Goal: Task Accomplishment & Management: Manage account settings

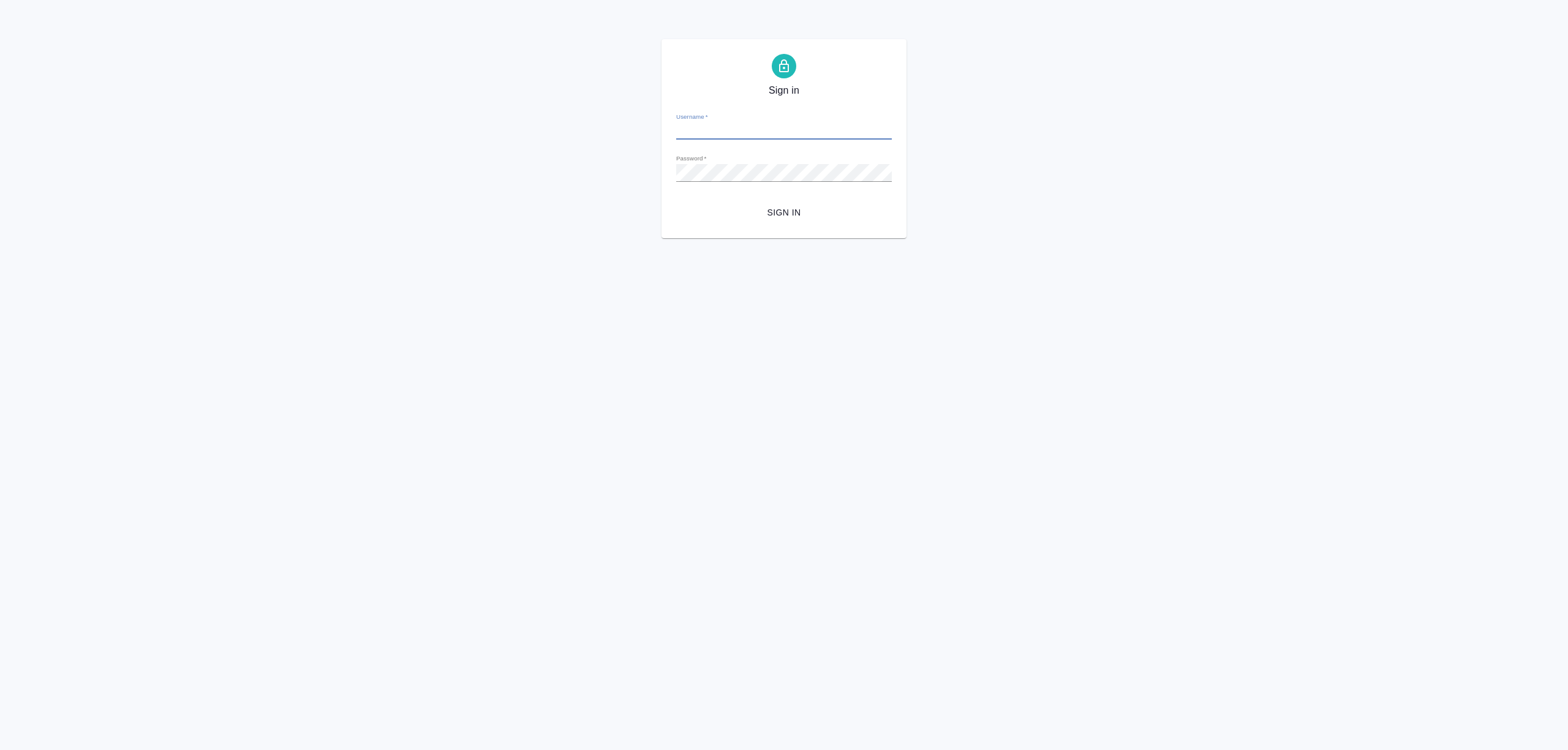
type input "[PERSON_NAME][EMAIL_ADDRESS][DOMAIN_NAME]"
click at [754, 202] on button "Sign in" at bounding box center [784, 213] width 216 height 23
click at [481, 175] on div "Sign in Username   * [PERSON_NAME][EMAIL_ADDRESS][DOMAIN_NAME] Password   * url…" at bounding box center [784, 138] width 1568 height 199
click at [676, 202] on button "Sign in" at bounding box center [784, 213] width 216 height 23
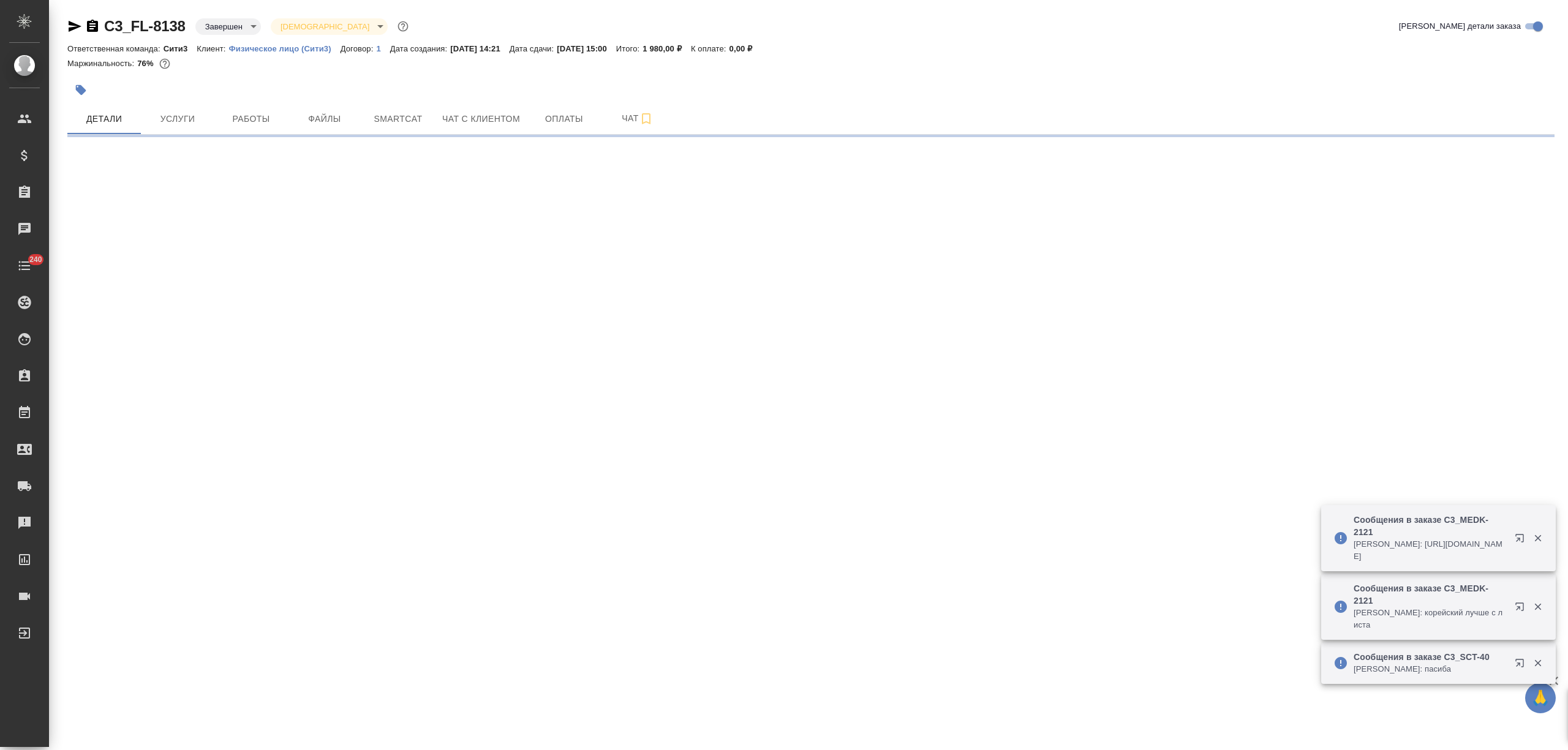
select select "RU"
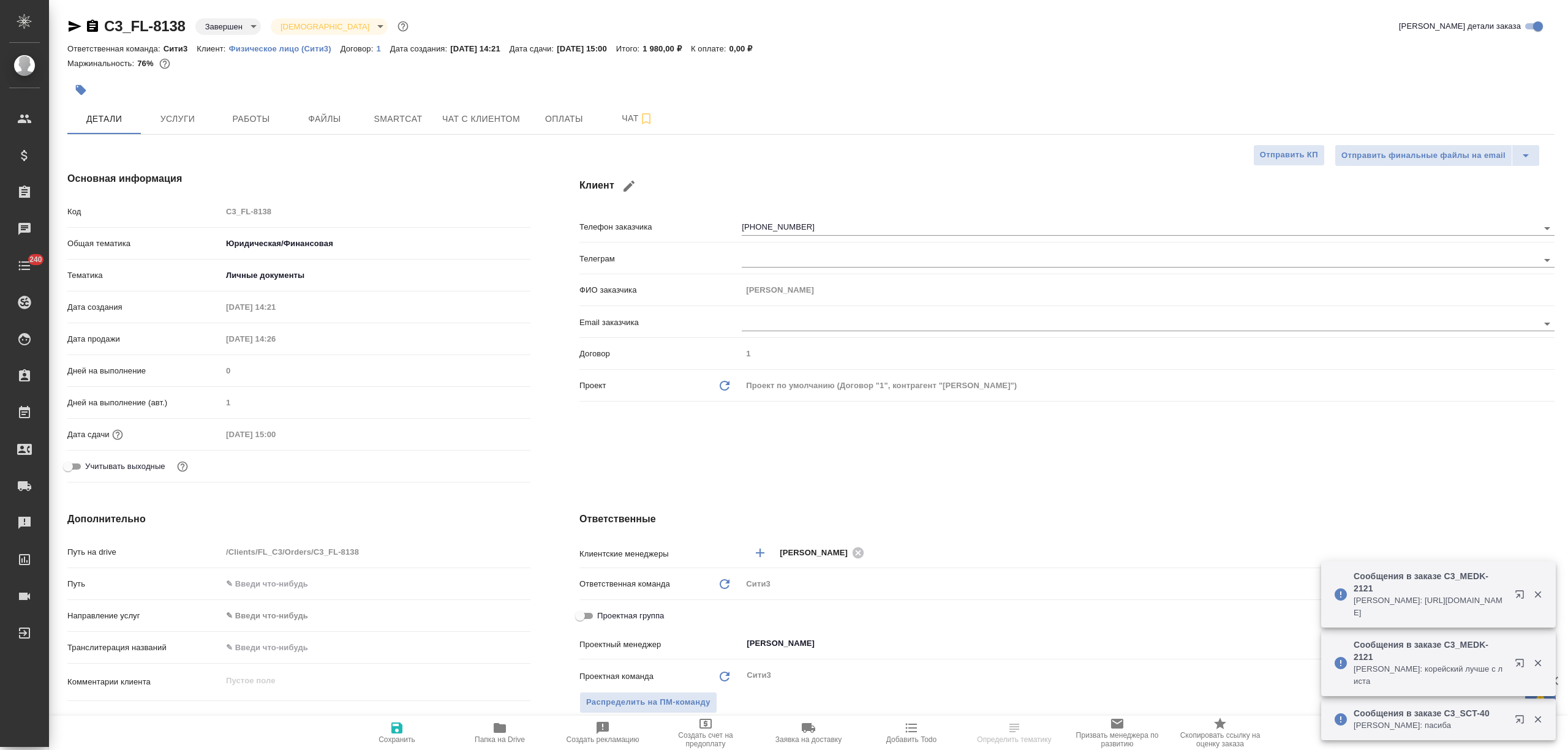
type textarea "x"
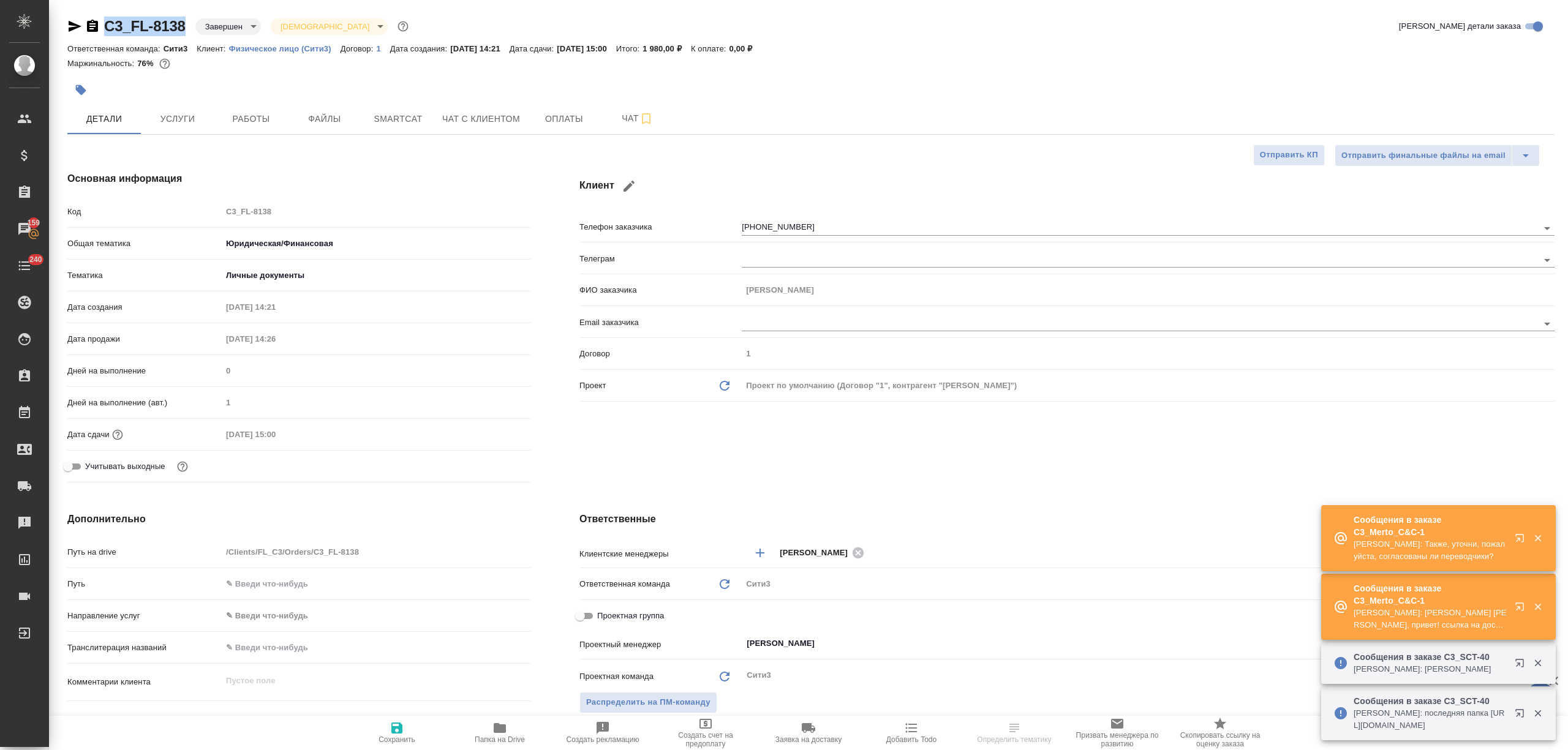
drag, startPoint x: 189, startPoint y: 16, endPoint x: 104, endPoint y: 28, distance: 85.8
click at [101, 27] on div "C3_FL-8138 Завершен closed Святая троица holyTrinity" at bounding box center [239, 26] width 344 height 20
type textarea "x"
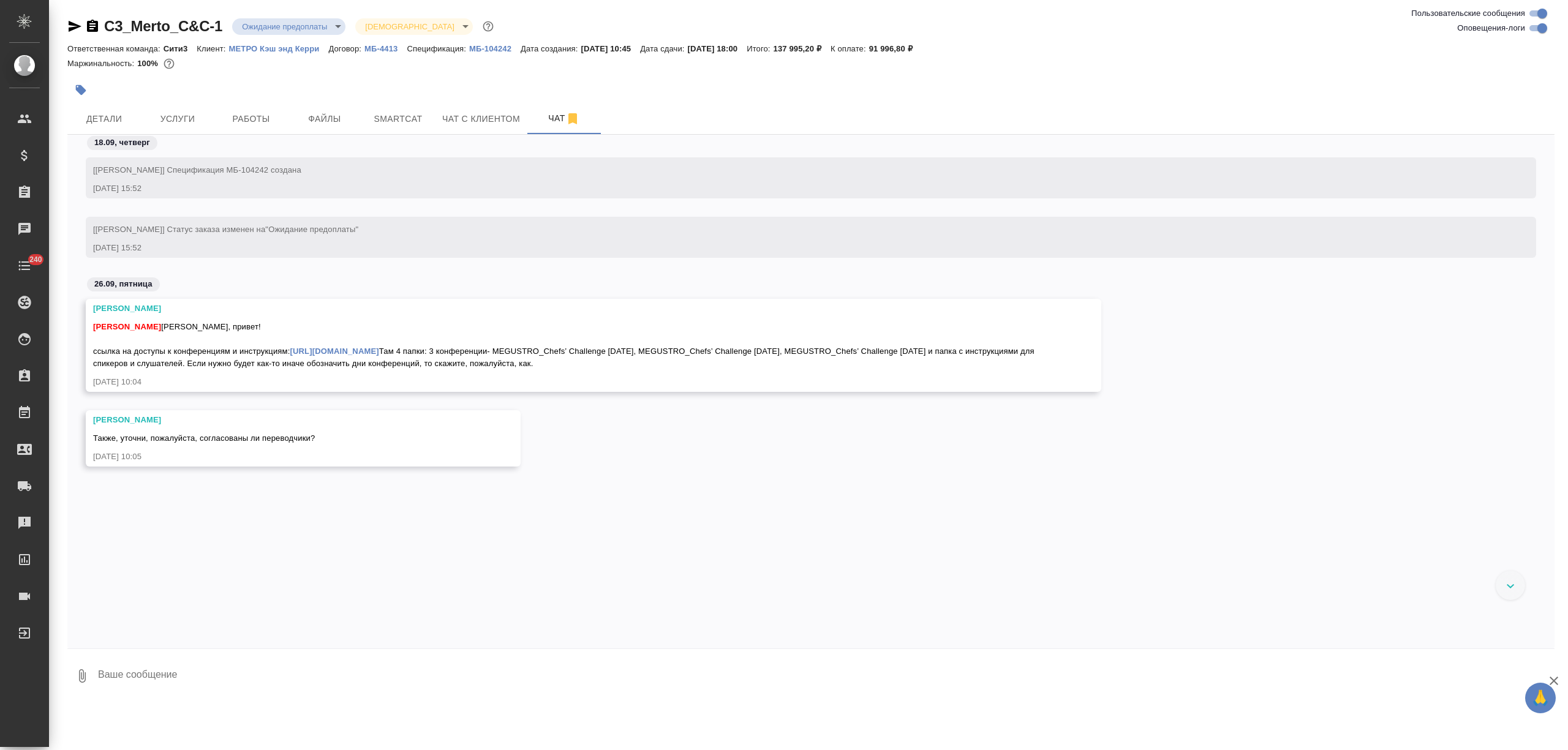
click at [159, 674] on textarea at bounding box center [826, 676] width 1458 height 42
type textarea "g"
type textarea "привет! пасибо! уточню и вернусь"
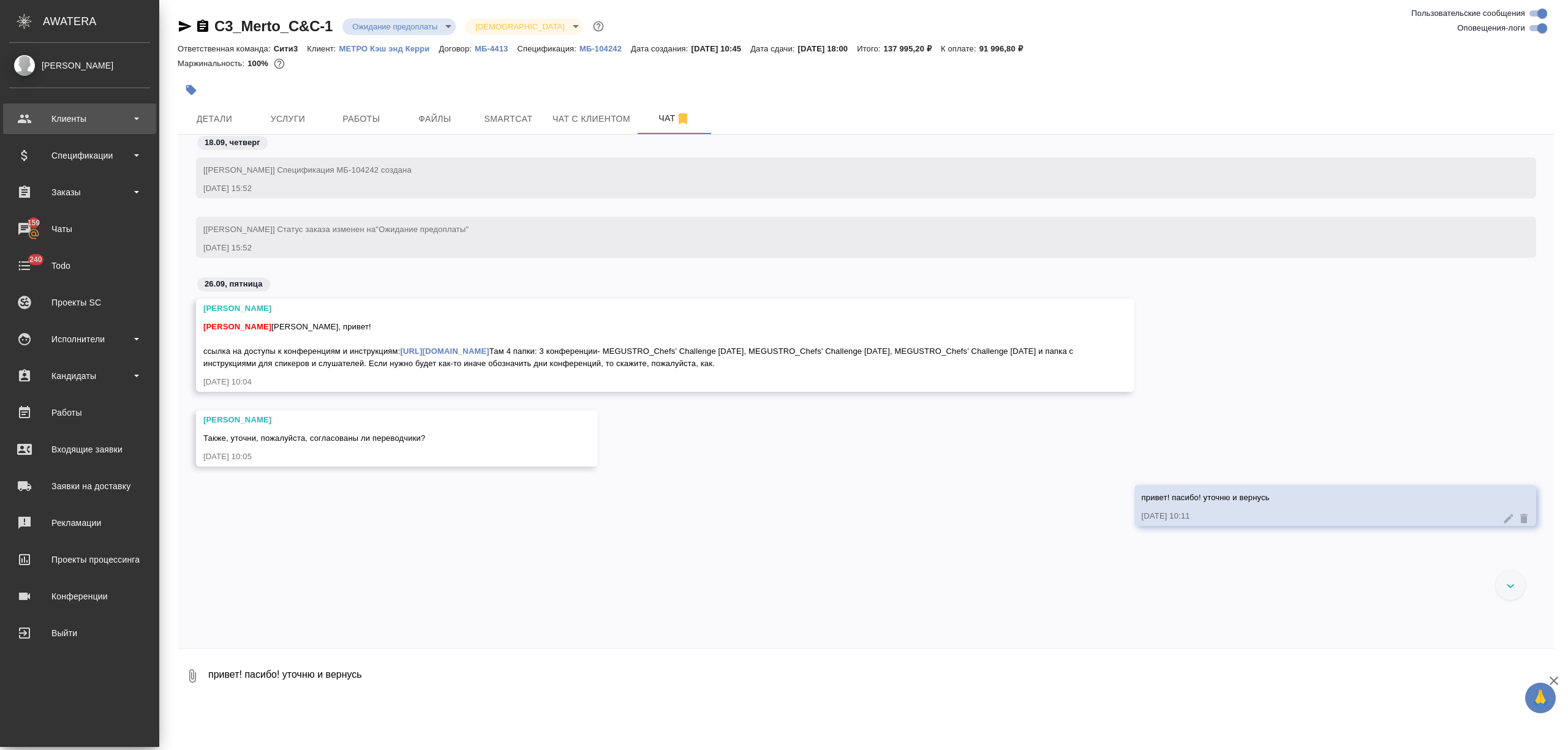
click at [55, 130] on div "Клиенты" at bounding box center [79, 118] width 153 height 30
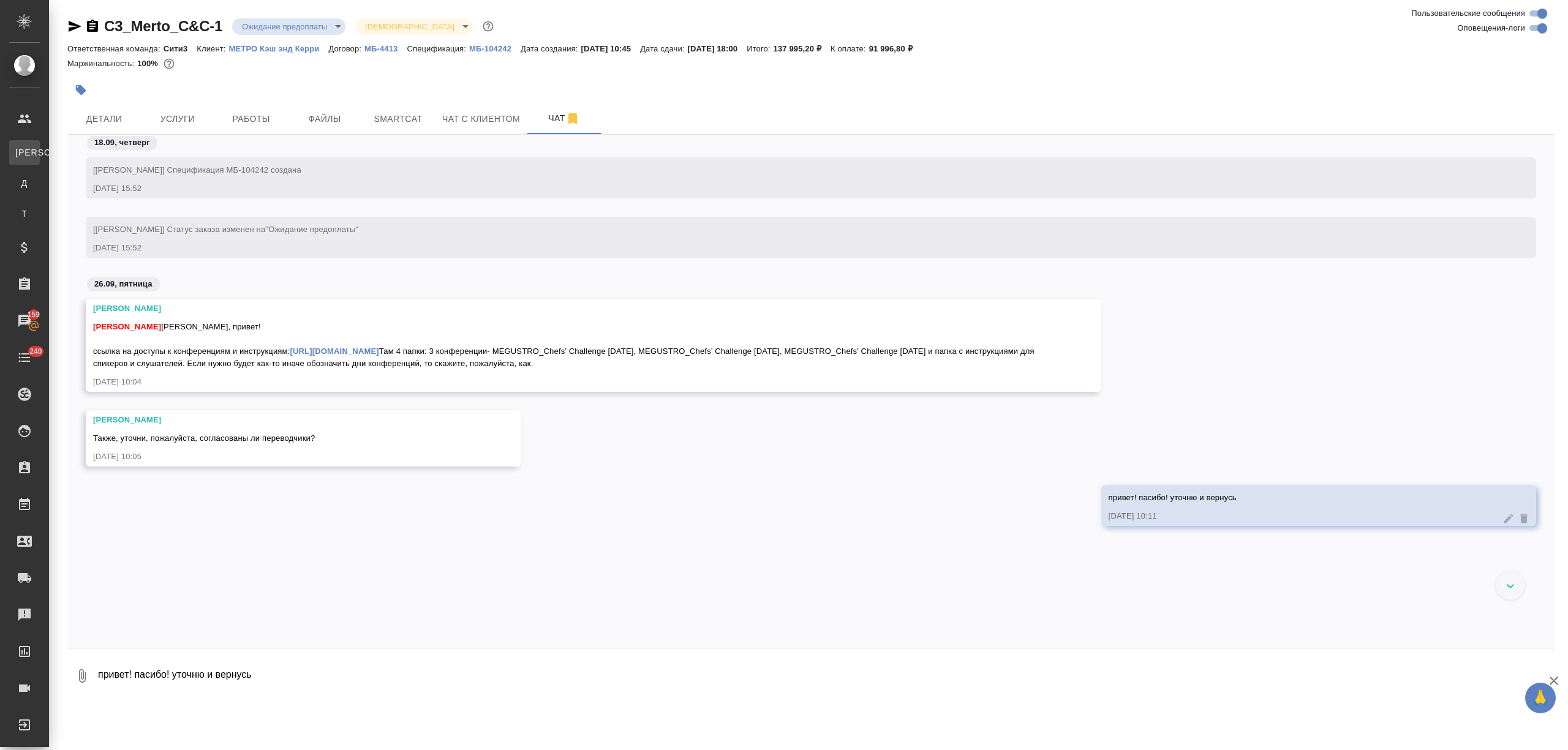
click at [40, 144] on link "К Клиенты" at bounding box center [24, 152] width 30 height 25
select select "RU"
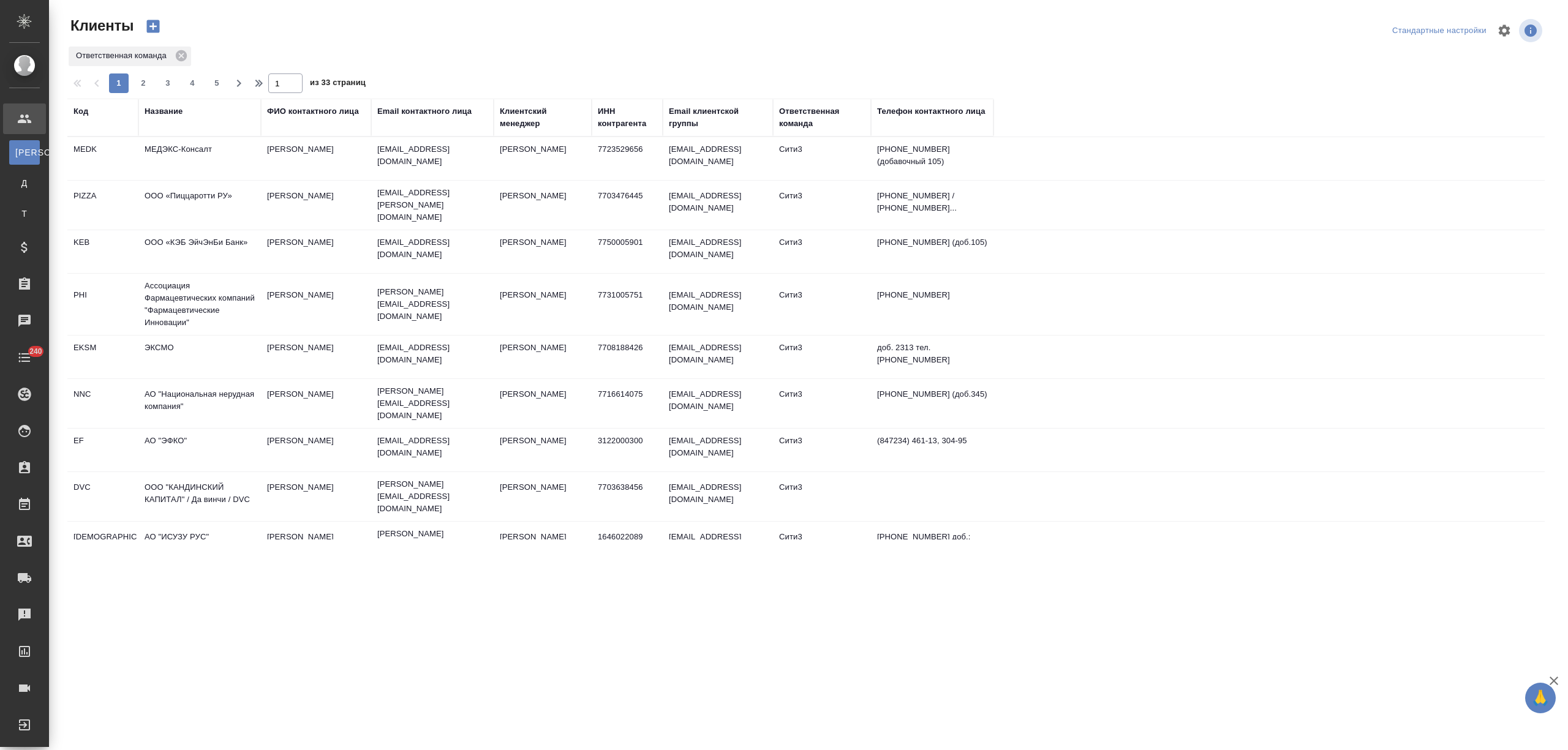
click at [162, 113] on div "Название" at bounding box center [163, 111] width 38 height 12
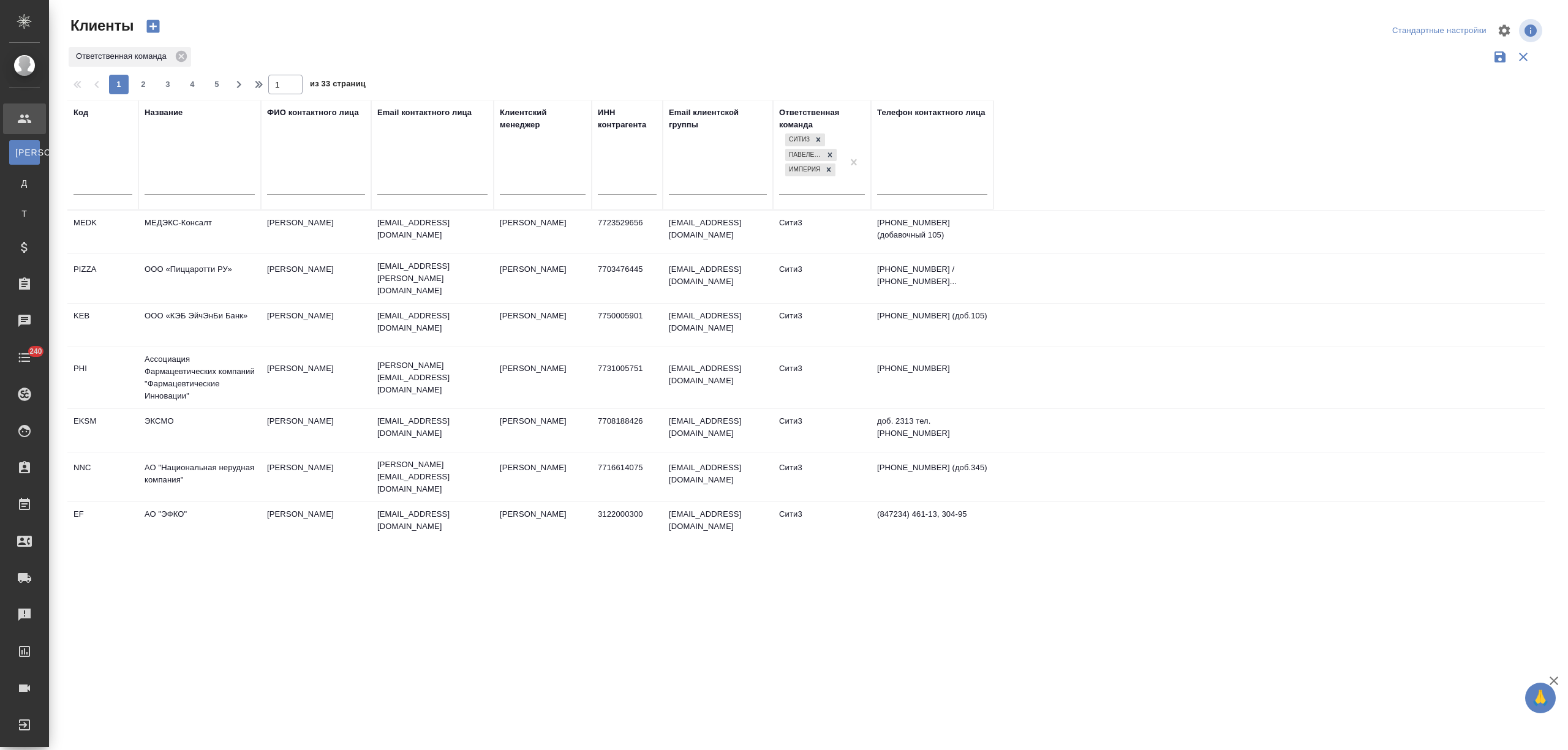
click at [172, 185] on input "text" at bounding box center [200, 187] width 110 height 16
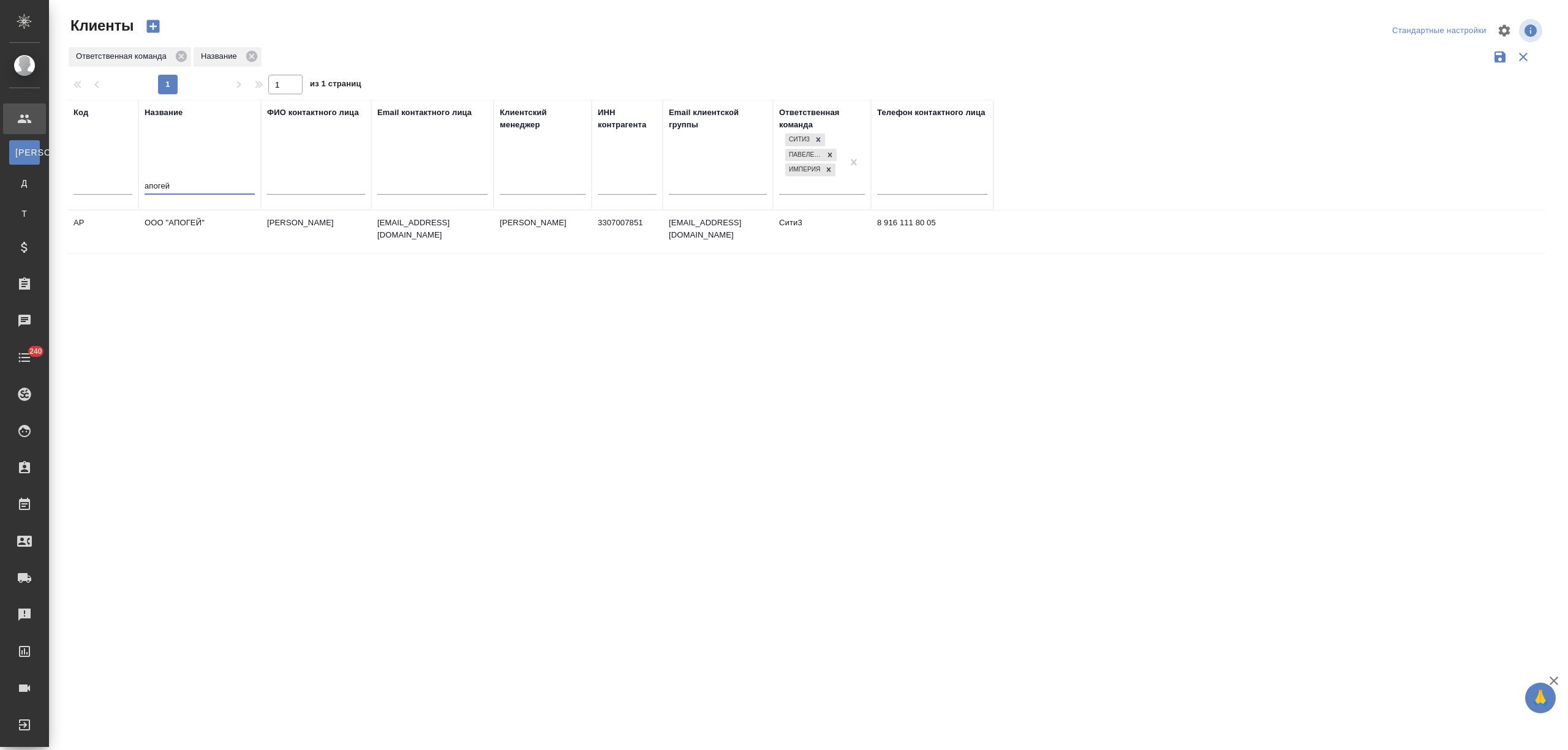
type input "апогей"
click at [178, 219] on td "ООО "АПОГЕЙ"" at bounding box center [200, 232] width 122 height 43
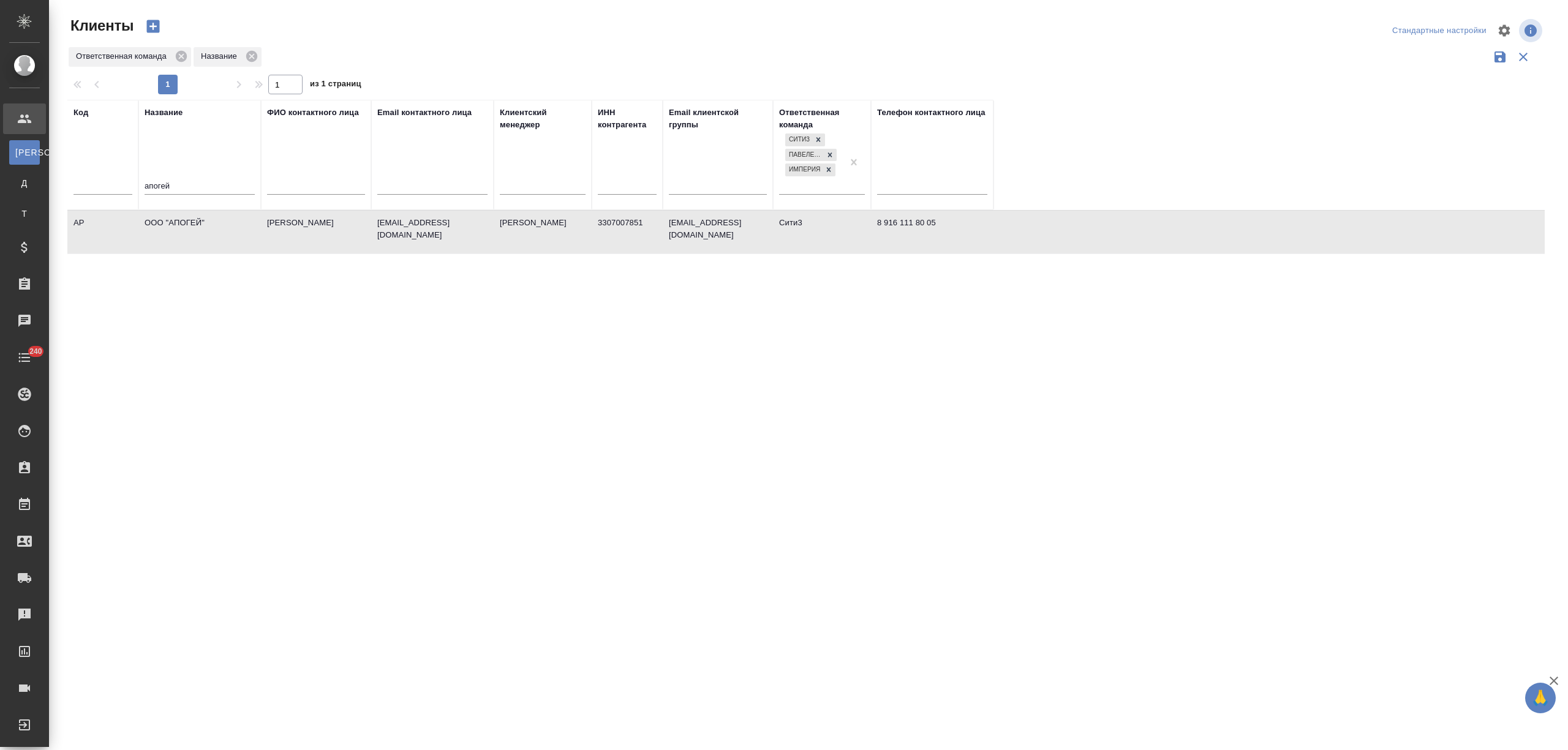
click at [178, 219] on td "ООО "АПОГЕЙ"" at bounding box center [200, 232] width 122 height 43
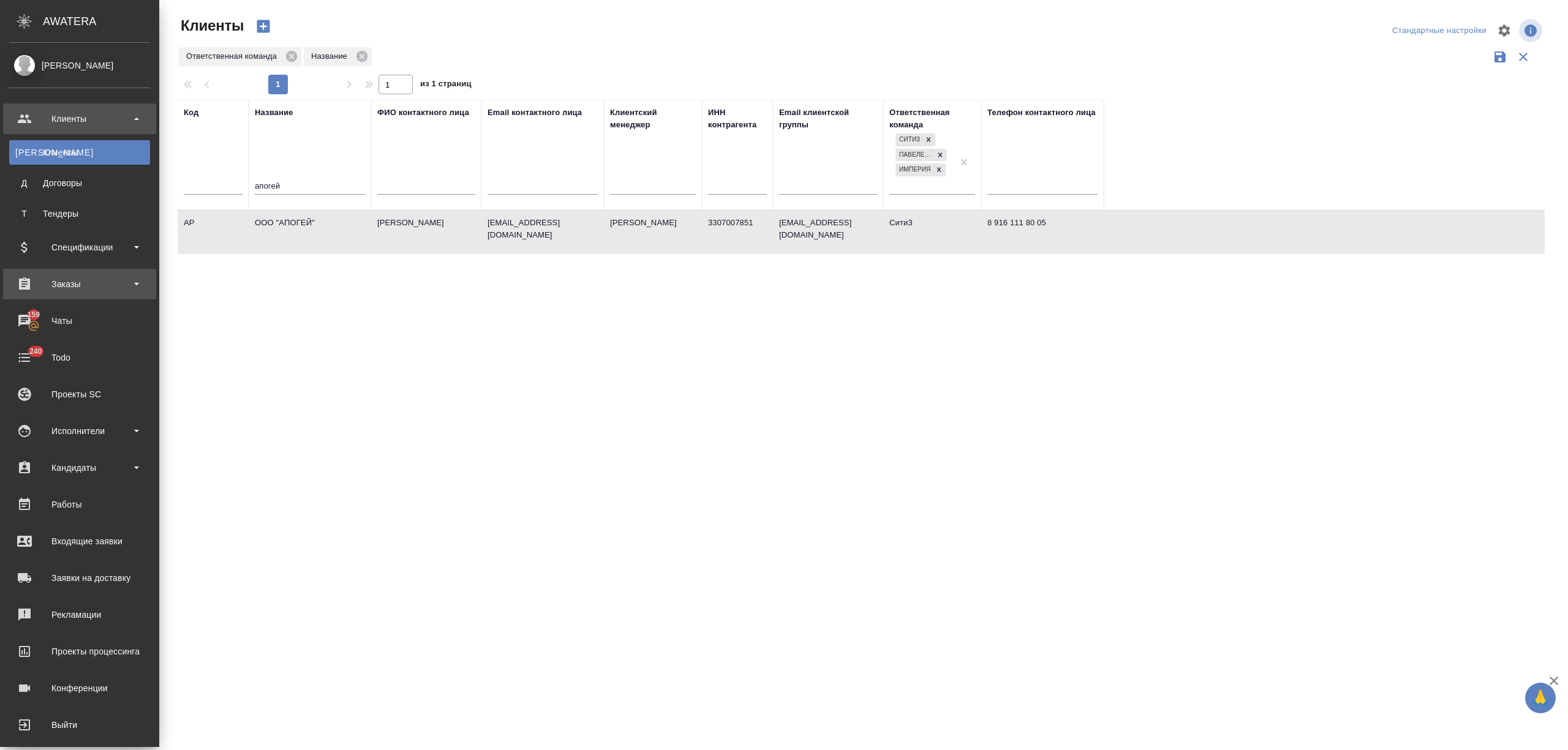
click at [76, 282] on div "Заказы" at bounding box center [79, 284] width 141 height 18
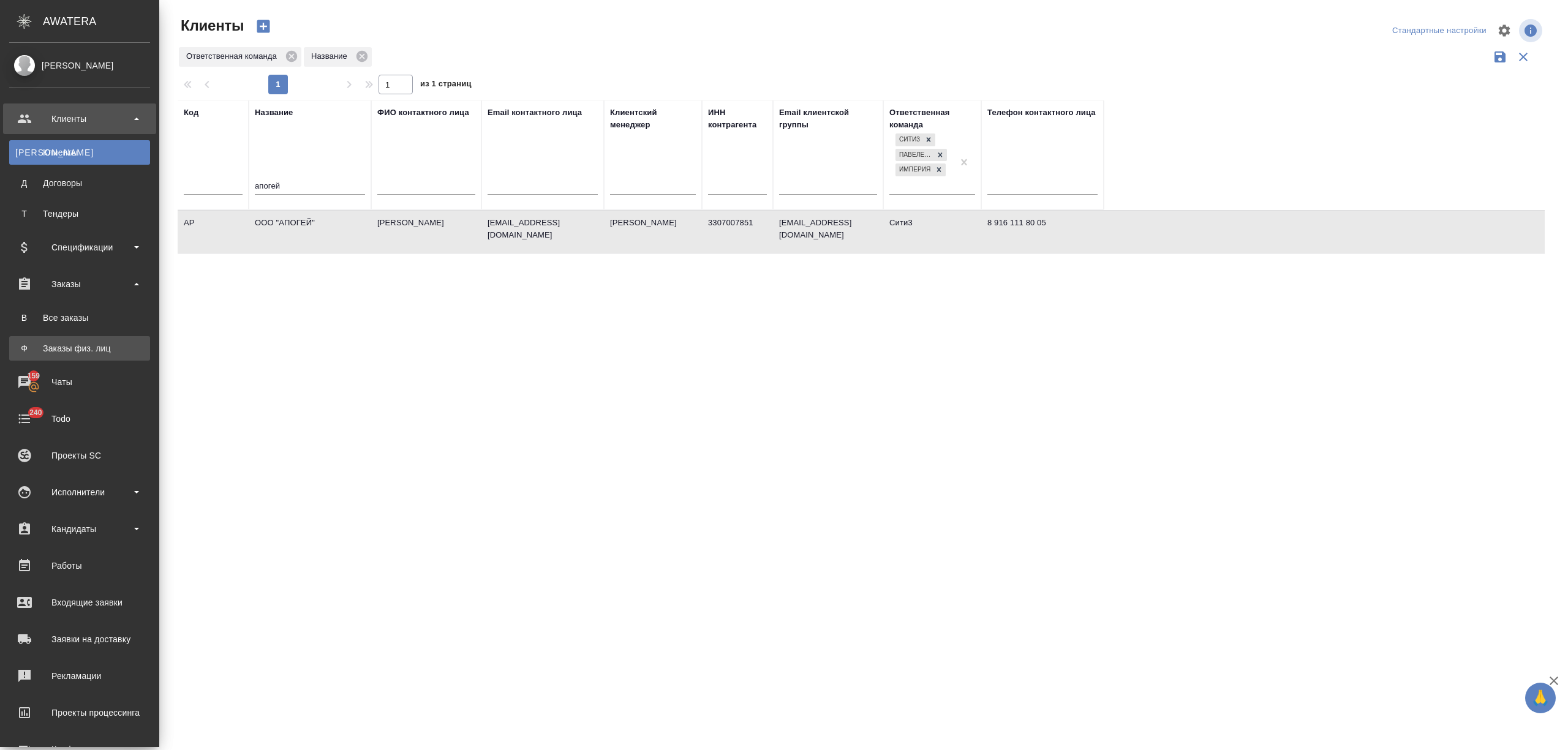
click at [81, 349] on div "Заказы физ. лиц" at bounding box center [80, 348] width 129 height 12
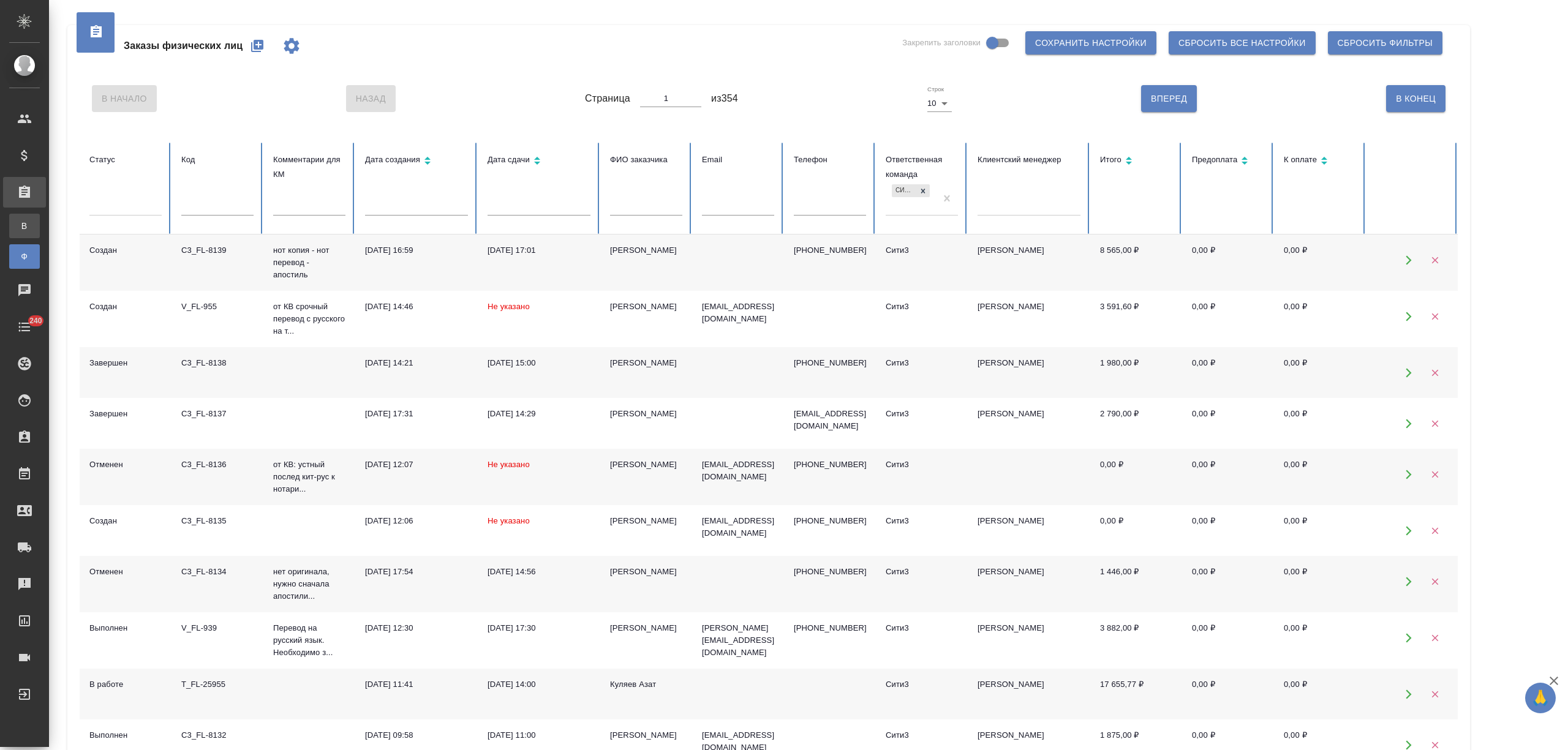
click at [18, 229] on div "Все заказы" at bounding box center [9, 226] width 18 height 12
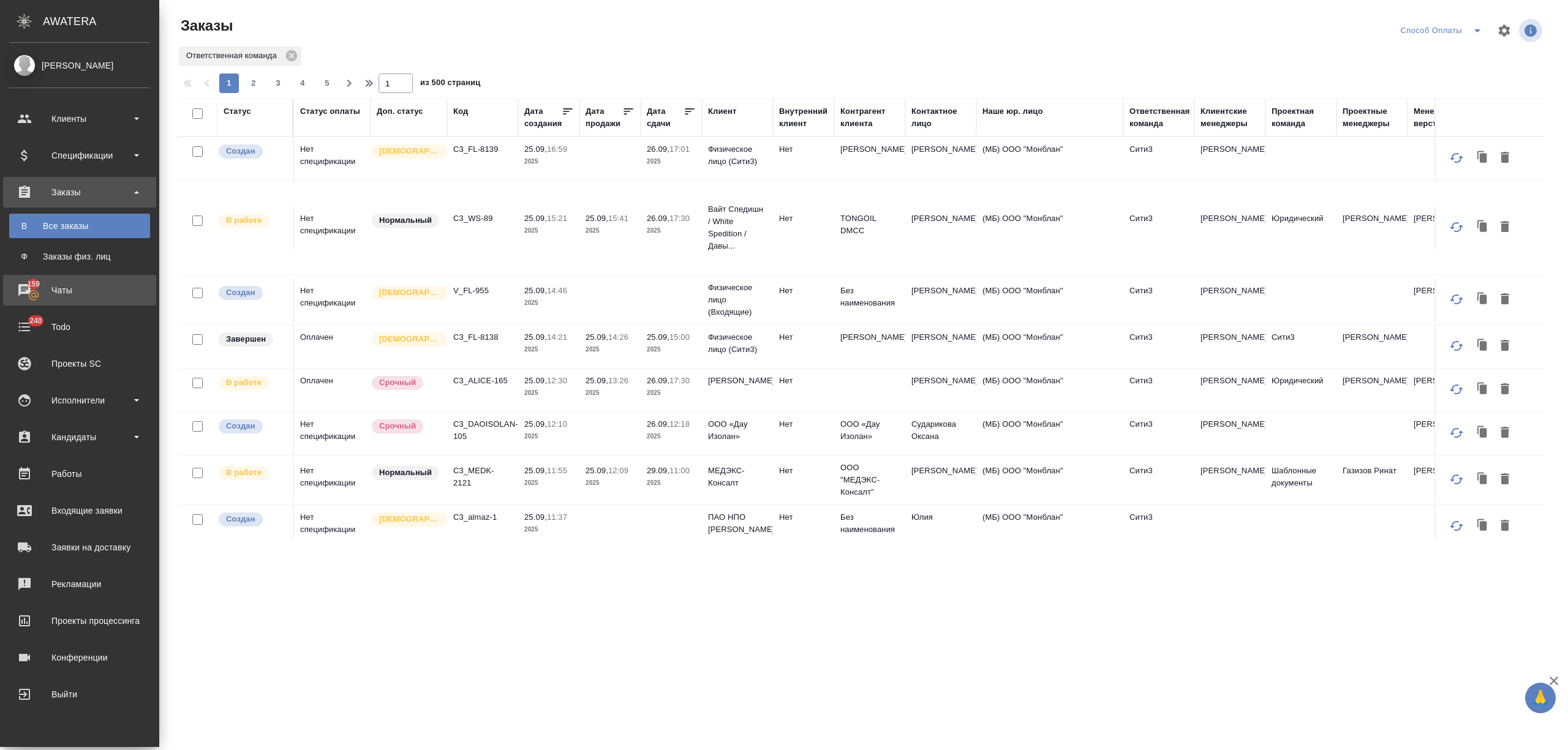
click at [38, 292] on div "Чаты" at bounding box center [79, 290] width 141 height 18
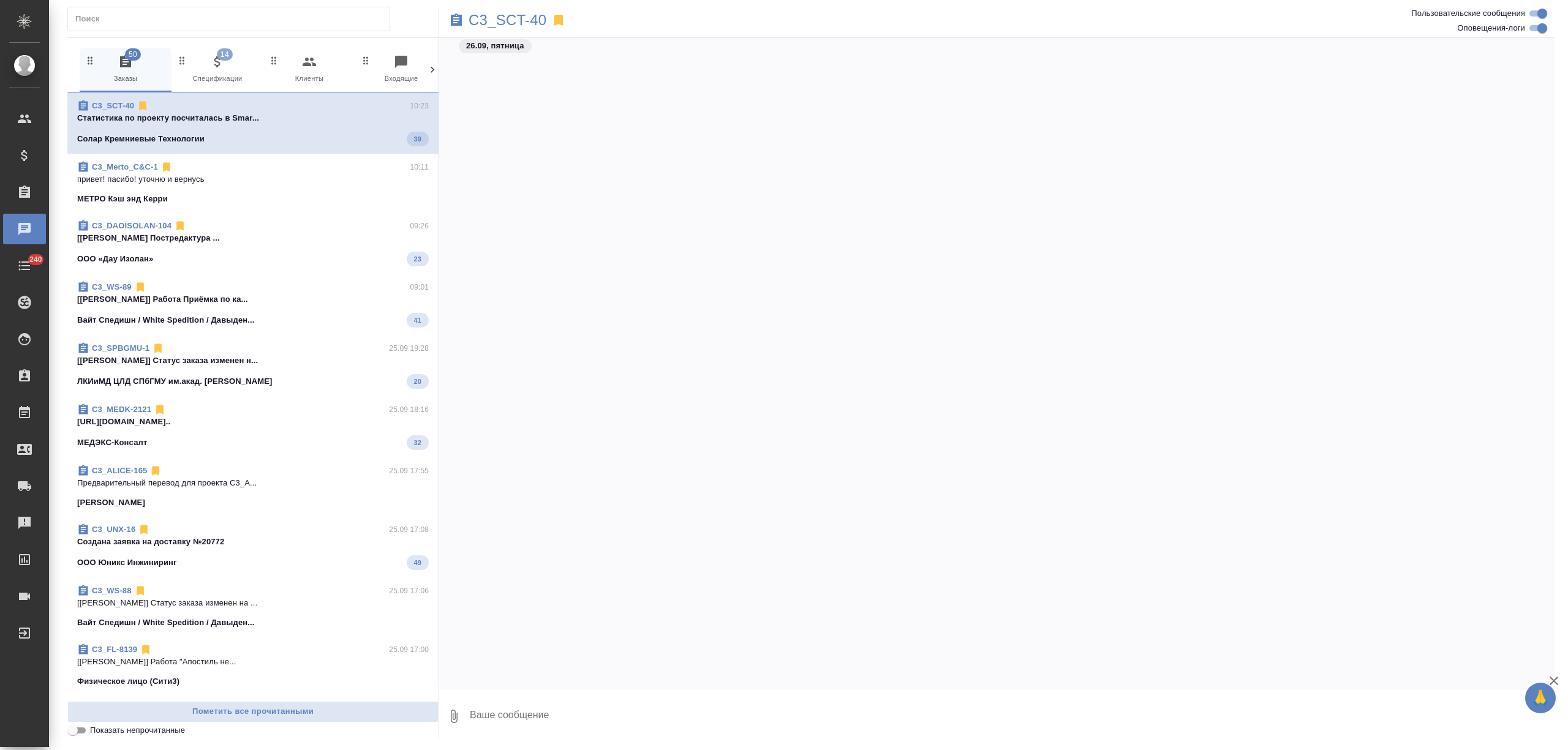
scroll to position [6635, 0]
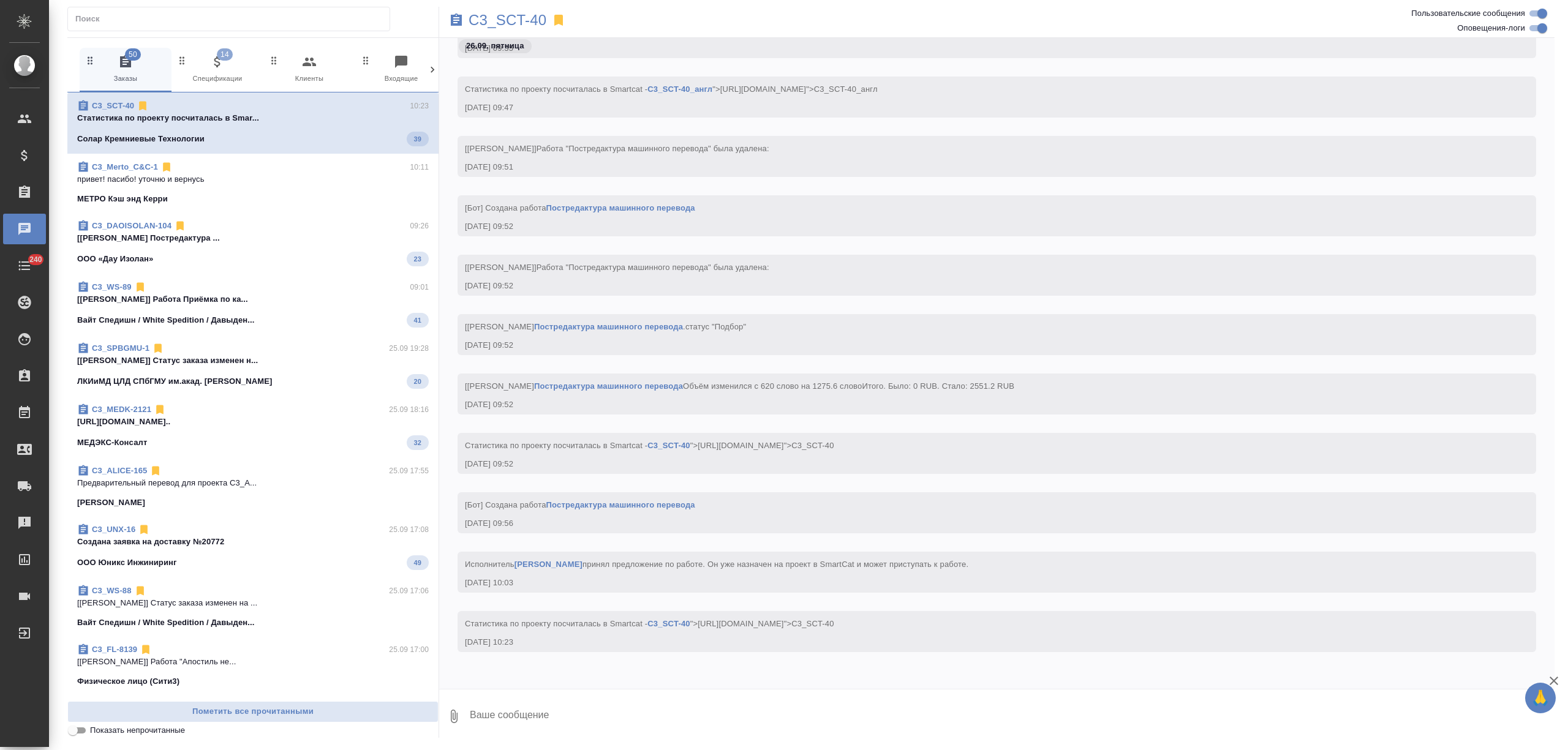
click at [431, 71] on icon at bounding box center [432, 69] width 12 height 12
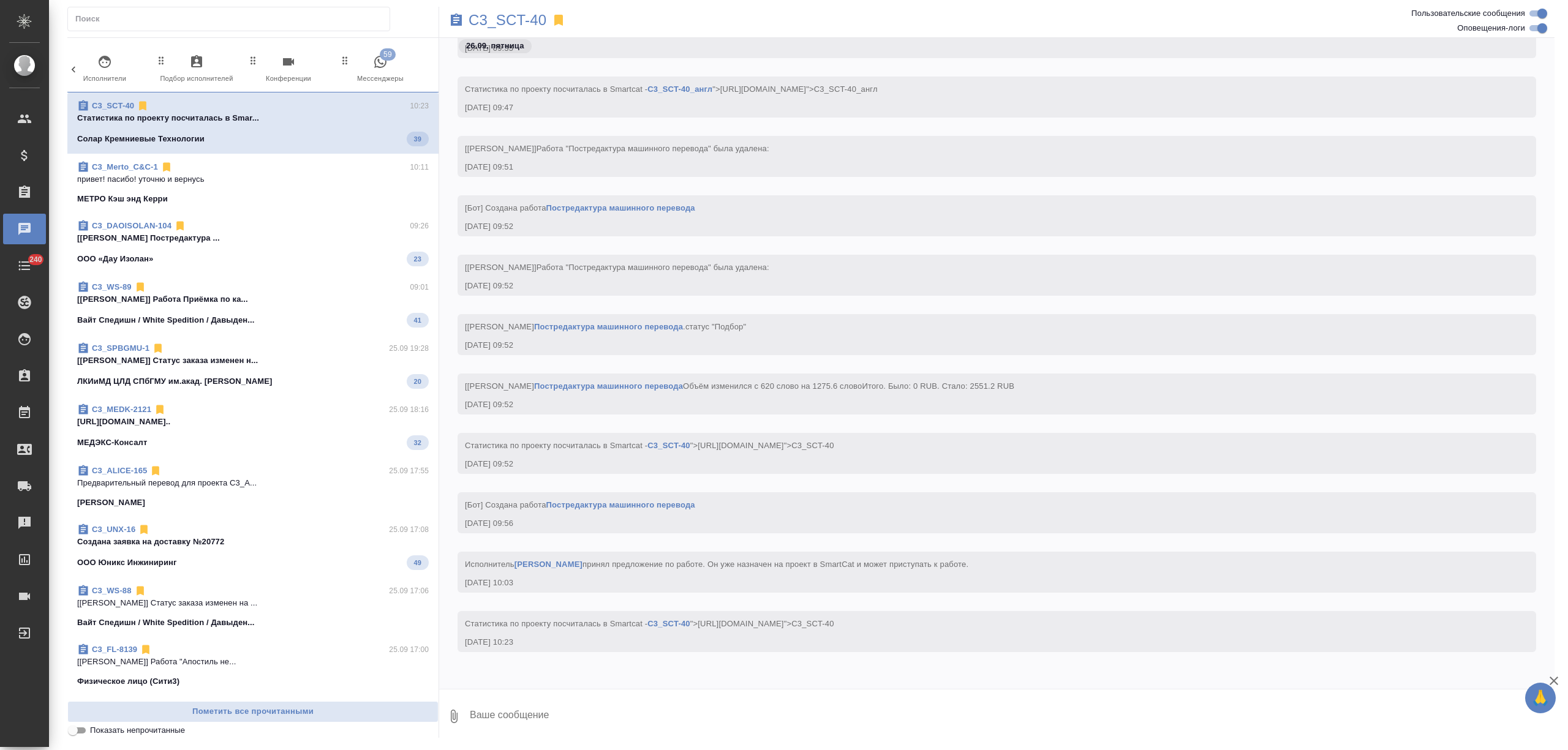
click at [373, 69] on icon "button" at bounding box center [380, 62] width 15 height 15
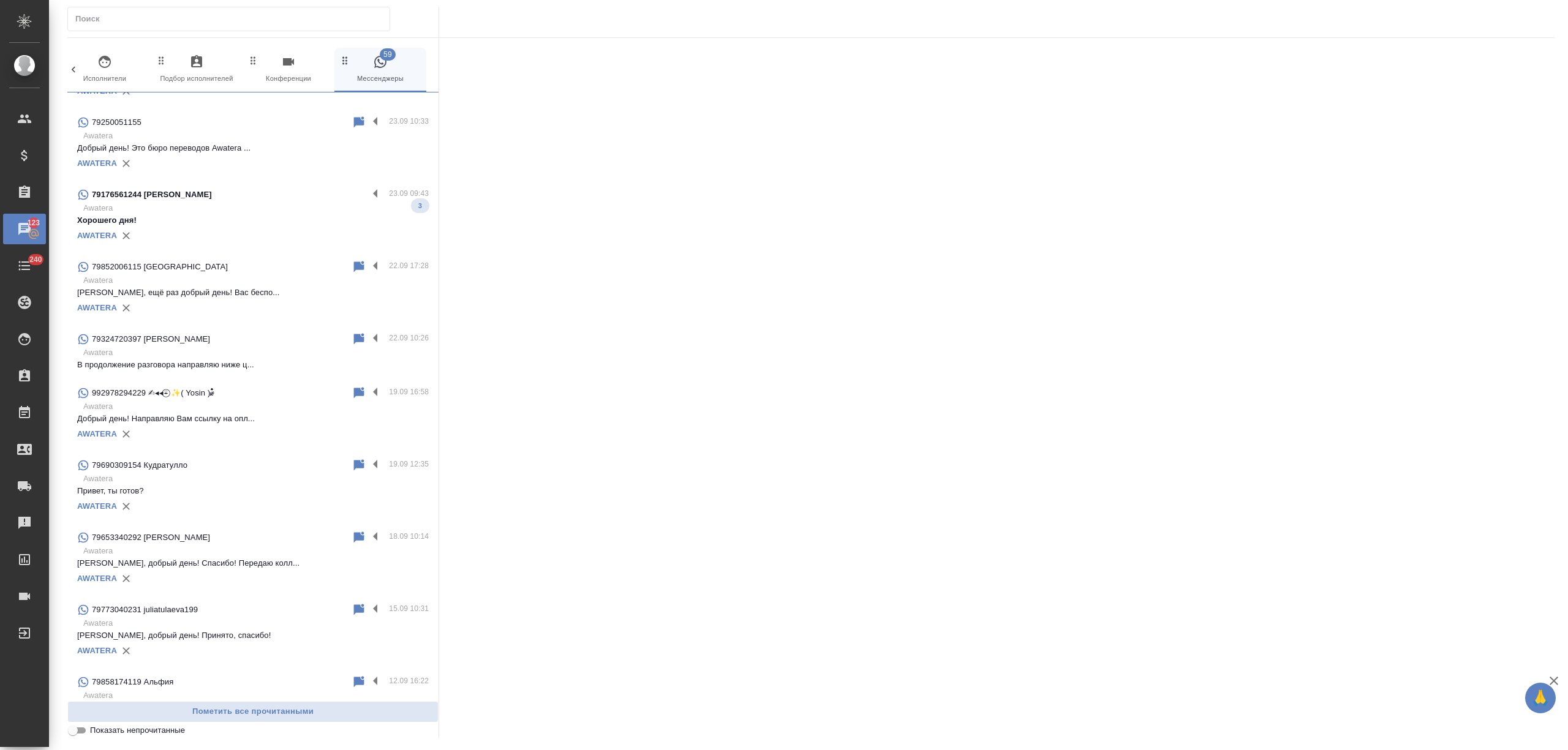
scroll to position [1551, 0]
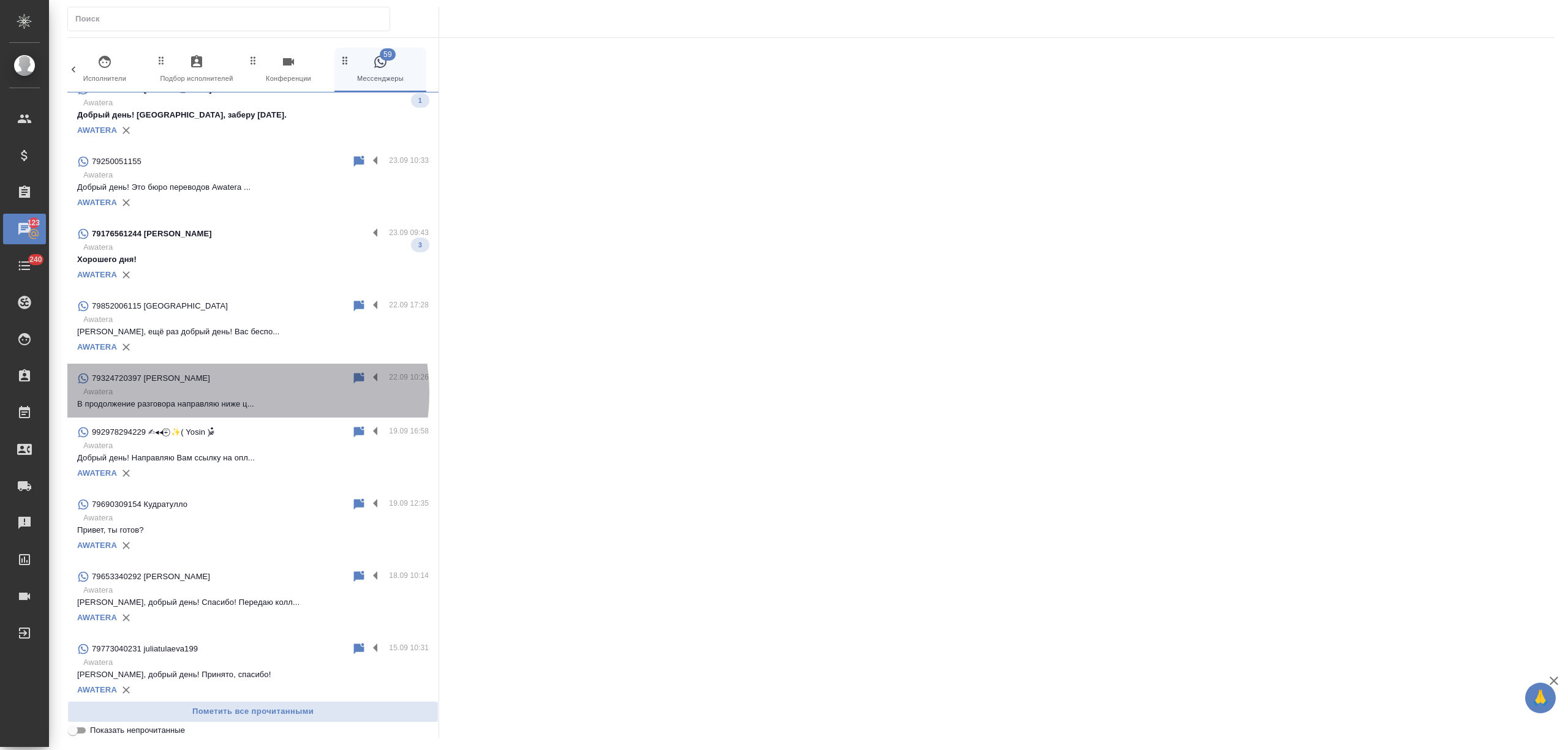
click at [234, 393] on p "Awatera" at bounding box center [256, 391] width 345 height 12
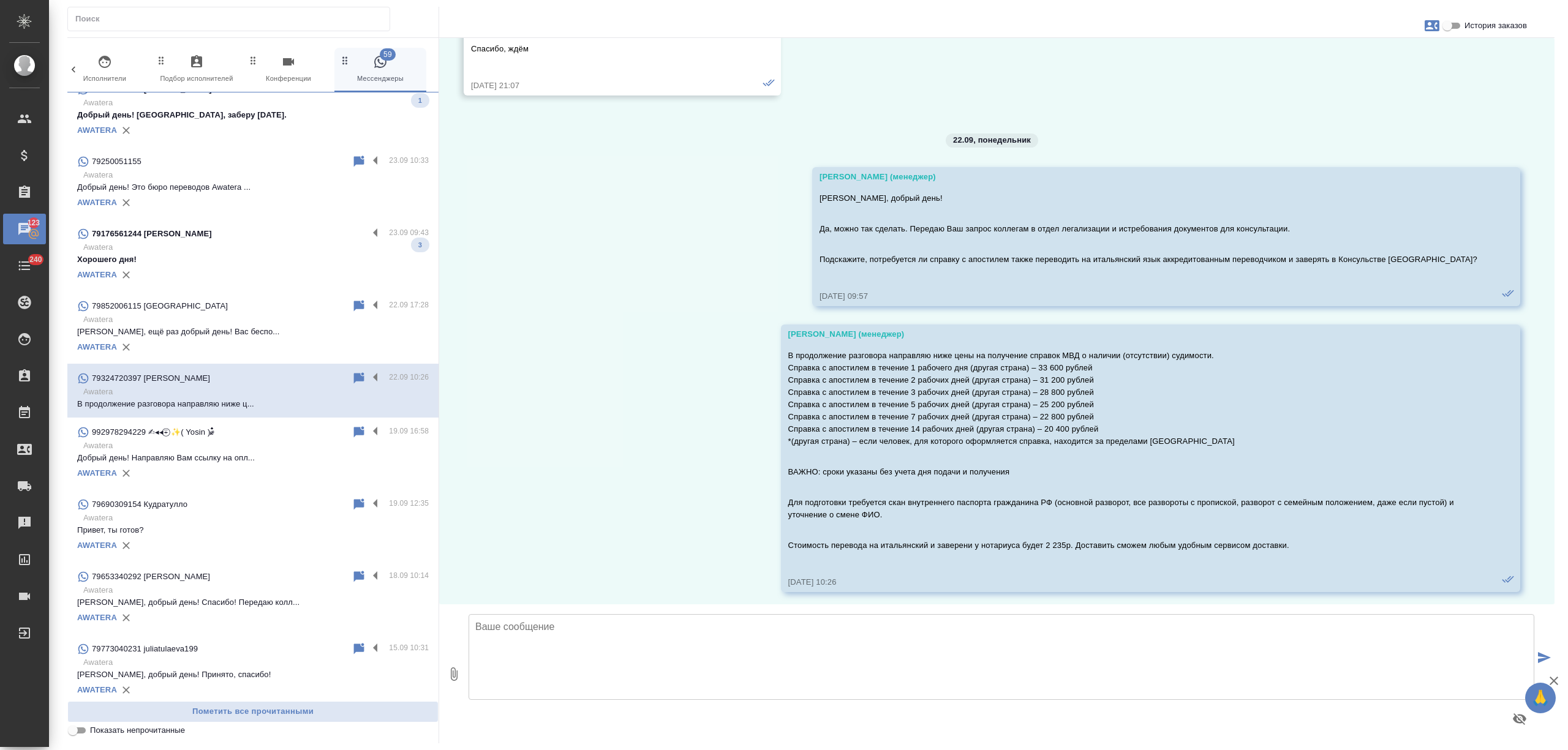
scroll to position [476, 0]
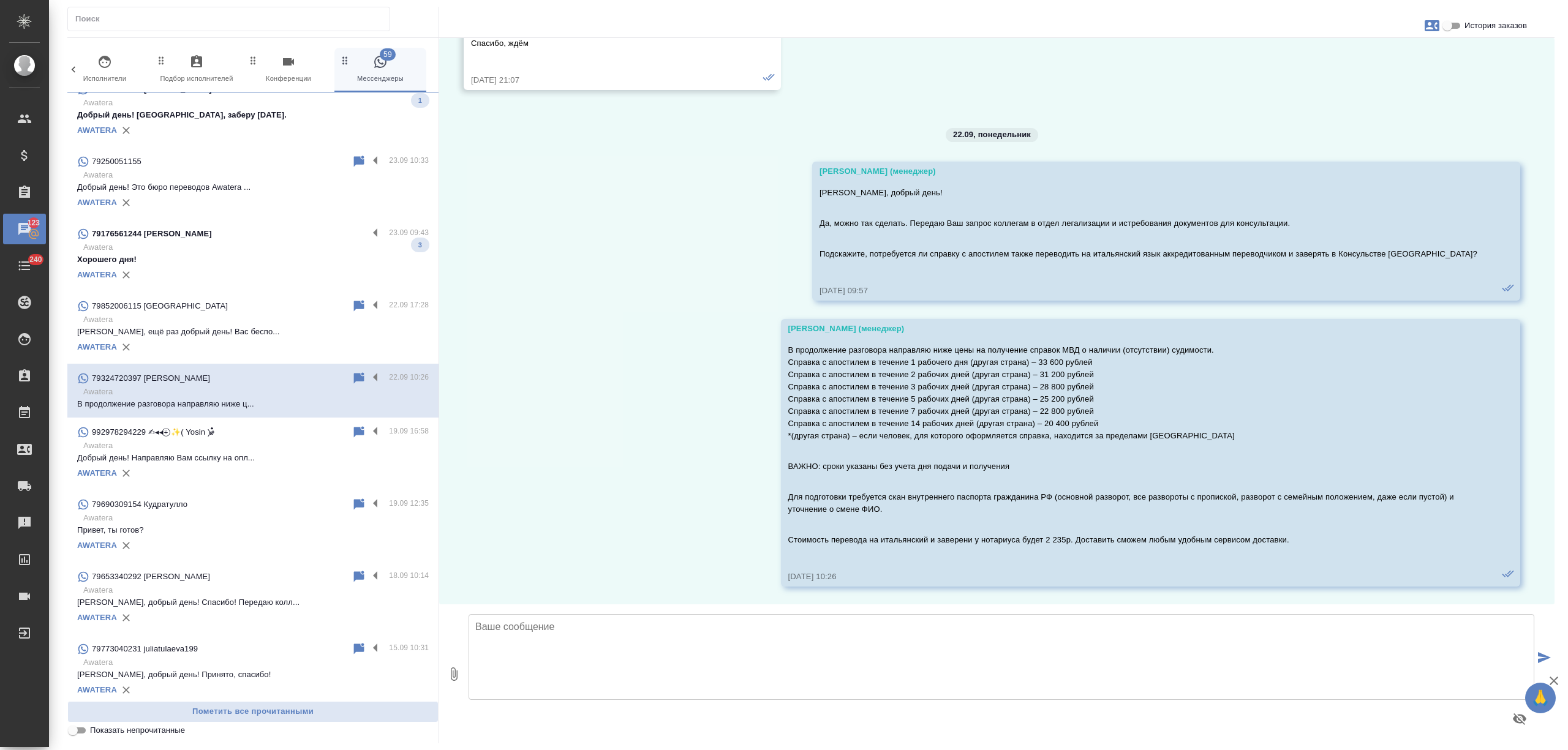
drag, startPoint x: 366, startPoint y: 376, endPoint x: 347, endPoint y: 380, distance: 19.4
click at [368, 376] on label at bounding box center [378, 379] width 21 height 14
click at [0, 0] on input "checkbox" at bounding box center [0, 0] width 0 height 0
click at [307, 374] on icon at bounding box center [311, 379] width 8 height 11
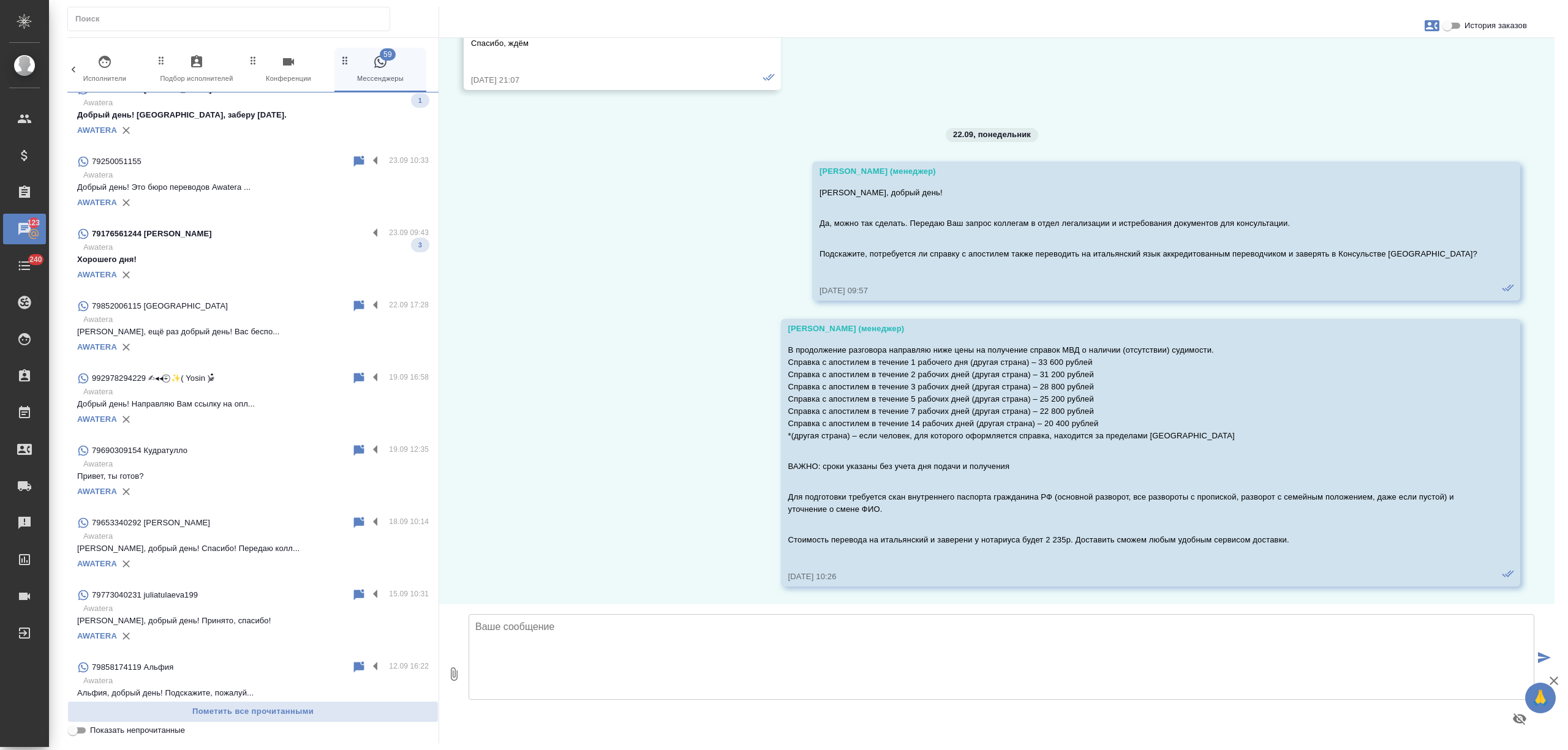
click at [273, 323] on p "Awatera" at bounding box center [256, 319] width 345 height 12
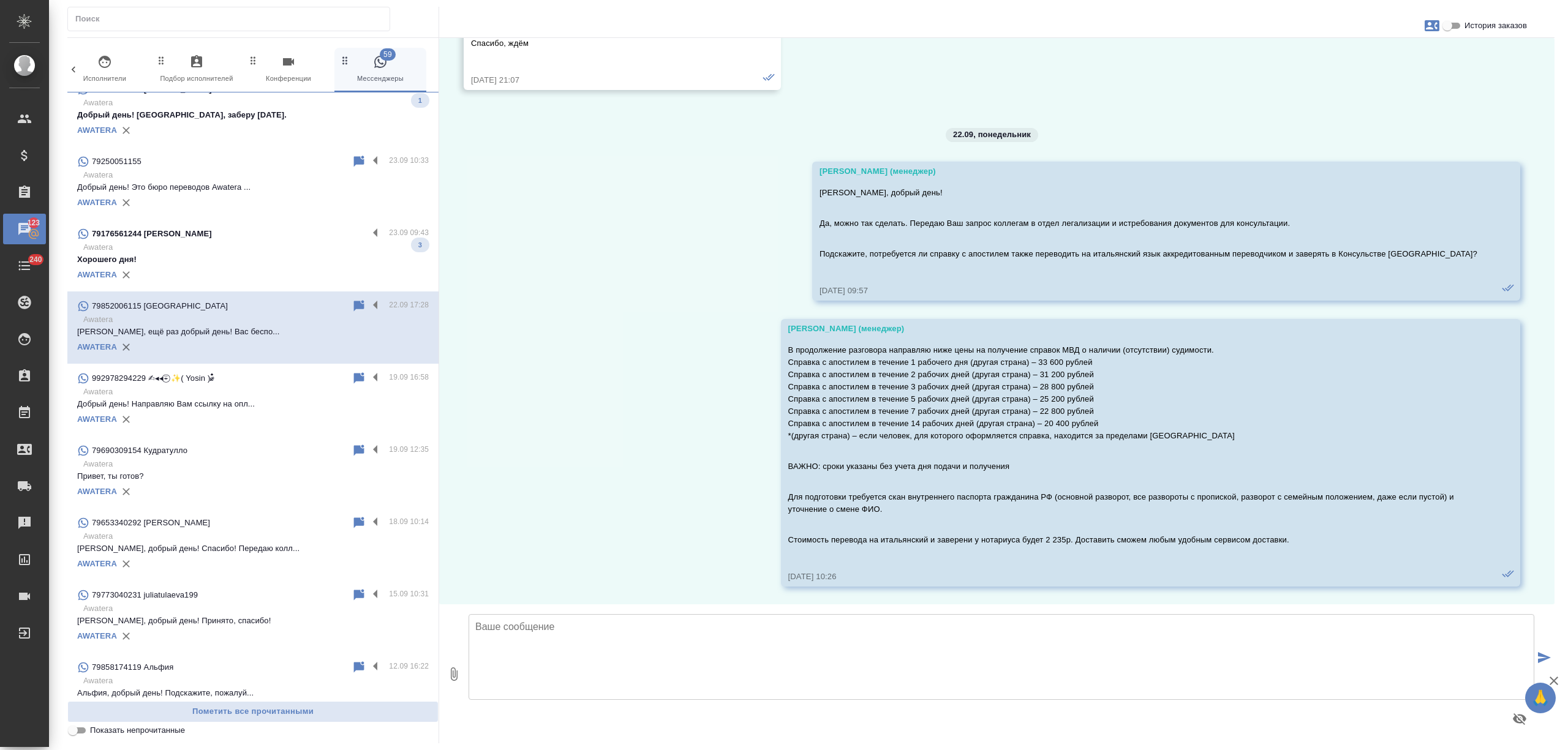
scroll to position [0, 0]
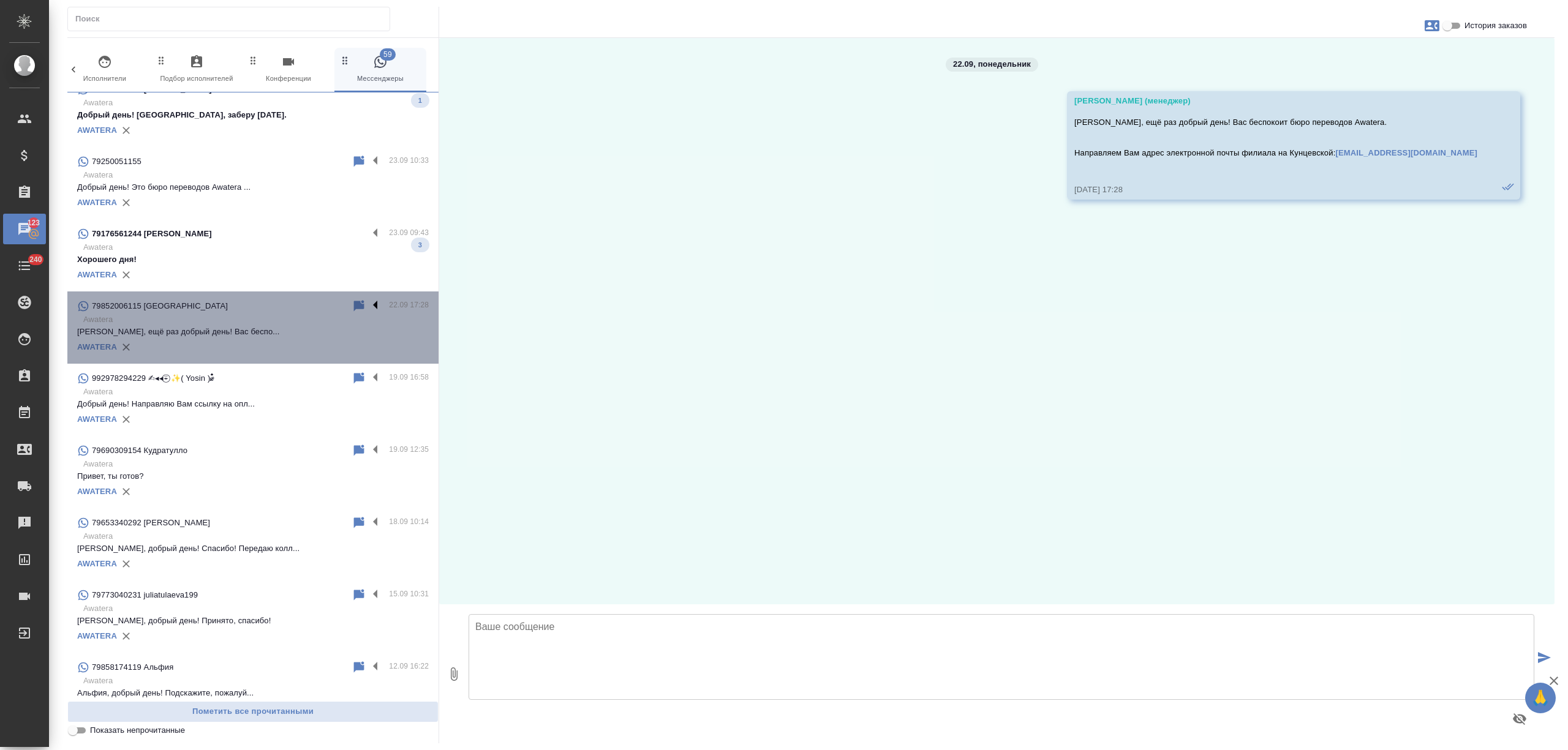
click at [368, 299] on label at bounding box center [378, 306] width 21 height 14
click at [0, 0] on input "checkbox" at bounding box center [0, 0] width 0 height 0
click at [321, 303] on icon at bounding box center [328, 306] width 15 height 15
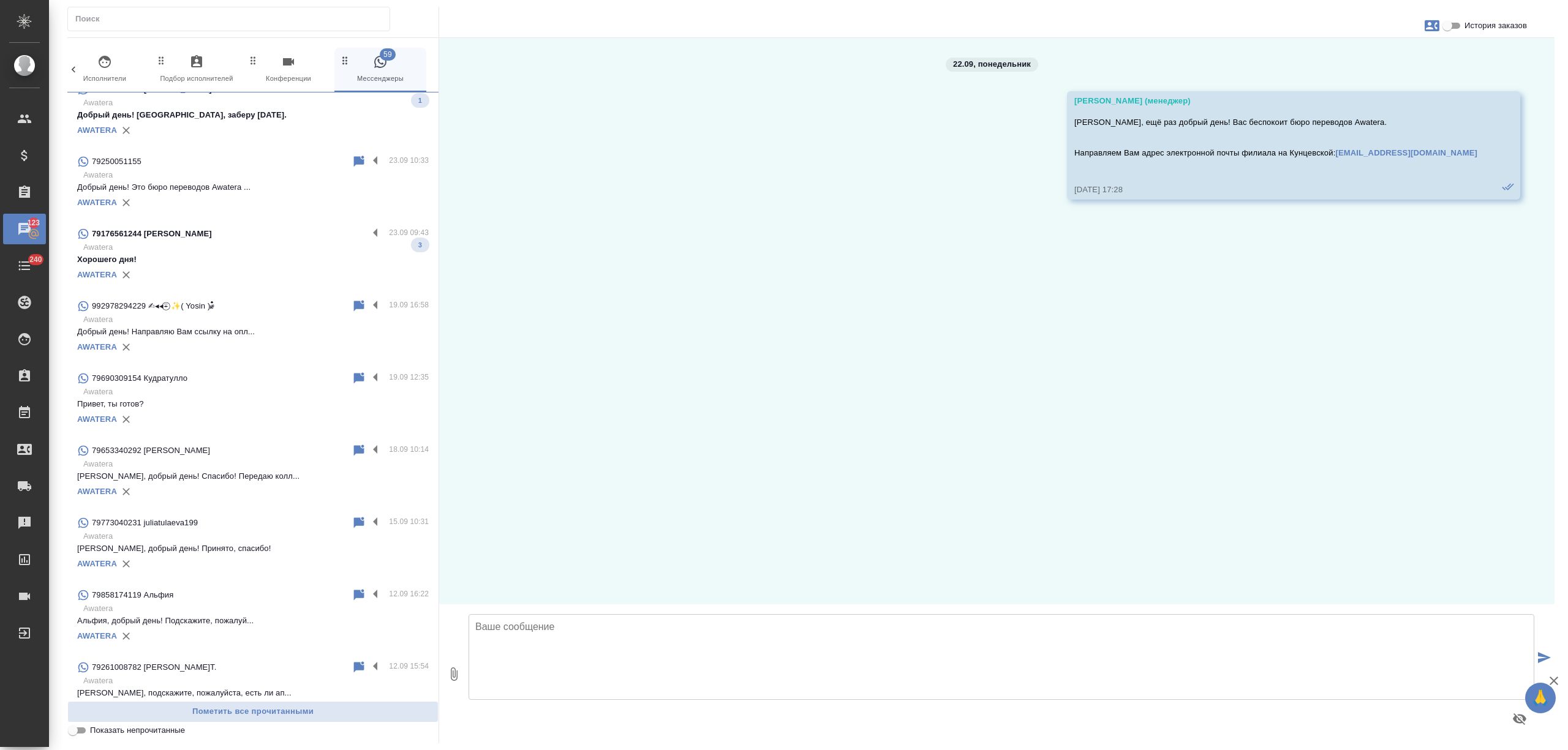
click at [268, 246] on p "Awatera" at bounding box center [256, 247] width 345 height 12
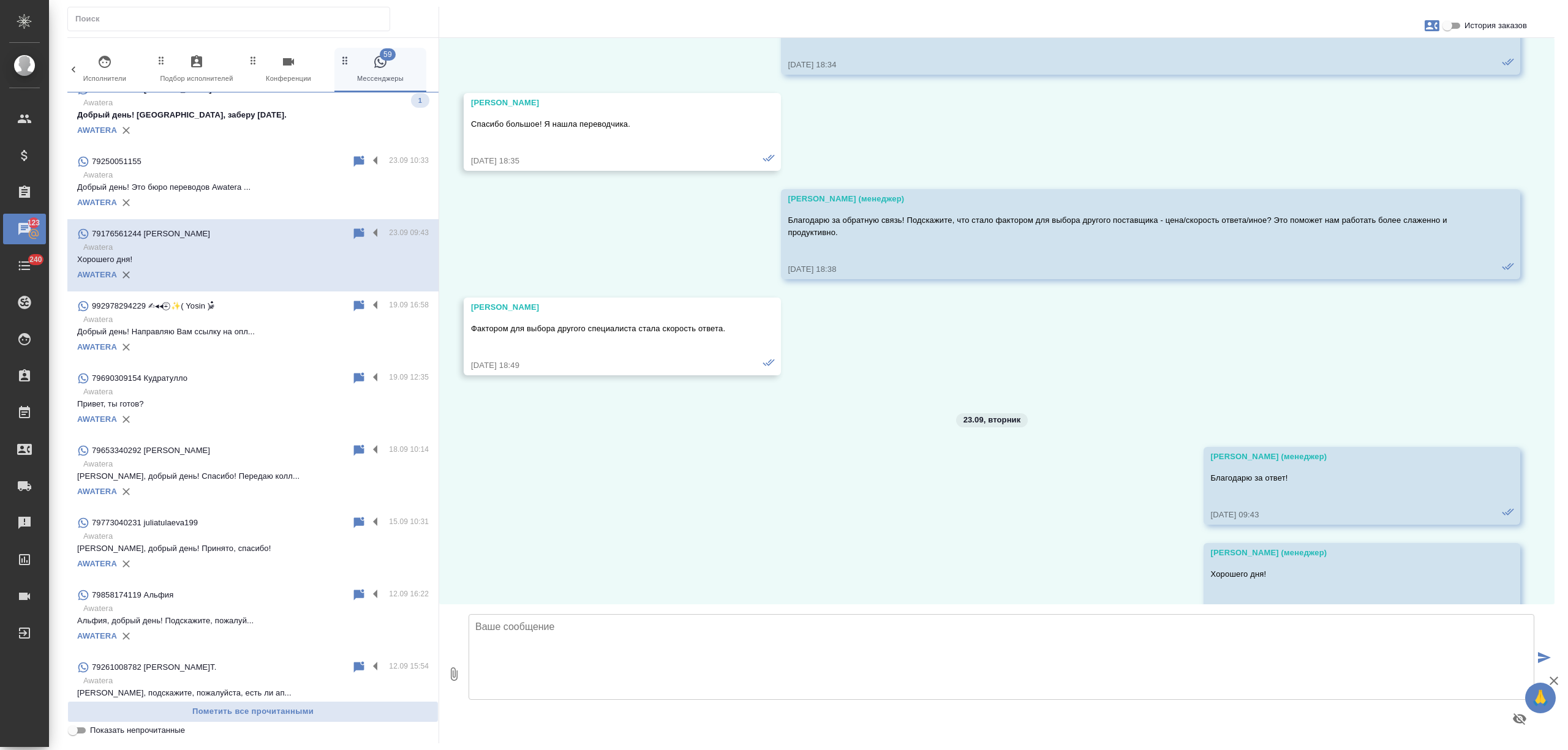
scroll to position [577, 0]
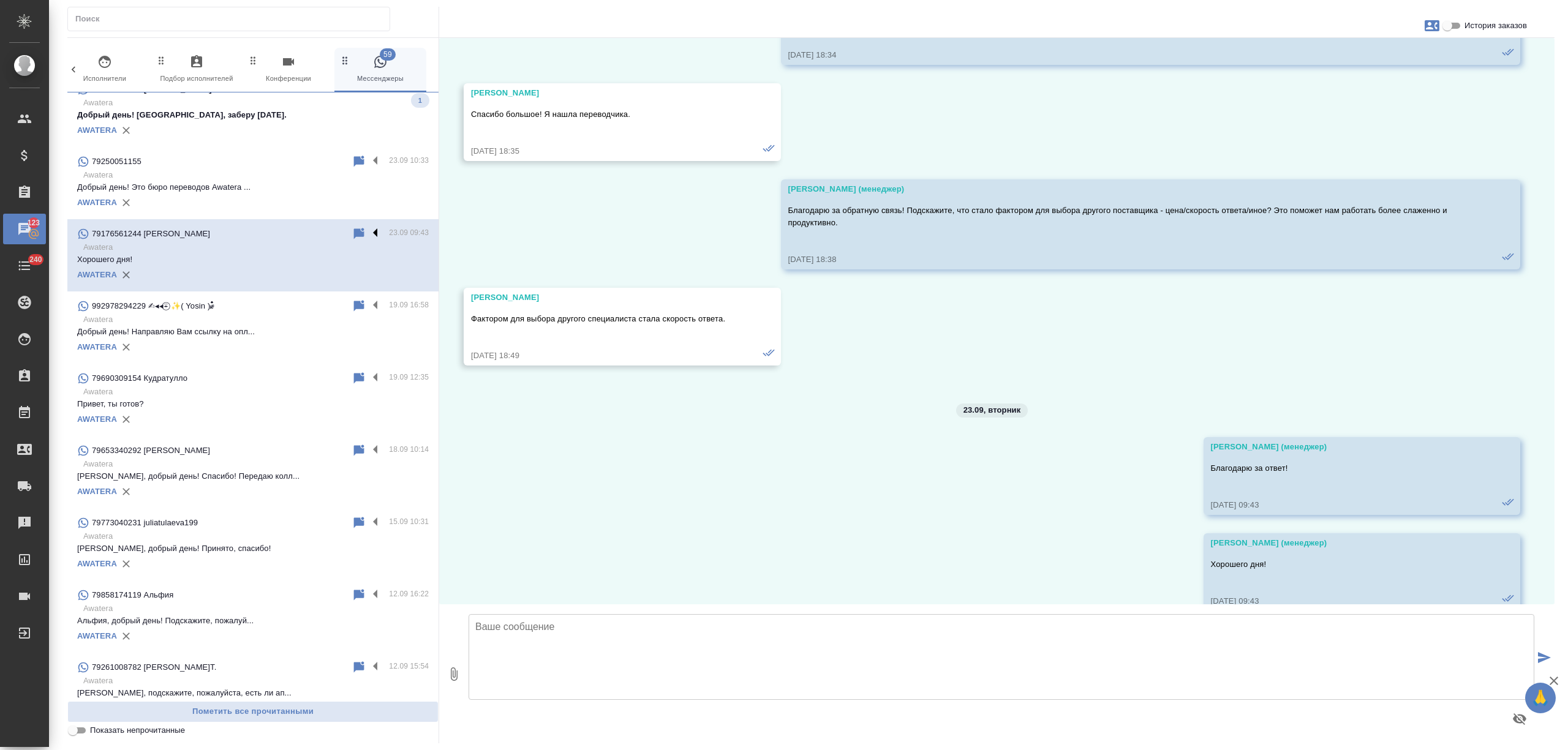
click at [368, 229] on label at bounding box center [378, 233] width 21 height 14
click at [0, 0] on input "checkbox" at bounding box center [0, 0] width 0 height 0
click at [321, 231] on icon at bounding box center [328, 233] width 15 height 15
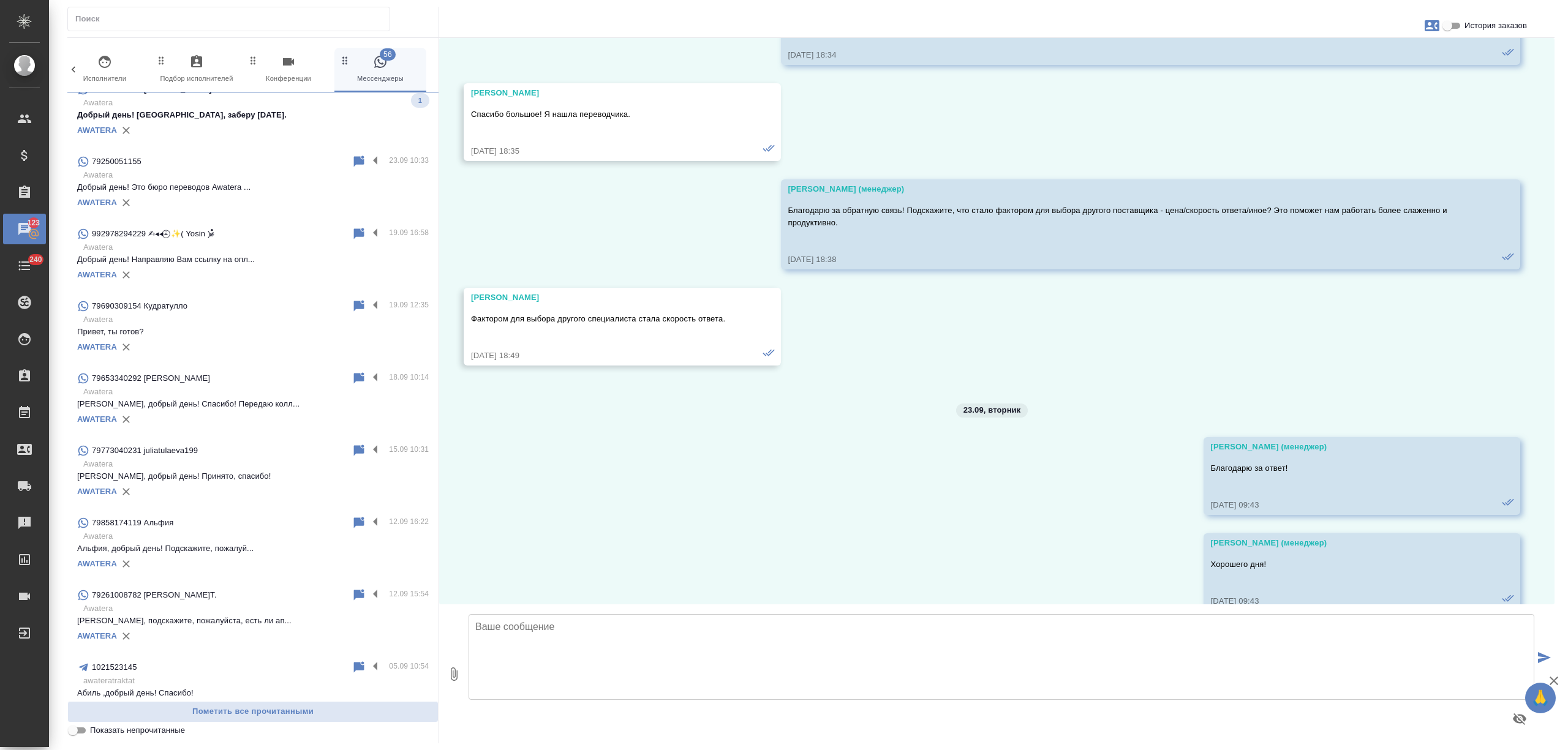
click at [248, 183] on p "Добрый день! Это бюро переводов Awatera ..." at bounding box center [253, 187] width 352 height 12
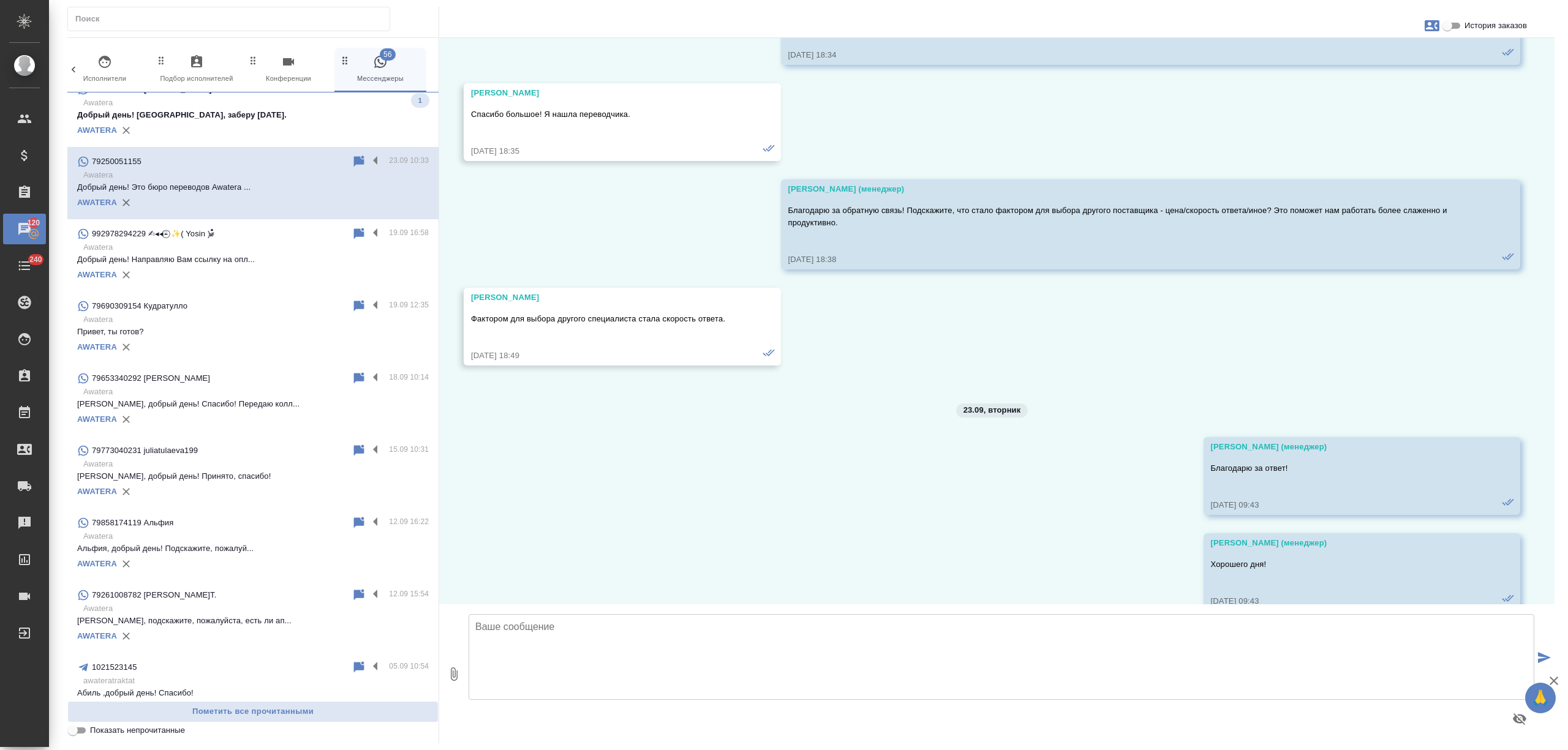
scroll to position [0, 0]
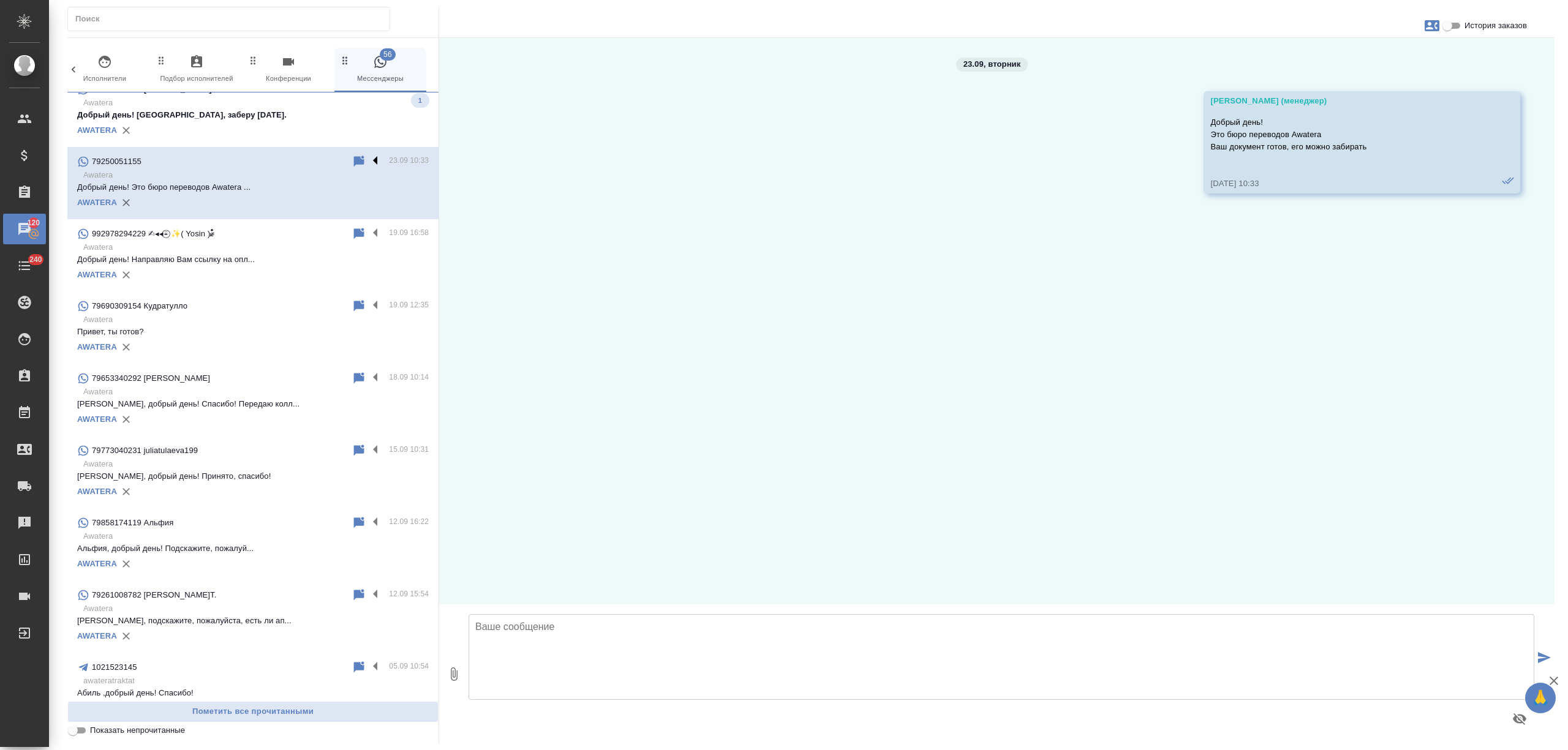
click at [368, 157] on label at bounding box center [378, 161] width 21 height 14
click at [0, 0] on input "checkbox" at bounding box center [0, 0] width 0 height 0
click at [321, 161] on icon at bounding box center [328, 161] width 15 height 15
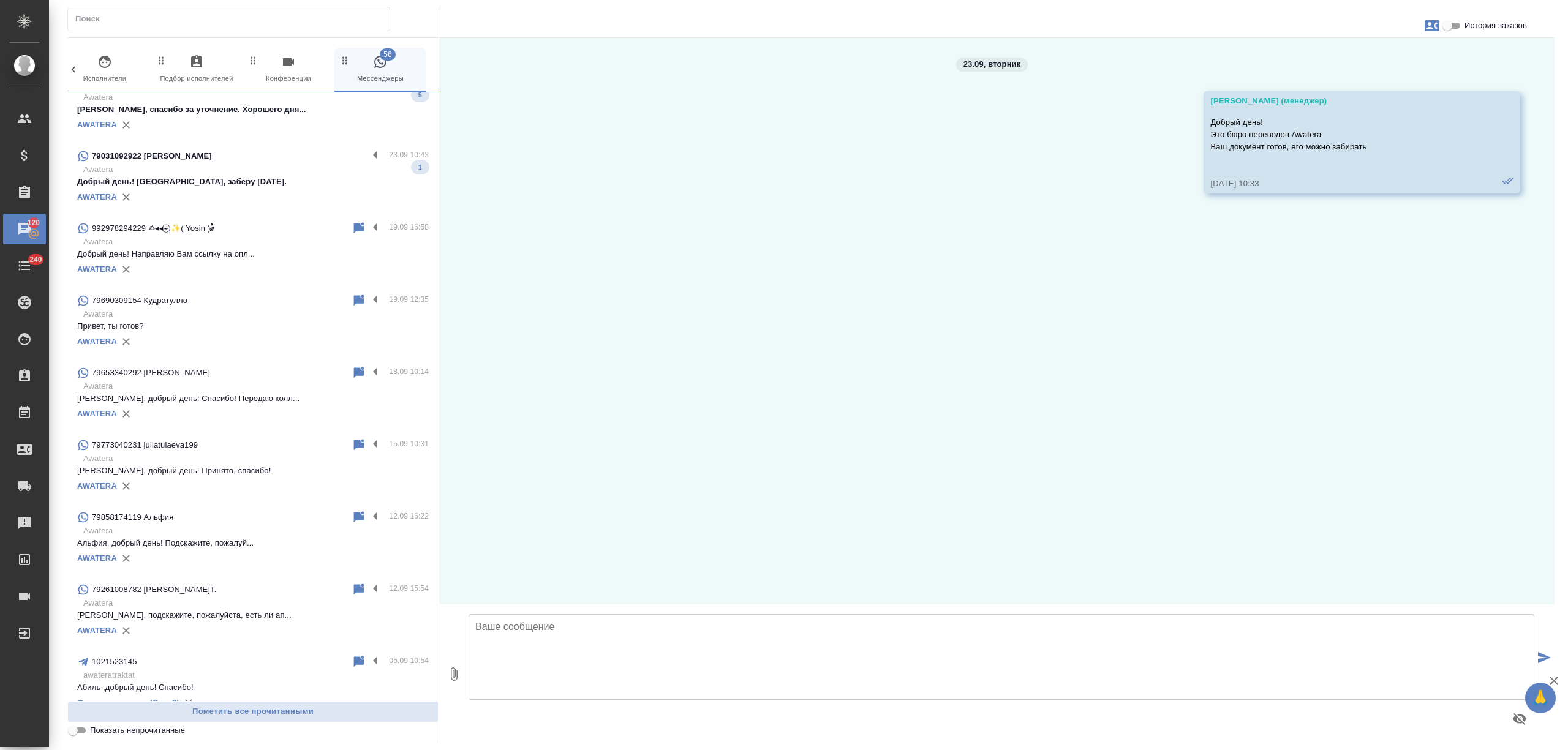
scroll to position [1470, 0]
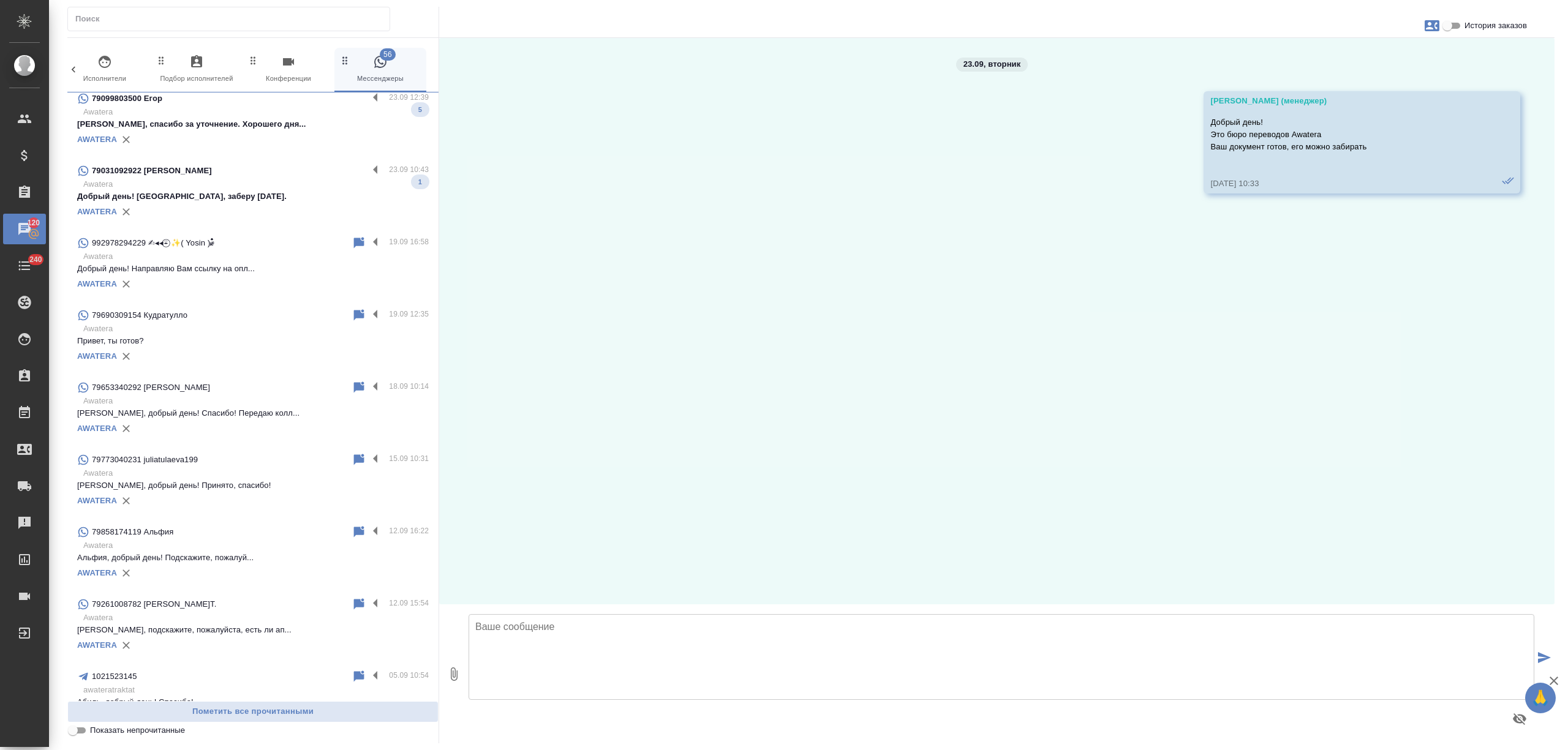
click at [272, 197] on p "Добрый день! Спасибо, заберу сегодня." at bounding box center [253, 196] width 352 height 12
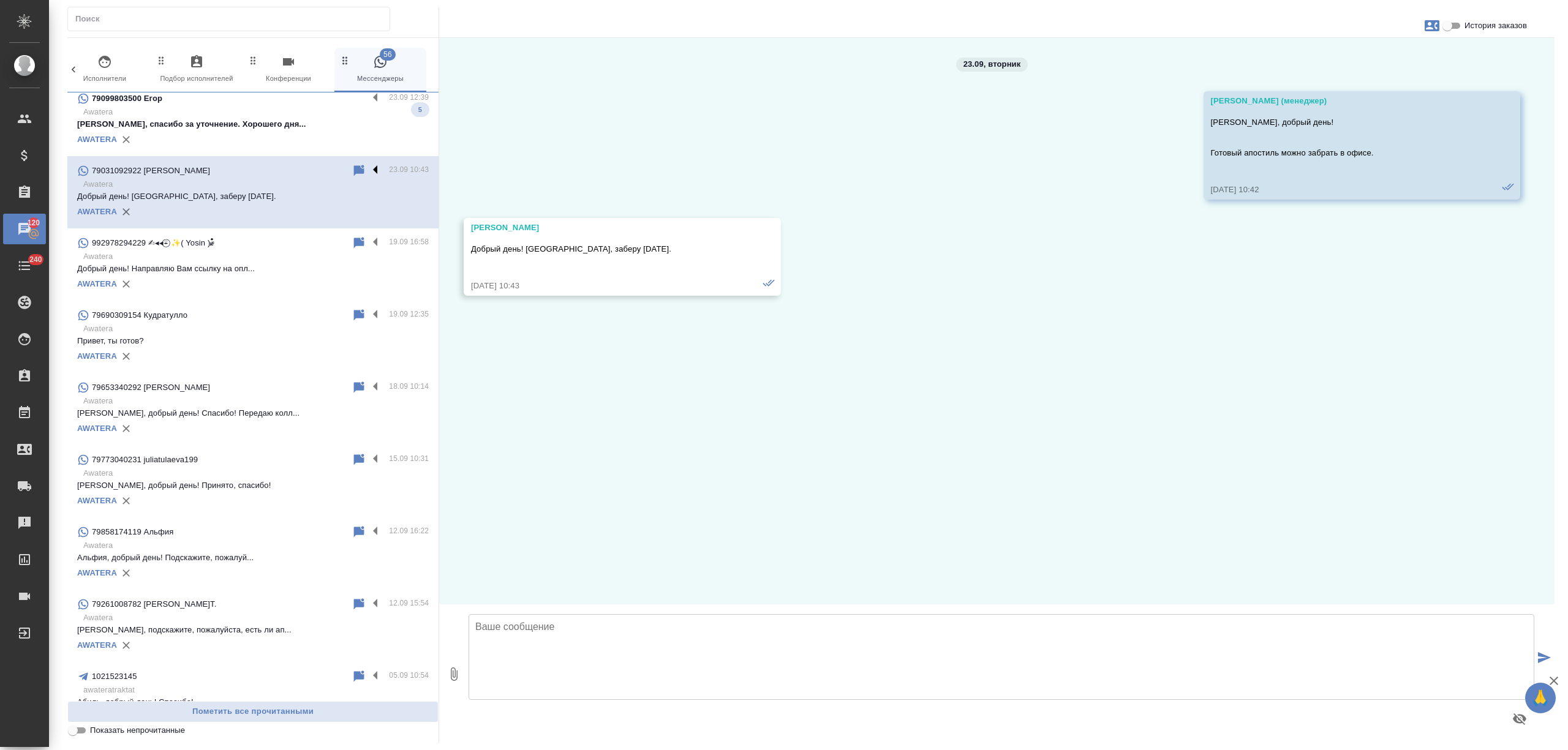
click at [368, 169] on label at bounding box center [378, 171] width 21 height 14
click at [0, 0] on input "checkbox" at bounding box center [0, 0] width 0 height 0
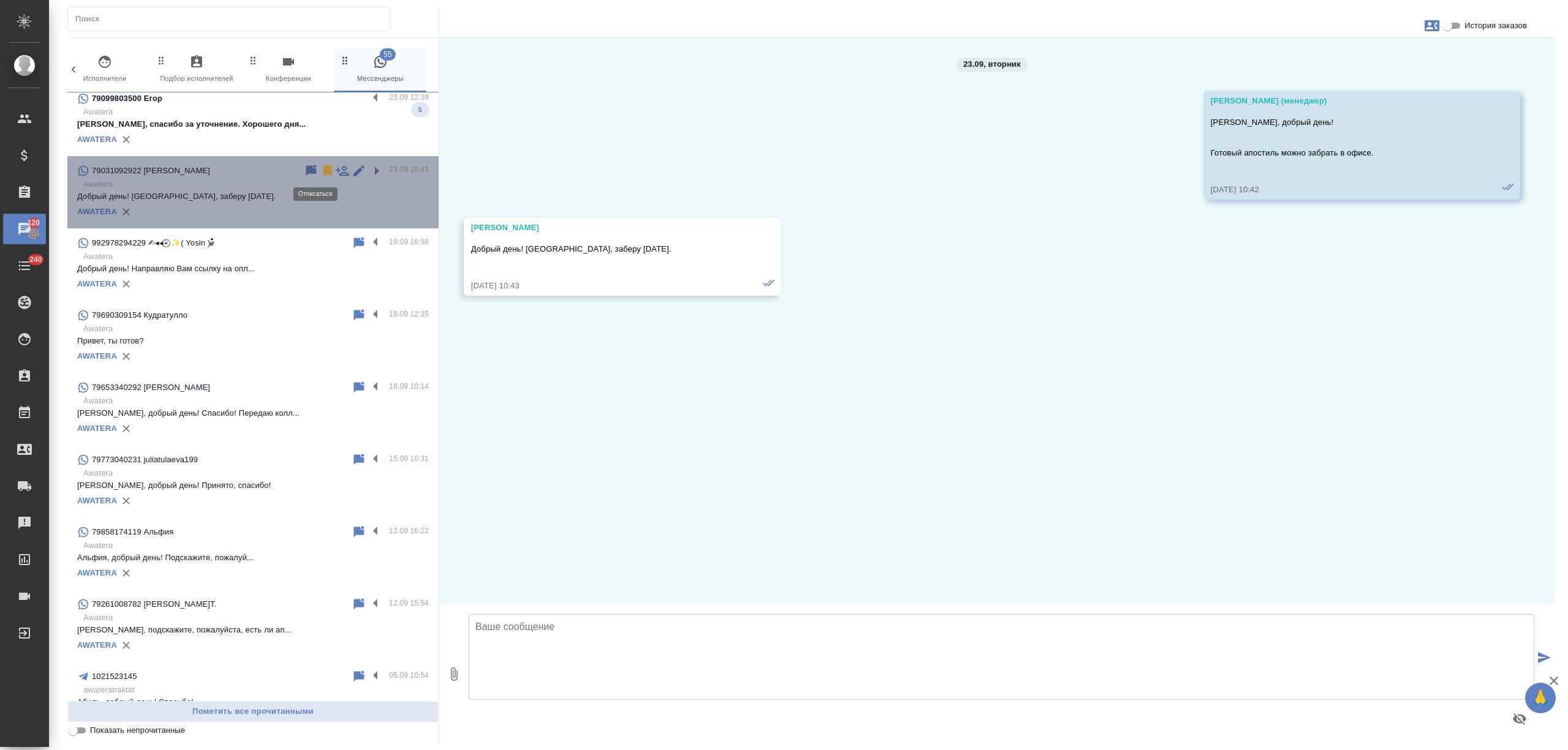
click at [321, 170] on icon at bounding box center [328, 171] width 15 height 15
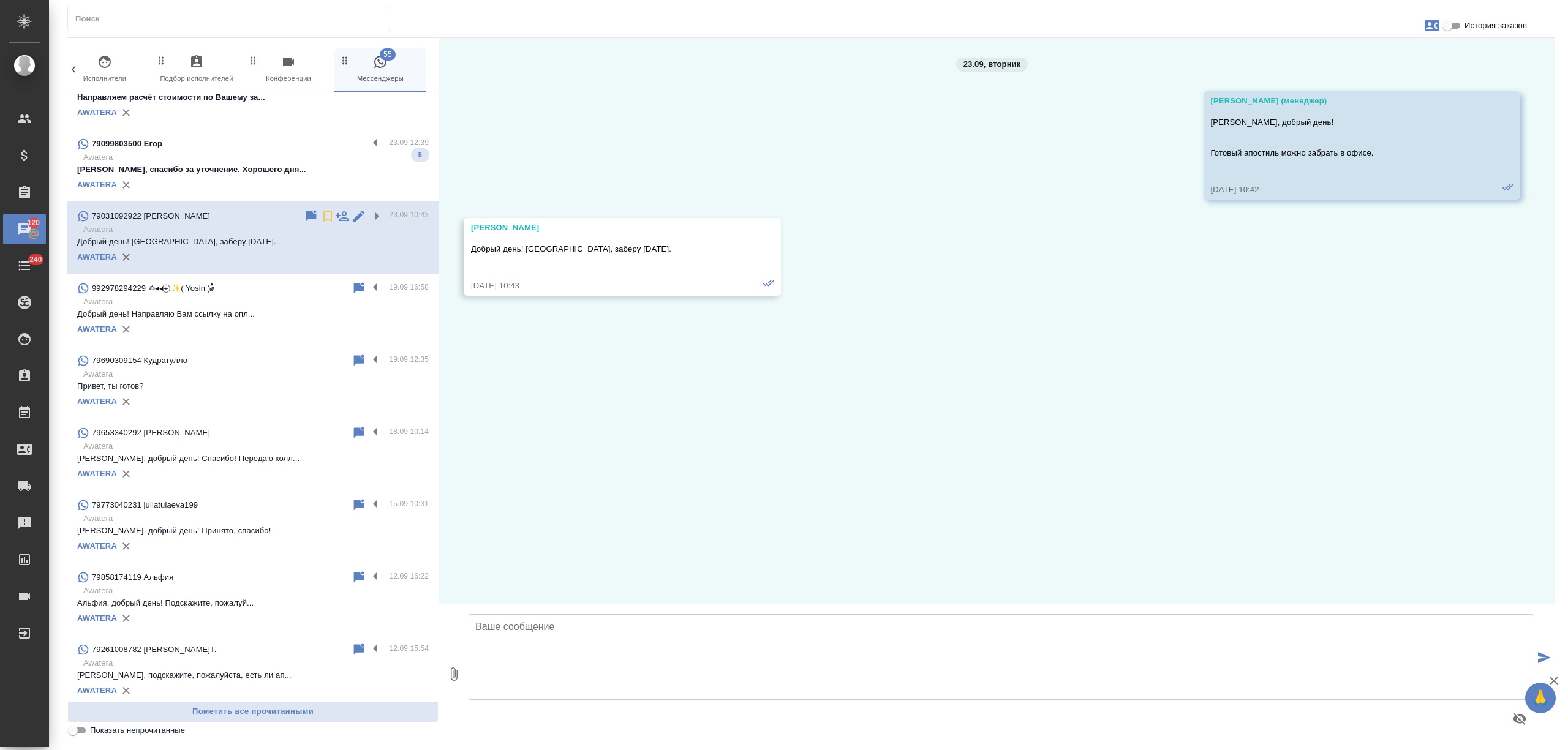
scroll to position [1388, 0]
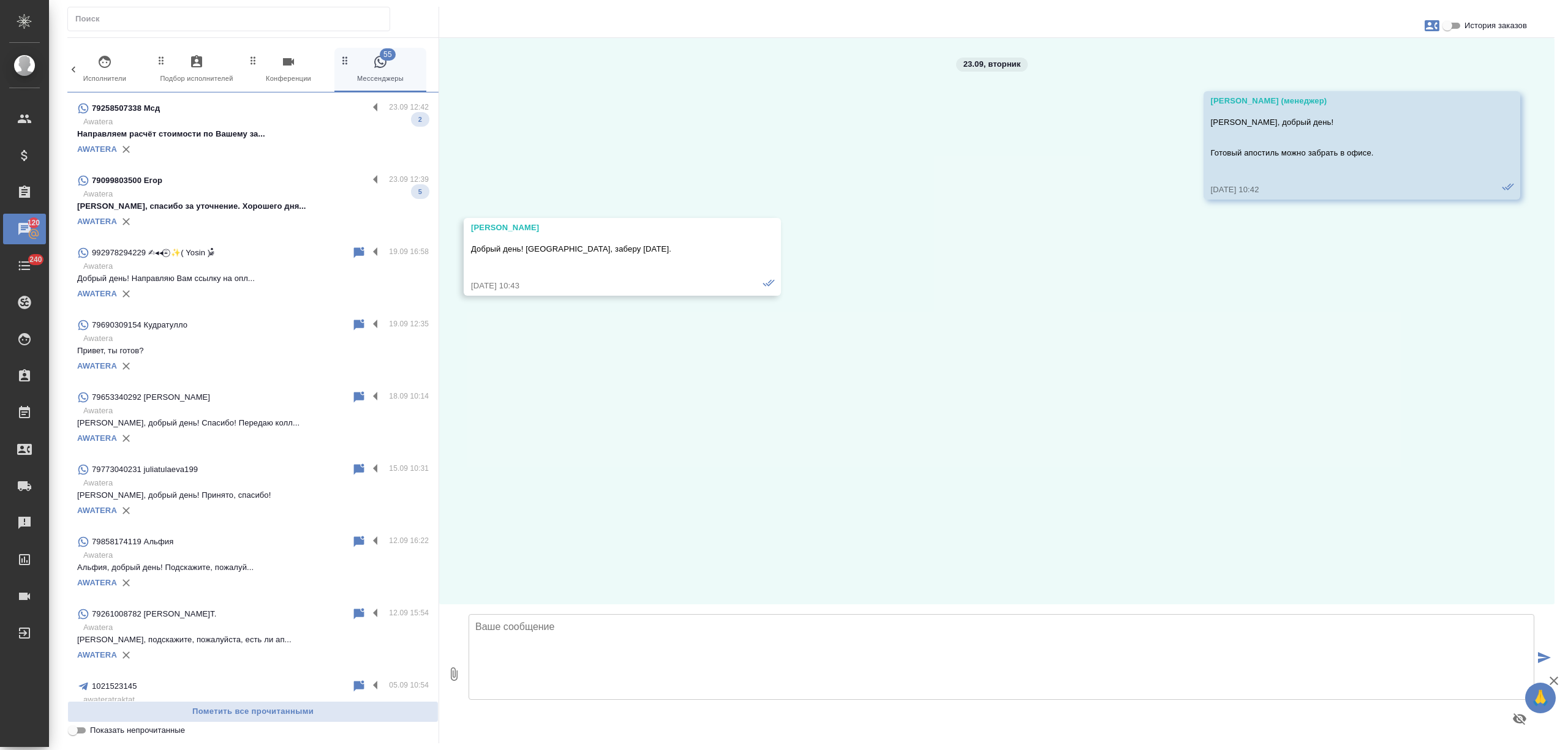
click at [265, 194] on p "Awatera" at bounding box center [256, 194] width 345 height 12
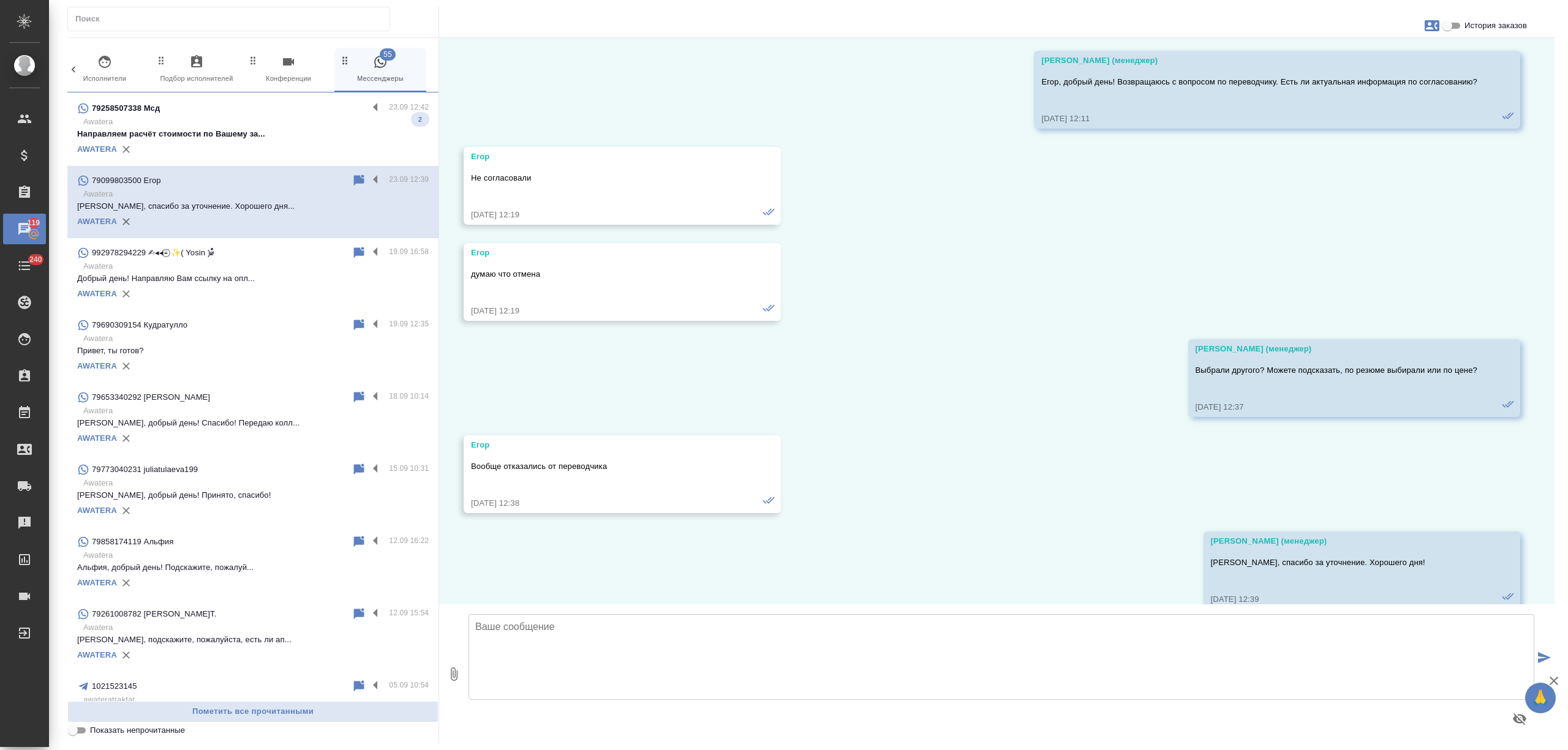
scroll to position [3105, 0]
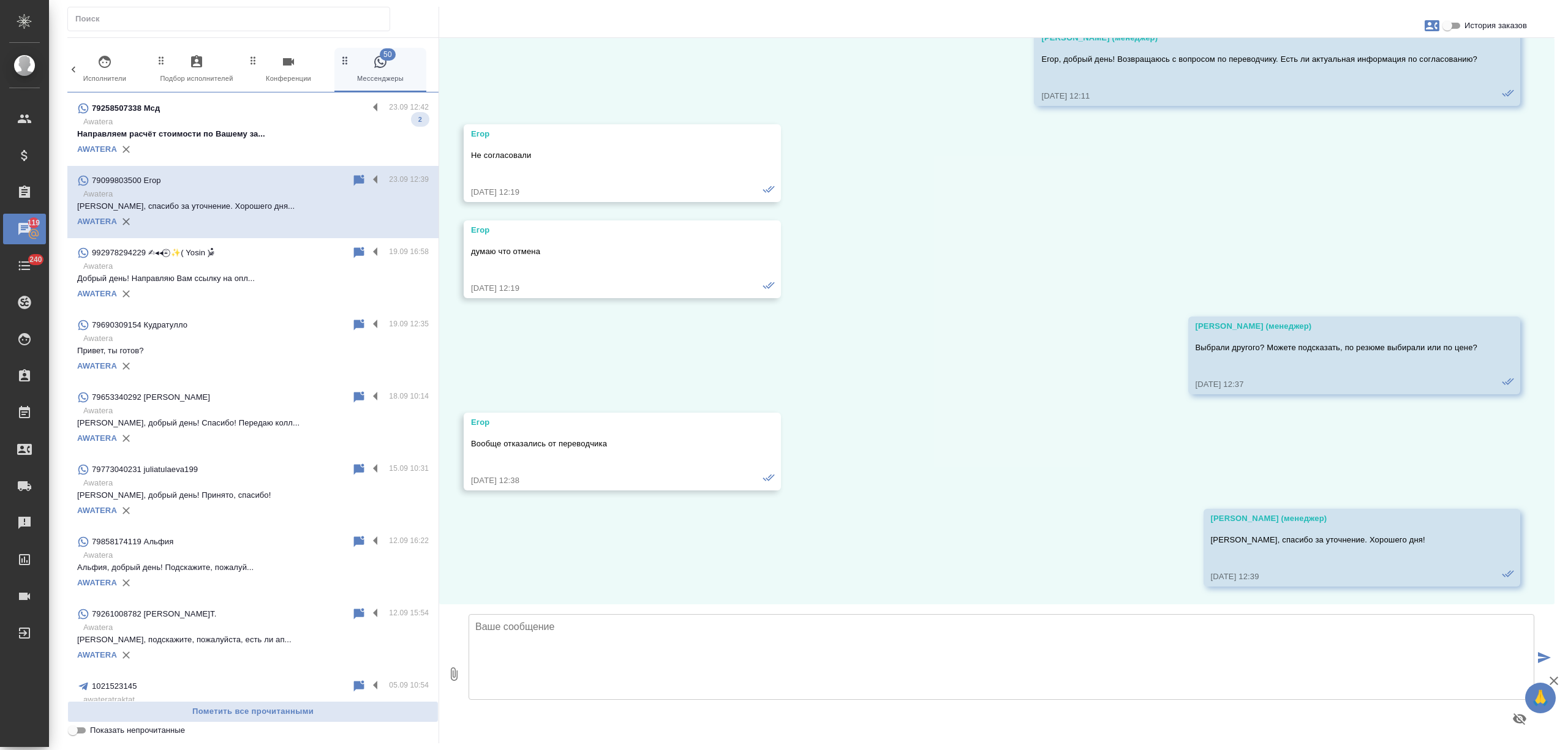
click at [282, 144] on div "AWATERA" at bounding box center [253, 149] width 352 height 18
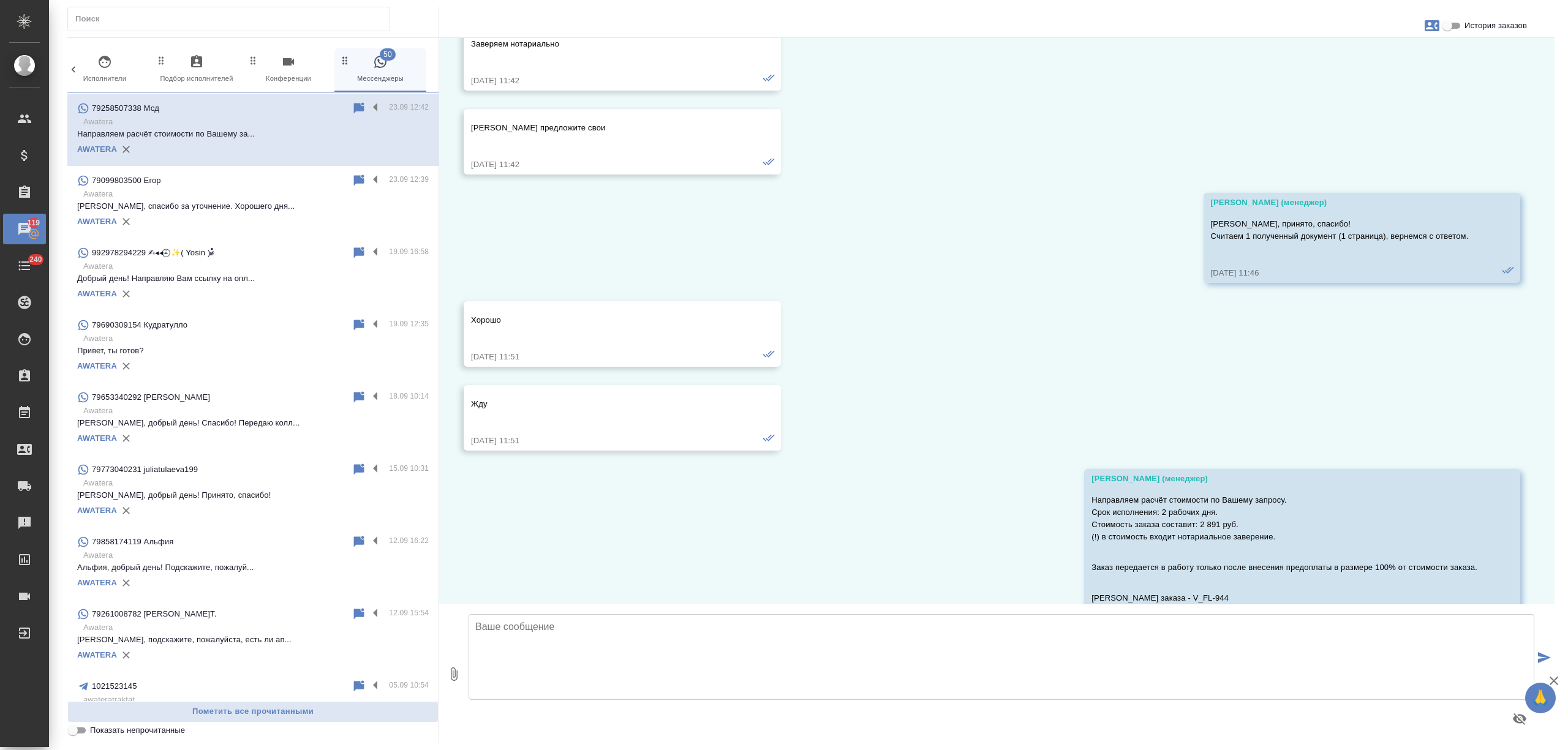
scroll to position [827, 0]
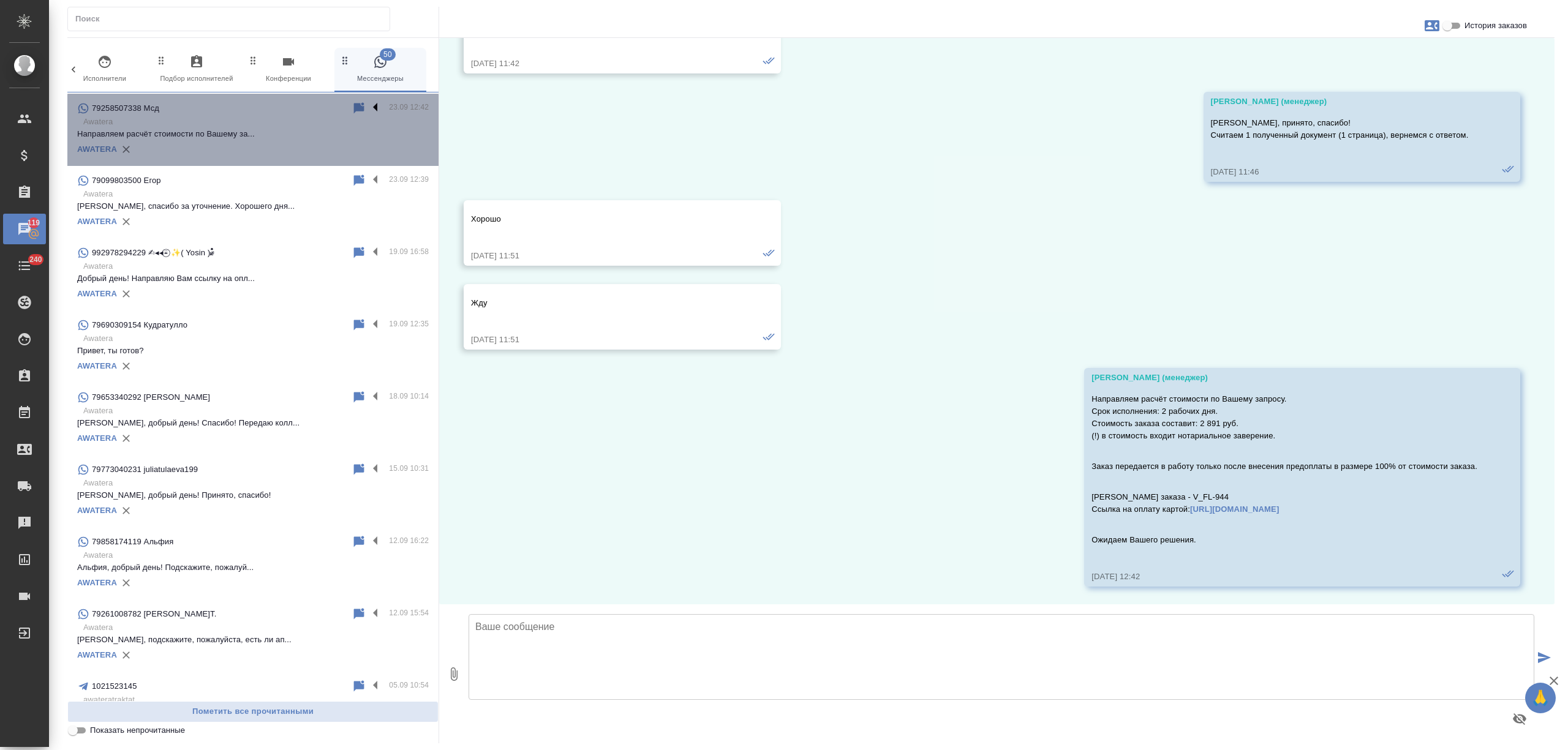
click at [368, 107] on label at bounding box center [378, 108] width 21 height 14
click at [0, 0] on input "checkbox" at bounding box center [0, 0] width 0 height 0
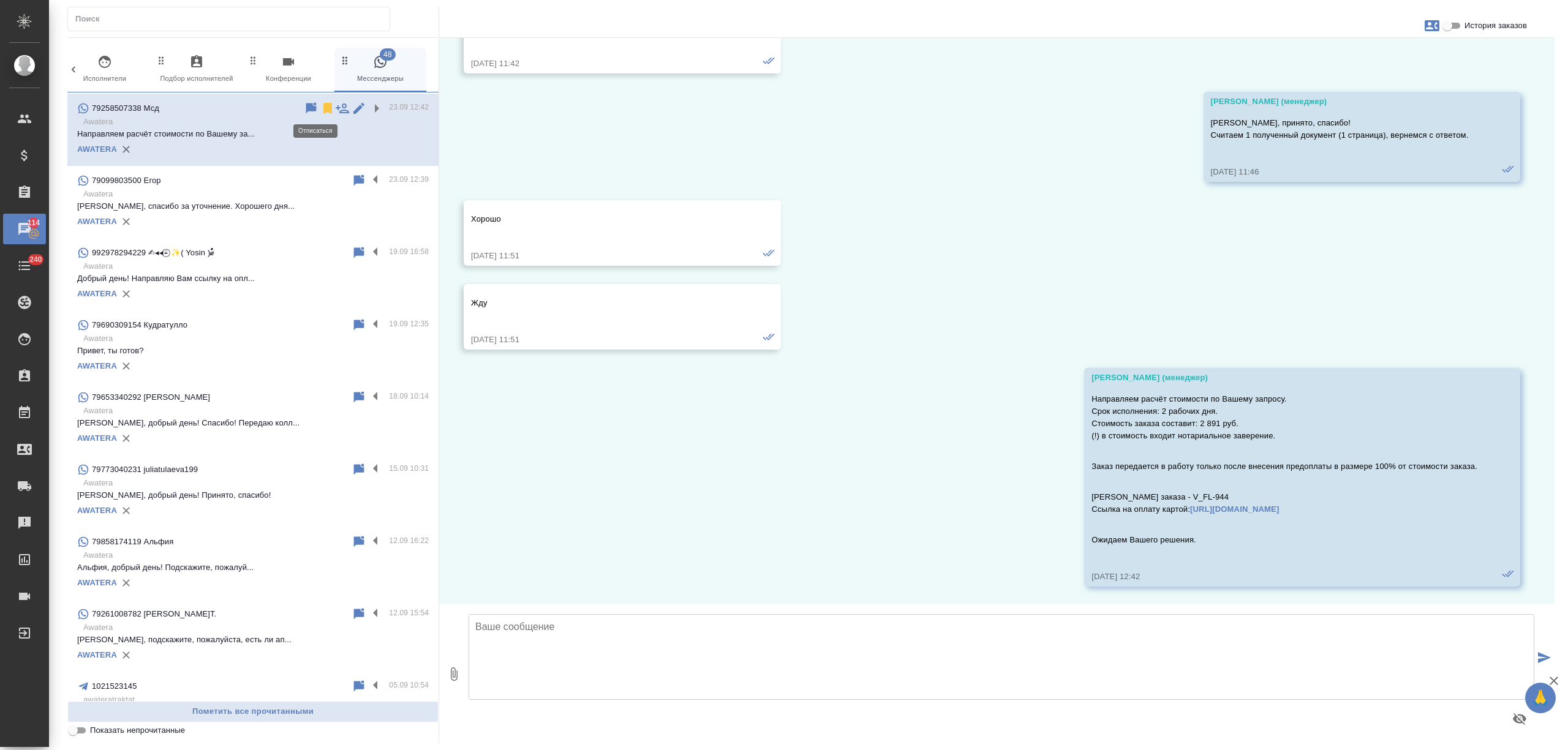
click at [323, 107] on icon at bounding box center [328, 108] width 8 height 11
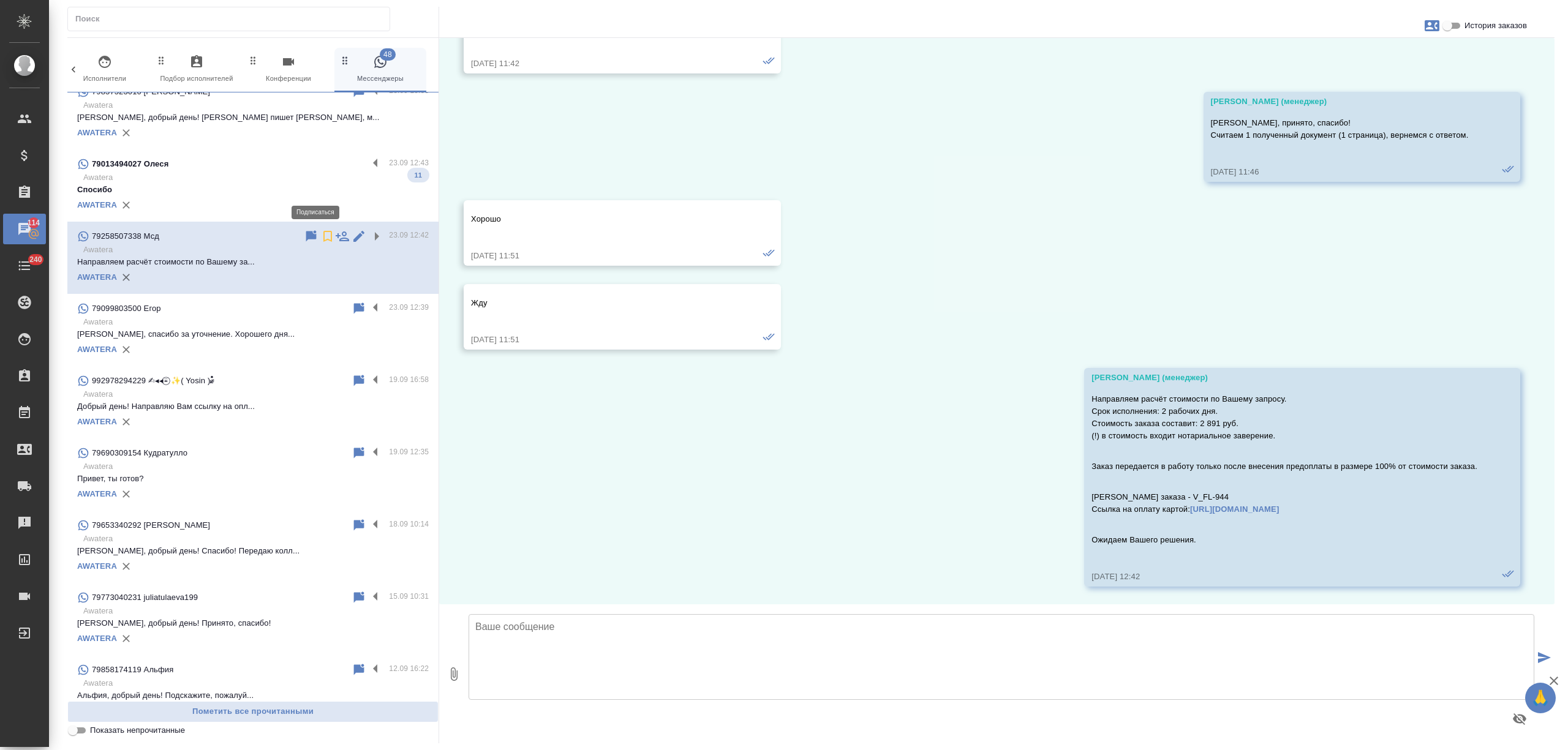
scroll to position [1225, 0]
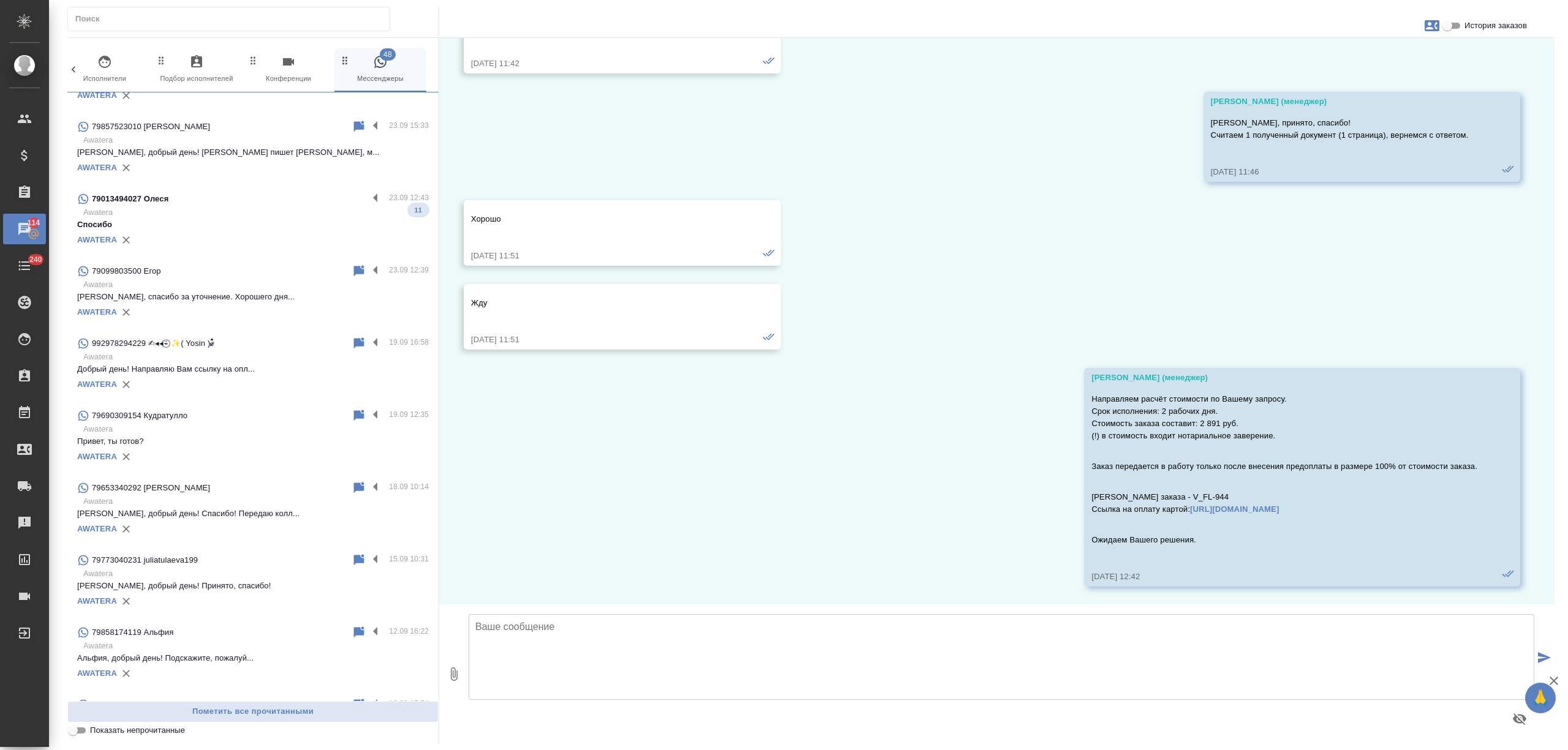
click at [241, 218] on p "Awatera" at bounding box center [256, 212] width 345 height 12
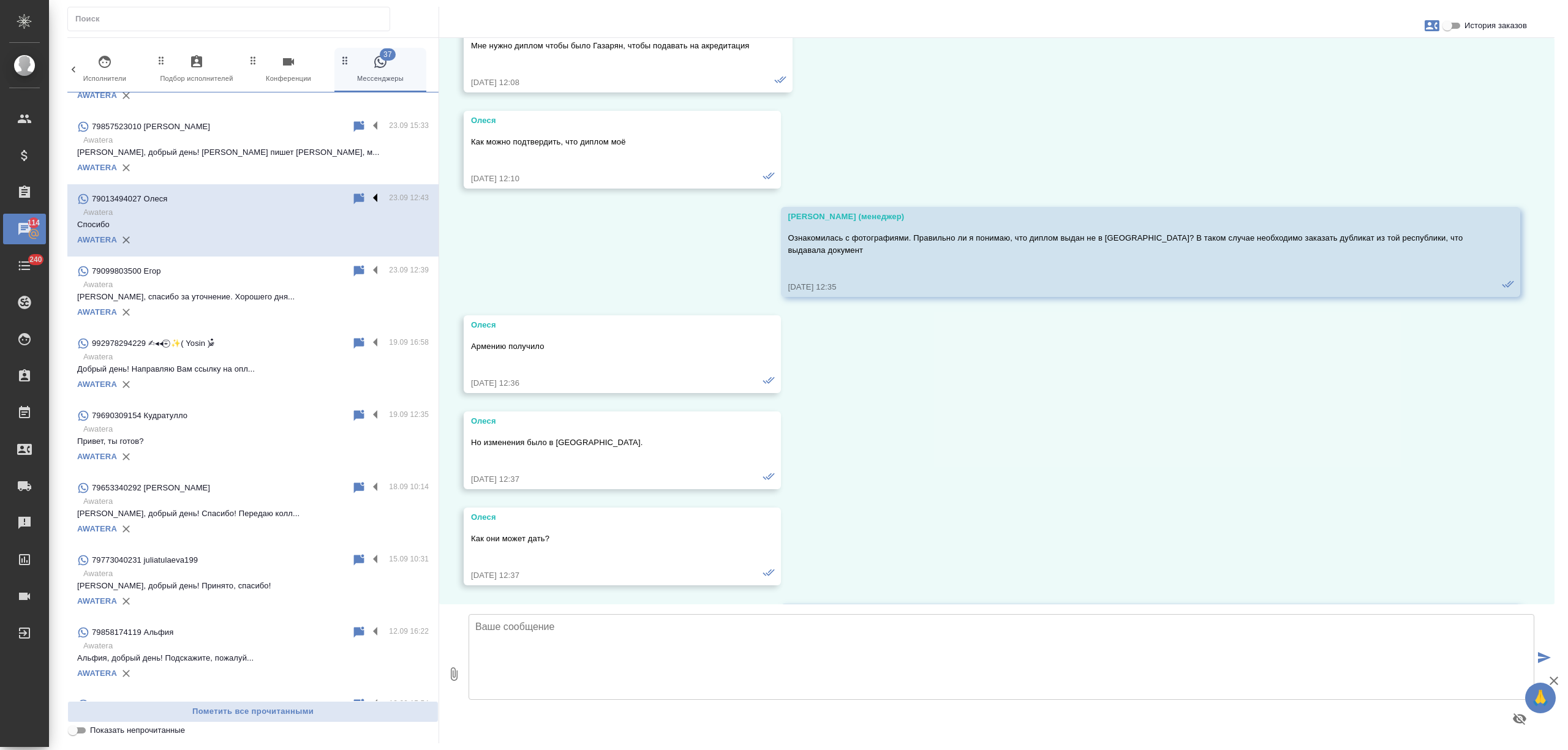
scroll to position [1049, 0]
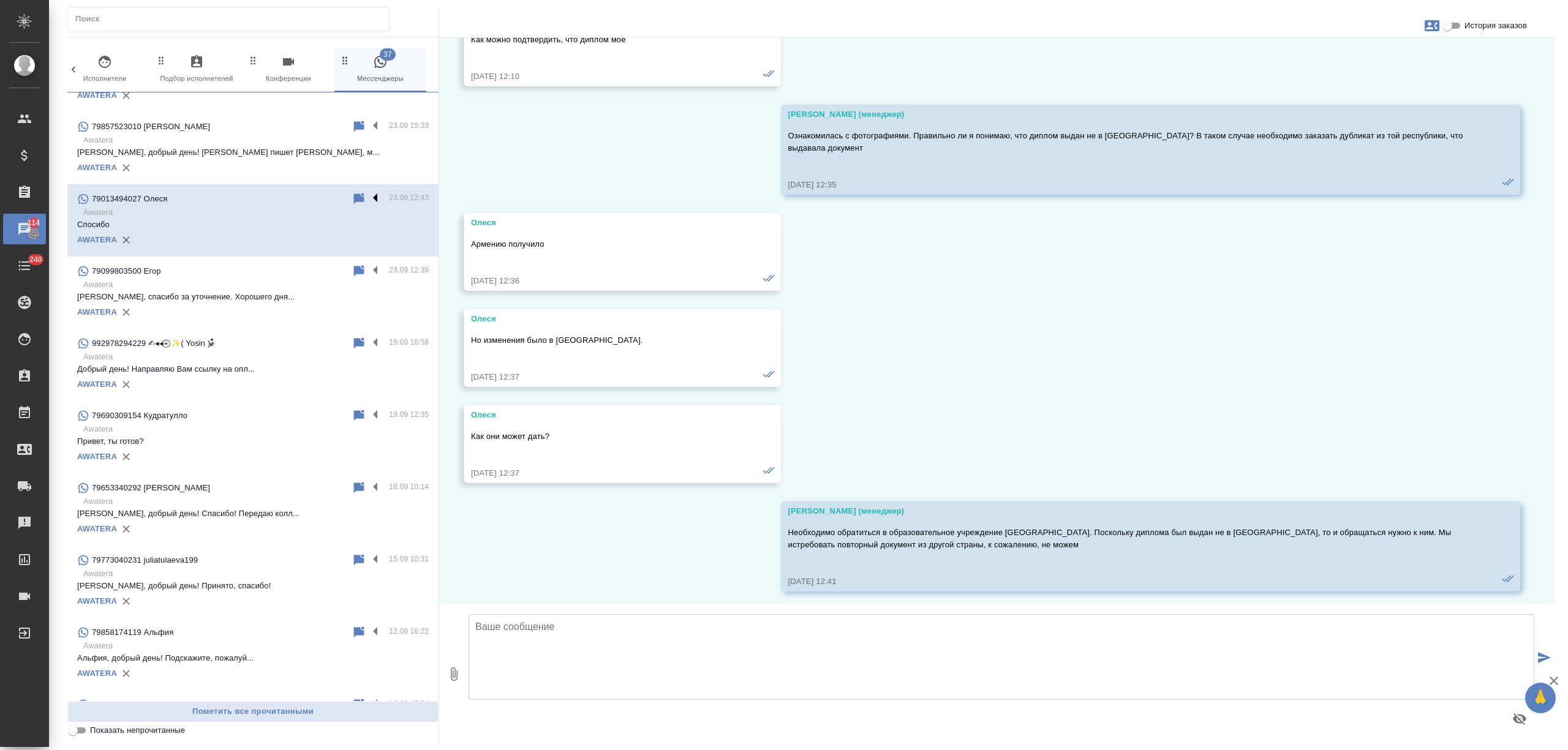
click at [368, 196] on label at bounding box center [378, 199] width 21 height 14
click at [0, 0] on input "checkbox" at bounding box center [0, 0] width 0 height 0
click at [323, 198] on icon at bounding box center [328, 200] width 8 height 11
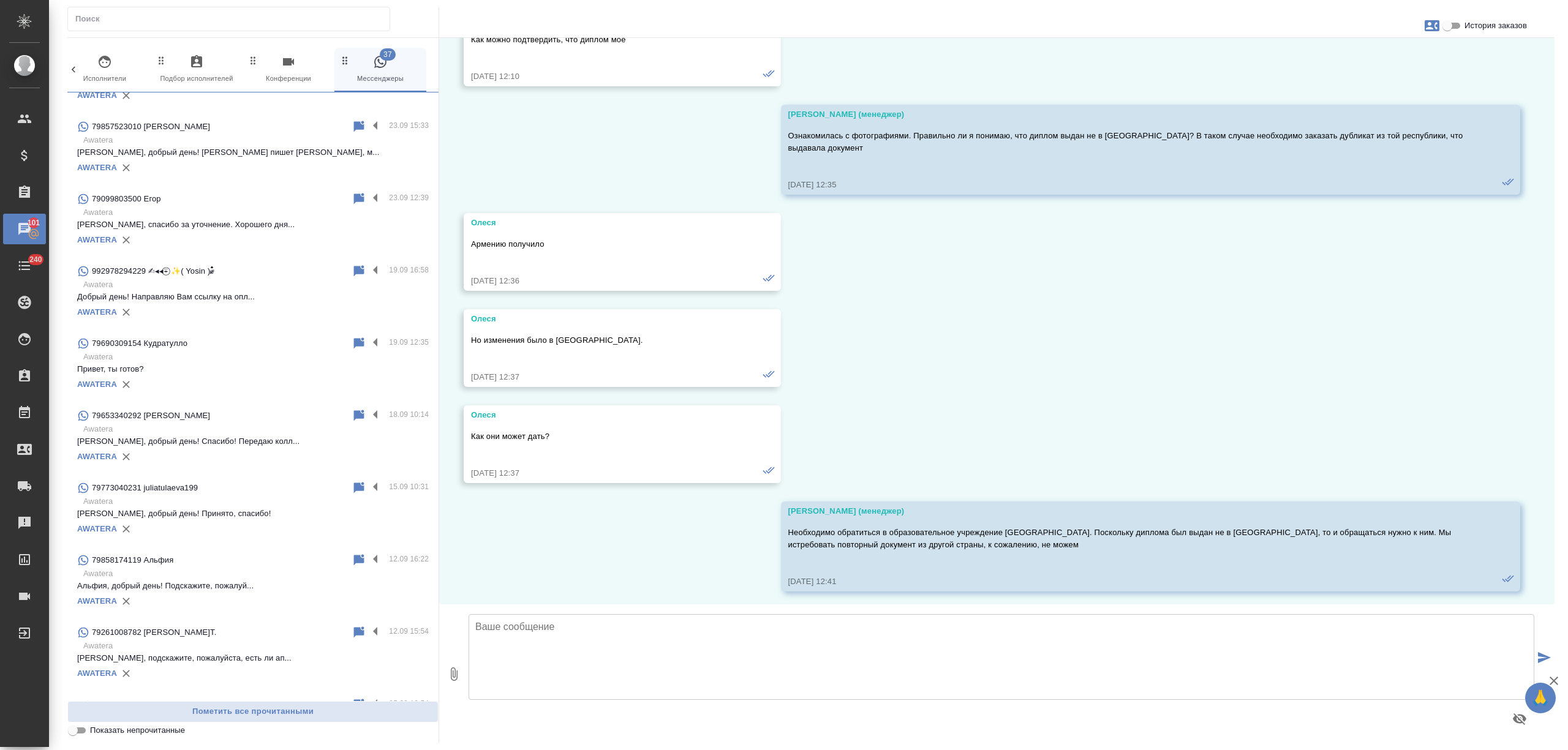
scroll to position [1143, 0]
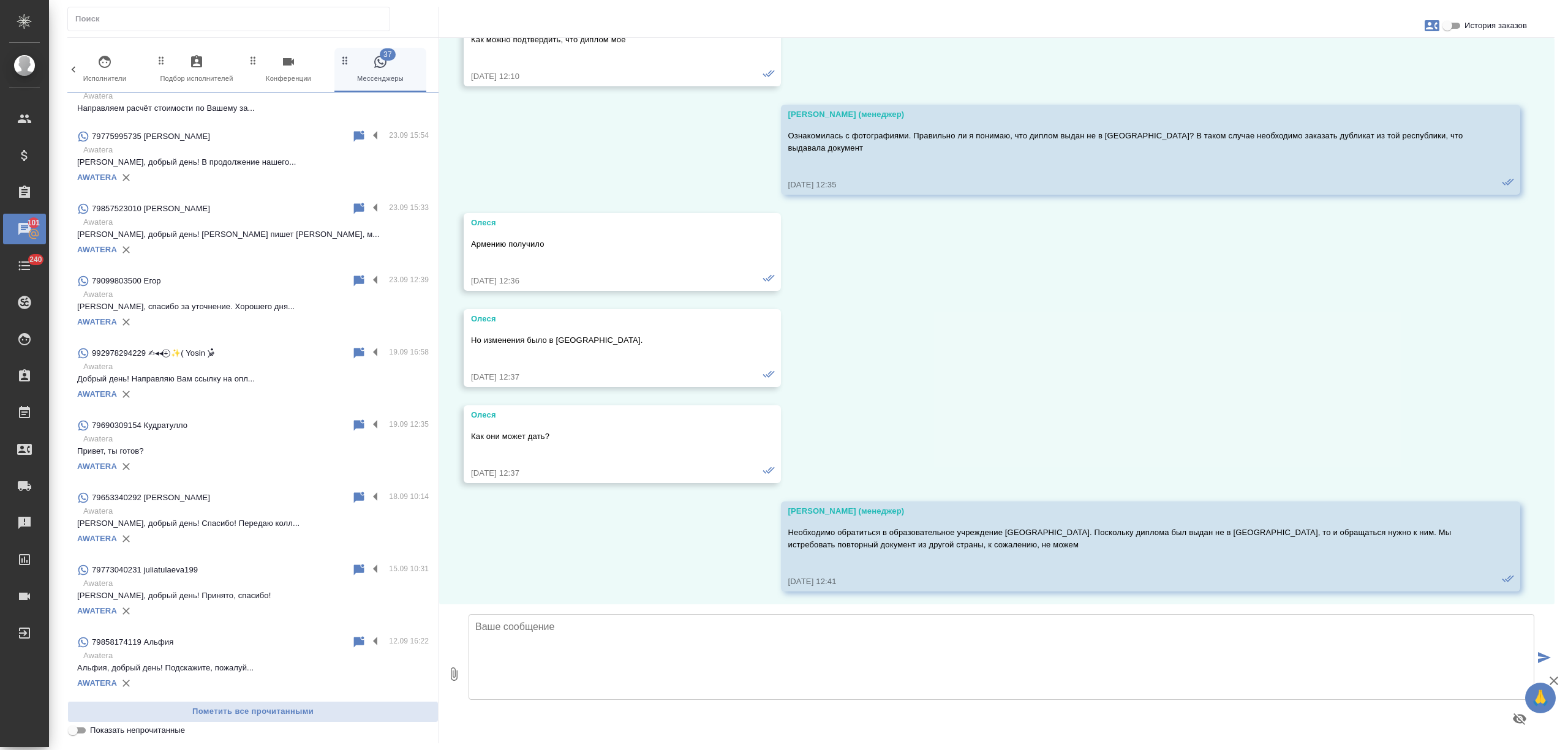
click at [243, 219] on p "Awatera" at bounding box center [256, 222] width 345 height 12
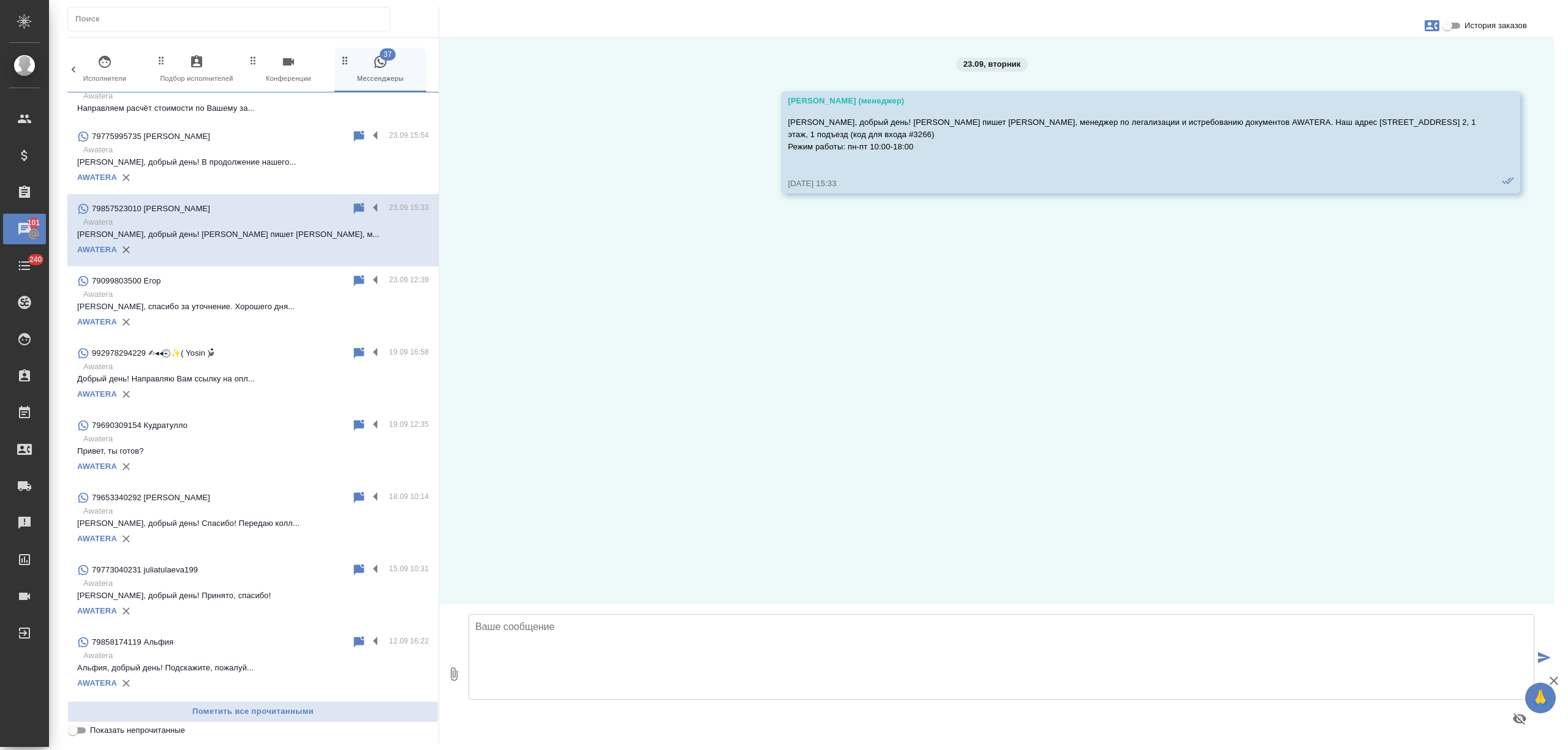
scroll to position [0, 0]
click at [368, 203] on label at bounding box center [378, 209] width 21 height 14
click at [0, 0] on input "checkbox" at bounding box center [0, 0] width 0 height 0
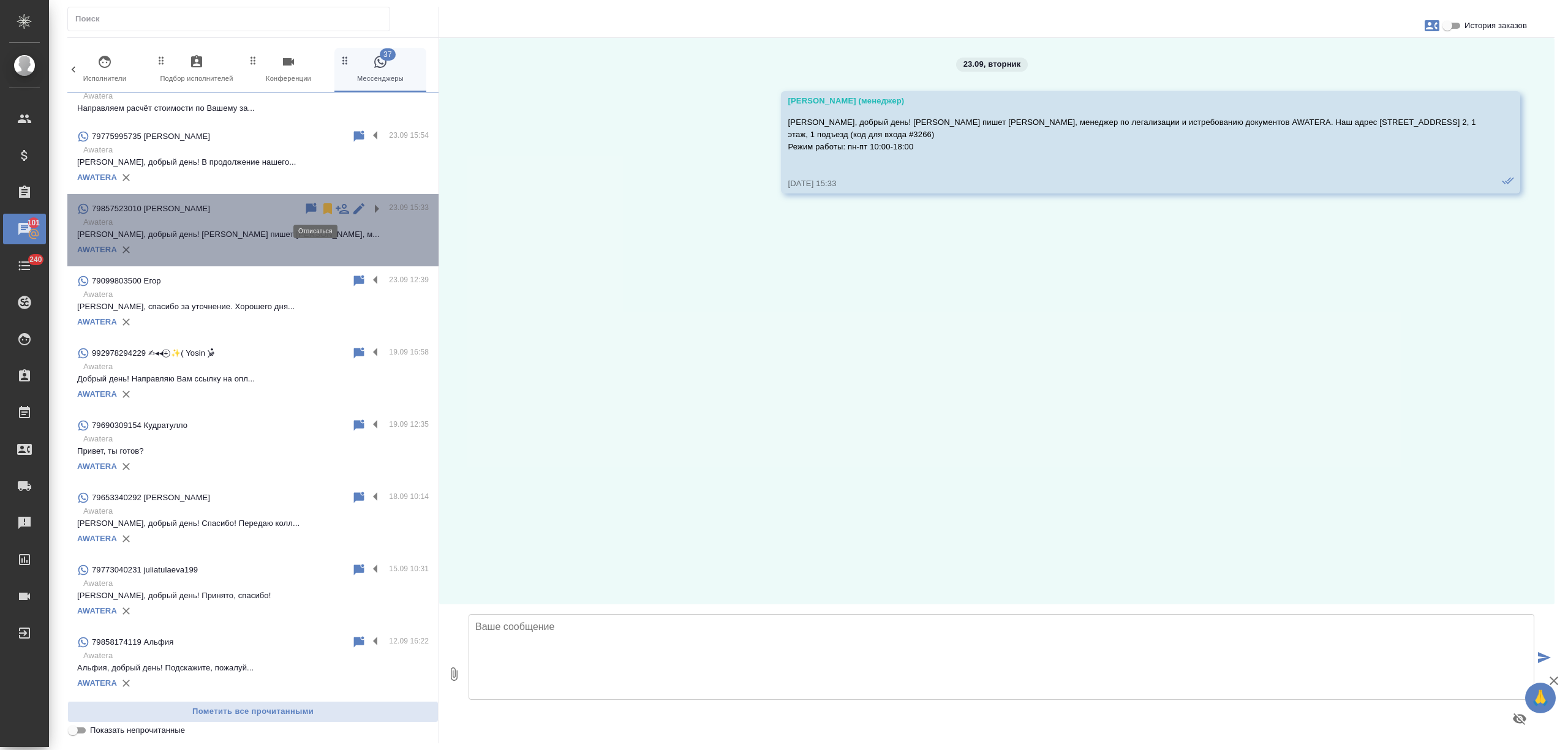
click at [321, 204] on icon at bounding box center [328, 209] width 15 height 15
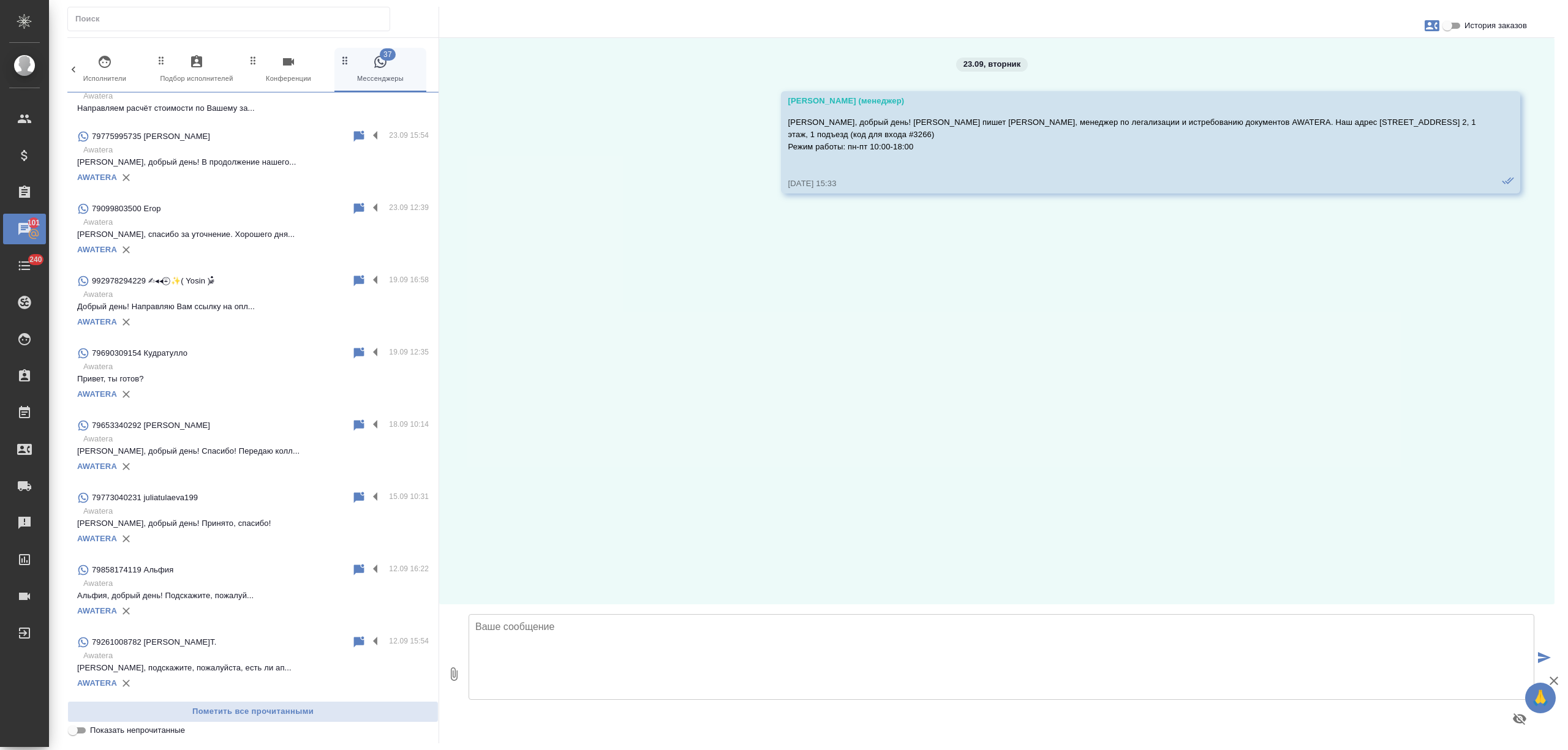
scroll to position [1061, 0]
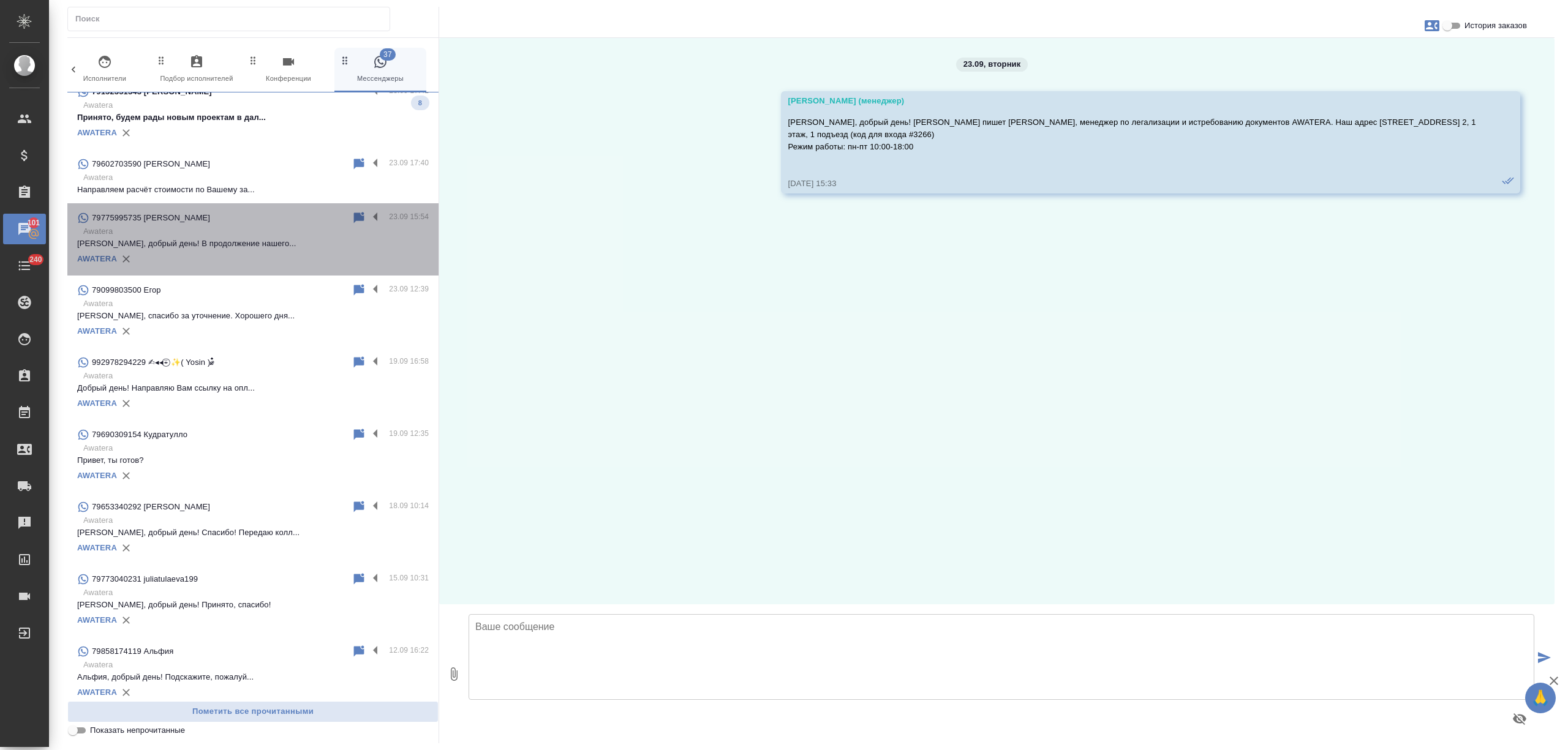
click at [262, 250] on div "AWATERA" at bounding box center [253, 259] width 352 height 18
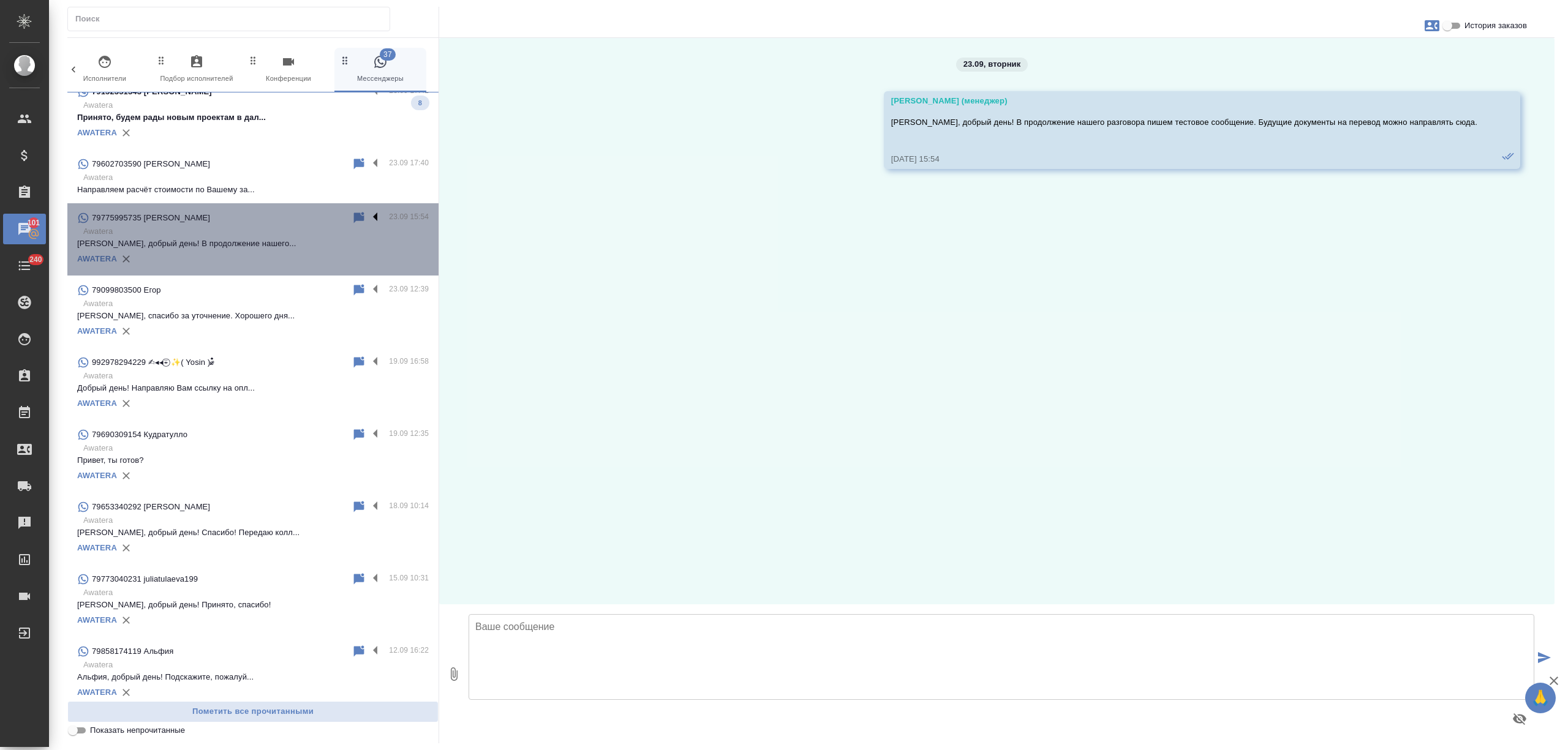
click at [368, 216] on label at bounding box center [378, 218] width 21 height 14
click at [0, 0] on input "checkbox" at bounding box center [0, 0] width 0 height 0
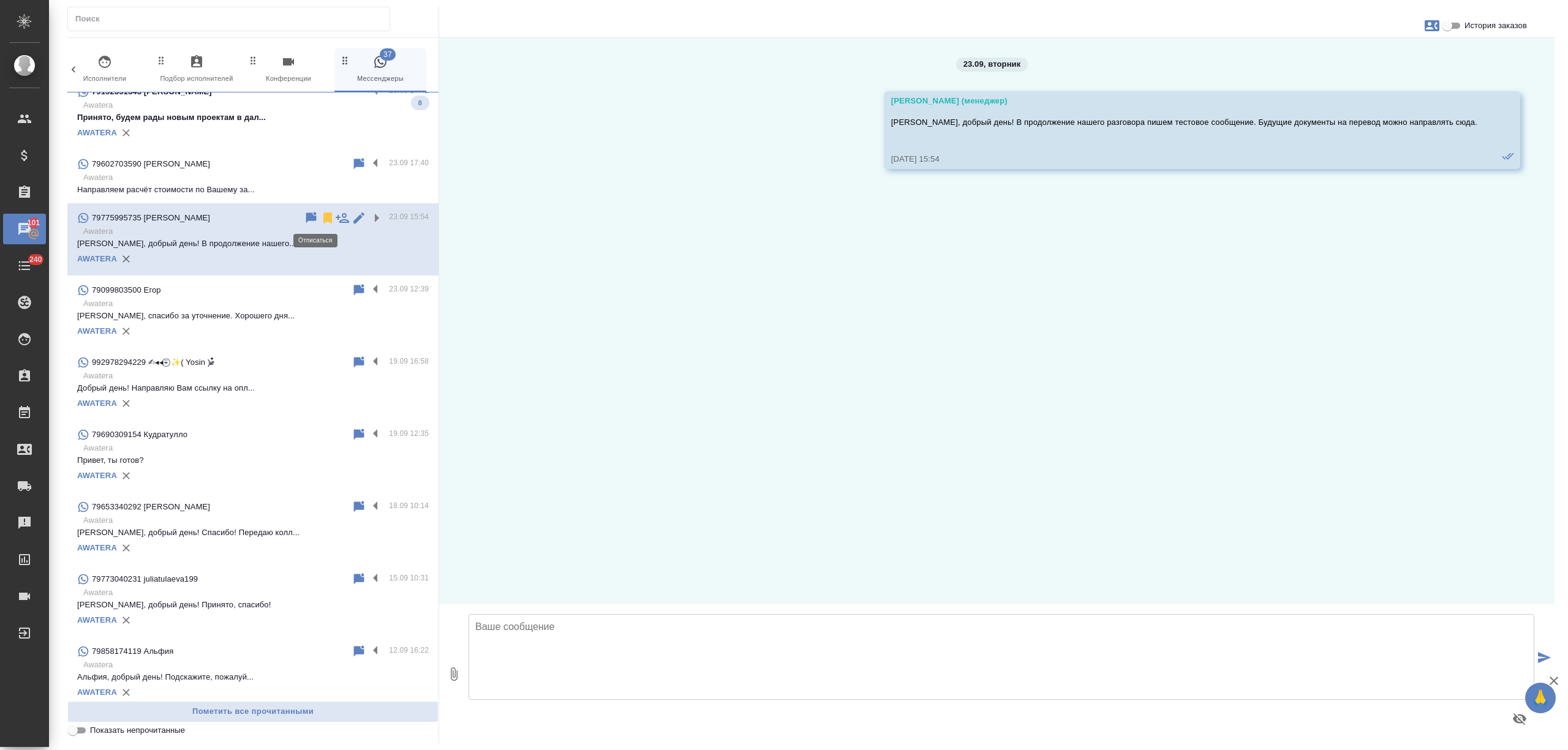
click at [323, 217] on icon at bounding box center [328, 218] width 8 height 11
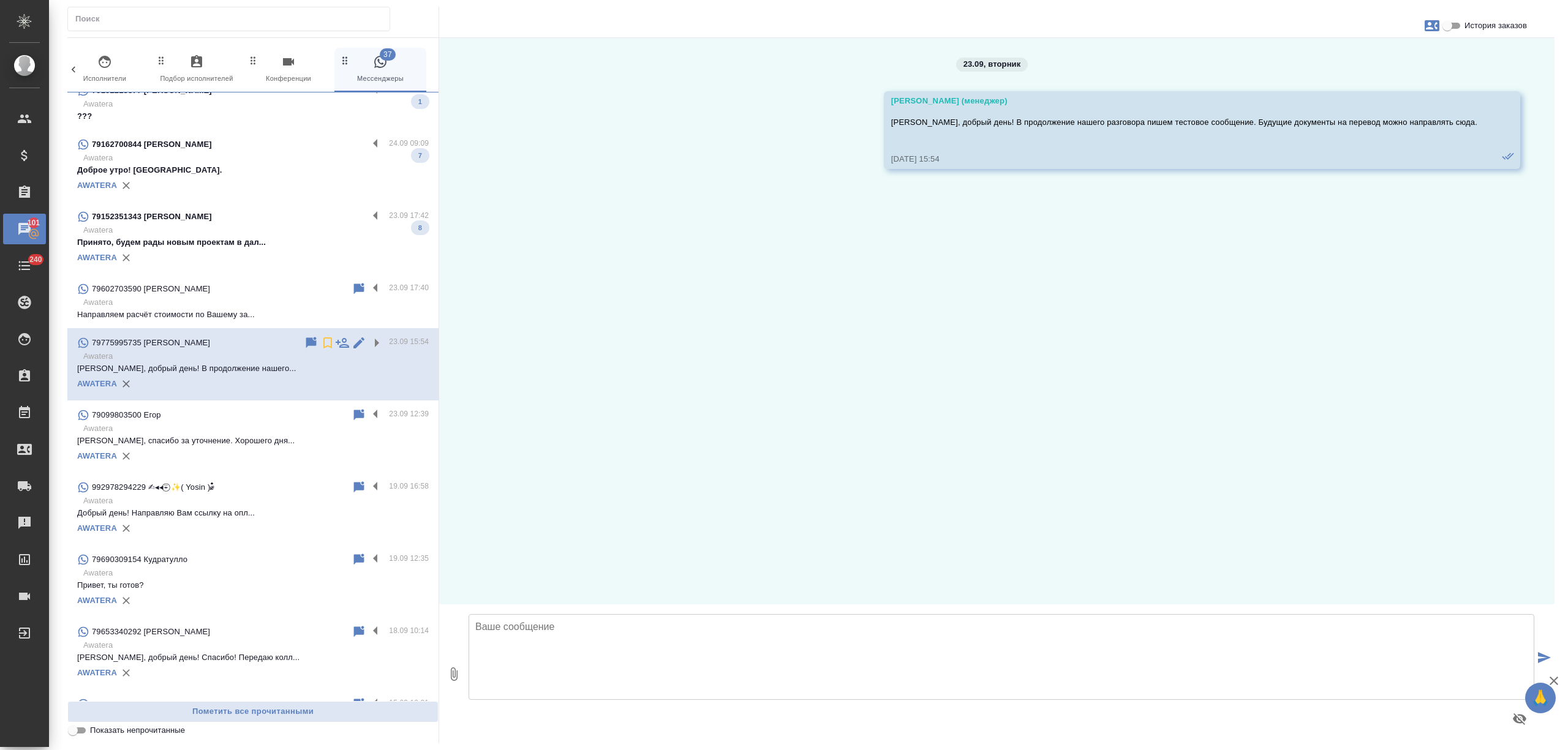
scroll to position [898, 0]
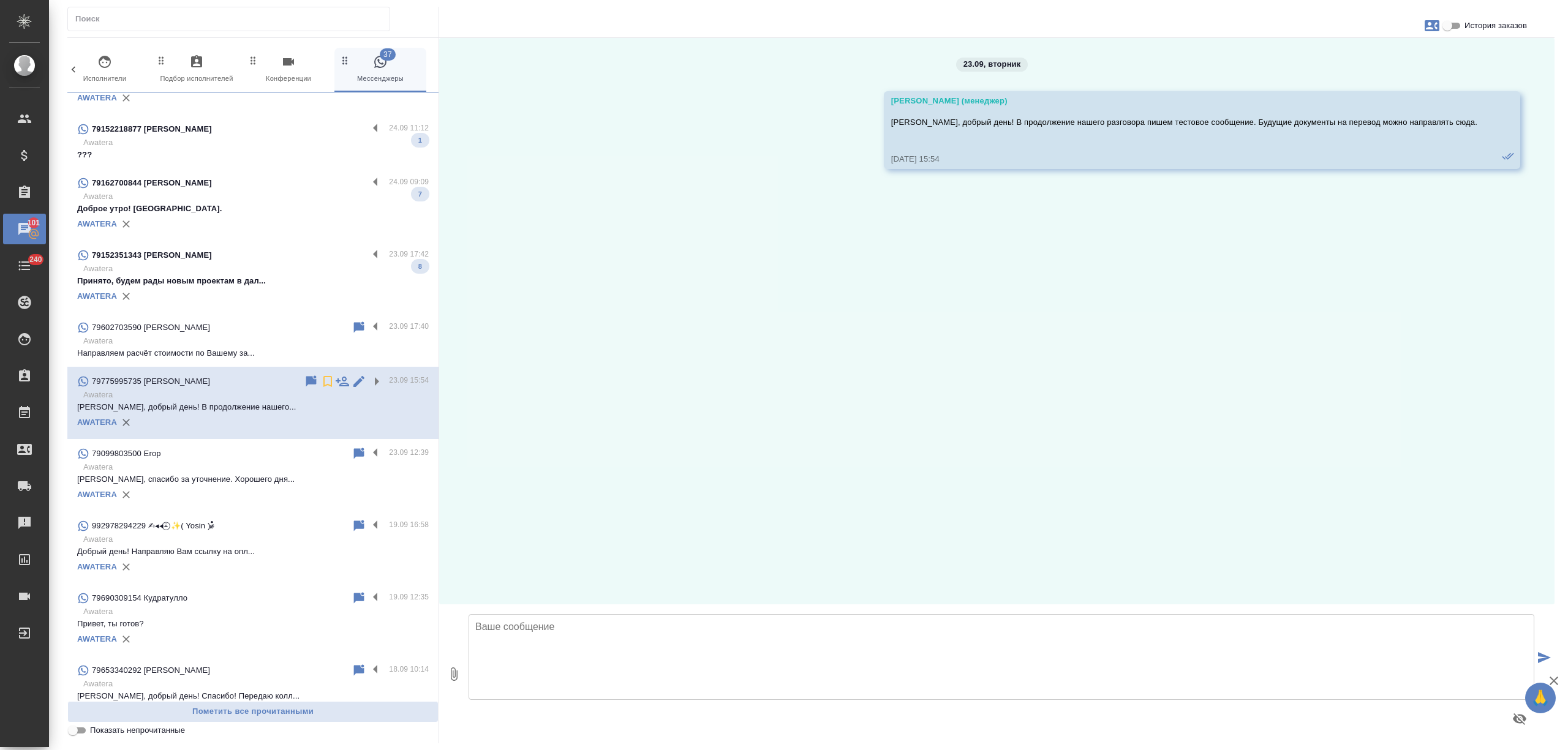
click at [248, 325] on div "79602703590 Nastya" at bounding box center [214, 328] width 275 height 15
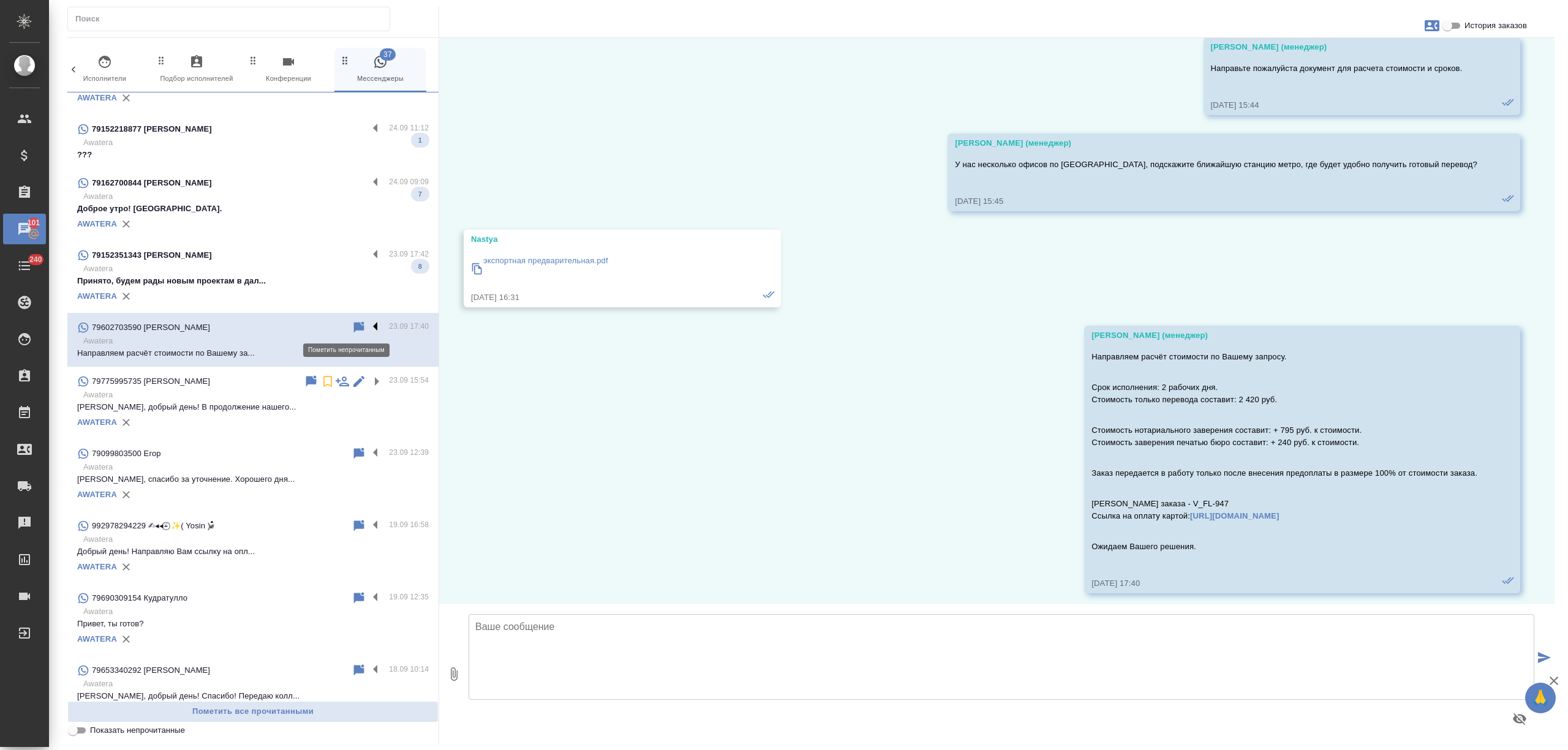
scroll to position [277, 0]
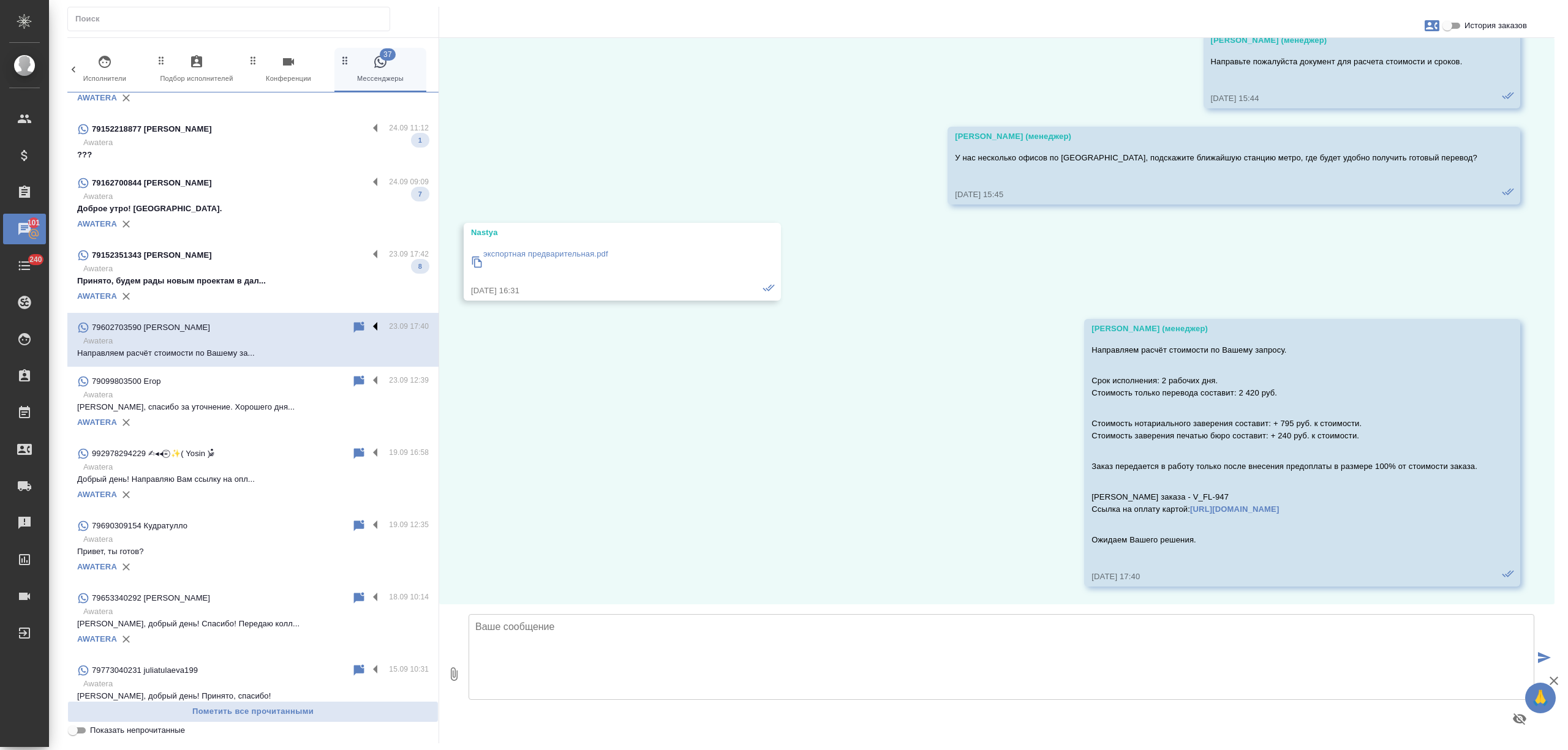
click at [368, 321] on label at bounding box center [378, 328] width 21 height 14
click at [0, 0] on input "checkbox" at bounding box center [0, 0] width 0 height 0
click at [307, 324] on icon at bounding box center [311, 328] width 8 height 11
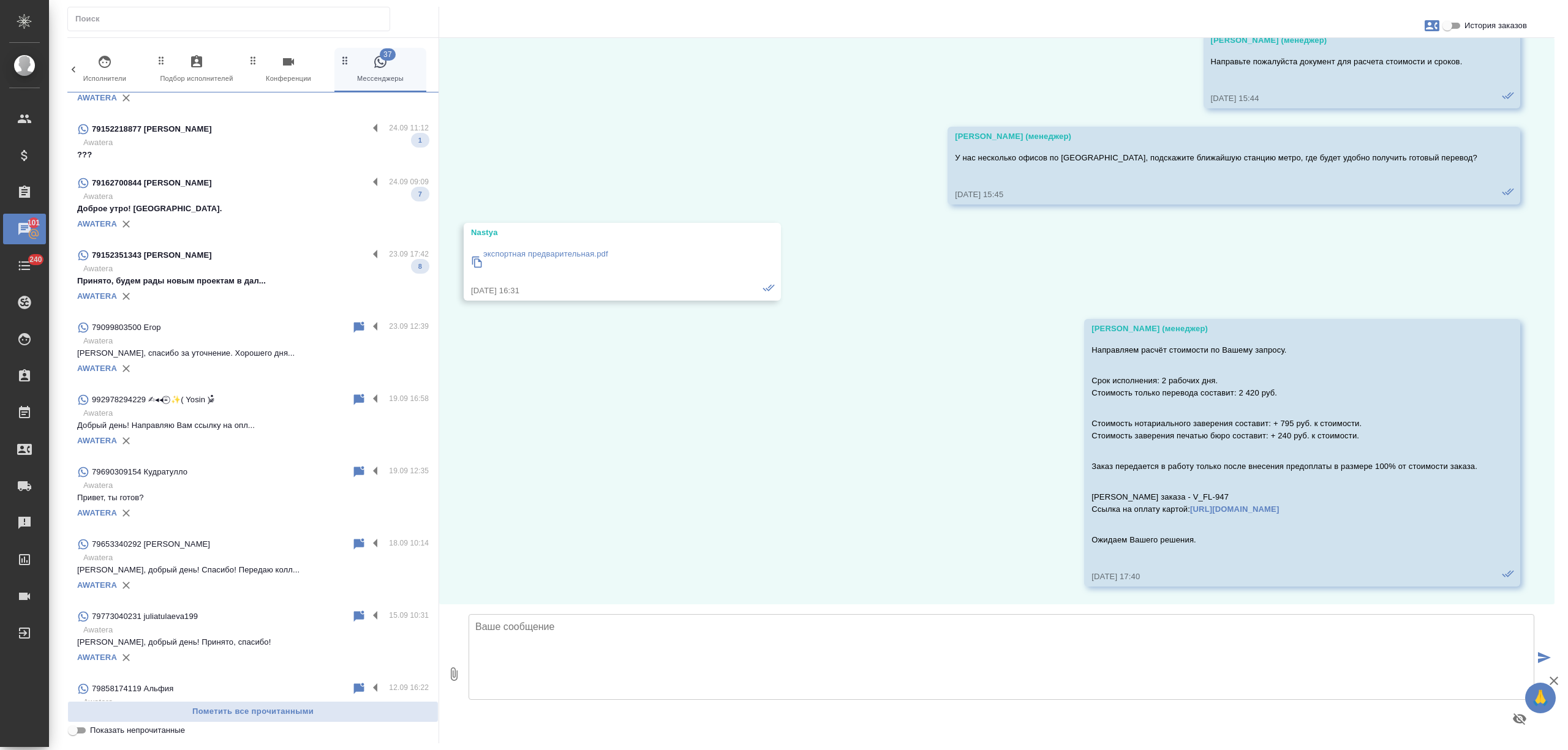
click at [304, 265] on p "Awatera" at bounding box center [256, 268] width 345 height 12
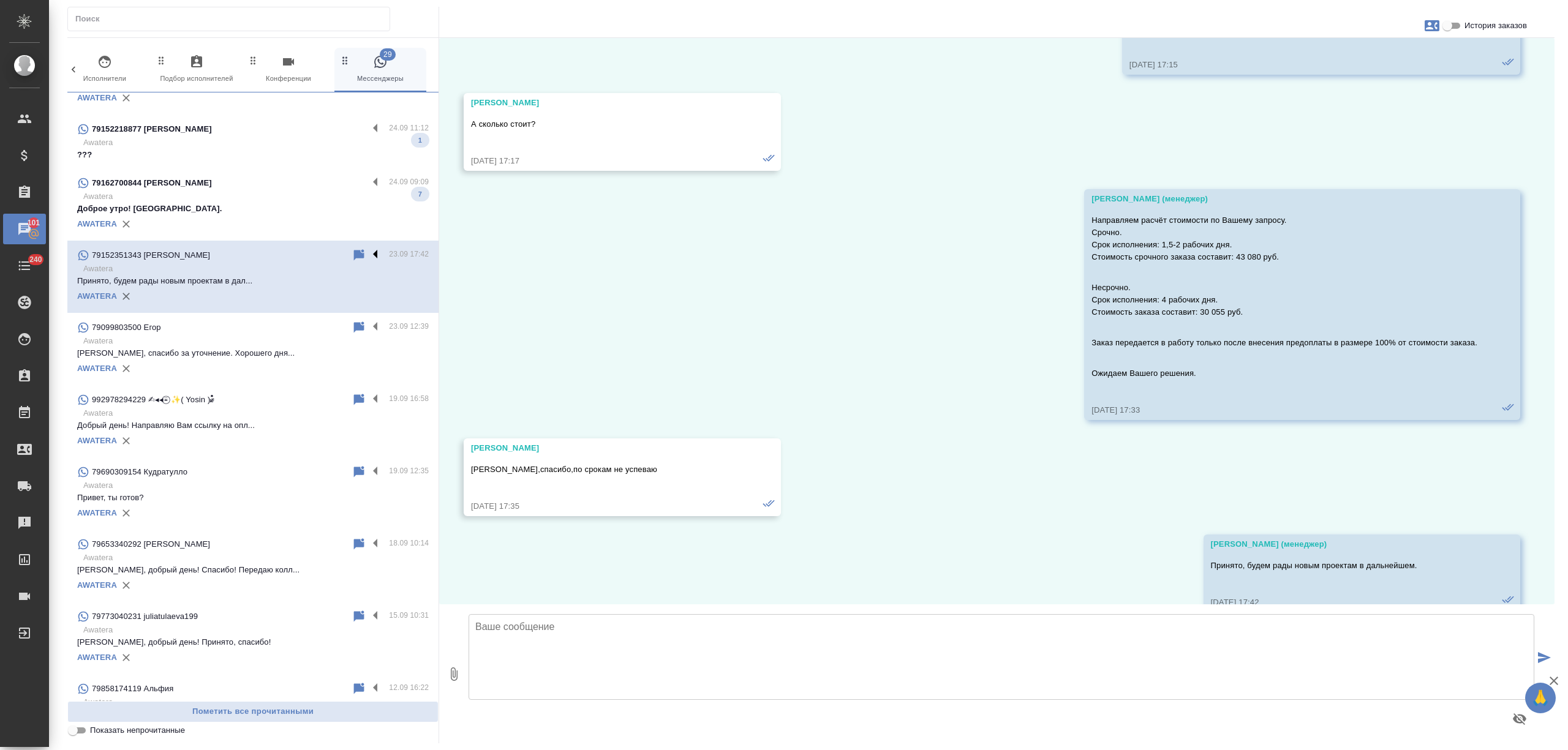
scroll to position [2248, 0]
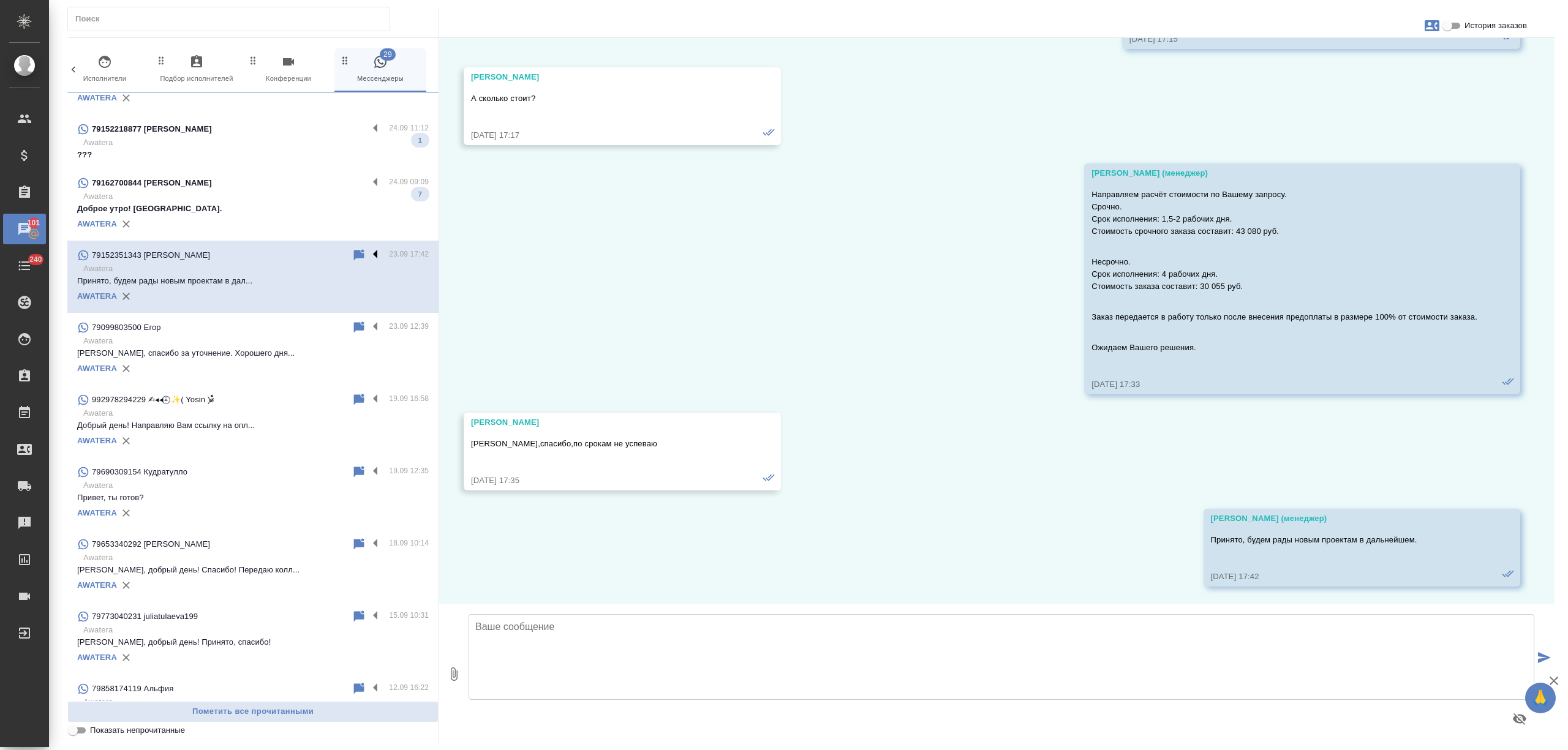
click at [368, 253] on label at bounding box center [378, 255] width 21 height 14
click at [0, 0] on input "checkbox" at bounding box center [0, 0] width 0 height 0
click at [323, 253] on icon at bounding box center [328, 255] width 8 height 11
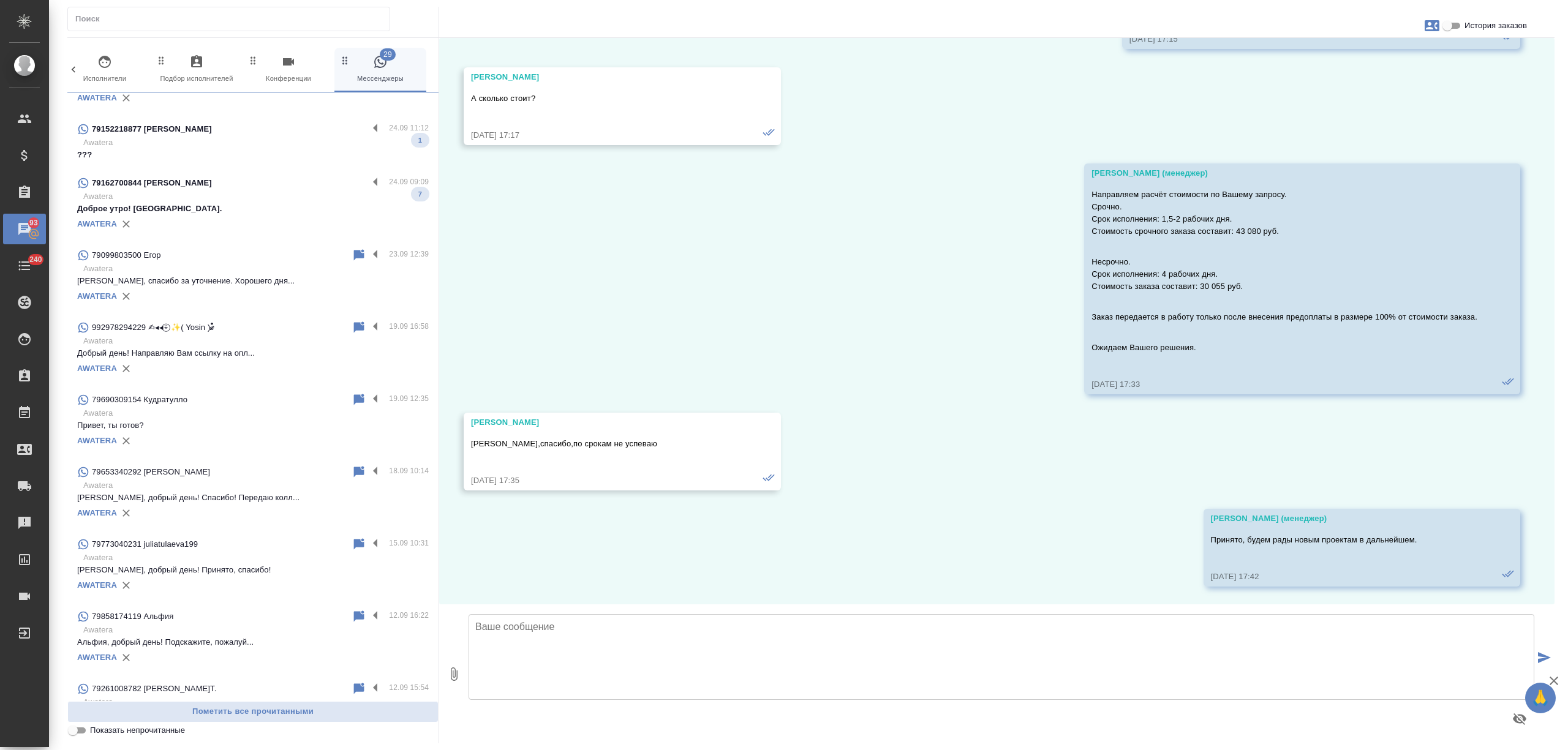
click at [262, 206] on p "Доброе утро! Спасибо." at bounding box center [253, 209] width 352 height 12
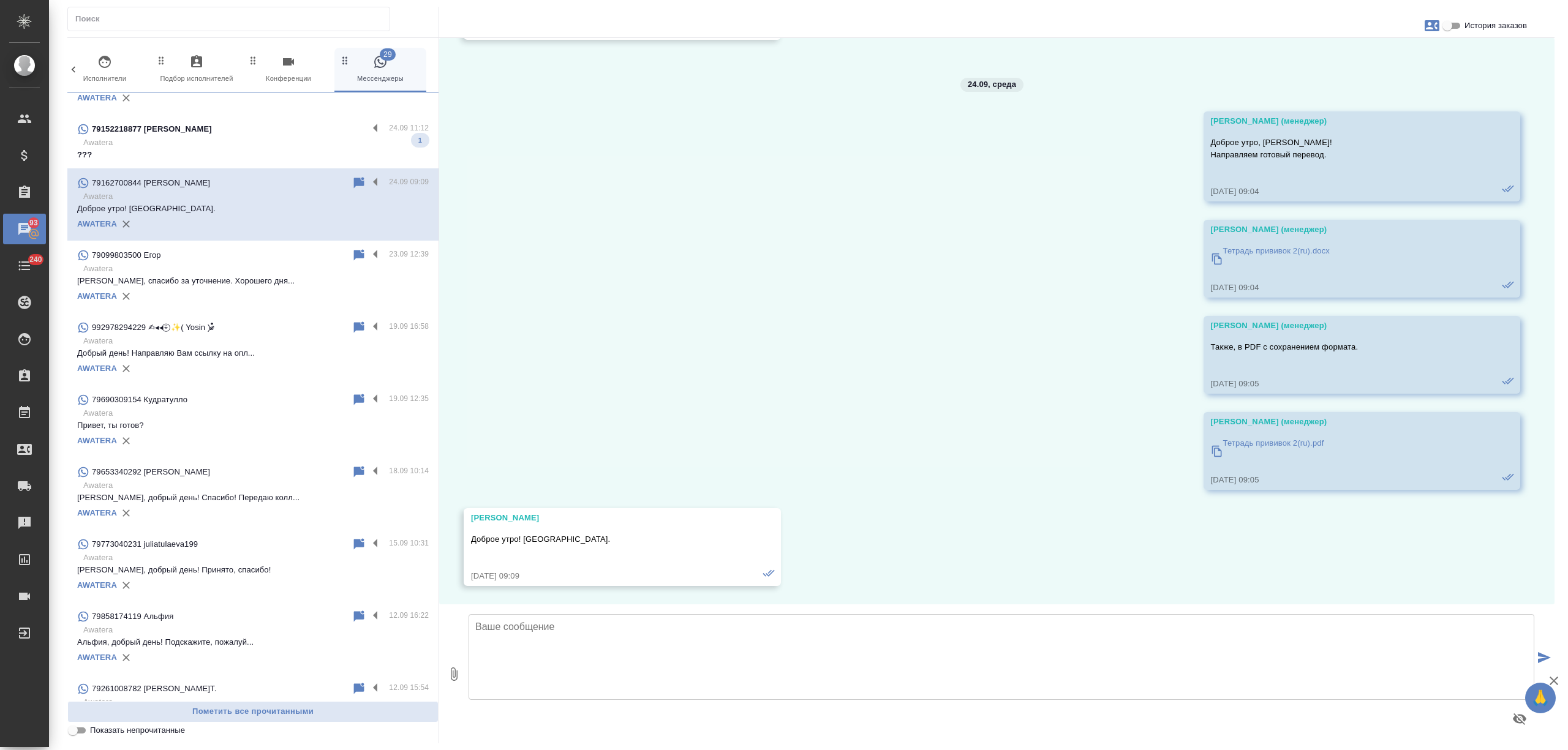
scroll to position [1315, 0]
click at [368, 183] on label at bounding box center [378, 183] width 21 height 14
click at [0, 0] on input "checkbox" at bounding box center [0, 0] width 0 height 0
click at [321, 183] on icon at bounding box center [328, 183] width 15 height 15
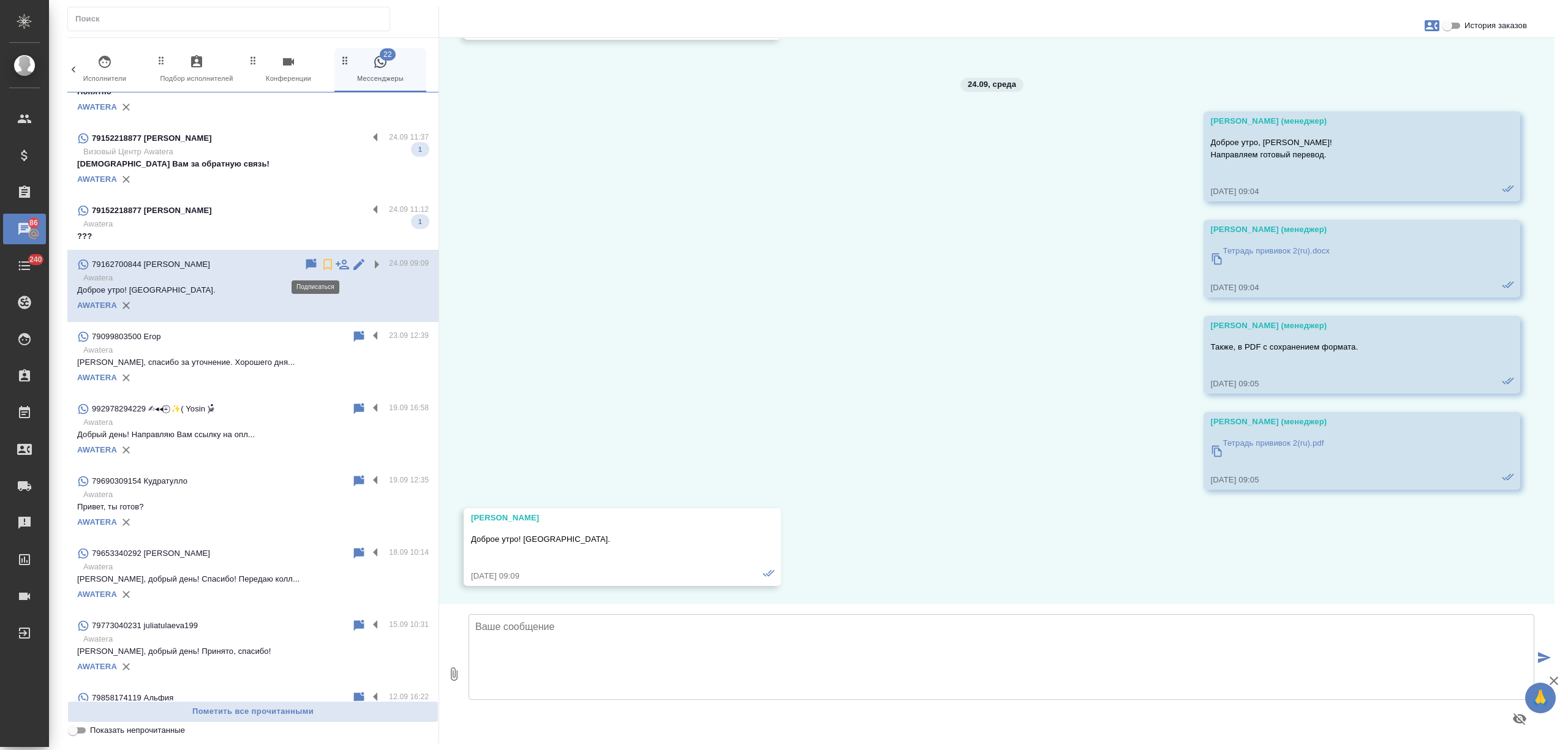
click at [253, 226] on p "Awatera" at bounding box center [256, 224] width 345 height 12
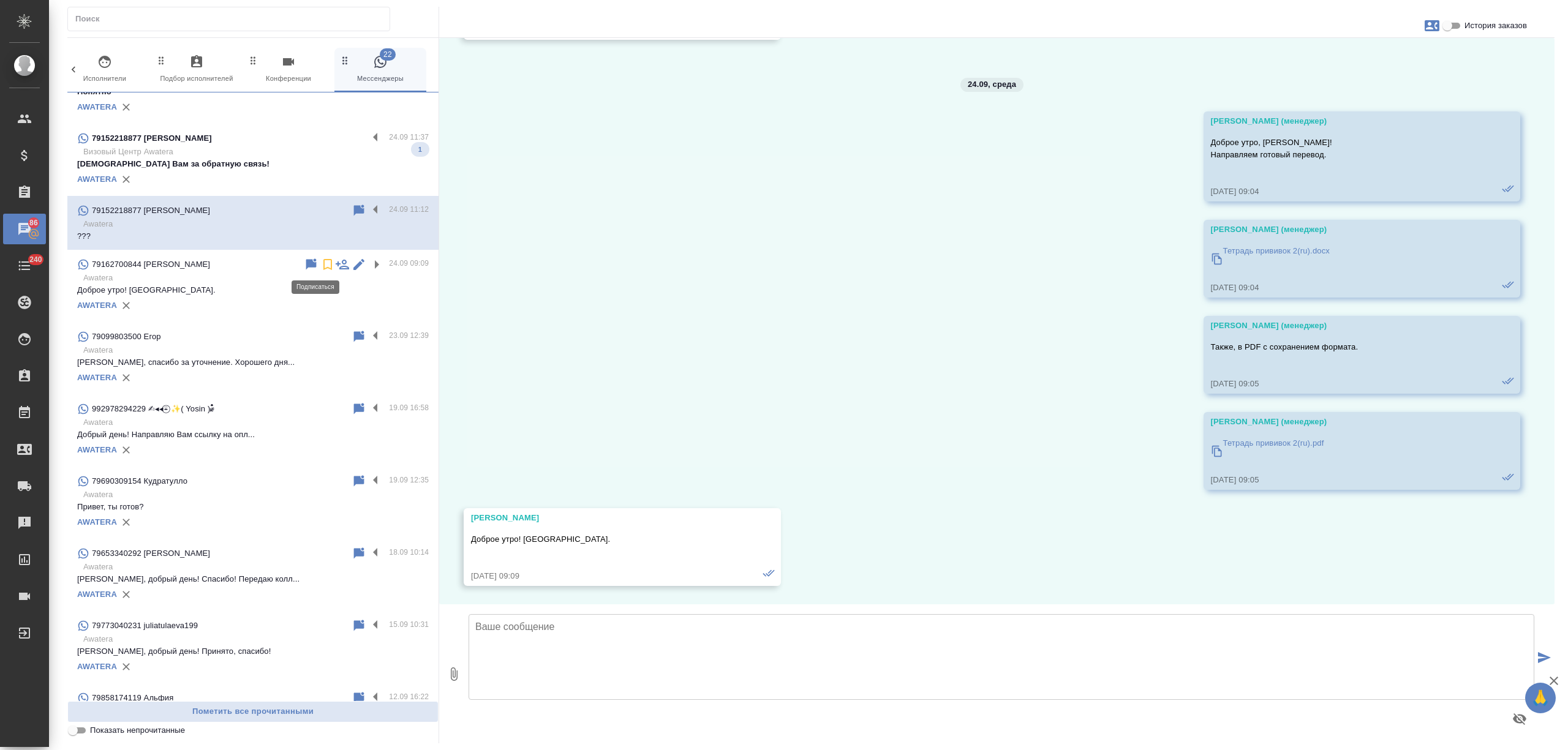
scroll to position [0, 0]
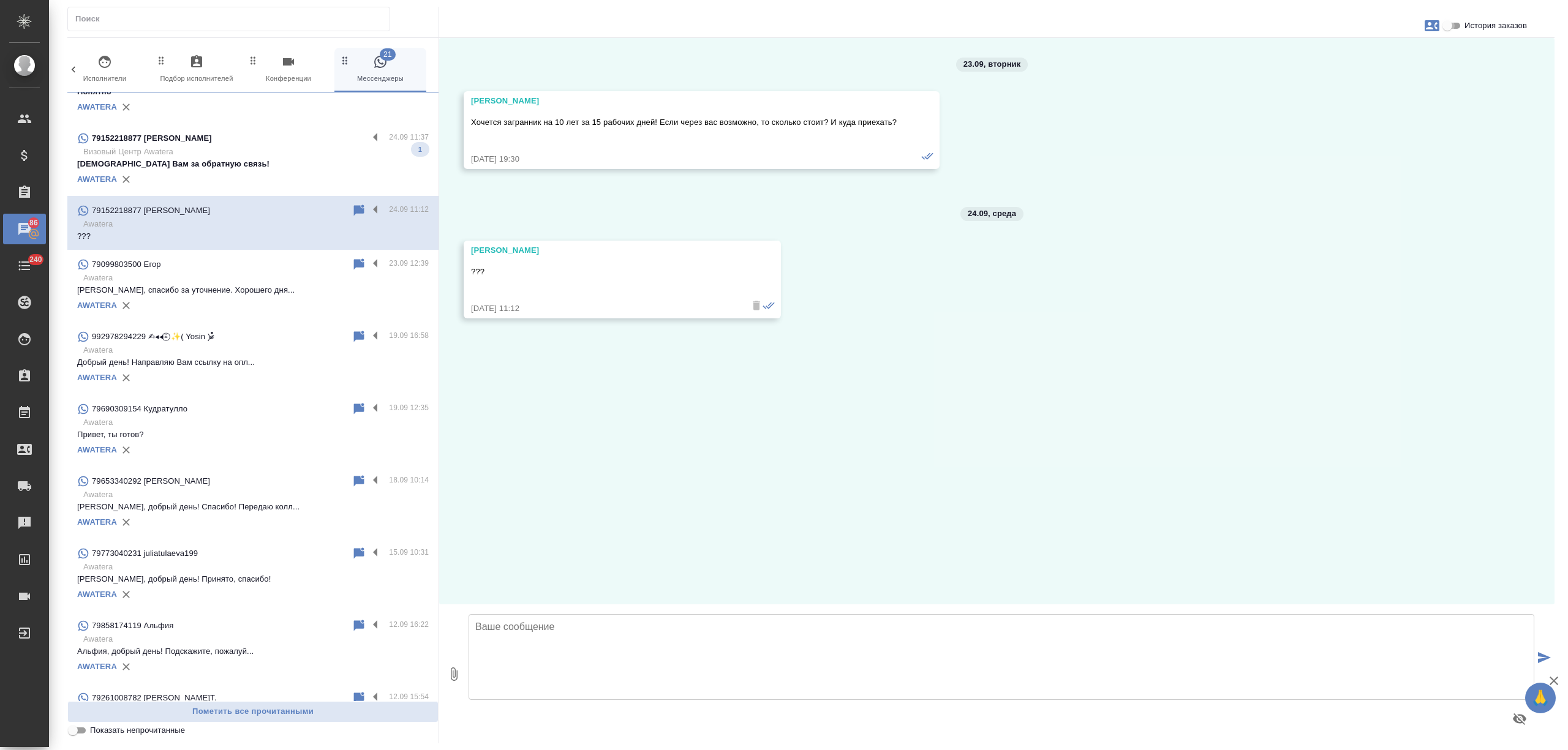
click at [1449, 27] on input "История заказов" at bounding box center [1447, 25] width 44 height 15
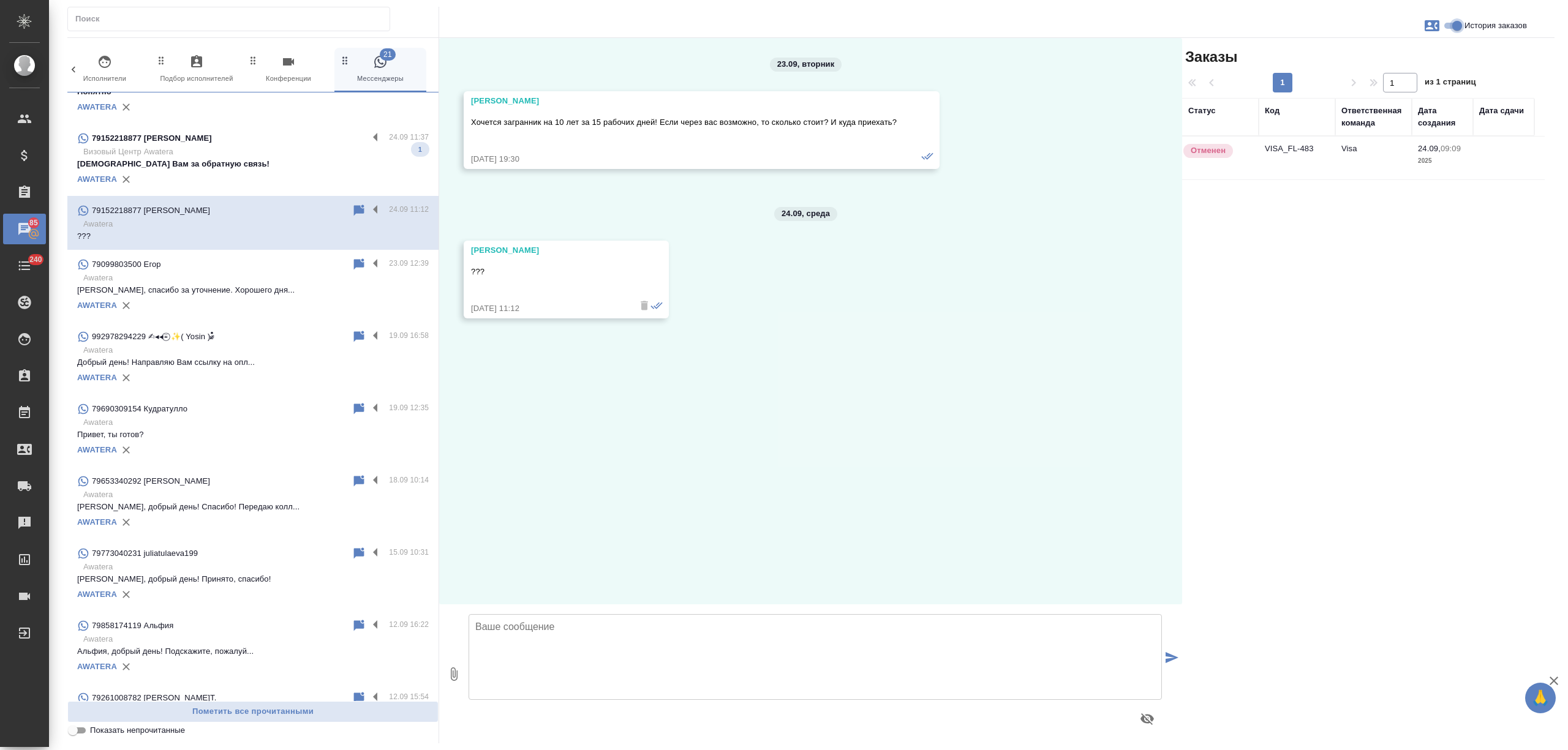
click at [1448, 22] on input "История заказов" at bounding box center [1457, 25] width 44 height 15
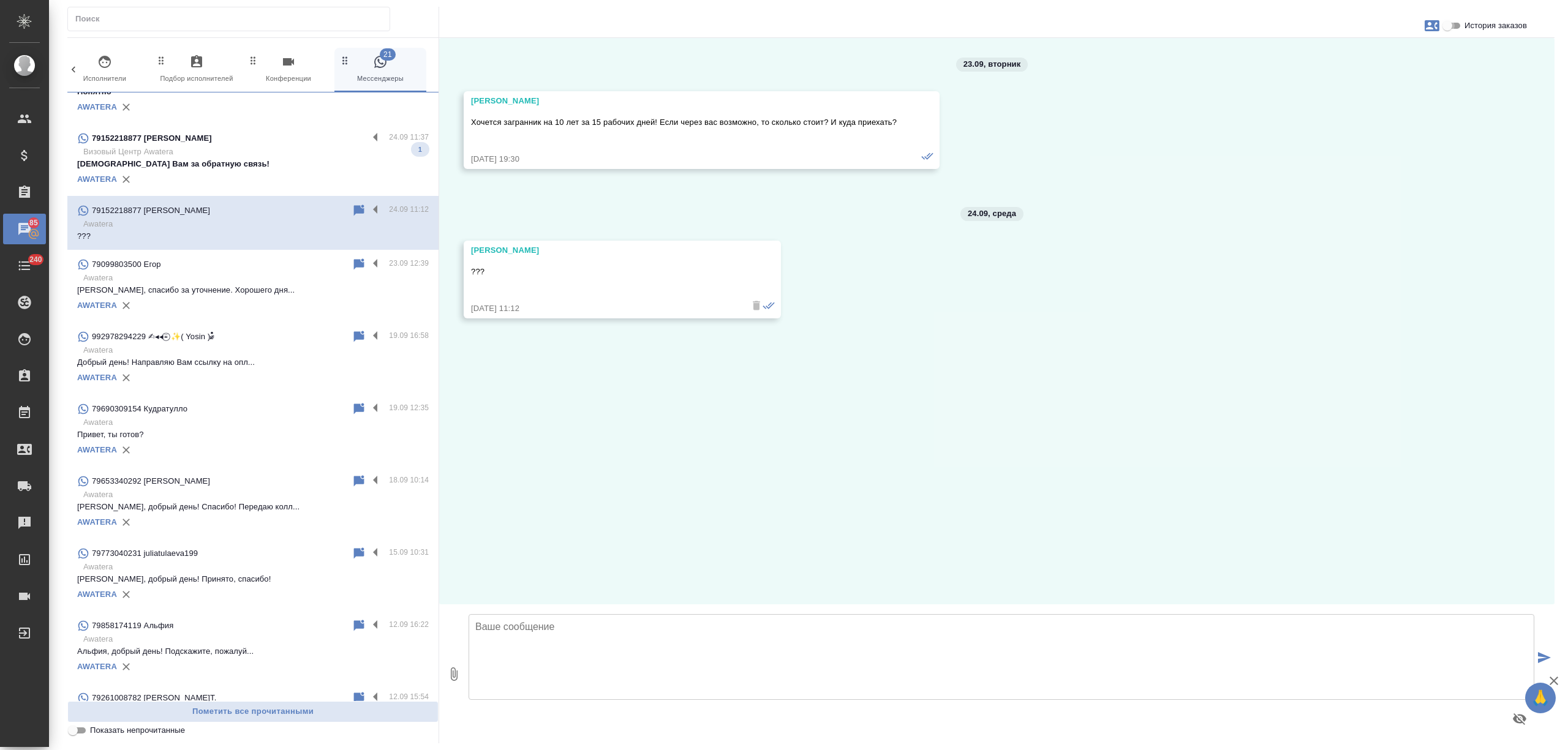
click at [1454, 25] on input "История заказов" at bounding box center [1447, 25] width 44 height 15
checkbox input "true"
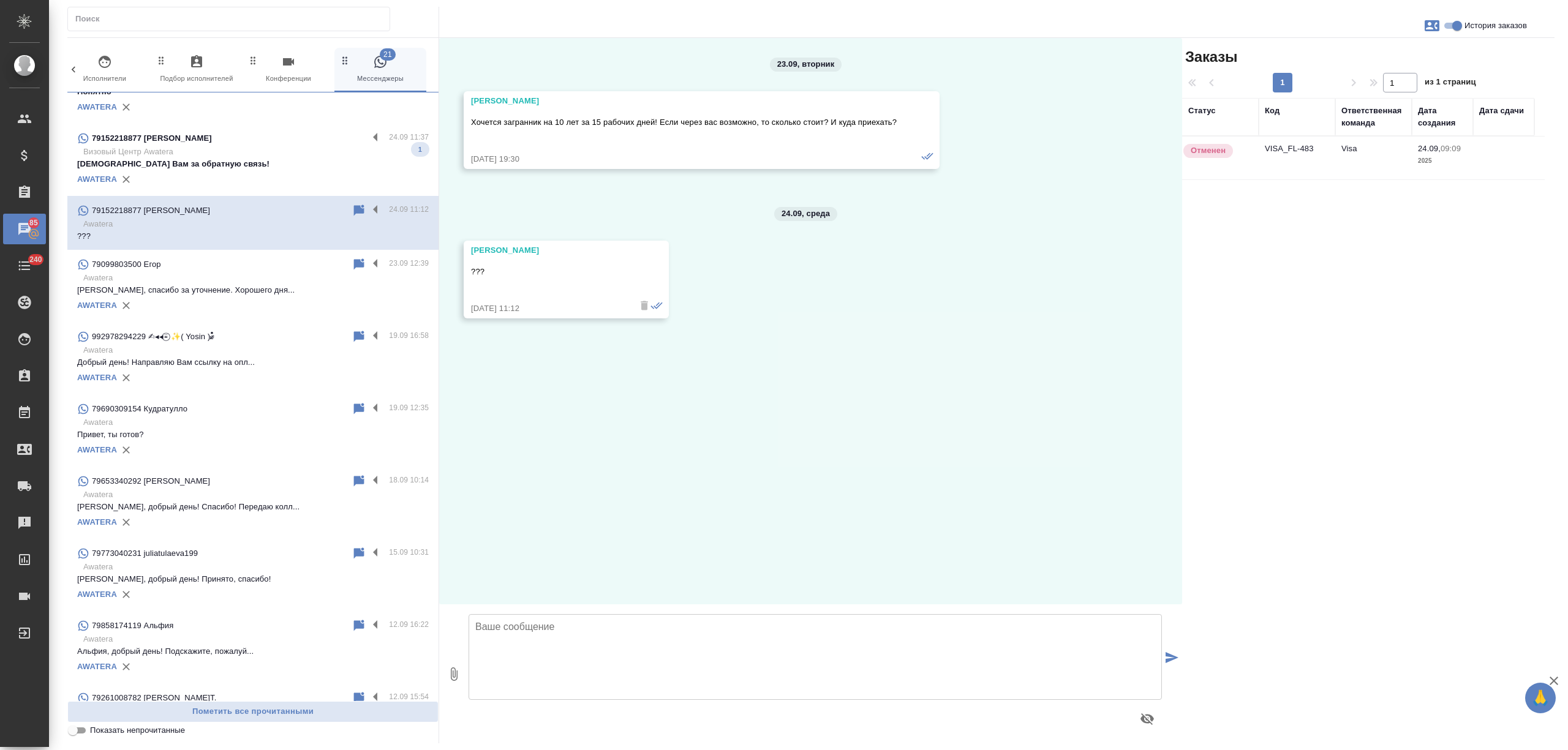
click at [1351, 157] on td "Visa" at bounding box center [1373, 158] width 76 height 43
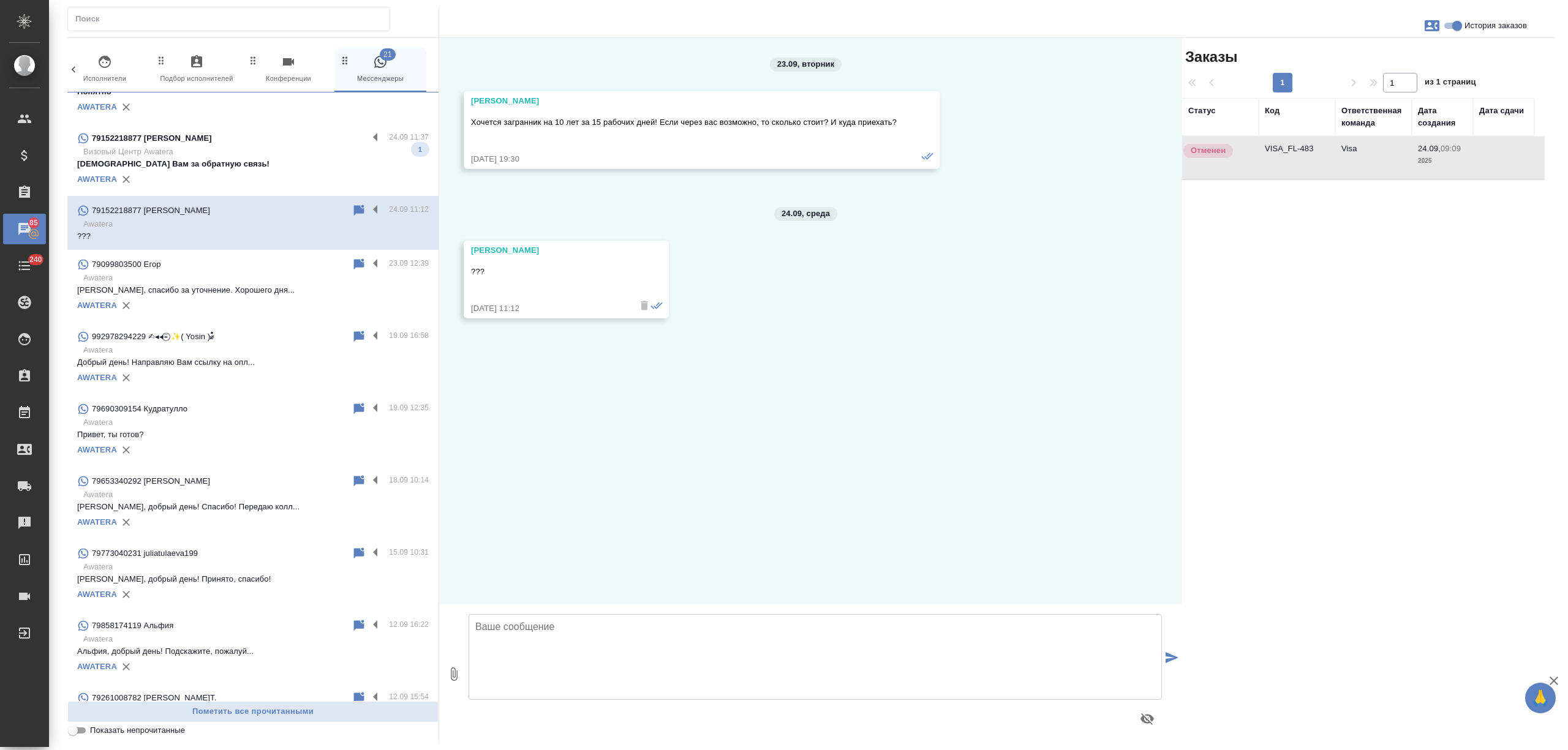
click at [1351, 157] on td "Visa" at bounding box center [1373, 158] width 76 height 43
click at [368, 208] on label at bounding box center [378, 210] width 21 height 14
click at [0, 0] on input "checkbox" at bounding box center [0, 0] width 0 height 0
click at [307, 208] on icon at bounding box center [311, 211] width 8 height 11
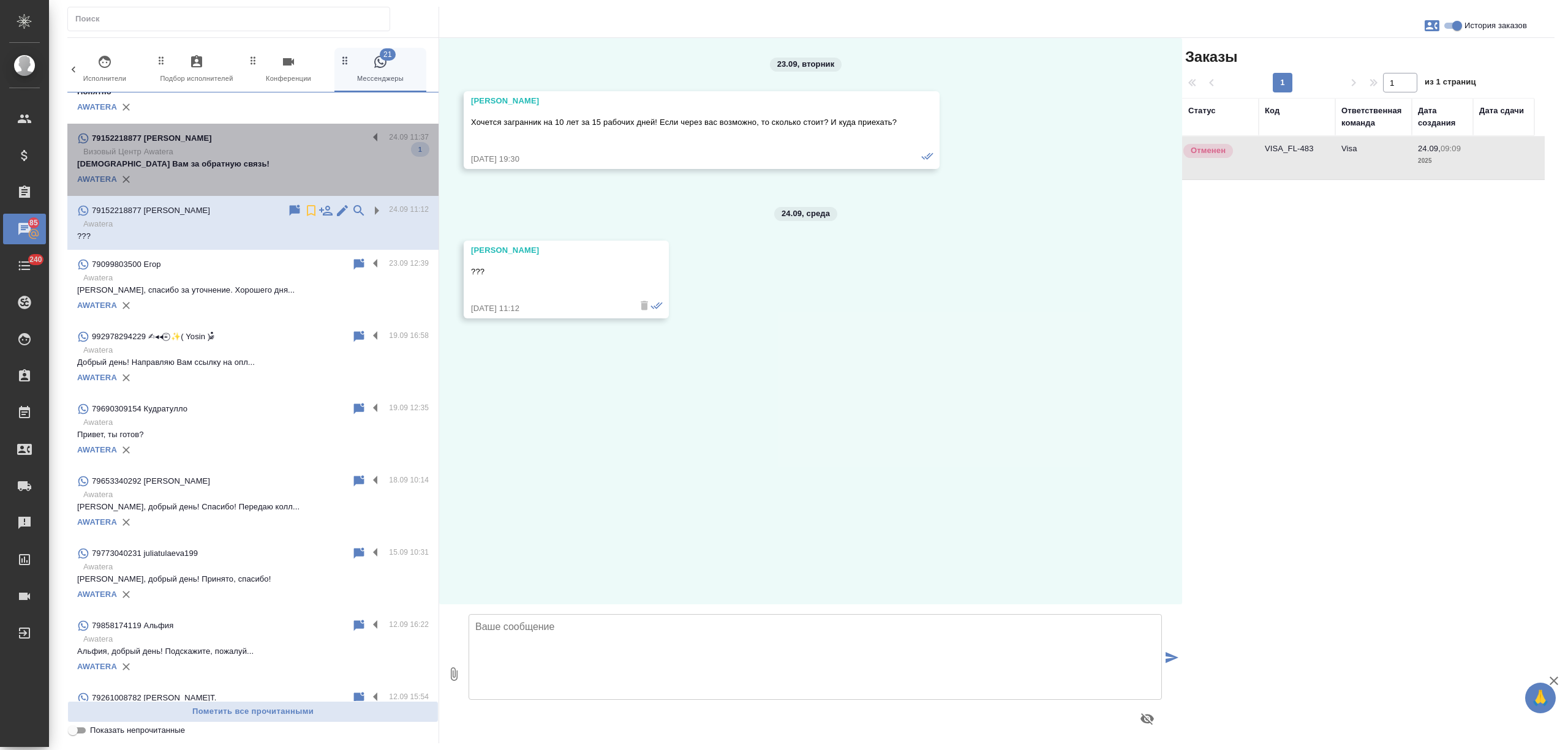
click at [311, 158] on p "Спасибо Вам за обратную связь!" at bounding box center [253, 163] width 352 height 12
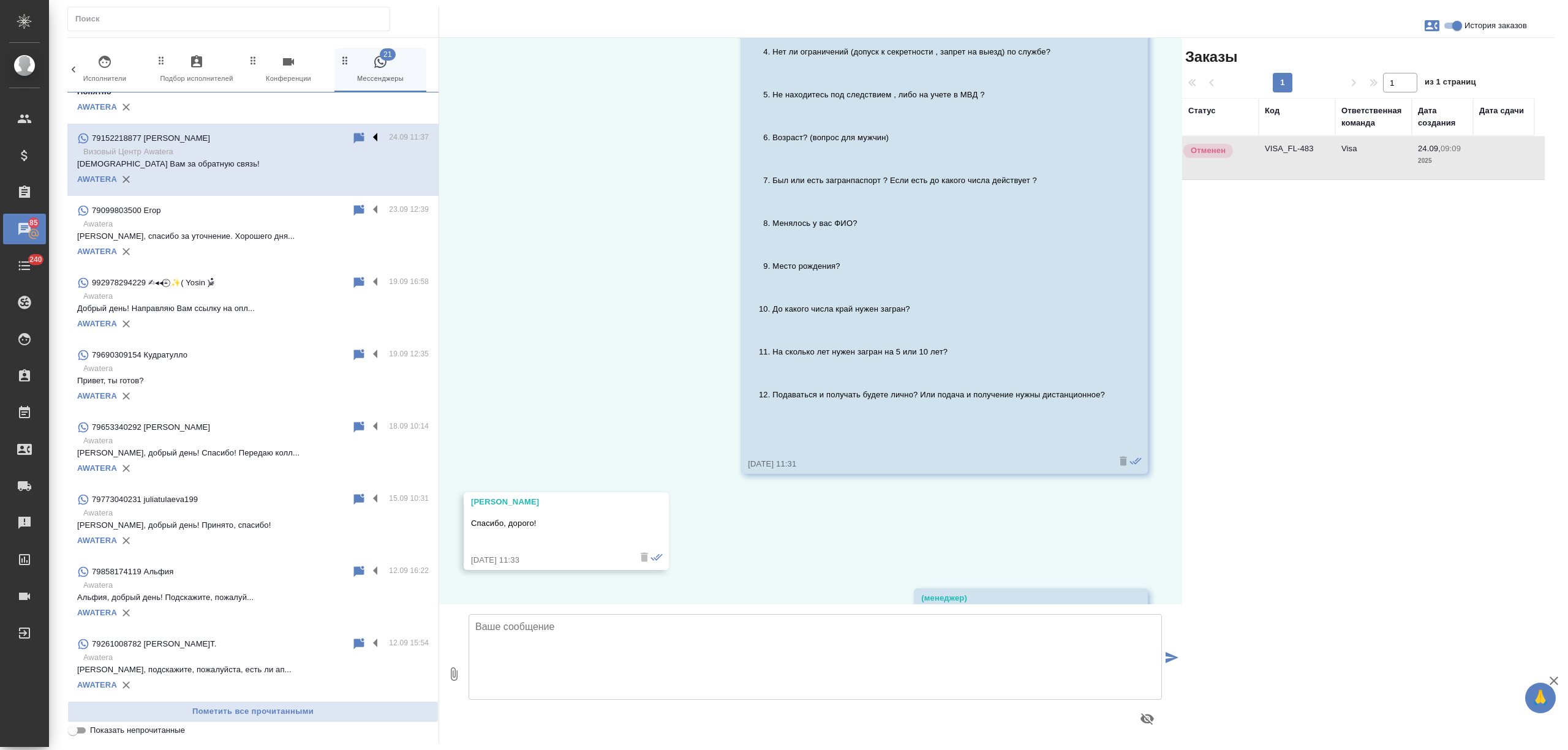
scroll to position [1076, 0]
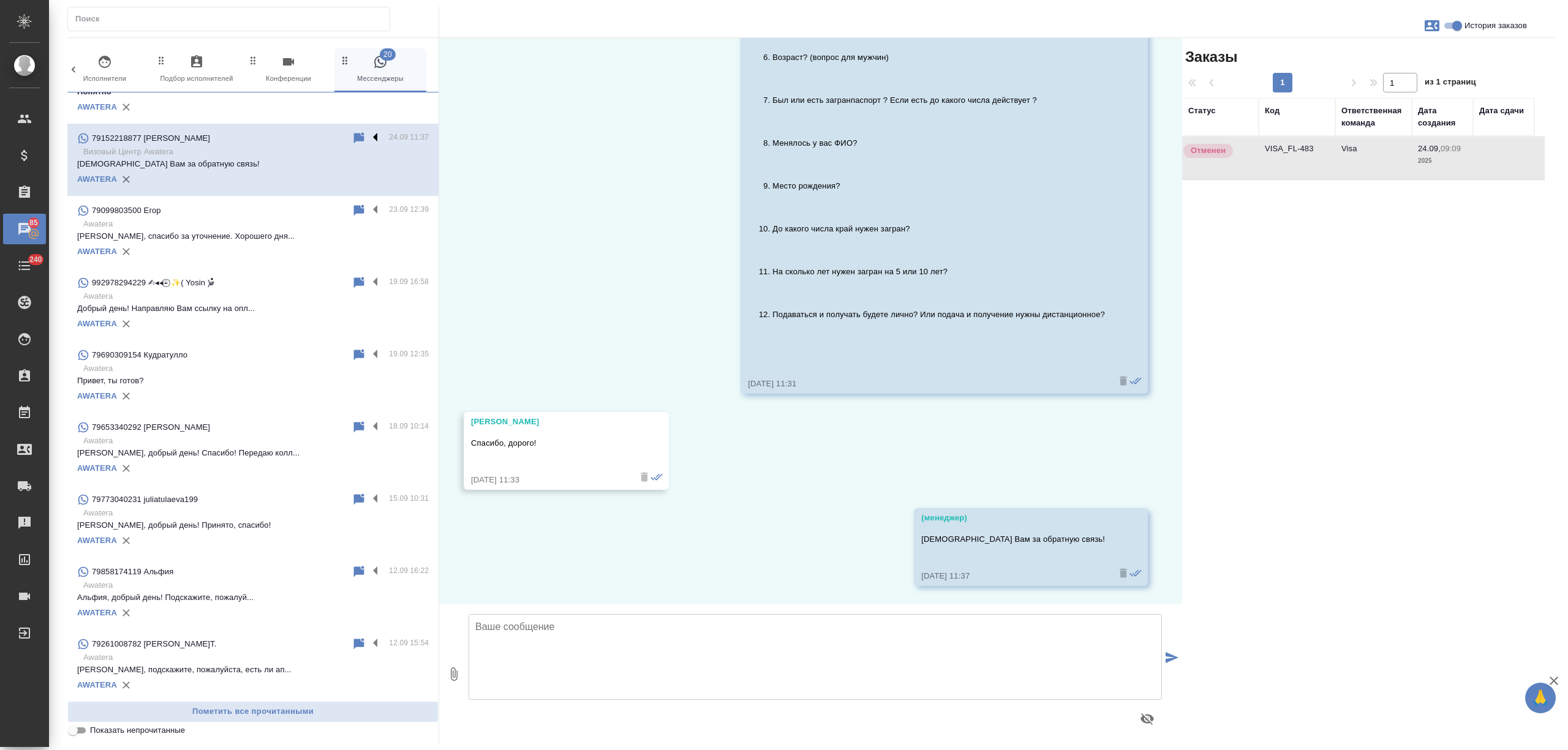
click at [368, 138] on label at bounding box center [378, 138] width 21 height 14
click at [0, 0] on input "checkbox" at bounding box center [0, 0] width 0 height 0
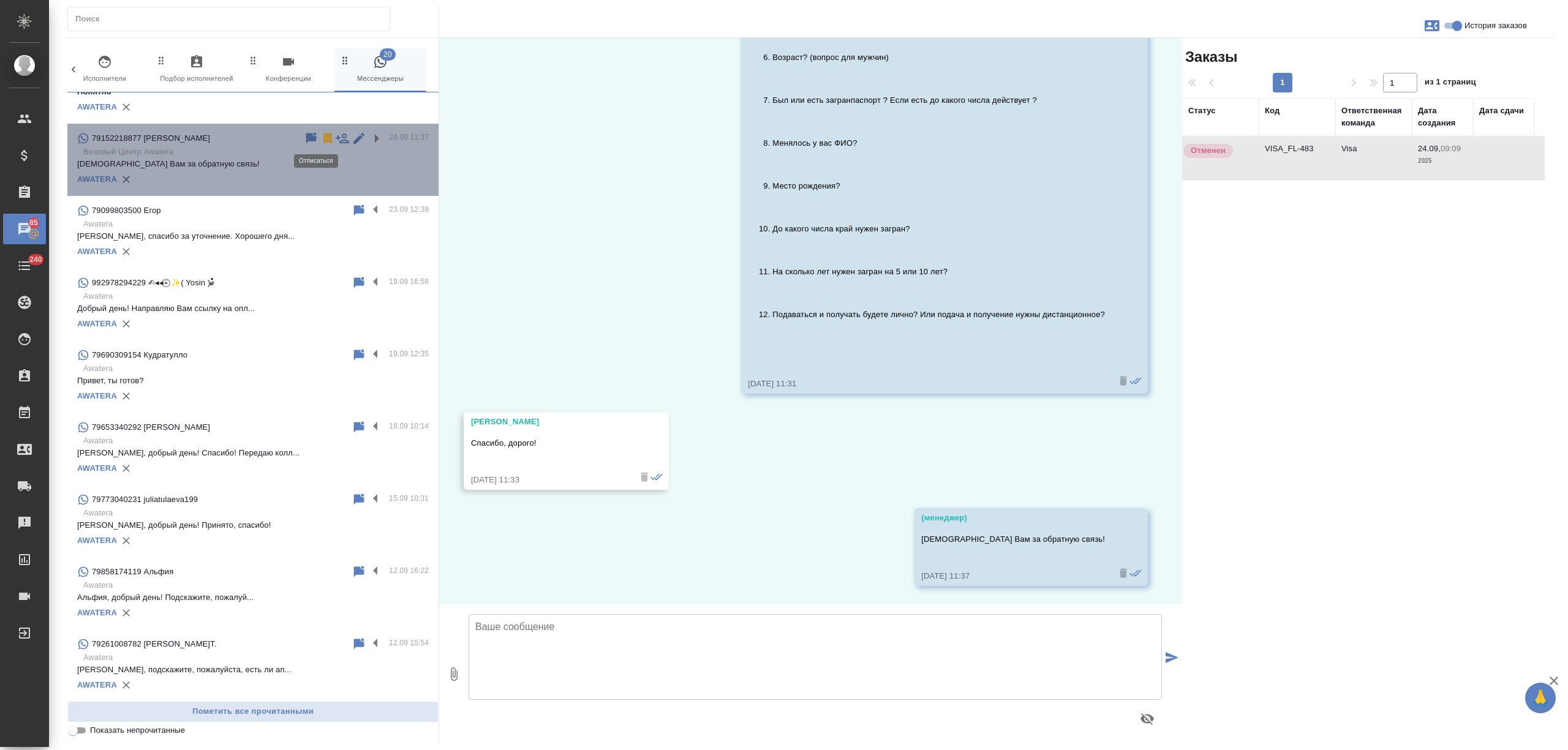
click at [323, 136] on icon at bounding box center [328, 139] width 8 height 11
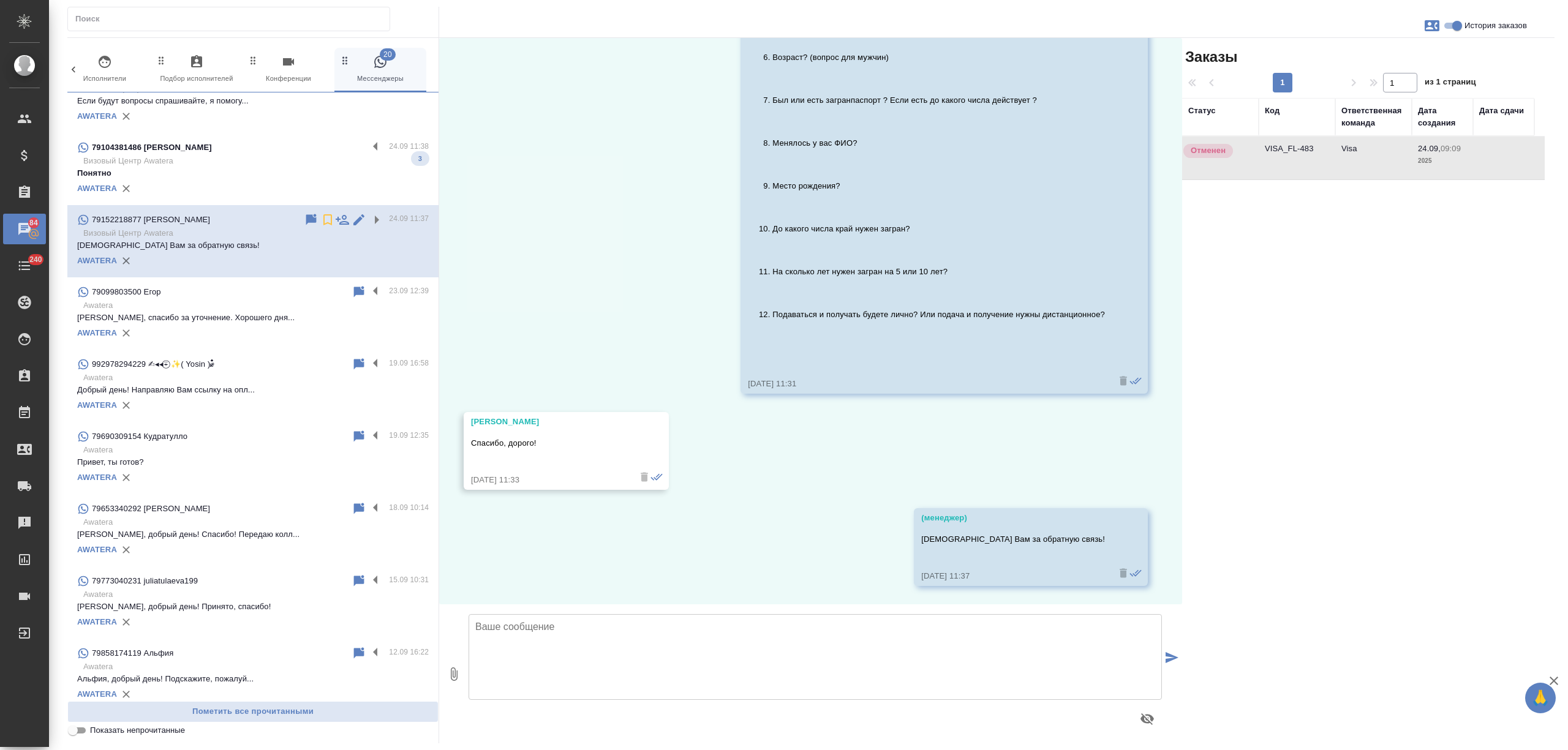
scroll to position [653, 0]
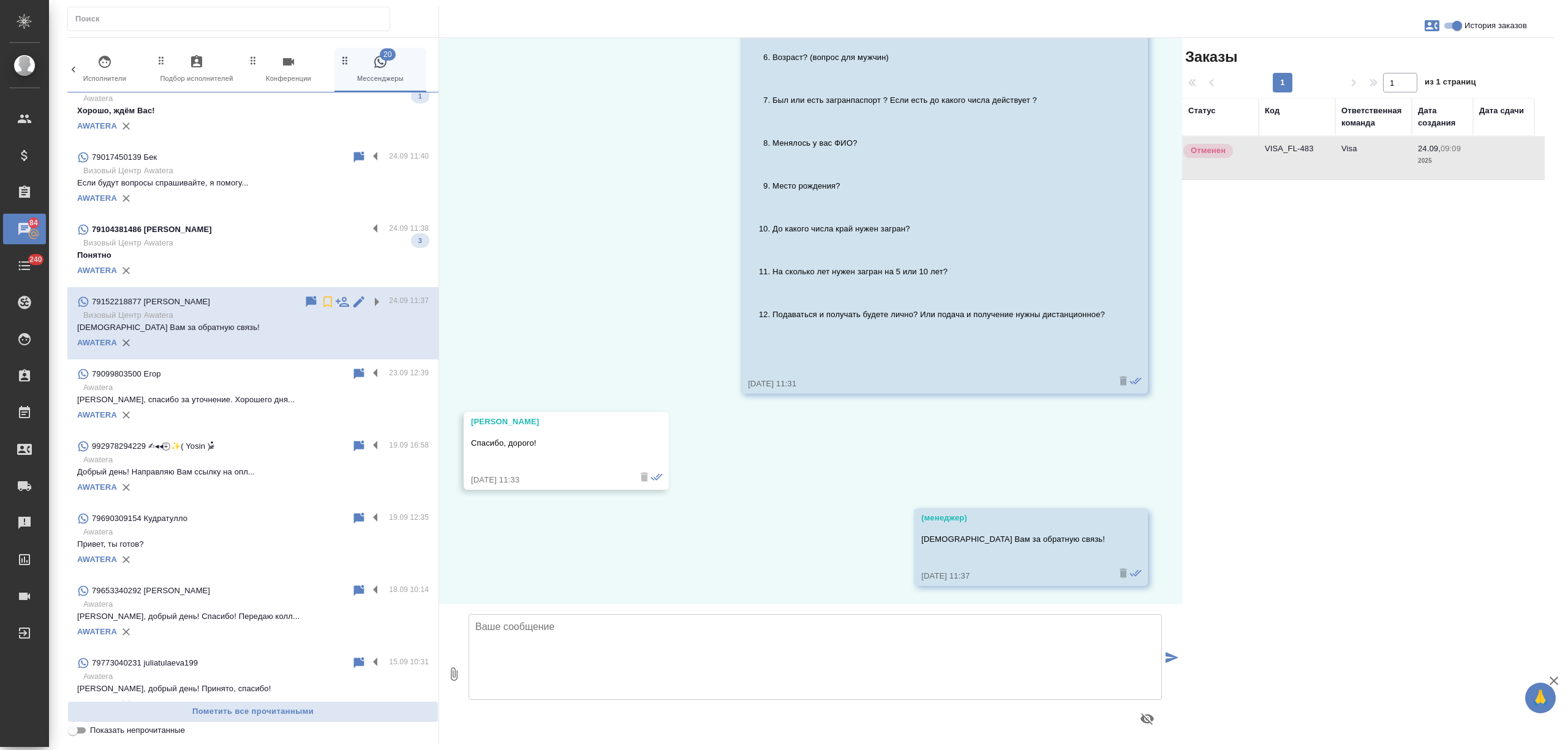
click at [261, 240] on p "Визовый Центр Awatera" at bounding box center [256, 243] width 345 height 12
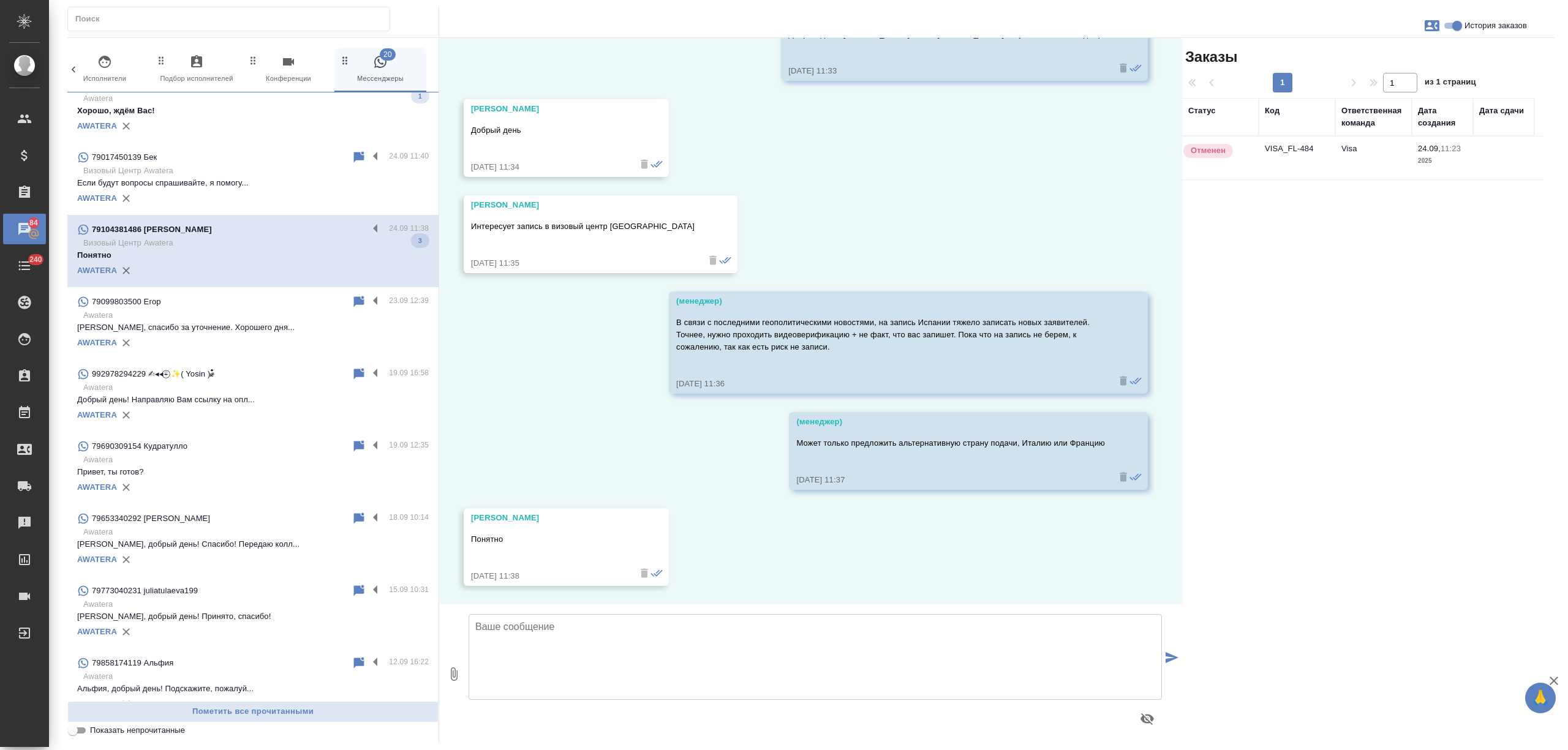
scroll to position [88, 0]
click at [368, 226] on label at bounding box center [378, 229] width 21 height 14
click at [0, 0] on input "checkbox" at bounding box center [0, 0] width 0 height 0
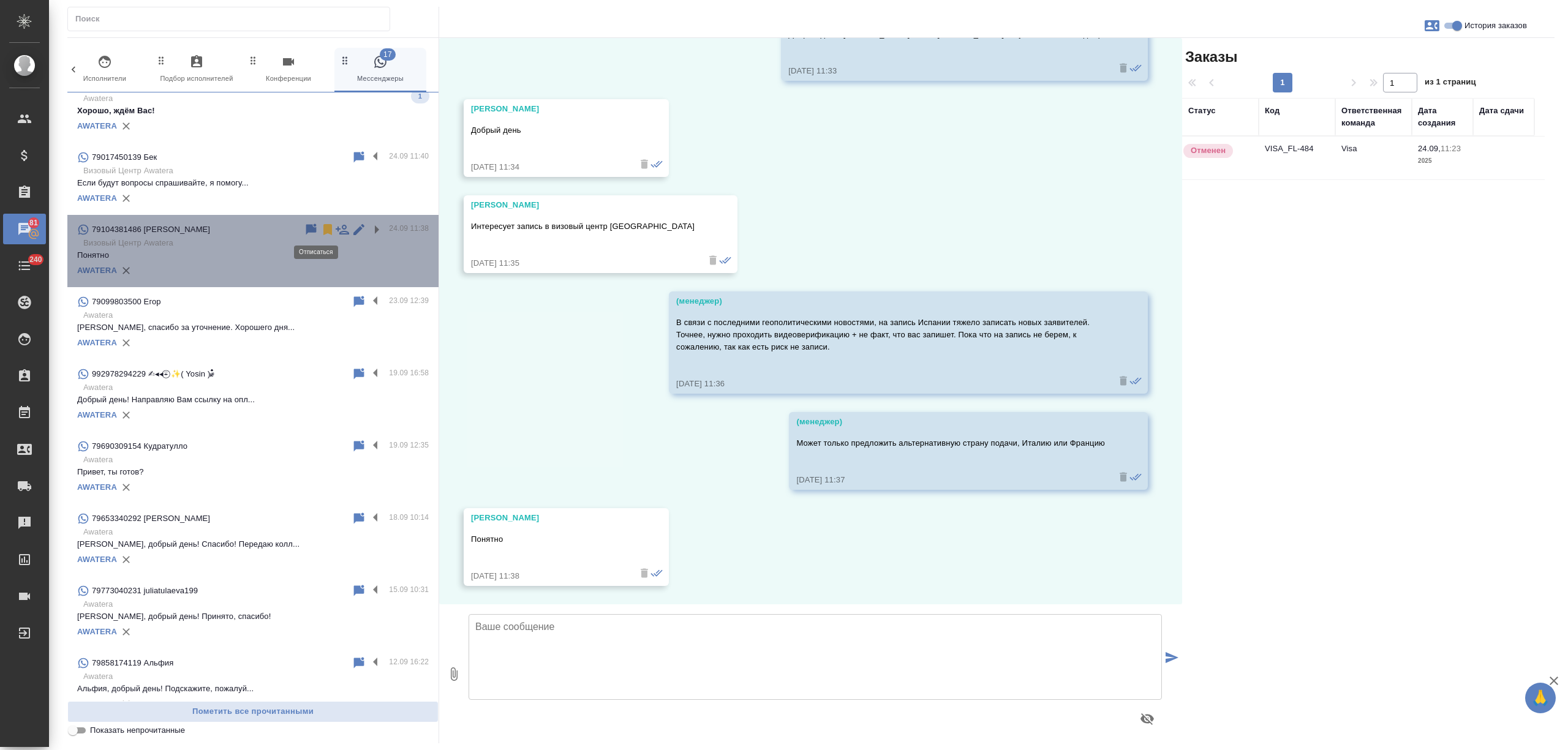
click at [321, 230] on icon at bounding box center [328, 229] width 15 height 15
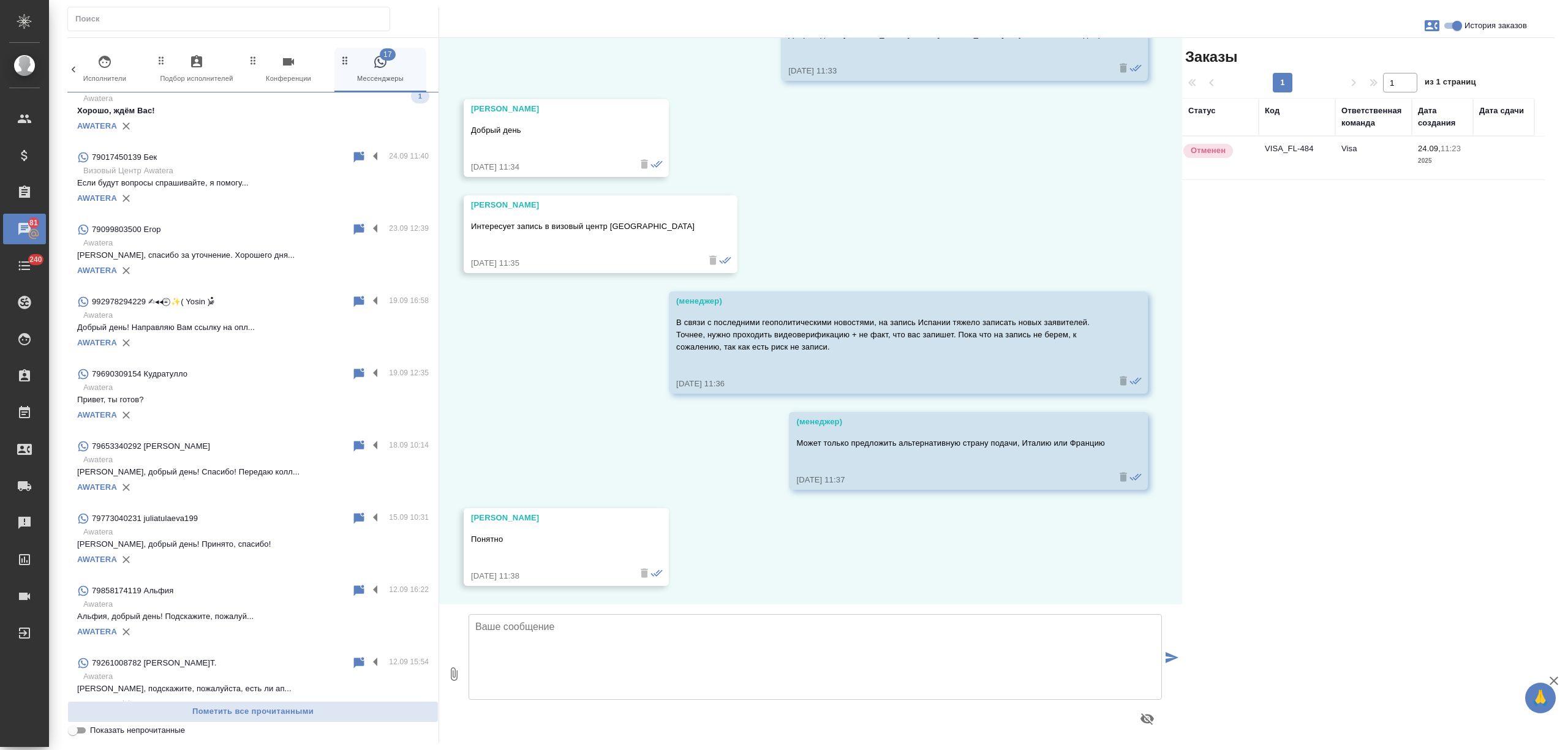
click at [278, 174] on p "Визовый Центр Awatera" at bounding box center [256, 171] width 345 height 12
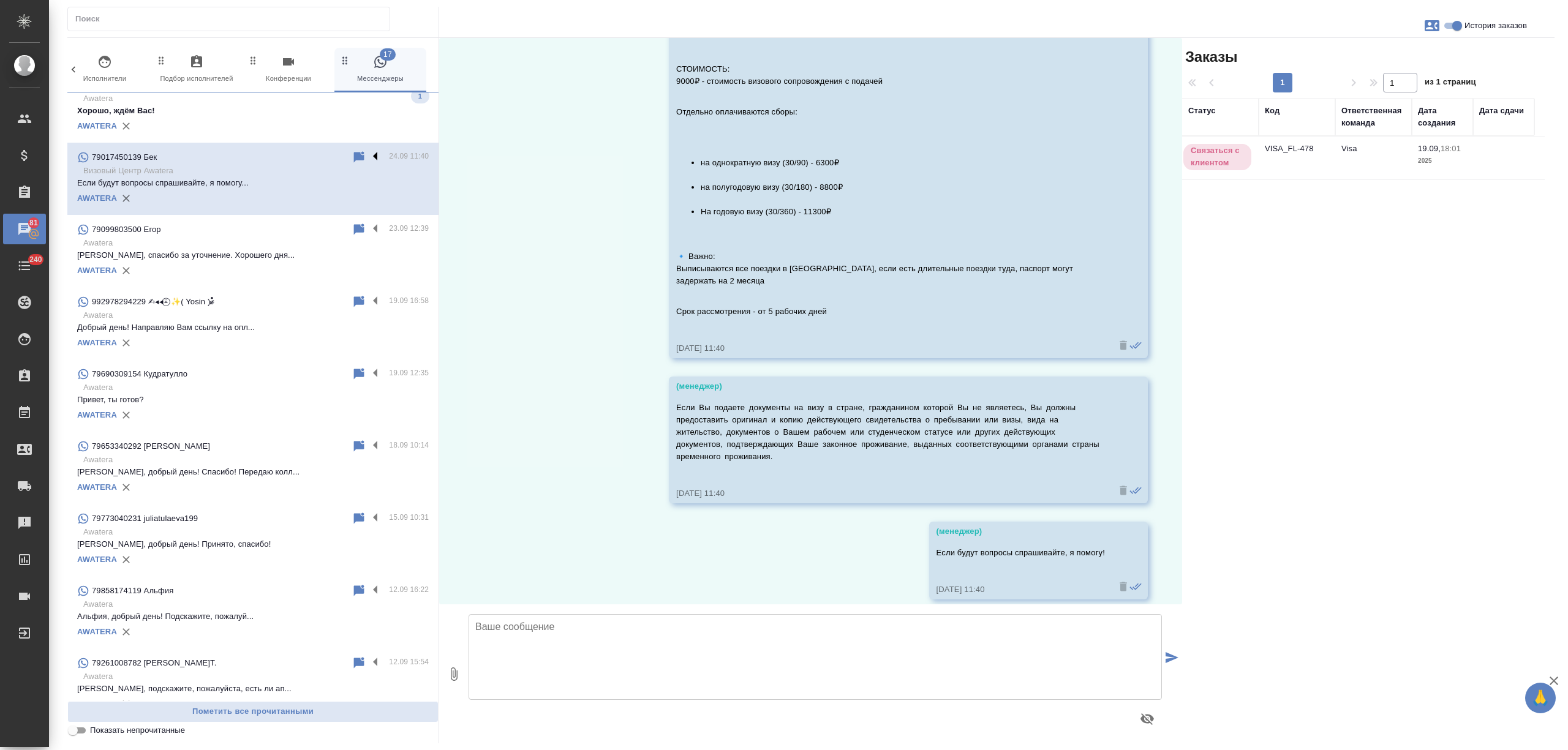
scroll to position [695, 0]
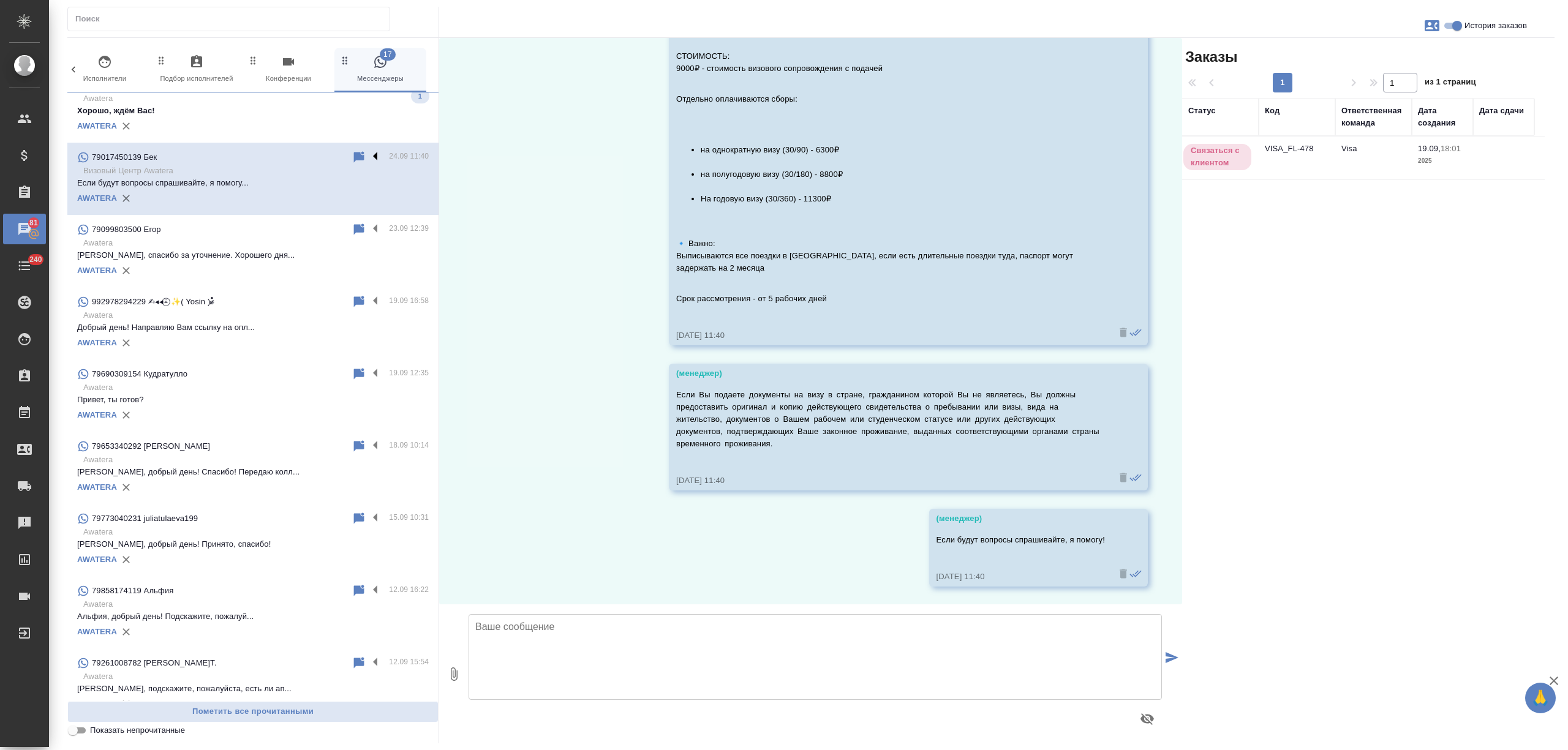
click at [368, 156] on label at bounding box center [378, 157] width 21 height 14
click at [0, 0] on input "checkbox" at bounding box center [0, 0] width 0 height 0
click at [321, 155] on icon at bounding box center [328, 157] width 15 height 15
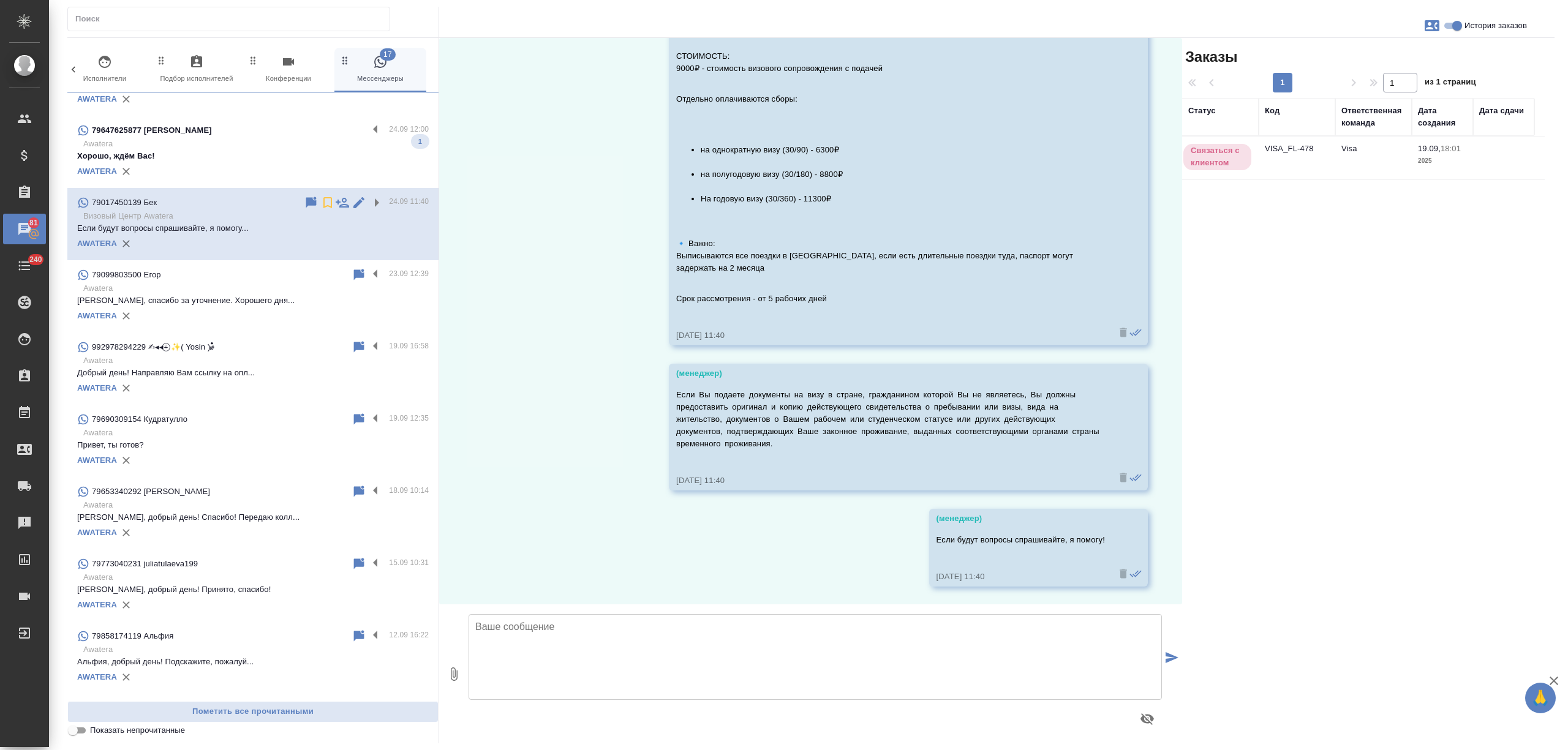
scroll to position [572, 0]
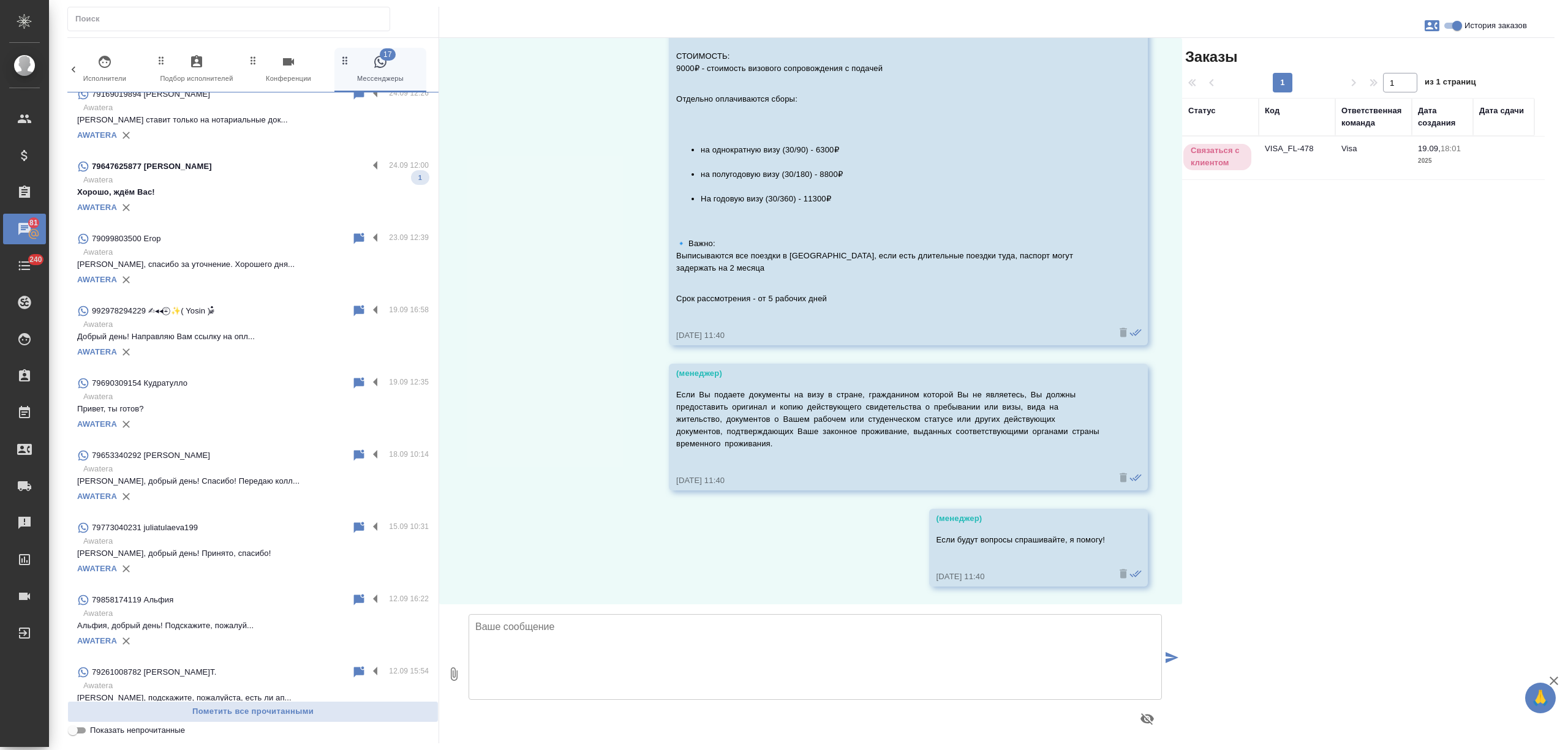
click at [267, 176] on p "Awatera" at bounding box center [256, 180] width 345 height 12
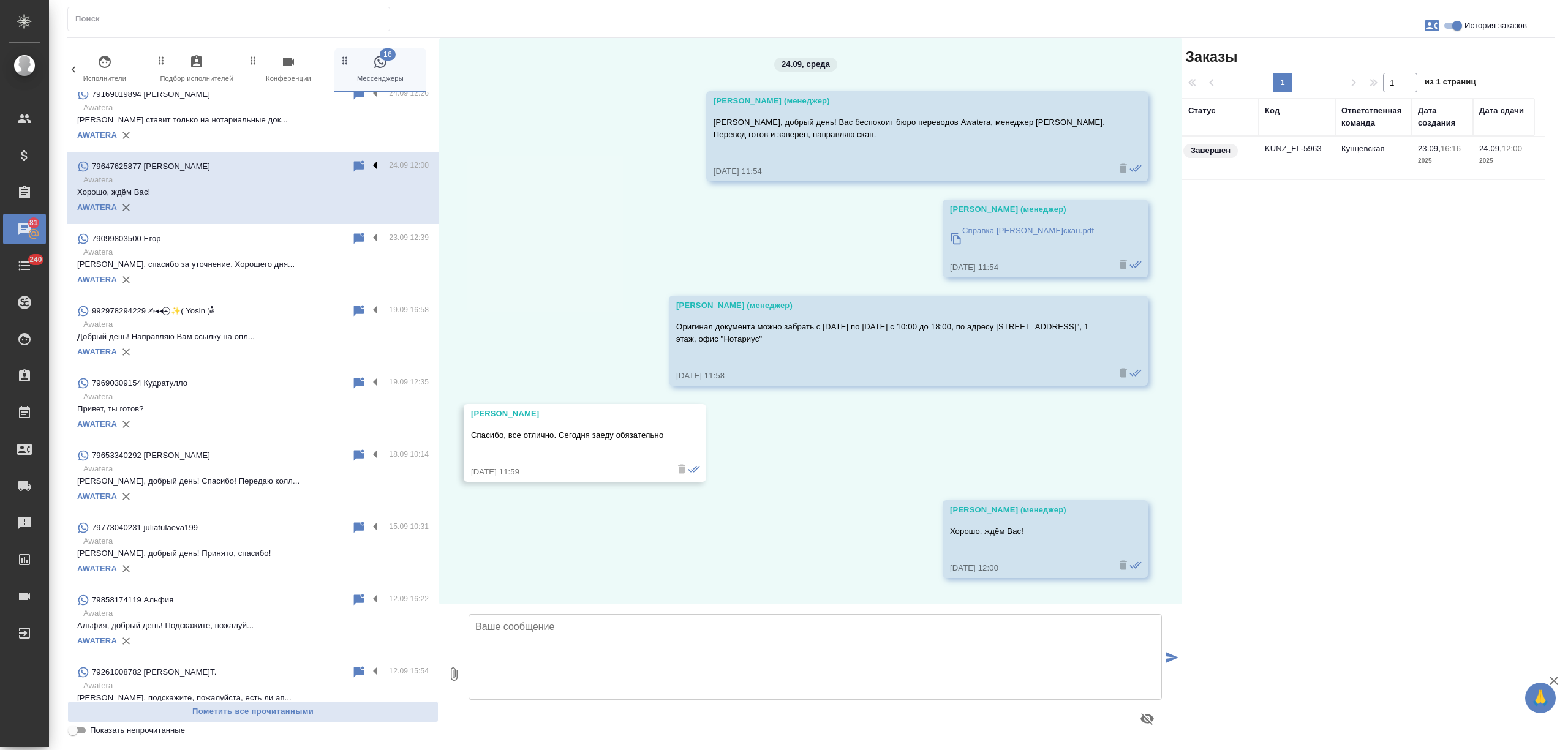
scroll to position [0, 0]
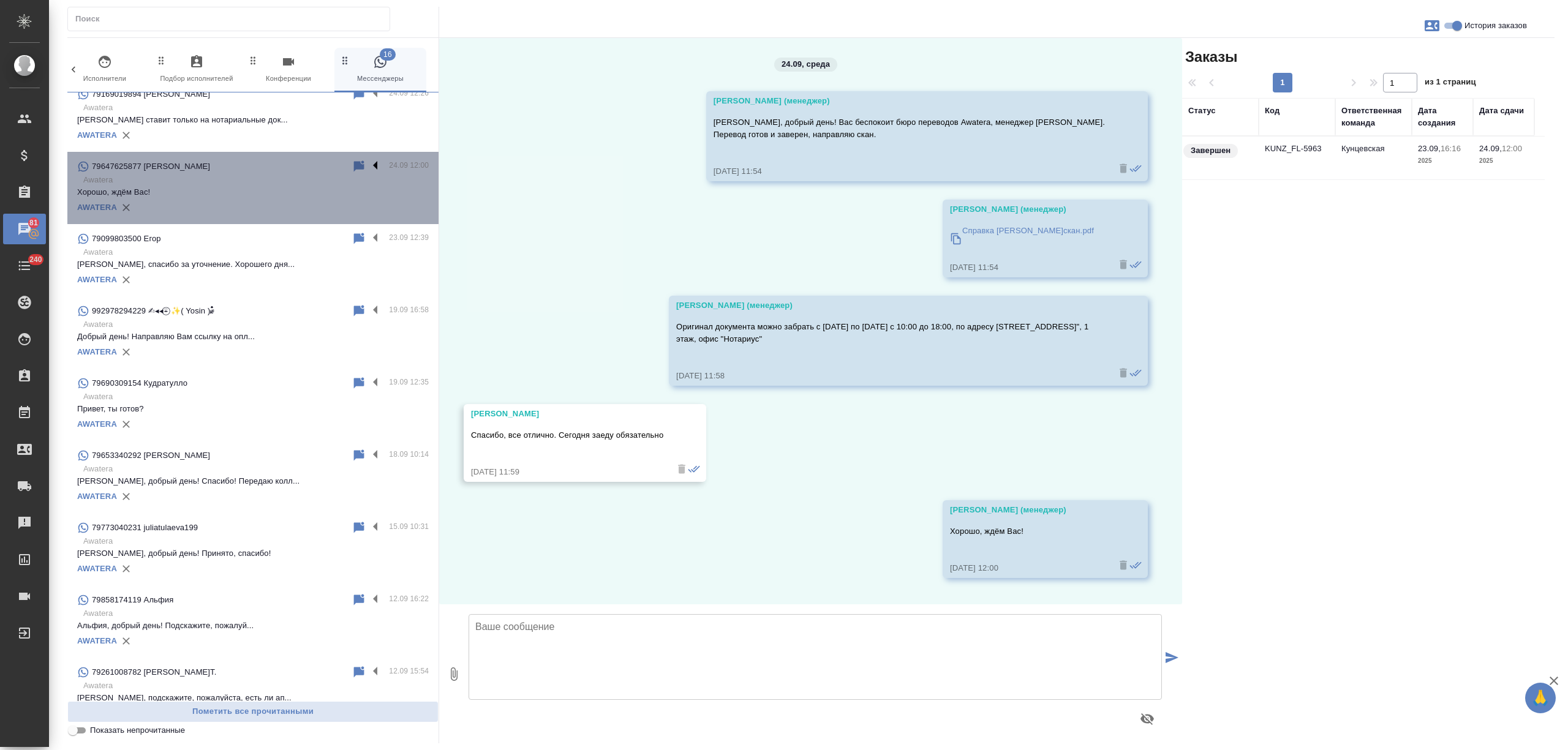
click at [368, 162] on label at bounding box center [378, 166] width 21 height 14
click at [0, 0] on input "checkbox" at bounding box center [0, 0] width 0 height 0
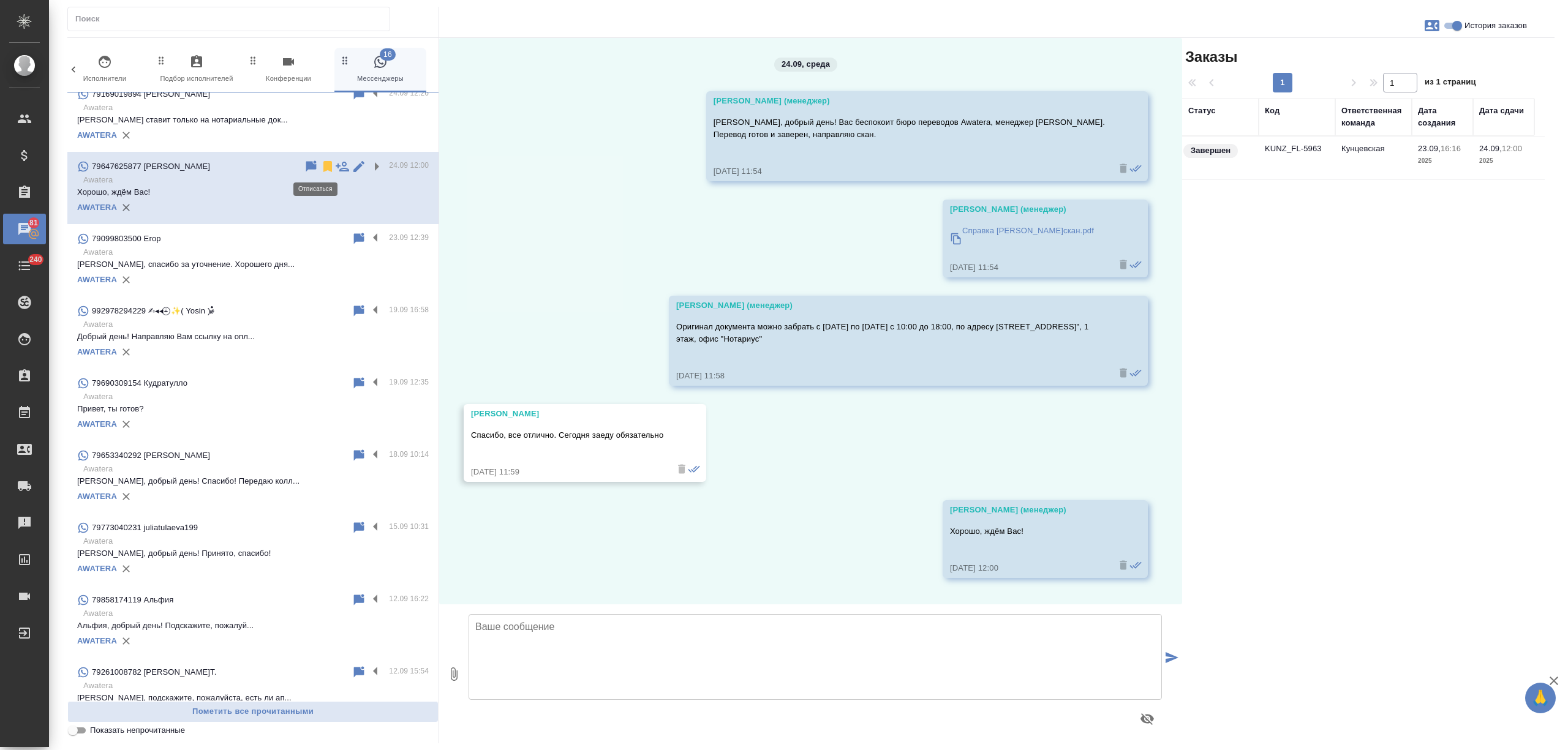
click at [323, 168] on icon at bounding box center [328, 167] width 8 height 11
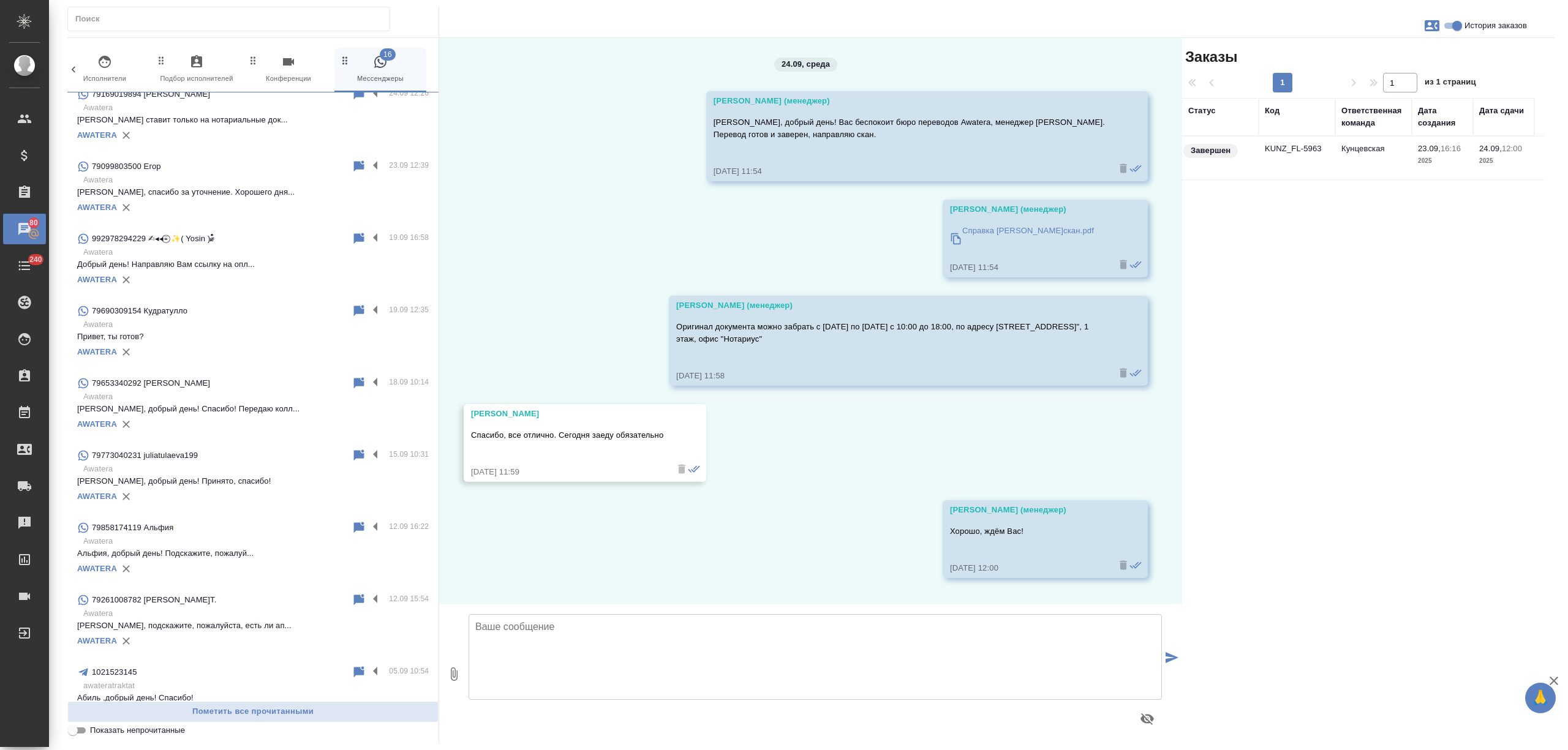
scroll to position [490, 0]
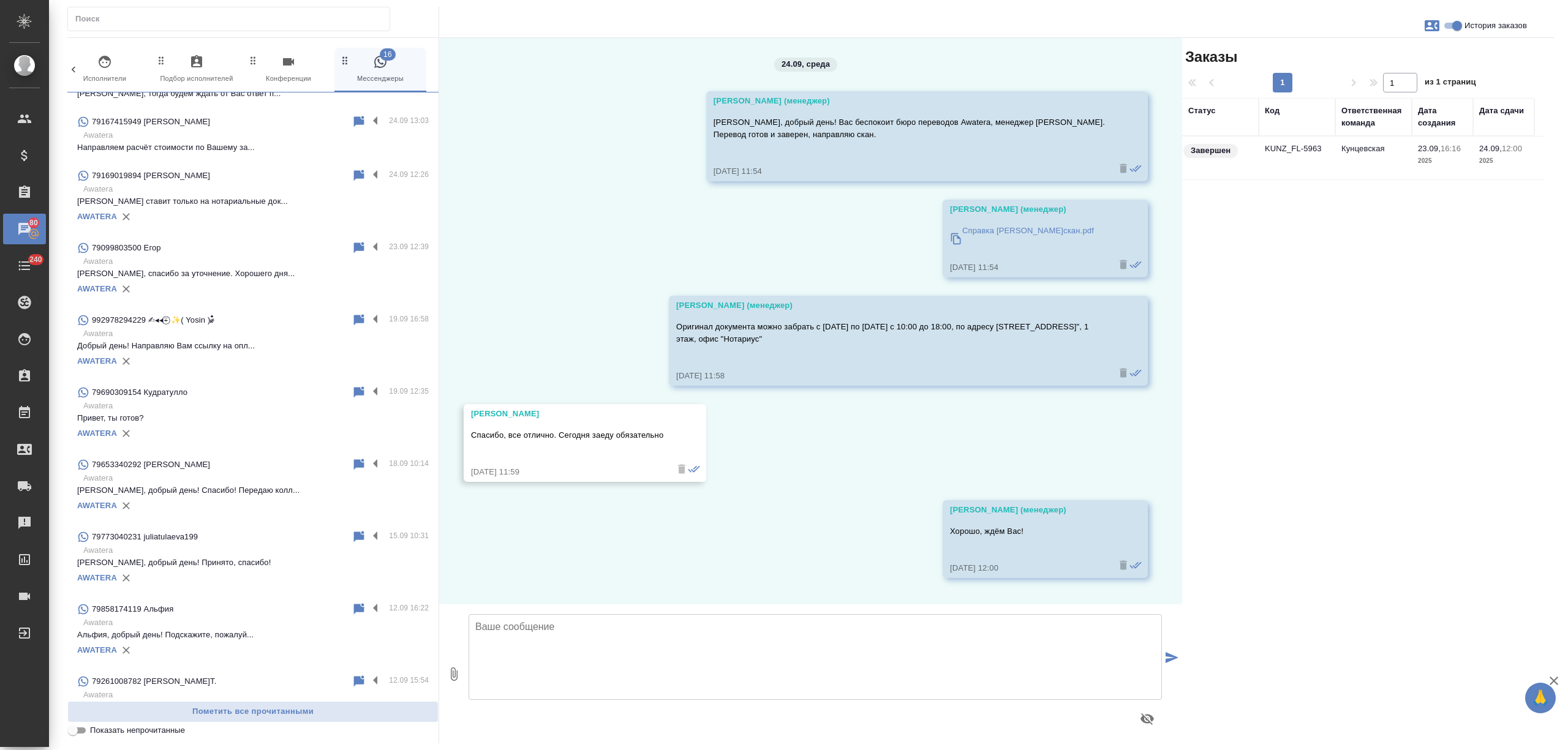
click at [246, 209] on div "AWATERA" at bounding box center [253, 217] width 352 height 18
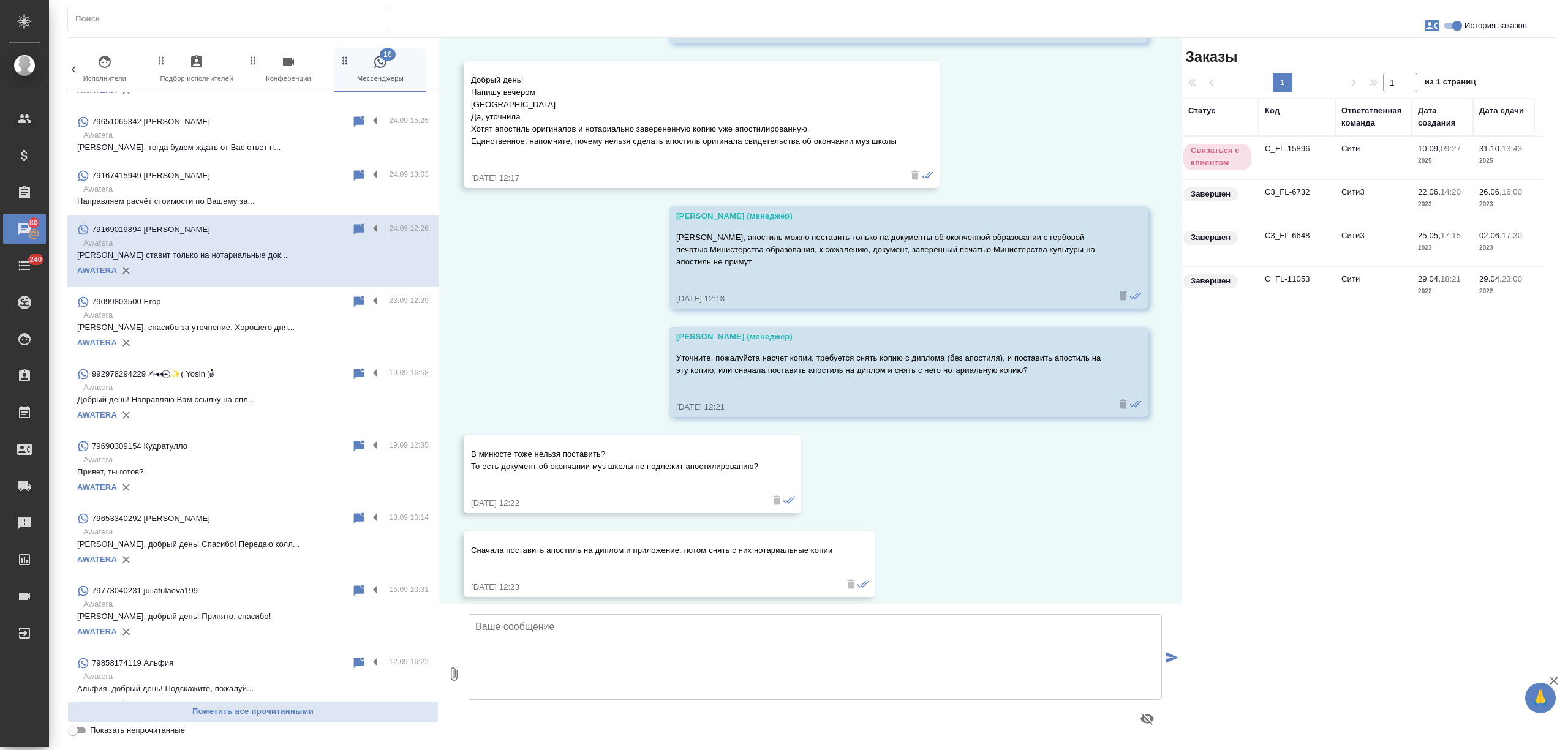
scroll to position [408, 0]
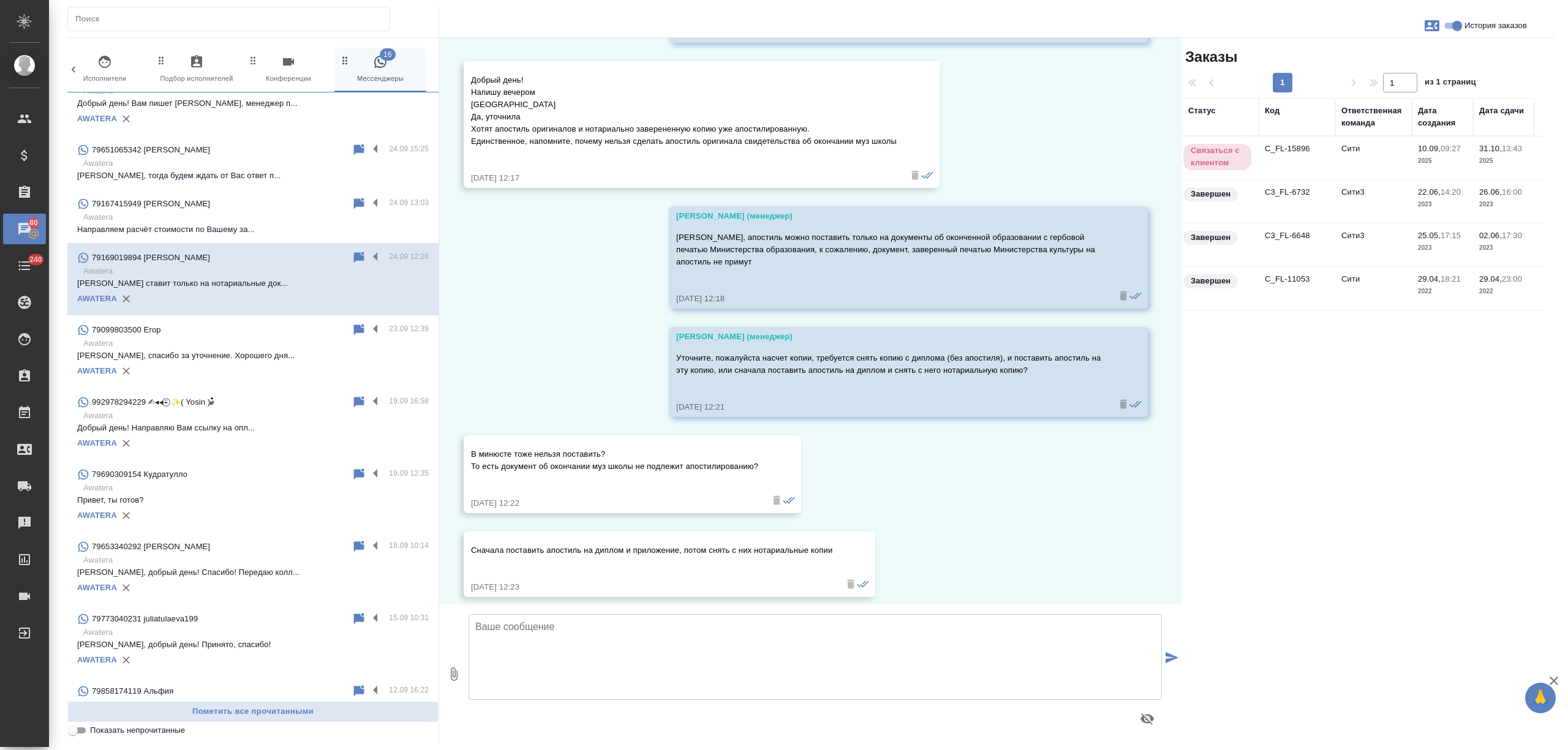
click at [279, 198] on div "79167415949 Ярослава" at bounding box center [214, 204] width 275 height 15
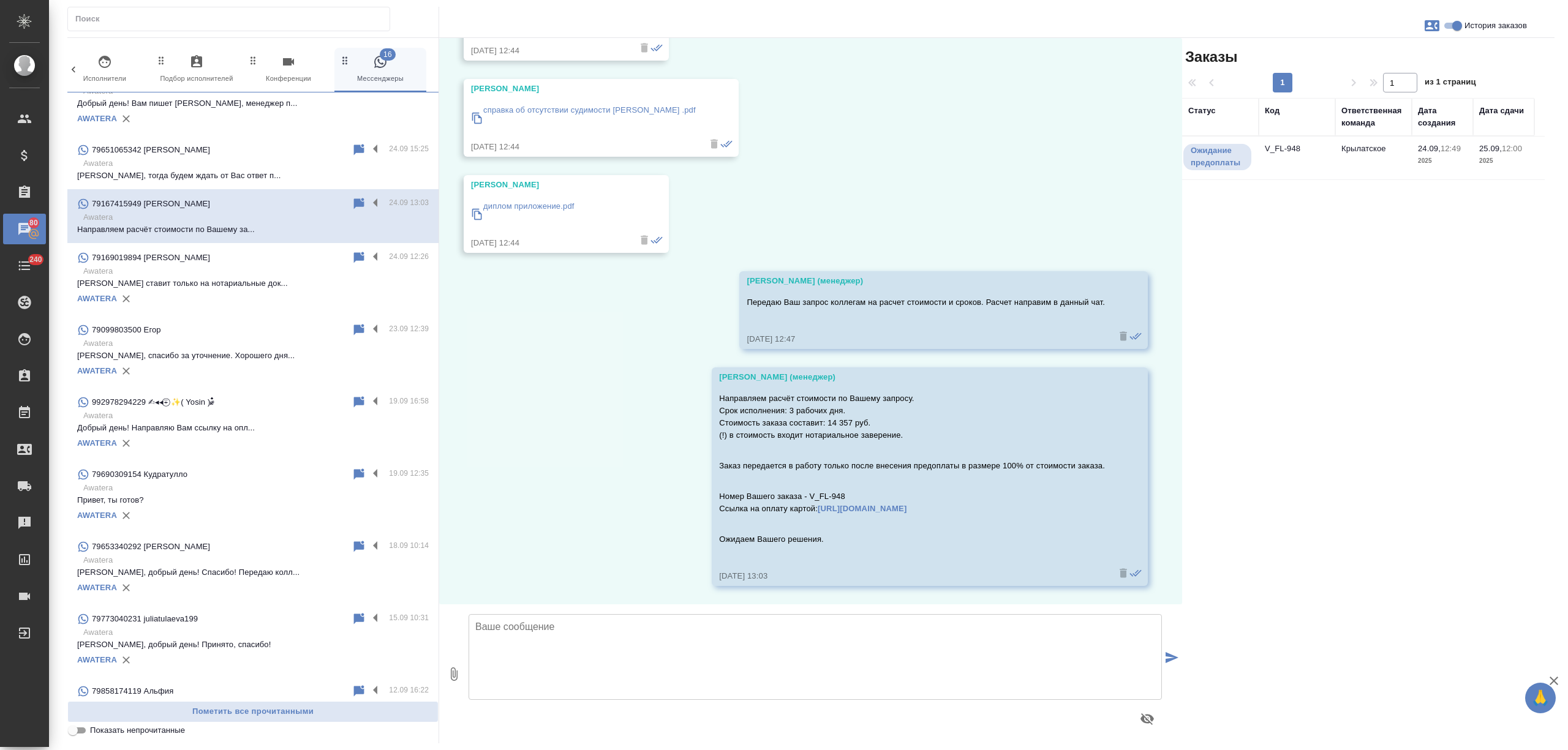
scroll to position [638, 0]
click at [368, 197] on label at bounding box center [378, 204] width 21 height 14
click at [0, 0] on input "checkbox" at bounding box center [0, 0] width 0 height 0
click at [307, 199] on icon at bounding box center [311, 204] width 8 height 11
click at [280, 152] on div "79651065342 Людмила Сергеевна" at bounding box center [214, 150] width 275 height 15
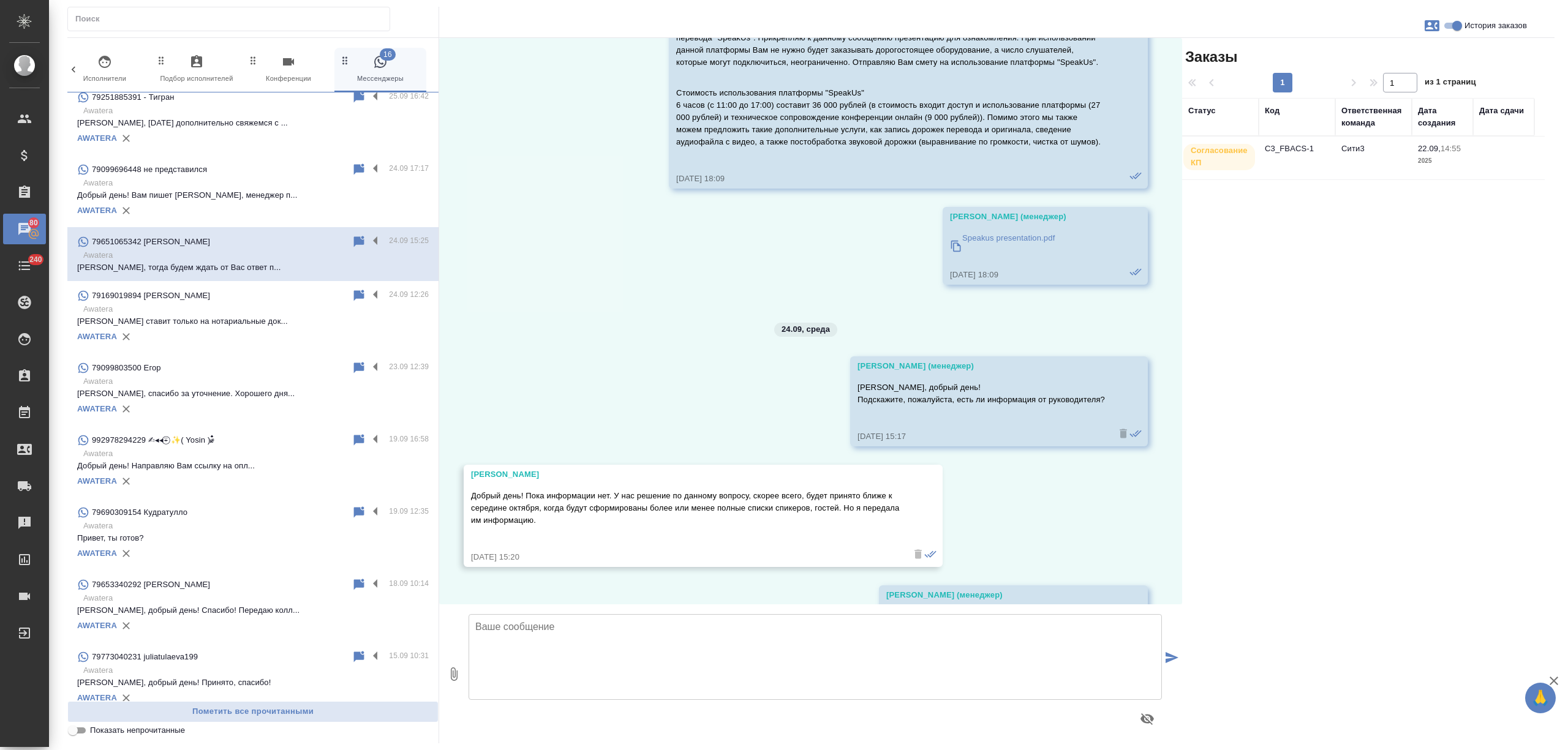
scroll to position [245, 0]
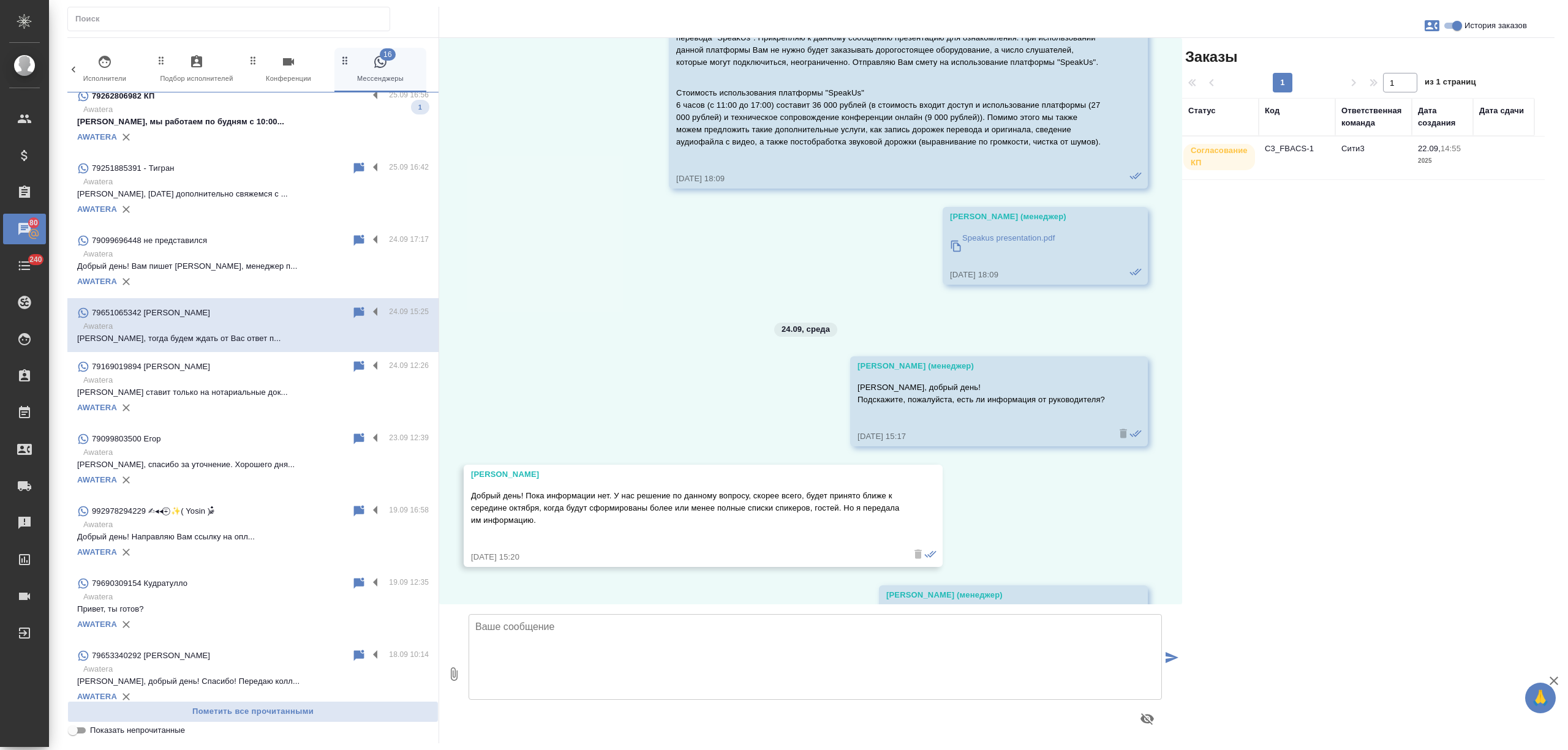
click at [276, 267] on p "Добрый день! Вам пишет Мария, менеджер п..." at bounding box center [253, 266] width 352 height 12
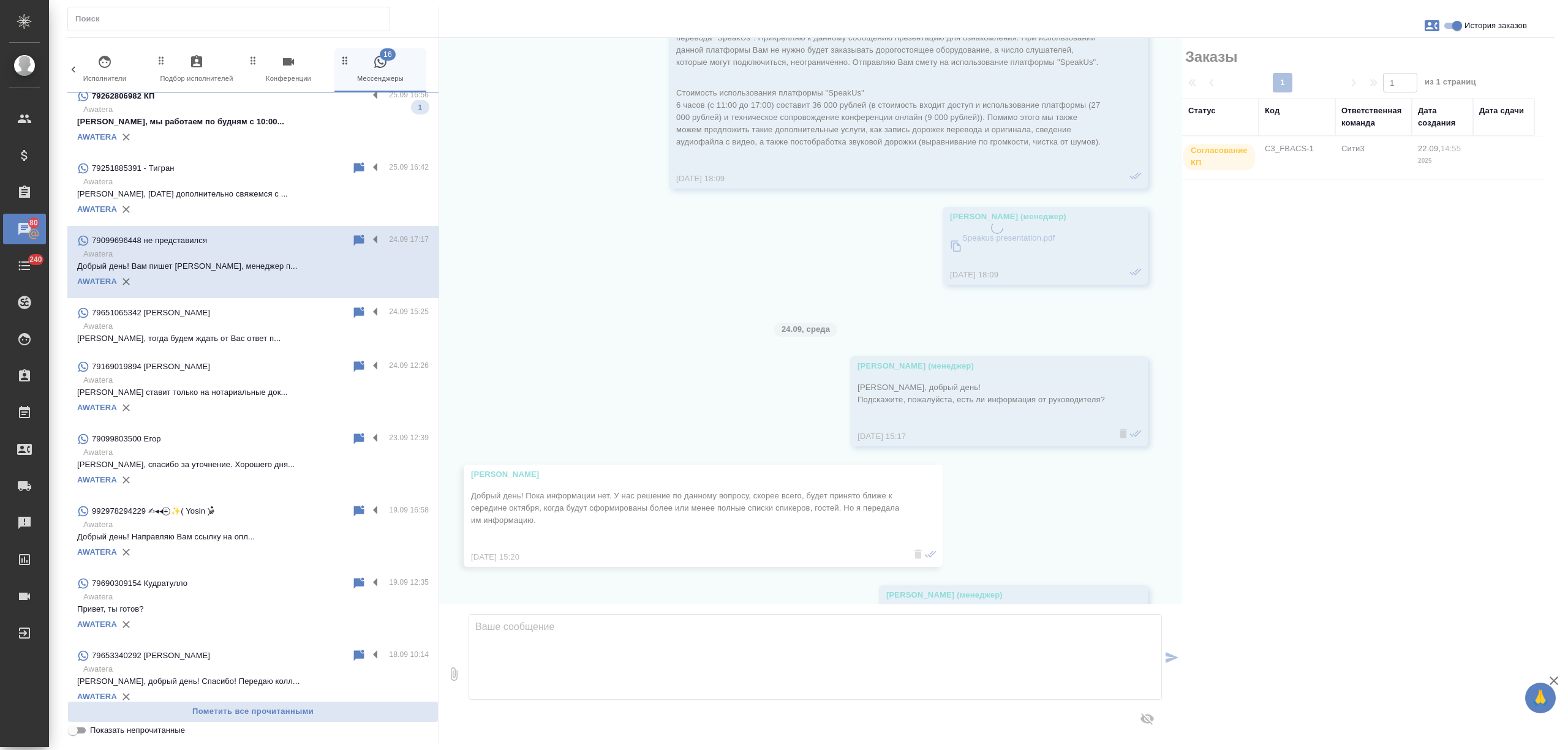
scroll to position [0, 0]
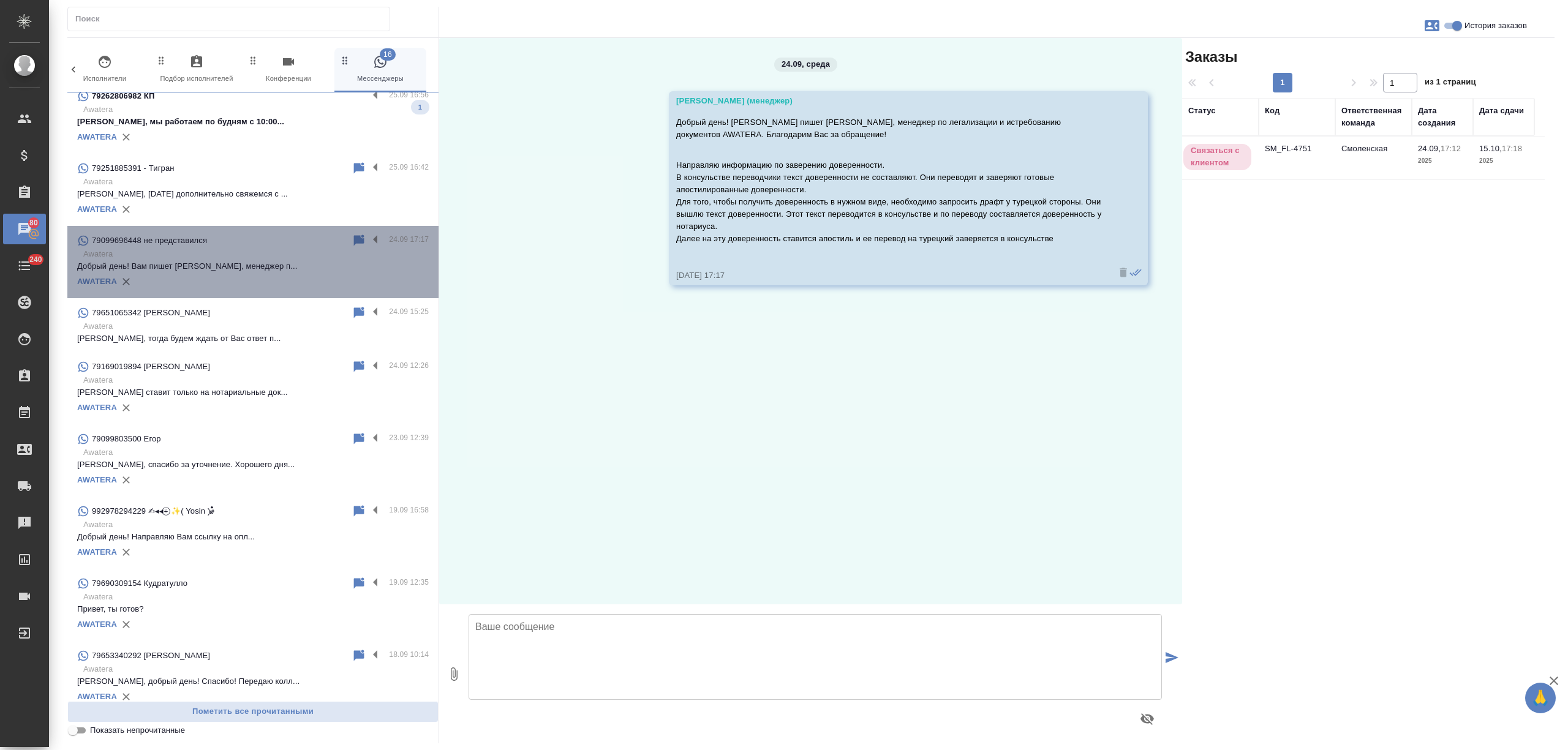
click at [368, 236] on div at bounding box center [378, 241] width 21 height 15
click at [368, 241] on label at bounding box center [378, 241] width 21 height 14
click at [0, 0] on input "checkbox" at bounding box center [0, 0] width 0 height 0
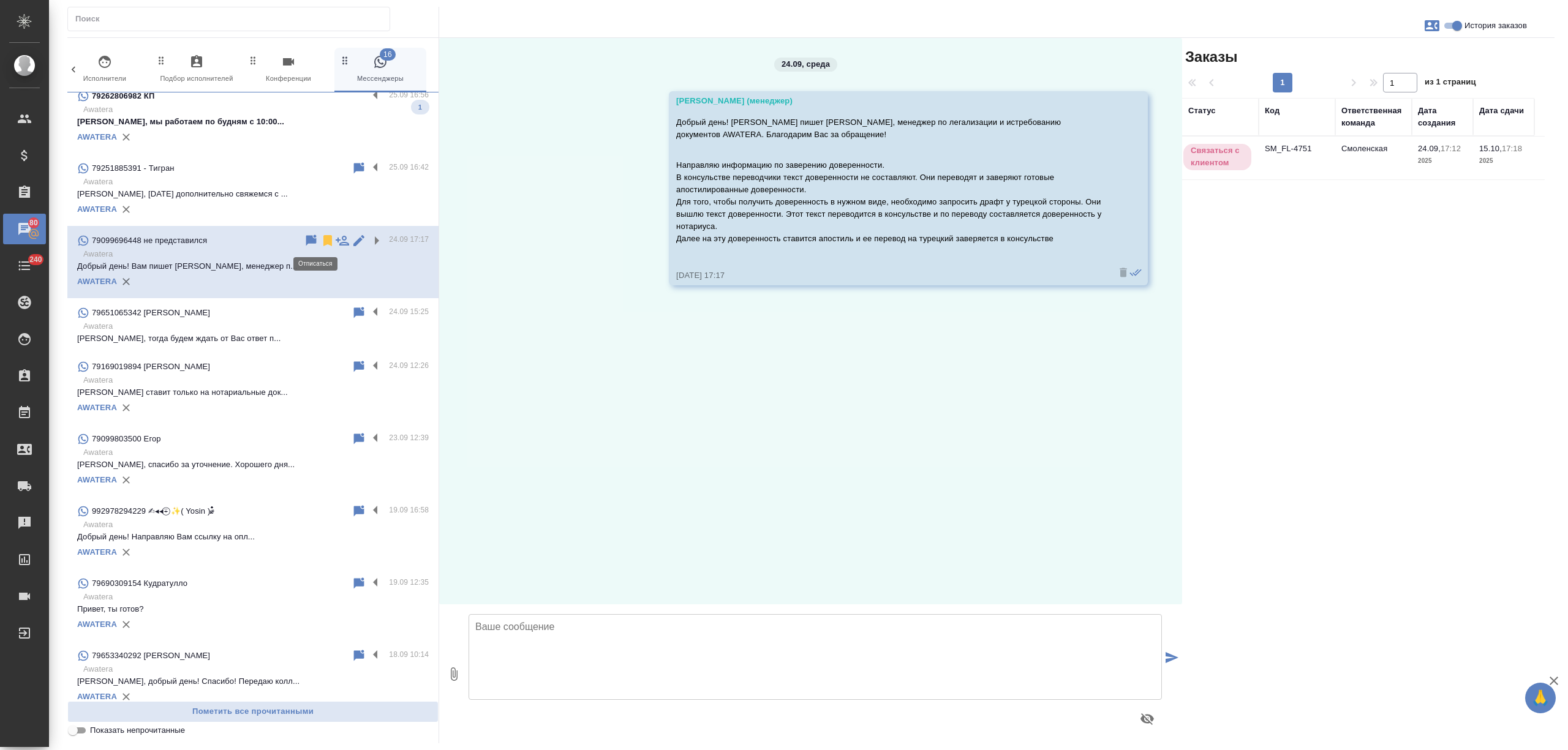
click at [323, 238] on icon at bounding box center [328, 241] width 8 height 11
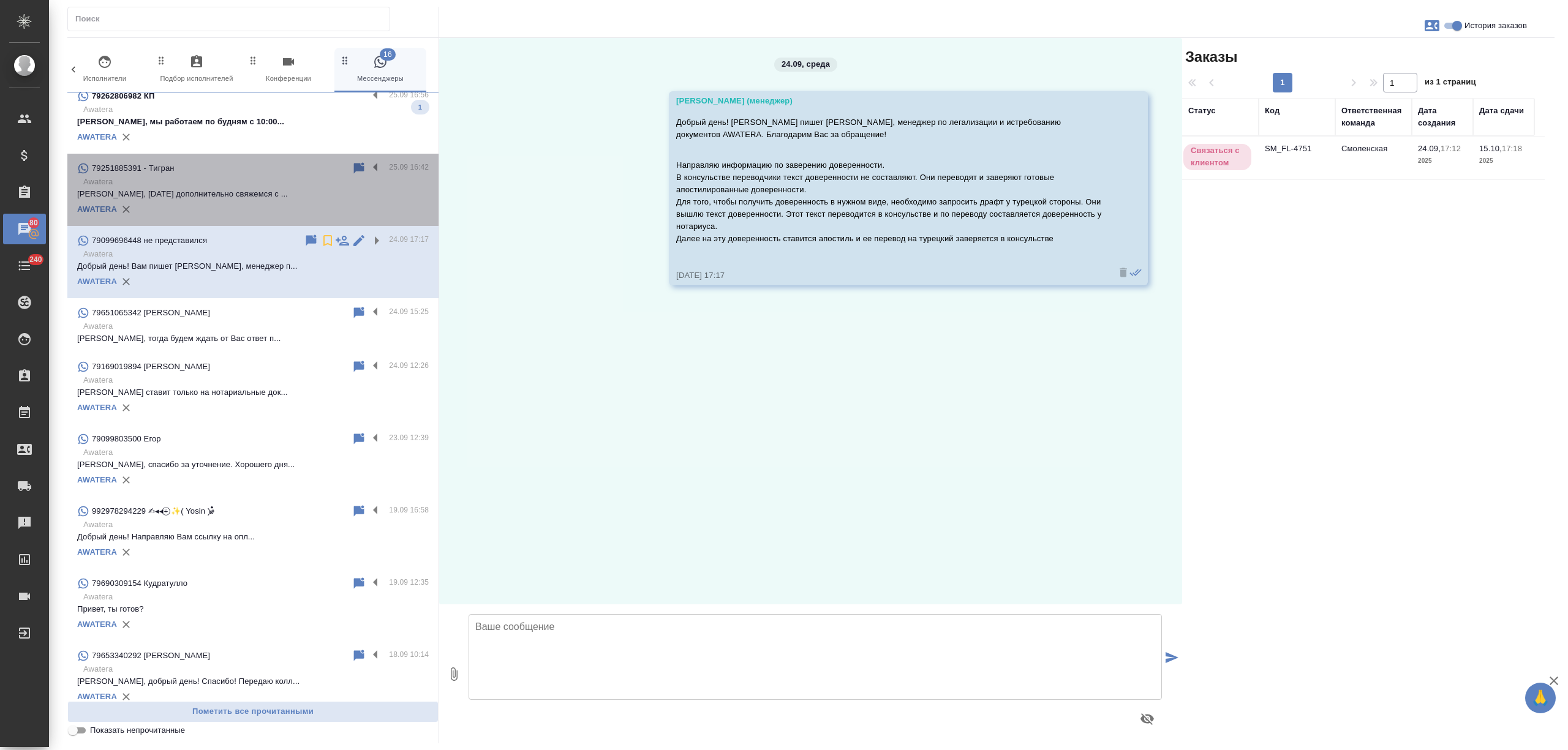
click at [292, 189] on p "Хорошо, завтра дополнительно свяжемся с ..." at bounding box center [253, 194] width 352 height 12
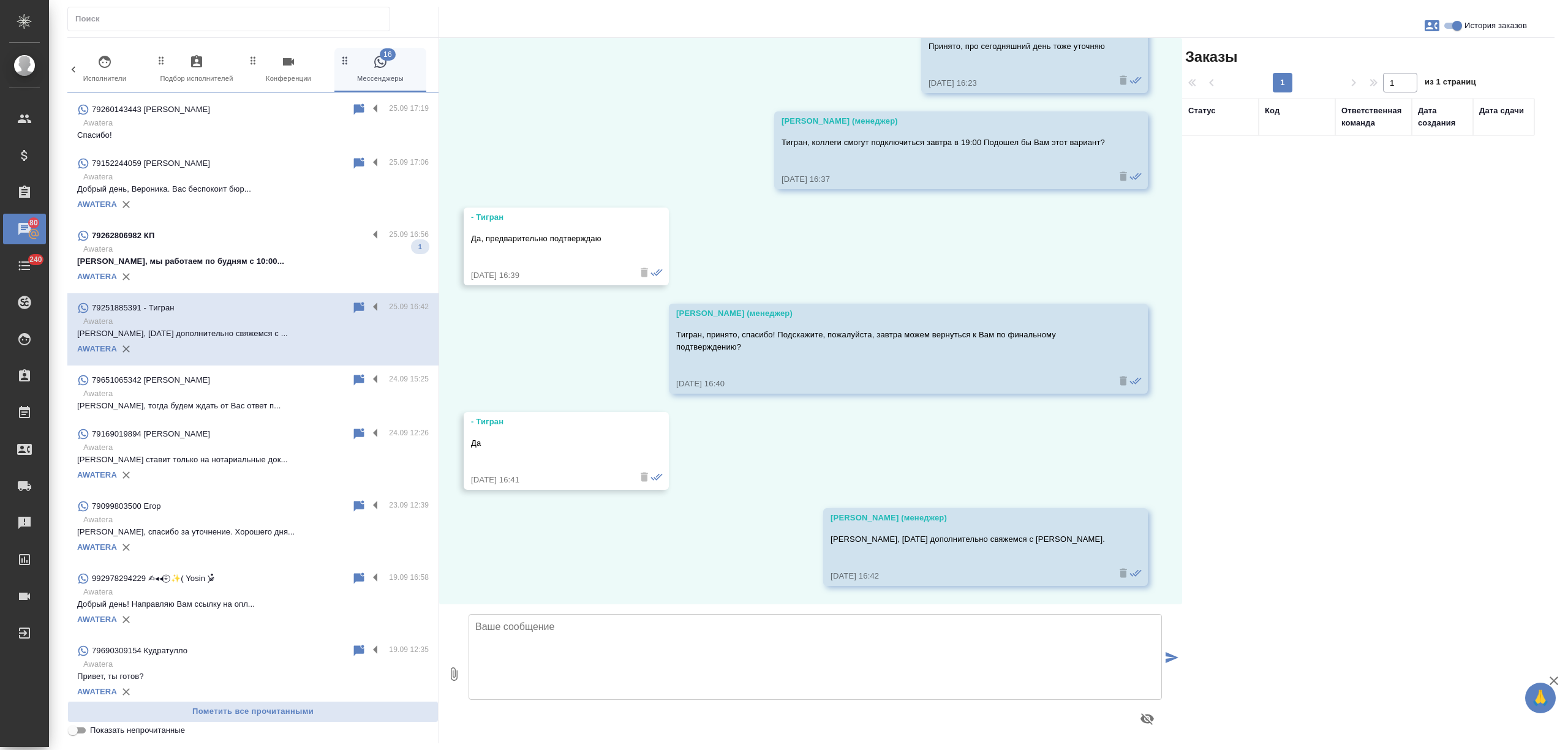
scroll to position [81, 0]
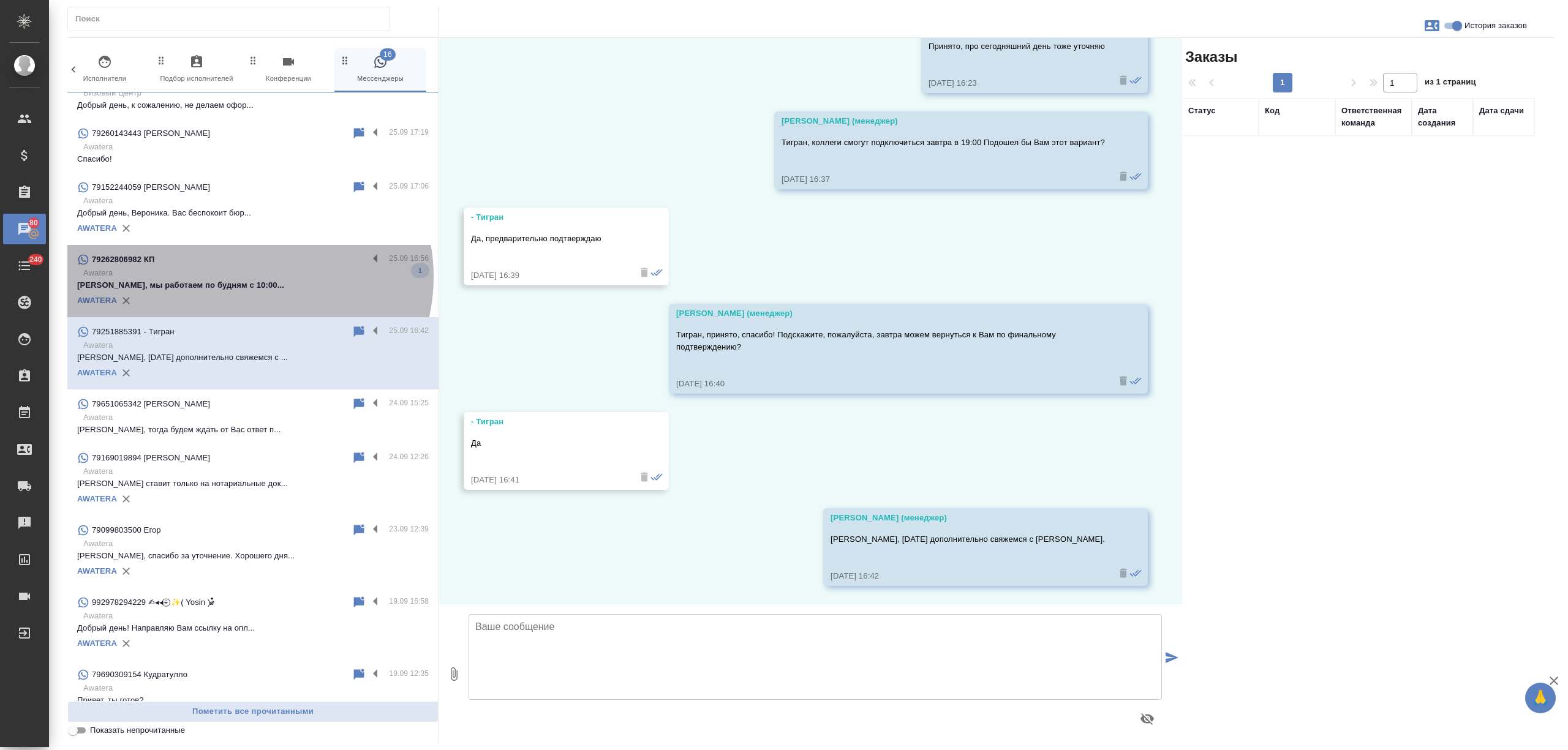
click at [248, 277] on p "Awatera" at bounding box center [256, 272] width 345 height 12
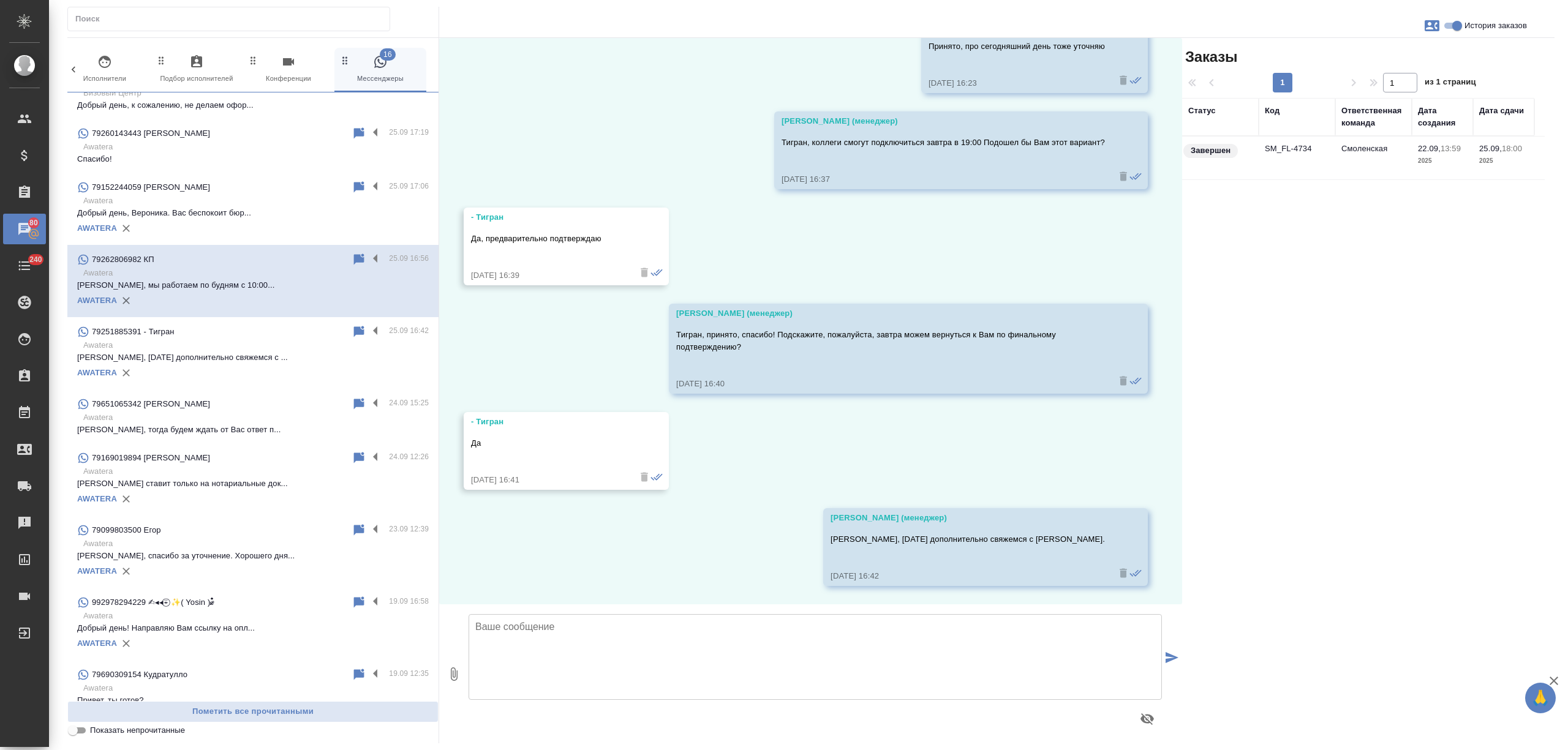
scroll to position [0, 0]
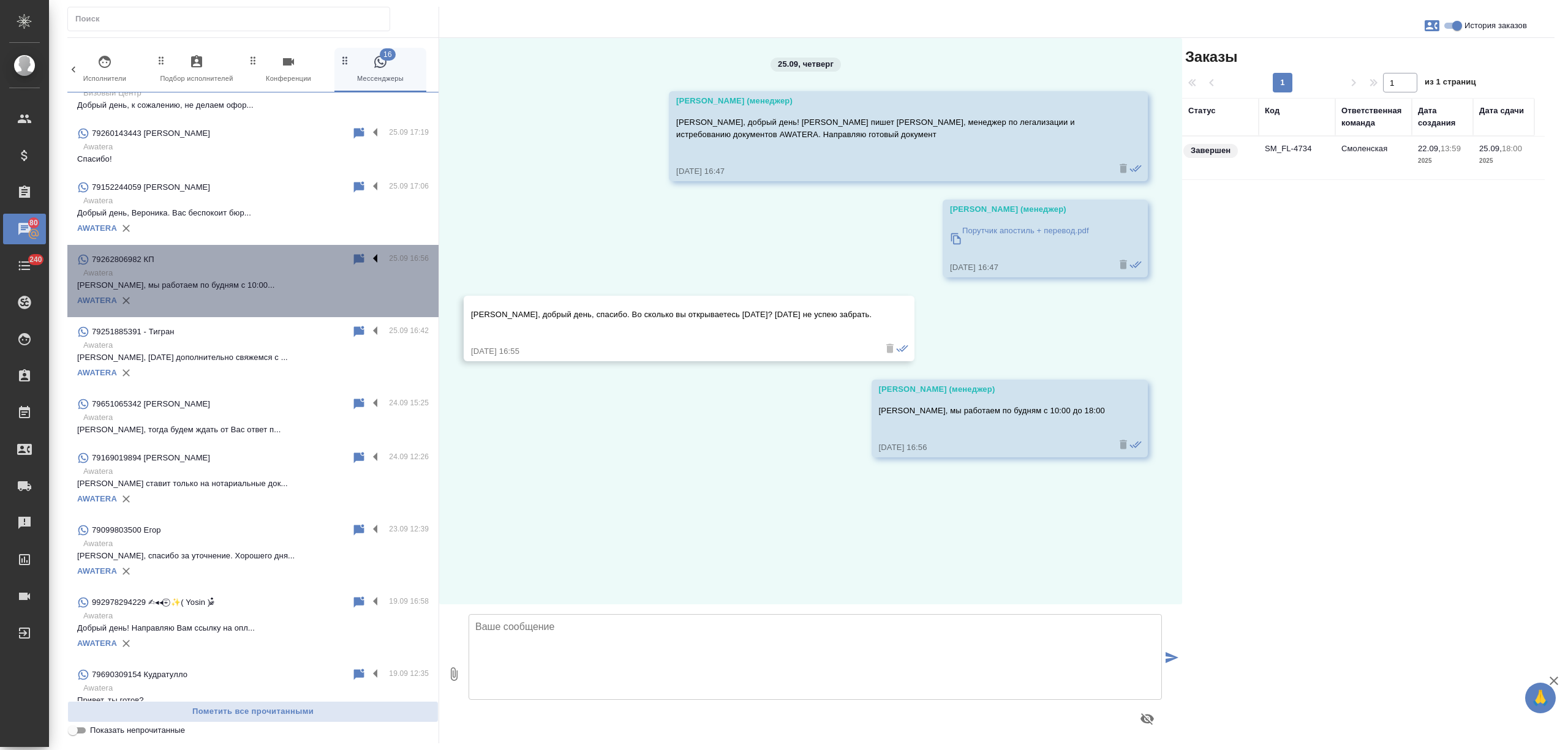
click at [368, 260] on label at bounding box center [378, 260] width 21 height 14
click at [0, 0] on input "checkbox" at bounding box center [0, 0] width 0 height 0
click at [323, 255] on icon at bounding box center [328, 260] width 8 height 11
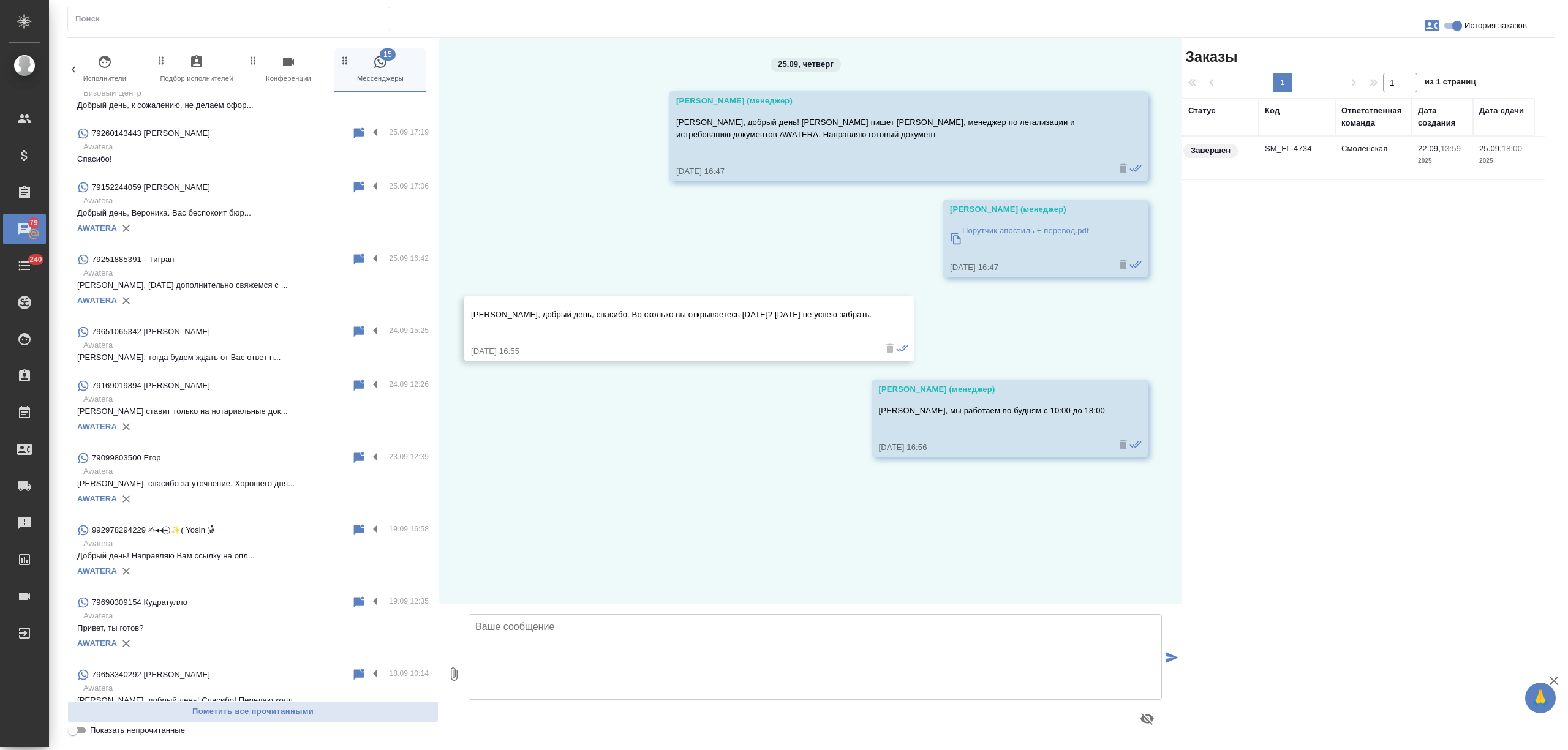
click at [295, 199] on p "Awatera" at bounding box center [256, 200] width 345 height 12
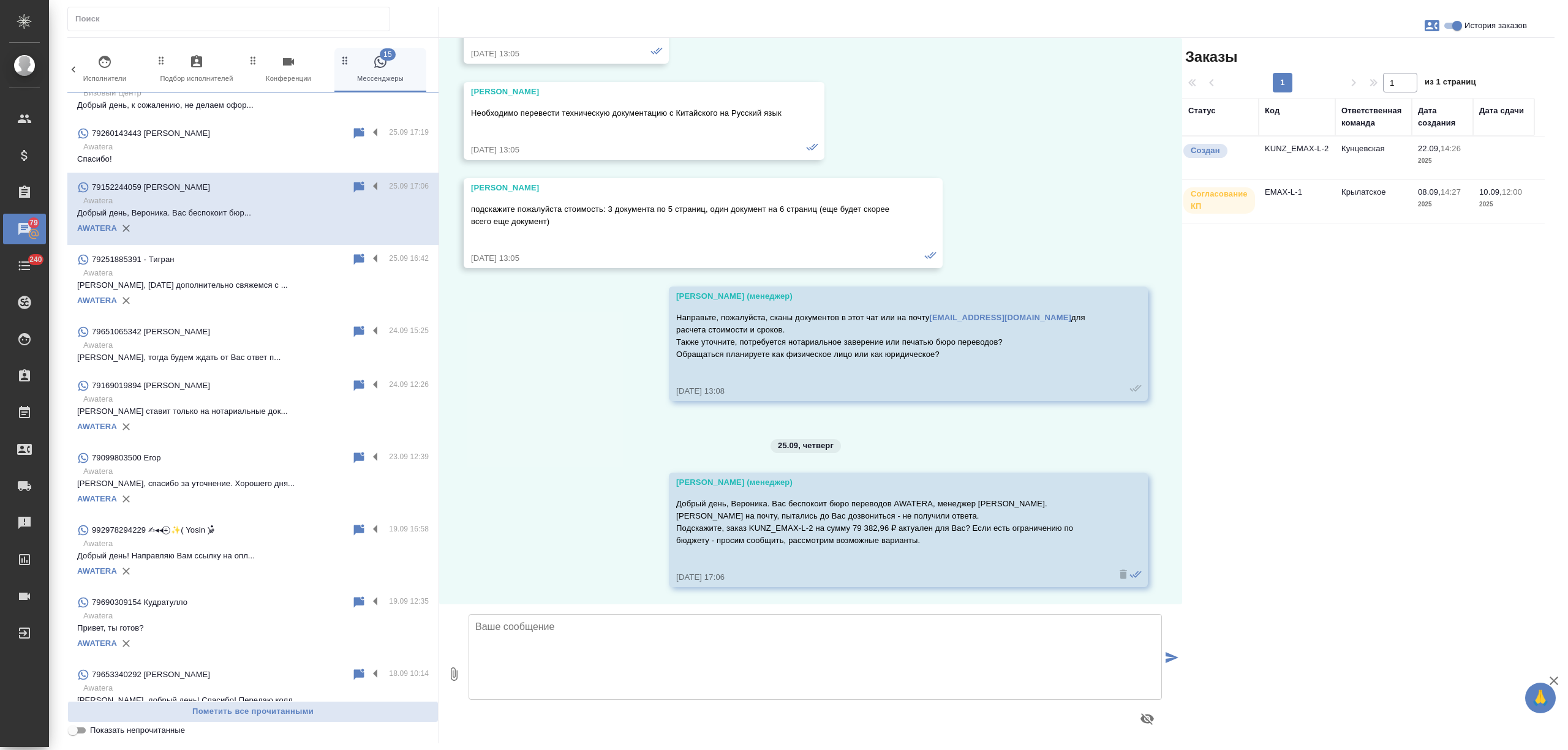
scroll to position [202, 0]
click at [368, 187] on label at bounding box center [378, 187] width 21 height 14
click at [0, 0] on input "checkbox" at bounding box center [0, 0] width 0 height 0
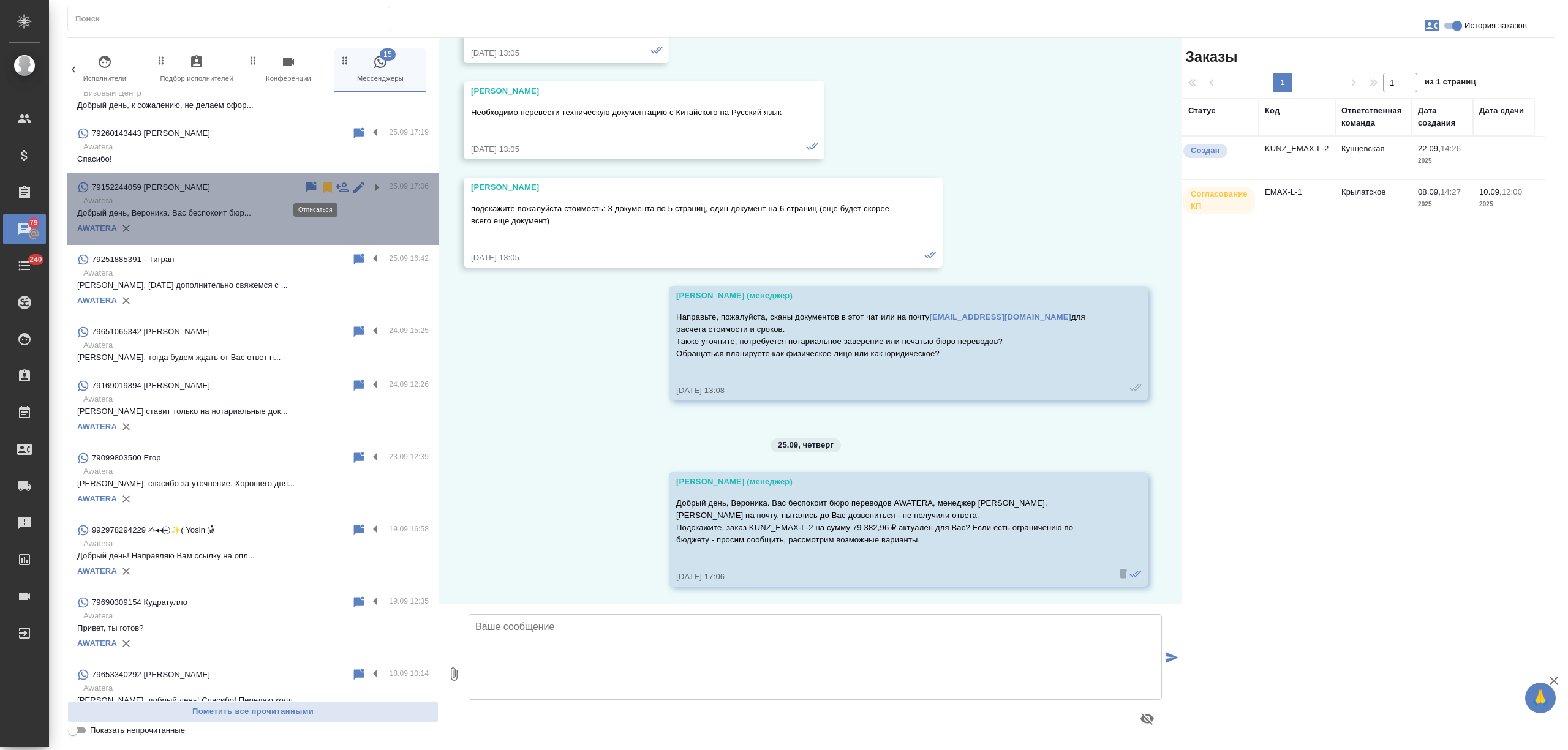
click at [323, 185] on icon at bounding box center [328, 188] width 8 height 11
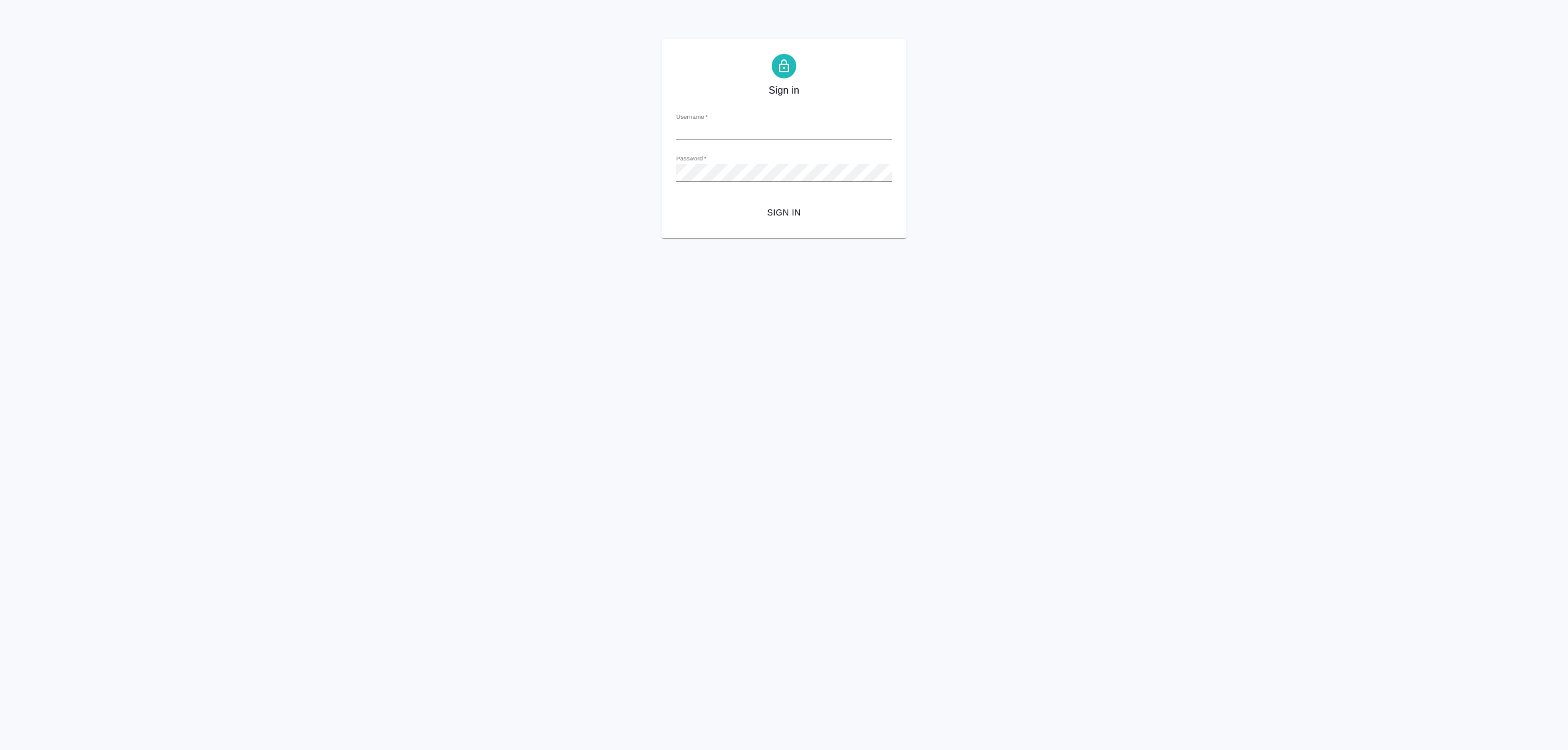
type input "[PERSON_NAME][EMAIL_ADDRESS][DOMAIN_NAME]"
click at [802, 212] on span "Sign in" at bounding box center [783, 213] width 196 height 16
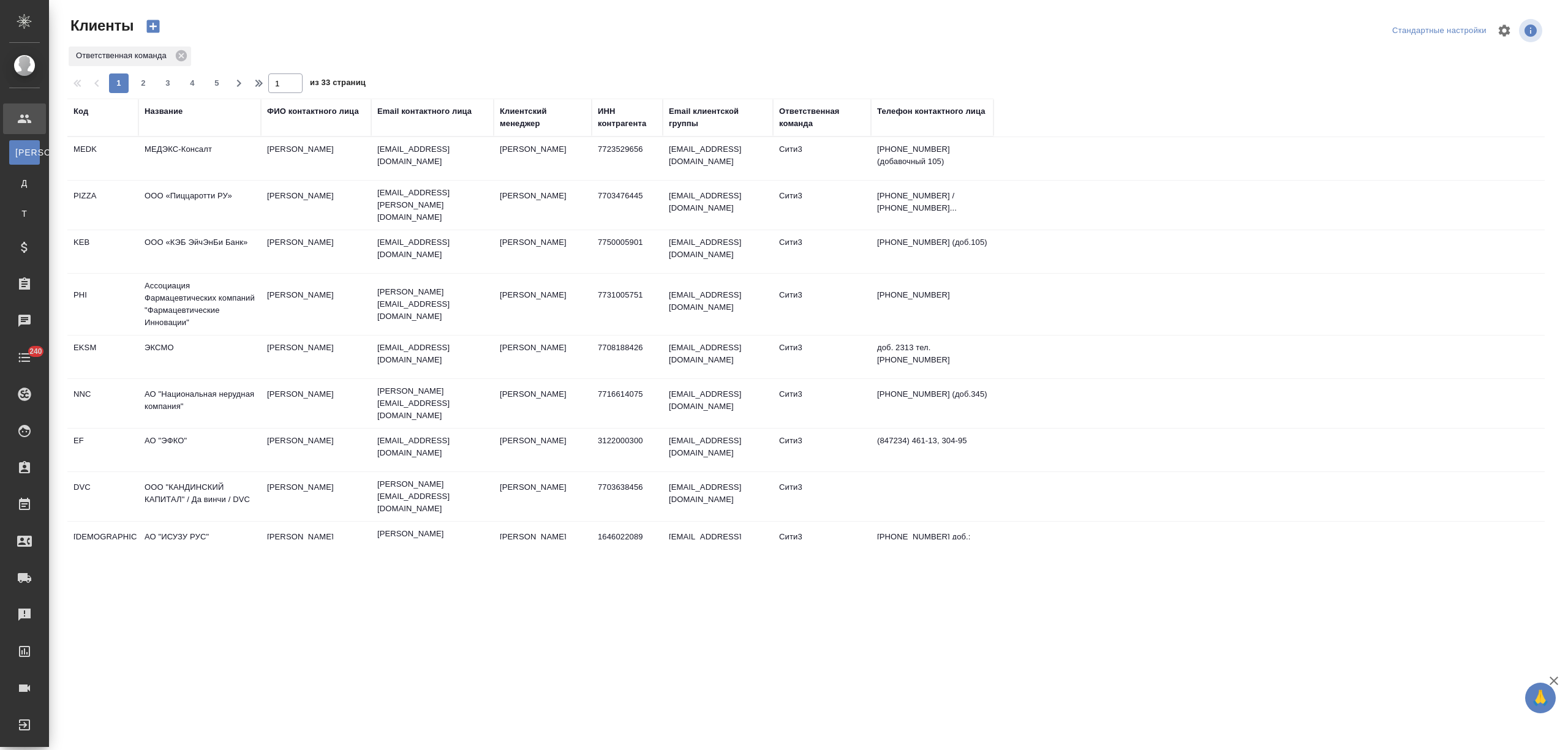
select select "RU"
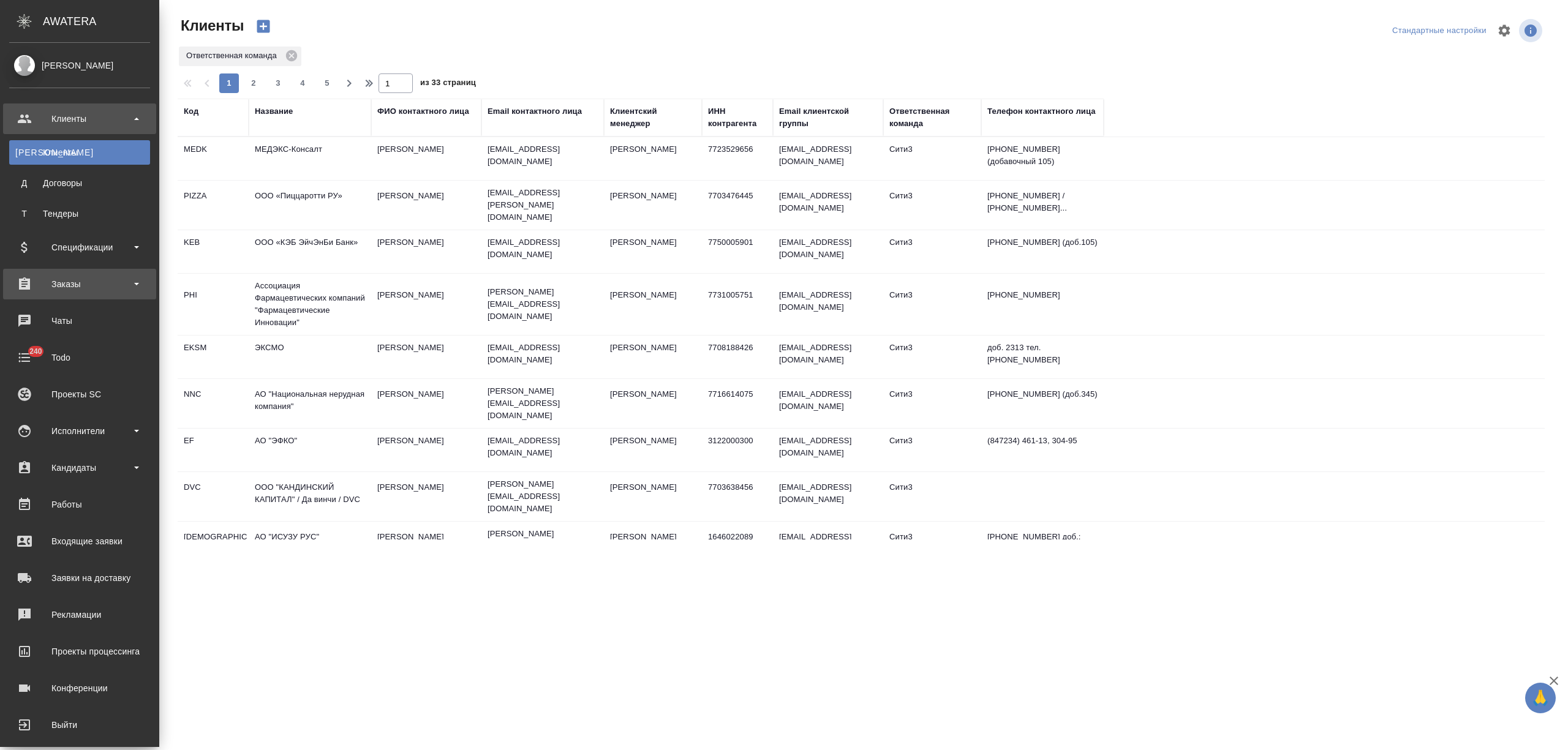
click at [72, 283] on div "Заказы" at bounding box center [79, 284] width 141 height 18
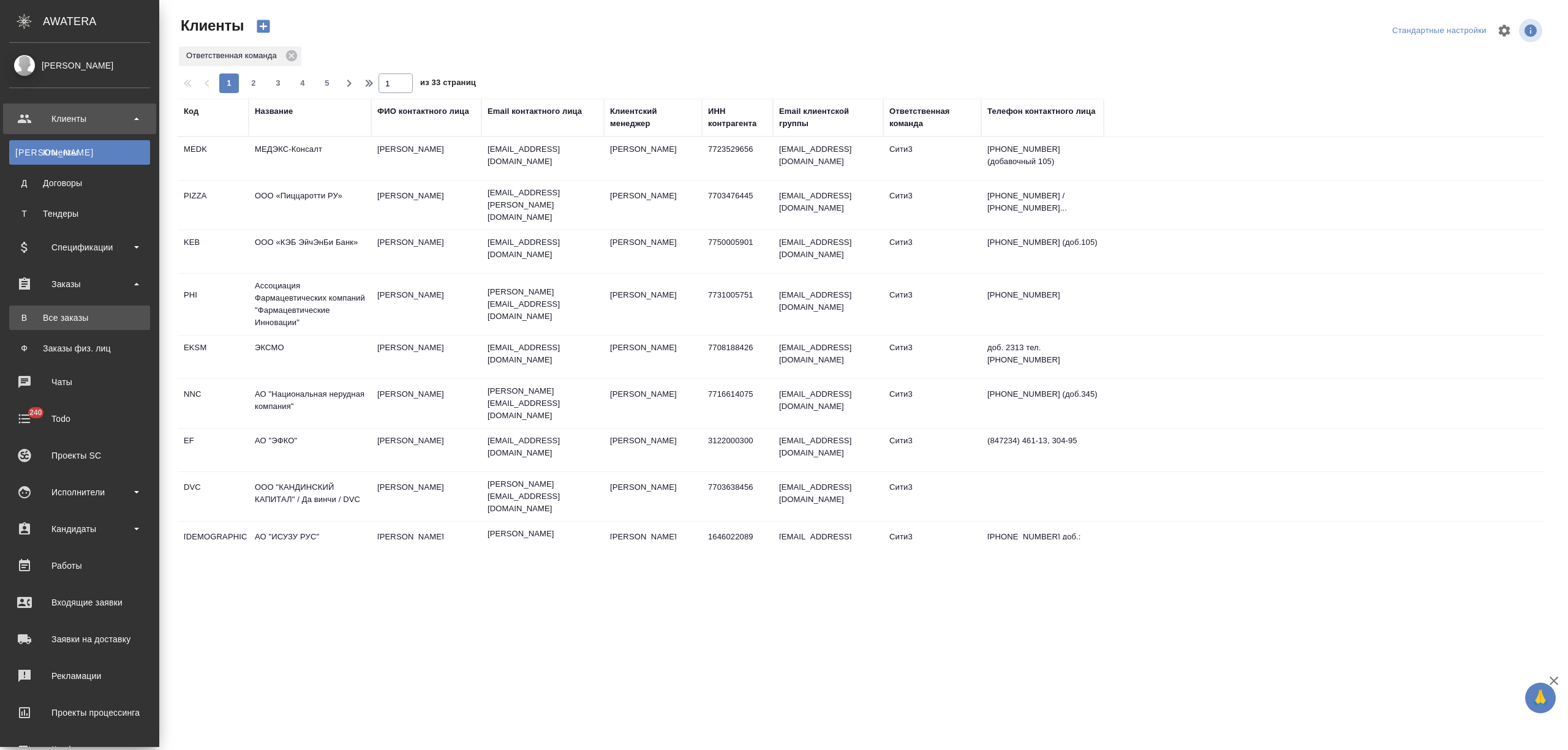
click at [81, 313] on div "Все заказы" at bounding box center [80, 318] width 129 height 12
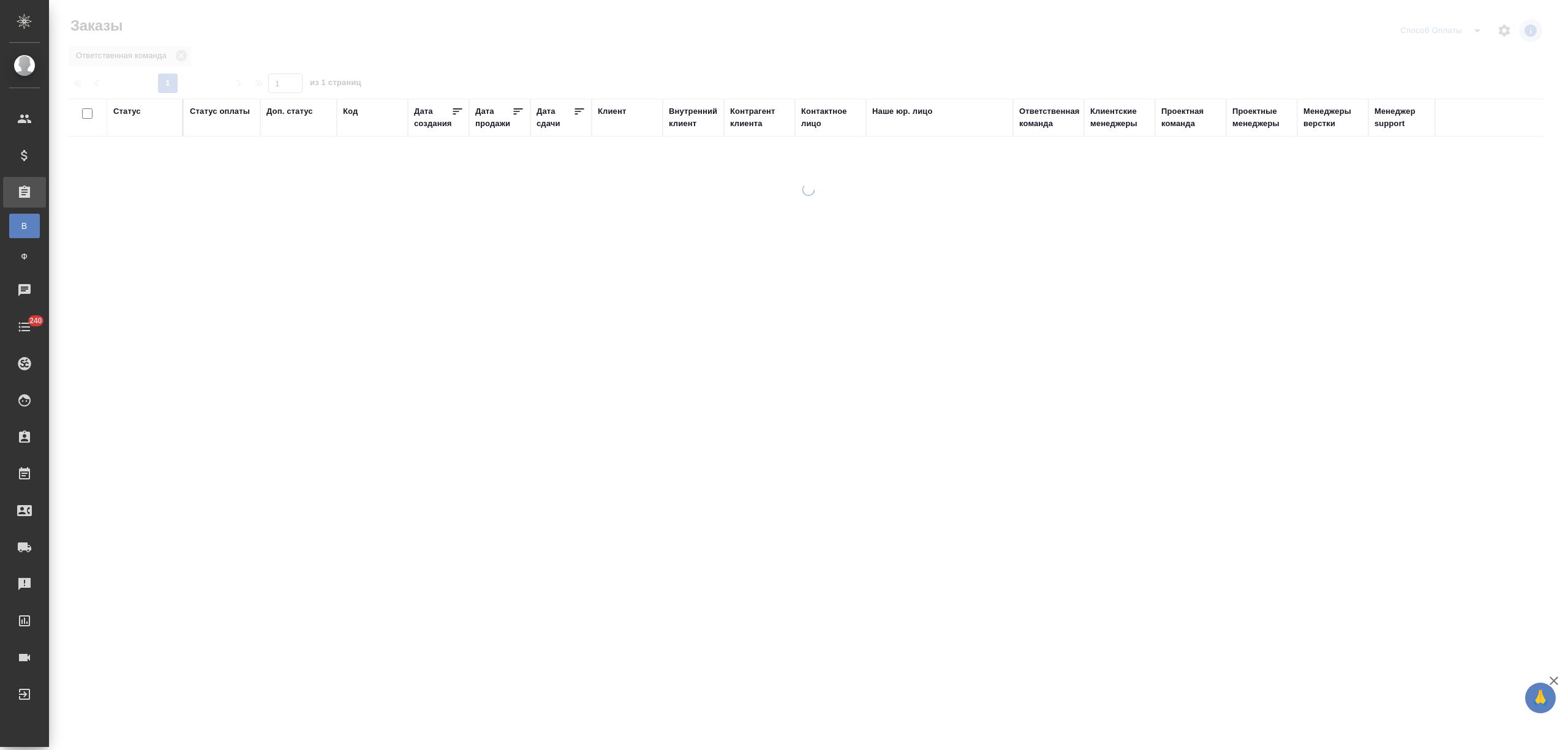
click at [554, 122] on div "Дата сдачи" at bounding box center [555, 117] width 37 height 25
select select "8"
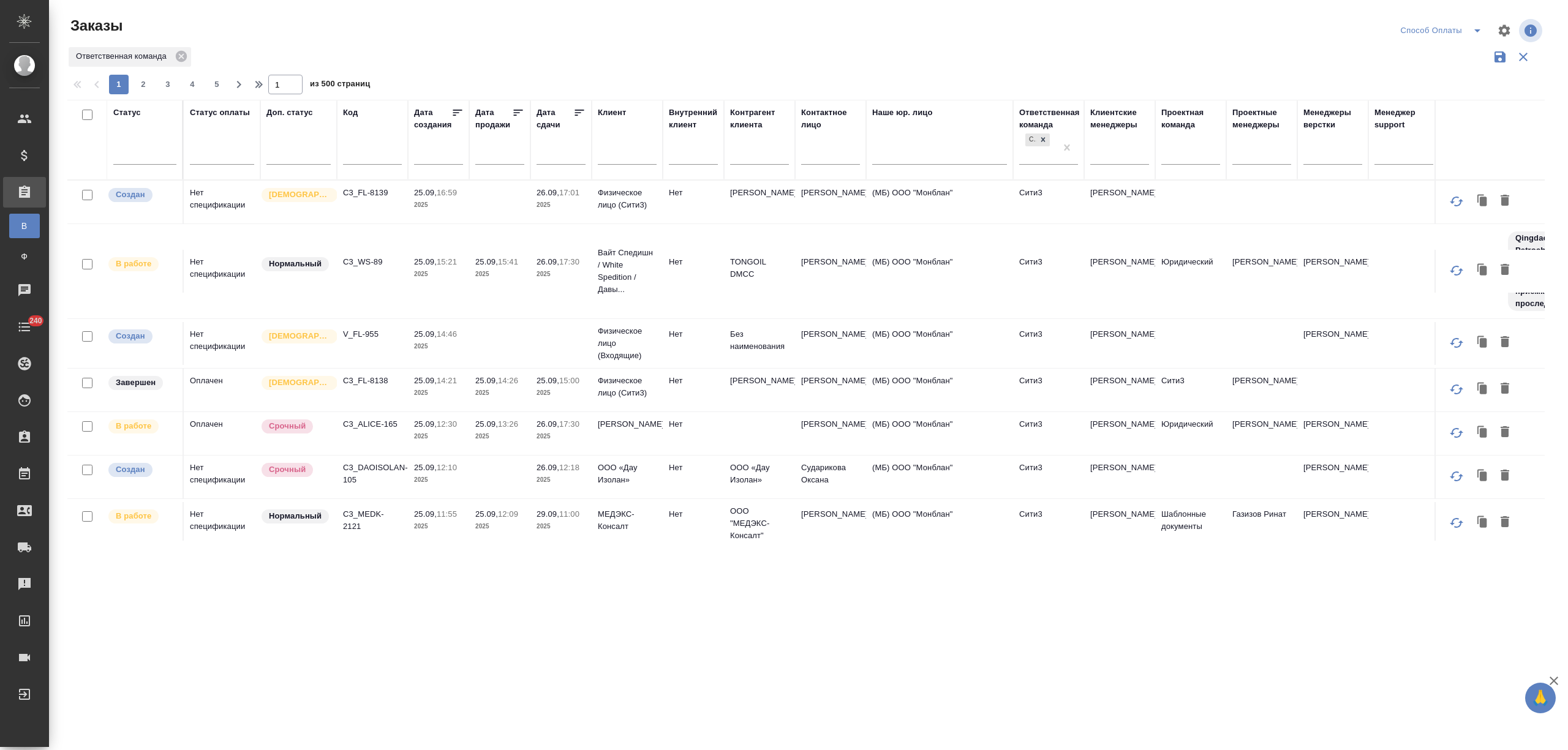
click at [555, 155] on input "text" at bounding box center [565, 154] width 42 height 17
click at [659, 288] on span "26" at bounding box center [658, 290] width 27 height 24
type div "2025-09-25T21:00:00.000Z"
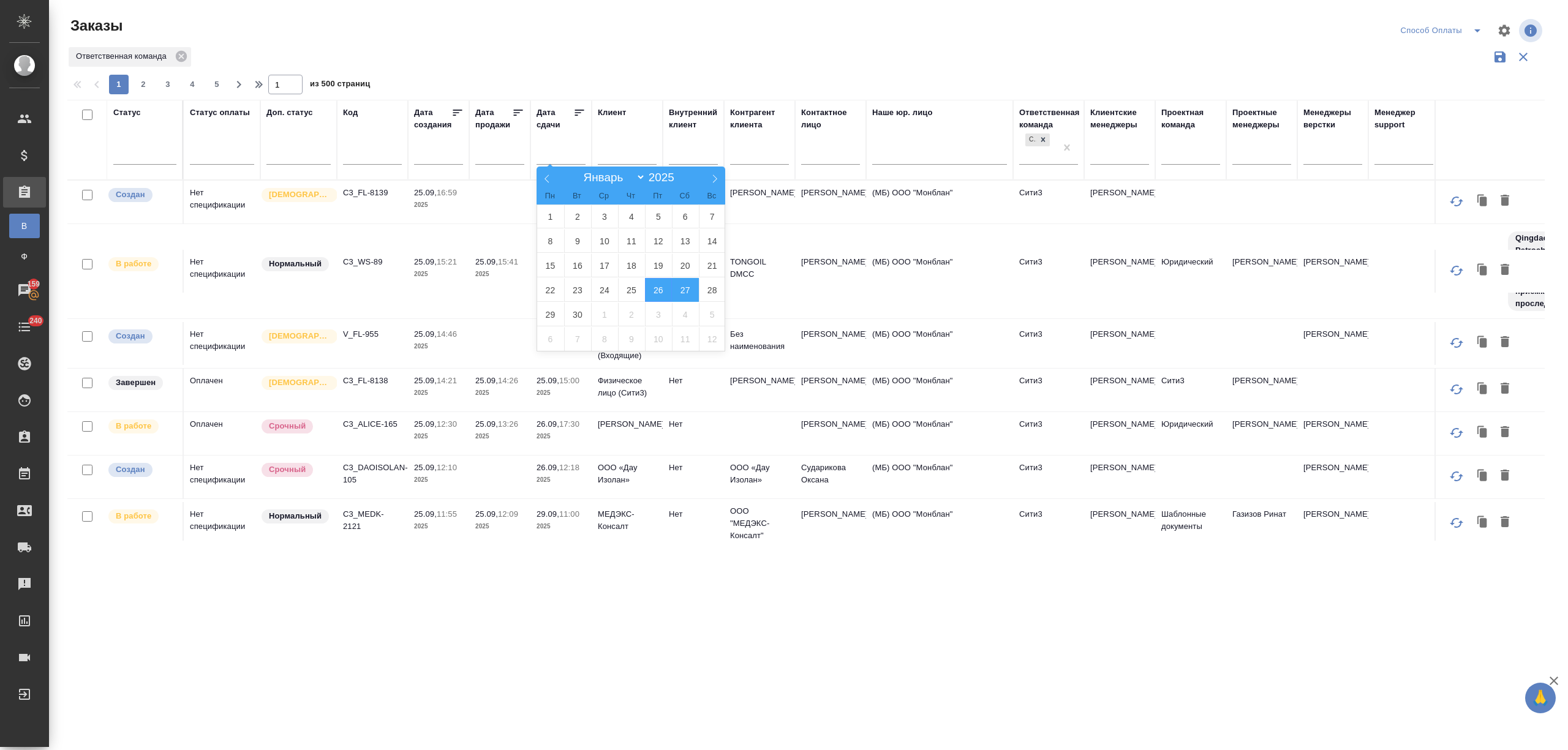
click at [688, 290] on span "27" at bounding box center [686, 290] width 27 height 24
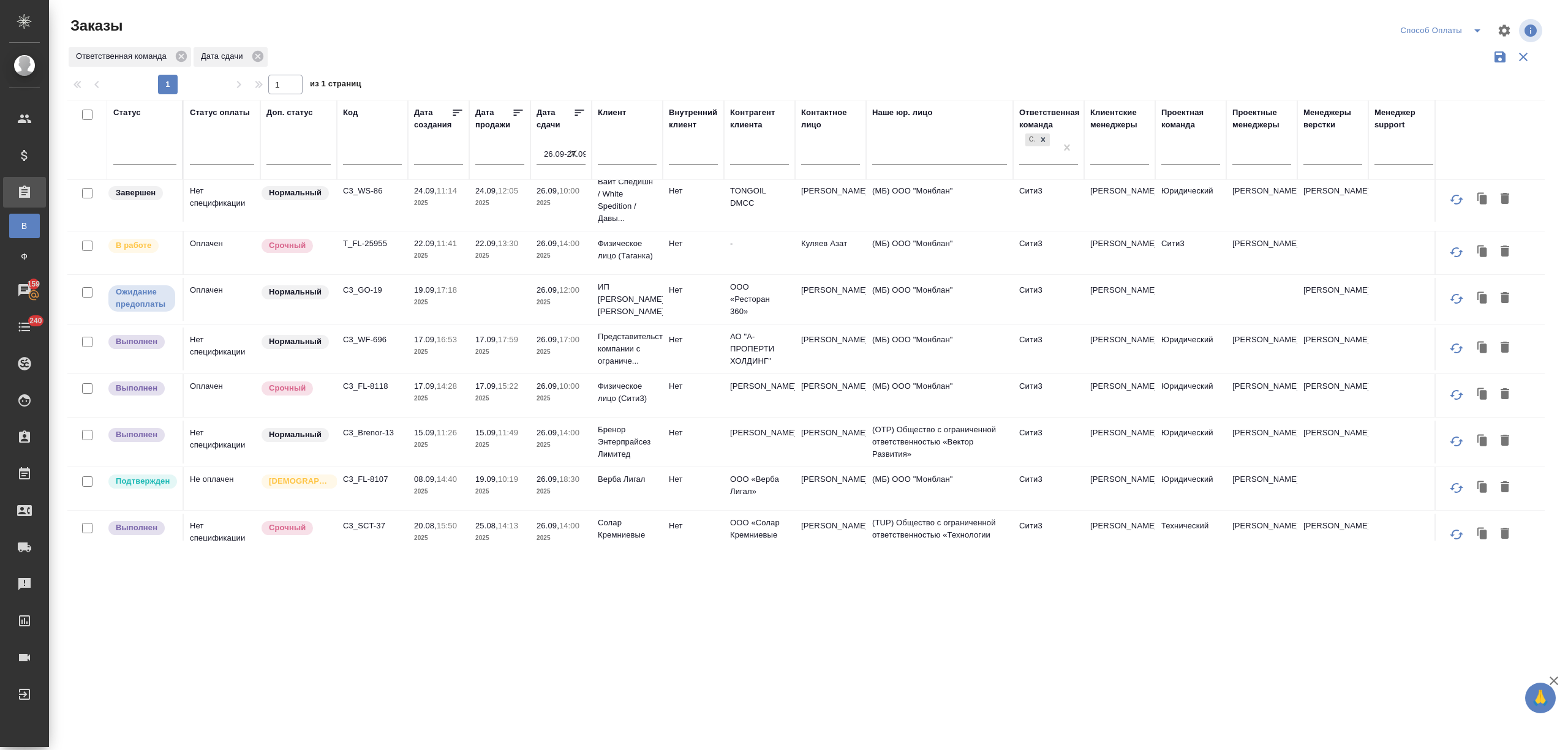
scroll to position [469, 0]
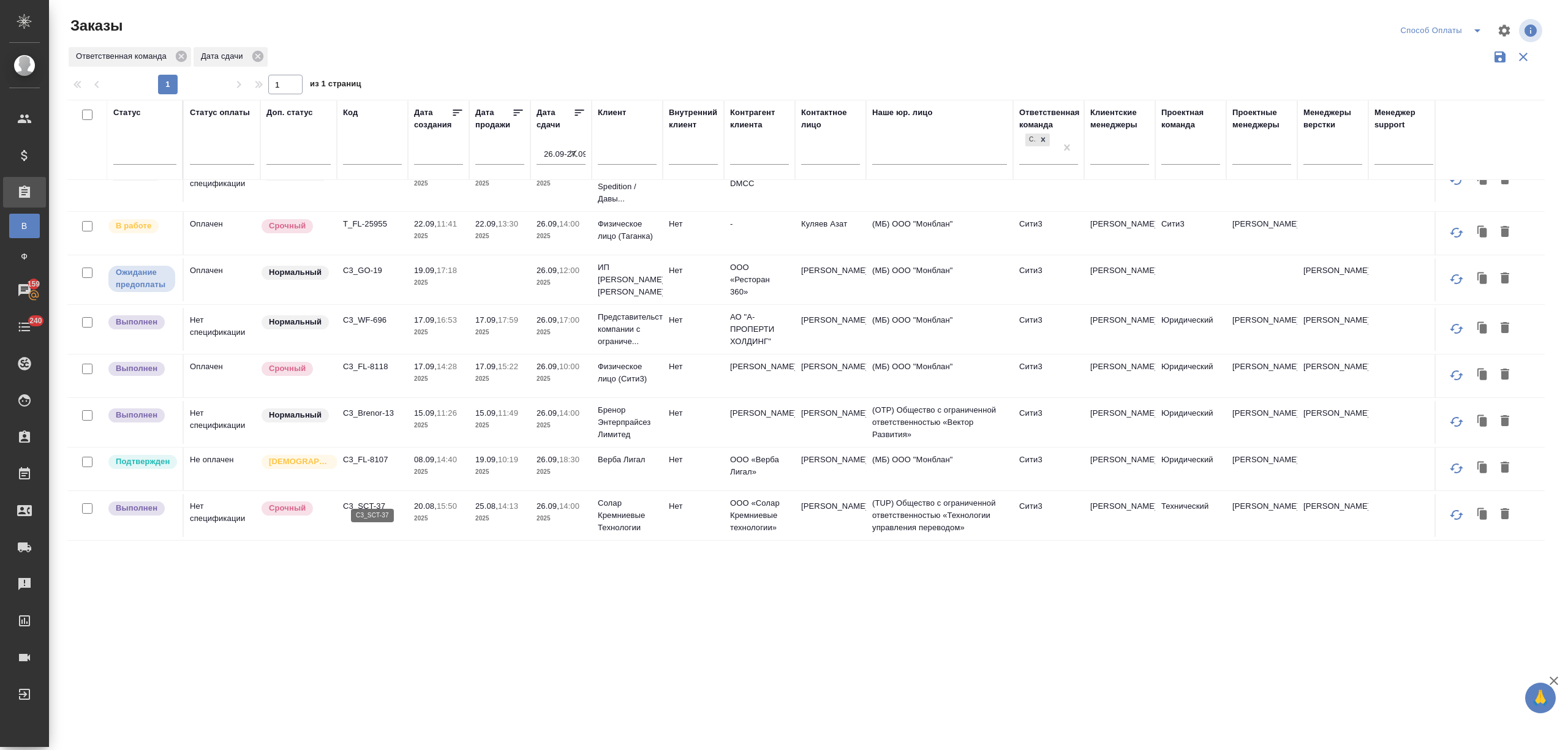
click at [358, 500] on p "C3_SCT-37" at bounding box center [372, 506] width 59 height 12
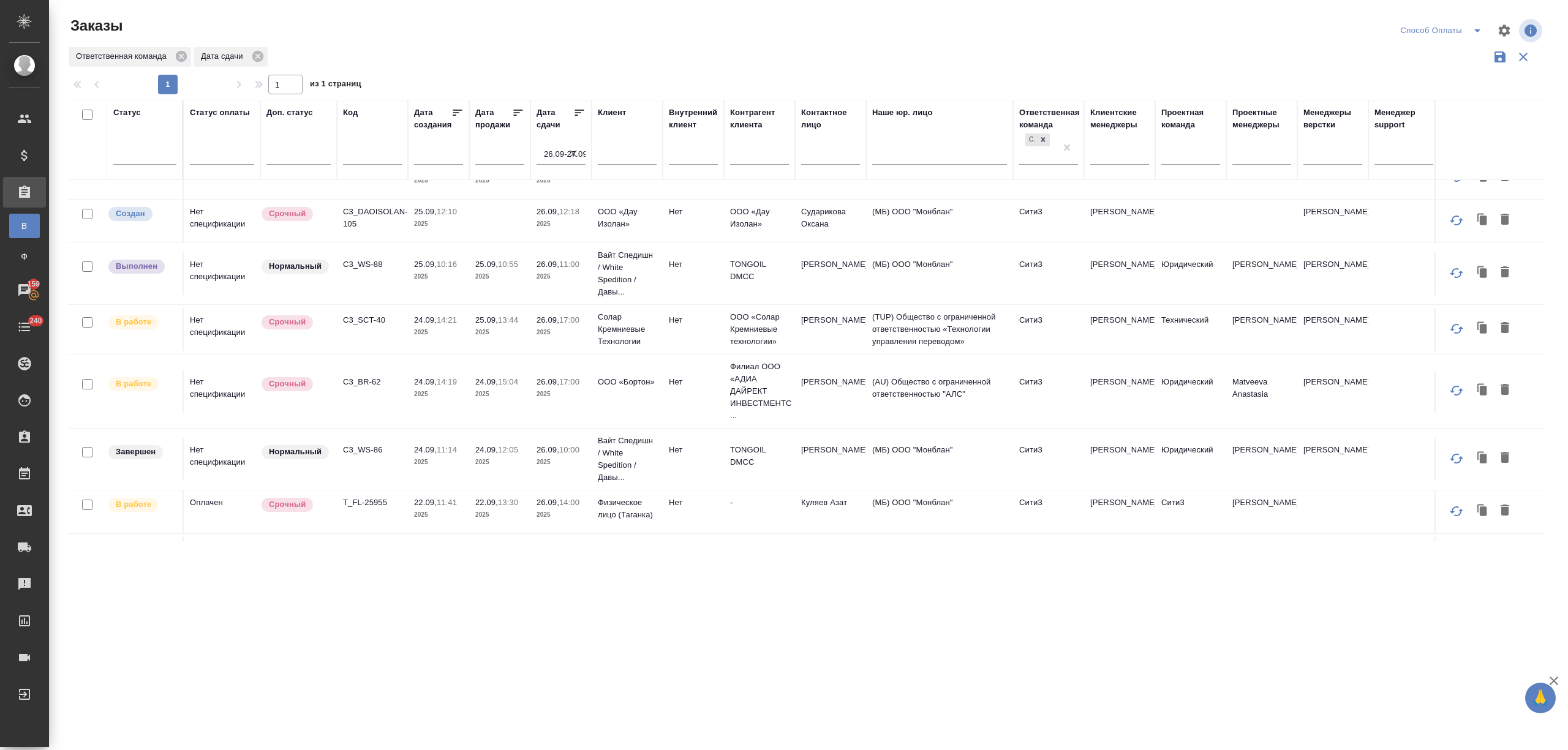
scroll to position [143, 0]
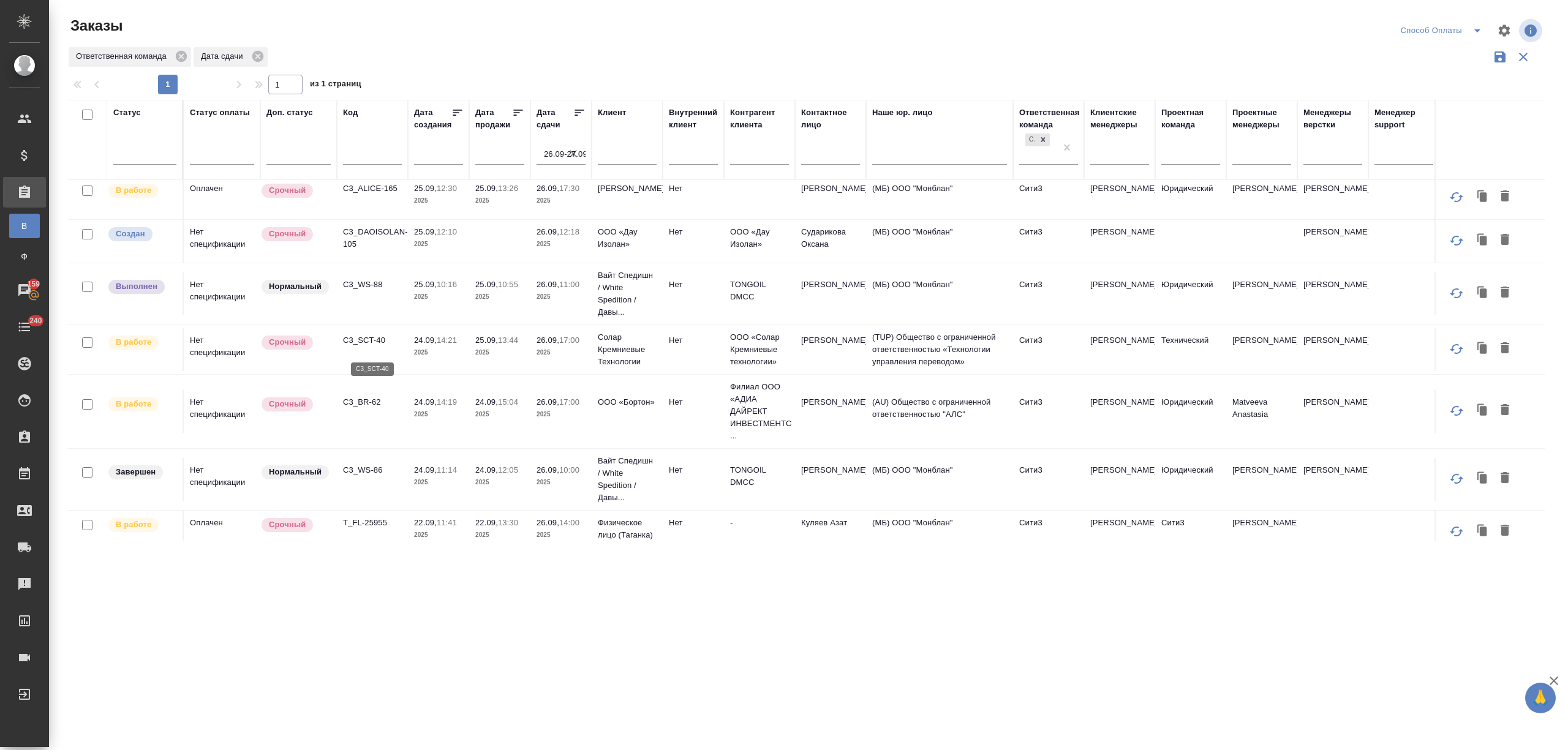
click at [356, 344] on p "C3_SCT-40" at bounding box center [372, 340] width 59 height 12
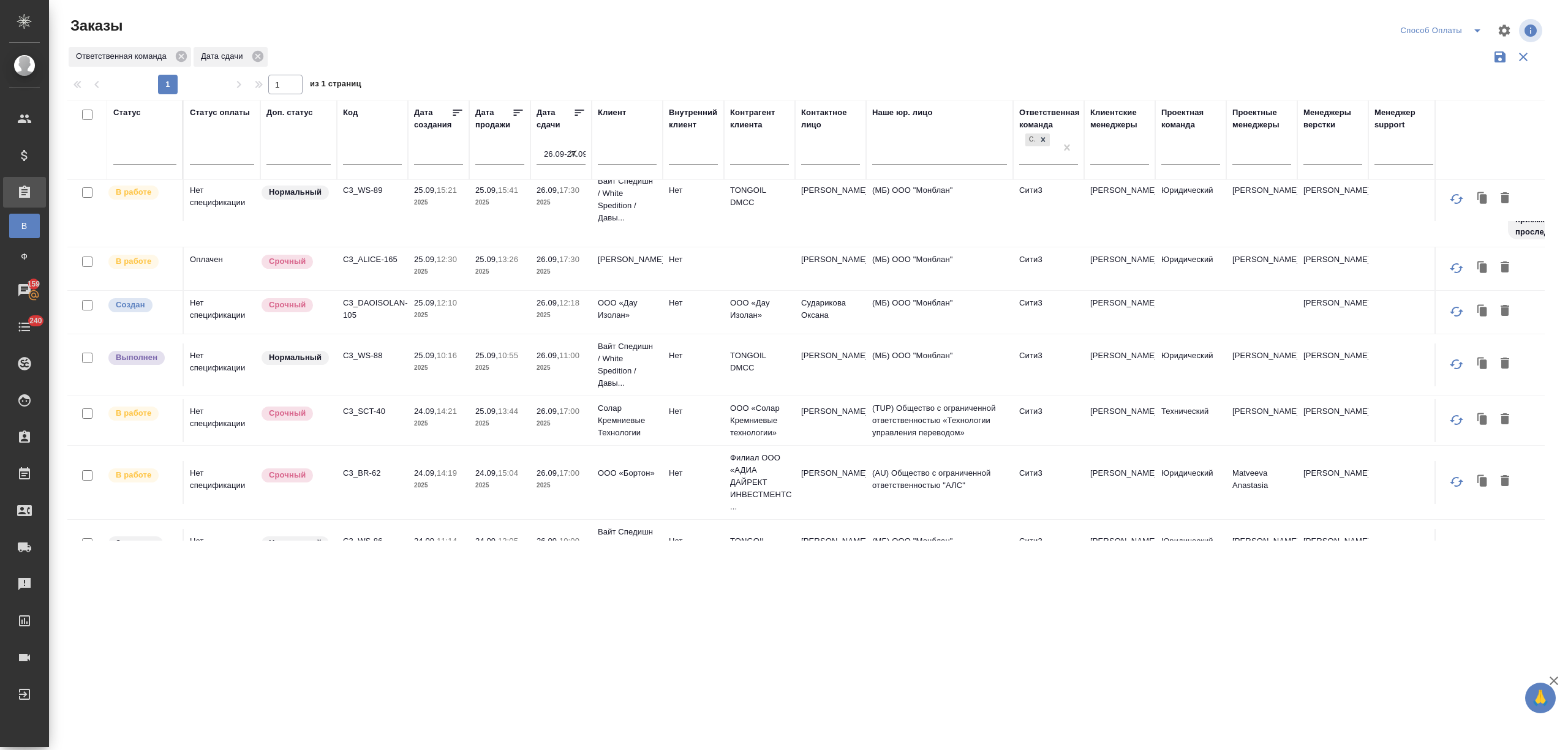
scroll to position [62, 0]
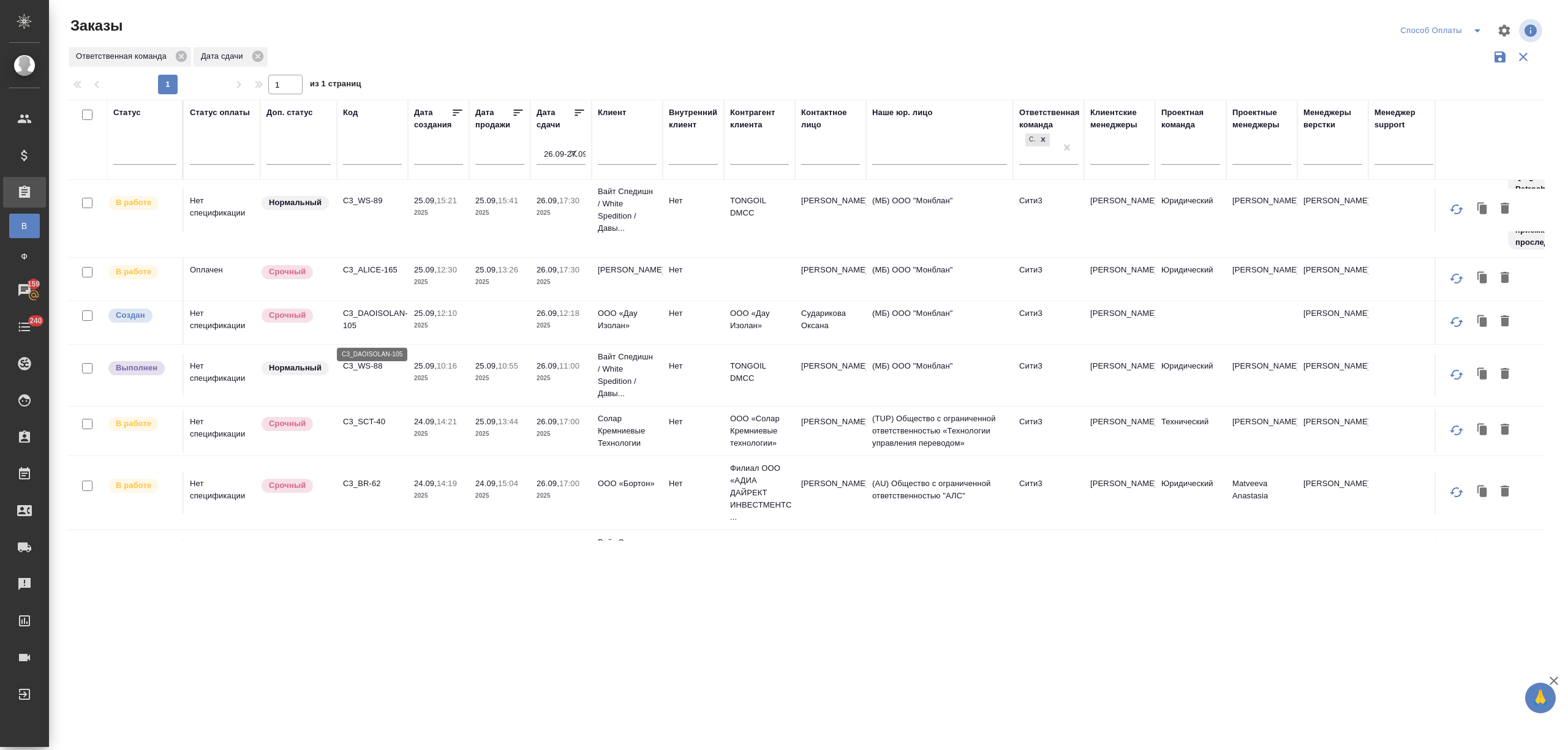
click at [348, 327] on p "C3_DAOISOLAN-105" at bounding box center [372, 320] width 59 height 25
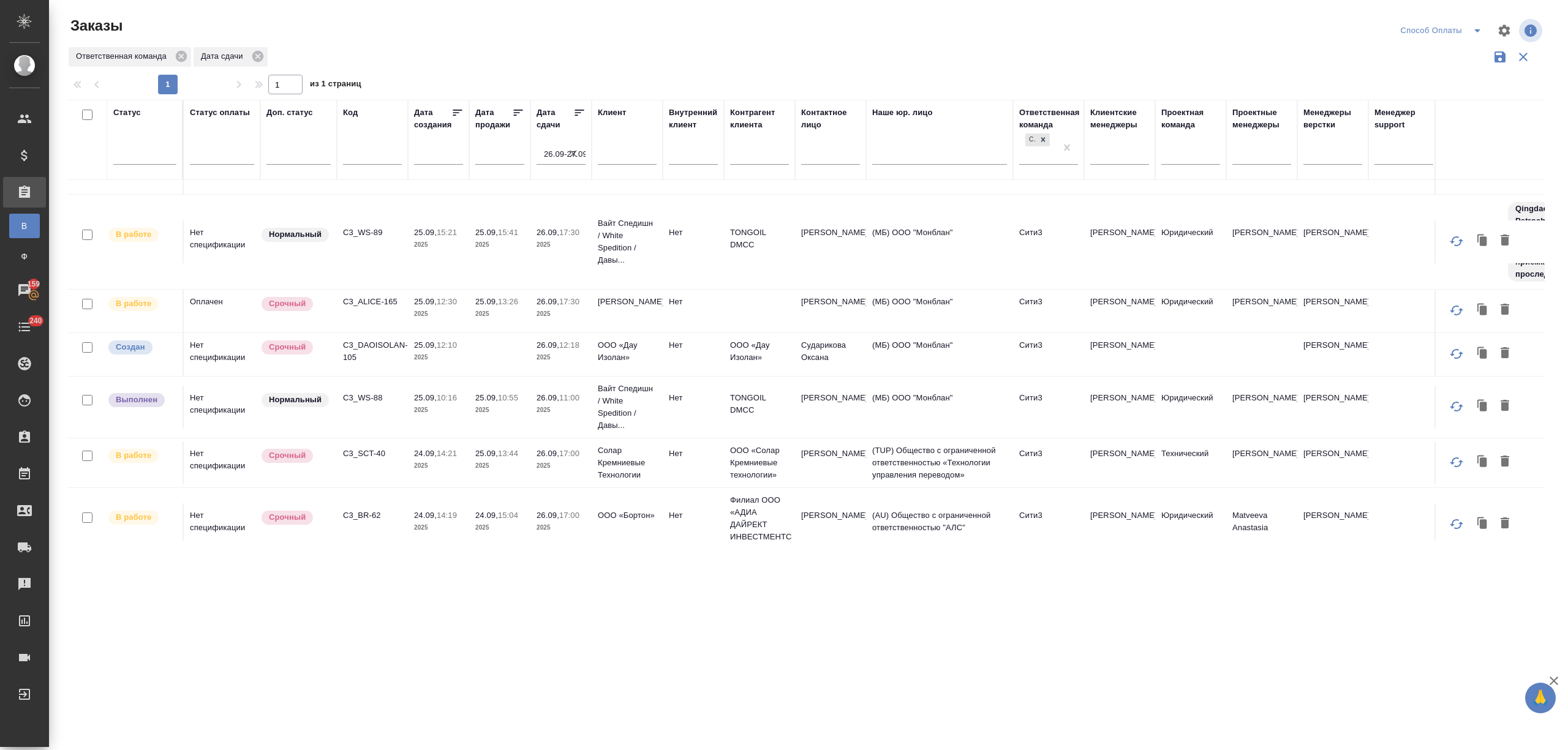
scroll to position [0, 0]
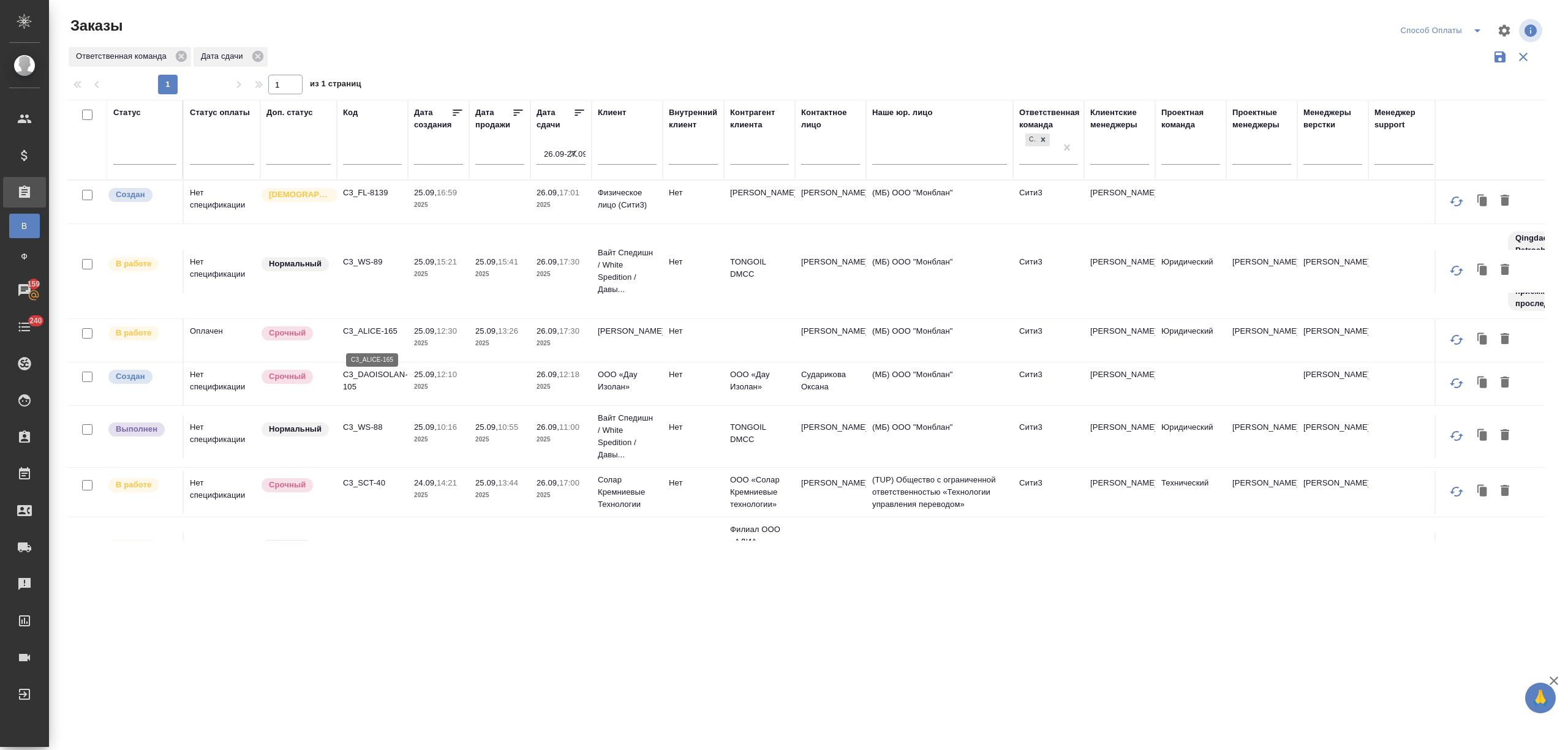
click at [380, 338] on p "C3_ALICE-165" at bounding box center [372, 331] width 59 height 12
click at [570, 151] on icon "button" at bounding box center [573, 154] width 7 height 7
click at [446, 163] on input "text" at bounding box center [442, 154] width 42 height 17
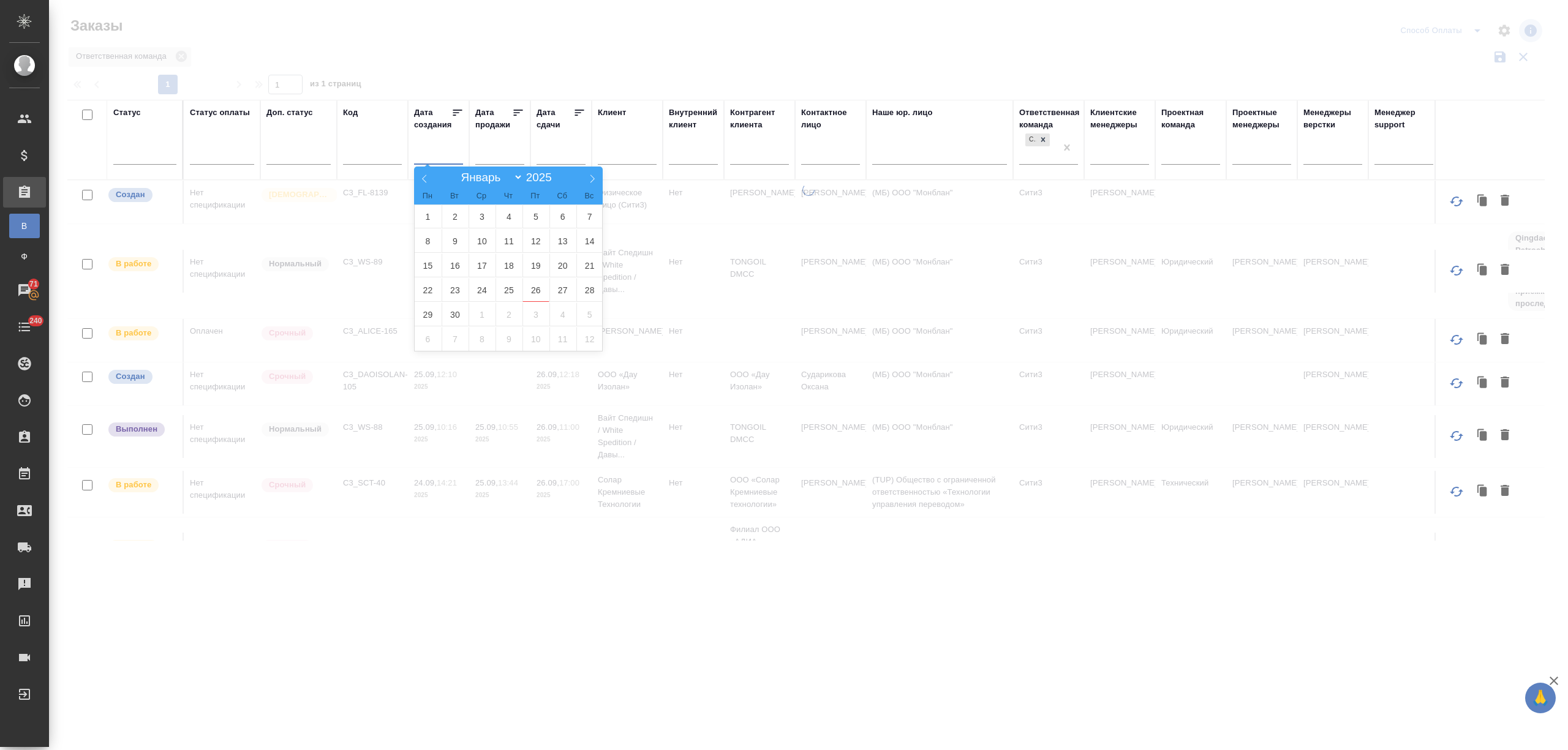
type div "2025-09-21T21:00:00.000Z"
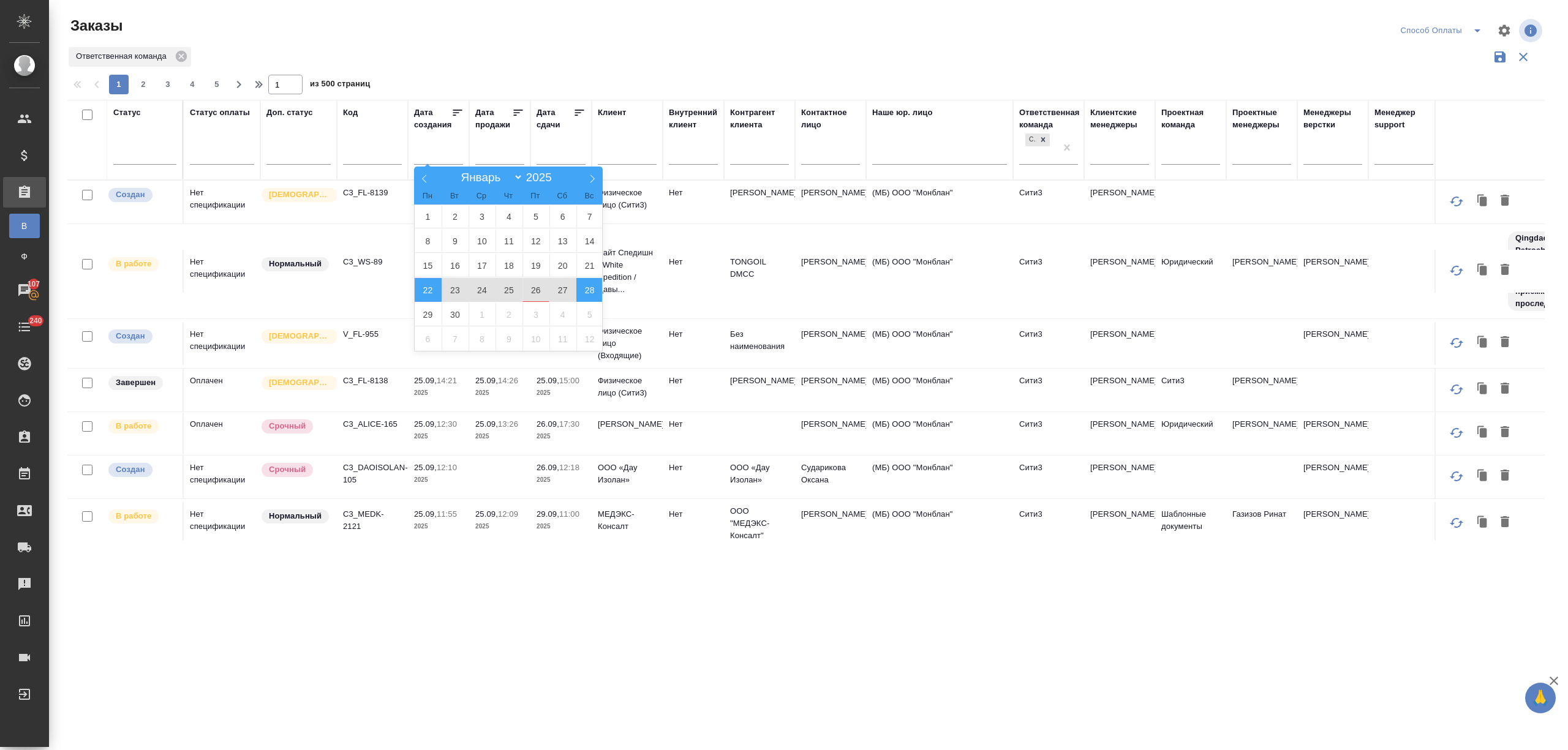
drag, startPoint x: 446, startPoint y: 163, endPoint x: 1150, endPoint y: 219, distance: 706.2
click at [584, 292] on span "28" at bounding box center [590, 290] width 27 height 24
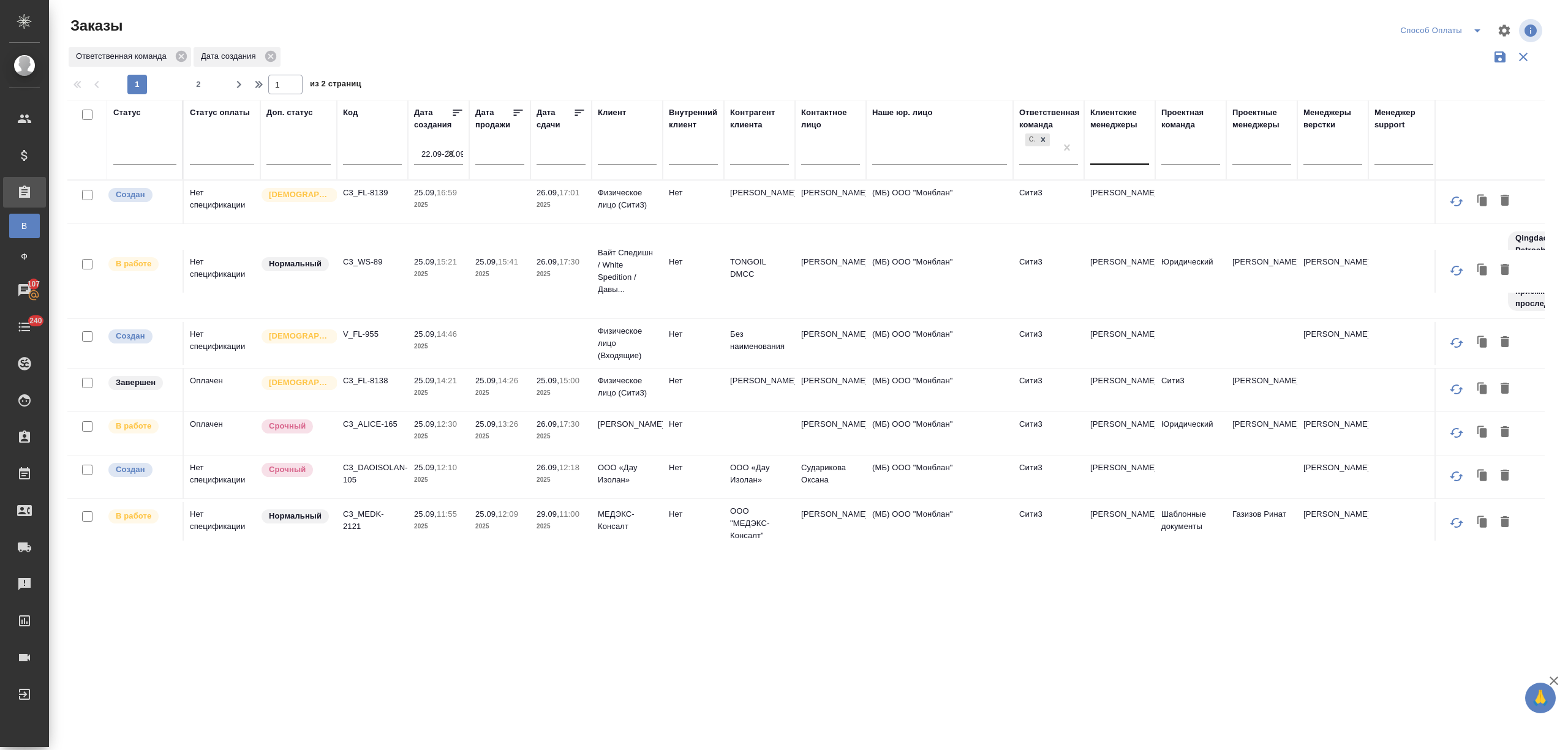
click at [1122, 156] on div at bounding box center [1119, 152] width 59 height 18
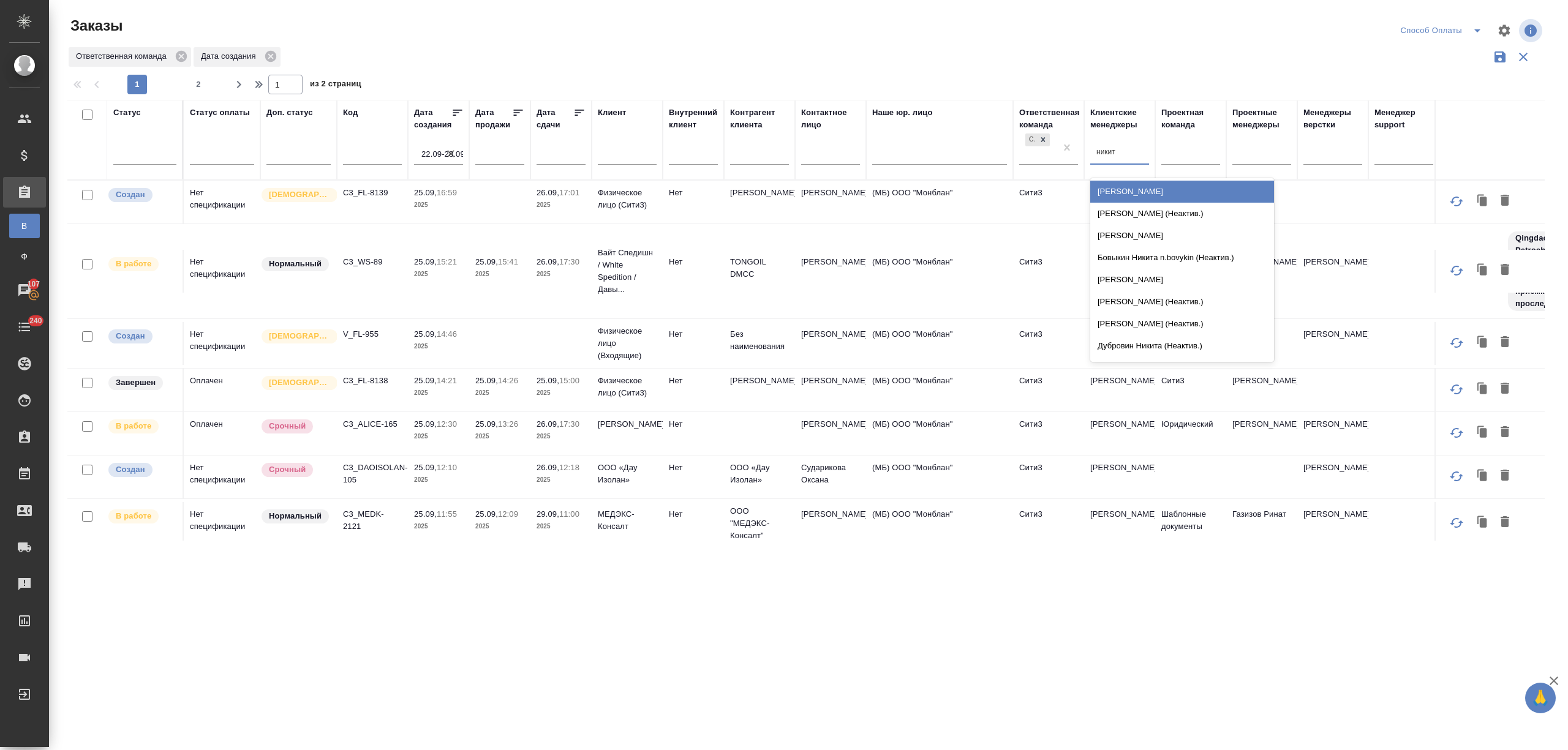
type input "никити"
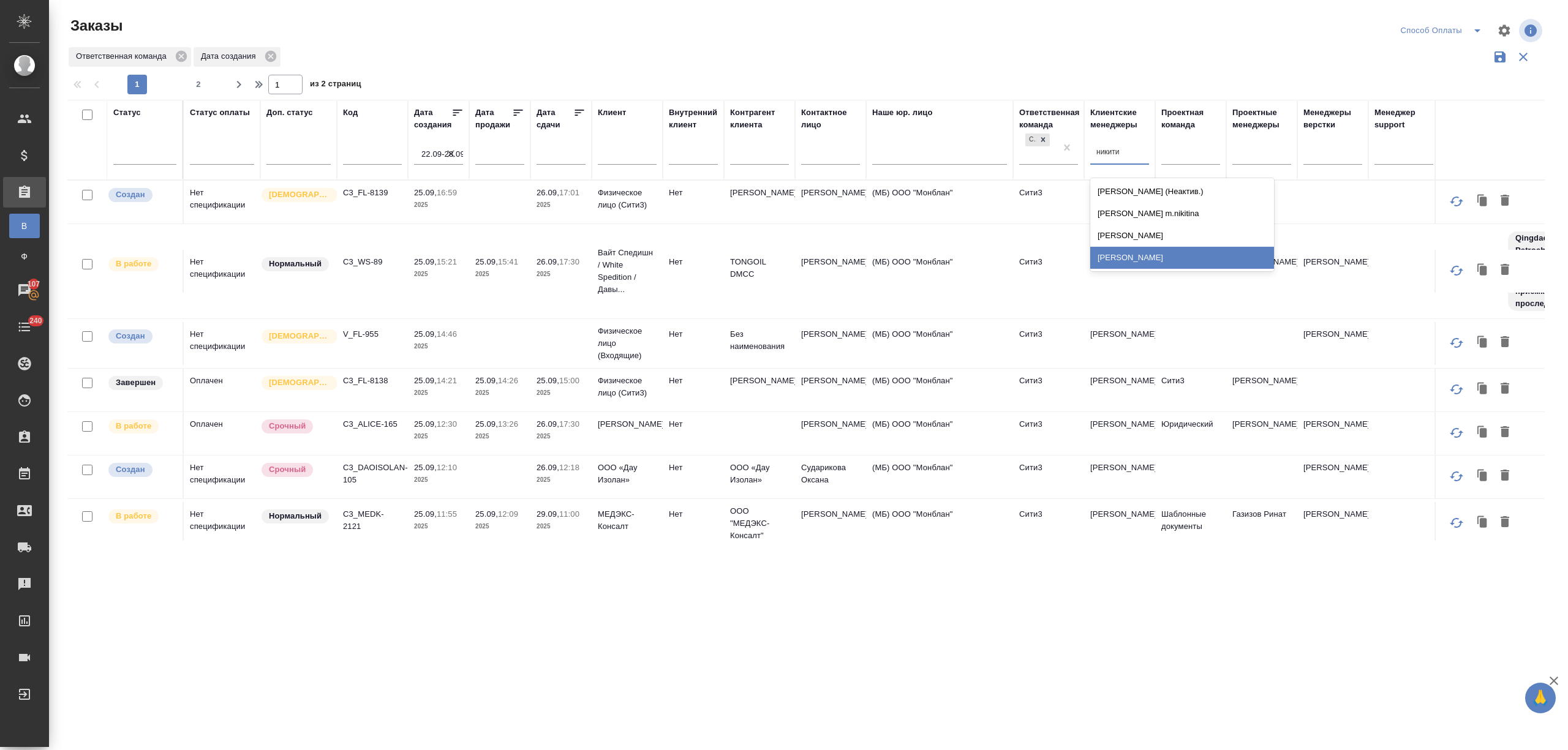
click at [1157, 253] on div "[PERSON_NAME]" at bounding box center [1182, 258] width 184 height 22
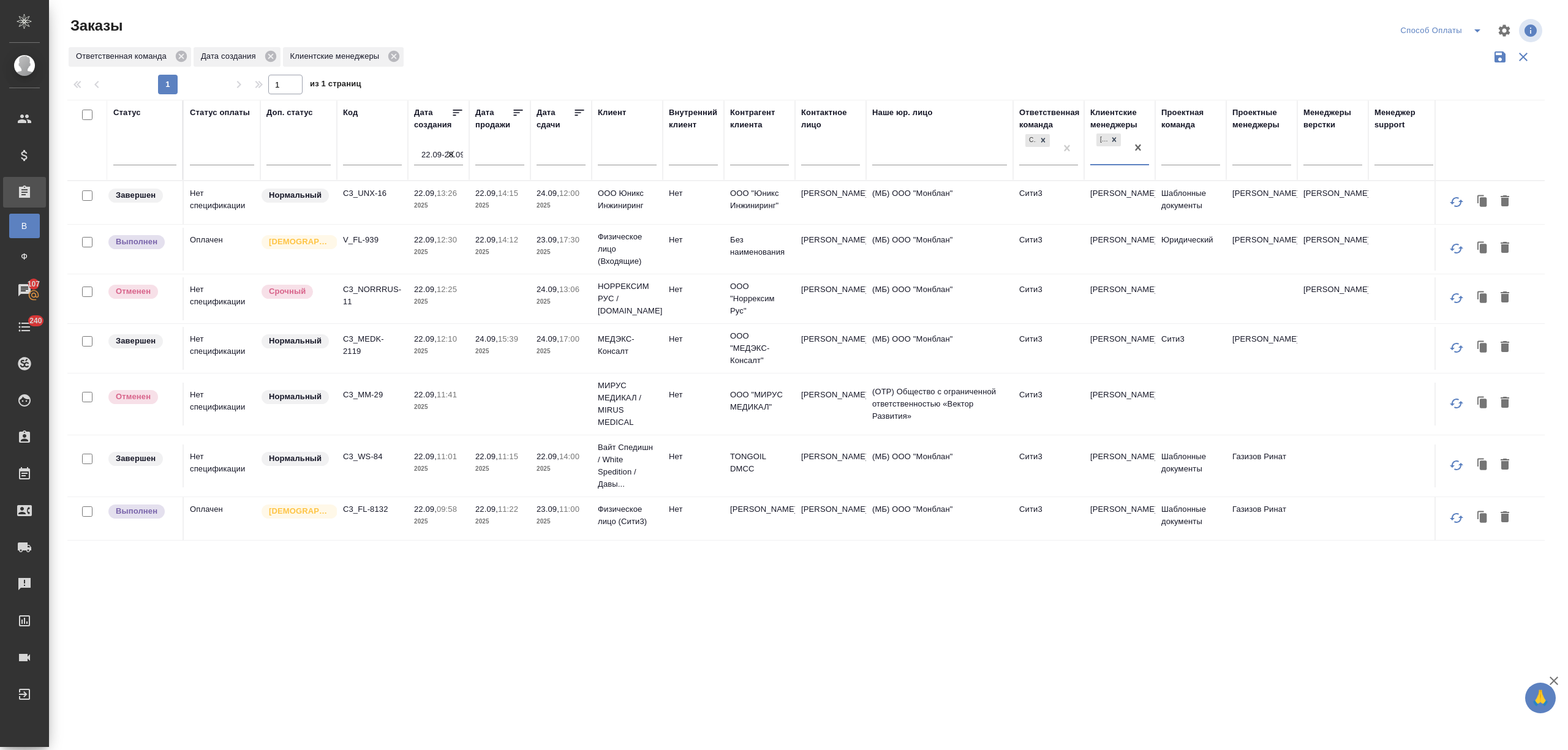
scroll to position [831, 0]
click at [371, 503] on p "C3_FL-8132" at bounding box center [372, 509] width 59 height 12
click at [362, 451] on p "C3_WS-84" at bounding box center [372, 456] width 59 height 12
click at [355, 389] on p "C3_MM-29" at bounding box center [372, 395] width 59 height 12
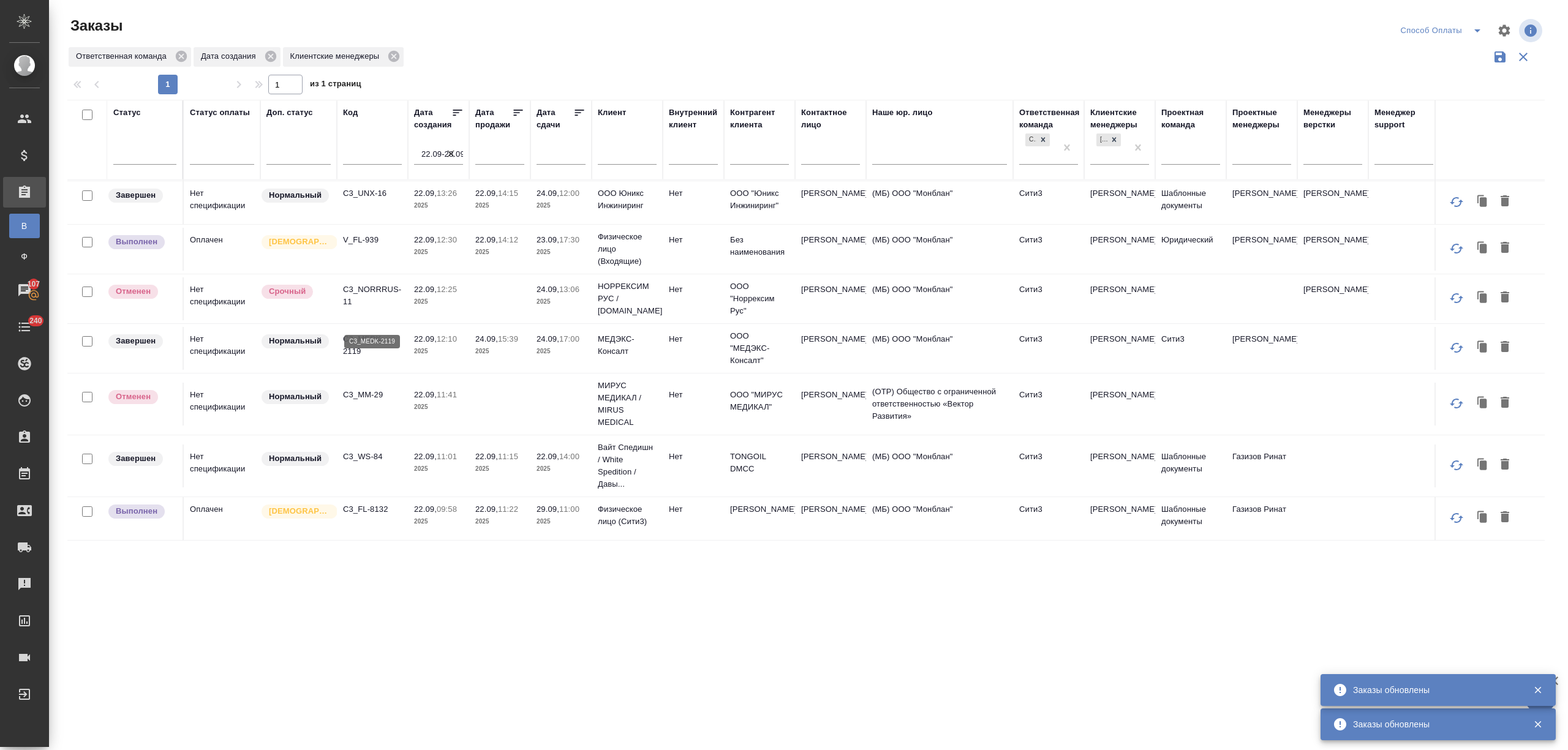
click at [363, 333] on p "C3_MEDK-2119" at bounding box center [372, 345] width 59 height 25
click at [366, 284] on p "C3_NORRRUS-11" at bounding box center [372, 296] width 59 height 25
click at [358, 234] on p "V_FL-939" at bounding box center [372, 240] width 59 height 12
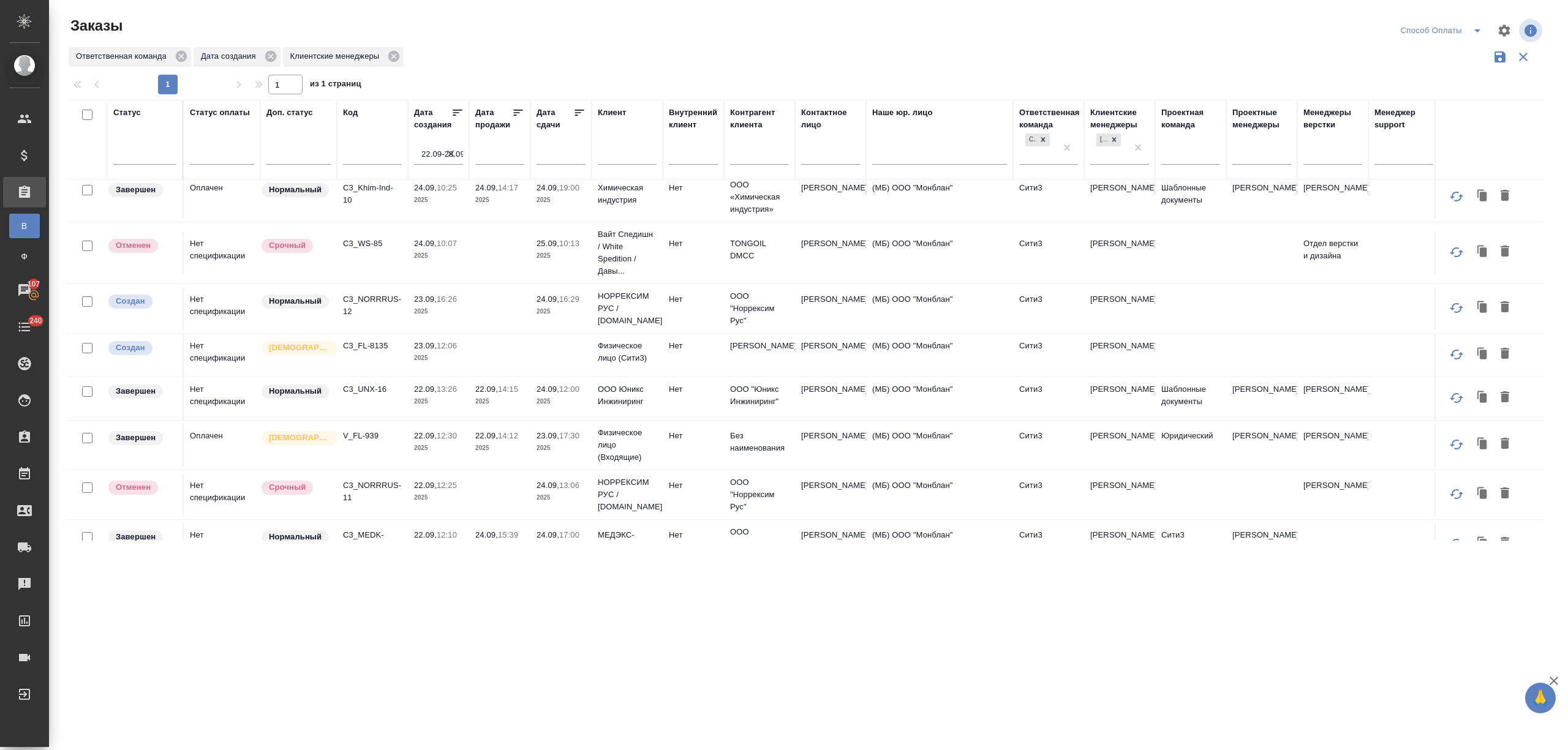
scroll to position [585, 0]
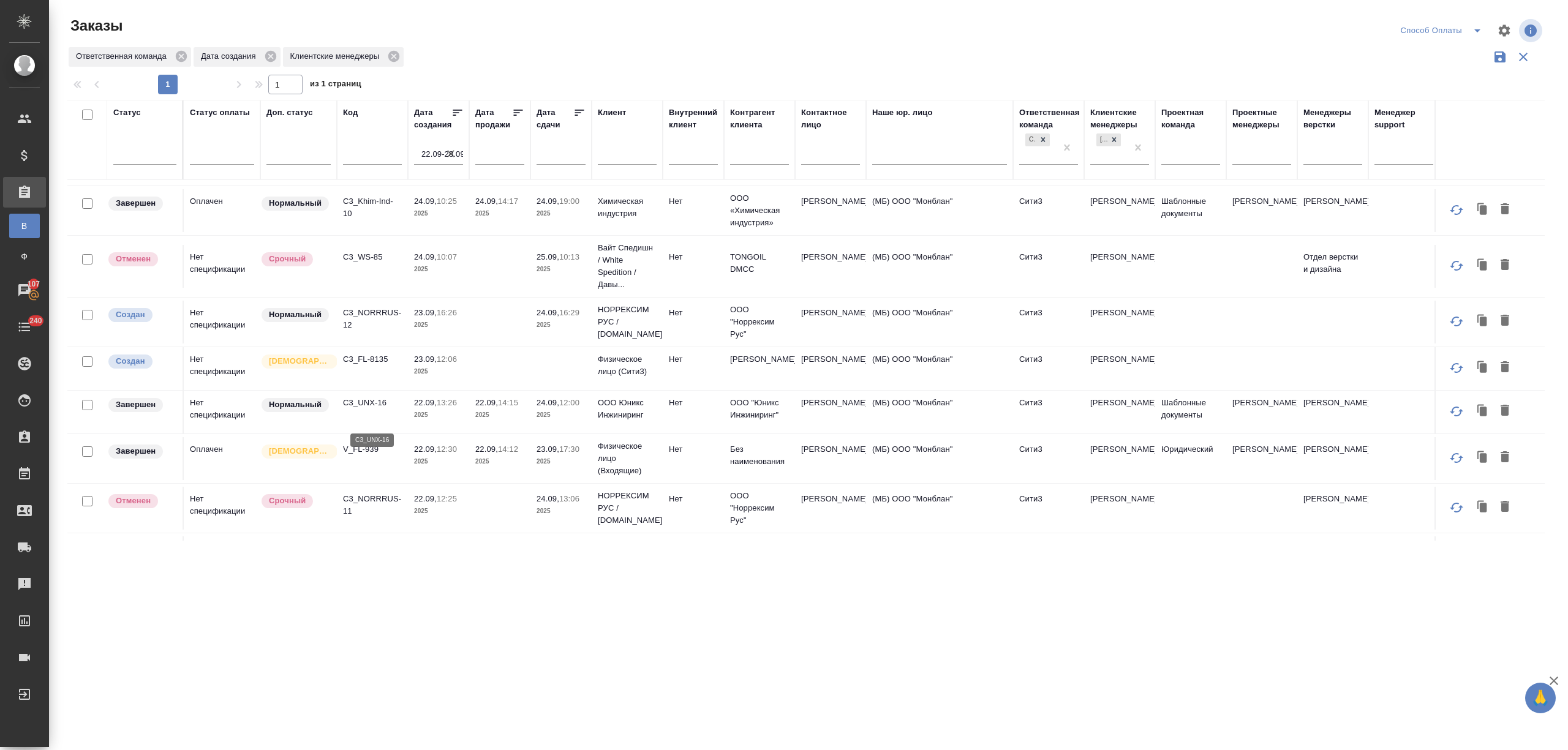
click at [359, 409] on p "C3_UNX-16" at bounding box center [372, 403] width 59 height 12
click at [367, 366] on p "C3_FL-8135" at bounding box center [372, 359] width 59 height 12
click at [376, 321] on p "C3_NORRRUS-12" at bounding box center [372, 319] width 59 height 25
click at [367, 263] on p "C3_WS-85" at bounding box center [372, 257] width 59 height 12
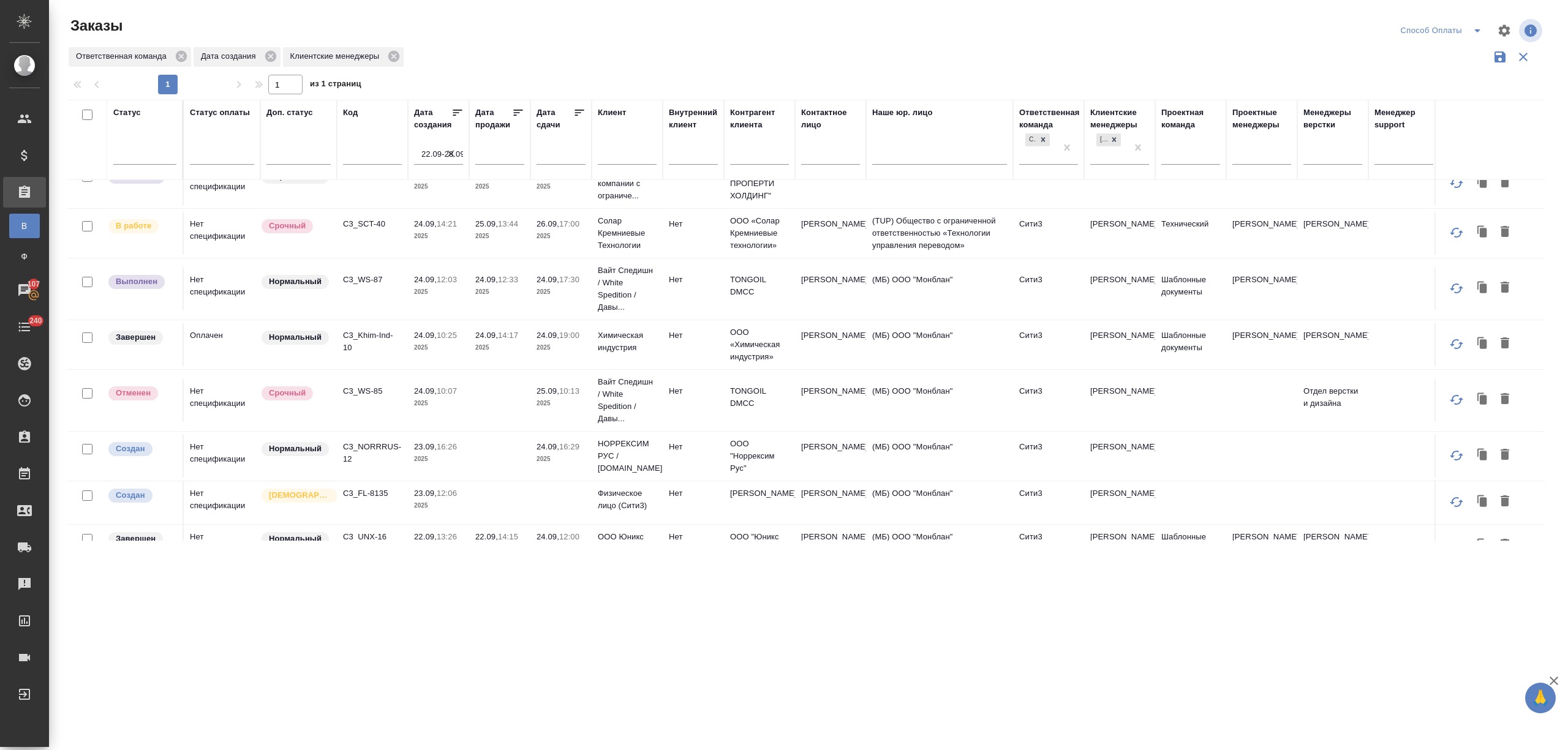
scroll to position [422, 0]
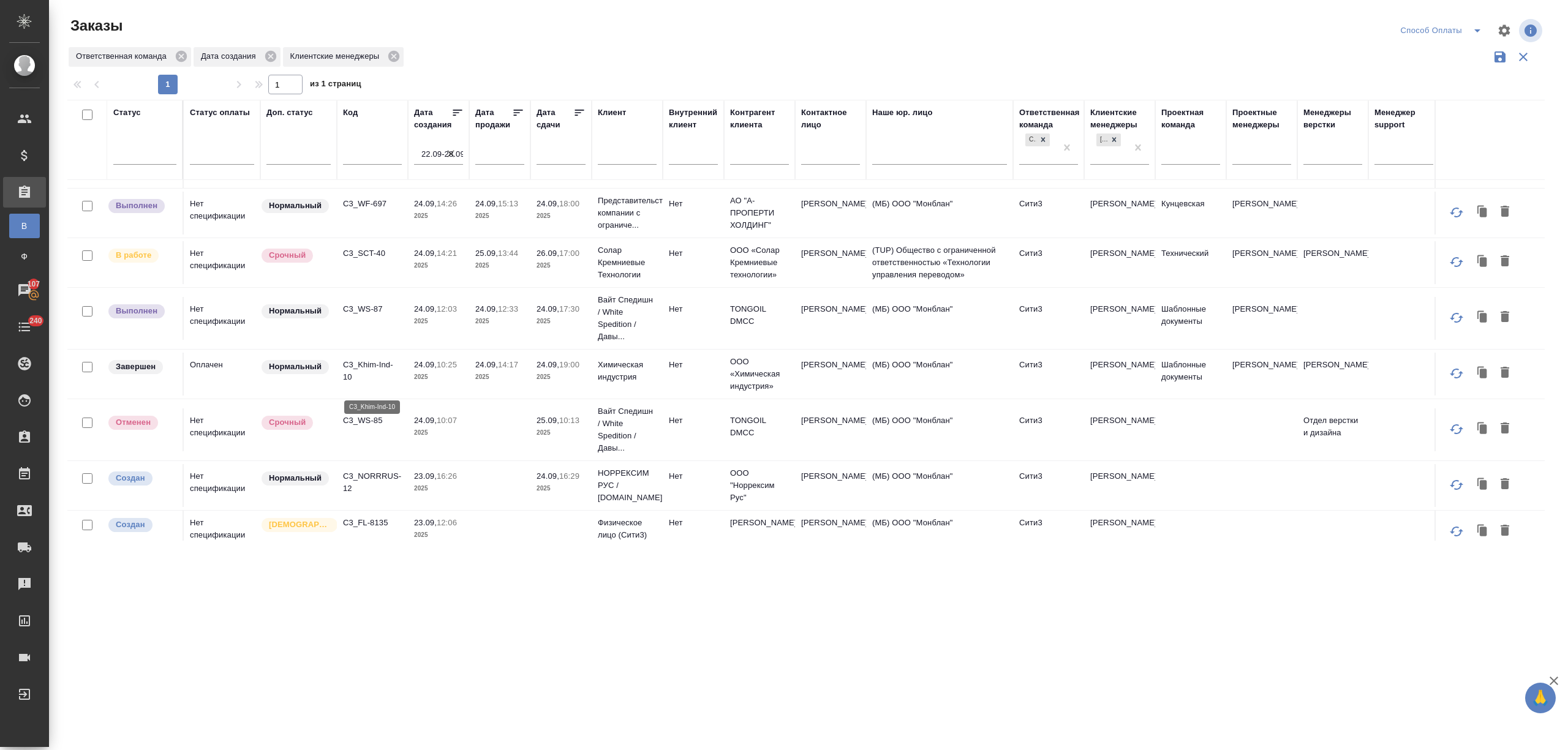
click at [361, 379] on p "C3_Khim-Ind-10" at bounding box center [372, 371] width 59 height 25
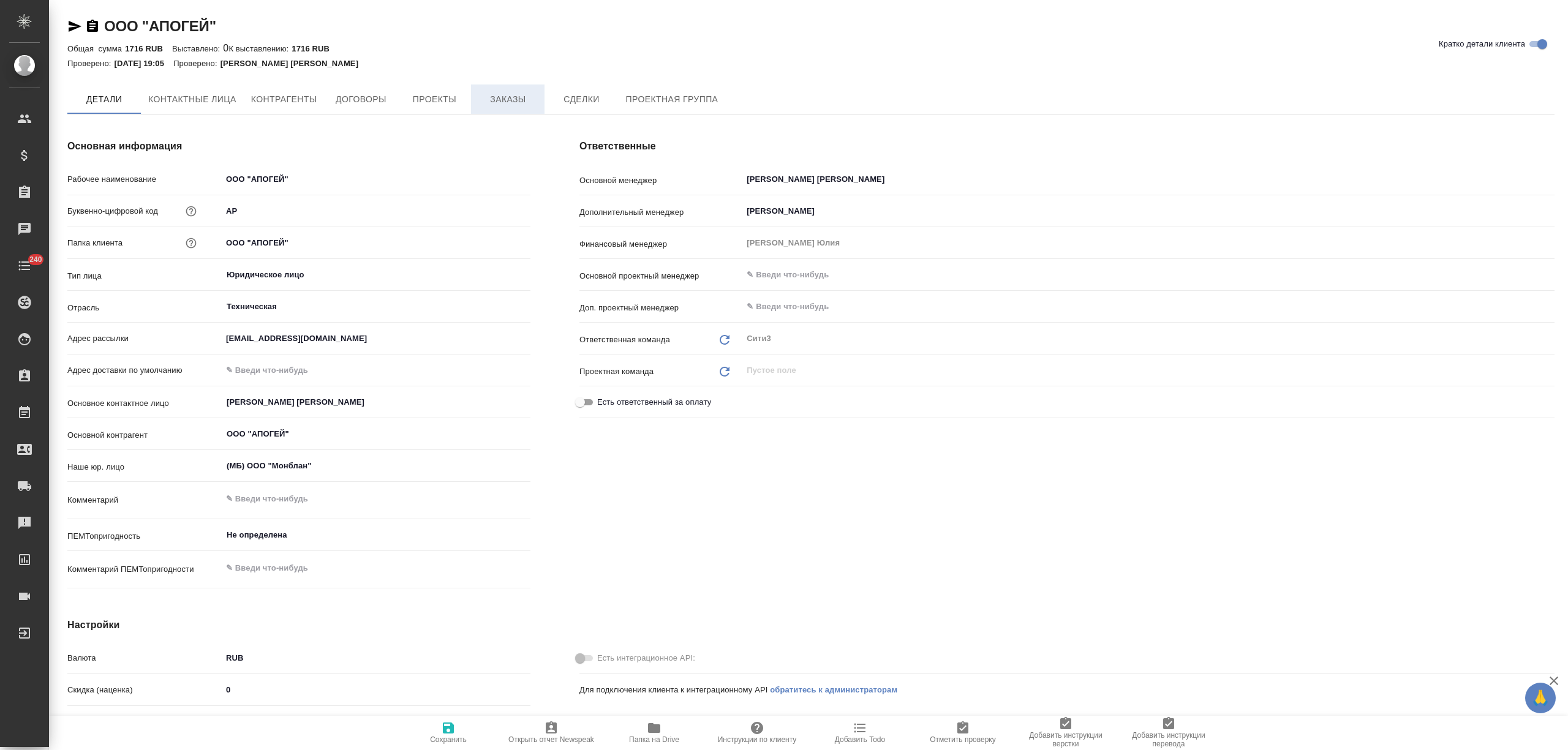
click at [503, 101] on span "Заказы" at bounding box center [507, 100] width 59 height 16
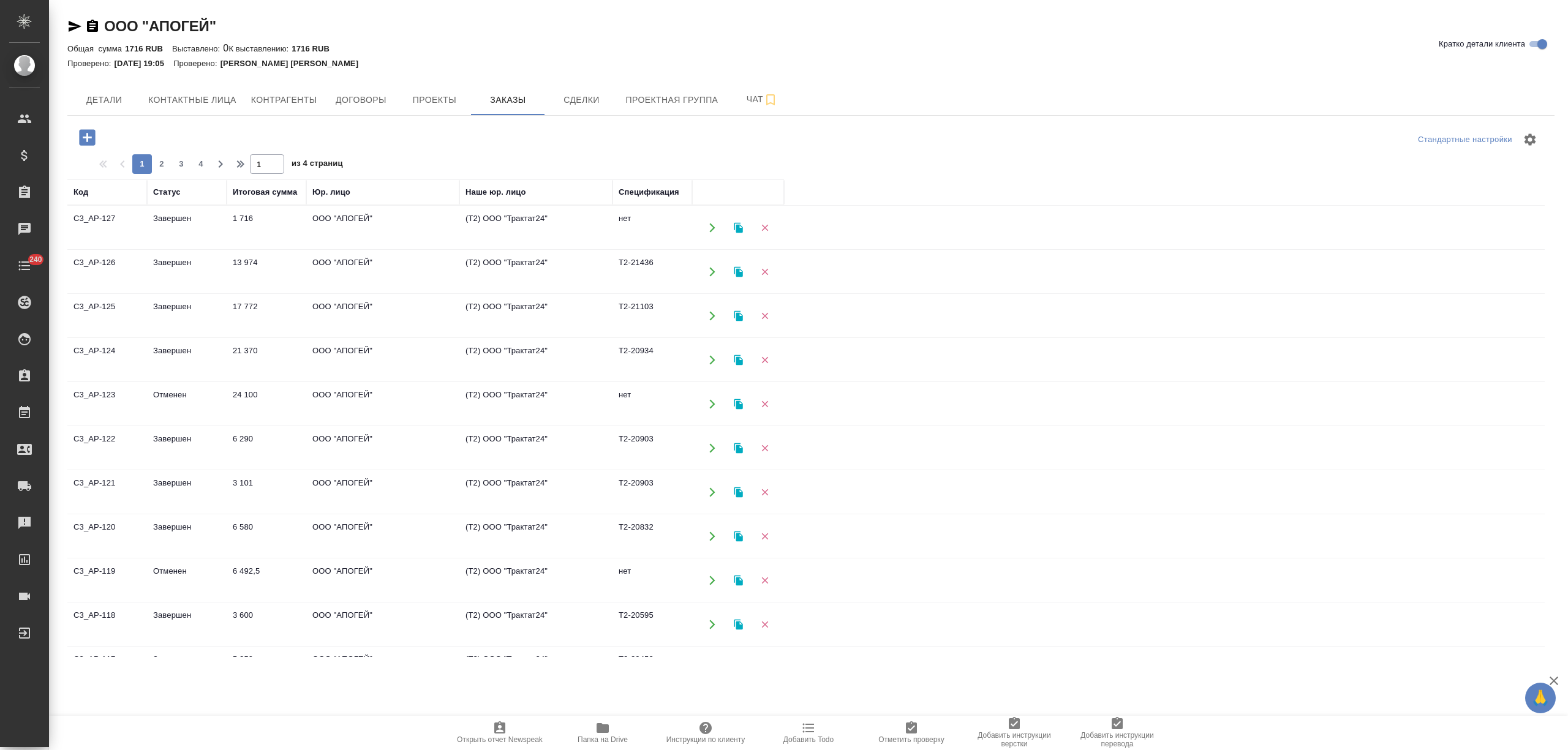
click at [202, 236] on td "Завершен" at bounding box center [187, 228] width 80 height 43
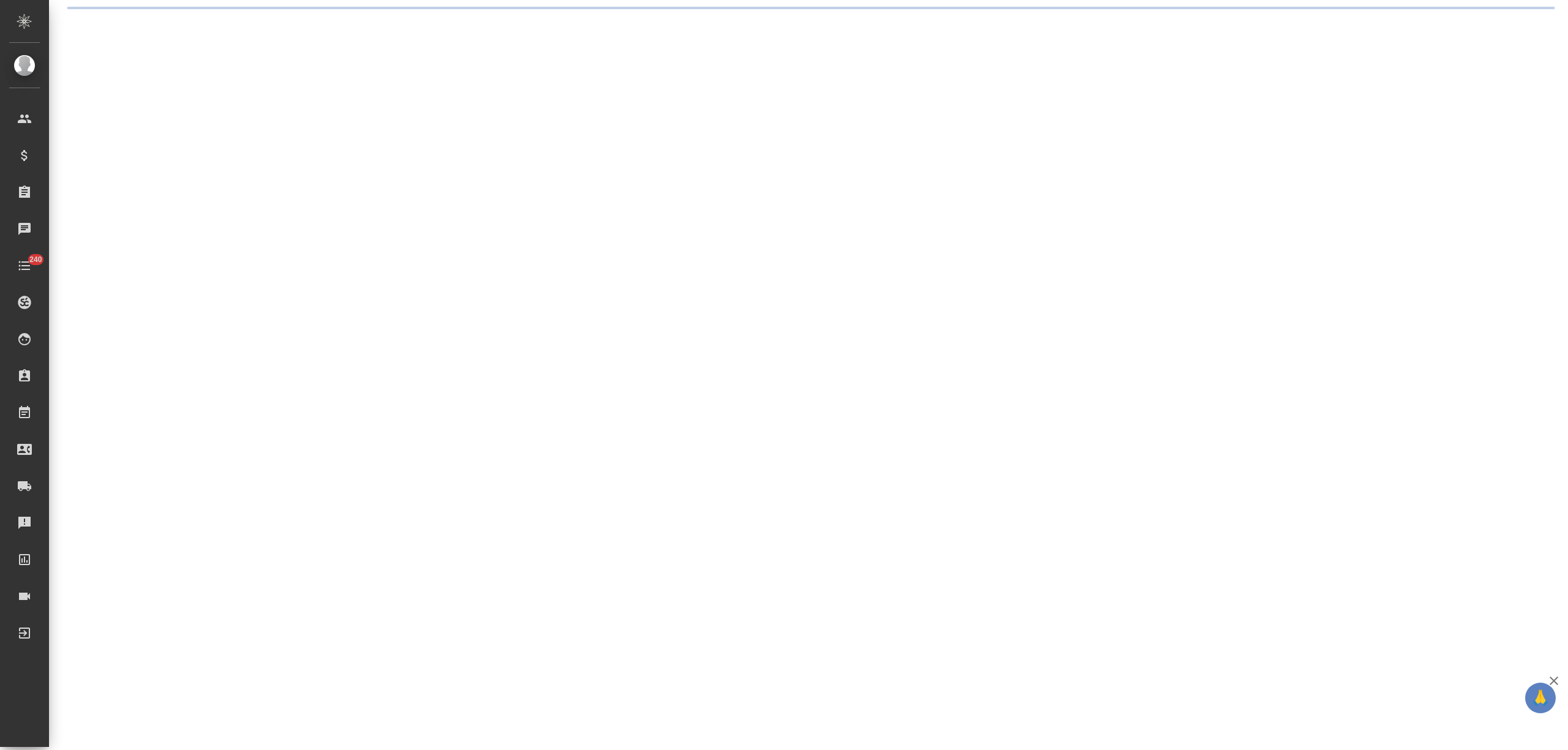
select select "RU"
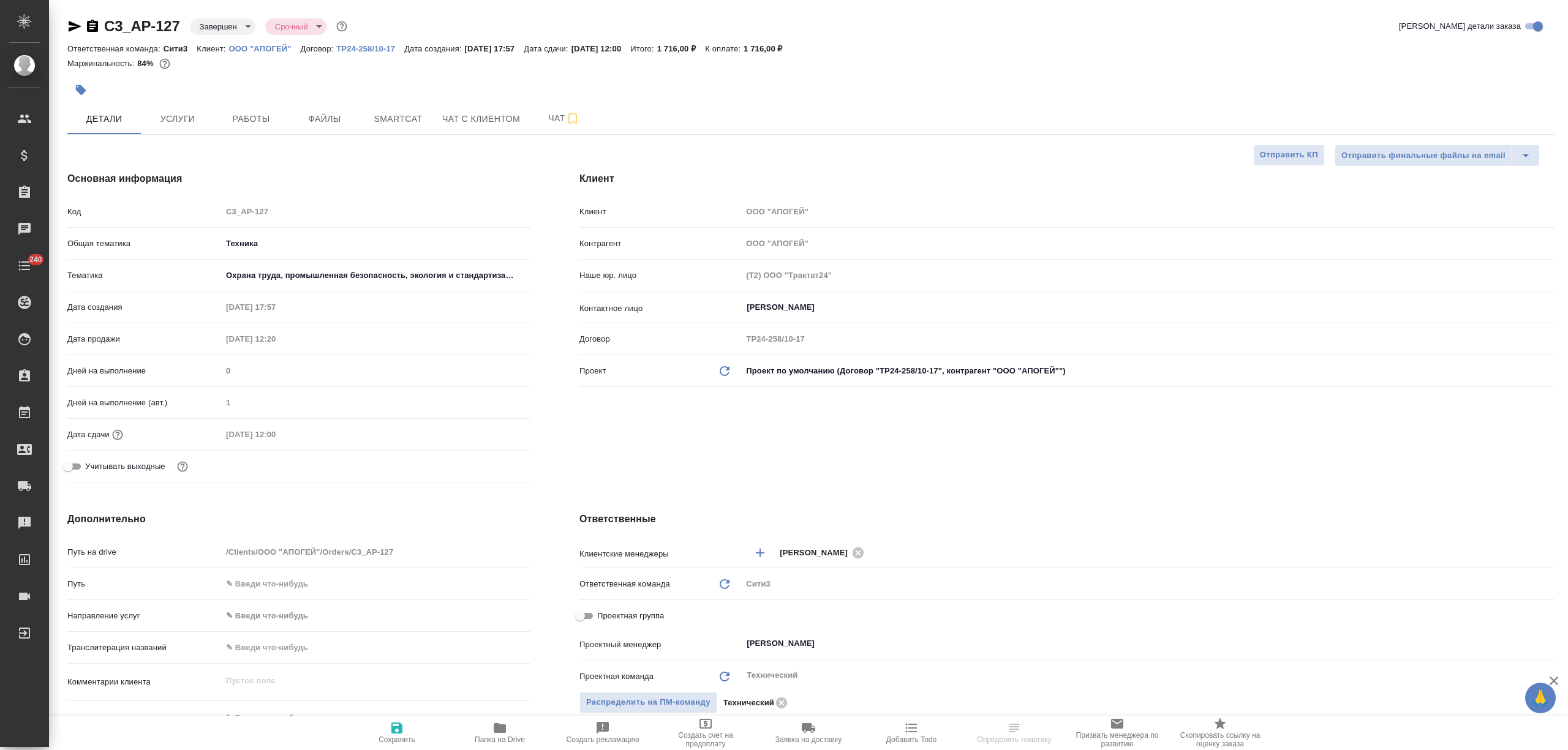
type textarea "x"
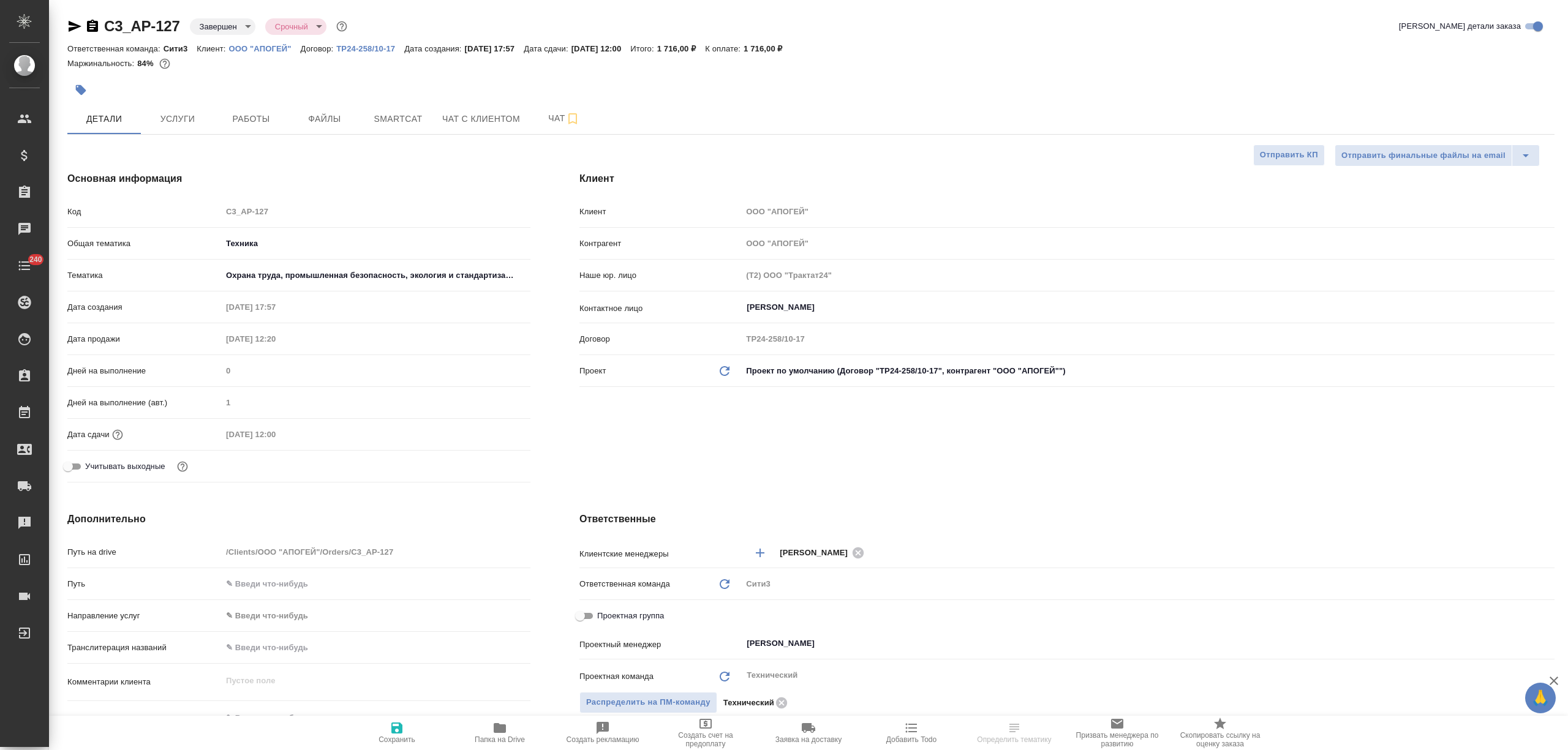
type textarea "x"
drag, startPoint x: 182, startPoint y: 18, endPoint x: 105, endPoint y: 25, distance: 77.3
click at [105, 25] on div "C3_AP-127 Завершен closed Срочный urgent" at bounding box center [208, 26] width 282 height 20
type textarea "x"
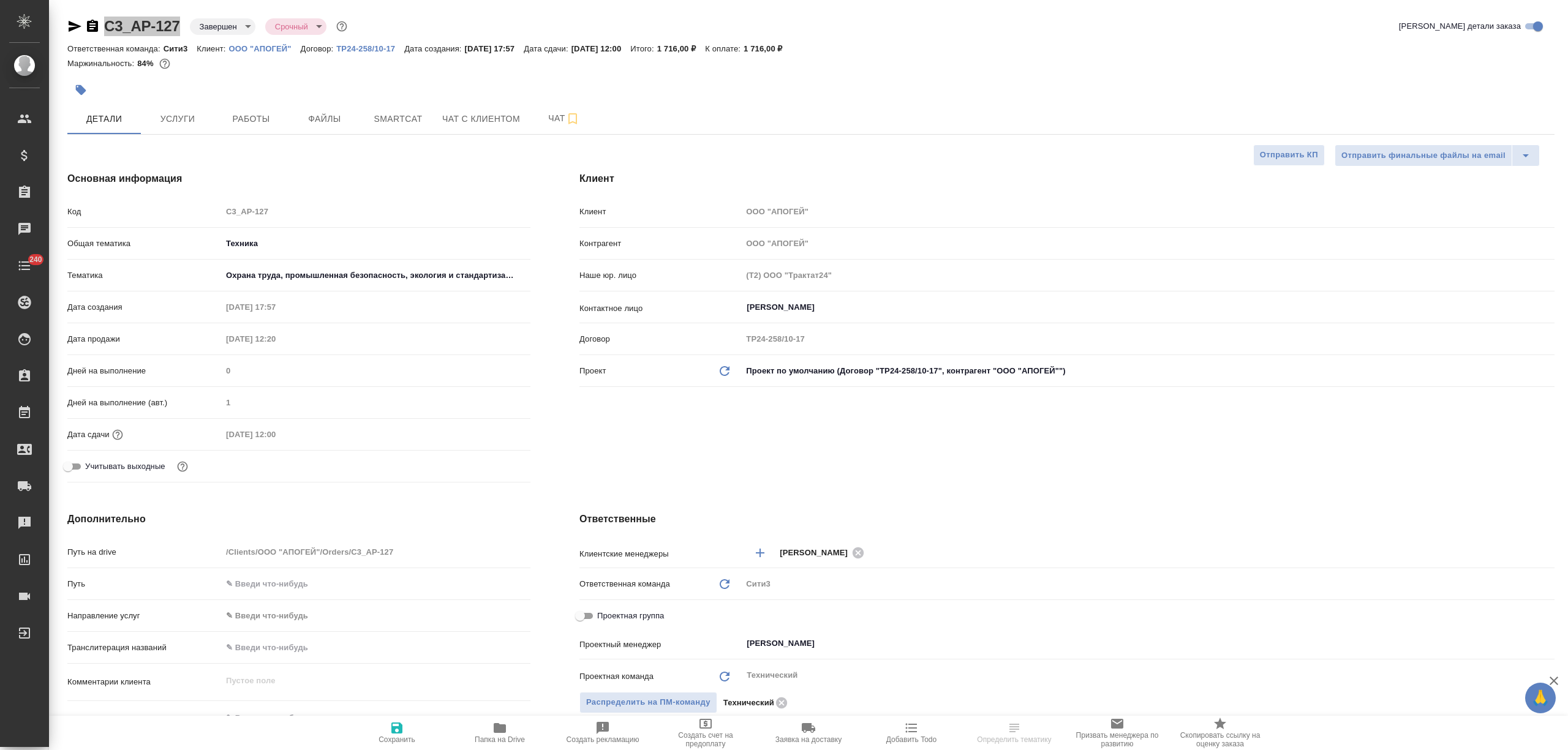
type textarea "x"
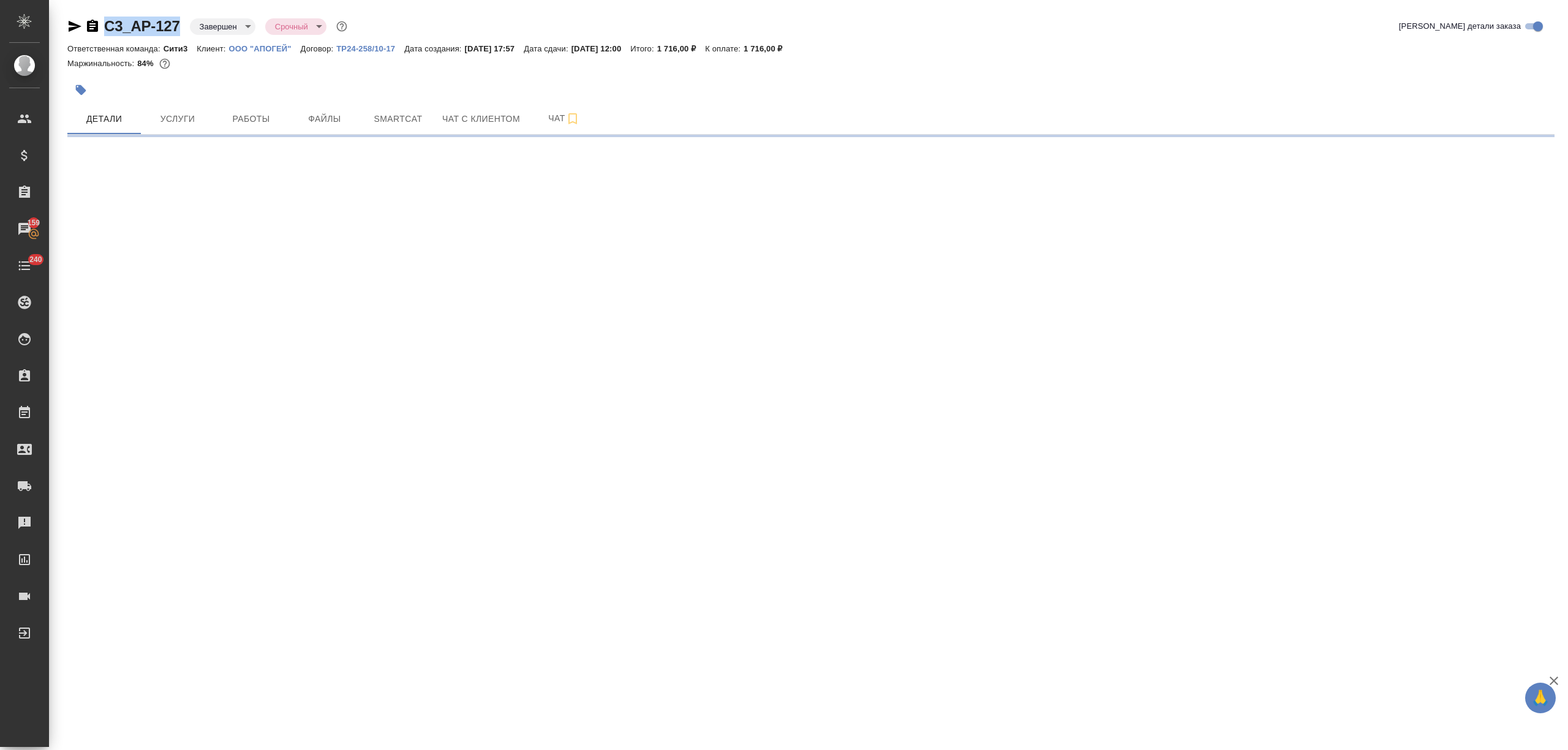
select select "RU"
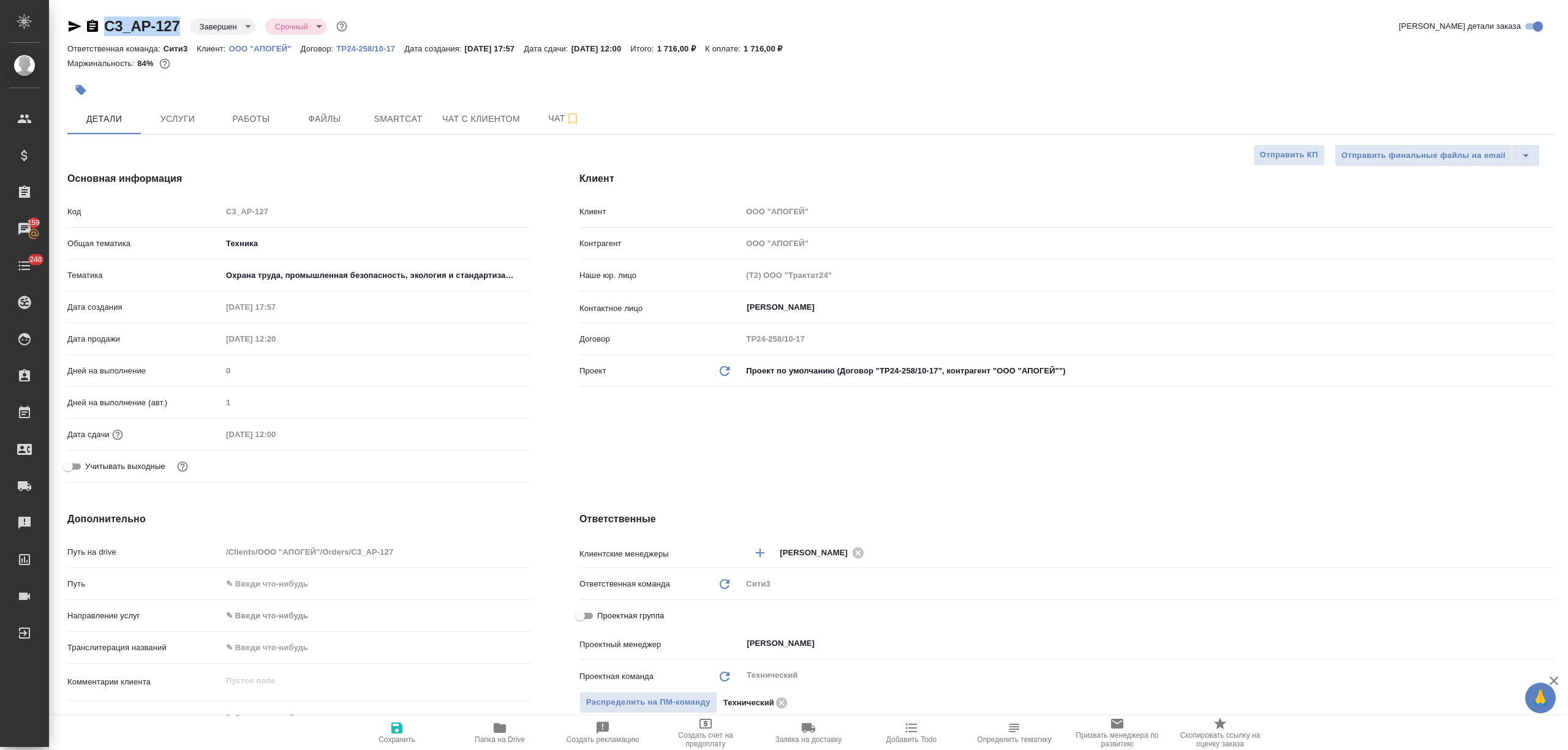
type textarea "x"
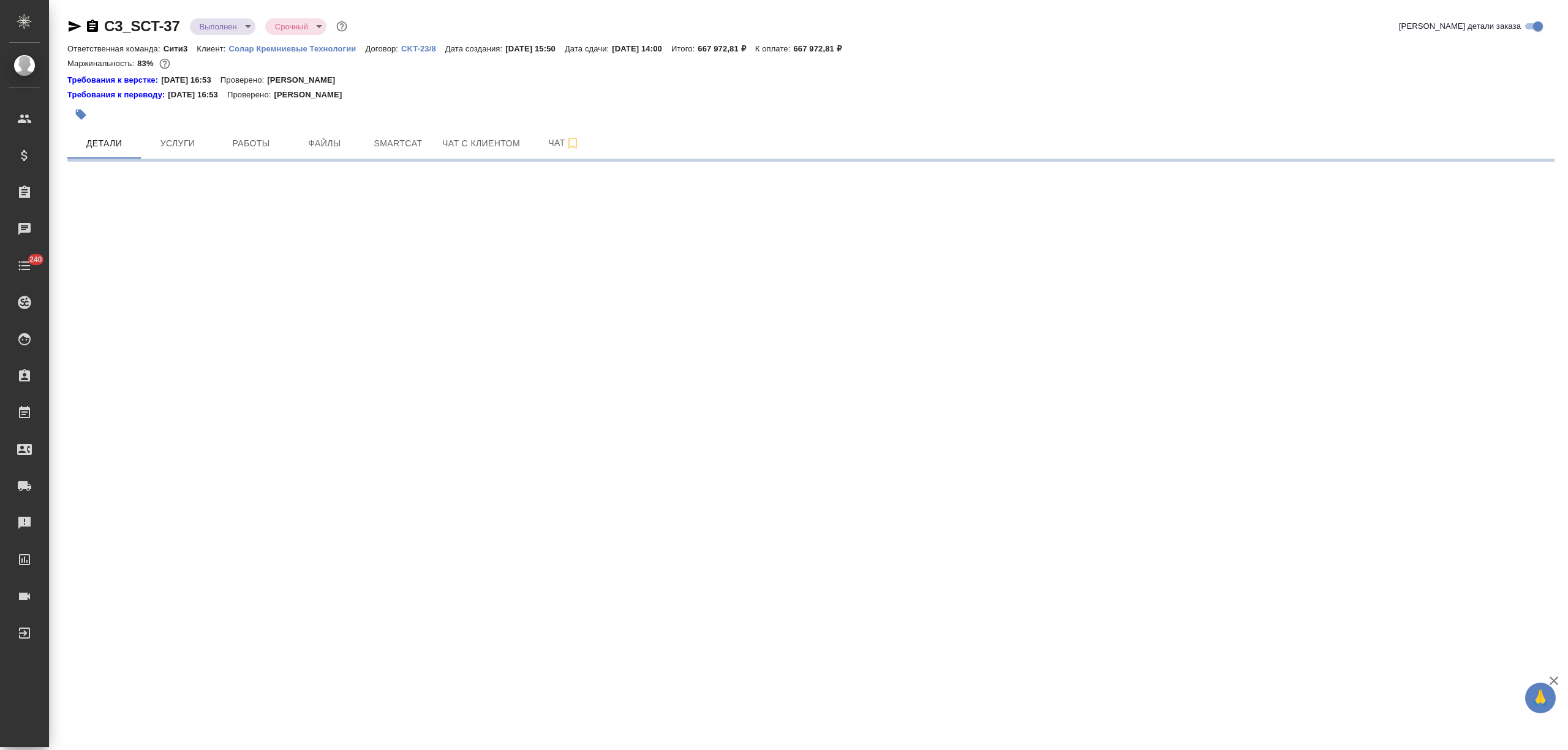
select select "RU"
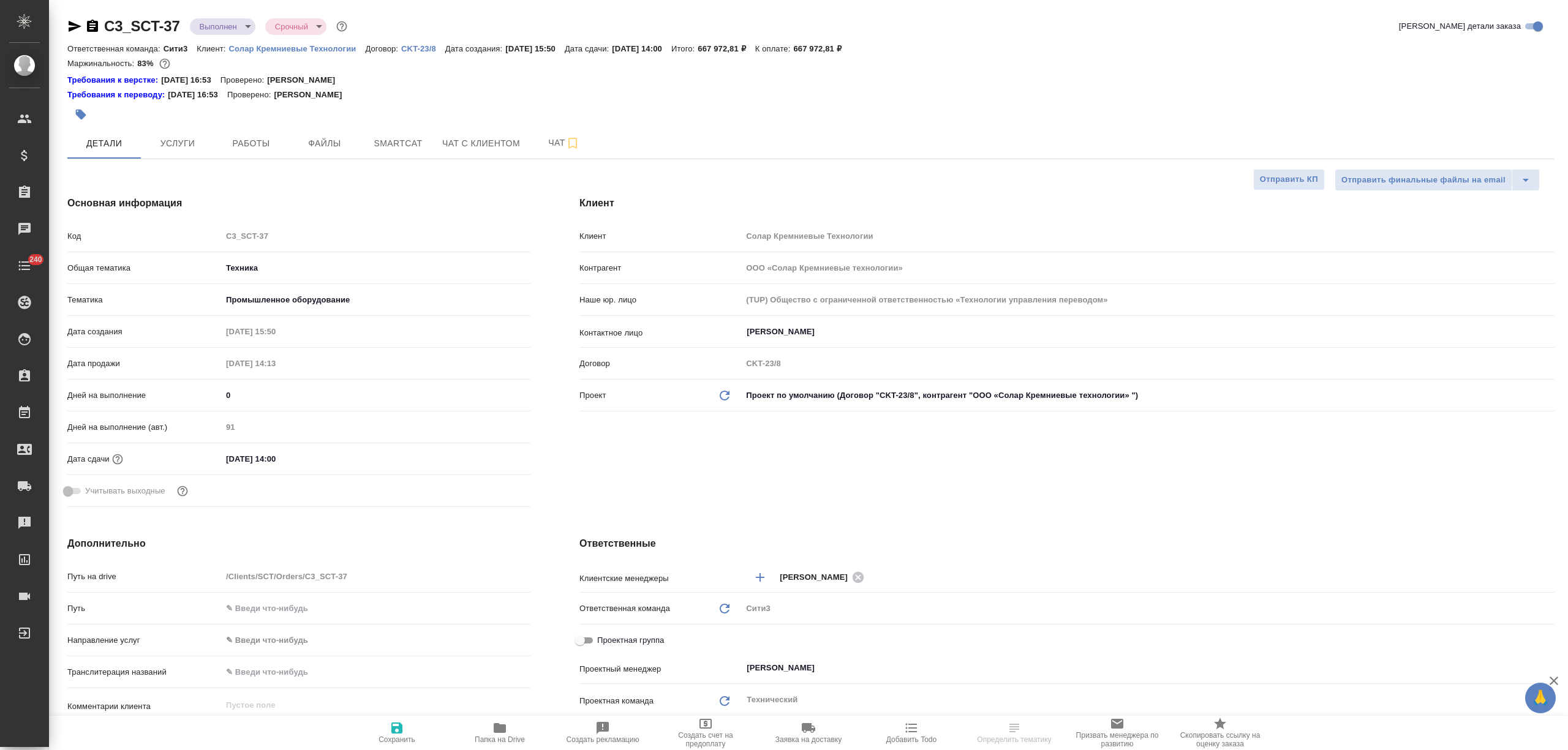
type textarea "x"
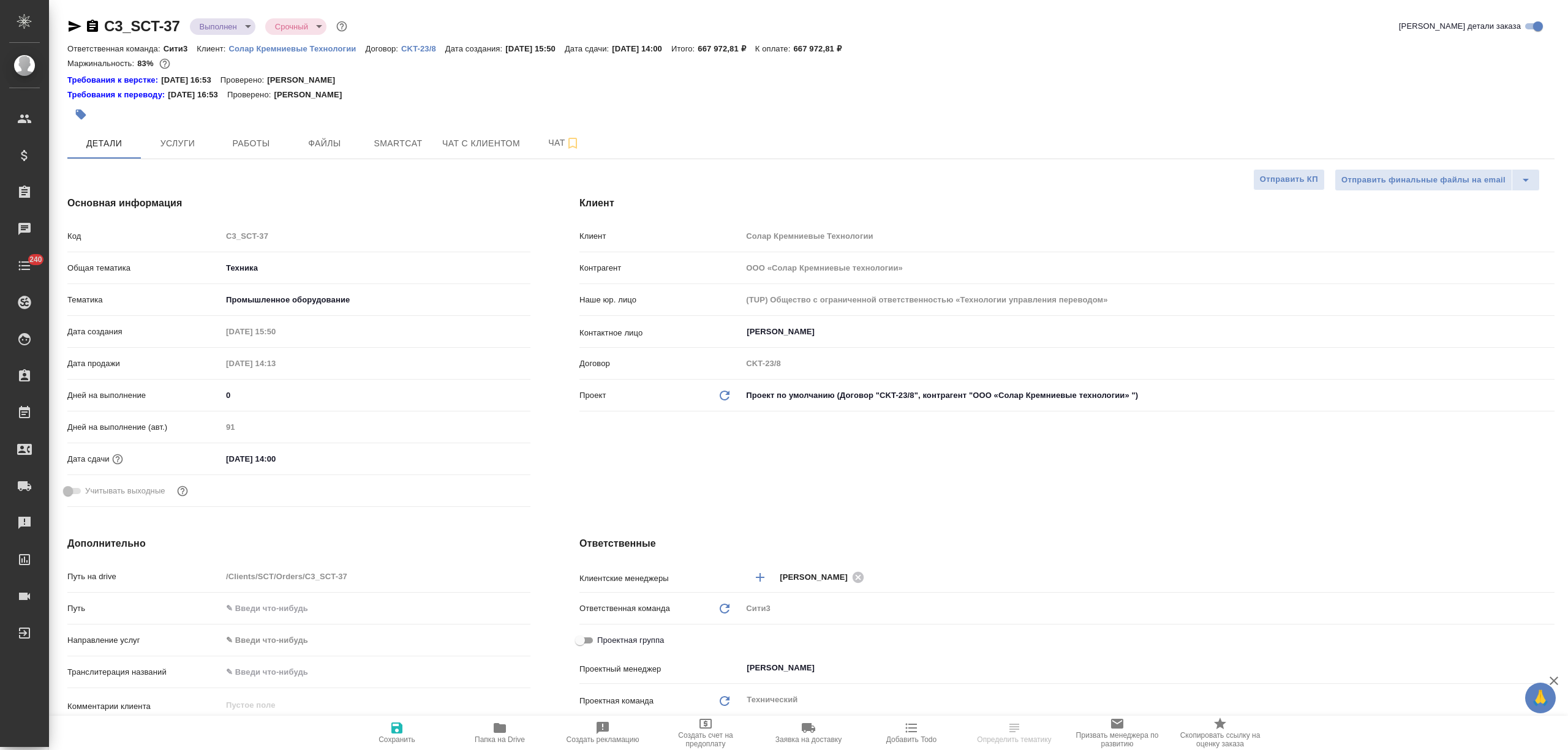
type textarea "x"
click at [79, 25] on icon "button" at bounding box center [74, 26] width 15 height 15
click at [544, 141] on span "Чат" at bounding box center [564, 143] width 59 height 16
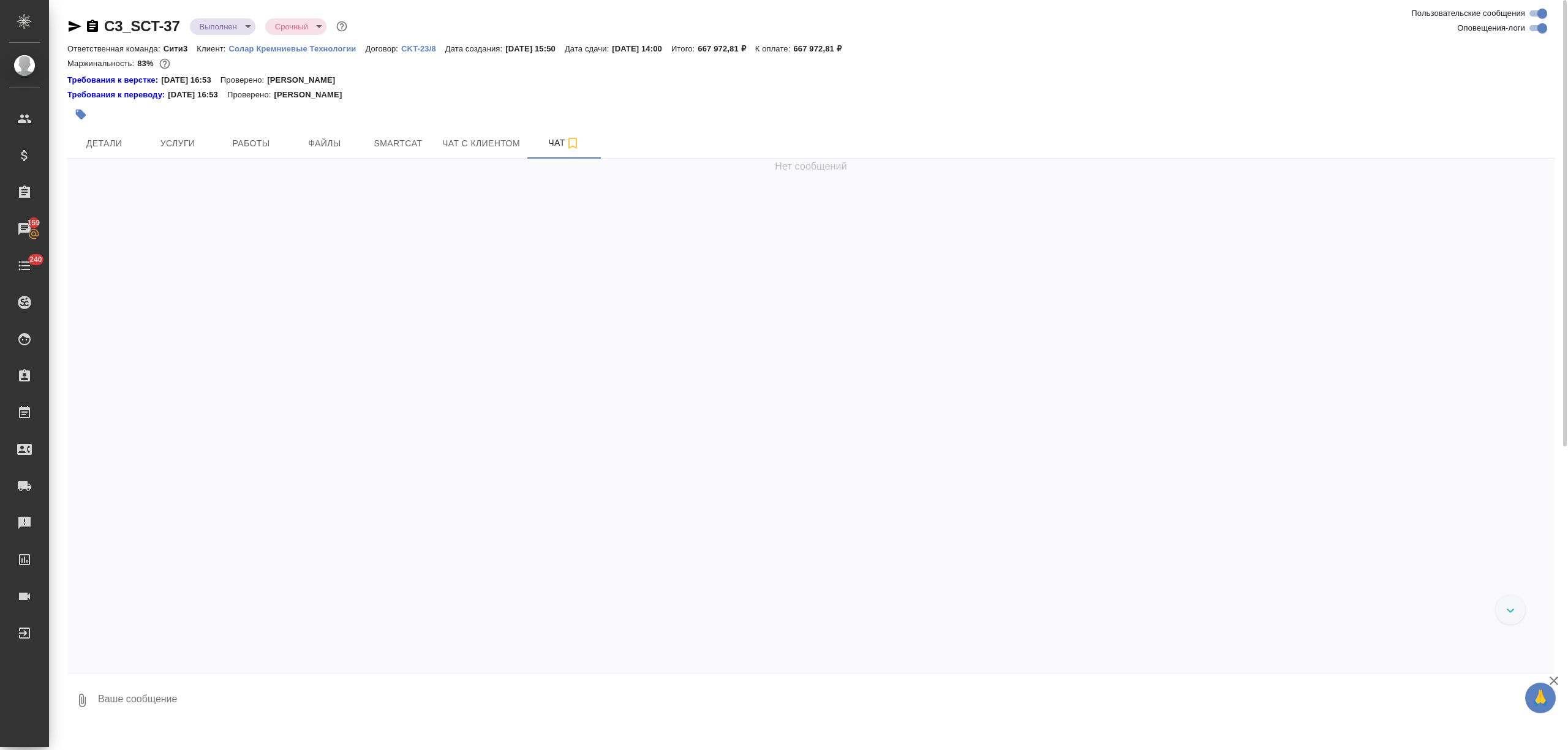
scroll to position [31445, 0]
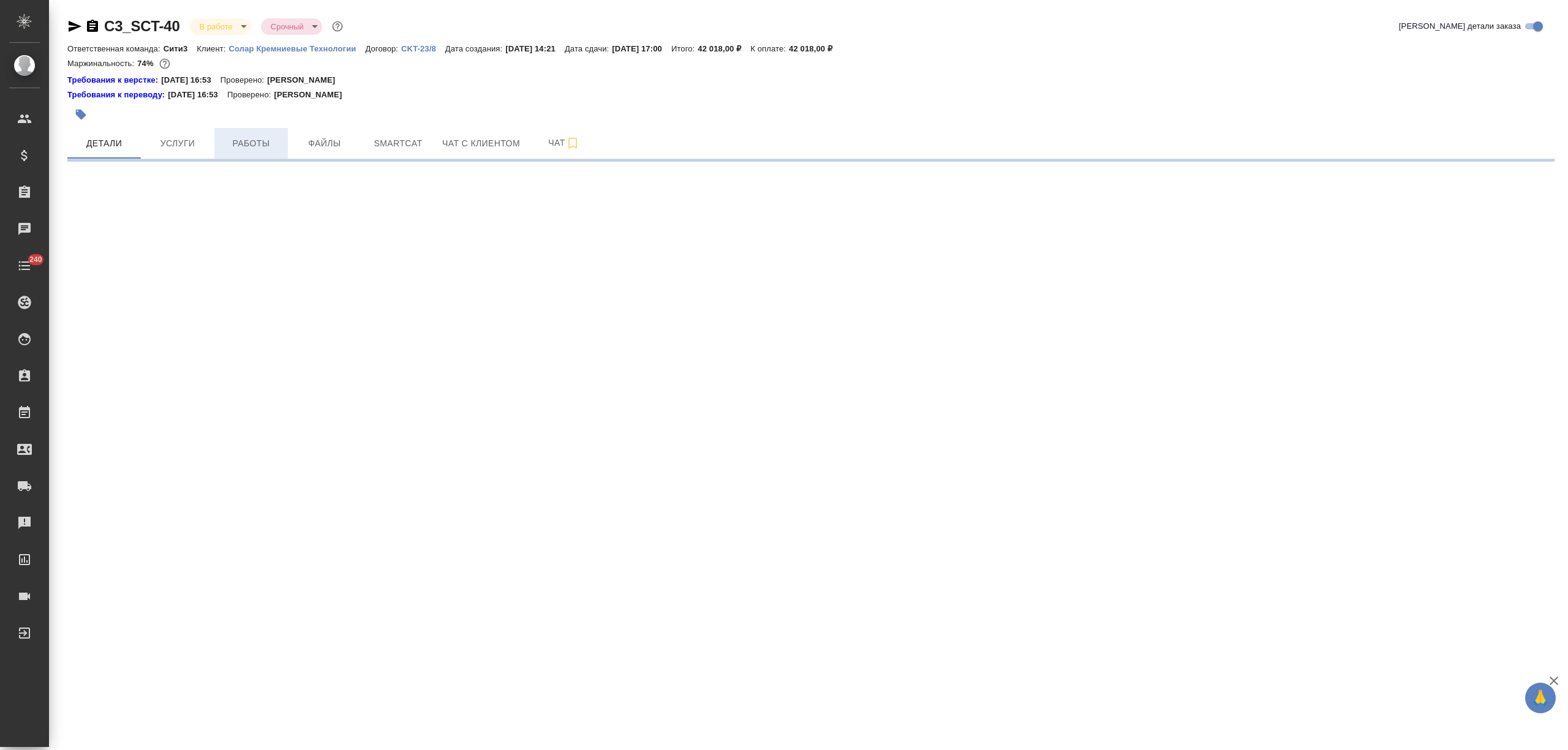
select select "RU"
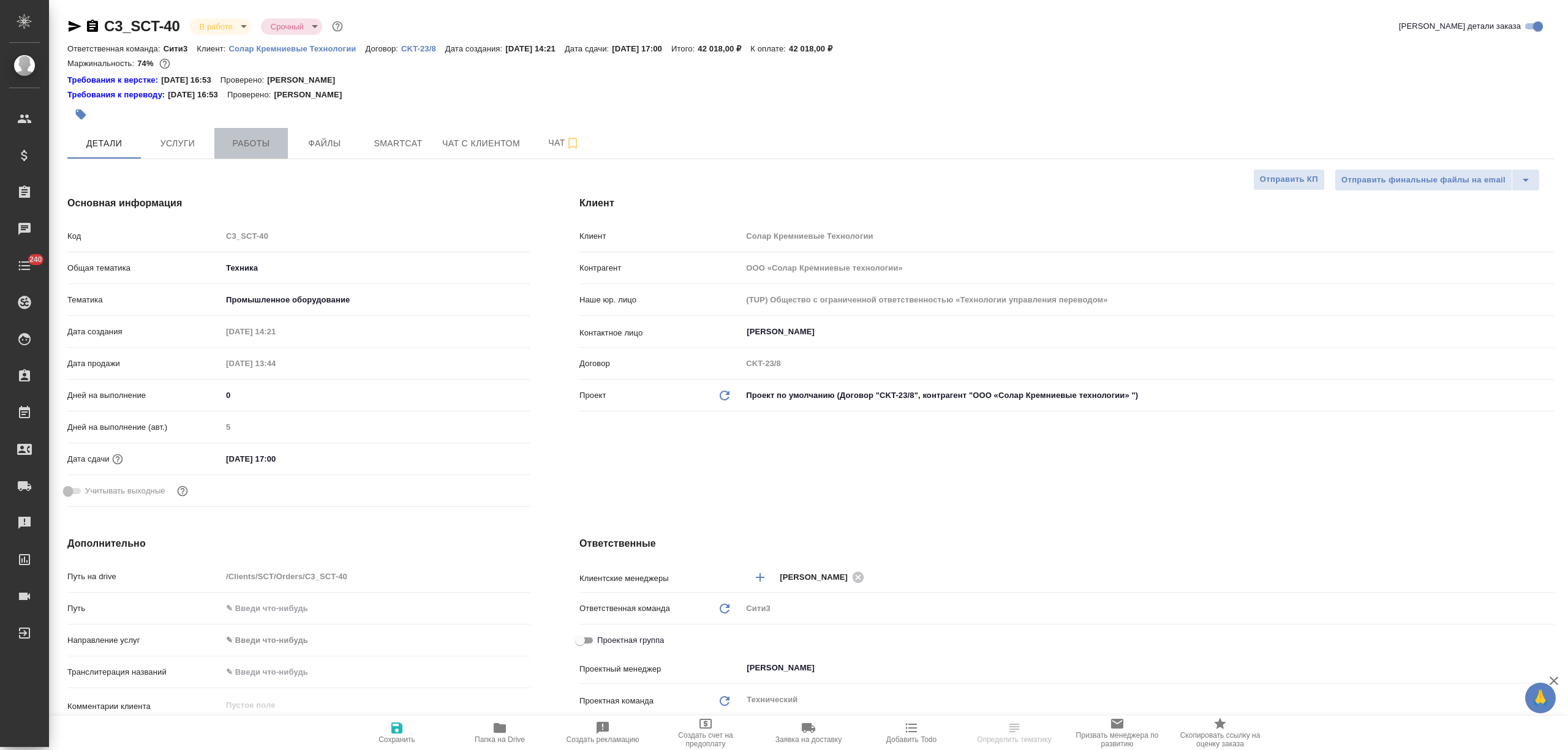
click at [221, 136] on button "Работы" at bounding box center [251, 143] width 74 height 30
type textarea "x"
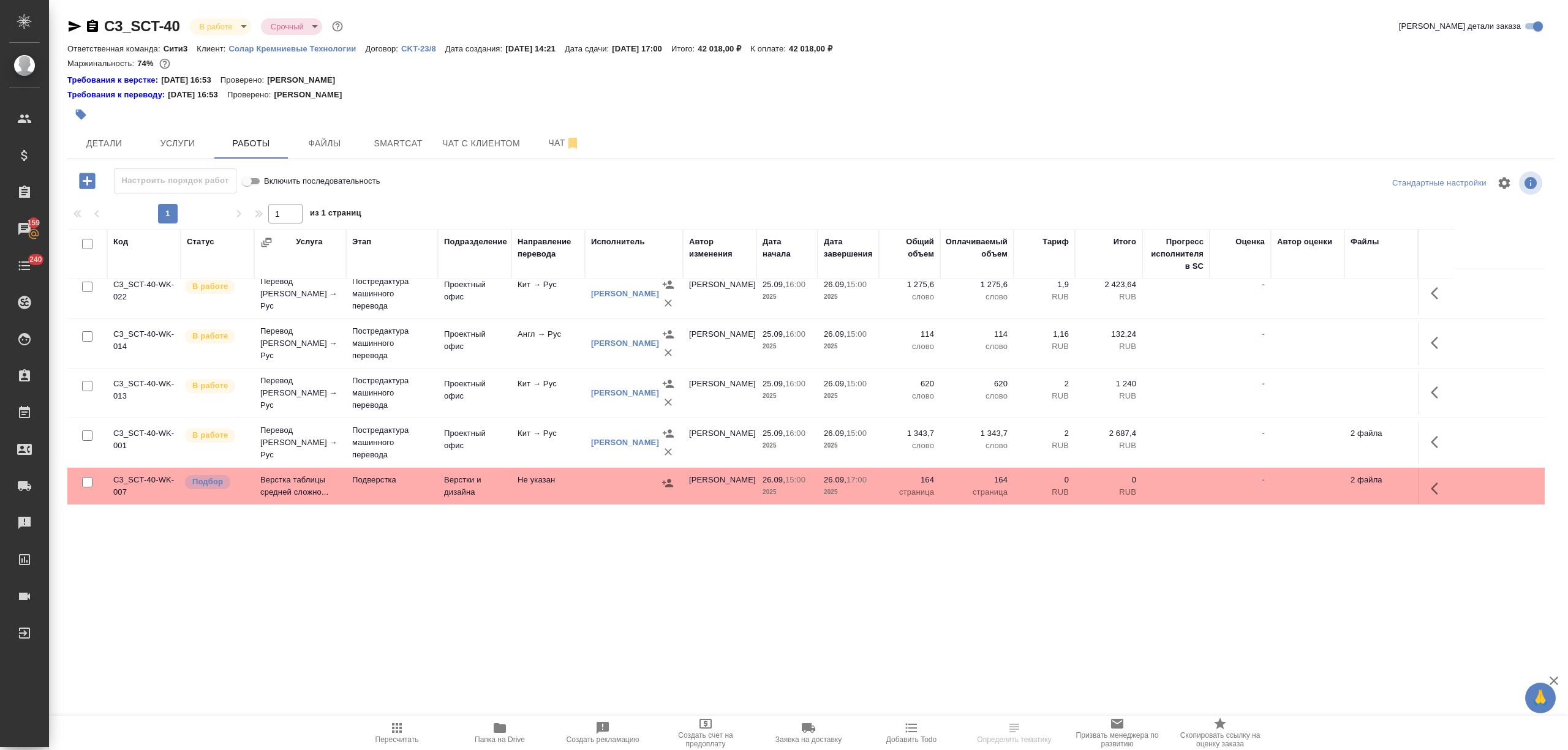
scroll to position [267, 0]
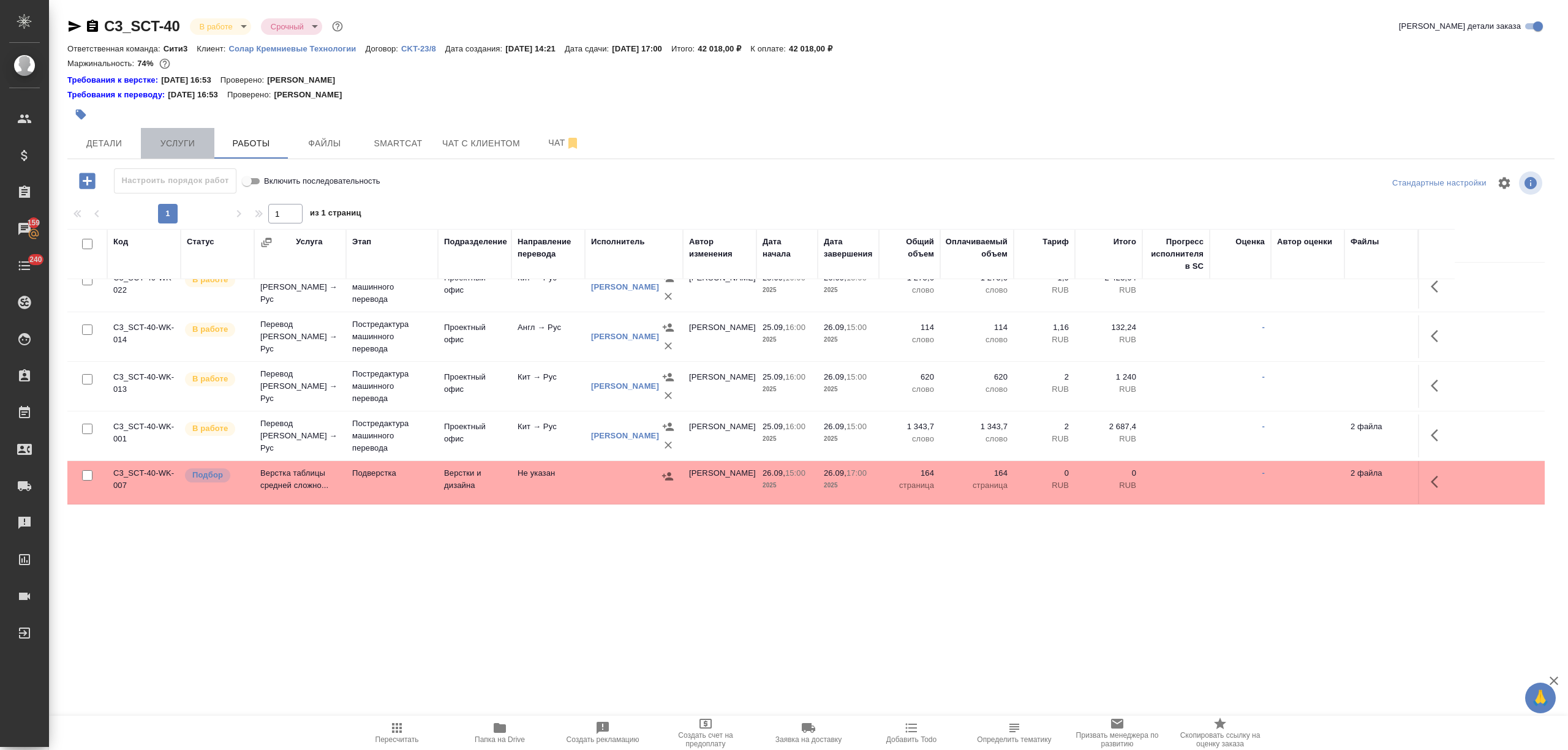
click at [158, 139] on span "Услуги" at bounding box center [177, 144] width 59 height 16
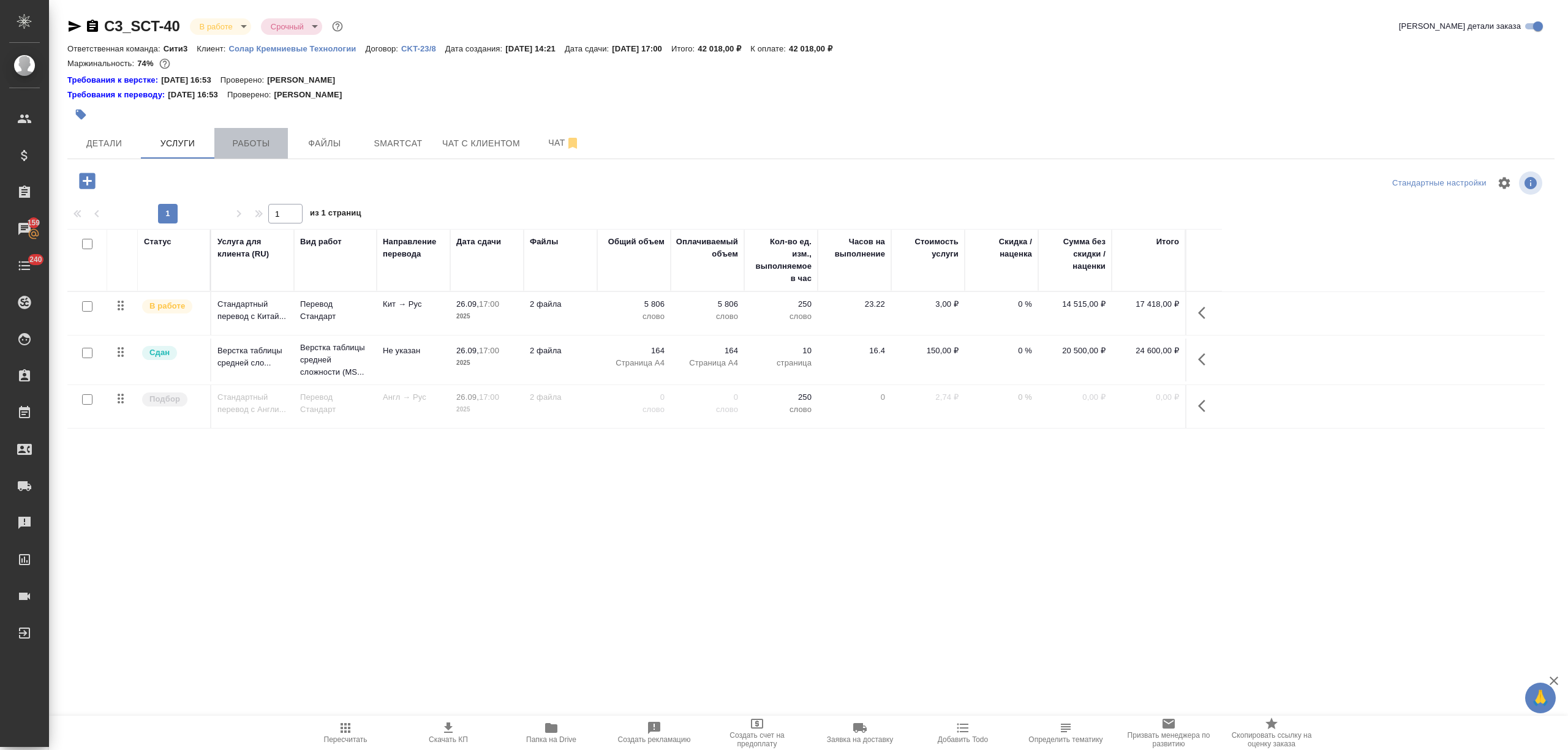
click at [272, 153] on button "Работы" at bounding box center [251, 143] width 74 height 30
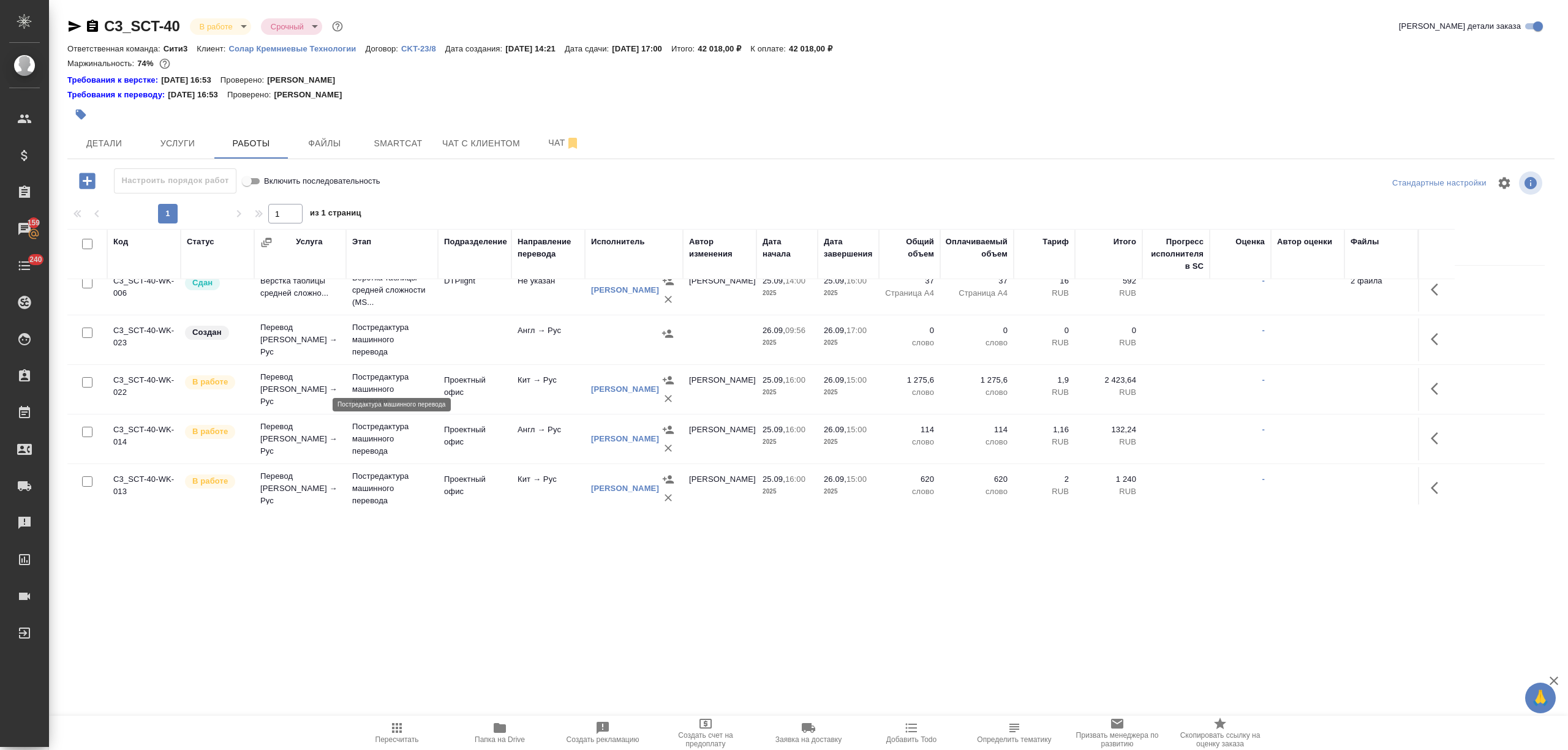
scroll to position [245, 0]
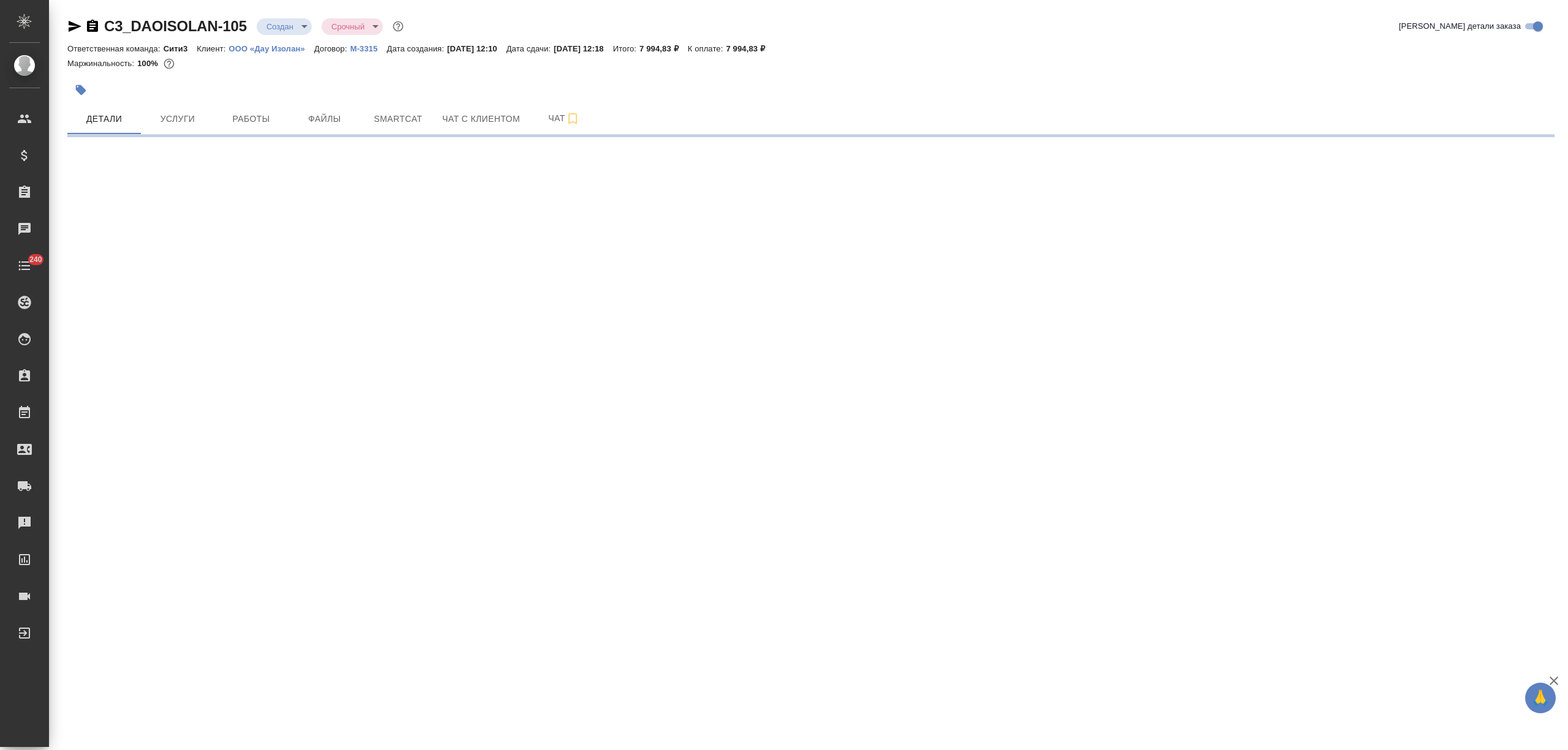
select select "RU"
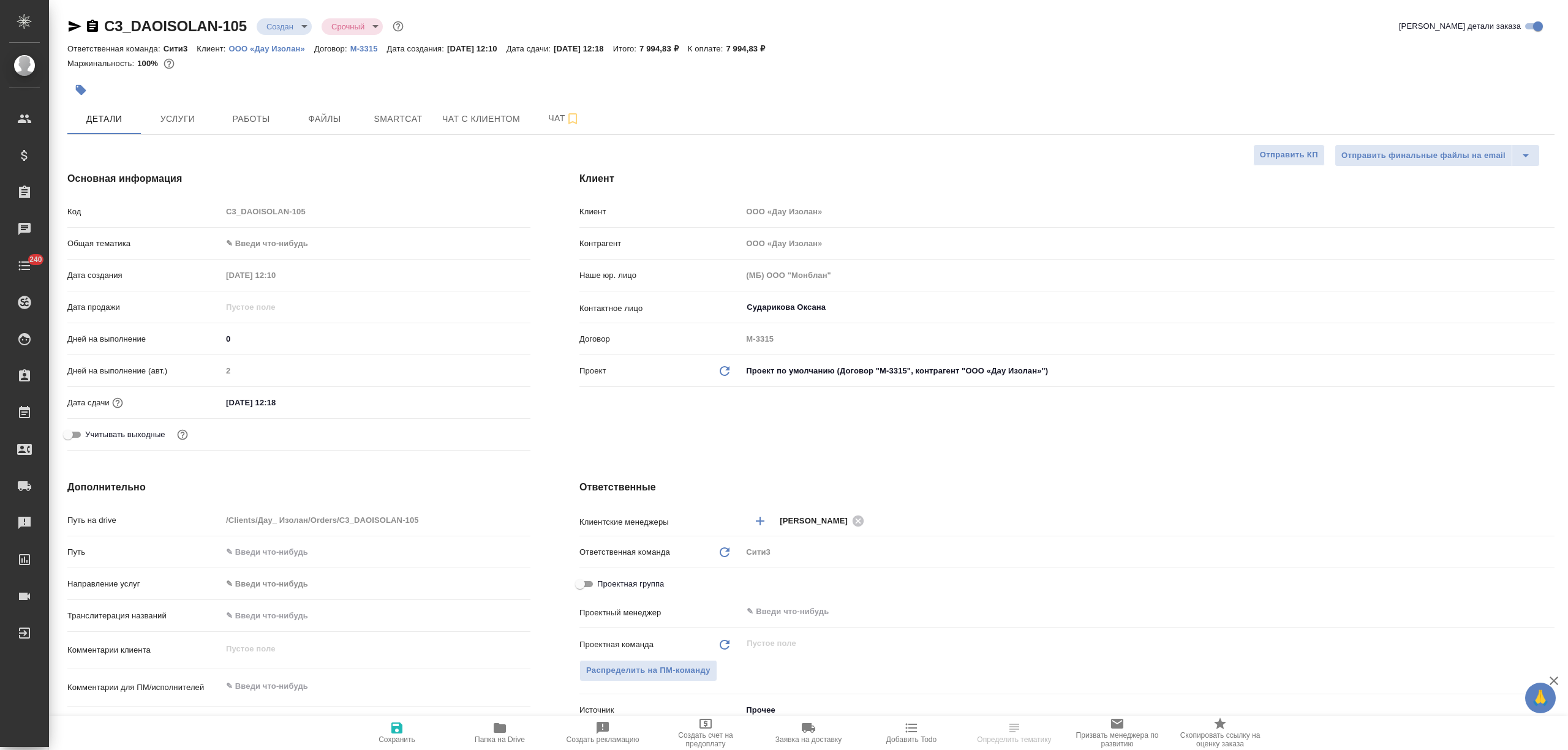
type textarea "x"
select select "RU"
type textarea "x"
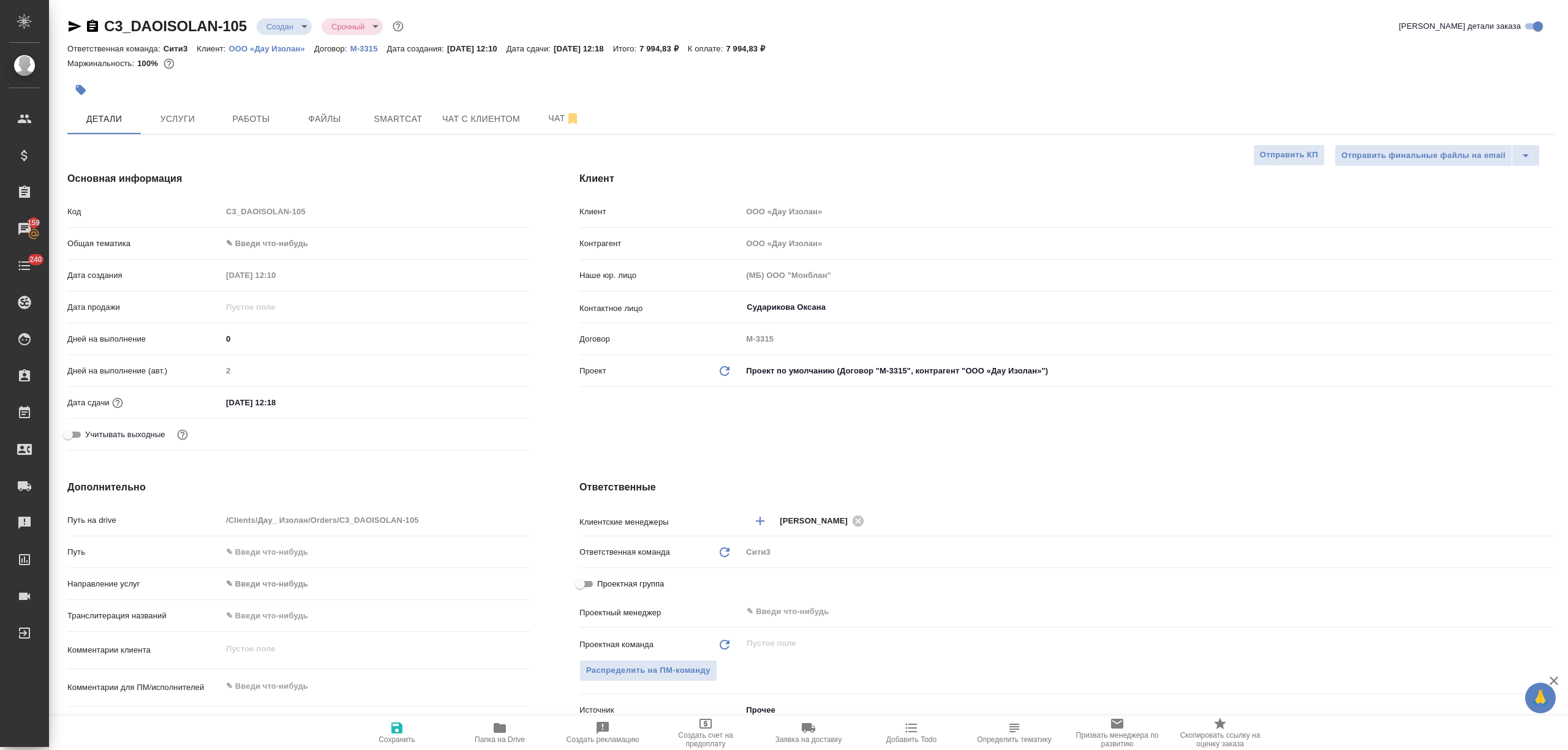
type textarea "x"
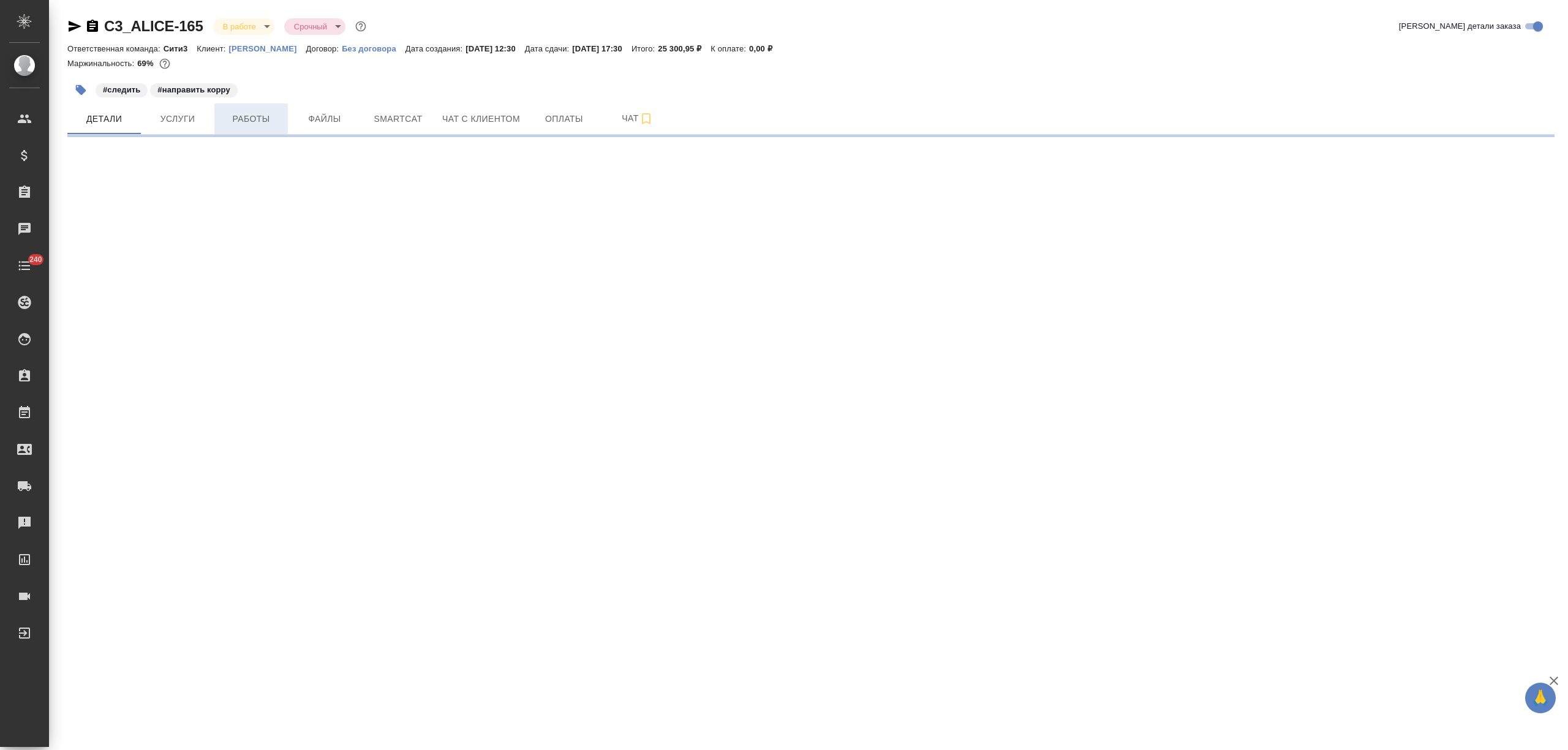
select select "RU"
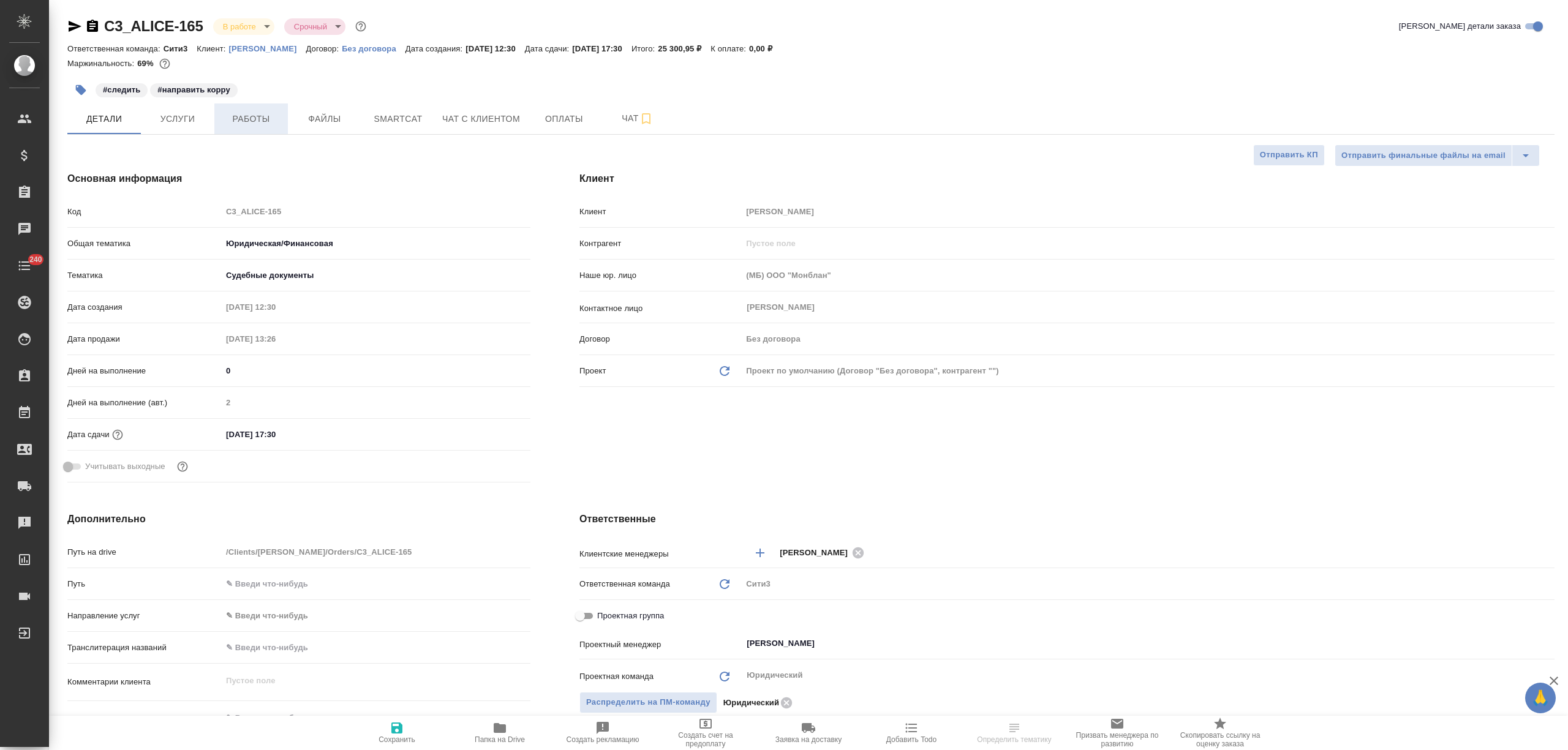
type textarea "x"
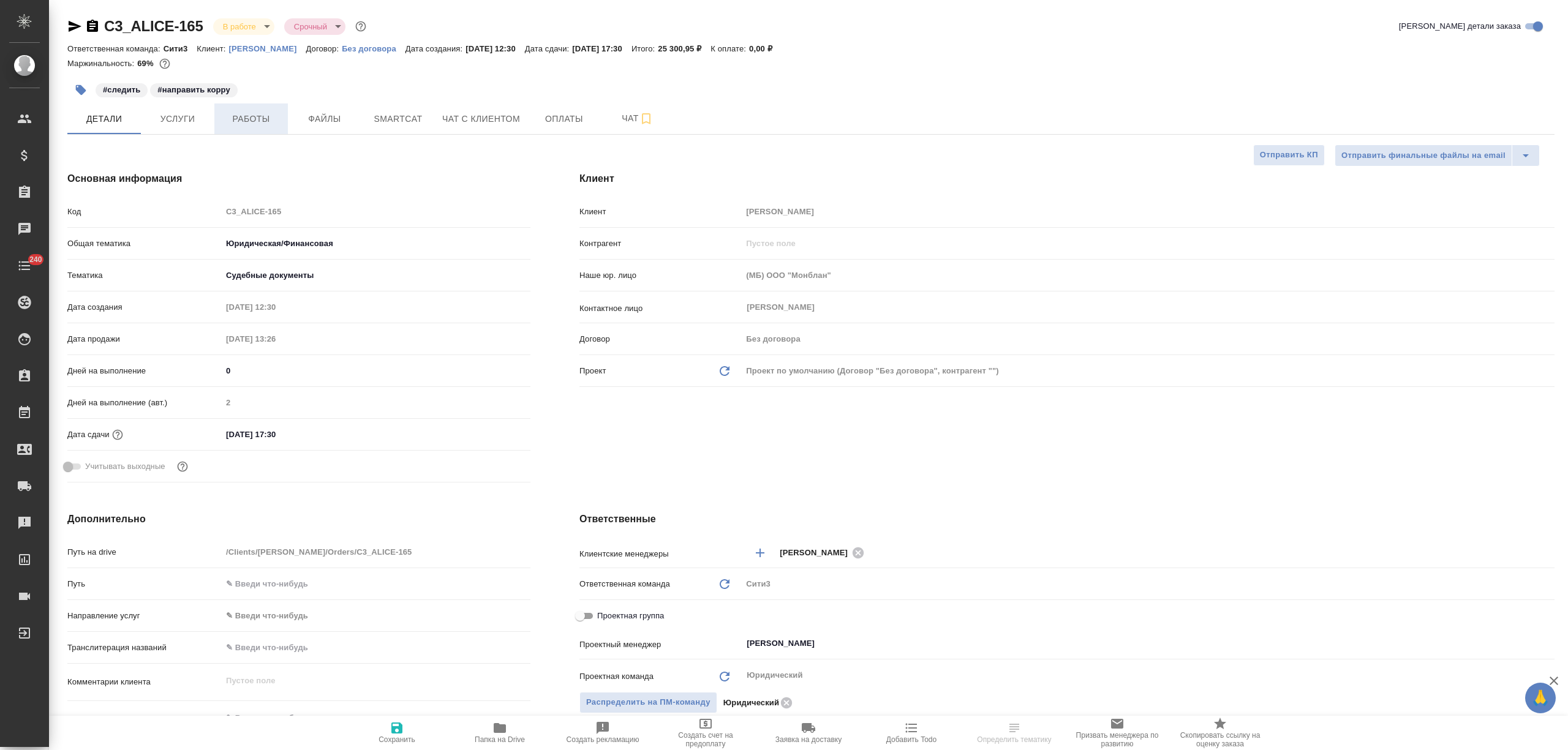
type textarea "x"
click at [238, 119] on span "Работы" at bounding box center [250, 120] width 59 height 16
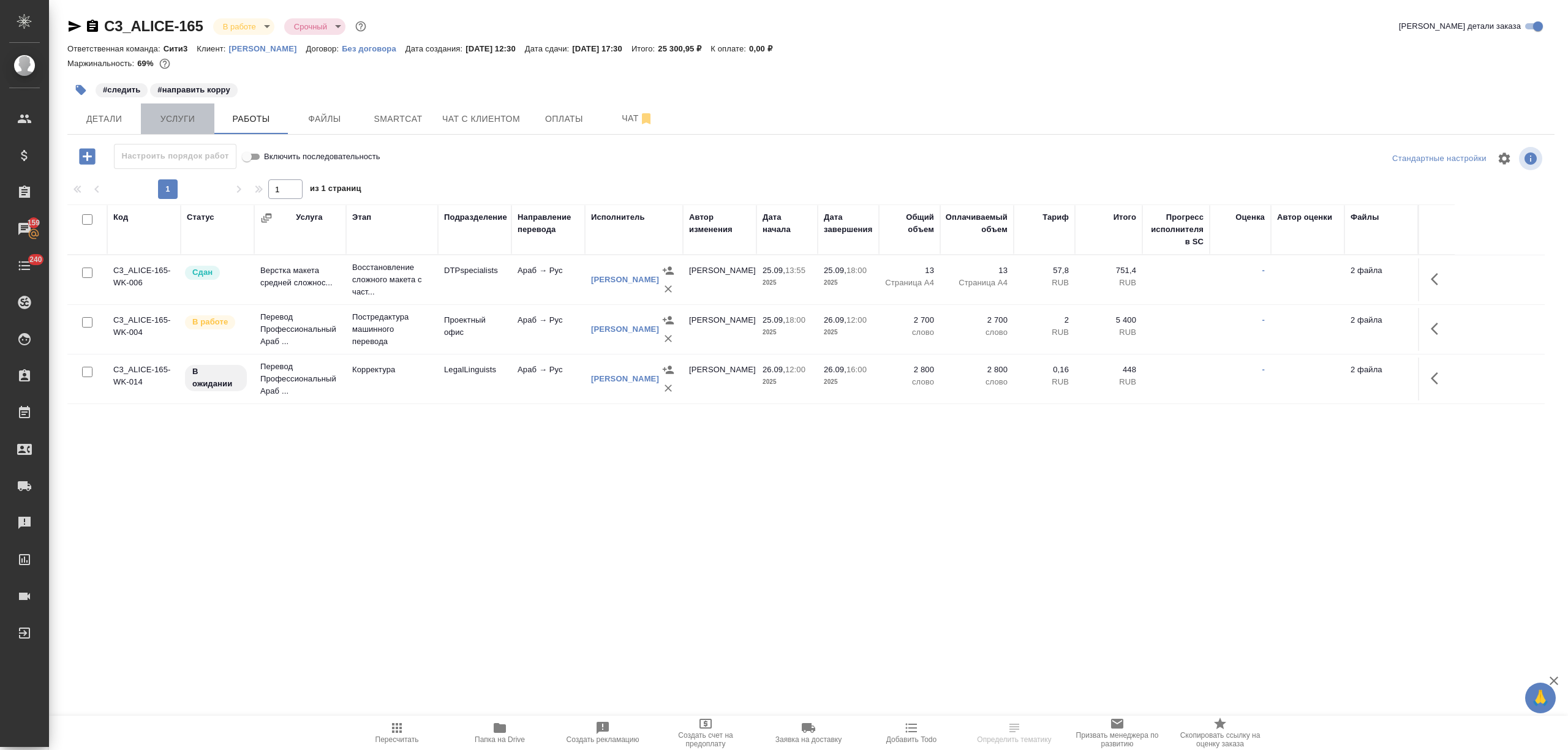
click at [168, 117] on span "Услуги" at bounding box center [177, 120] width 59 height 16
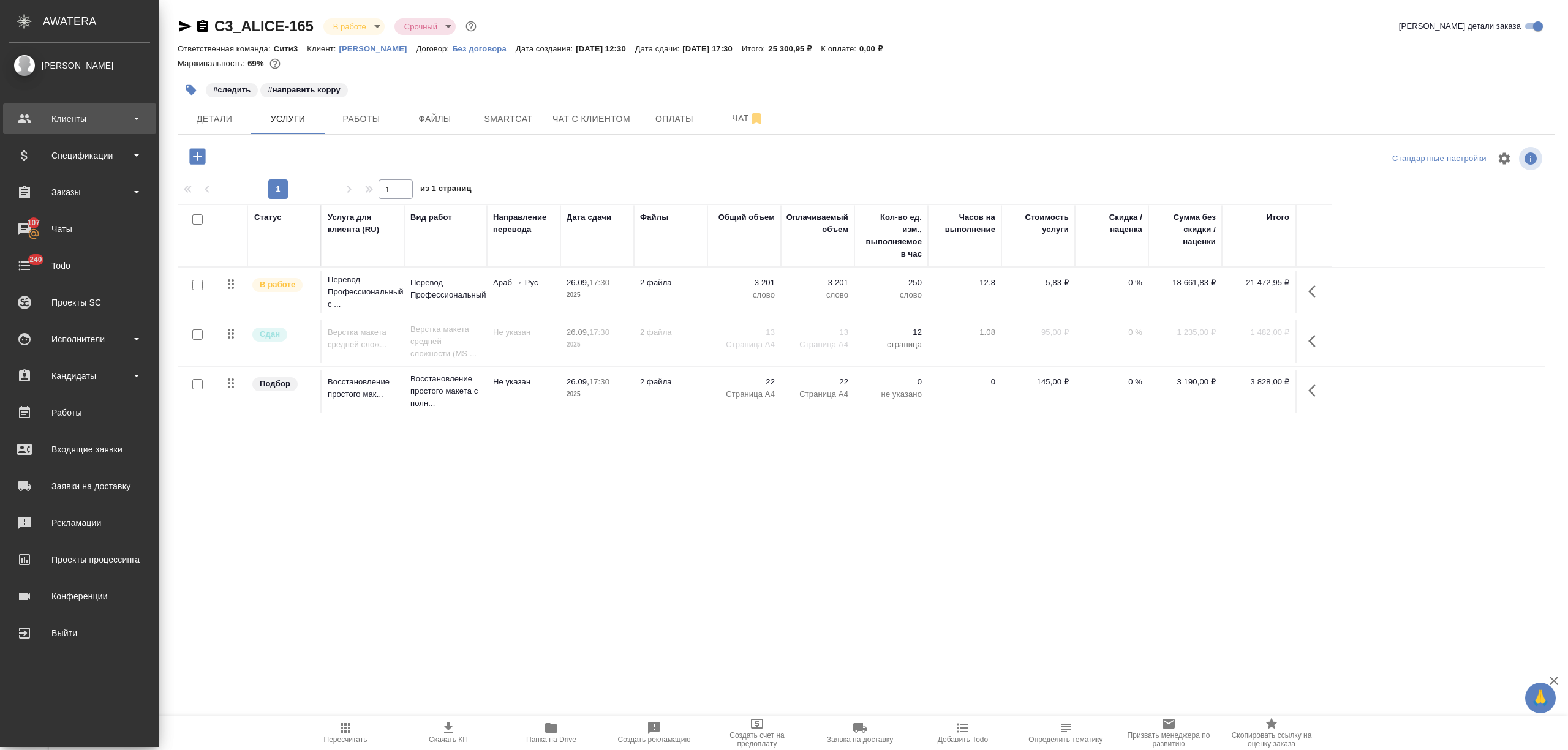
click at [32, 116] on div "Клиенты" at bounding box center [79, 119] width 141 height 18
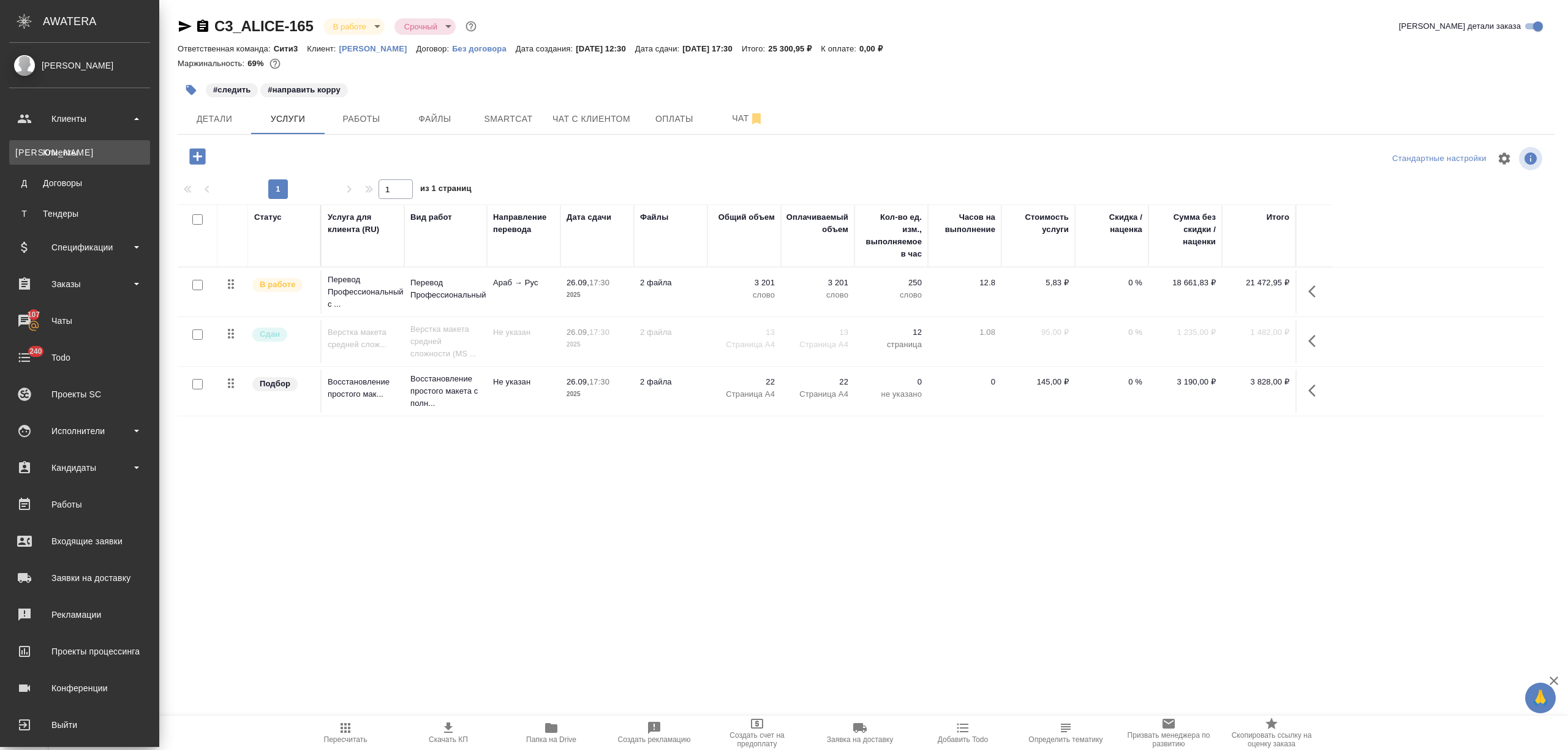
click at [47, 150] on div "Клиенты" at bounding box center [80, 152] width 129 height 12
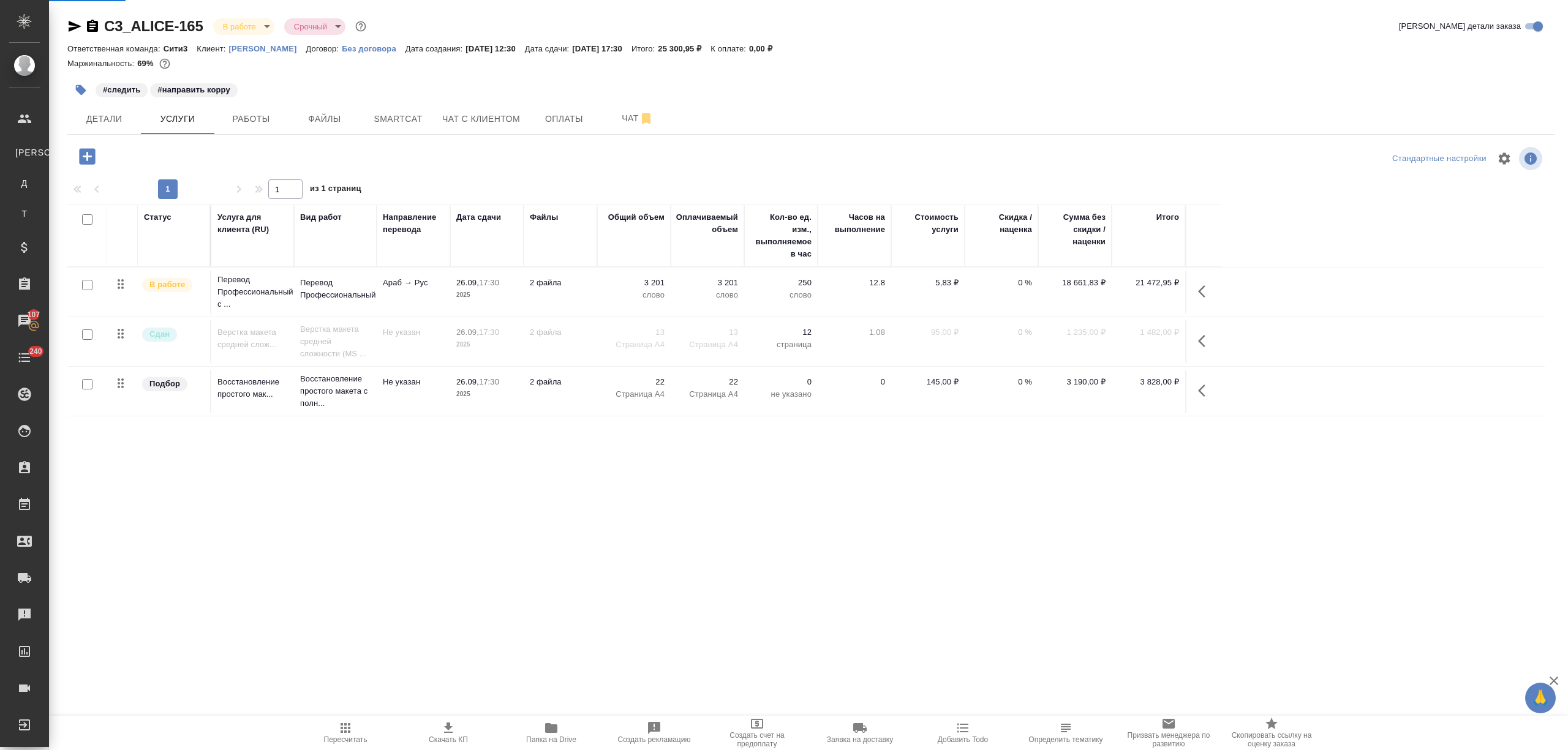
select select "RU"
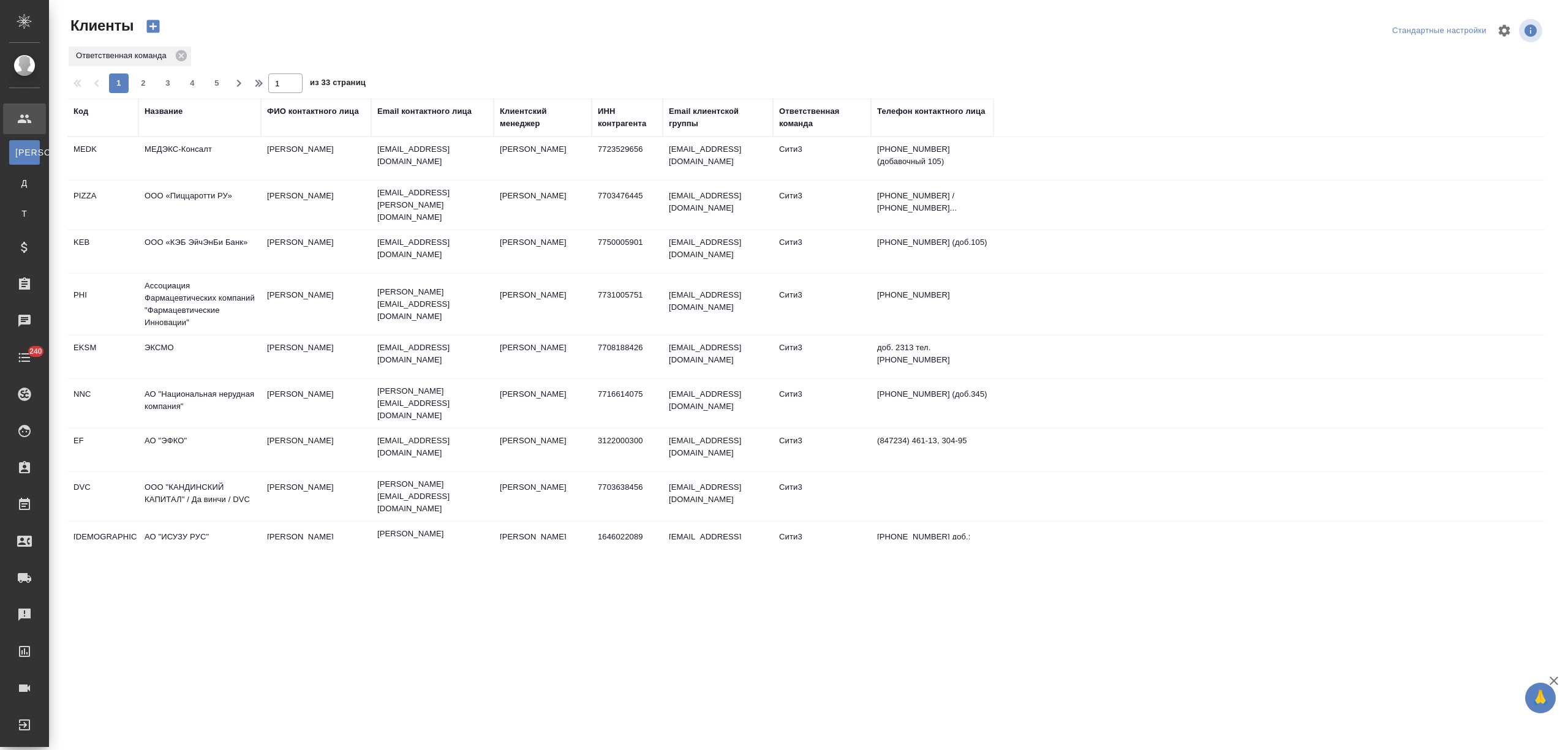
click at [174, 109] on div "Название" at bounding box center [163, 111] width 38 height 12
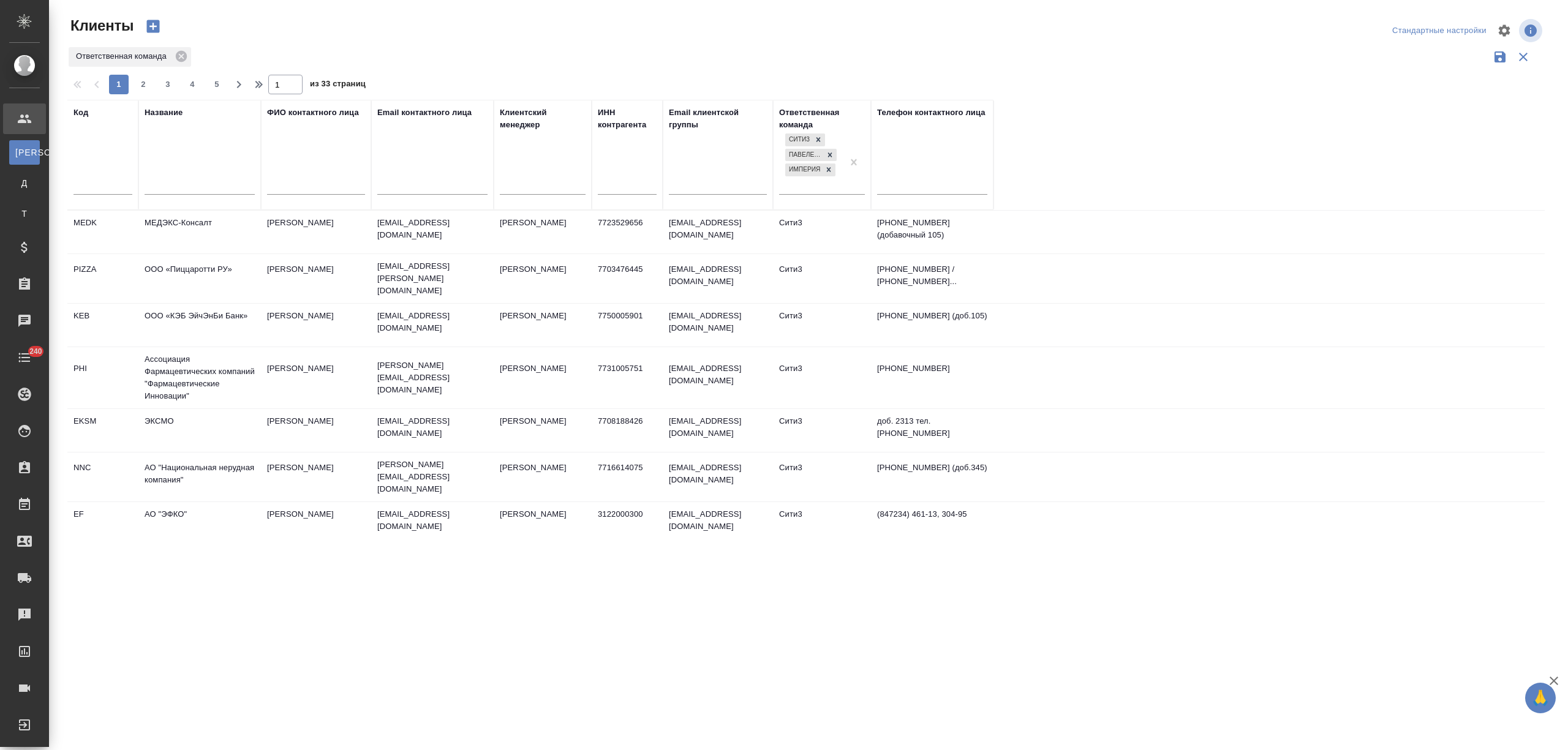
click at [156, 186] on input "text" at bounding box center [200, 187] width 110 height 16
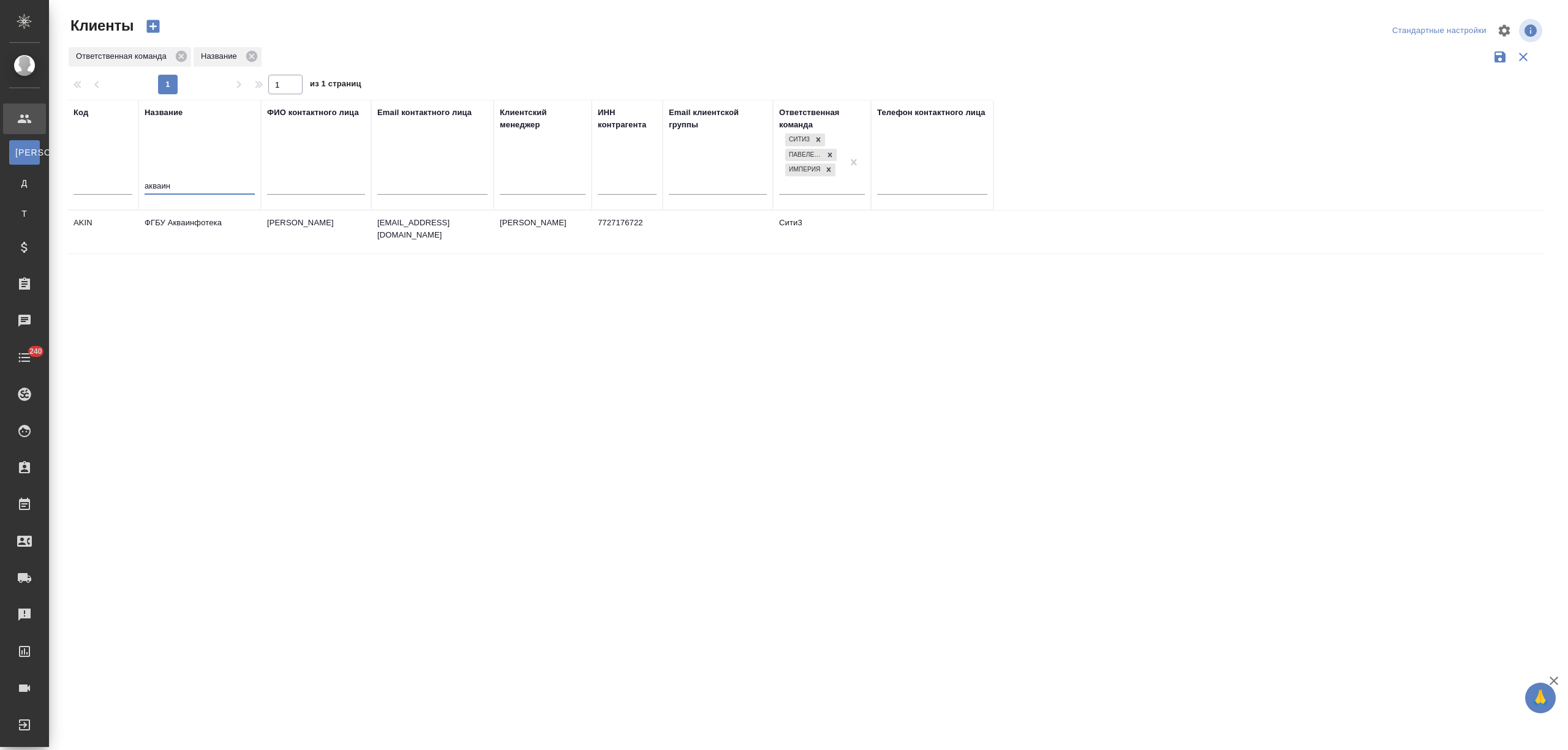
type input "акваин"
click at [218, 223] on td "ФГБУ Акваинфотека" at bounding box center [200, 232] width 122 height 43
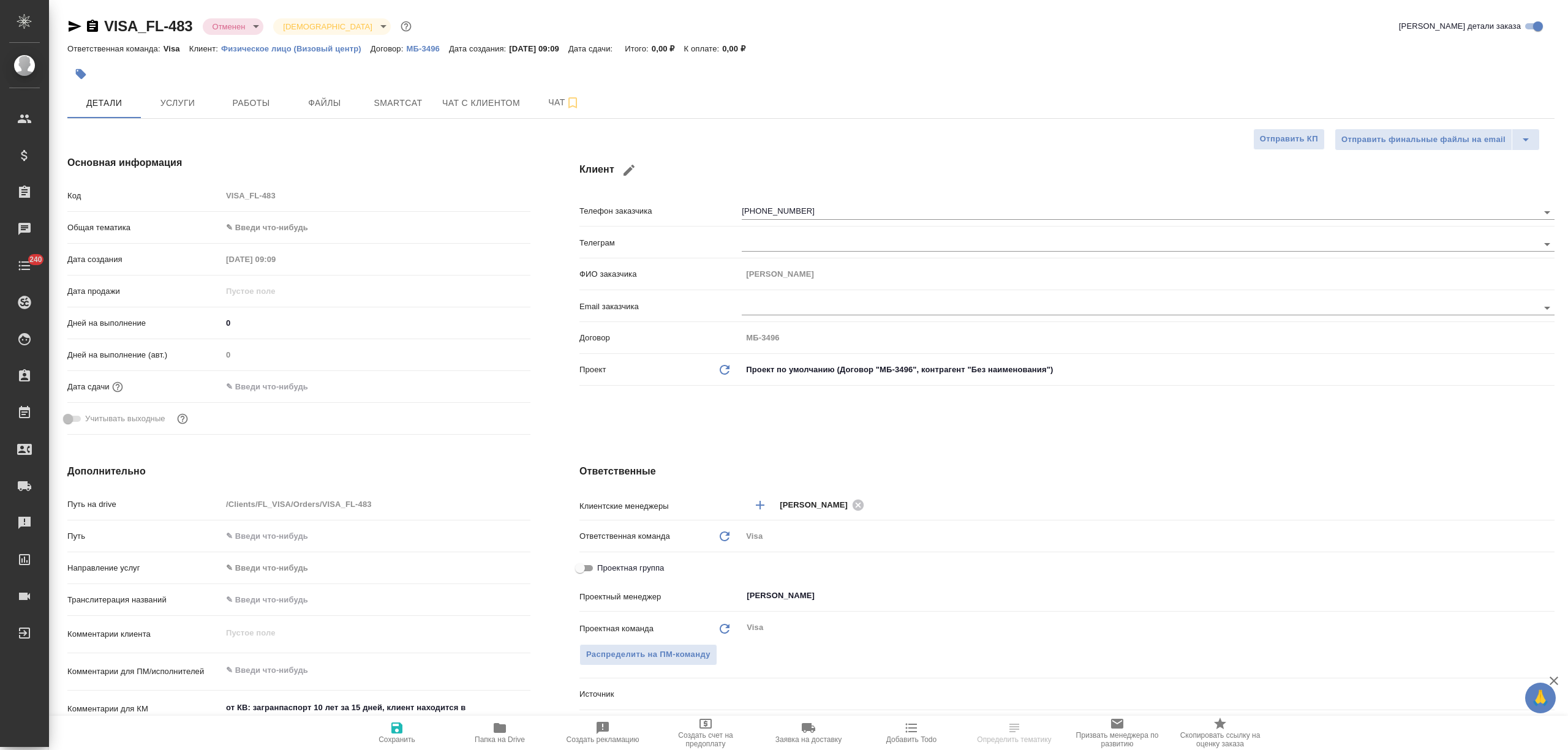
select select "RU"
click at [71, 25] on icon "button" at bounding box center [74, 26] width 15 height 15
select select "RU"
type textarea "x"
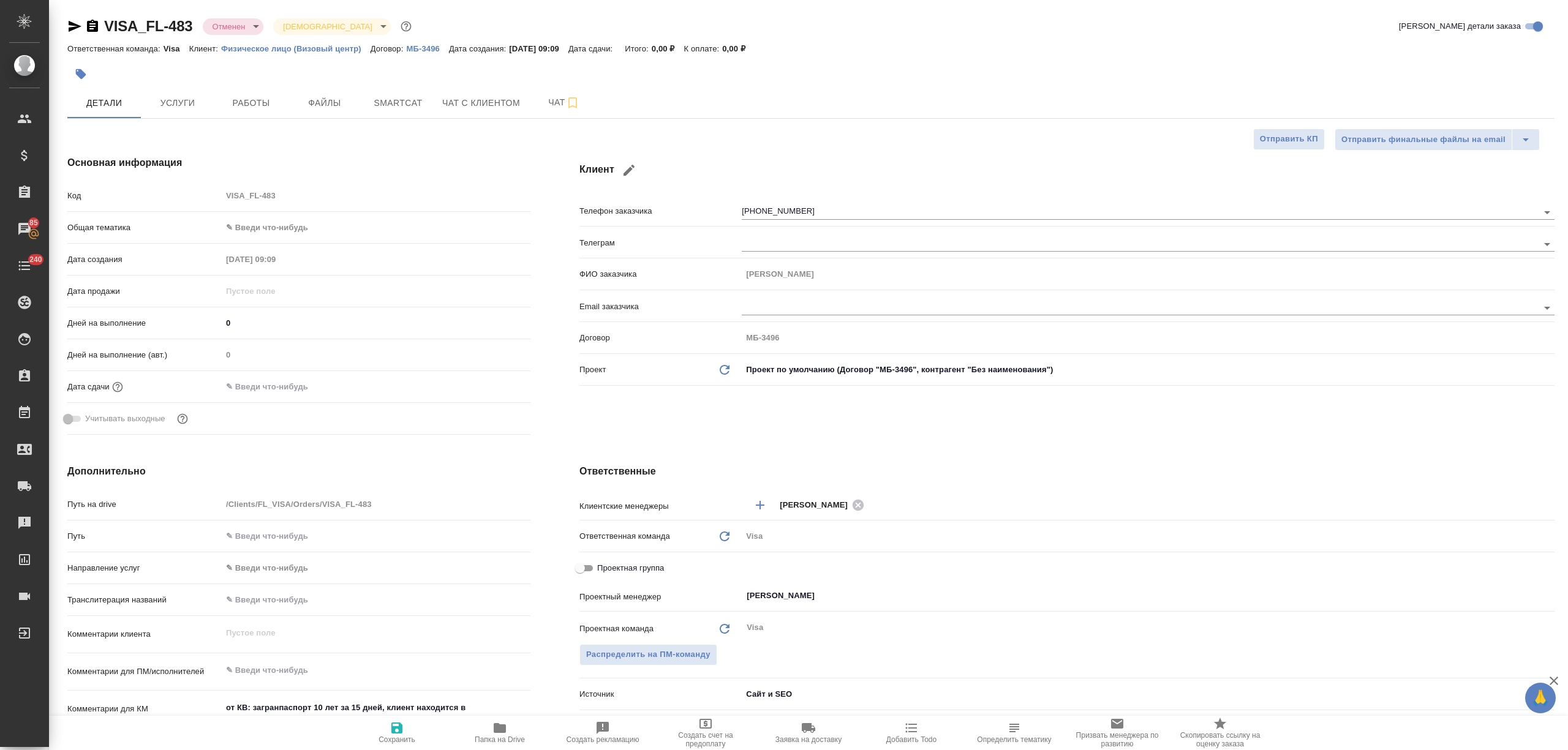
type textarea "x"
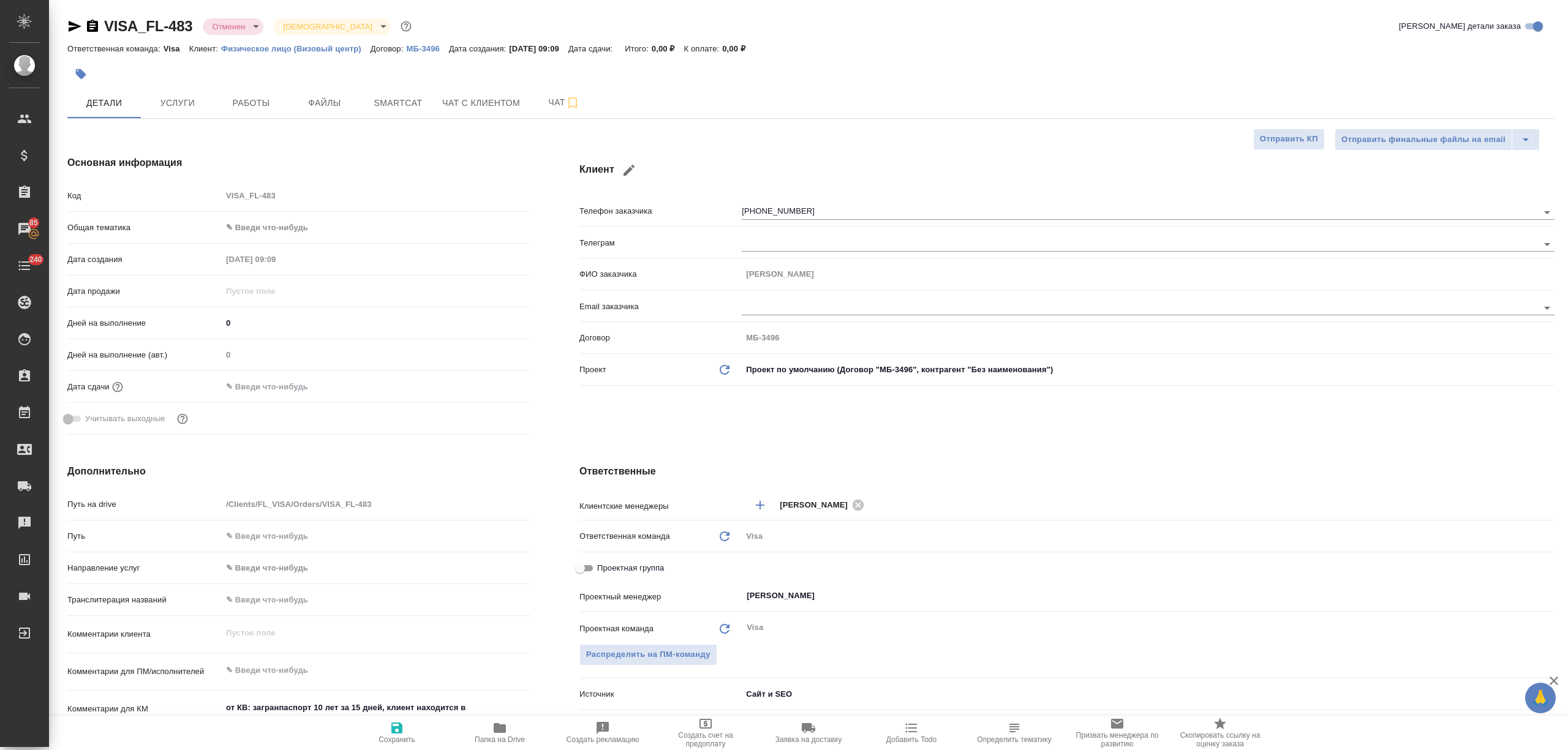
type textarea "x"
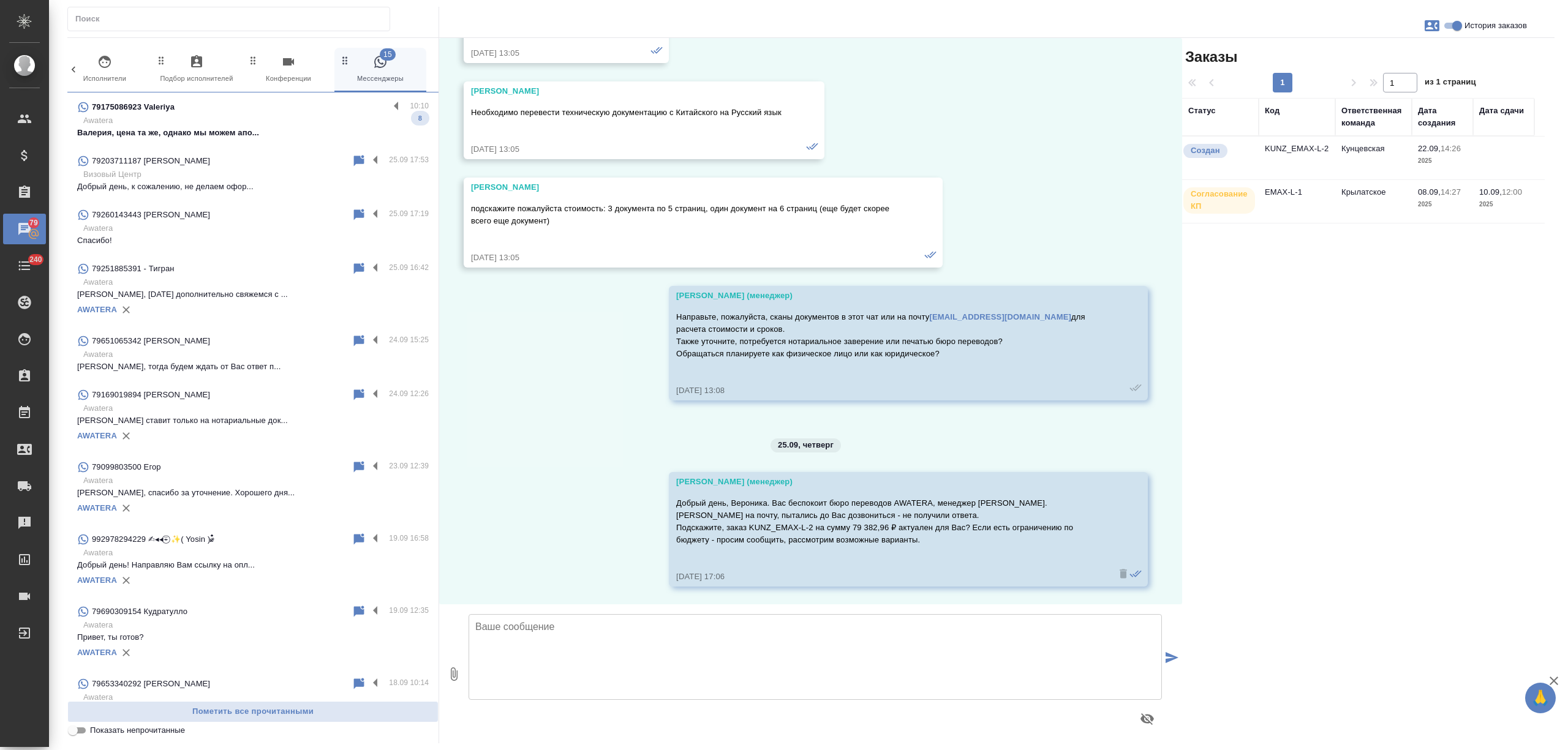
click at [234, 190] on p "Добрый день, к сожалению, не делаем офор..." at bounding box center [253, 186] width 352 height 12
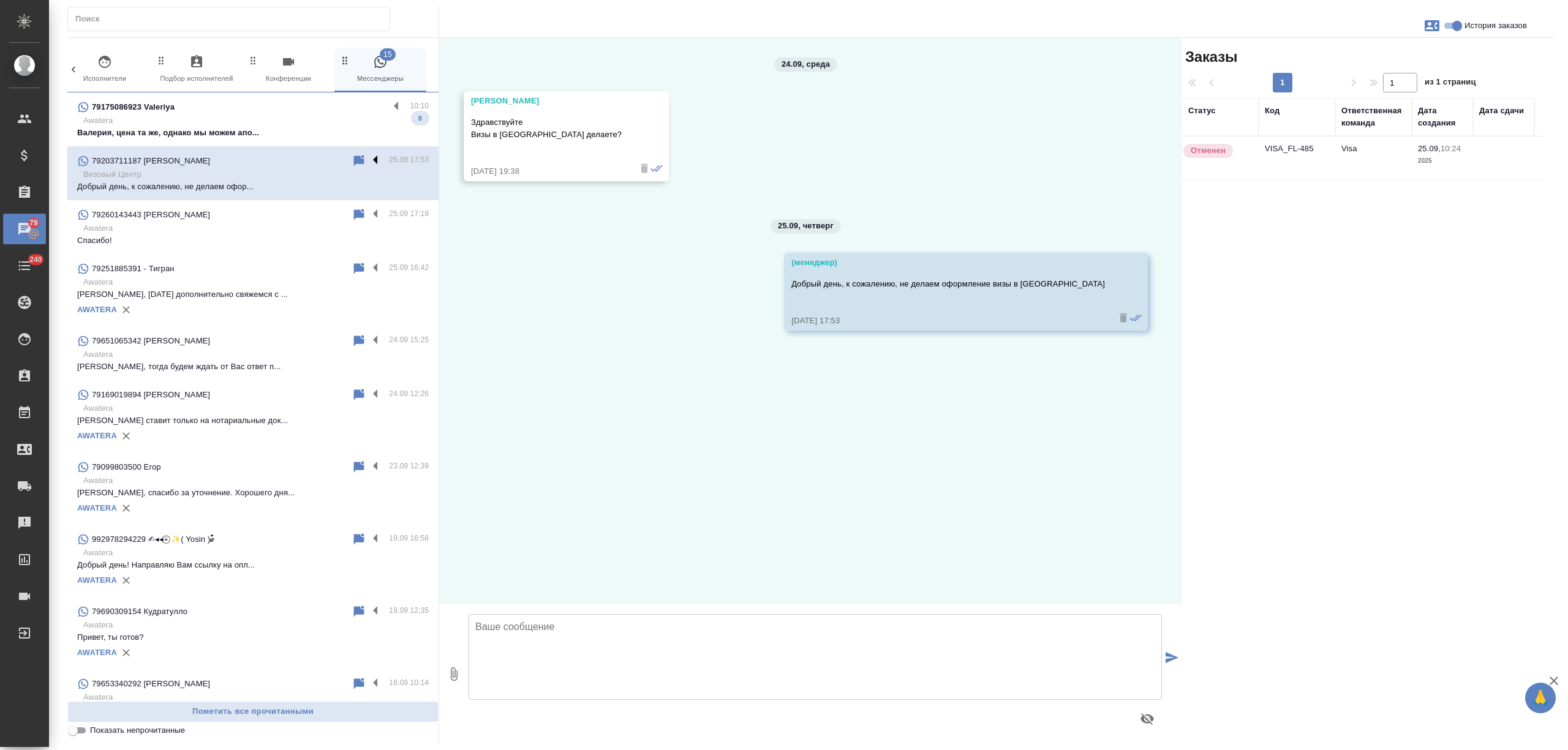
click at [368, 159] on label at bounding box center [378, 161] width 21 height 14
click at [0, 0] on input "checkbox" at bounding box center [0, 0] width 0 height 0
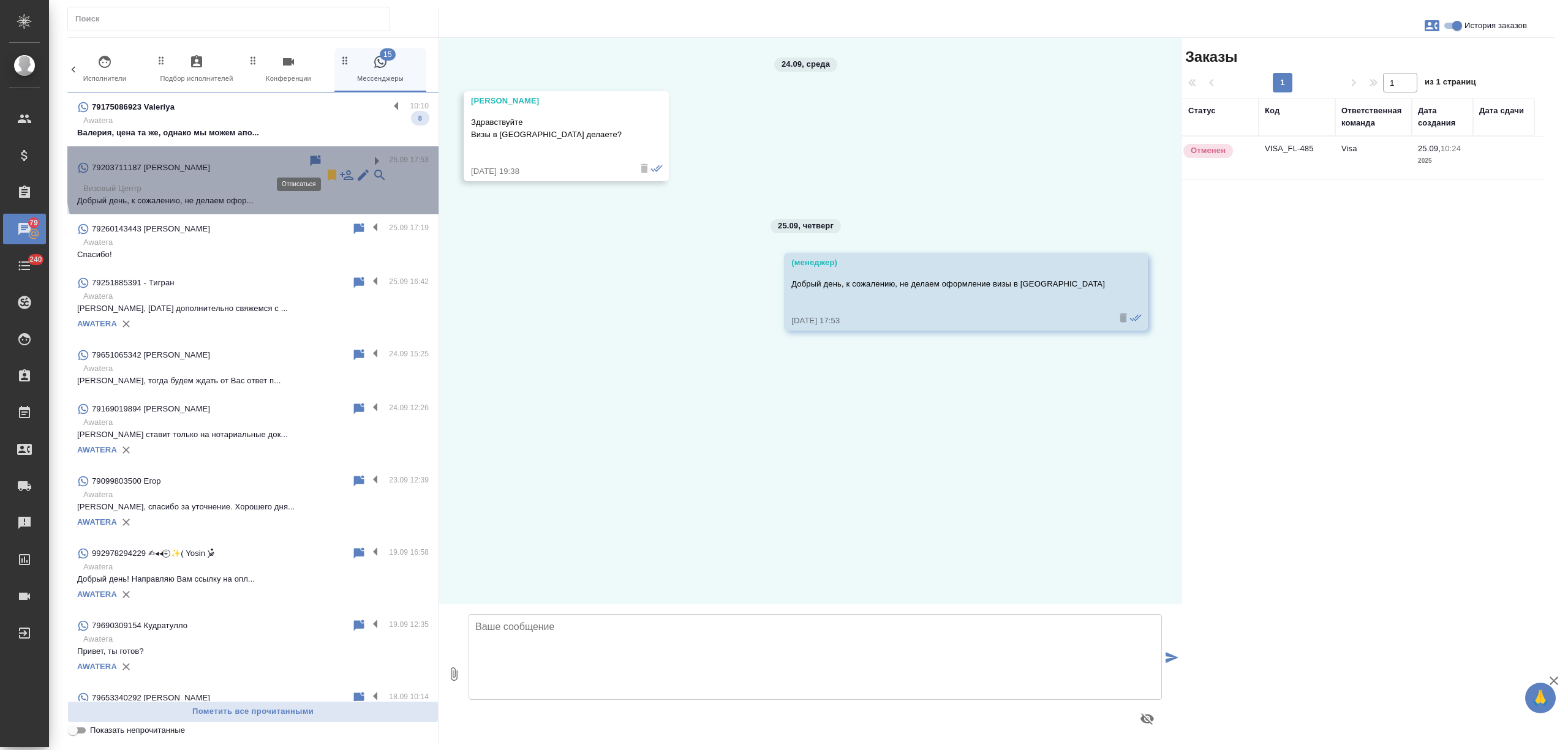
click at [328, 170] on icon at bounding box center [332, 175] width 8 height 11
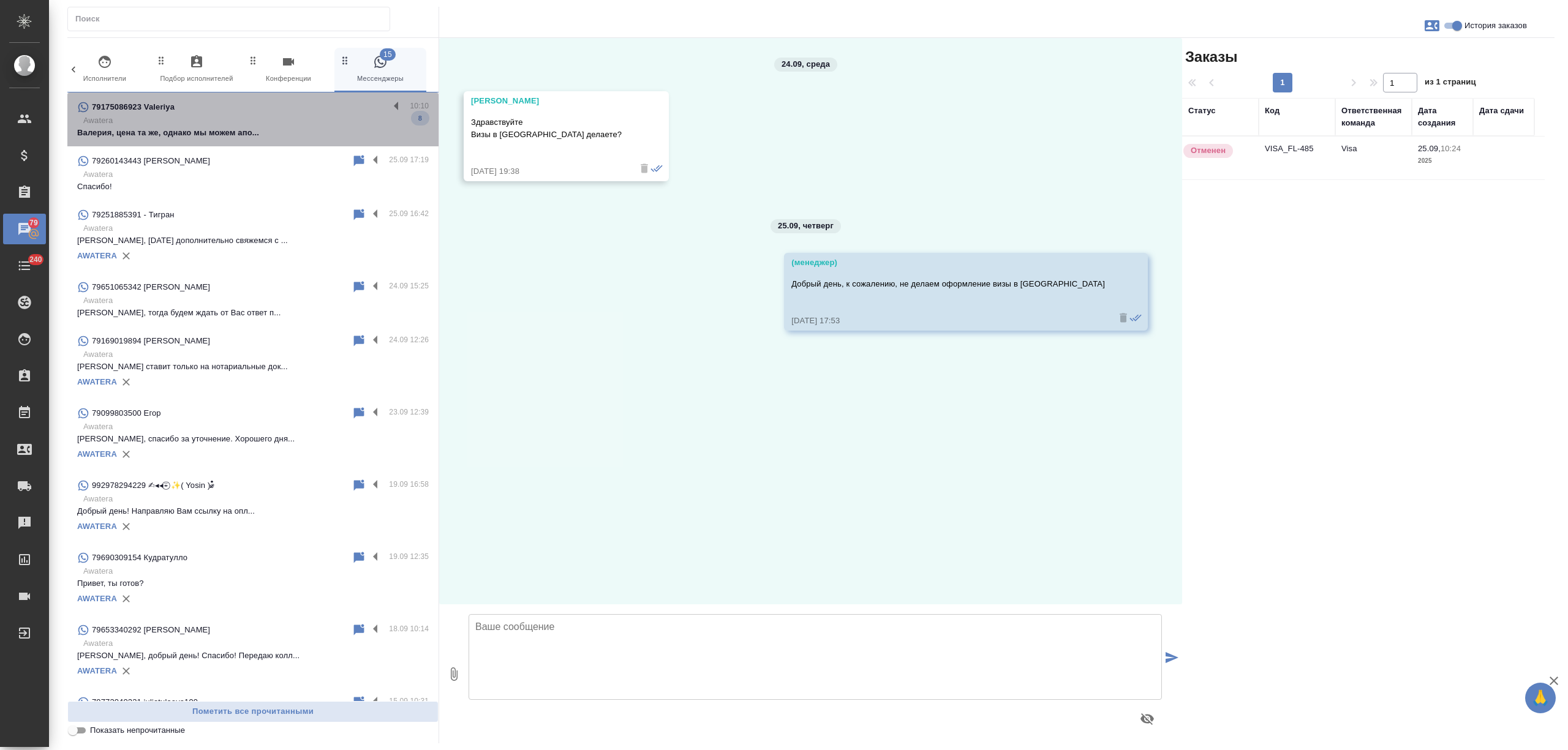
click at [280, 112] on div "79175086923 Valeriya" at bounding box center [233, 107] width 312 height 15
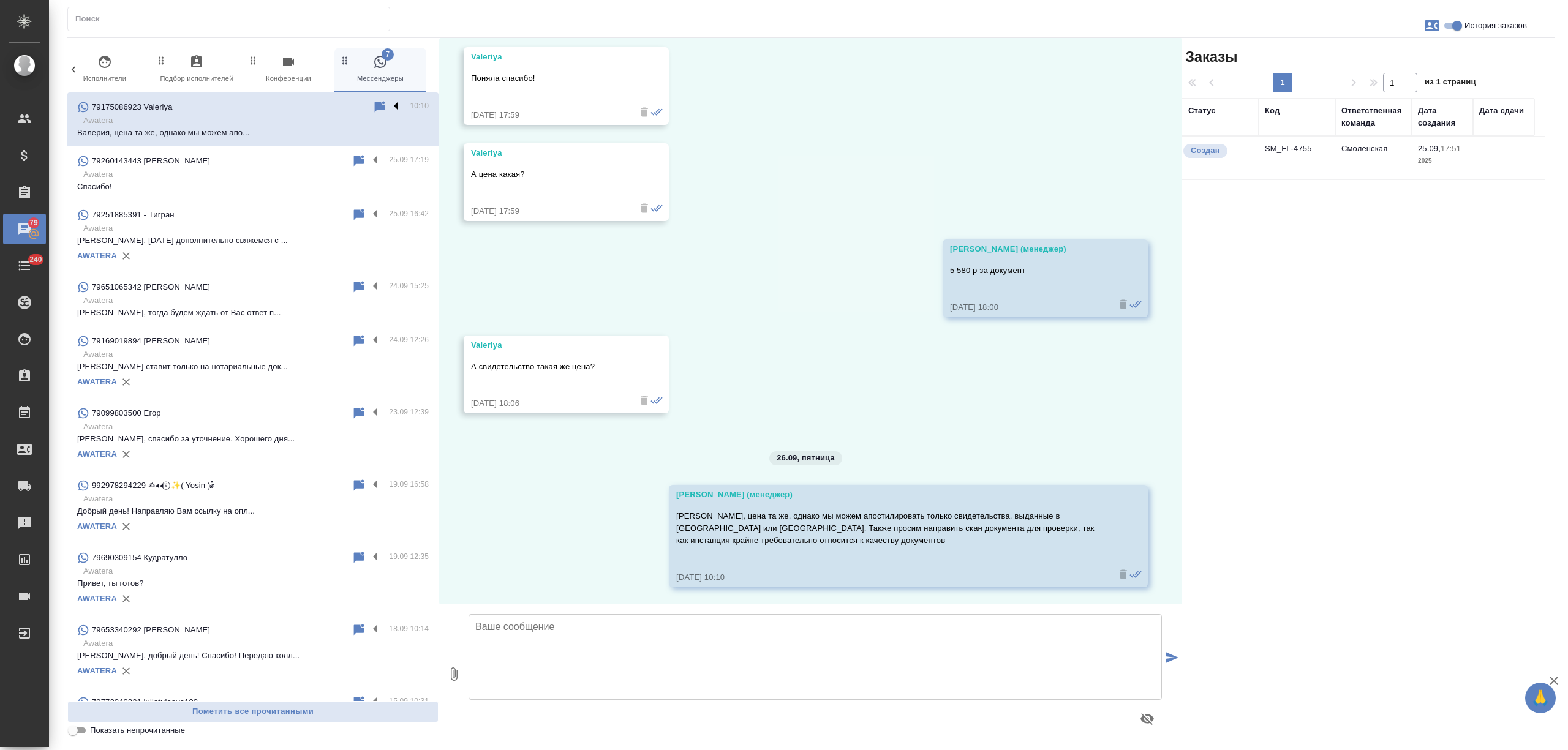
scroll to position [1296, 0]
click at [389, 103] on label at bounding box center [399, 107] width 21 height 14
click at [0, 0] on input "checkbox" at bounding box center [0, 0] width 0 height 0
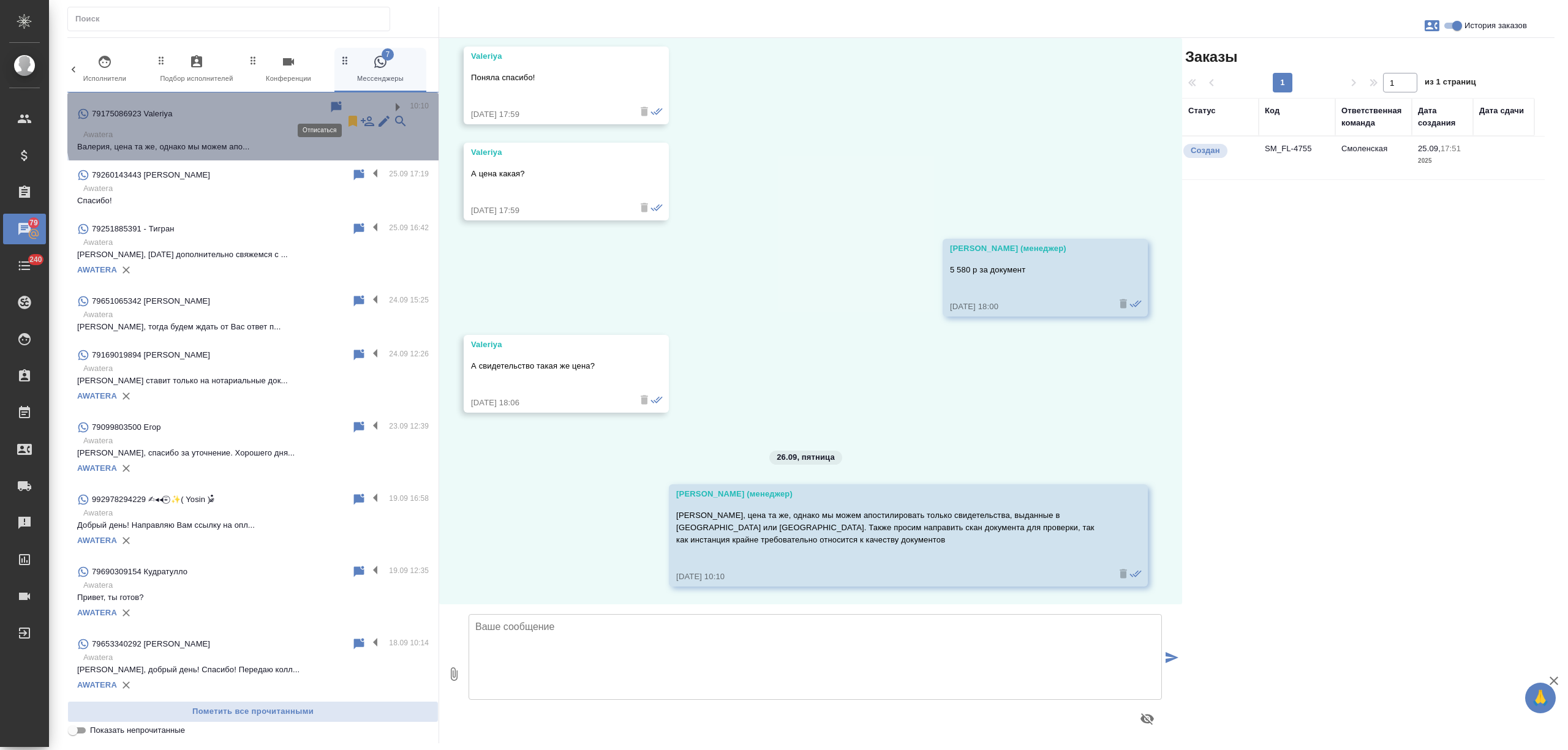
click at [349, 116] on icon at bounding box center [353, 122] width 8 height 11
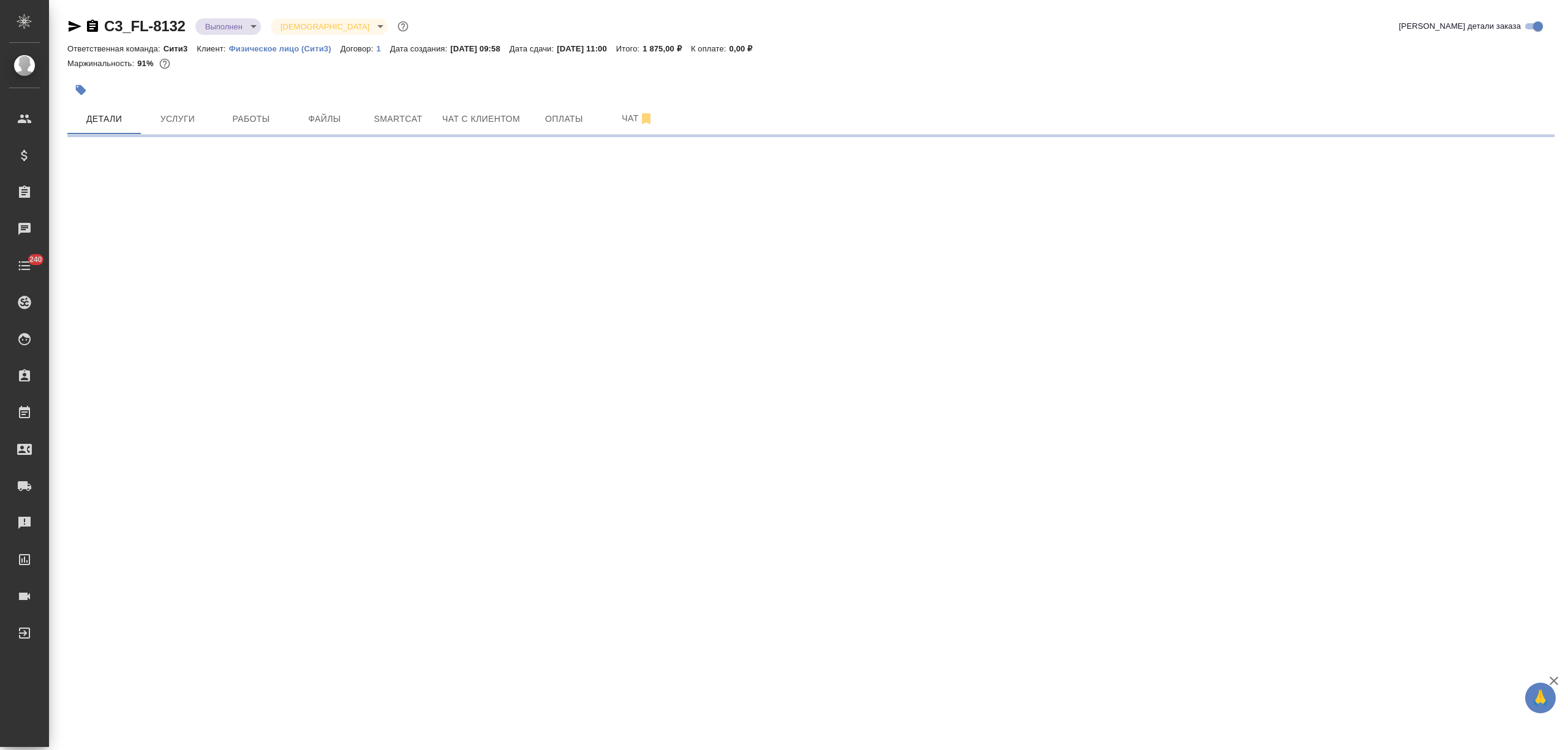
select select "RU"
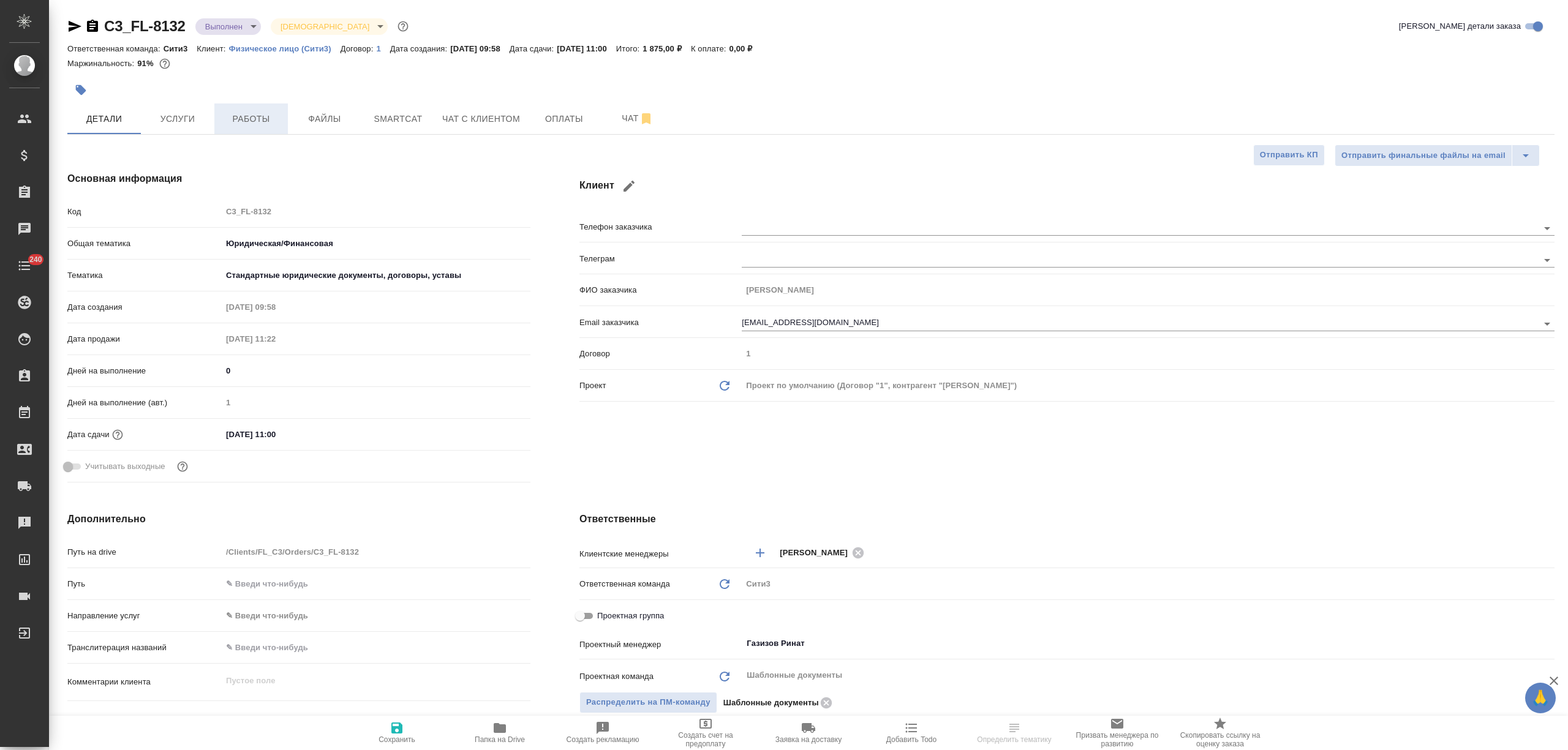
type textarea "x"
click at [243, 110] on button "Работы" at bounding box center [251, 118] width 74 height 30
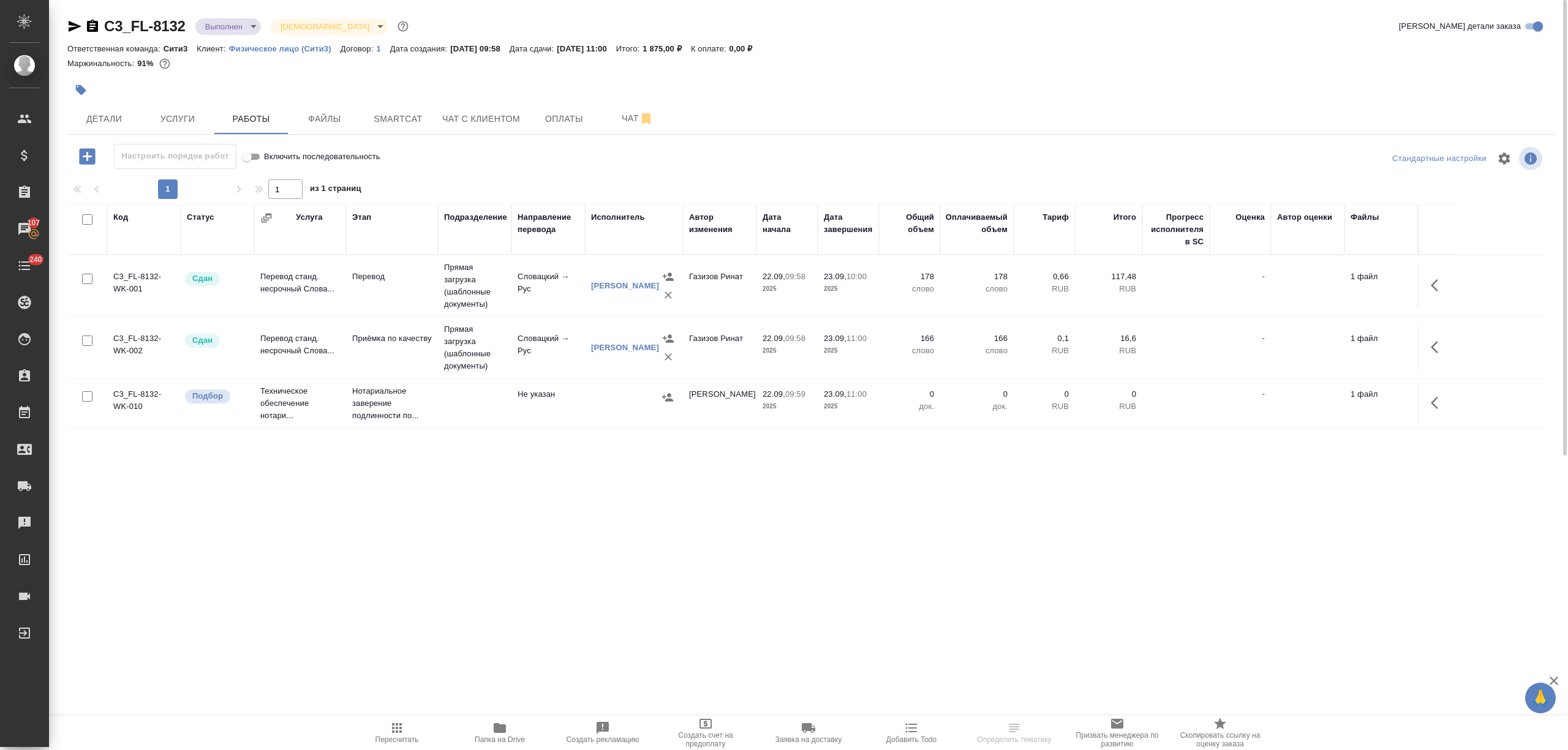
click at [289, 400] on td "Техническое обеспечение нотари..." at bounding box center [300, 403] width 92 height 49
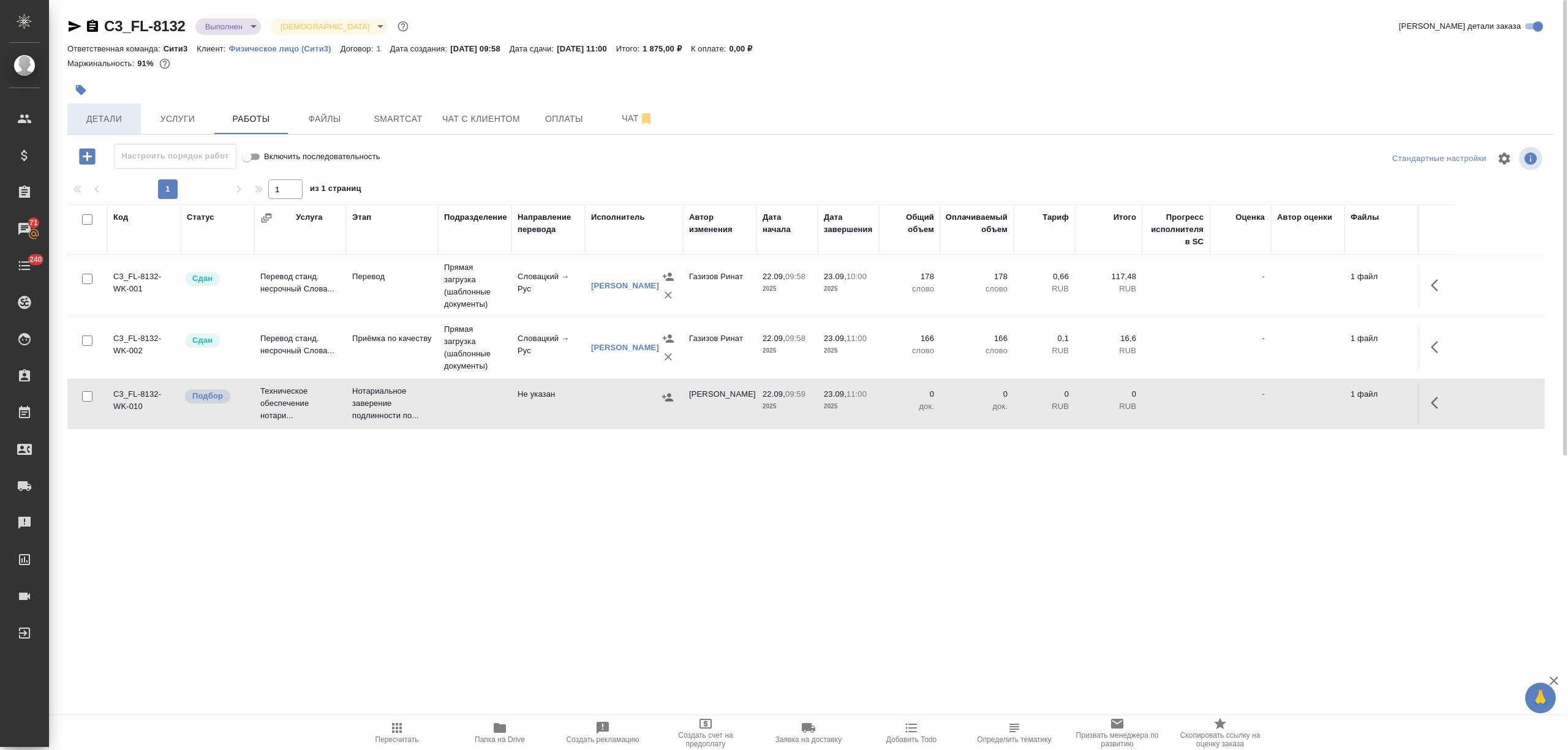
click at [88, 116] on span "Детали" at bounding box center [104, 120] width 59 height 16
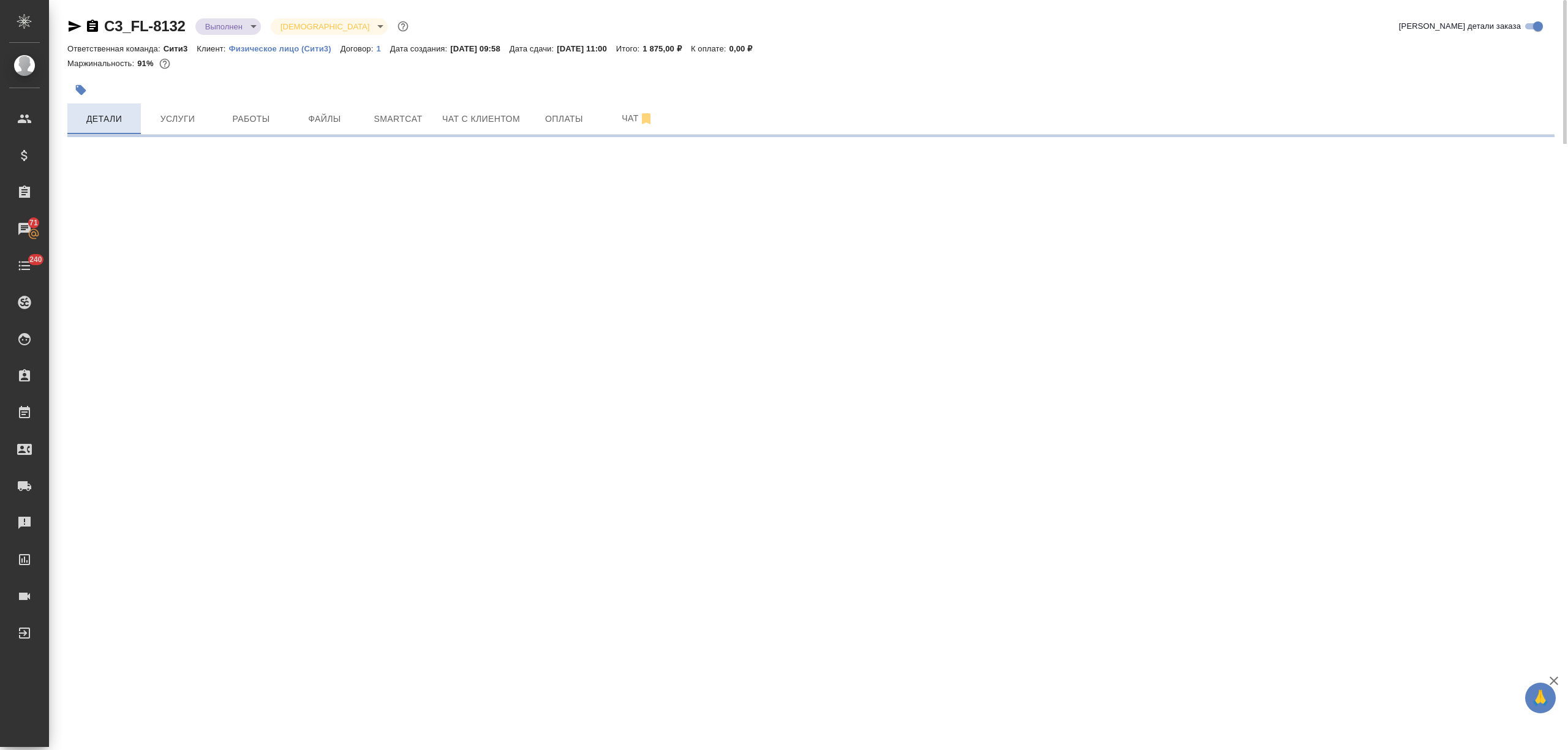
select select "RU"
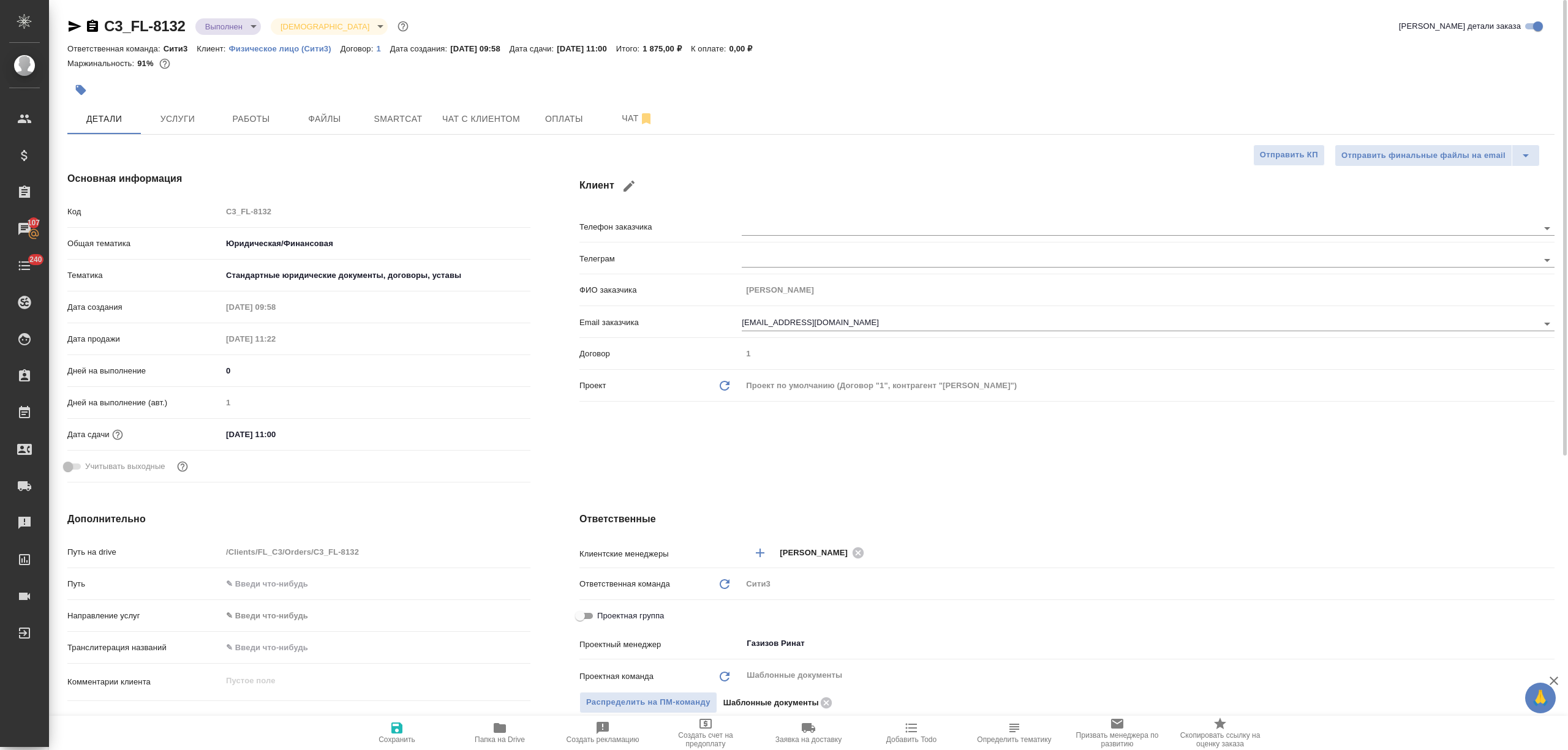
type textarea "x"
click at [226, 432] on input "[DATE] 11:00" at bounding box center [275, 434] width 107 height 18
click at [231, 432] on input "[DATE] 11:00" at bounding box center [275, 434] width 107 height 18
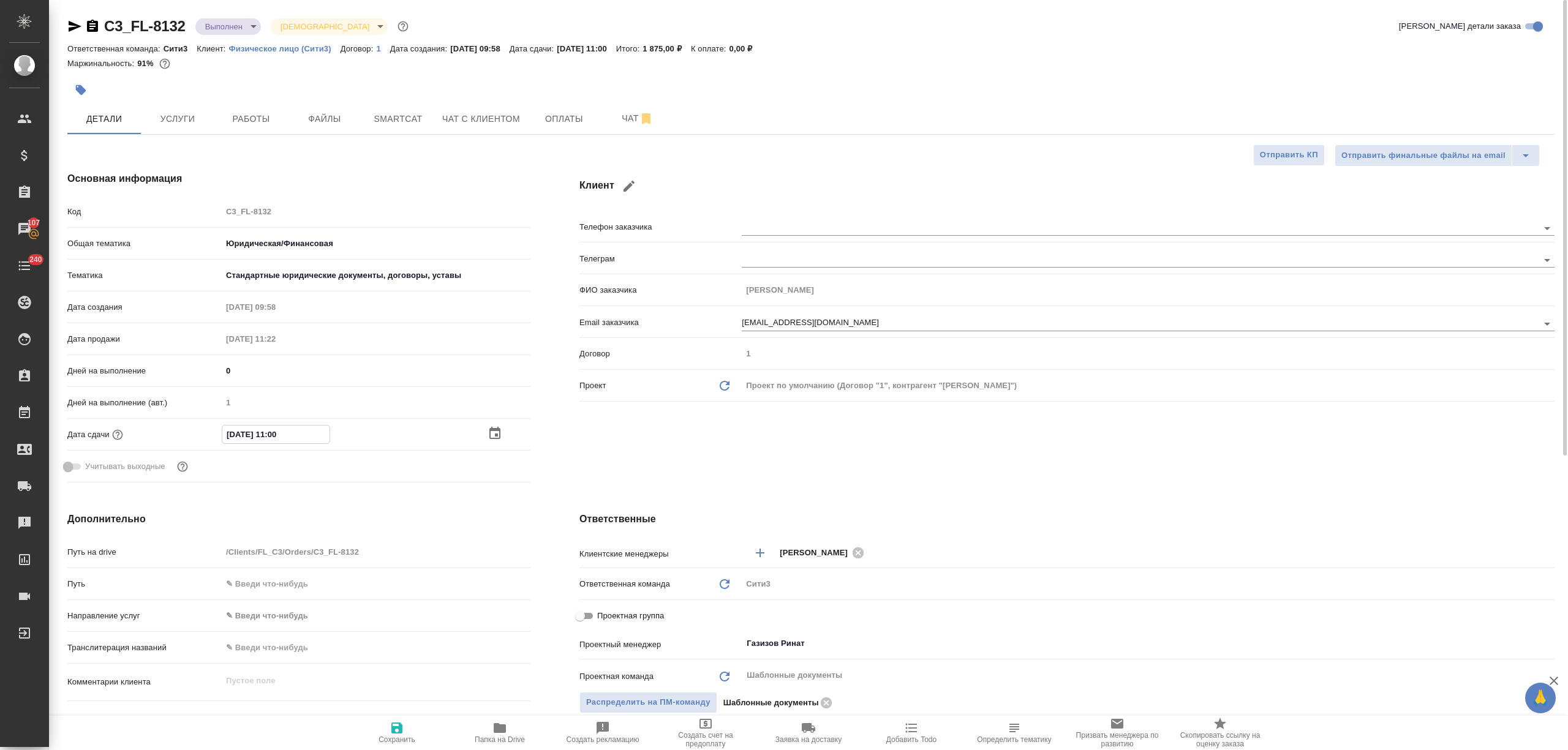
click at [235, 429] on input "[DATE] 11:00" at bounding box center [275, 434] width 107 height 18
click at [234, 434] on input "[DATE] 11:00" at bounding box center [275, 434] width 107 height 18
type input "[DATE] 11:00"
type textarea "x"
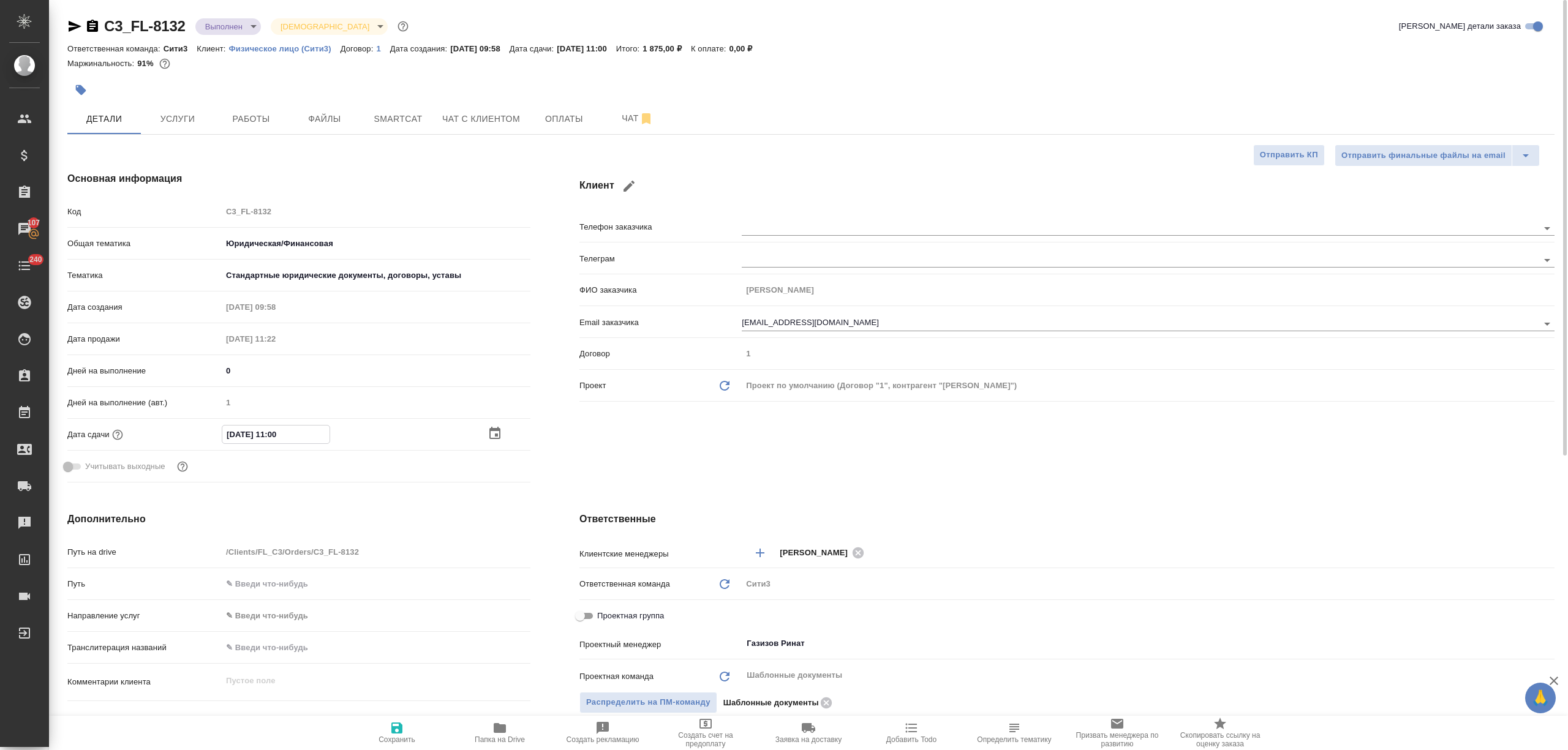
type textarea "x"
type input "[DATE] 11:00"
click at [398, 734] on icon "button" at bounding box center [397, 728] width 11 height 11
type textarea "x"
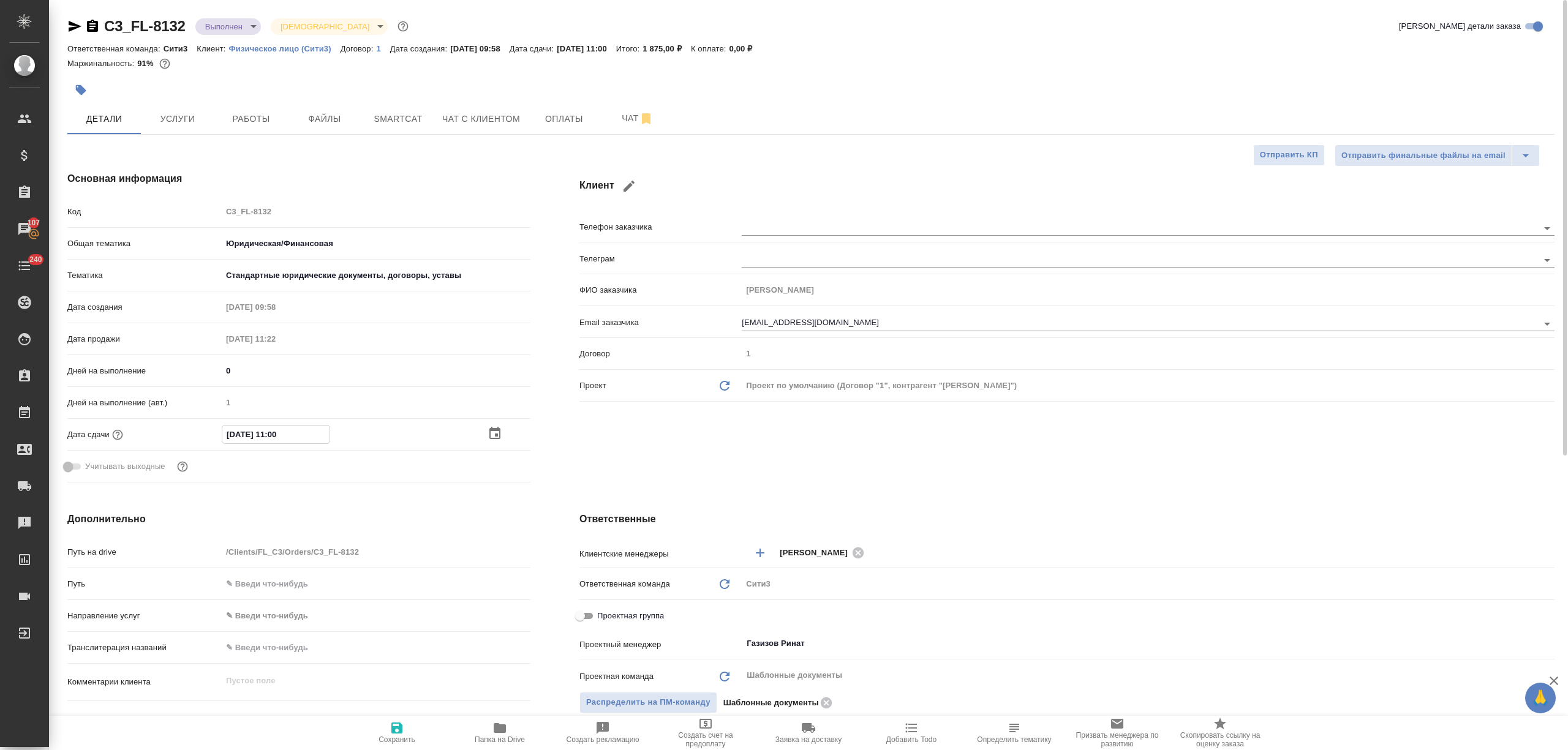
type textarea "x"
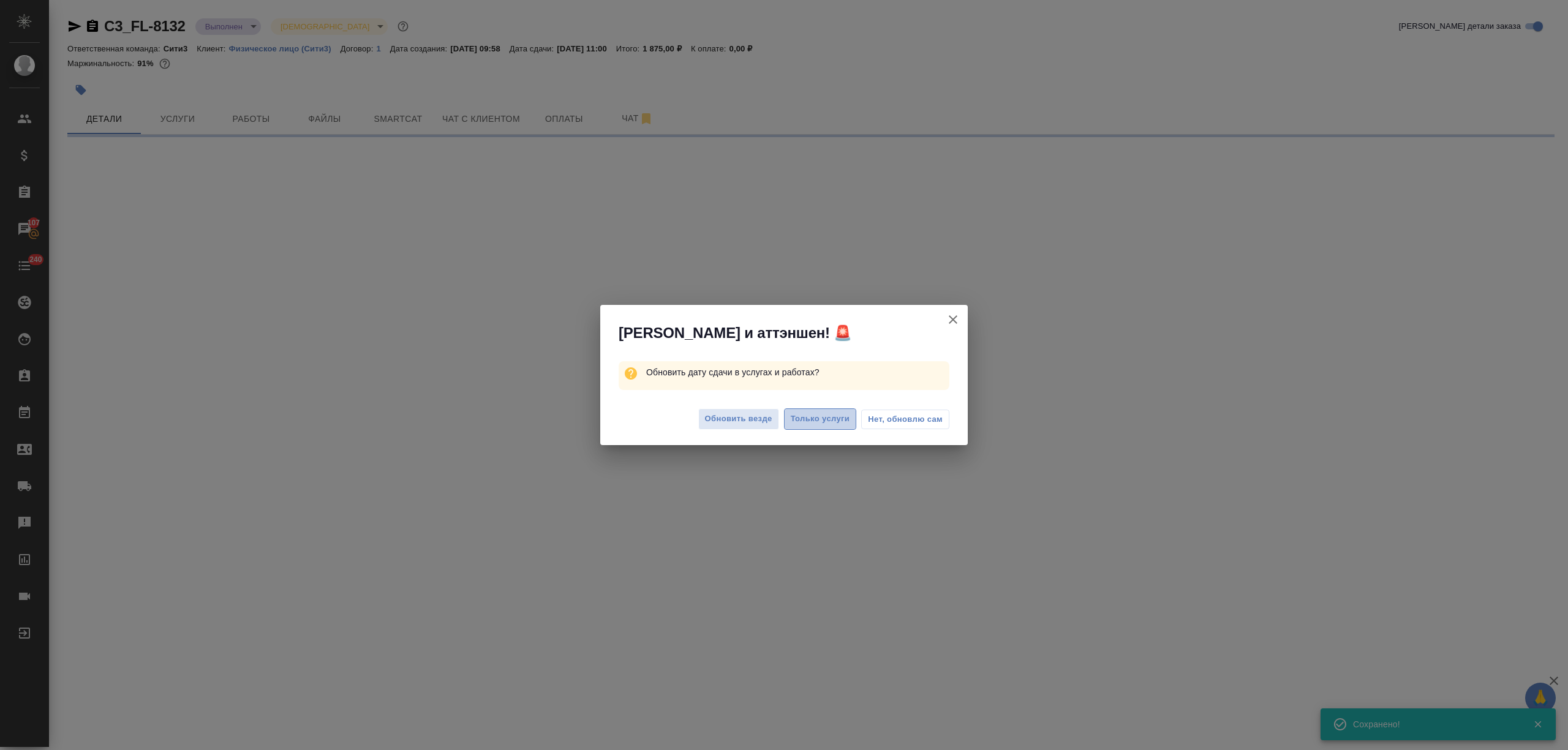
click at [829, 417] on span "Только услуги" at bounding box center [820, 420] width 59 height 14
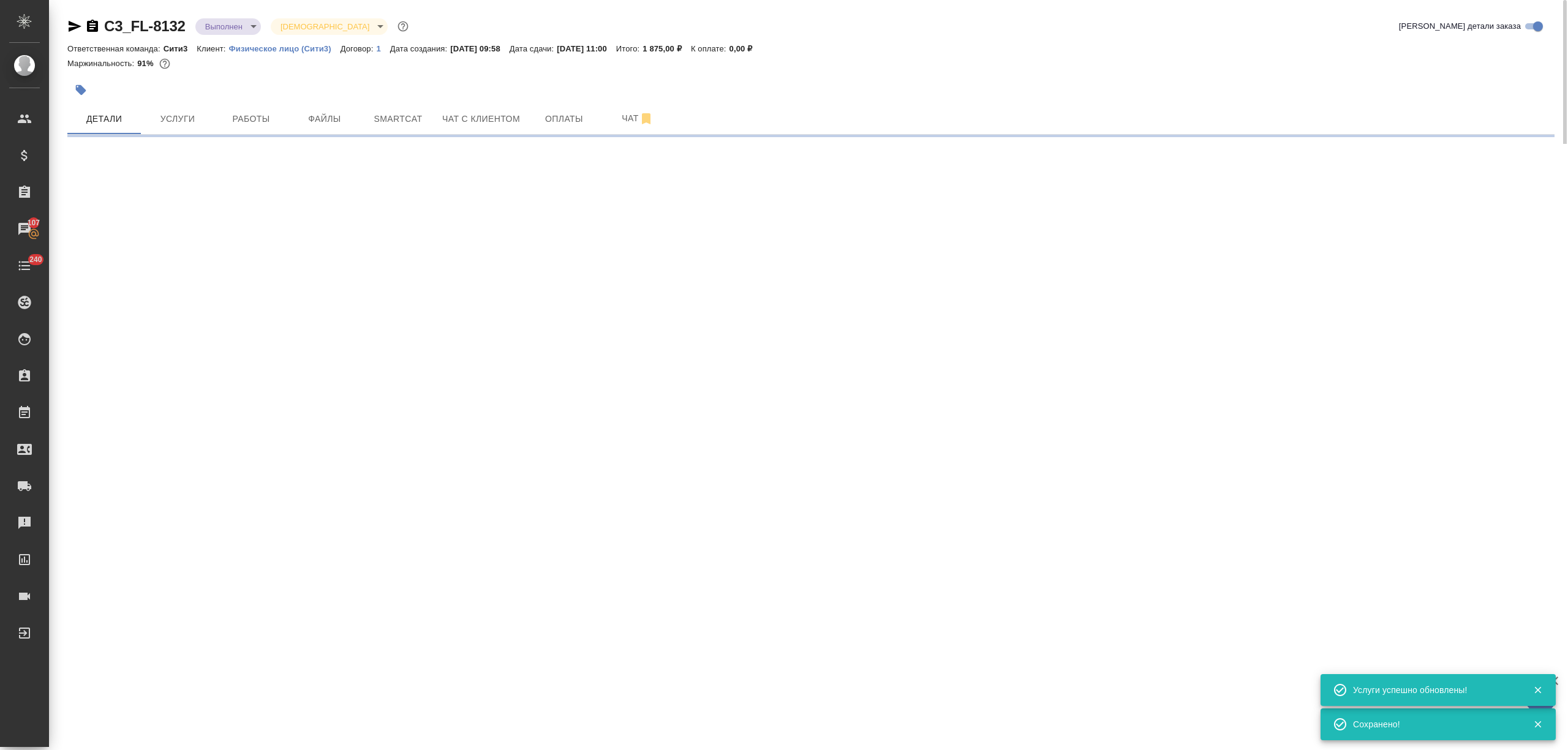
select select "RU"
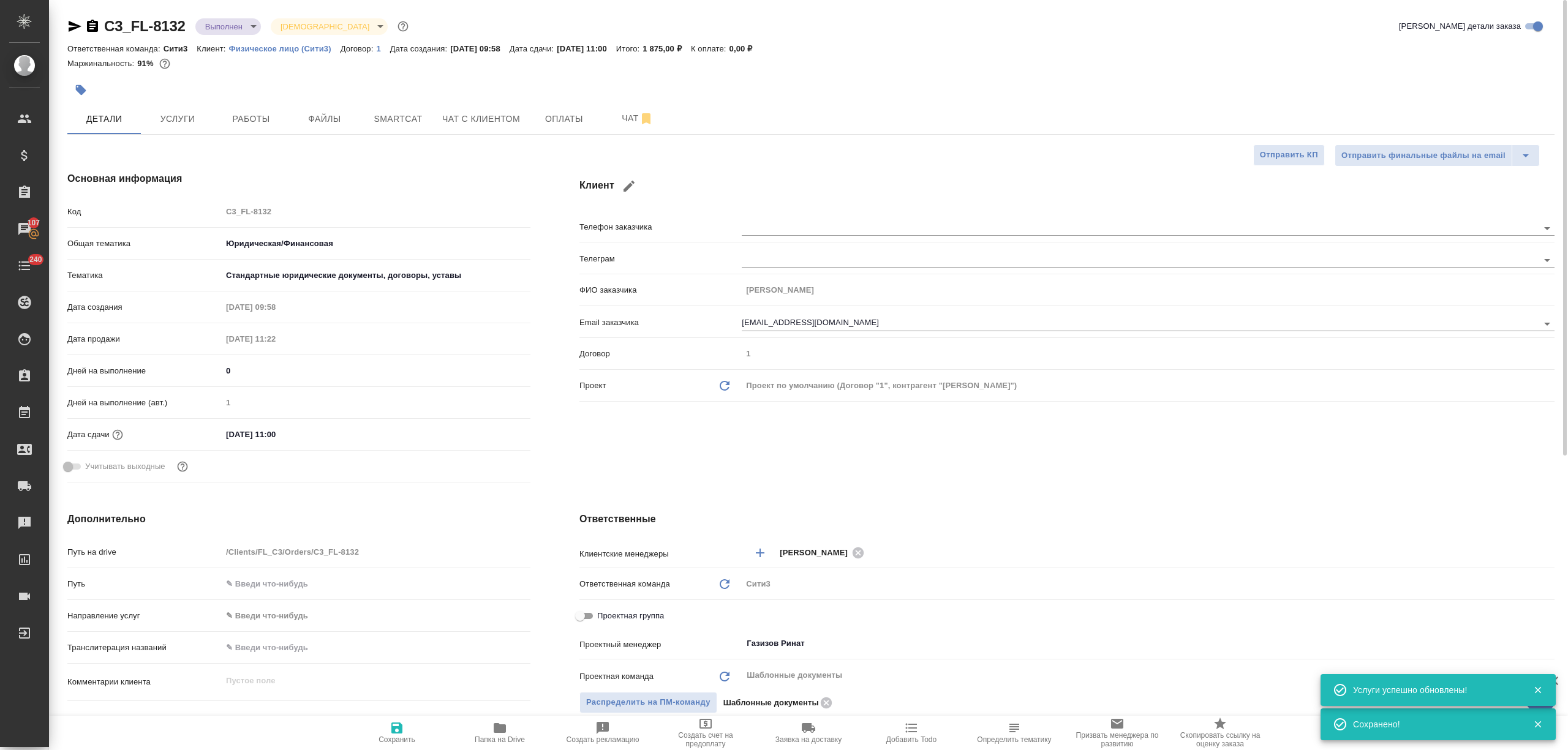
click at [76, 79] on button "button" at bounding box center [81, 90] width 27 height 27
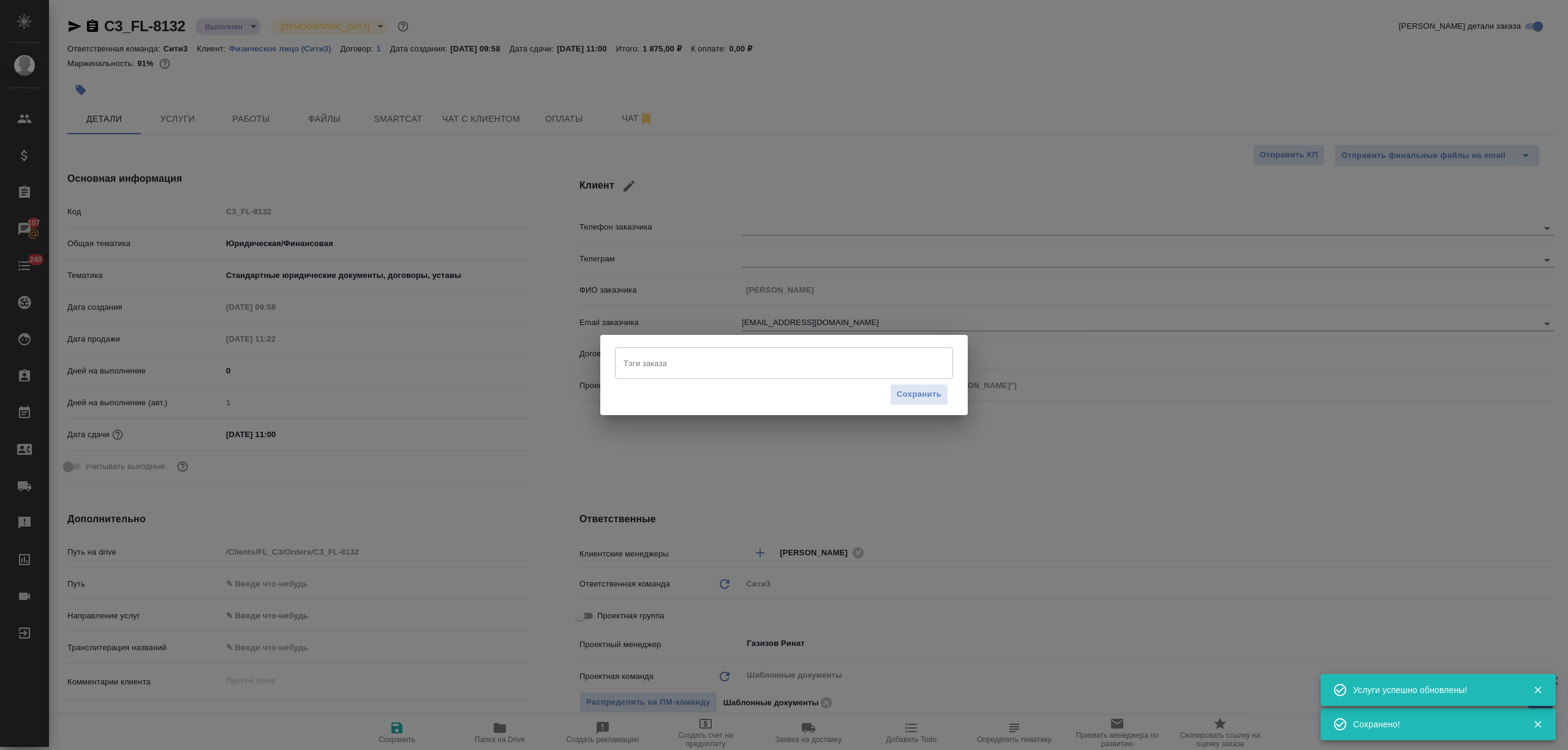
type textarea "x"
click at [694, 357] on input "Тэги заказа" at bounding box center [772, 363] width 304 height 21
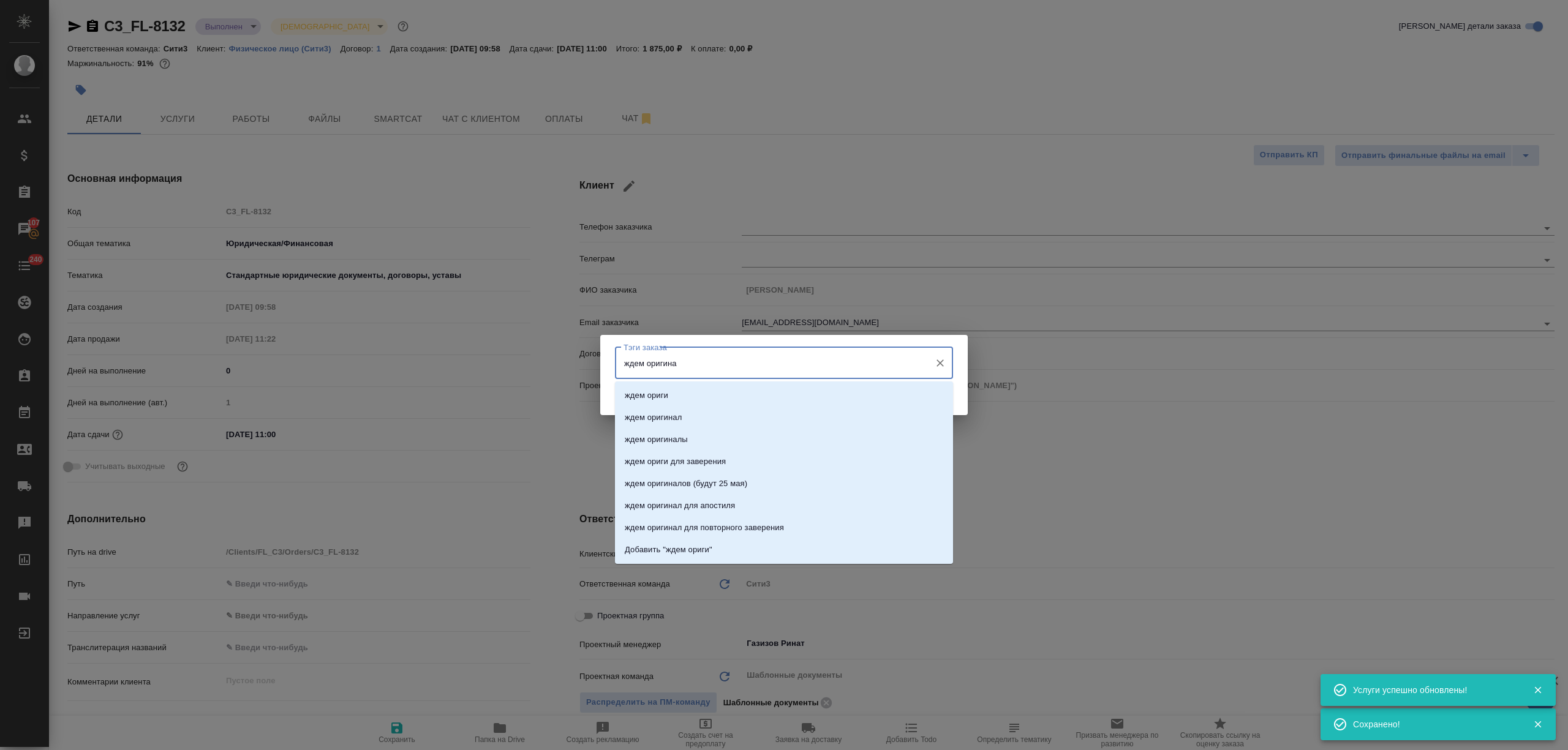
type input "ждем оригинал"
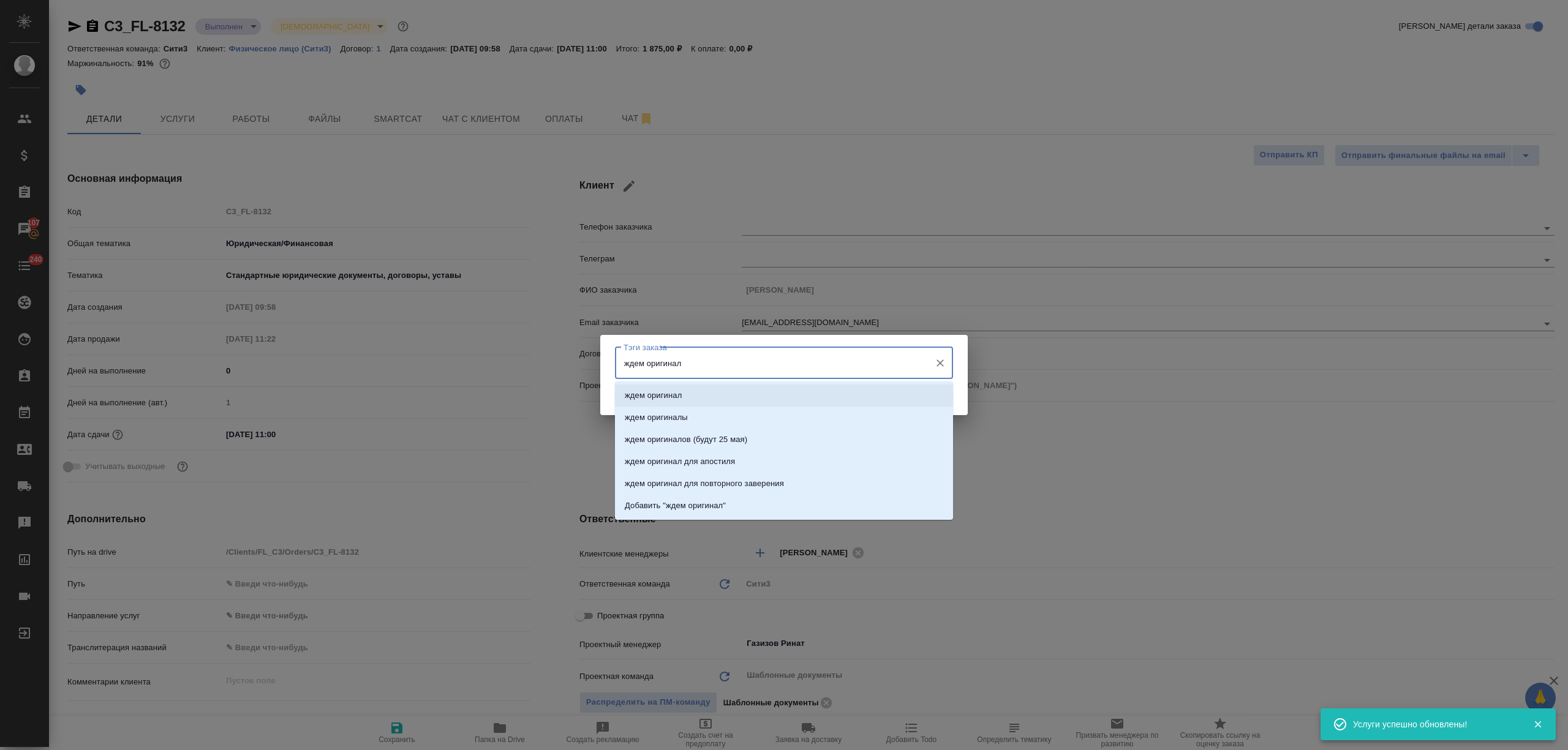
click at [694, 385] on li "ждем оригинал" at bounding box center [784, 396] width 338 height 22
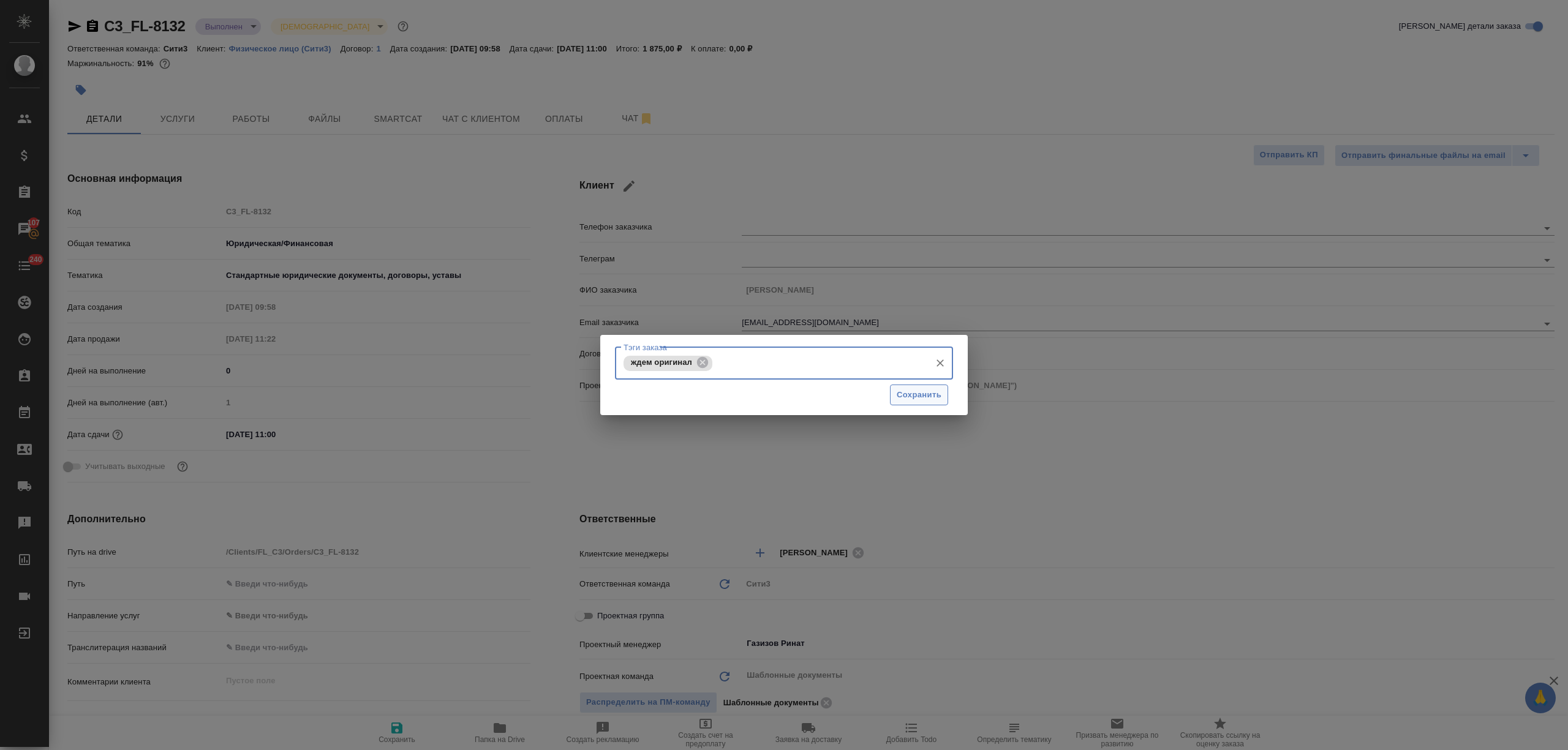
click at [940, 403] on button "Сохранить" at bounding box center [919, 396] width 58 height 21
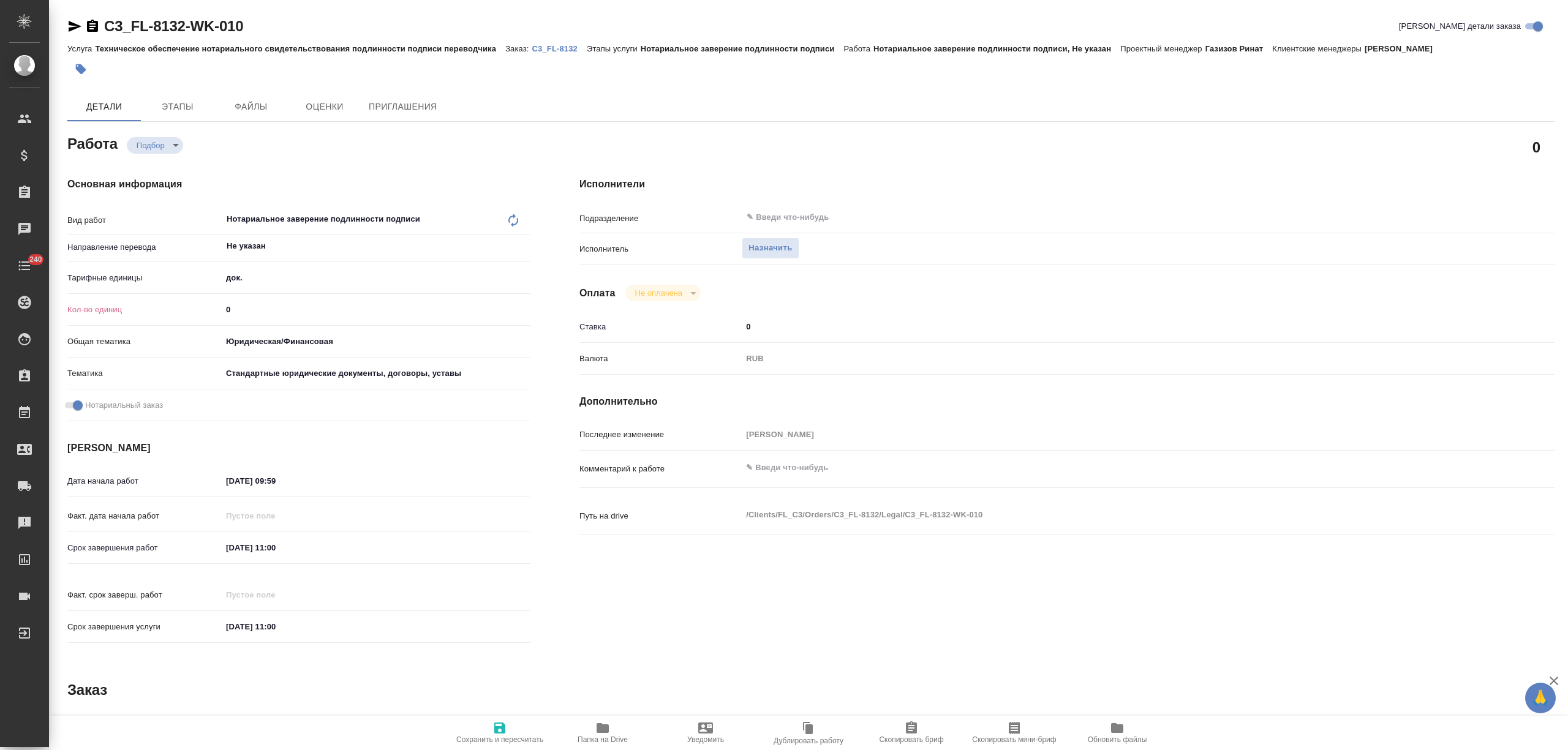
type textarea "x"
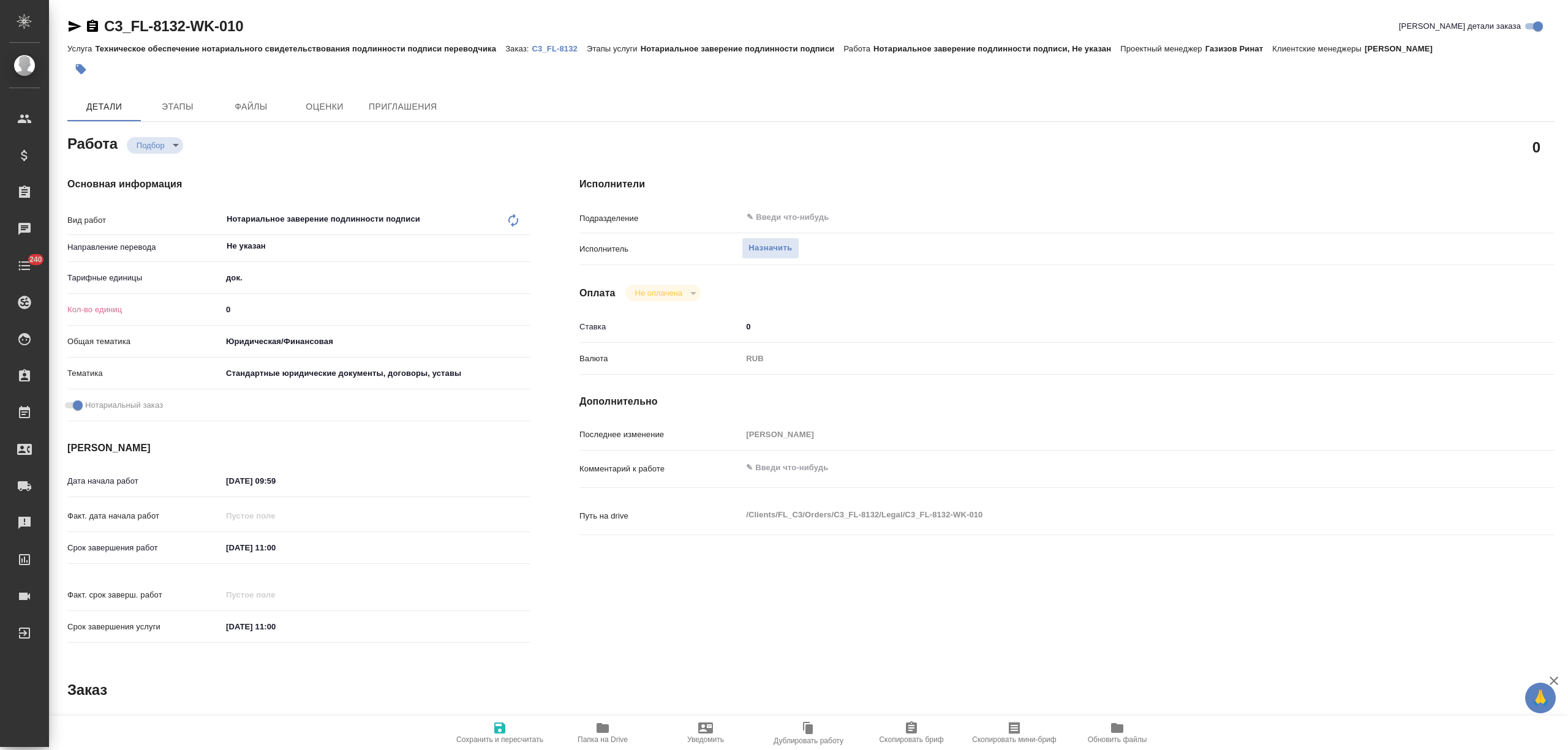
type textarea "x"
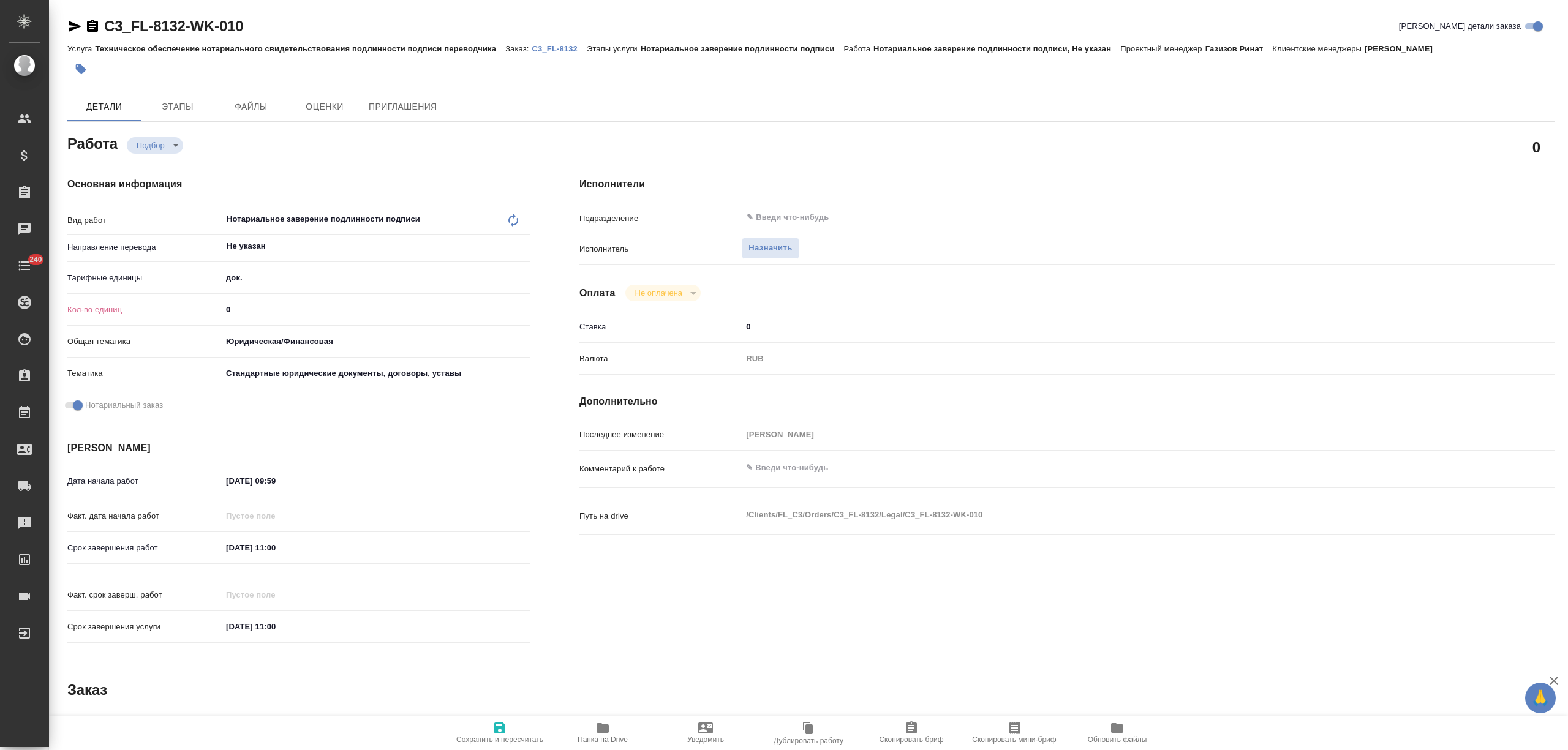
type textarea "x"
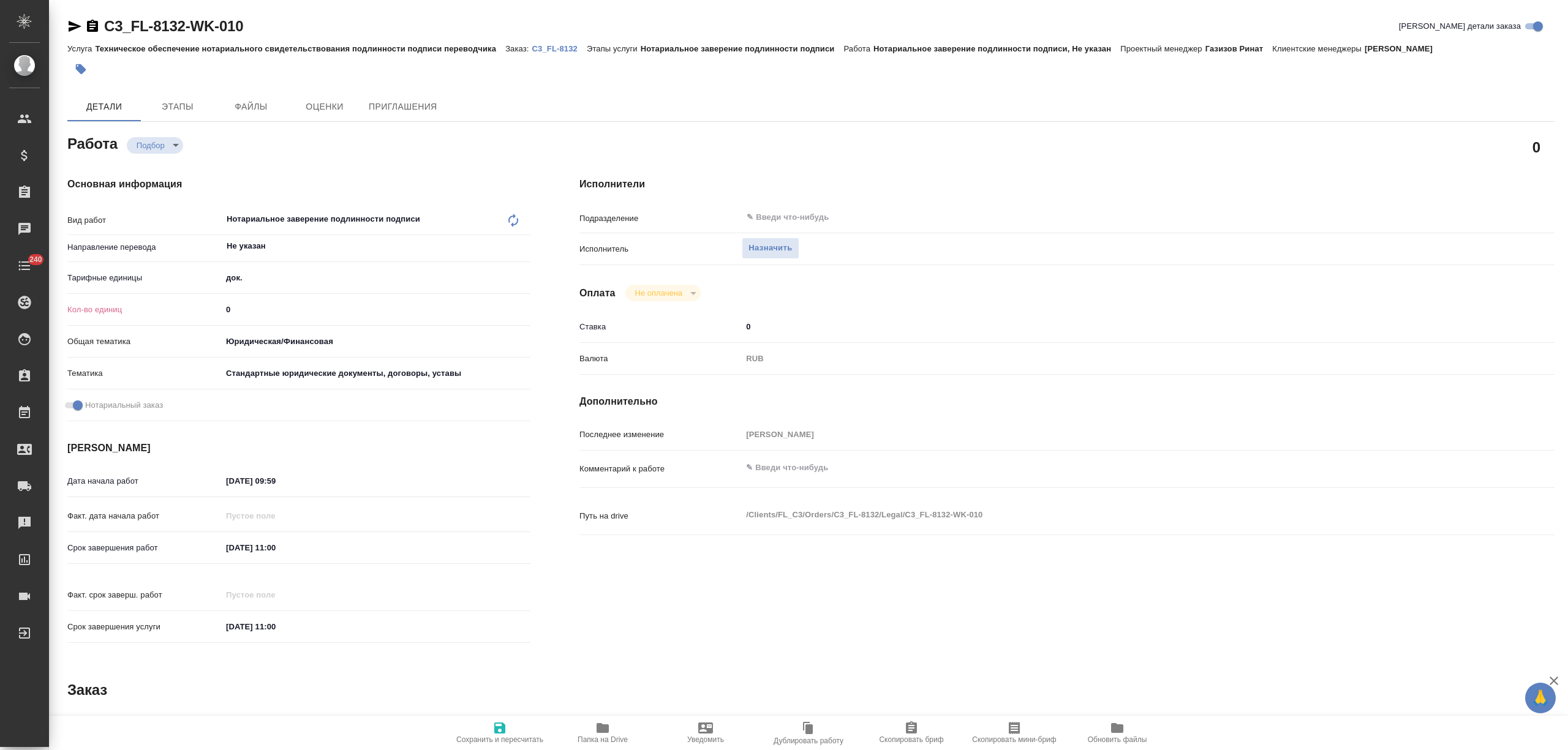
type textarea "x"
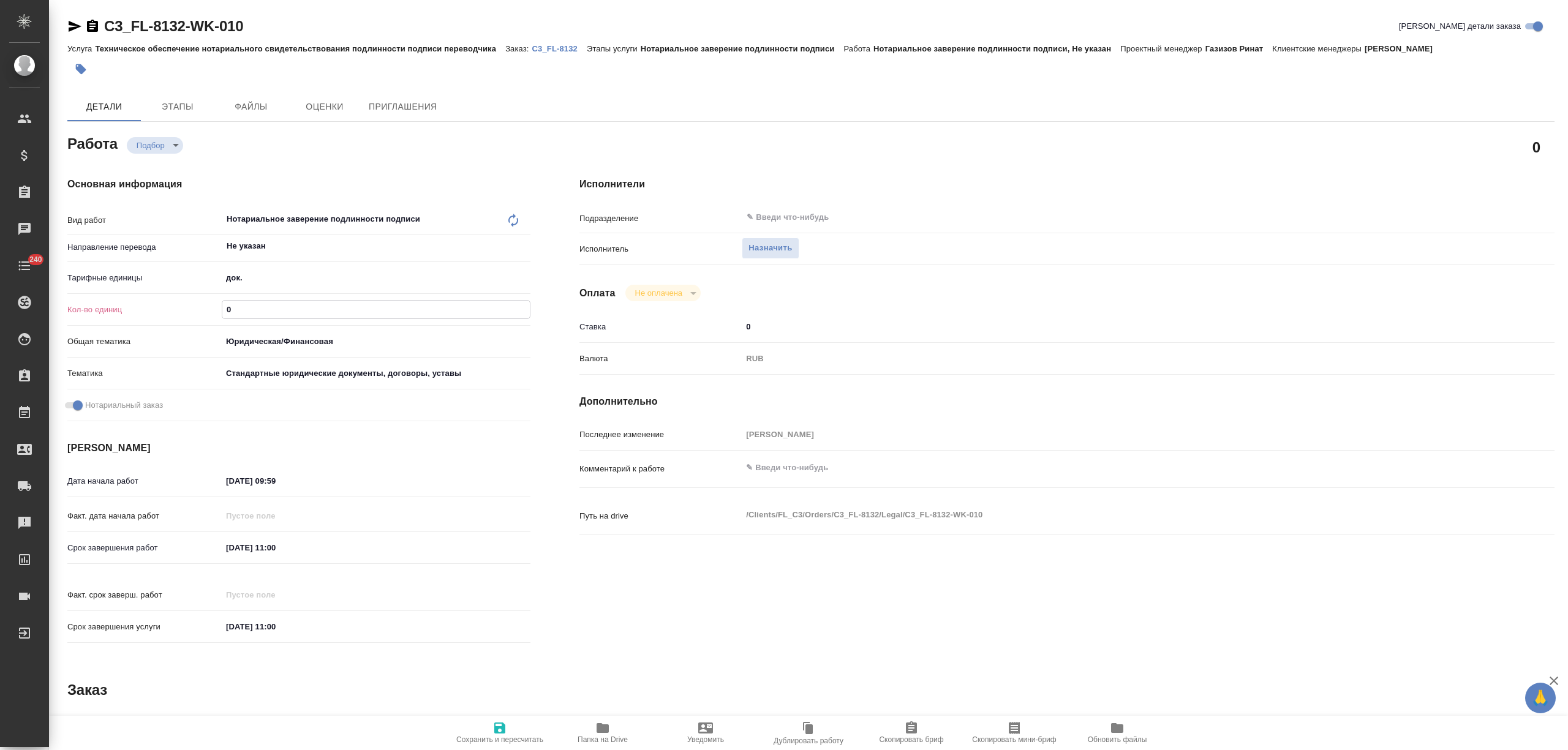
type textarea "x"
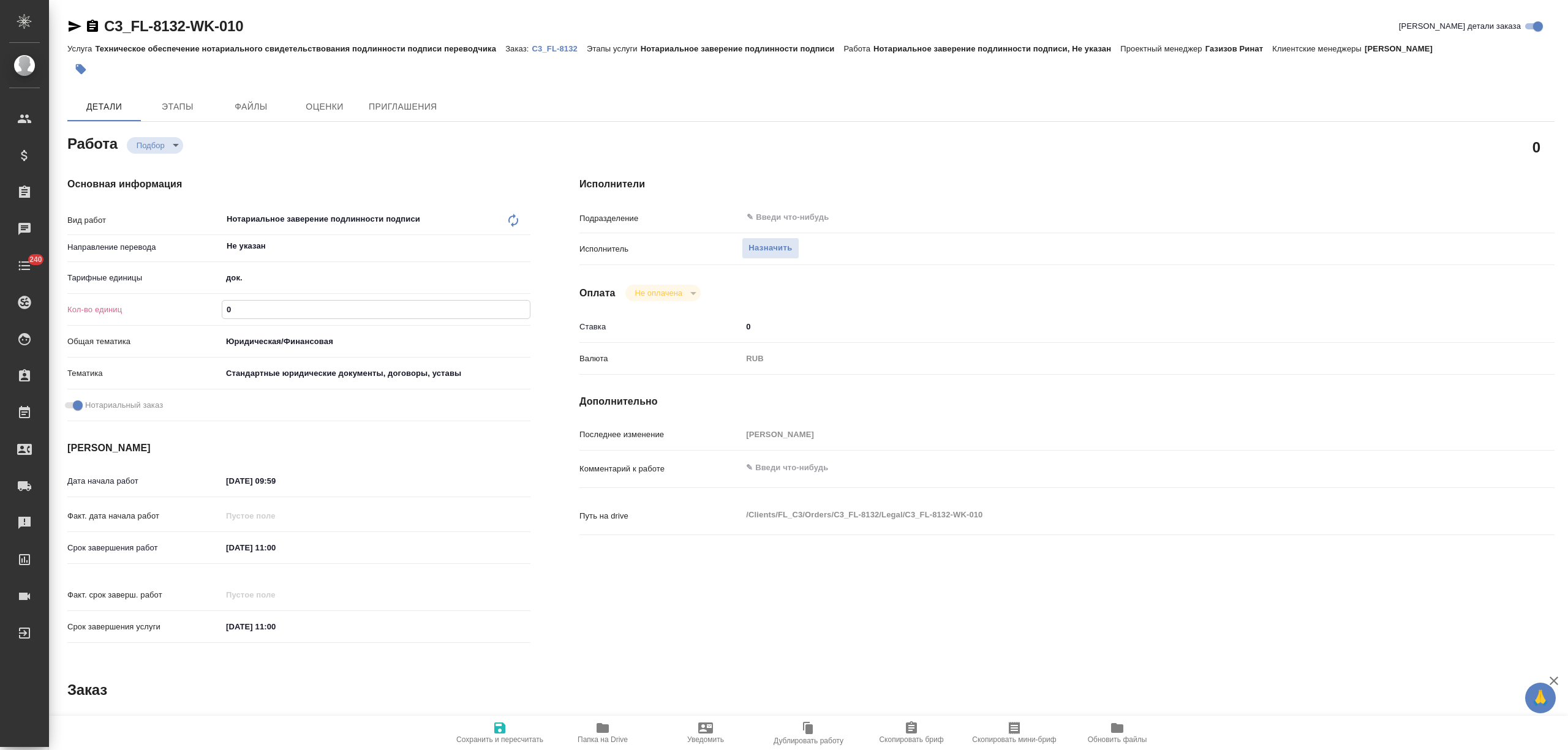
type textarea "x"
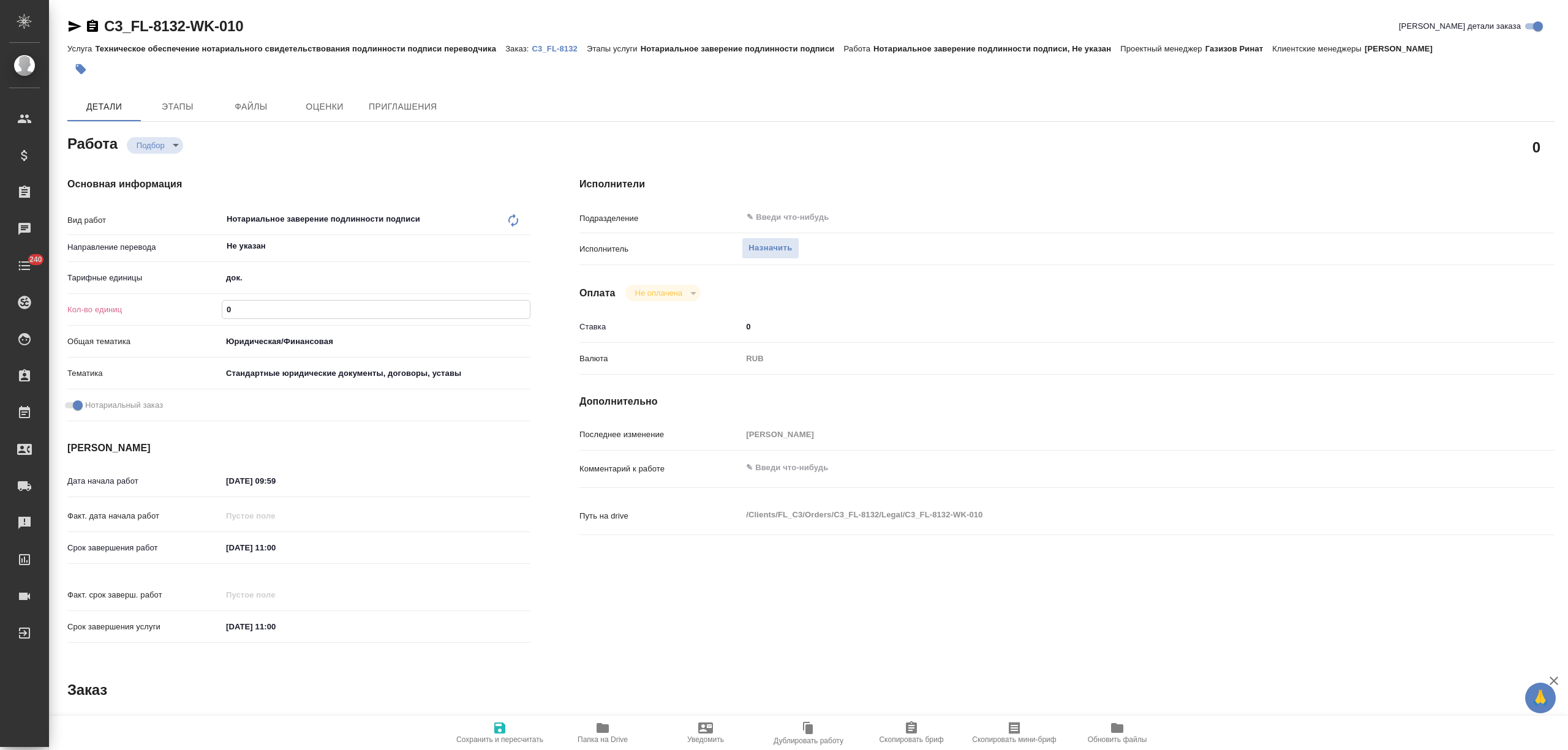
type textarea "x"
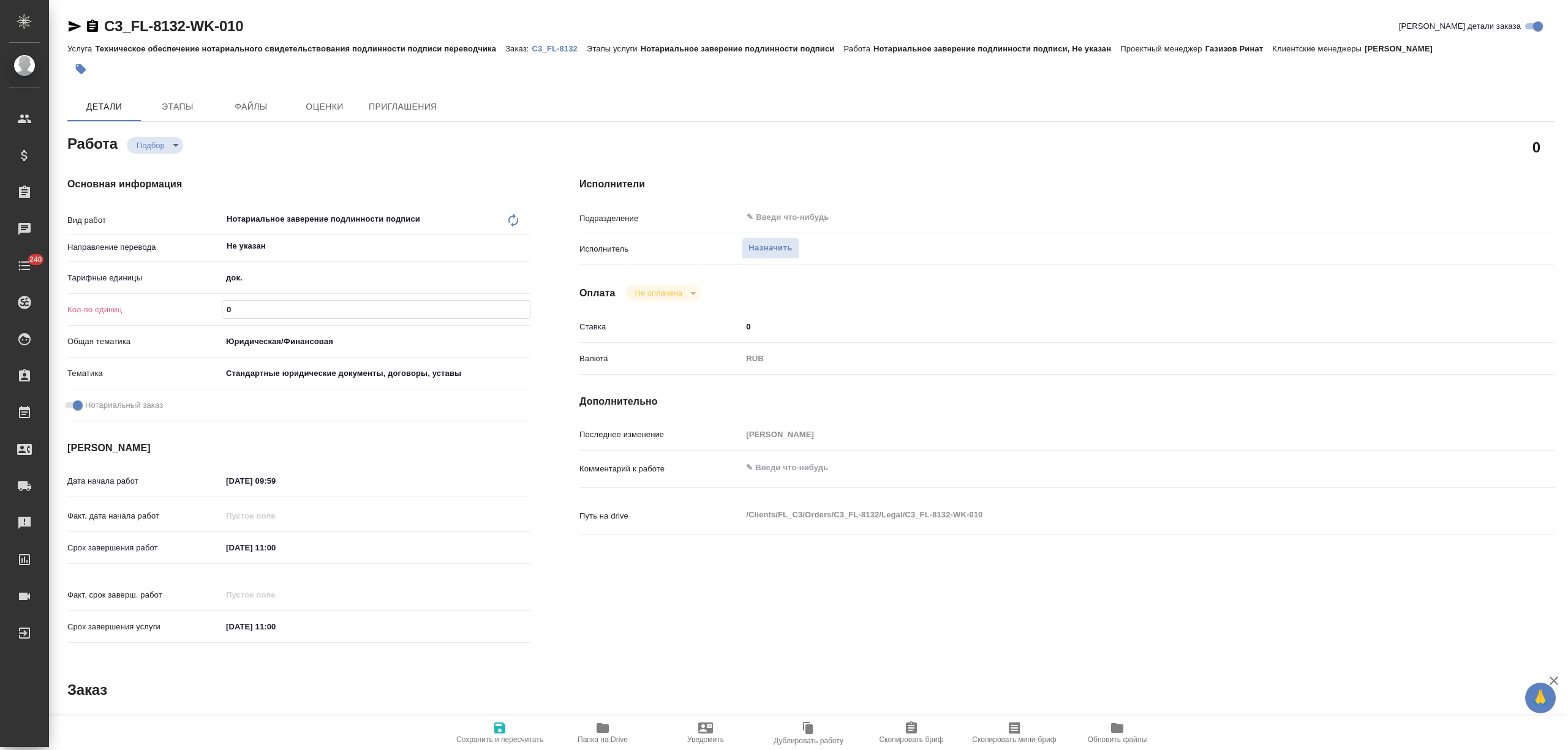
drag, startPoint x: 231, startPoint y: 311, endPoint x: 218, endPoint y: 311, distance: 13.0
click at [218, 311] on div "Кол-во единиц 0" at bounding box center [299, 309] width 463 height 21
type textarea "x"
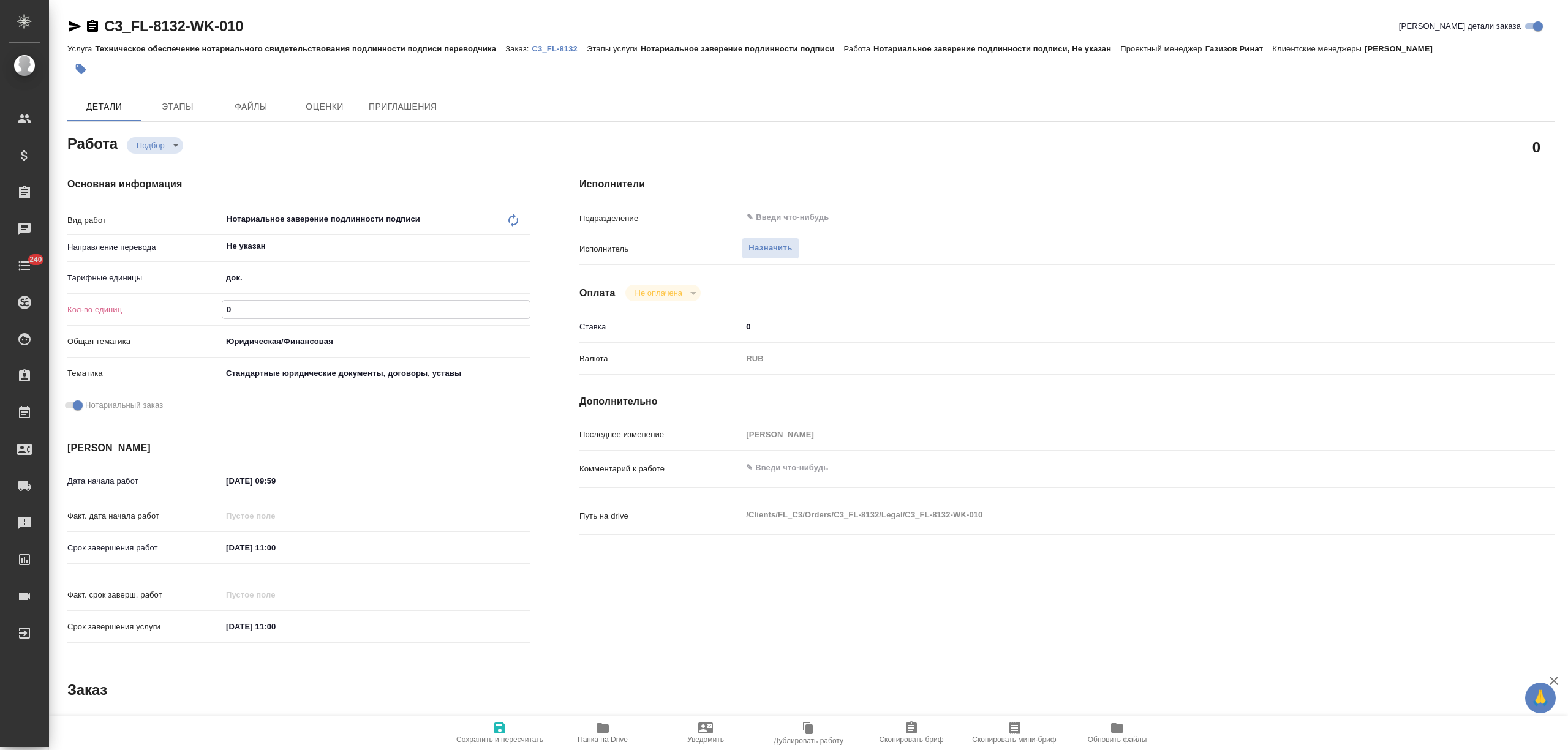
type textarea "x"
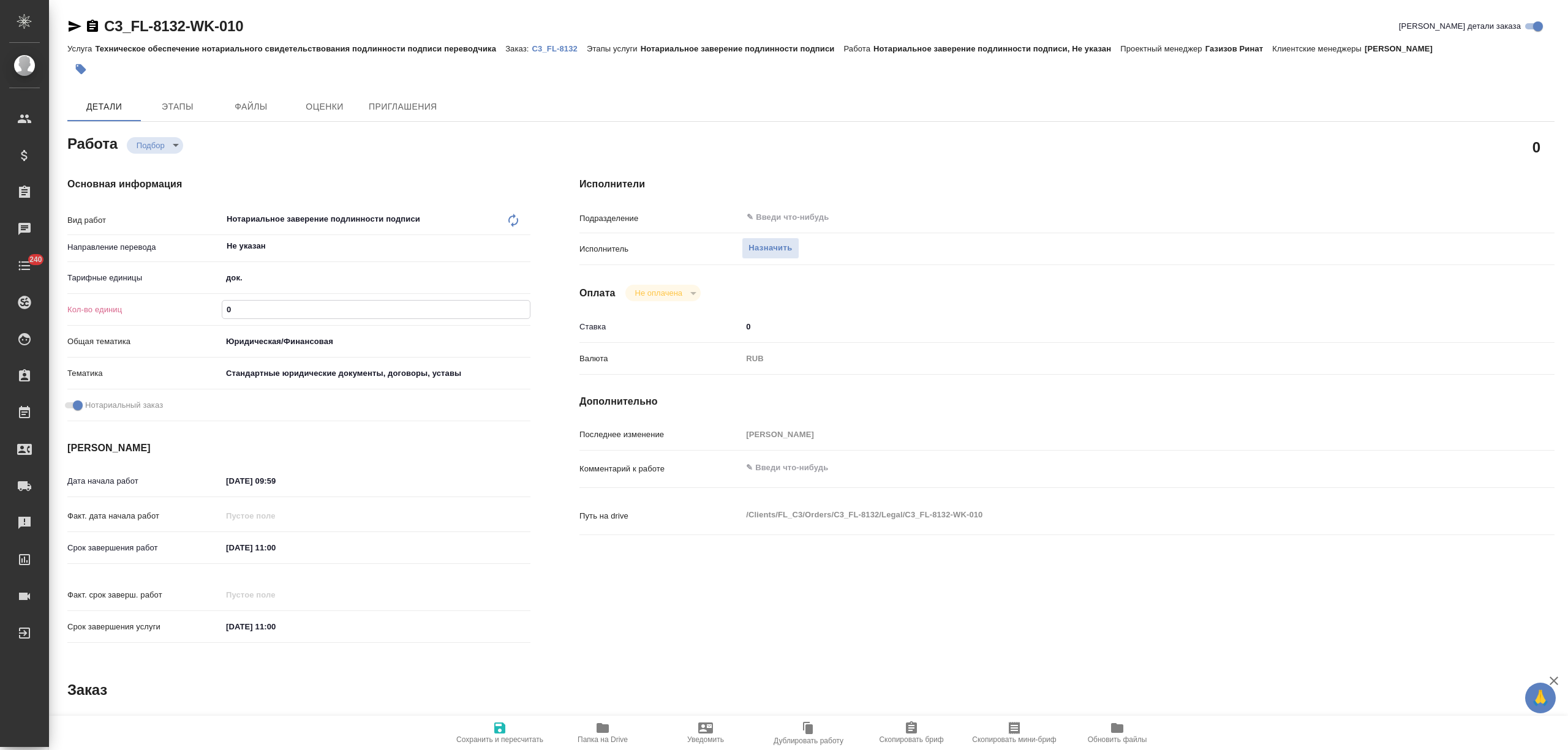
type textarea "x"
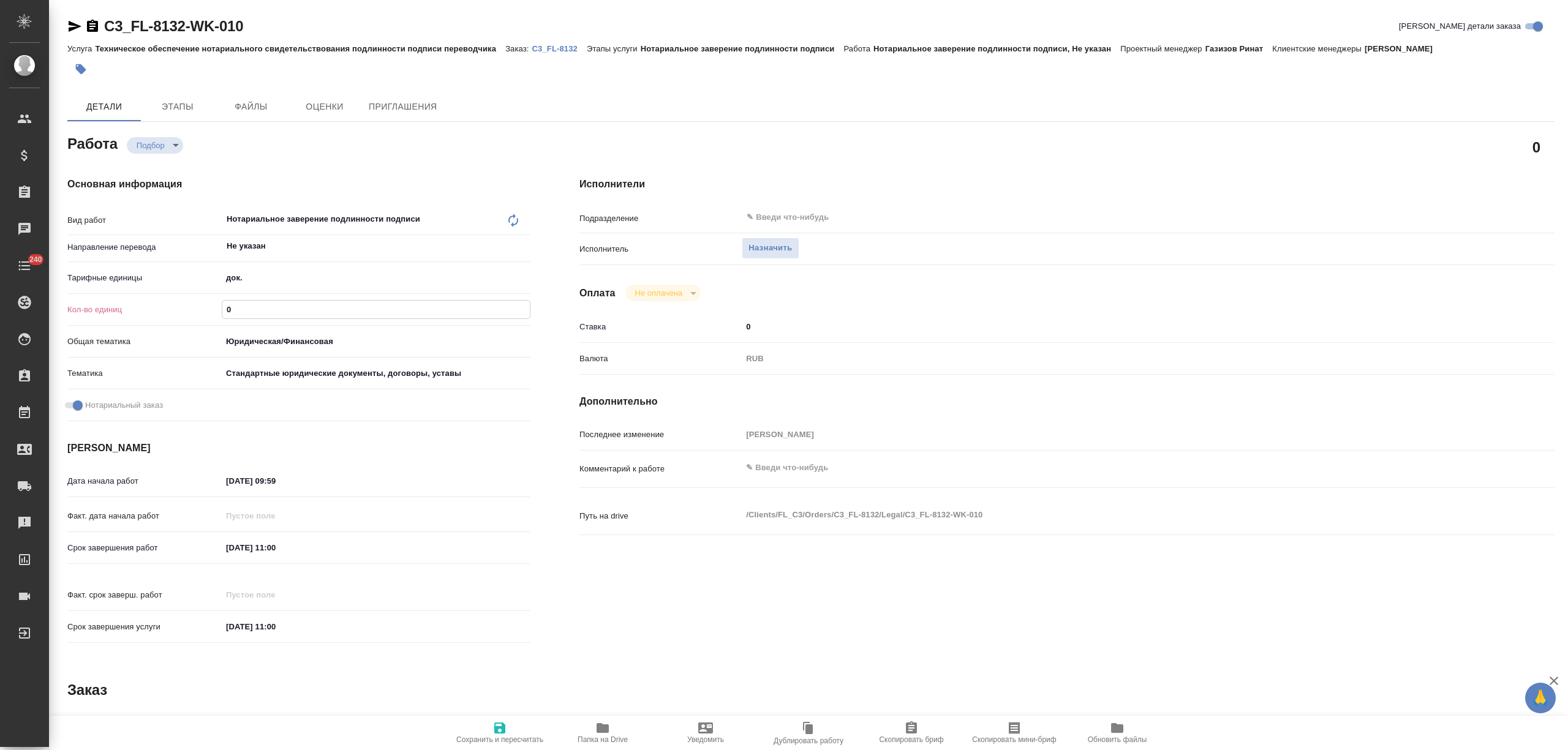
type textarea "x"
click at [260, 156] on div "Основная информация Вид работ Нотариальное заверение подлинности подписи x ​ На…" at bounding box center [299, 414] width 512 height 523
type textarea "x"
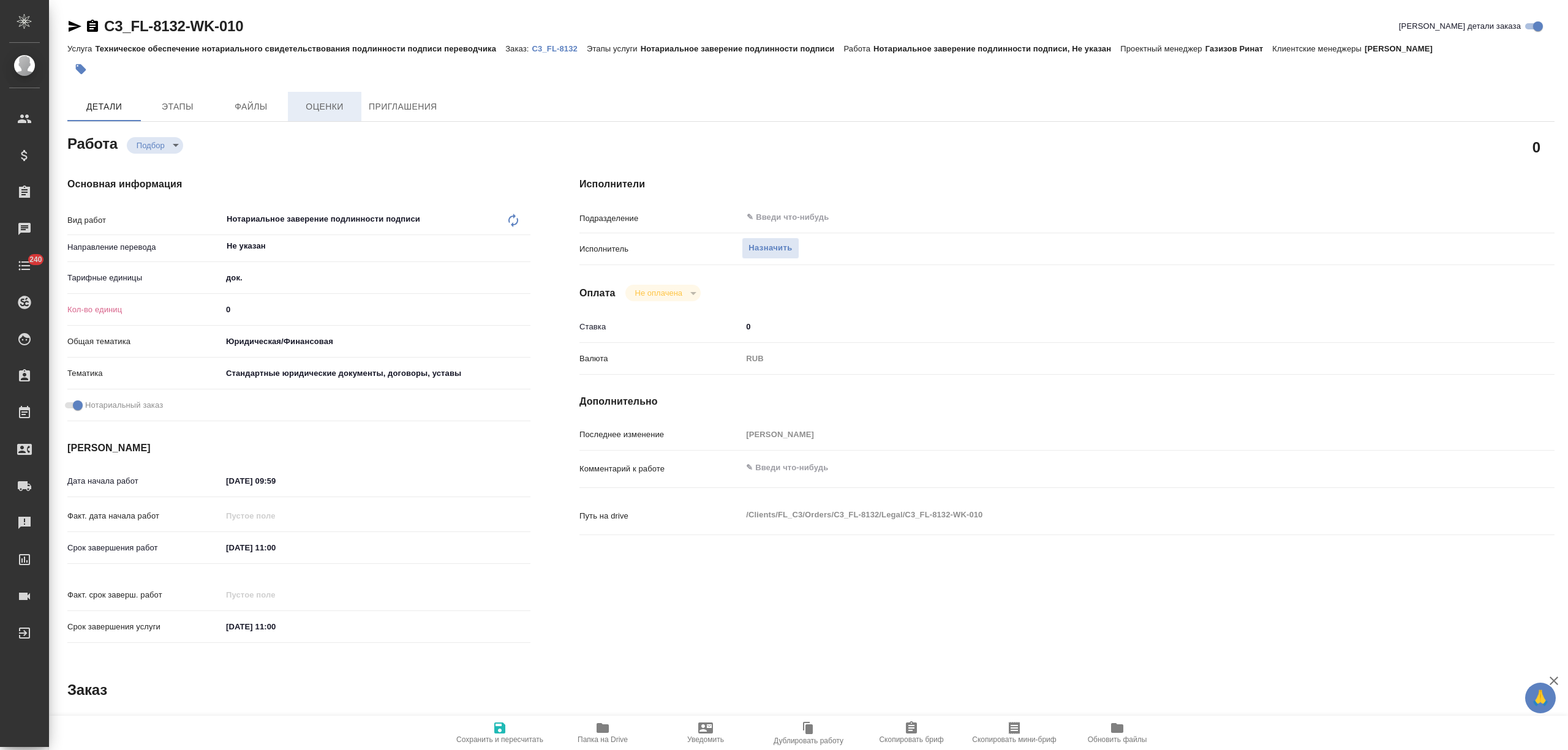
type textarea "x"
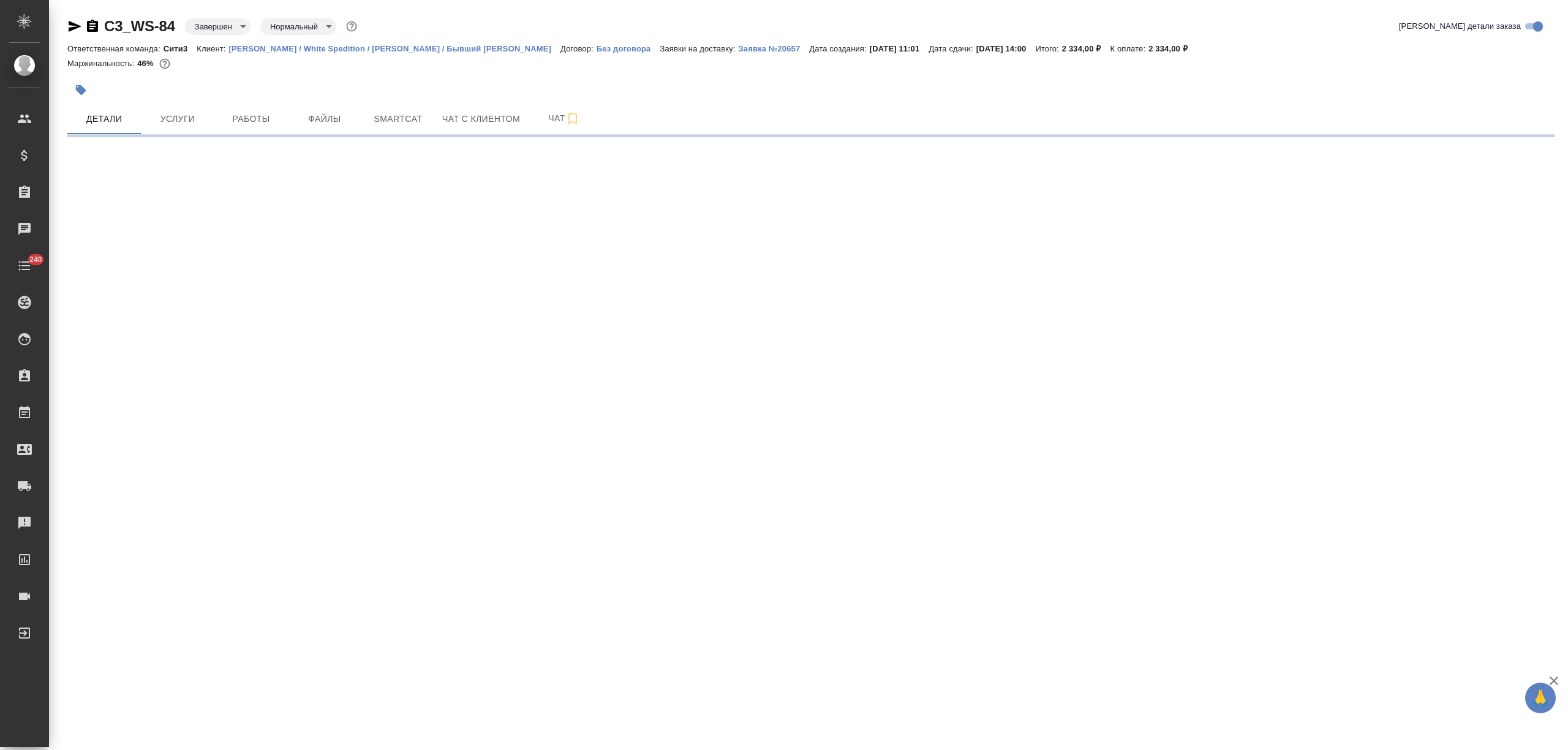
select select "RU"
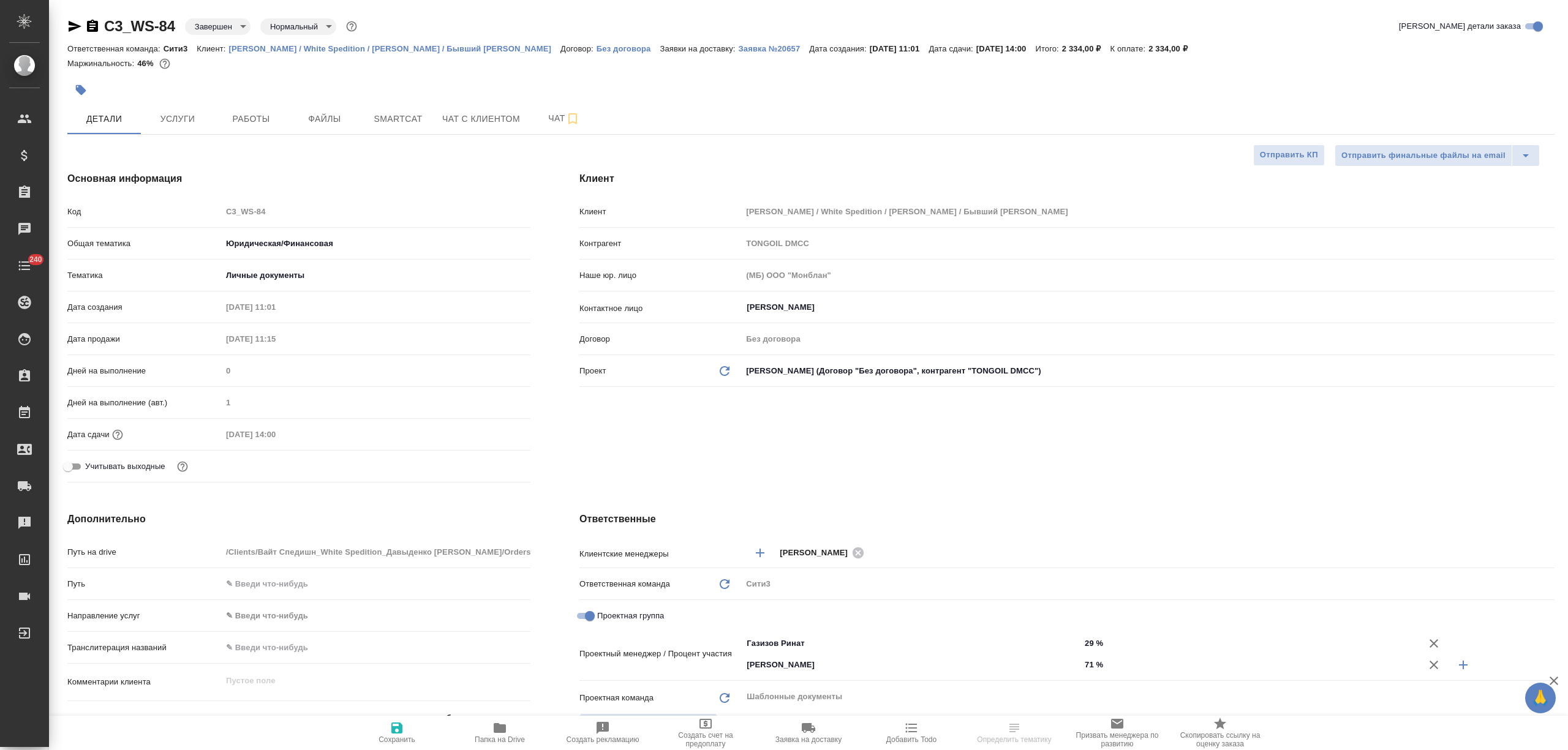
type textarea "x"
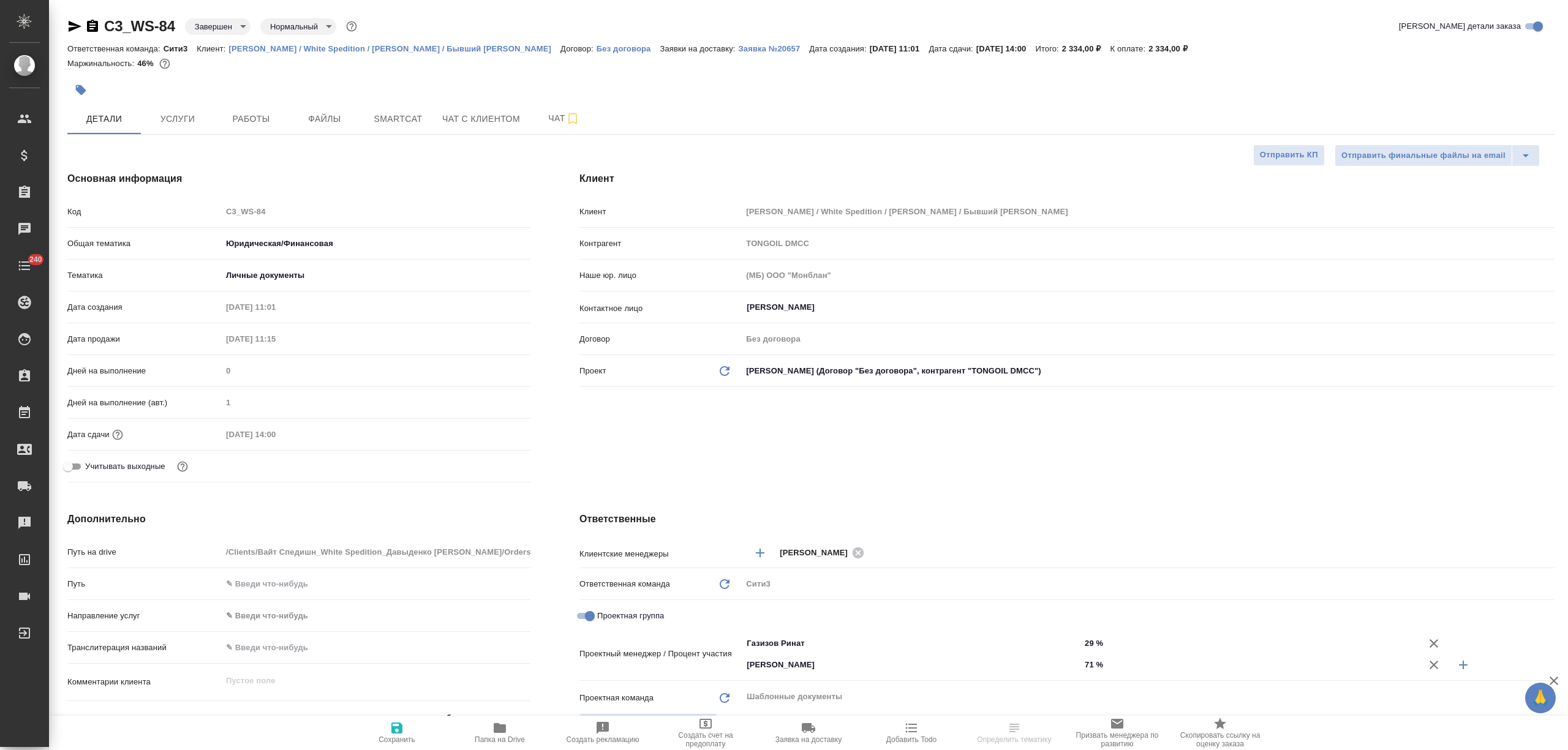
type textarea "x"
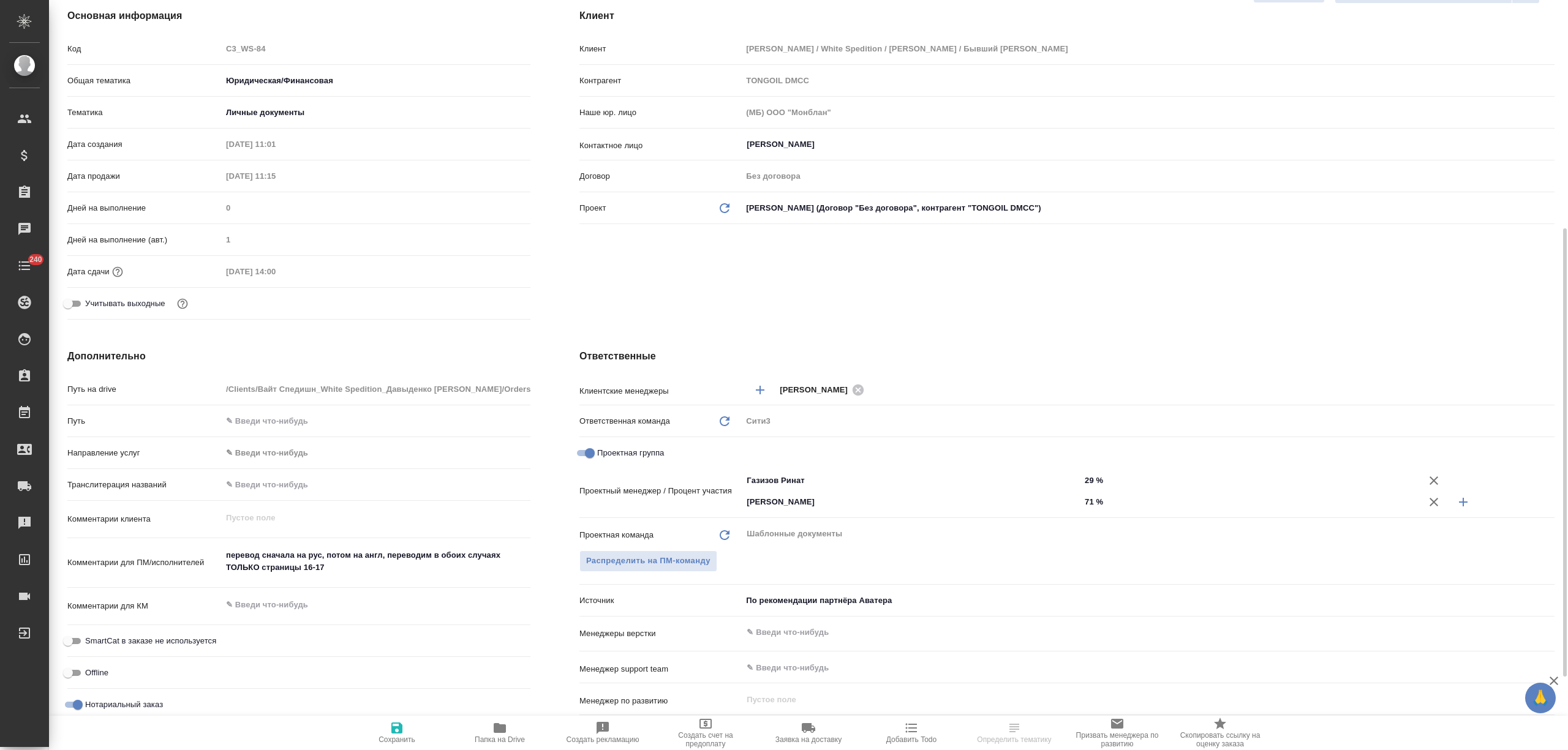
scroll to position [245, 0]
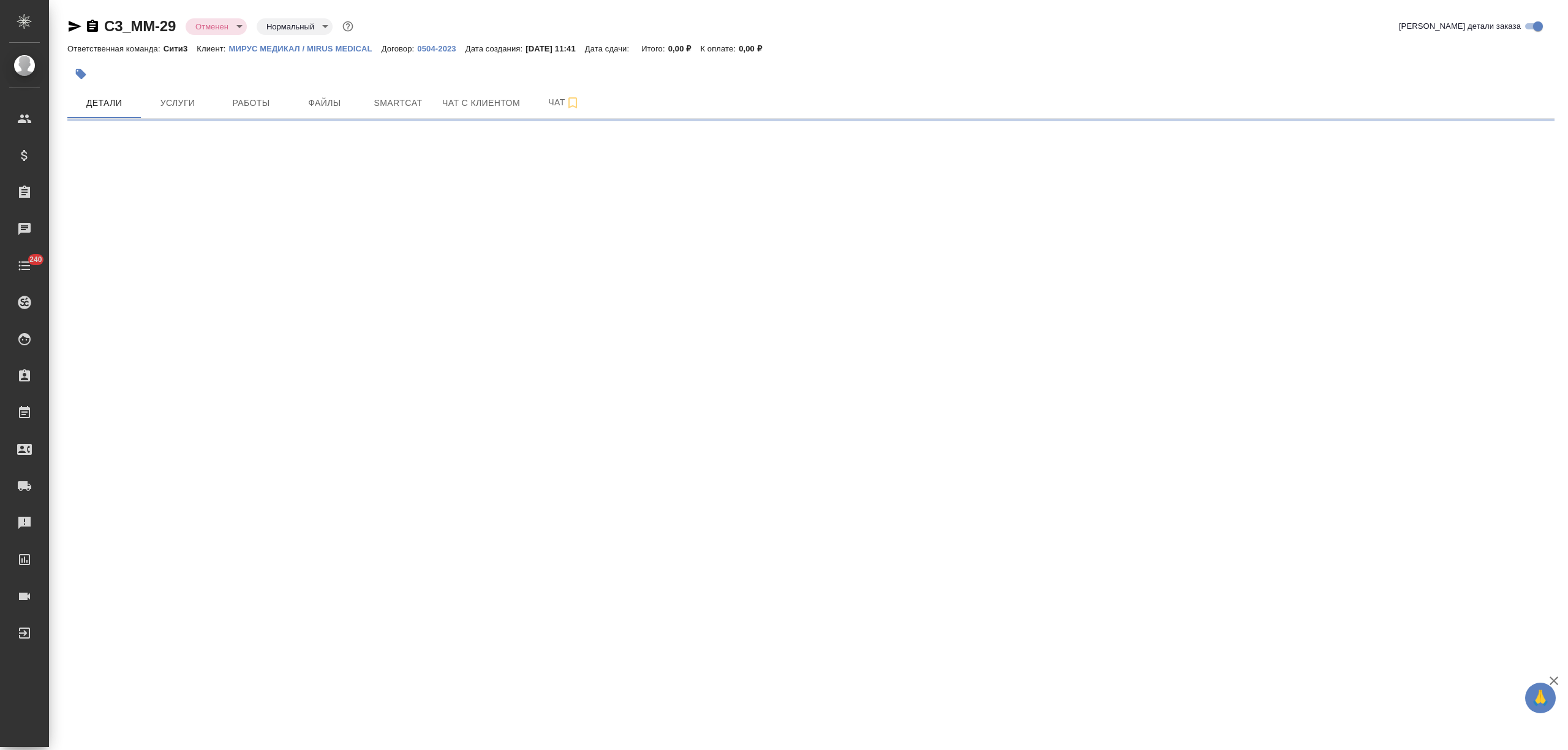
select select "RU"
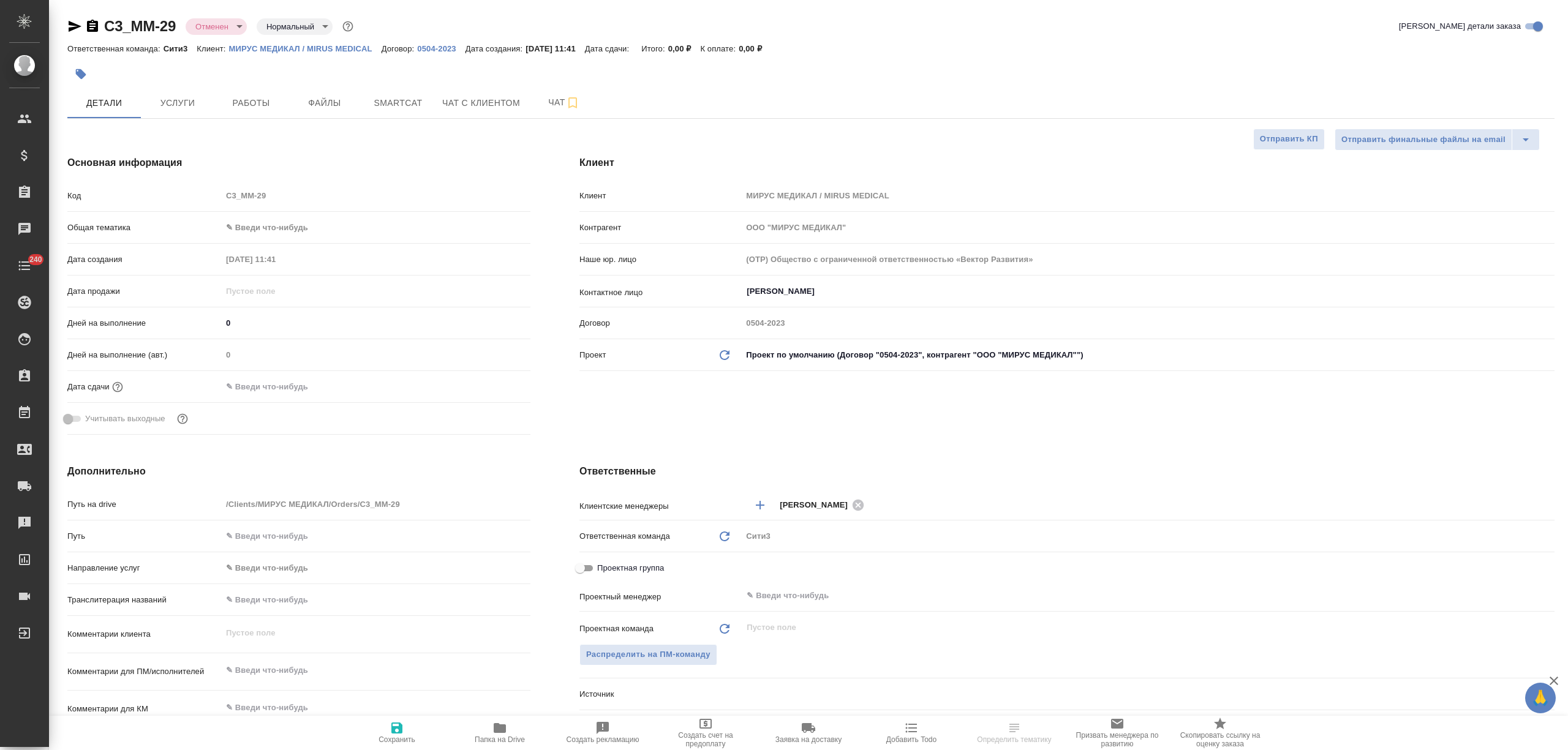
type textarea "x"
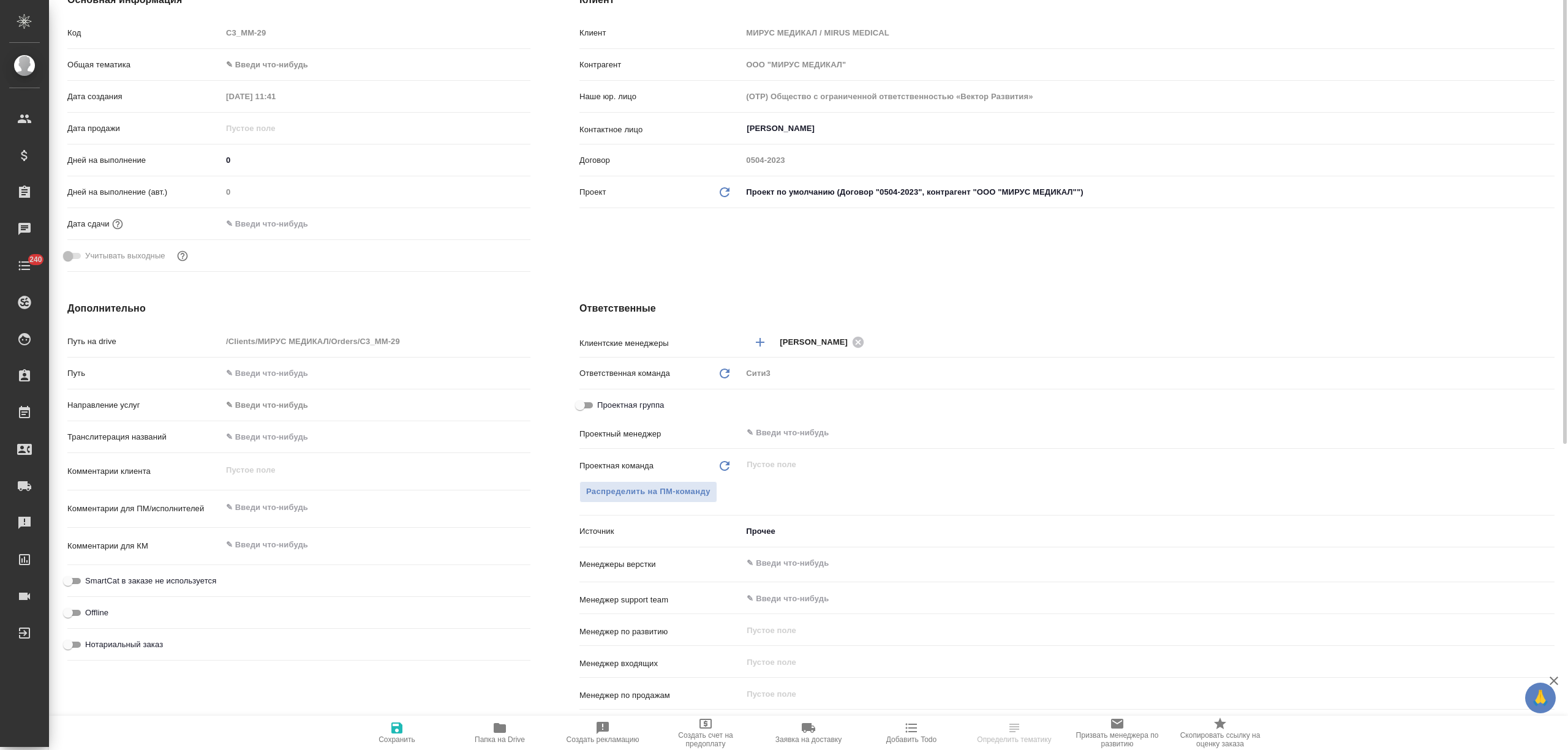
type textarea "x"
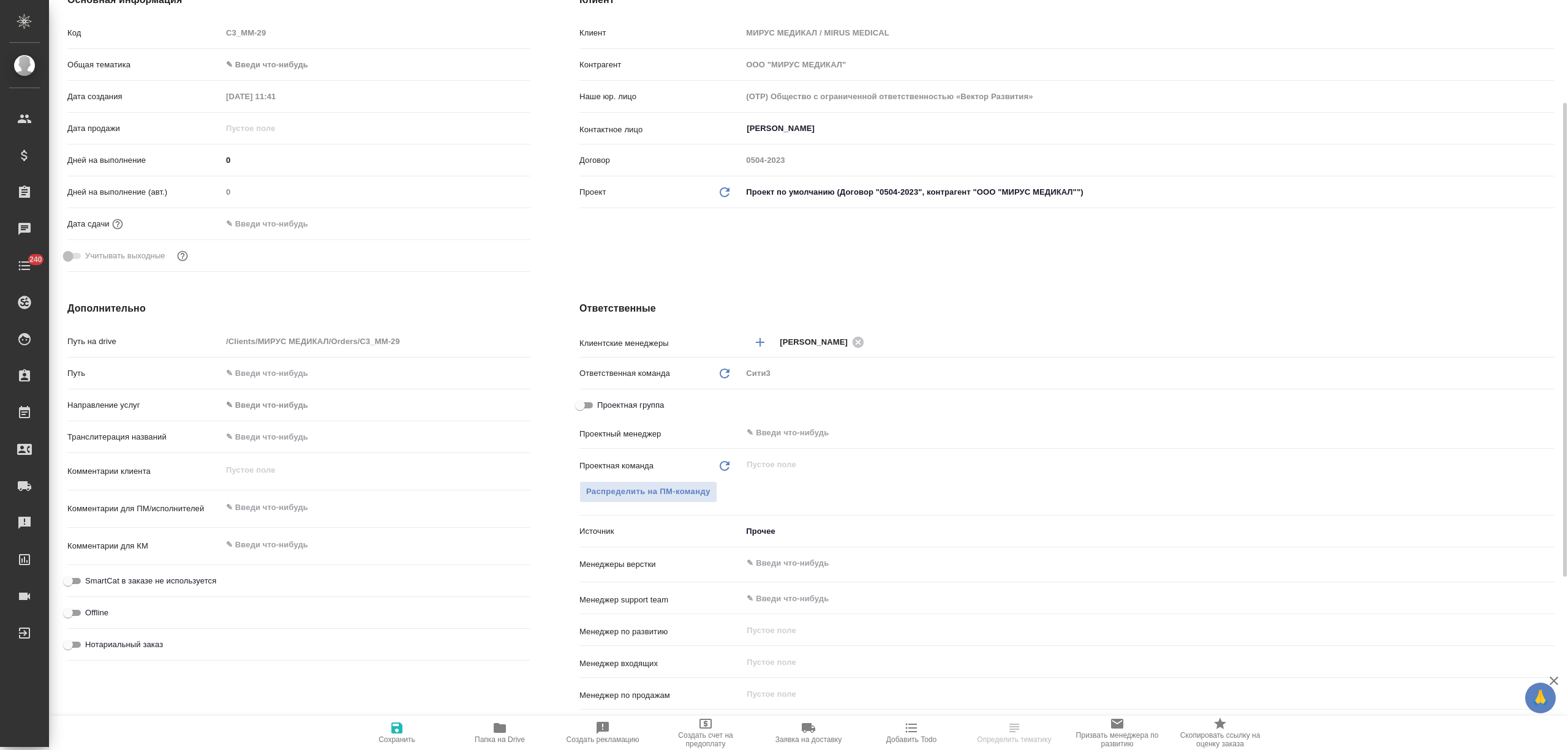
type textarea "x"
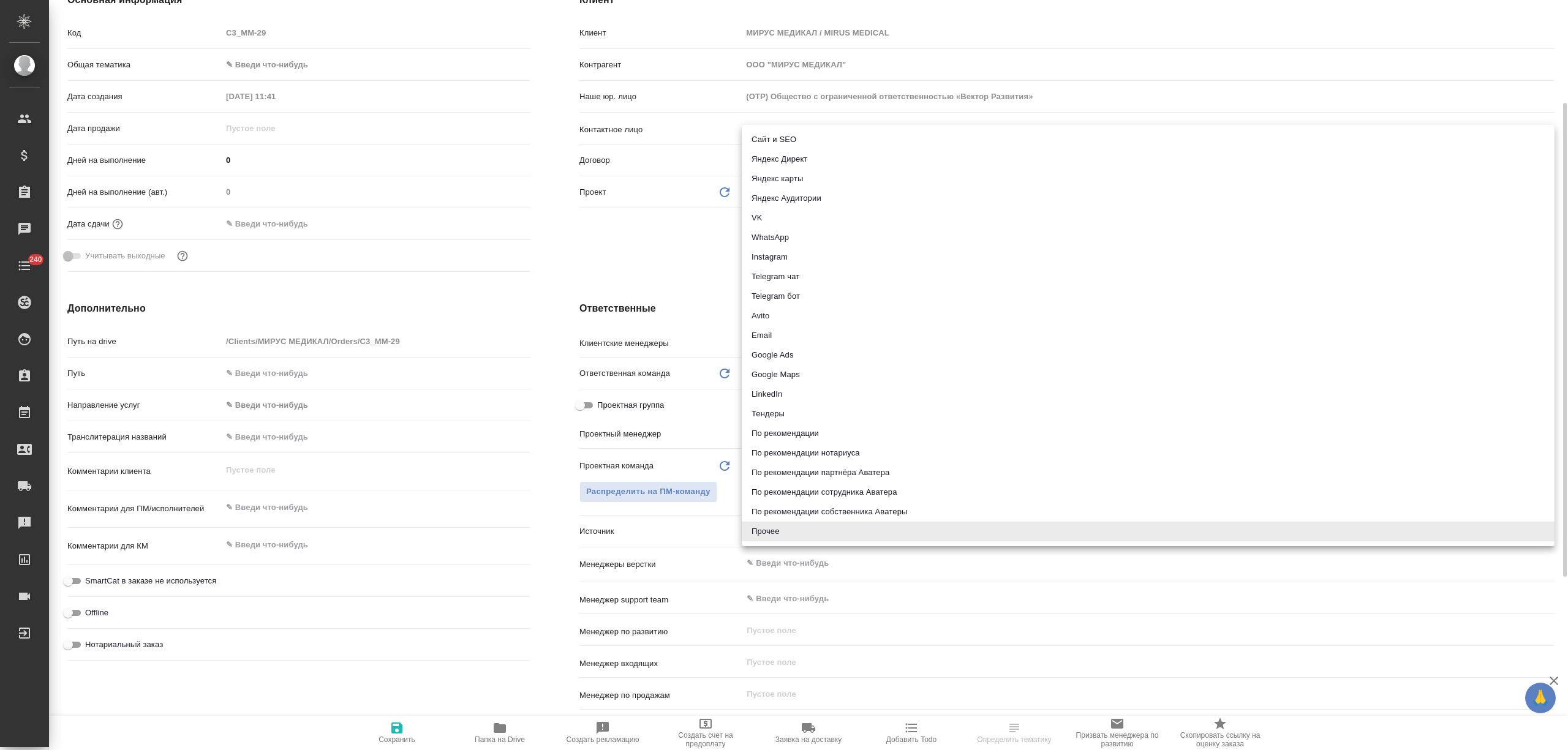
click at [775, 526] on body "🙏 .cls-1 fill:#fff; AWATERA Nikitina Tatiana Клиенты Спецификации Заказы Чаты 2…" at bounding box center [784, 375] width 1568 height 750
click at [778, 333] on li "Email" at bounding box center [1148, 335] width 813 height 20
type textarea "x"
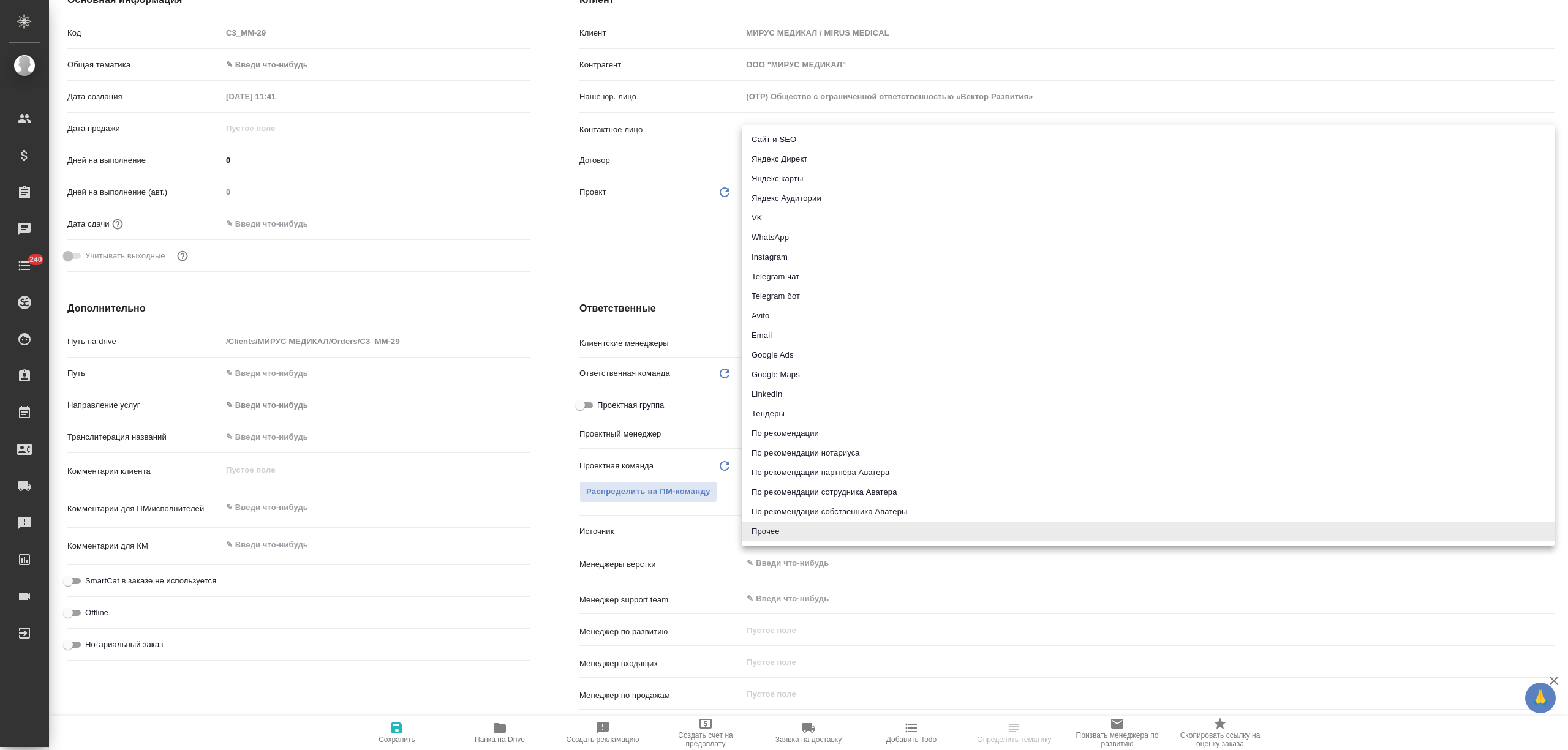
type input "emailAds"
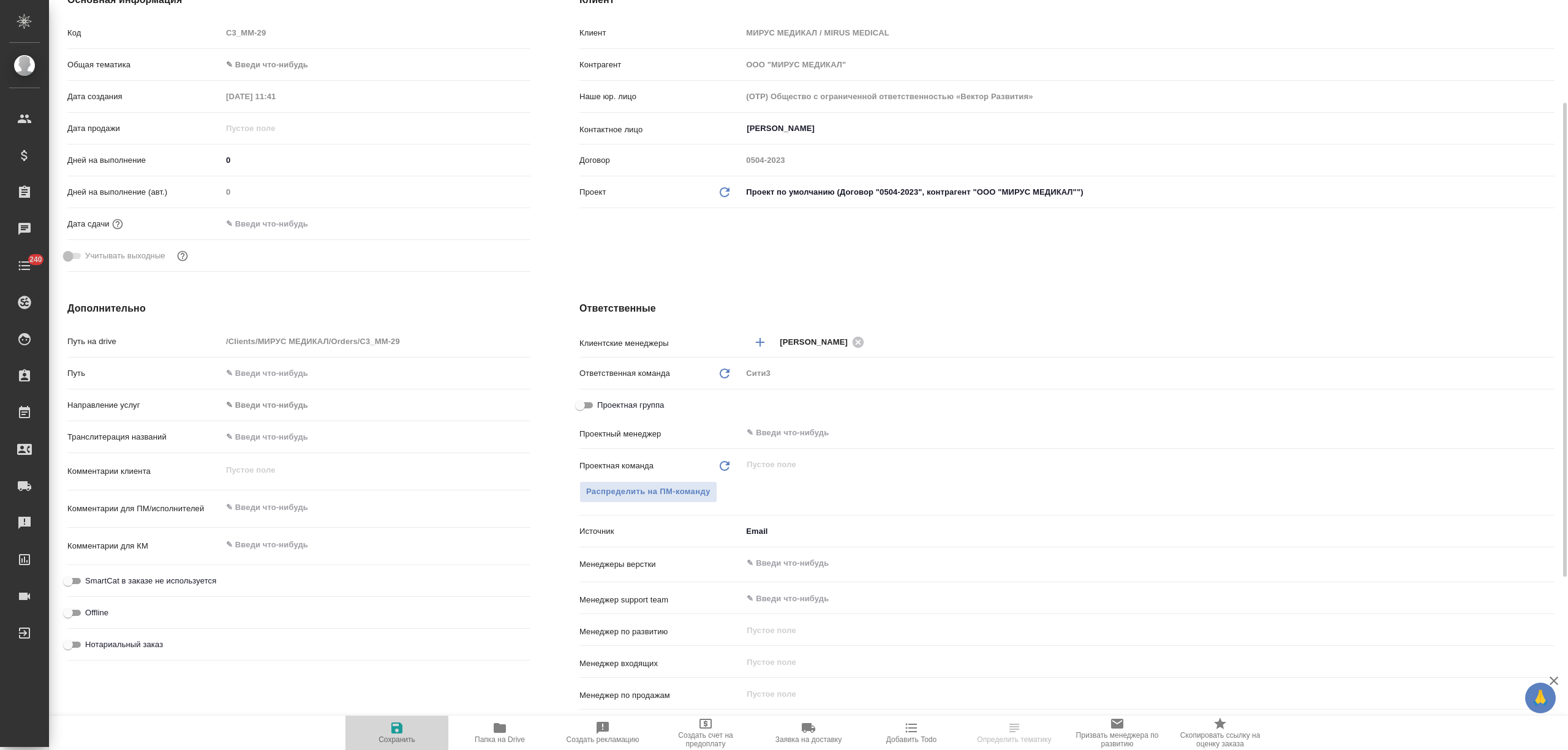
click at [385, 722] on span "Сохранить" at bounding box center [397, 732] width 88 height 23
type textarea "x"
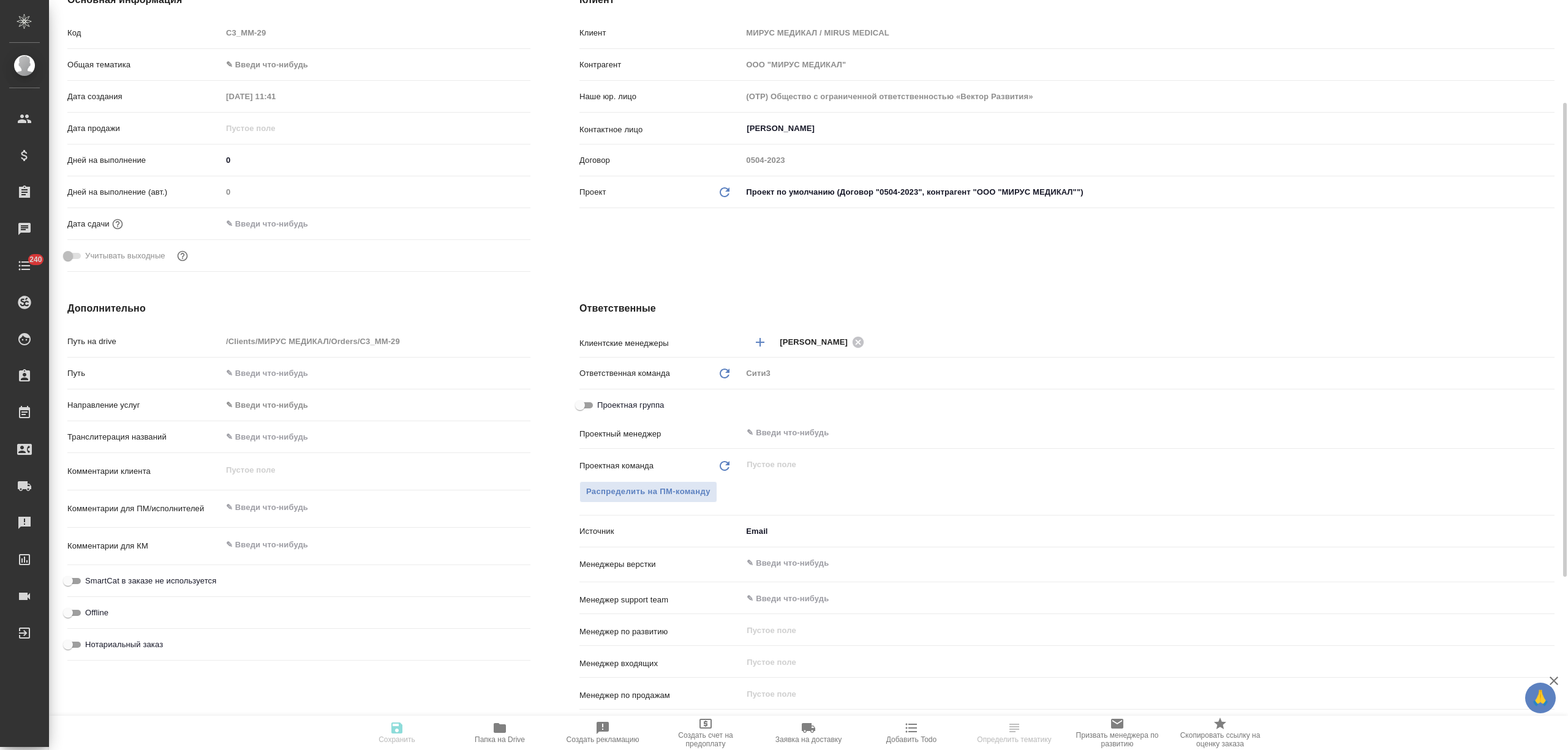
type textarea "x"
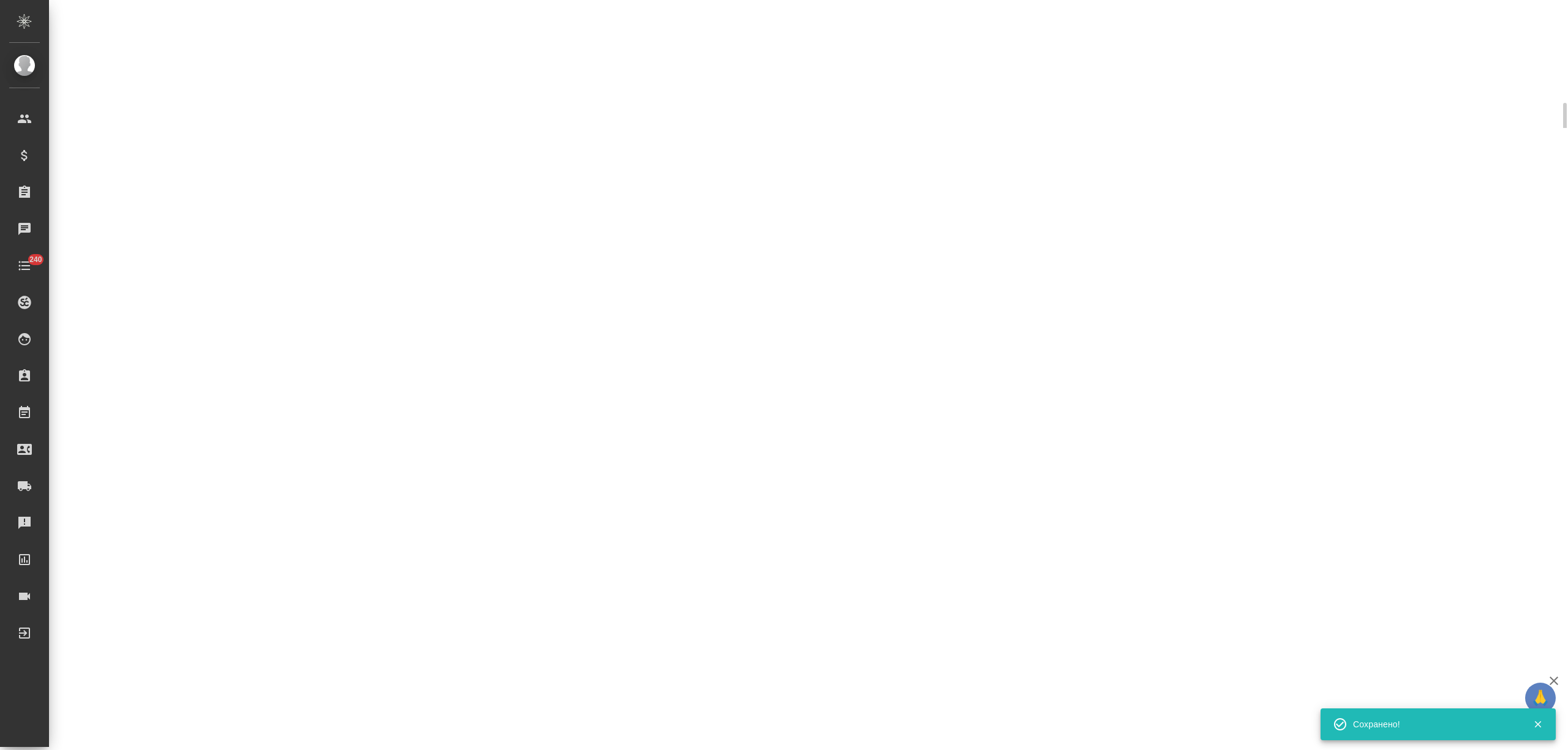
select select "RU"
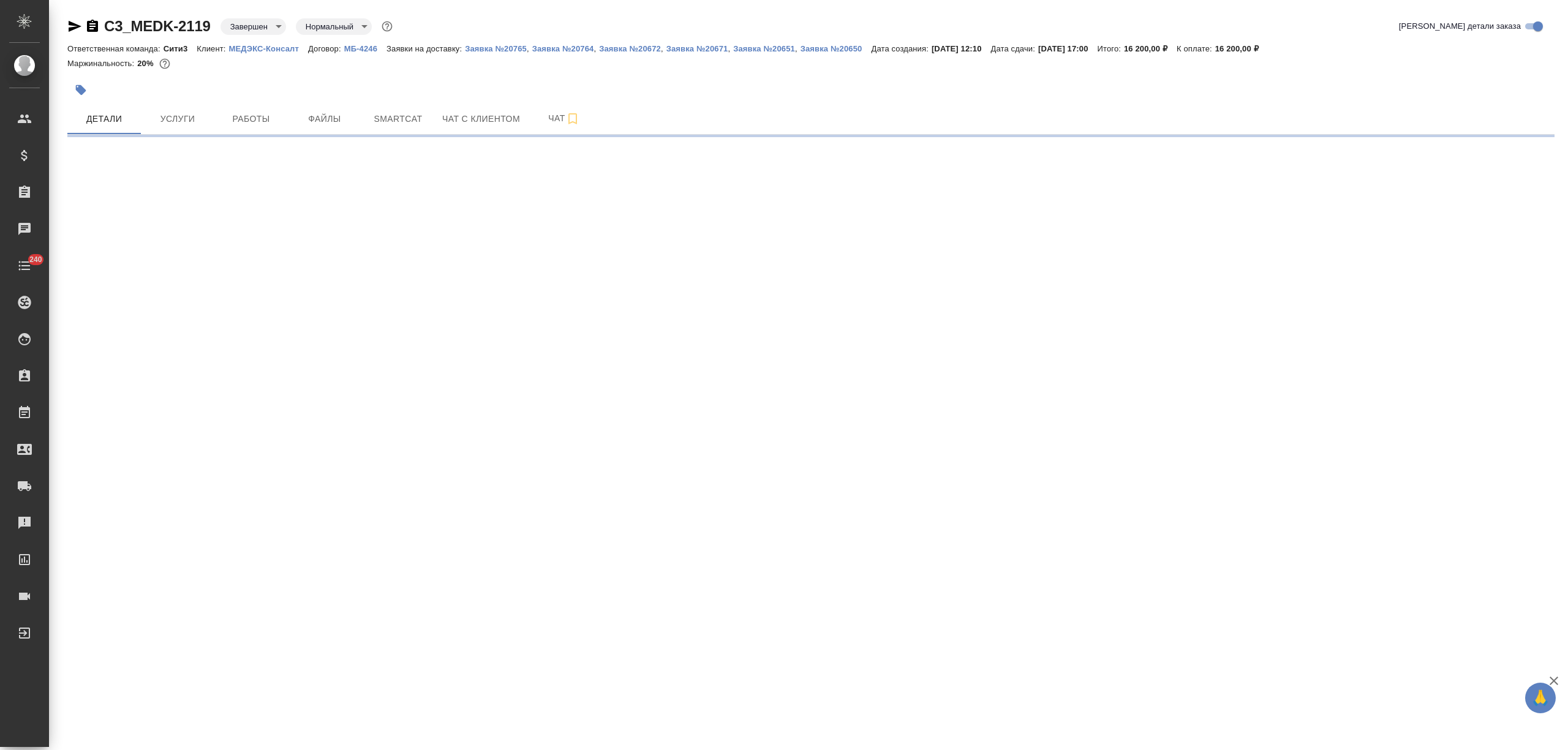
select select "RU"
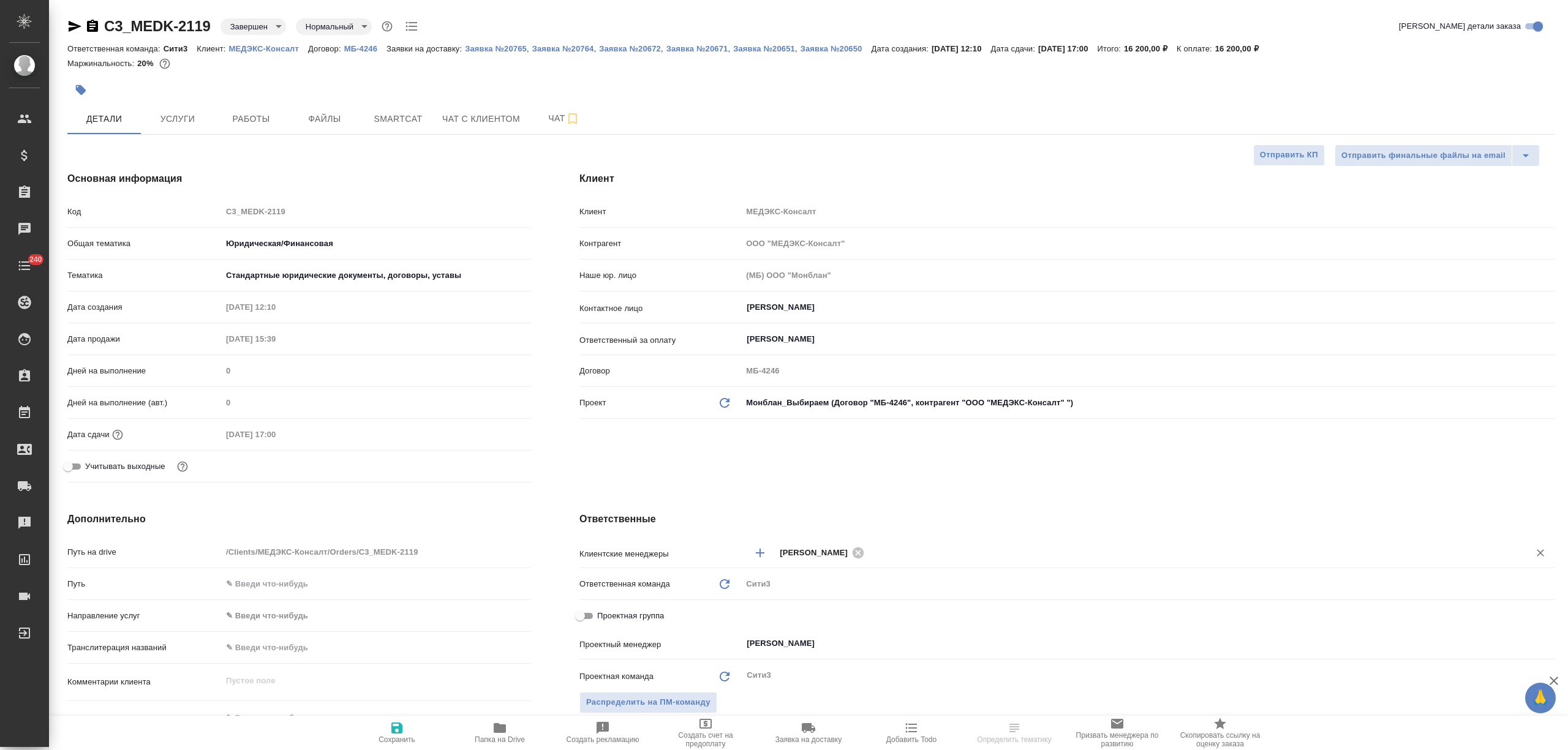
type textarea "x"
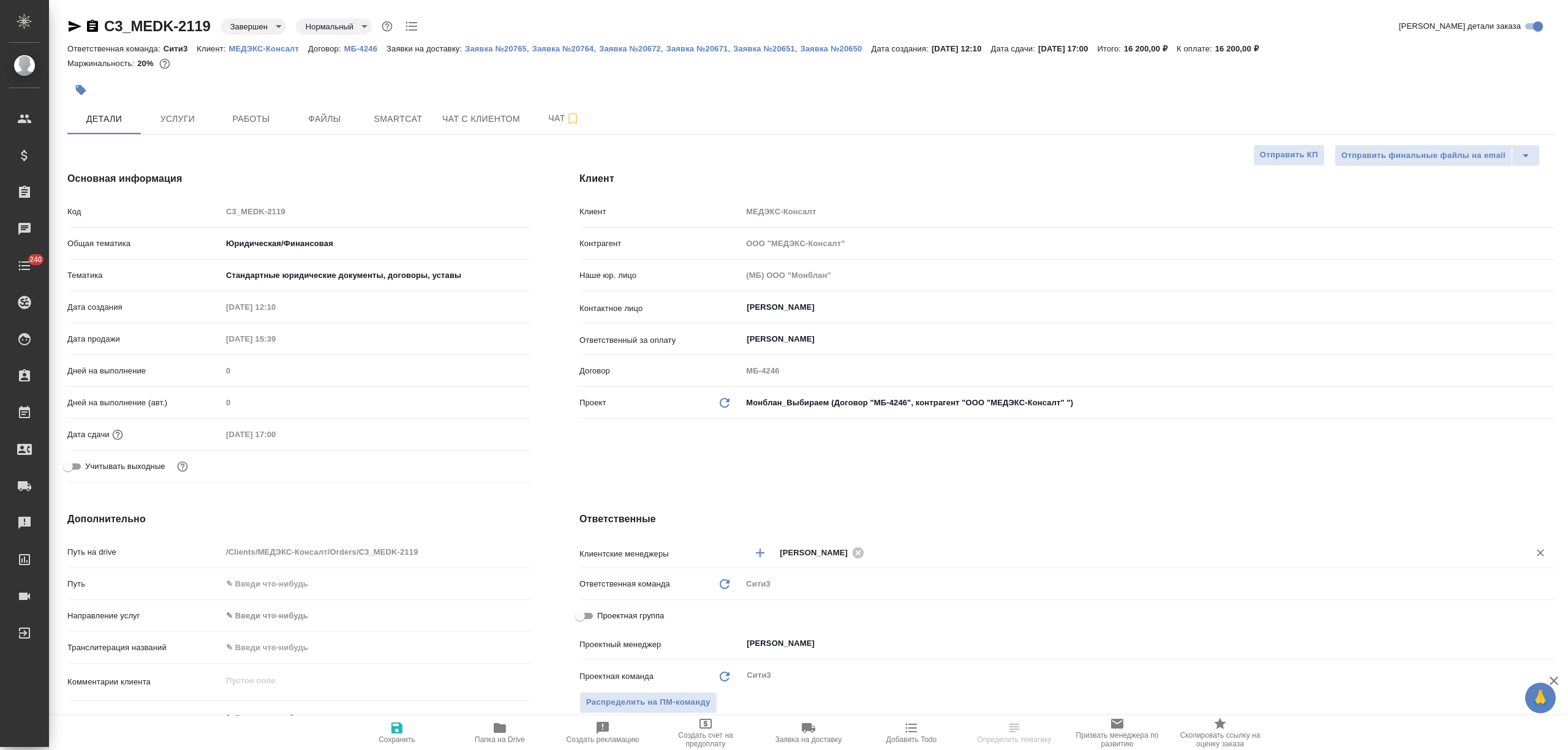
type textarea "x"
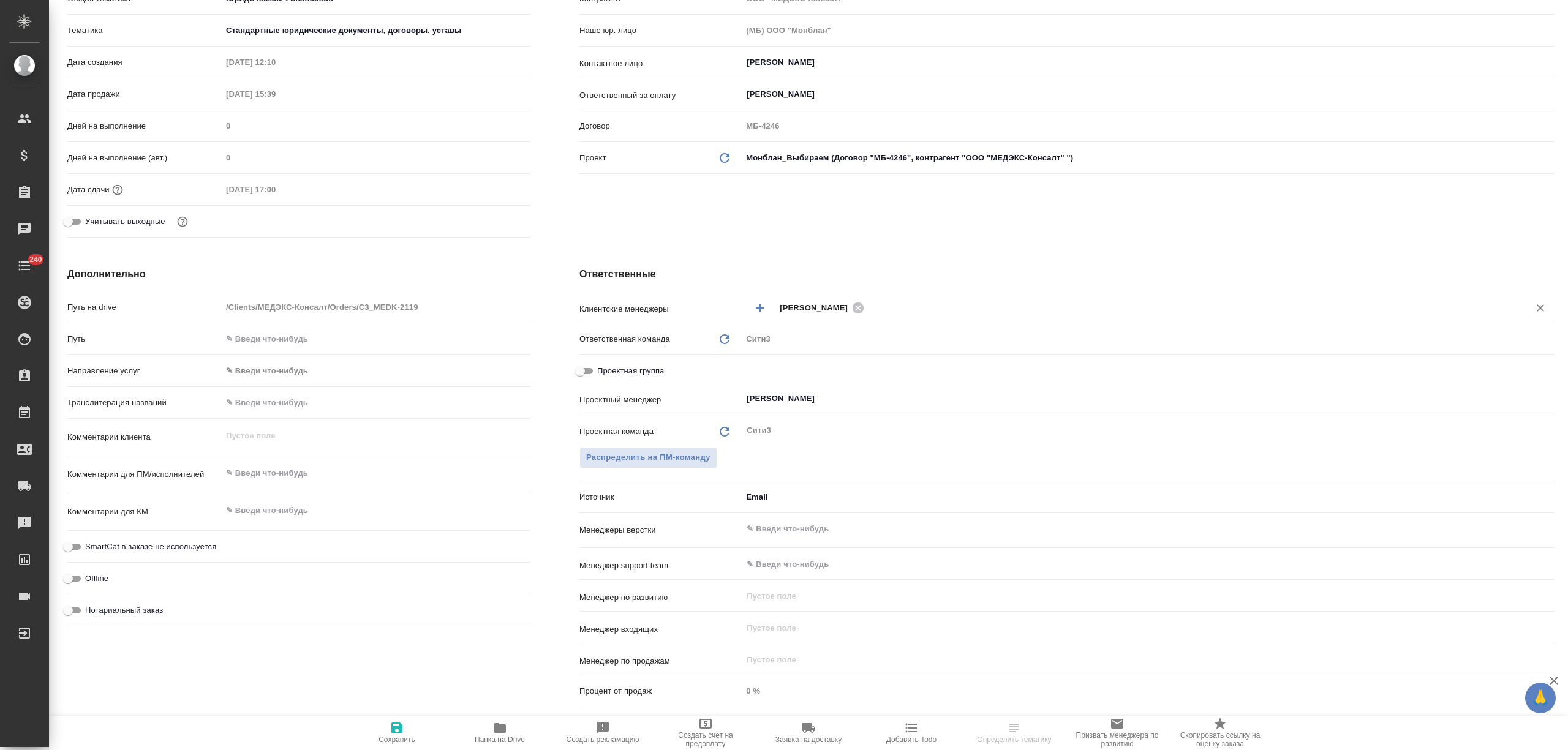
type textarea "x"
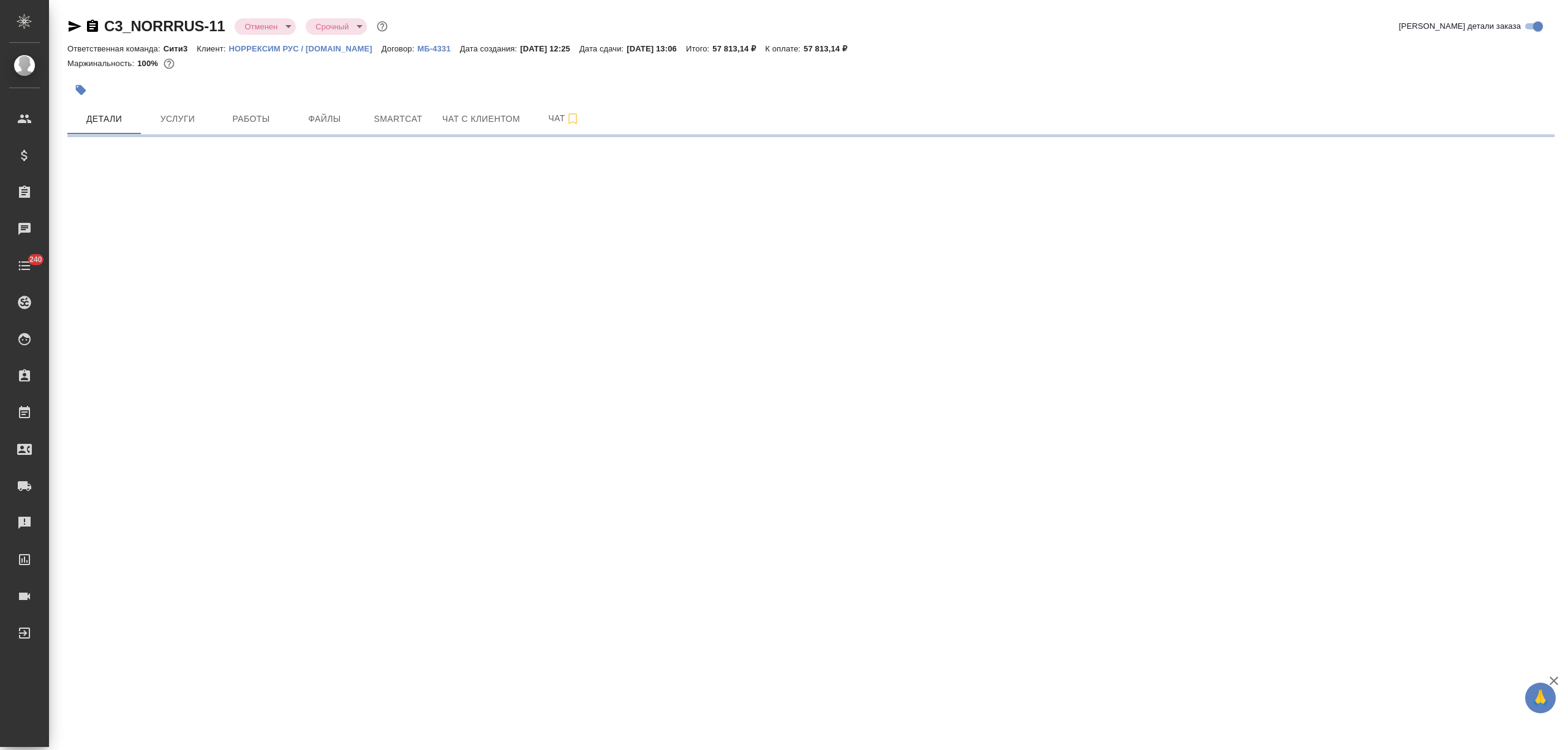
select select "RU"
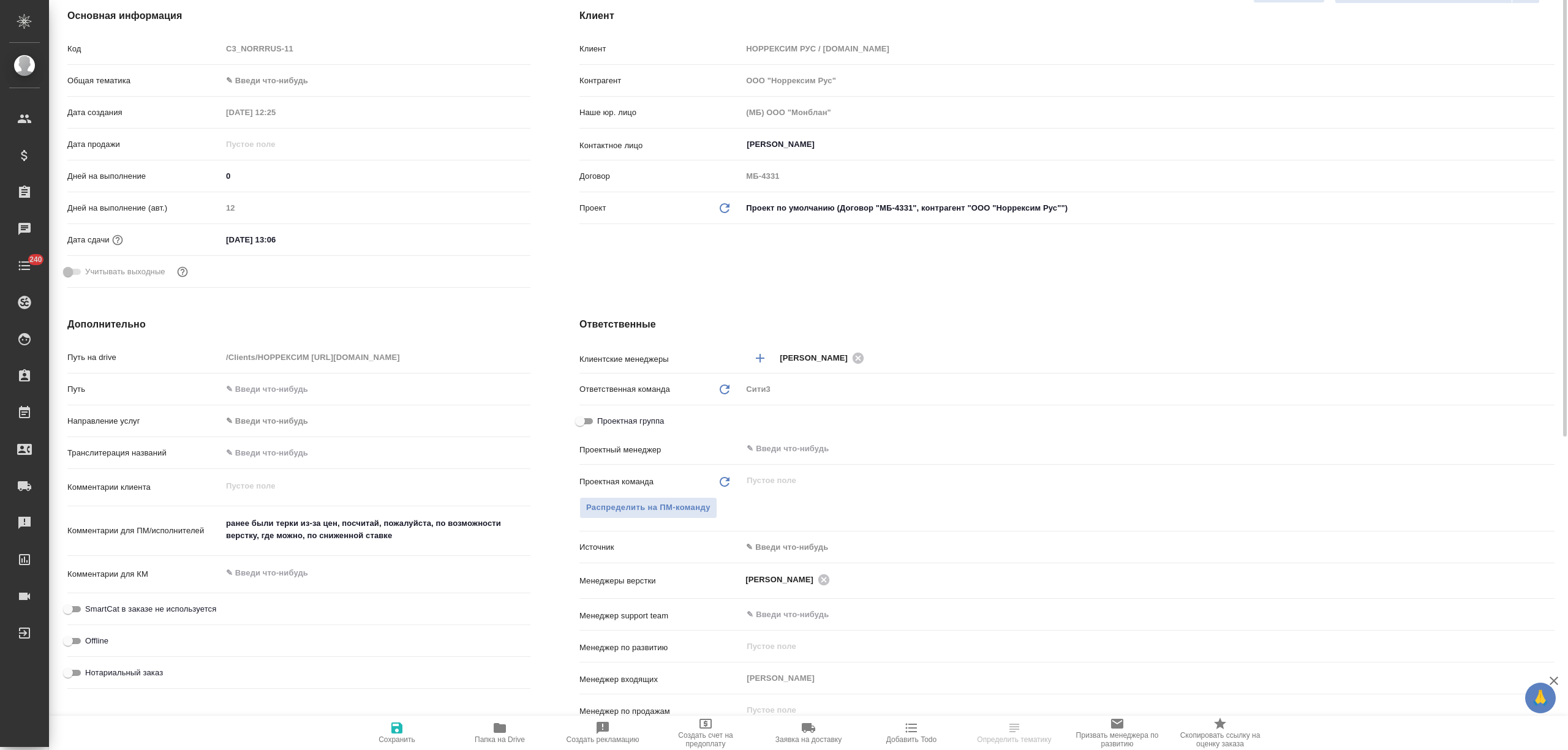
scroll to position [245, 0]
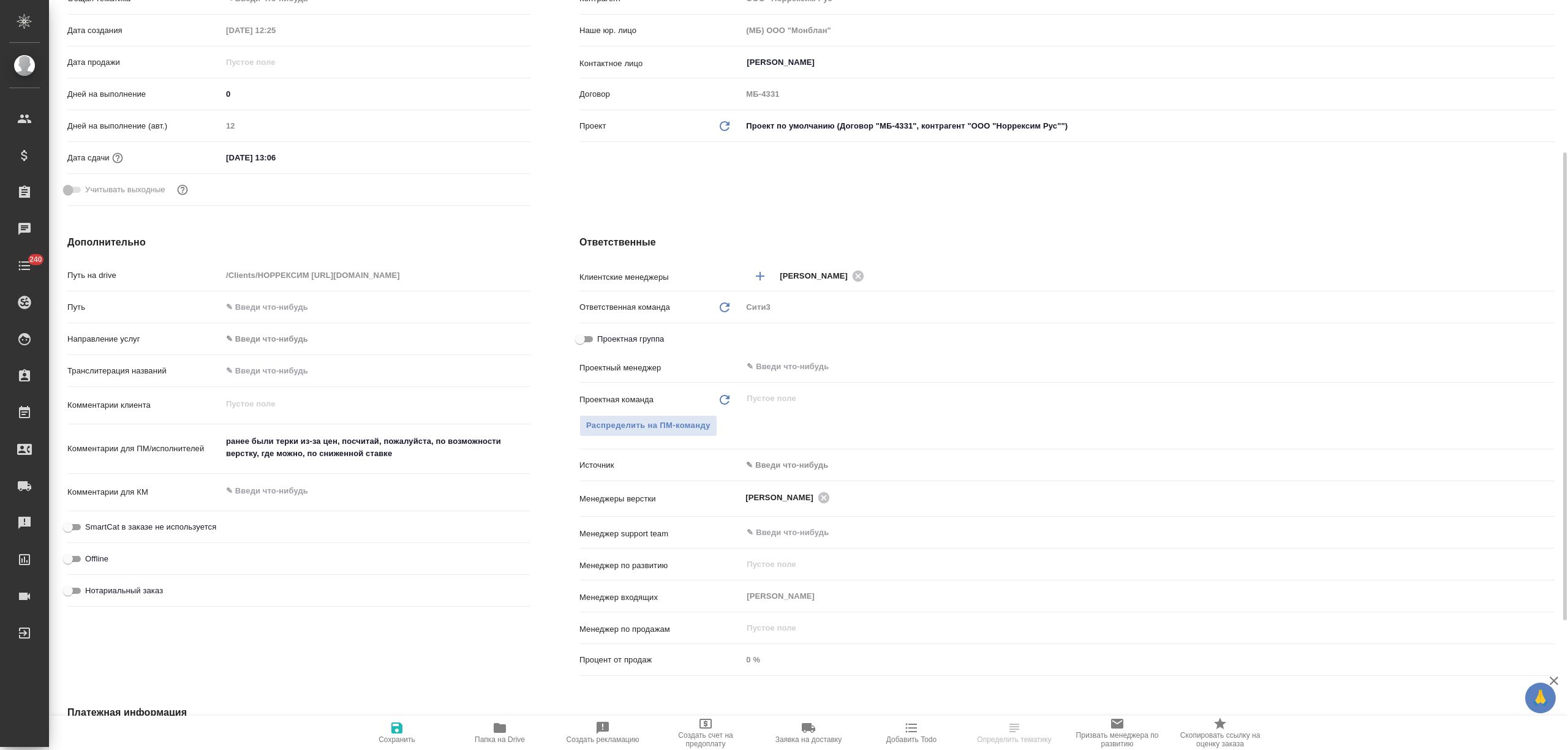
type textarea "x"
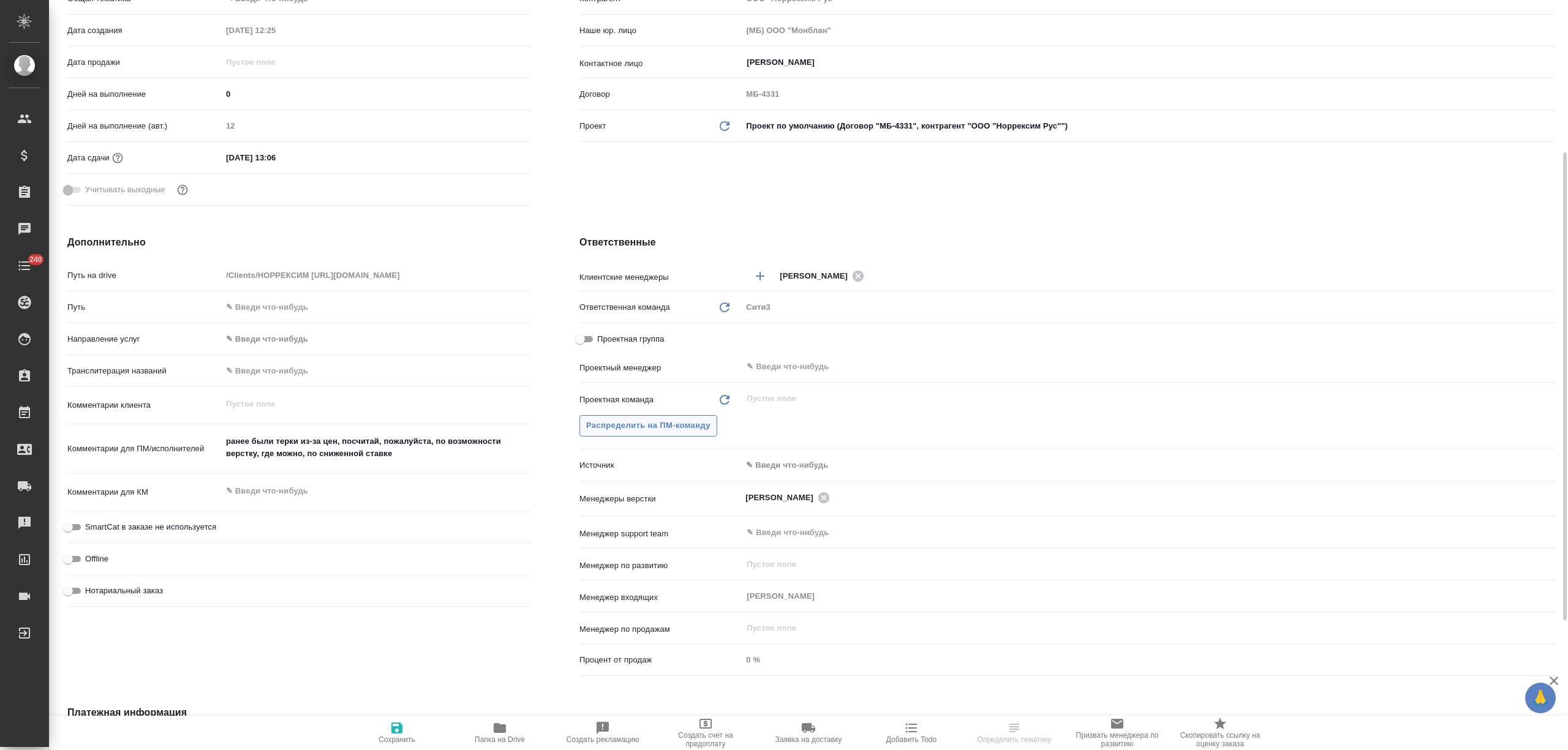
type textarea "x"
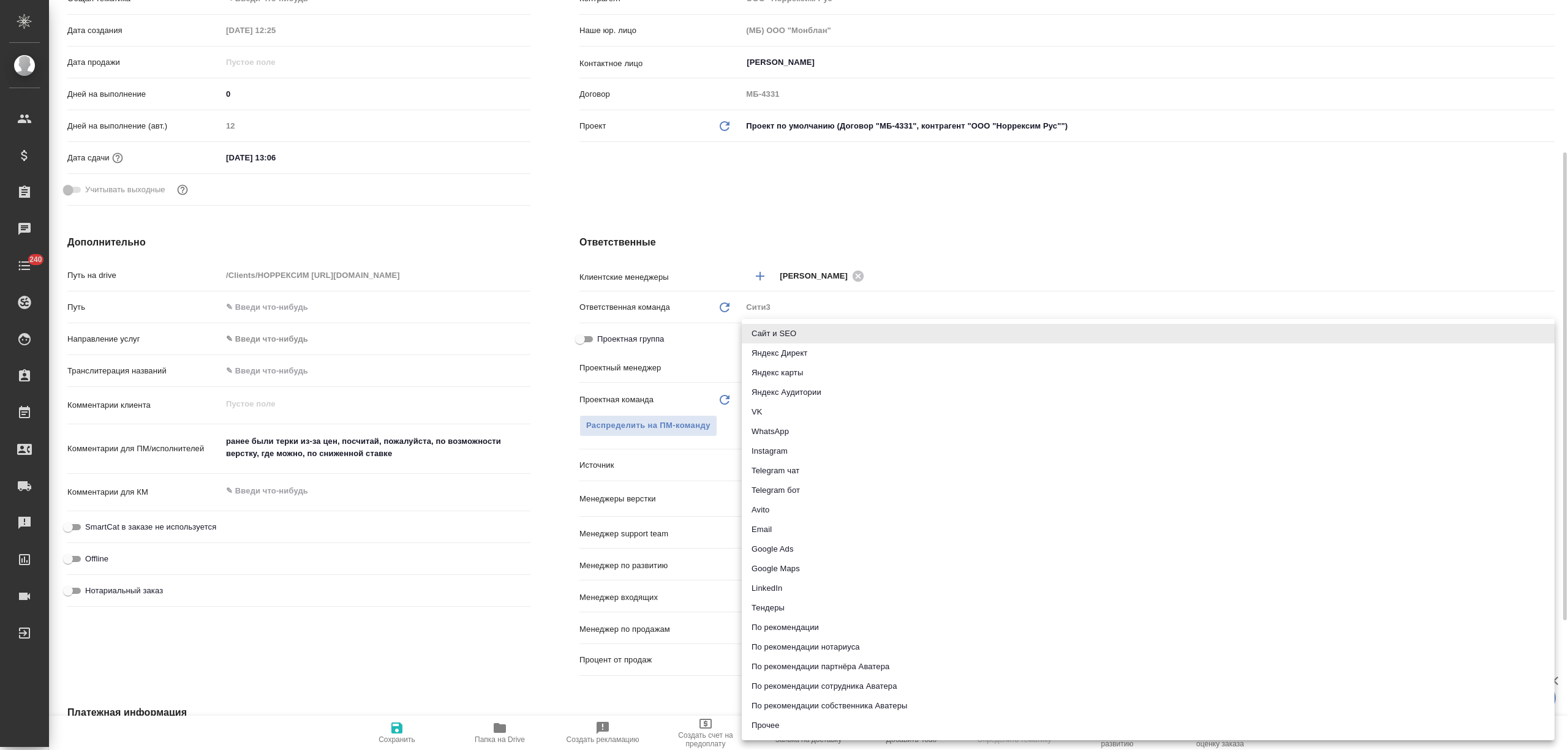
click at [782, 458] on body "🙏 .cls-1 fill:#fff; AWATERA Nikitina Tatiana Клиенты Спецификации Заказы Чаты 2…" at bounding box center [784, 375] width 1568 height 750
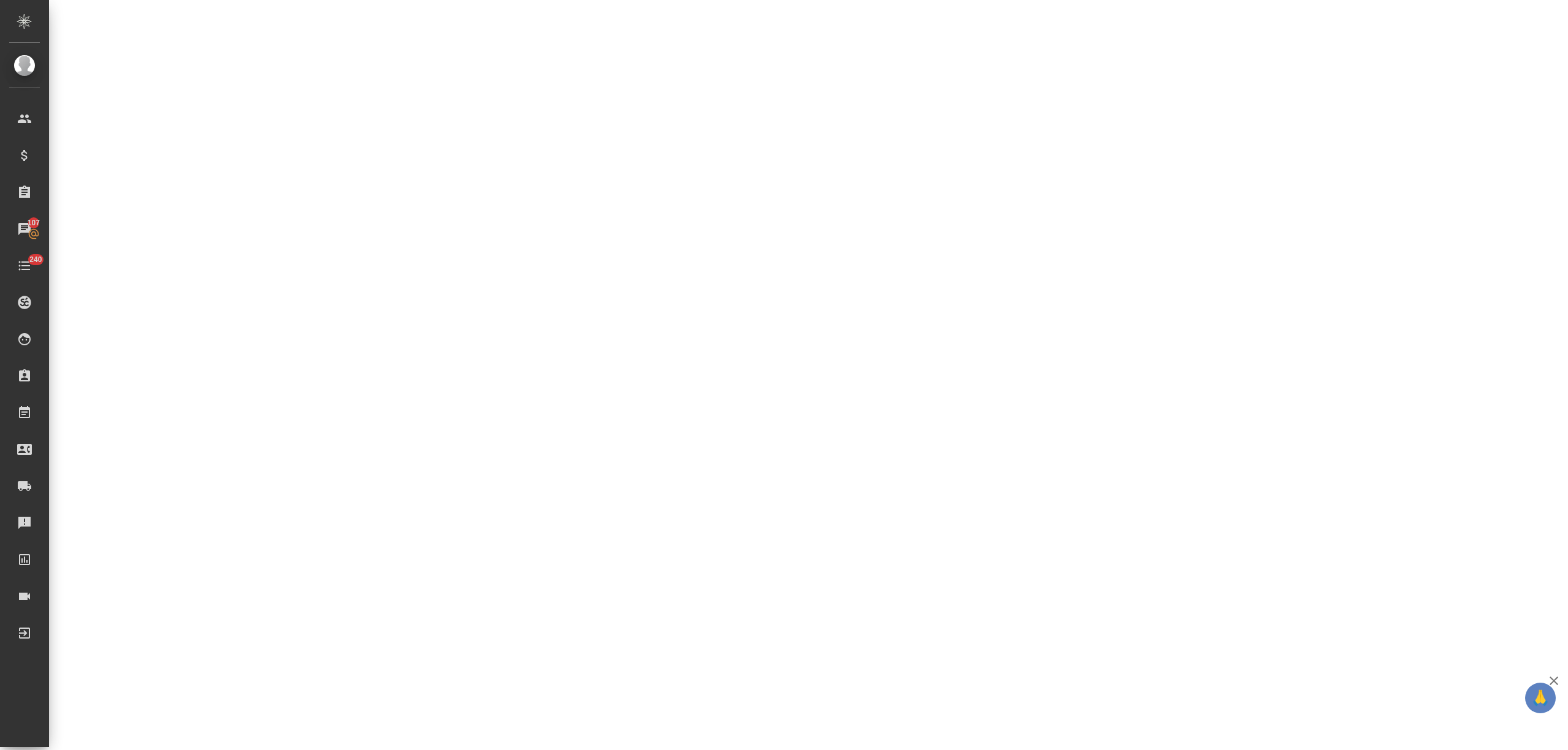
select select "RU"
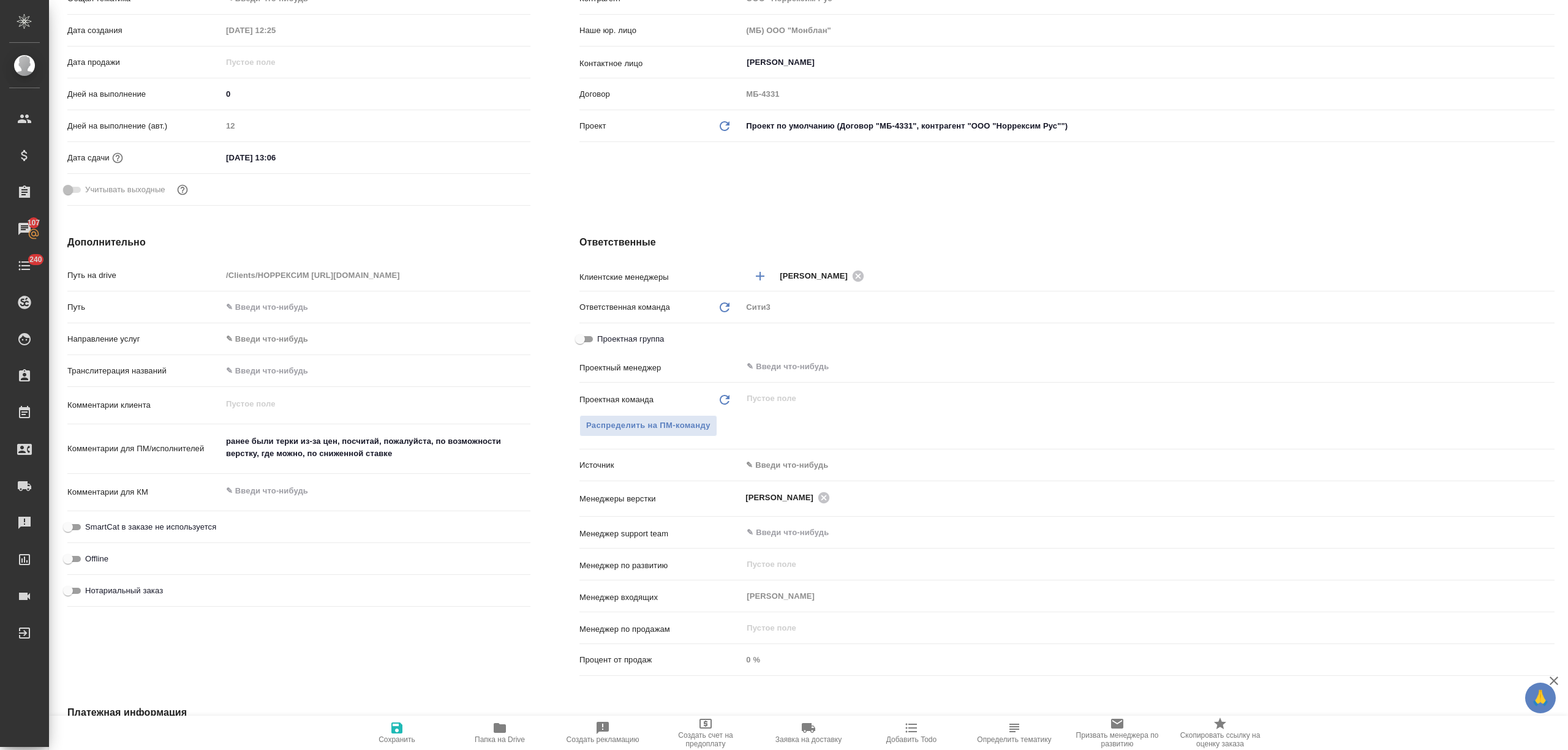
type textarea "x"
click at [797, 467] on body "🙏 .cls-1 fill:#fff; AWATERA Nikitina Tatiana Клиенты Спецификации Заказы 107 Ча…" at bounding box center [784, 375] width 1568 height 750
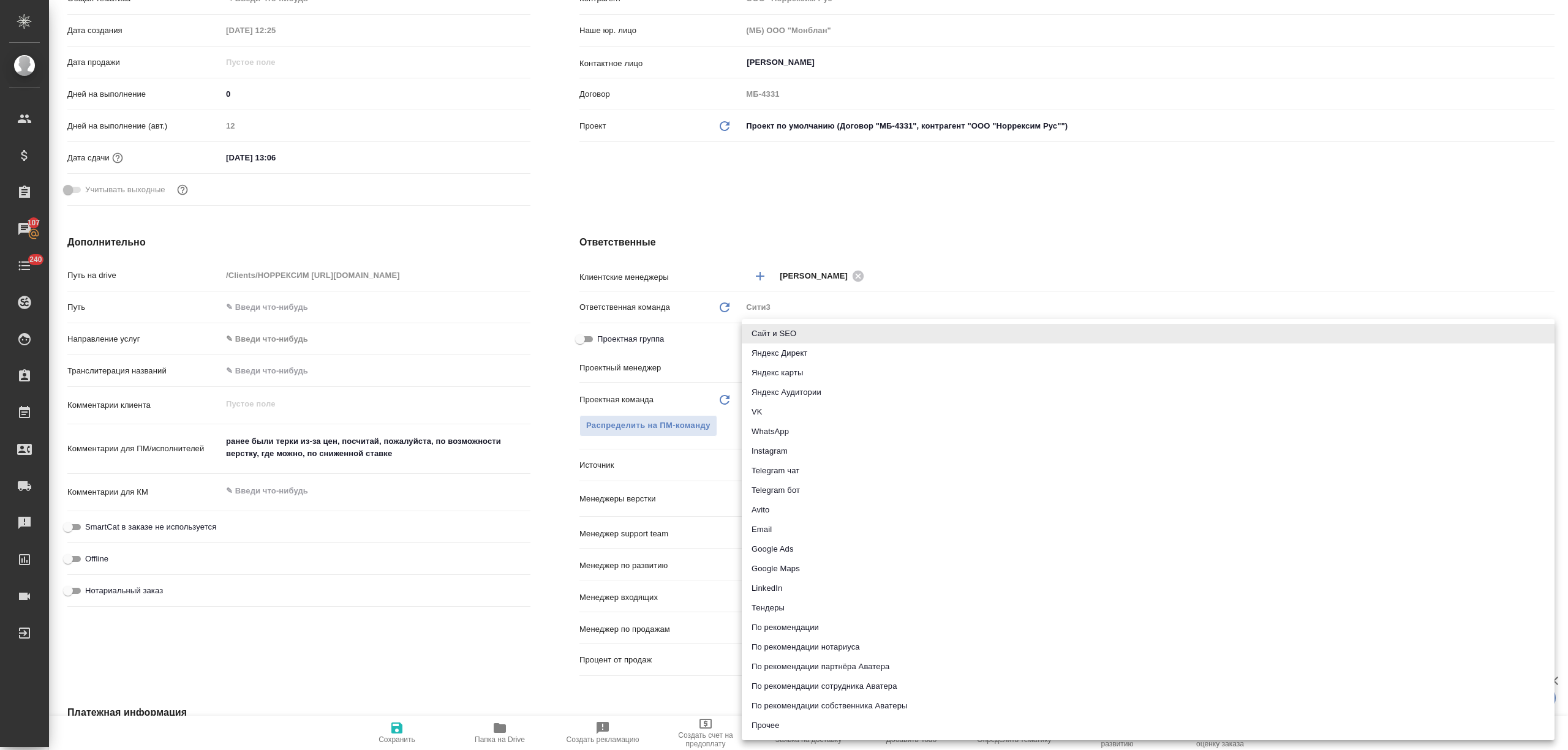
click at [791, 626] on li "По рекомендации" at bounding box center [1148, 628] width 813 height 20
type textarea "x"
type input "recommendation"
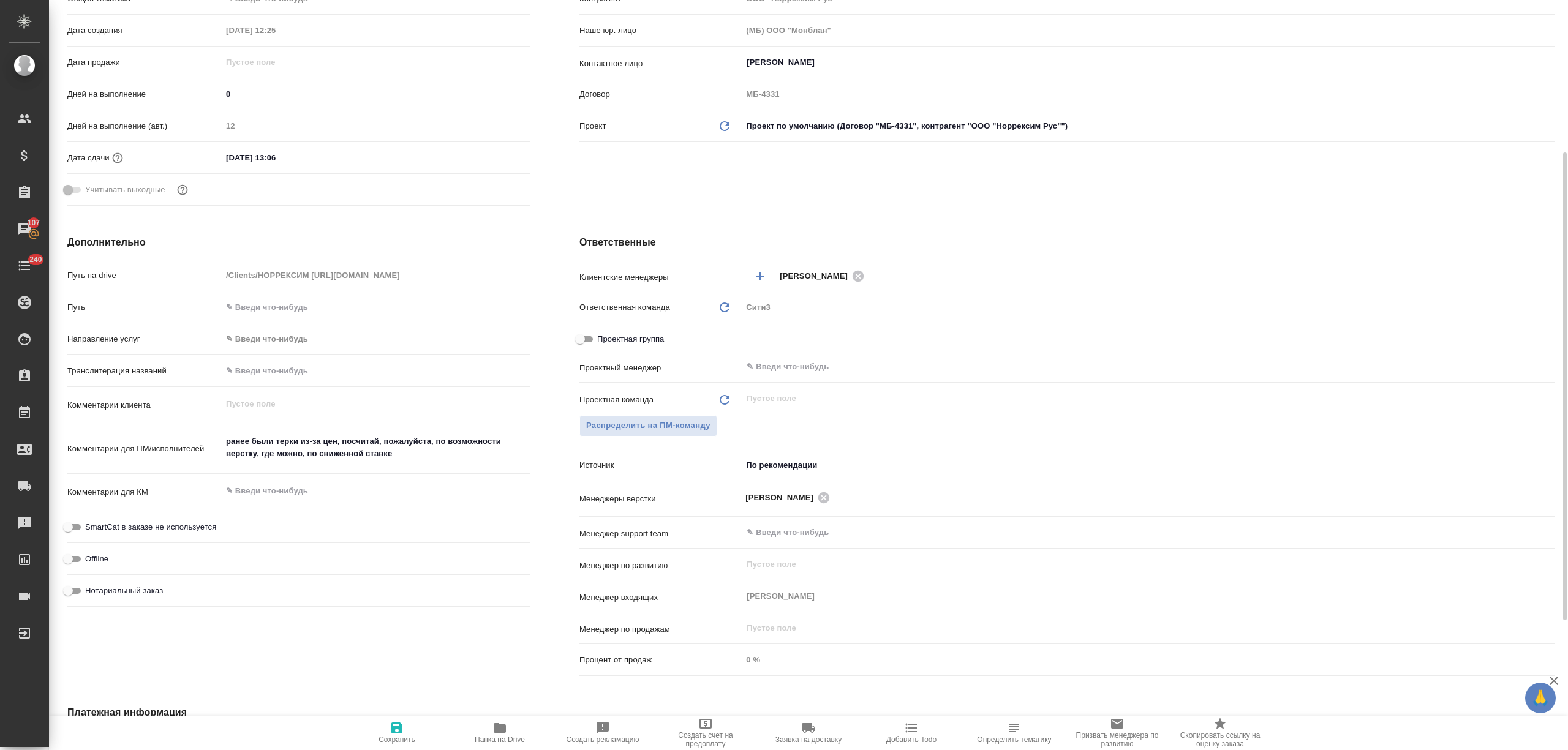
click at [400, 731] on icon "button" at bounding box center [397, 728] width 11 height 11
type textarea "x"
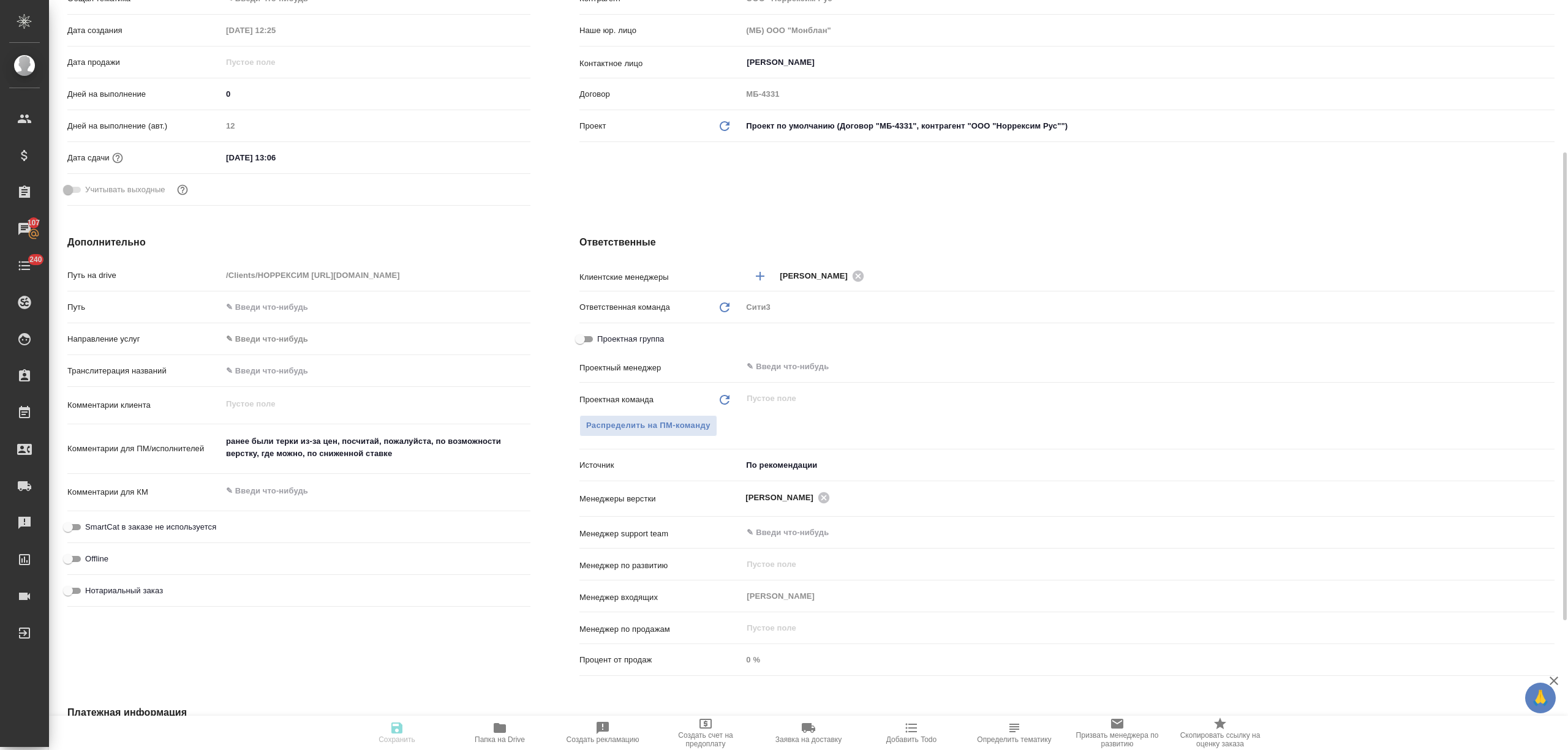
type textarea "x"
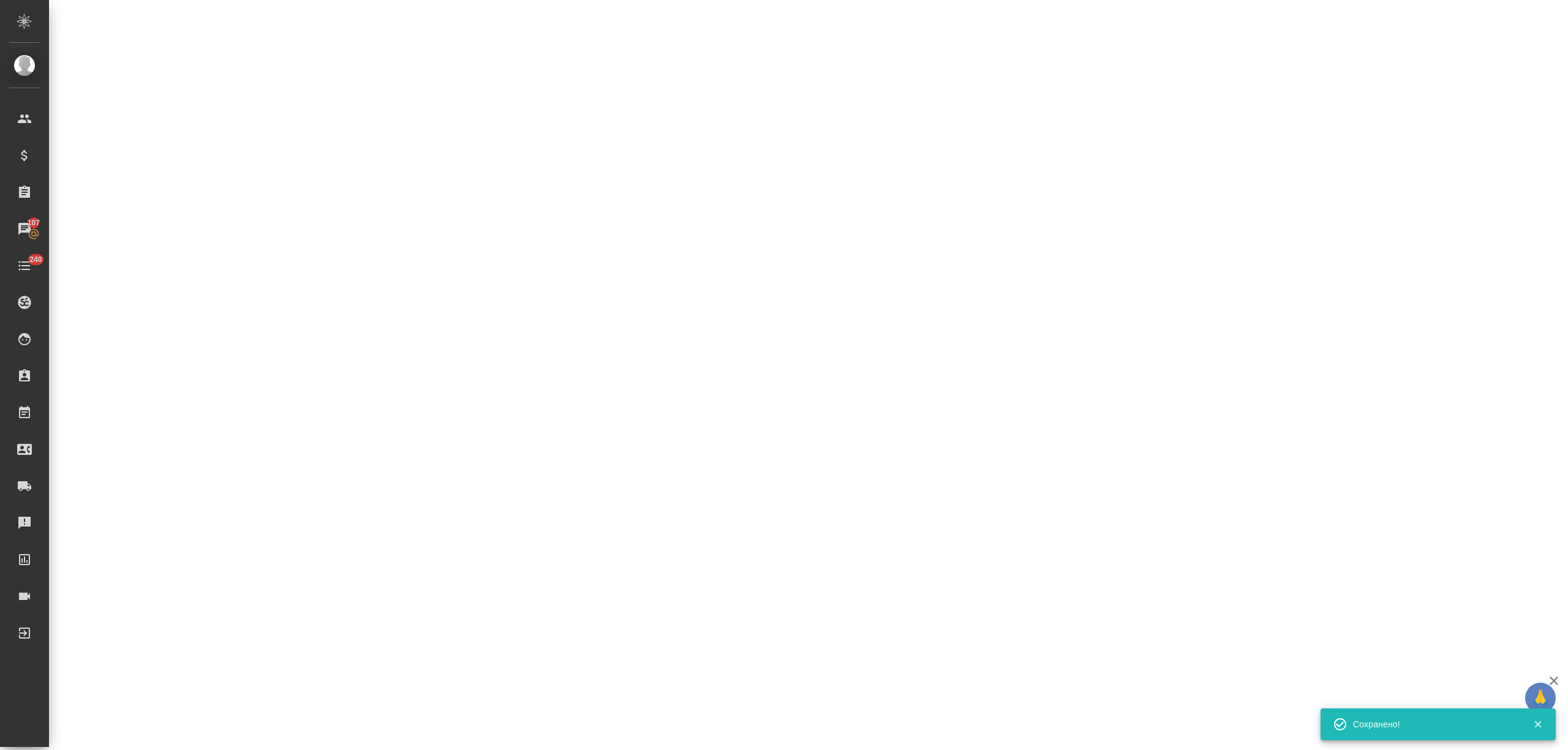
select select "RU"
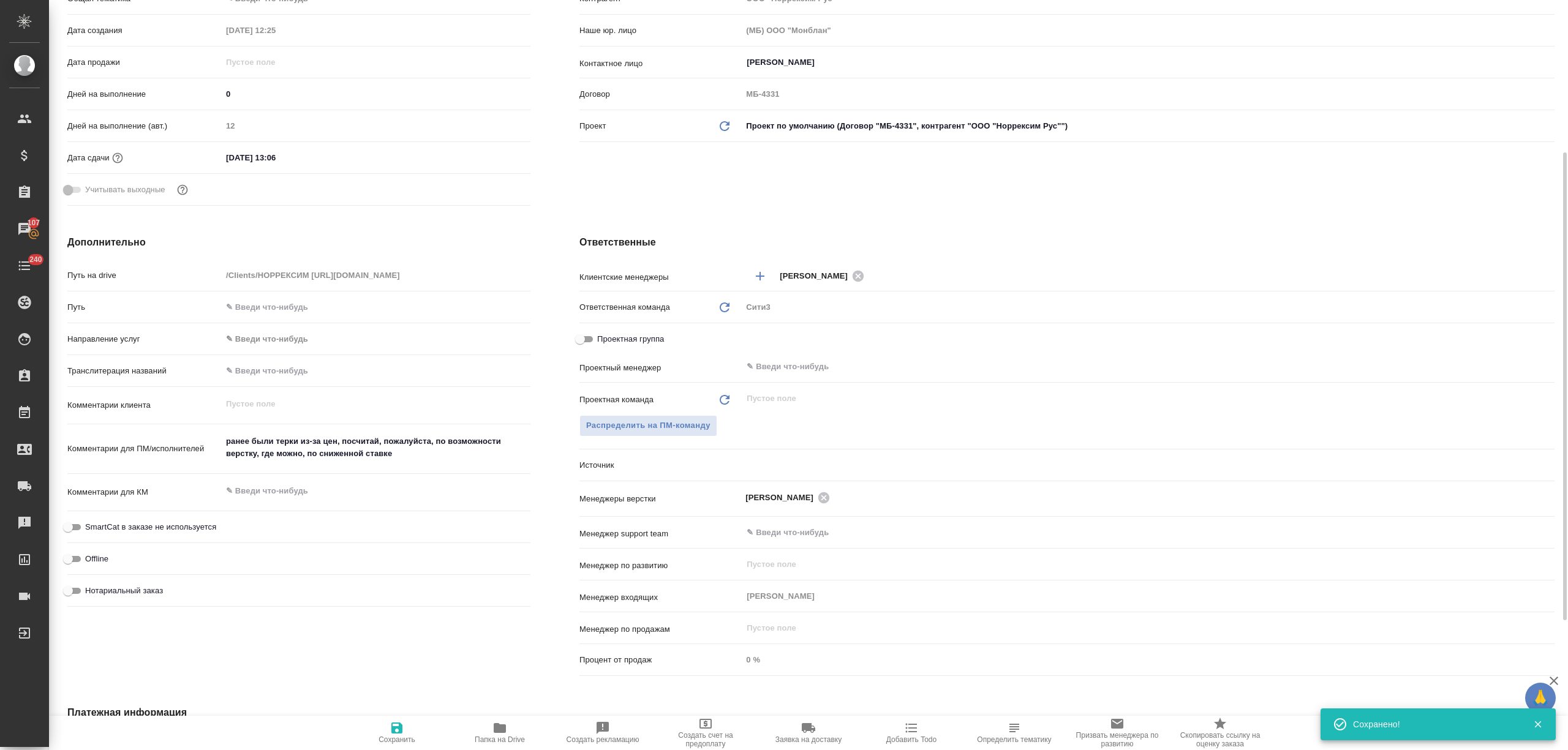
type textarea "x"
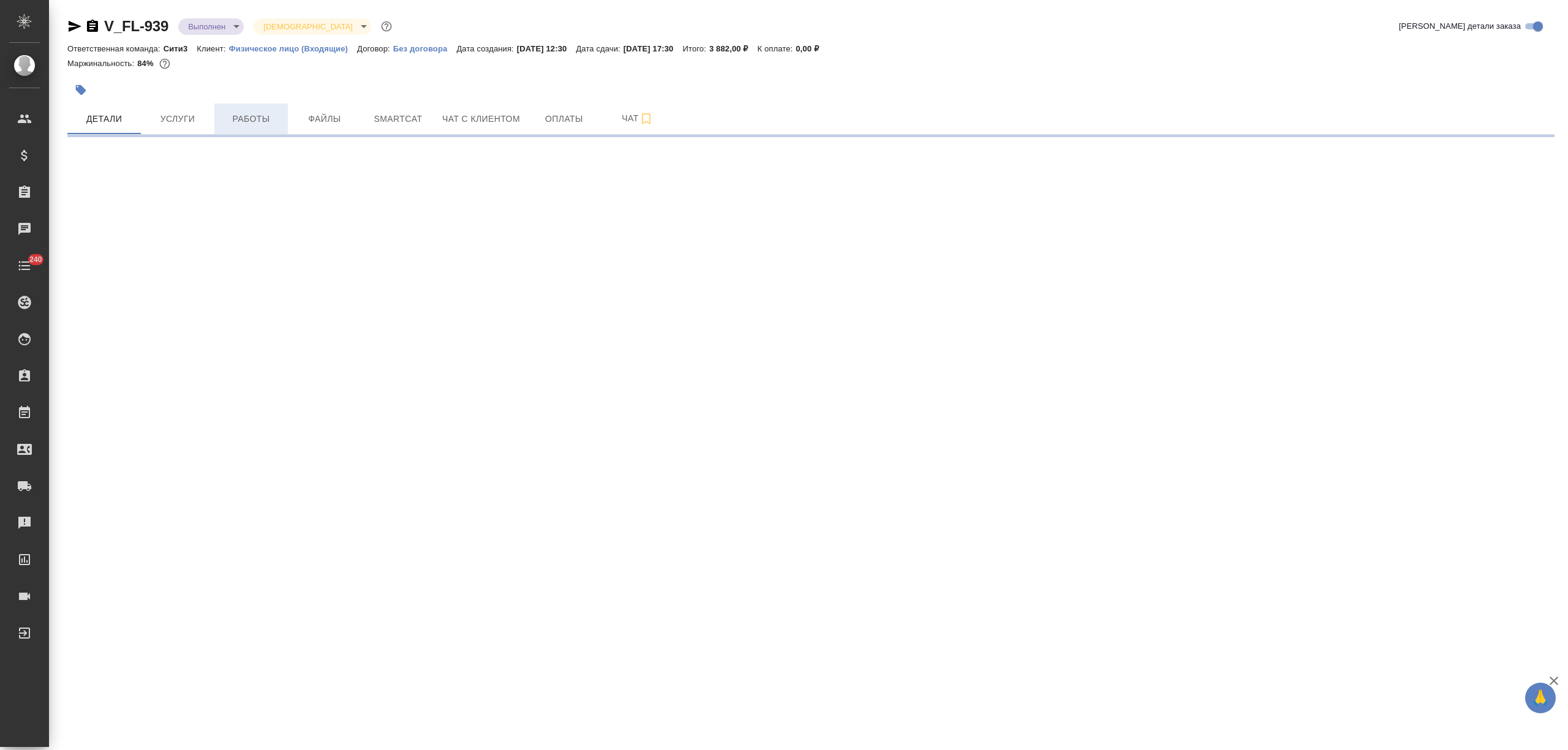
select select "RU"
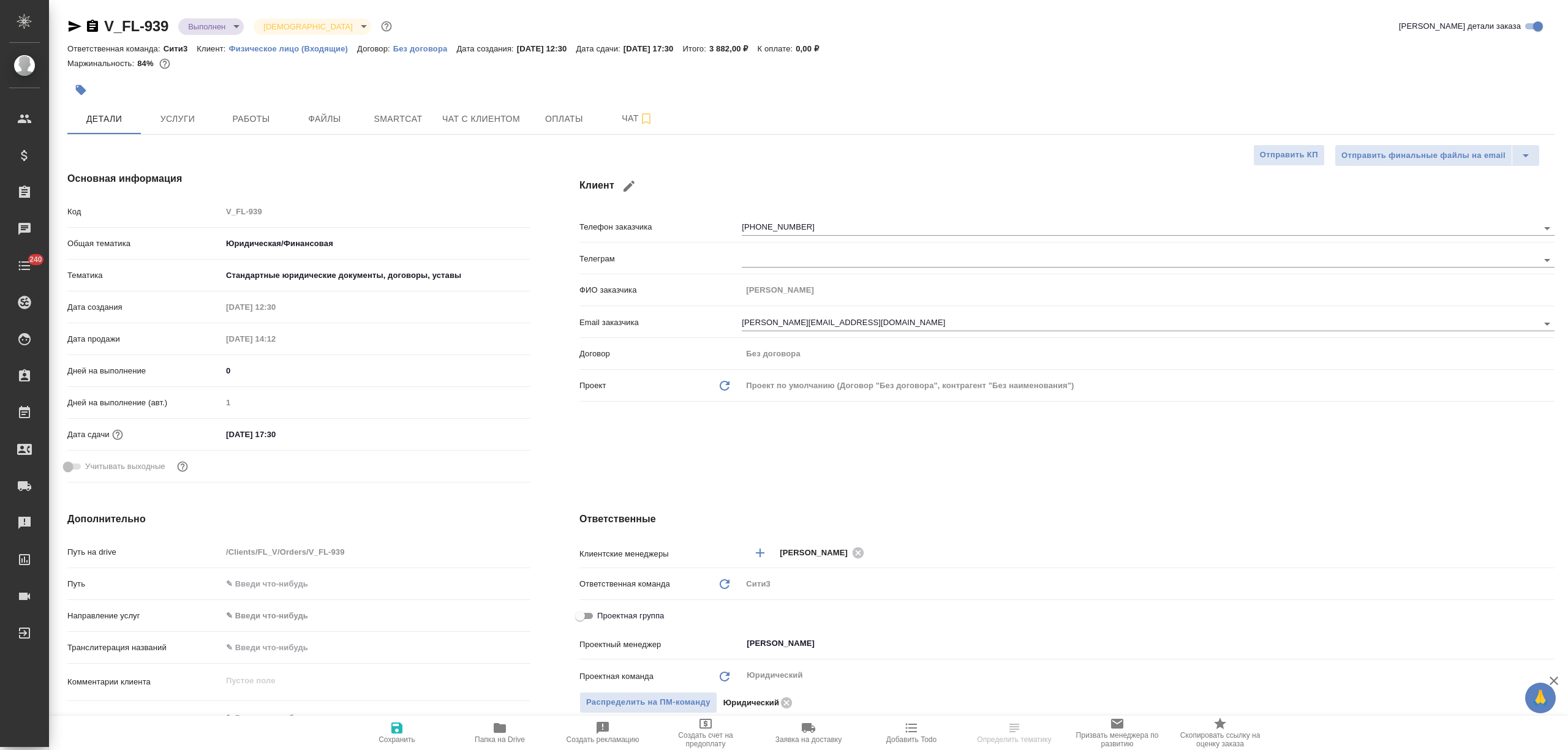
type textarea "x"
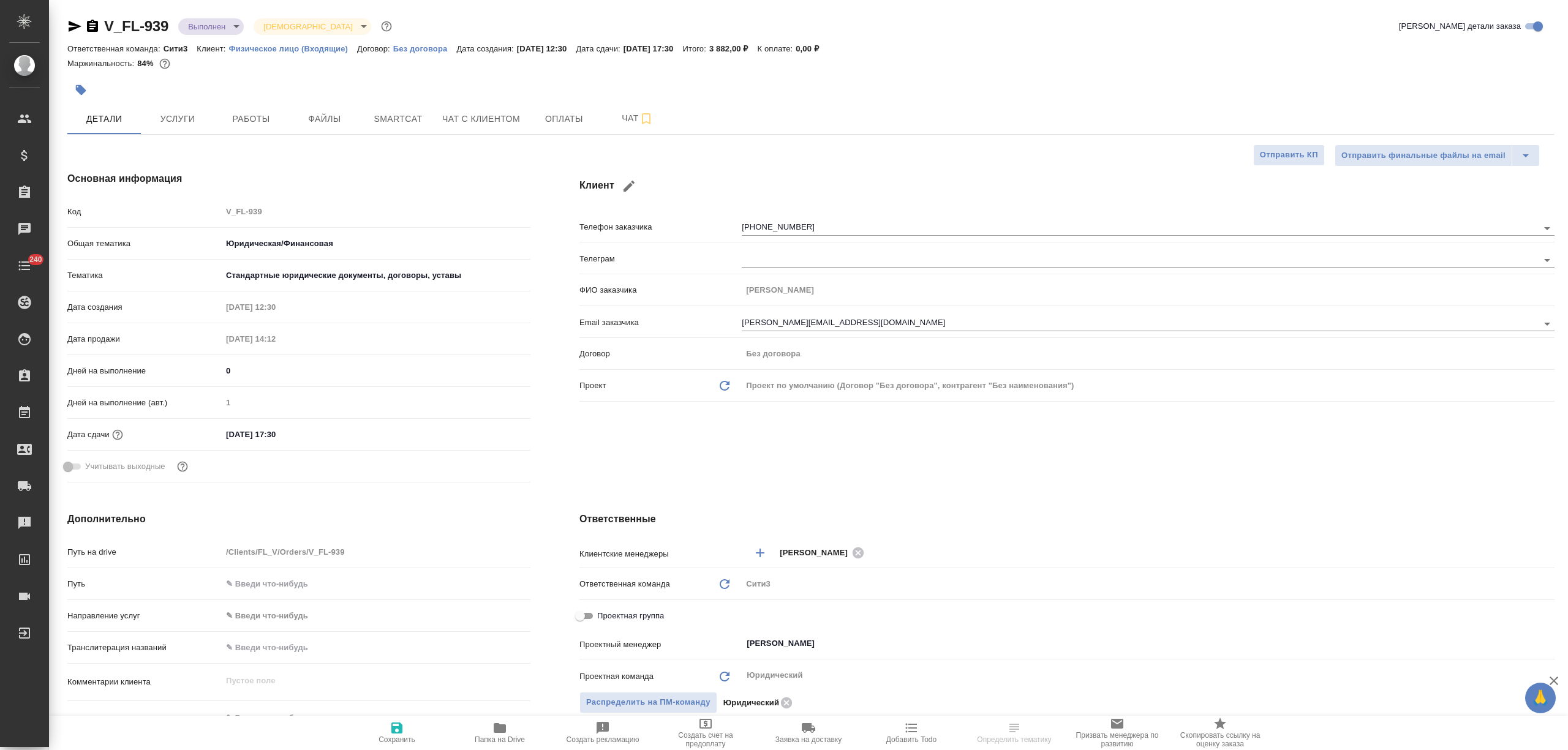
type textarea "x"
click at [261, 112] on span "Работы" at bounding box center [250, 120] width 59 height 16
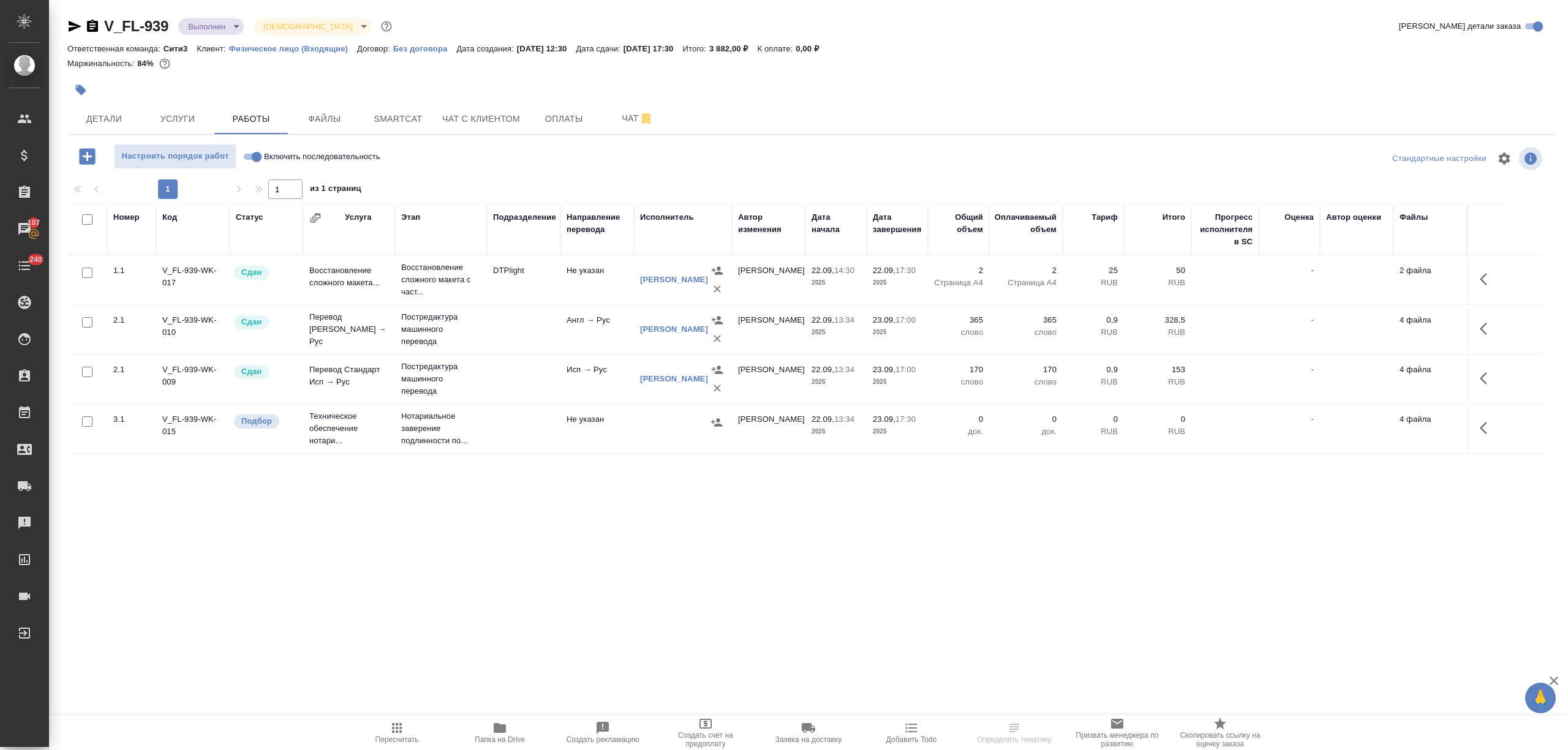
click at [253, 157] on input "Включить последовательность" at bounding box center [257, 156] width 44 height 15
checkbox input "true"
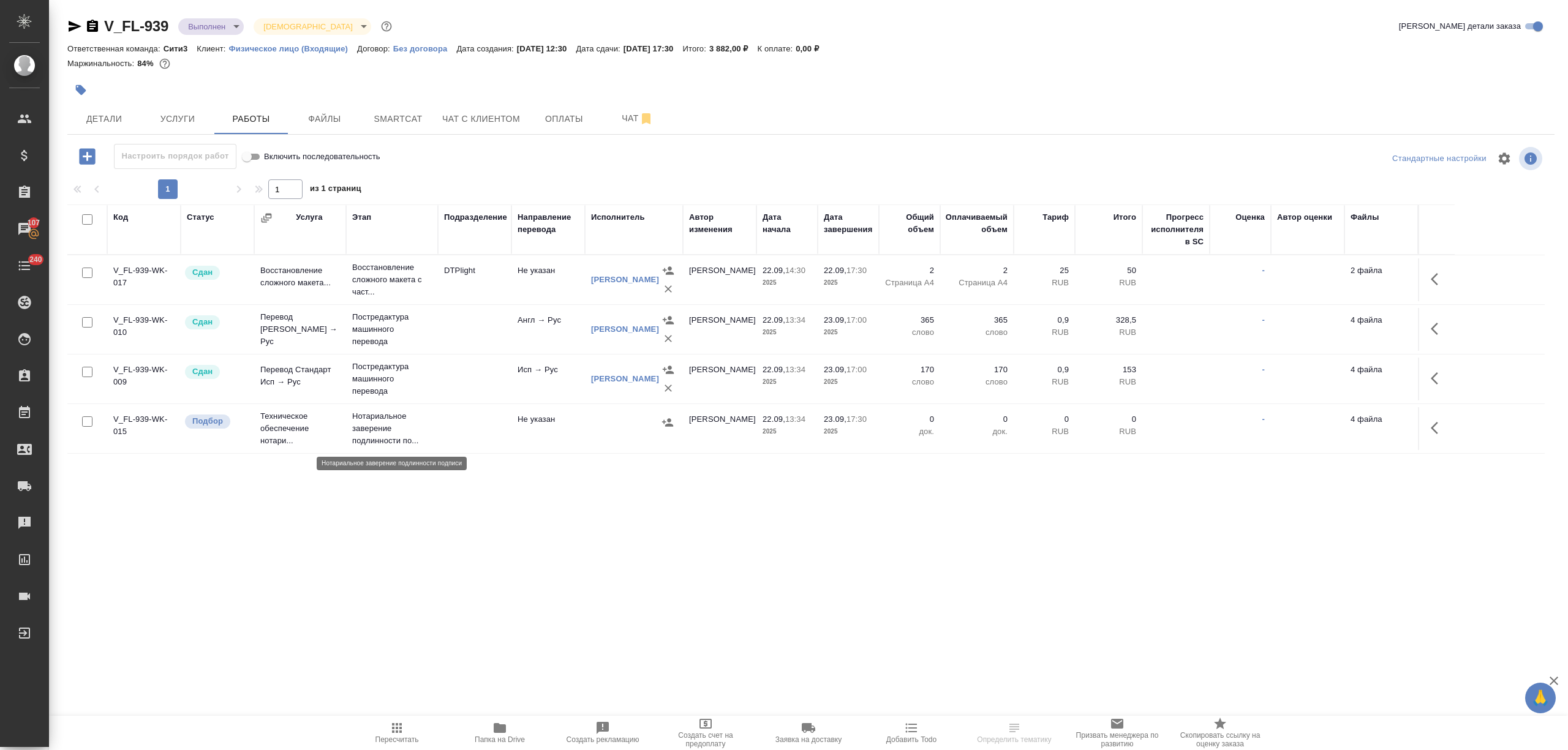
click at [374, 429] on p "Нотариальное заверение подлинности по..." at bounding box center [392, 429] width 80 height 37
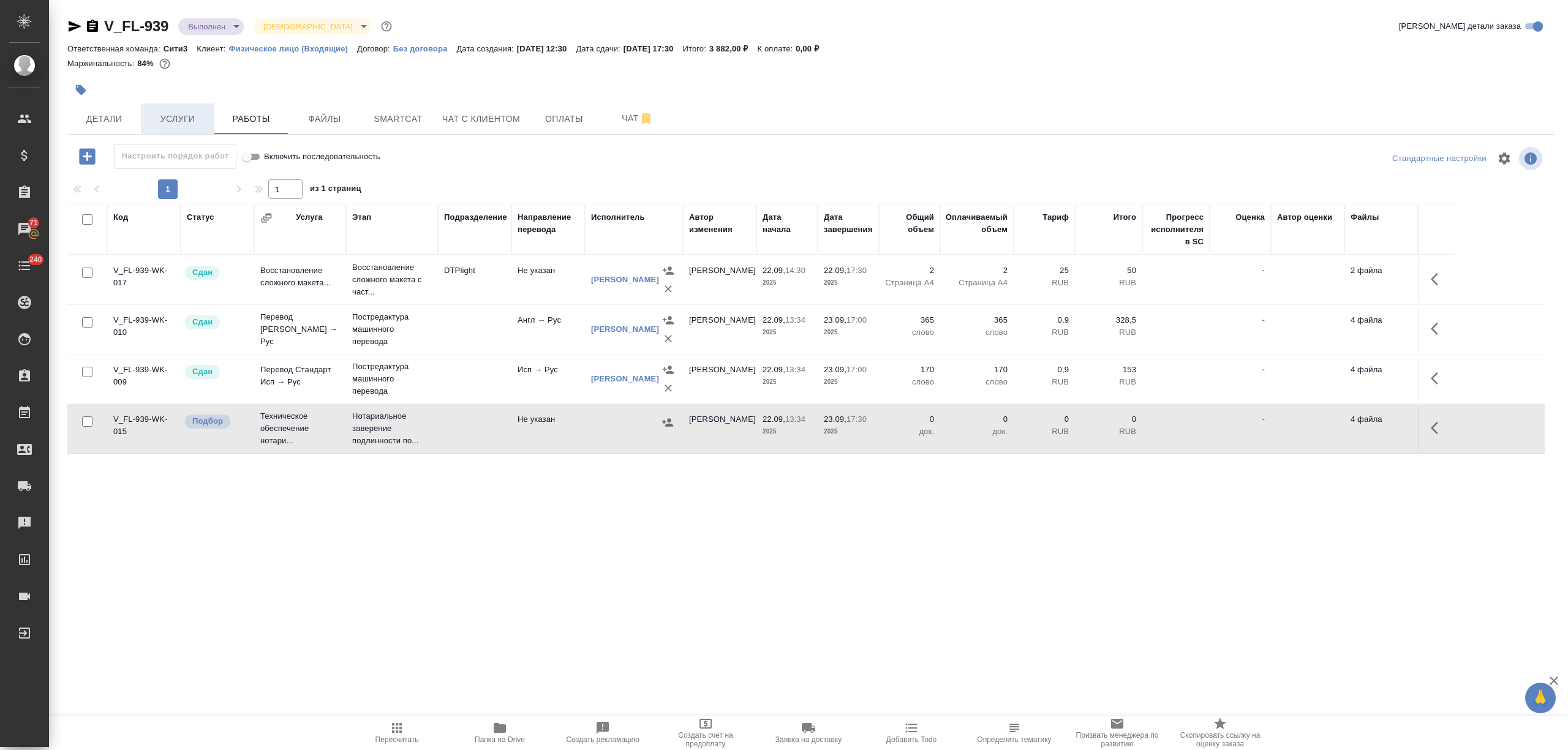
click at [158, 109] on button "Услуги" at bounding box center [178, 118] width 74 height 30
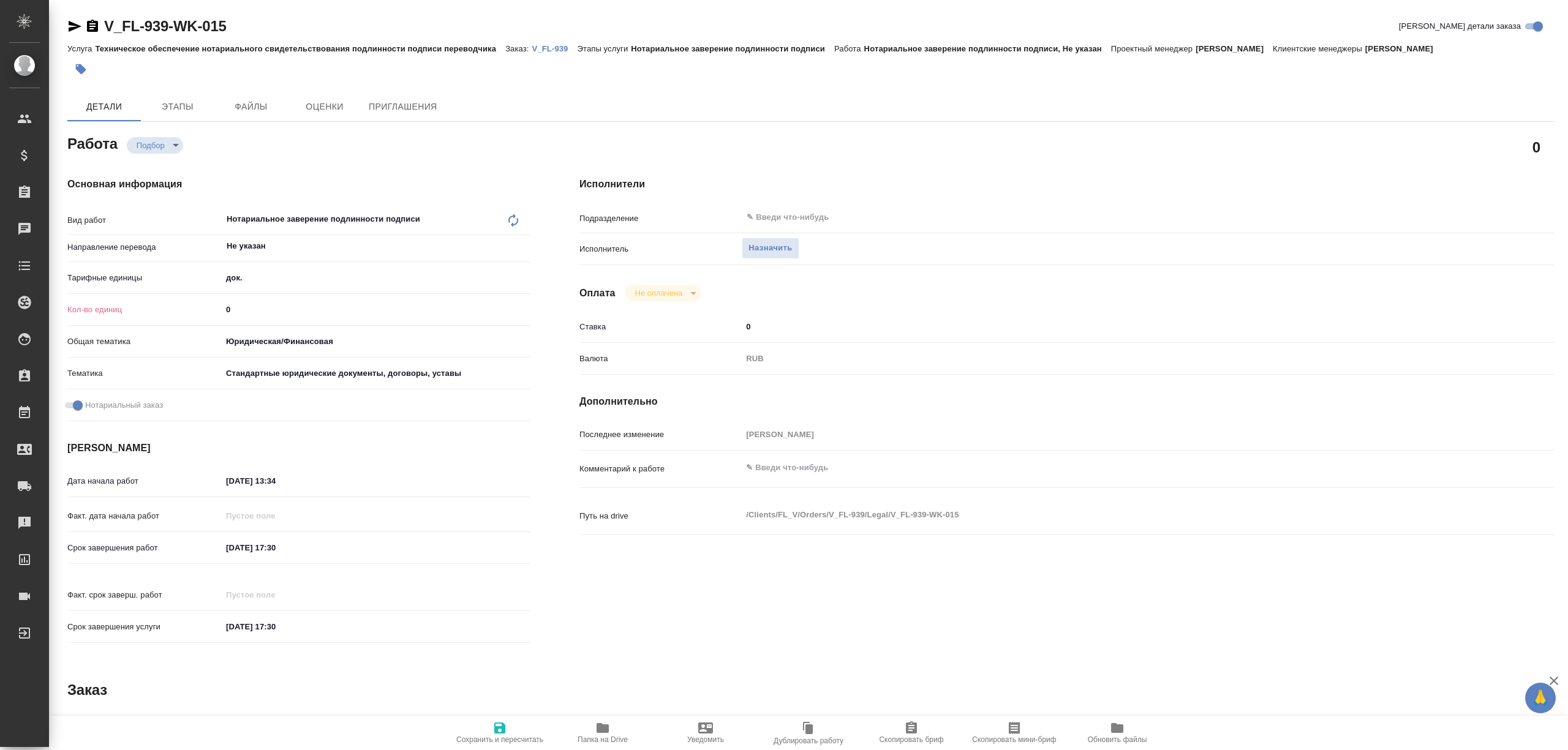
type textarea "x"
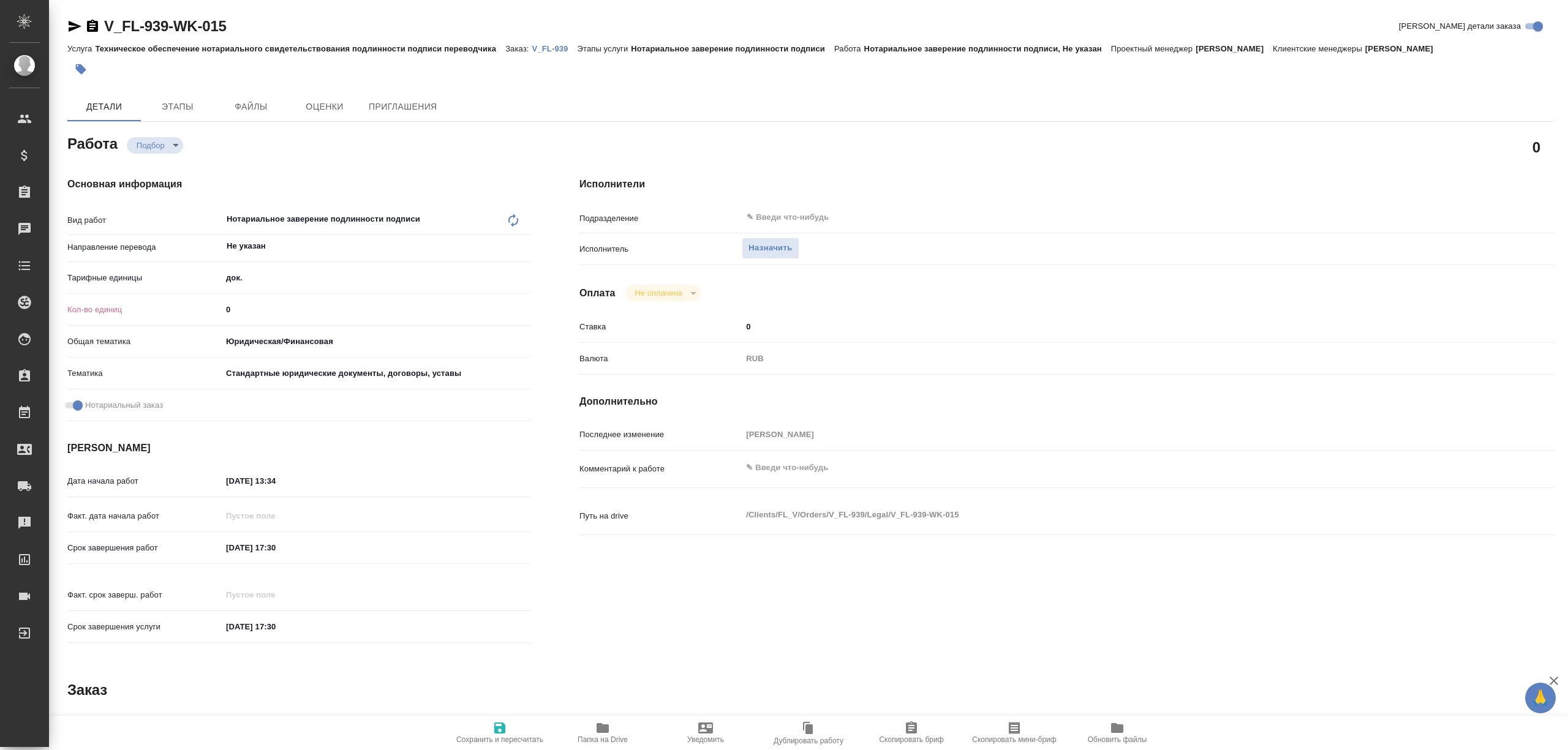
type textarea "x"
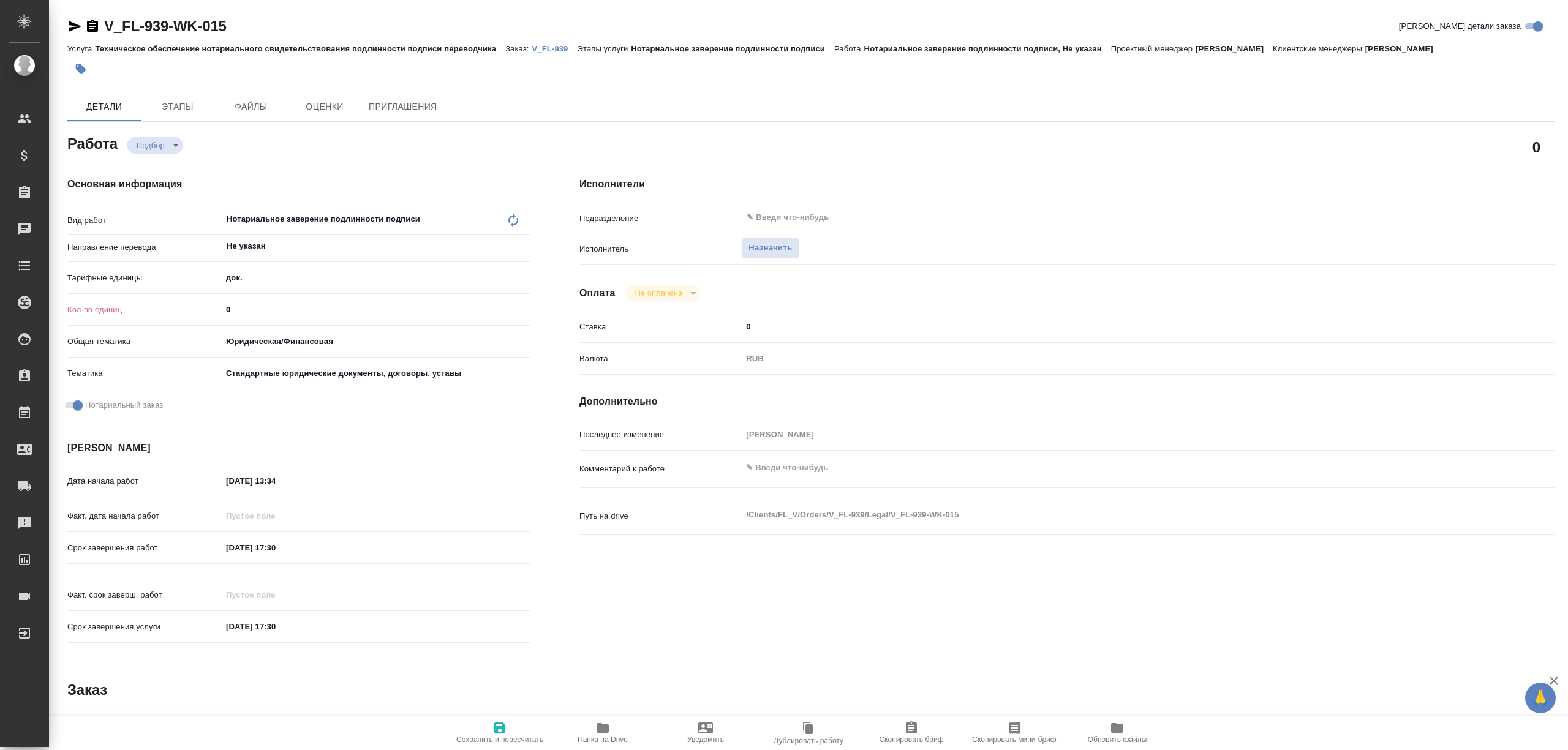
type textarea "x"
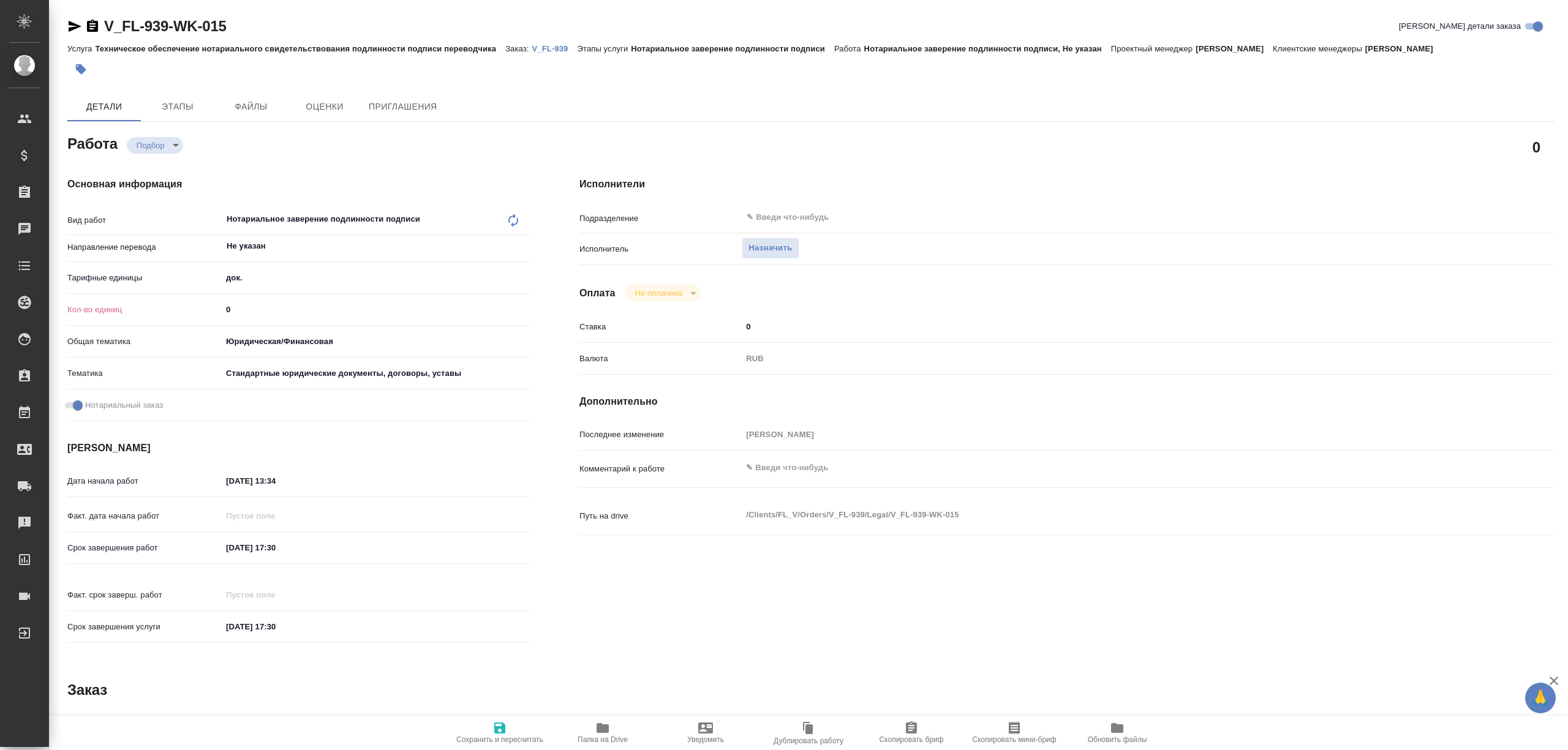
drag, startPoint x: 230, startPoint y: 310, endPoint x: 214, endPoint y: 308, distance: 16.1
click at [214, 308] on div "Кол-во единиц 0" at bounding box center [299, 309] width 463 height 21
type textarea "x"
type input "2"
type textarea "x"
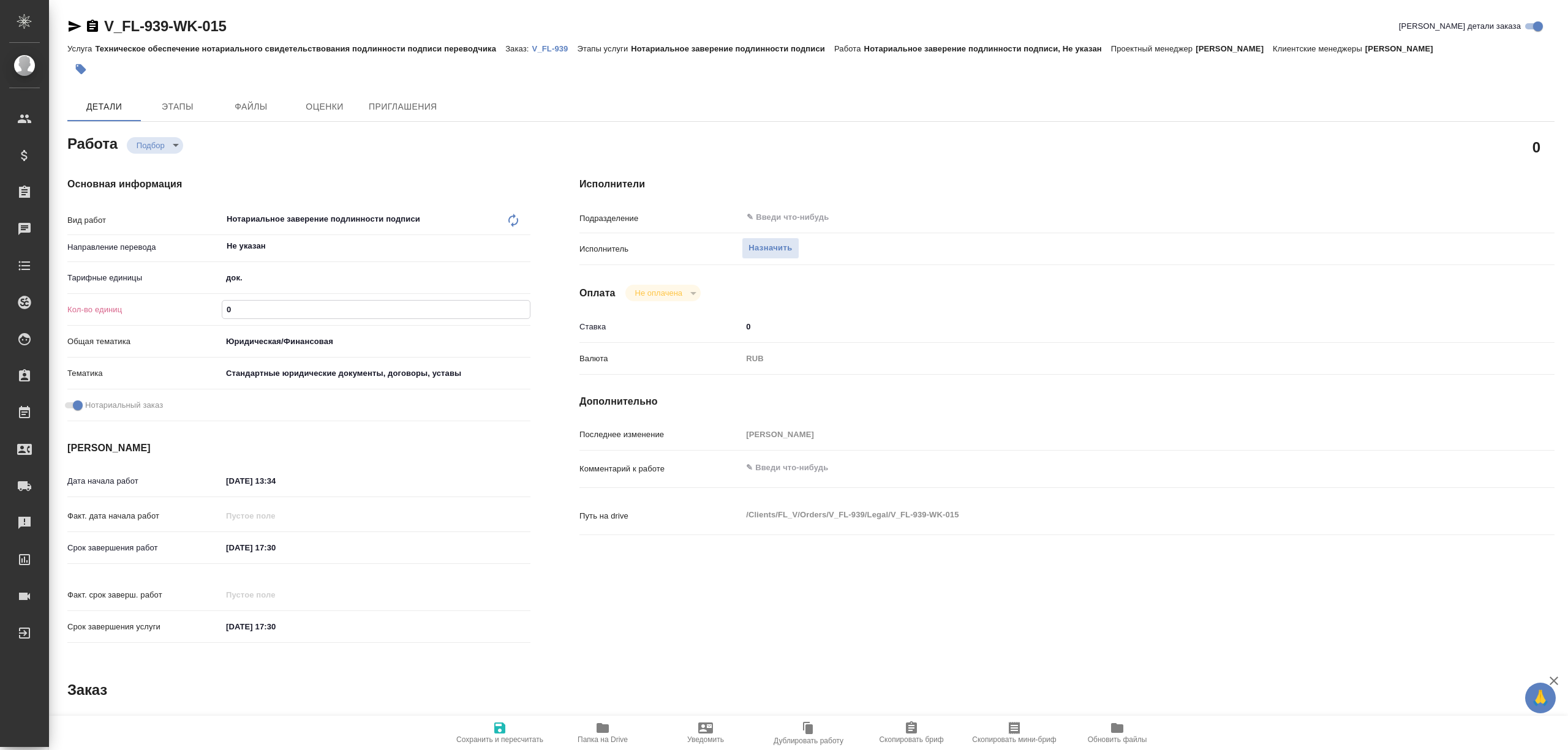
type textarea "x"
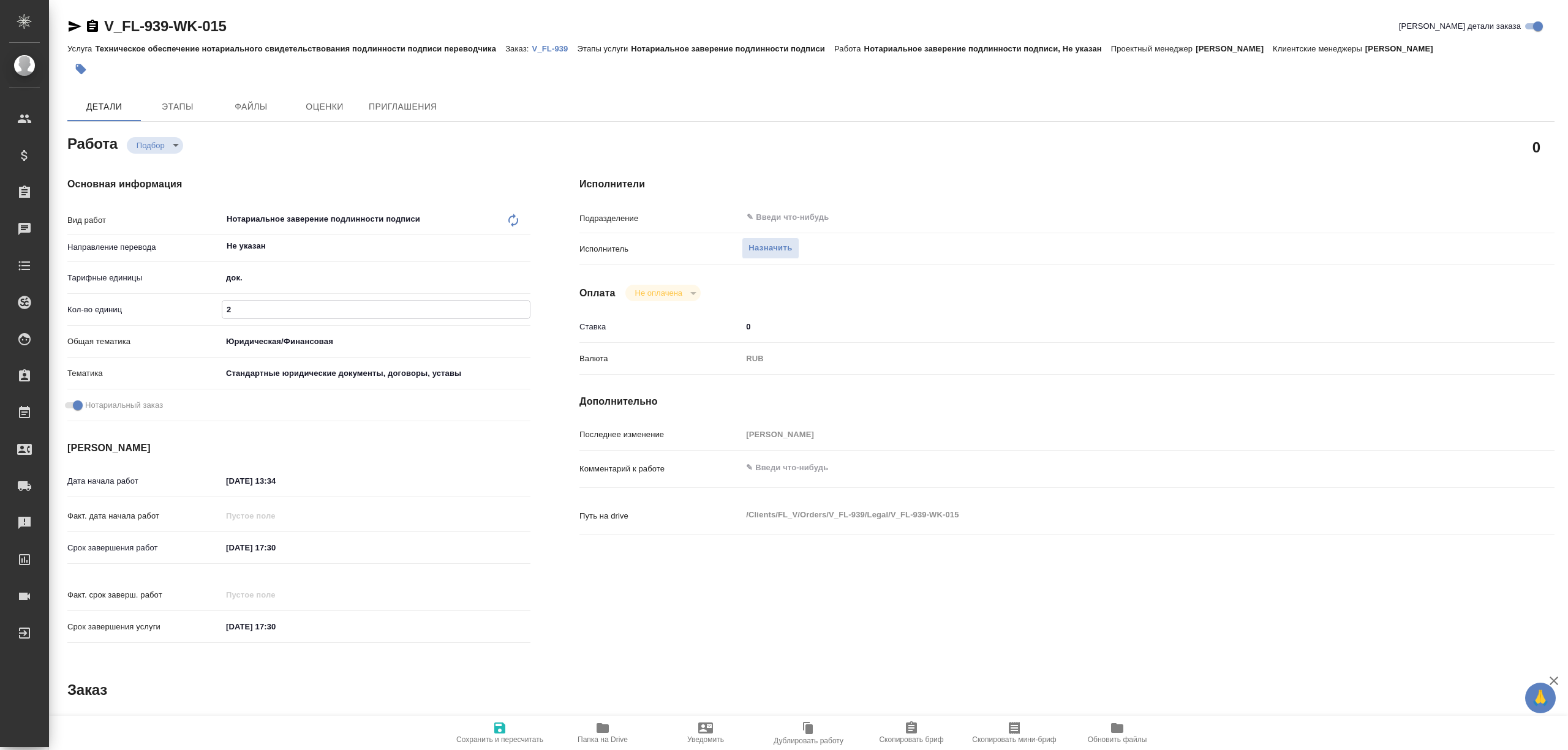
type textarea "x"
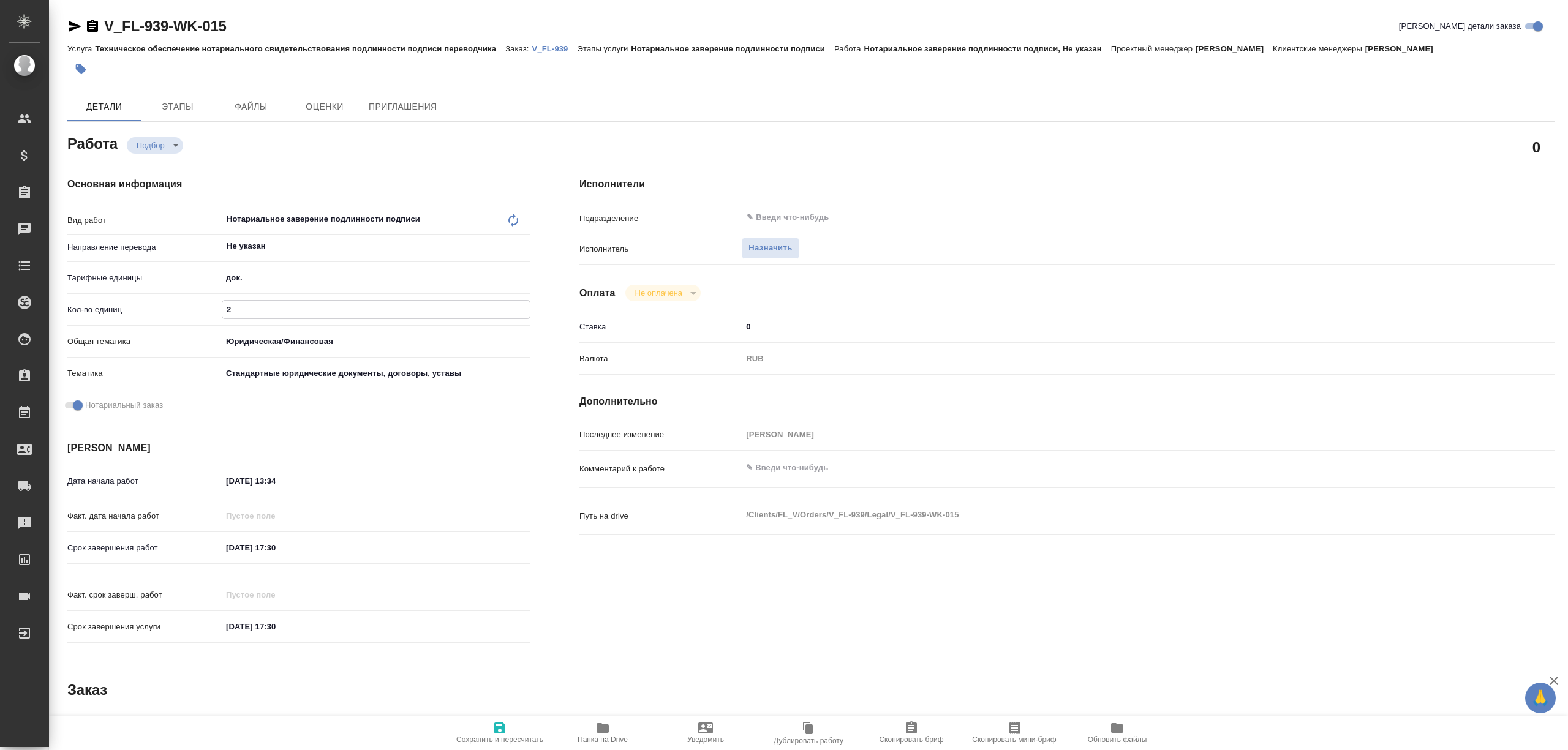
type textarea "x"
type input "2"
click at [492, 724] on icon "button" at bounding box center [500, 728] width 15 height 15
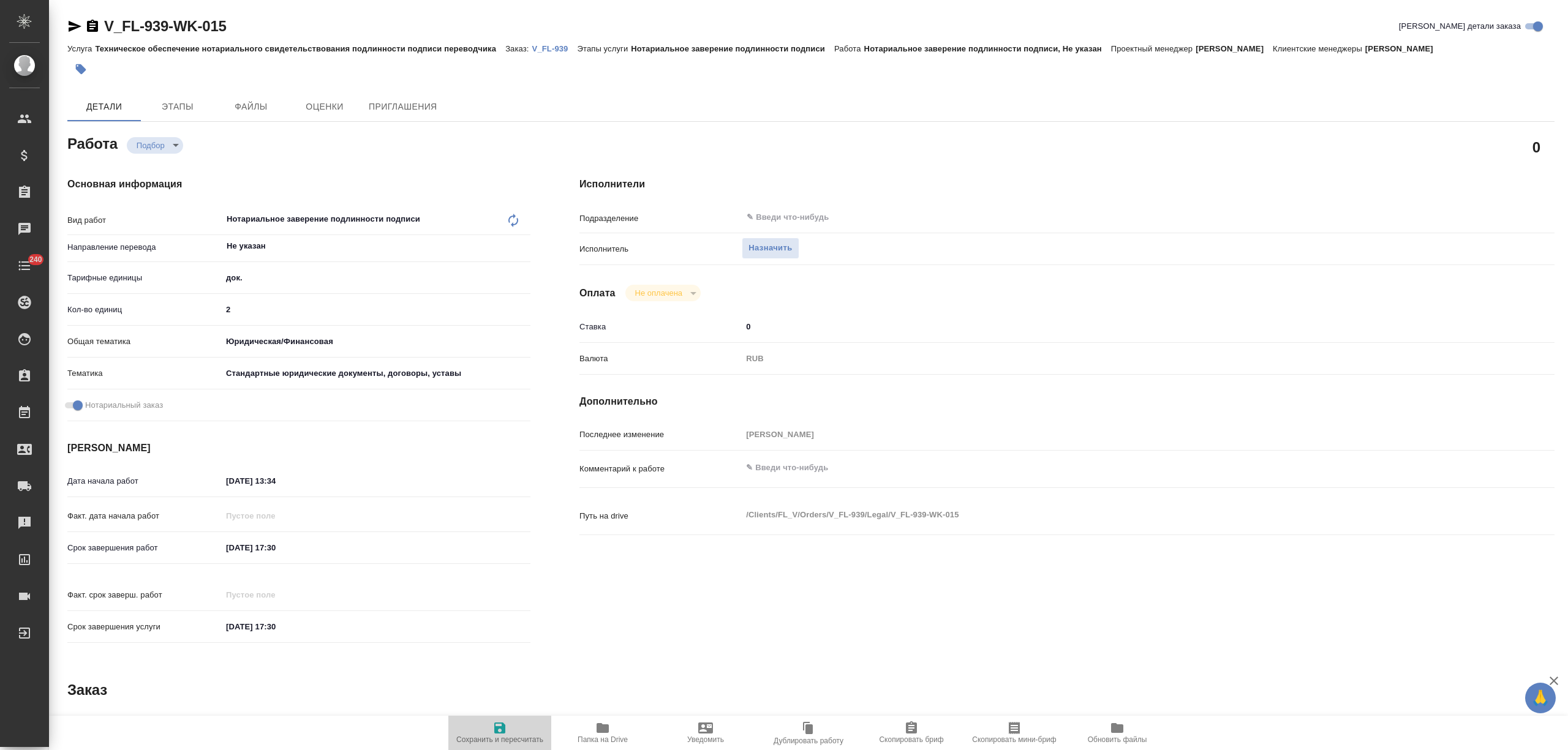
type textarea "x"
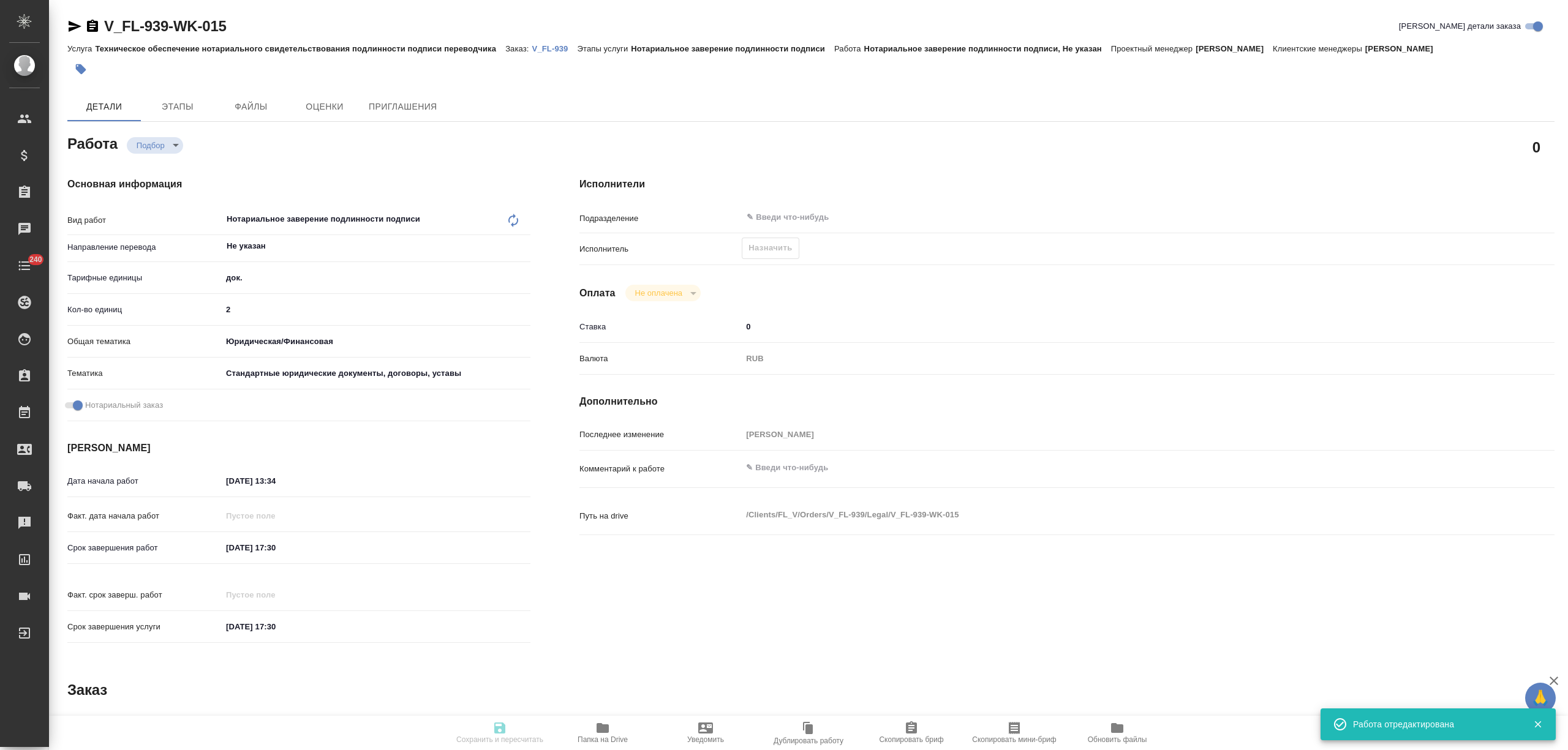
type input "recruiting"
type textarea "Нотариальное заверение подлинности подписи"
type textarea "x"
type input "Не указан"
type input "5a8b1489cc6b4906c91bfd8b"
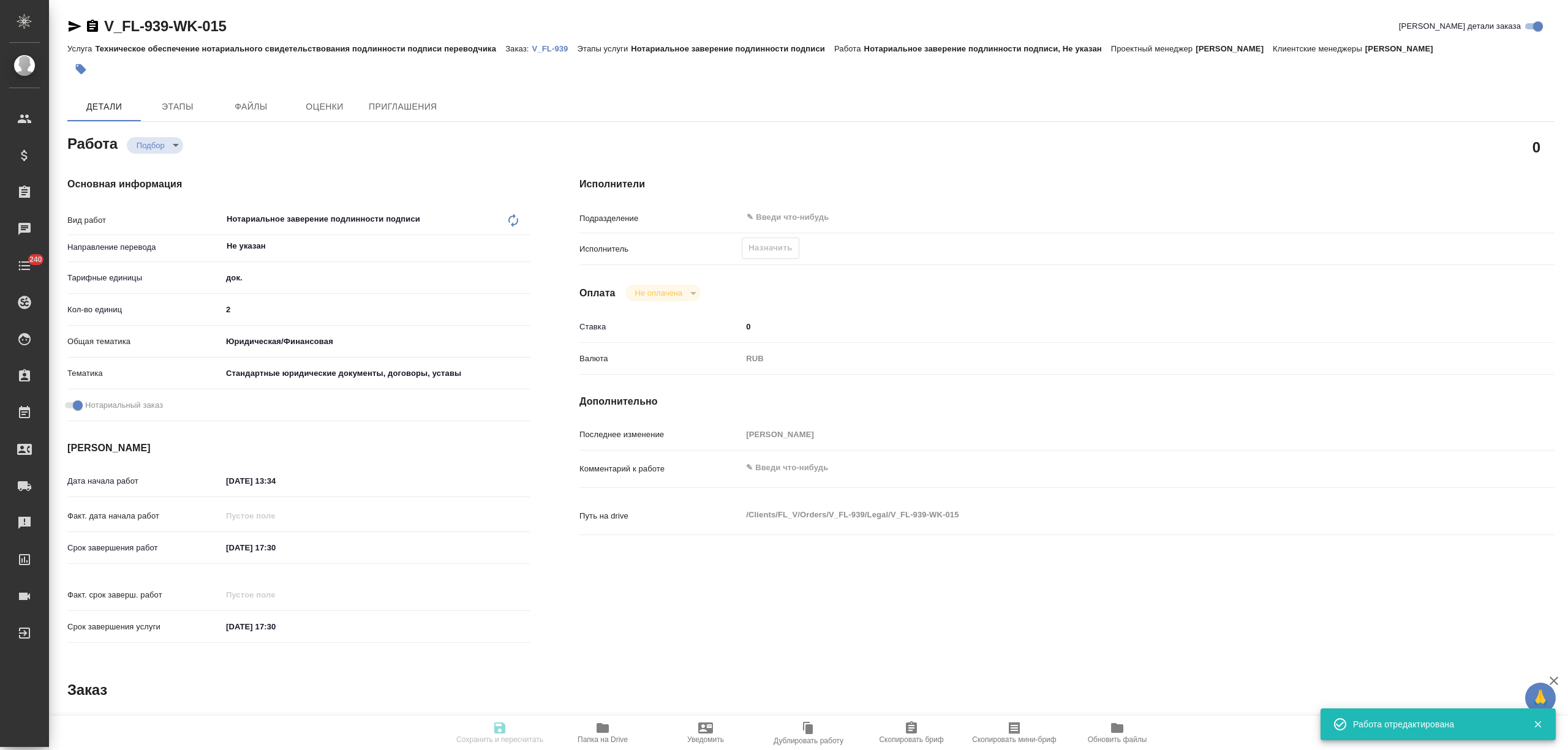
type input "2"
type input "yr-fn"
type input "5f647205b73bc97568ca66bf"
checkbox input "true"
type input "22.09.2025 13:34"
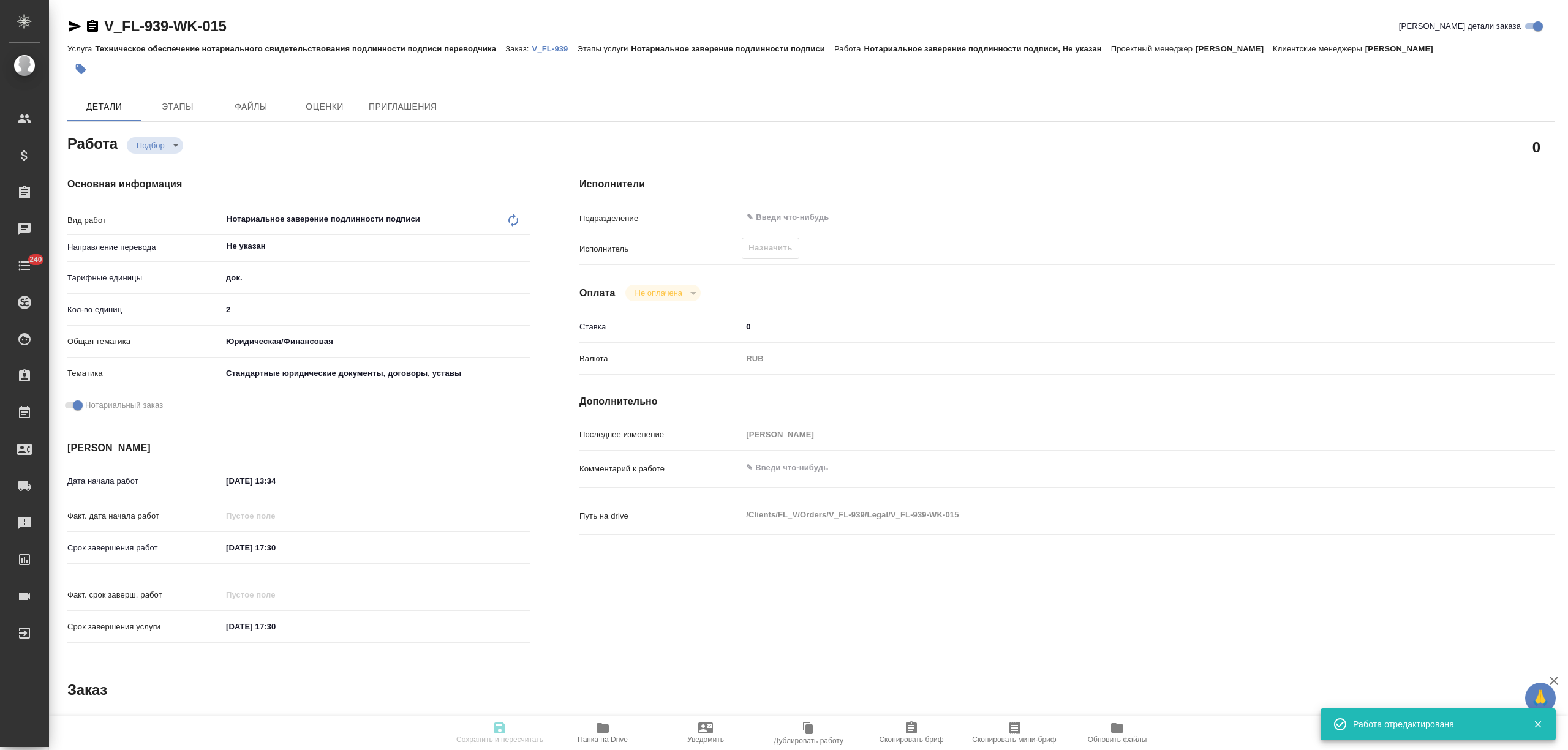
type input "23.09.2025 17:30"
type input "notPayed"
type input "0"
type input "RUB"
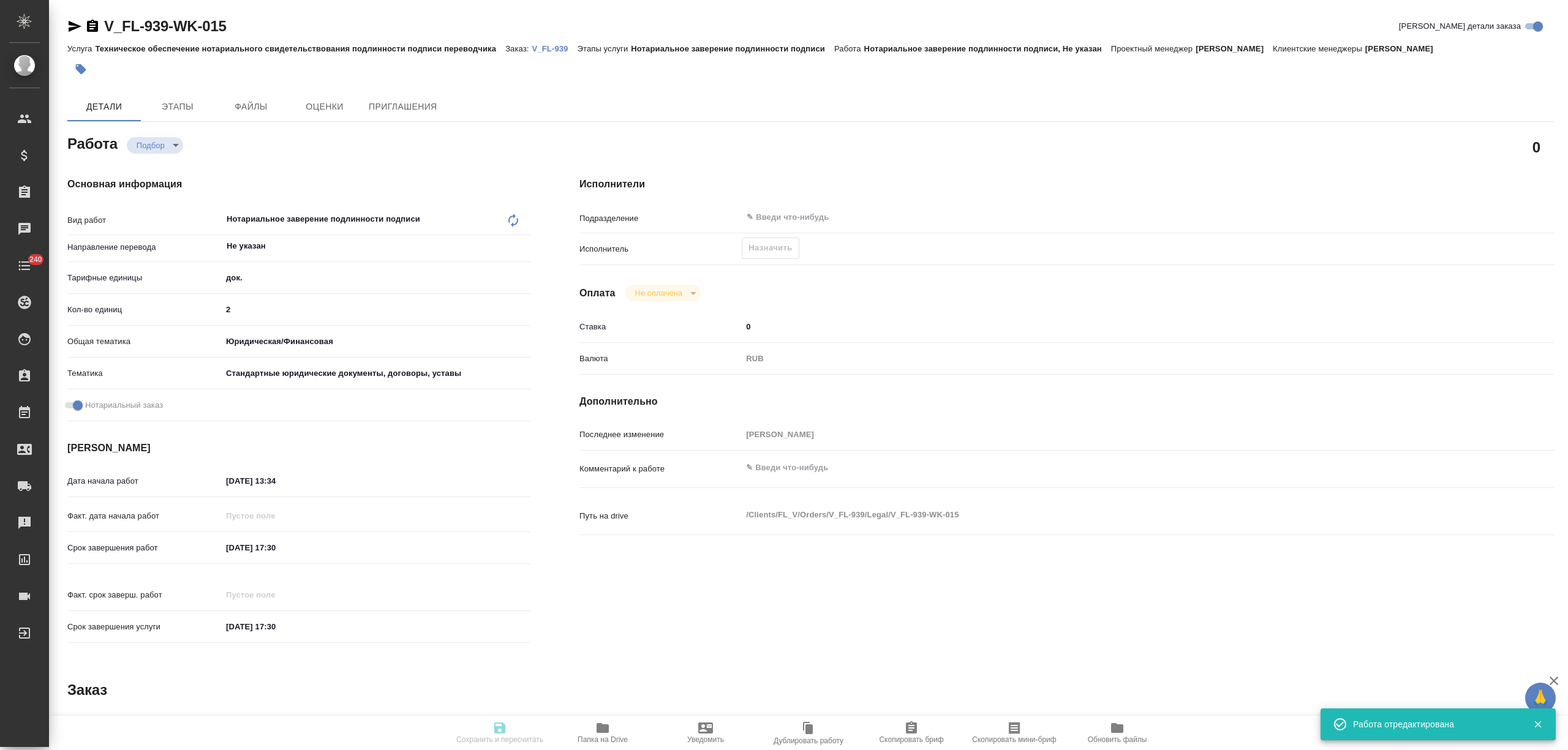
type input "[PERSON_NAME]"
type textarea "x"
type textarea "/Clients/FL_V/Orders/V_FL-939/Legal/V_FL-939-WK-015"
type textarea "x"
type input "V_FL-939"
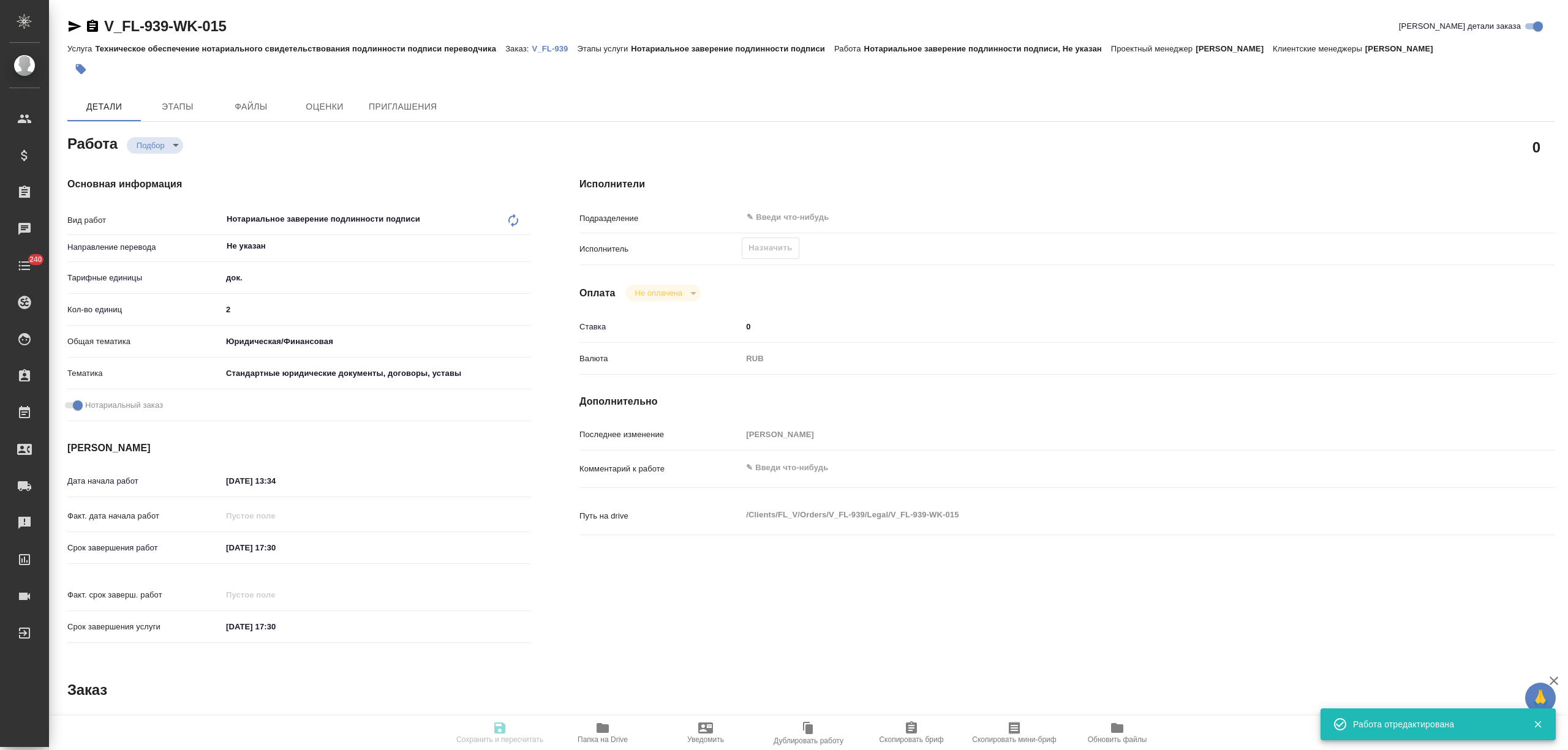
type input "Техническое обеспечение нотариального свидетельствования подлинности подписи пе…"
type input "Нотариальное заверение подлинности подписи"
type input "[PERSON_NAME]"
type input "Арсеньева Вера"
type input "/Clients/FL_V/Orders/V_FL-939"
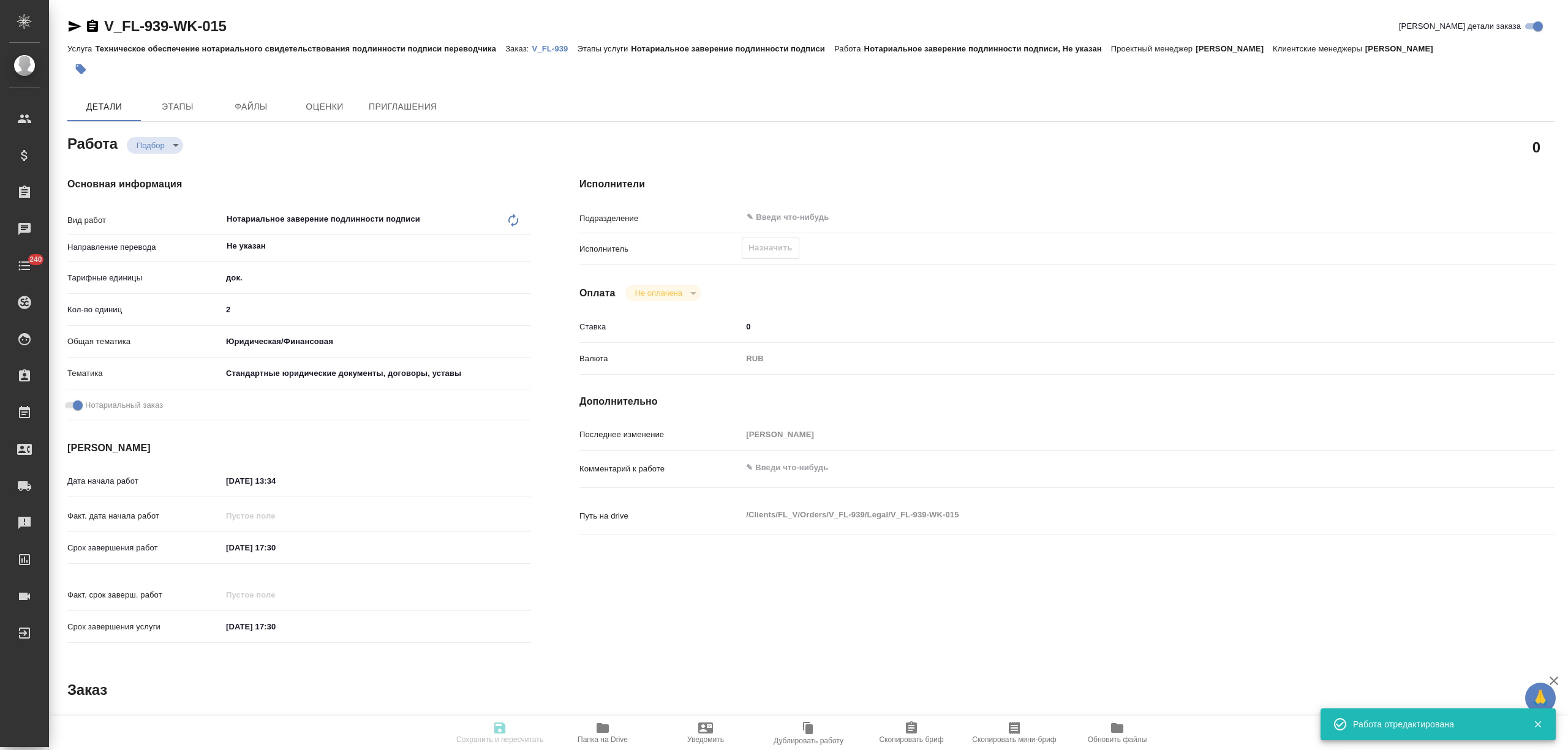
type textarea "x"
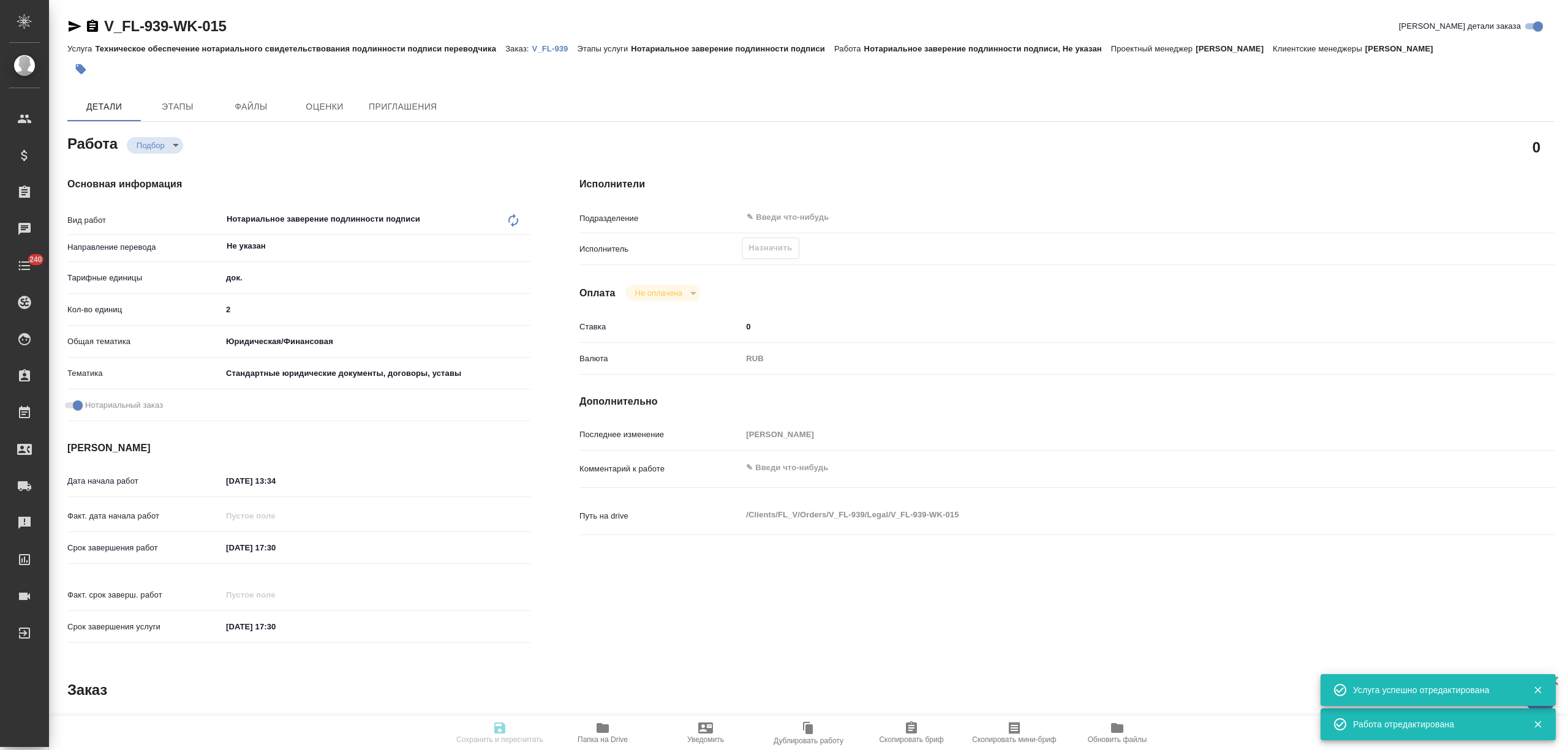
type textarea "x"
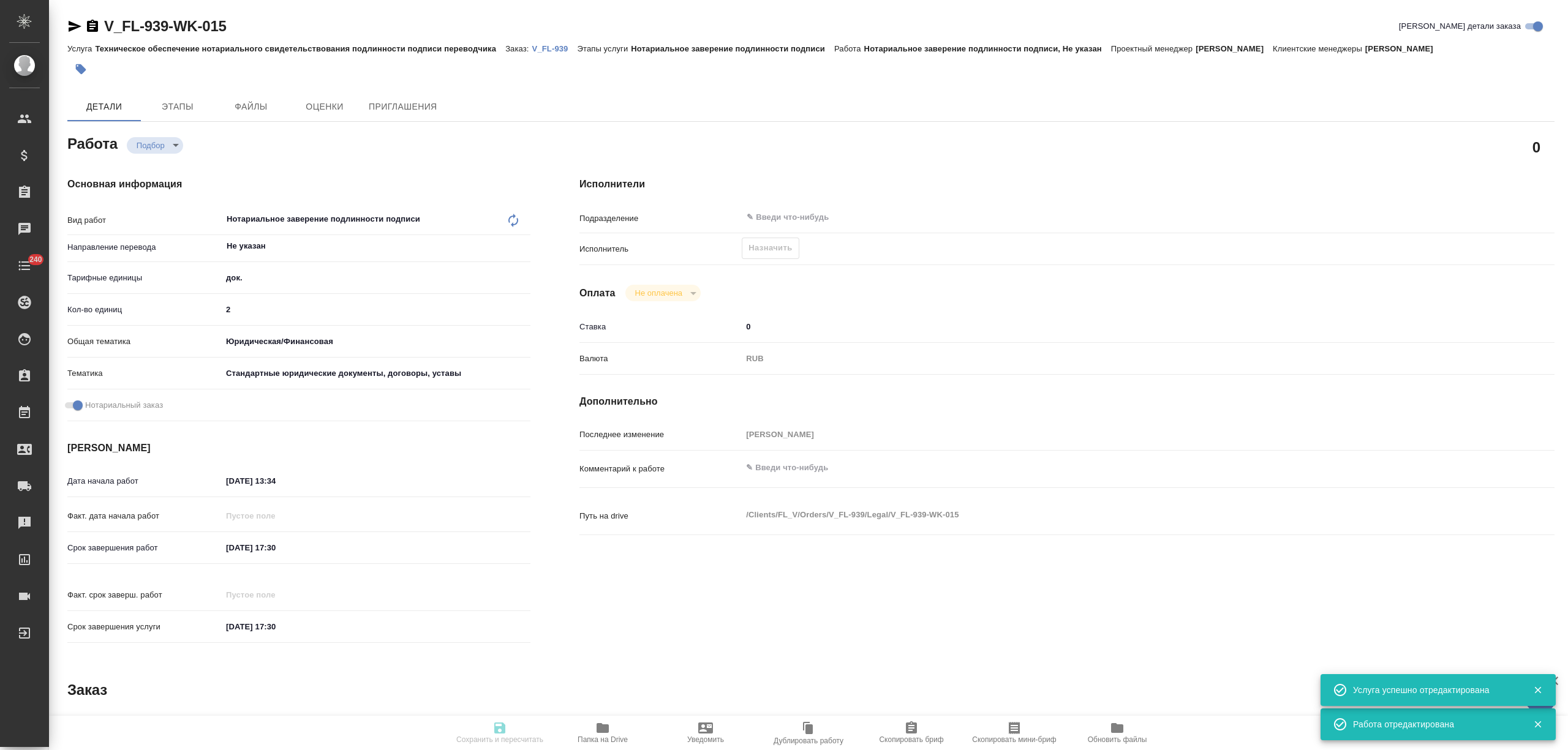
type textarea "x"
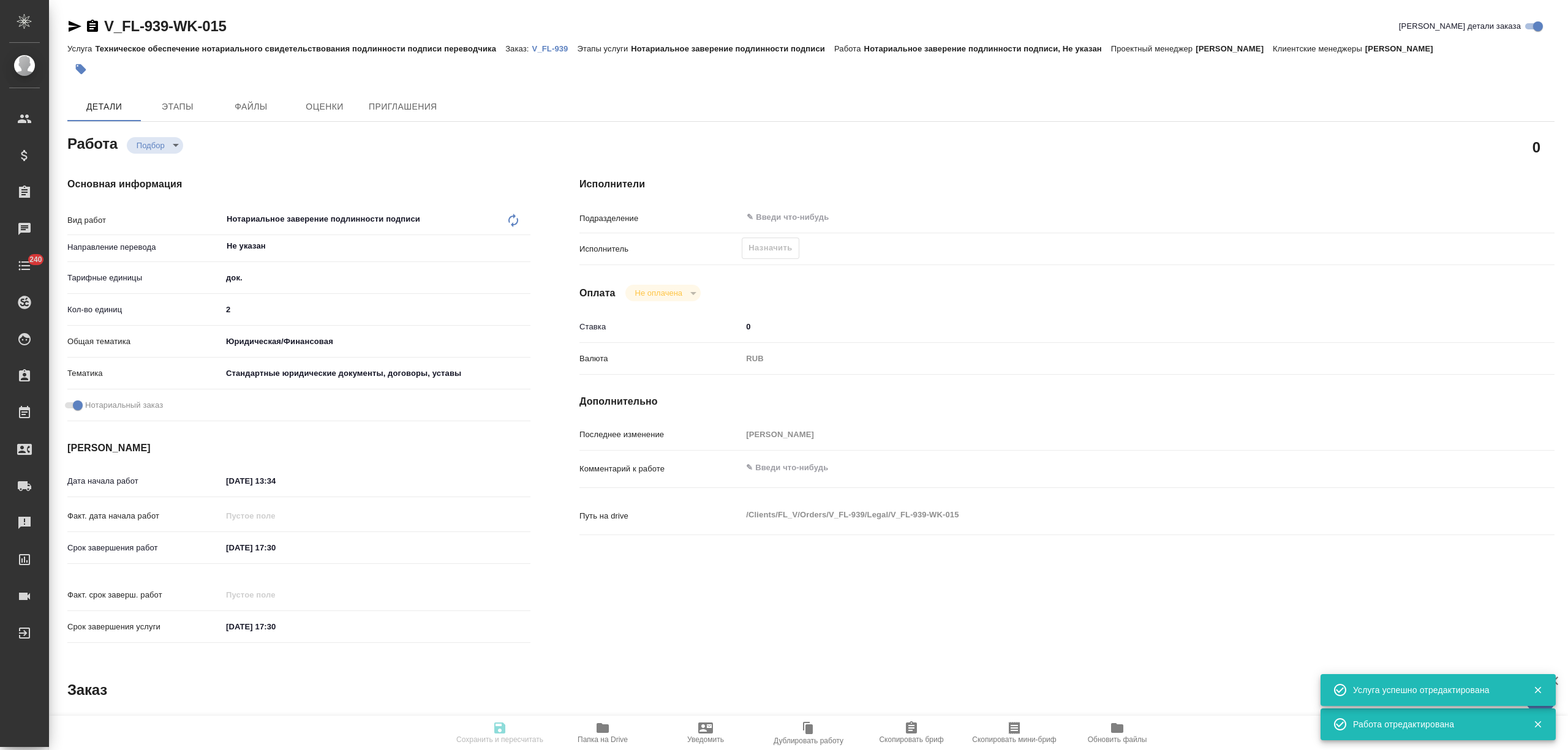
type textarea "x"
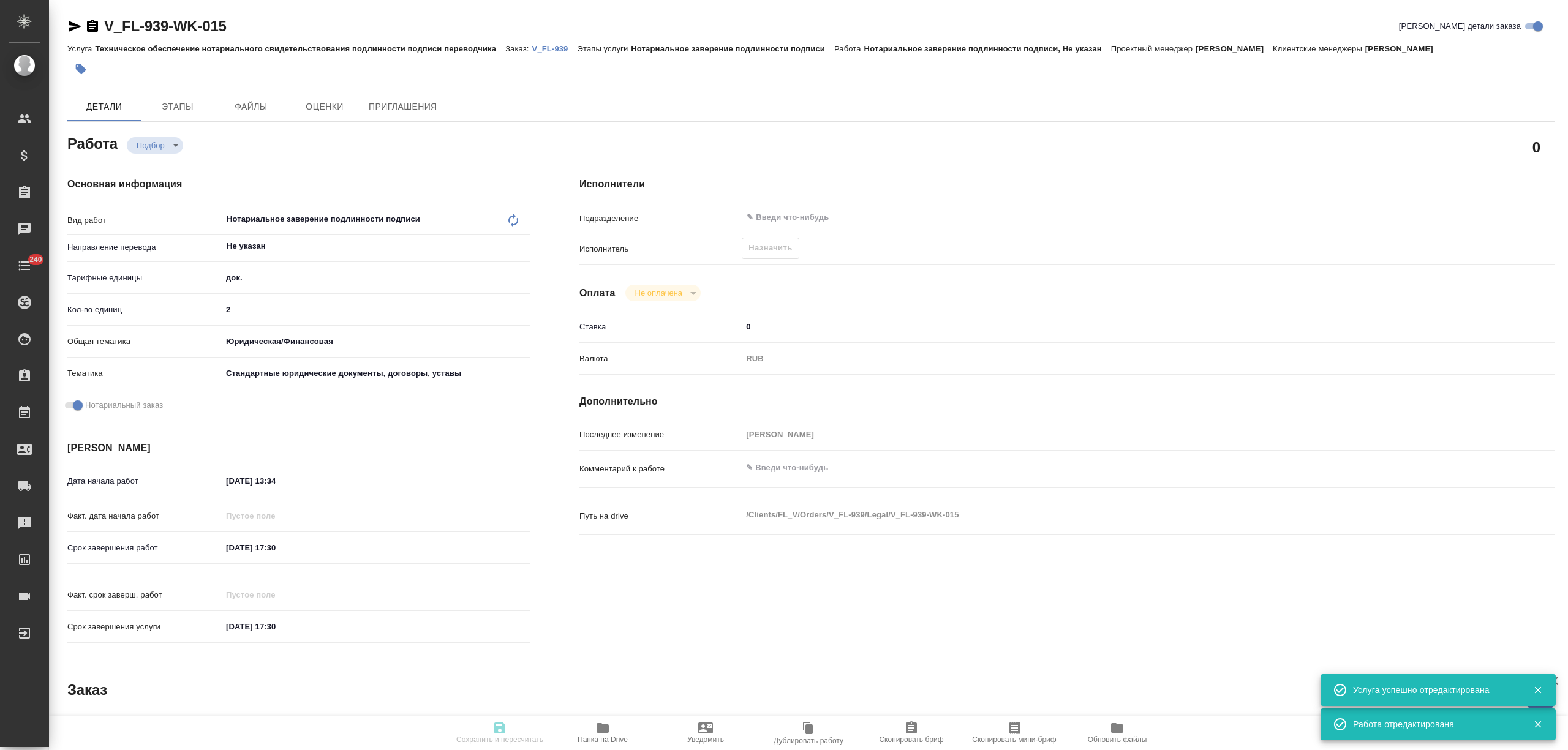
type textarea "x"
type input "recruiting"
type textarea "Нотариальное заверение подлинности подписи"
type textarea "x"
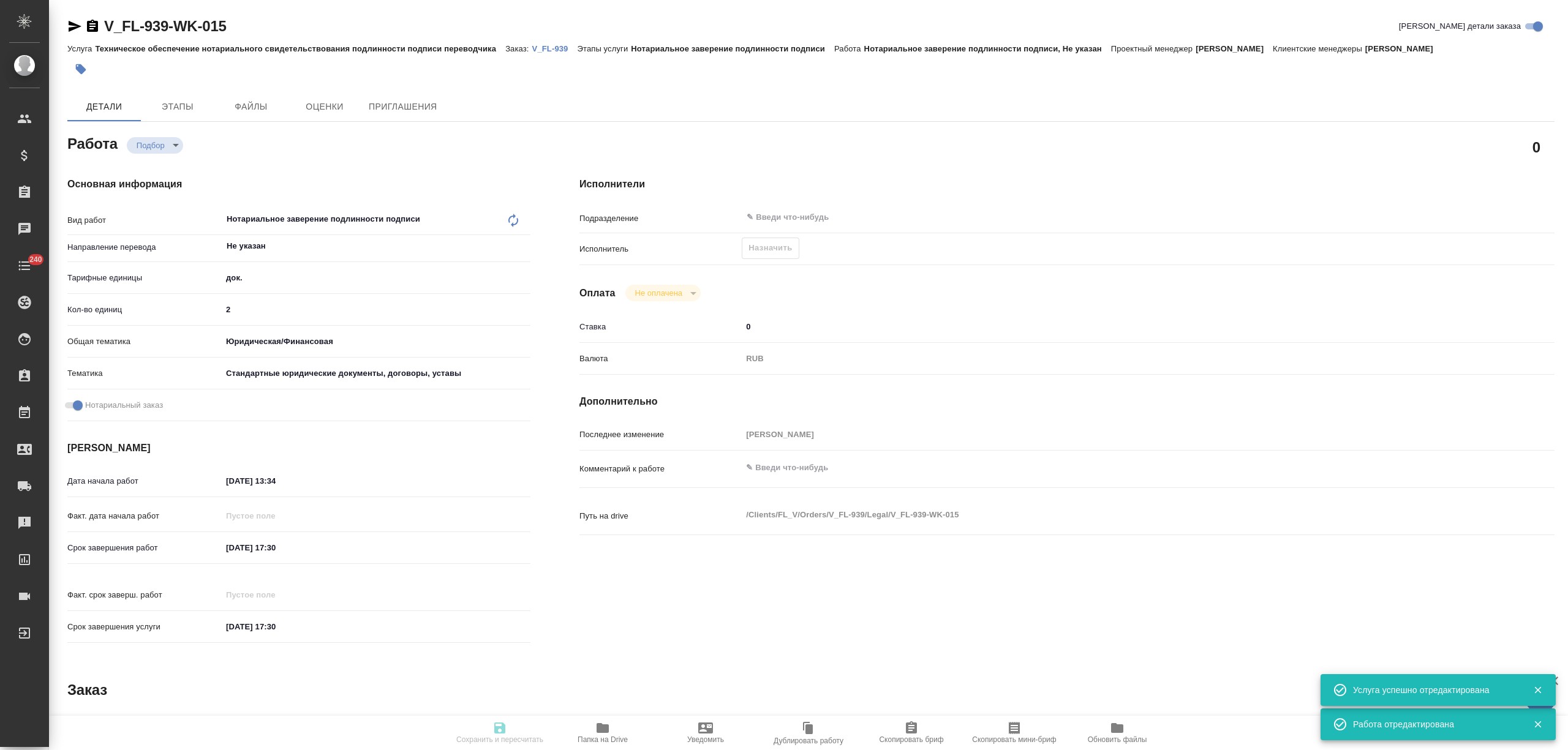
type input "Не указан"
type input "5a8b1489cc6b4906c91bfd8b"
type input "2"
type input "yr-fn"
type input "5f647205b73bc97568ca66bf"
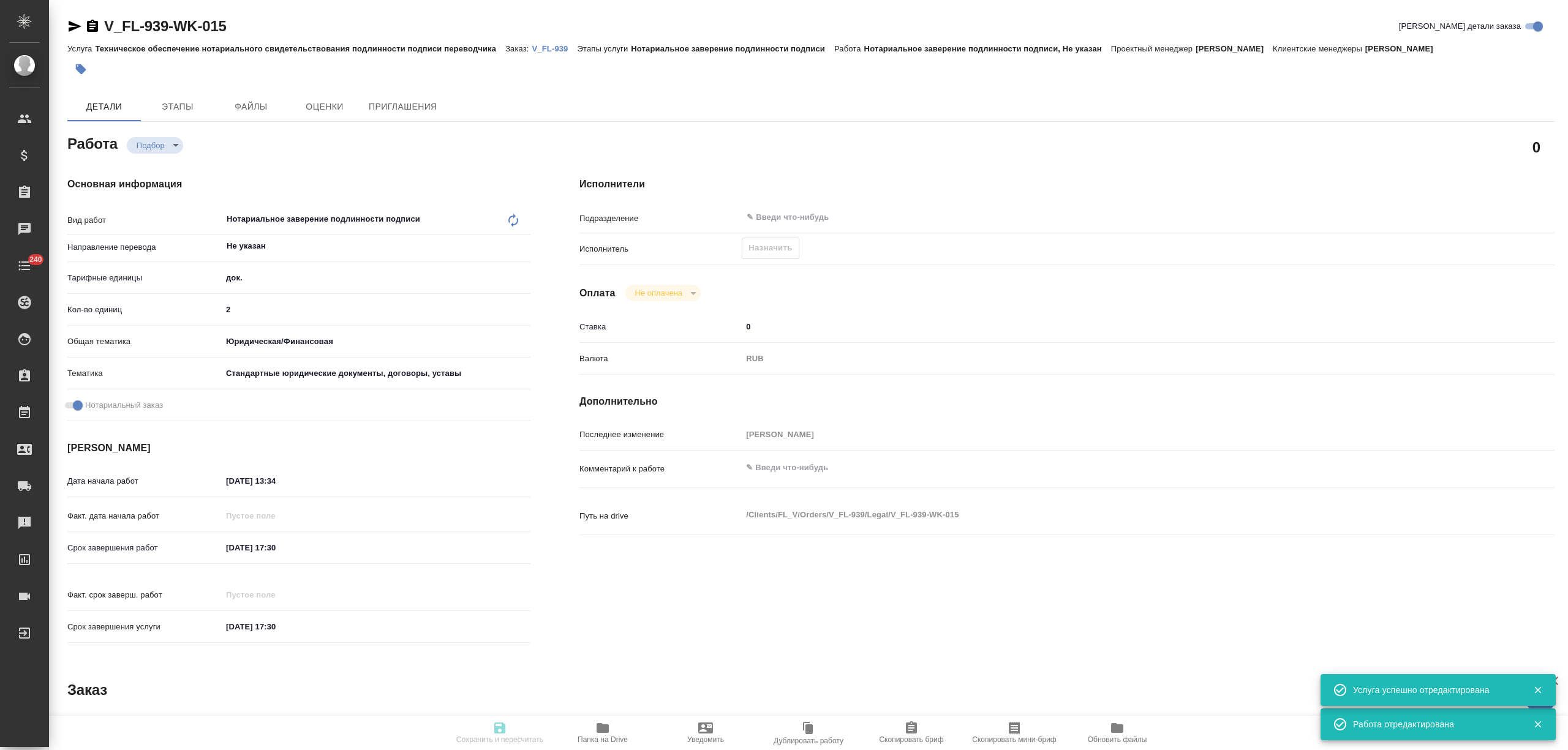
checkbox input "true"
type input "22.09.2025 13:34"
type input "23.09.2025 17:30"
type input "notPayed"
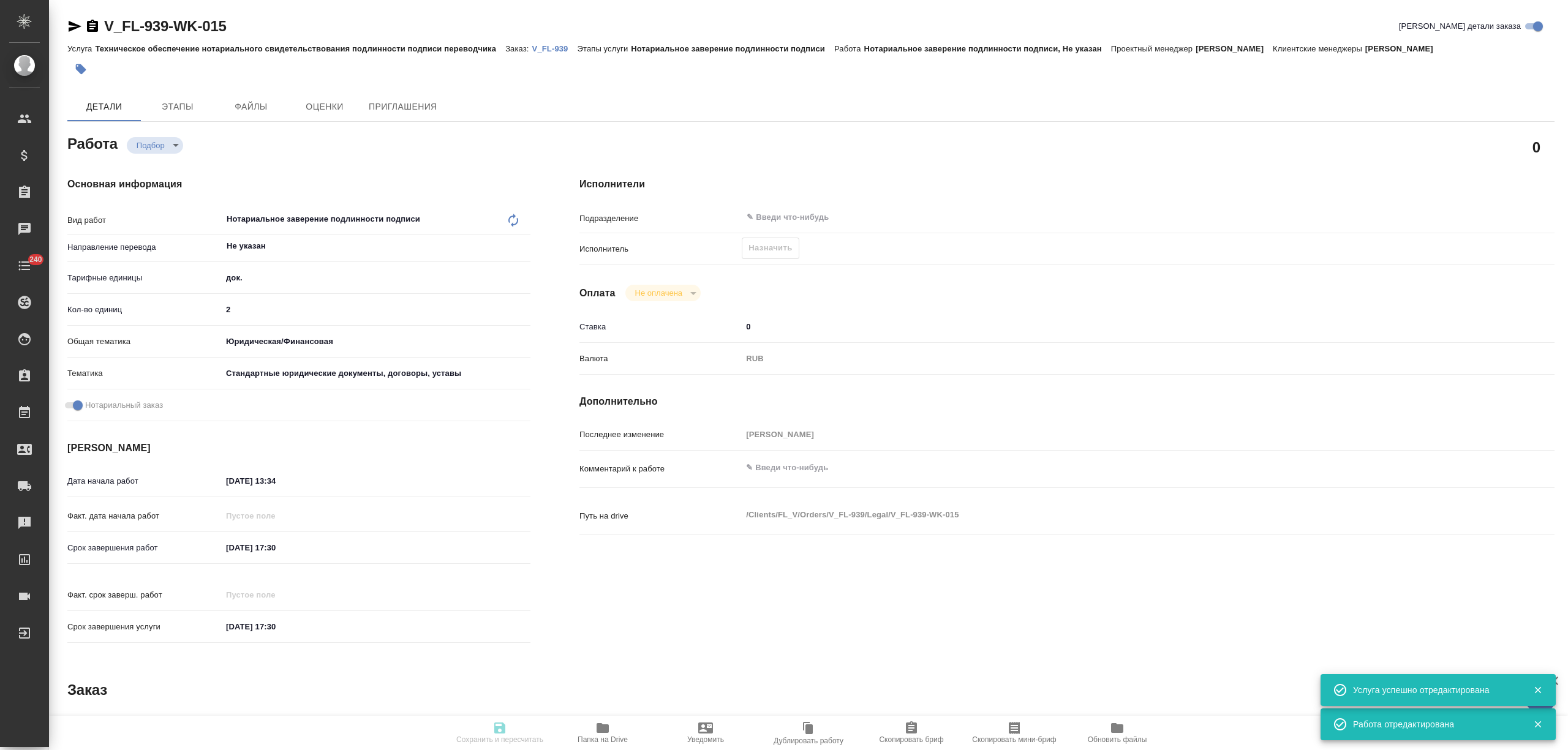
type input "0"
type input "RUB"
type input "[PERSON_NAME]"
type textarea "x"
type textarea "/Clients/FL_V/Orders/V_FL-939/Legal/V_FL-939-WK-015"
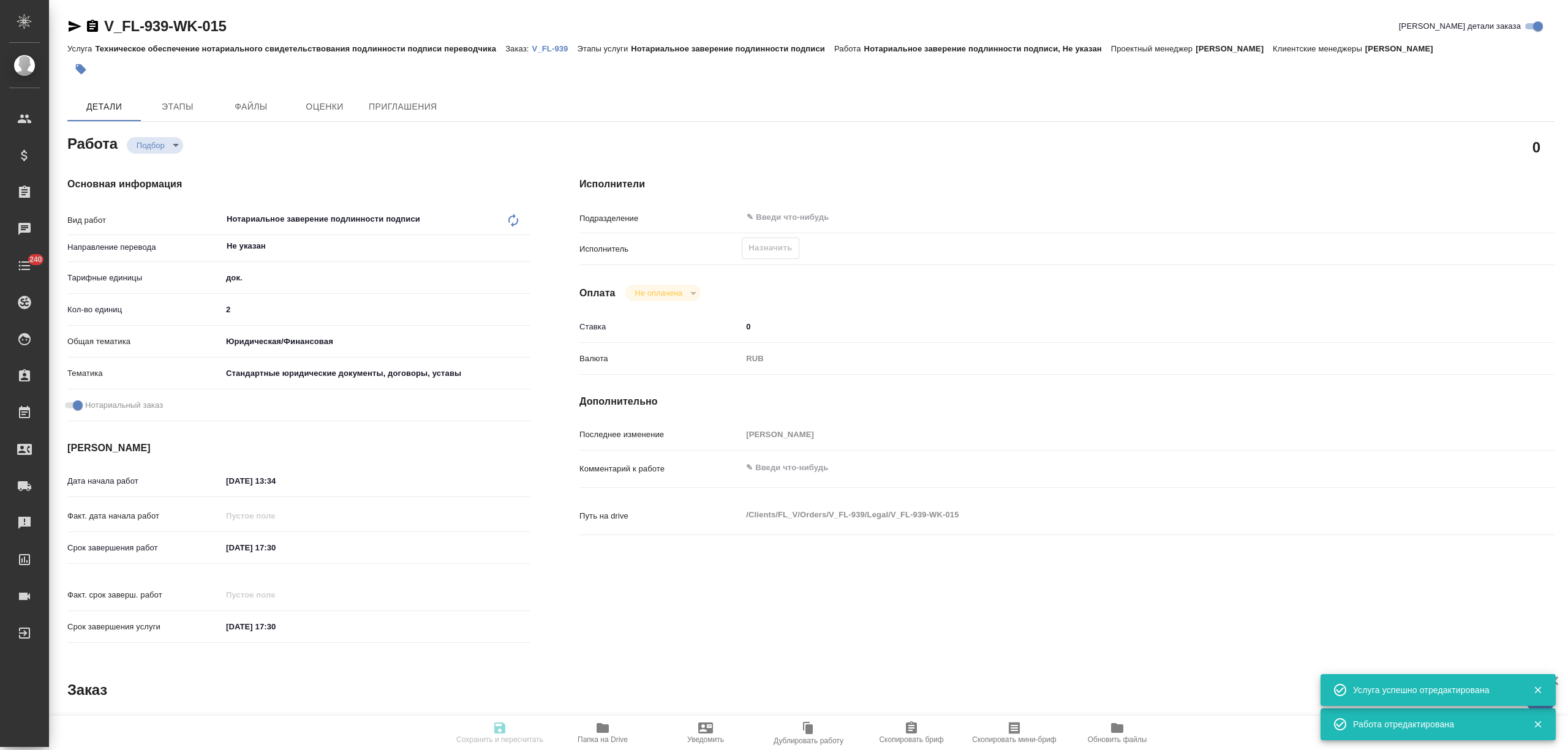
type textarea "x"
type input "V_FL-939"
type input "Техническое обеспечение нотариального свидетельствования подлинности подписи пе…"
type input "Нотариальное заверение подлинности подписи"
type input "[PERSON_NAME]"
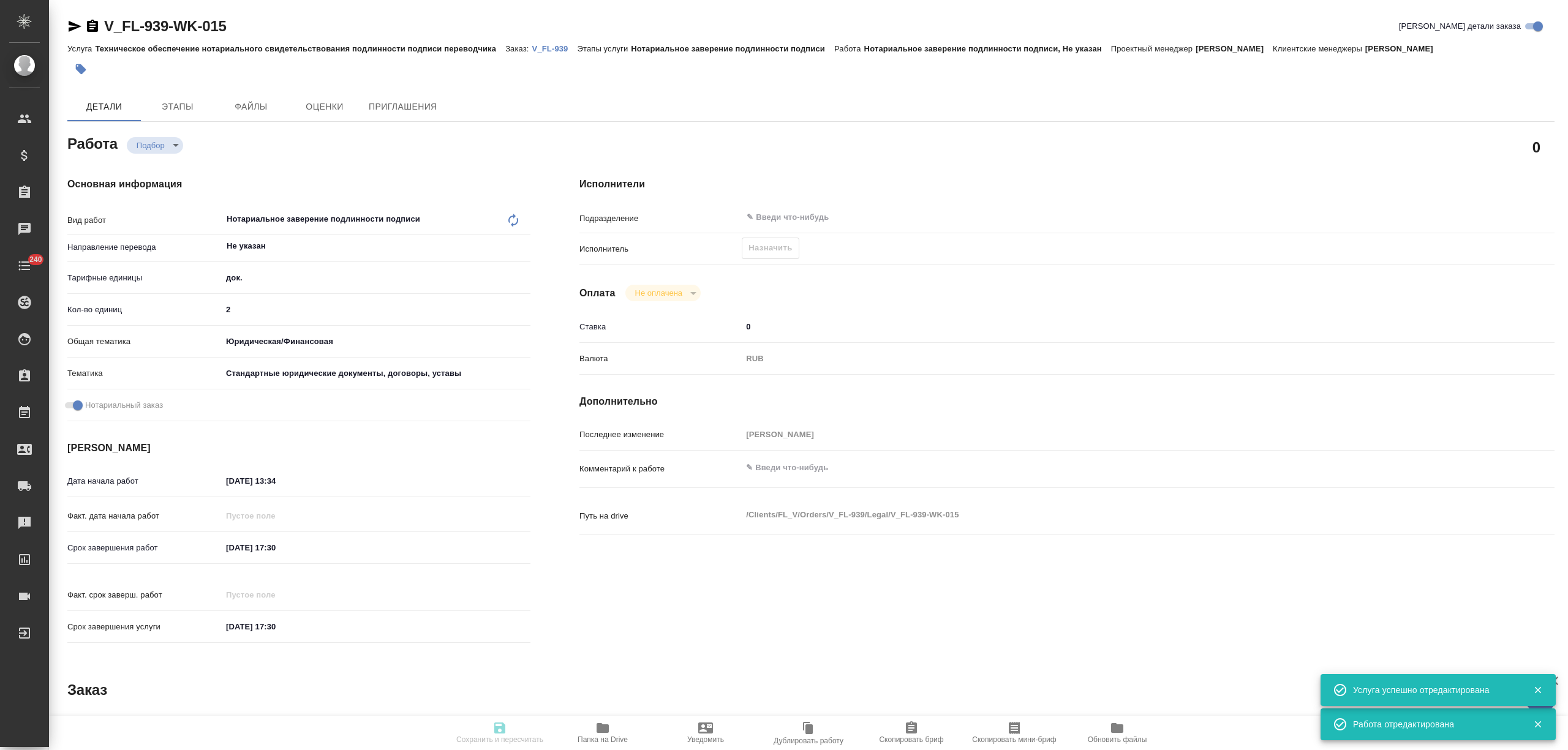
type input "Арсеньева Вера"
type input "/Clients/FL_V/Orders/V_FL-939"
type textarea "x"
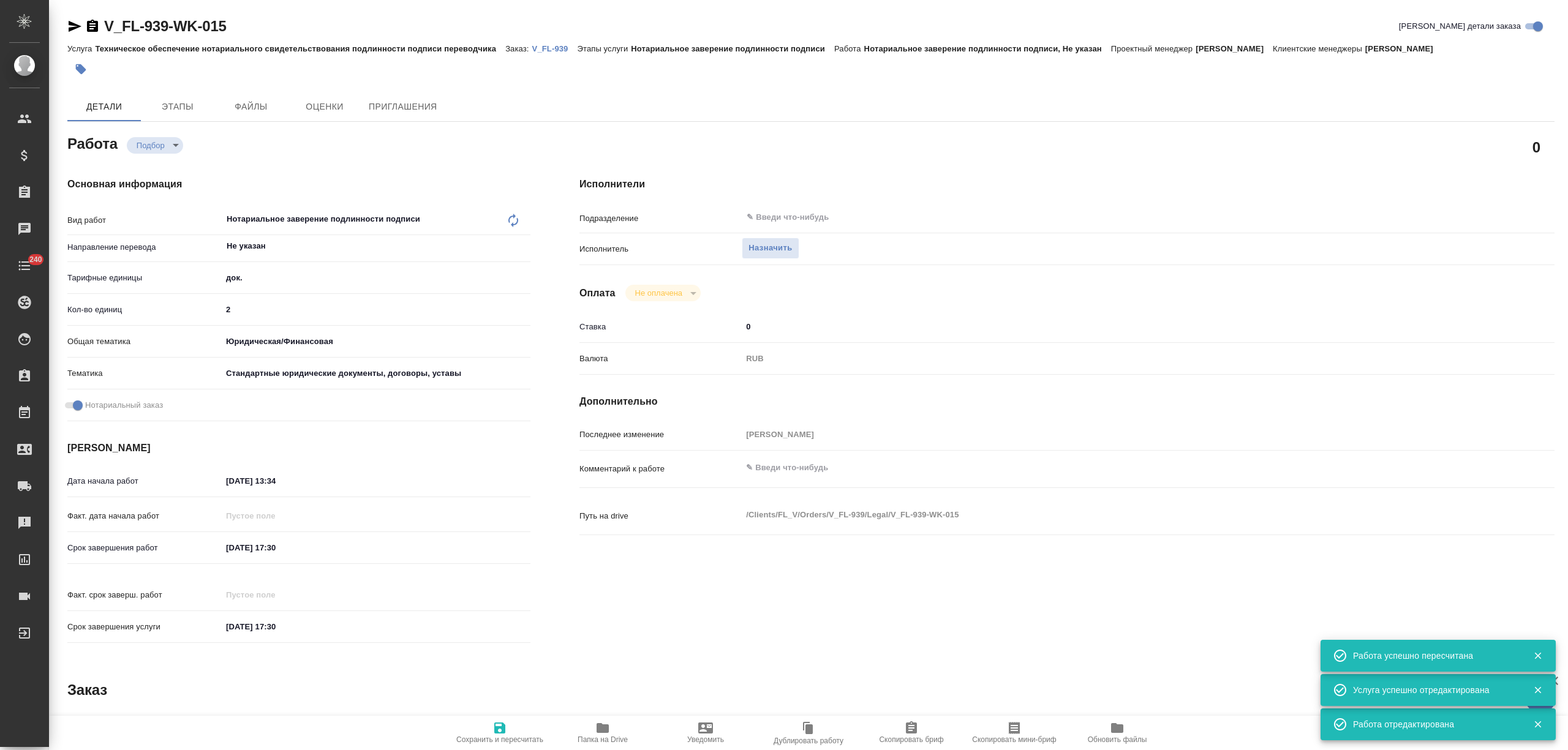
type textarea "x"
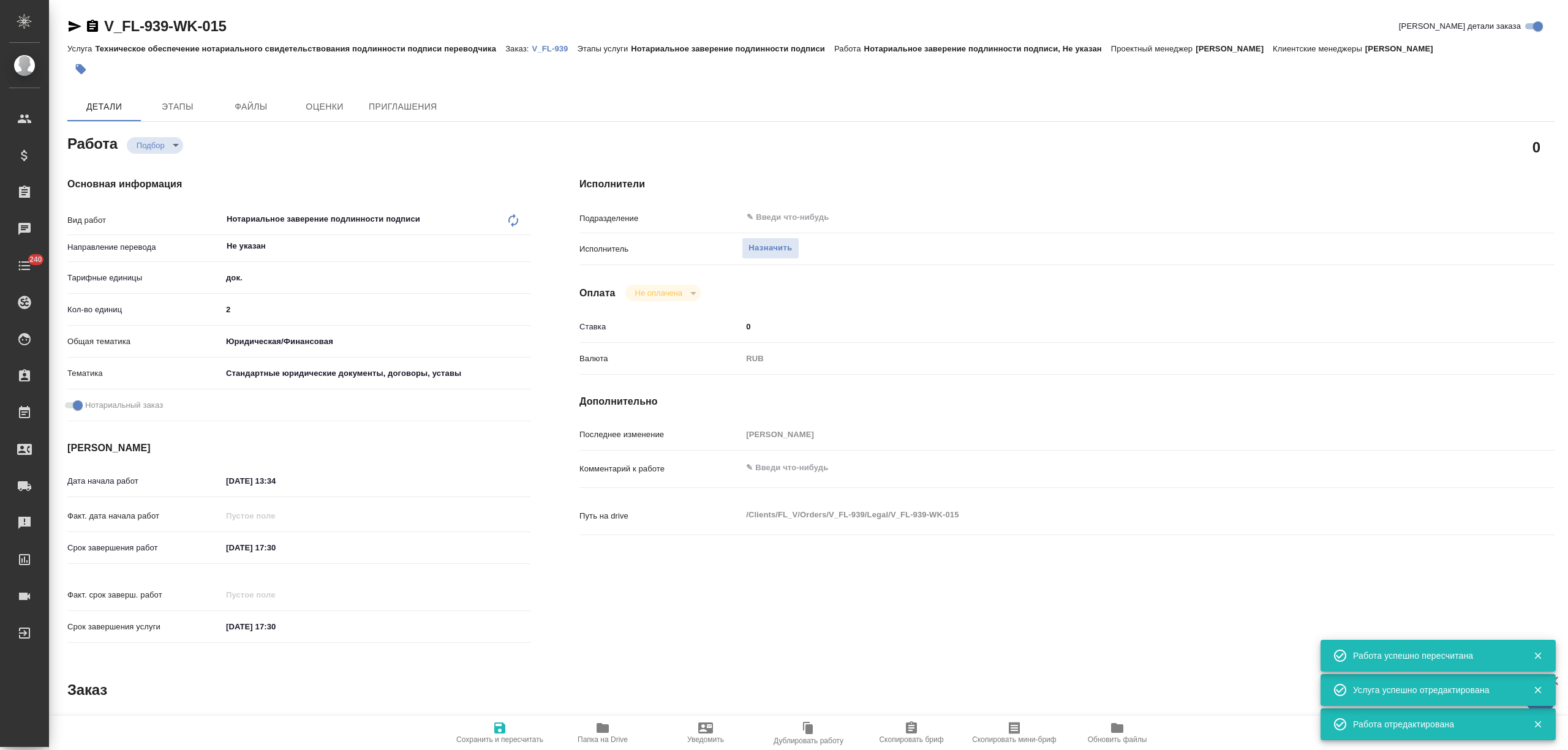
type textarea "x"
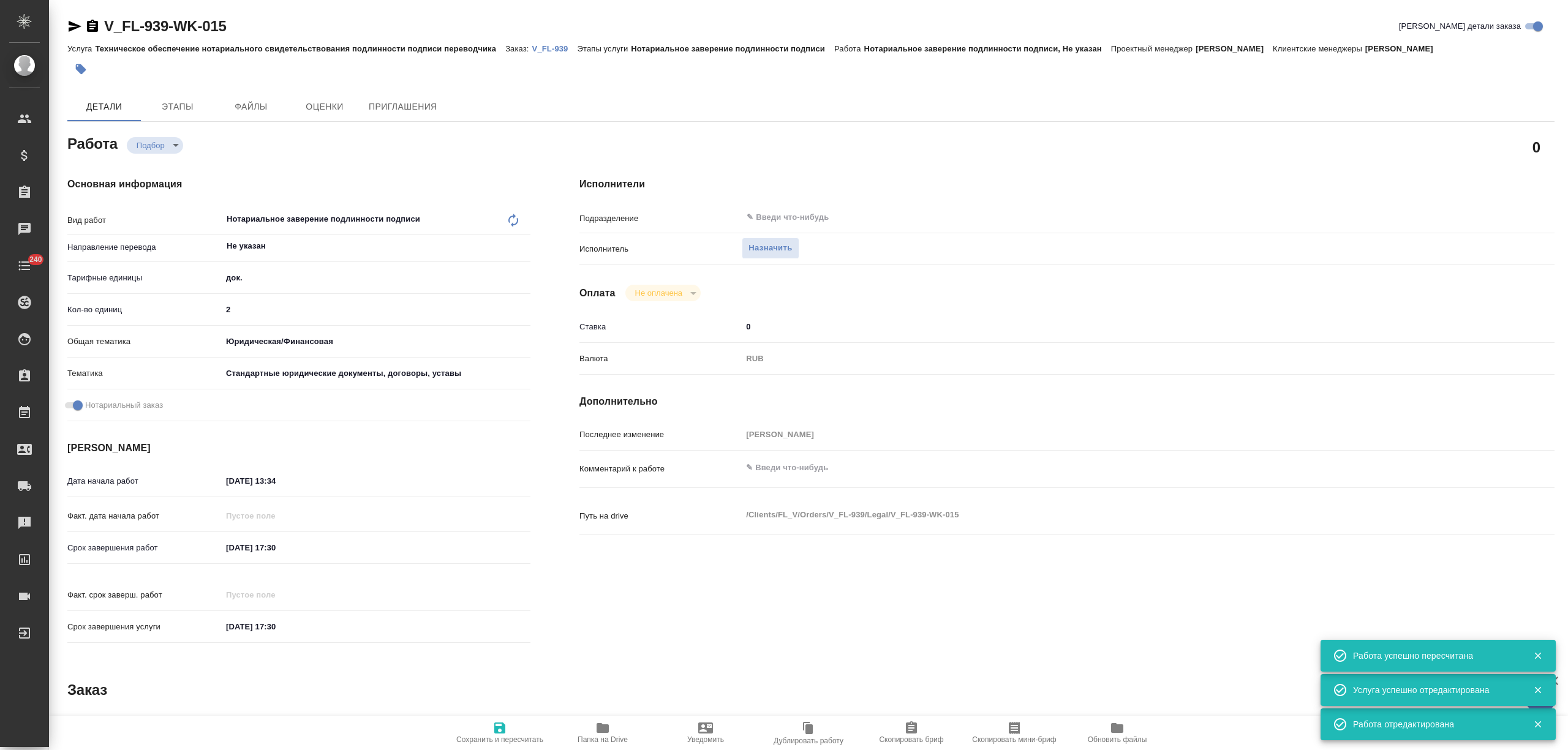
click at [780, 248] on span "Назначить" at bounding box center [770, 248] width 43 height 14
type textarea "x"
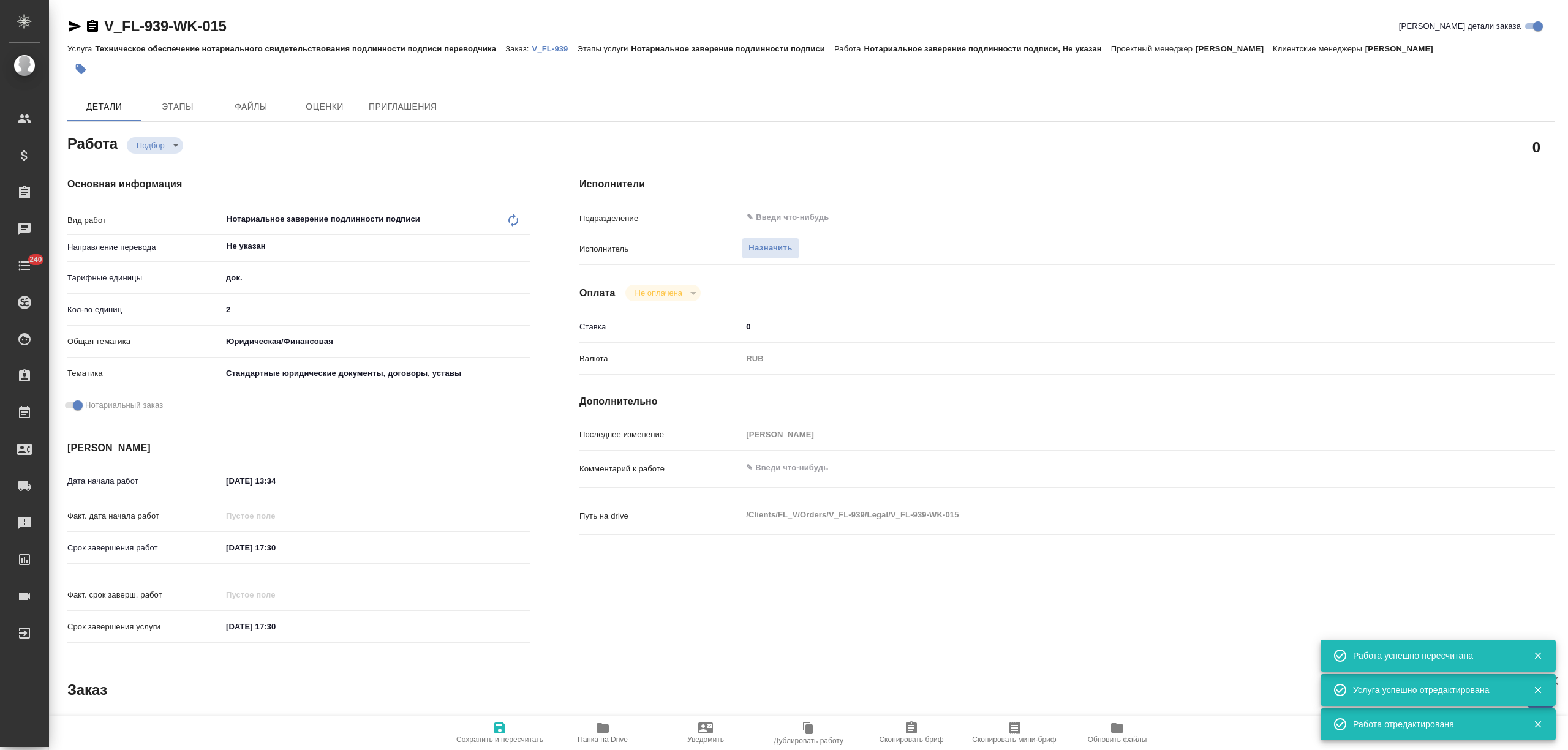
type textarea "x"
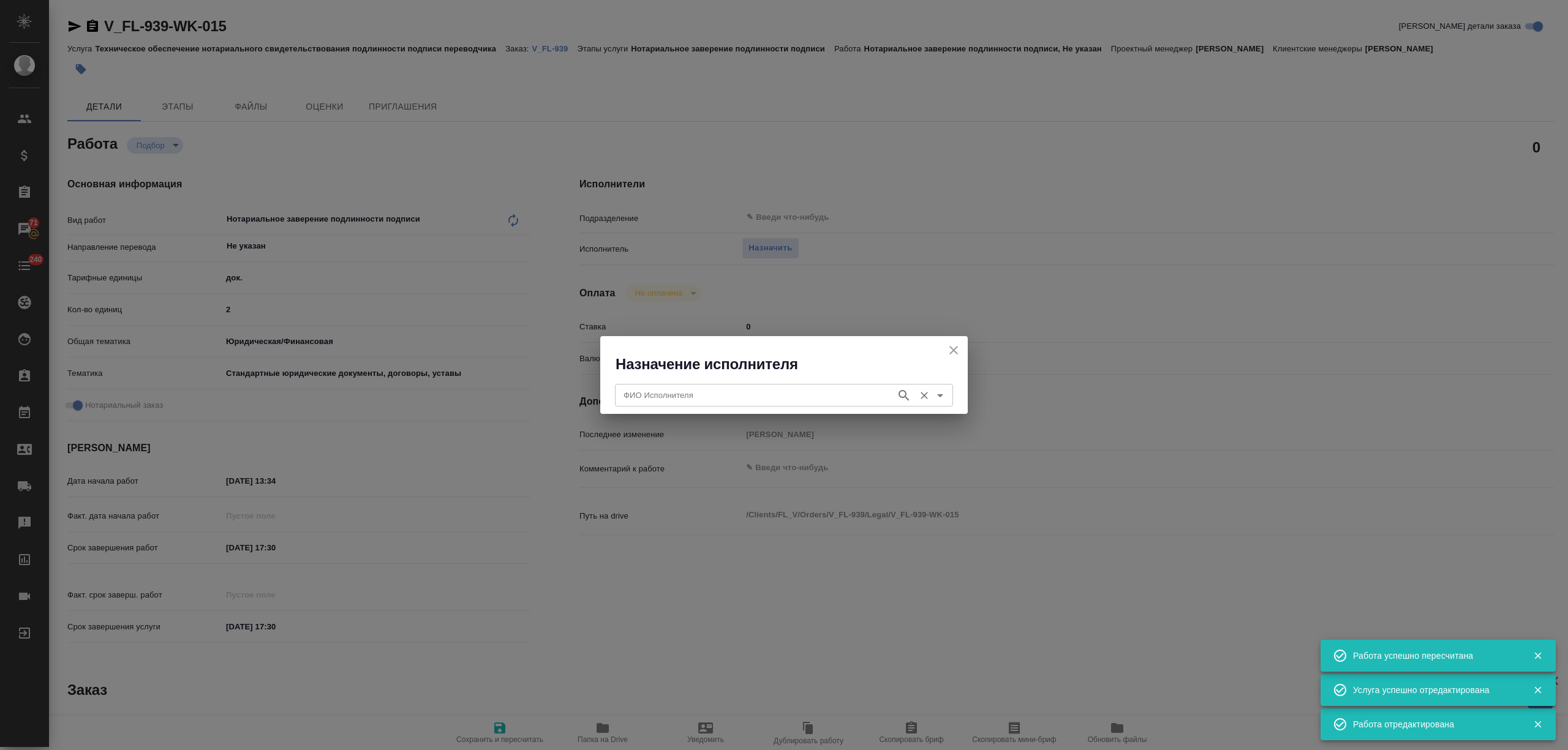
click at [792, 400] on input "ФИО Исполнителя" at bounding box center [754, 395] width 271 height 15
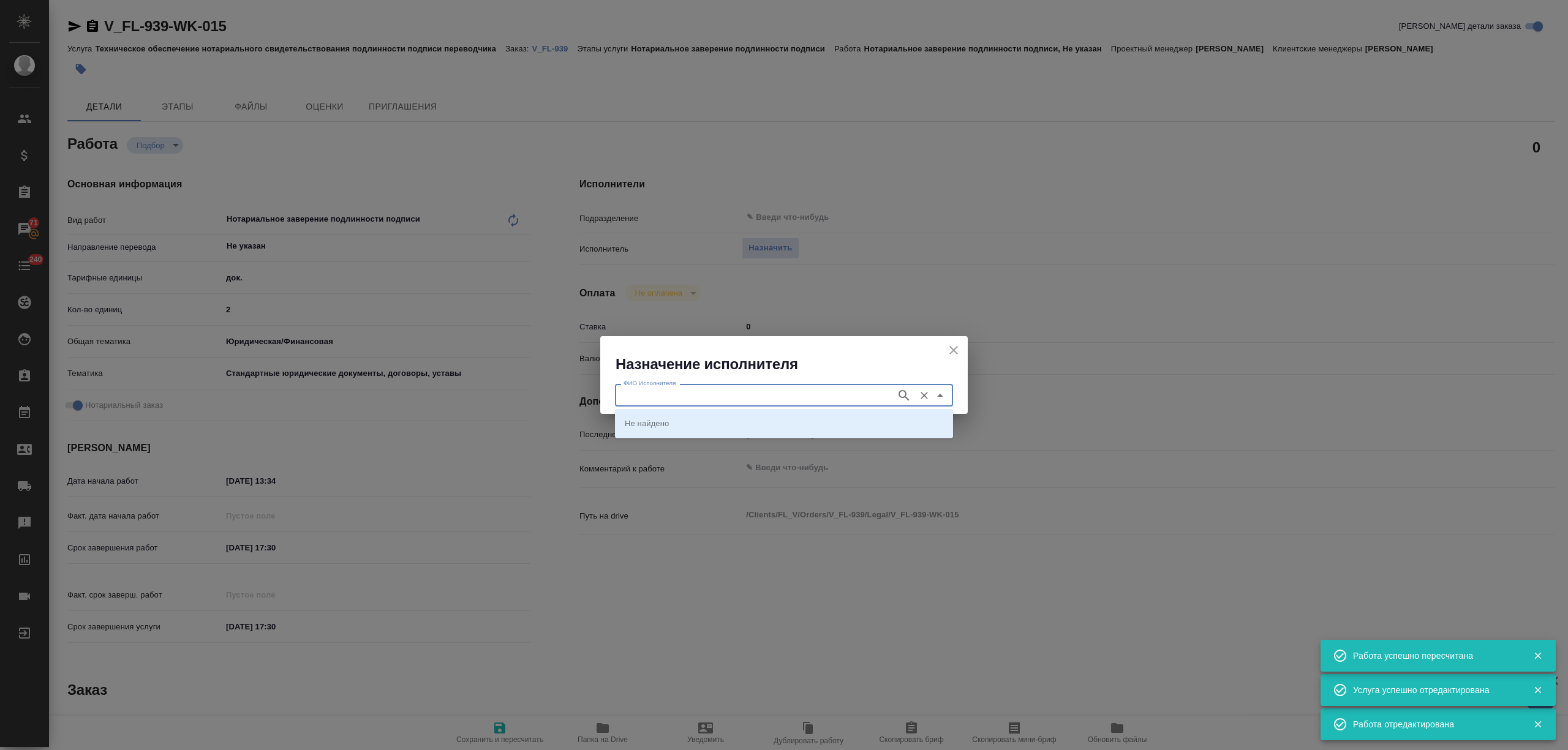
type textarea "x"
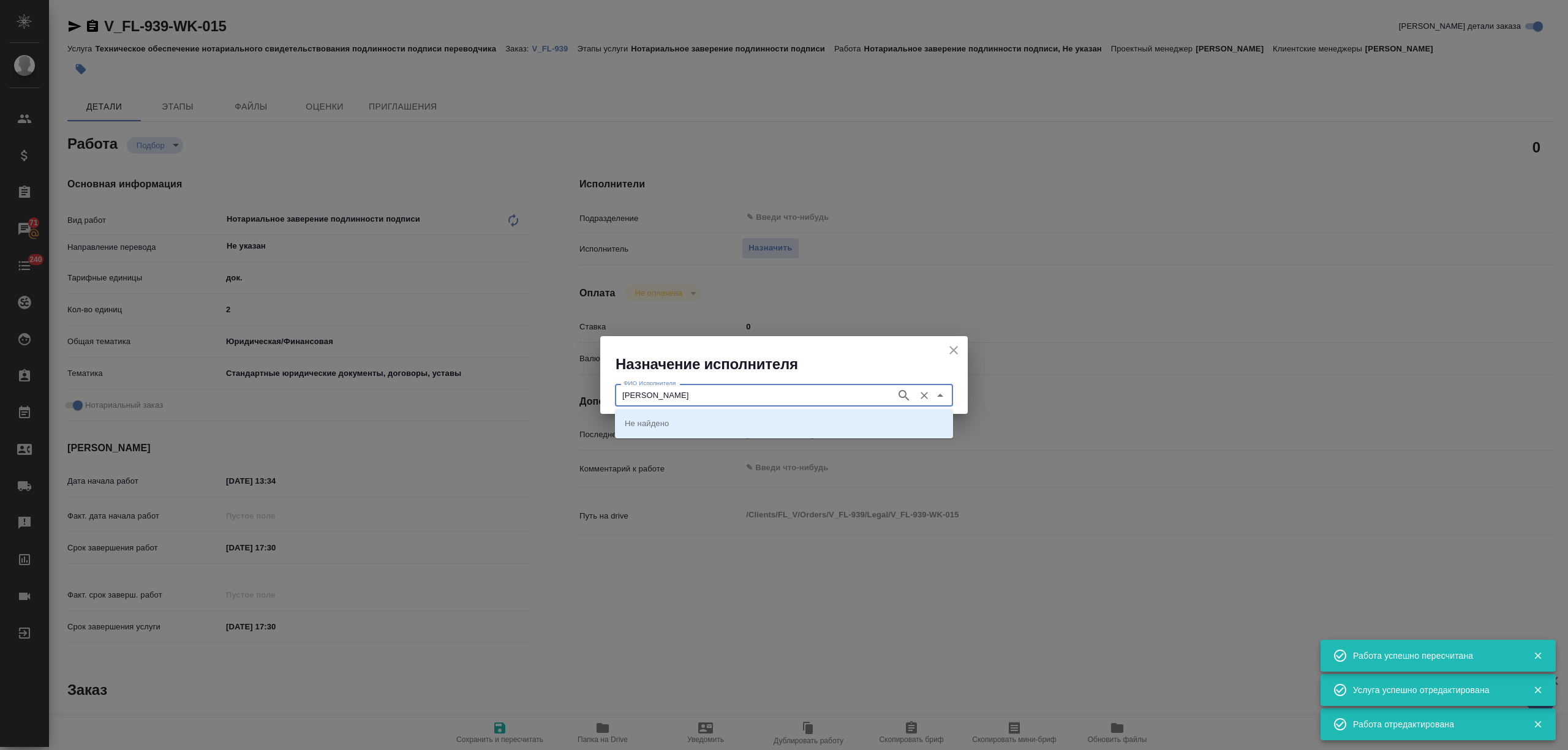
type input "миллер"
type textarea "x"
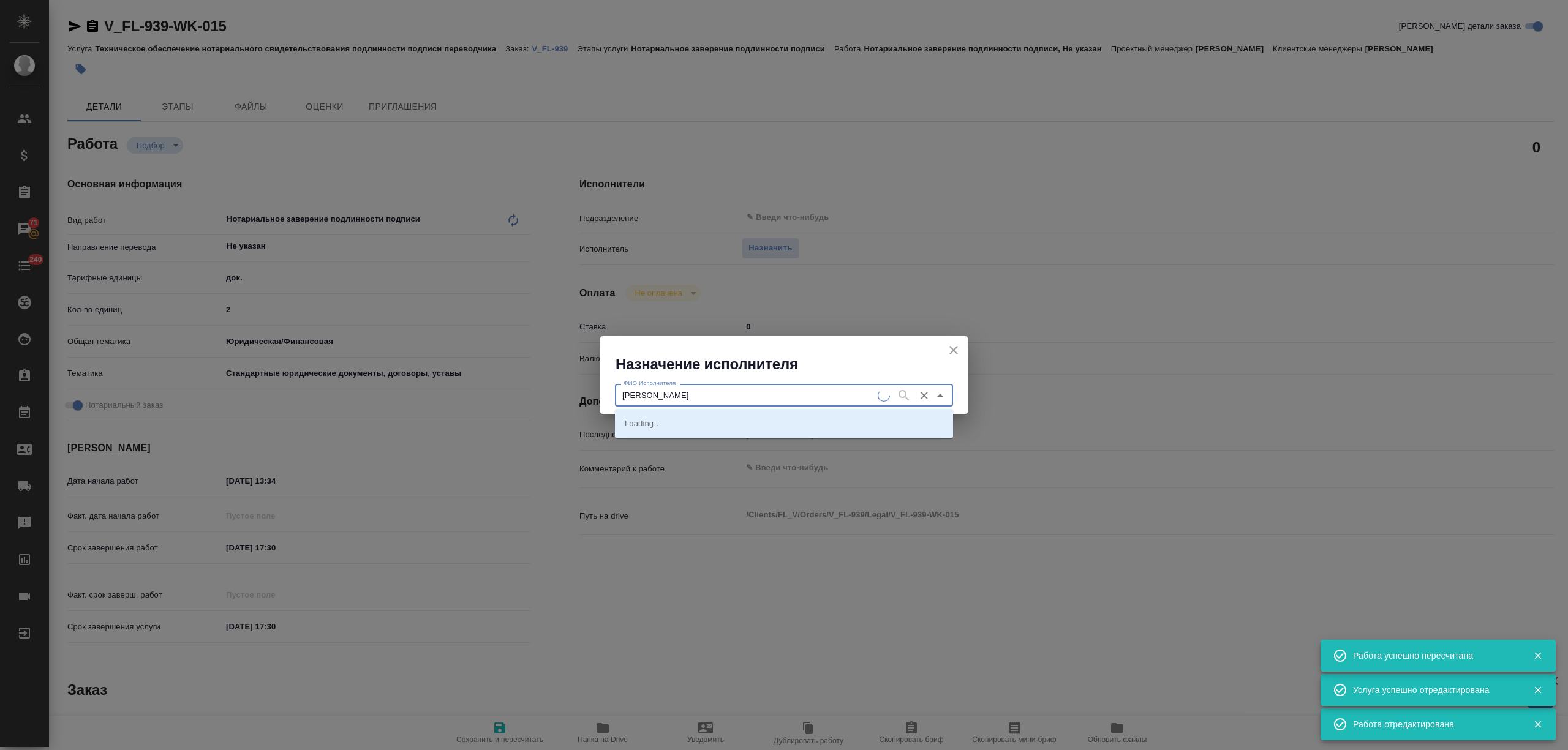
type textarea "x"
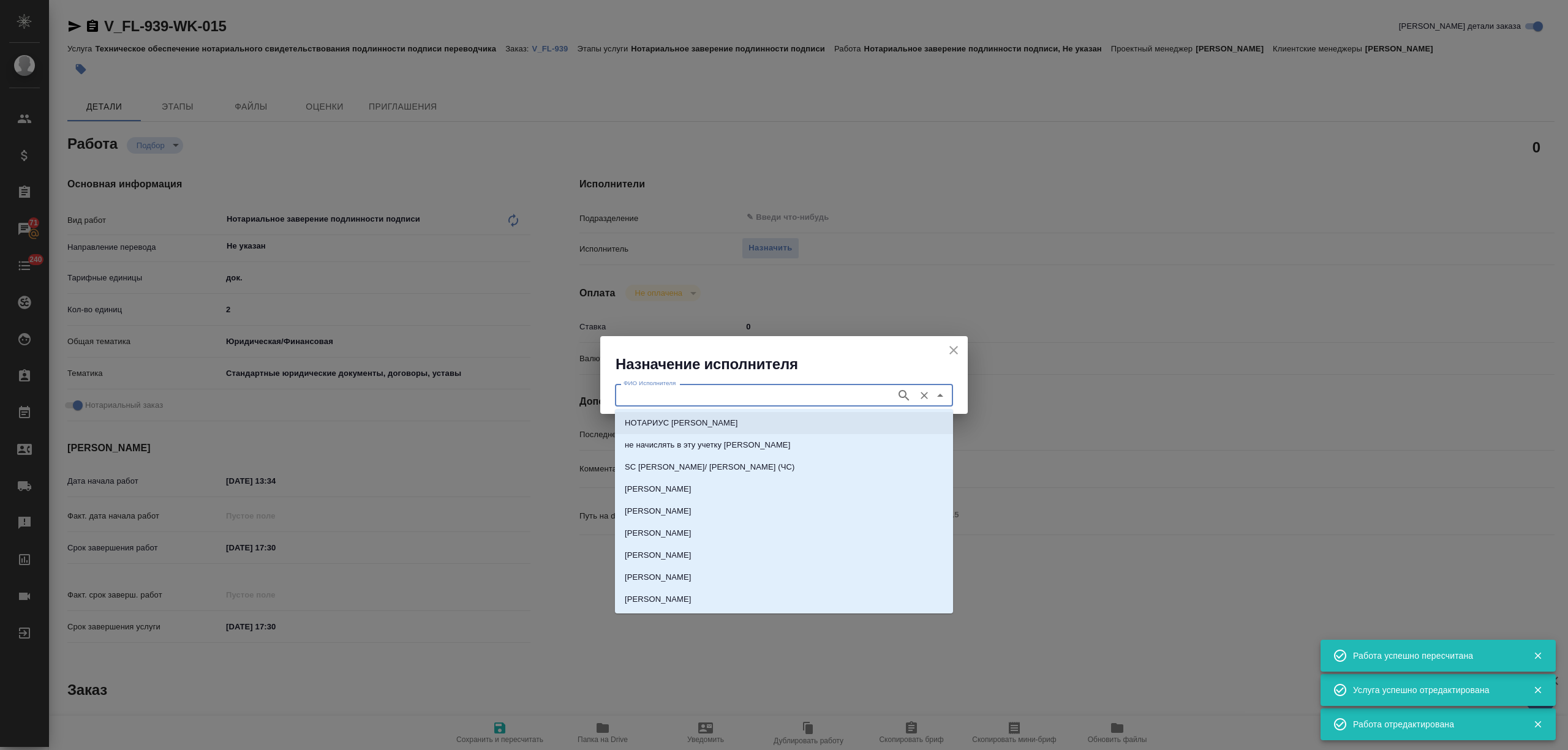
click at [788, 417] on li "НОТАРИУС Миллер Николай Николаевич" at bounding box center [784, 423] width 338 height 22
type input "НОТАРИУС Миллер Николай Николаевич"
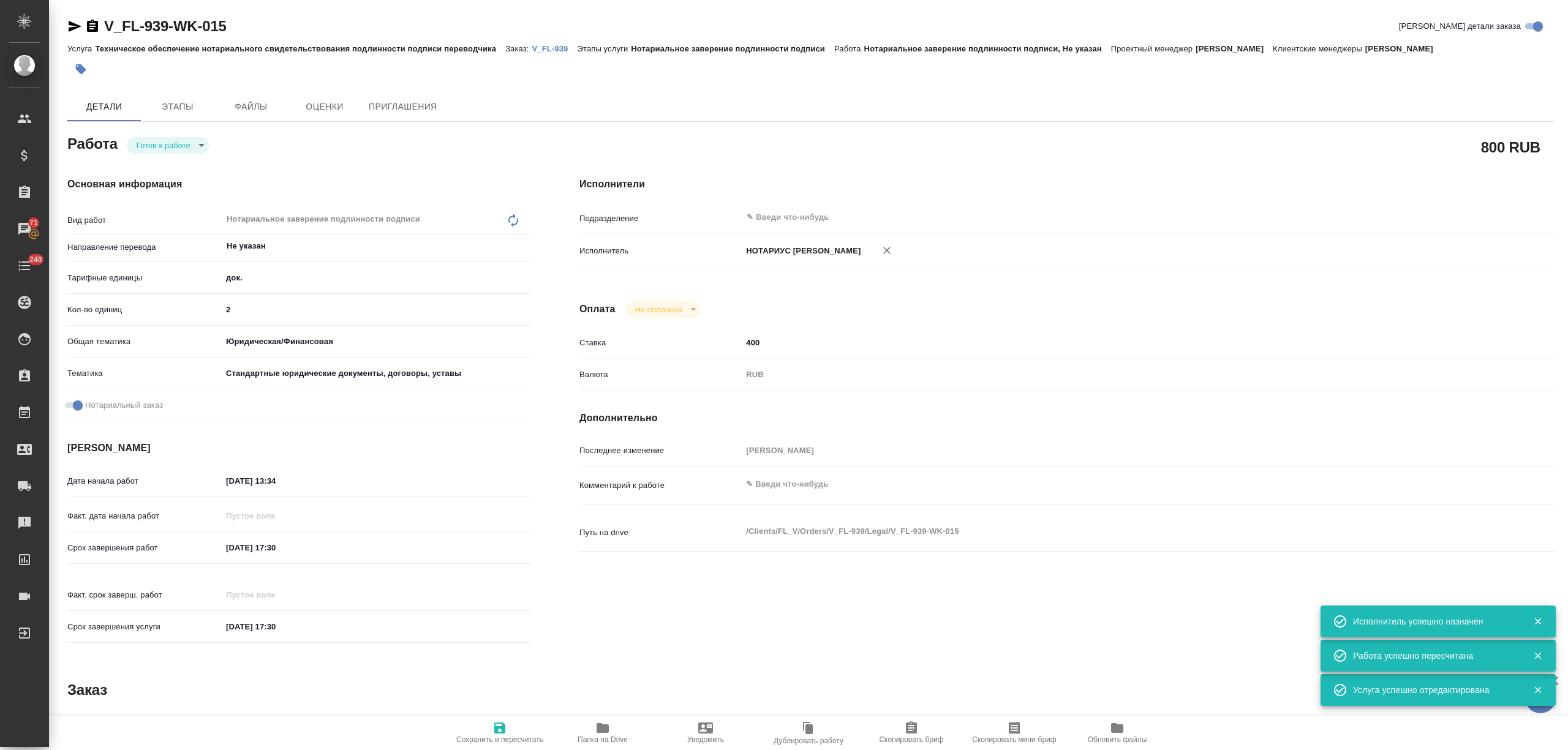
type textarea "x"
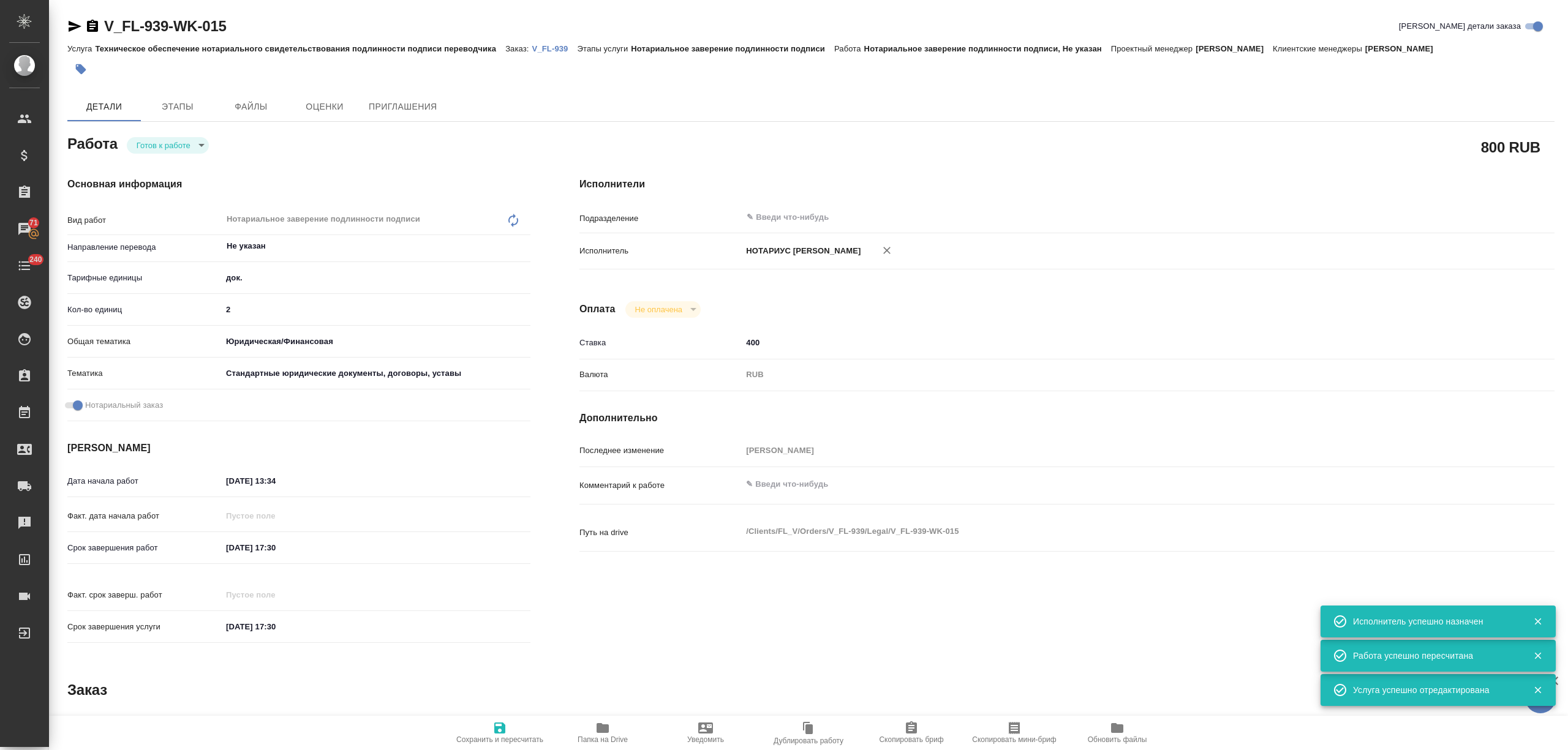
type textarea "x"
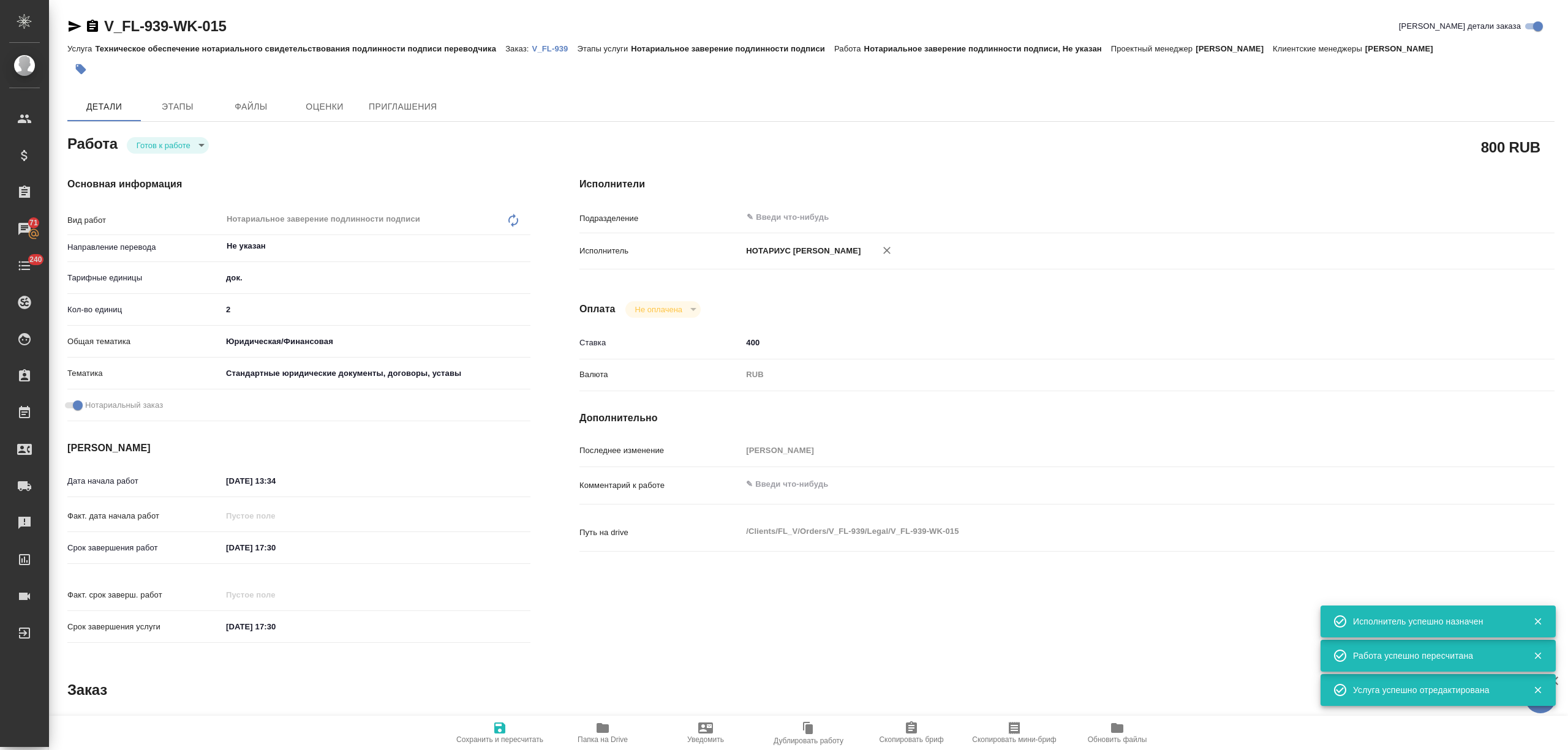
type textarea "x"
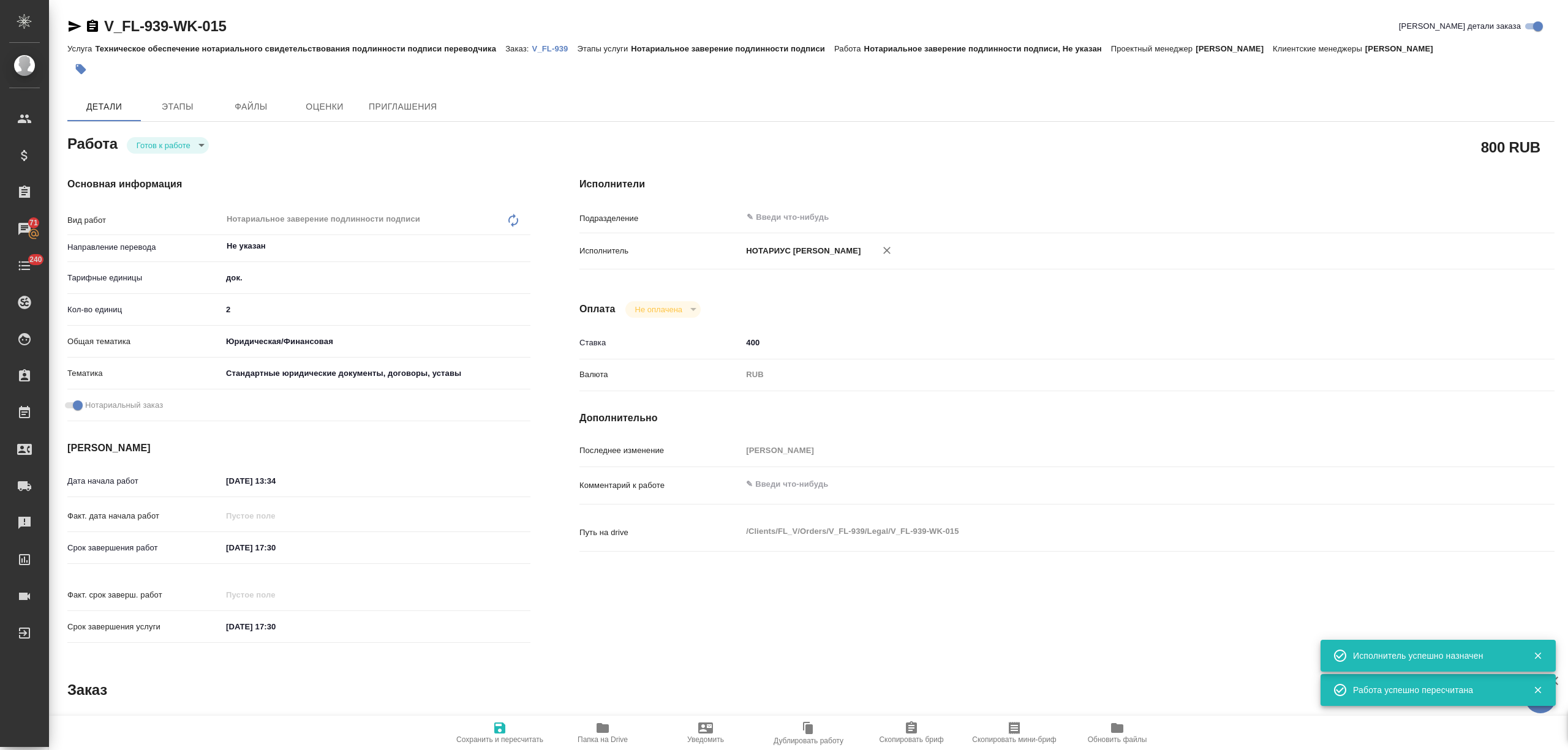
click at [164, 145] on body "🙏 .cls-1 fill:#fff; AWATERA Nikitina Tatiana Клиенты Спецификации Заказы 71 Чат…" at bounding box center [784, 375] width 1568 height 750
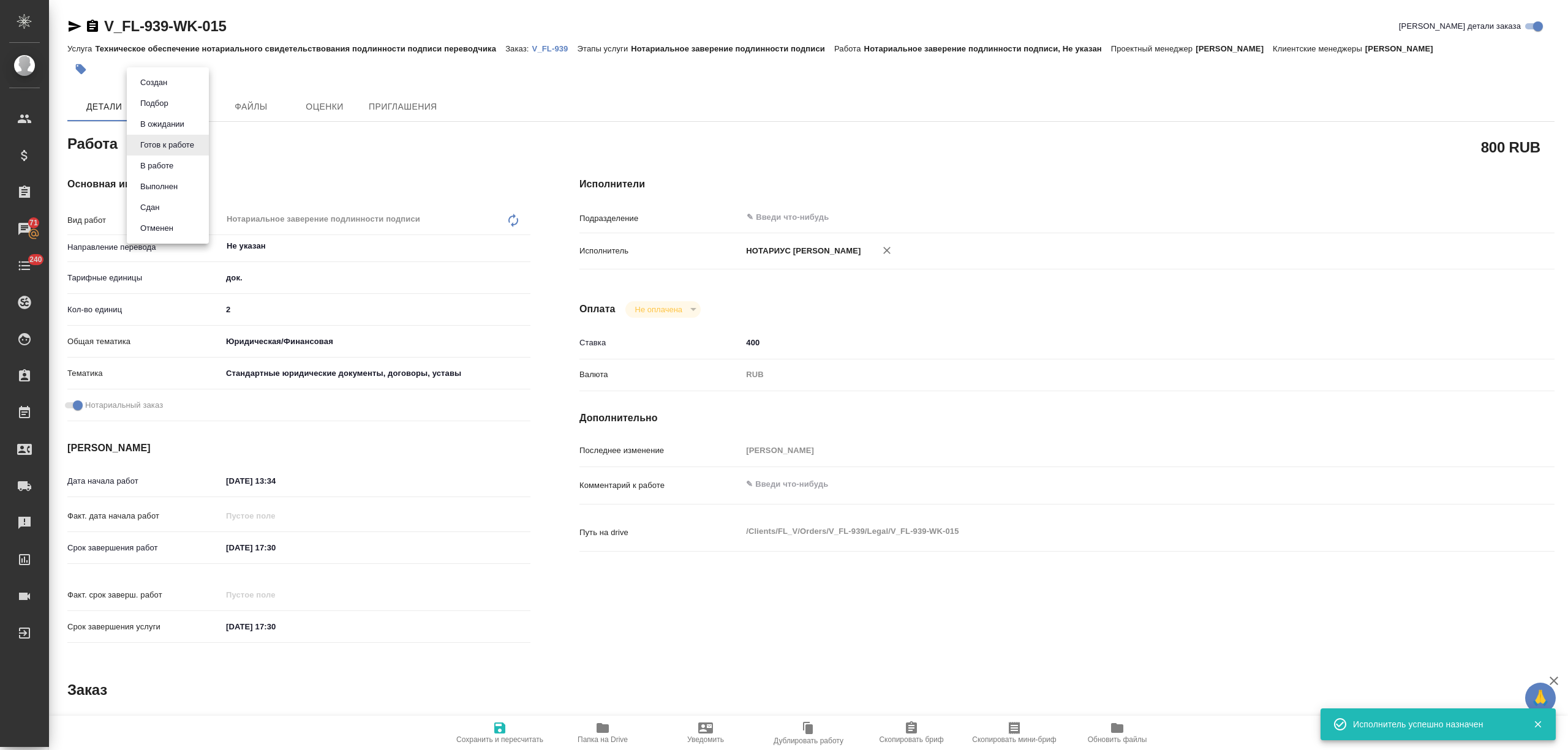
type textarea "x"
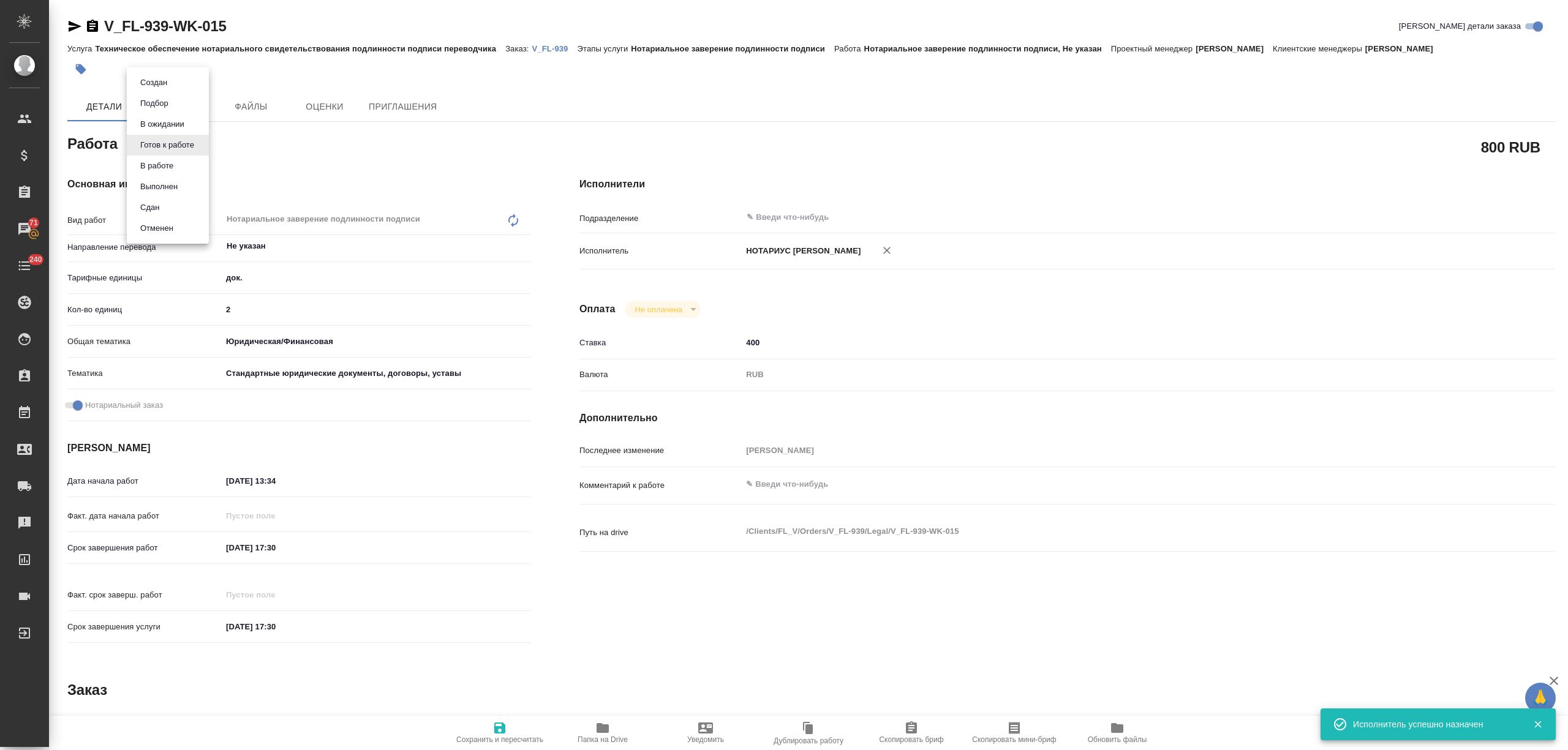
click at [165, 204] on li "Сдан" at bounding box center [168, 207] width 82 height 21
type textarea "x"
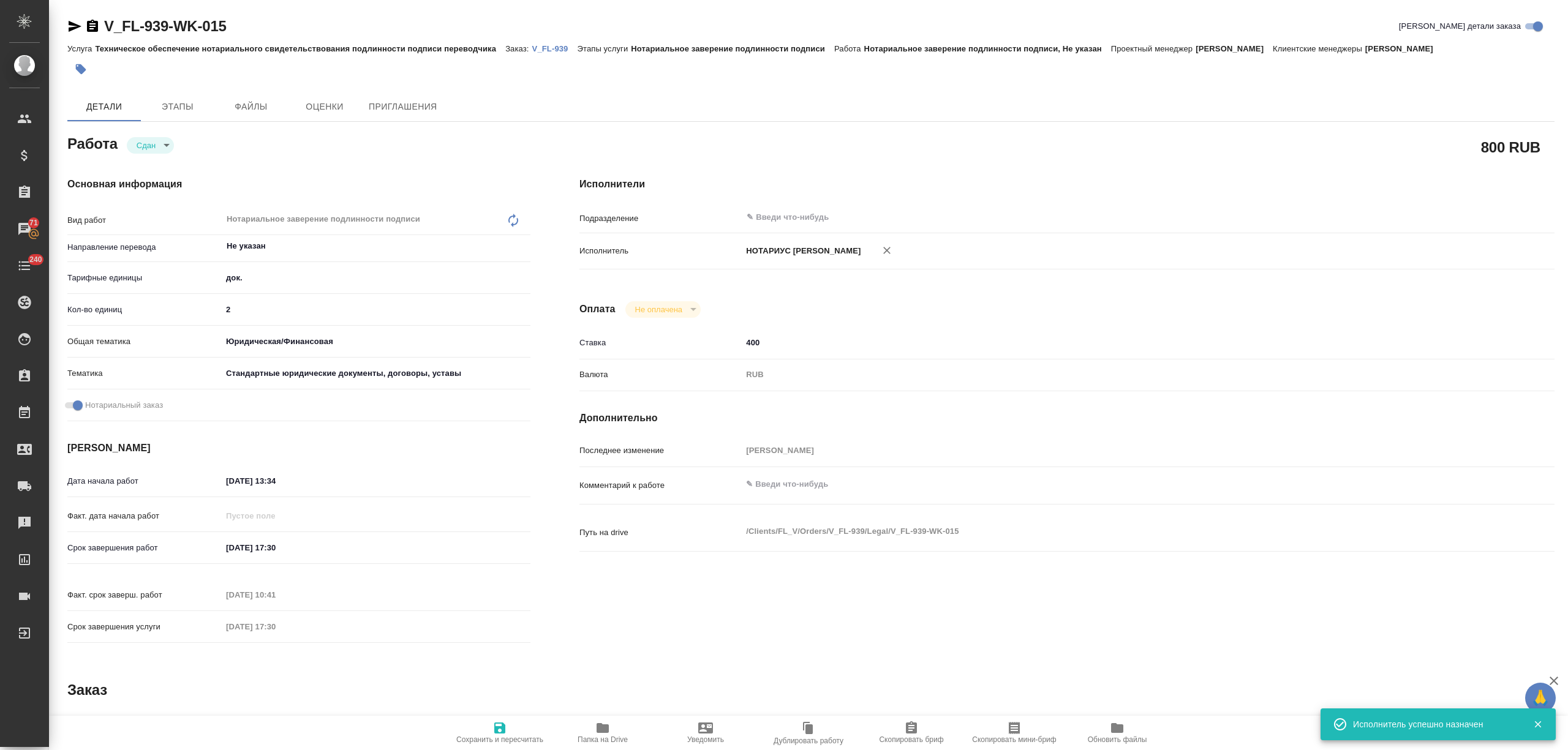
type textarea "x"
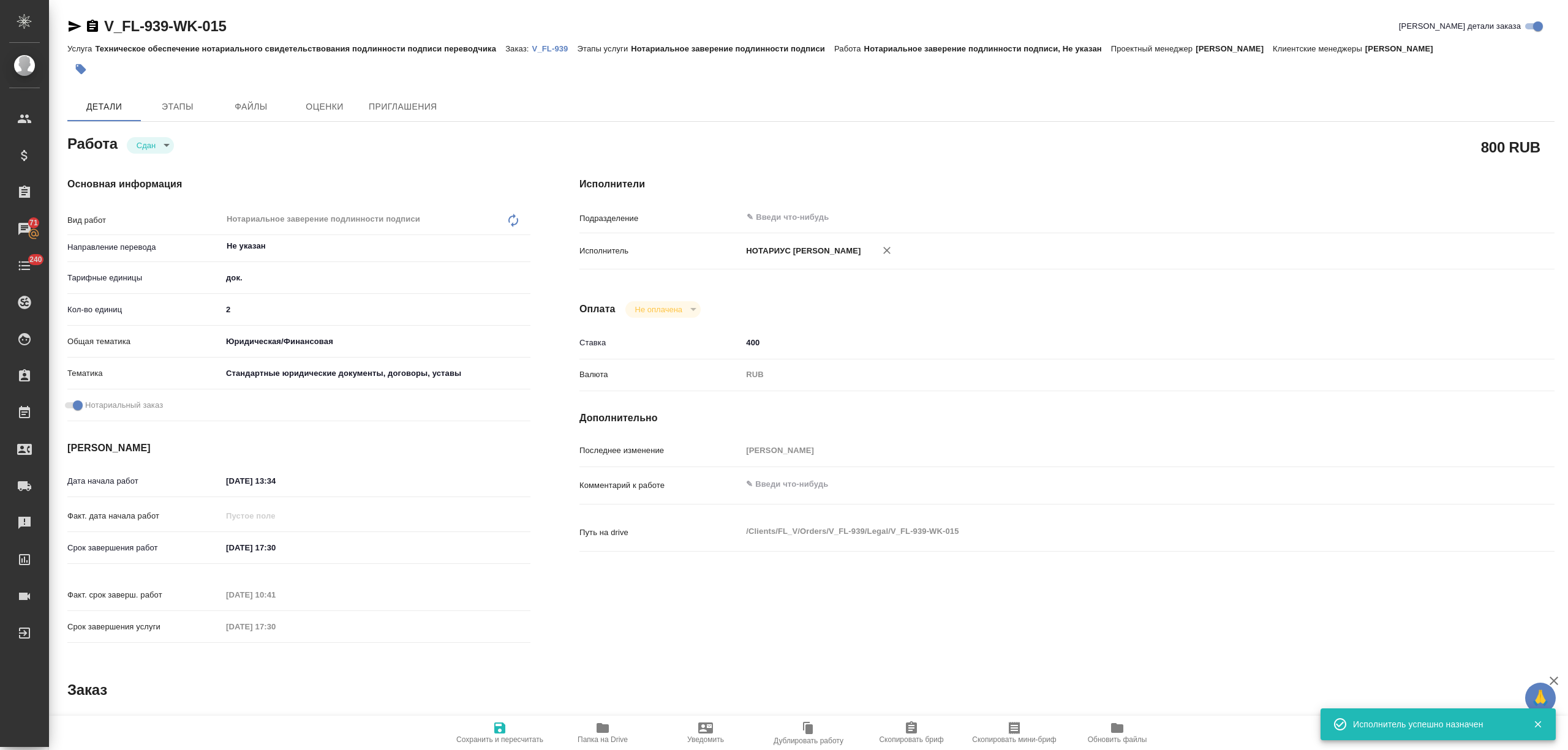
type textarea "x"
drag, startPoint x: 490, startPoint y: 714, endPoint x: 495, endPoint y: 729, distance: 15.8
click at [494, 716] on div "Работа Сдан closed 800 RUB Основная информация Вид работ Нотариальное заверение…" at bounding box center [811, 571] width 1487 height 879
click at [496, 732] on icon "button" at bounding box center [500, 728] width 11 height 11
type textarea "x"
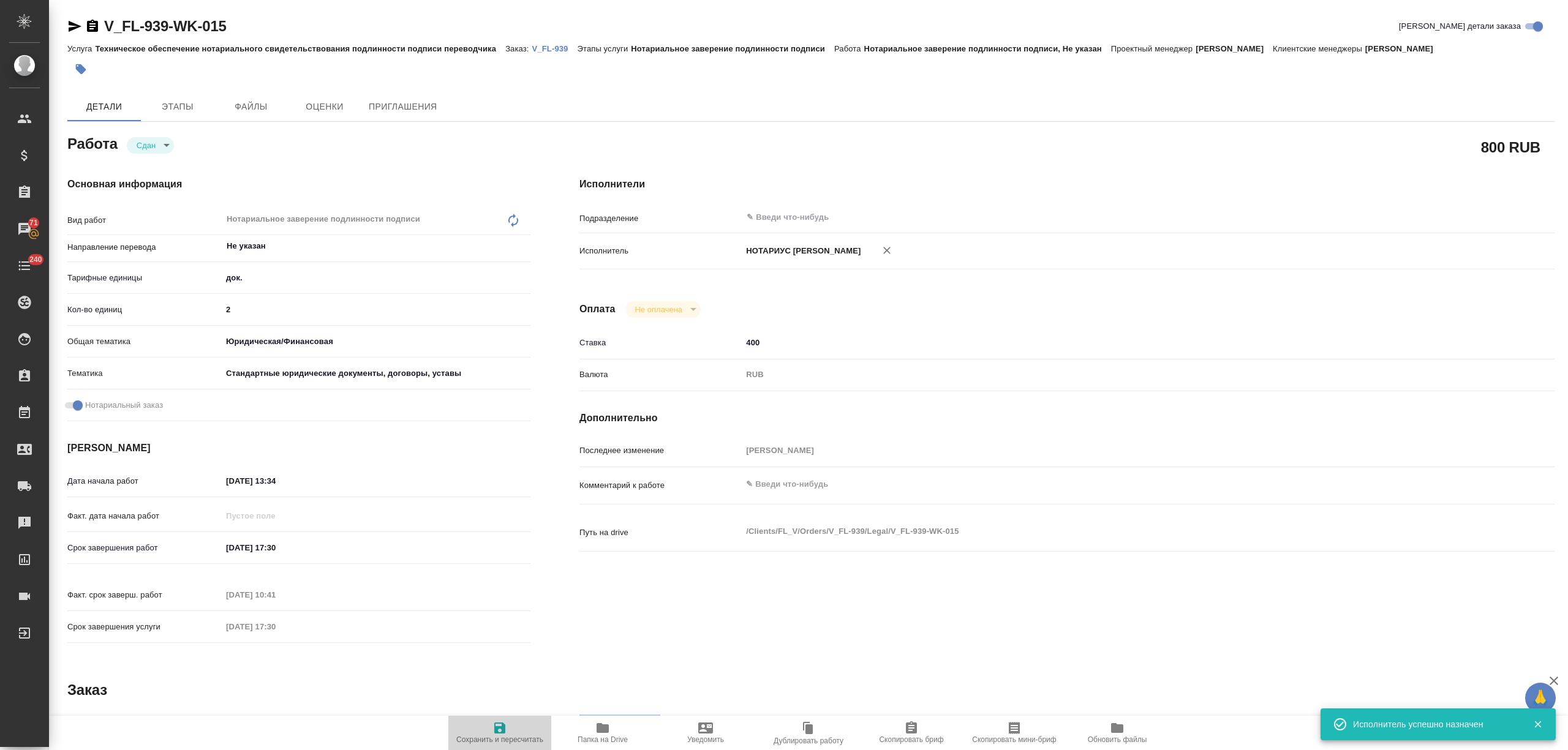
type textarea "x"
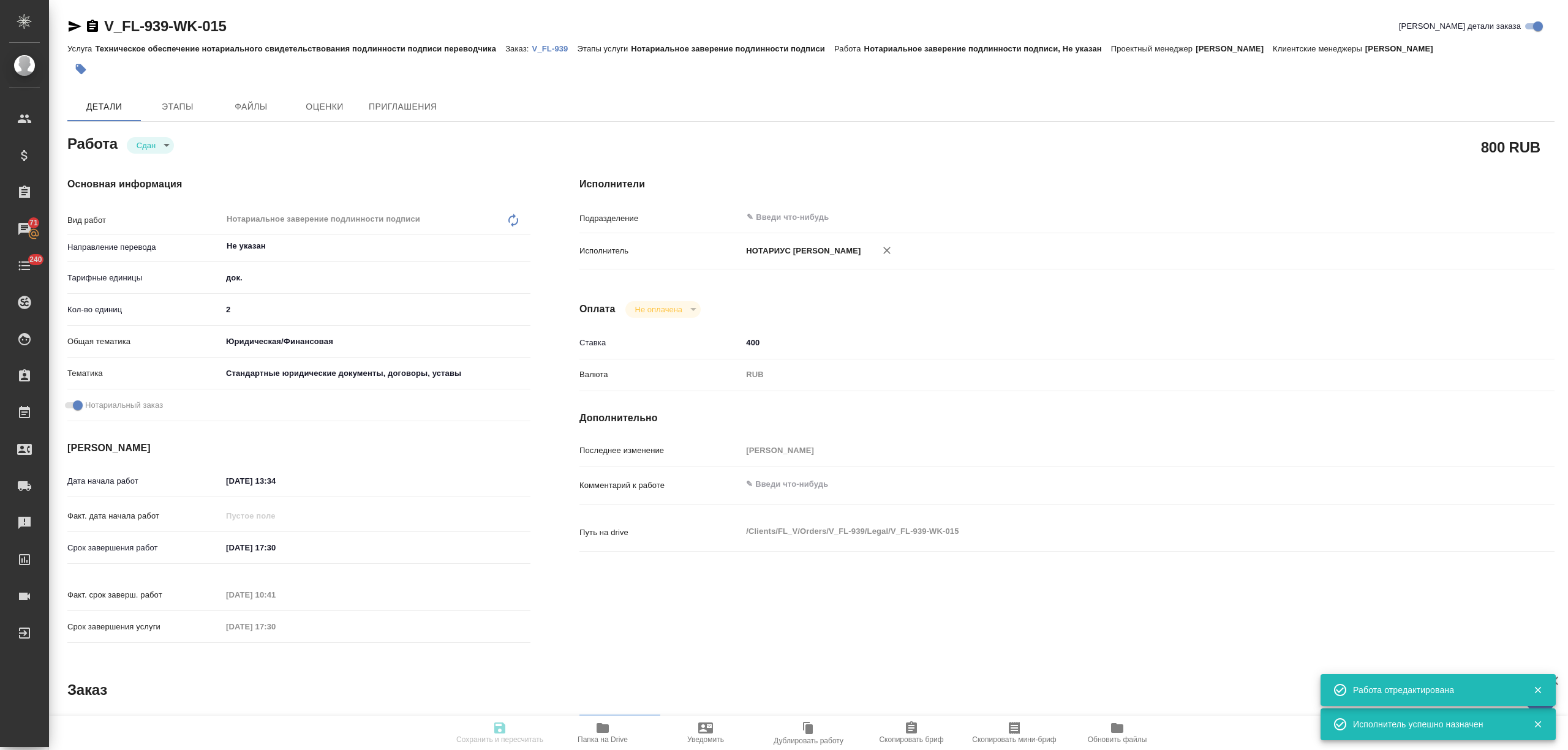
type textarea "x"
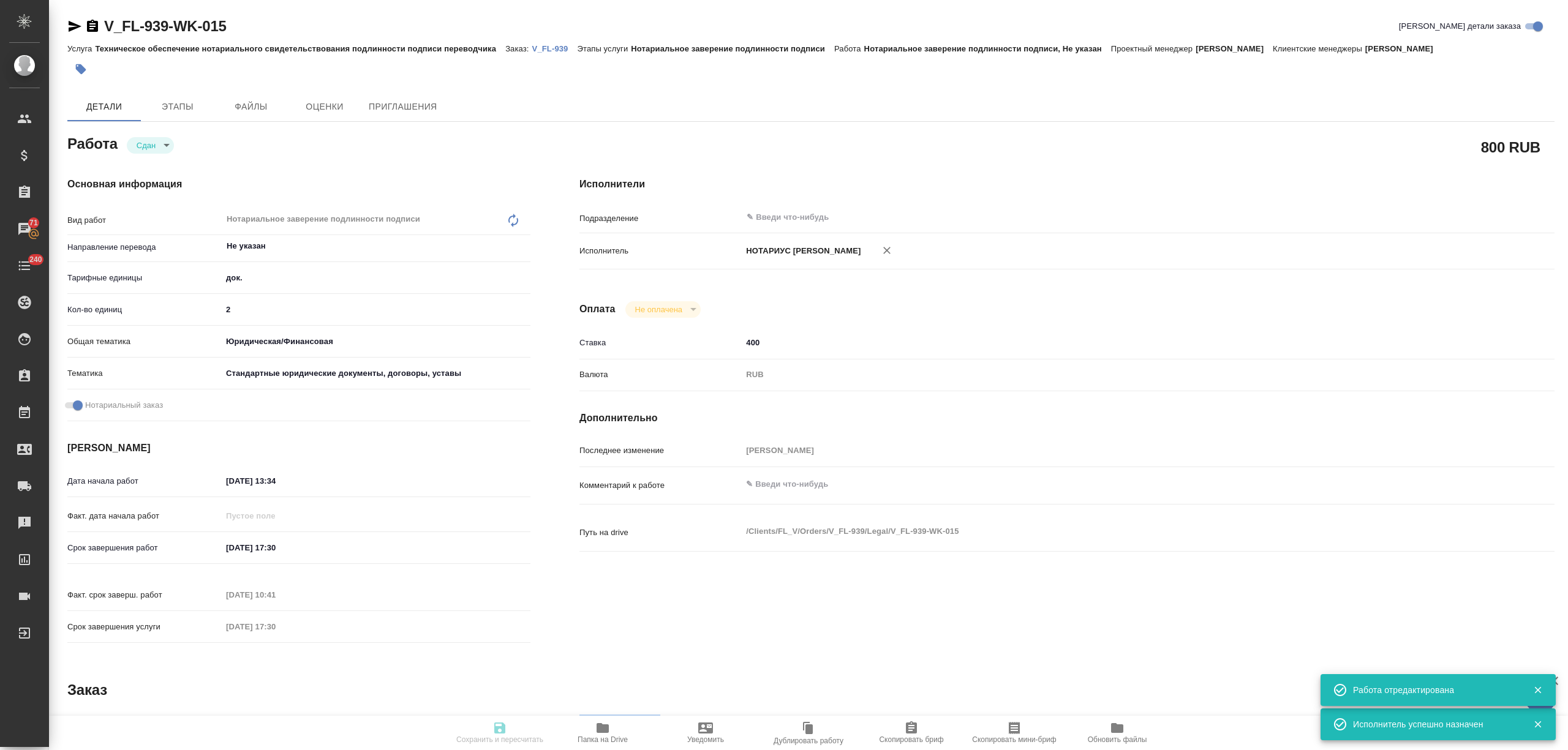
type textarea "x"
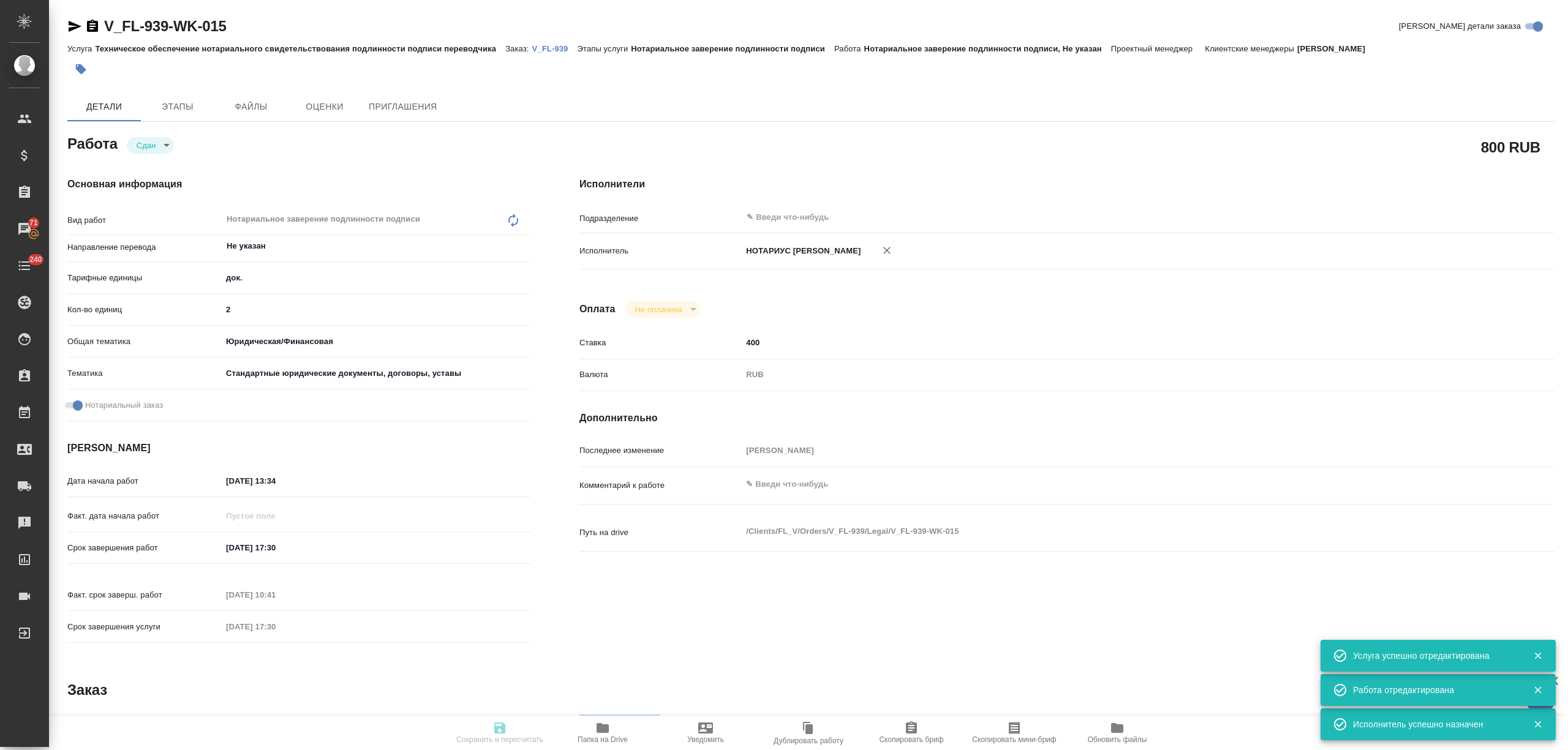
type input "closed"
type textarea "Нотариальное заверение подлинности подписи"
type textarea "x"
type input "Не указан"
type input "5a8b1489cc6b4906c91bfd8b"
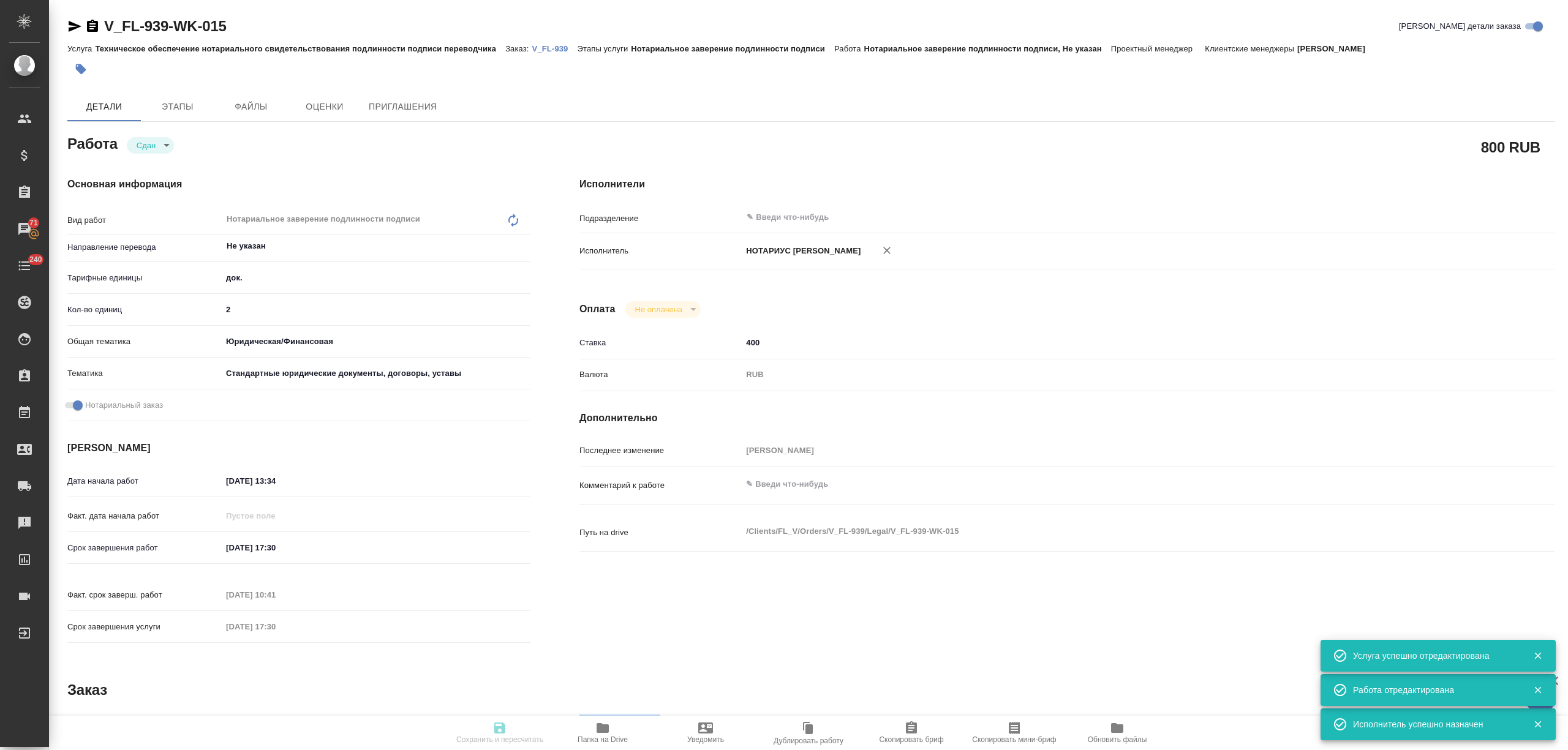
type input "2"
type input "yr-fn"
type input "5f647205b73bc97568ca66bf"
checkbox input "true"
type input "22.09.2025 13:34"
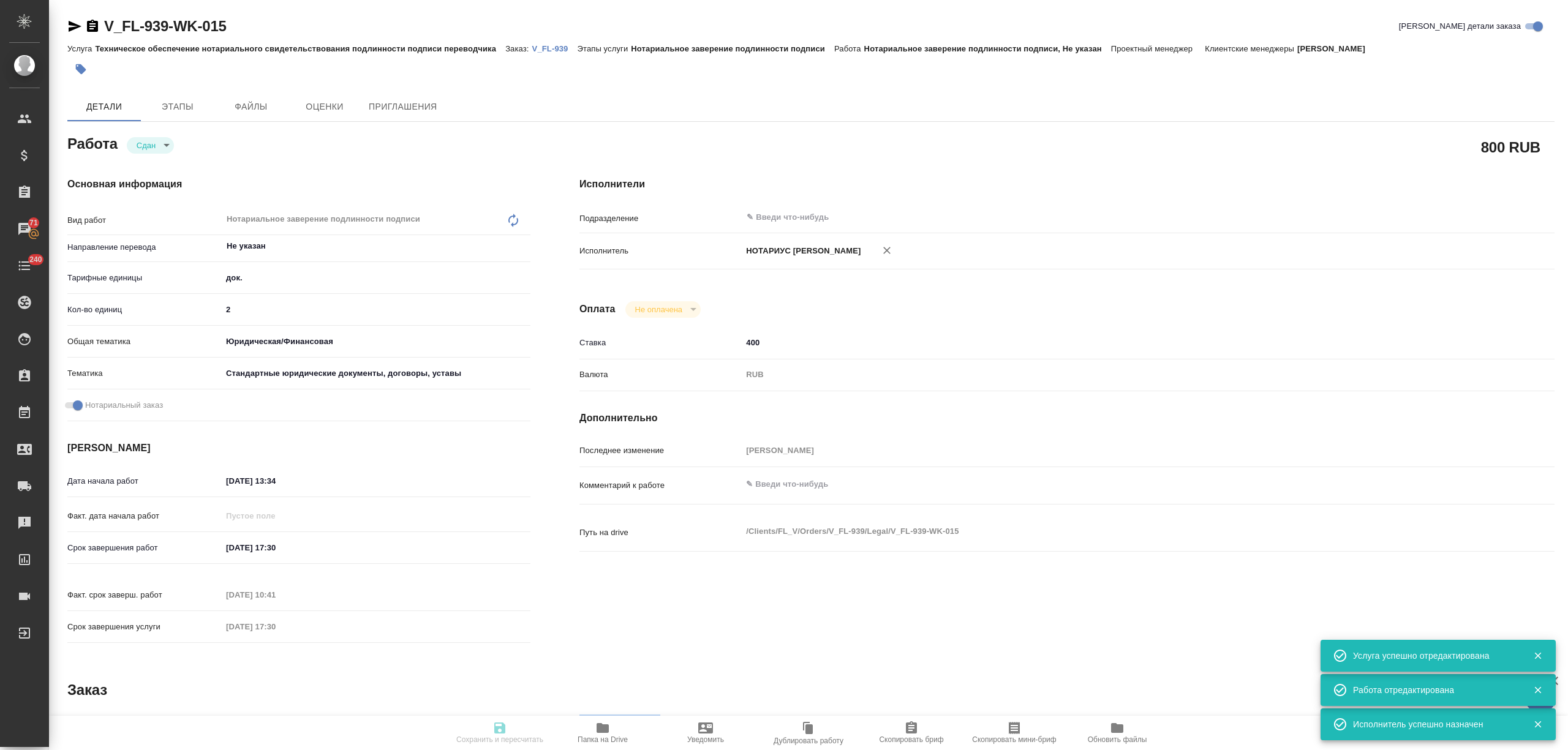
type input "23.09.2025 17:30"
type input "26.09.2025 10:41"
type input "23.09.2025 17:30"
type input "notPayed"
type input "400"
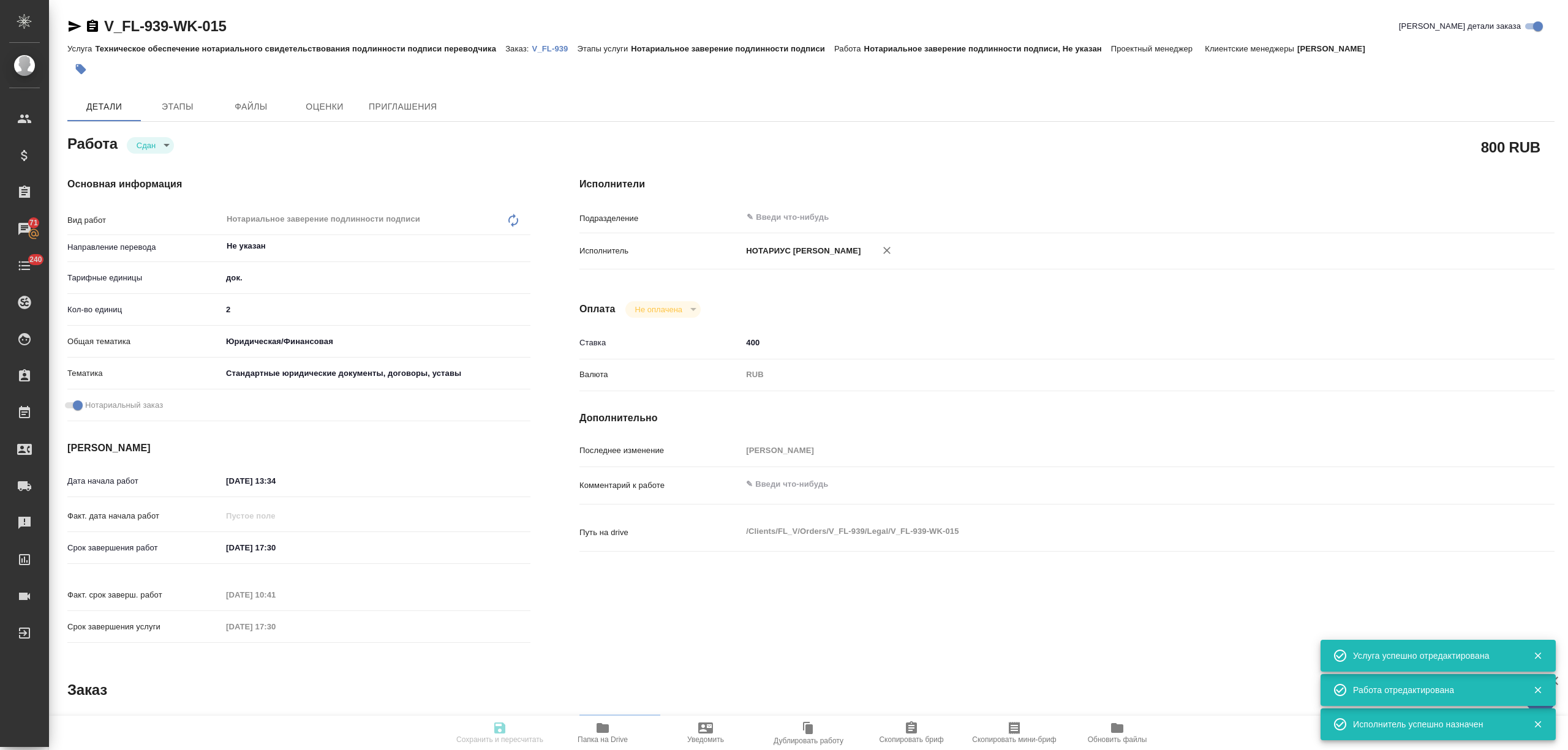
type input "RUB"
type input "[PERSON_NAME]"
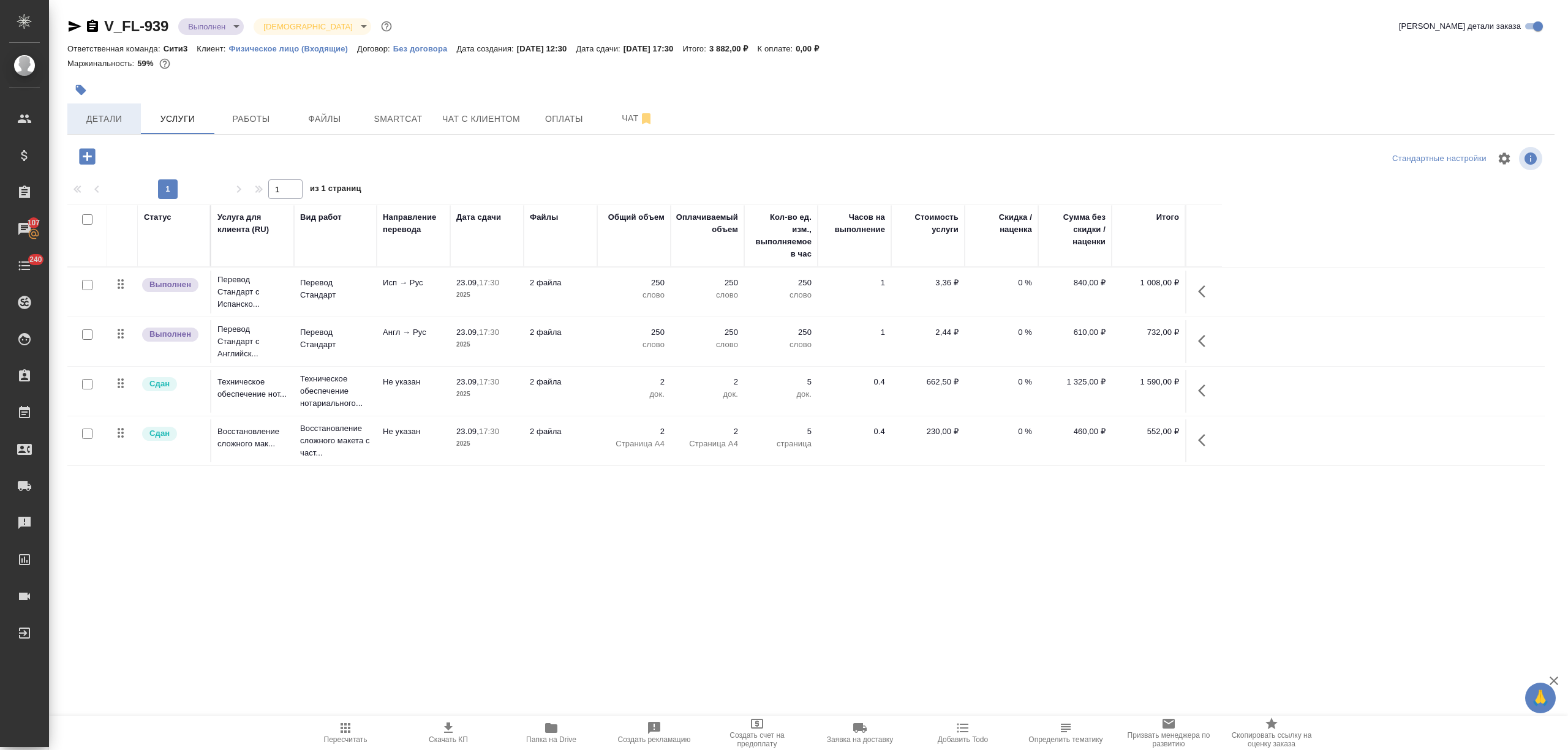
click at [113, 130] on button "Детали" at bounding box center [104, 118] width 74 height 30
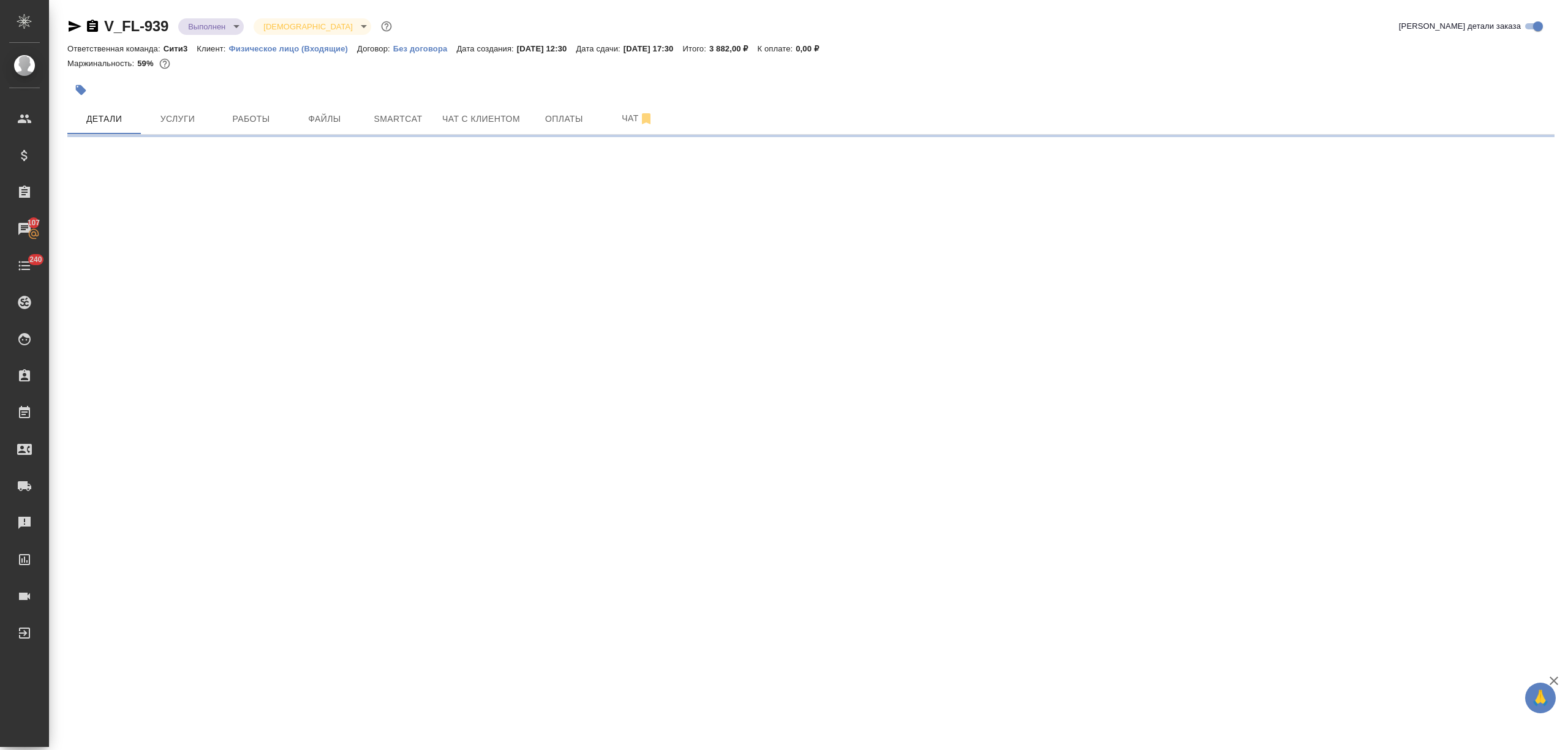
select select "RU"
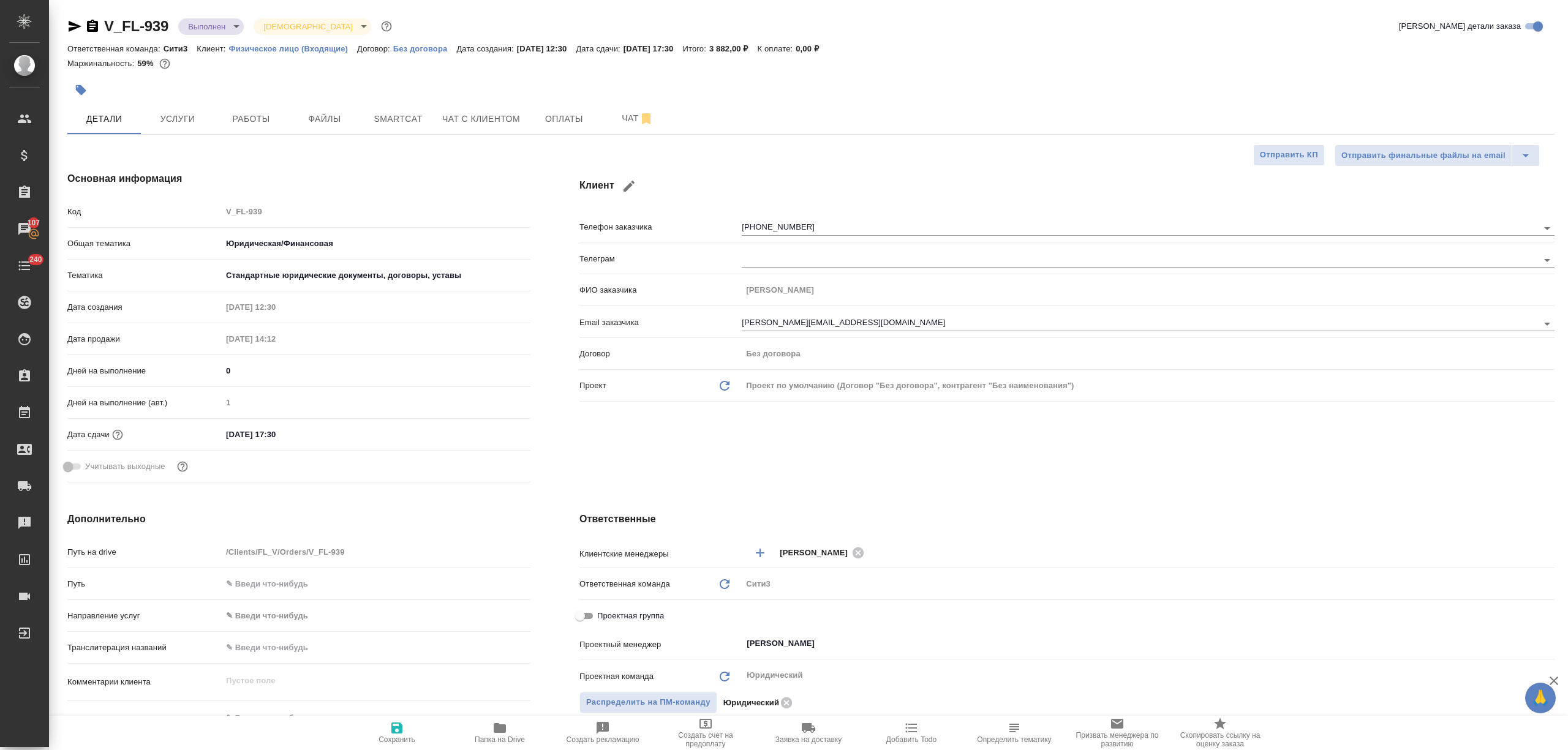
type textarea "x"
click at [647, 617] on span "Проектная группа" at bounding box center [630, 616] width 67 height 12
click at [602, 617] on input "Проектная группа" at bounding box center [580, 616] width 44 height 15
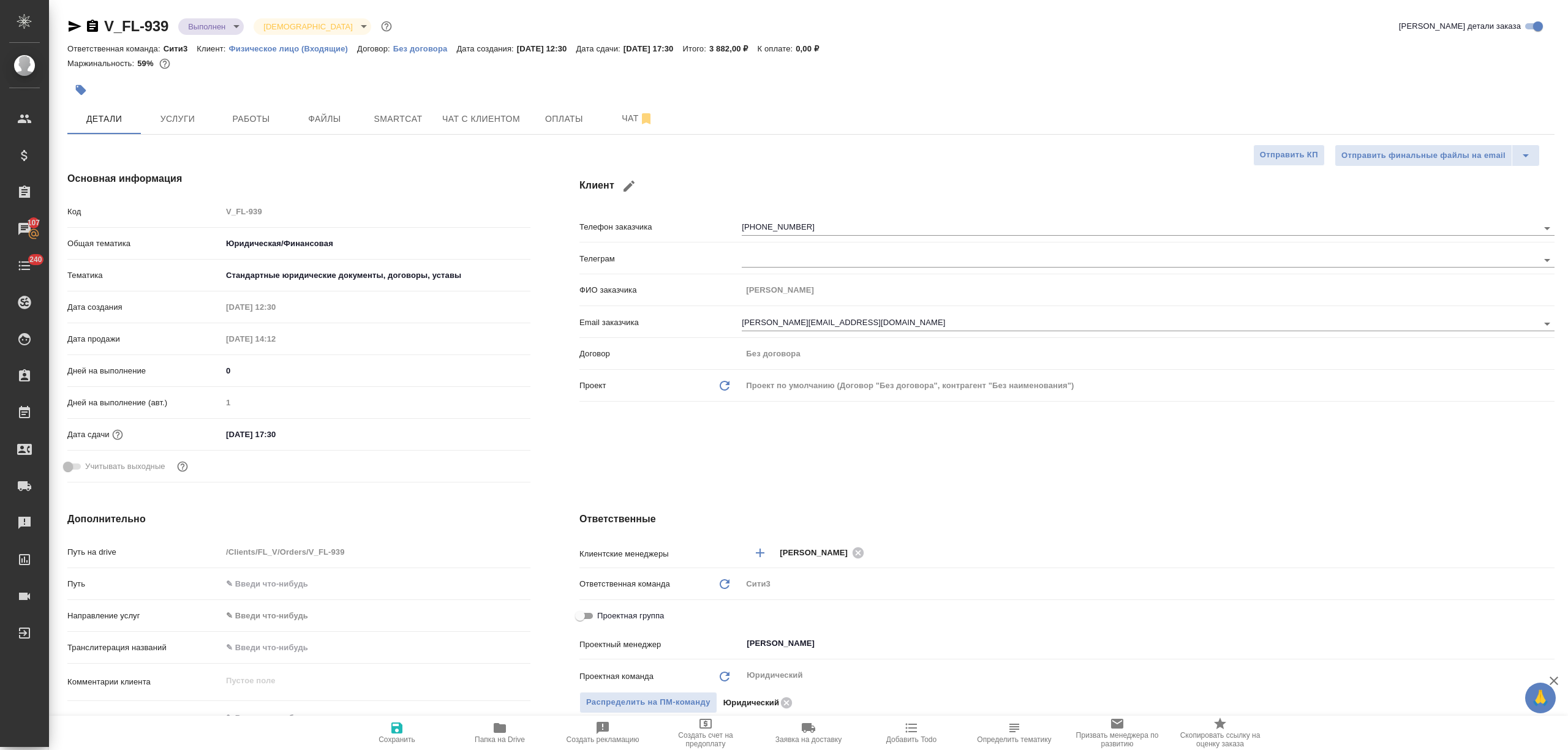
checkbox input "true"
type textarea "x"
click at [795, 650] on input "Не назначен" at bounding box center [890, 643] width 290 height 15
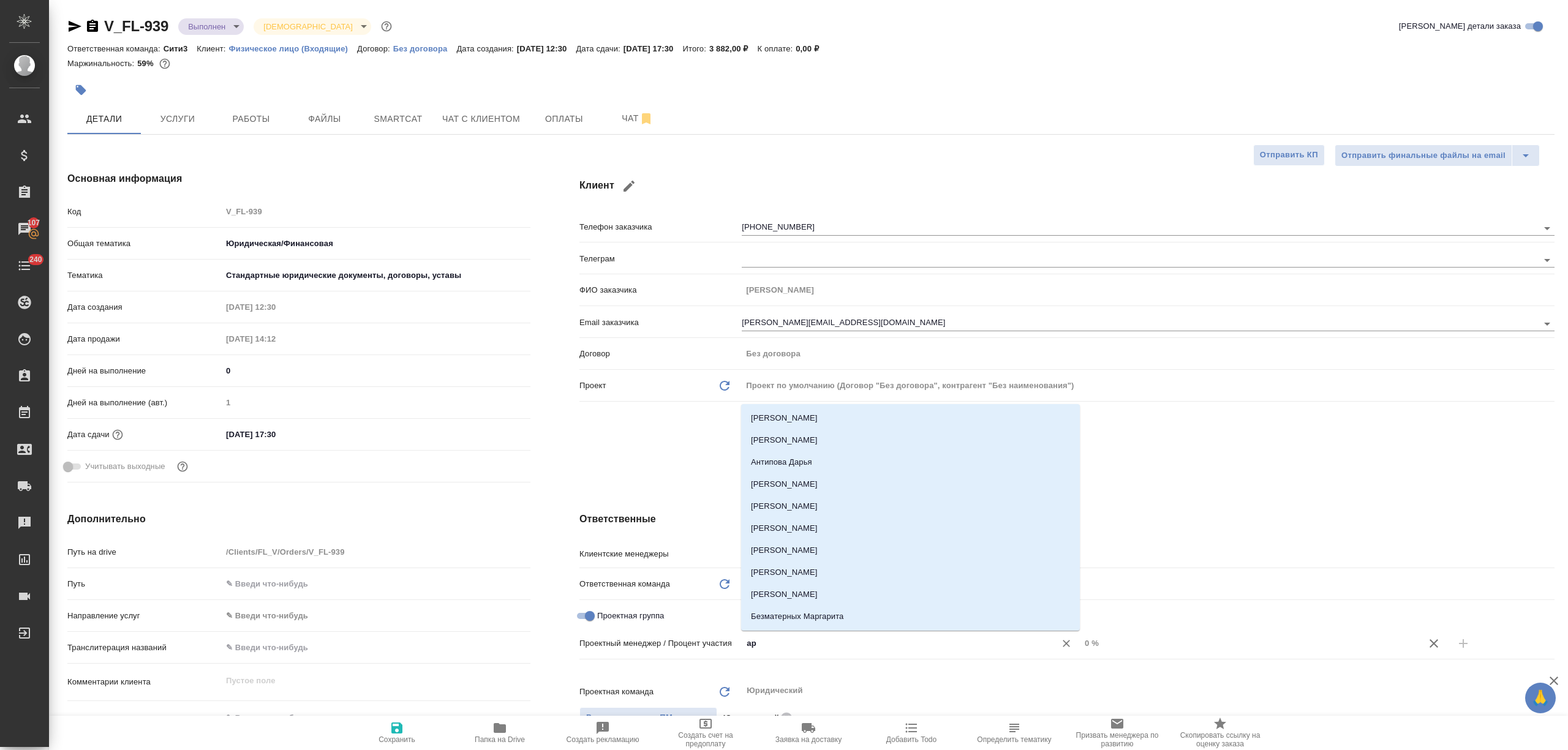
type input "арт"
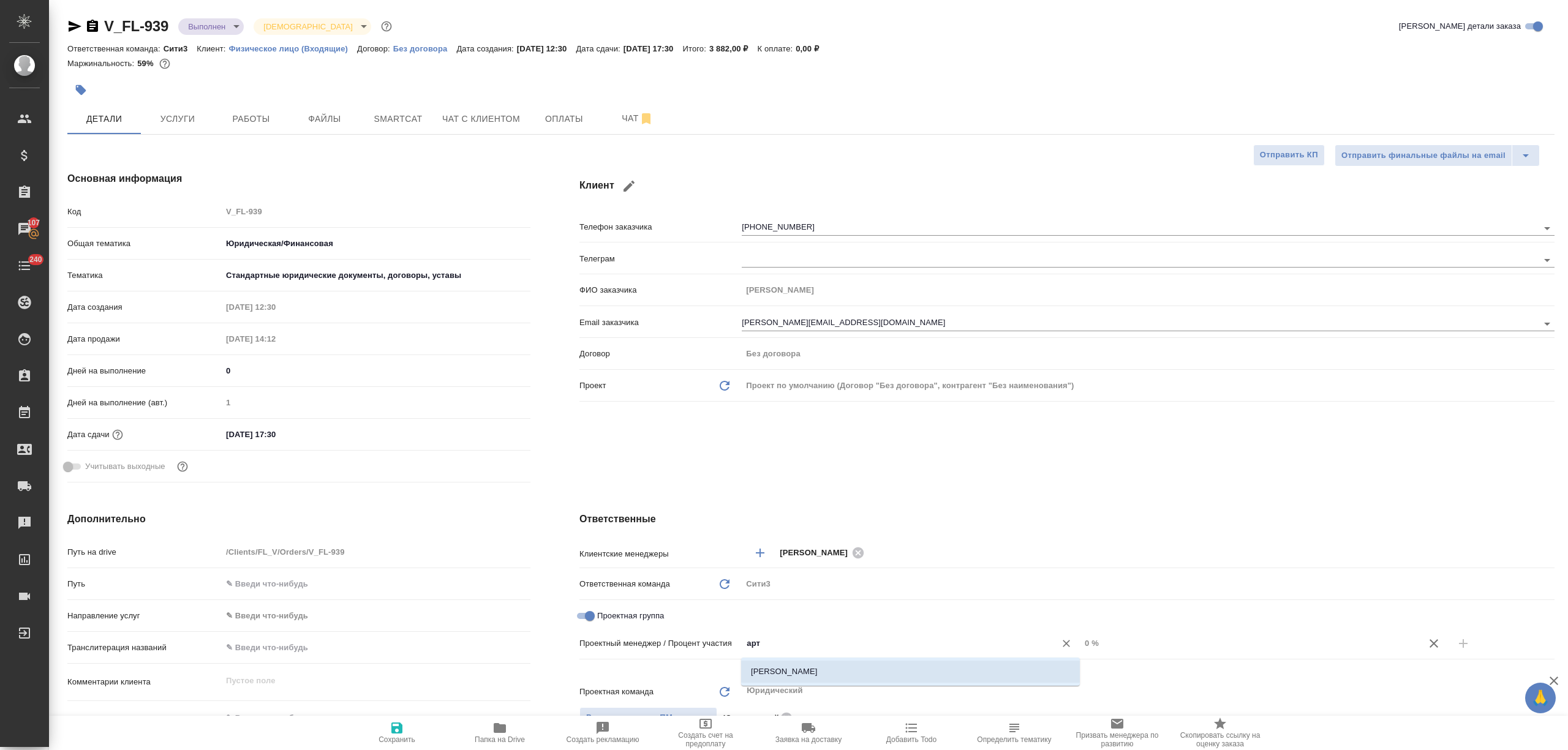
click at [833, 672] on li "Баданян Артак" at bounding box center [910, 671] width 339 height 22
type textarea "x"
drag, startPoint x: 1108, startPoint y: 640, endPoint x: 1081, endPoint y: 640, distance: 27.0
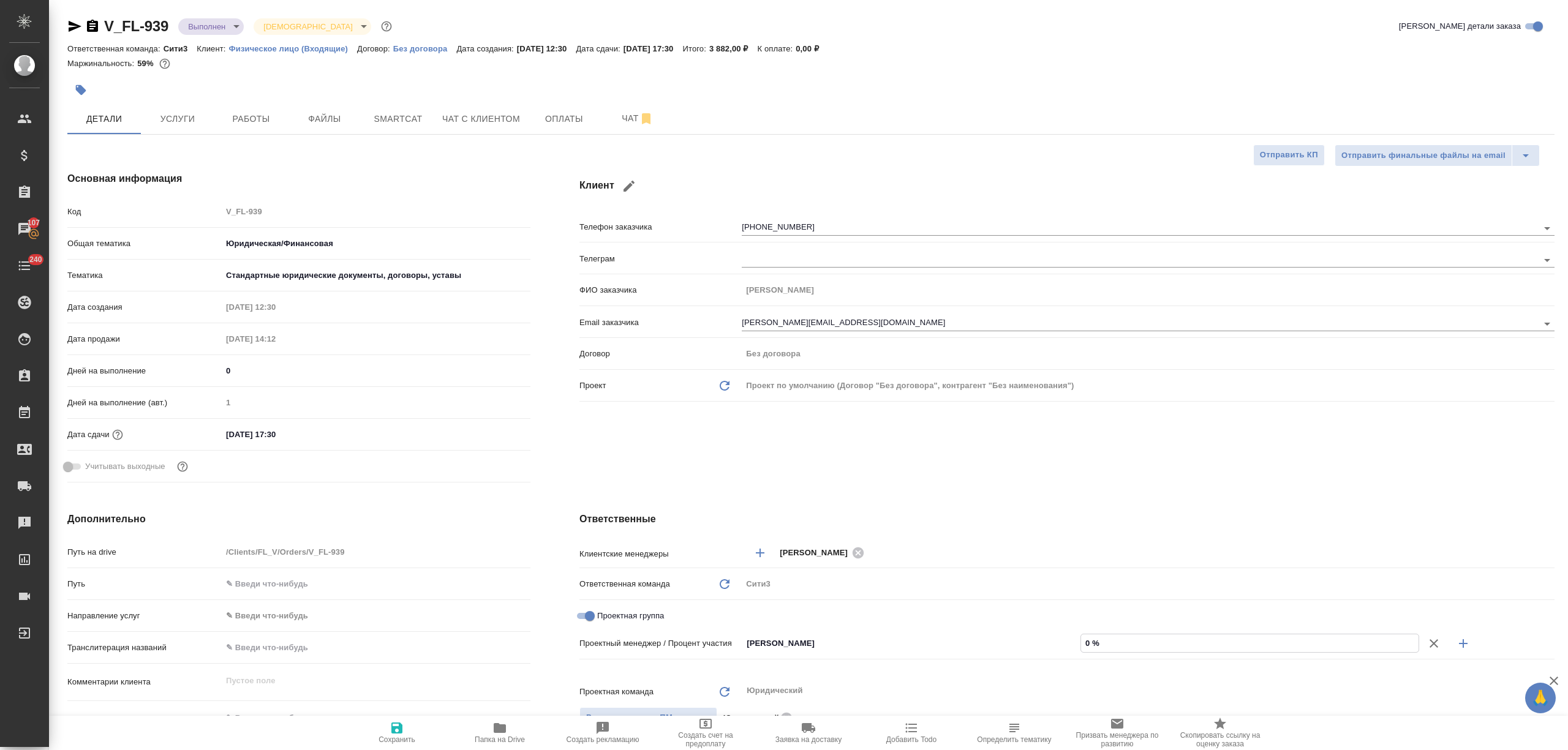
click at [1081, 640] on input "0 %" at bounding box center [1250, 643] width 338 height 18
type input "5 %"
type textarea "x"
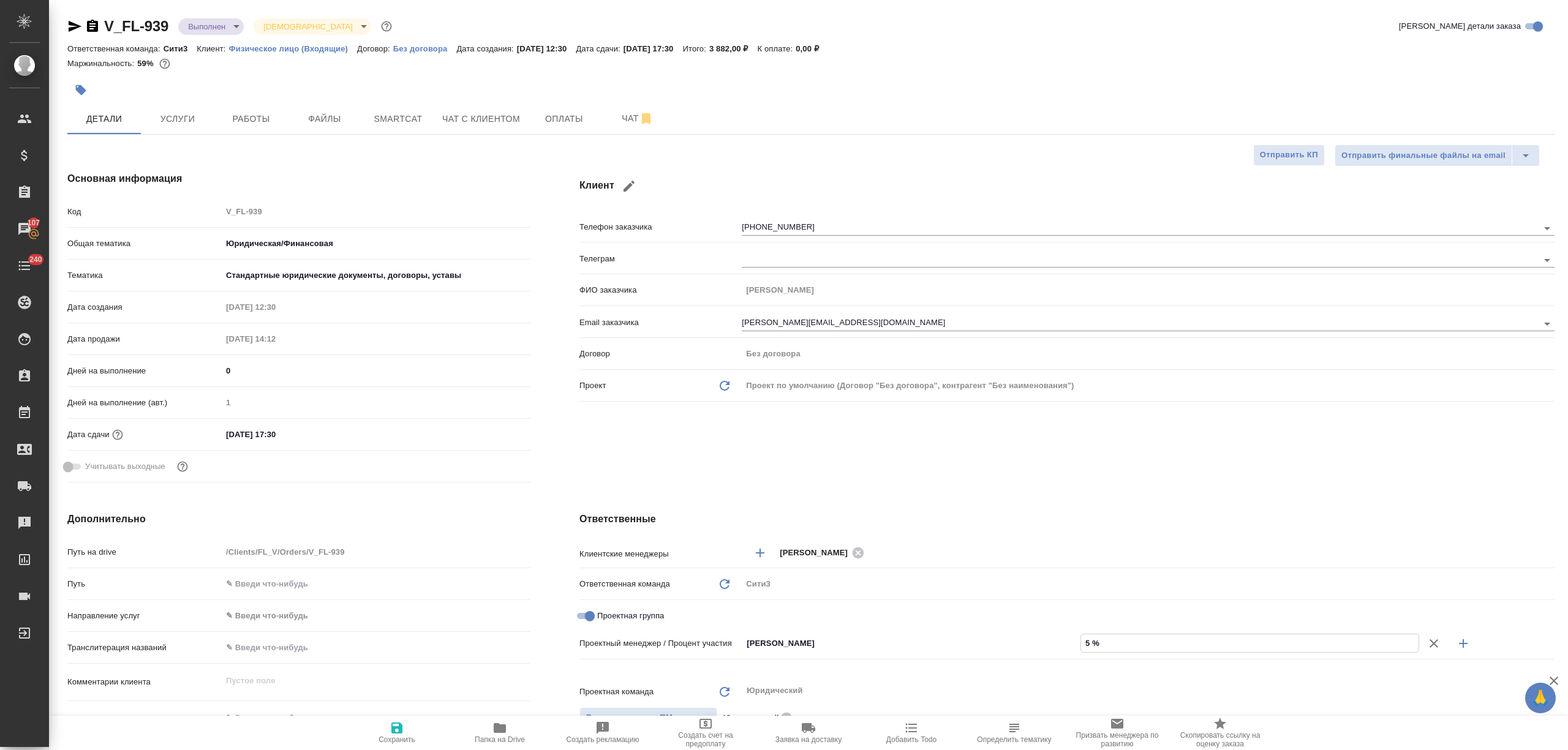
type textarea "x"
type input "59 %"
click at [1460, 650] on icon "button" at bounding box center [1463, 643] width 15 height 15
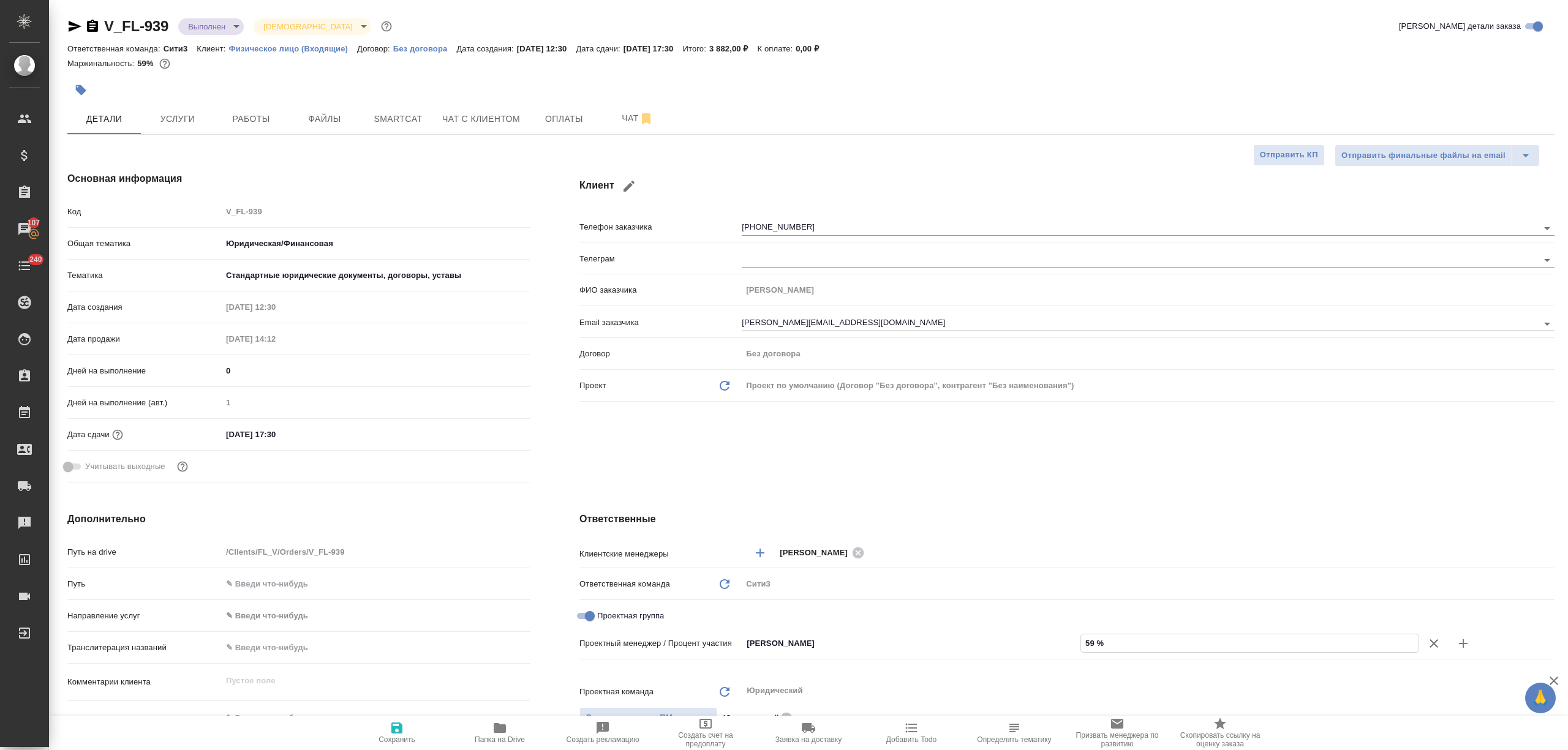
type textarea "x"
click at [923, 658] on input "Не назначен" at bounding box center [890, 665] width 290 height 15
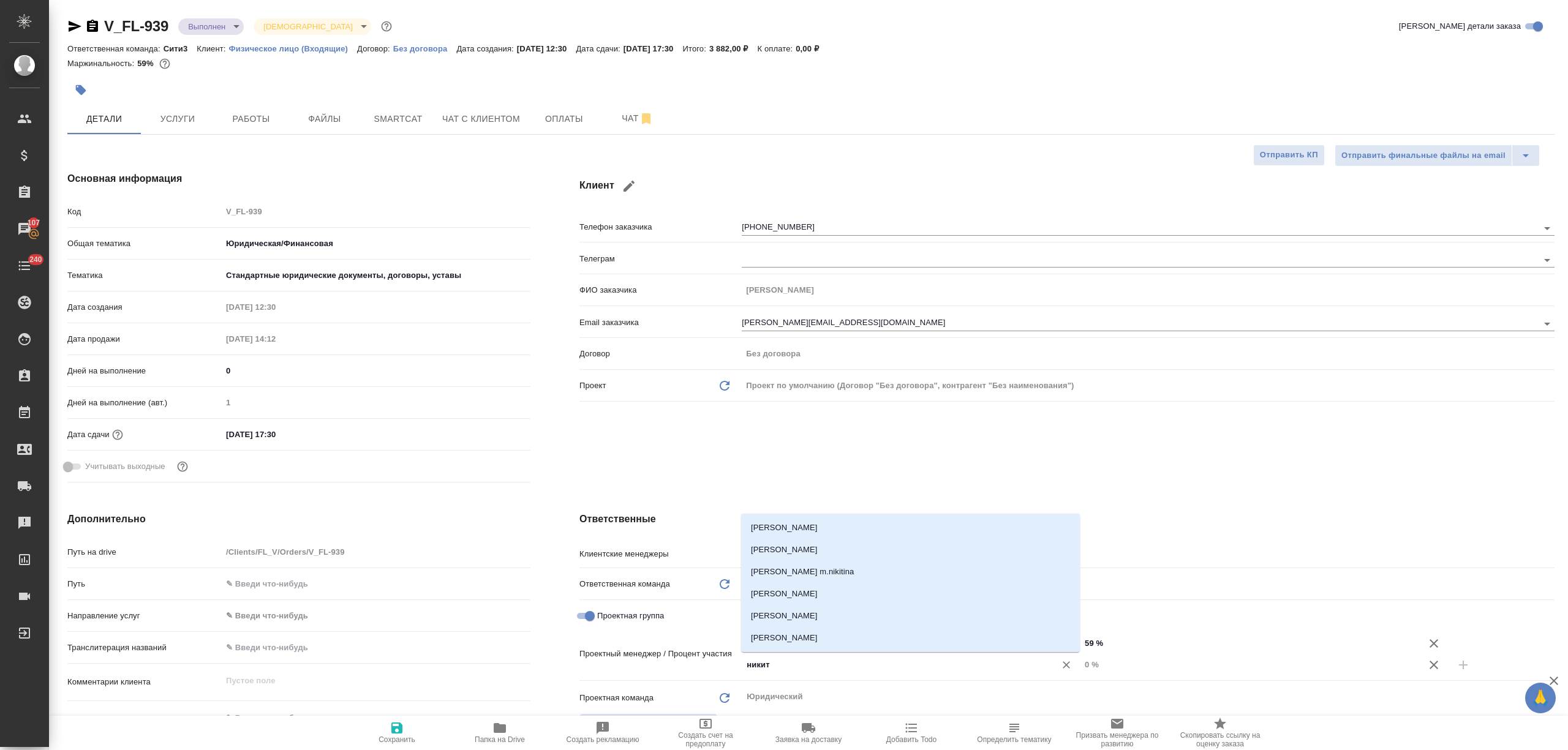
type input "никити"
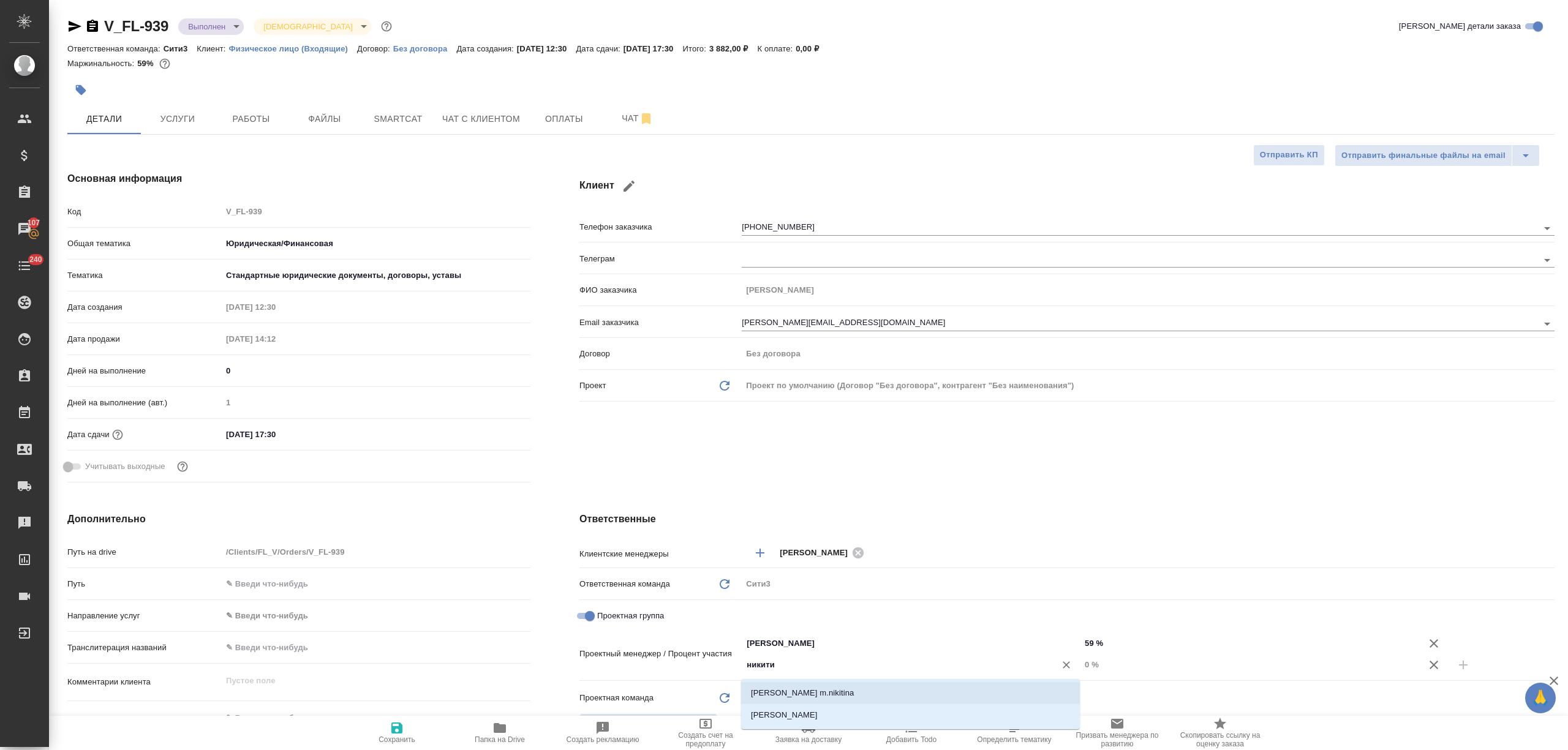
click at [851, 708] on li "[PERSON_NAME]" at bounding box center [910, 715] width 339 height 22
type textarea "x"
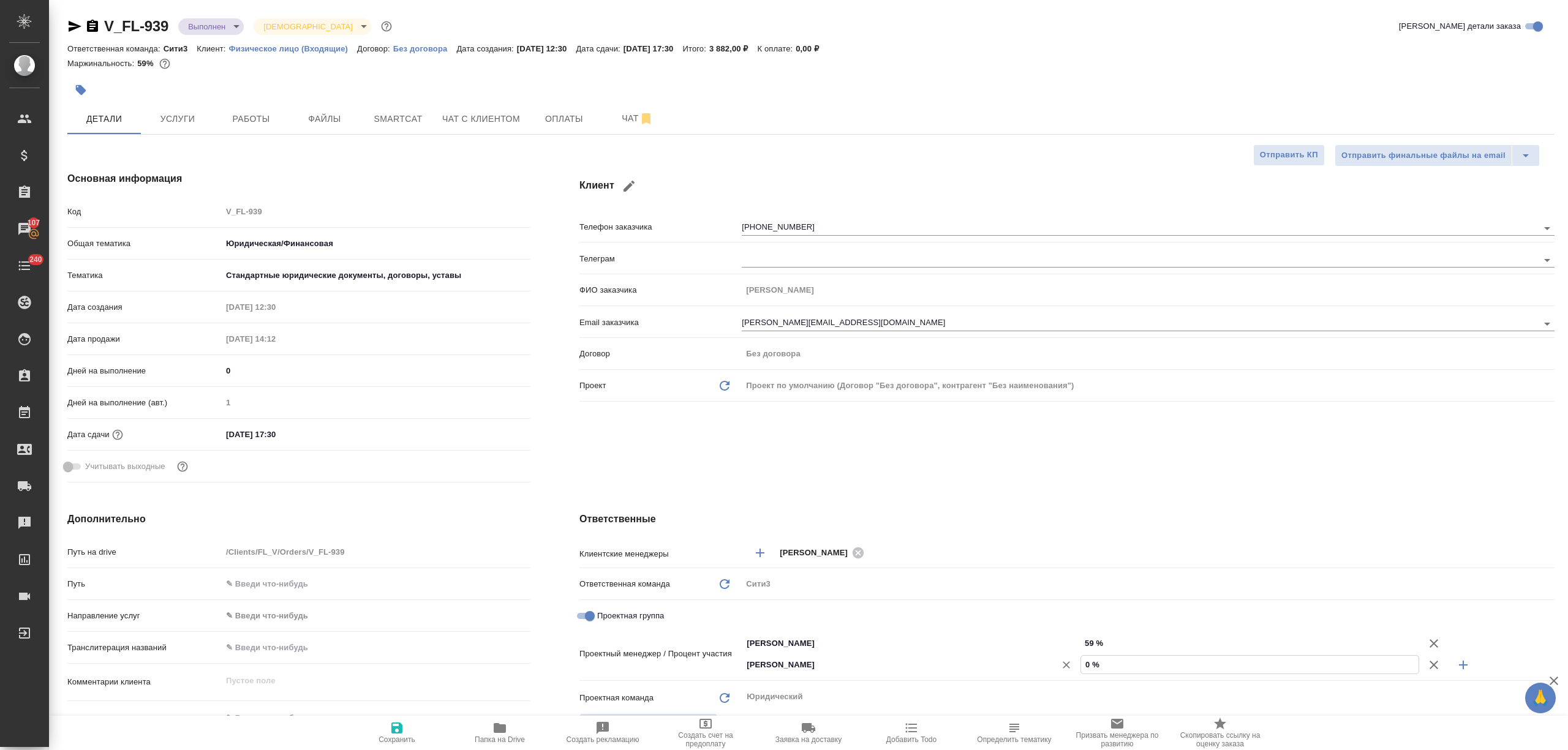
drag, startPoint x: 1096, startPoint y: 665, endPoint x: 1068, endPoint y: 664, distance: 28.0
click at [1068, 664] on div "Никитина Татьяна ​ 0 %" at bounding box center [1148, 664] width 813 height 21
type textarea "x"
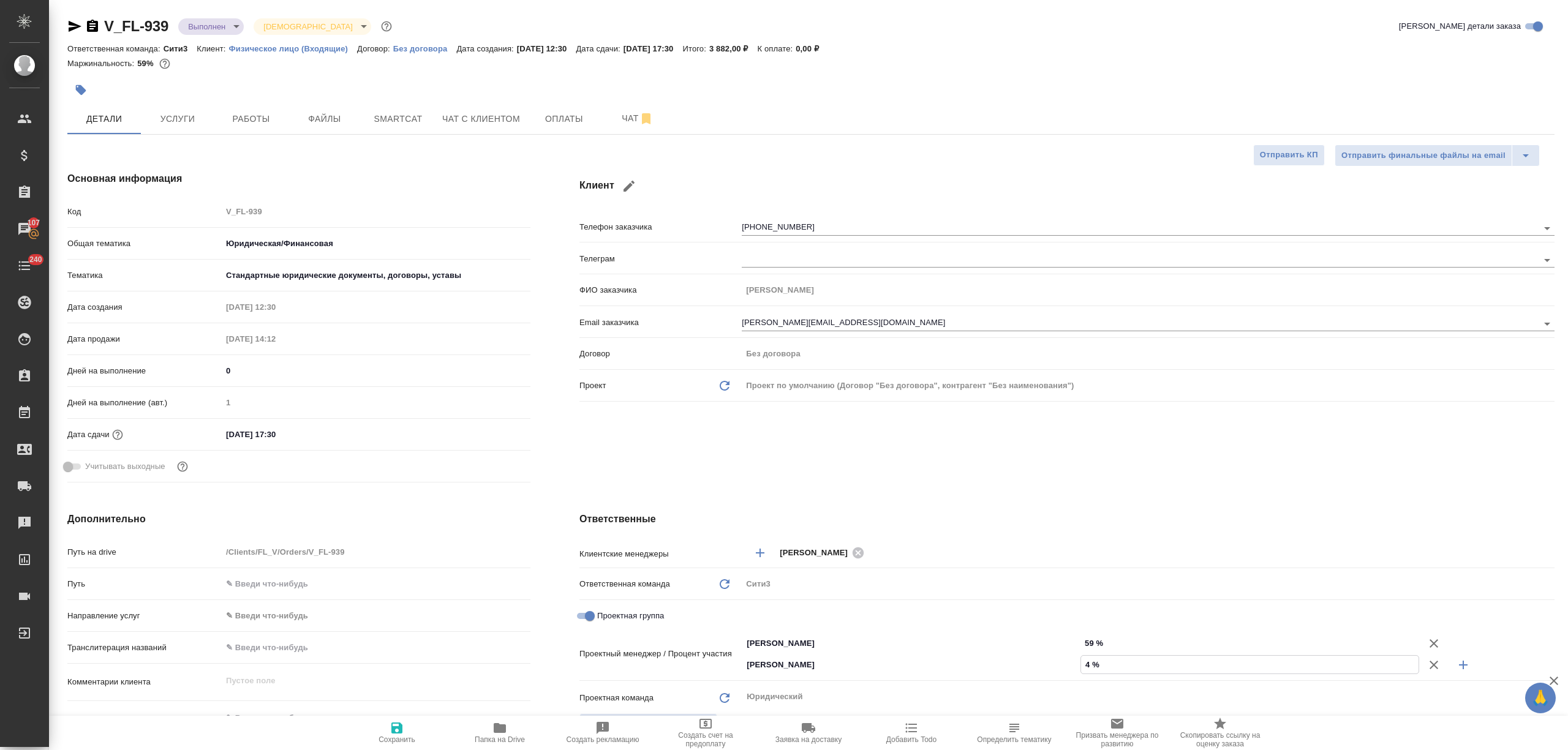
type input "41 %"
type textarea "x"
type input "41 %"
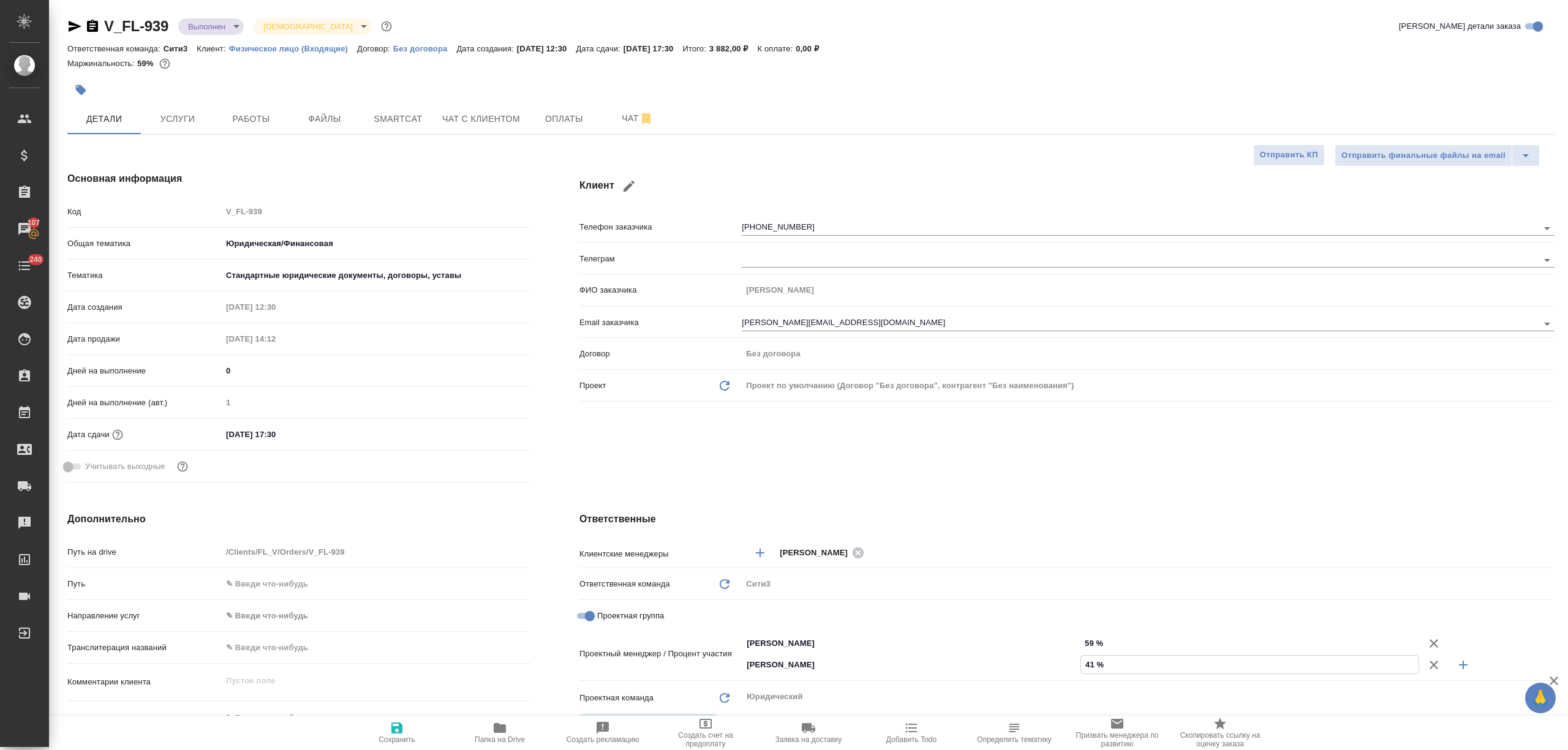
click at [400, 741] on span "Сохранить" at bounding box center [397, 740] width 37 height 8
type textarea "x"
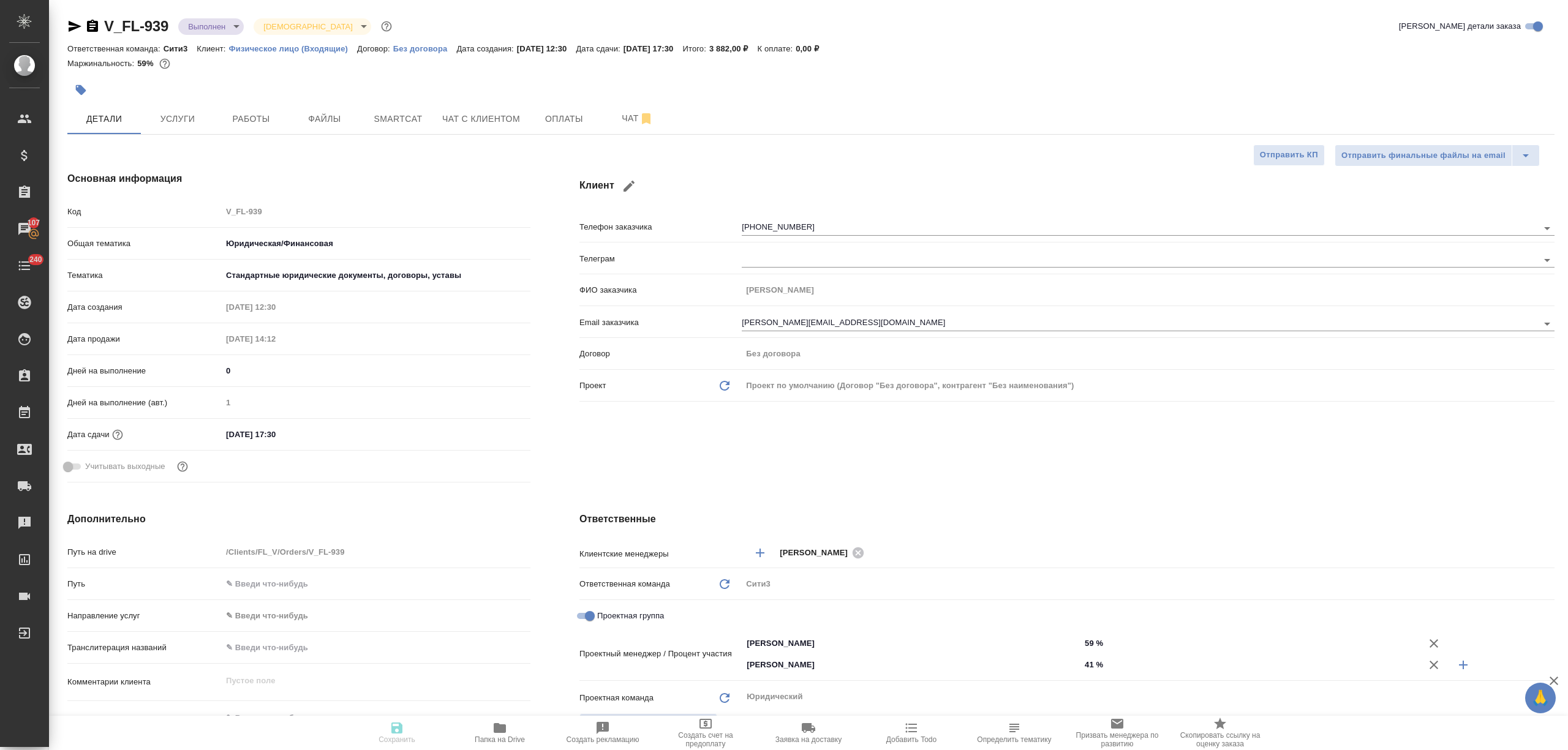
type textarea "x"
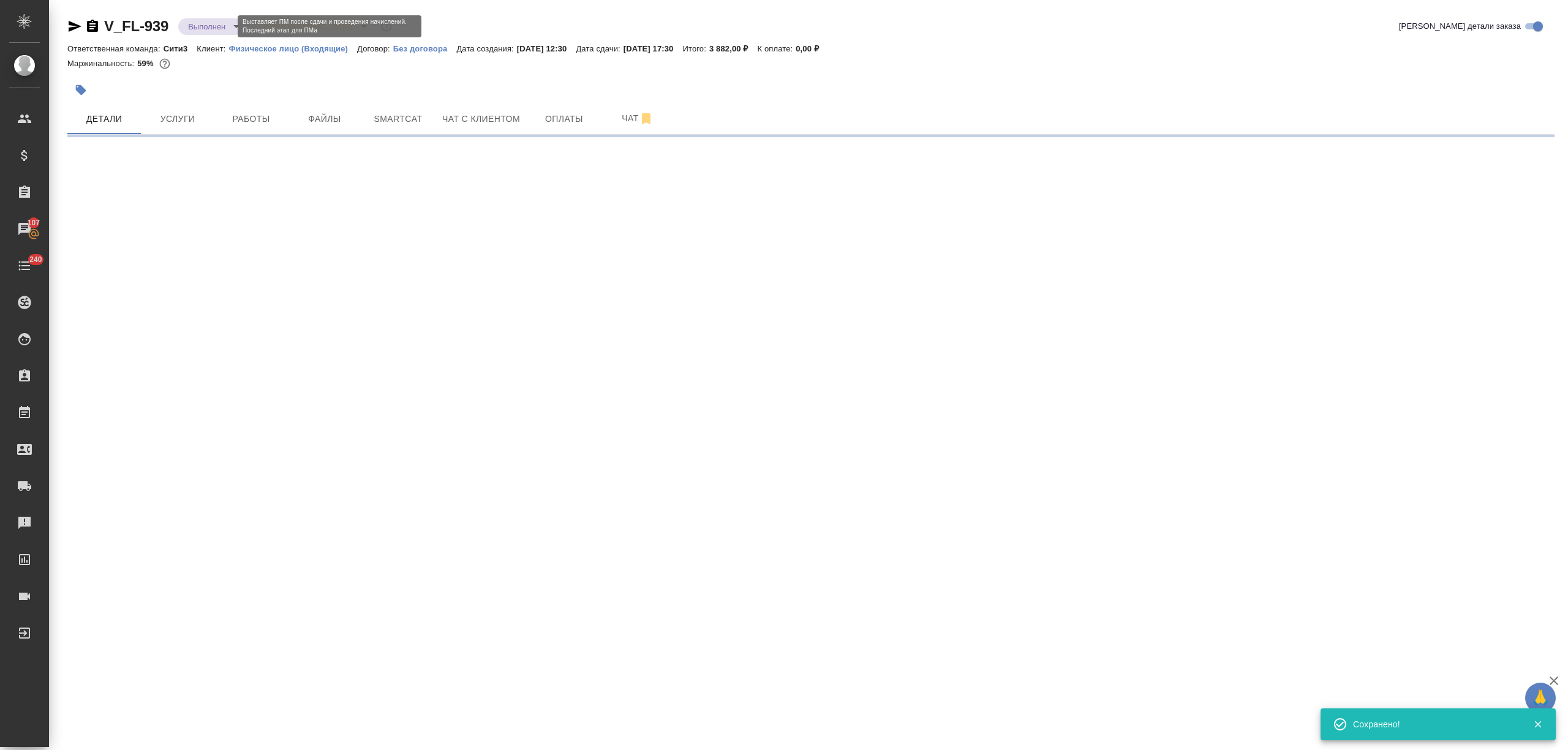
click at [224, 27] on body "🙏 .cls-1 fill:#fff; AWATERA Nikitina Tatiana Клиенты Спецификации Заказы 107 Ча…" at bounding box center [784, 375] width 1568 height 750
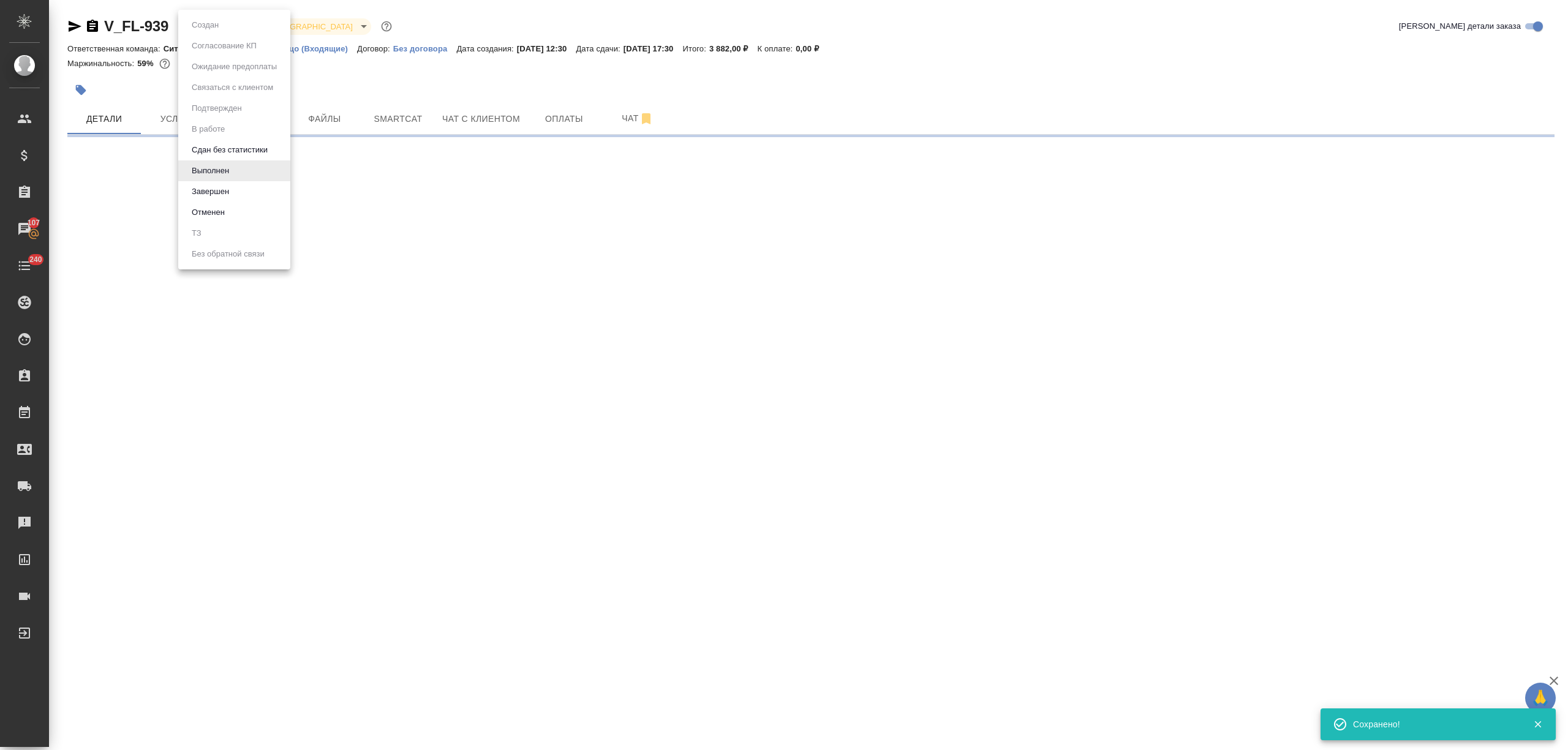
select select "RU"
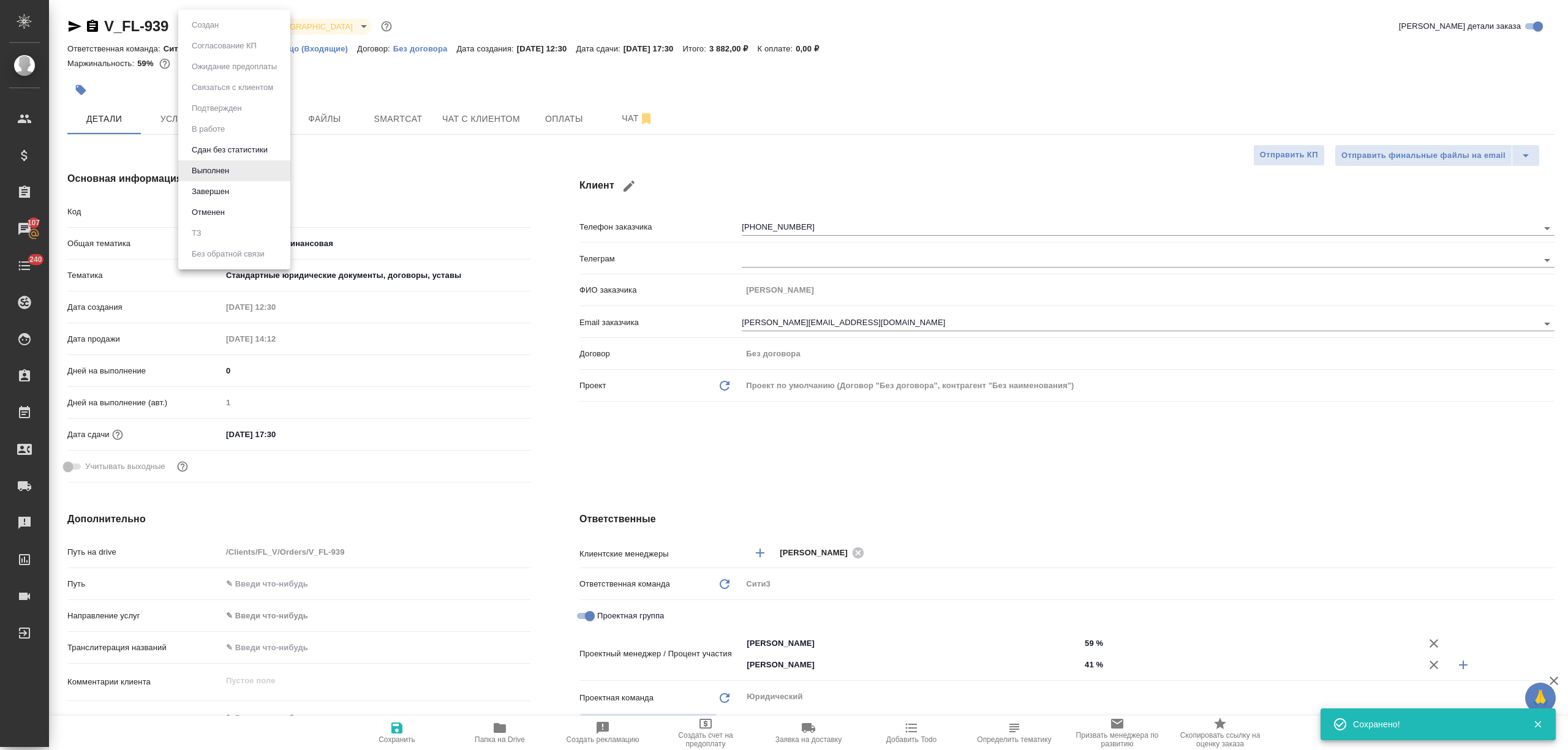
type textarea "x"
click at [243, 190] on li "Завершен" at bounding box center [234, 191] width 112 height 21
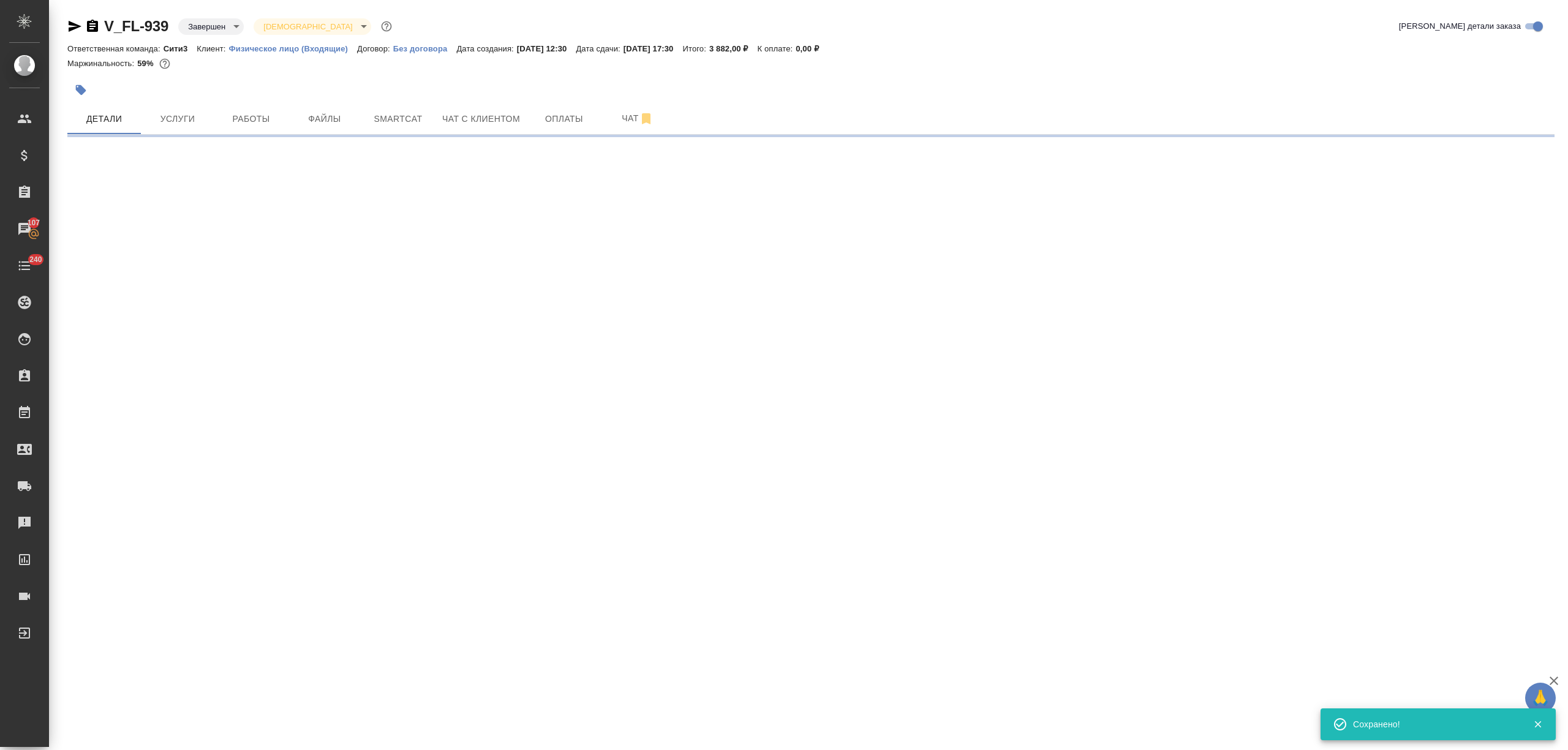
select select "RU"
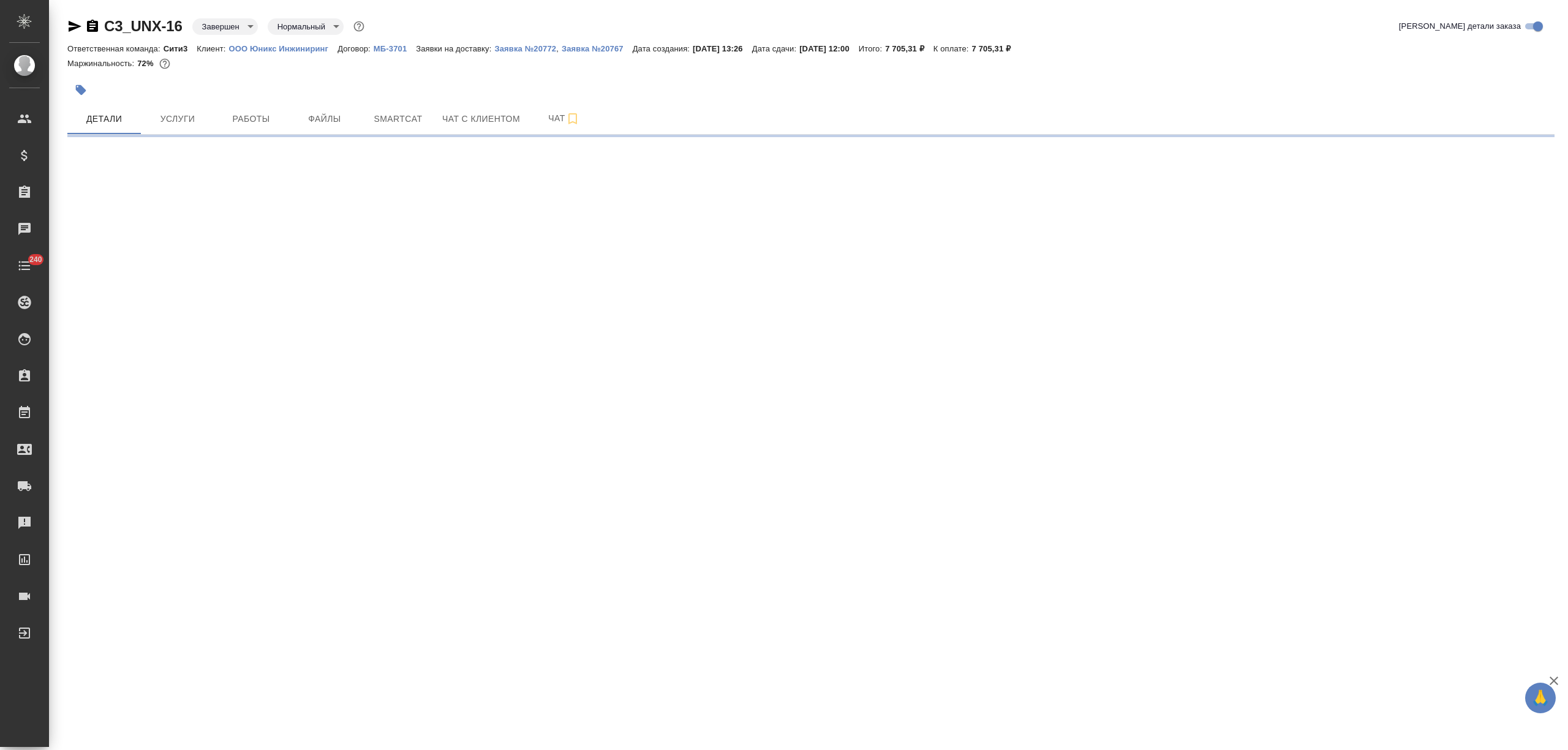
select select "RU"
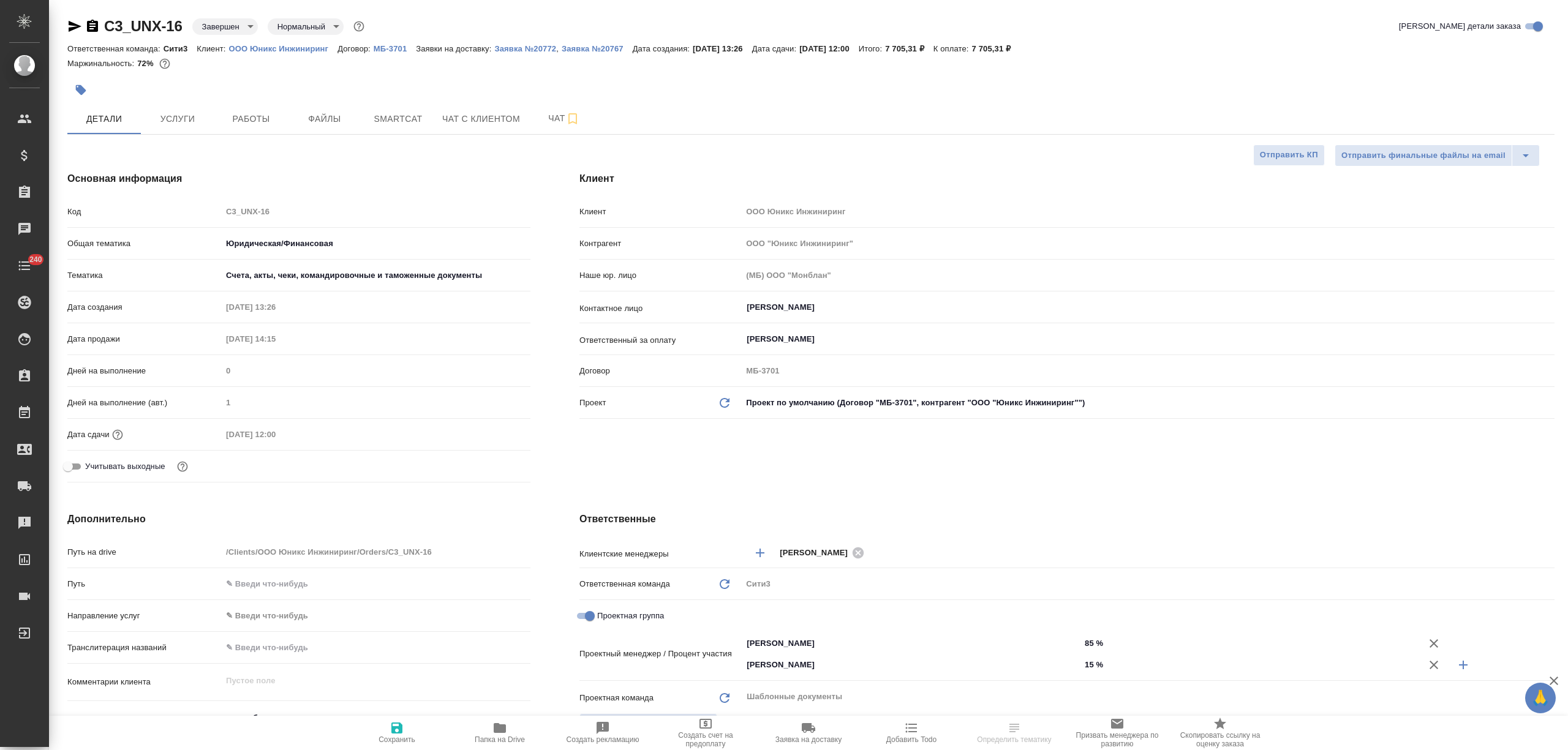
type textarea "x"
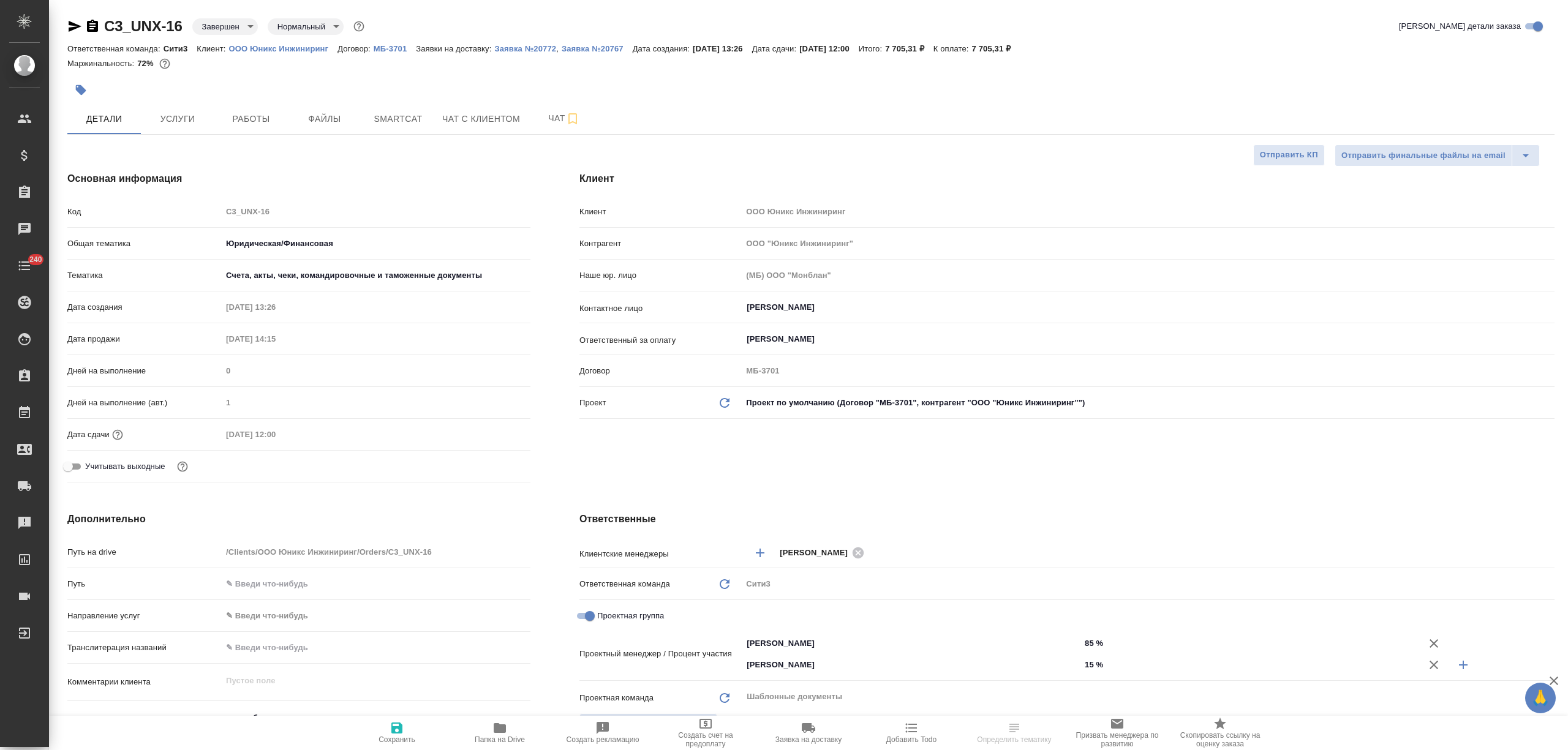
type textarea "x"
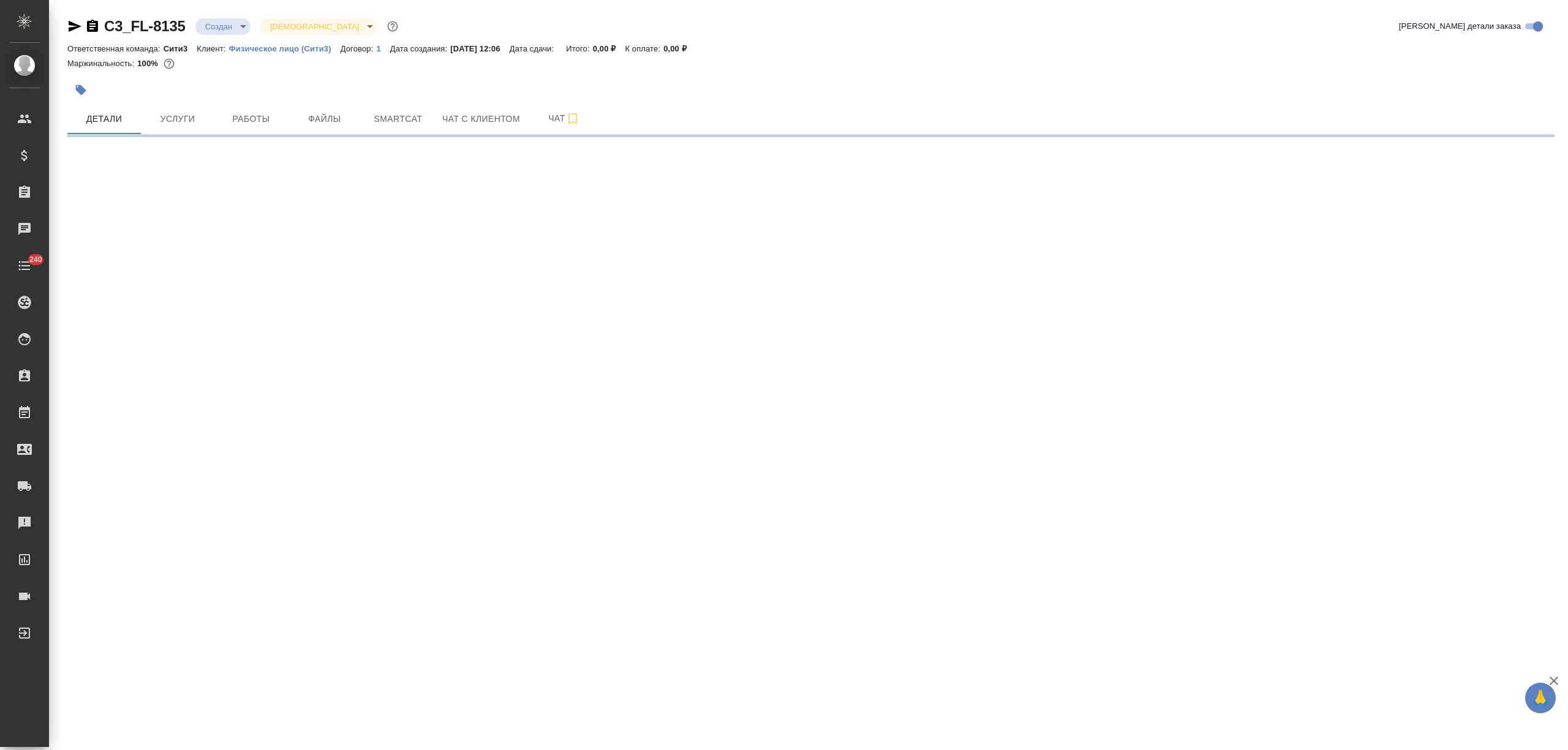
select select "RU"
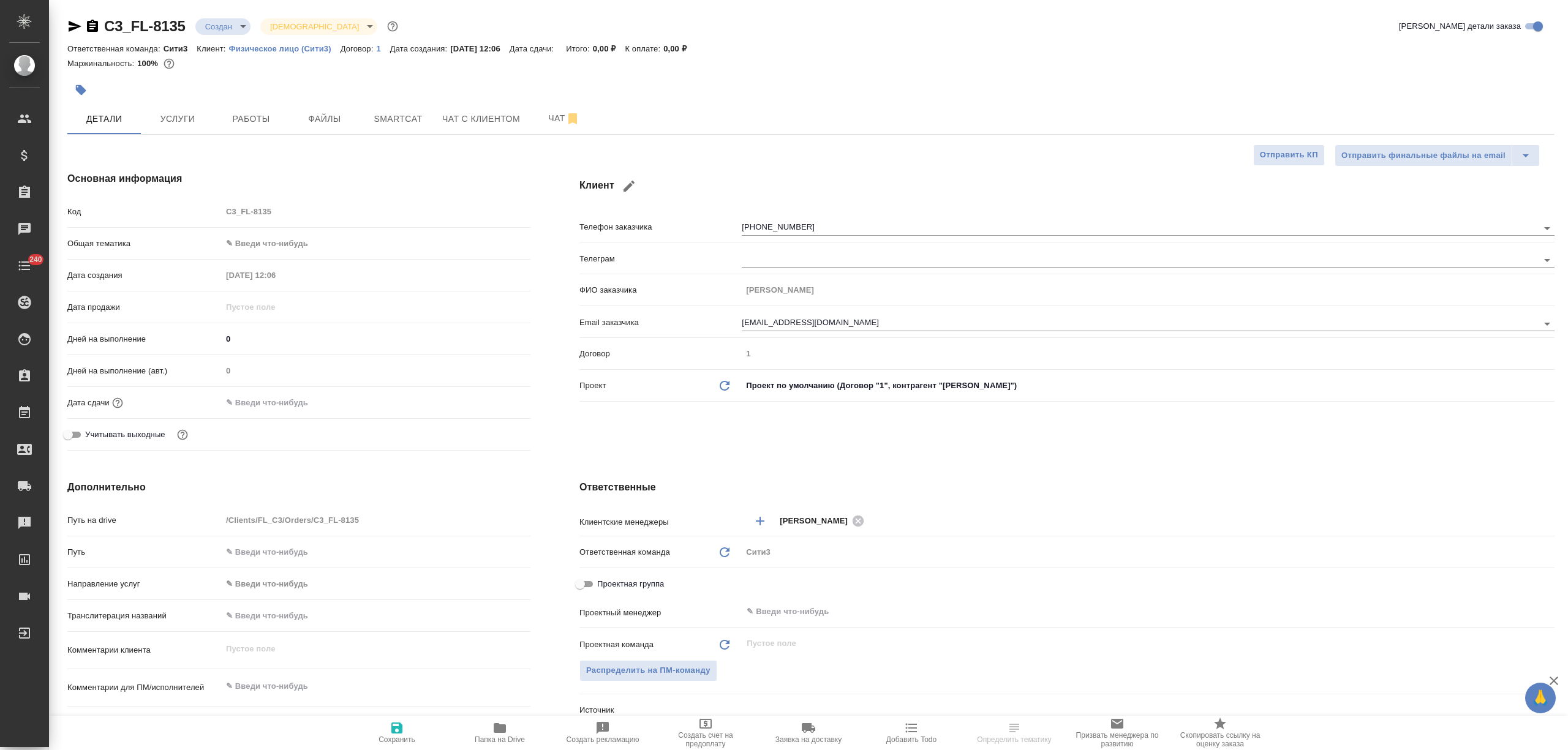
type textarea "x"
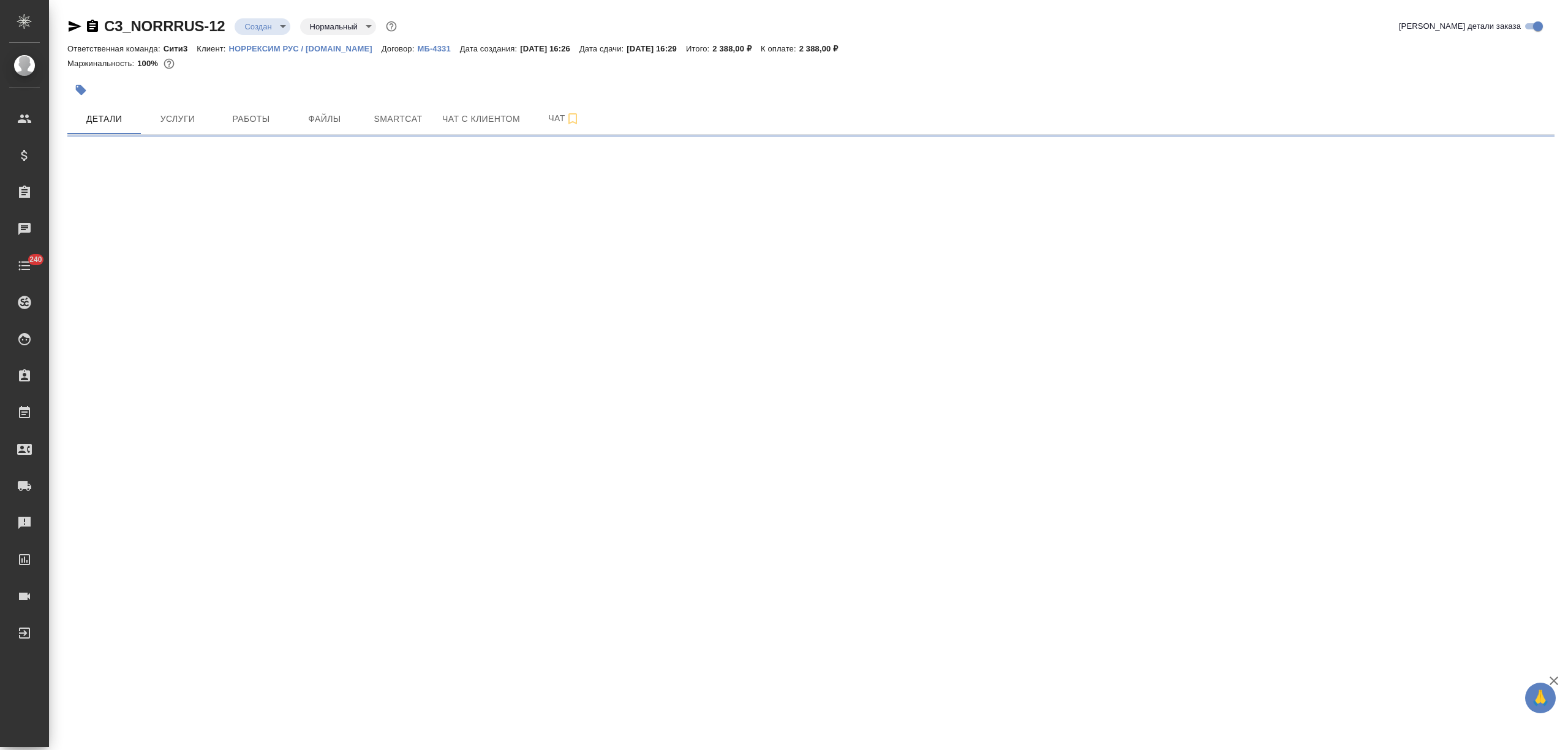
select select "RU"
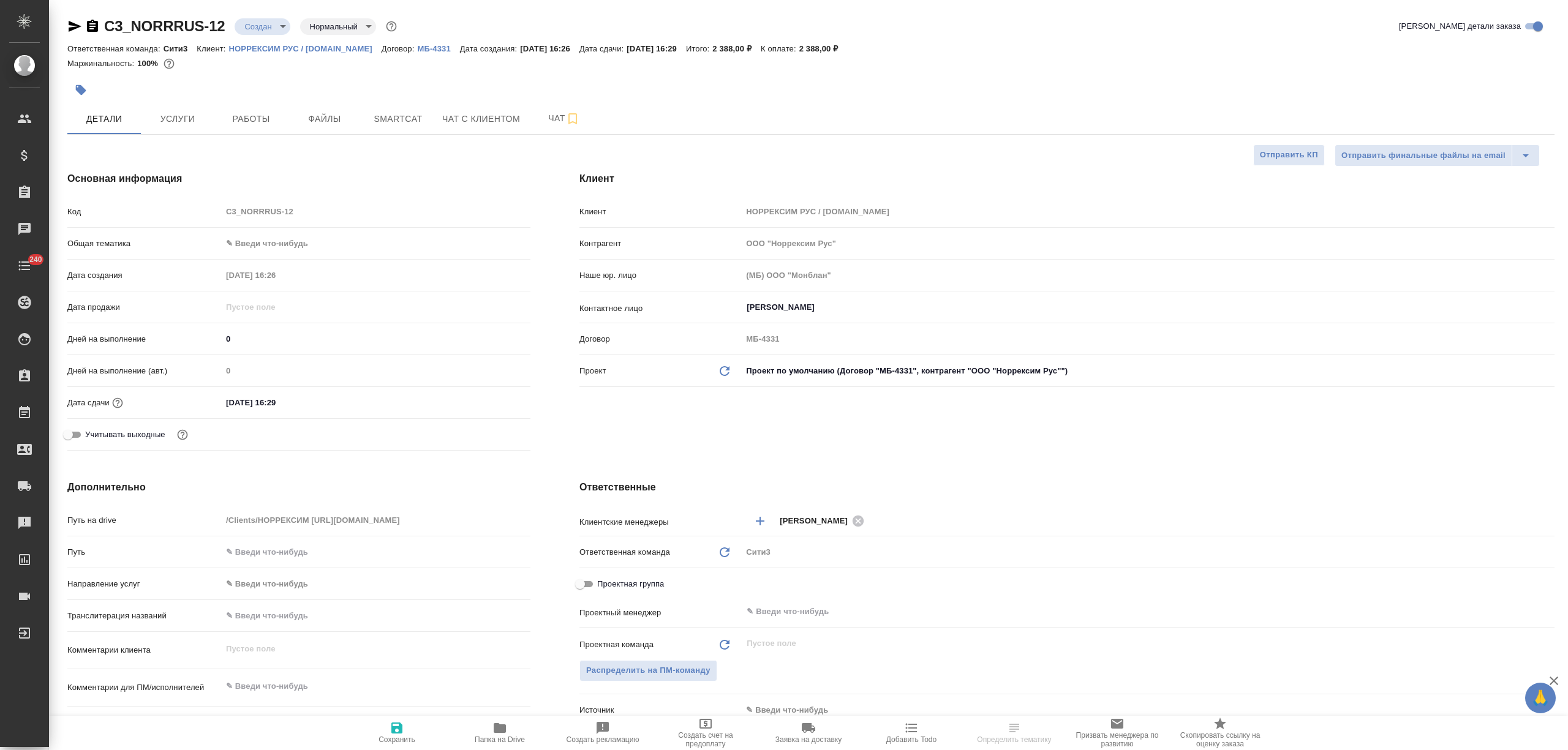
type textarea "x"
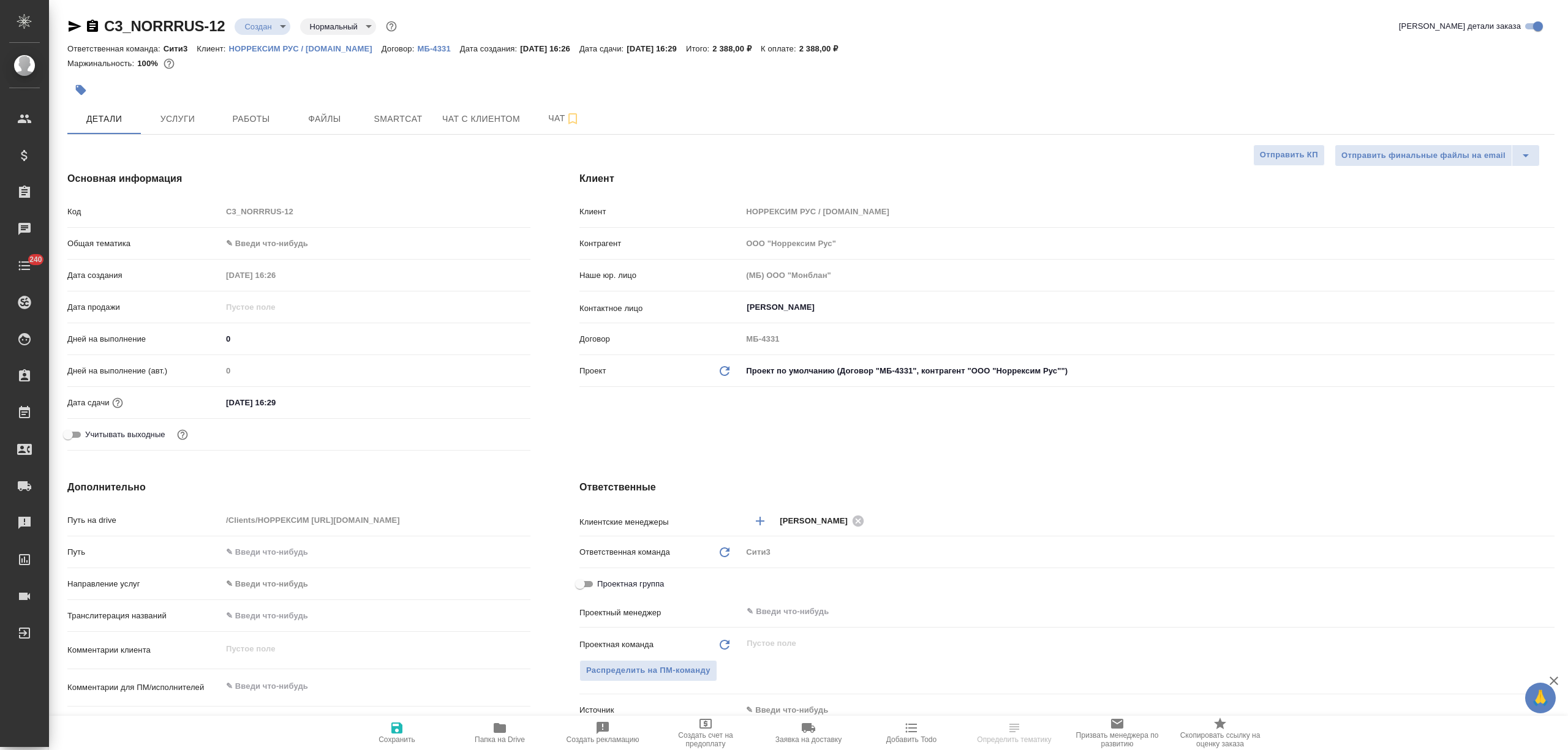
type textarea "x"
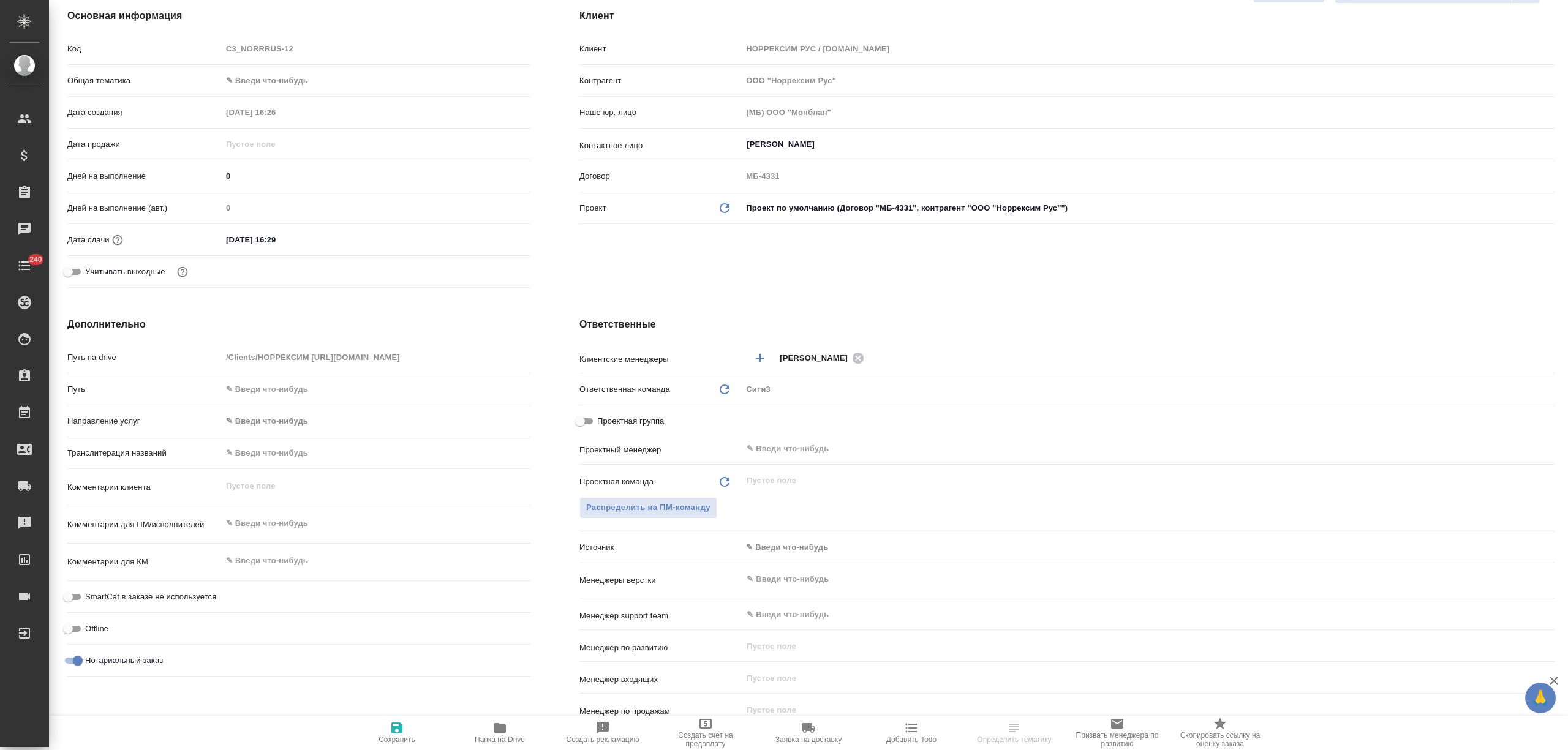
type textarea "x"
click at [773, 547] on body "🙏 .cls-1 fill:#fff; AWATERA [PERSON_NAME] Спецификации Заказы Чаты 240 Todo Про…" at bounding box center [784, 375] width 1568 height 750
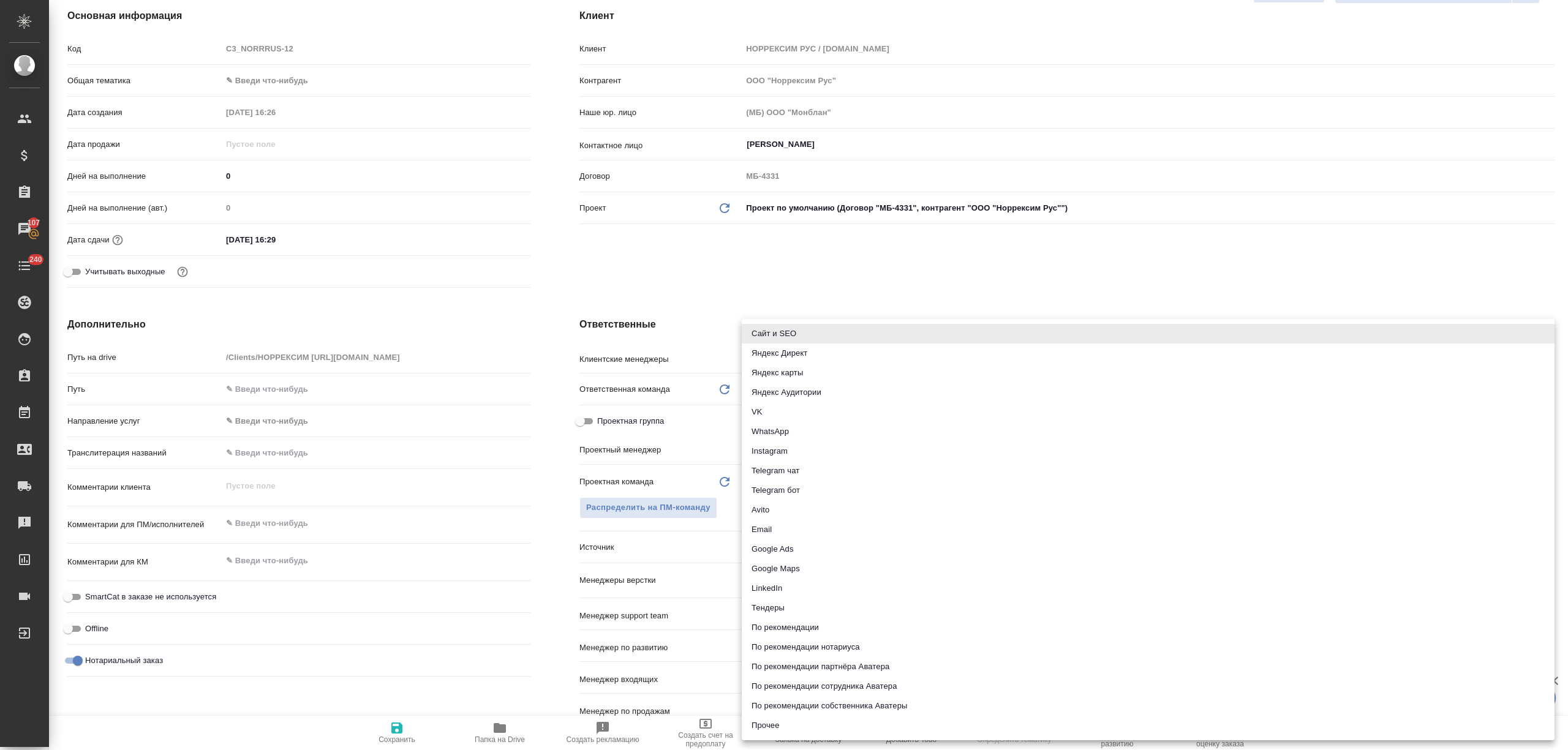
click at [843, 432] on li "WhatsApp" at bounding box center [1148, 432] width 813 height 20
type textarea "x"
type input "whatsapp"
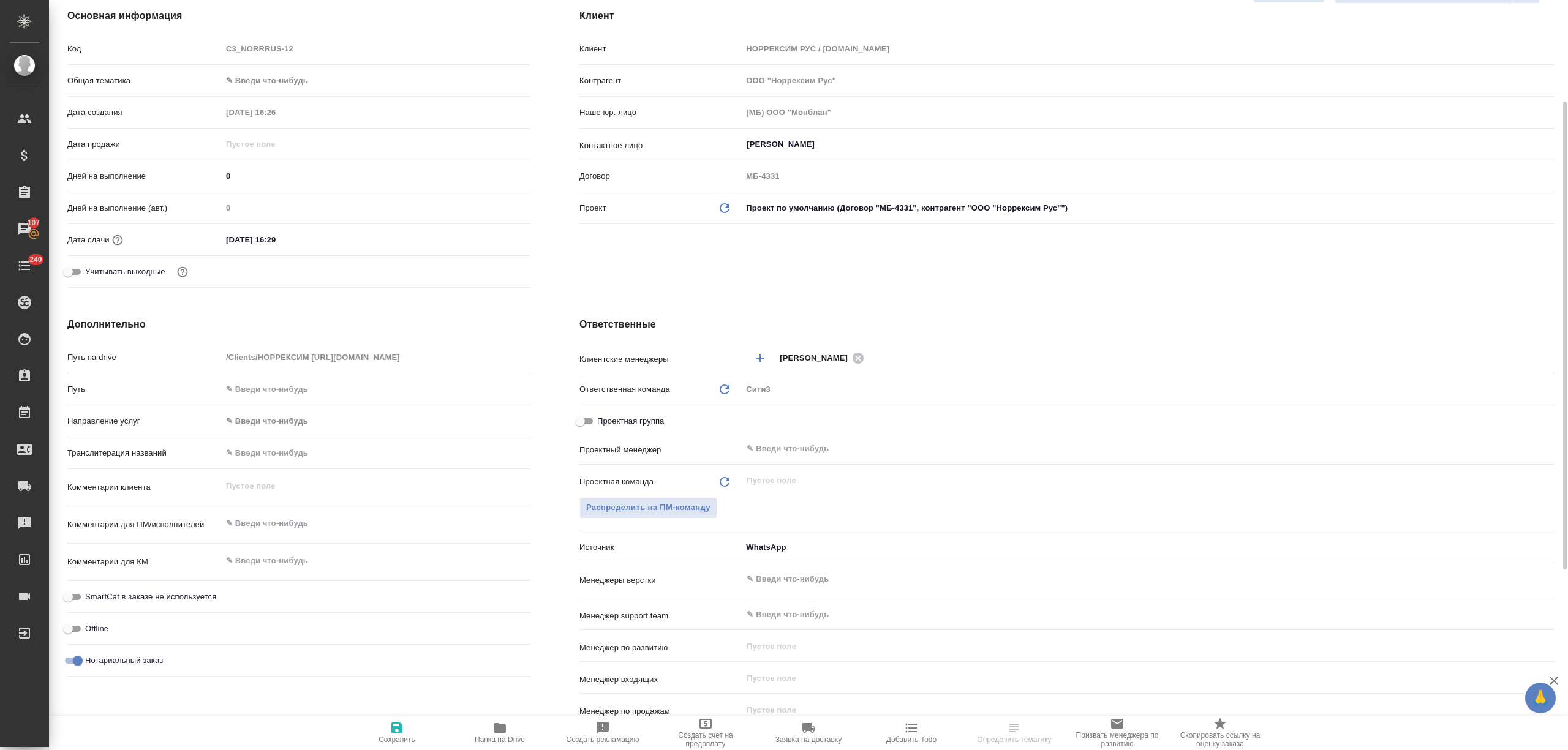
click at [403, 729] on icon "button" at bounding box center [397, 728] width 15 height 15
type textarea "x"
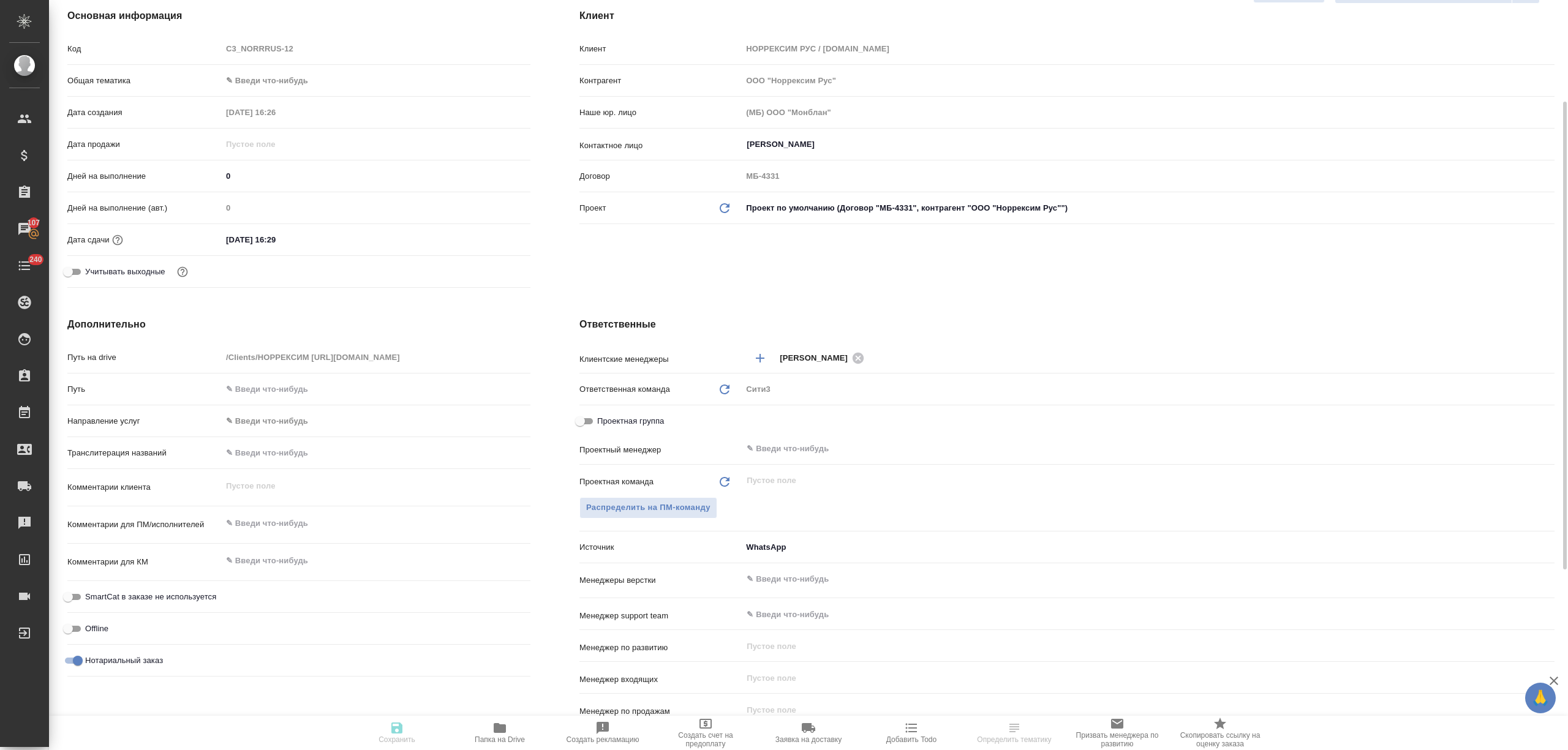
type textarea "x"
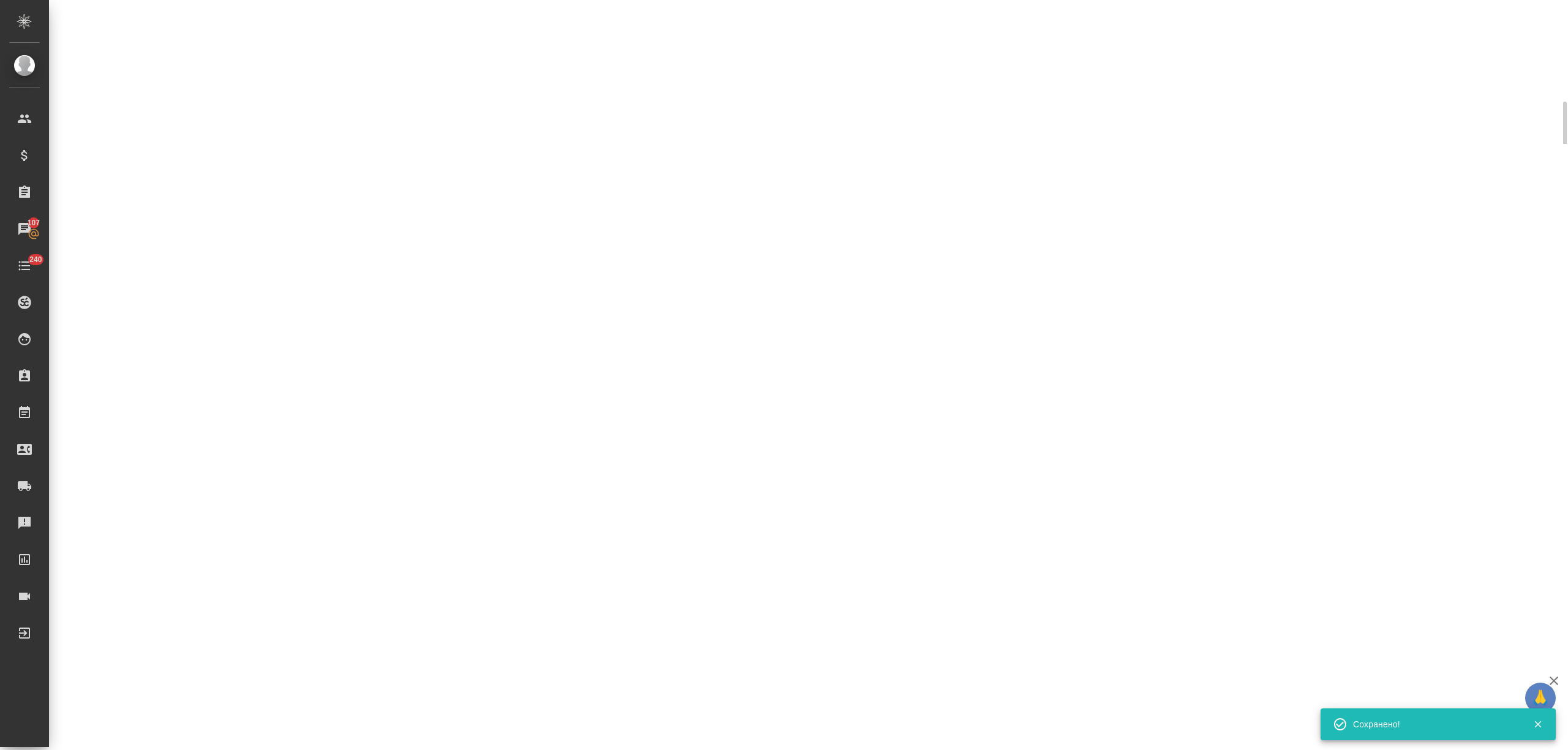
select select "RU"
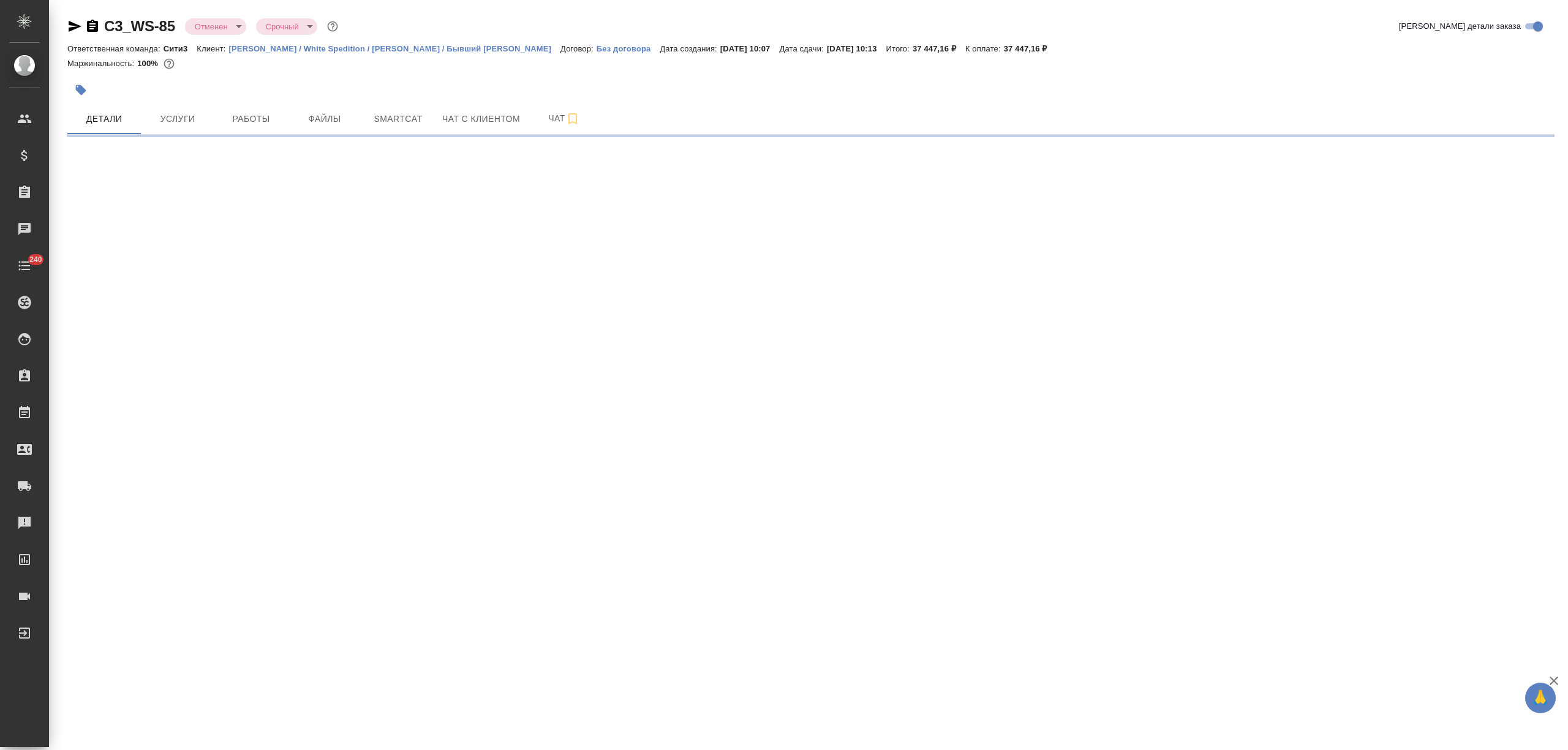
select select "RU"
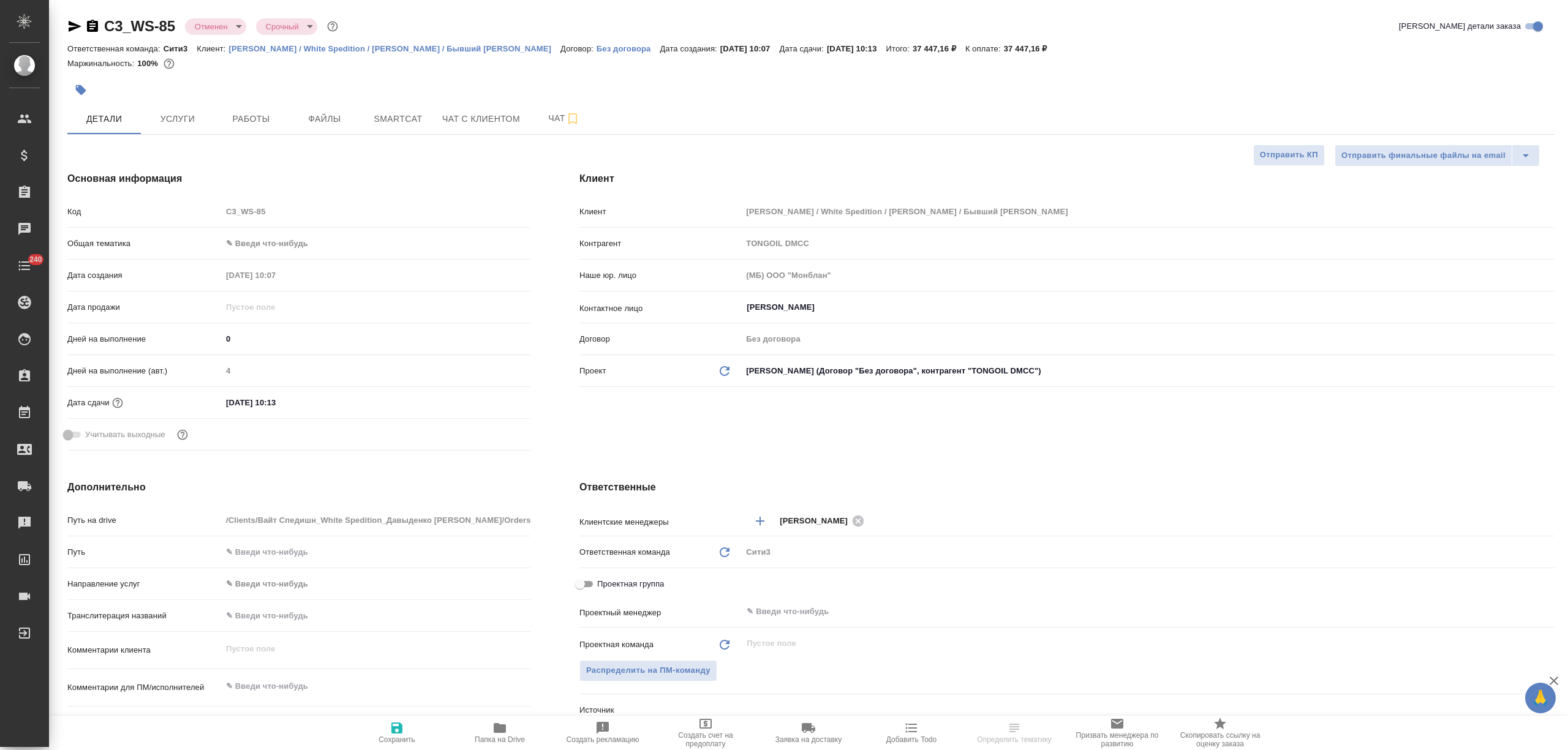
type textarea "x"
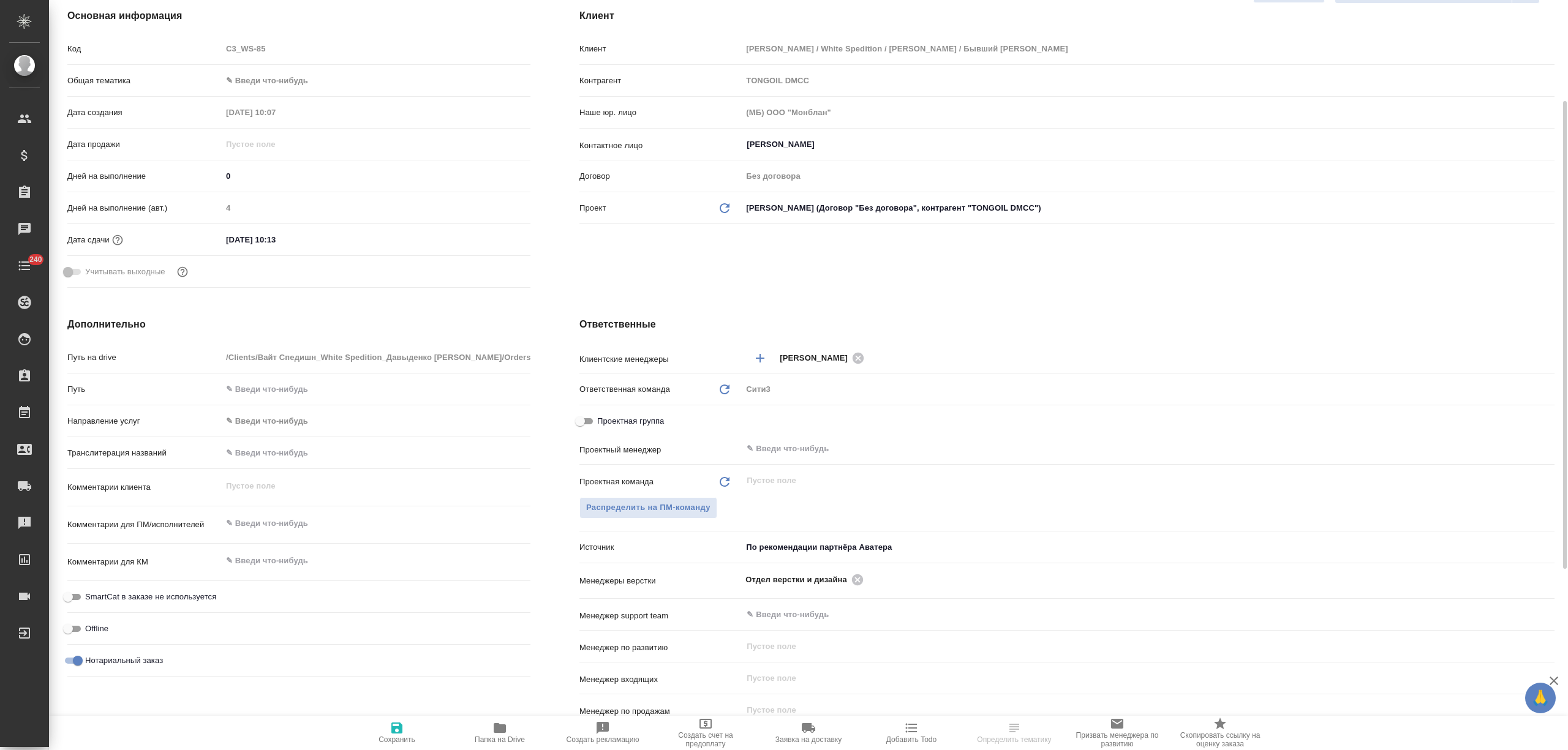
type textarea "x"
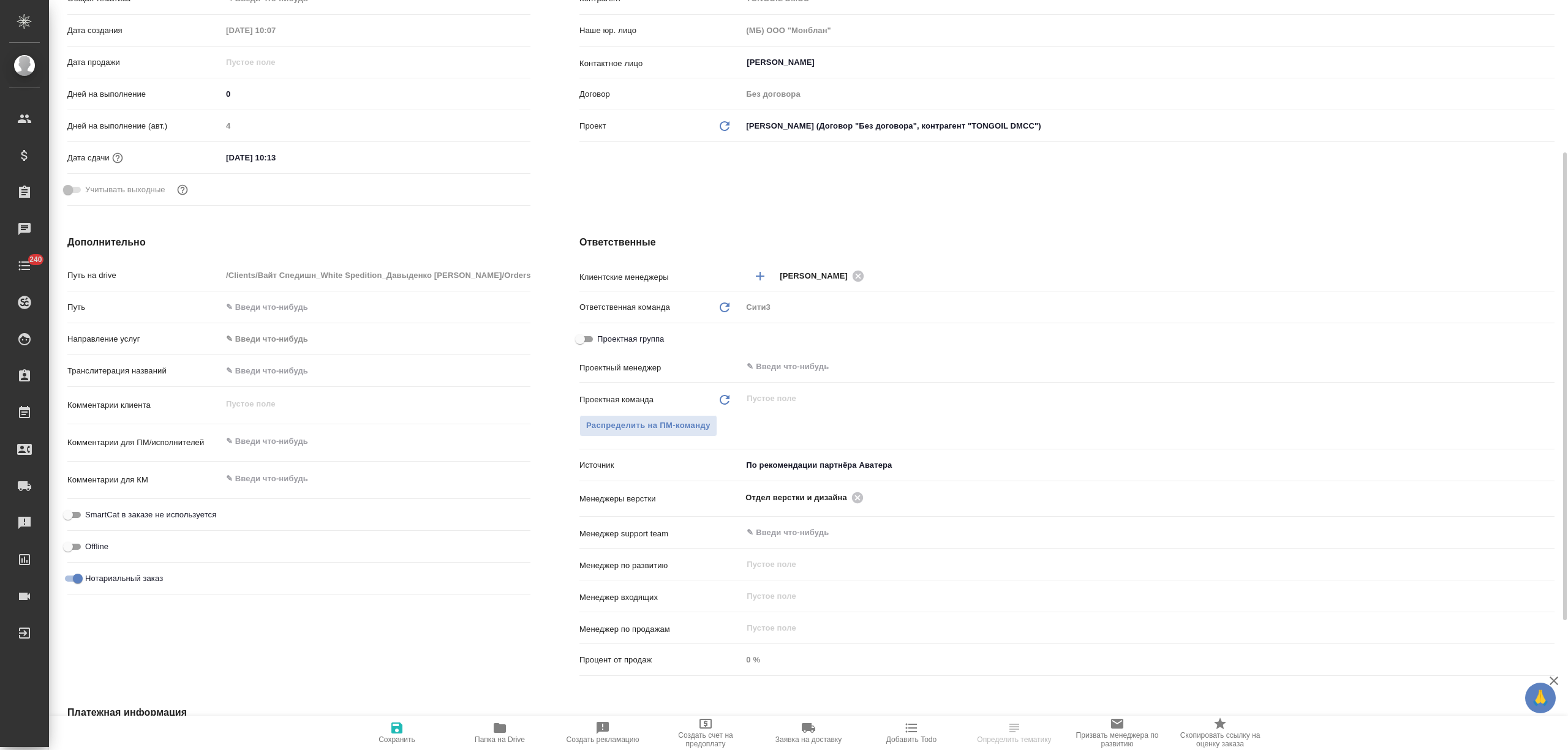
type textarea "x"
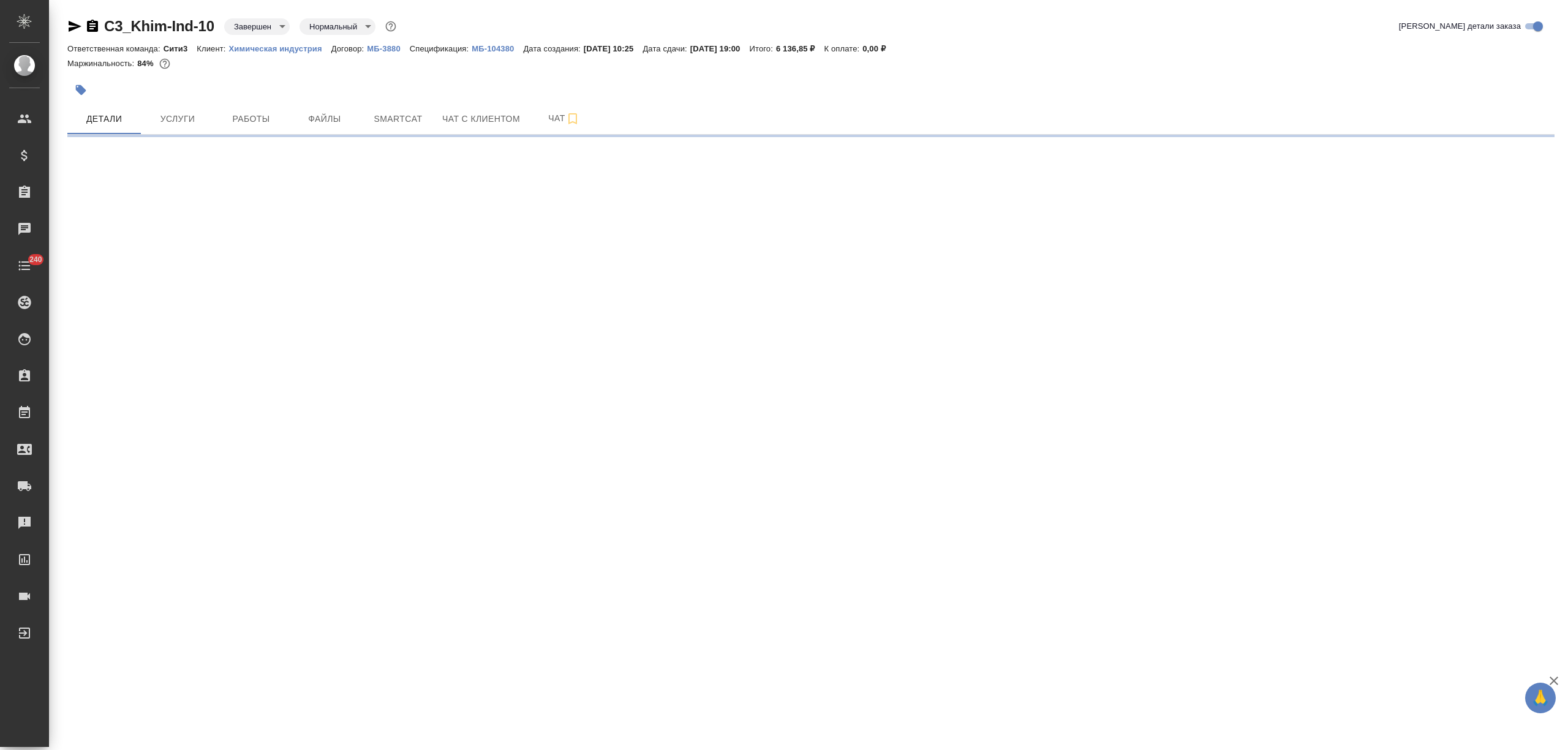
select select "RU"
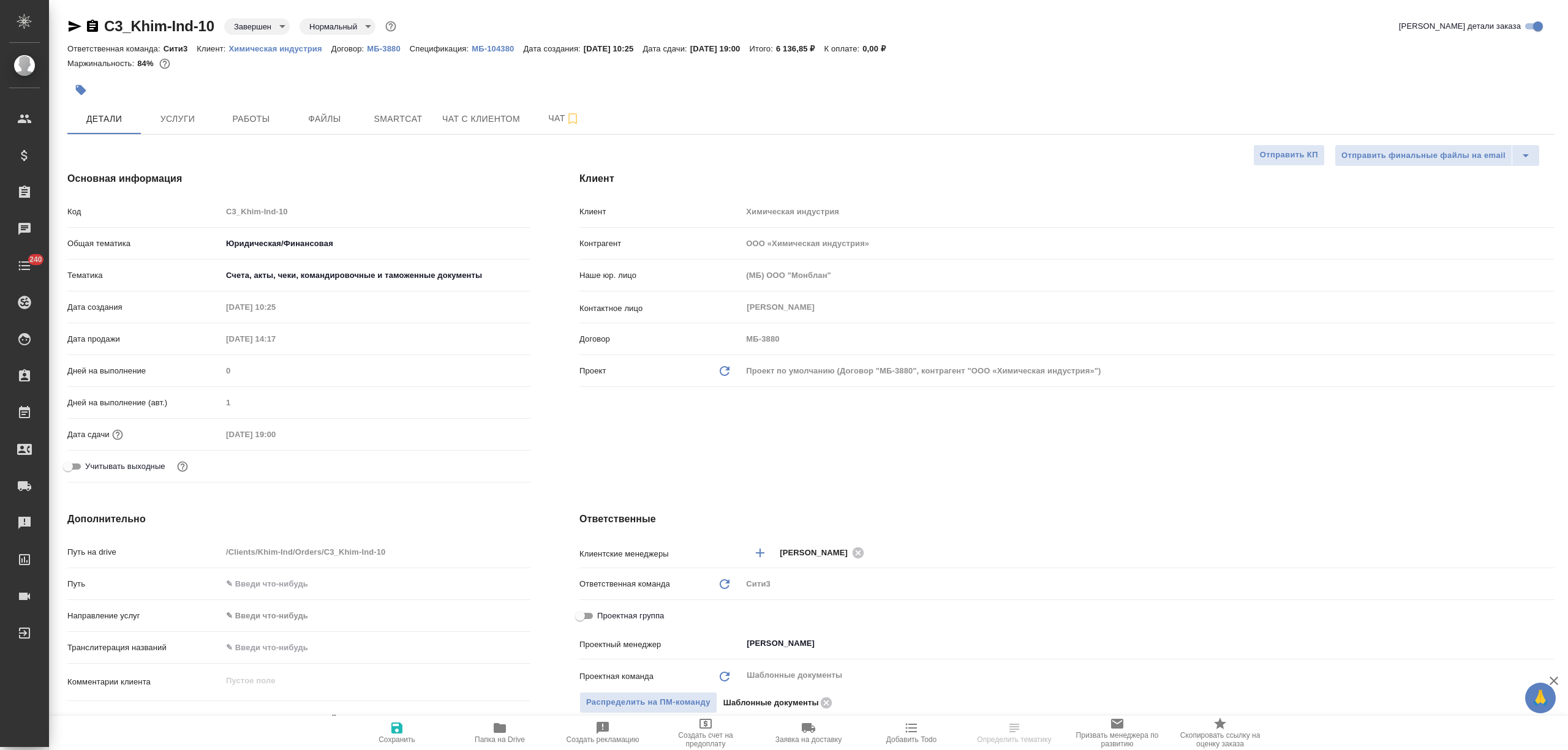
type textarea "x"
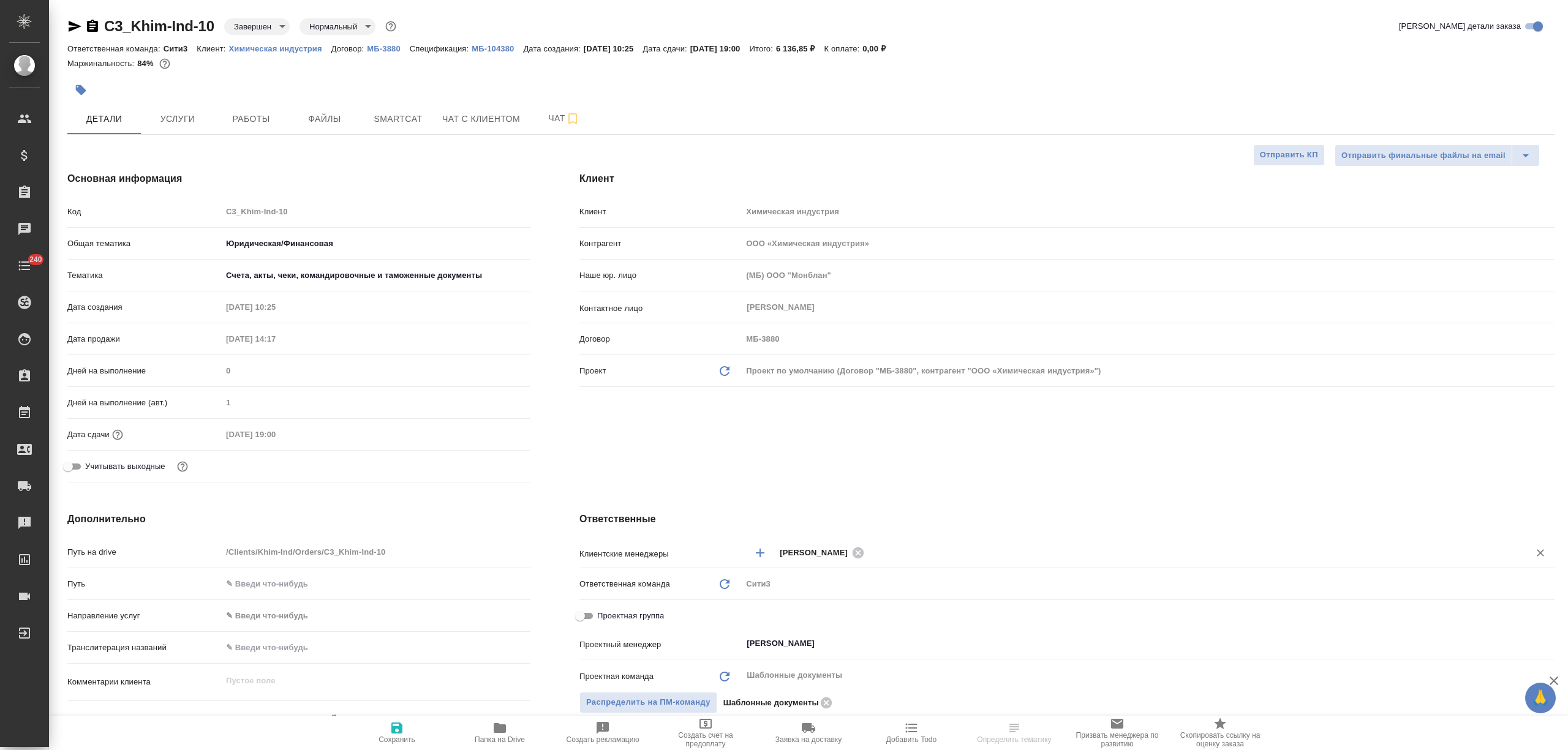
type textarea "x"
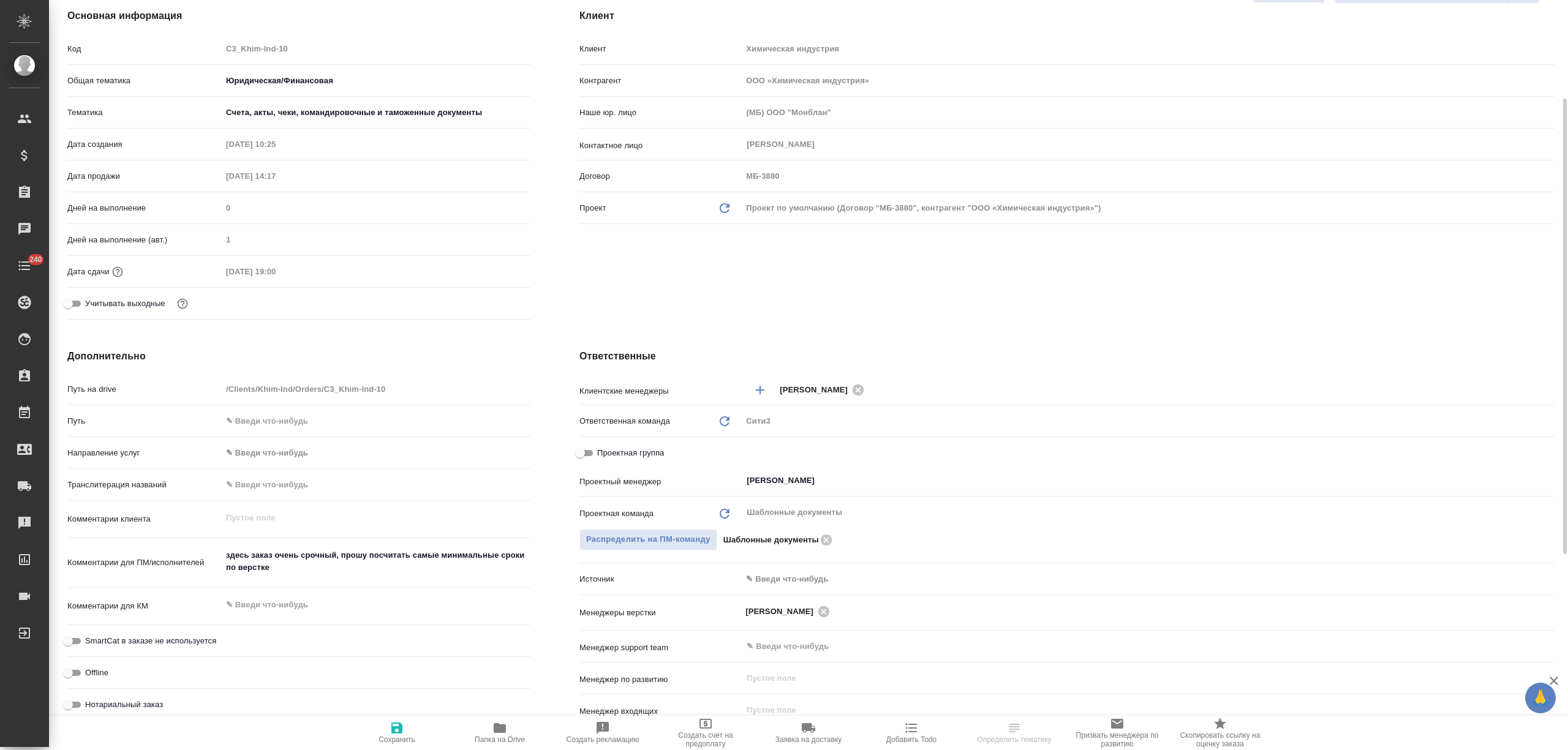
click at [757, 577] on body "🙏 .cls-1 fill:#fff; AWATERA [PERSON_NAME] Спецификации Заказы Чаты 240 Todo Про…" at bounding box center [784, 375] width 1568 height 750
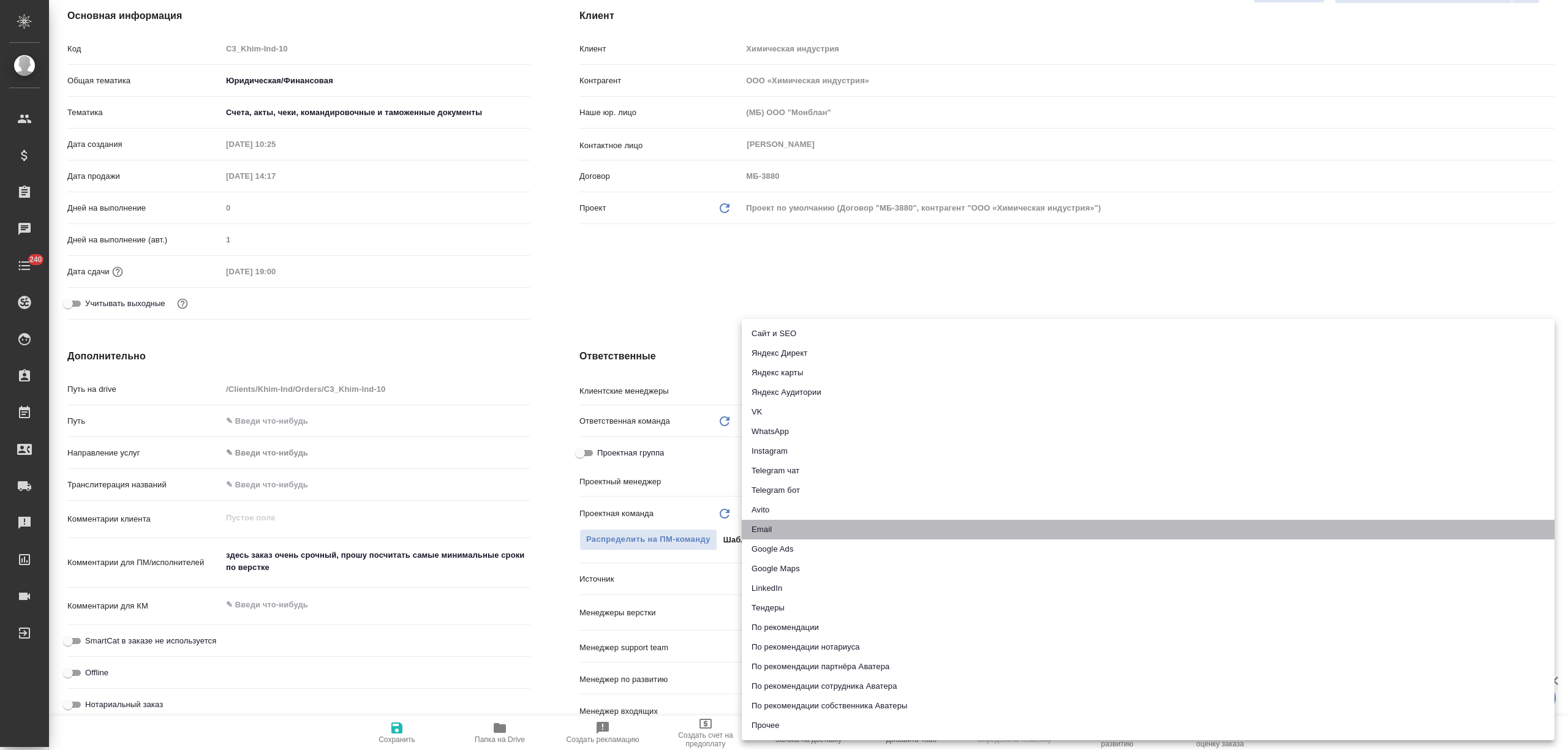
click at [772, 531] on li "Email" at bounding box center [1148, 530] width 813 height 20
type textarea "x"
type input "emailAds"
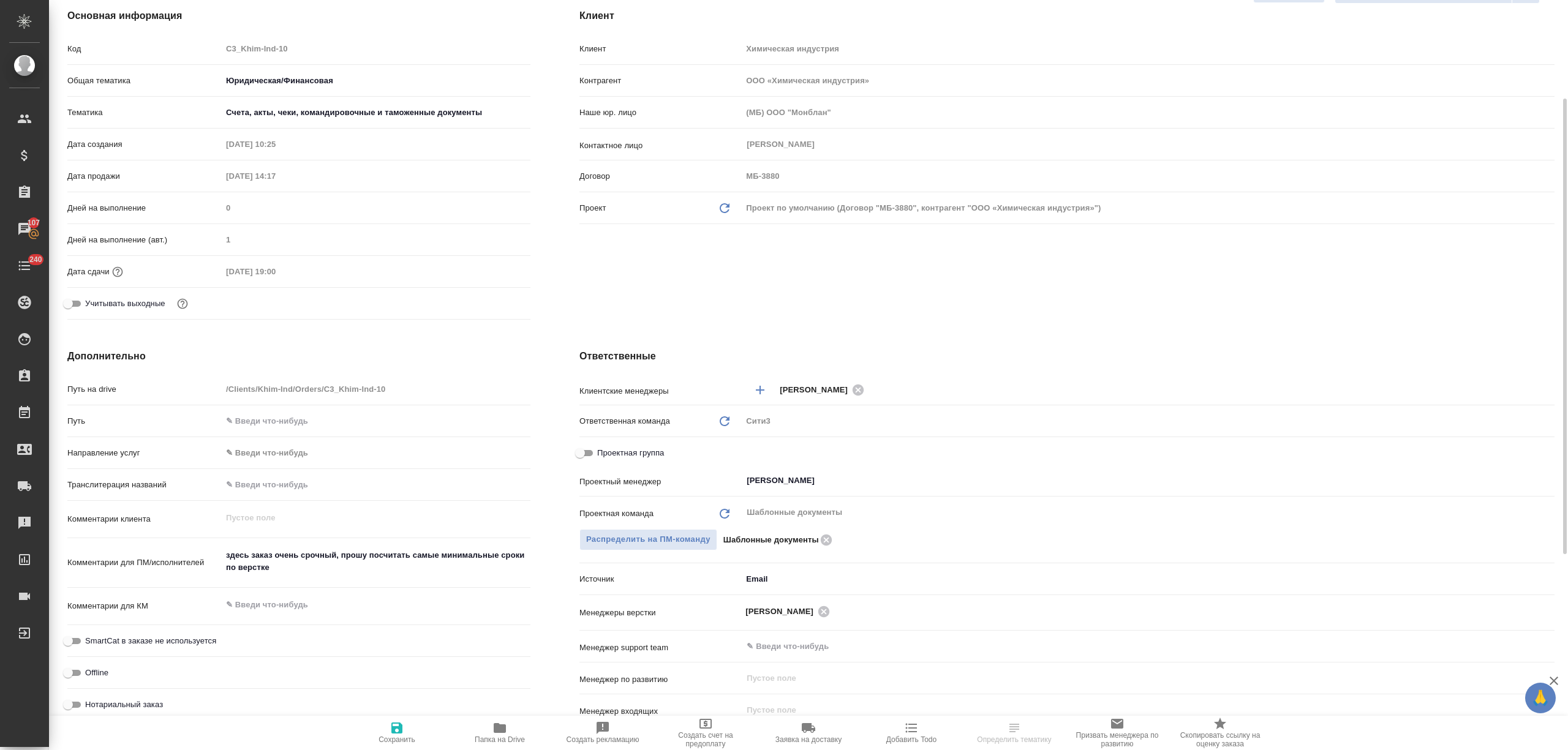
click at [397, 723] on icon "button" at bounding box center [397, 728] width 11 height 11
type textarea "x"
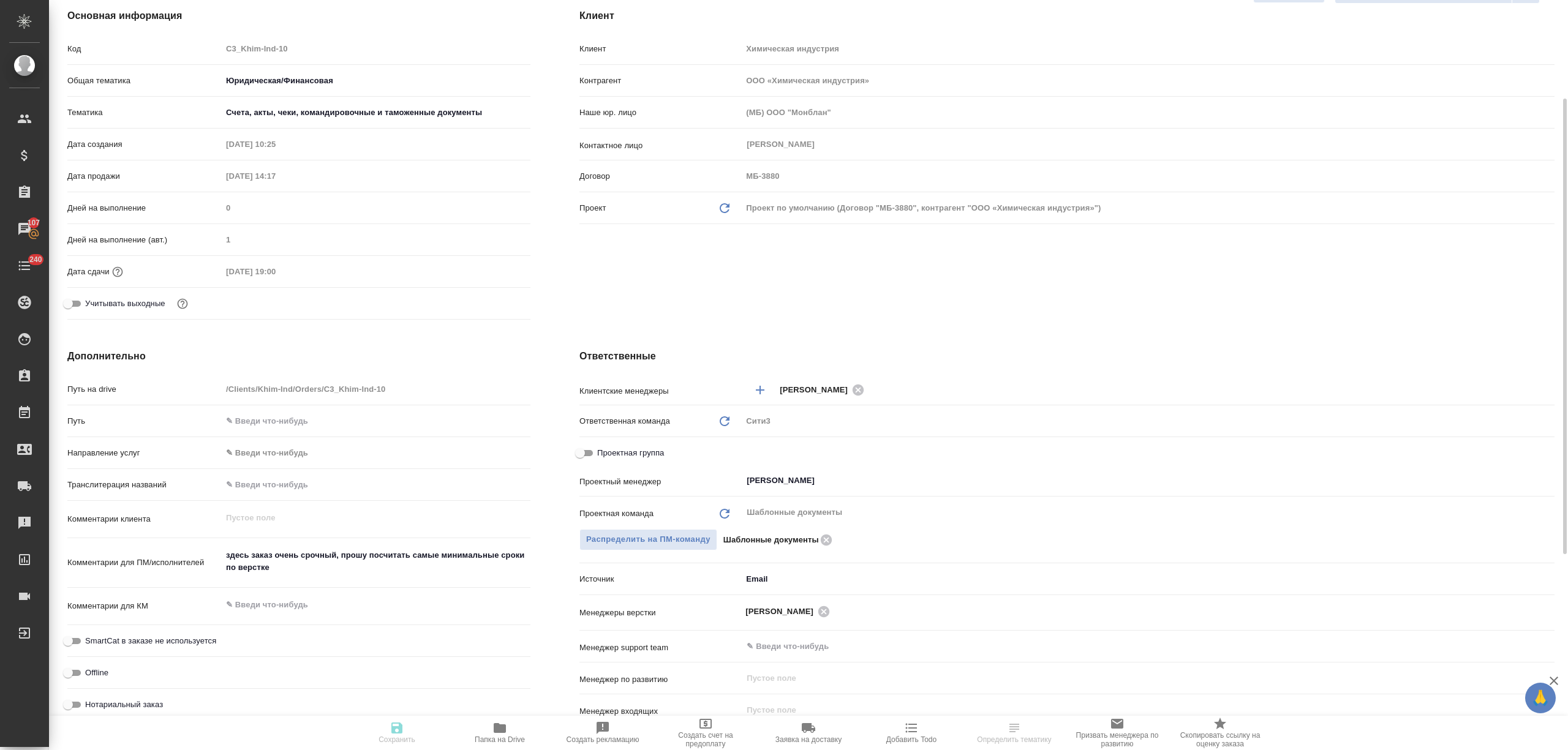
type textarea "x"
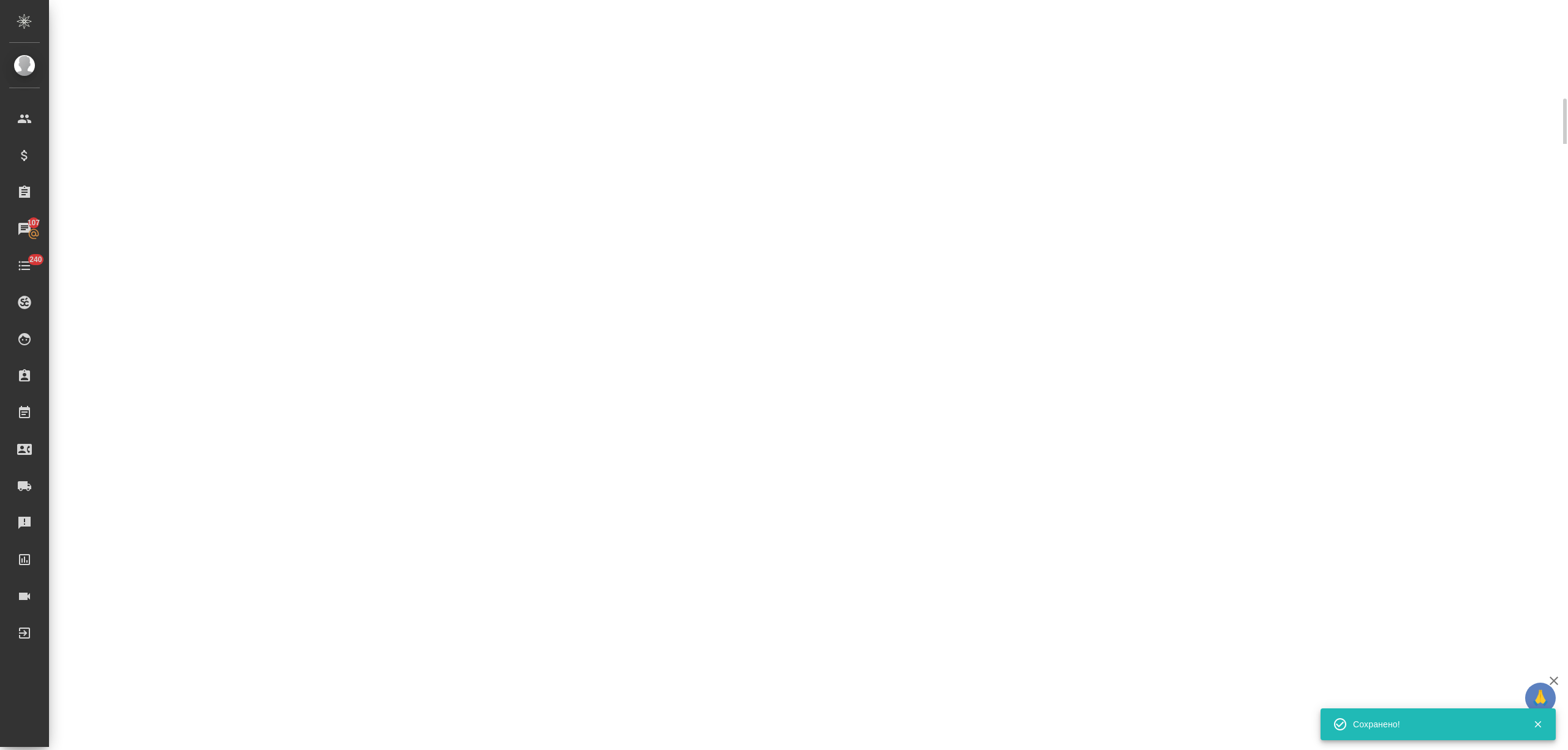
select select "RU"
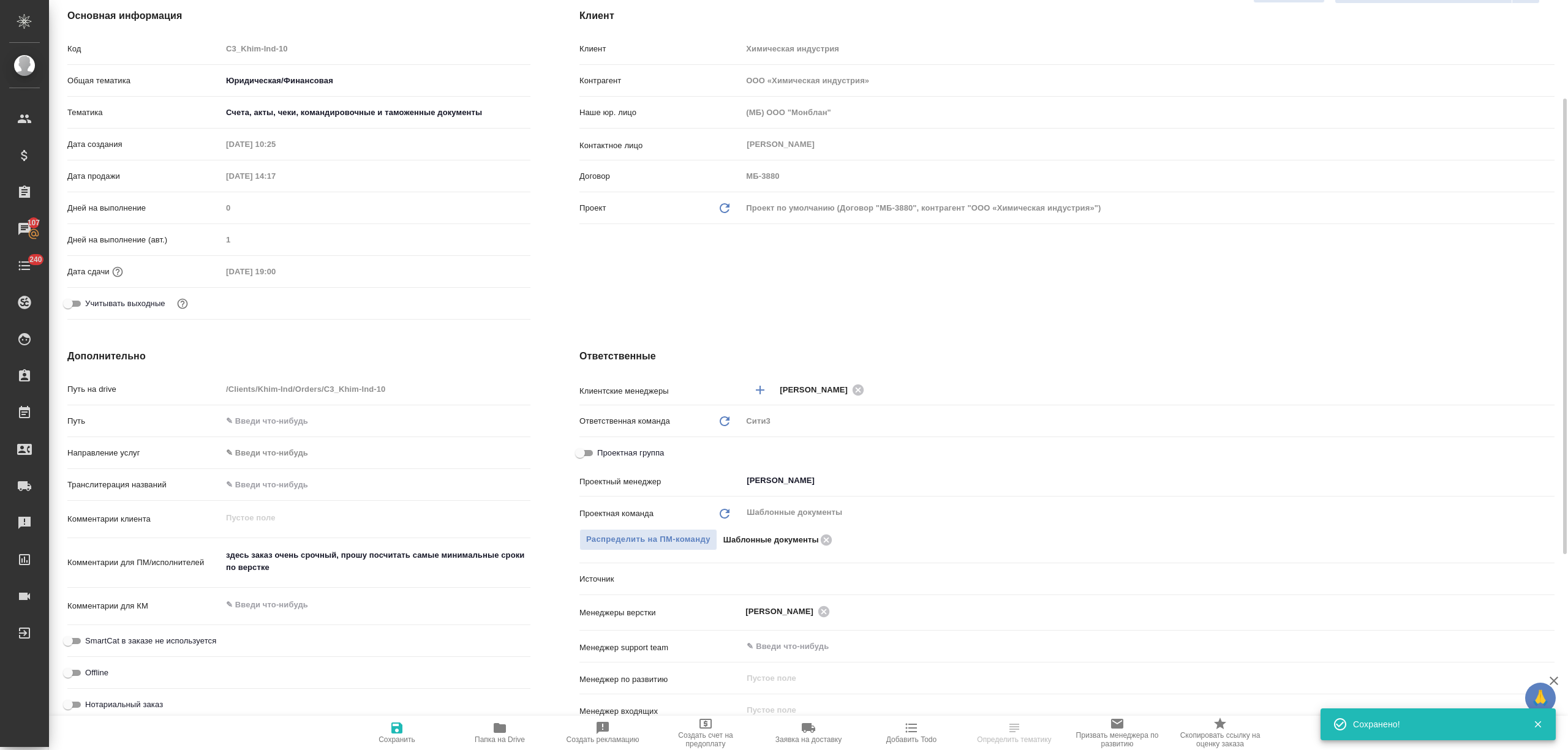
type textarea "x"
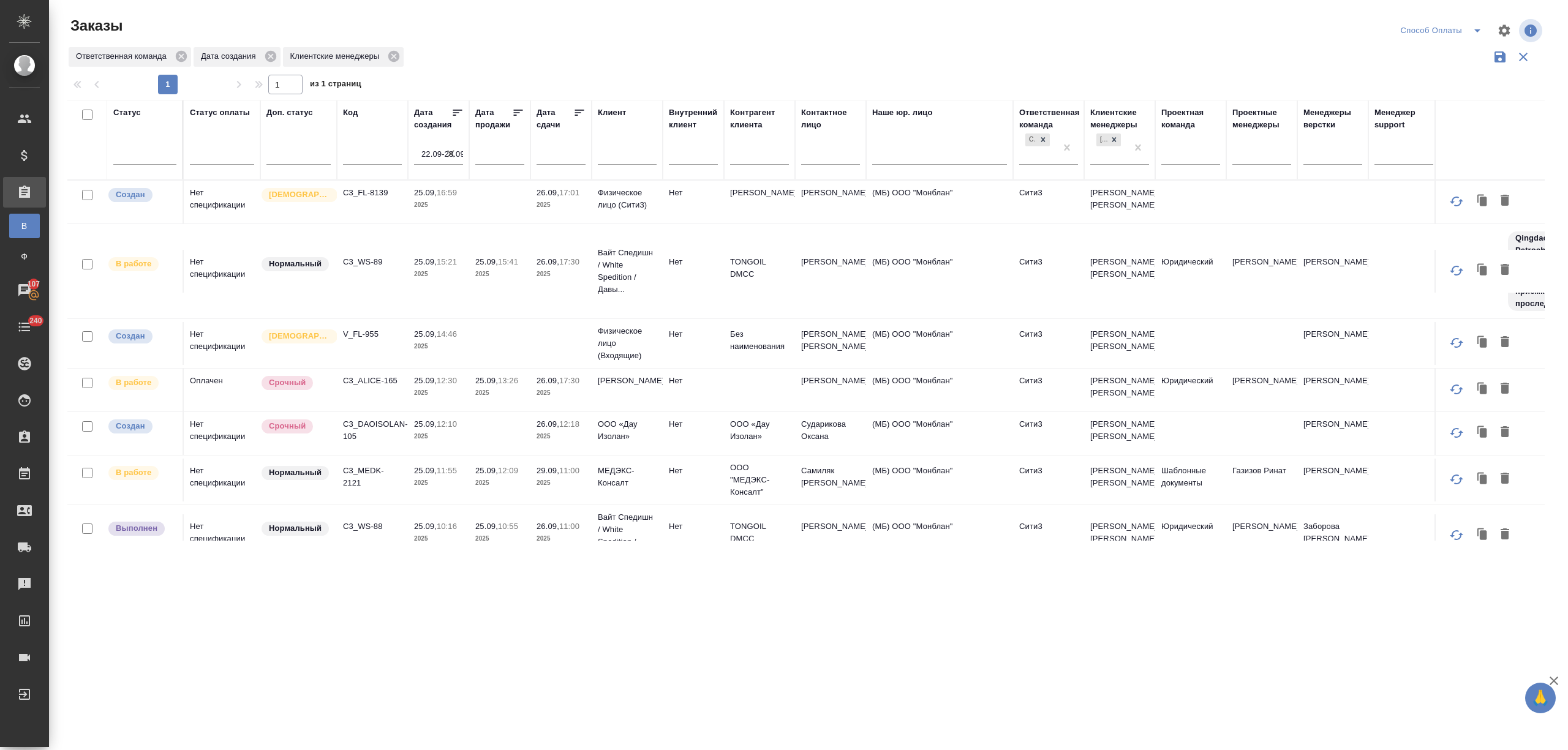
scroll to position [422, 0]
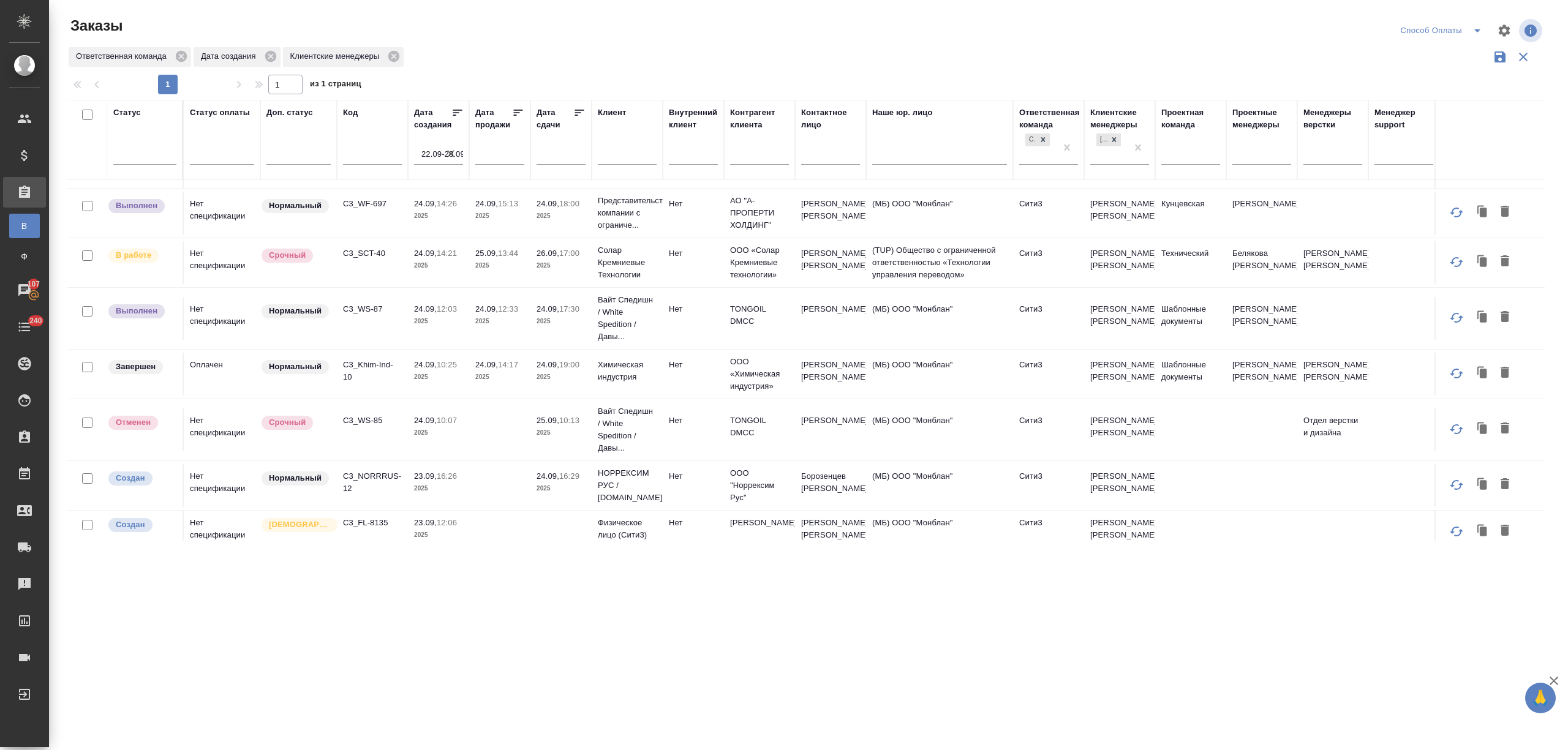
click at [369, 314] on p "C3_WS-87" at bounding box center [372, 308] width 59 height 12
click at [362, 256] on p "C3_SCT-40" at bounding box center [372, 253] width 59 height 12
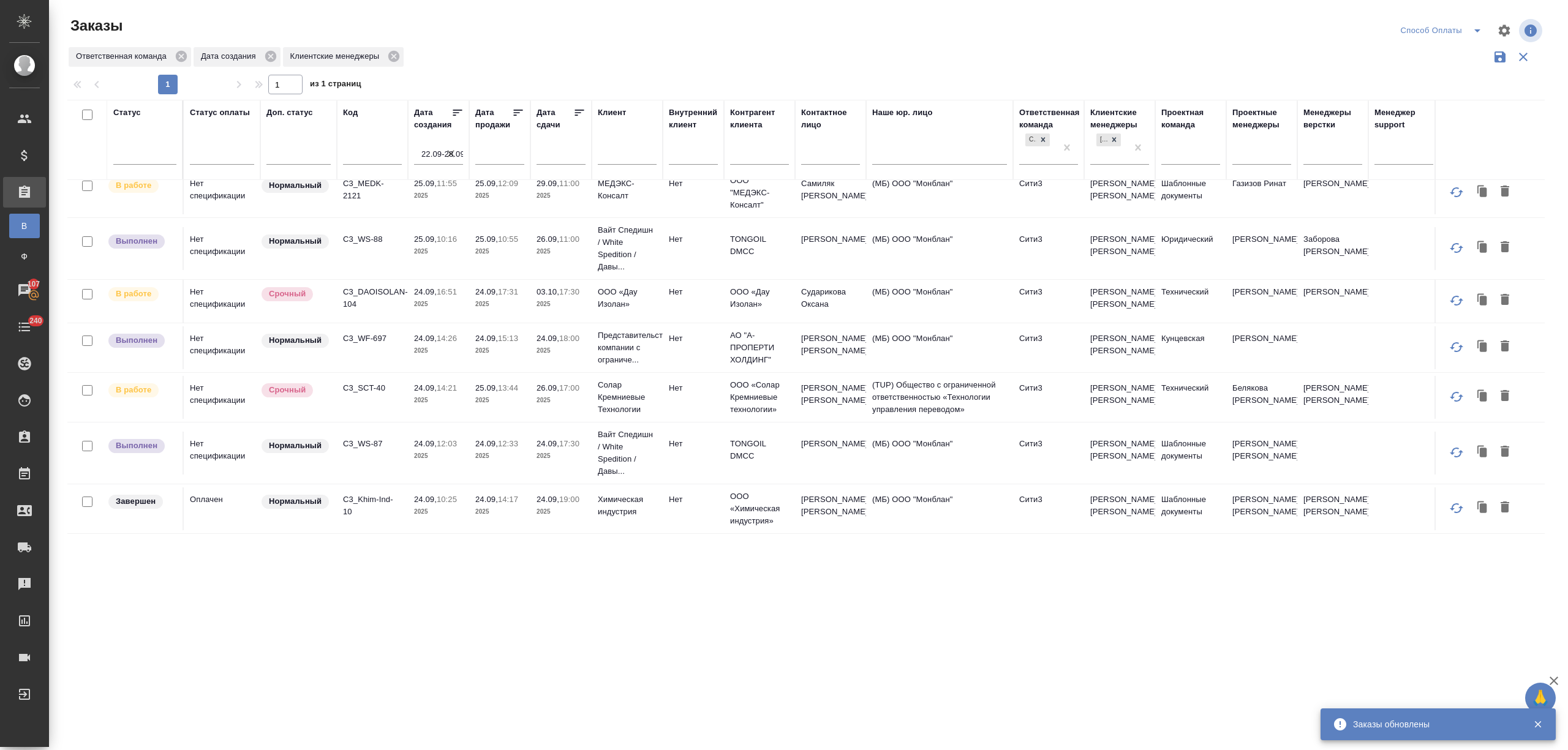
scroll to position [258, 0]
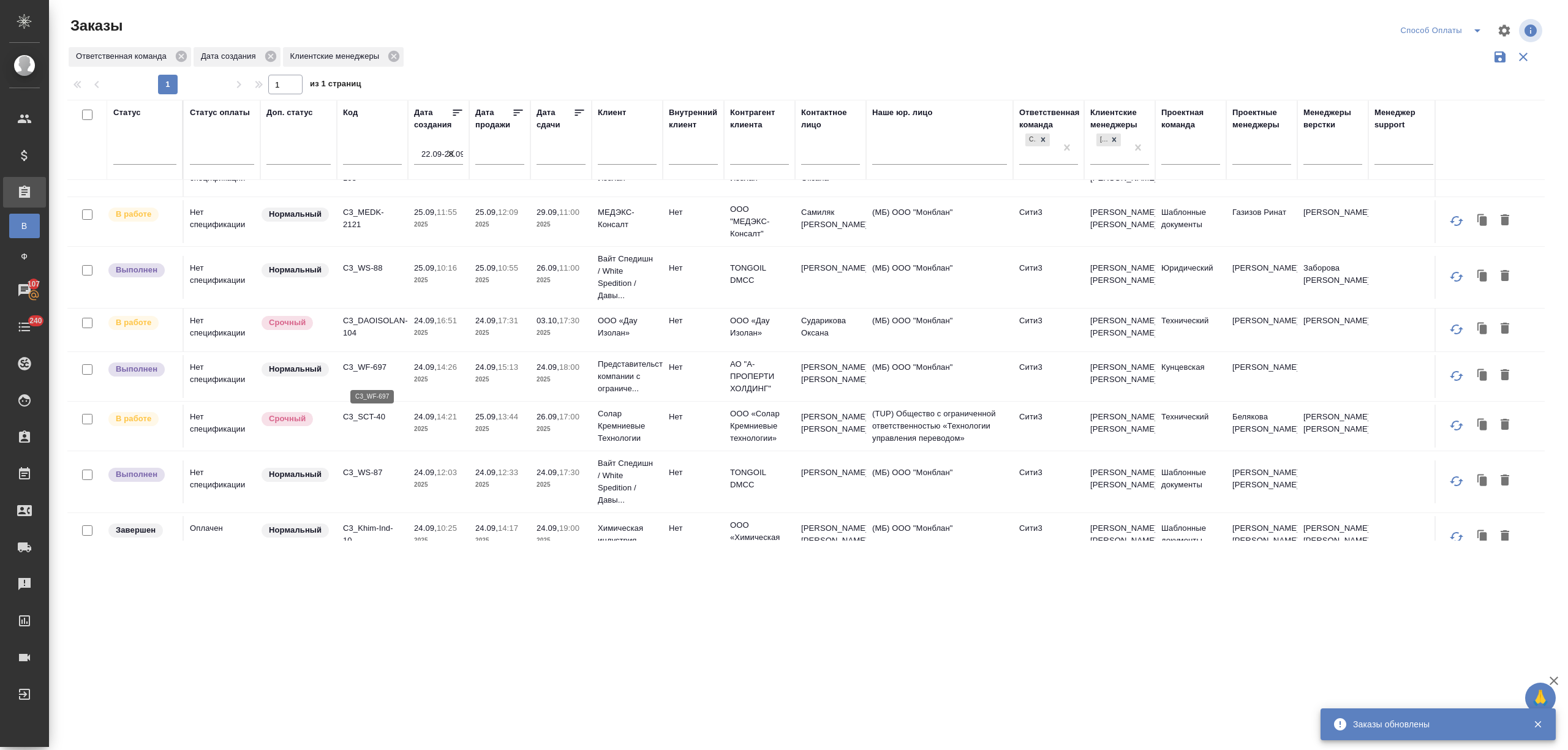
click at [374, 372] on p "C3_WF-697" at bounding box center [372, 367] width 59 height 12
click at [357, 330] on p "C3_DAOISOLAN-104" at bounding box center [372, 327] width 59 height 25
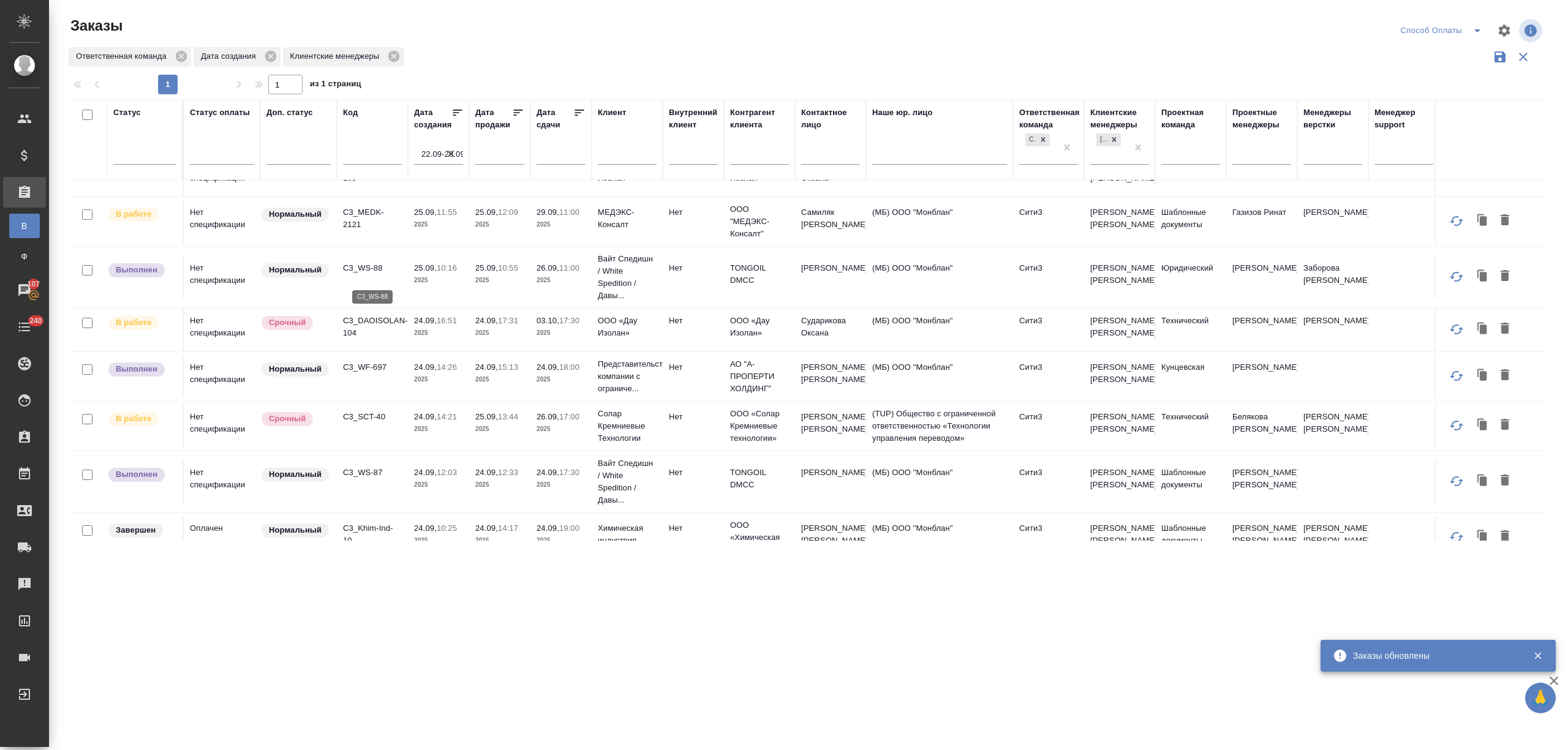
click at [362, 271] on p "C3_WS-88" at bounding box center [372, 267] width 59 height 12
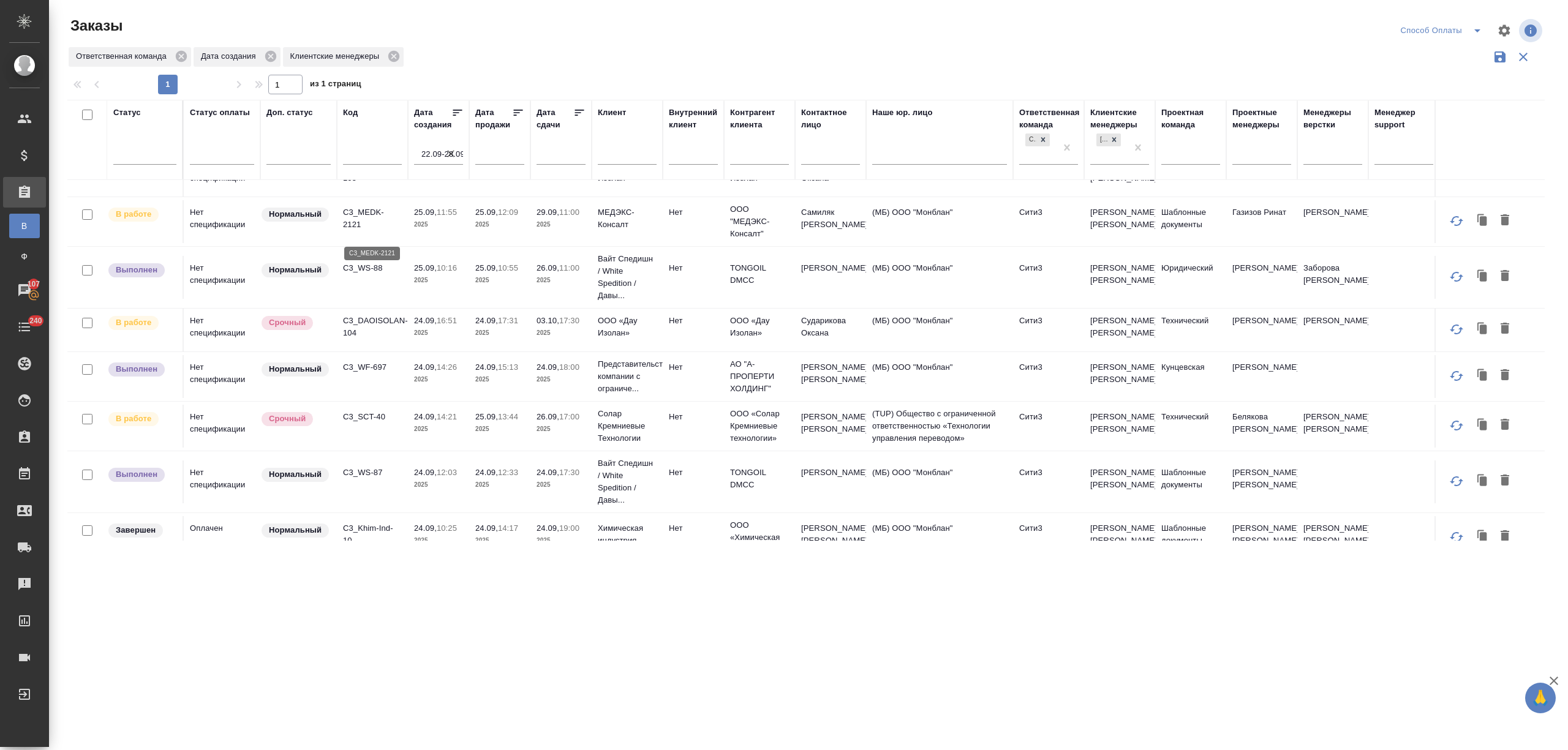
click at [360, 229] on p "C3_MEDK-2121" at bounding box center [372, 219] width 59 height 25
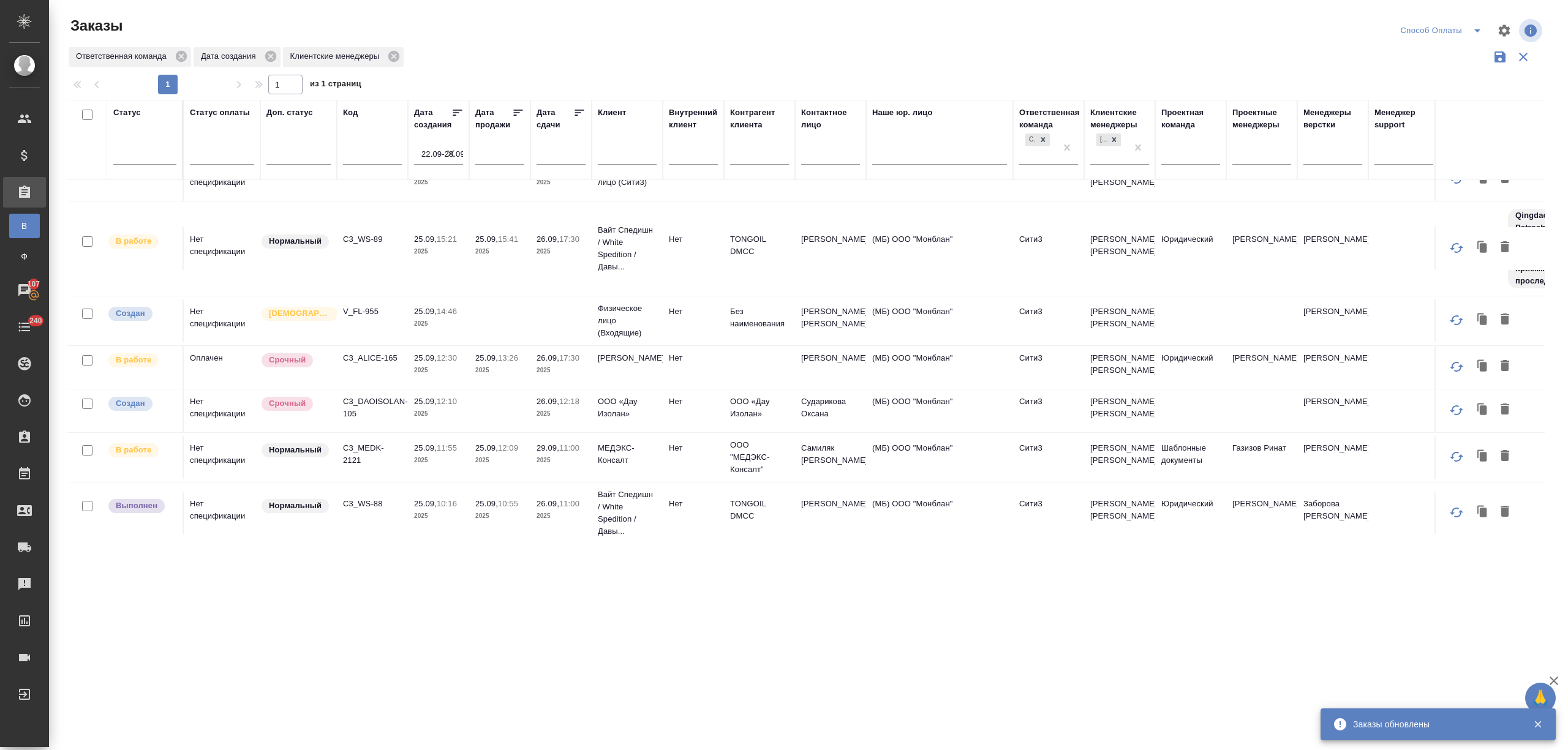
scroll to position [13, 0]
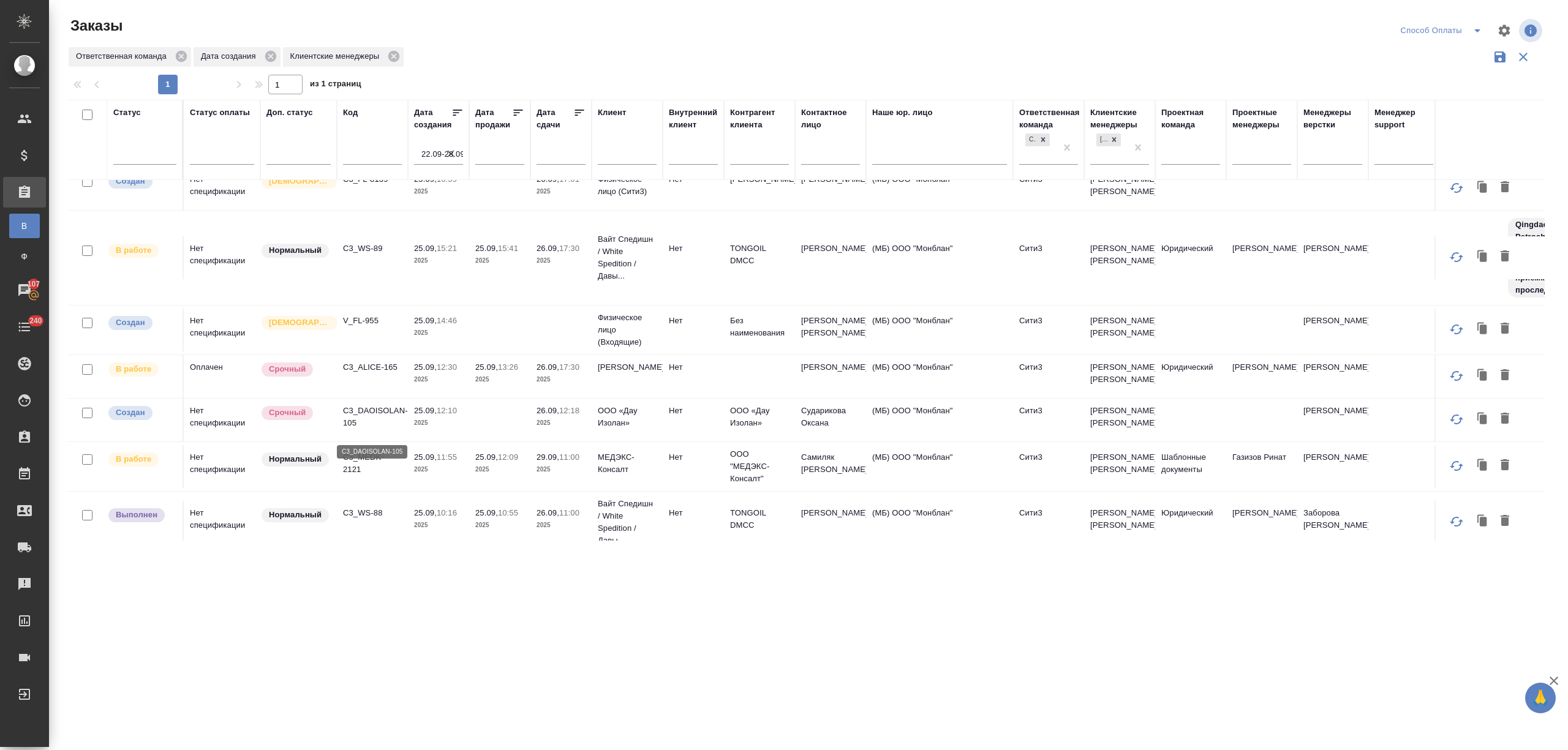
click at [349, 429] on p "C3_DAOISOLAN-105" at bounding box center [372, 417] width 59 height 25
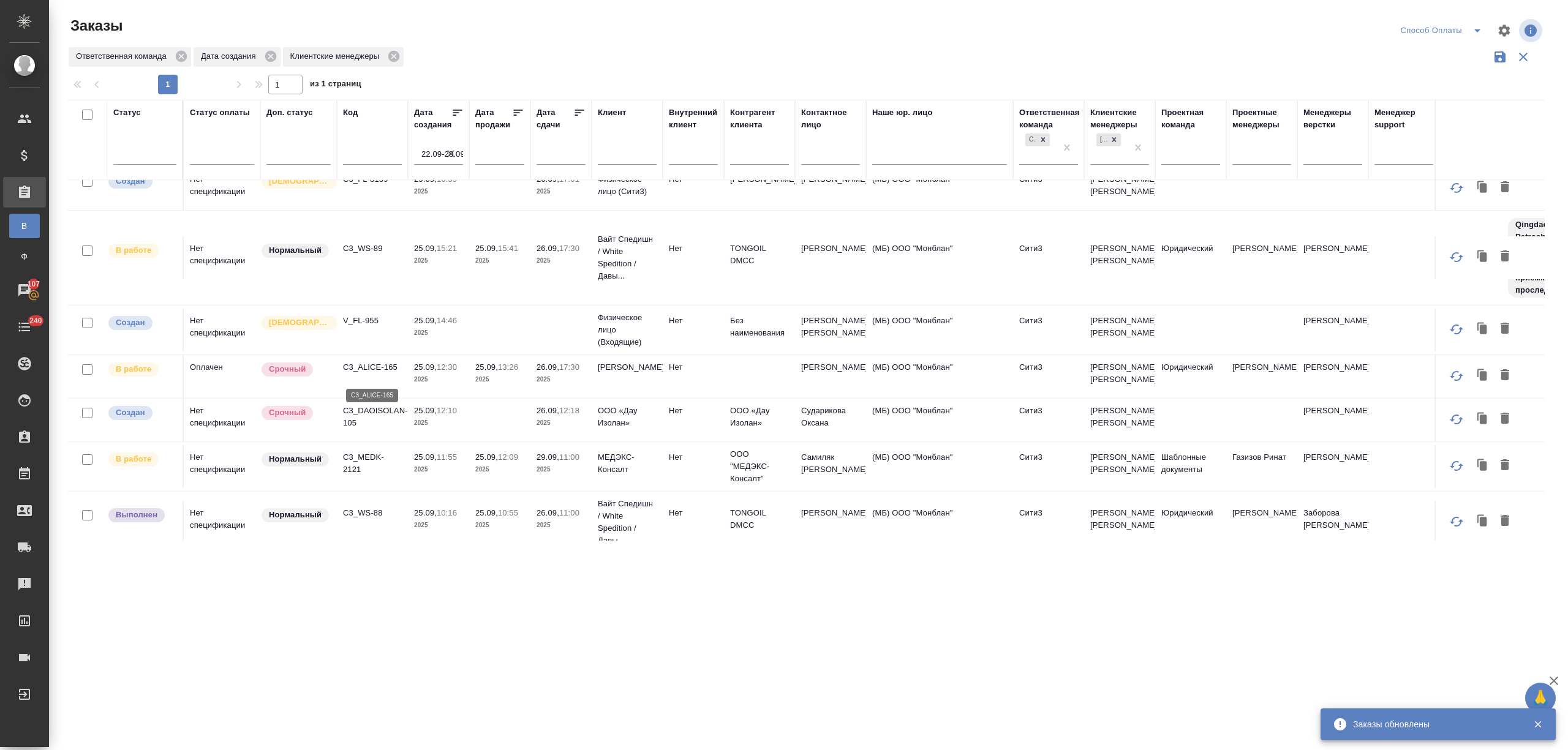
click at [366, 371] on p "C3_ALICE-165" at bounding box center [372, 367] width 59 height 12
click at [360, 323] on p "V_FL-955" at bounding box center [372, 321] width 59 height 12
click at [357, 248] on p "C3_WS-89" at bounding box center [372, 248] width 59 height 12
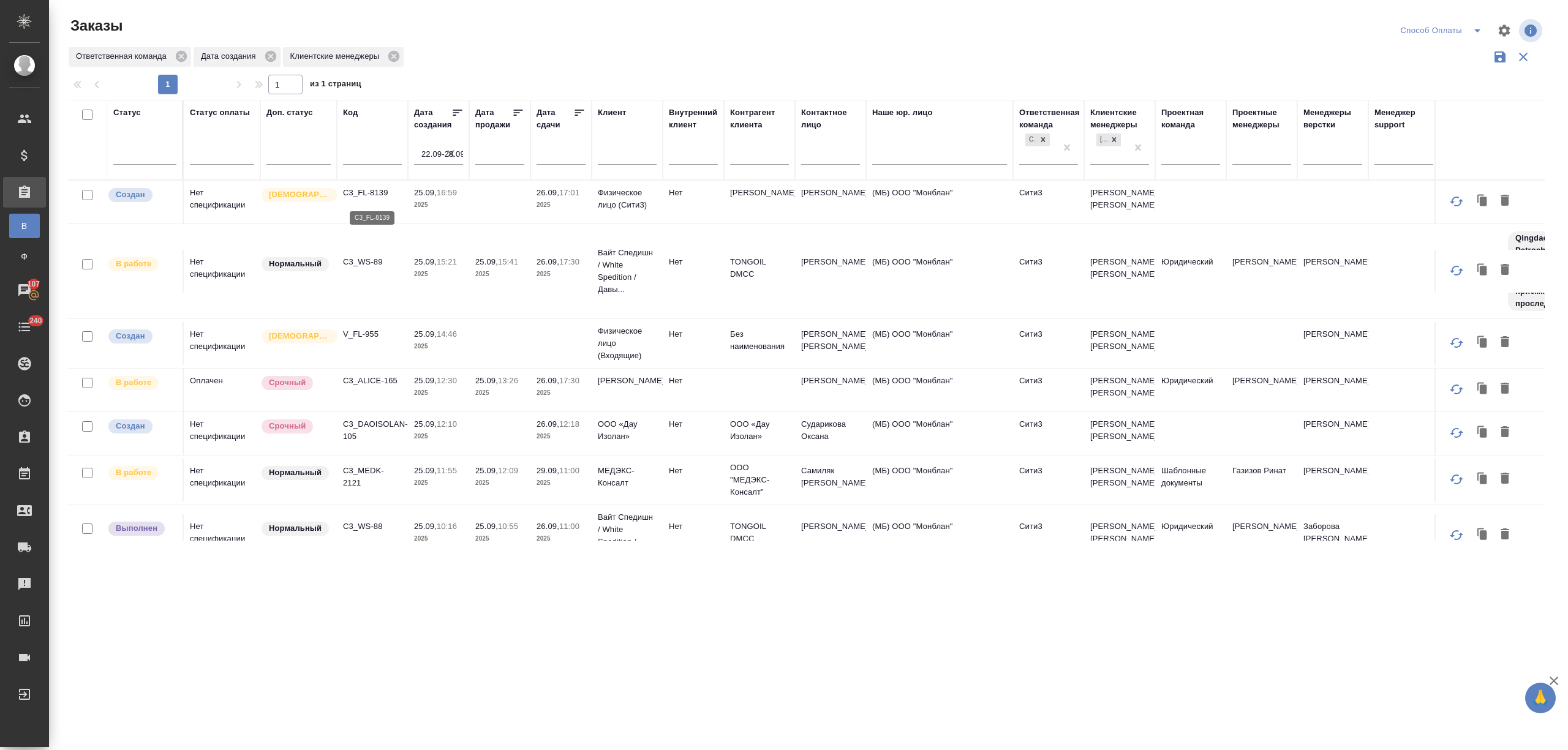
click at [372, 196] on p "C3_FL-8139" at bounding box center [372, 192] width 59 height 12
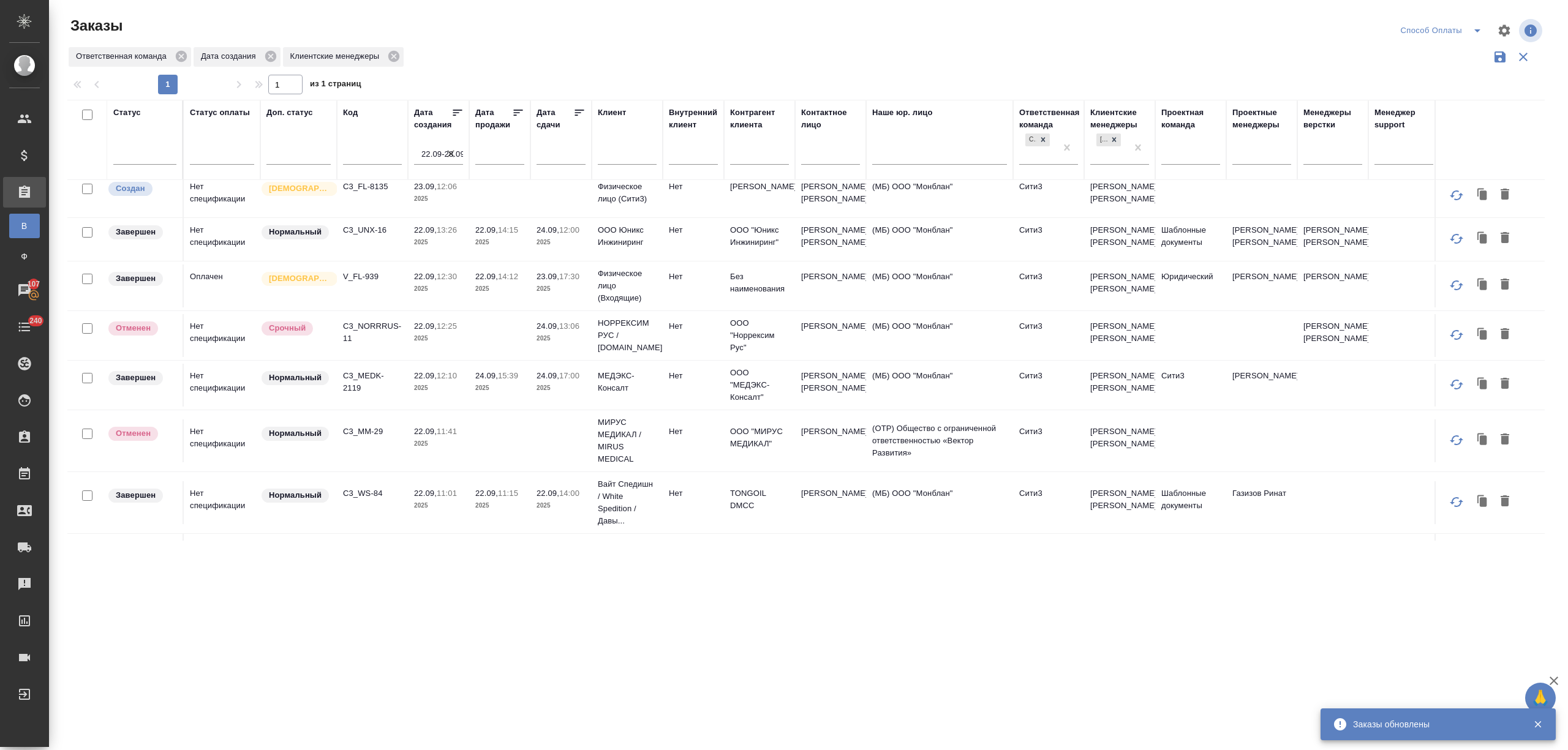
scroll to position [817, 0]
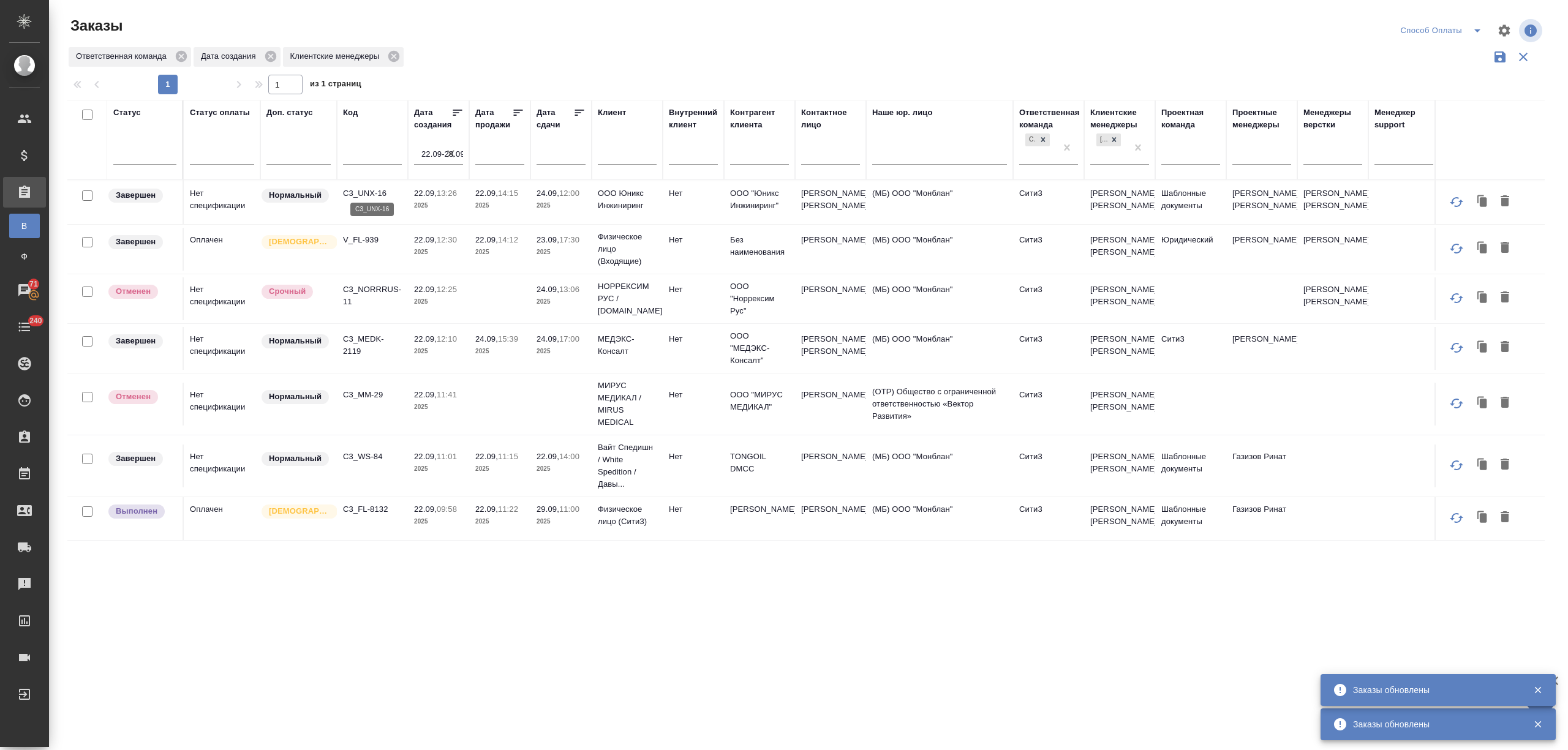
click at [362, 188] on p "C3_UNX-16" at bounding box center [372, 193] width 59 height 12
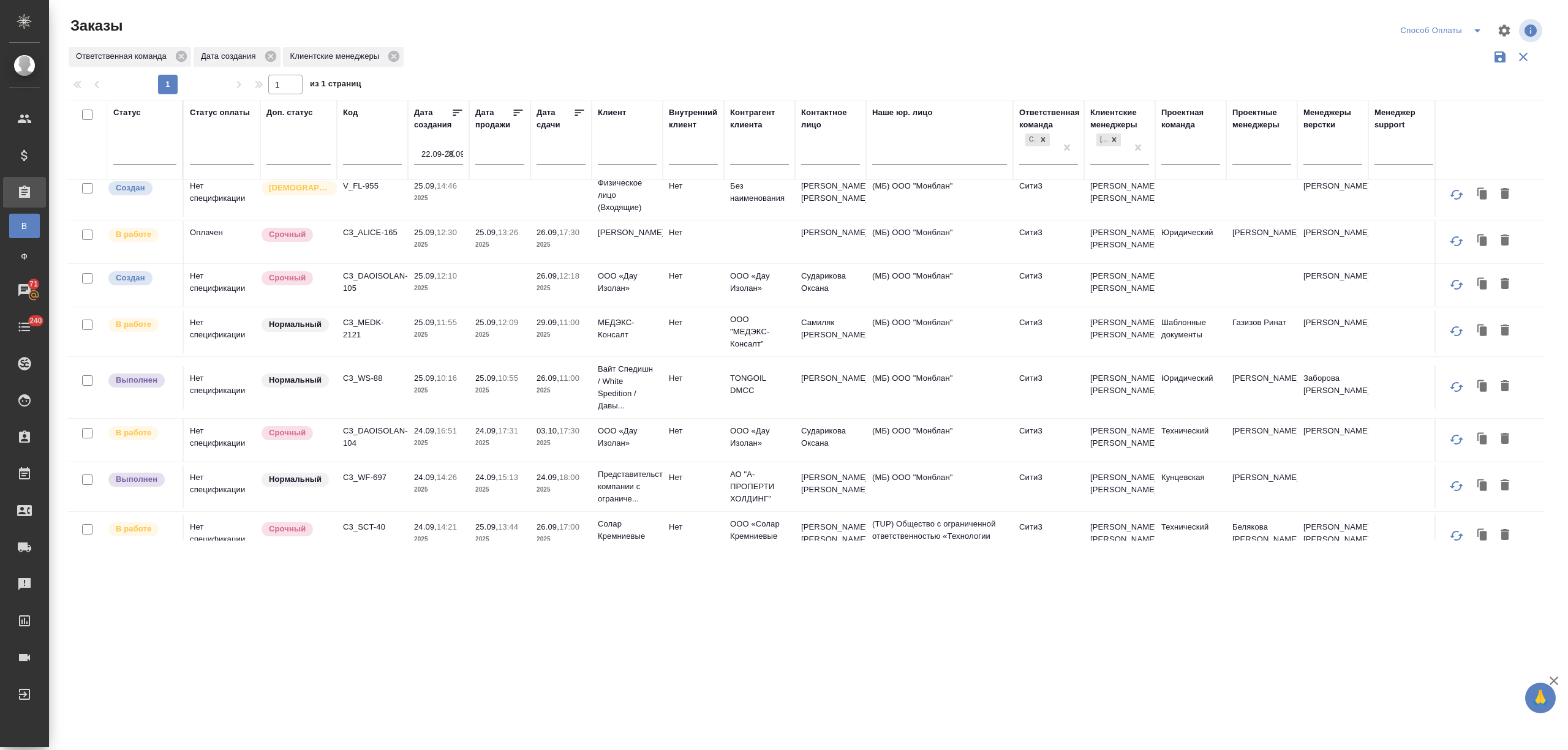
scroll to position [0, 0]
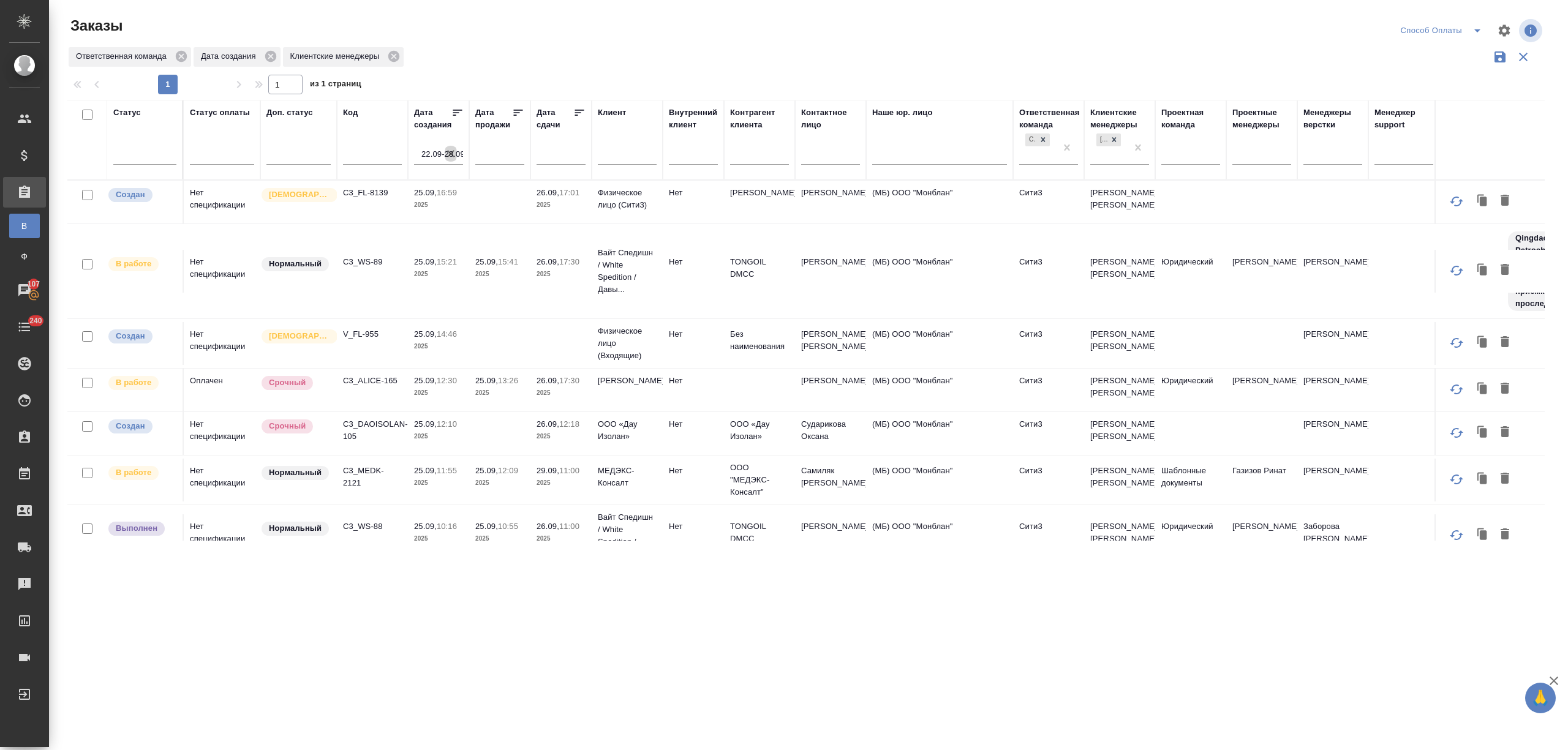
drag, startPoint x: 454, startPoint y: 145, endPoint x: 558, endPoint y: 42, distance: 146.4
click at [452, 147] on button "button" at bounding box center [450, 154] width 12 height 22
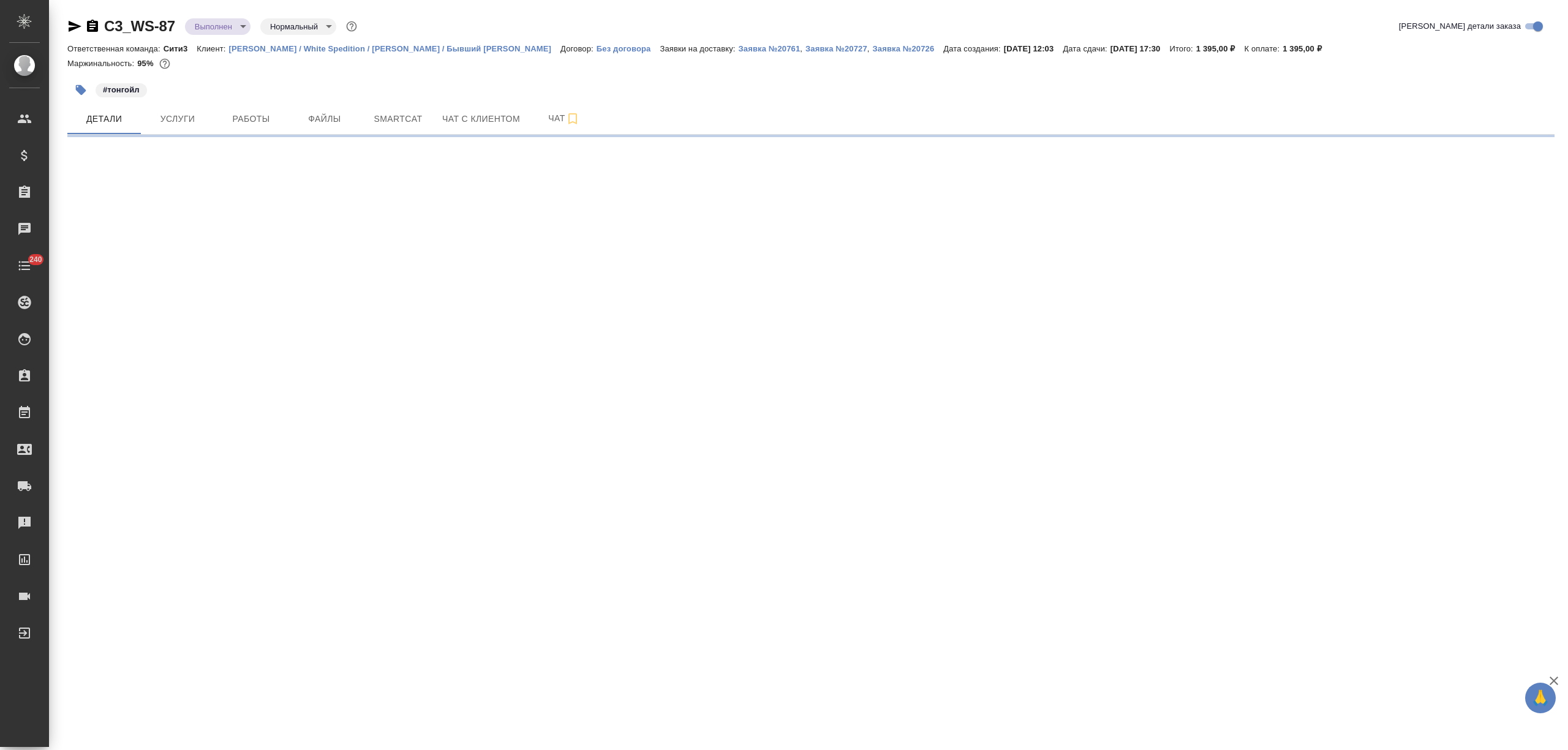
select select "RU"
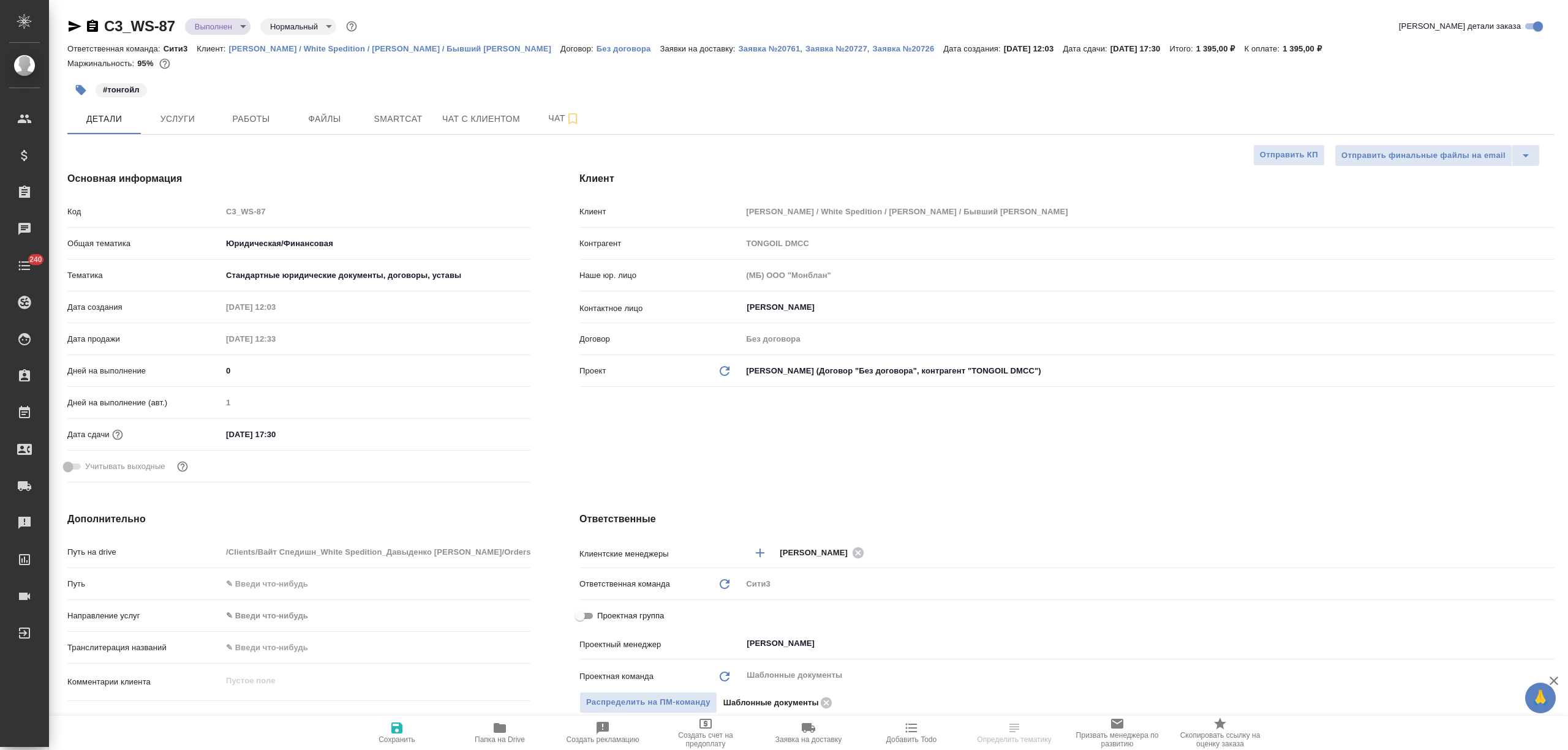
type textarea "x"
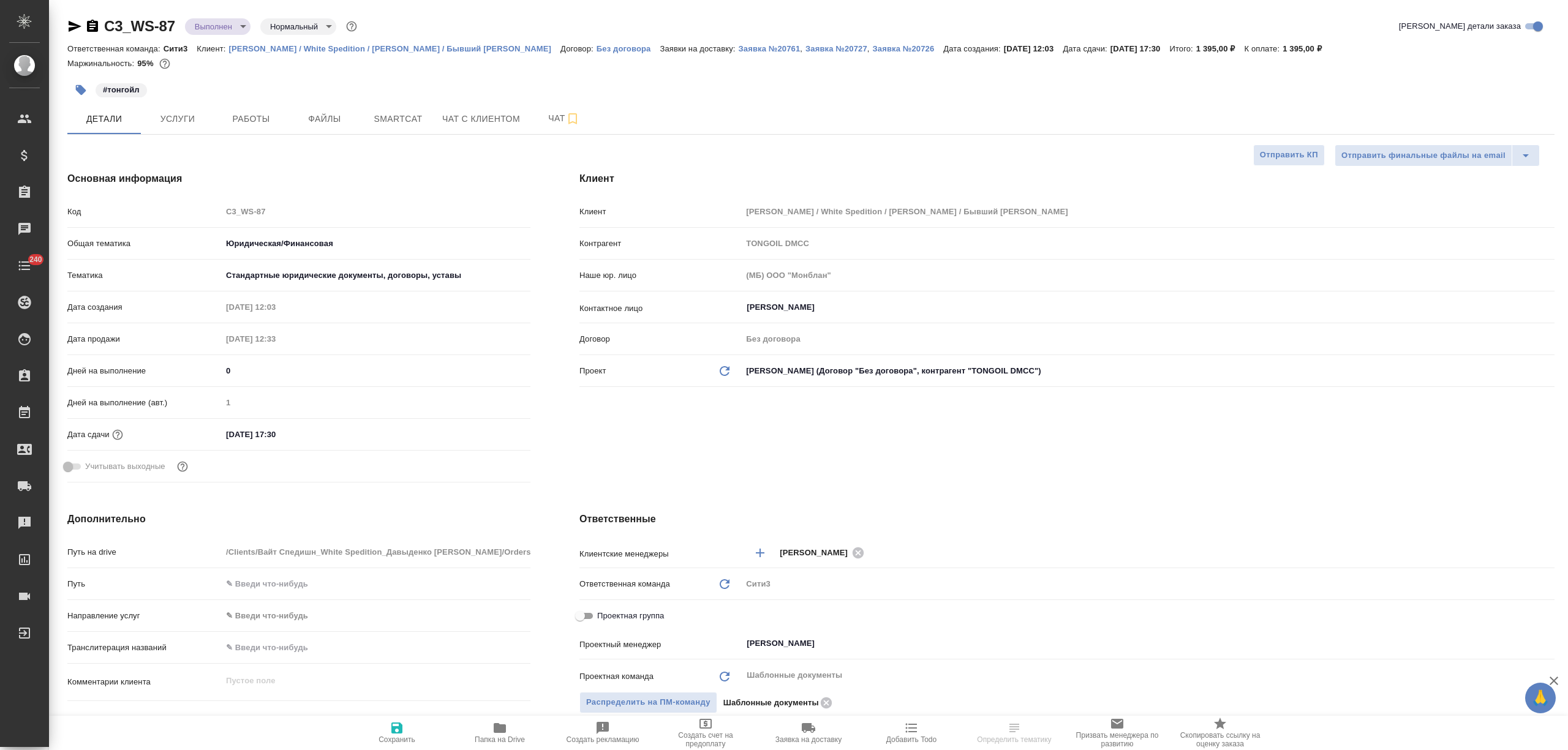
type textarea "x"
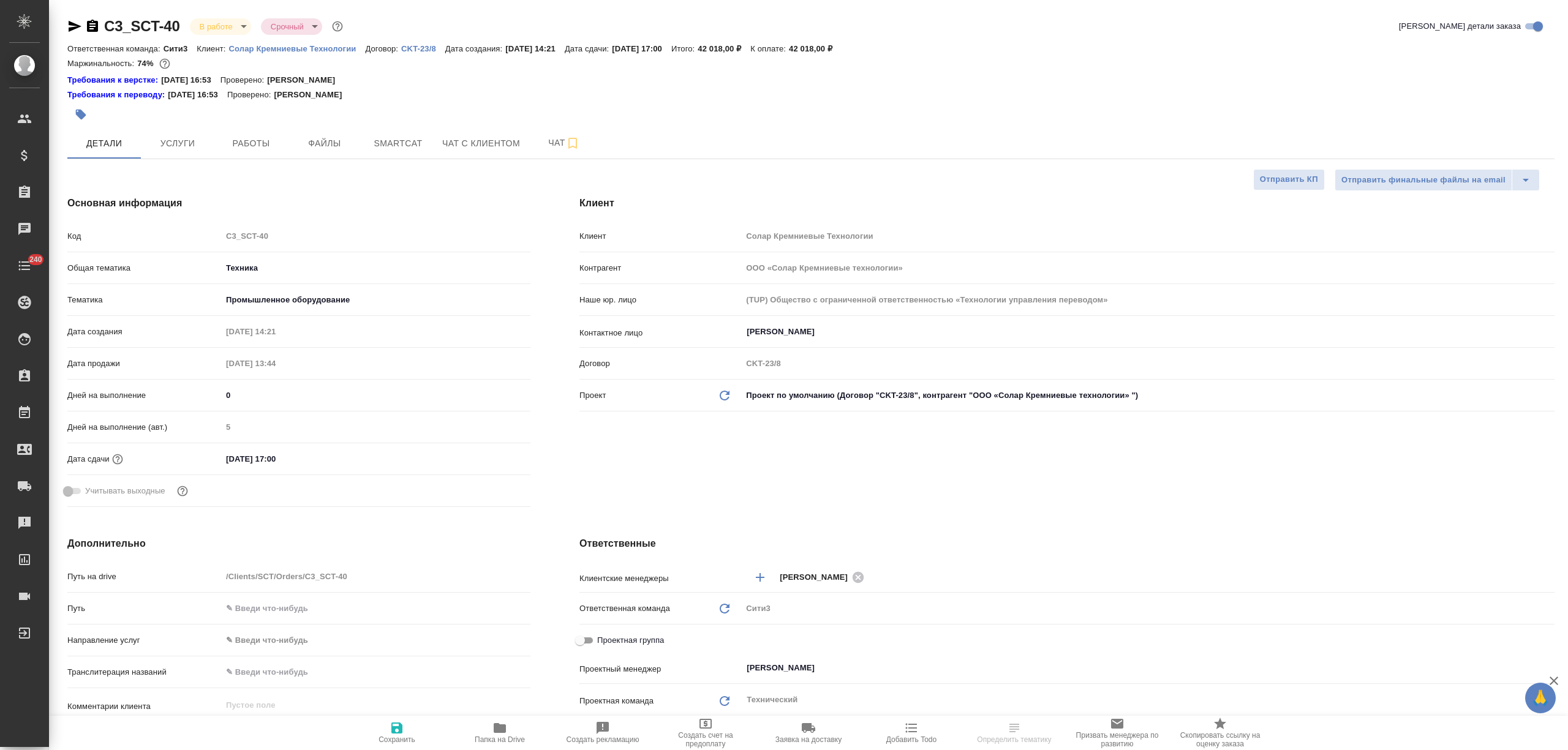
select select "RU"
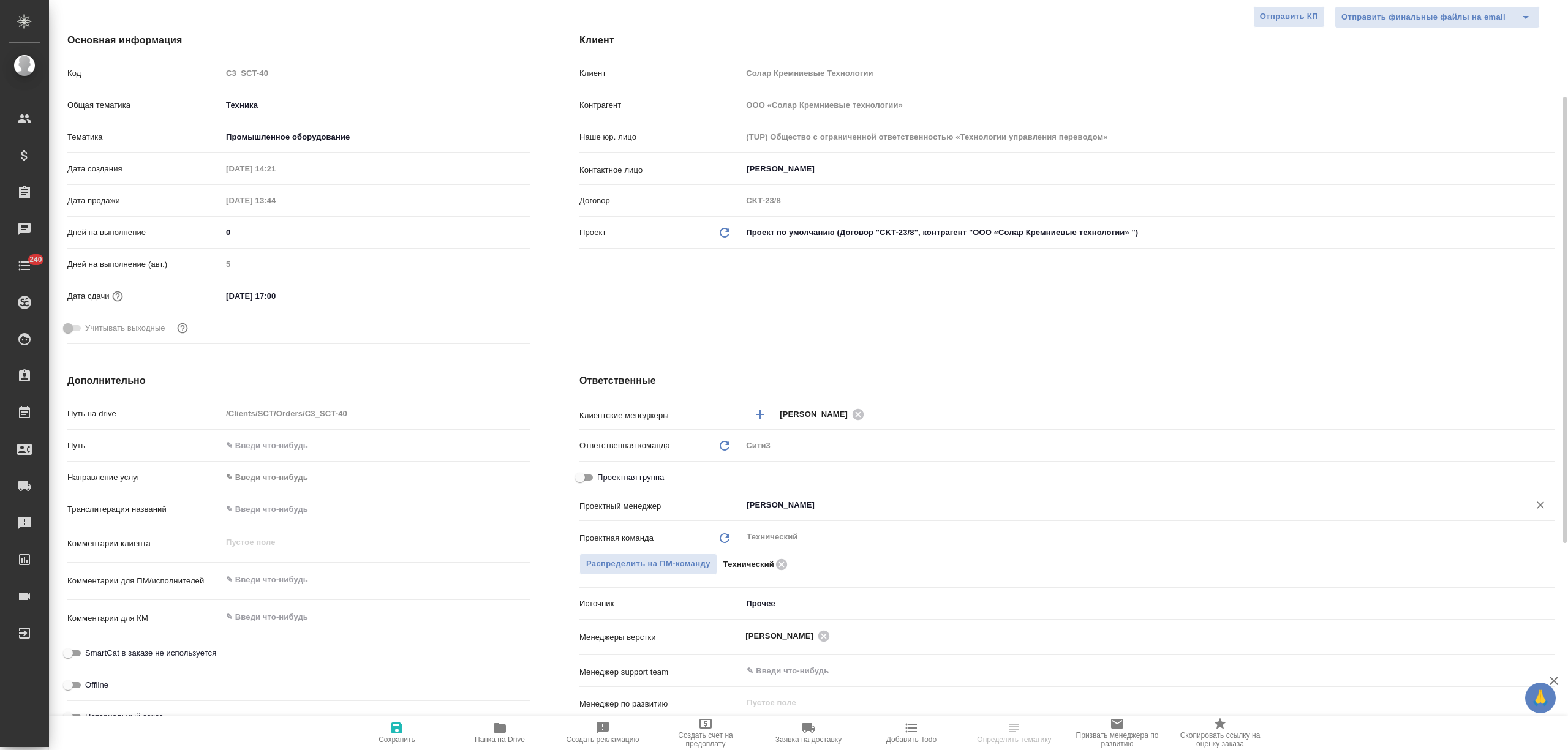
scroll to position [245, 0]
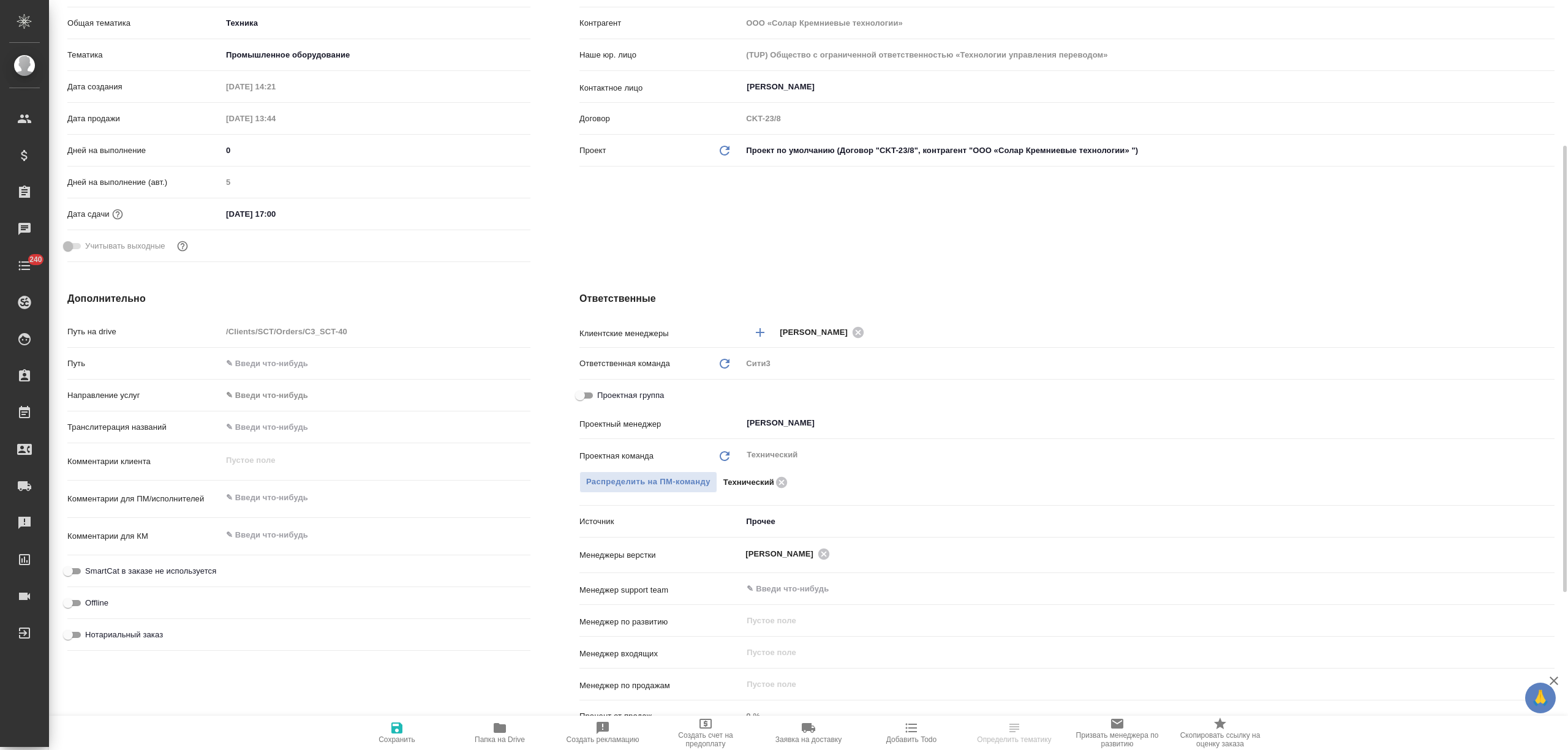
click at [765, 528] on body "🙏 .cls-1 fill:#fff; AWATERA [PERSON_NAME] Спецификации Заказы Чаты 240 Todo Про…" at bounding box center [784, 375] width 1568 height 750
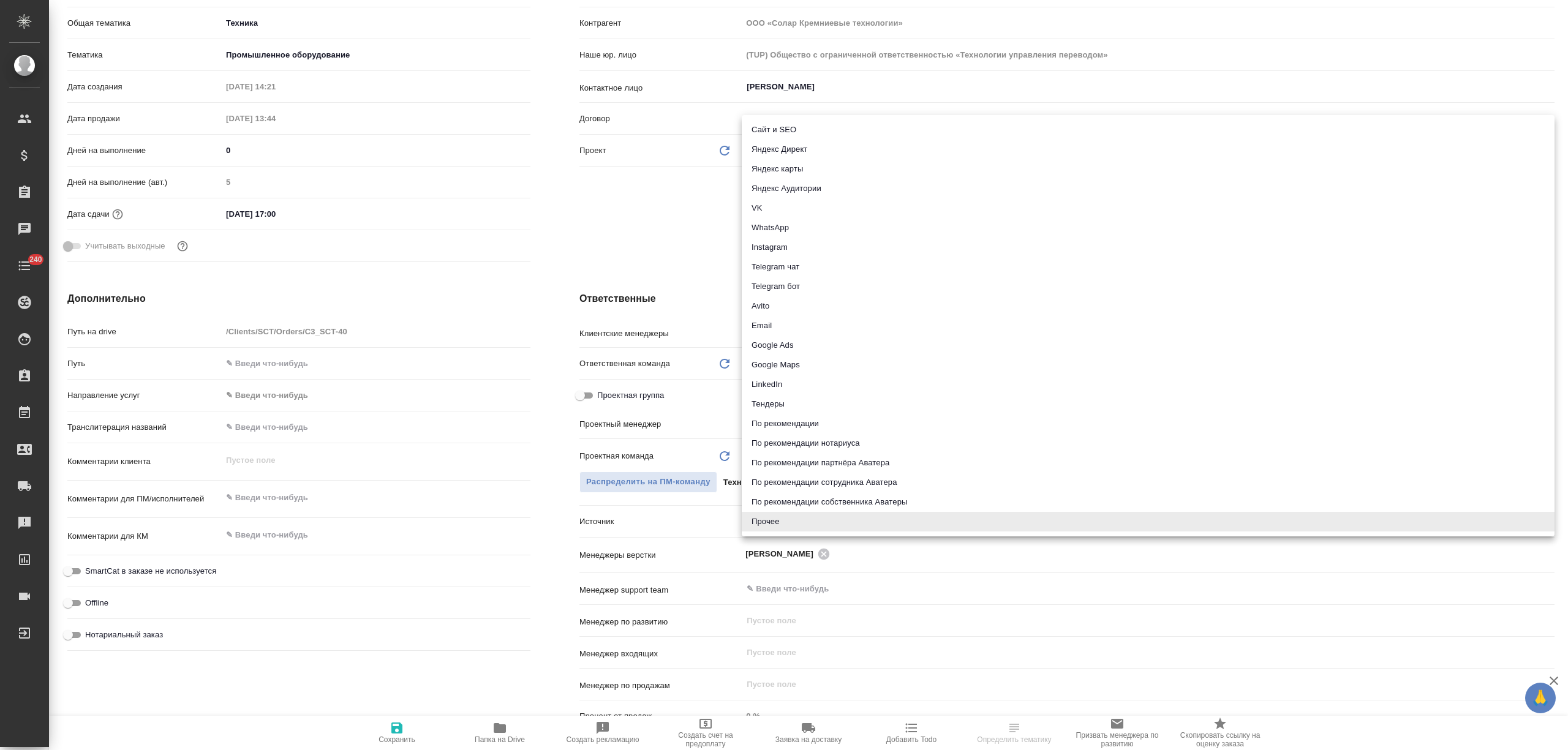
click at [785, 322] on li "Email" at bounding box center [1148, 326] width 813 height 20
type input "emailAds"
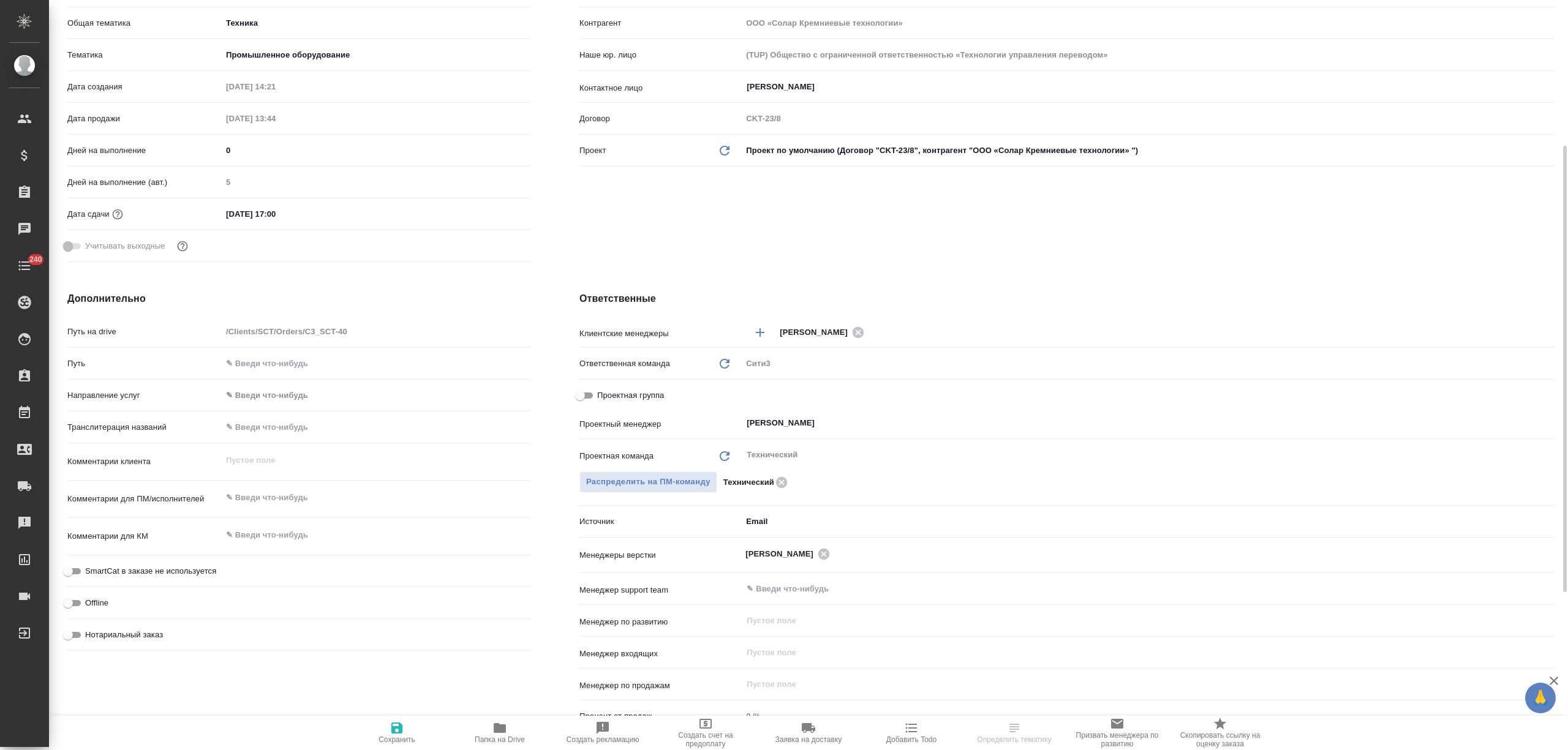
click at [403, 733] on icon "button" at bounding box center [397, 728] width 15 height 15
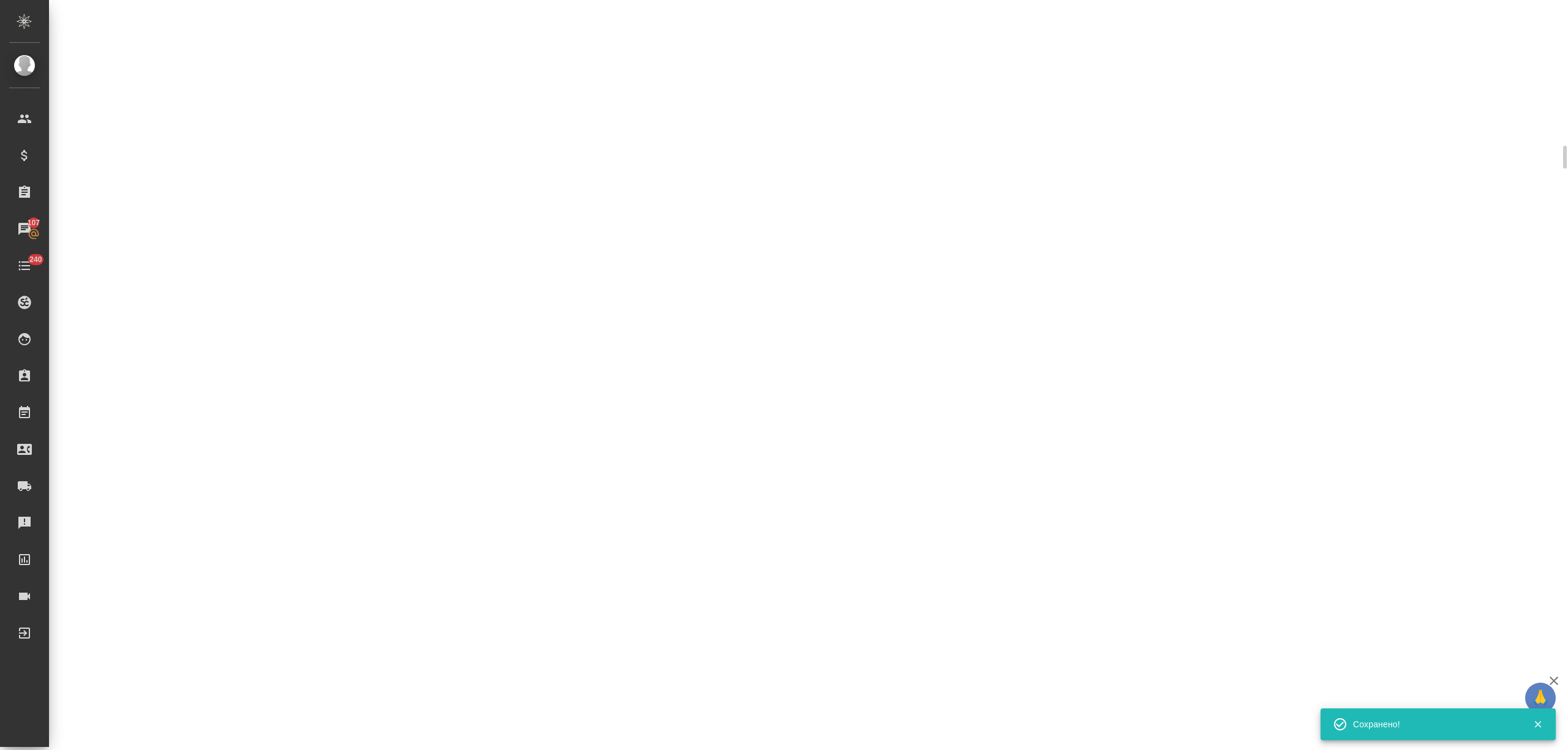
select select "RU"
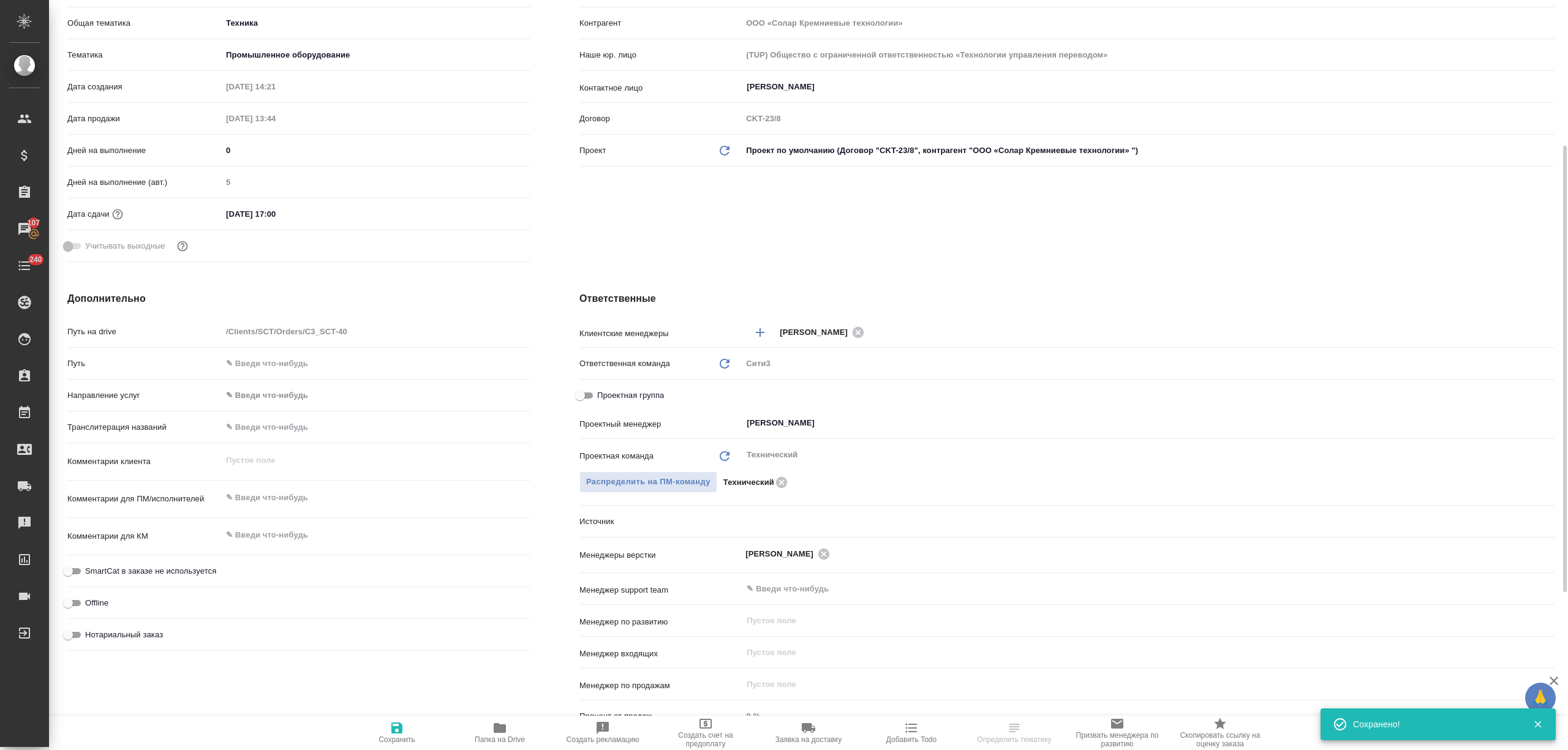
type textarea "x"
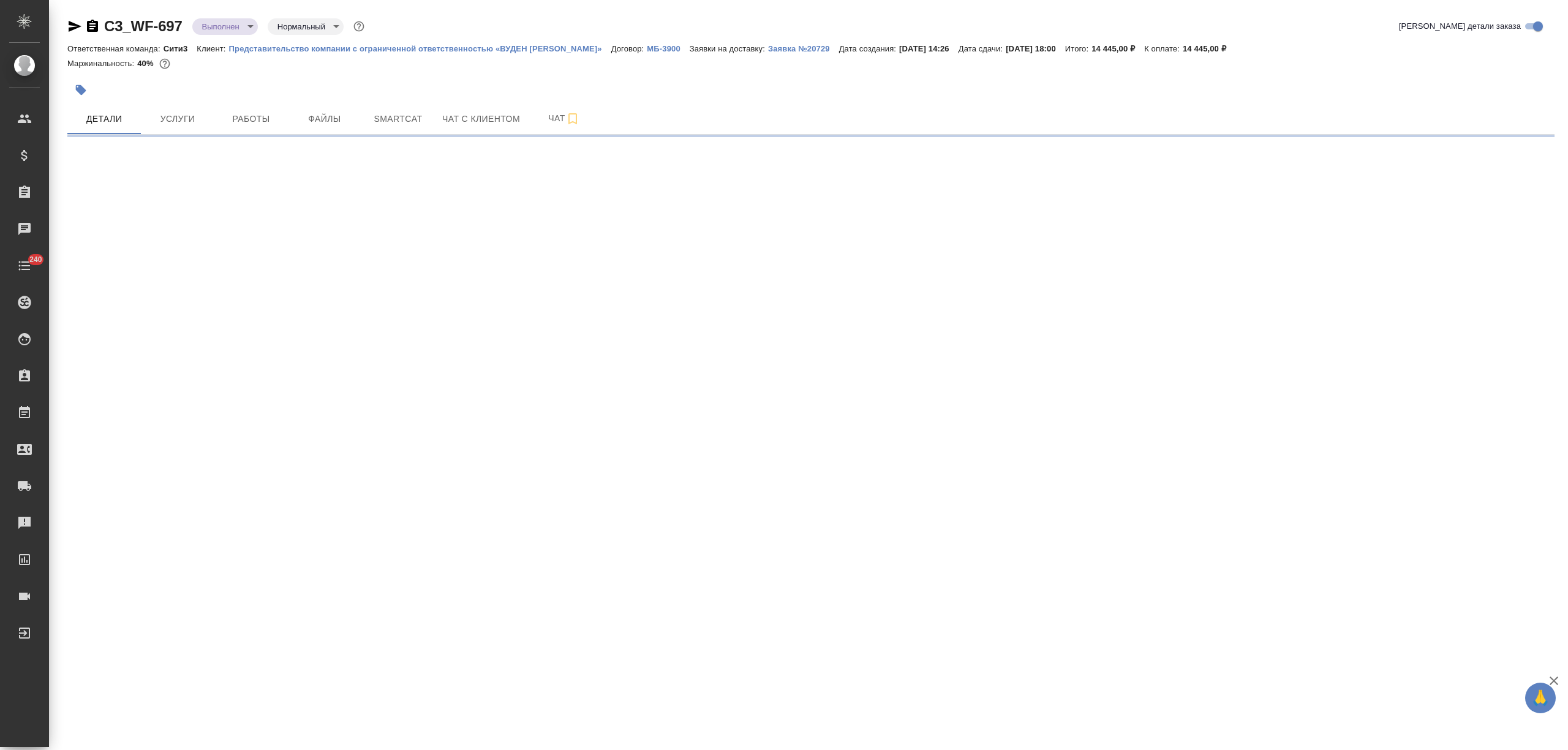
select select "RU"
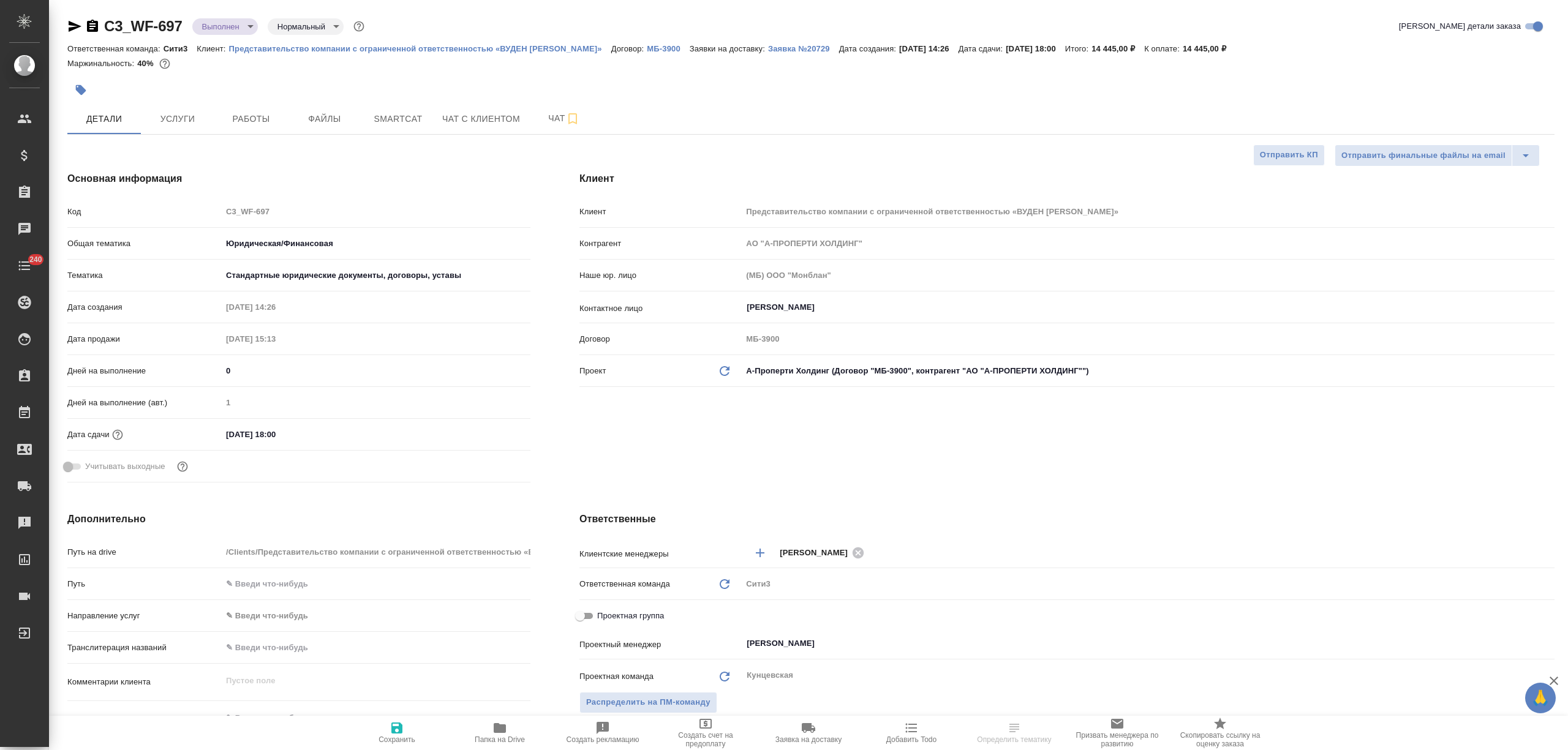
type textarea "x"
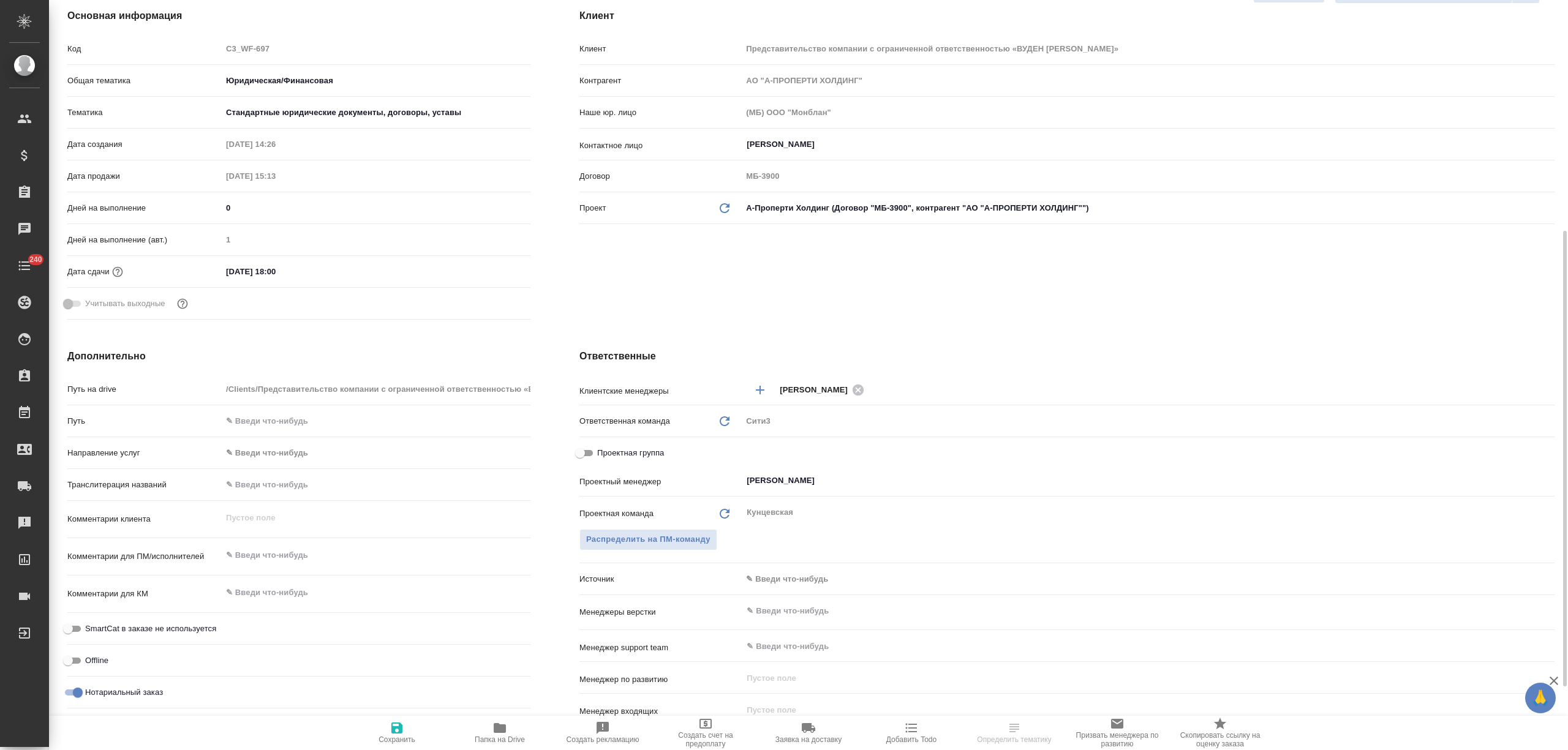
scroll to position [245, 0]
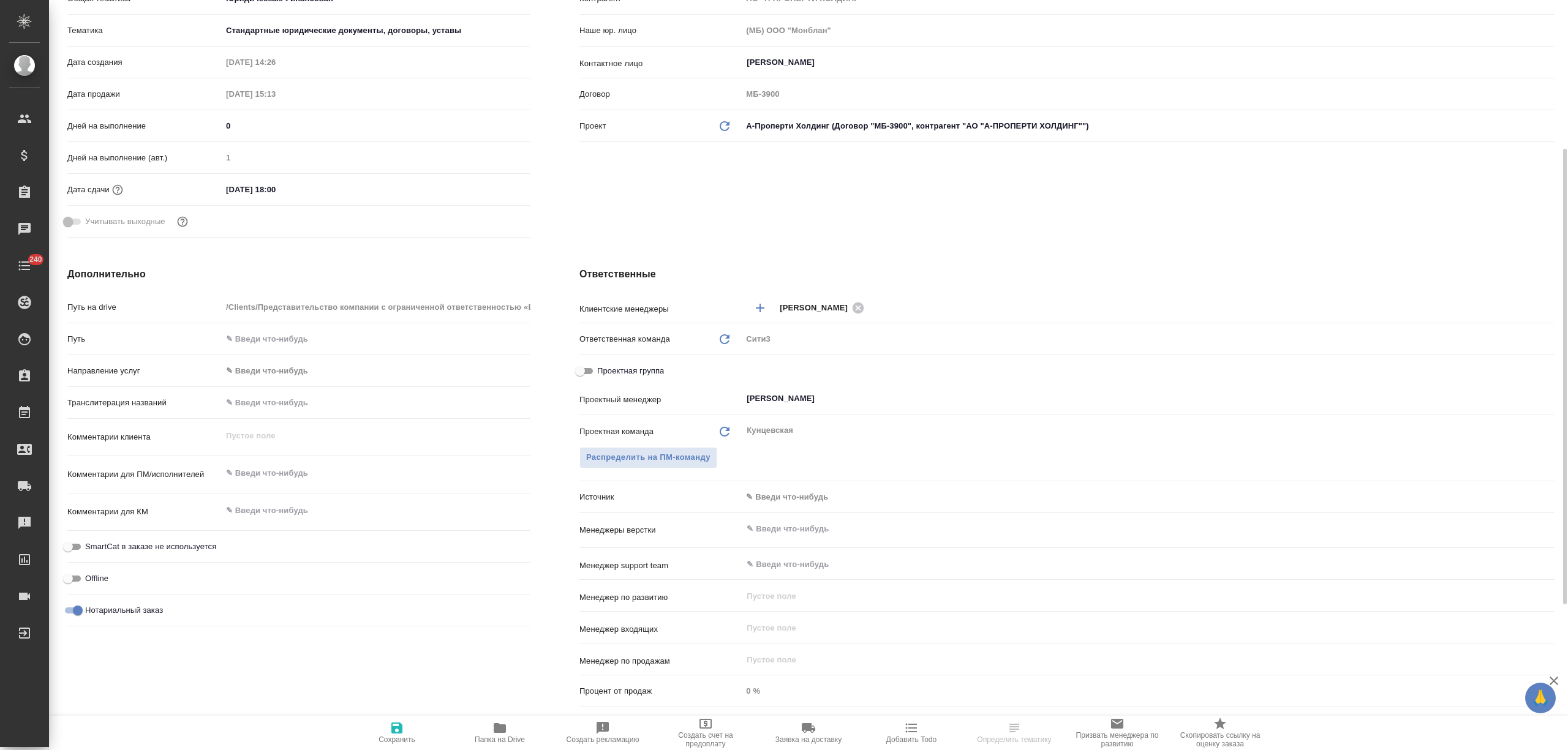
type textarea "x"
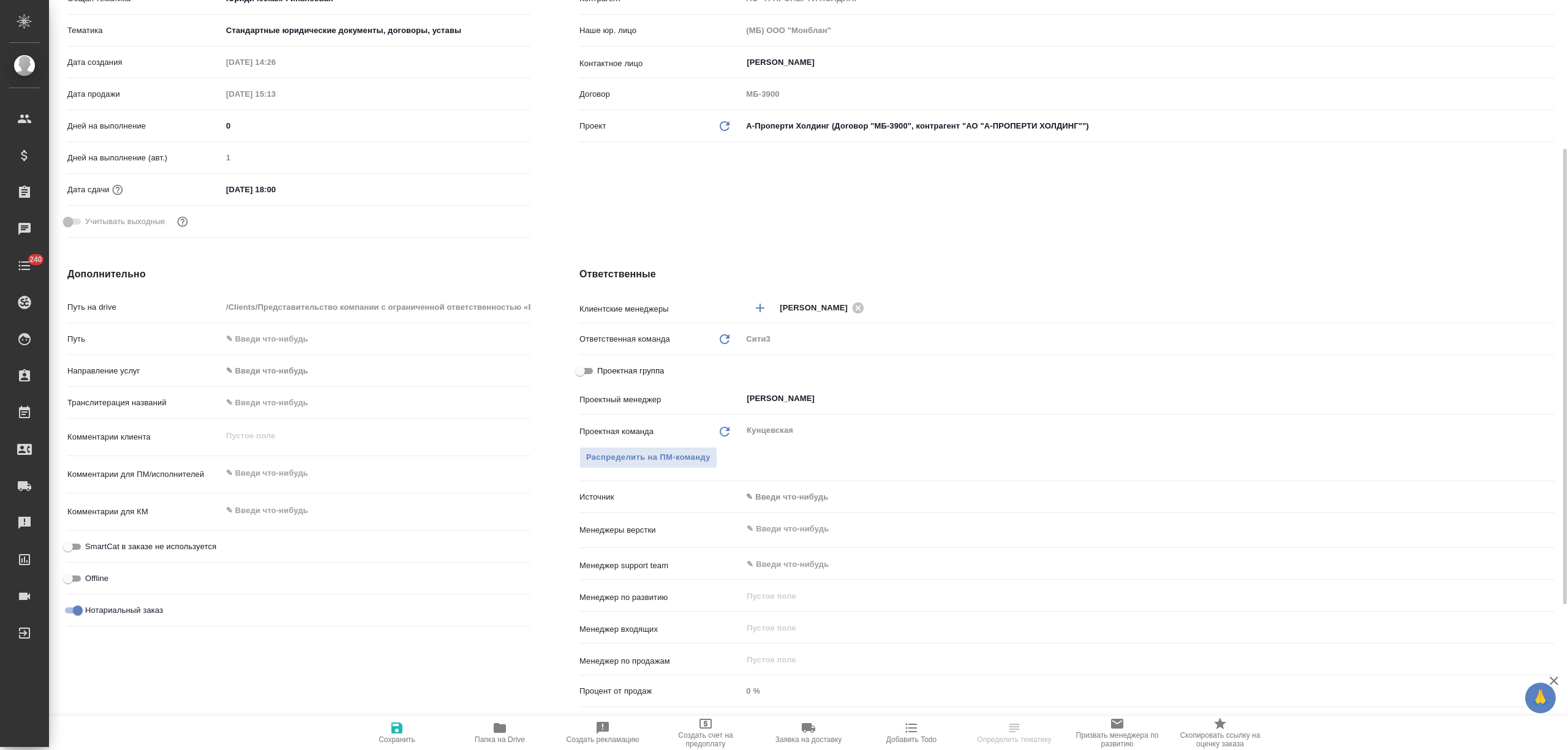
type textarea "x"
click at [763, 498] on body "🙏 .cls-1 fill:#fff; AWATERA [PERSON_NAME] Спецификации Заказы Чаты 240 Todo Про…" at bounding box center [784, 375] width 1568 height 750
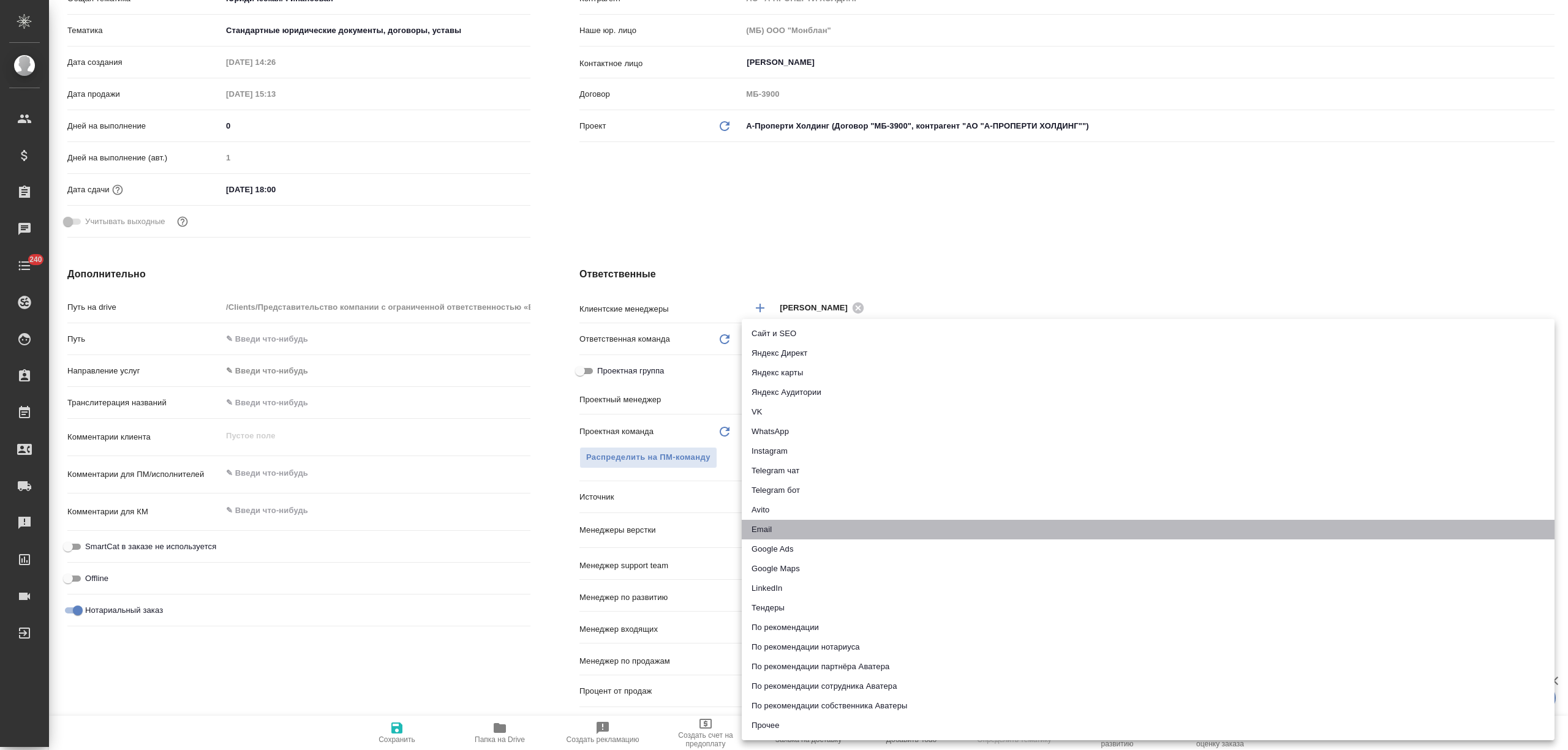
click at [763, 521] on li "Email" at bounding box center [1148, 530] width 813 height 20
type textarea "x"
type input "emailAds"
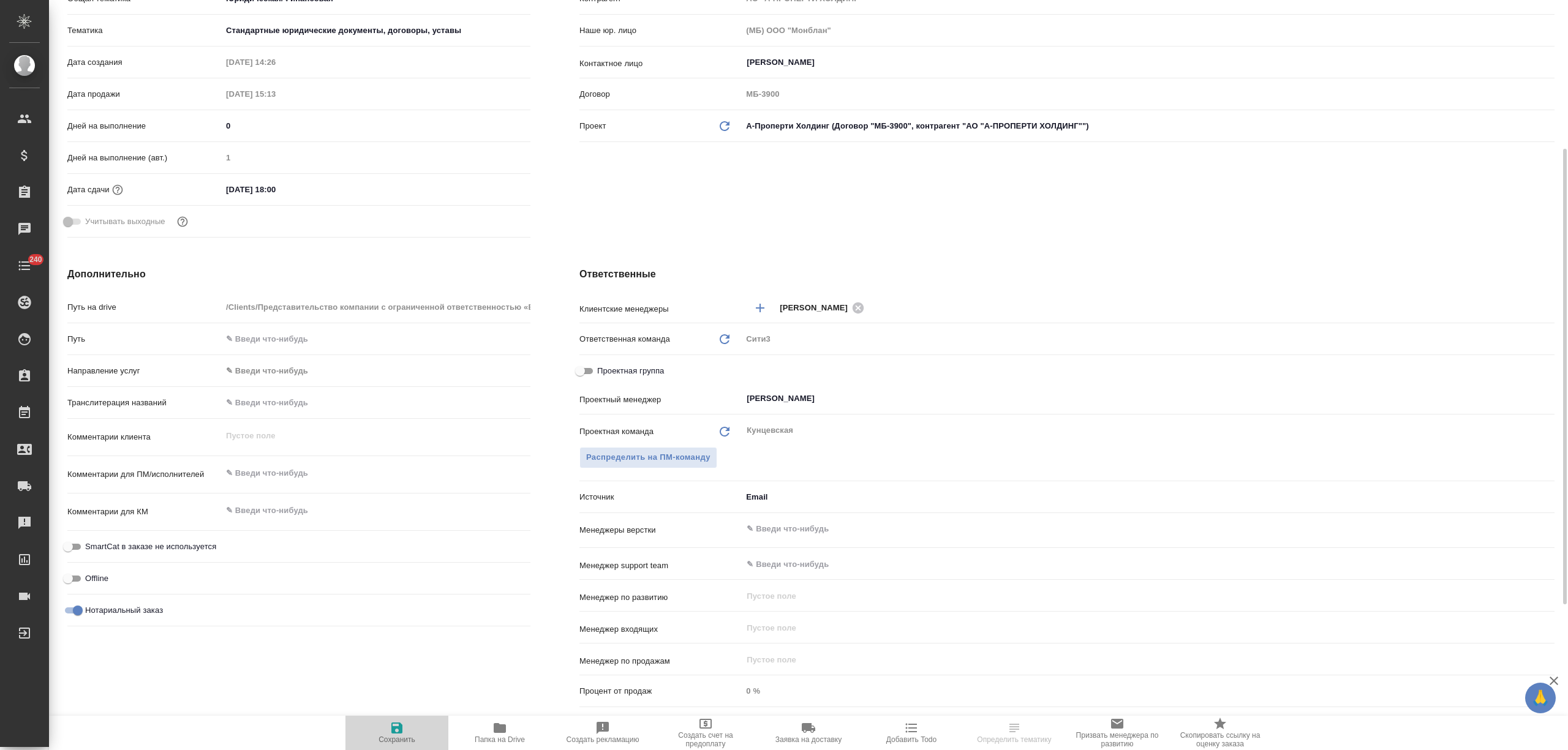
click at [417, 727] on span "Сохранить" at bounding box center [397, 732] width 88 height 23
type textarea "x"
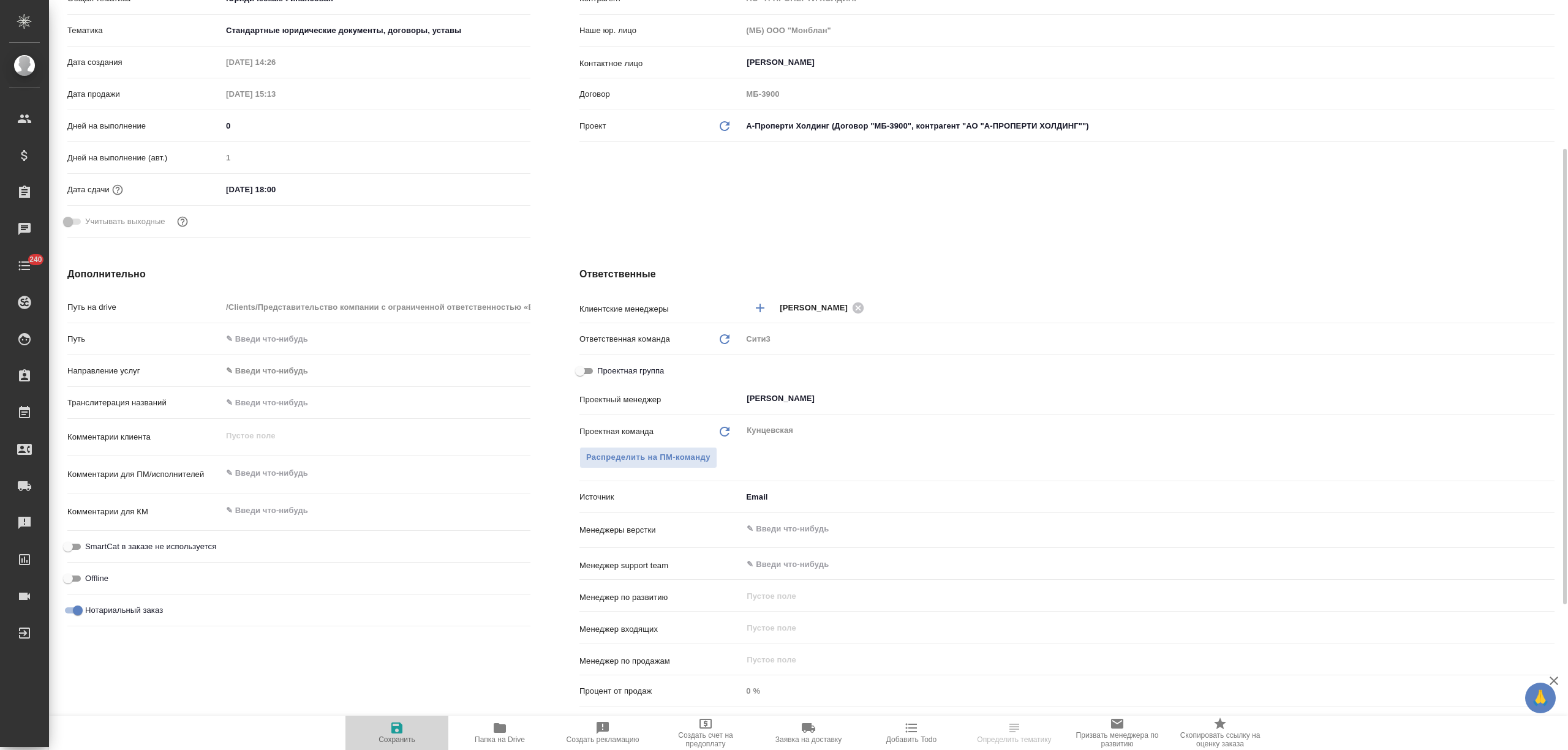
type textarea "x"
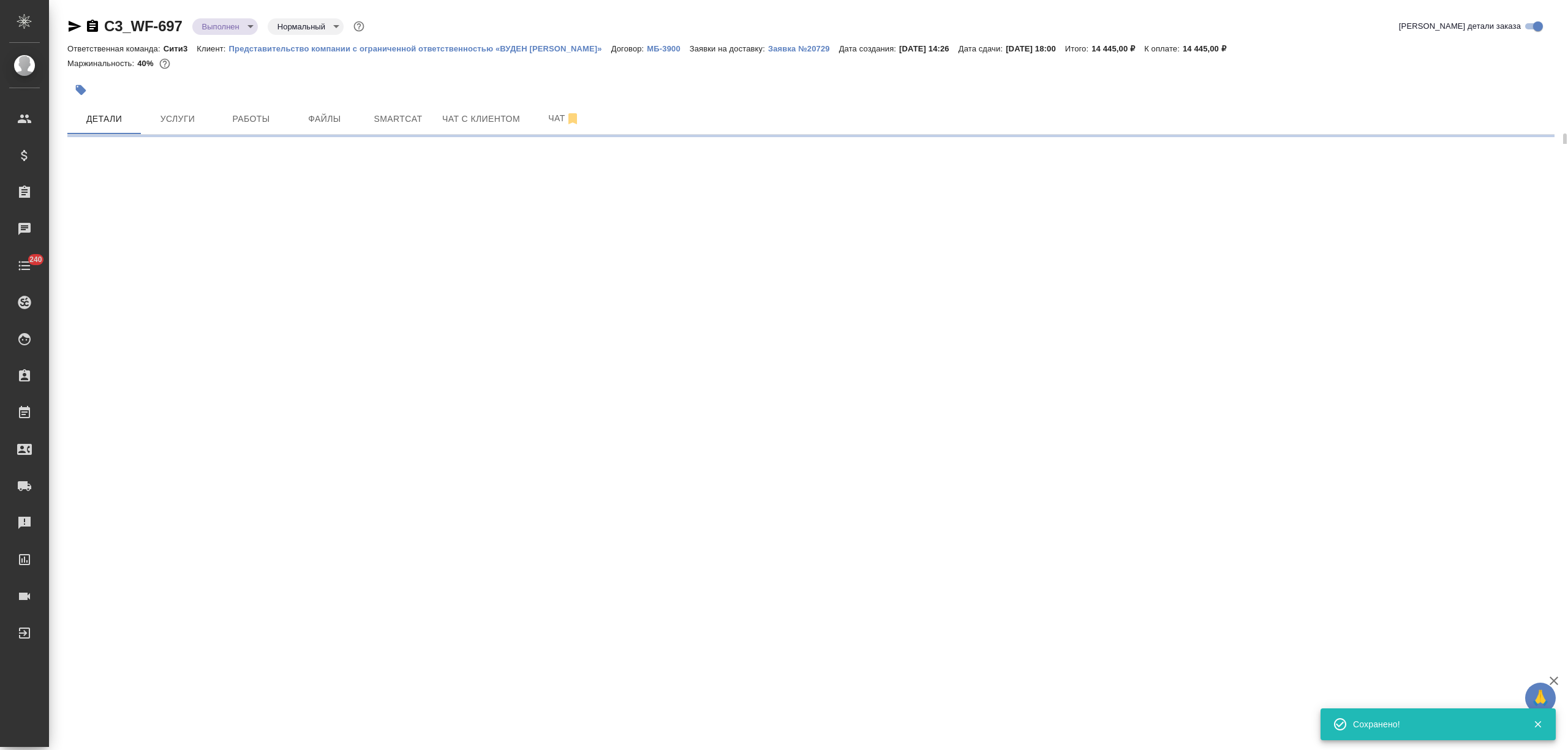
select select "RU"
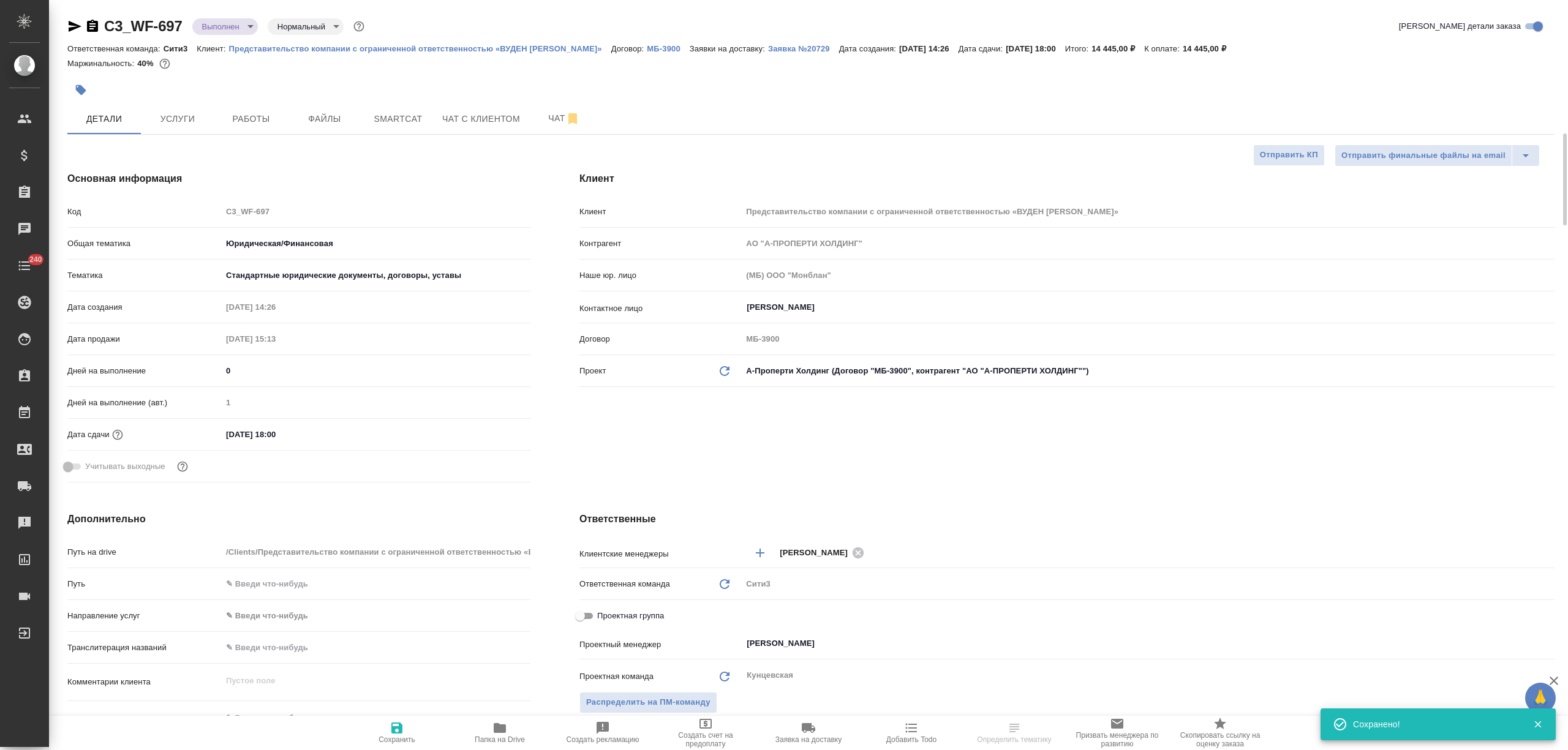
scroll to position [81, 0]
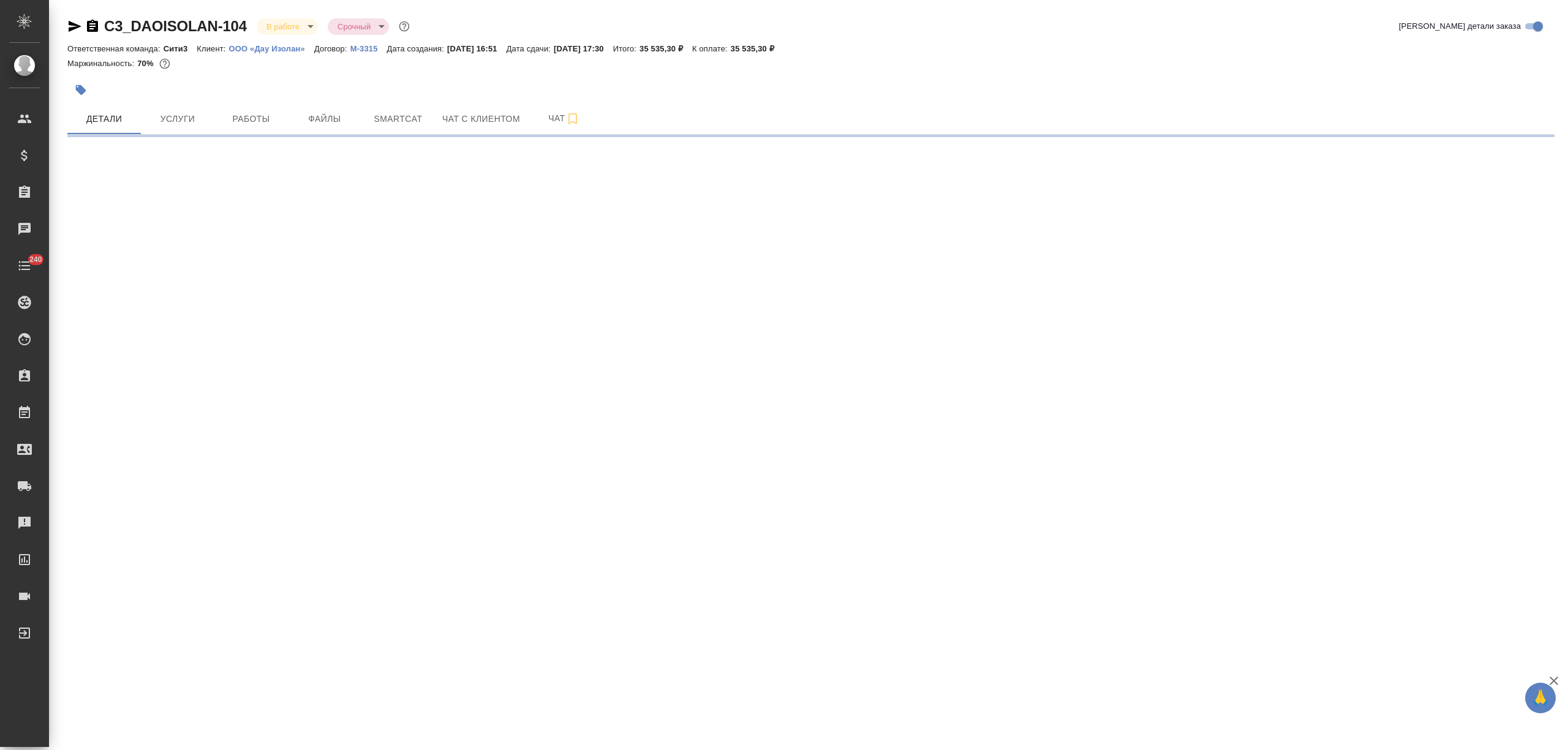
select select "RU"
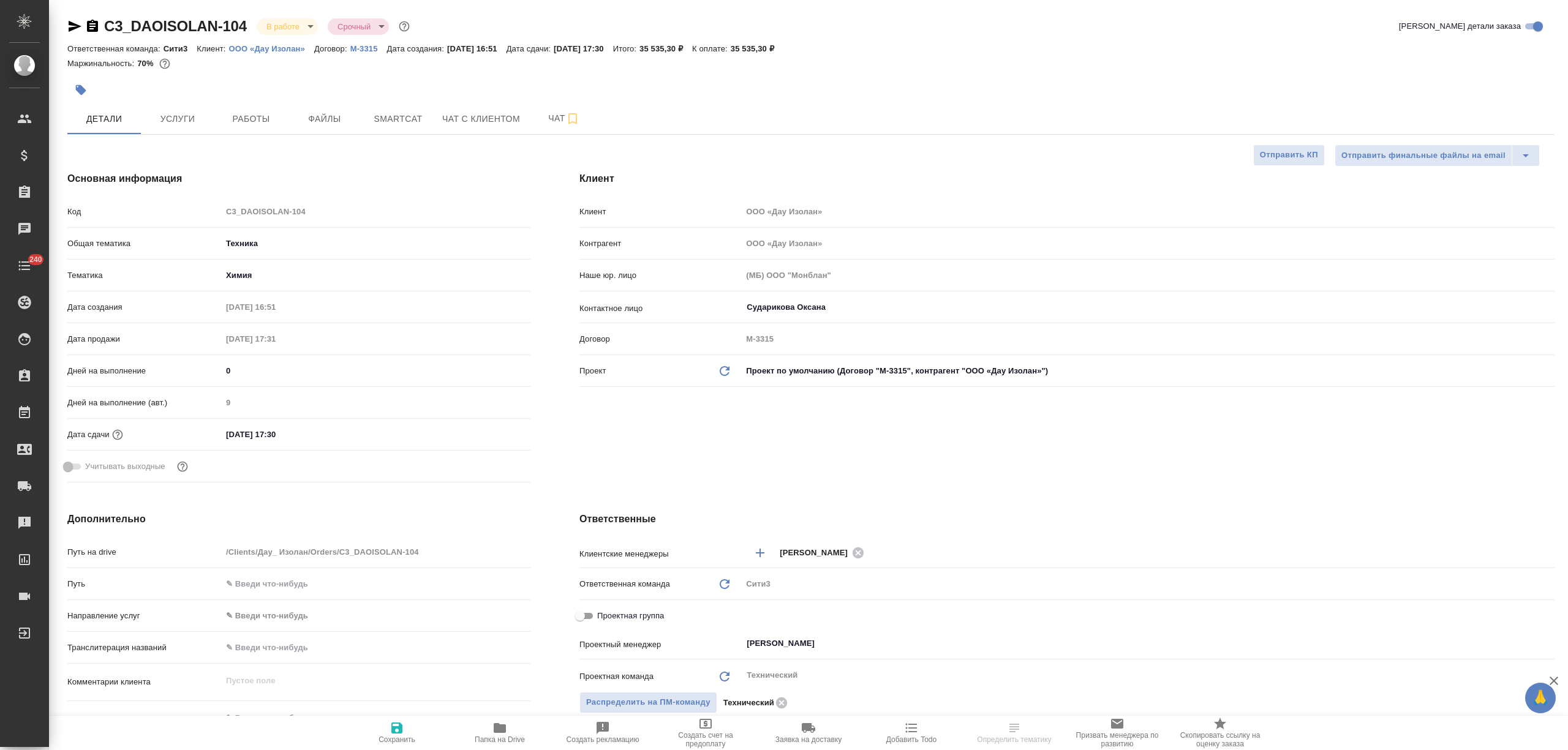
type textarea "x"
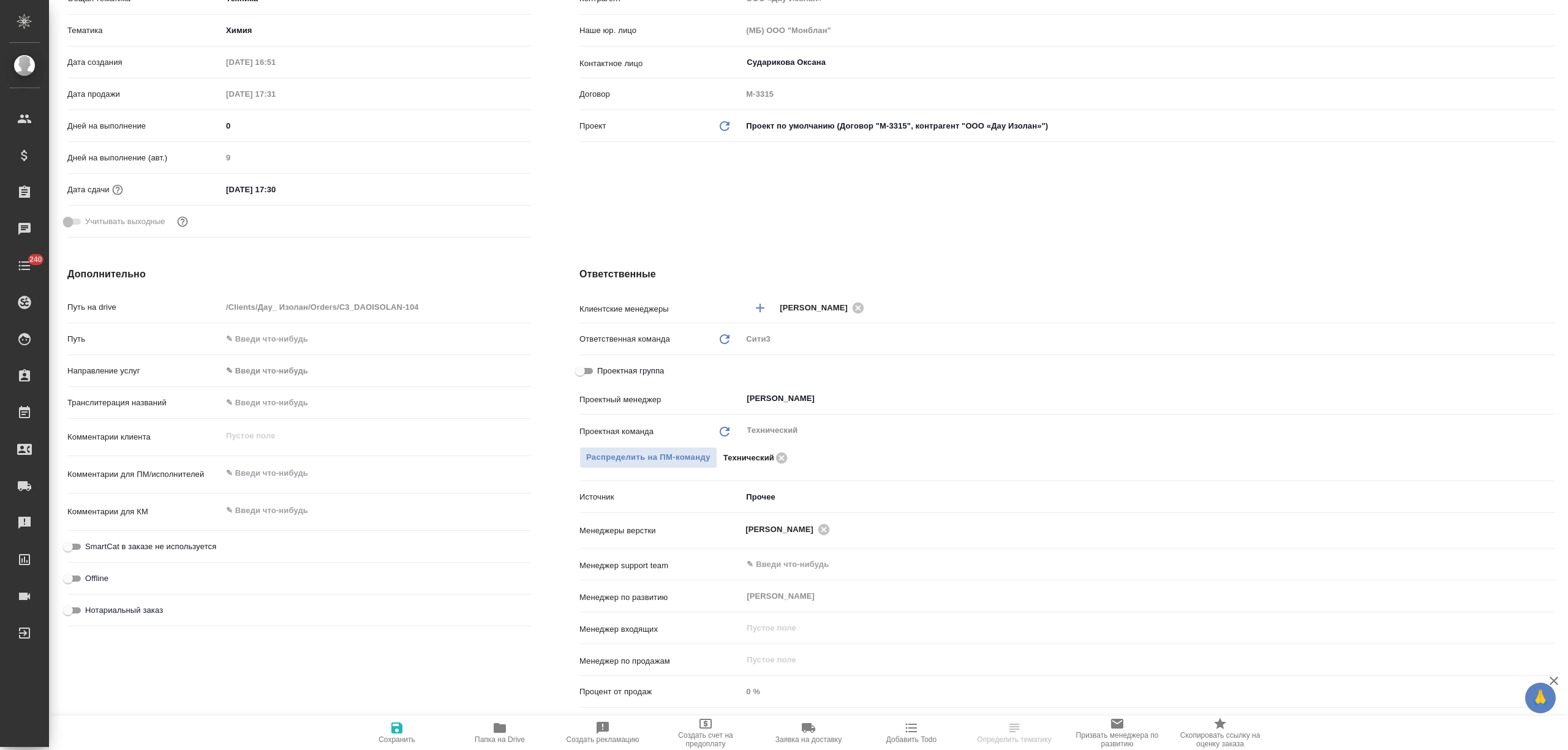
type textarea "x"
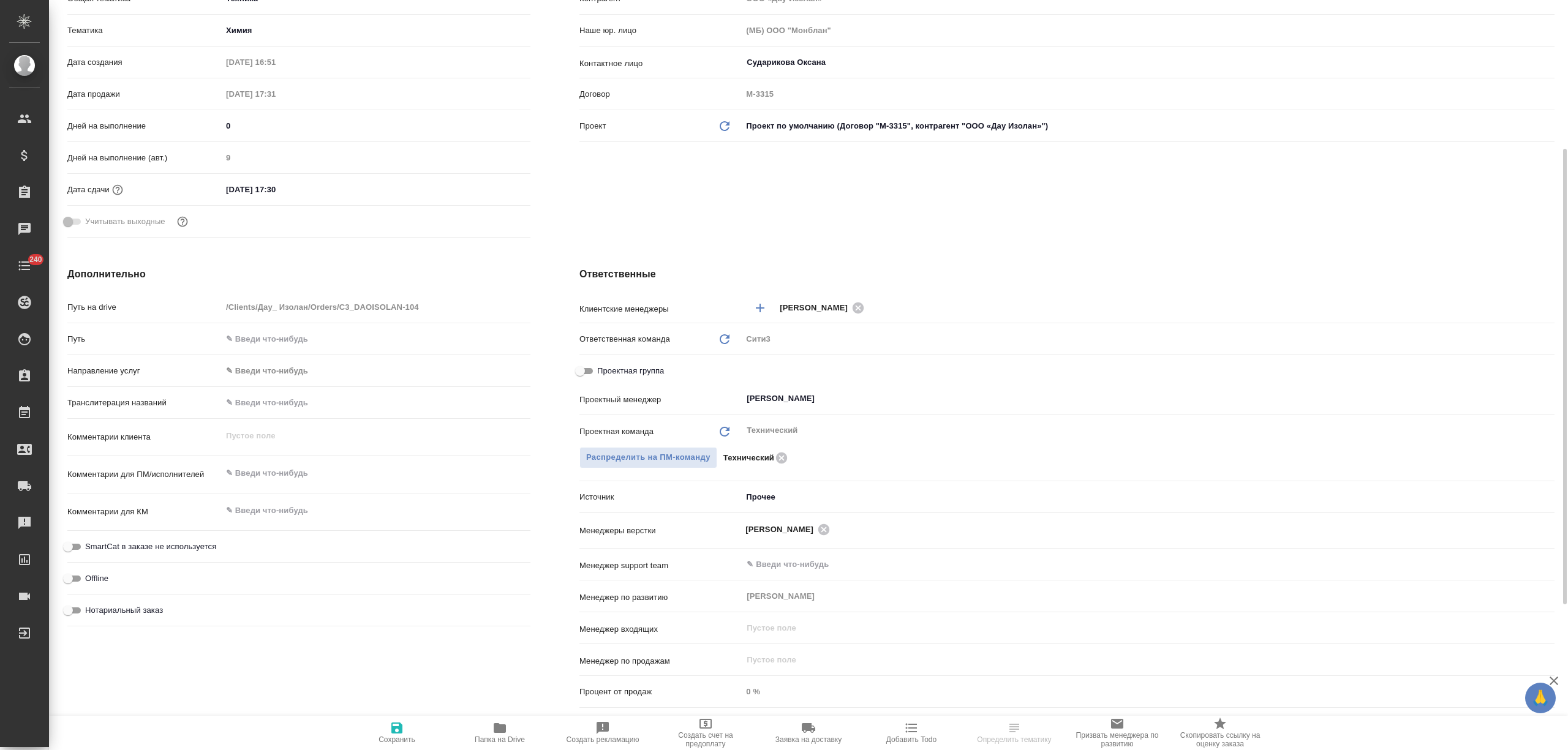
type textarea "x"
click at [754, 495] on body "🙏 .cls-1 fill:#fff; AWATERA [PERSON_NAME] Спецификации Заказы Чаты 240 Todo Про…" at bounding box center [784, 375] width 1568 height 750
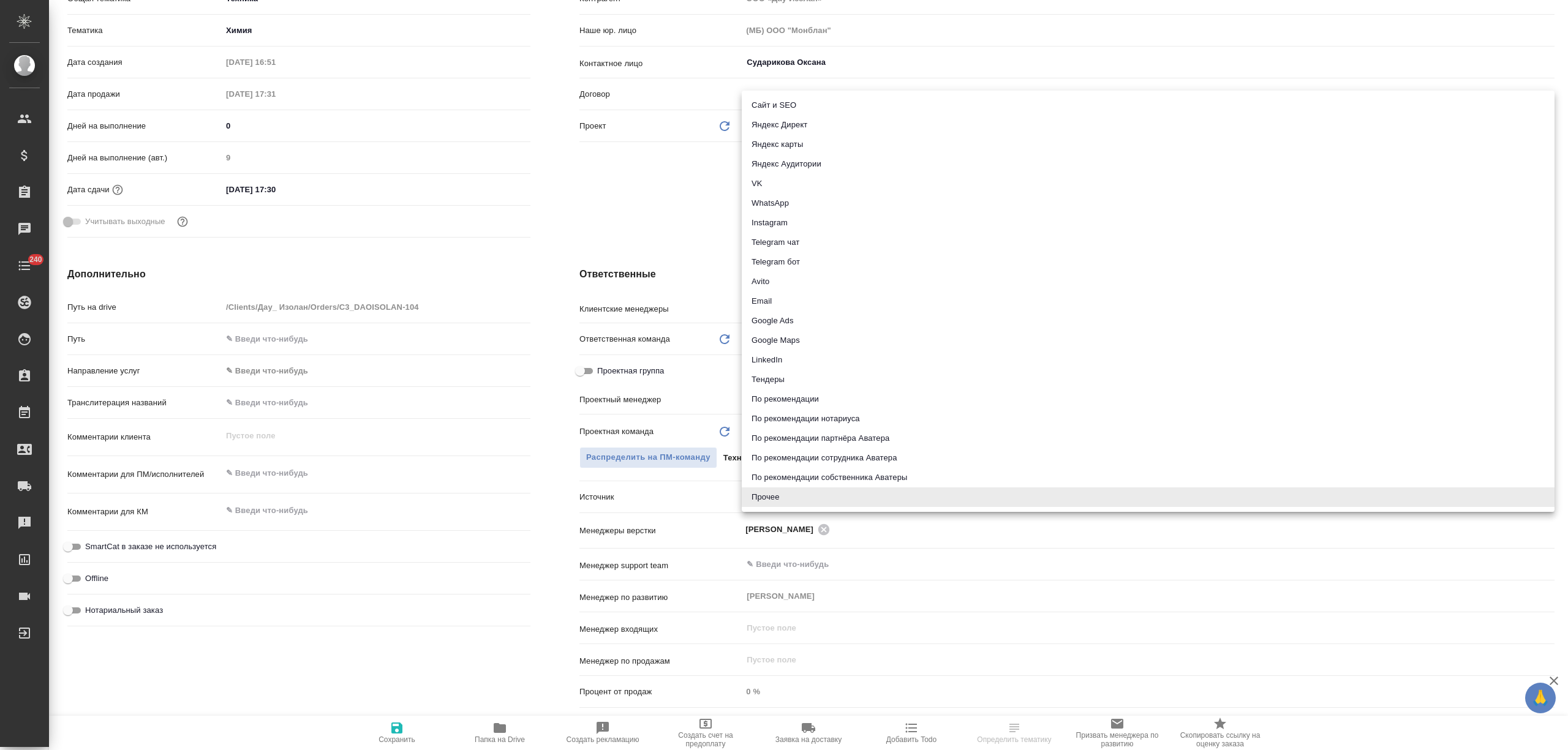
click at [777, 299] on li "Email" at bounding box center [1148, 301] width 813 height 20
type textarea "x"
type input "emailAds"
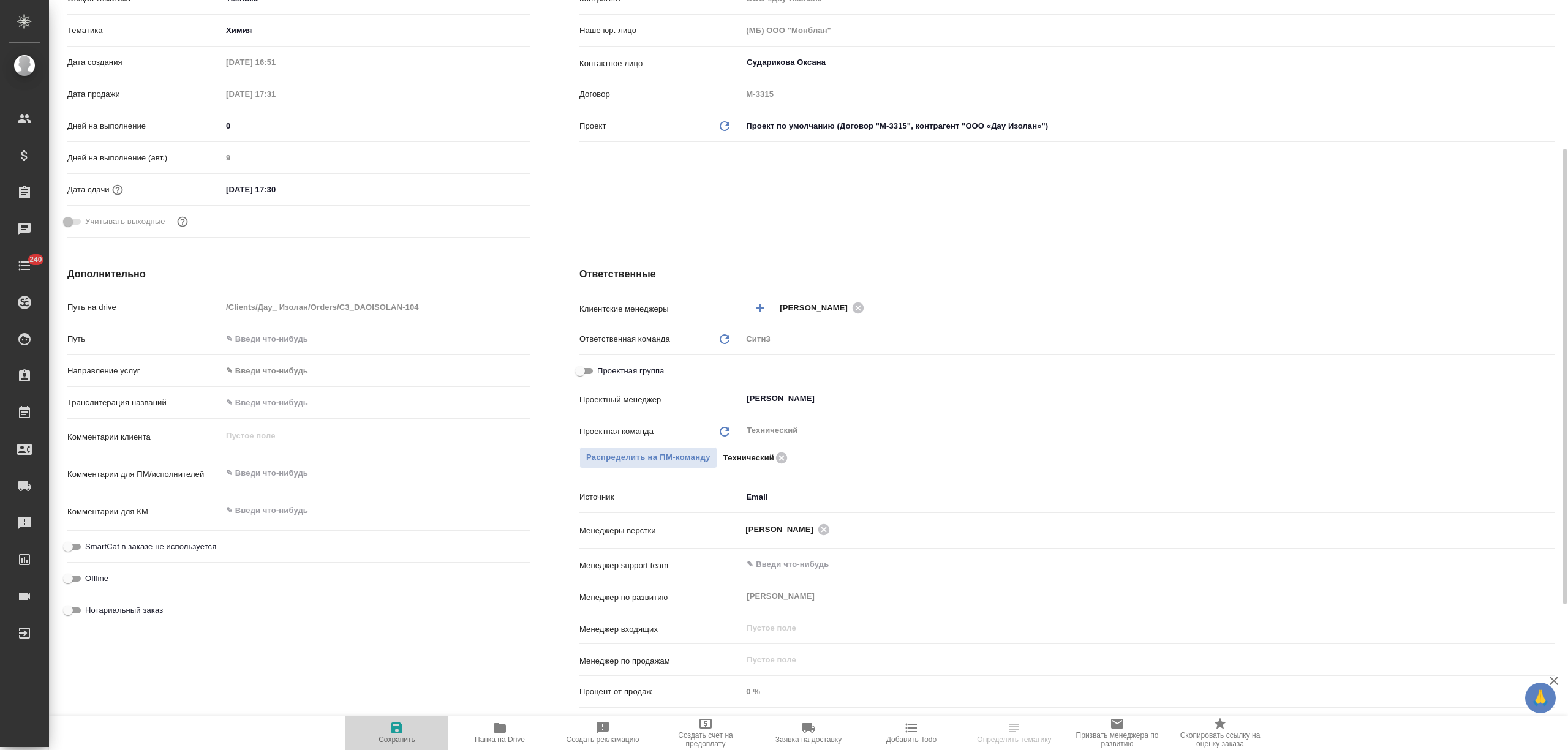
click at [400, 721] on icon "button" at bounding box center [397, 728] width 15 height 15
type textarea "x"
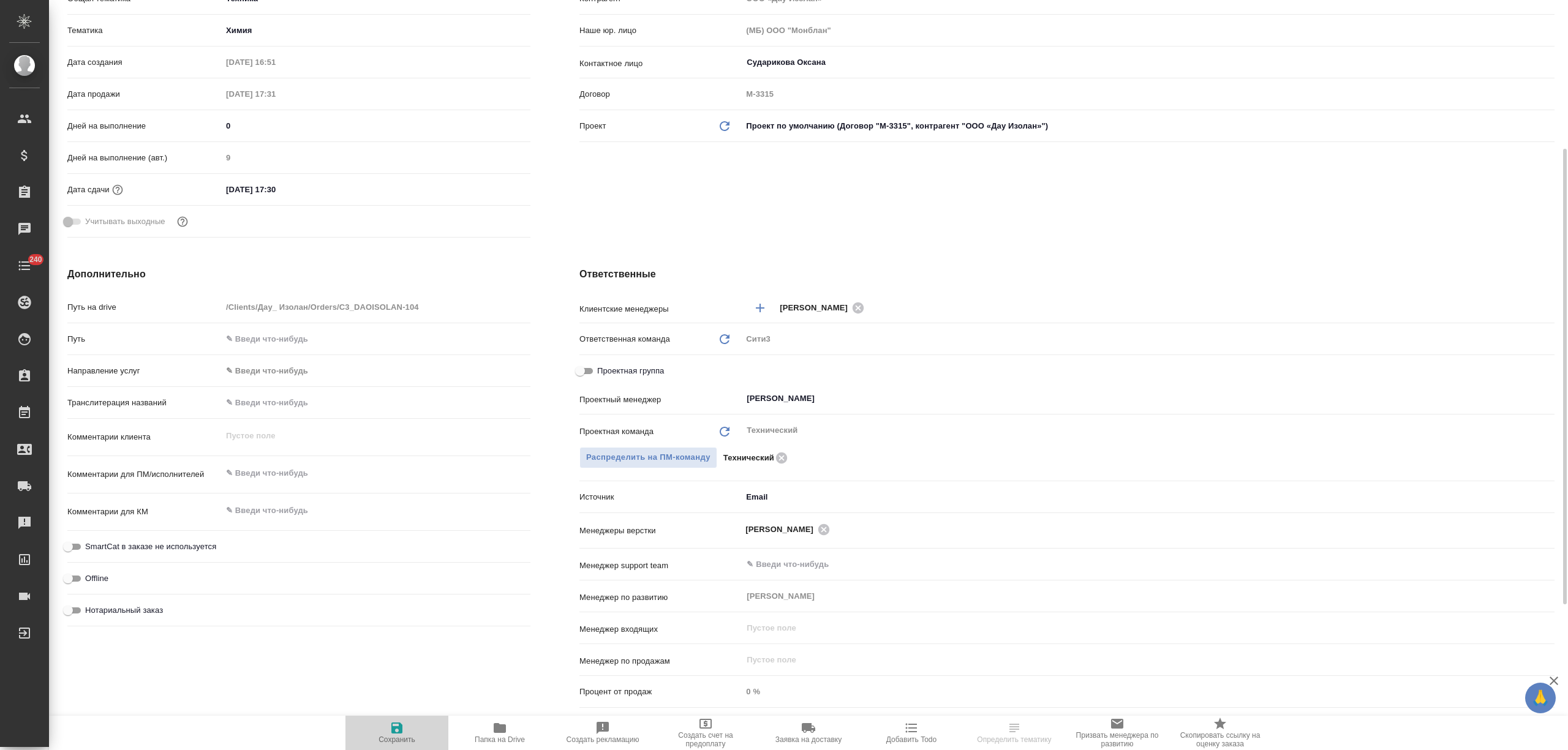
type textarea "x"
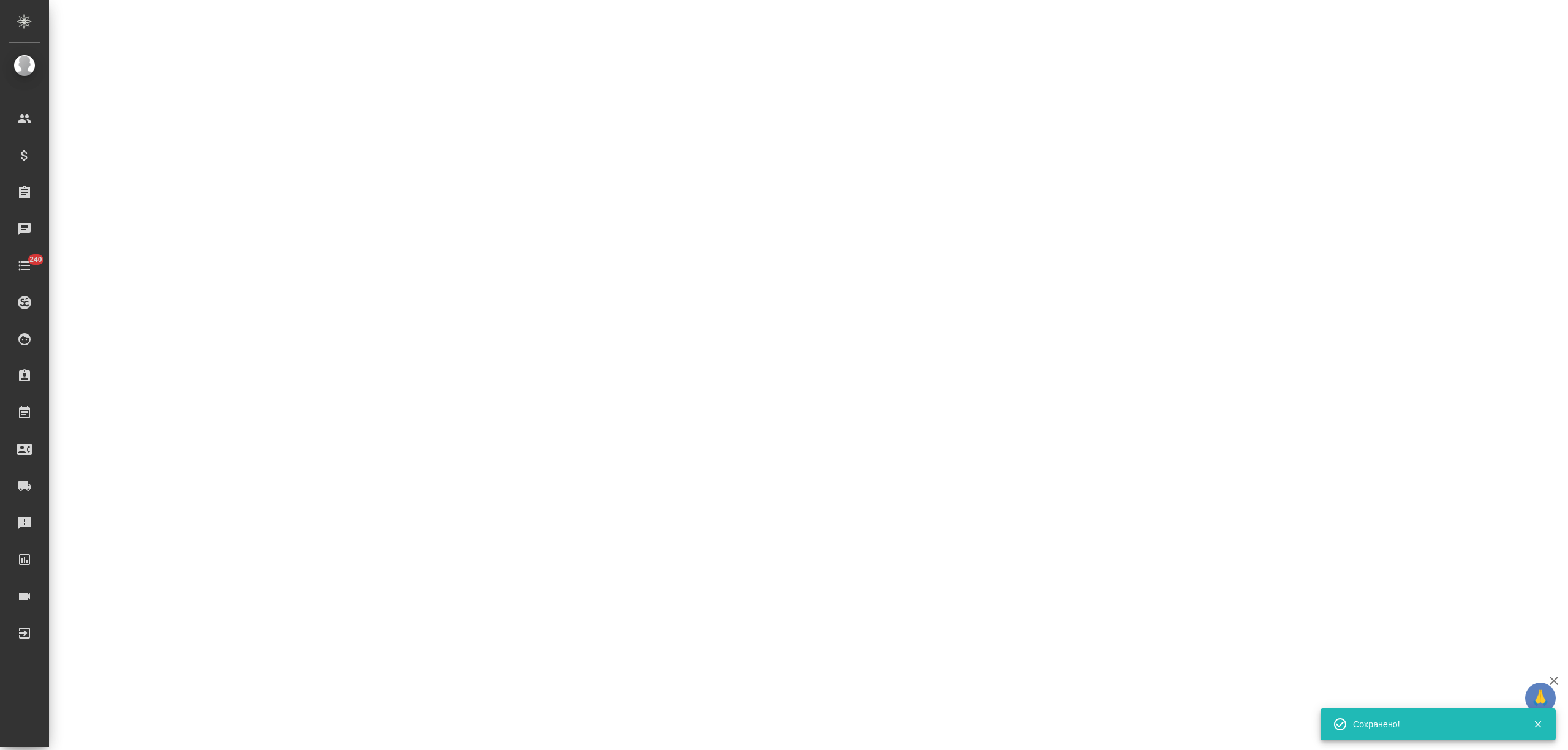
select select "RU"
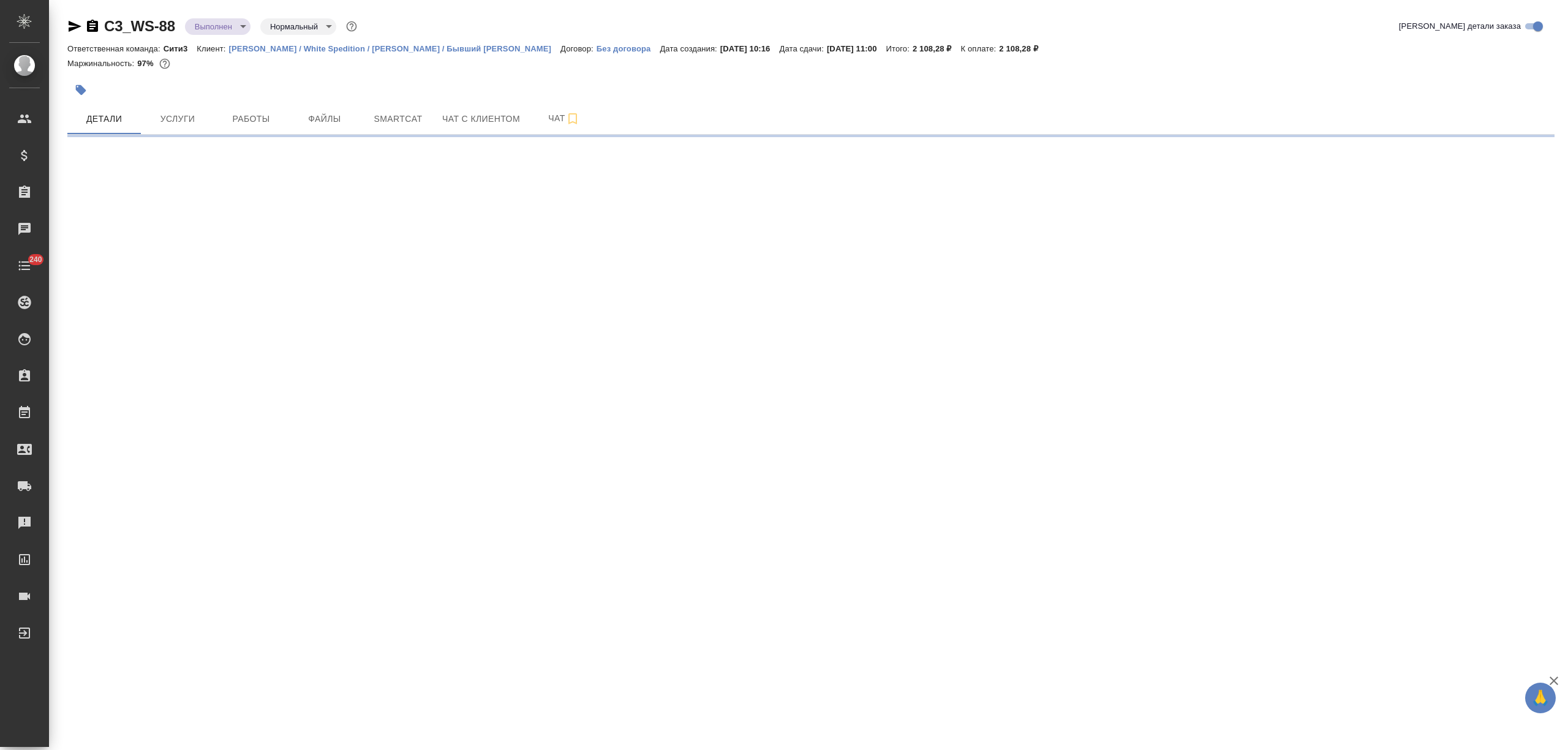
select select "RU"
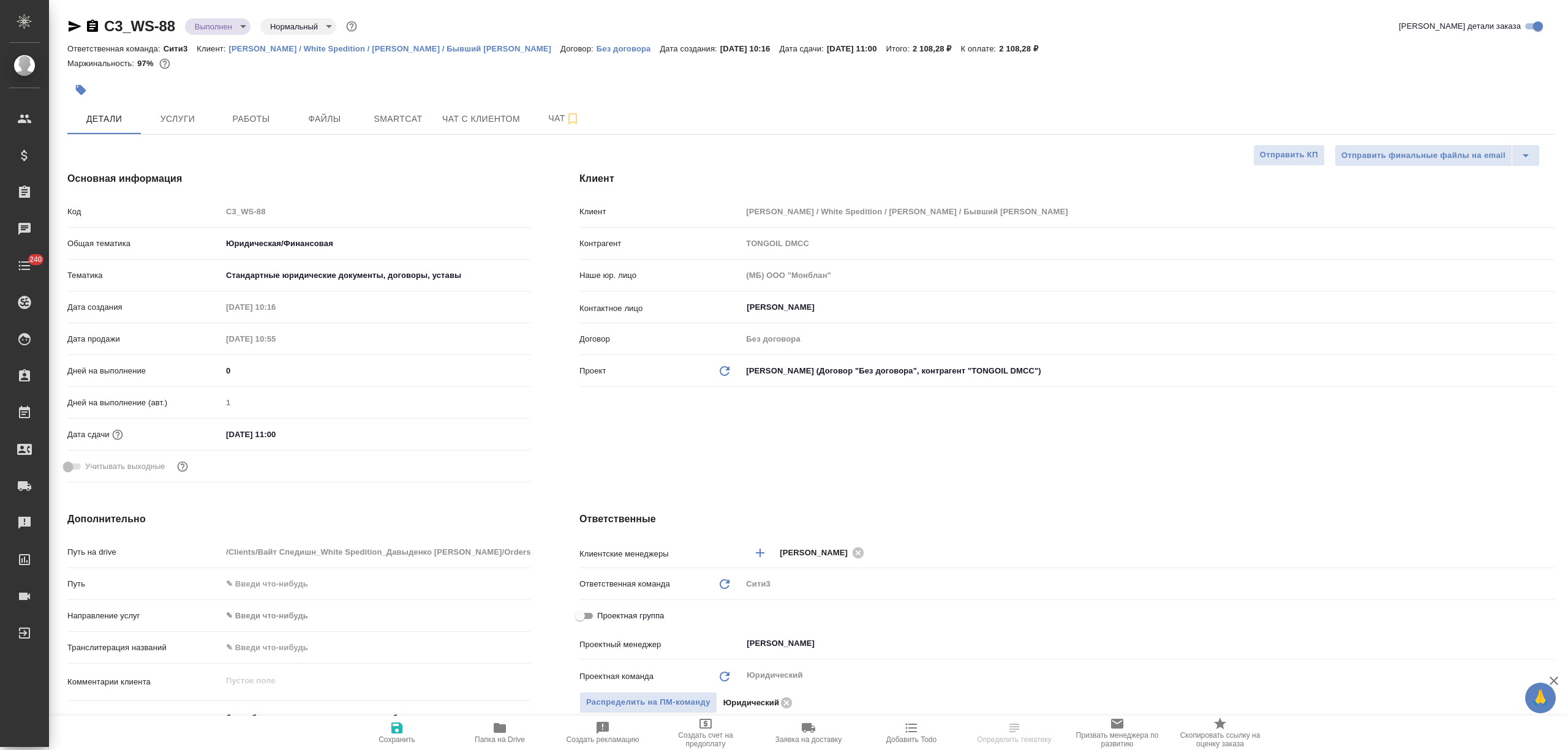
type textarea "x"
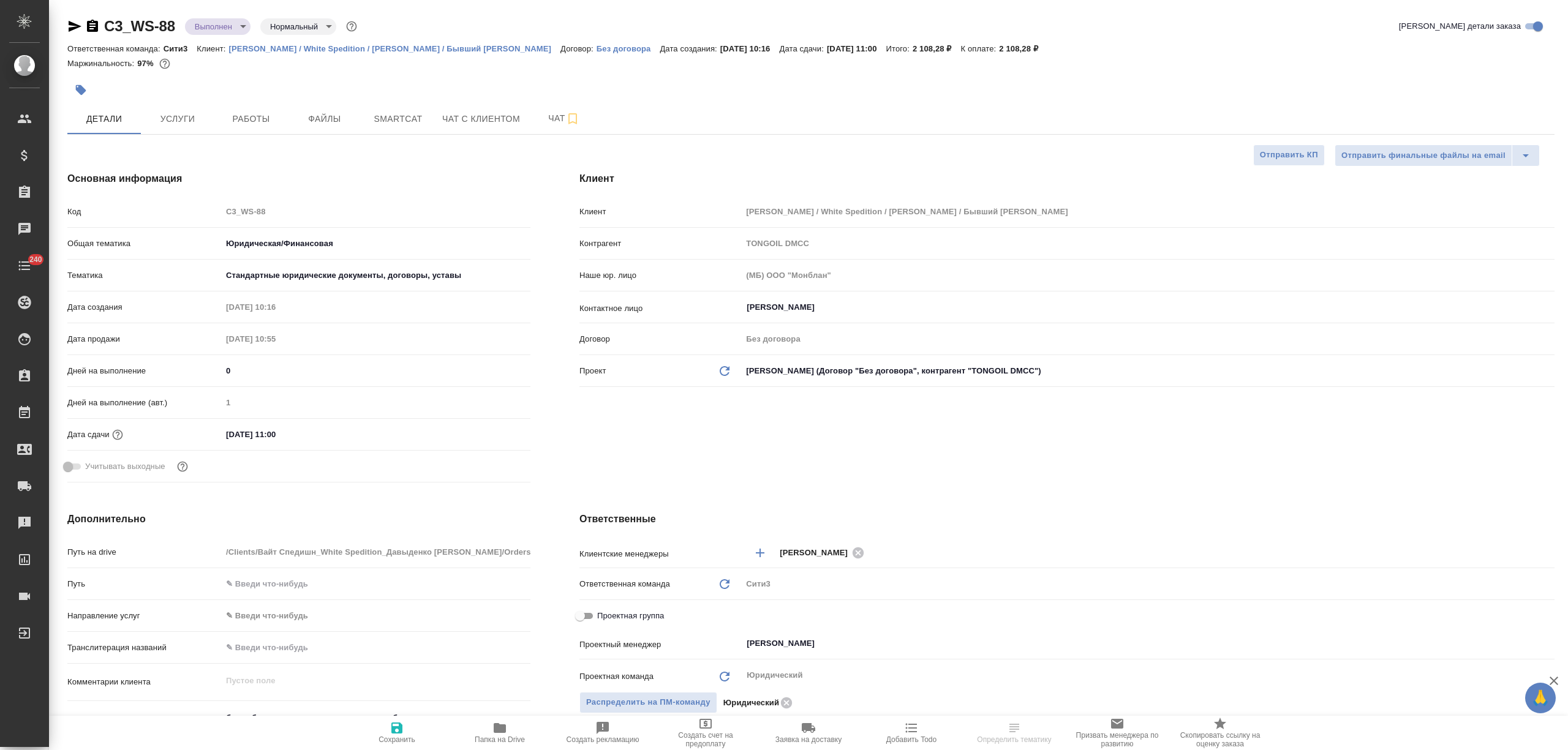
type textarea "x"
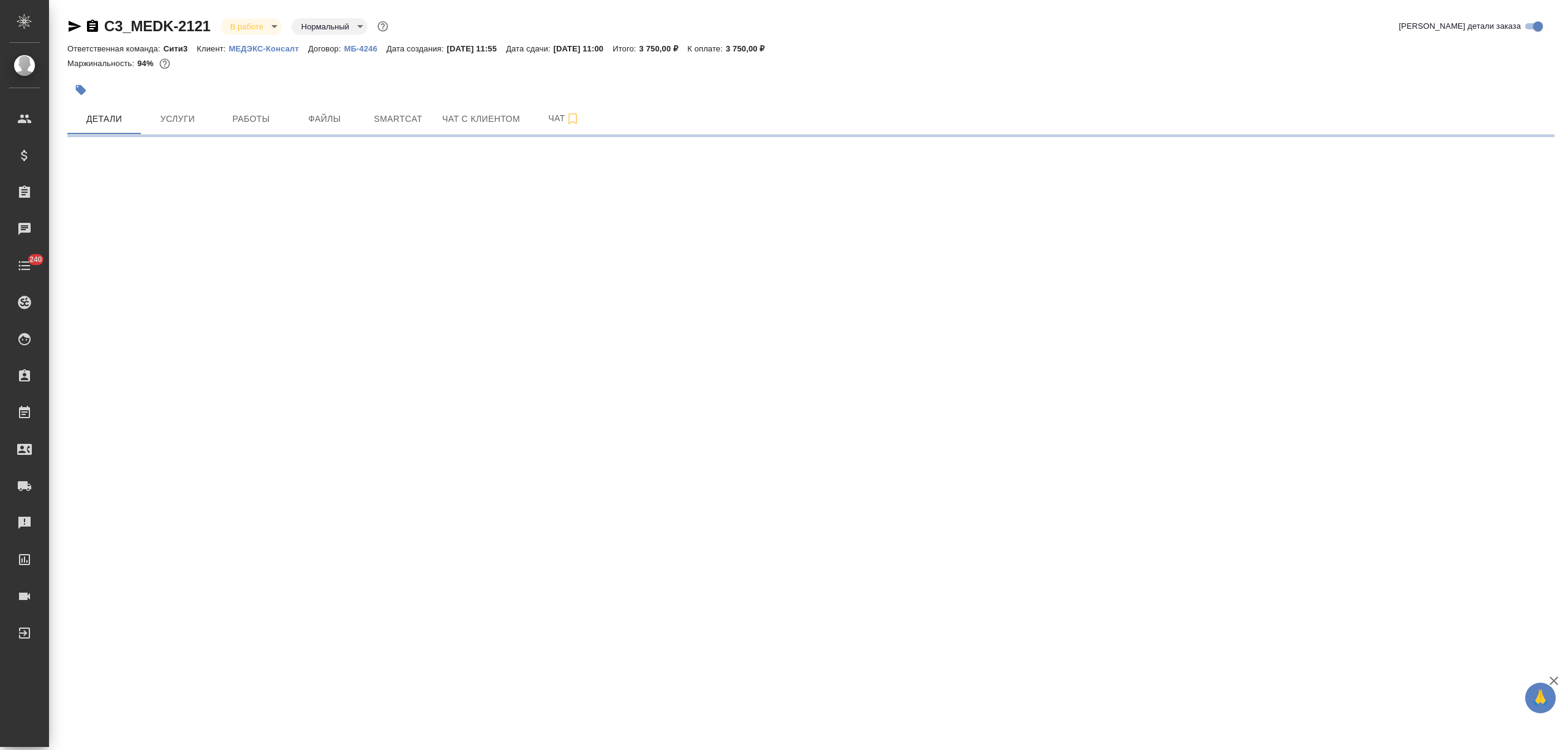
select select "RU"
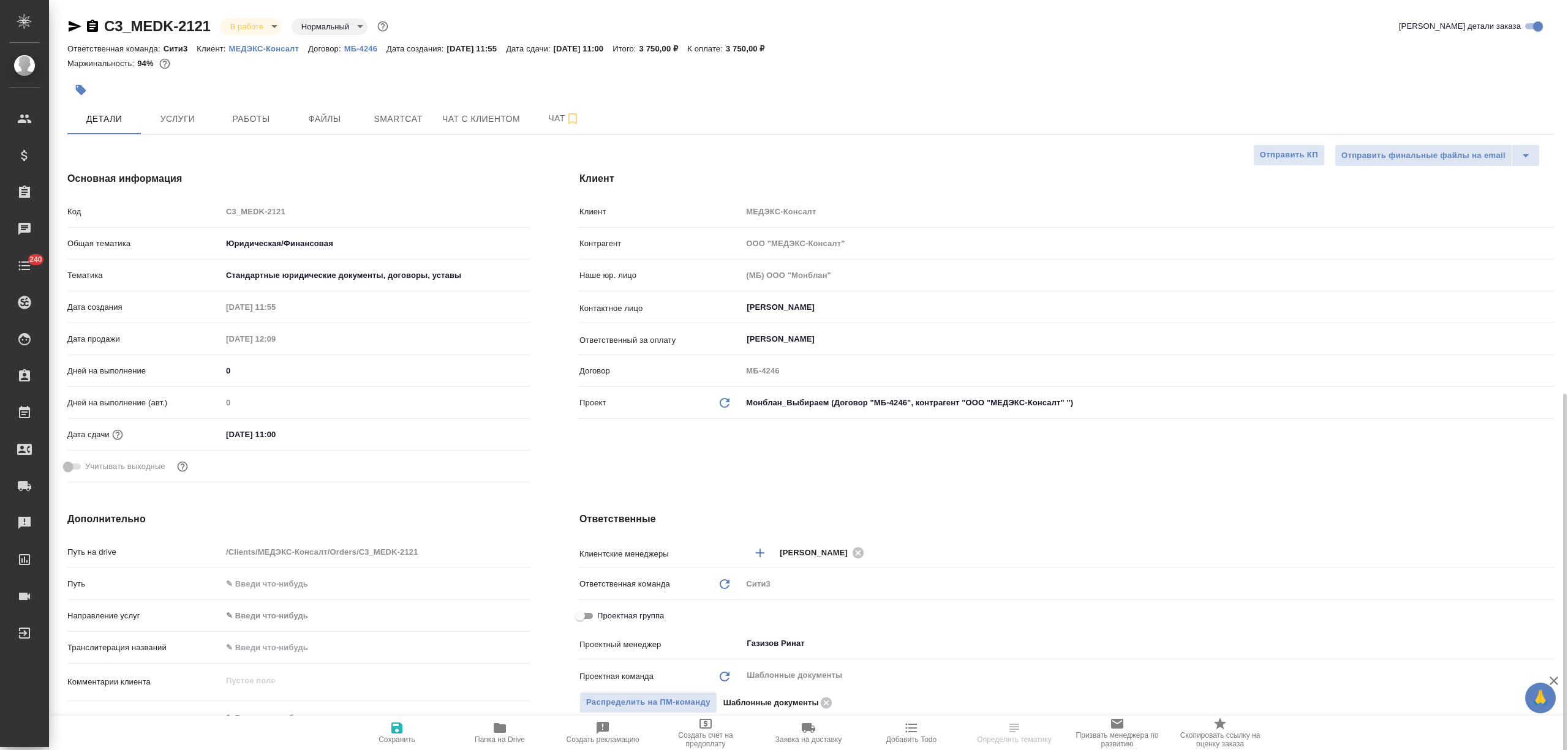
scroll to position [245, 0]
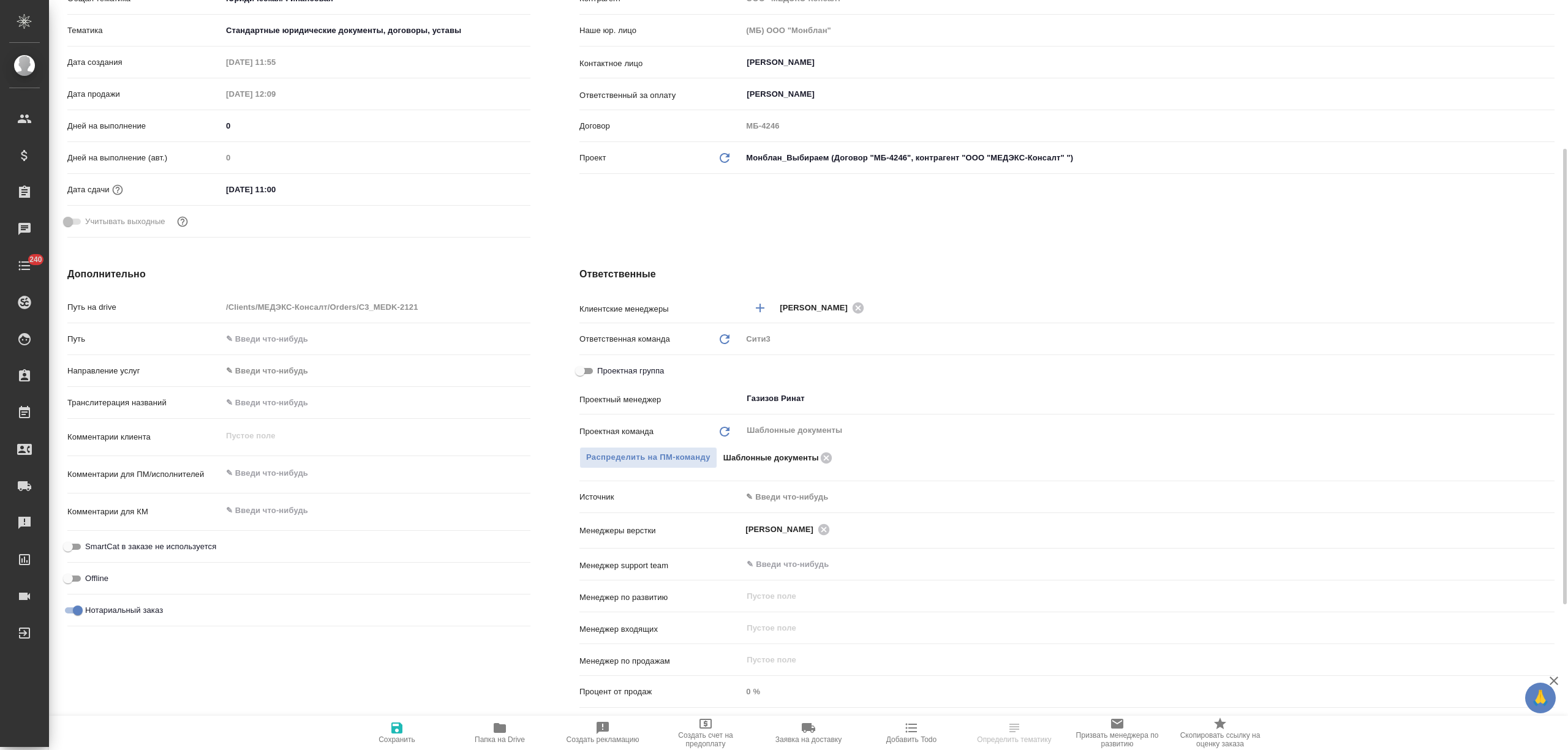
type textarea "x"
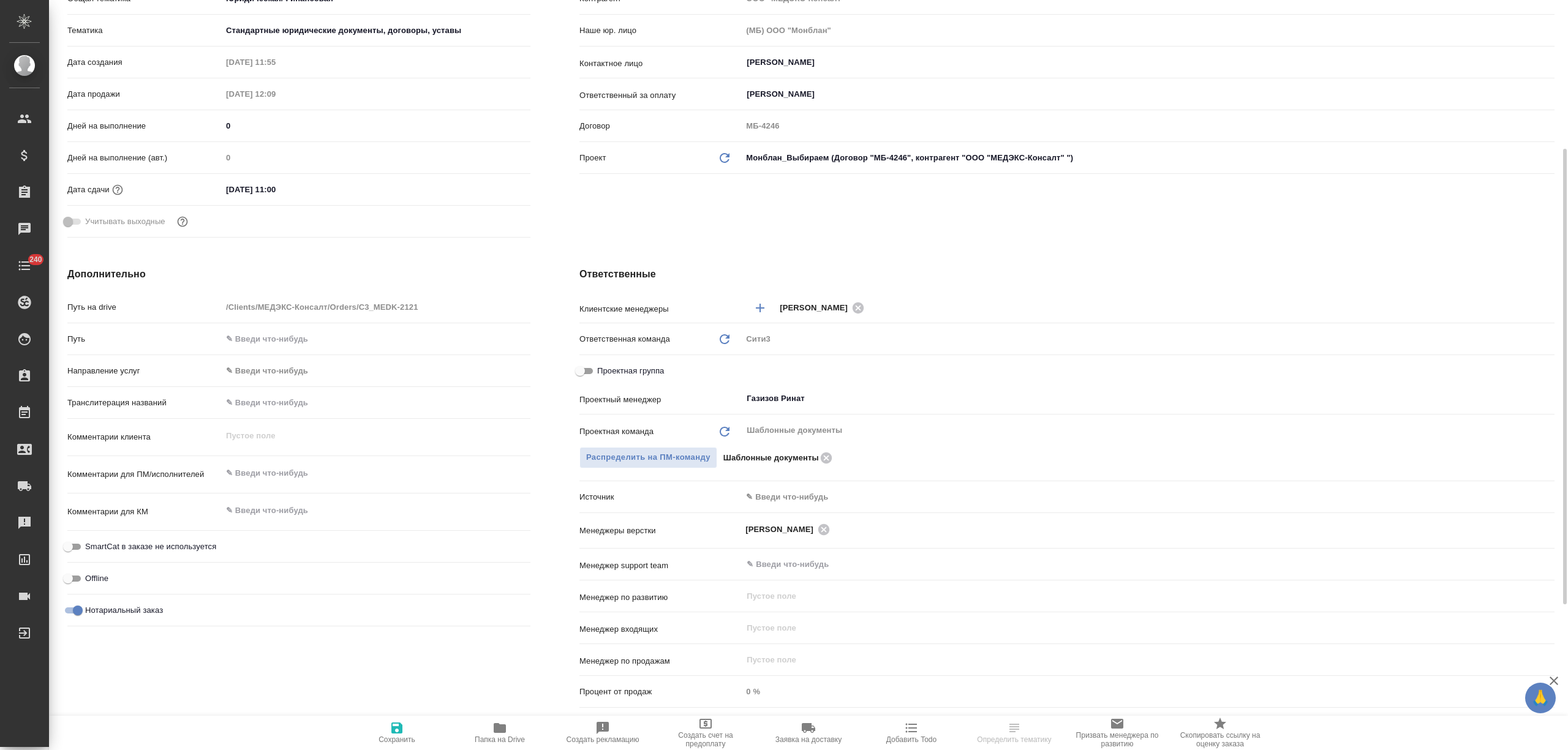
type textarea "x"
click at [775, 495] on body "🙏 .cls-1 fill:#fff; AWATERA Nikitina Tatiana Клиенты Спецификации Заказы Чаты 2…" at bounding box center [784, 375] width 1568 height 750
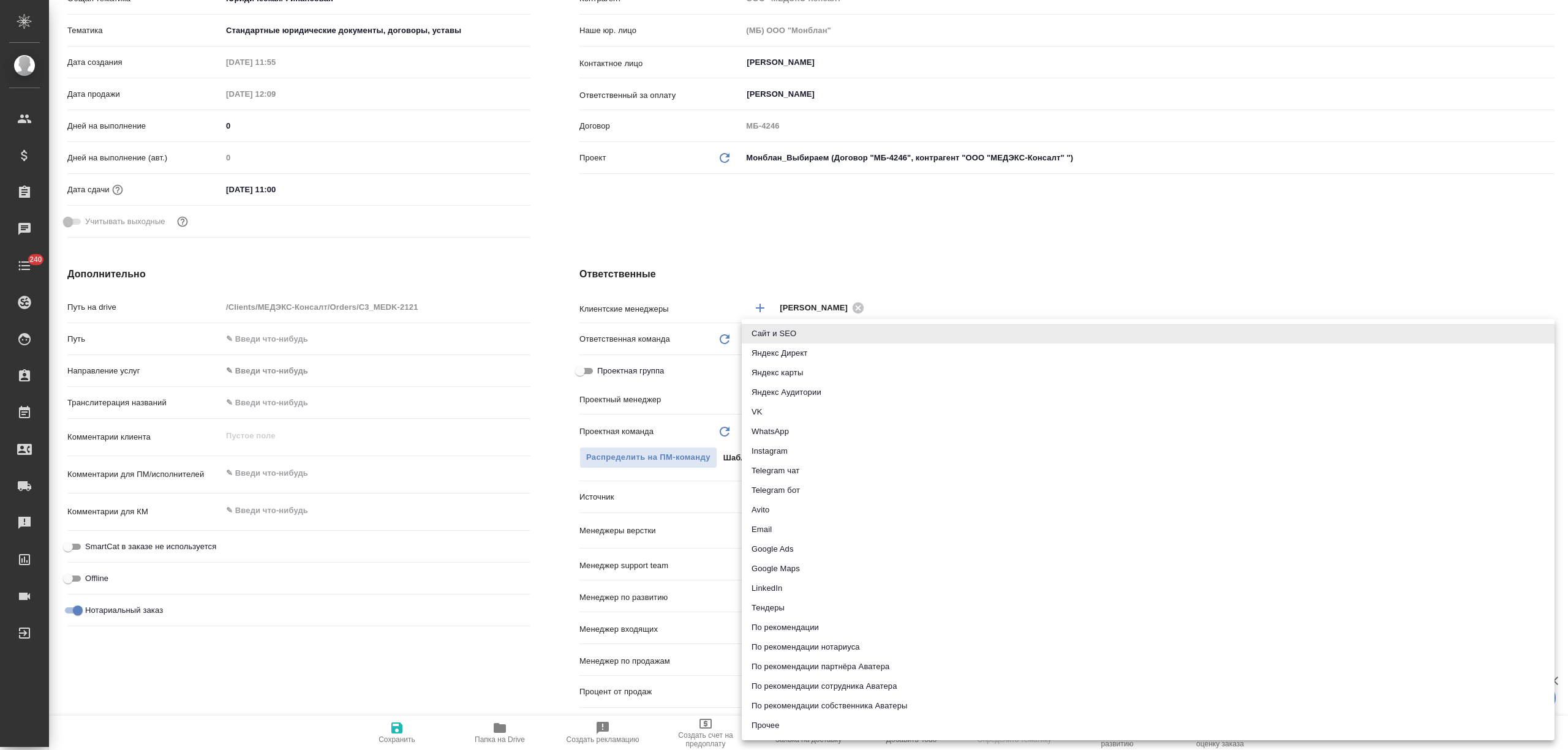
click at [774, 524] on li "Email" at bounding box center [1148, 530] width 813 height 20
type textarea "x"
type input "emailAds"
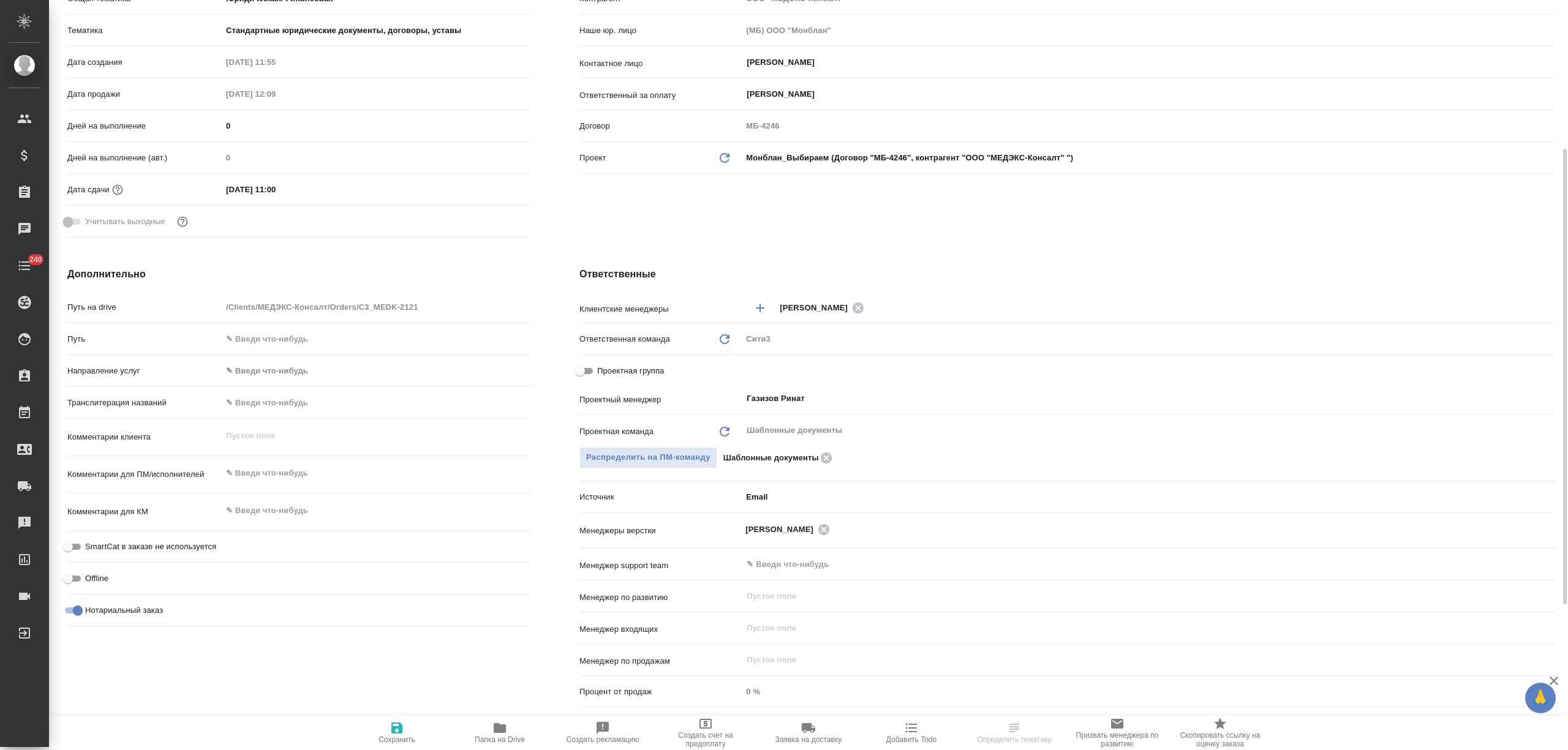
click at [383, 729] on span "Сохранить" at bounding box center [397, 732] width 88 height 23
type textarea "x"
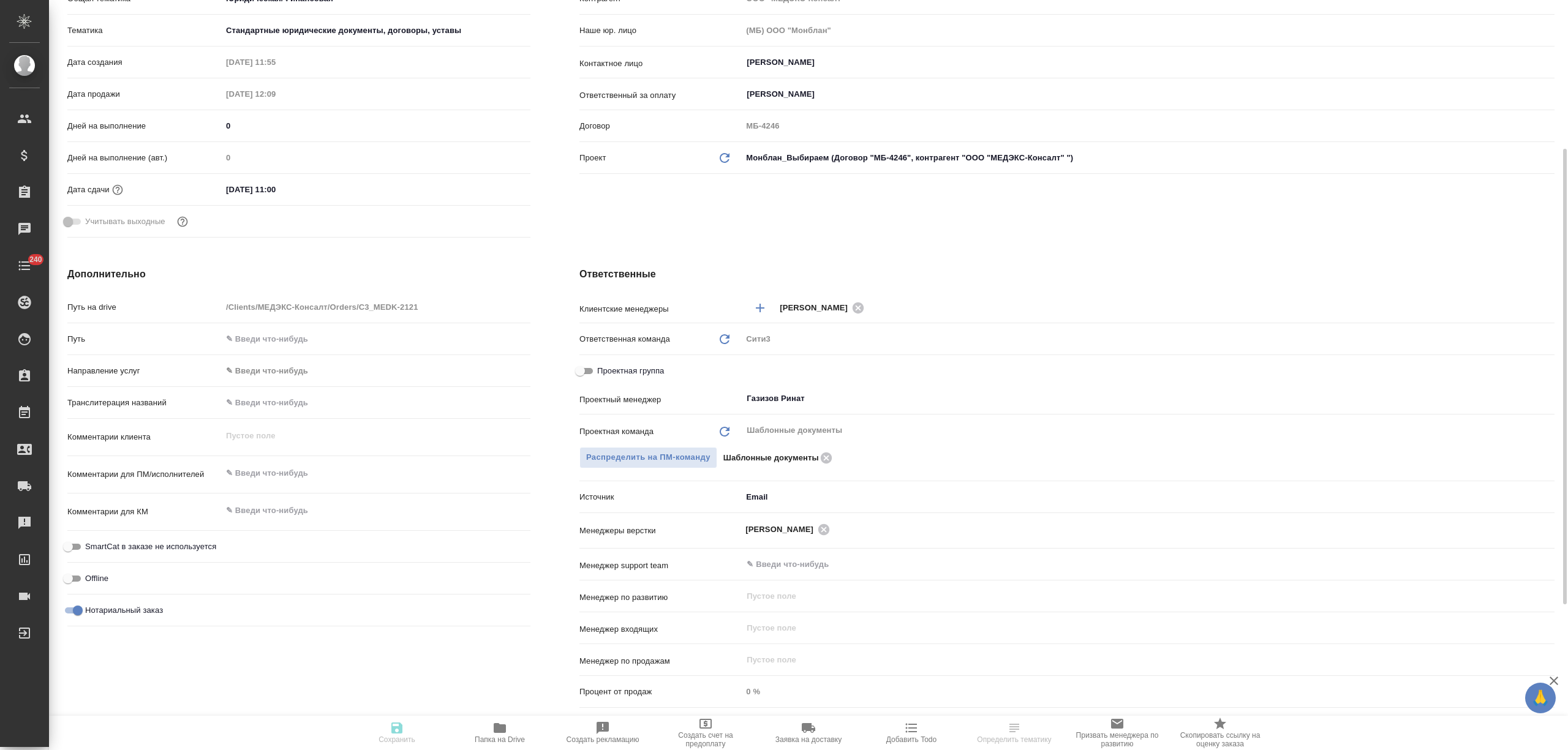
type textarea "x"
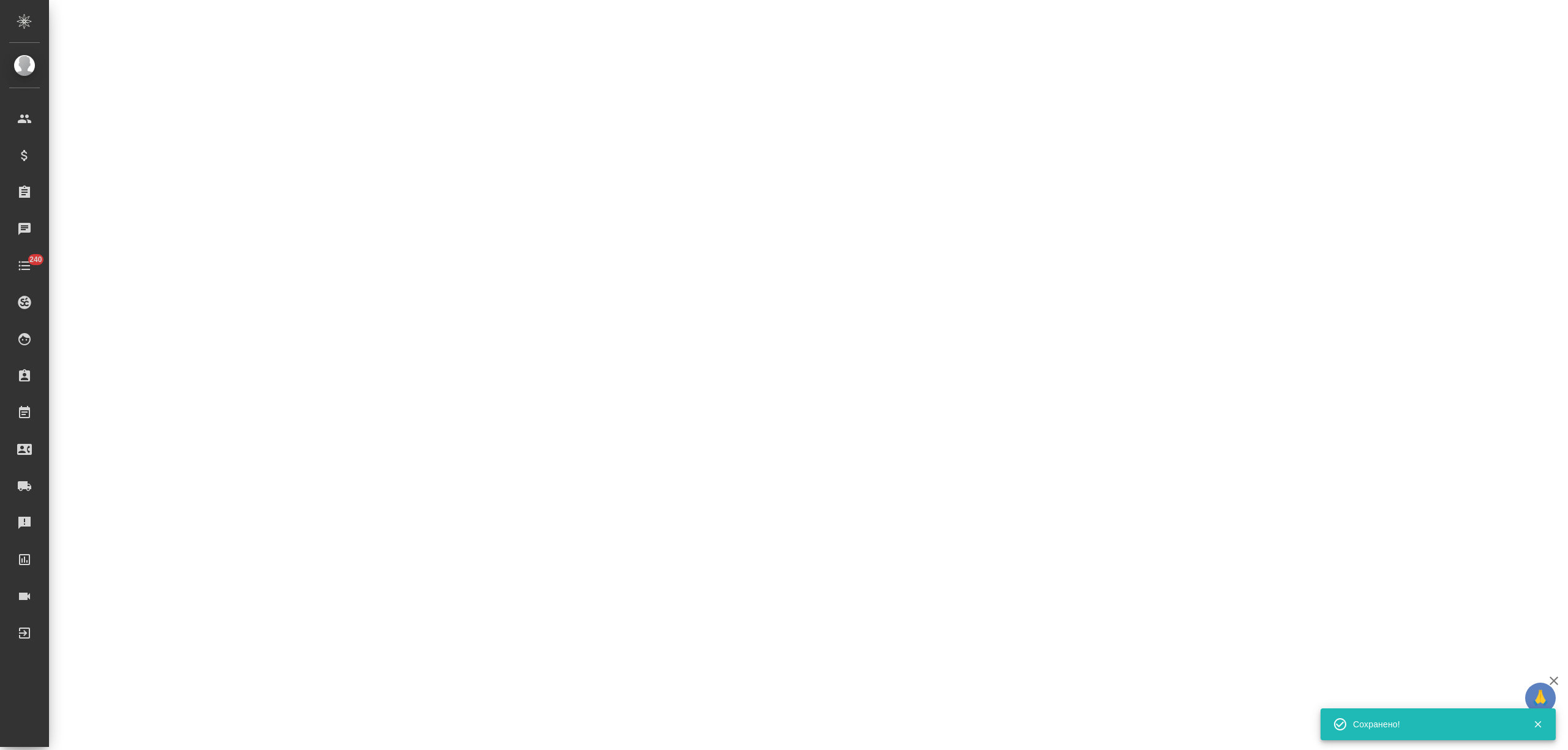
select select "RU"
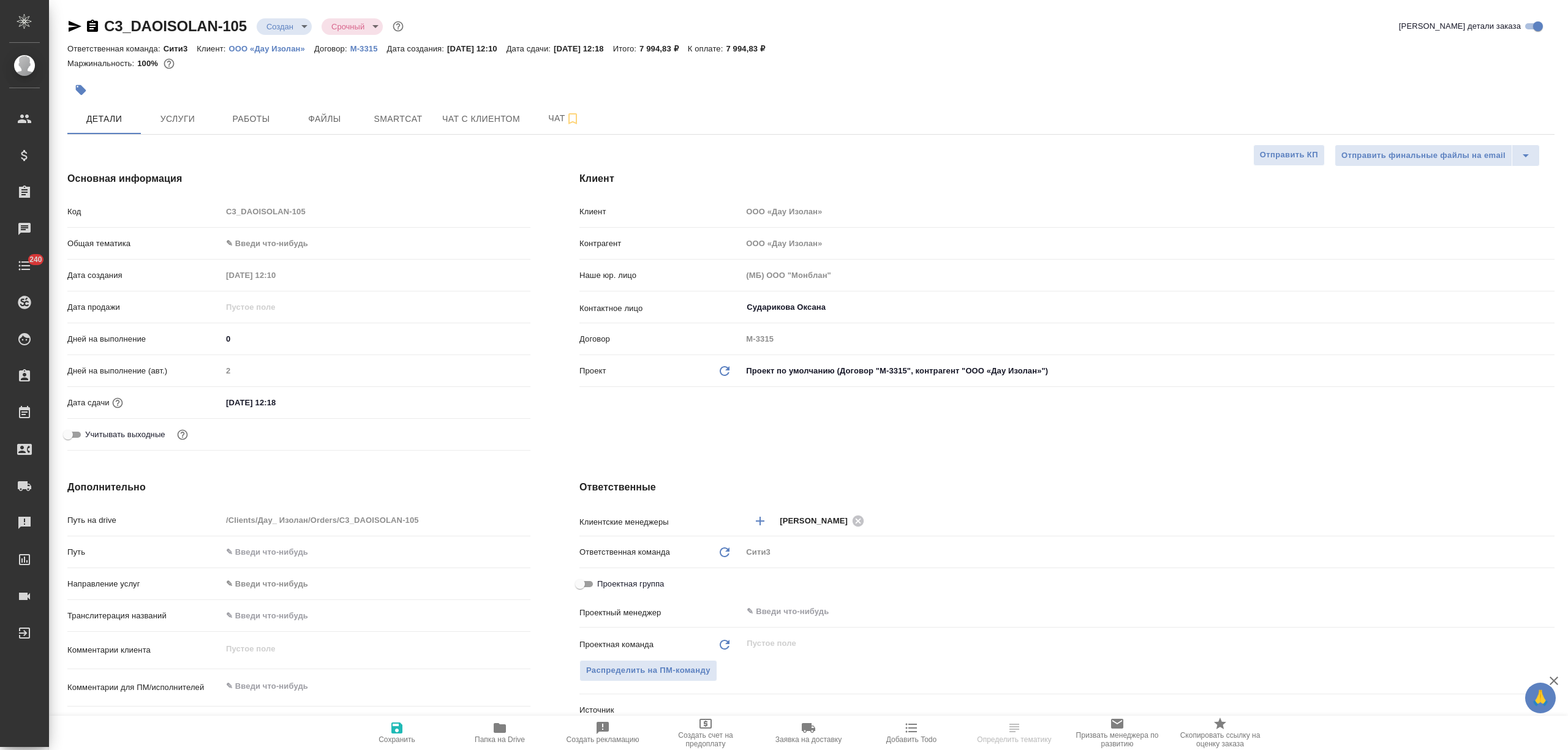
select select "RU"
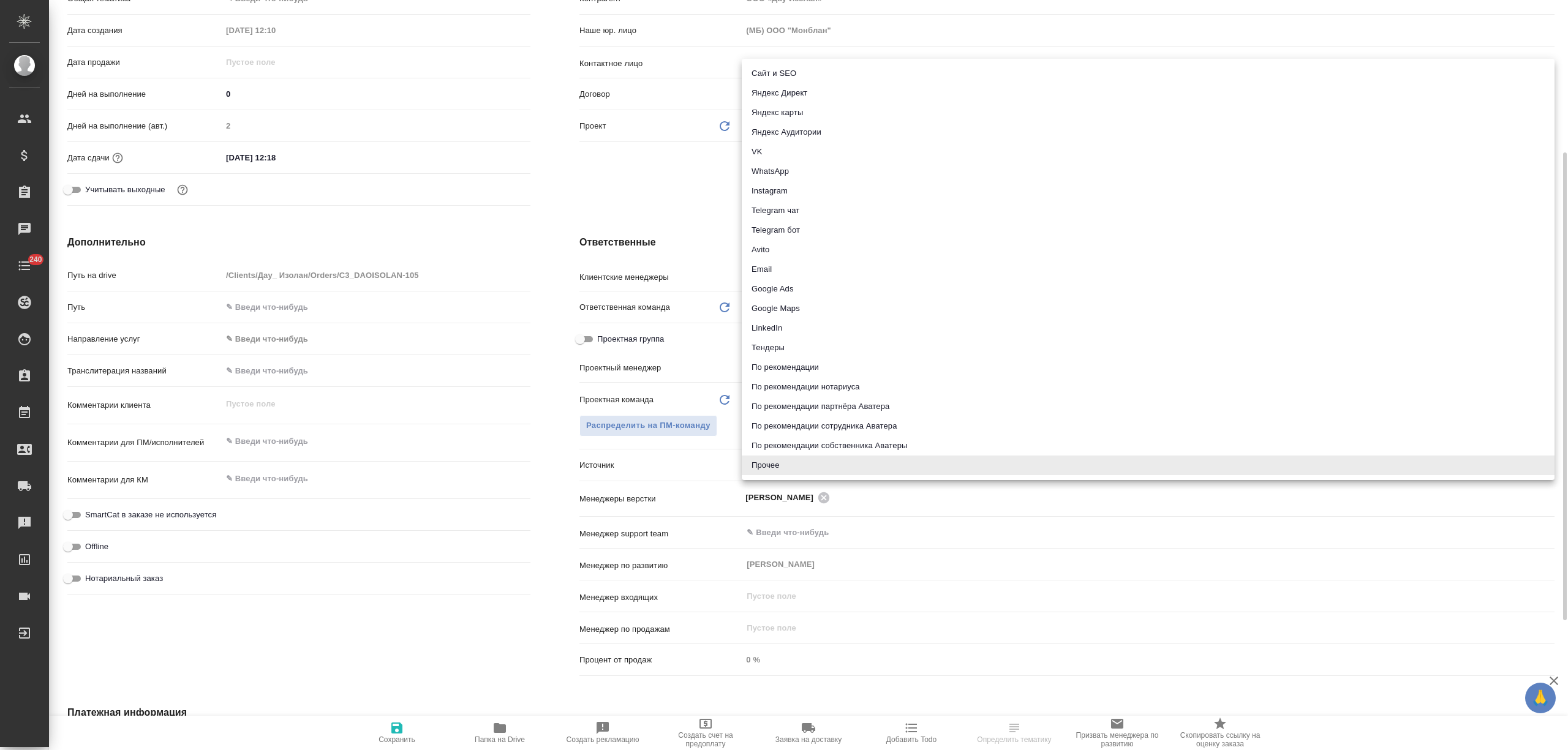
click at [758, 462] on body "🙏 .cls-1 fill:#fff; AWATERA [PERSON_NAME] Спецификации Заказы Чаты 240 Todo Про…" at bounding box center [784, 375] width 1568 height 750
click at [768, 268] on li "Email" at bounding box center [1148, 270] width 813 height 20
type input "emailAds"
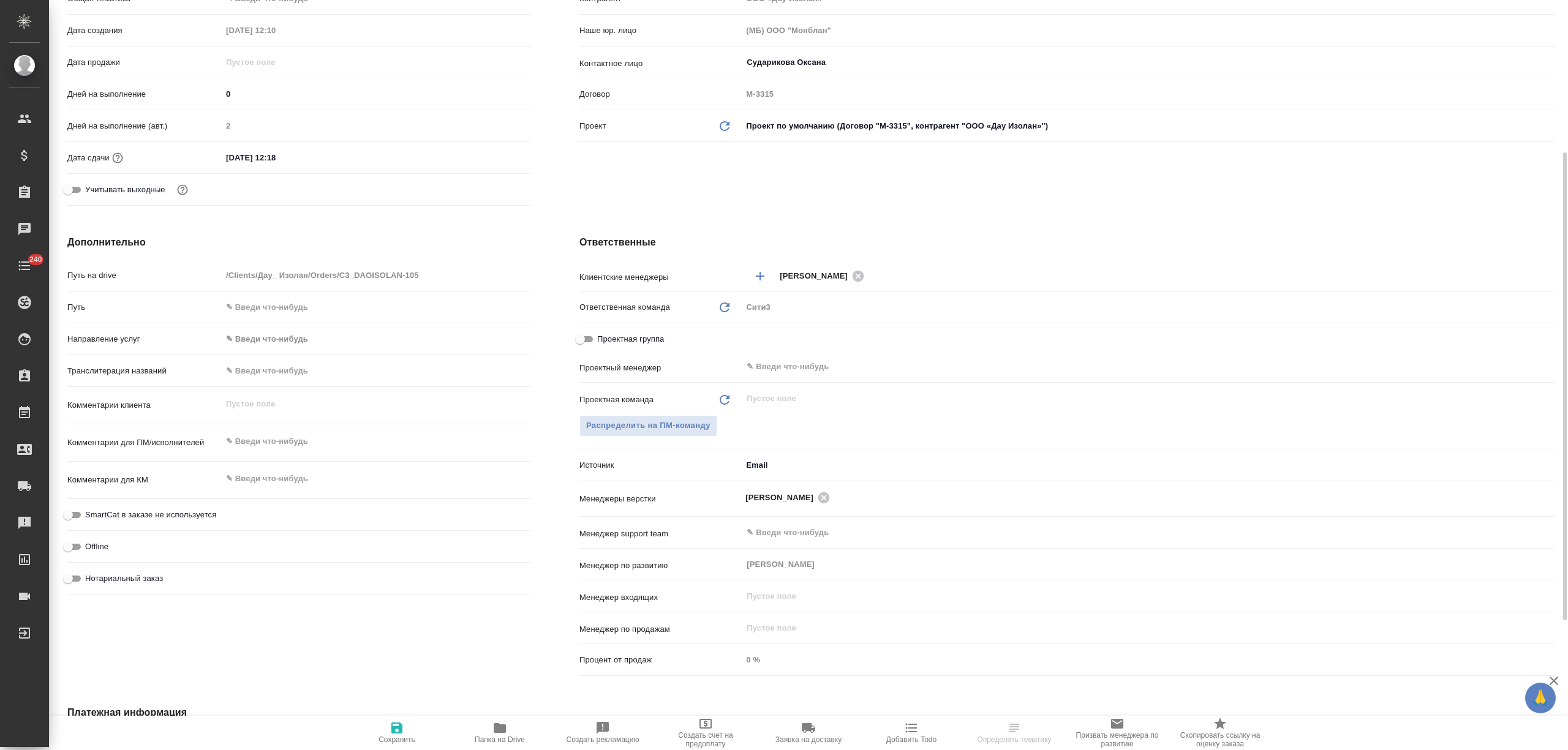
click at [417, 727] on span "Сохранить" at bounding box center [397, 732] width 88 height 23
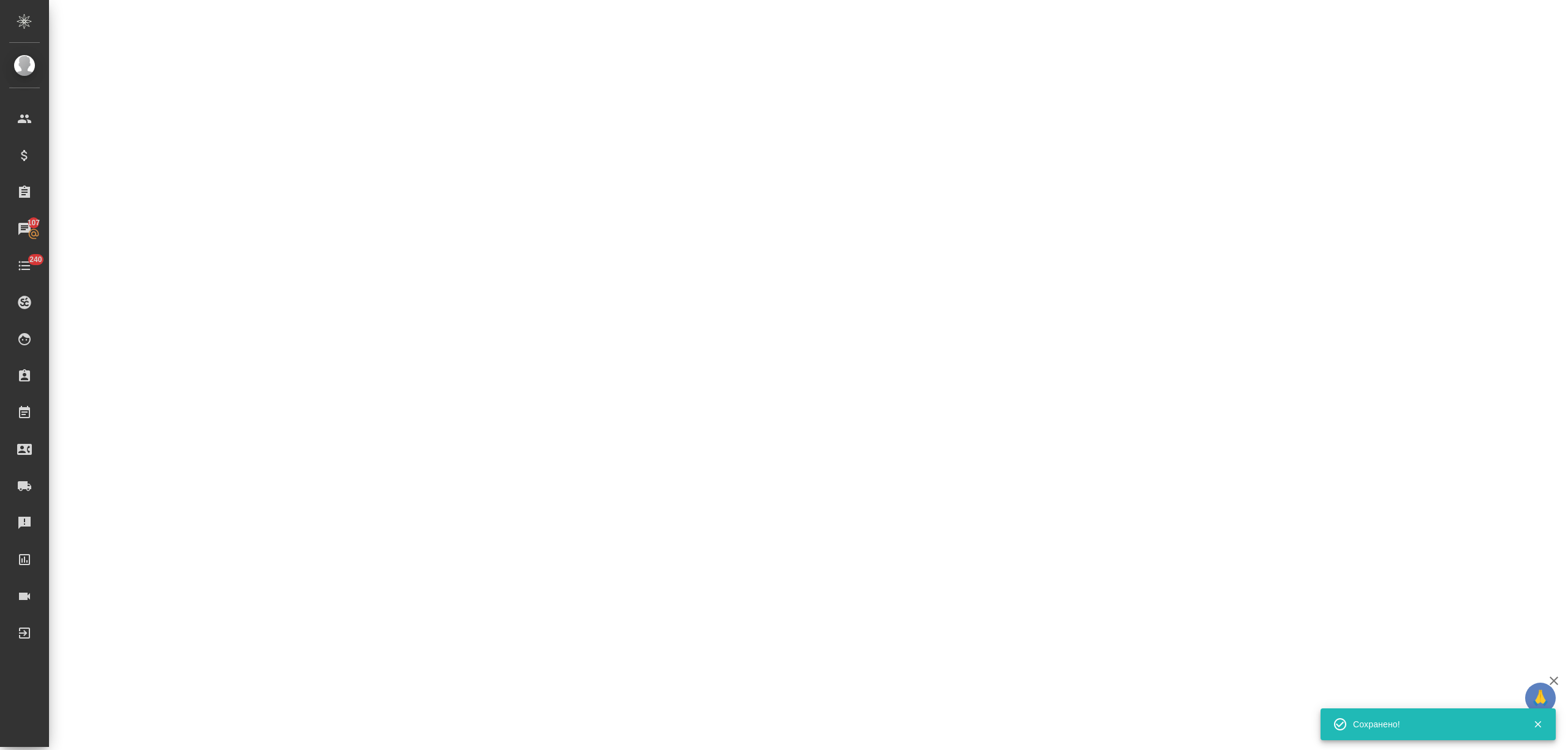
select select "RU"
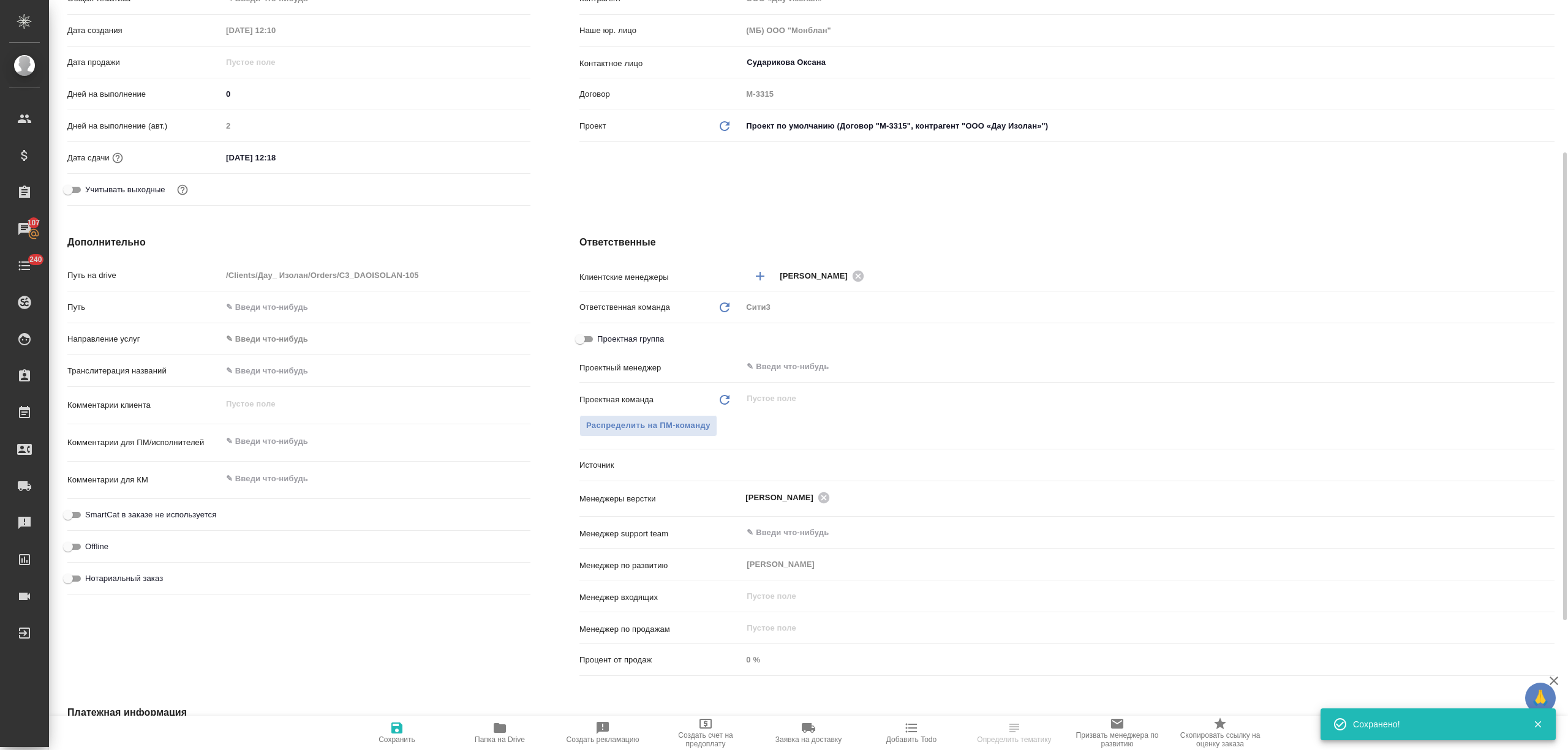
type textarea "x"
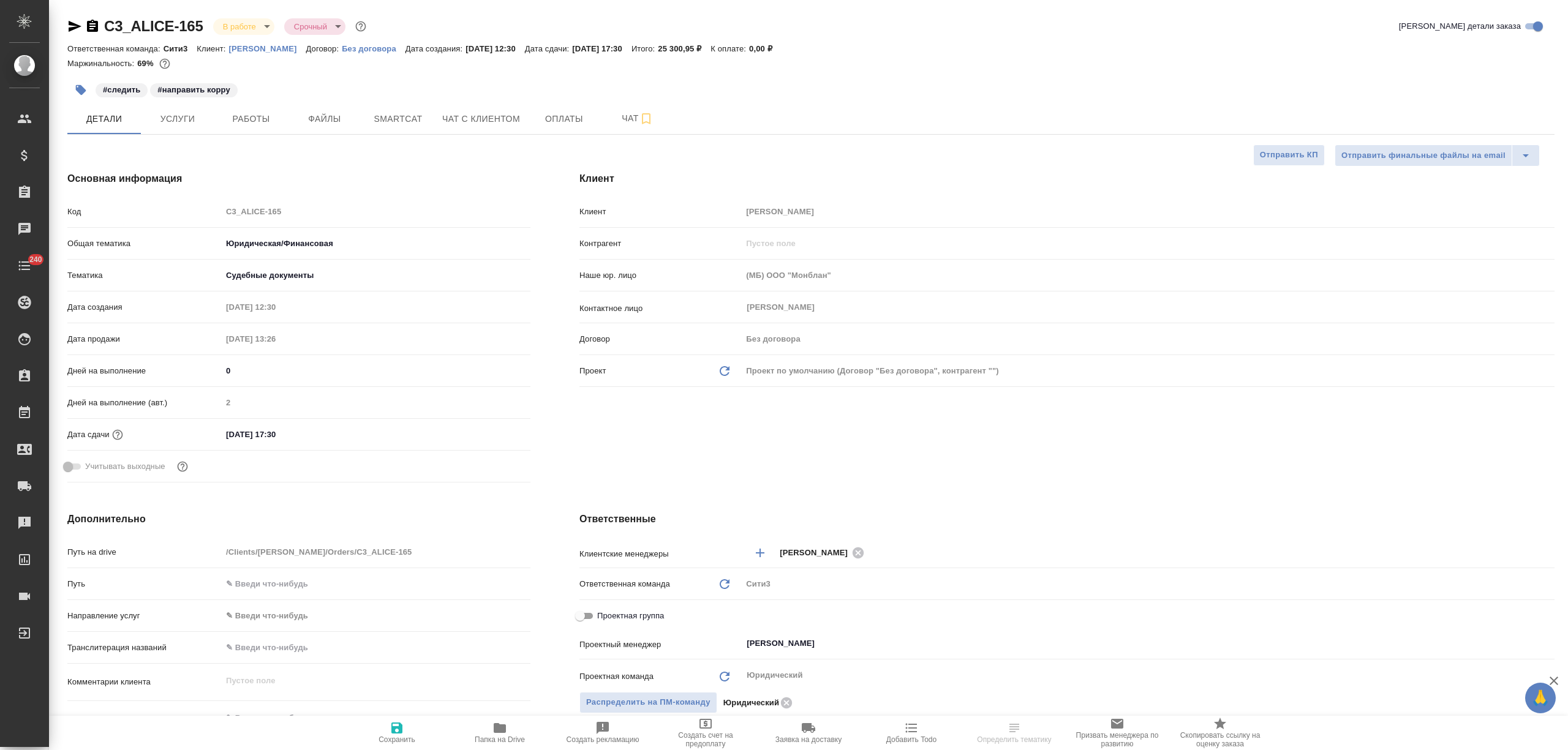
select select "RU"
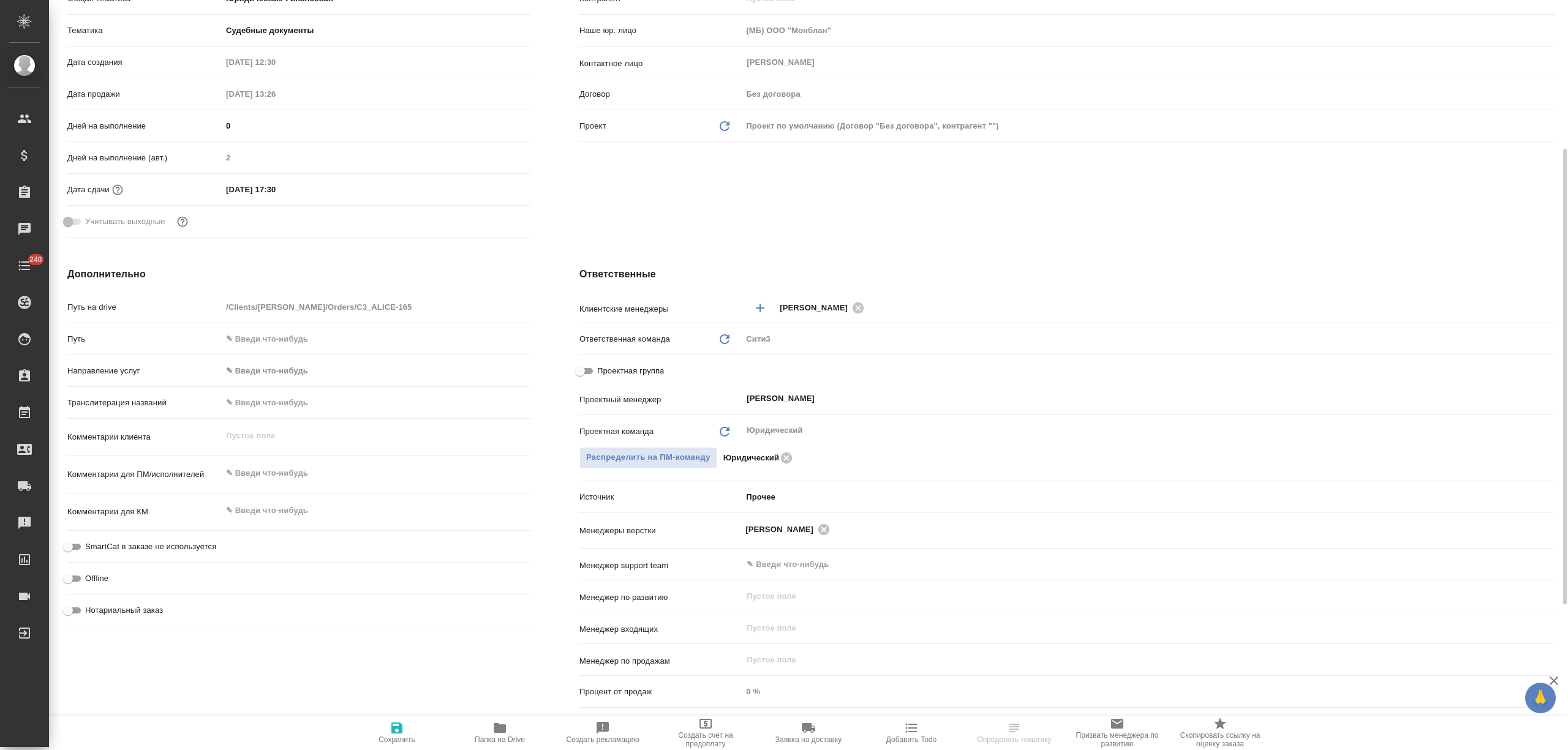
click at [757, 501] on body "🙏 .cls-1 fill:#fff; AWATERA [PERSON_NAME] Спецификации Заказы Чаты 240 Todo Про…" at bounding box center [784, 375] width 1568 height 750
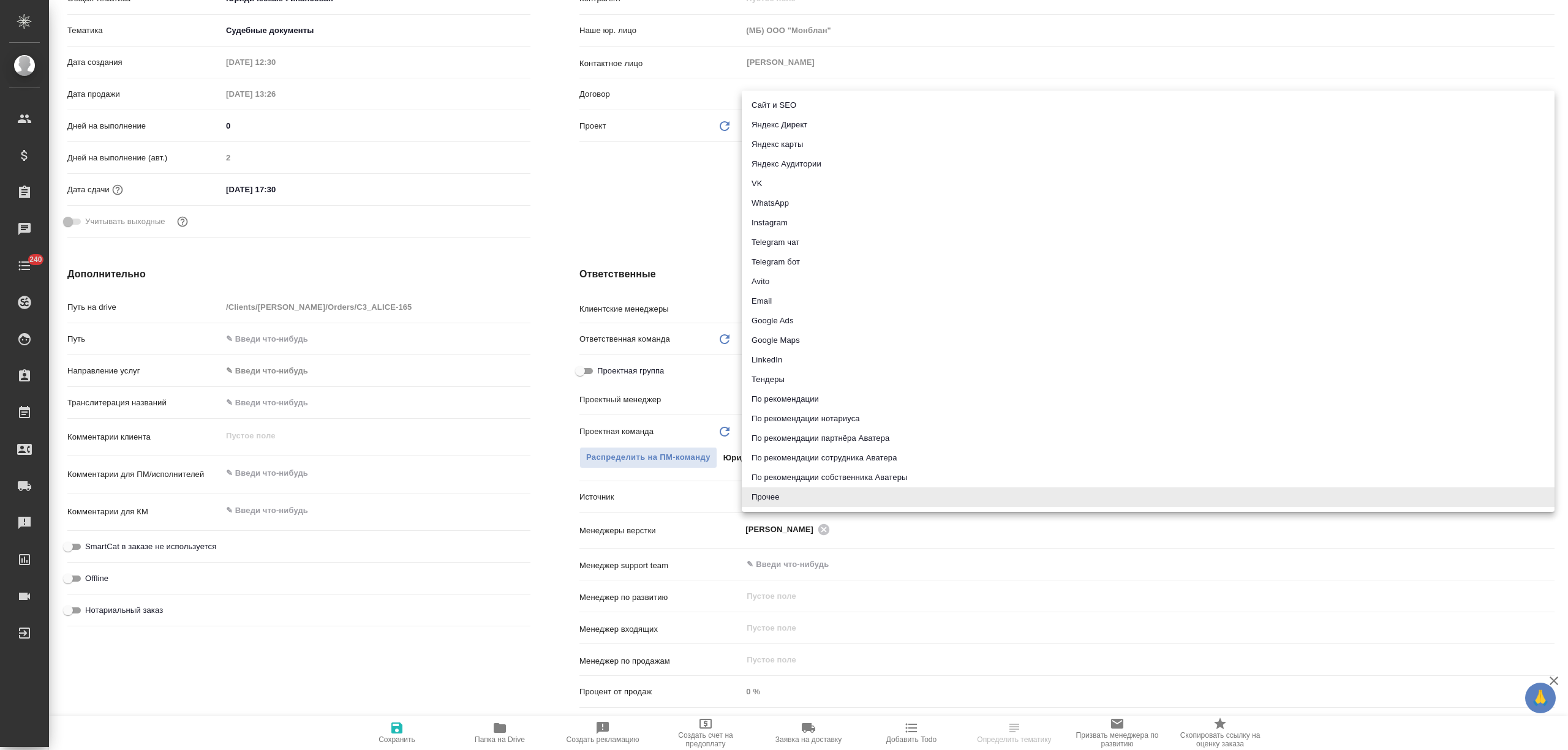
click at [774, 294] on li "Email" at bounding box center [1148, 301] width 813 height 20
type input "emailAds"
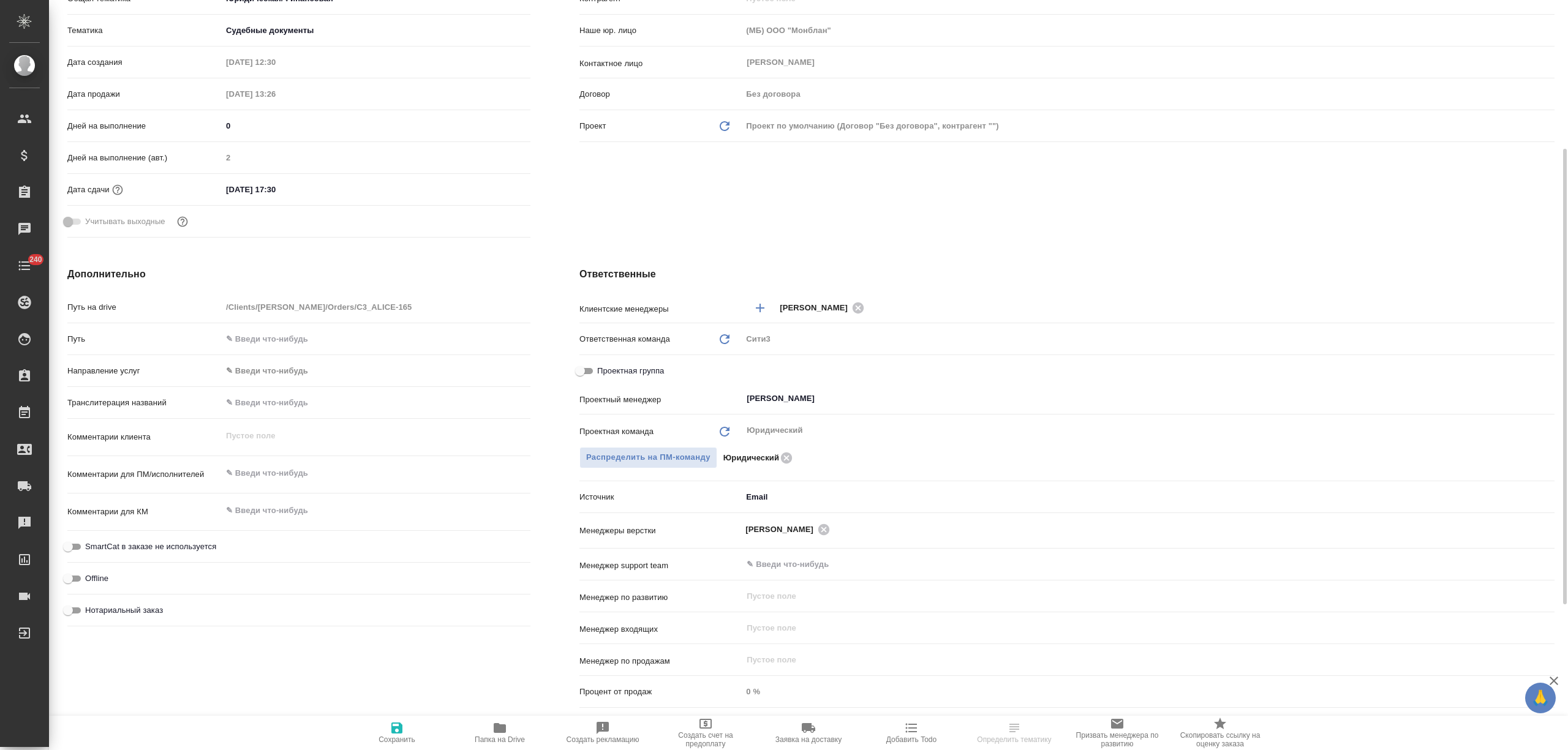
click at [383, 727] on span "Сохранить" at bounding box center [397, 732] width 88 height 23
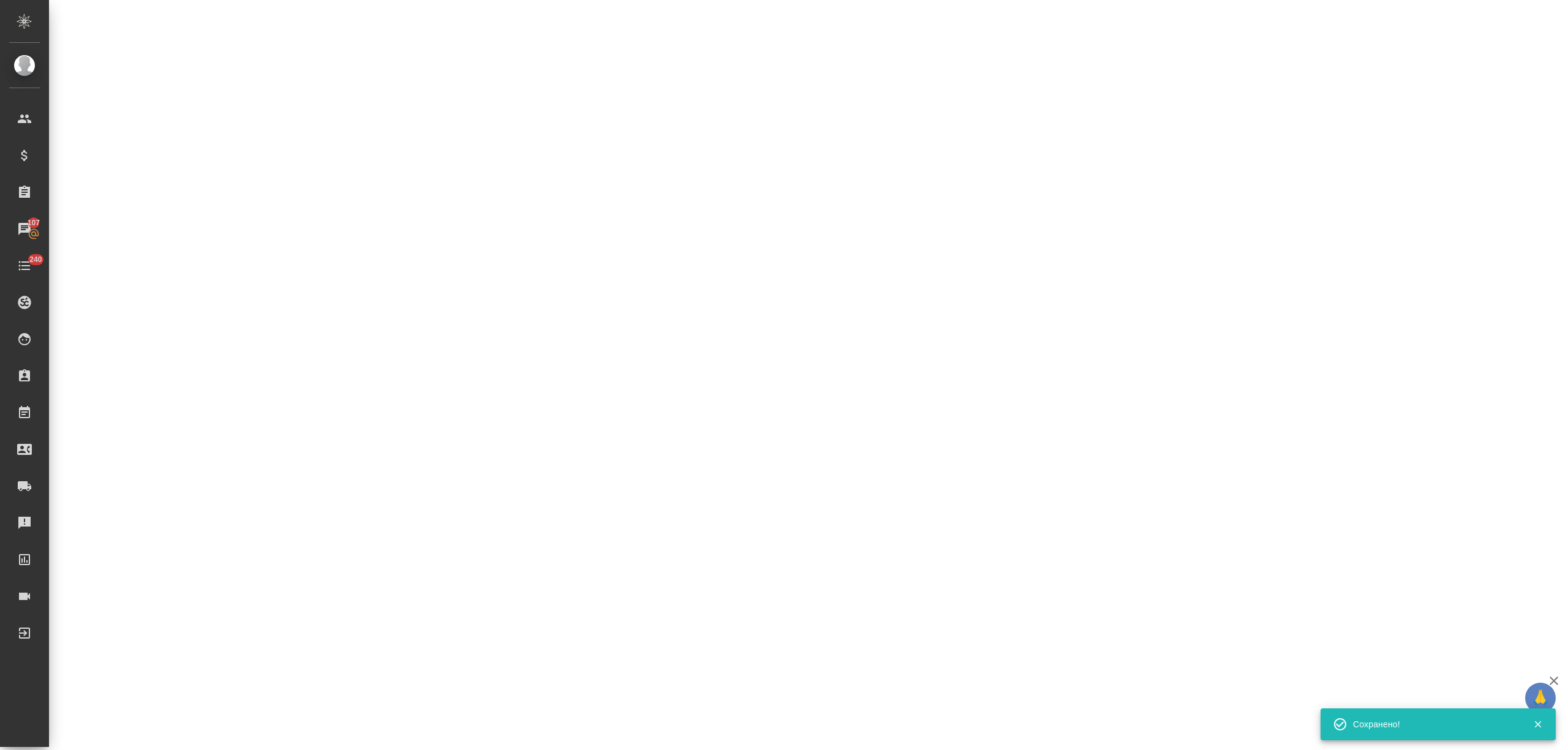
select select "RU"
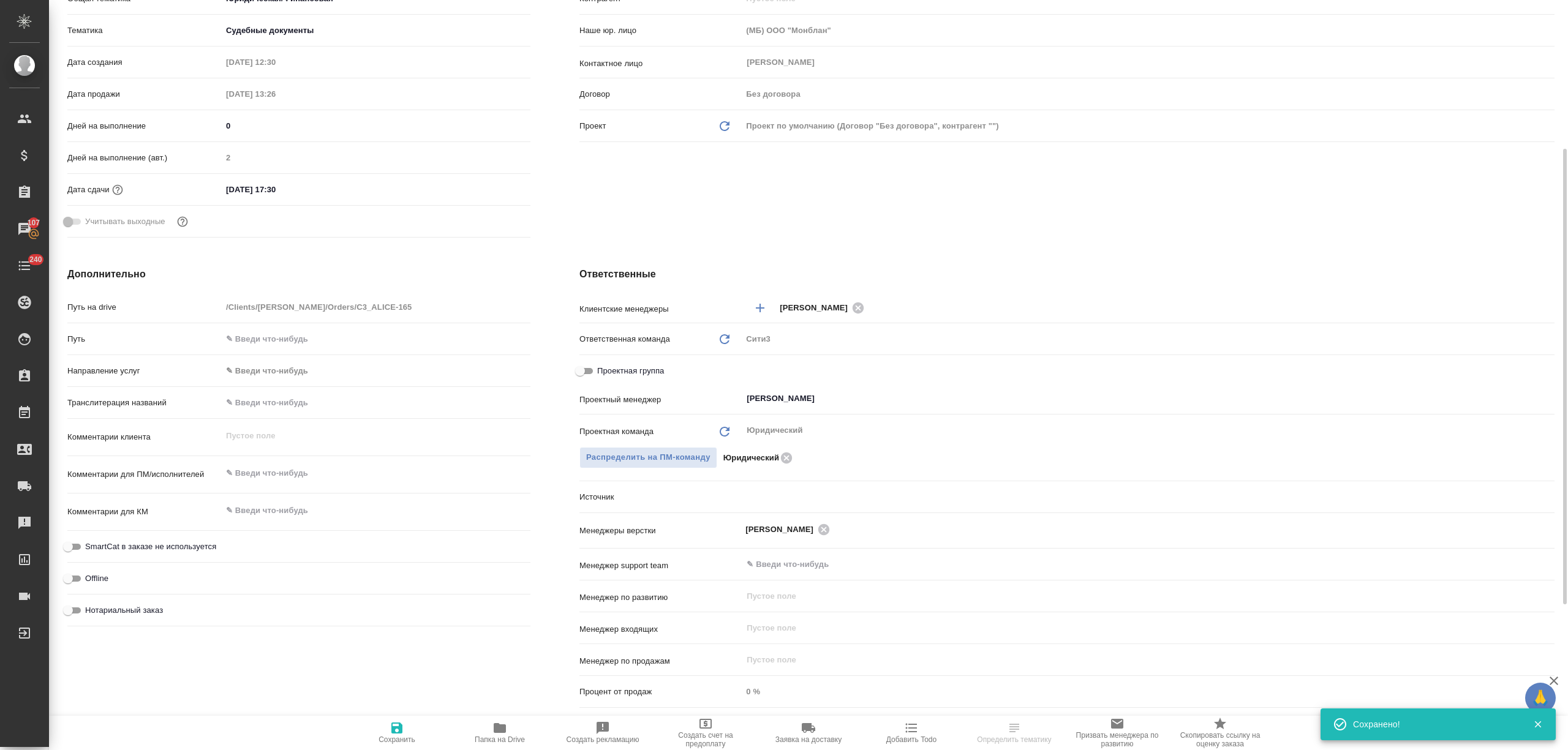
type textarea "x"
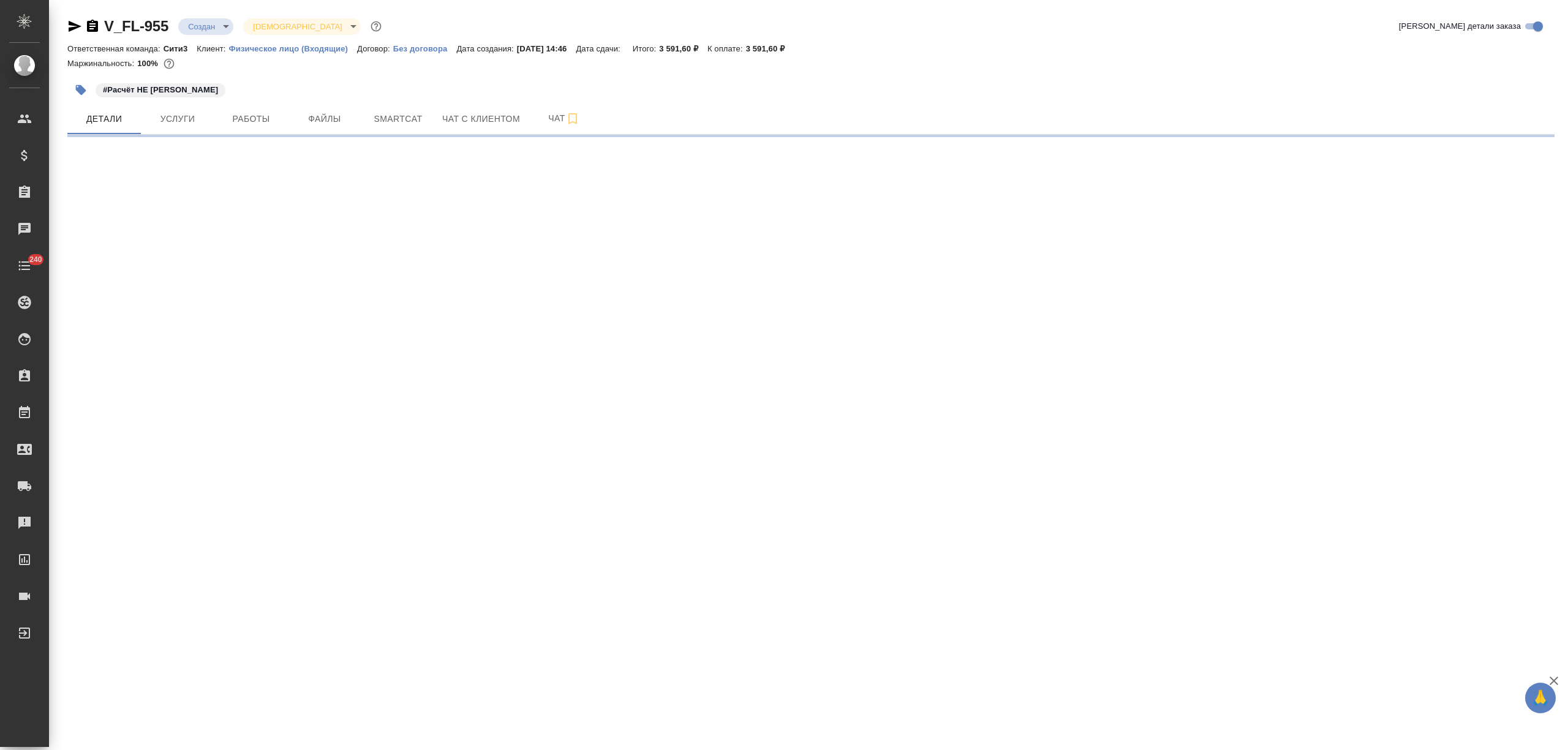
select select "RU"
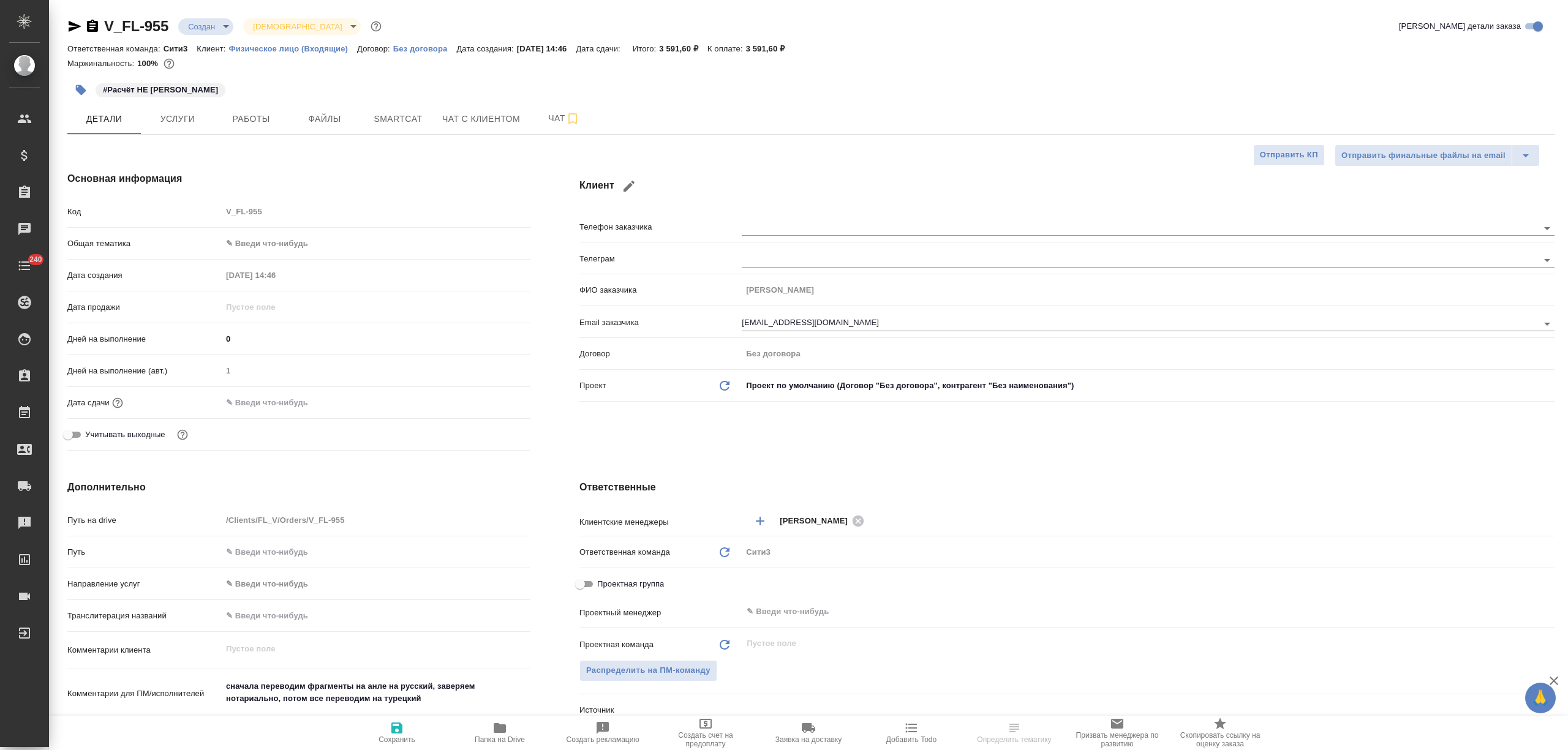
type textarea "x"
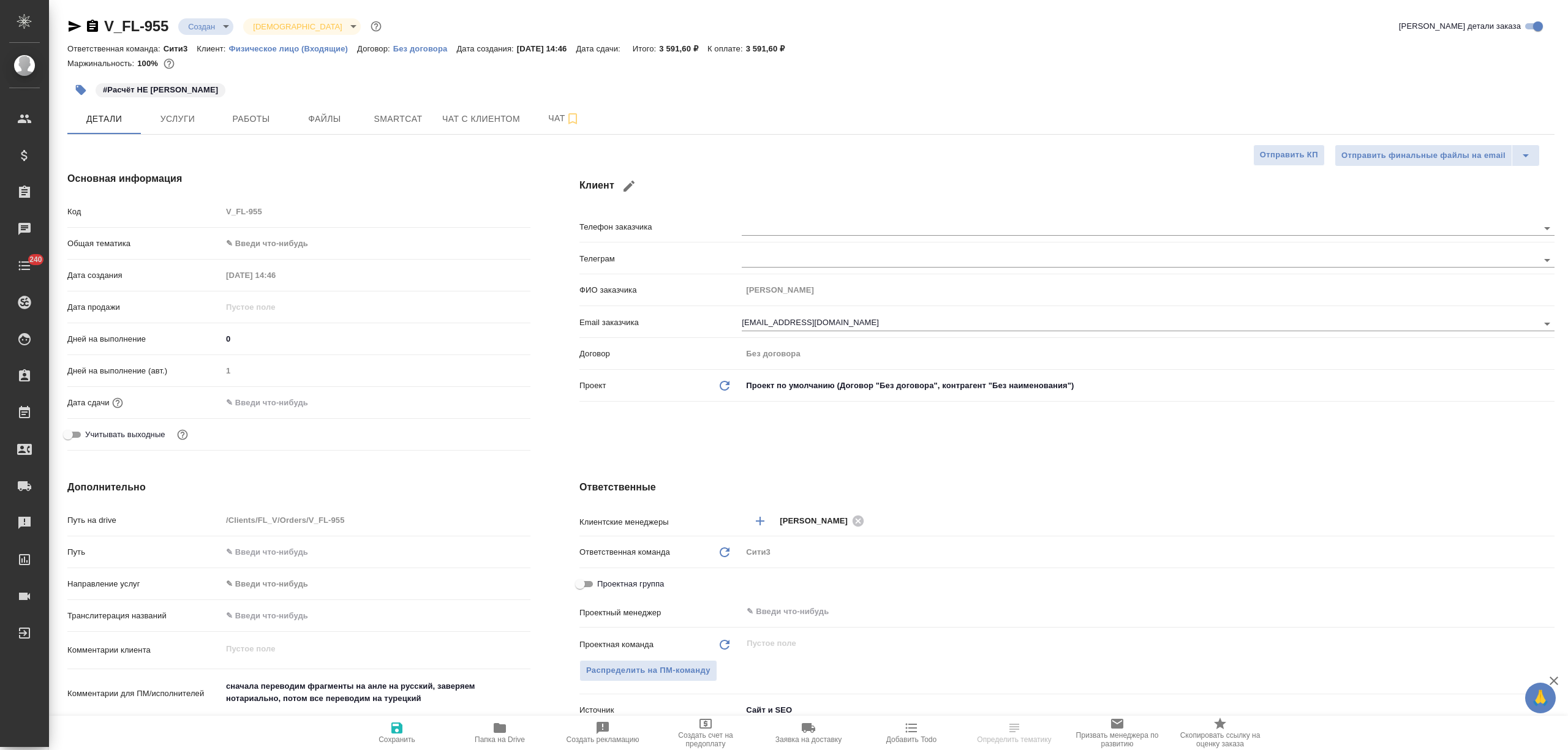
type textarea "x"
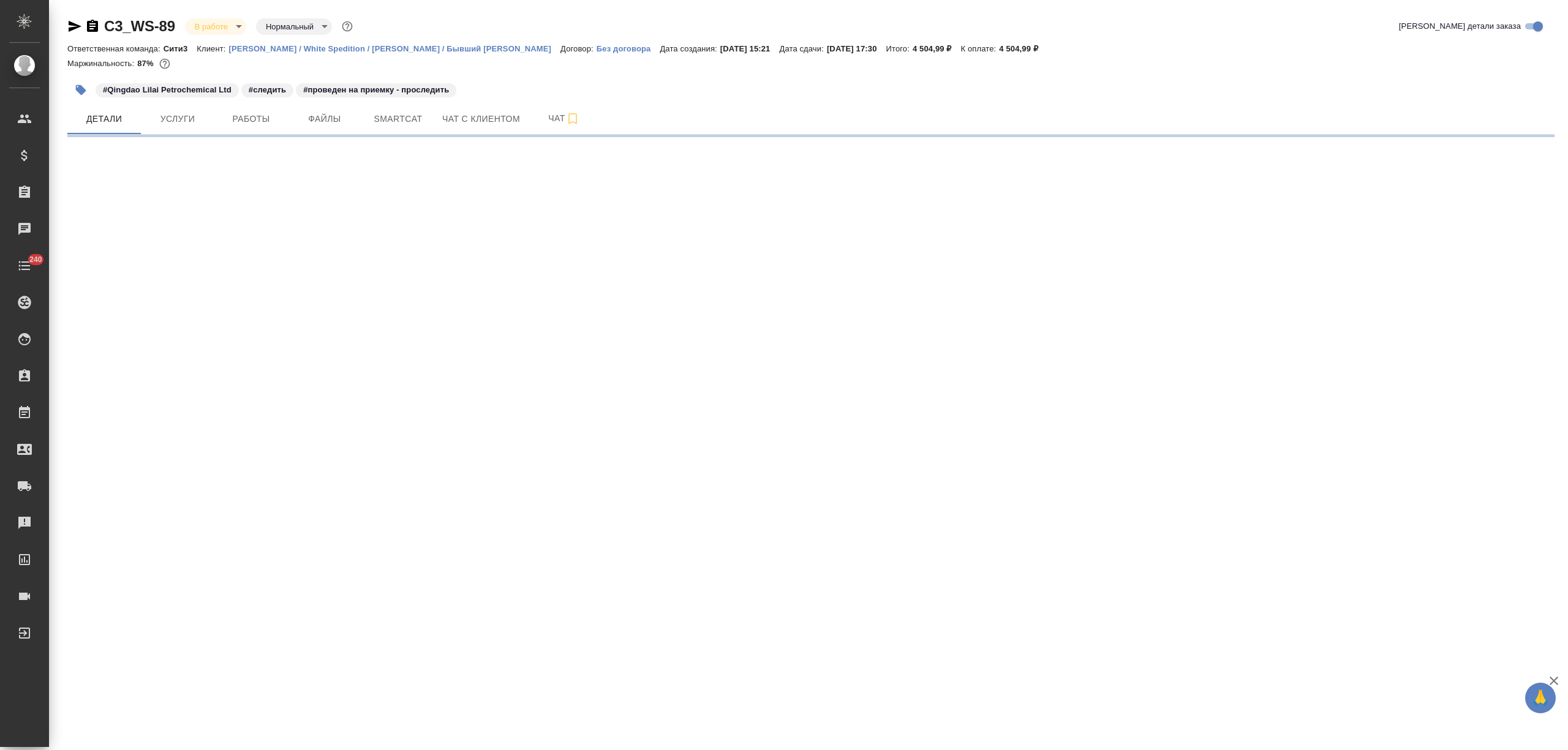
select select "RU"
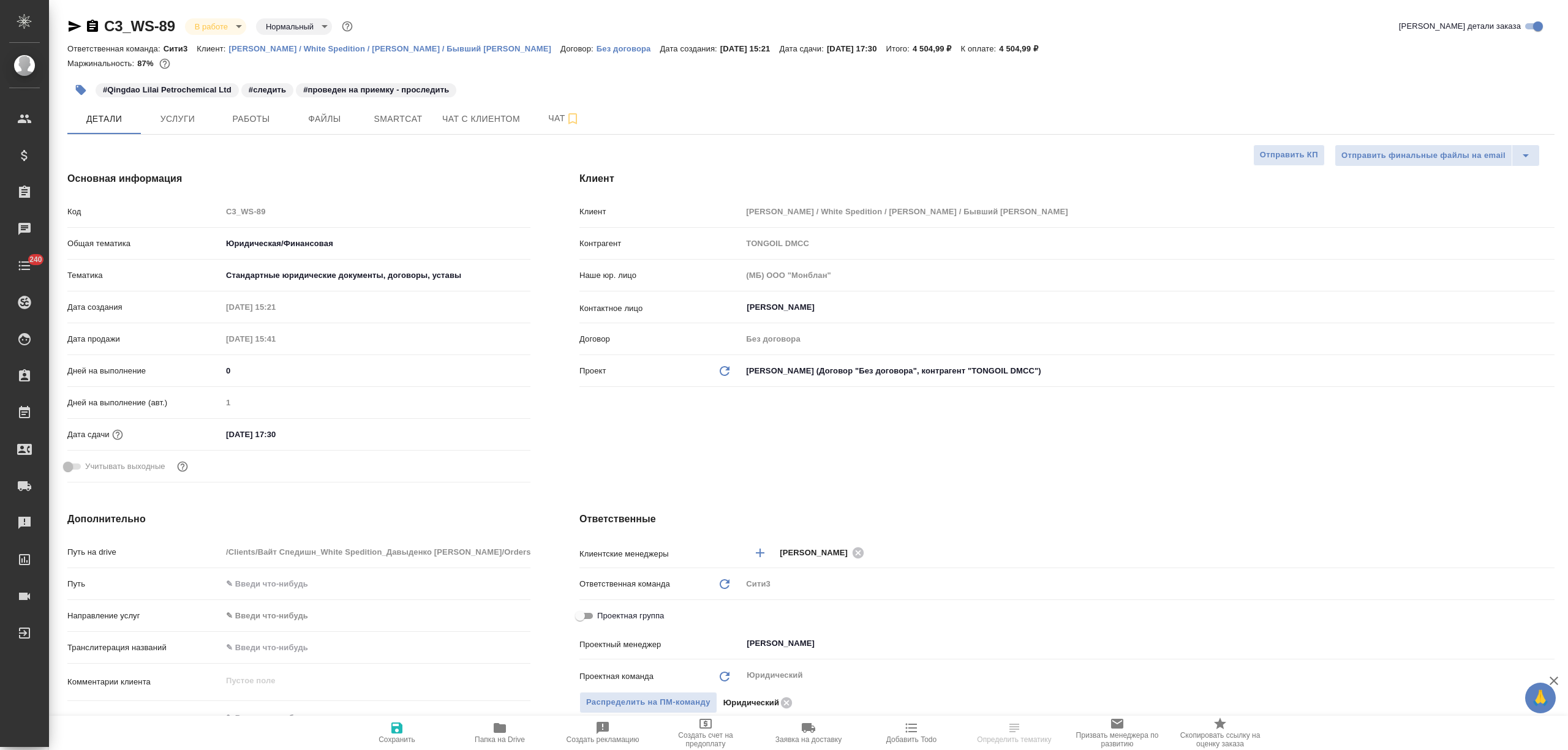
type textarea "x"
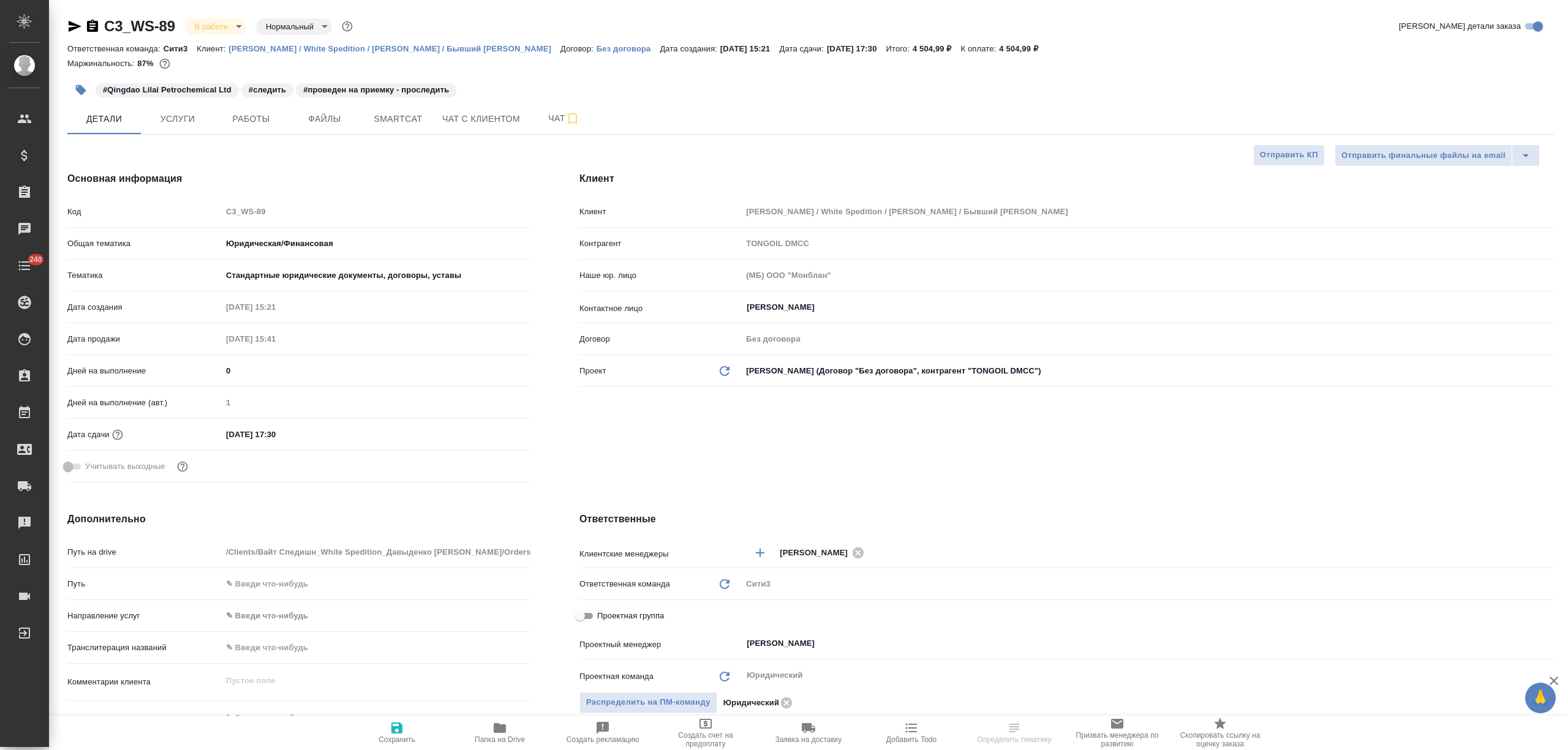
type textarea "x"
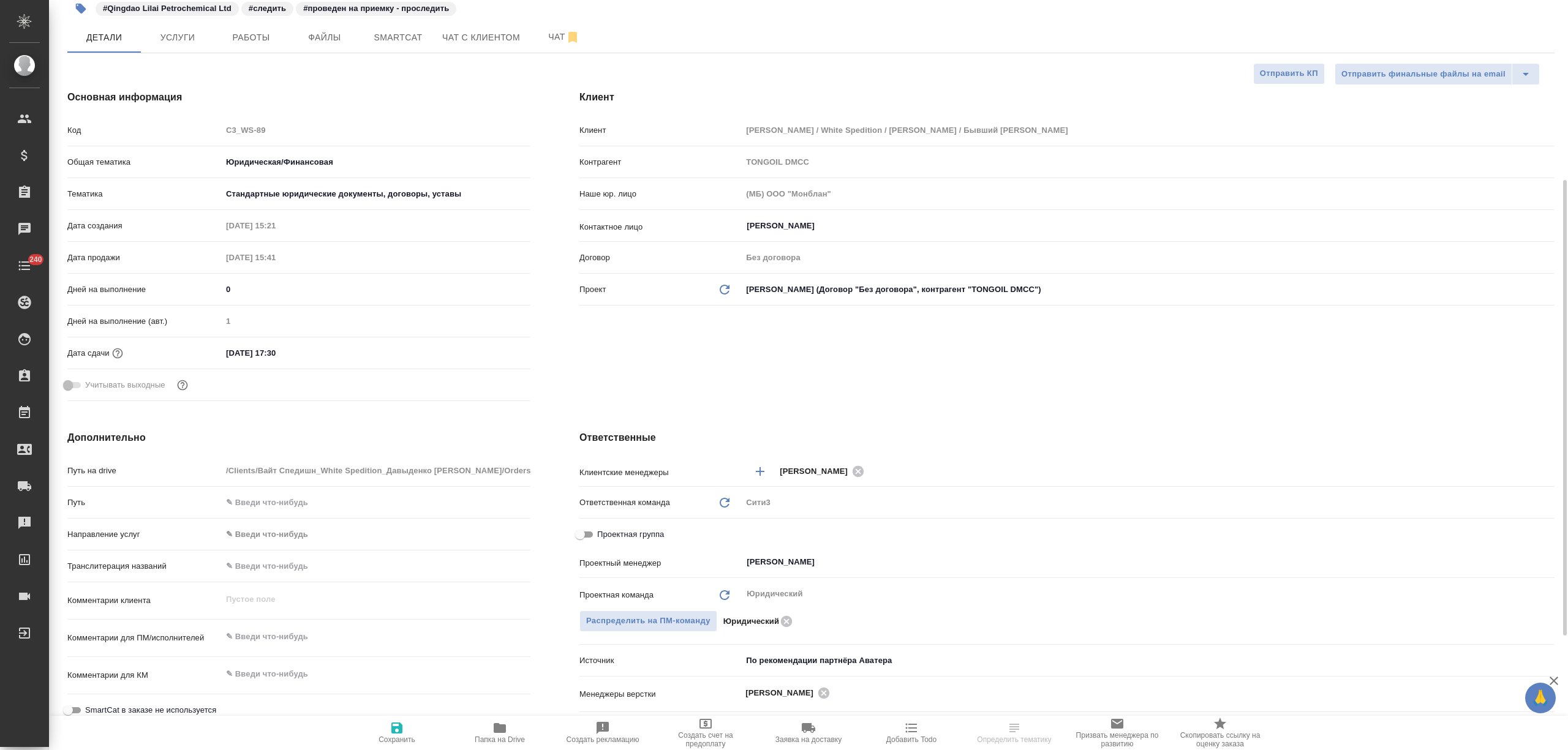
scroll to position [163, 0]
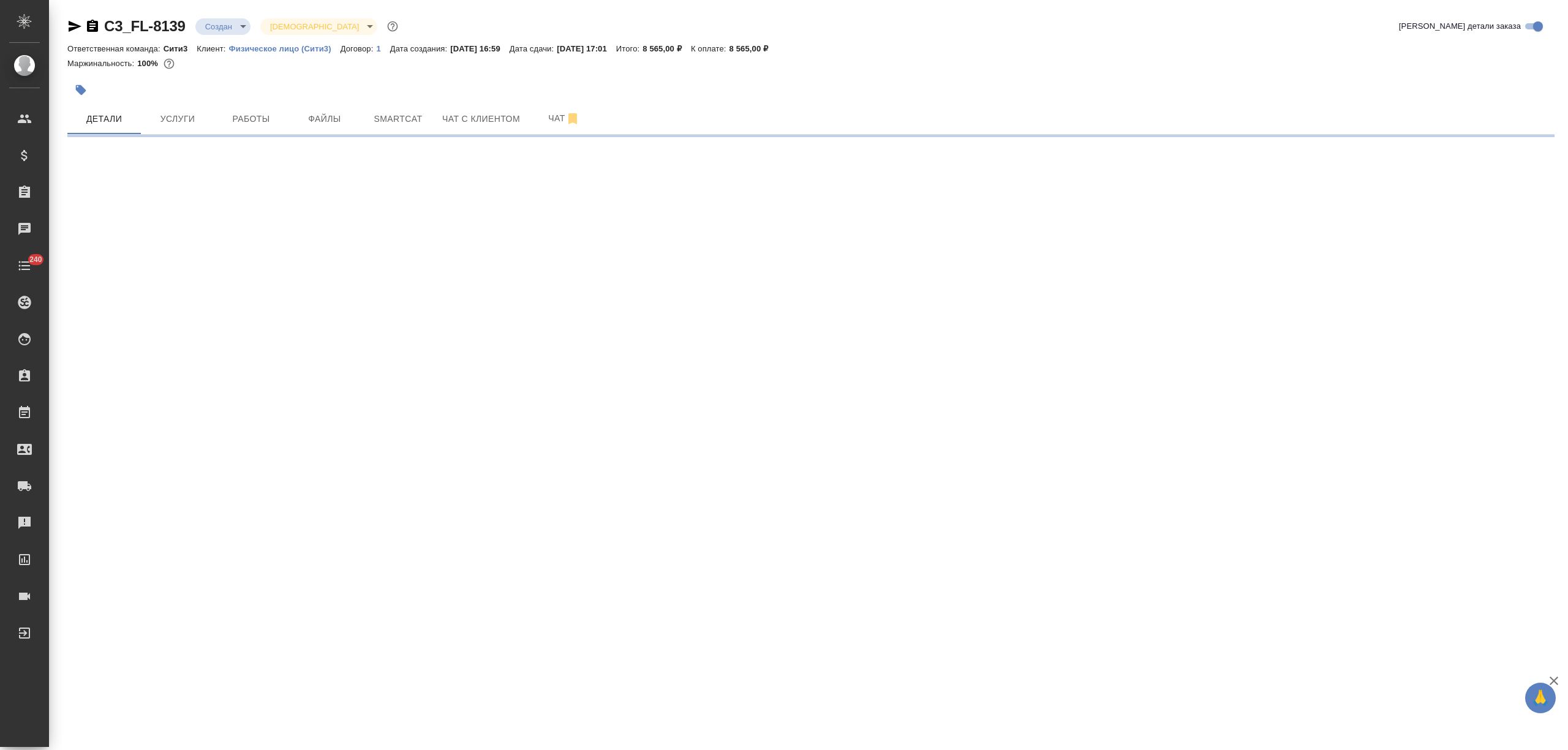
select select "RU"
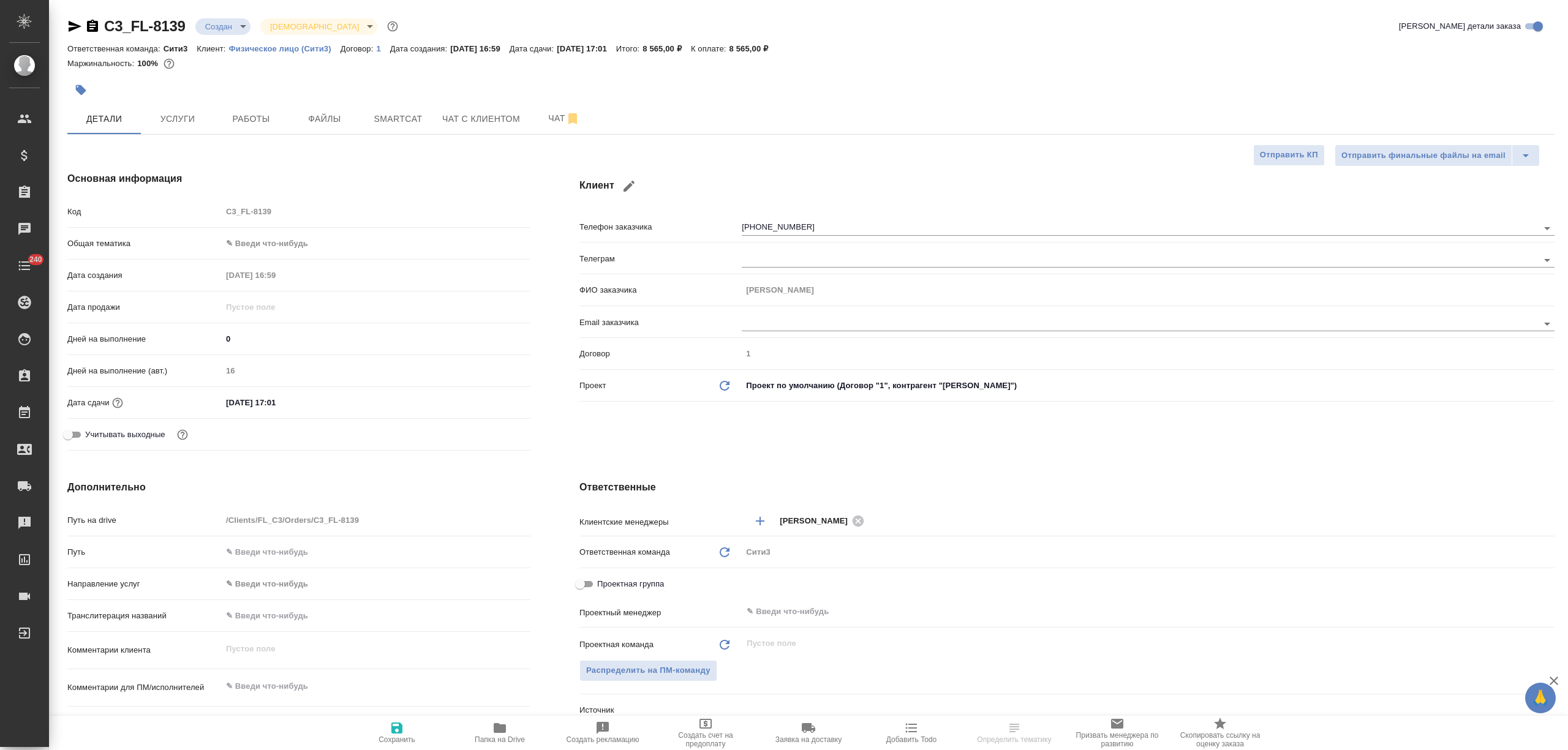
type textarea "x"
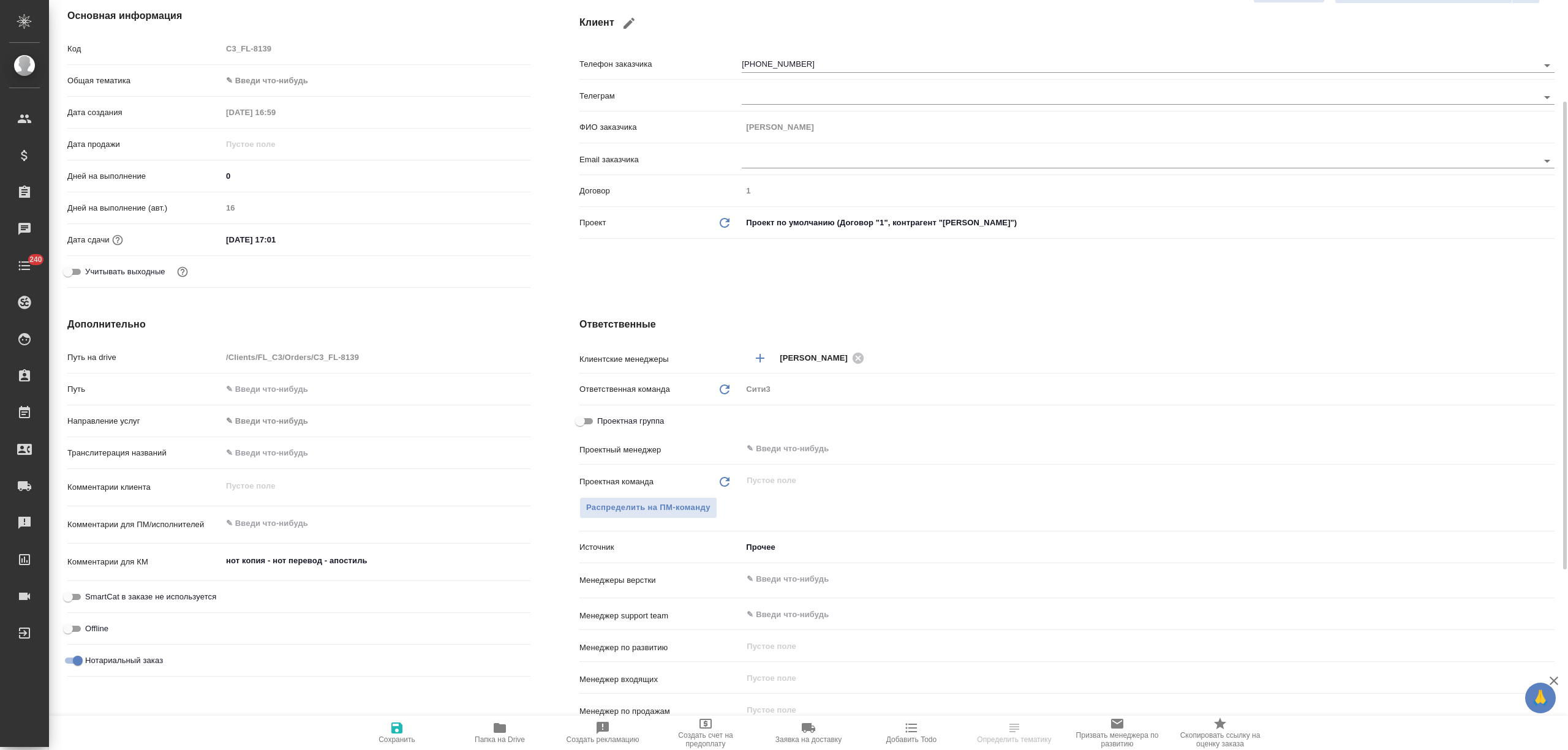
click at [764, 548] on body "🙏 .cls-1 fill:#fff; AWATERA Nikitina Tatiana Клиенты Спецификации Заказы Чаты 2…" at bounding box center [784, 375] width 1568 height 750
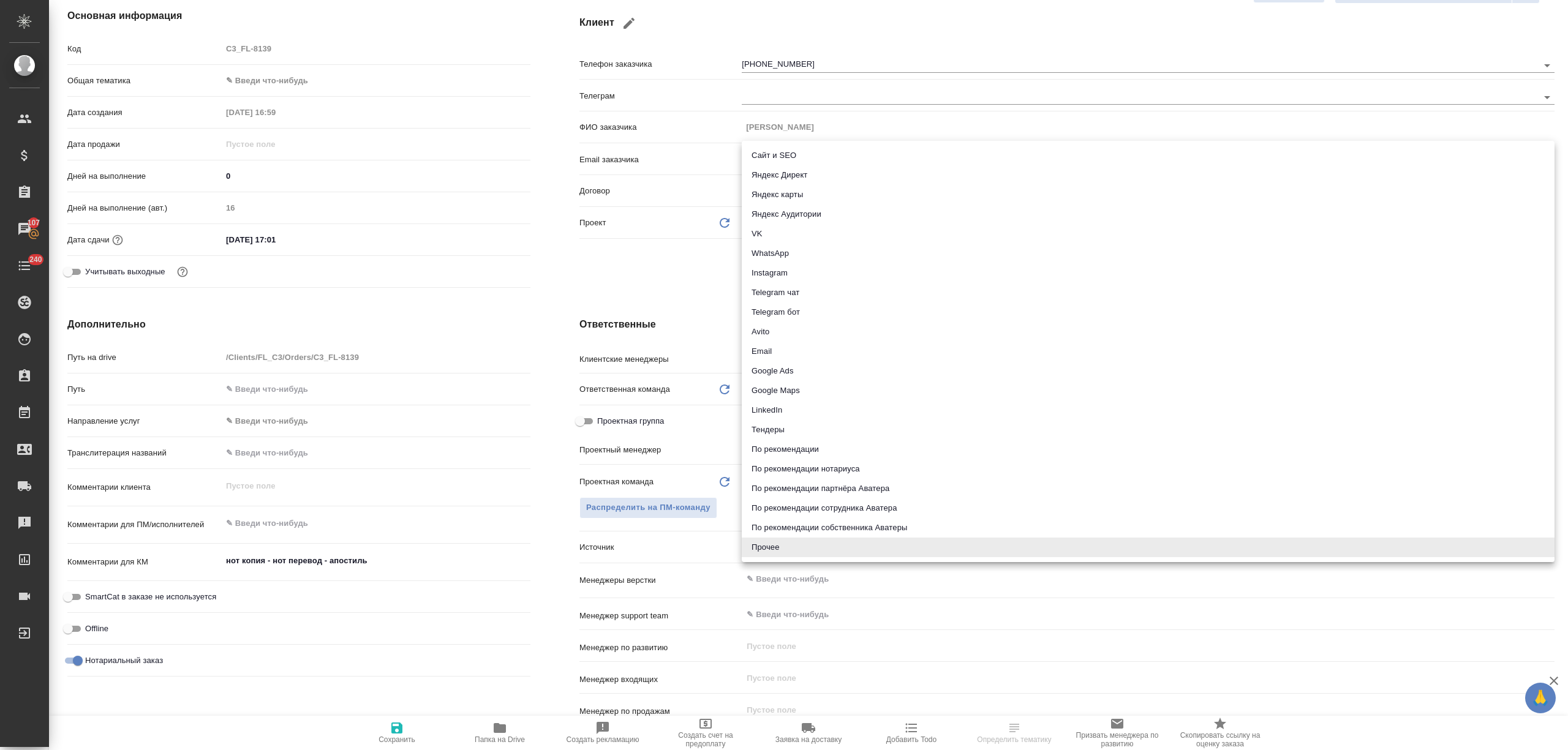
click at [776, 248] on li "WhatsApp" at bounding box center [1148, 253] width 813 height 20
type textarea "x"
type input "whatsapp"
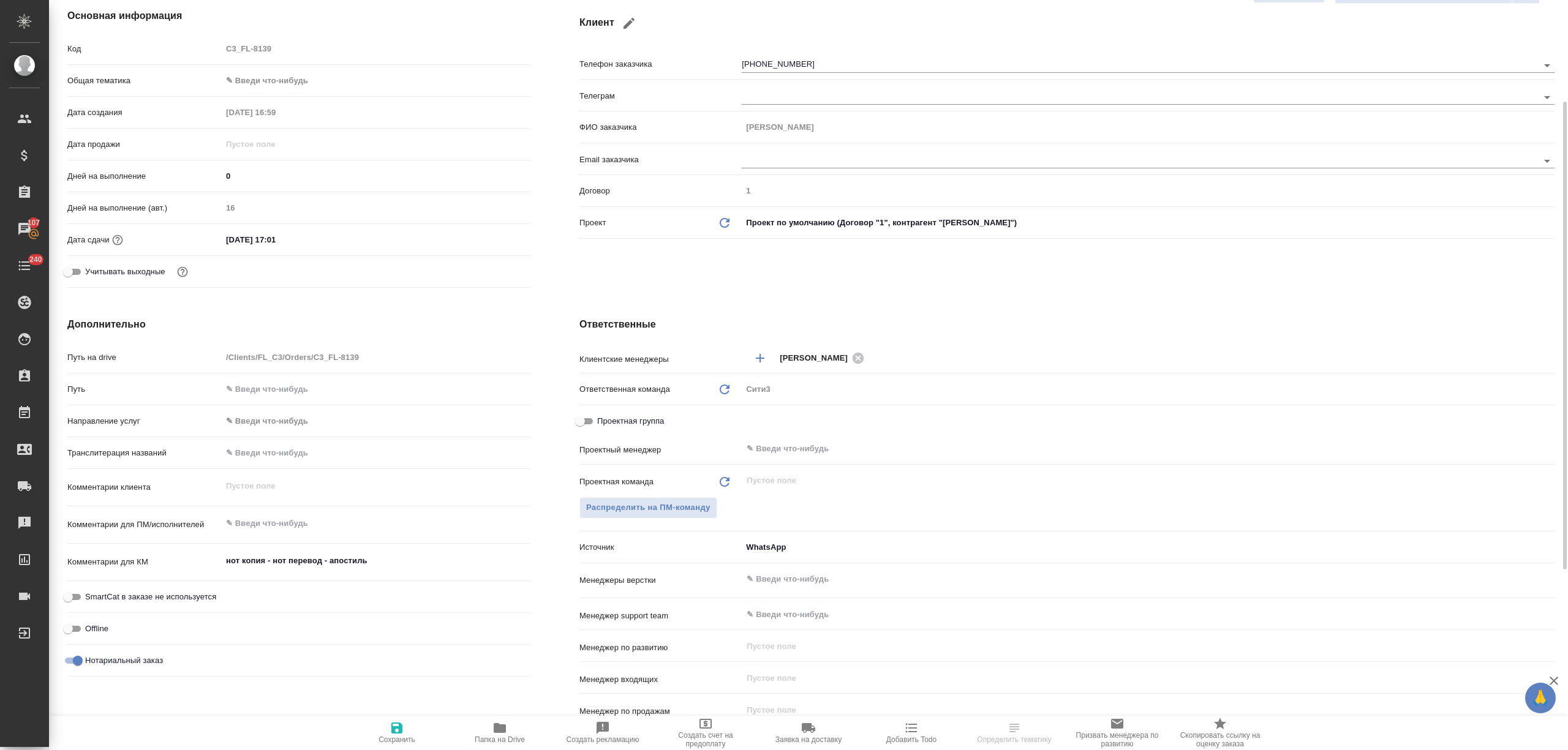
click at [408, 721] on span "Сохранить" at bounding box center [397, 732] width 88 height 23
type textarea "x"
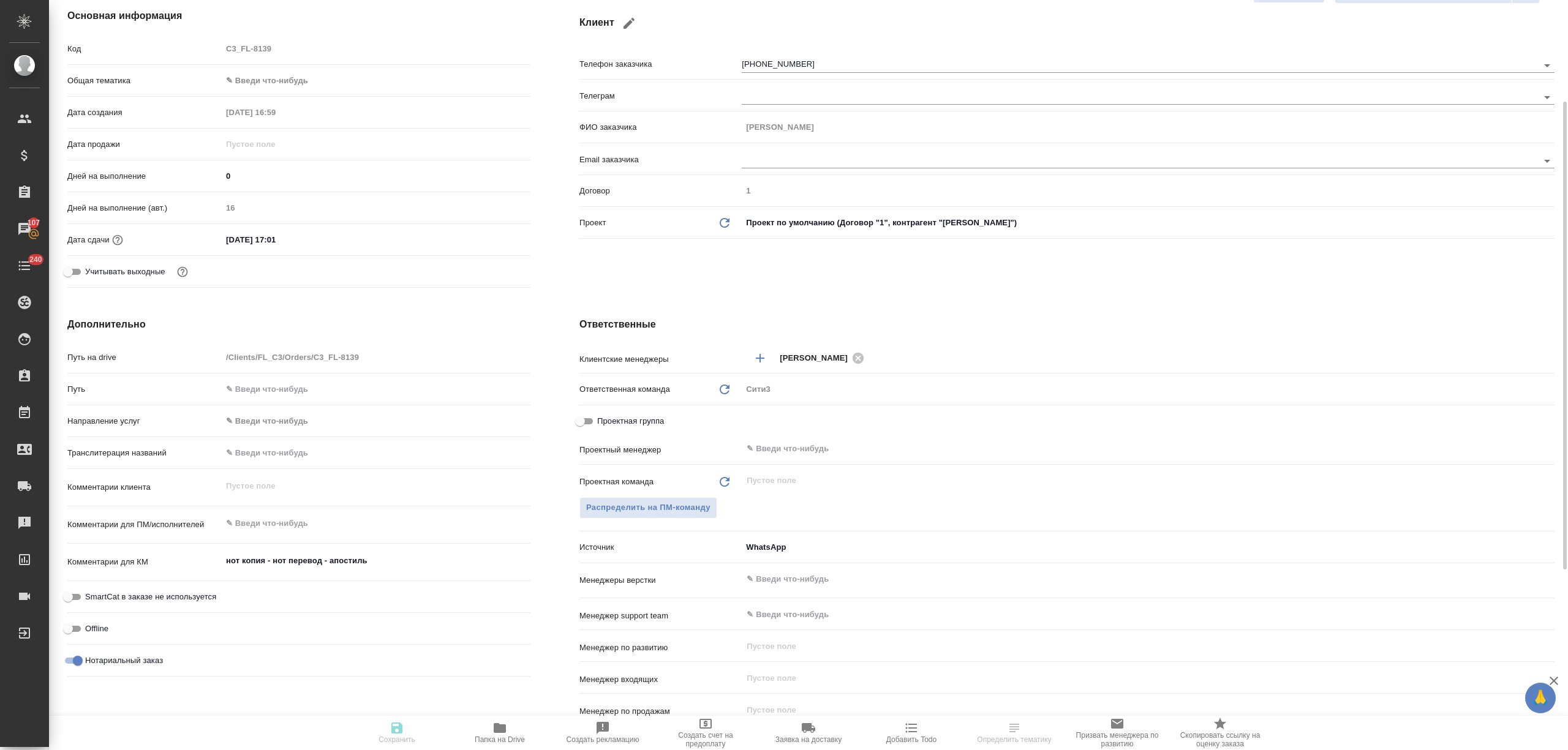
type textarea "x"
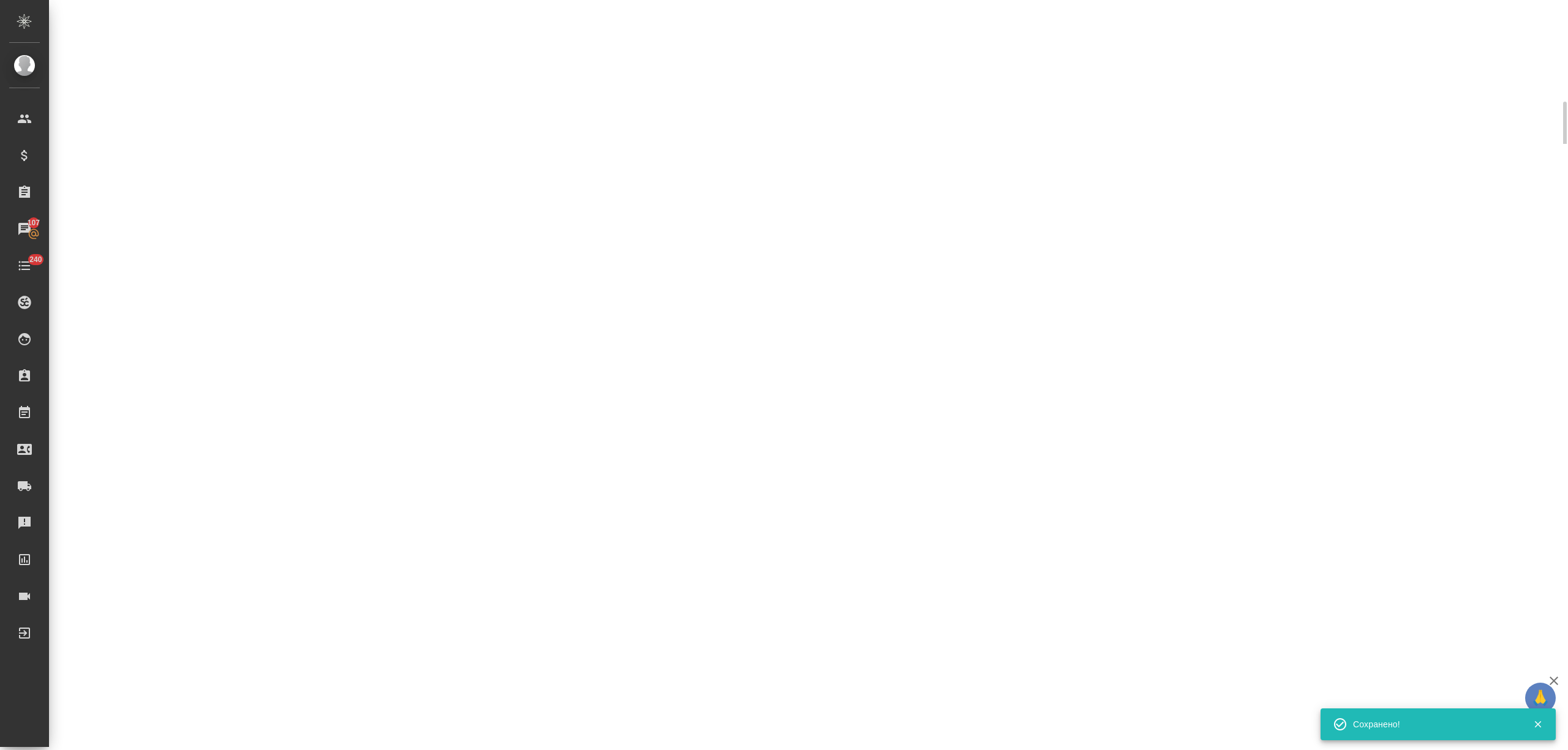
scroll to position [0, 0]
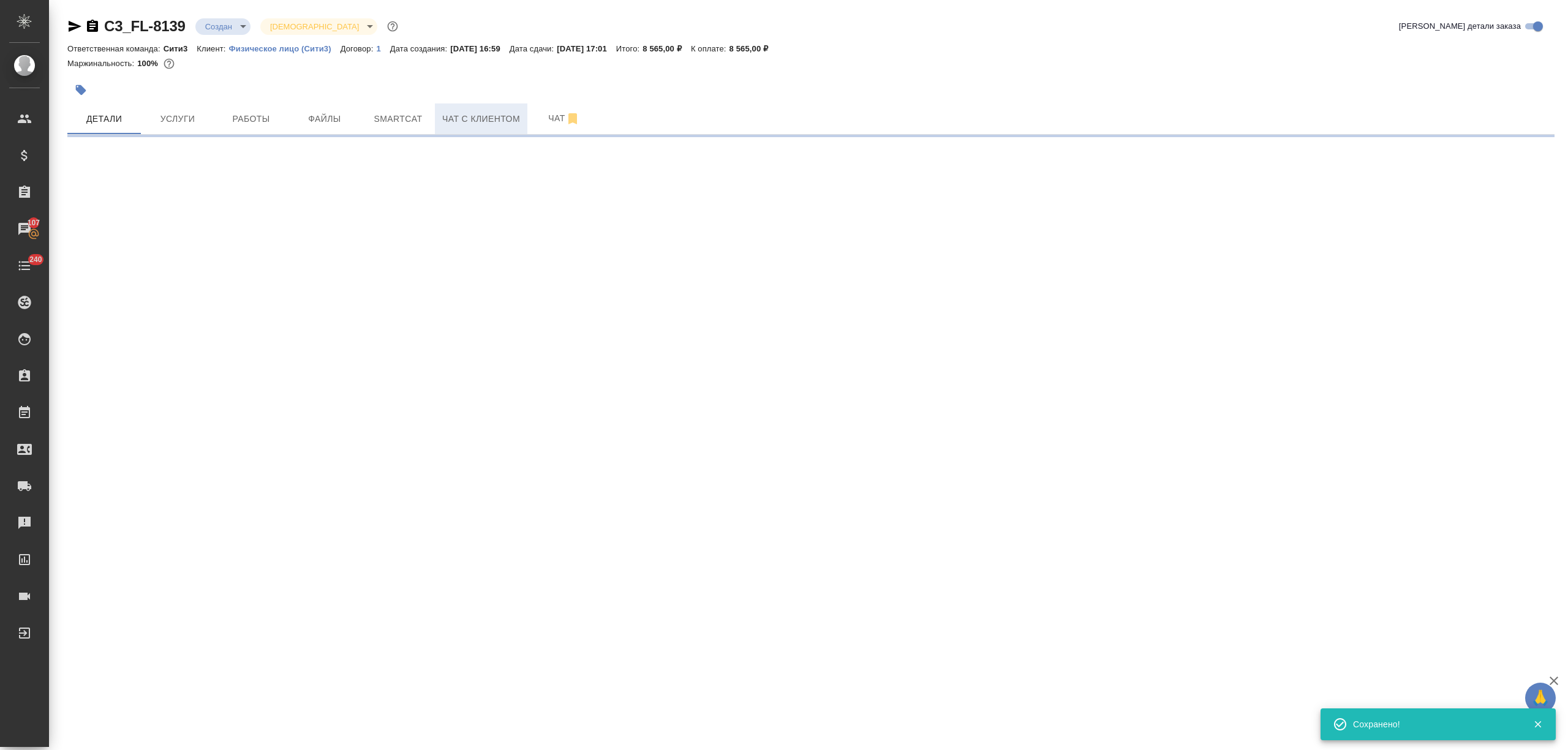
select select "RU"
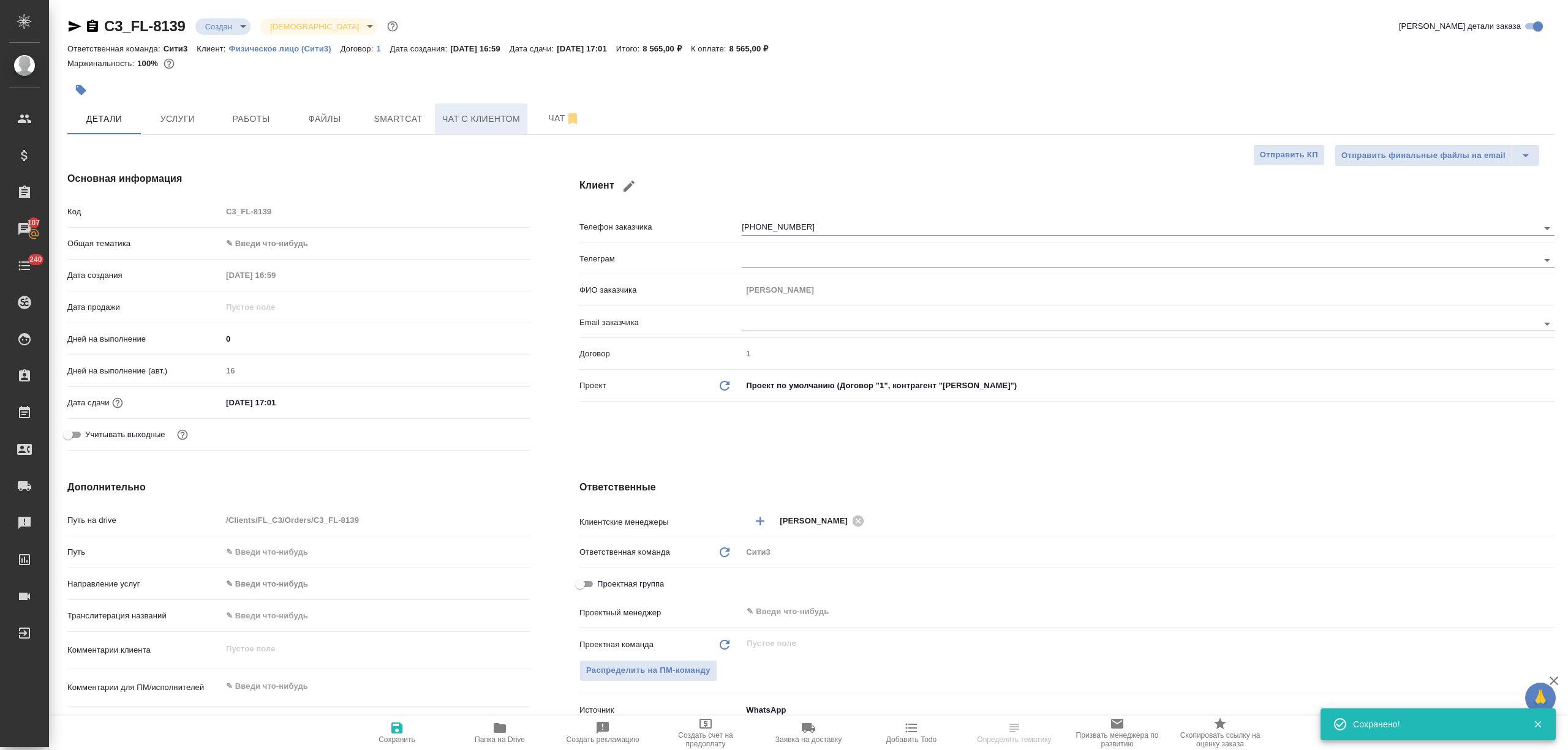
type textarea "x"
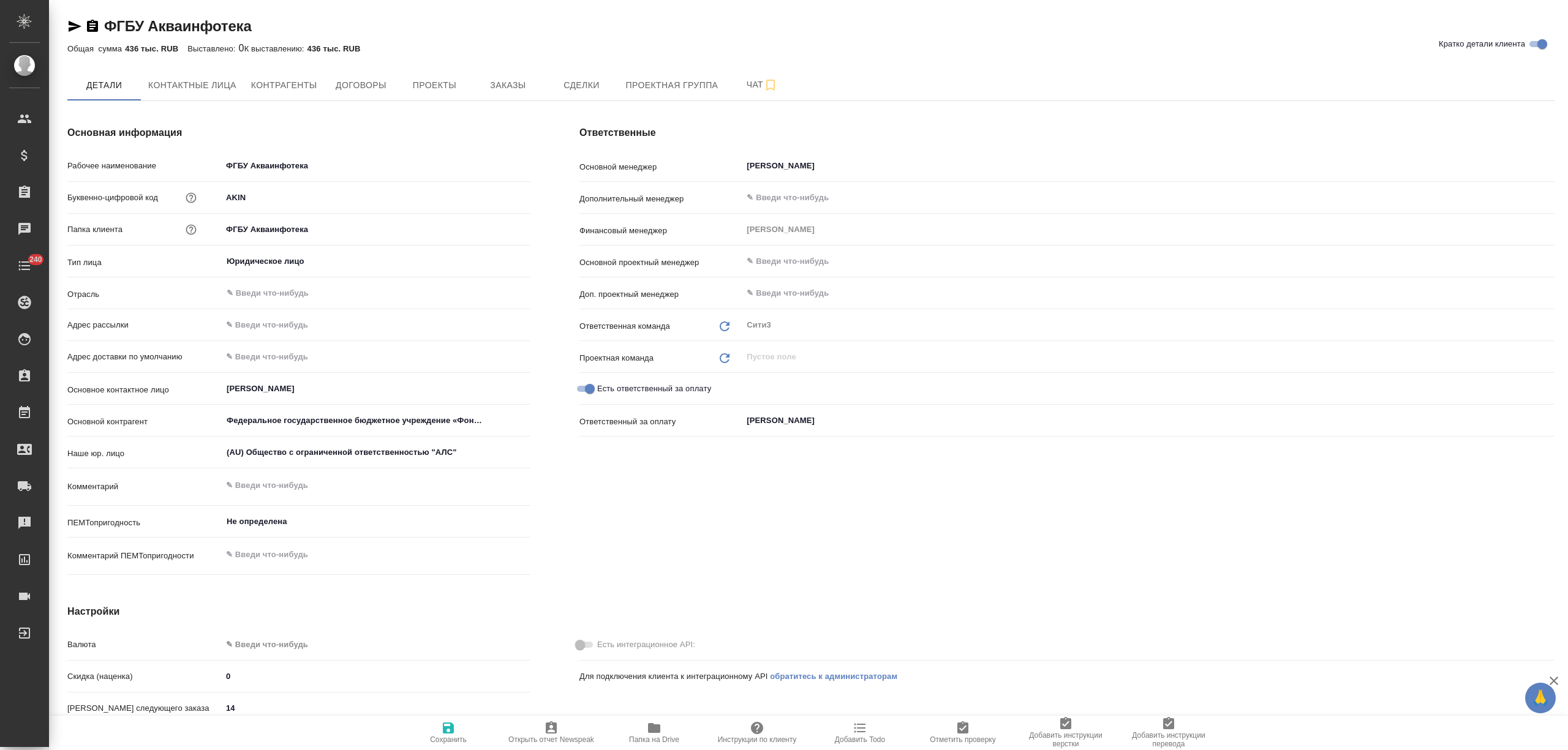
click at [653, 739] on span "Папка на Drive" at bounding box center [654, 740] width 50 height 8
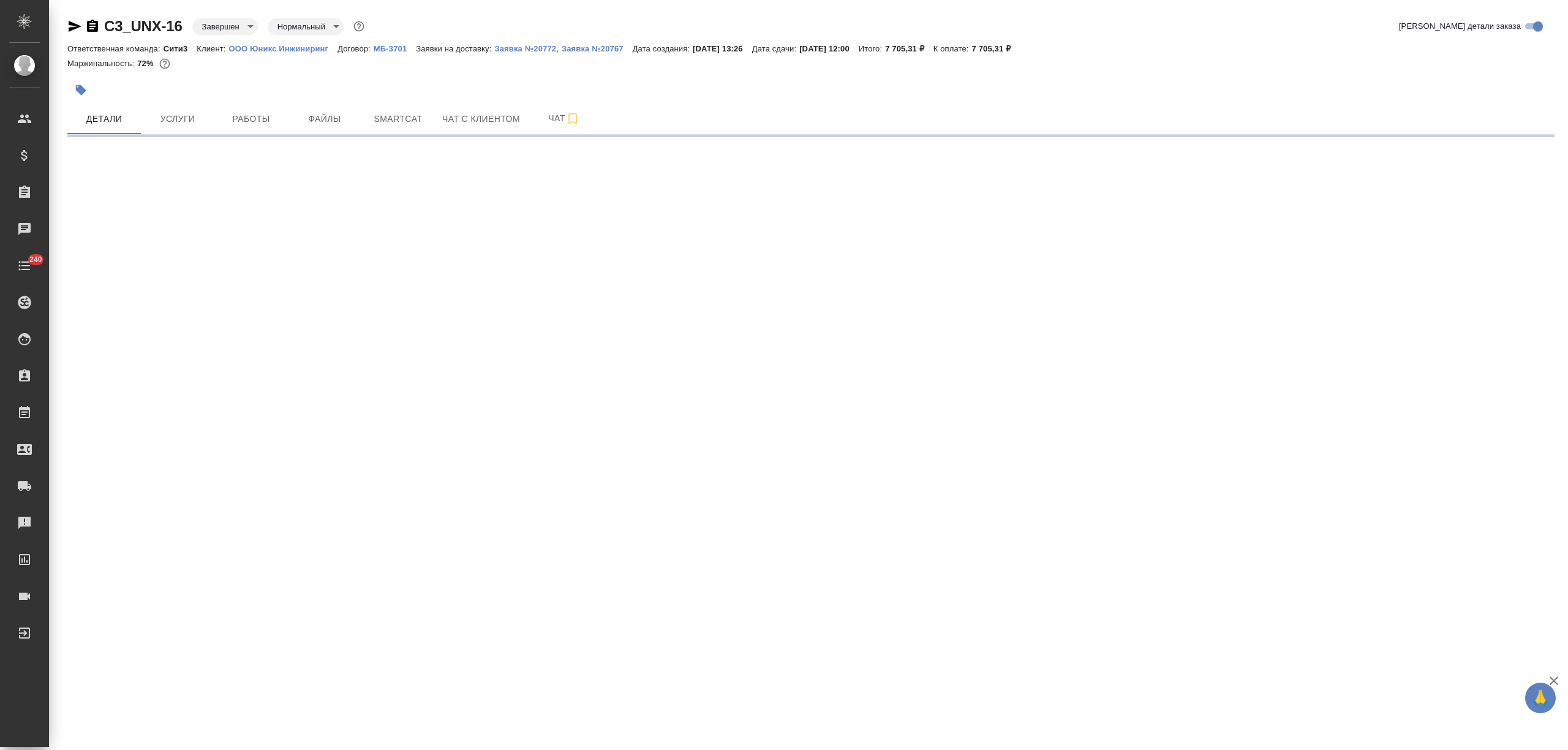
select select "RU"
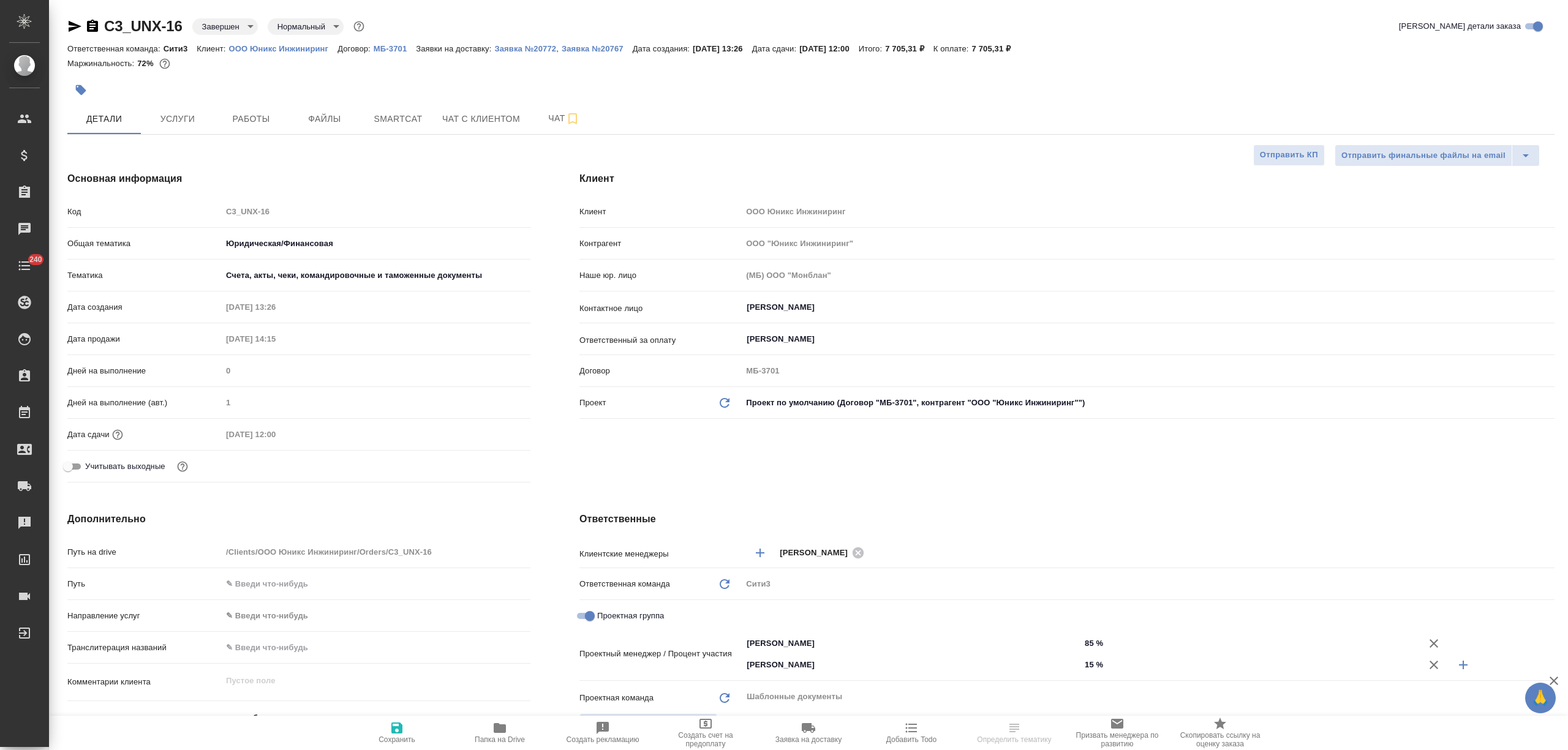
type textarea "x"
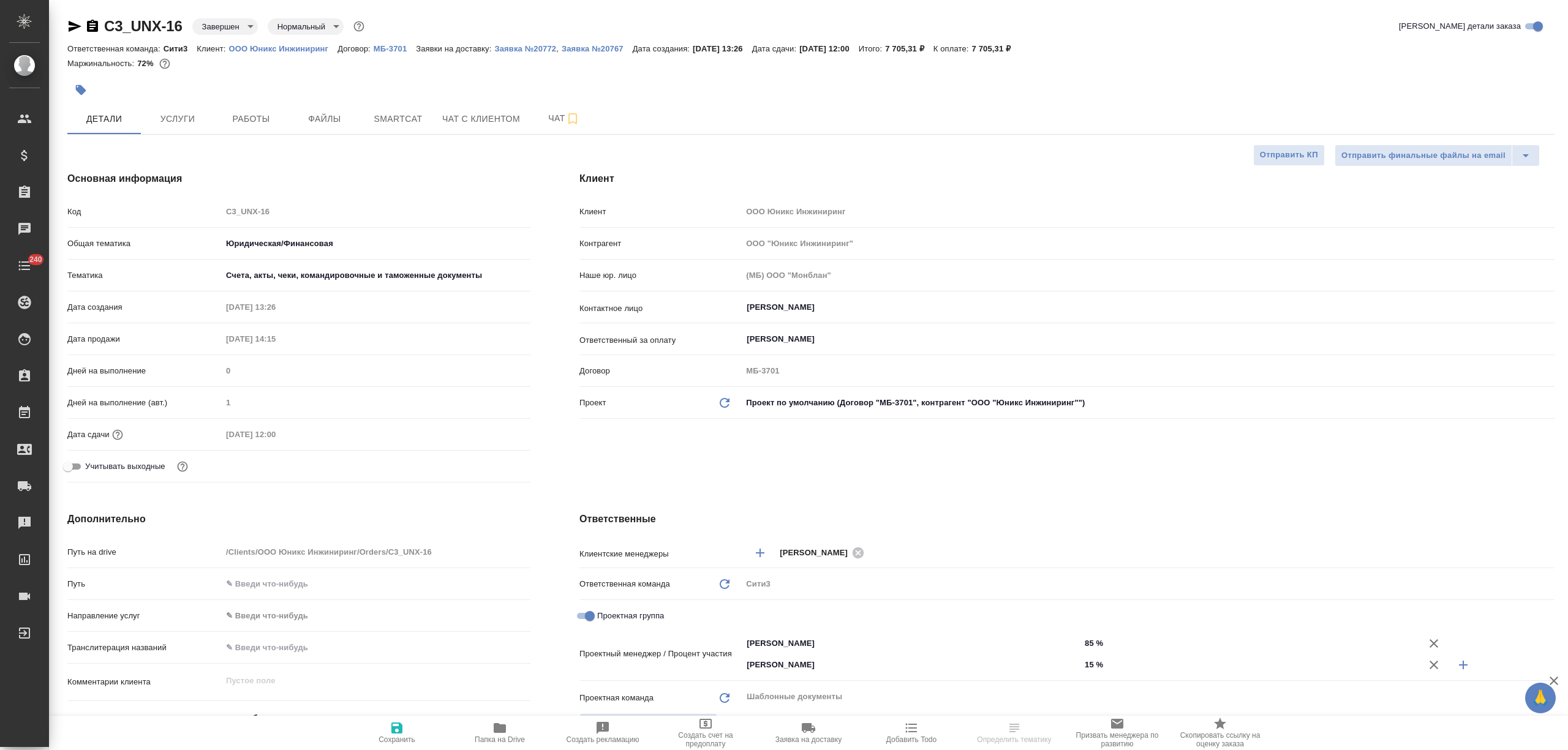
type textarea "x"
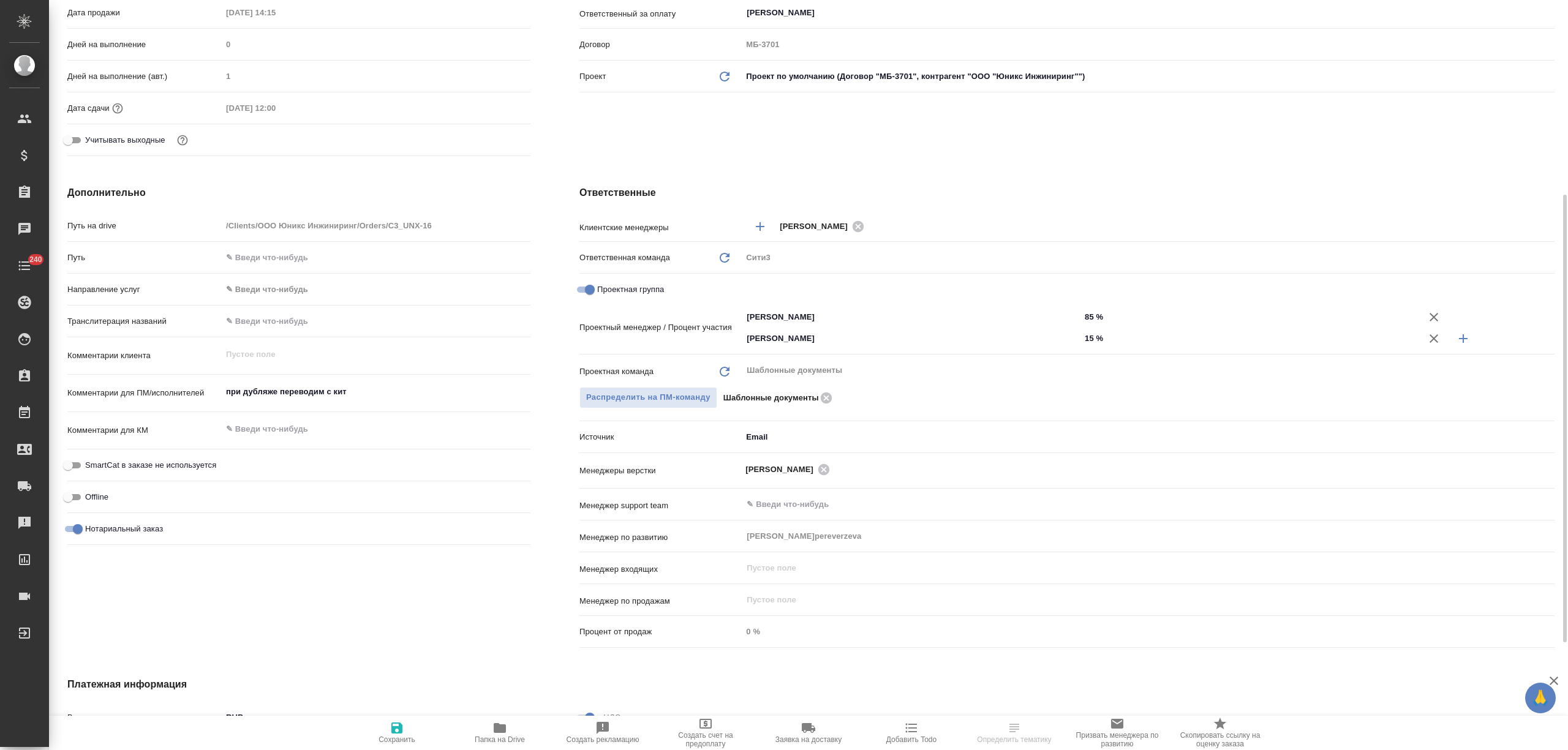
type textarea "x"
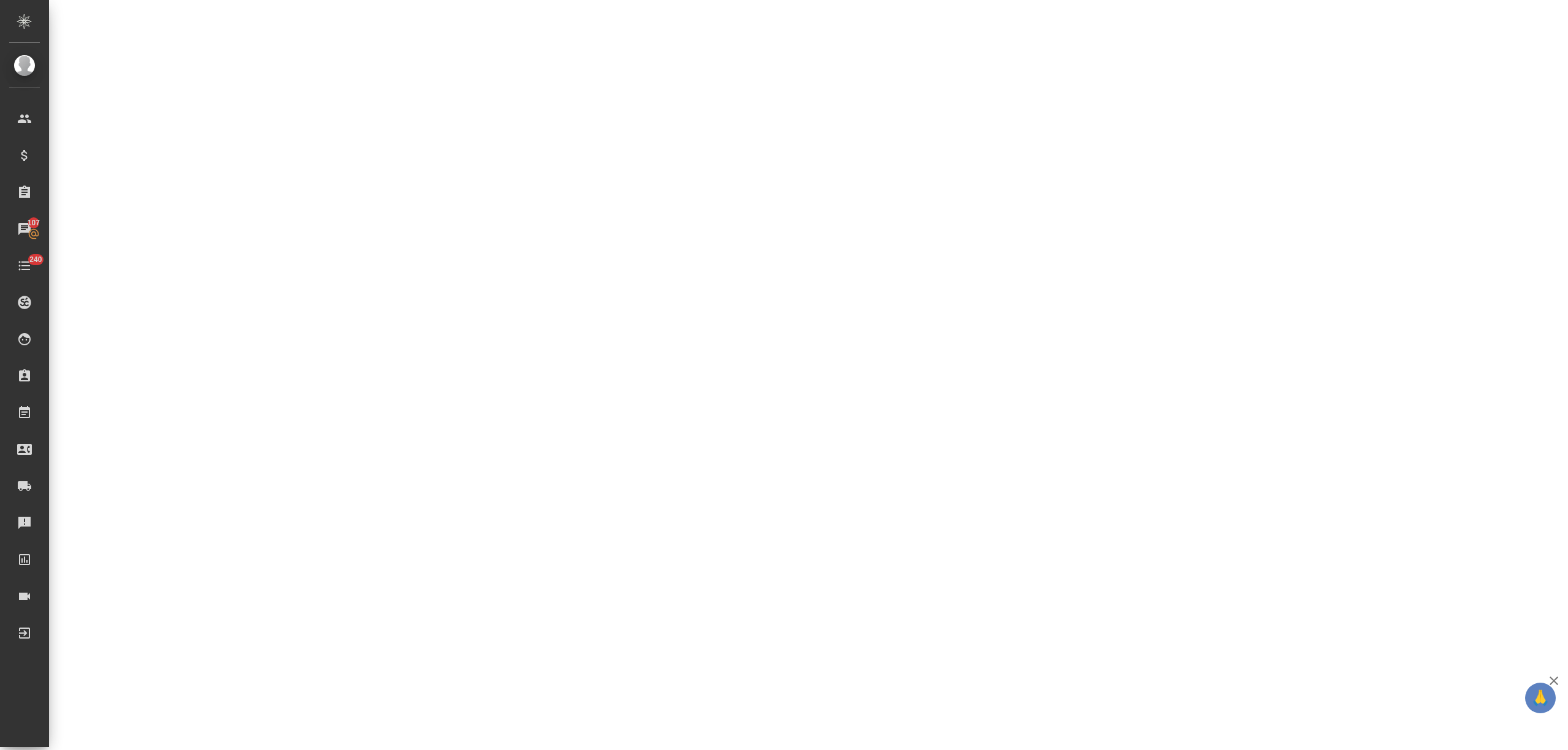
select select "RU"
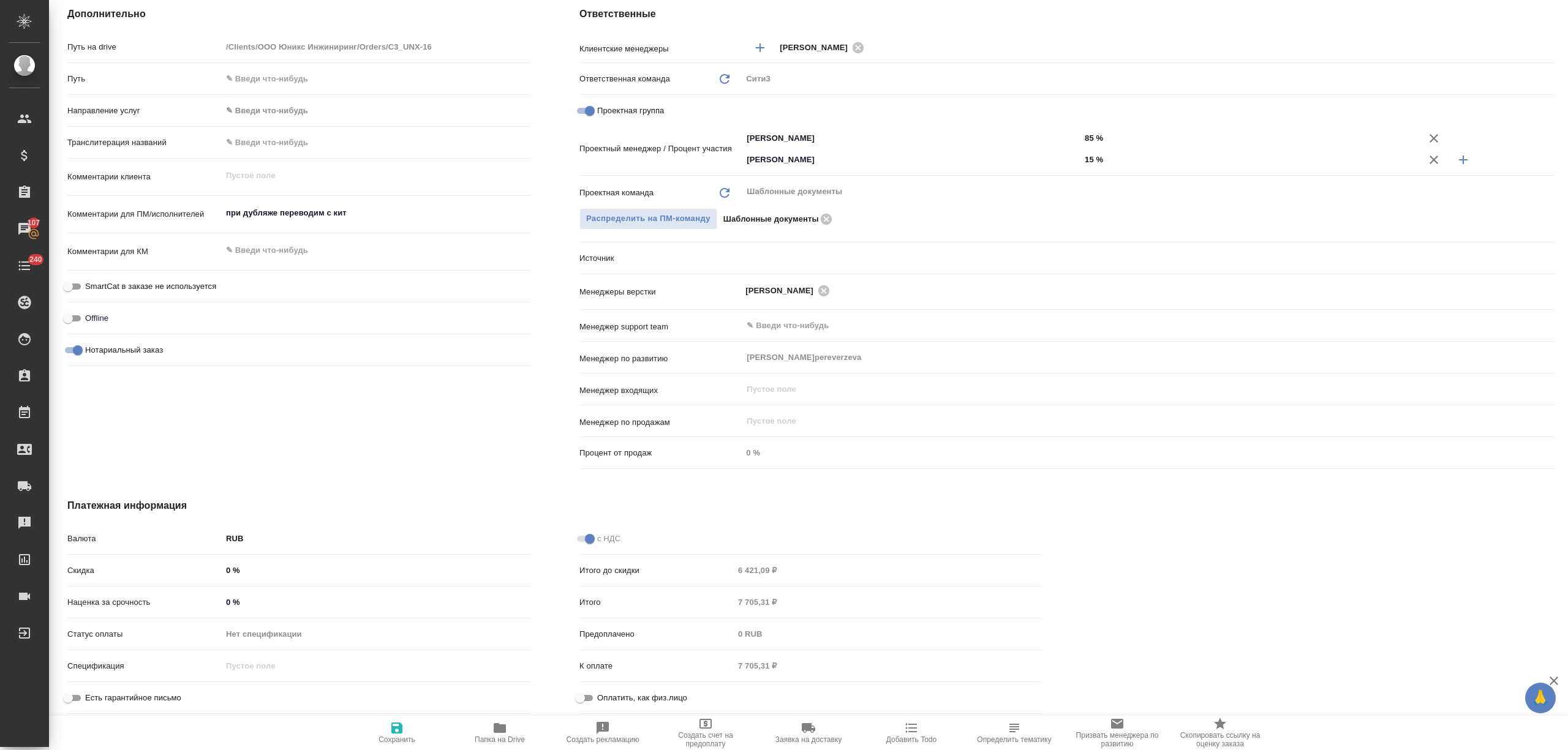
type textarea "x"
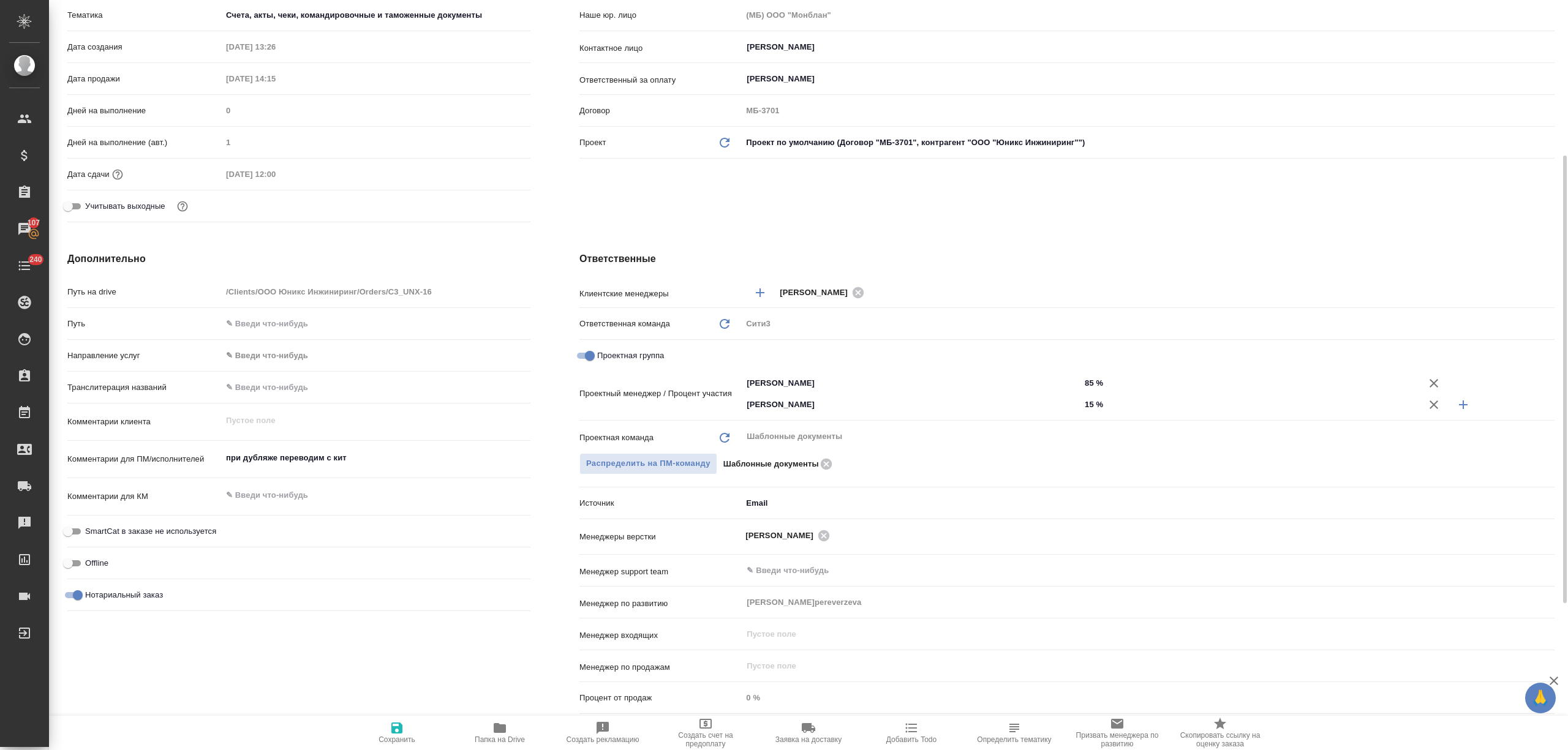
scroll to position [0, 0]
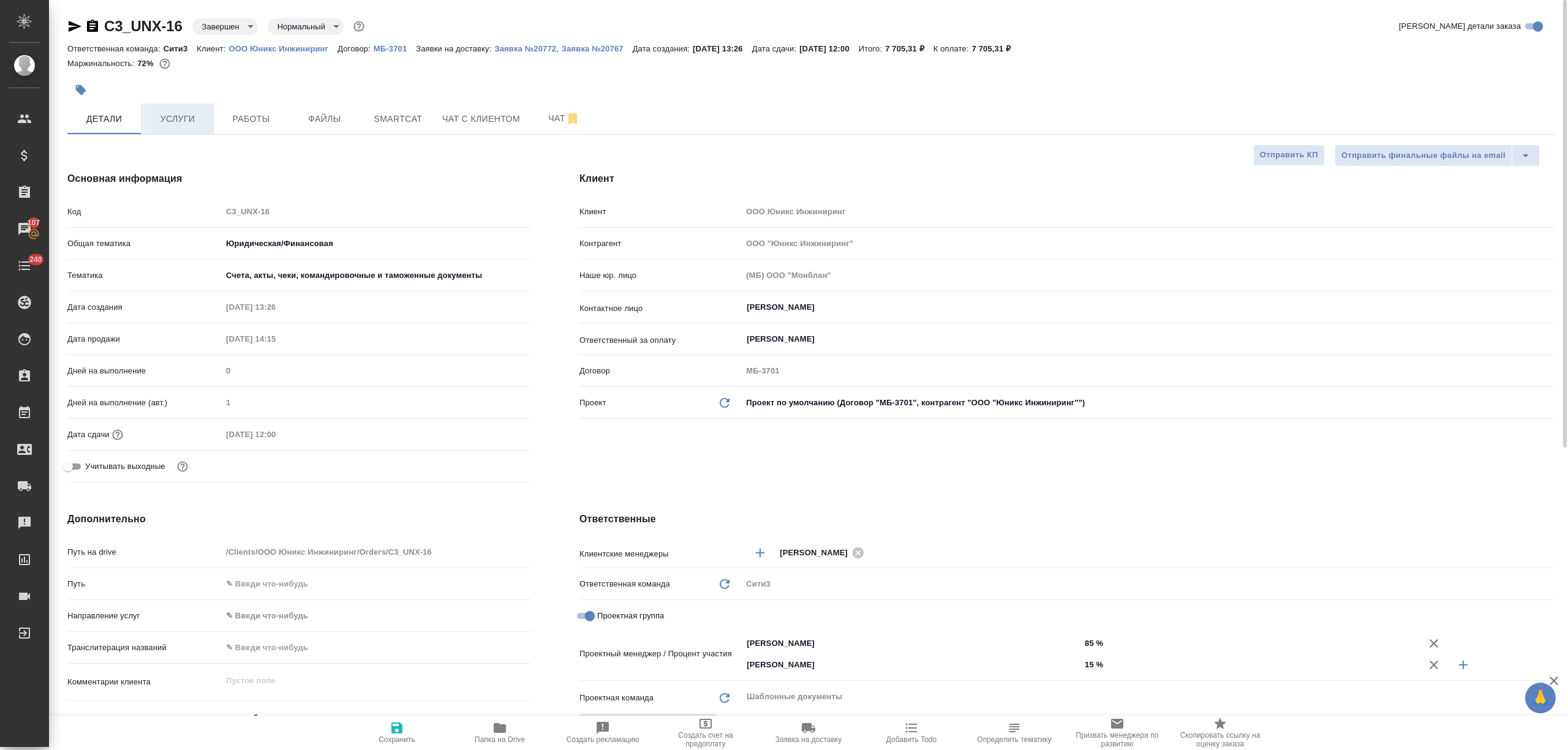
click at [186, 114] on span "Услуги" at bounding box center [177, 120] width 59 height 16
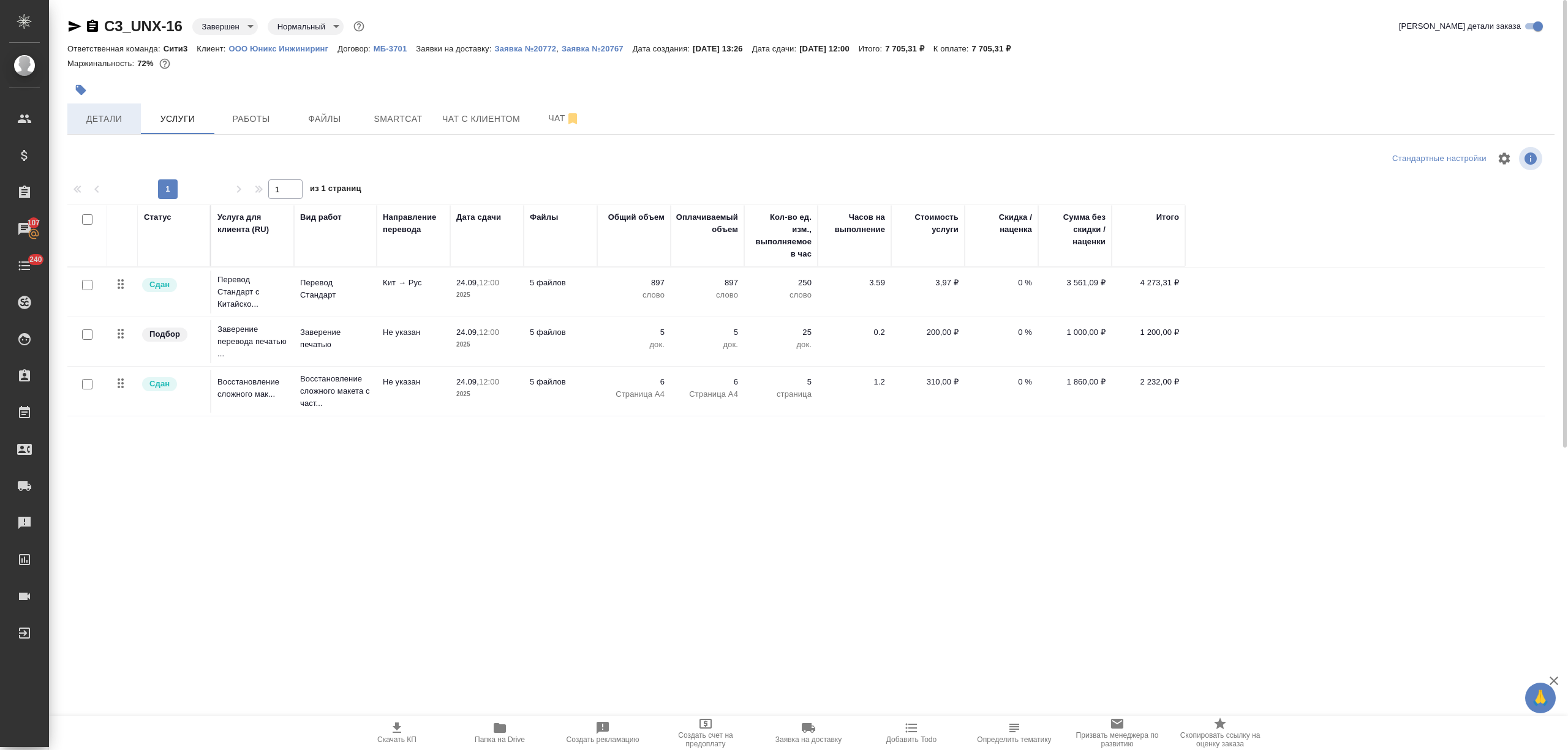
click at [130, 115] on span "Детали" at bounding box center [104, 120] width 59 height 16
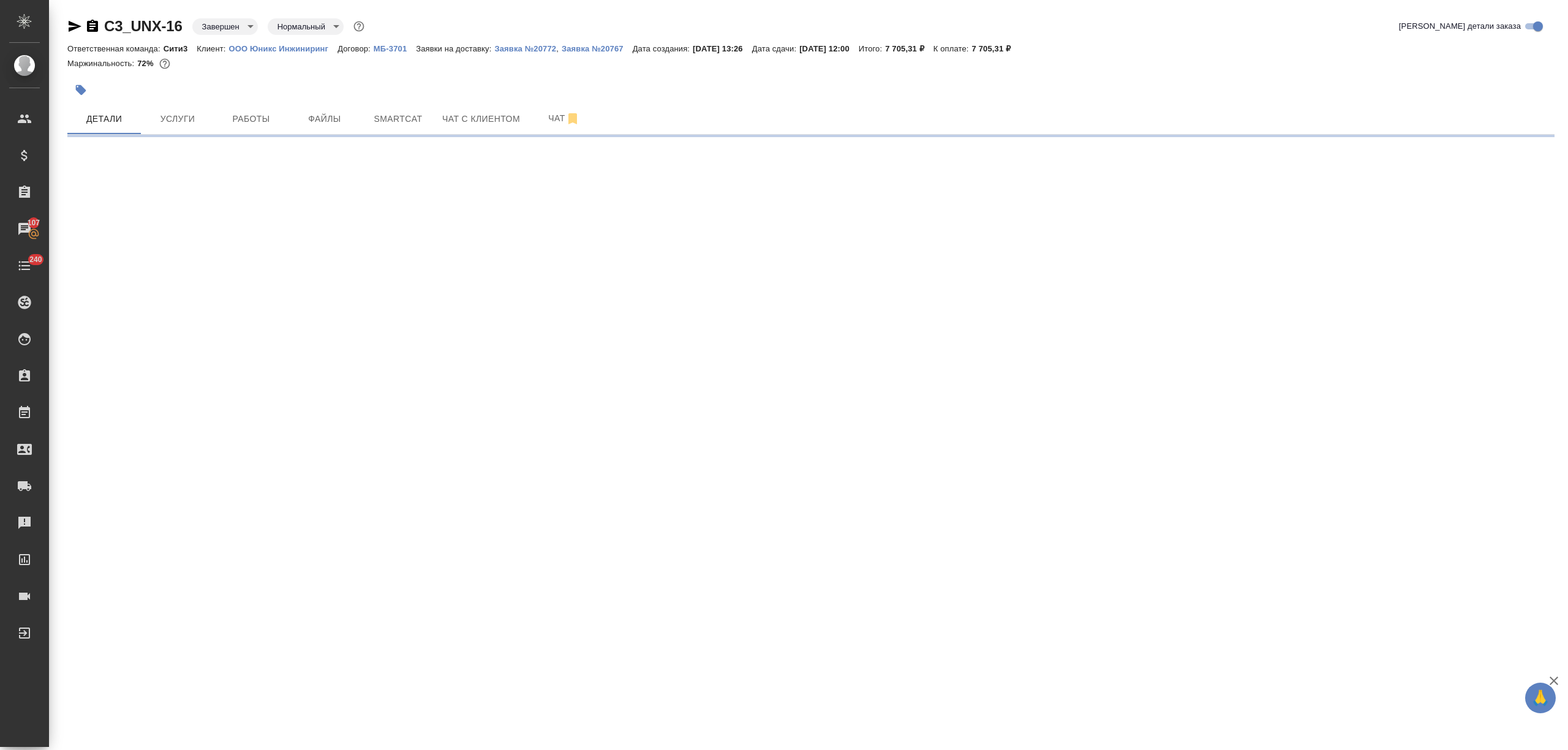
select select "RU"
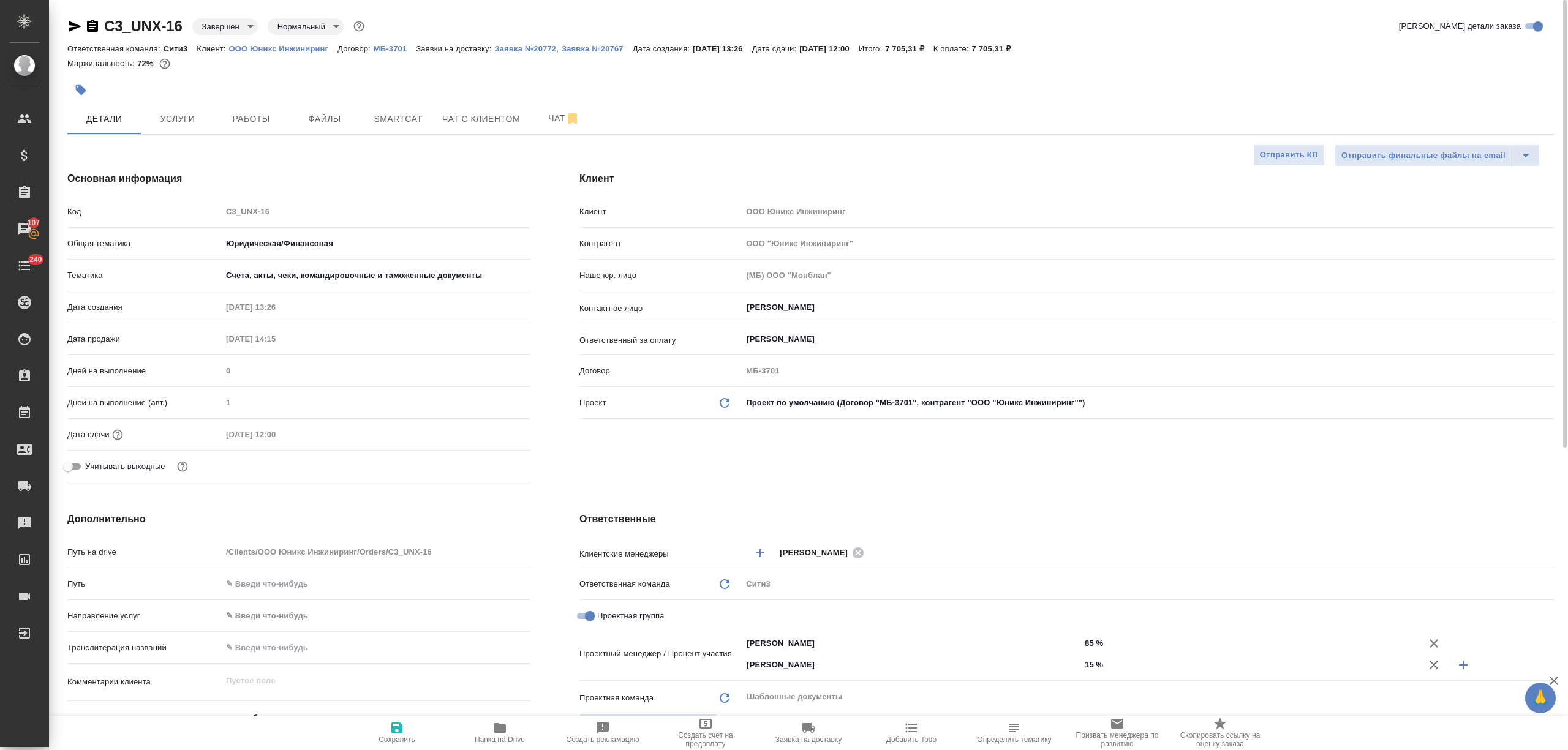
type textarea "x"
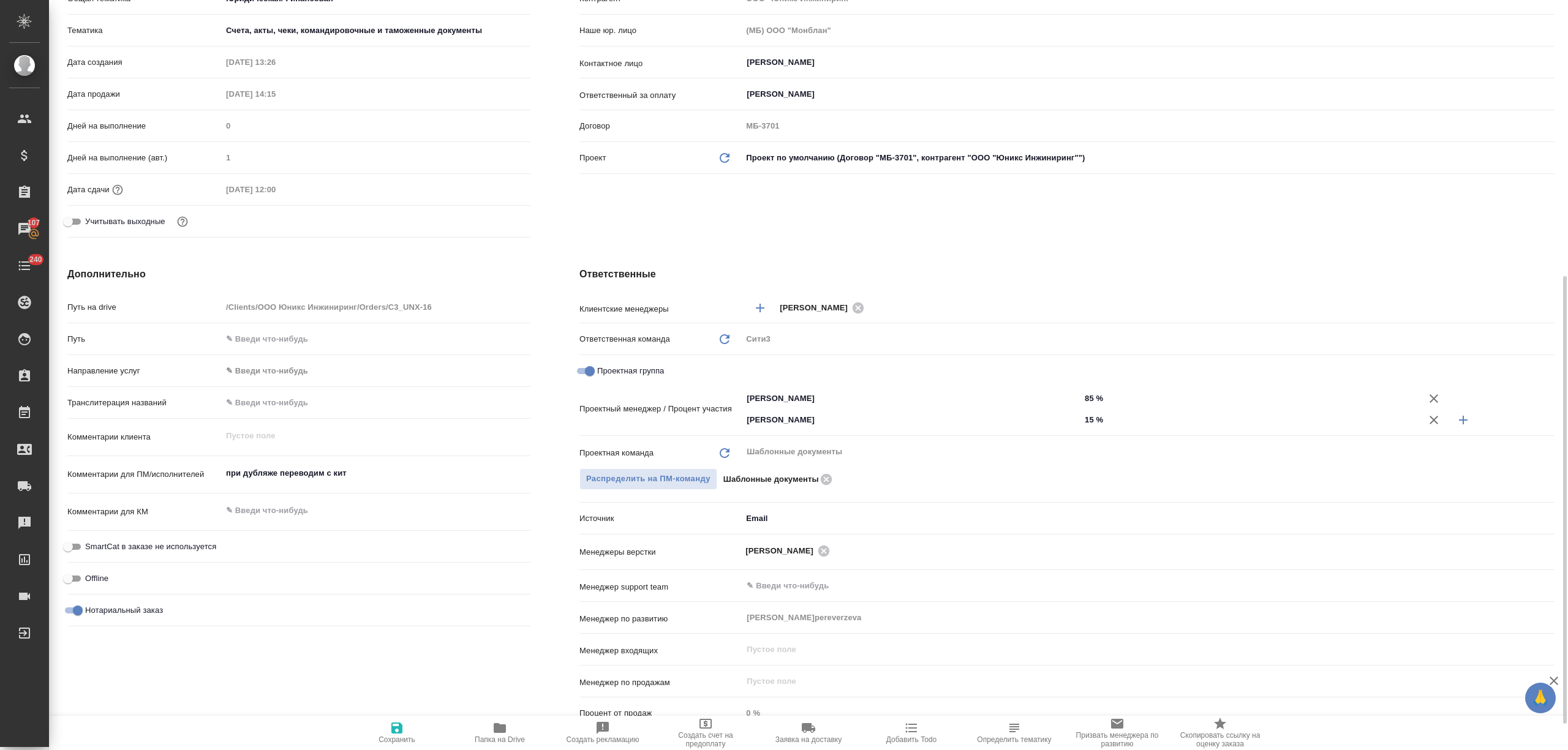
scroll to position [326, 0]
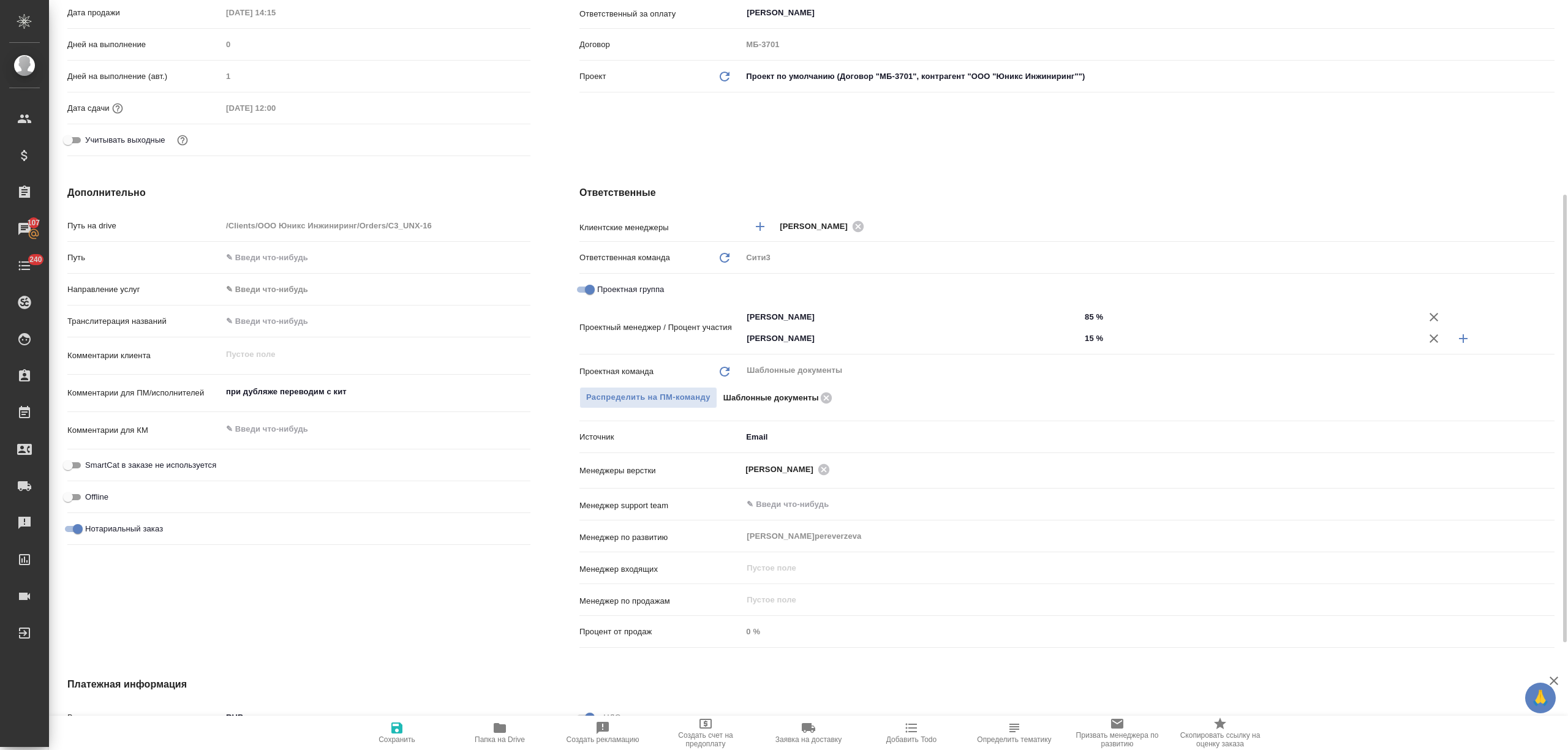
type textarea "x"
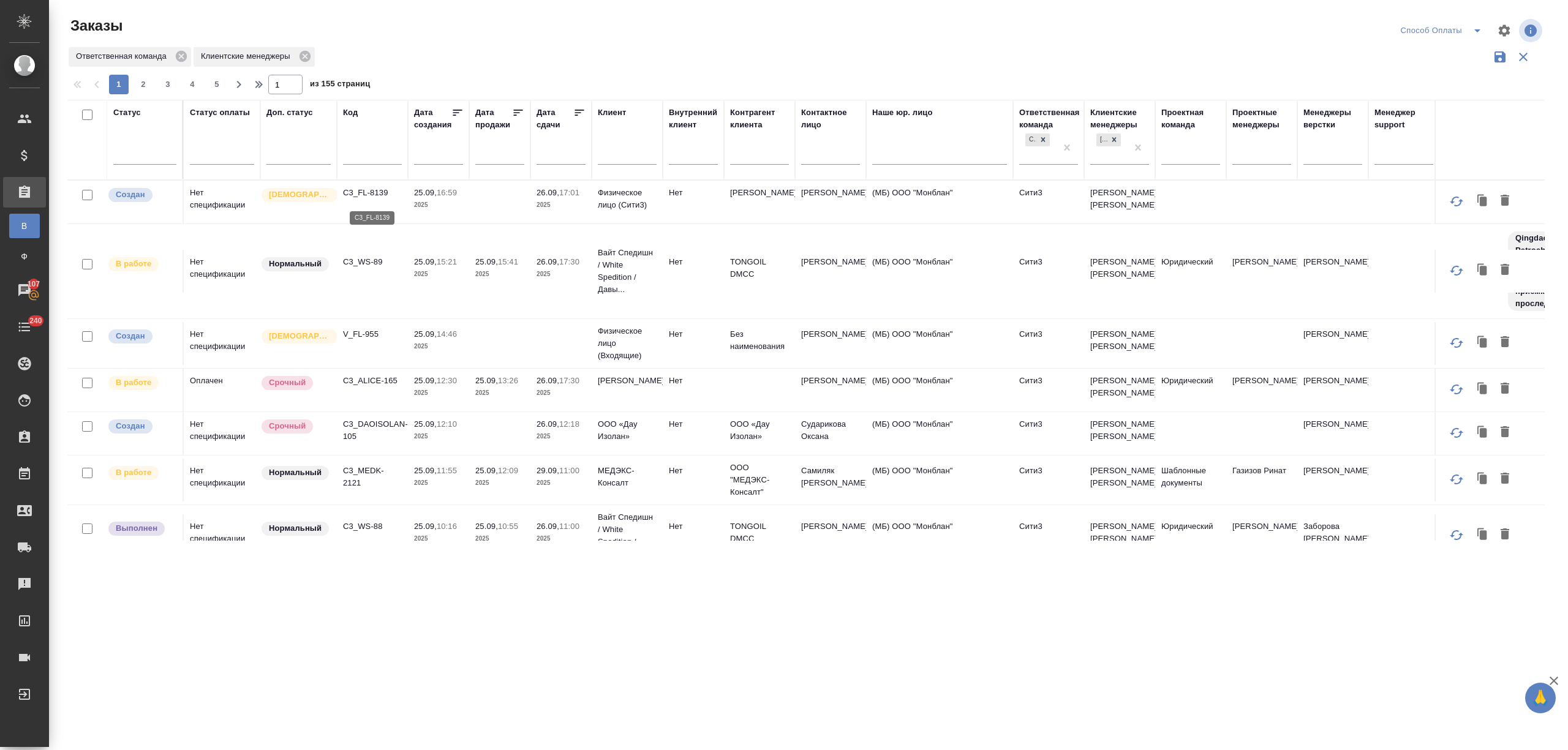
click at [376, 195] on p "C3_FL-8139" at bounding box center [372, 192] width 59 height 12
click at [1109, 155] on div at bounding box center [1119, 152] width 59 height 18
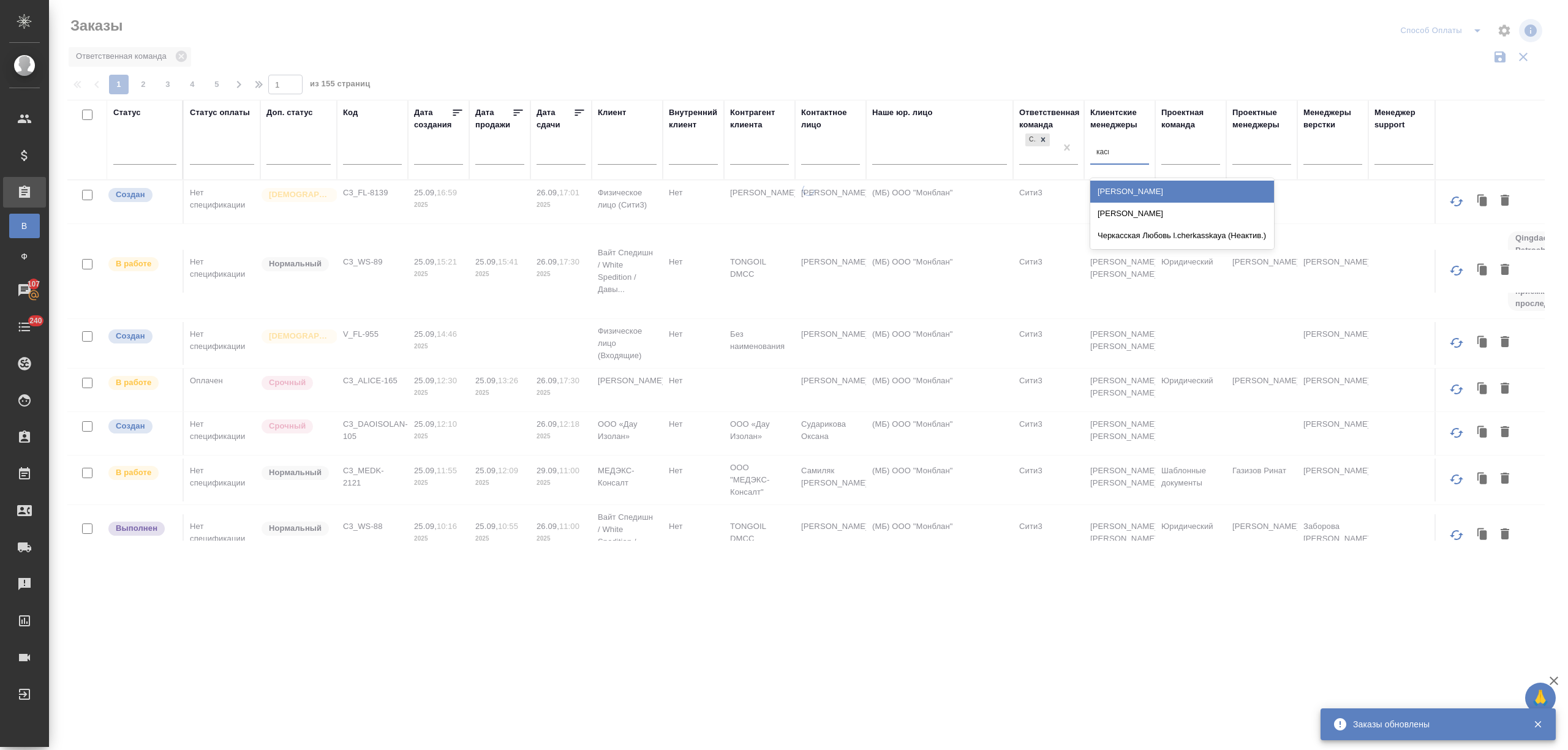
type input "касым"
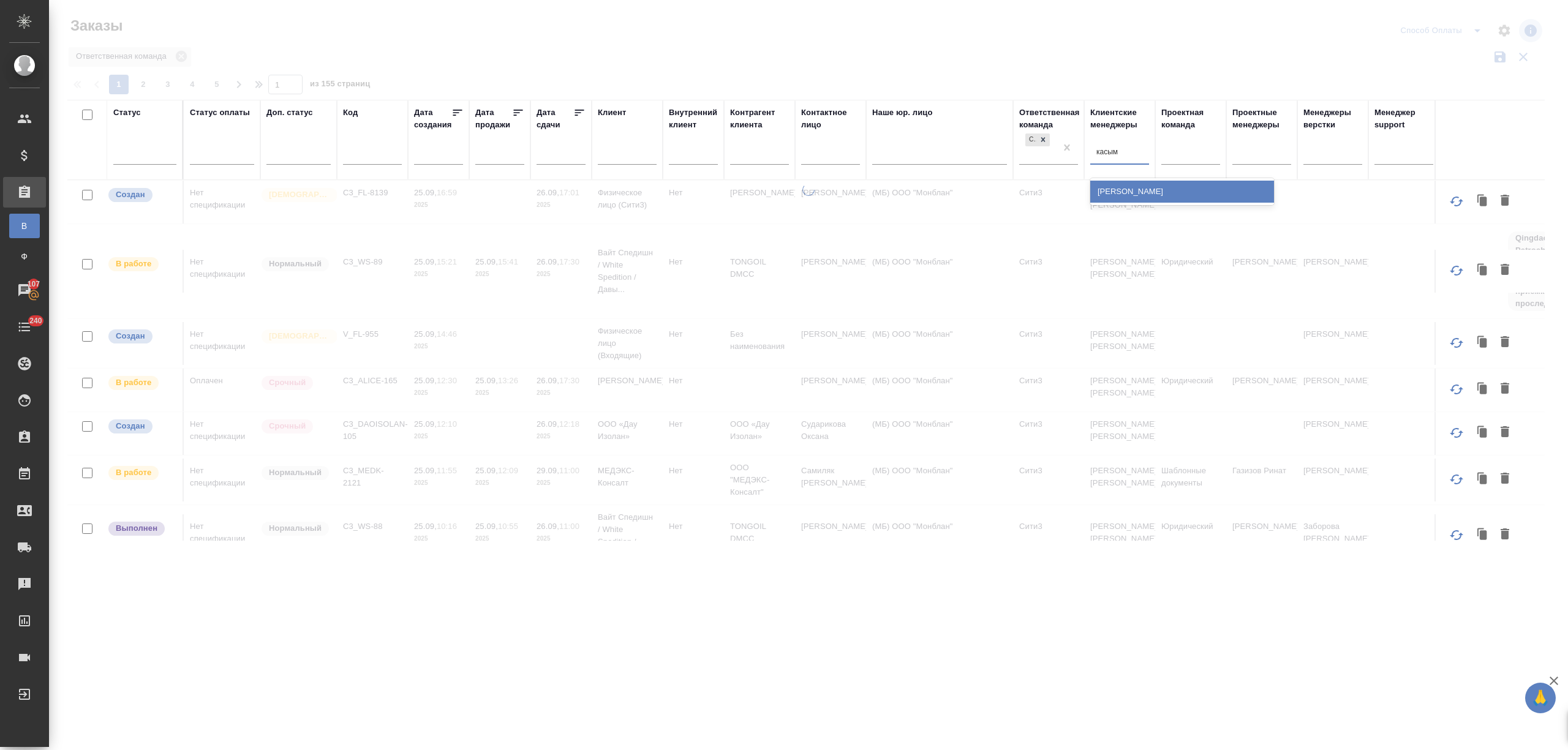
click at [1135, 192] on div "Касымов Тимур" at bounding box center [1182, 191] width 184 height 22
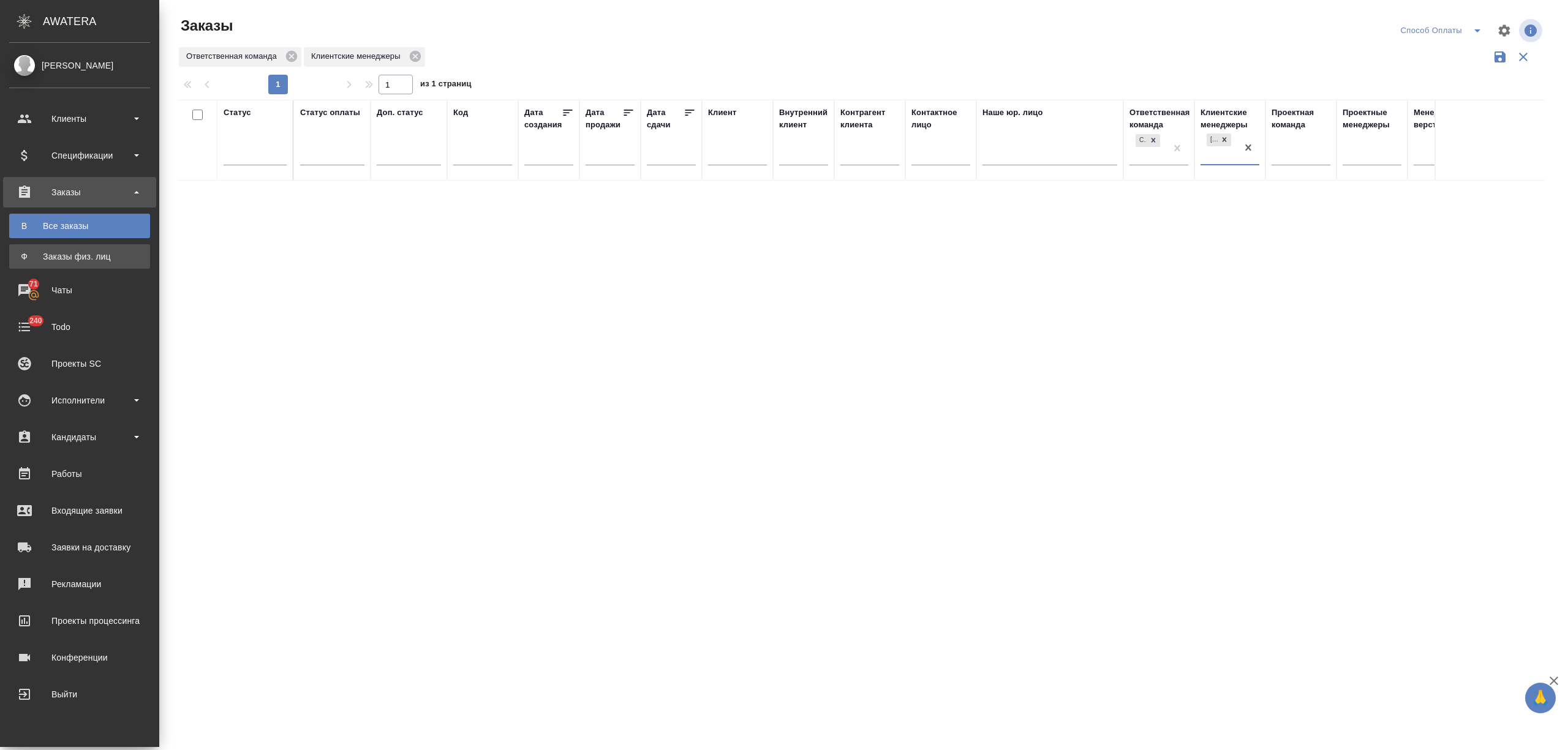
click at [34, 256] on div "Заказы физ. лиц" at bounding box center [80, 256] width 129 height 12
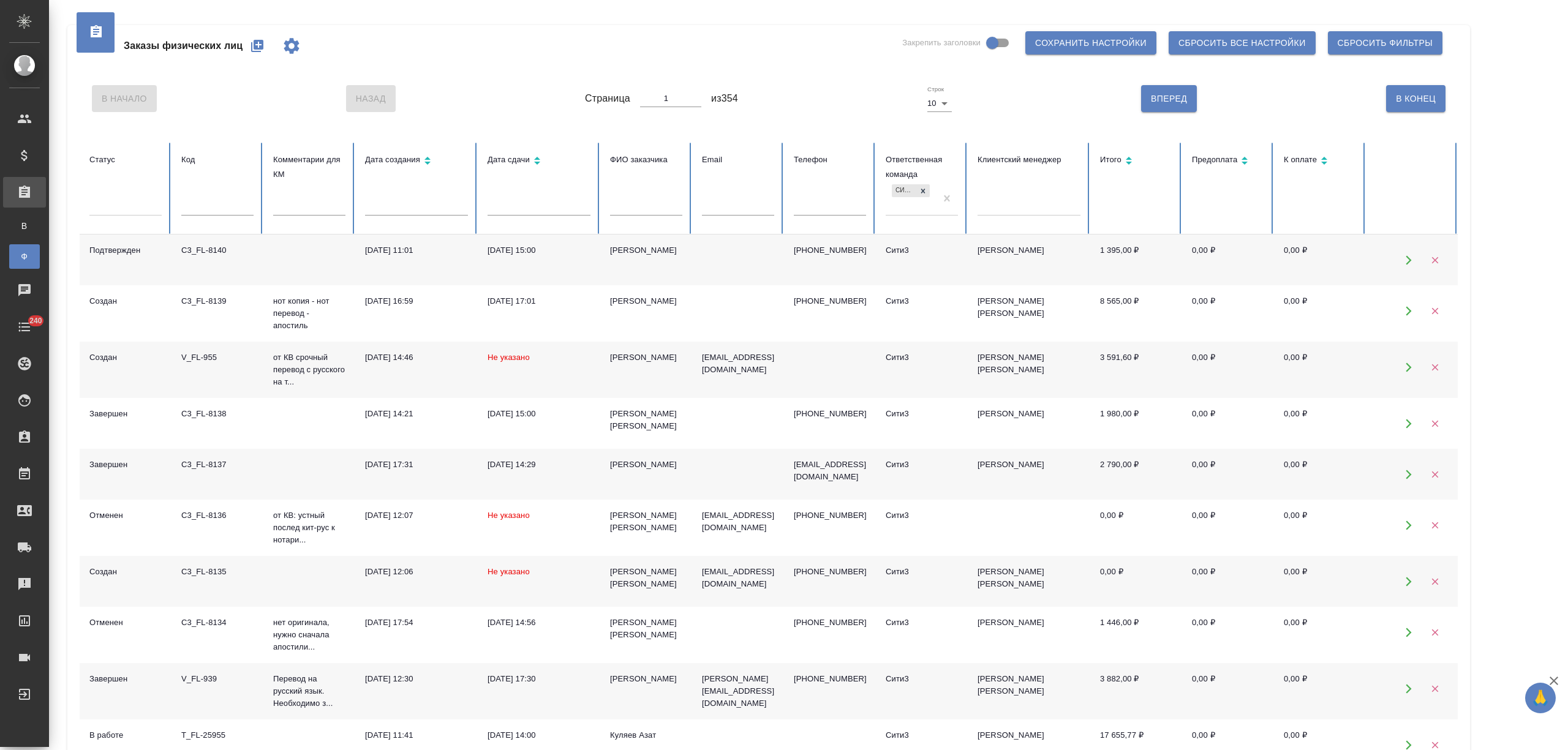
click at [1010, 202] on div at bounding box center [1028, 203] width 103 height 18
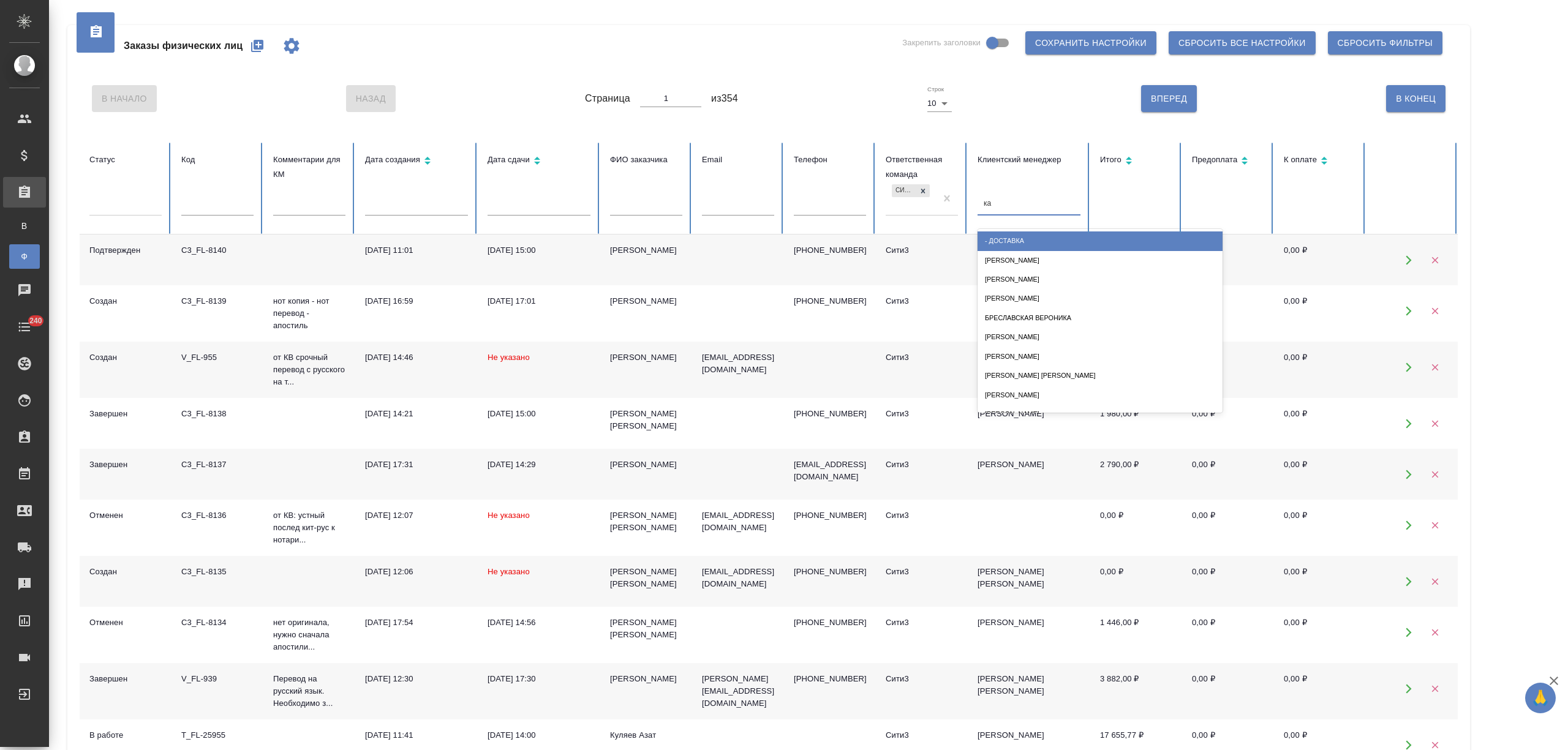
type input "кас"
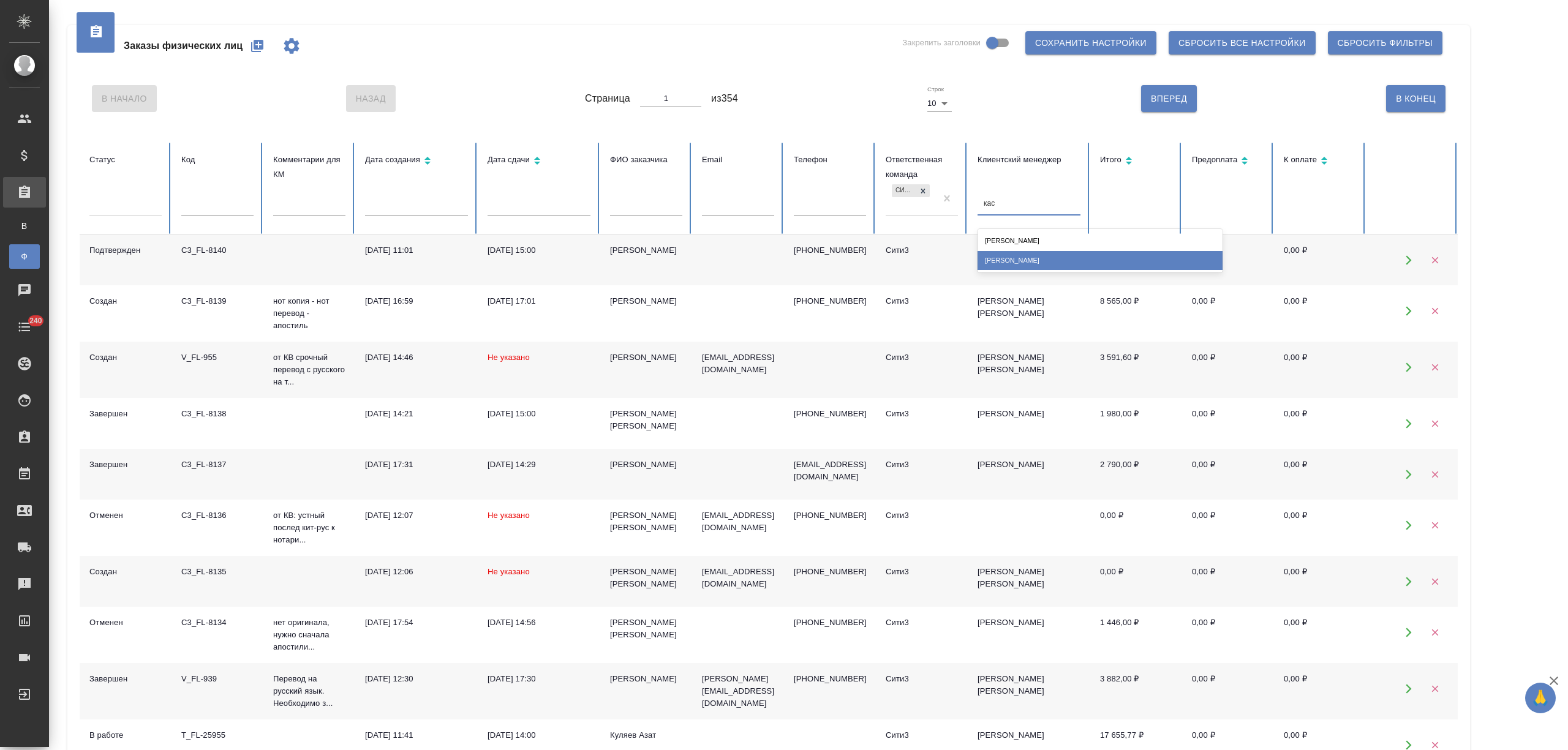
click at [1045, 262] on div "Касымов Тимур" at bounding box center [1100, 260] width 245 height 19
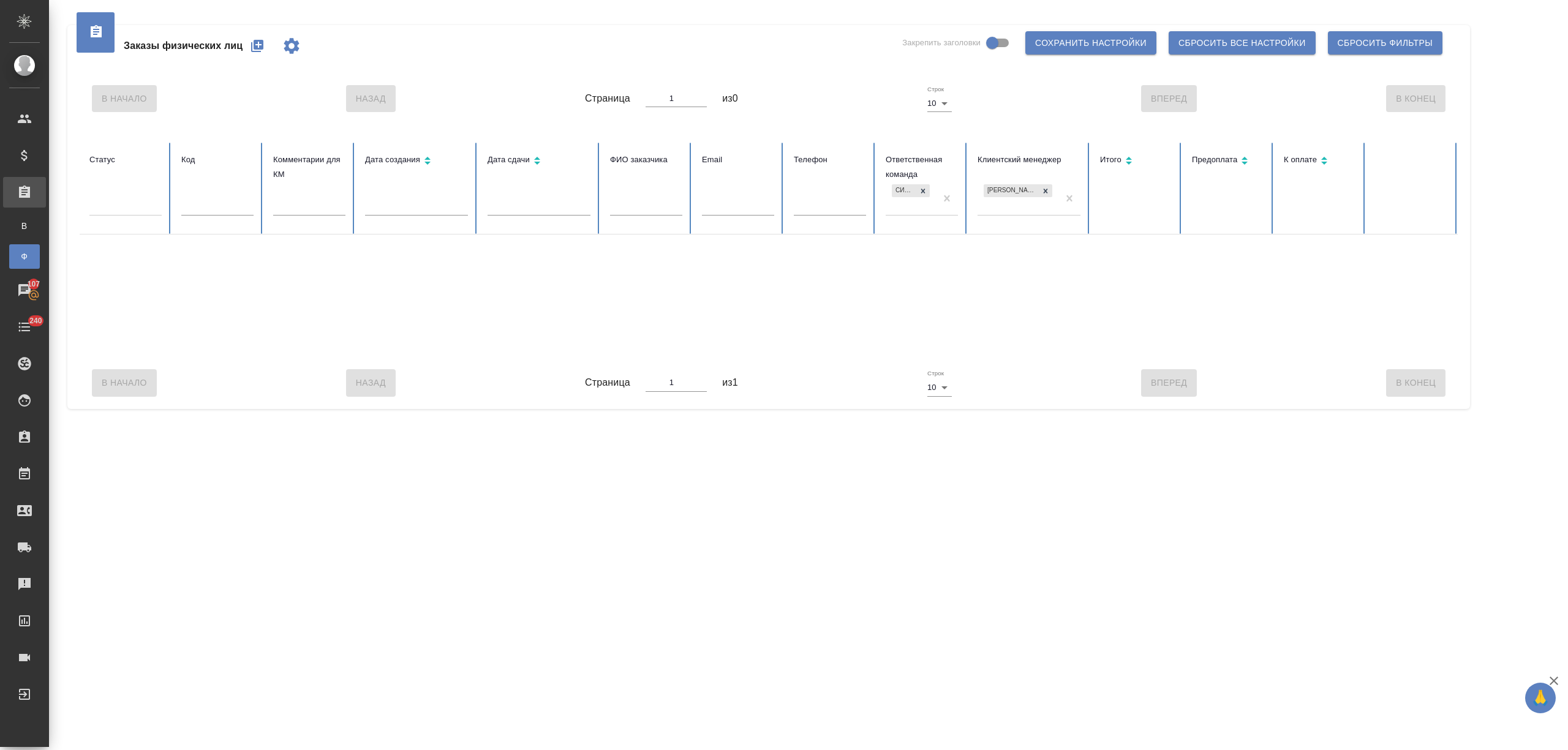
click at [1015, 209] on div "Касымов Тимур" at bounding box center [1018, 198] width 81 height 33
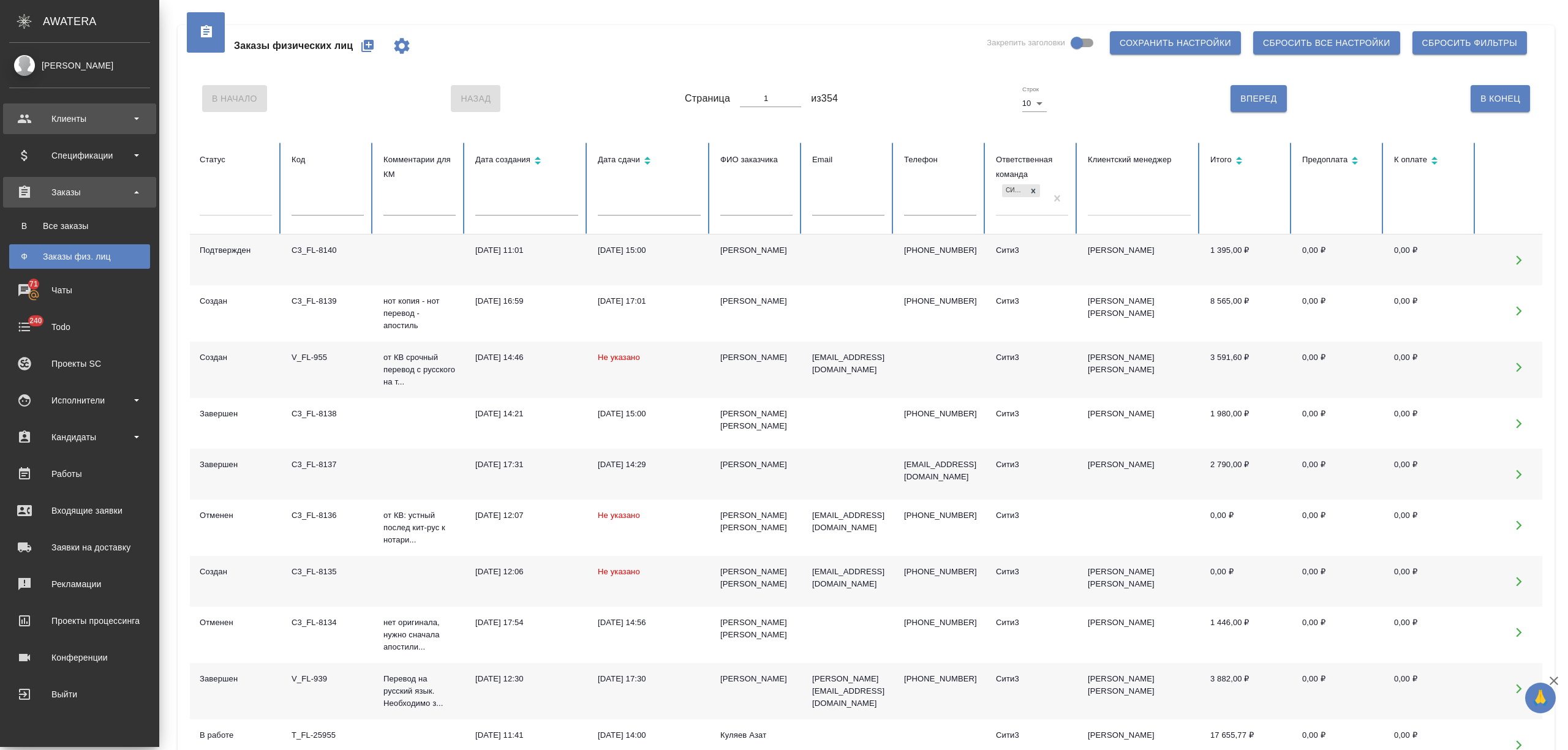
click at [76, 117] on div "Клиенты" at bounding box center [79, 119] width 141 height 18
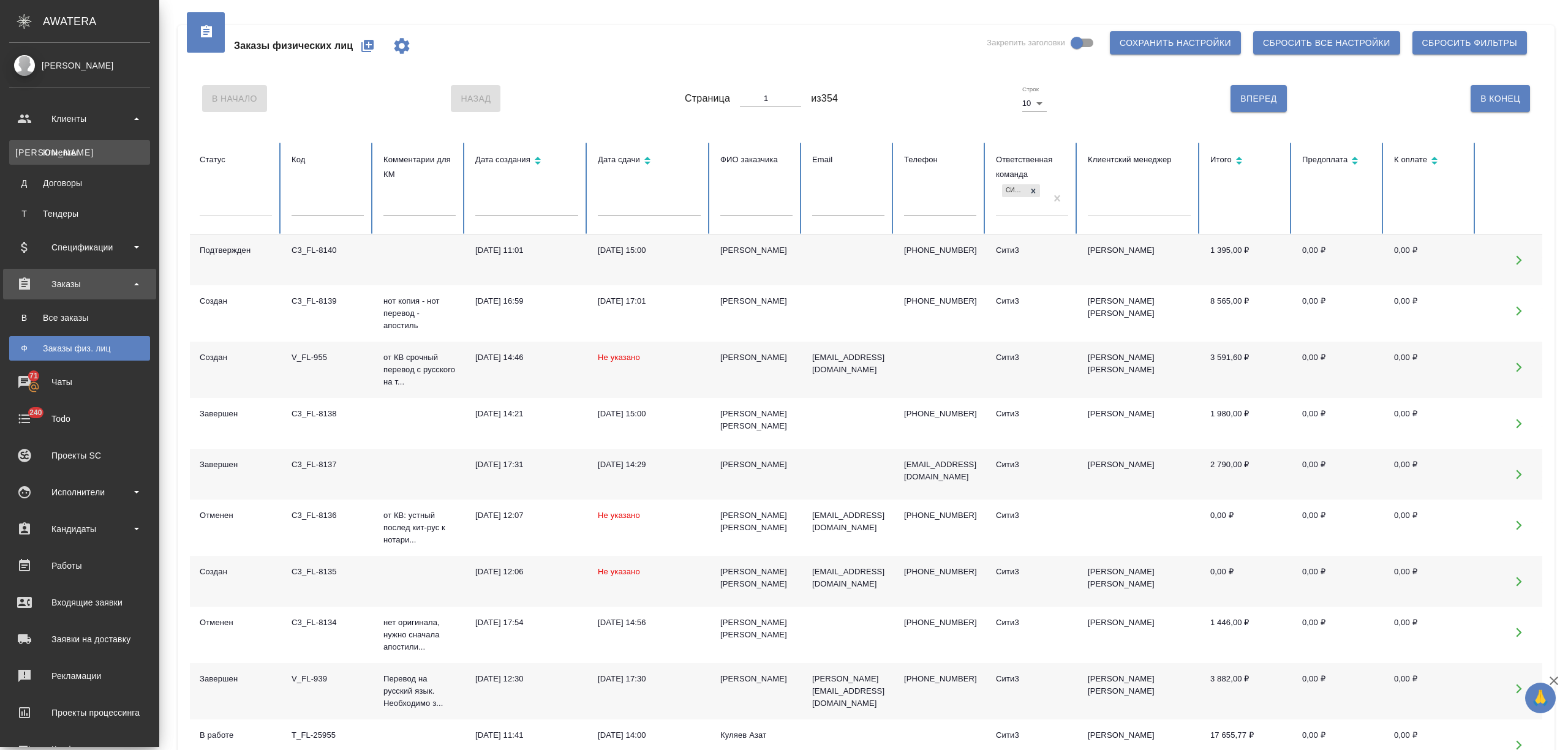
click at [84, 152] on div "Клиенты" at bounding box center [80, 152] width 129 height 12
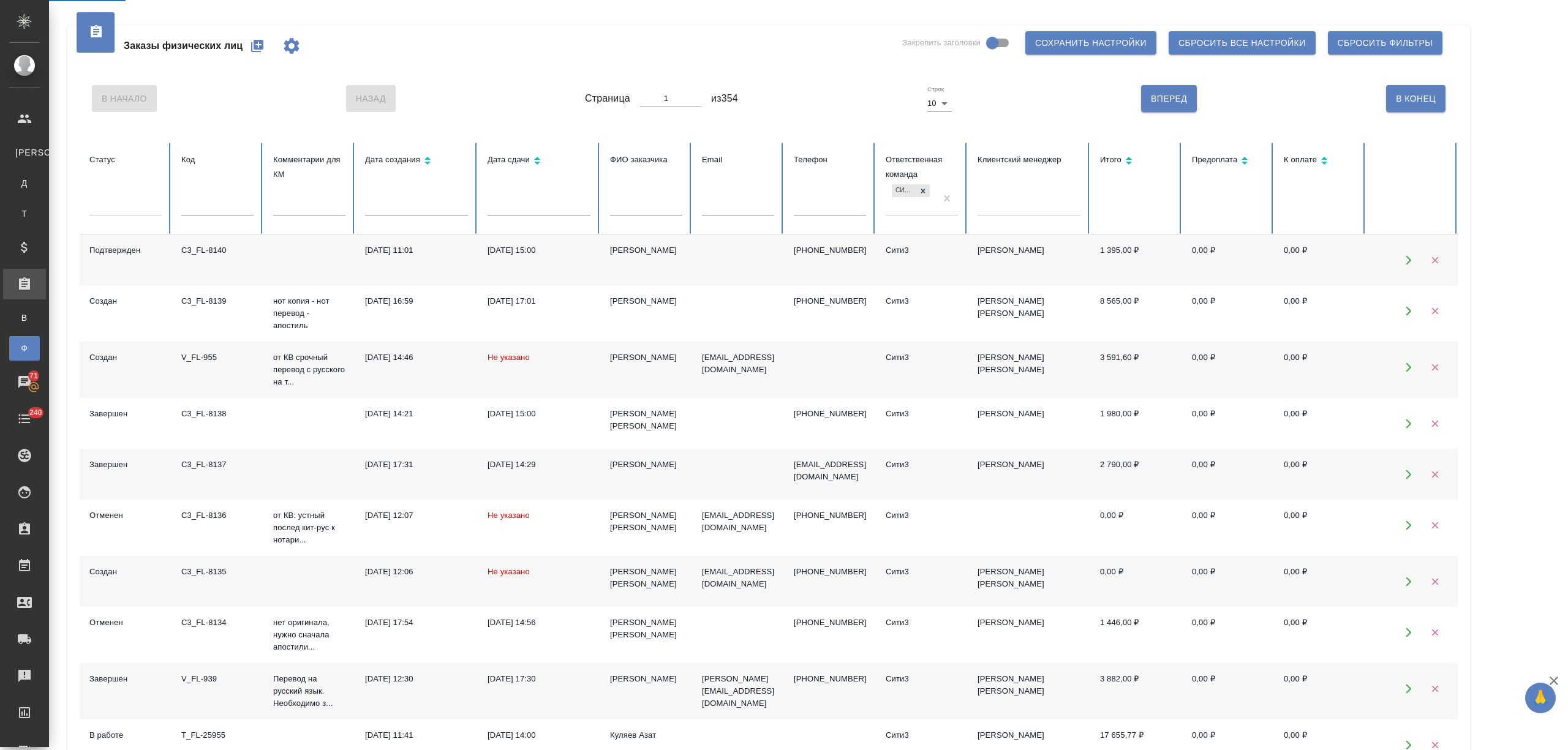
select select "RU"
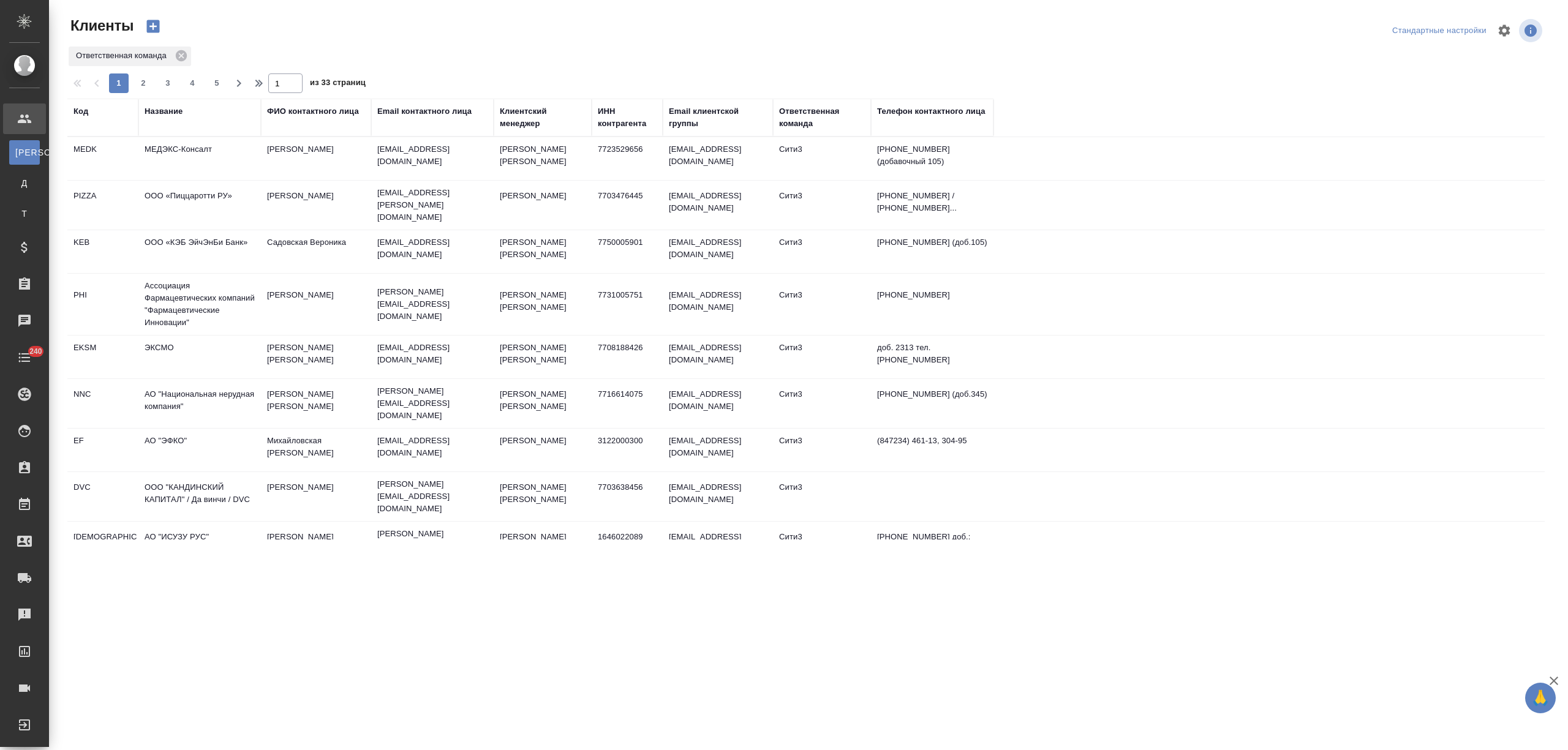
click at [174, 108] on div "Название" at bounding box center [163, 111] width 38 height 12
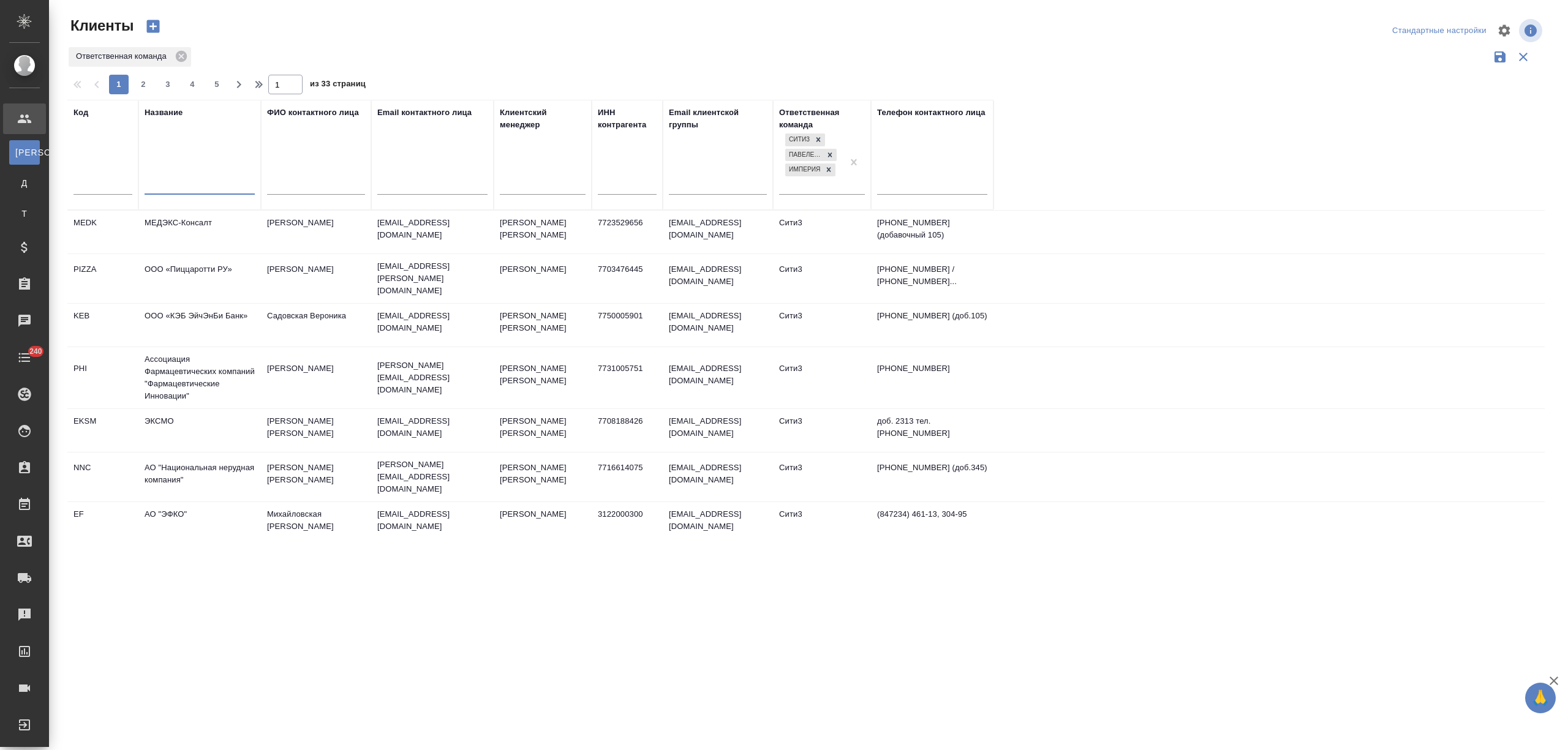
click at [178, 186] on input "text" at bounding box center [200, 187] width 110 height 16
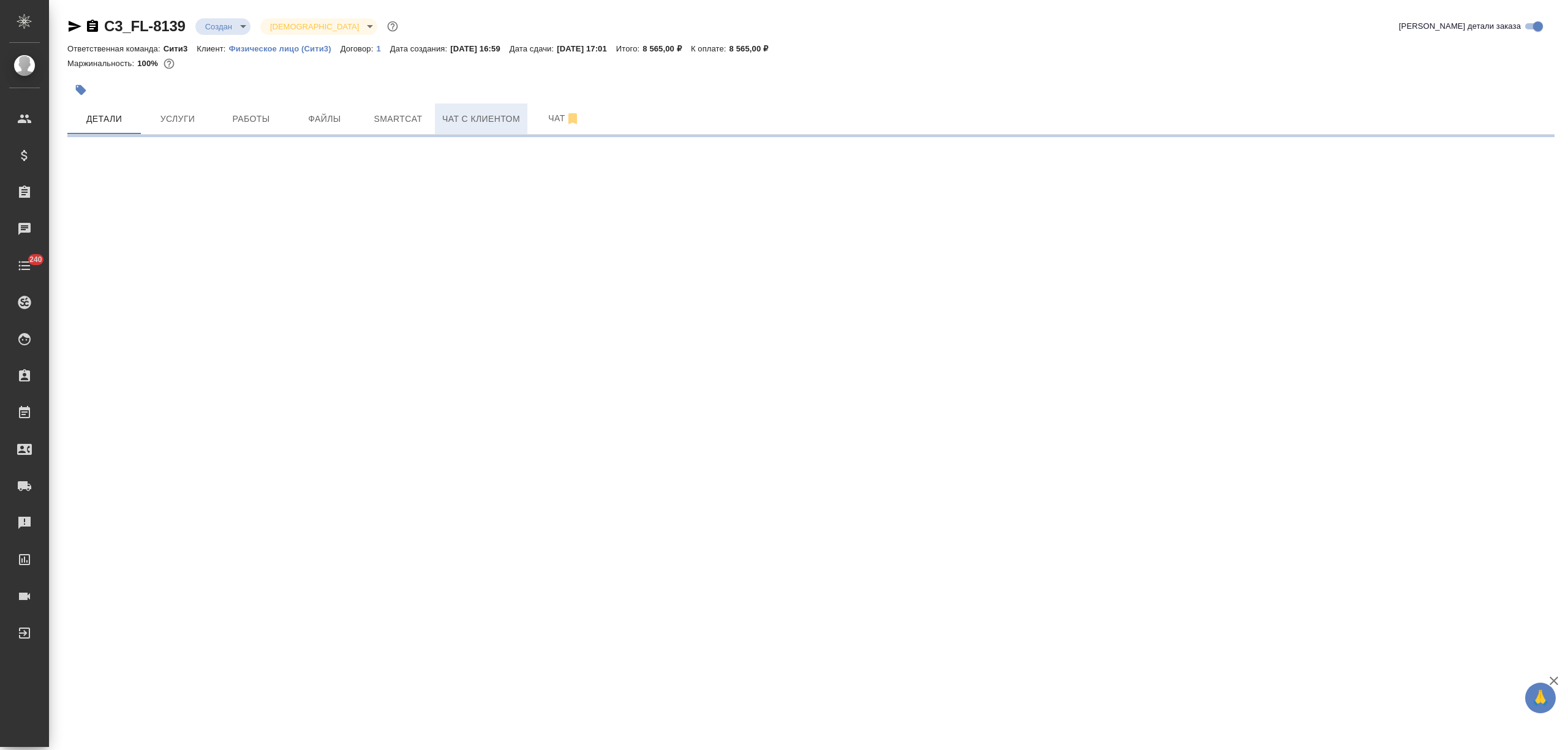
click at [511, 125] on span "Чат с клиентом" at bounding box center [481, 120] width 78 height 16
select select "RU"
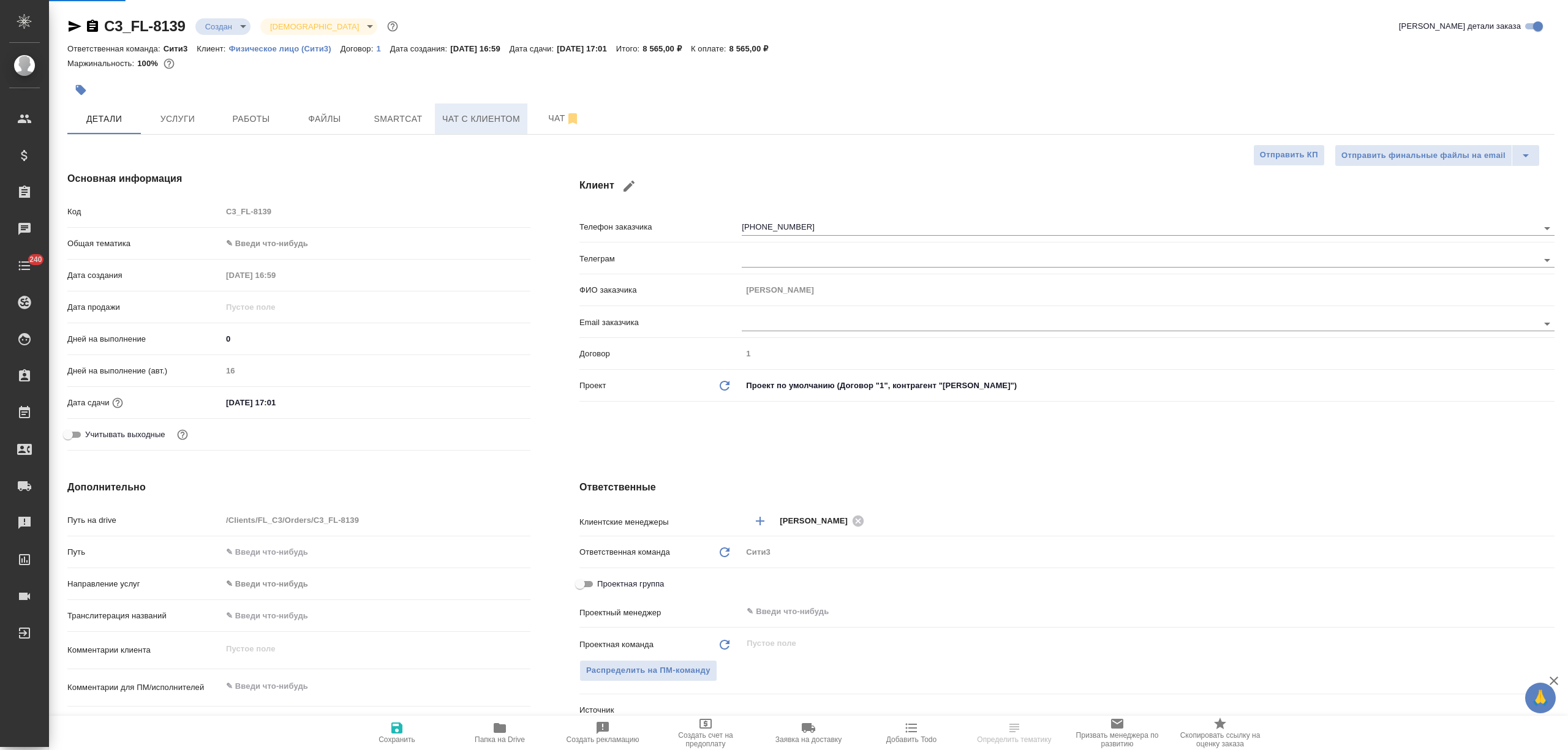
type textarea "x"
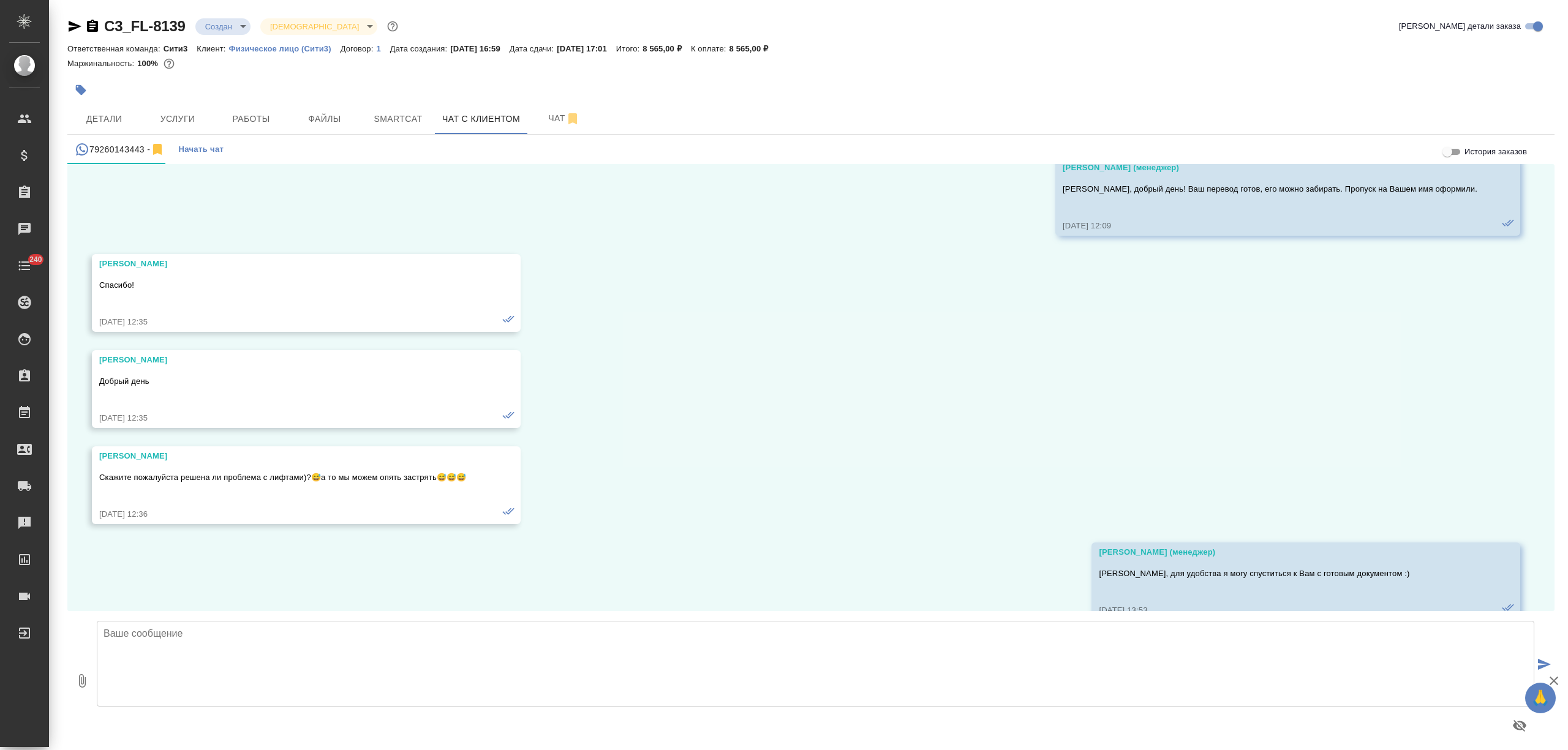
click at [185, 667] on textarea at bounding box center [815, 664] width 1437 height 86
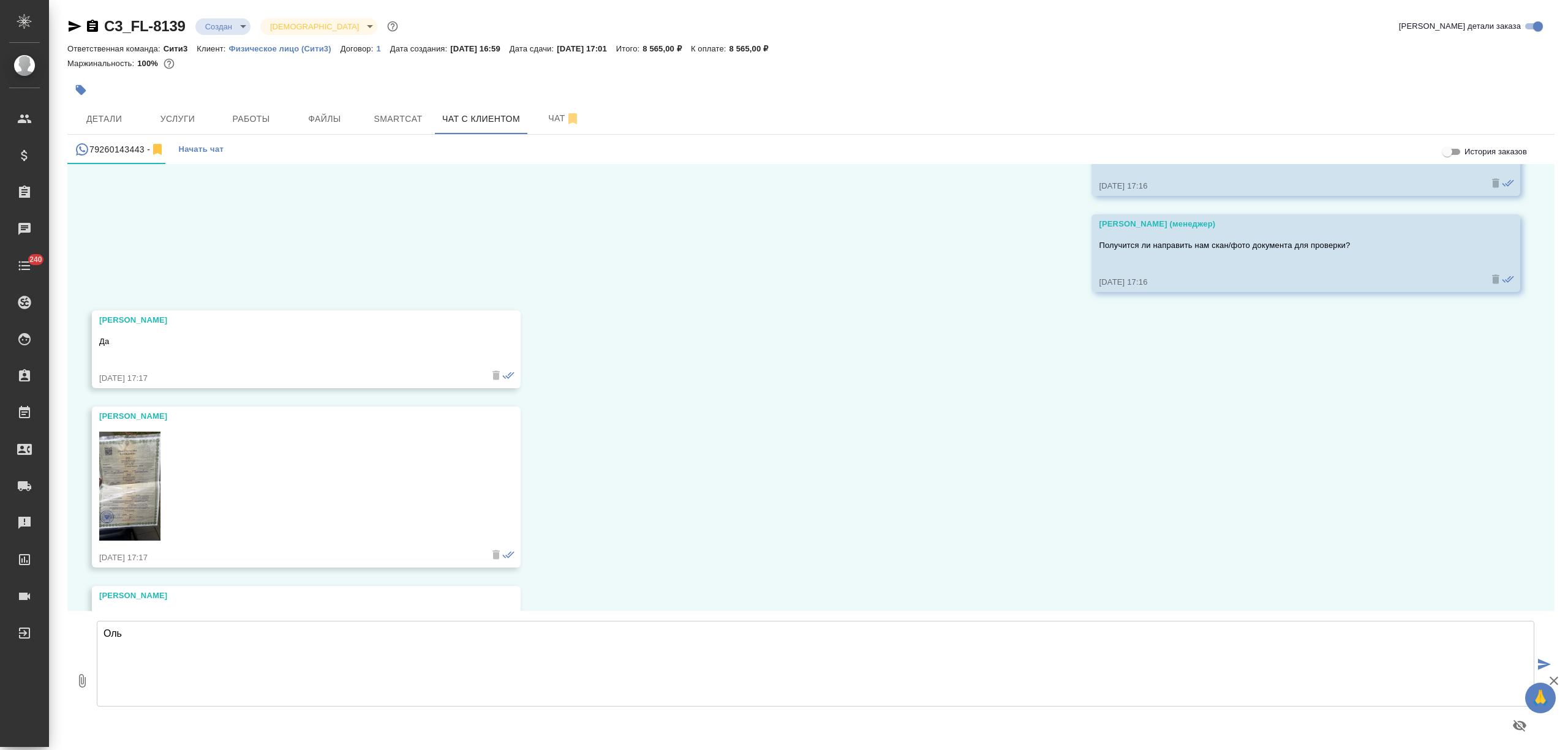
scroll to position [5822, 0]
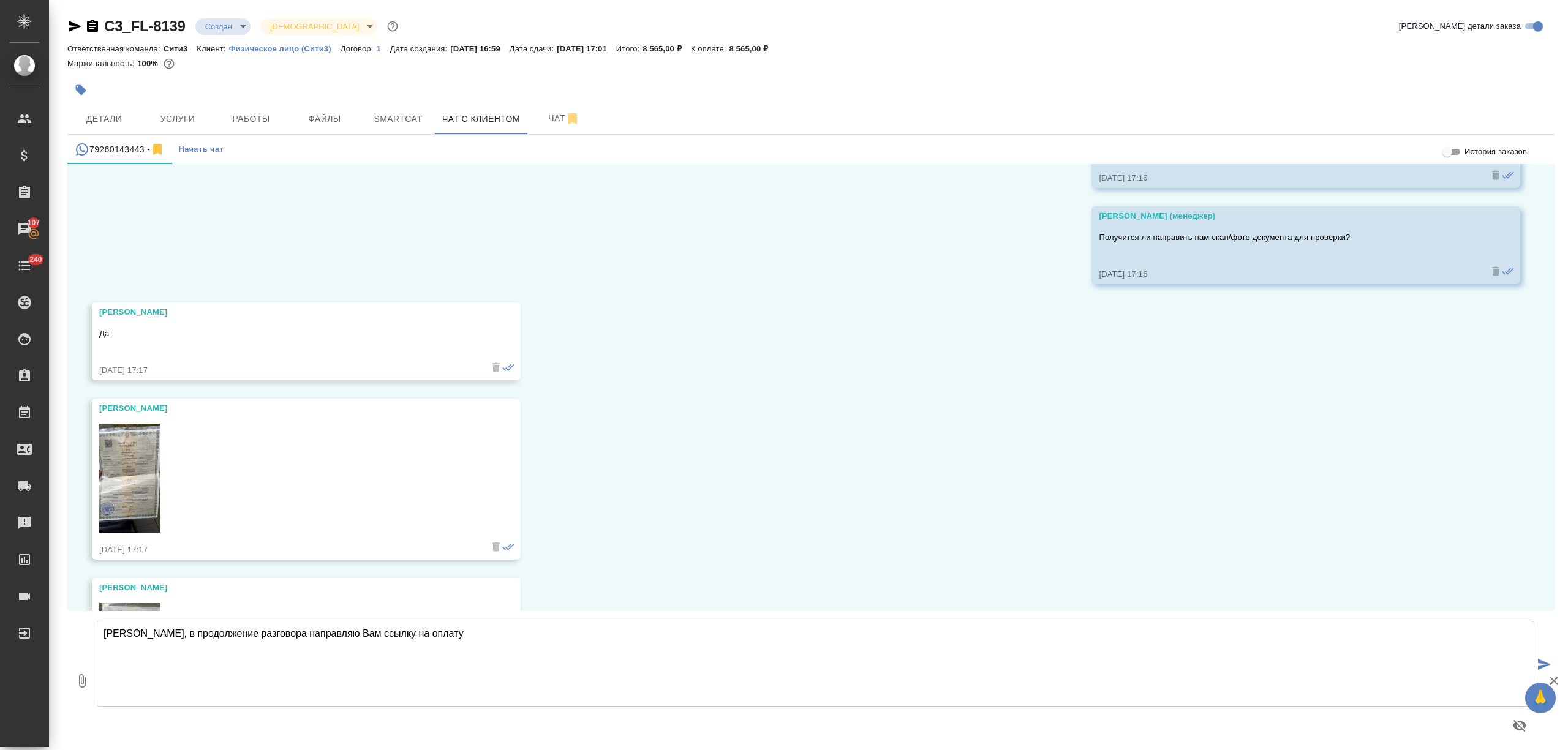
paste textarea "https://www.traktat.com/price/online-payment/"
drag, startPoint x: 189, startPoint y: 21, endPoint x: 108, endPoint y: 21, distance: 81.0
click at [108, 21] on div "C3_FL-8139 Создан new Святая троица holyTrinity" at bounding box center [234, 26] width 333 height 20
copy link "C3_FL-8139"
click at [786, 633] on textarea "Ольга, в продолжение разговора направляю Вам ссылку на оплату https://www.trakt…" at bounding box center [815, 664] width 1437 height 86
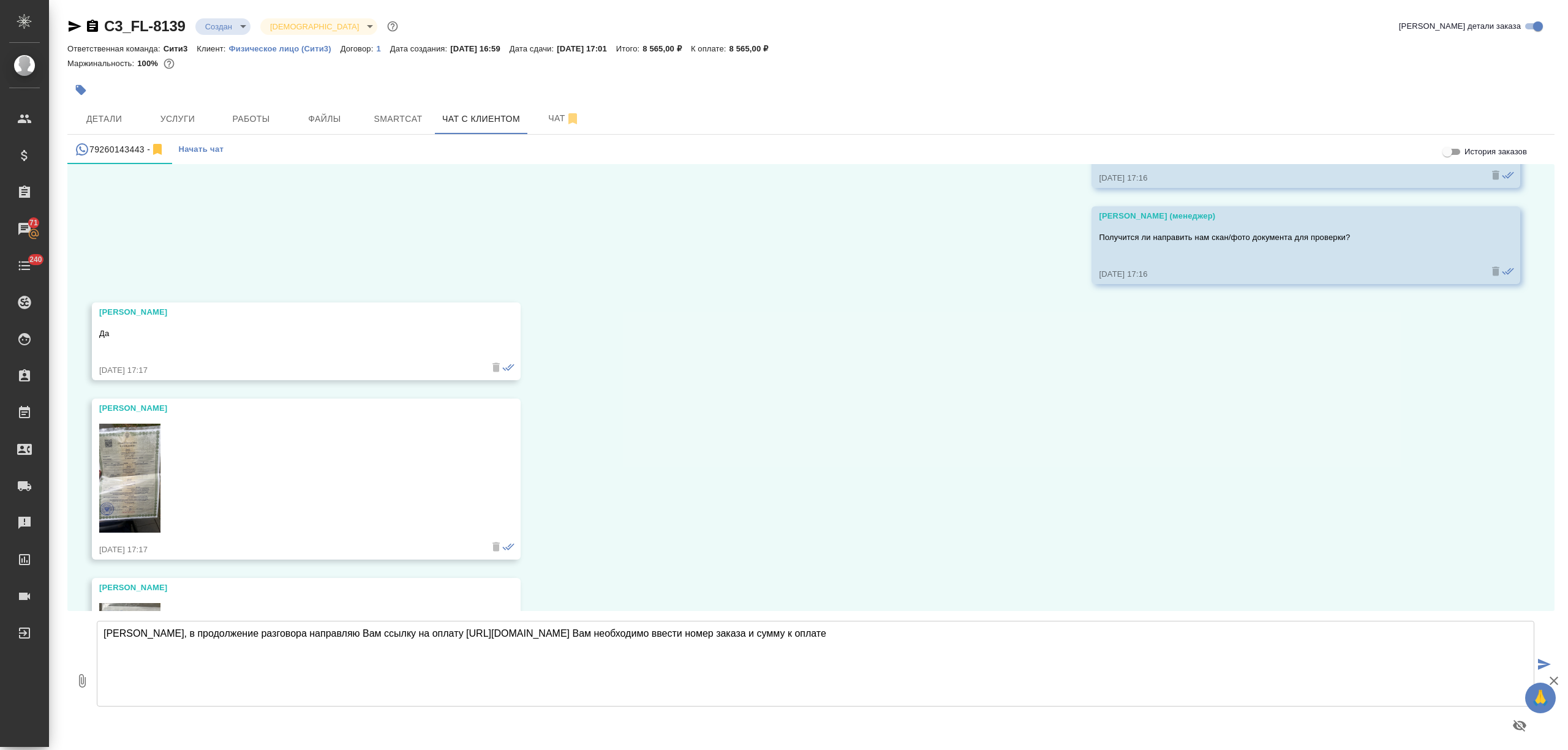
click at [791, 633] on textarea "Ольга, в продолжение разговора направляю Вам ссылку на оплату https://www.trakt…" at bounding box center [815, 664] width 1437 height 86
paste textarea "C3_FL-8139"
click at [976, 638] on textarea "Ольга, в продолжение разговора направляю Вам ссылку на оплату https://www.trakt…" at bounding box center [815, 664] width 1437 height 86
drag, startPoint x: 757, startPoint y: 50, endPoint x: 780, endPoint y: 50, distance: 23.0
click at [780, 50] on div "Ответственная команда: Сити3 Клиент: Физическое лицо (Сити3) Договор: 1 Дата со…" at bounding box center [811, 48] width 1487 height 15
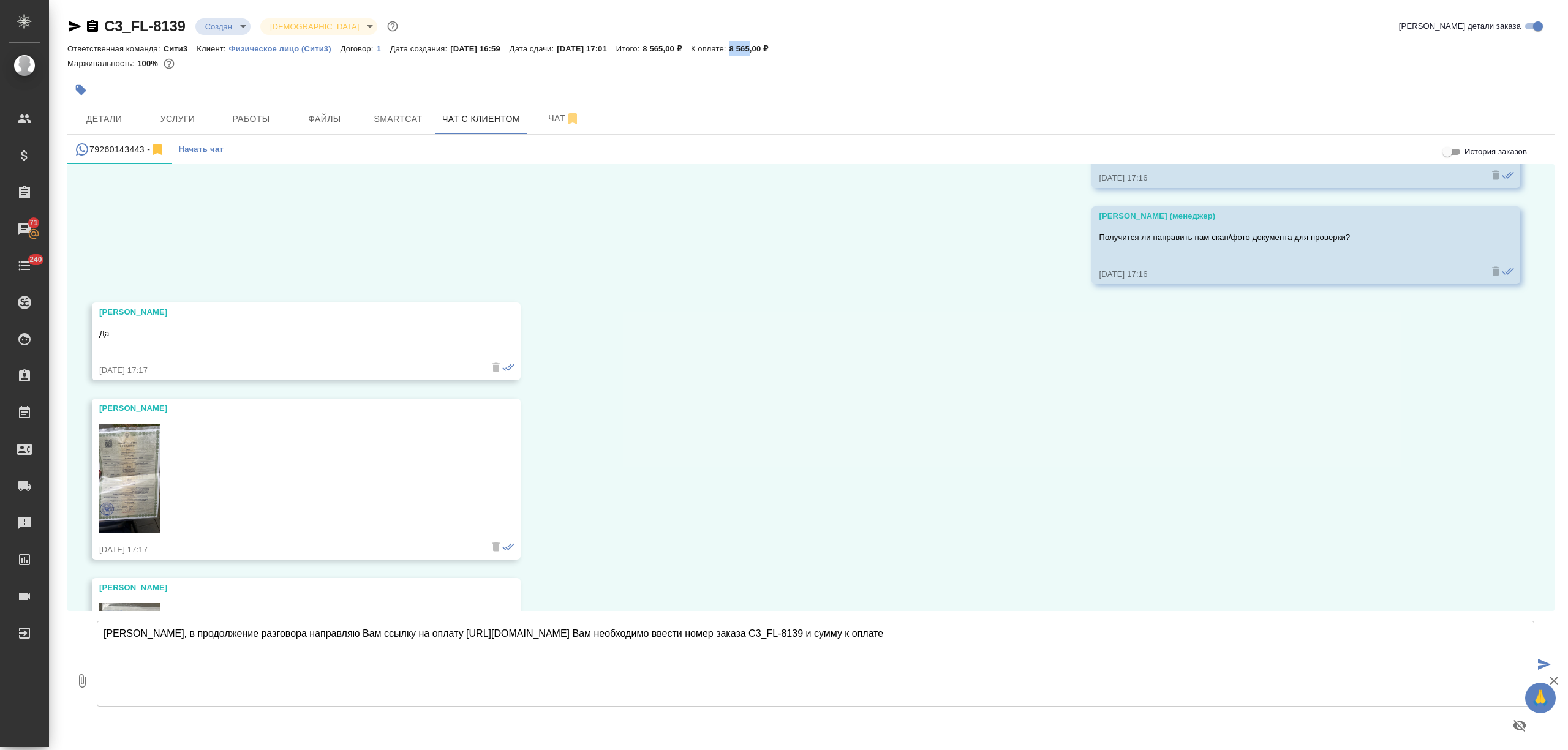
copy p "8 565"
click at [950, 630] on textarea "Ольга, в продолжение разговора направляю Вам ссылку на оплату https://www.trakt…" at bounding box center [815, 664] width 1437 height 86
paste textarea "8 565"
click at [935, 631] on textarea "Ольга, в продолжение разговора направляю Вам ссылку на оплату https://www.trakt…" at bounding box center [815, 664] width 1437 height 86
click at [959, 635] on textarea "Ольга, в продолжение разговора направляю Вам ссылку на оплату https://www.trakt…" at bounding box center [815, 664] width 1437 height 86
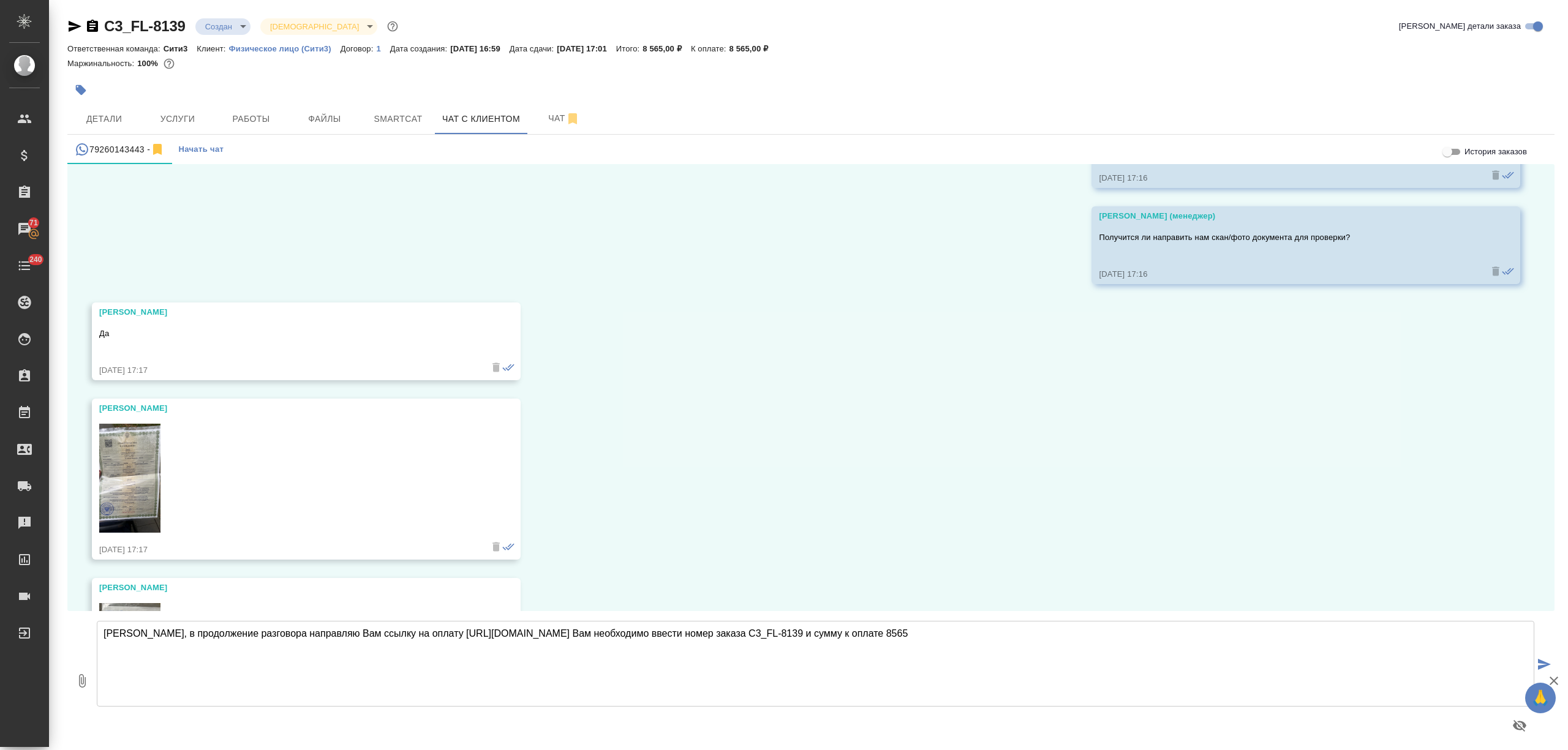
type textarea "Ольга, в продолжение разговора направляю Вам ссылку на оплату https://www.trakt…"
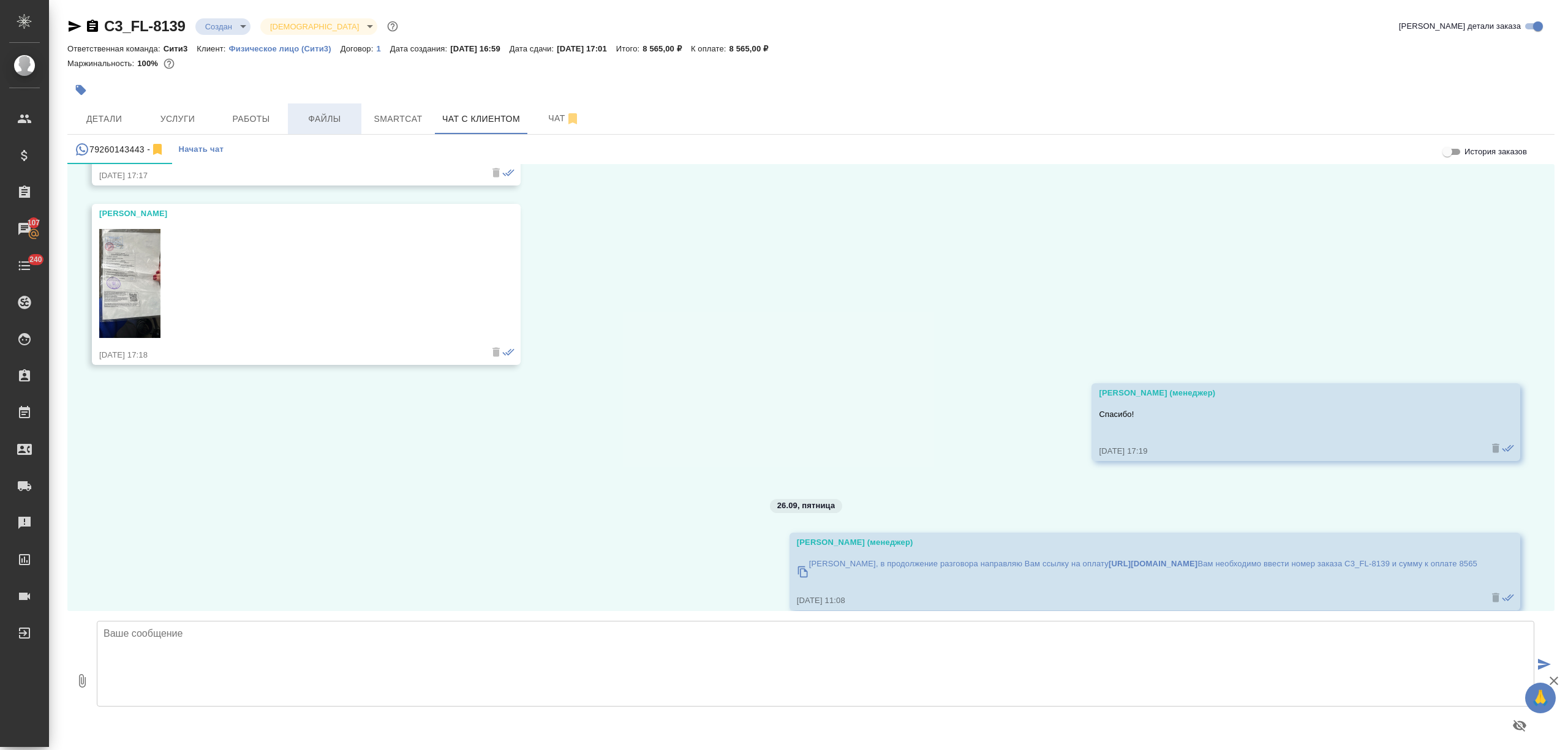
scroll to position [6213, 0]
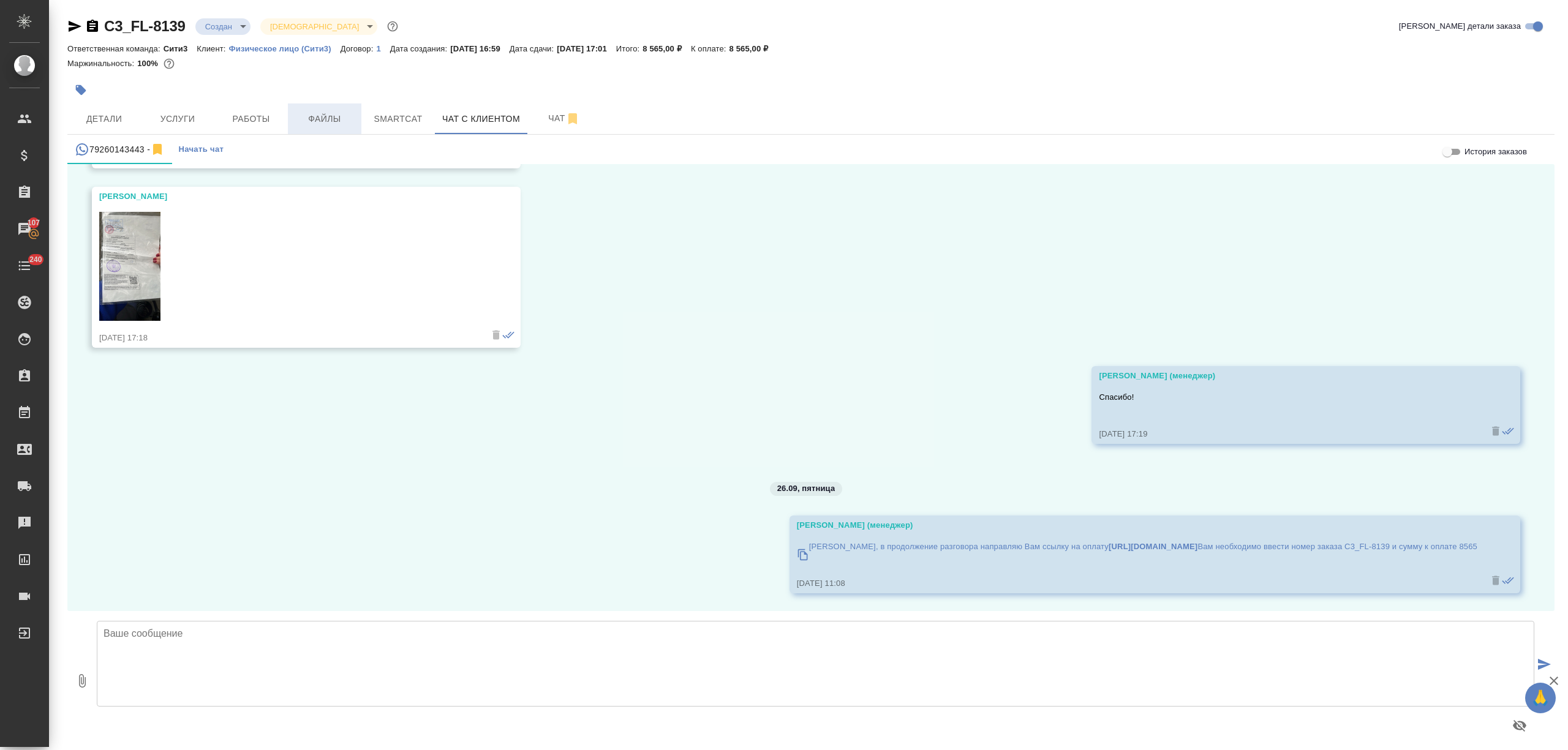
click at [324, 121] on span "Файлы" at bounding box center [324, 120] width 59 height 16
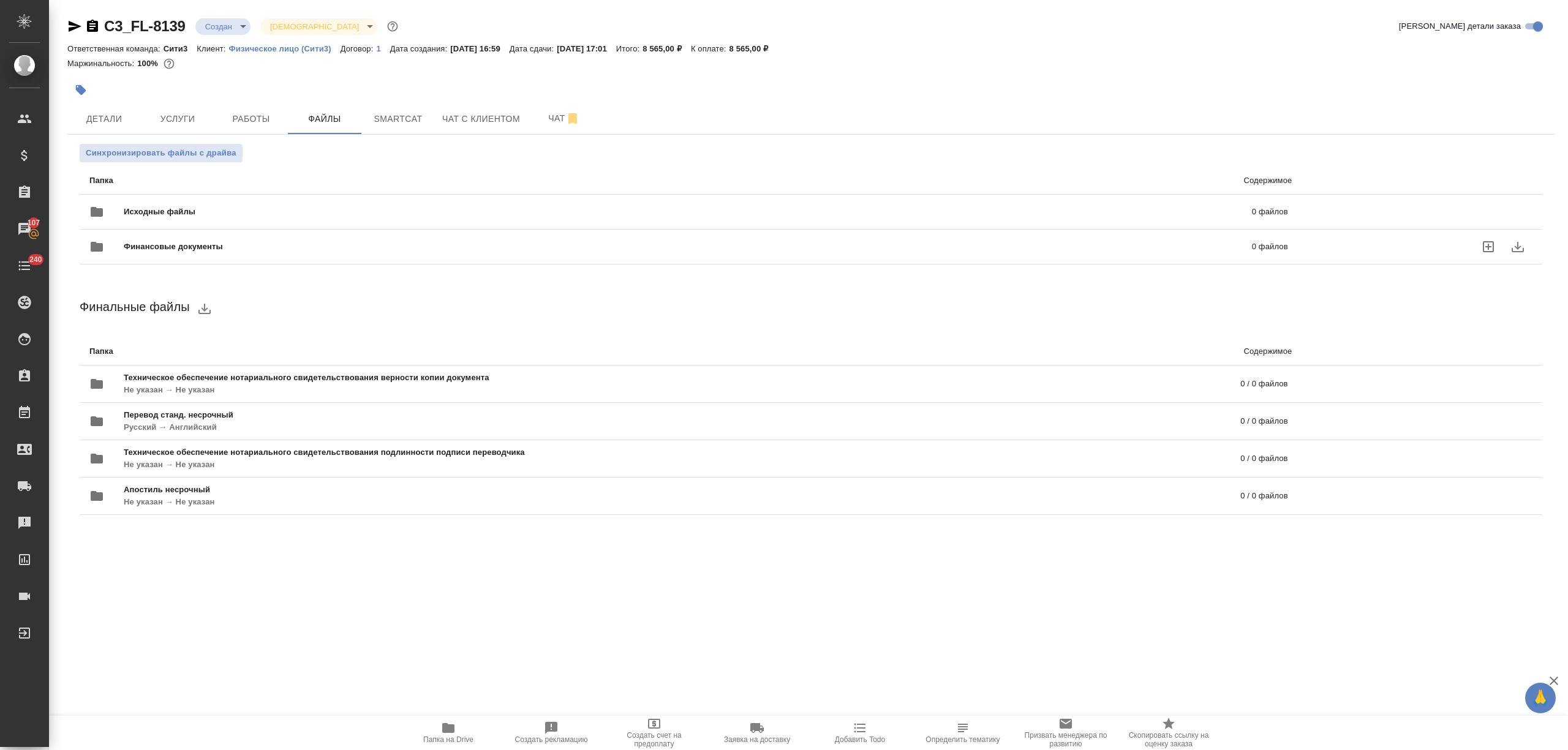
click at [233, 218] on span "Исходные файлы" at bounding box center [423, 212] width 599 height 12
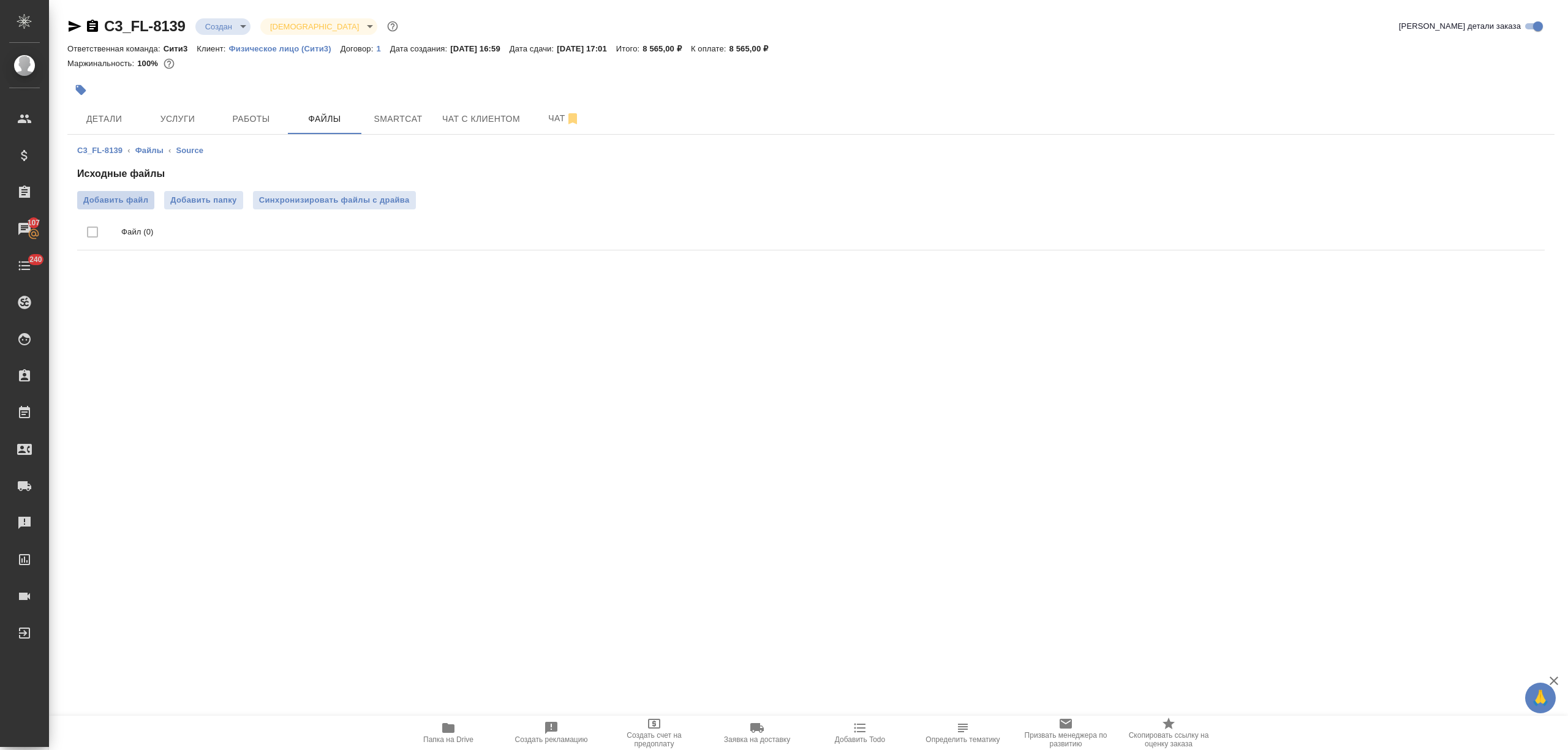
click at [125, 201] on span "Добавить файл" at bounding box center [116, 200] width 65 height 12
click at [0, 0] on input "Добавить файл" at bounding box center [0, 0] width 0 height 0
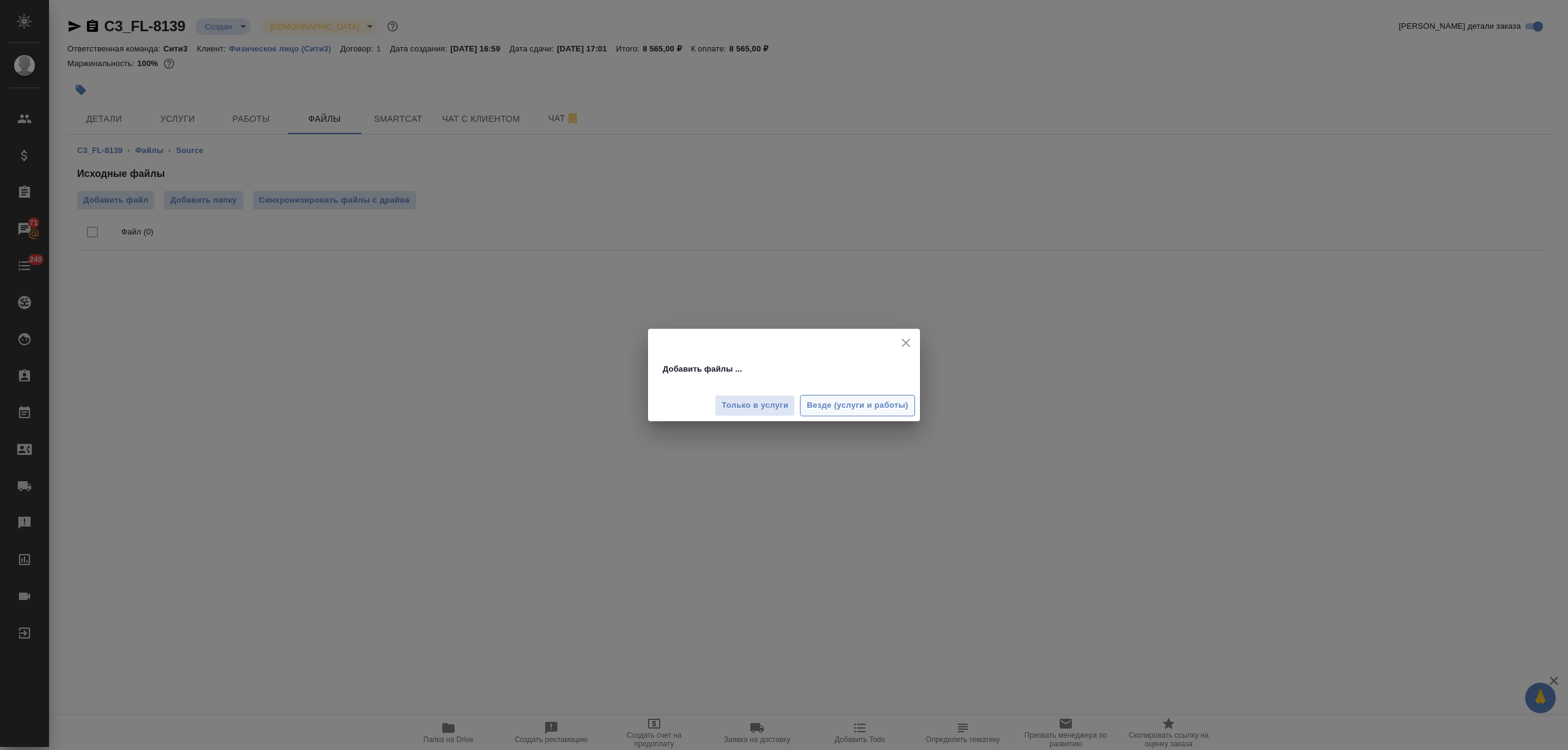
click at [834, 405] on span "Везде (услуги и работы)" at bounding box center [858, 405] width 102 height 14
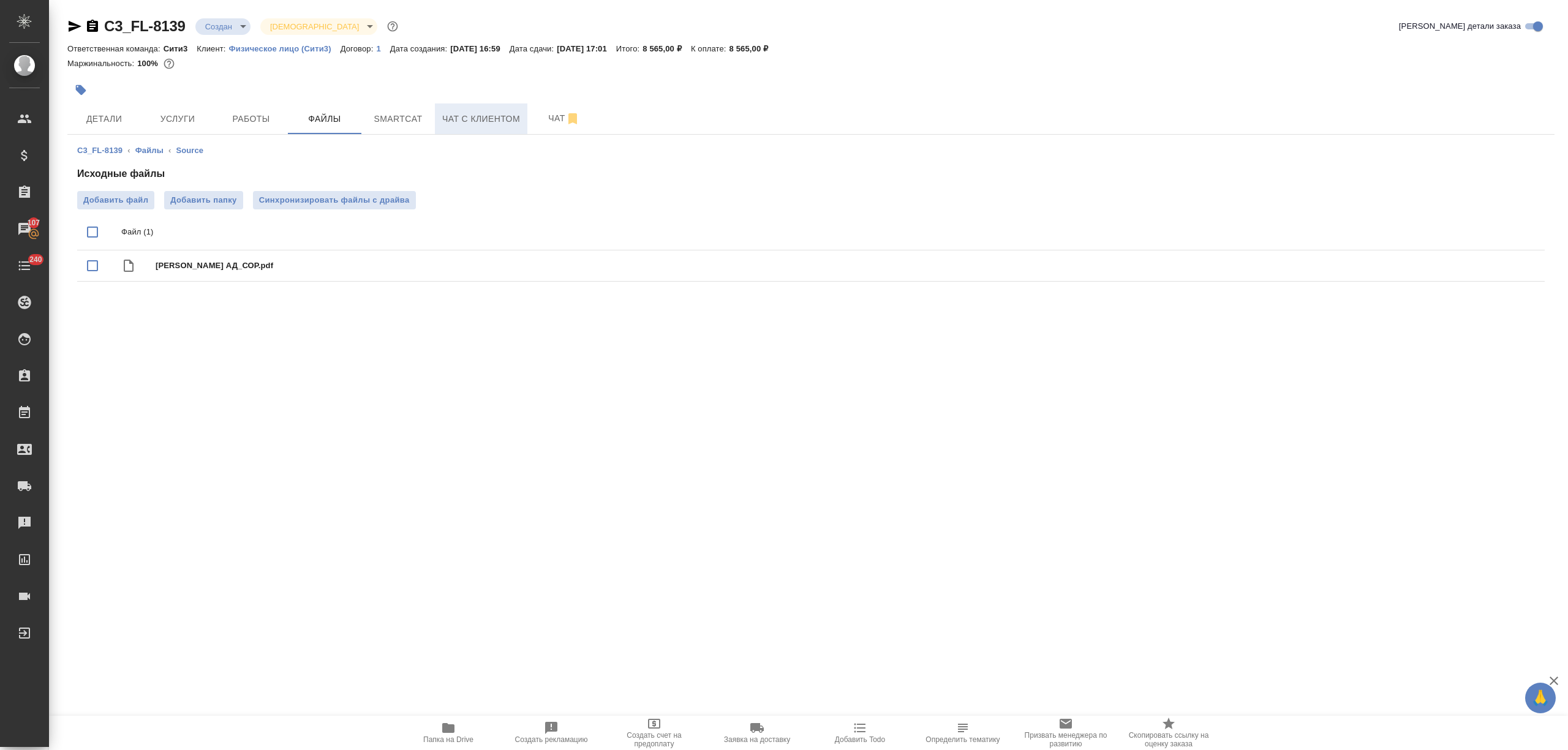
click at [497, 125] on span "Чат с клиентом" at bounding box center [481, 120] width 78 height 16
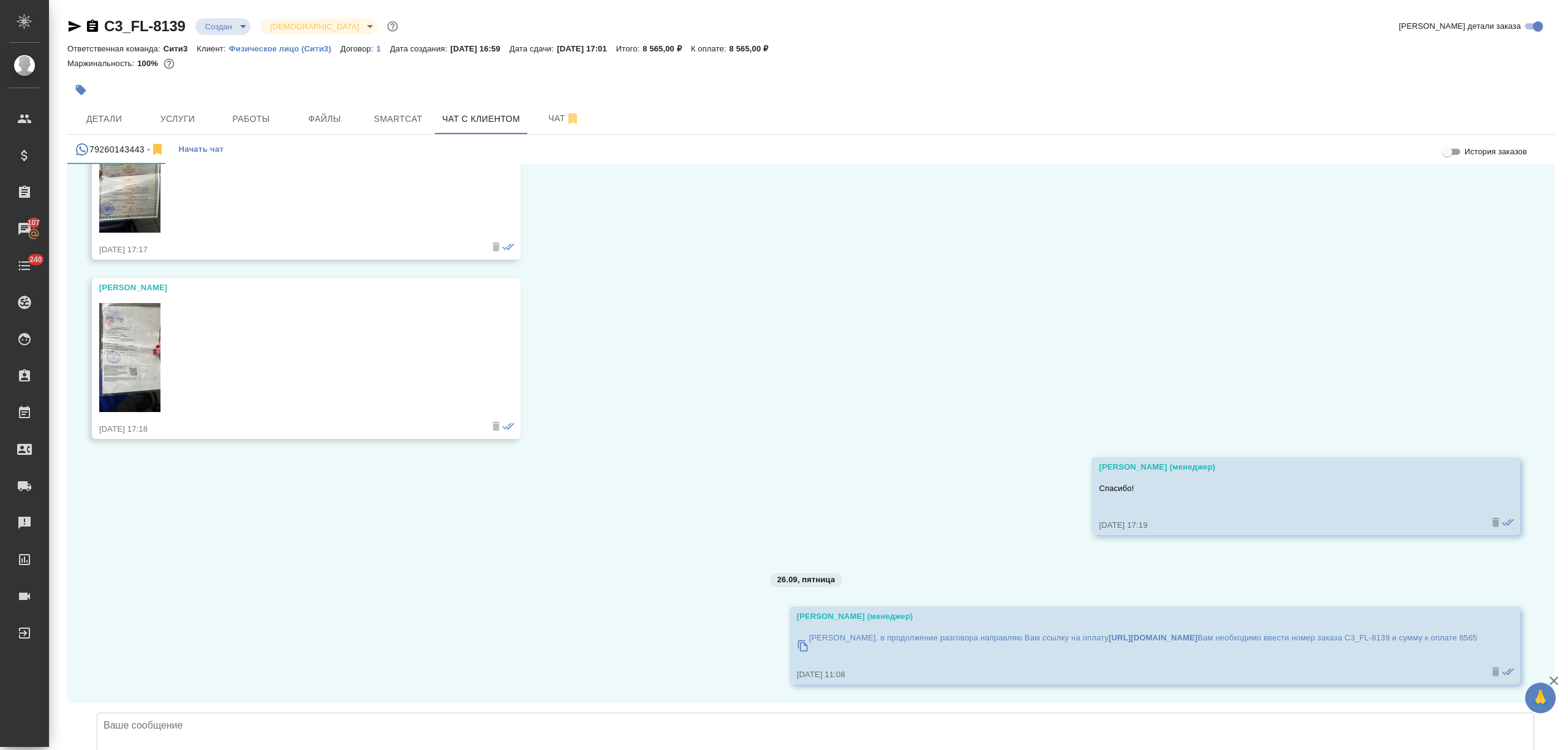
scroll to position [6213, 0]
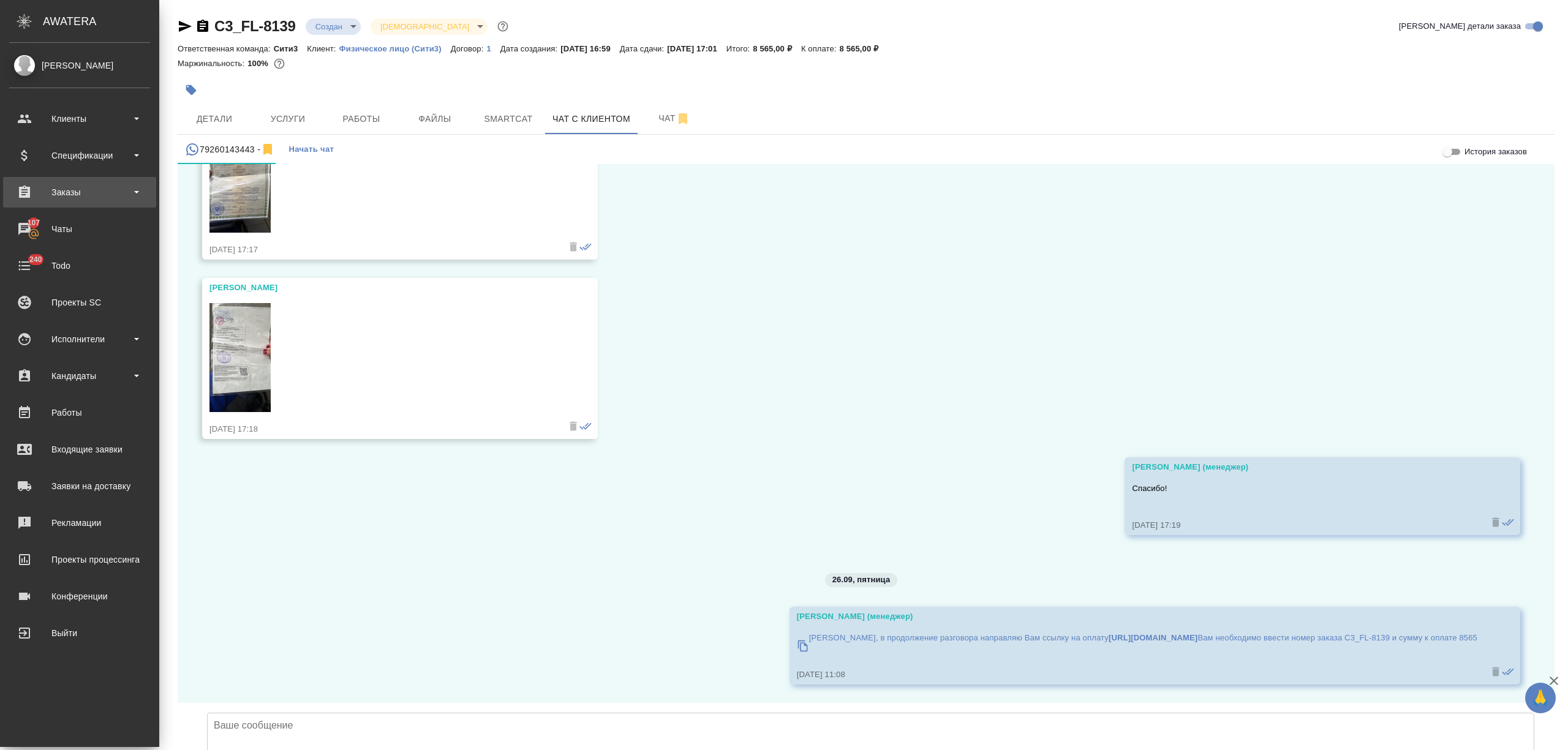
click at [89, 202] on div "Заказы" at bounding box center [79, 192] width 153 height 30
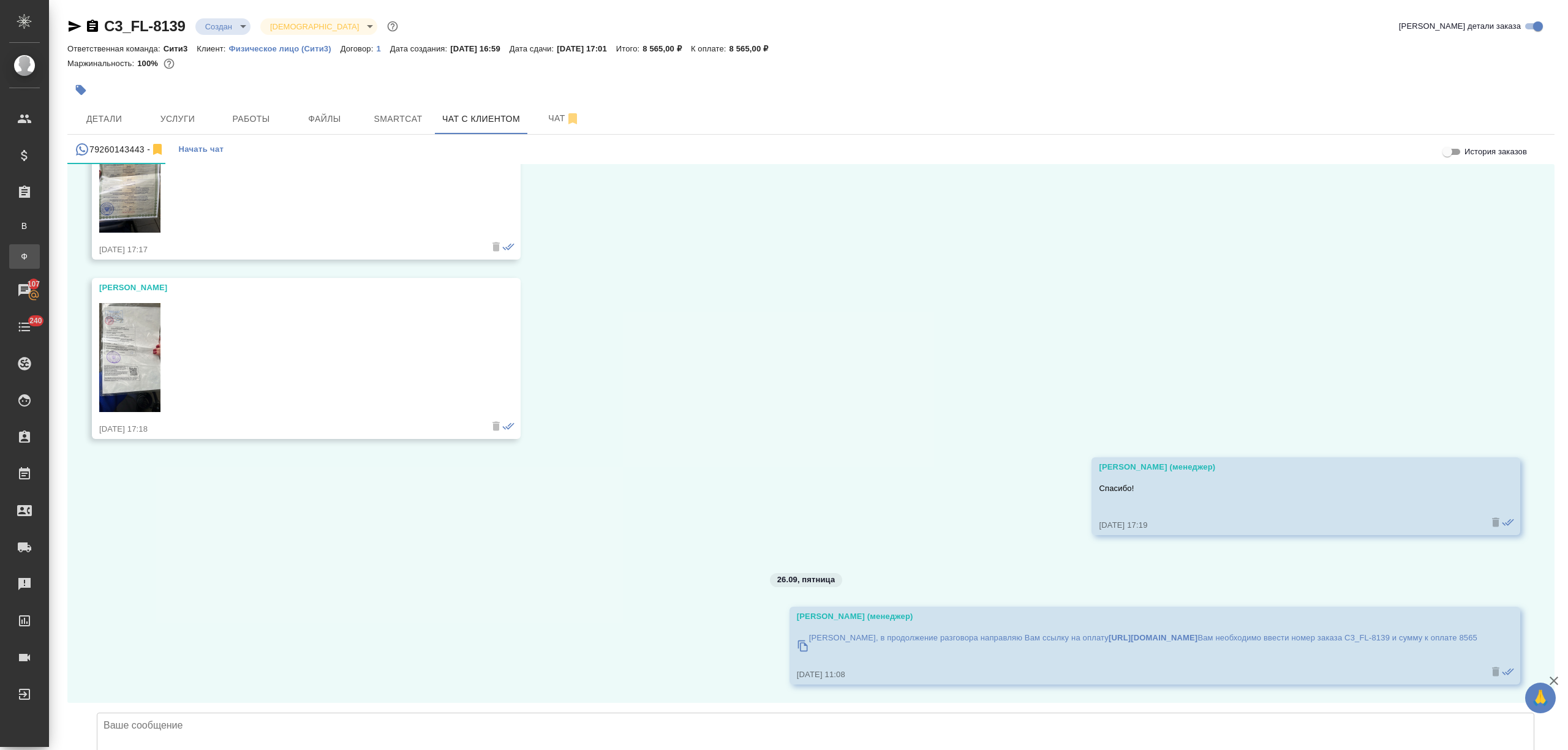
click at [18, 258] on div "Заказы физ. лиц" at bounding box center [9, 256] width 18 height 12
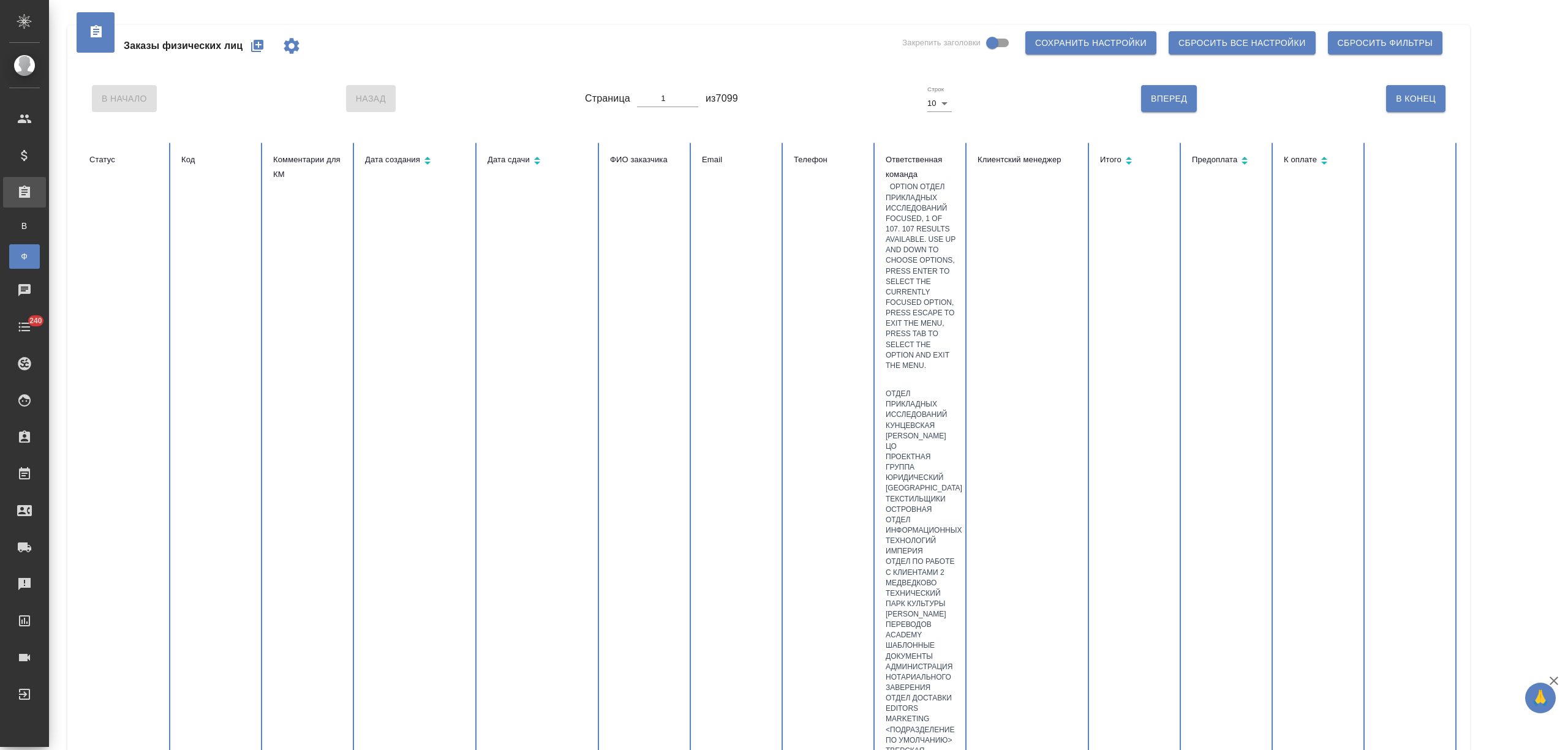
click at [927, 371] on div at bounding box center [922, 380] width 72 height 18
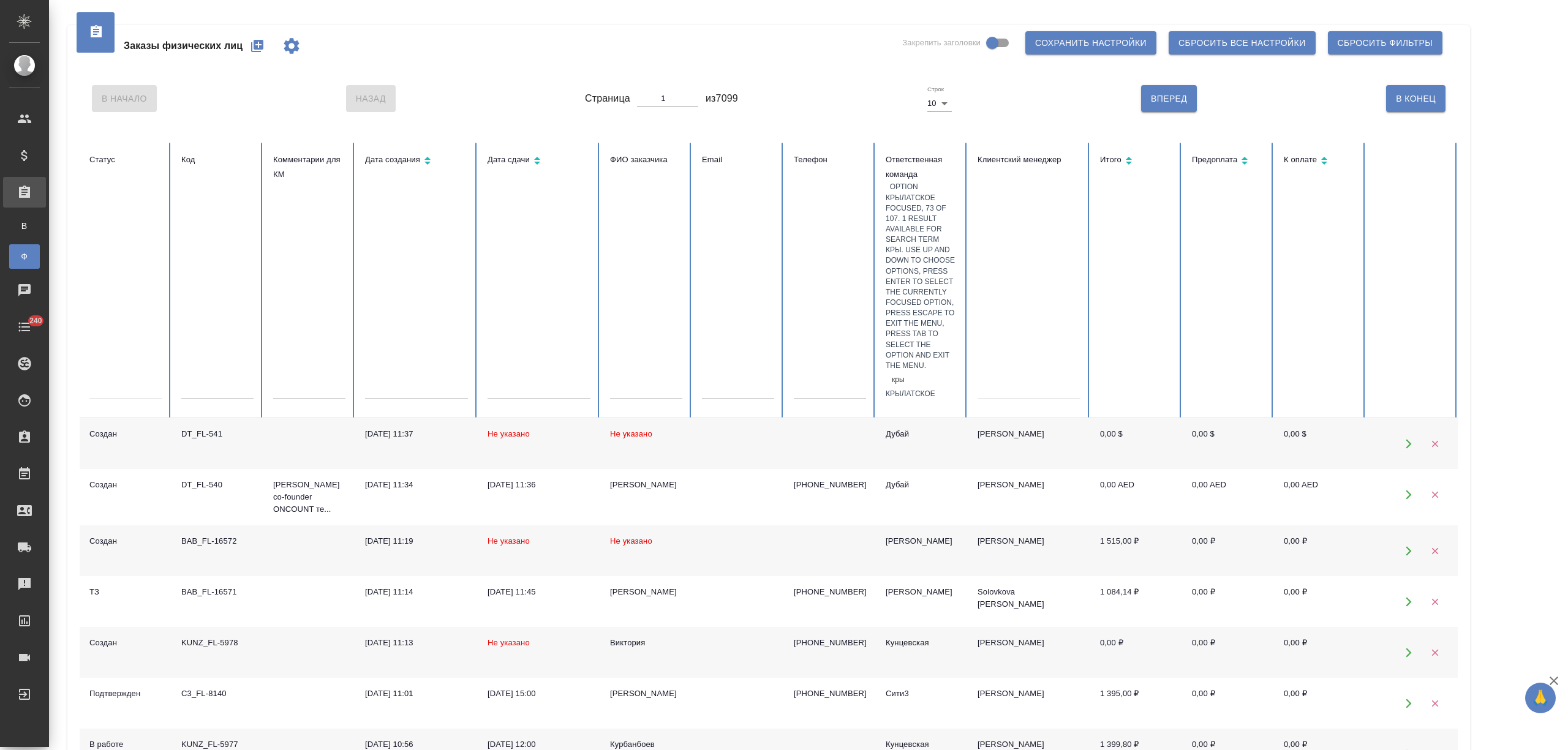
type input "крыл"
click at [940, 389] on div "Крылатское" at bounding box center [922, 394] width 72 height 11
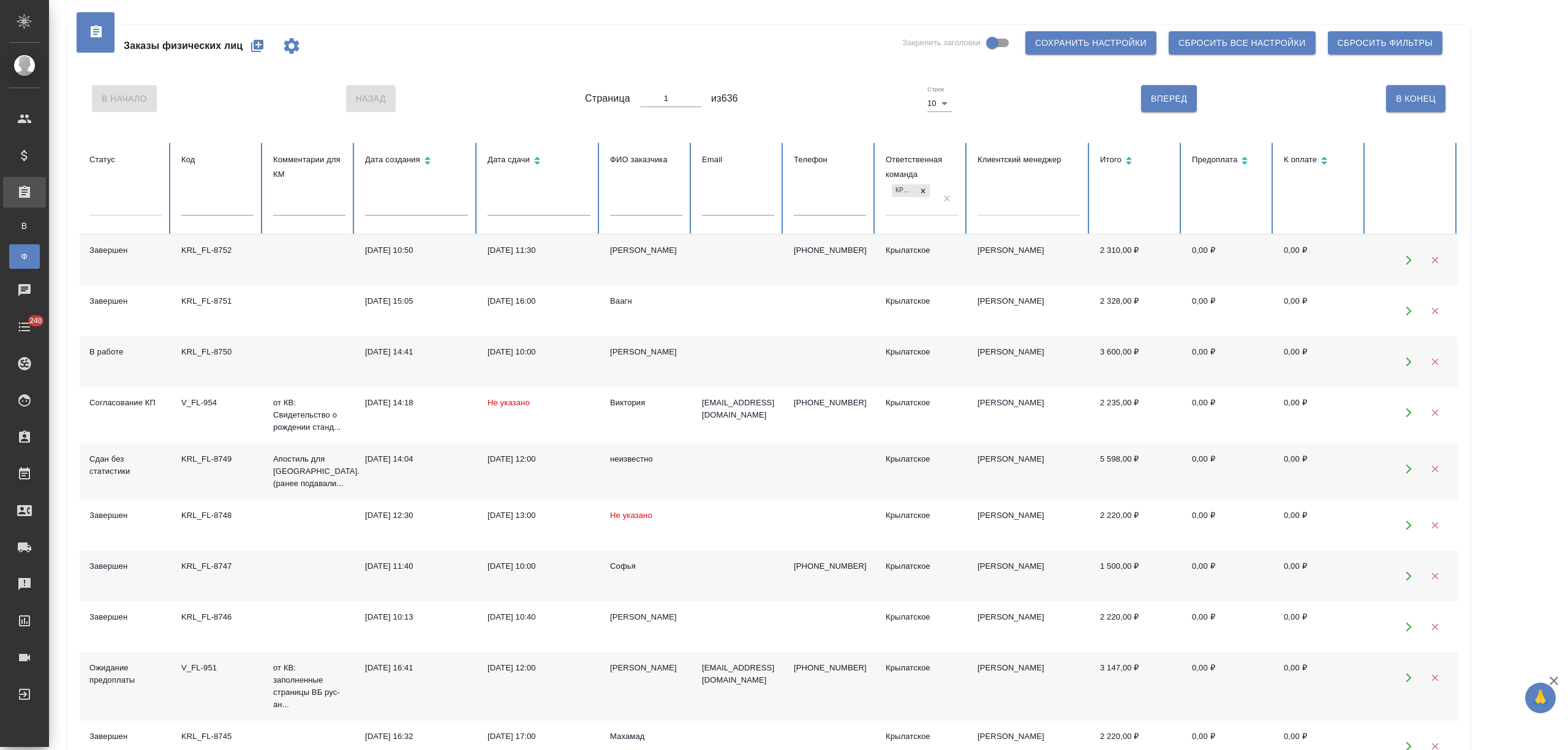
click at [1005, 209] on div at bounding box center [1028, 203] width 103 height 18
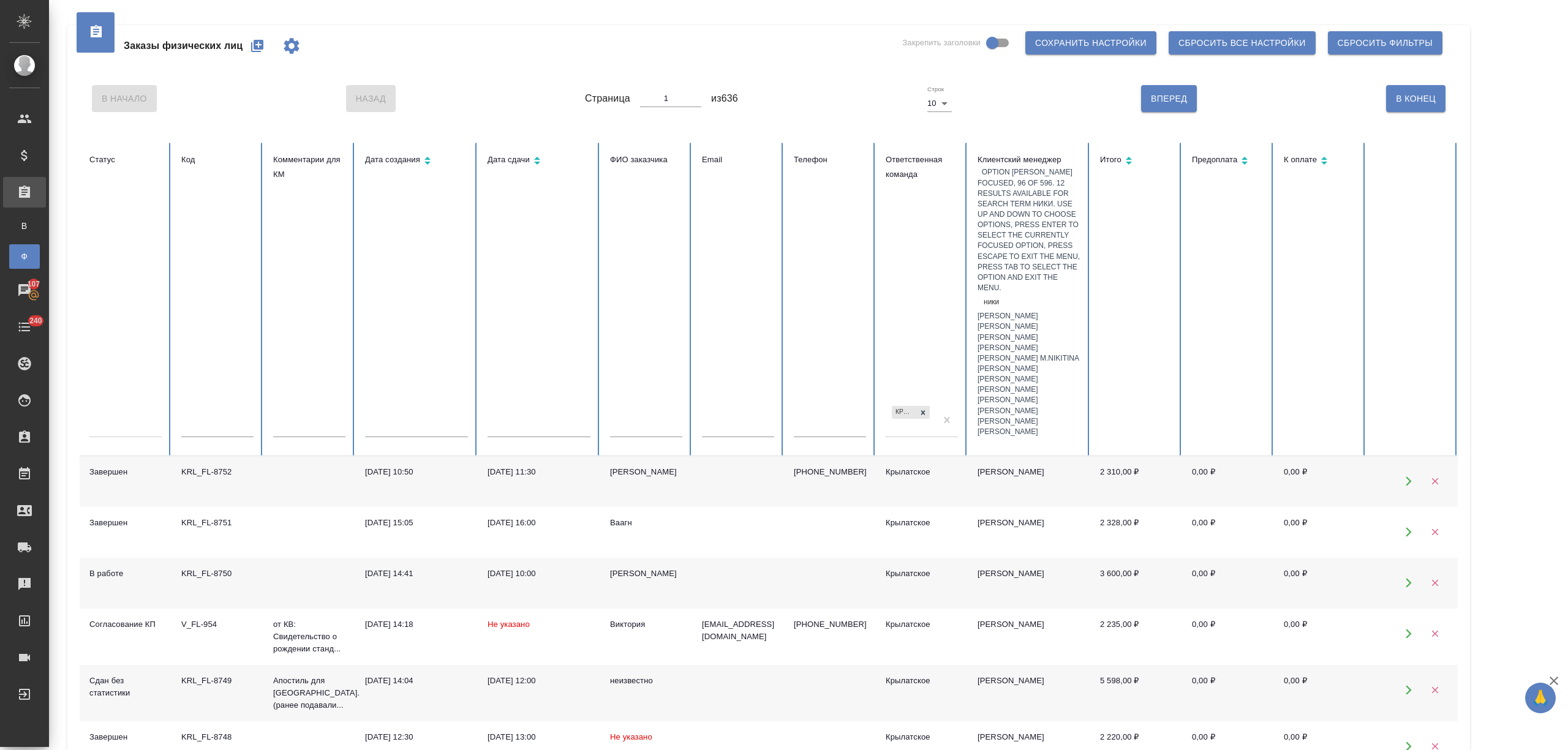
type input "никит"
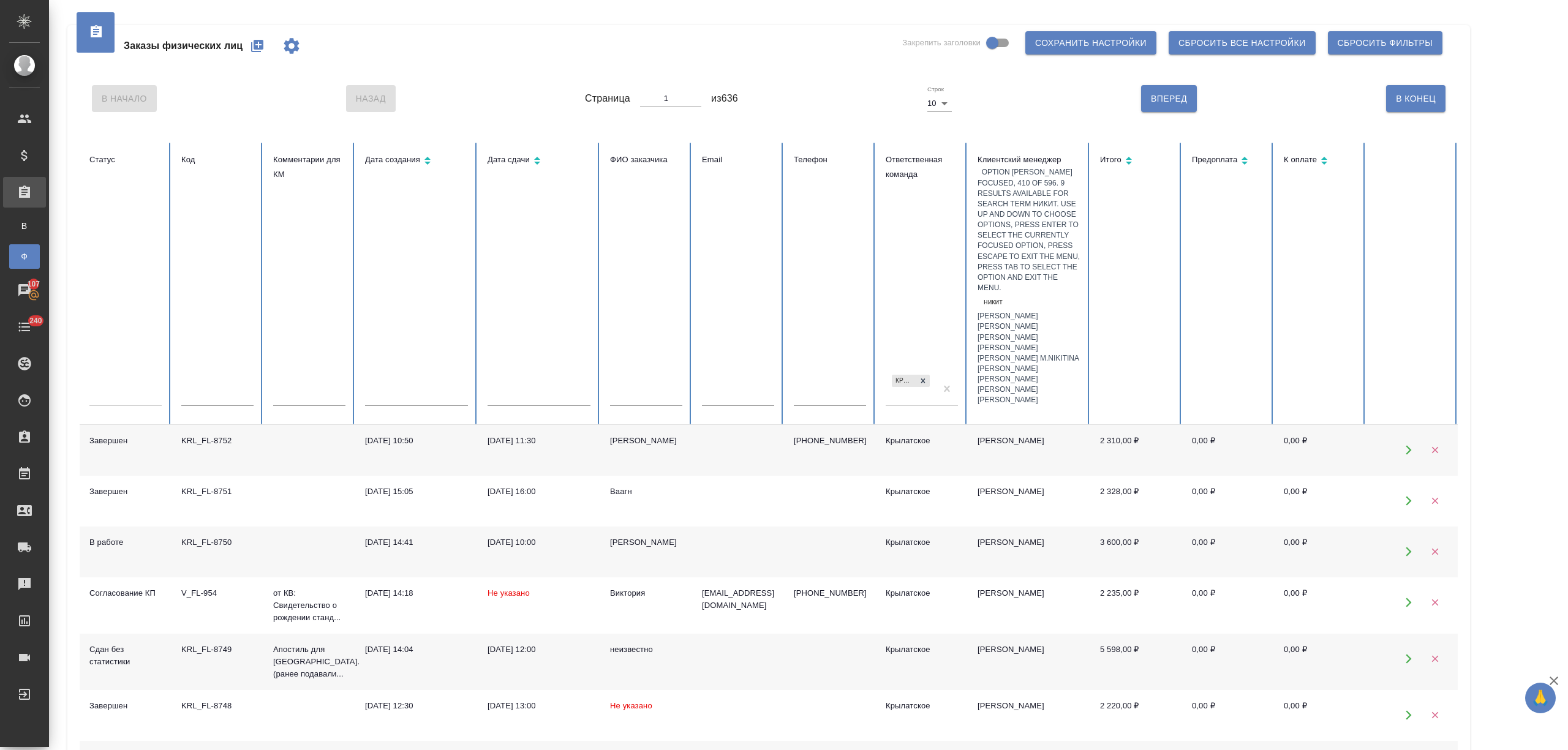
click at [1049, 374] on div "[PERSON_NAME]" at bounding box center [1028, 379] width 103 height 11
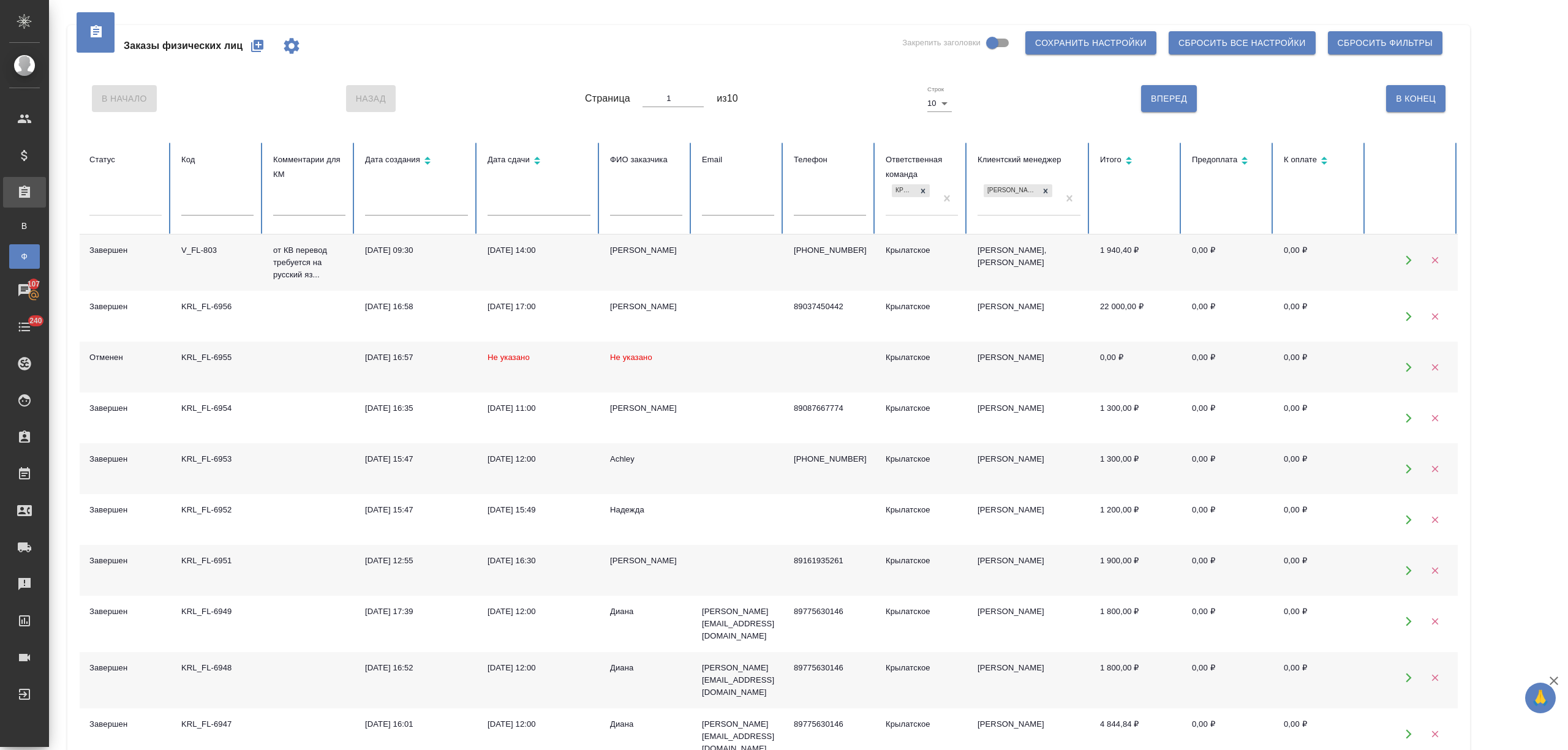
click at [512, 268] on td "20.08.2025, 14:00" at bounding box center [538, 263] width 122 height 57
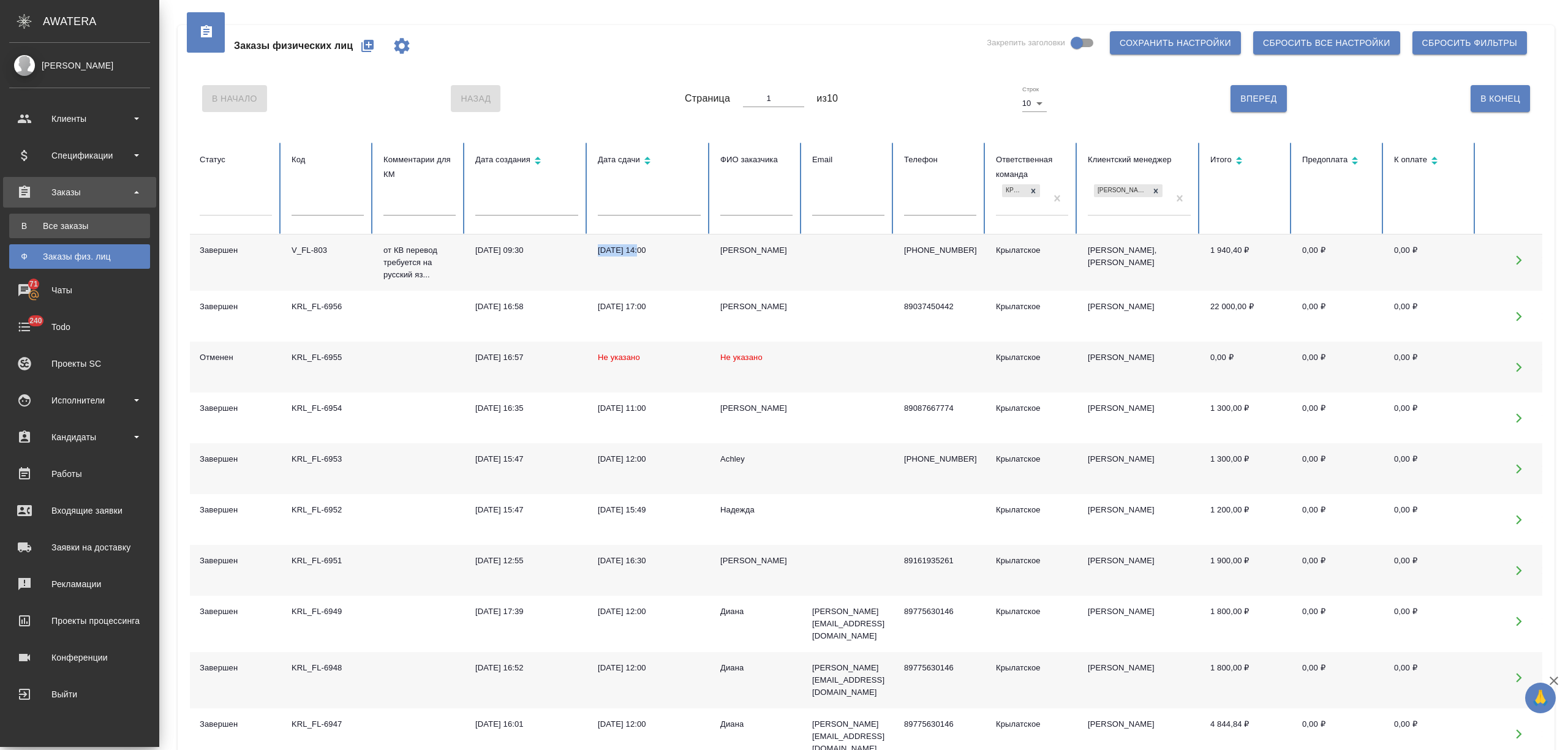
click at [67, 226] on div "Все заказы" at bounding box center [80, 226] width 129 height 12
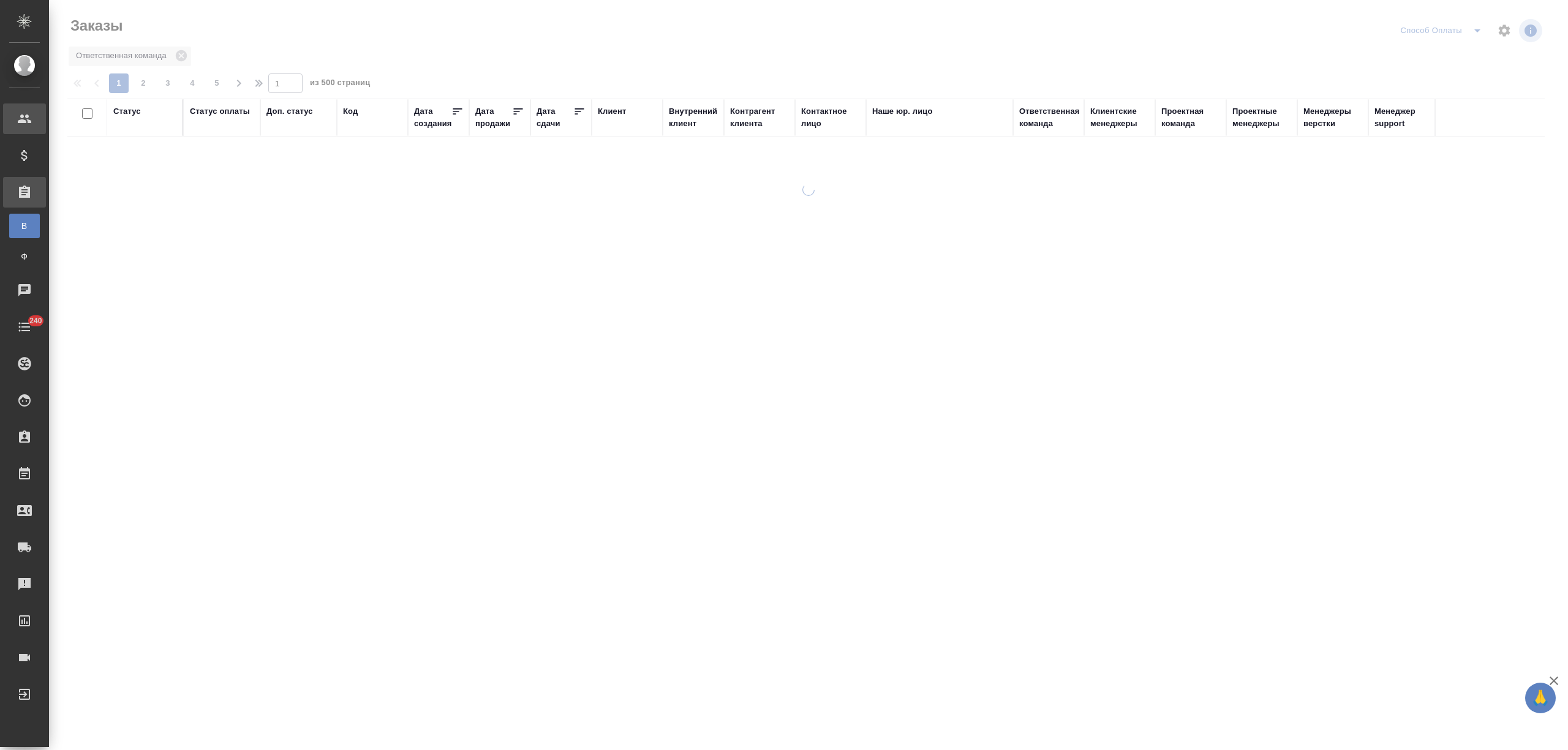
click at [621, 112] on div "Клиент" at bounding box center [612, 111] width 28 height 12
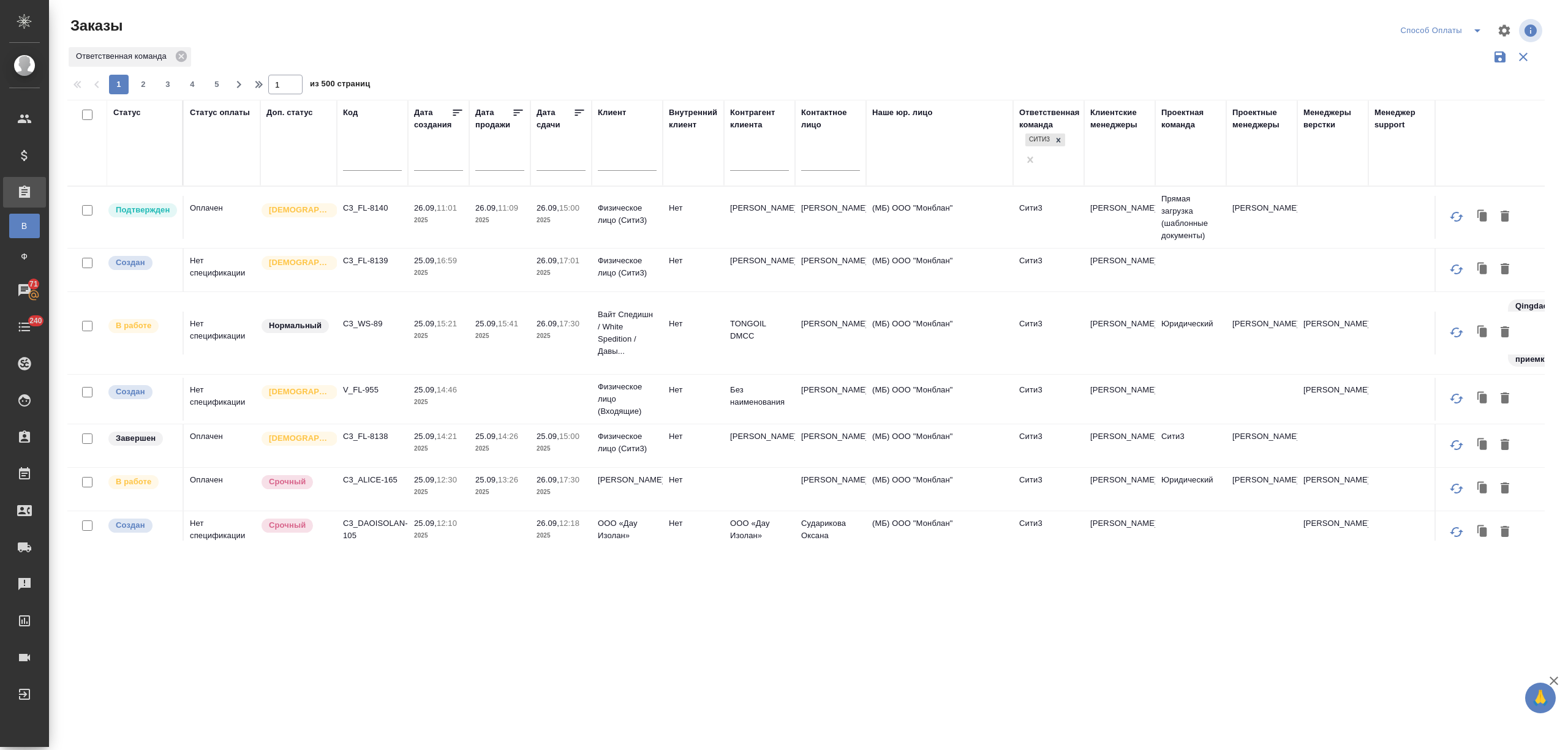
click at [836, 156] on input "text" at bounding box center [830, 163] width 59 height 16
type input "ольга"
click at [819, 258] on td "Ольга" at bounding box center [831, 270] width 71 height 43
click at [818, 258] on td "Ольга" at bounding box center [831, 270] width 71 height 43
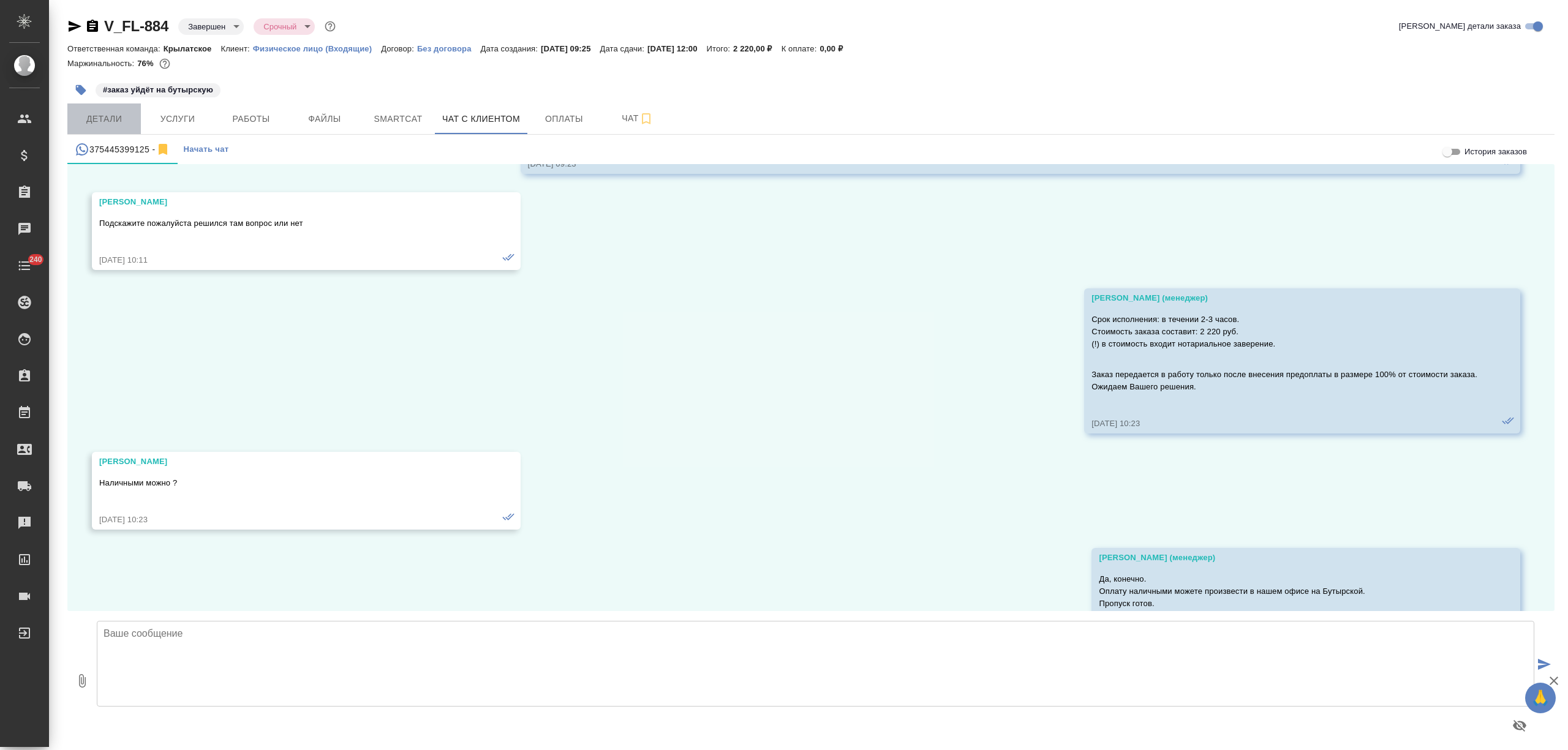
scroll to position [1564, 0]
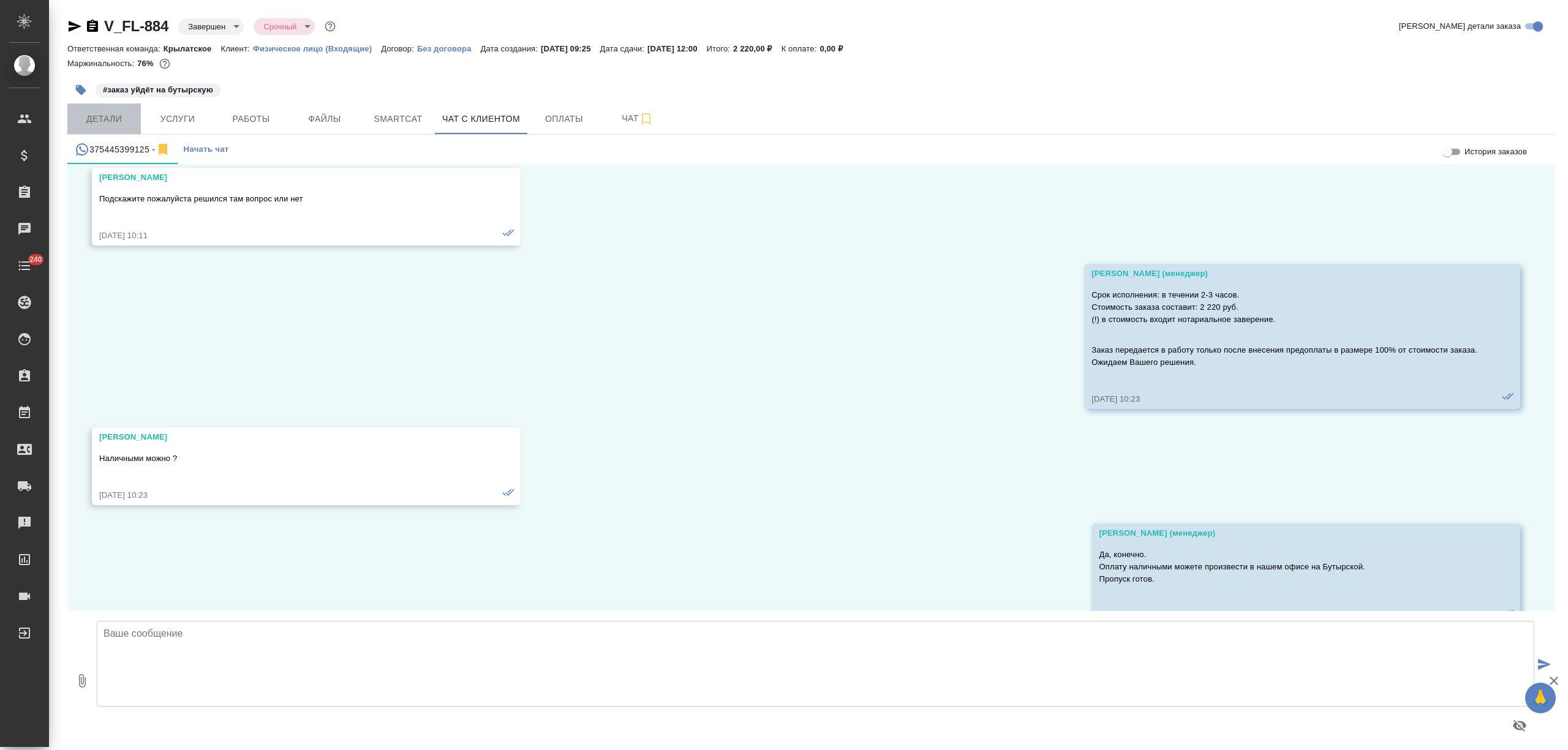
click at [112, 116] on span "Детали" at bounding box center [104, 120] width 59 height 16
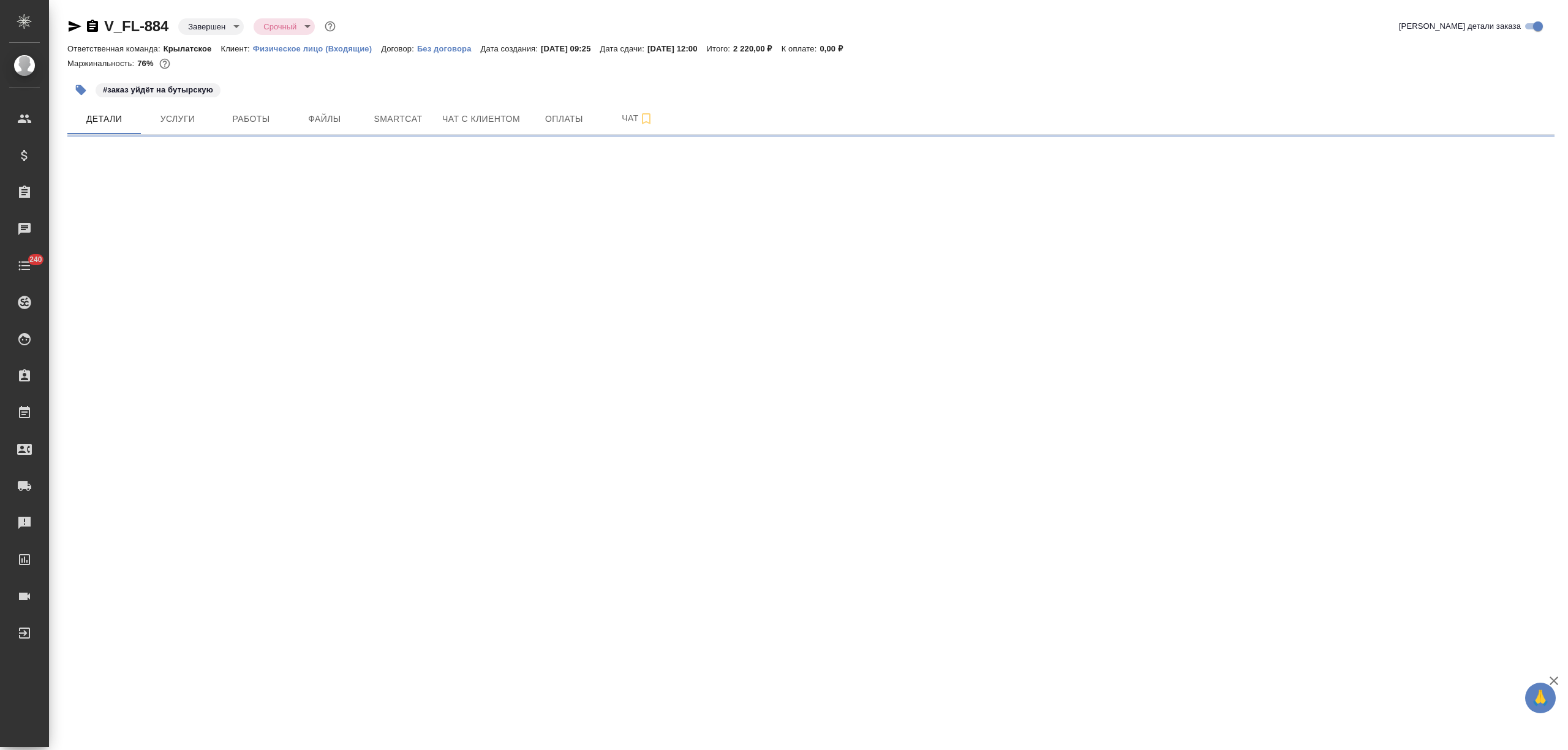
select select "RU"
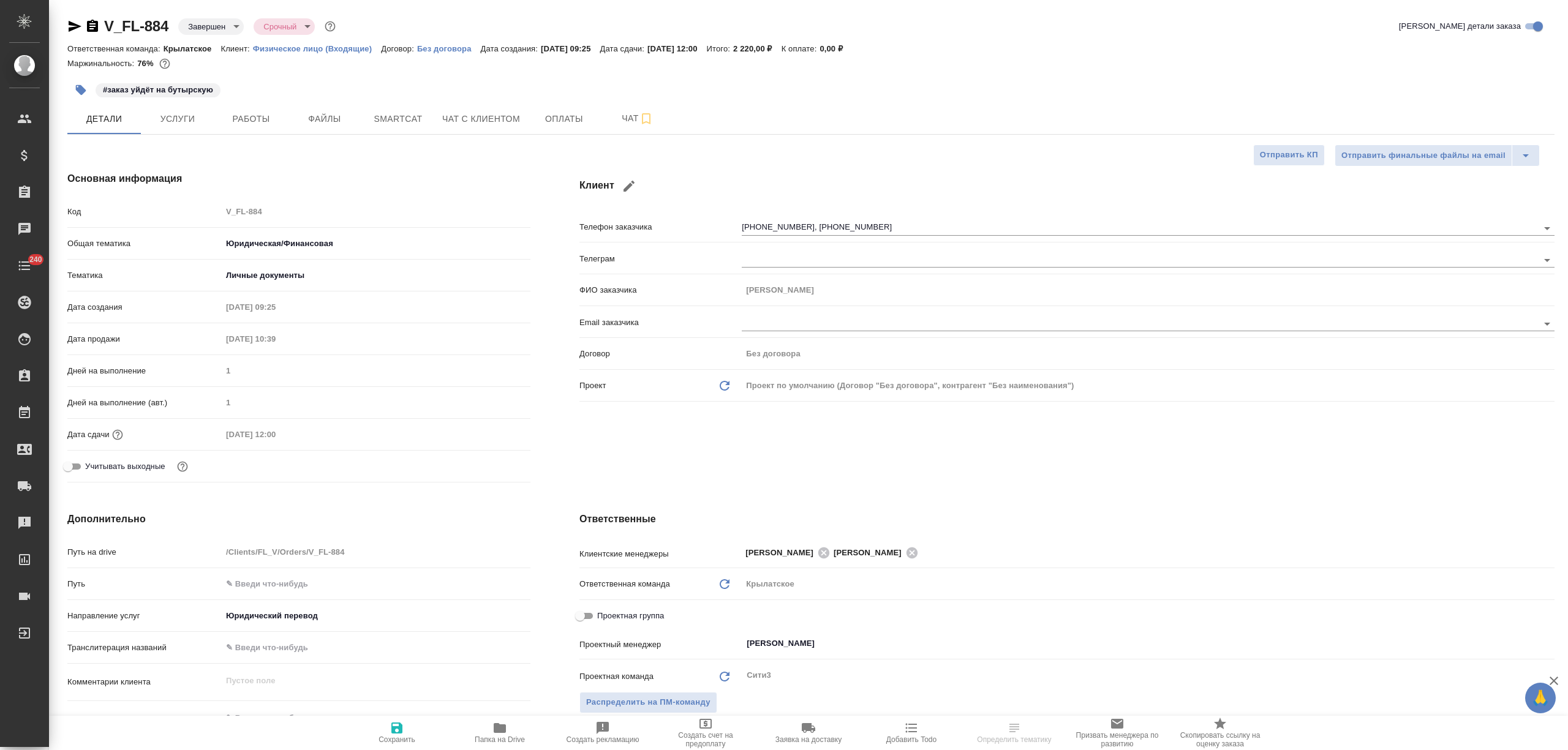
type textarea "x"
click at [818, 556] on icon at bounding box center [824, 553] width 11 height 11
type textarea "x"
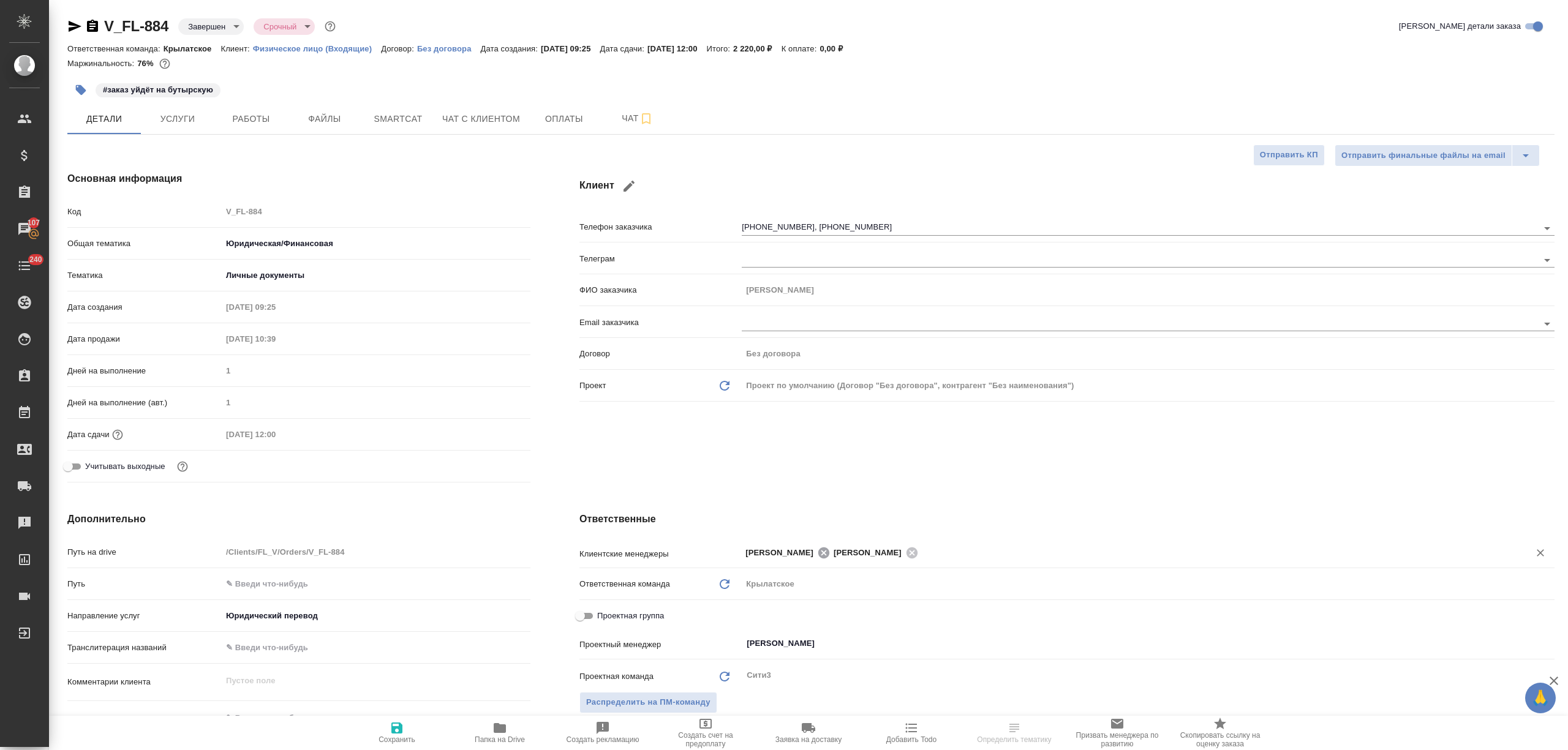
type textarea "x"
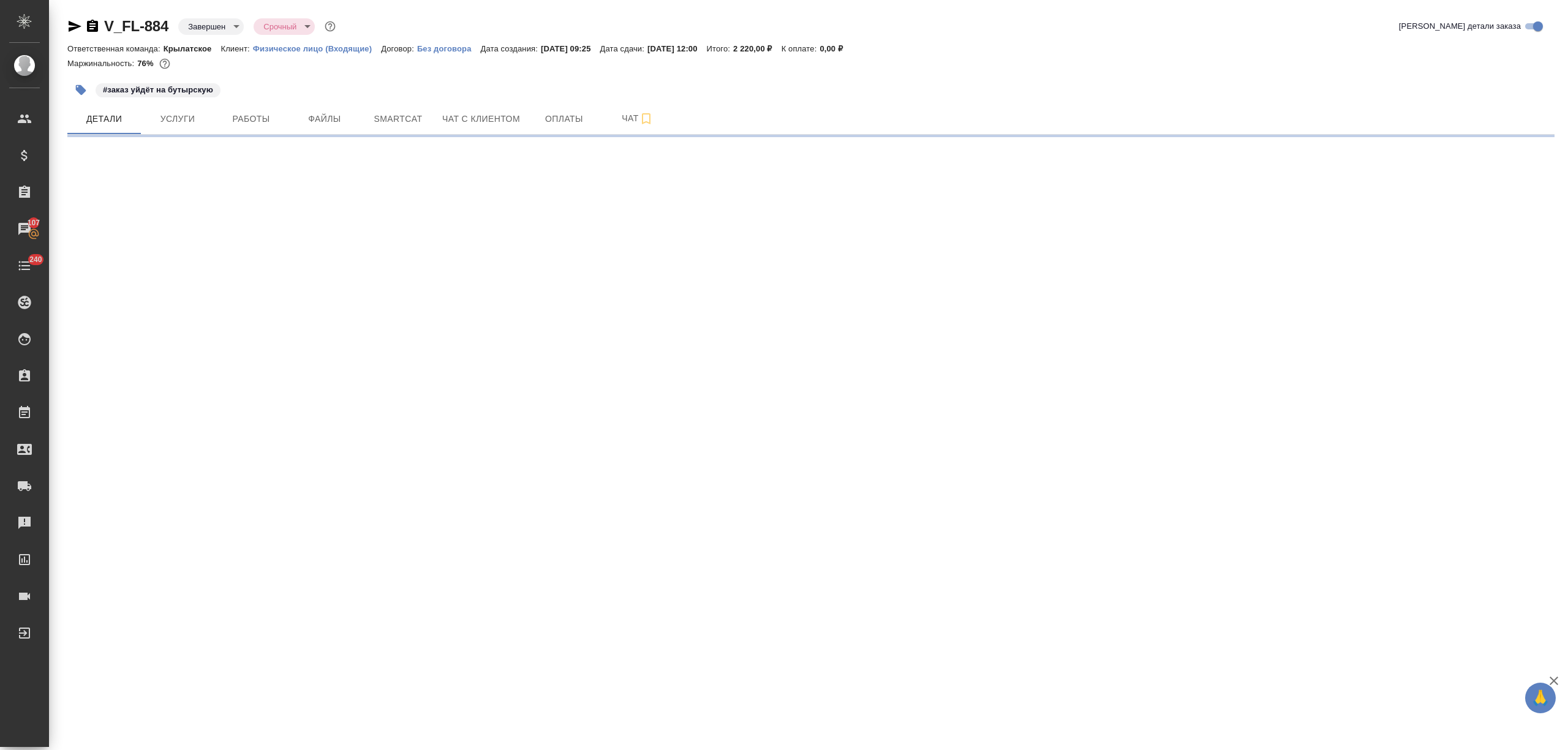
select select "RU"
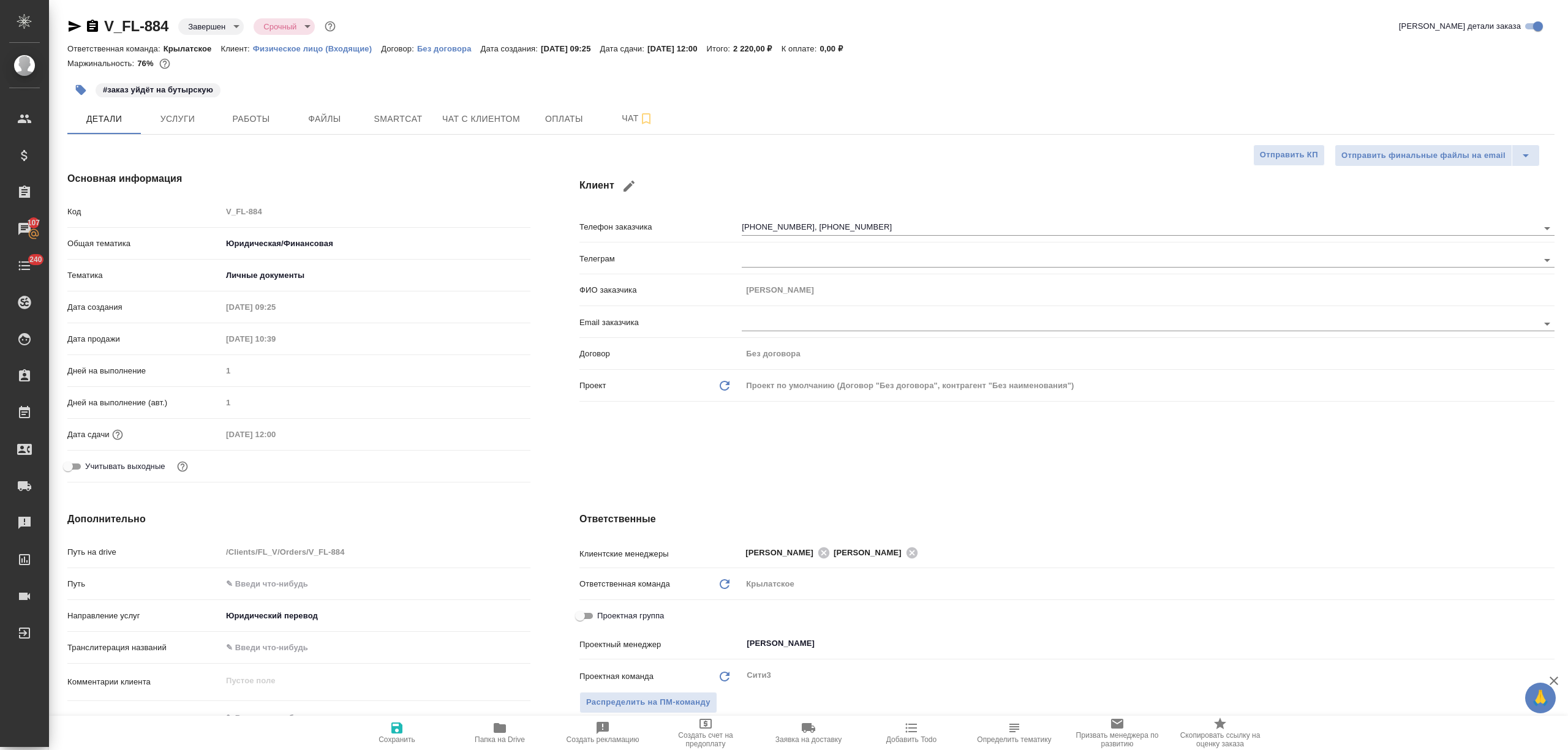
type textarea "x"
click at [818, 553] on icon at bounding box center [824, 553] width 11 height 11
type textarea "x"
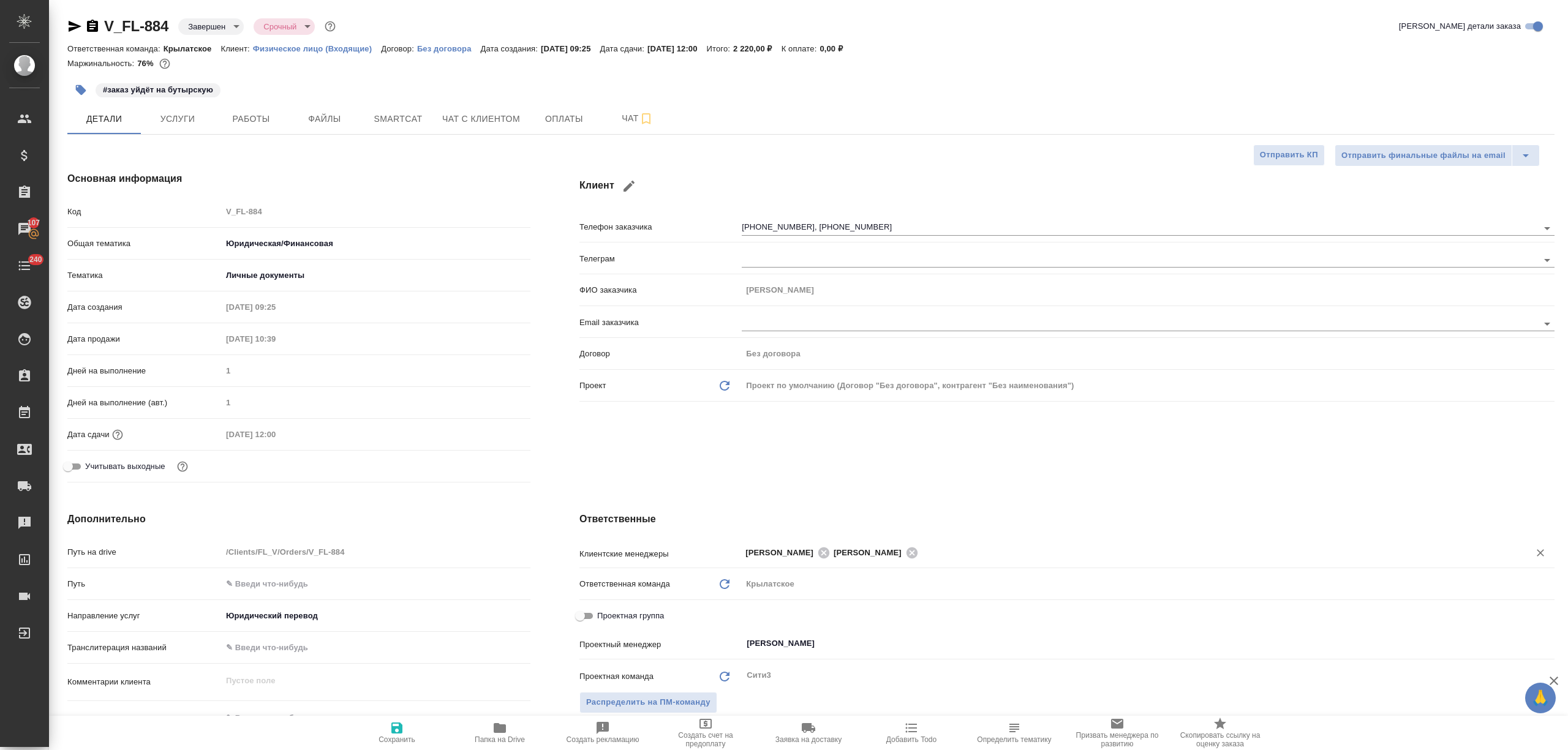
type textarea "x"
click at [417, 722] on span "Сохранить" at bounding box center [397, 732] width 88 height 23
type textarea "x"
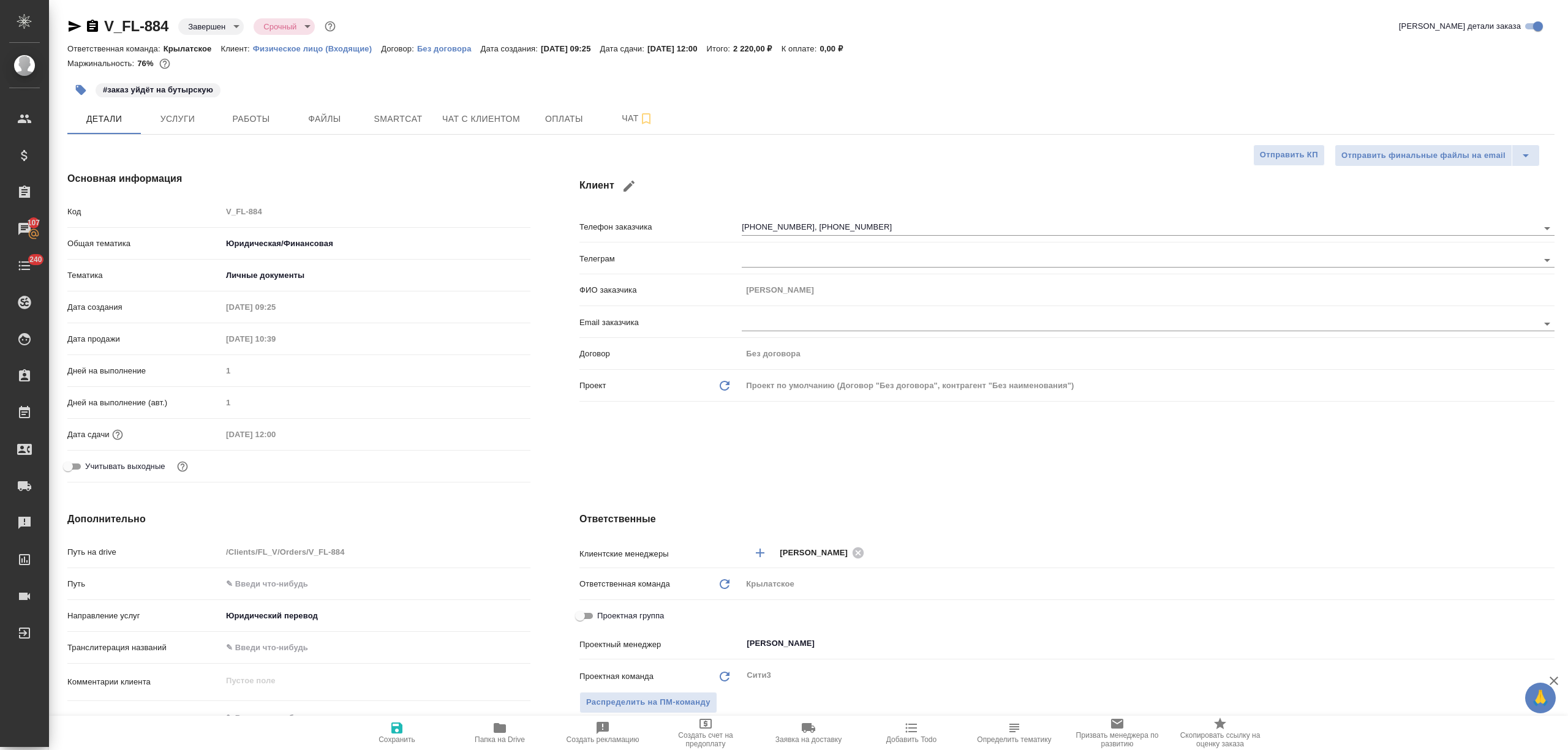
type textarea "x"
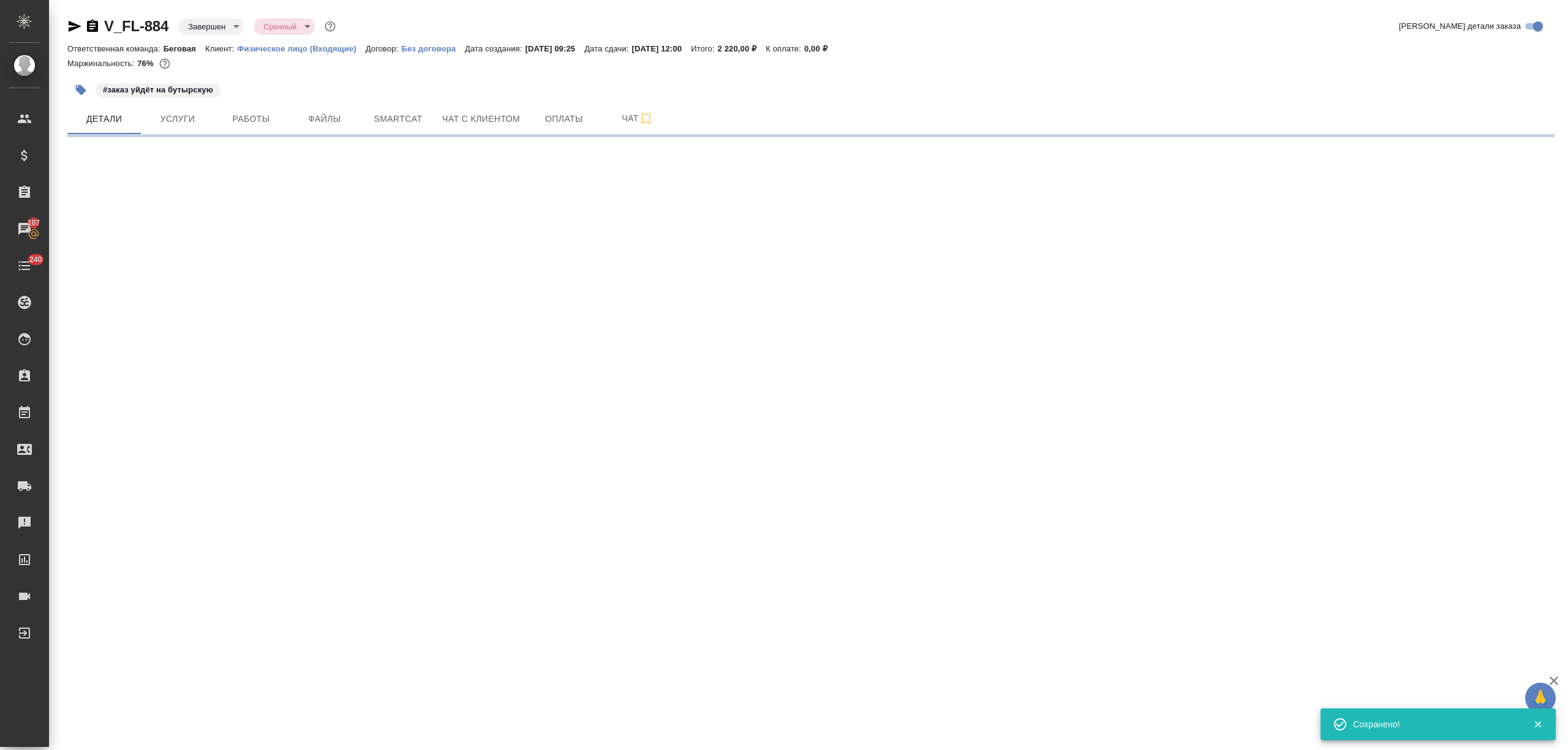
select select "RU"
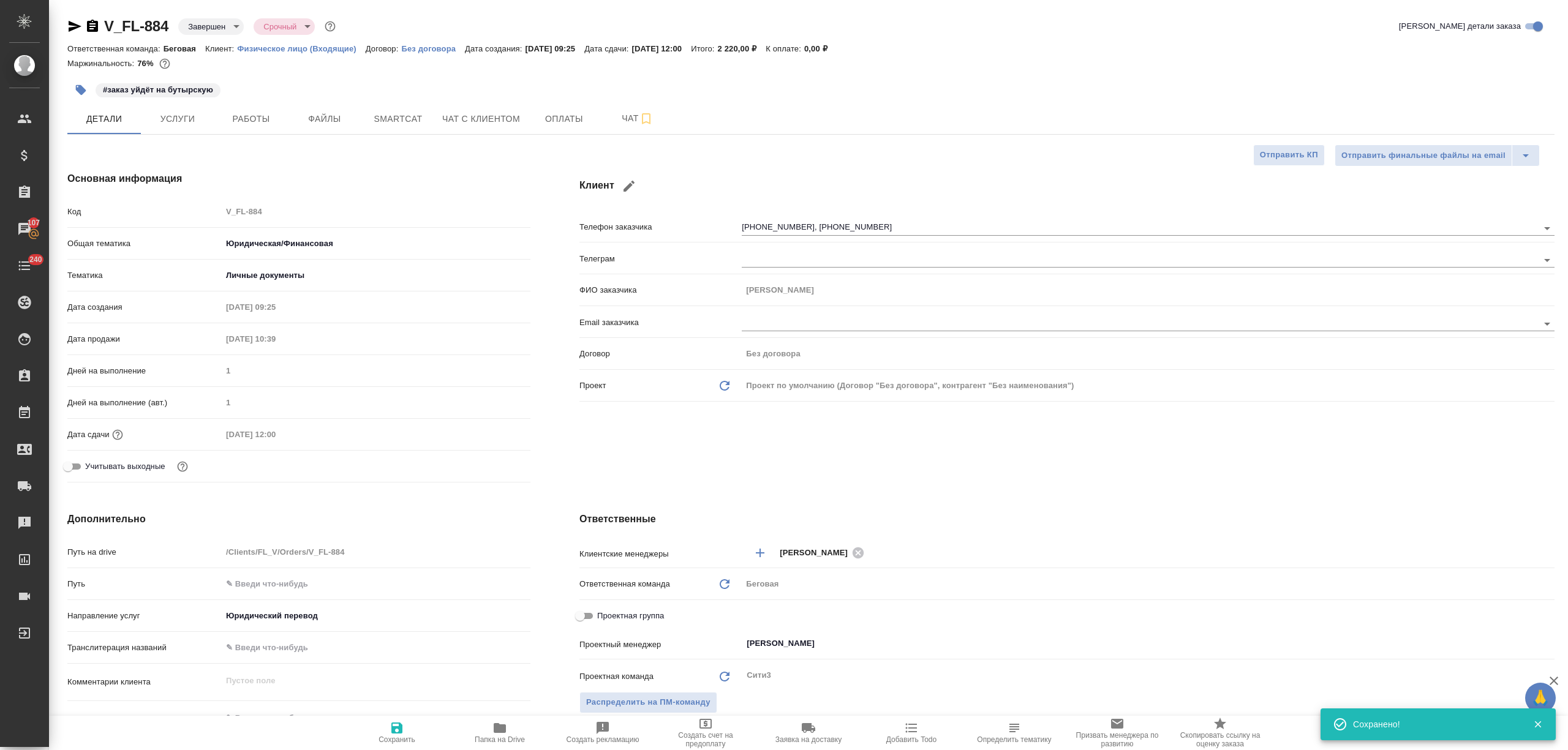
type textarea "x"
click at [900, 567] on hr at bounding box center [1067, 567] width 975 height 1
click at [900, 546] on input "text" at bounding box center [1189, 552] width 642 height 15
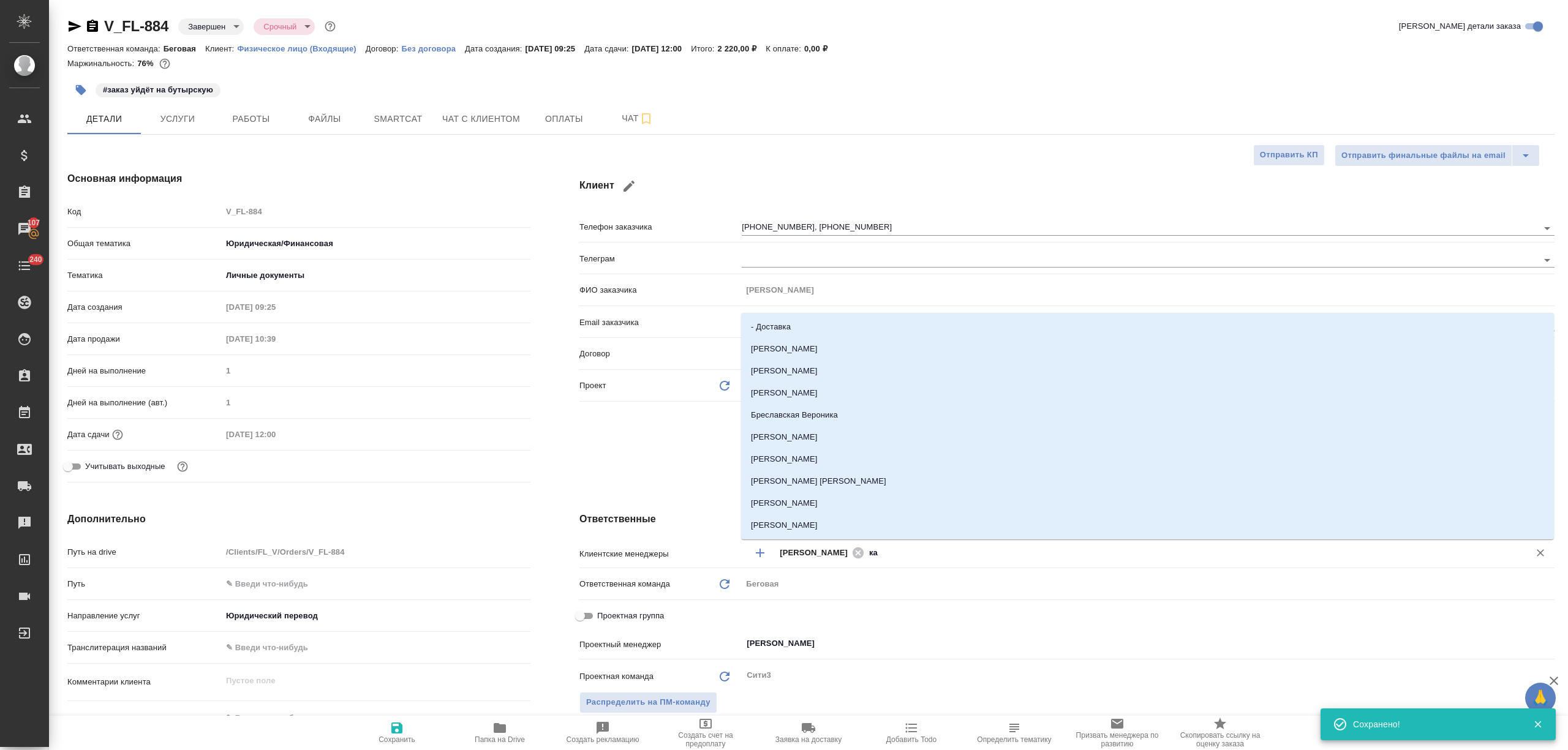
type input "кас"
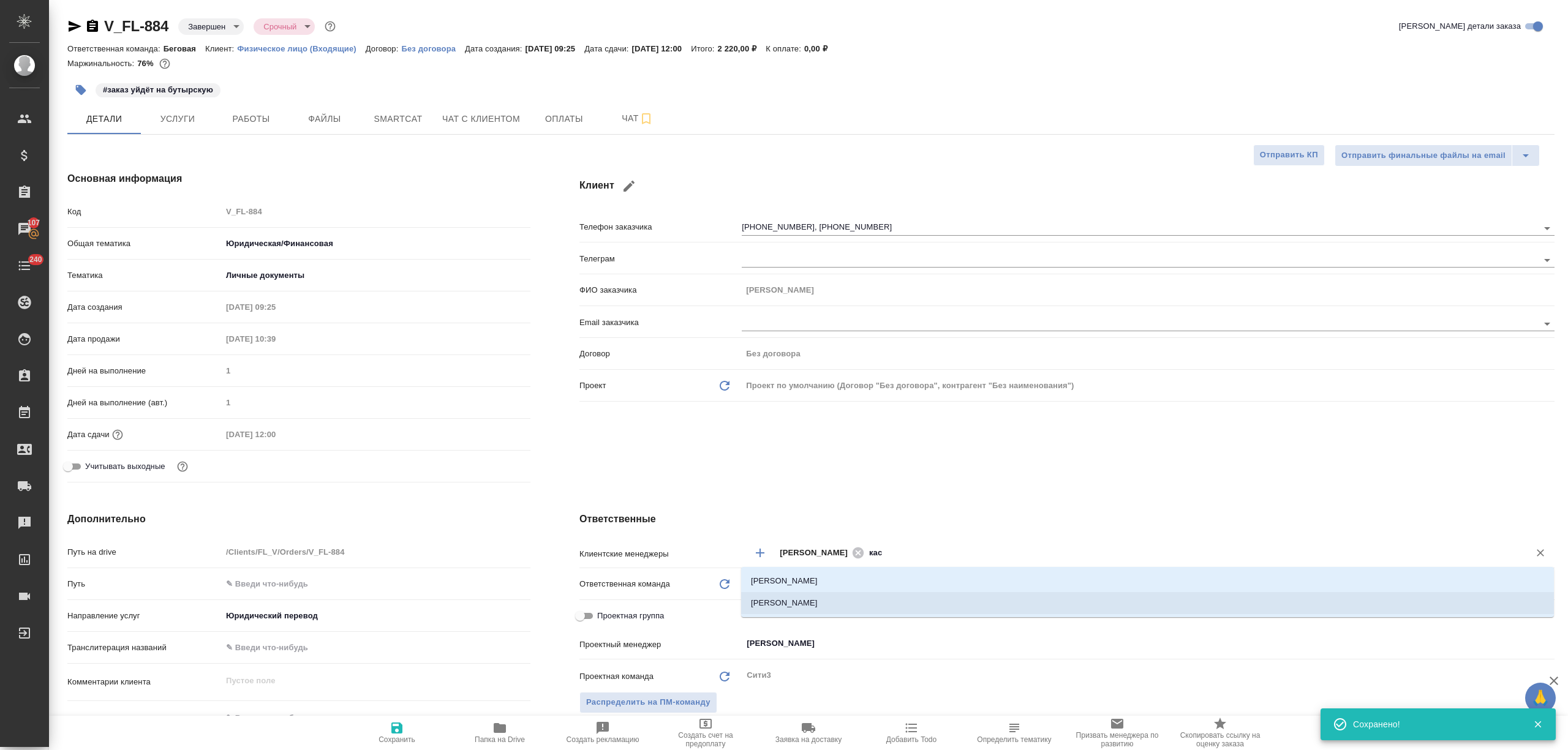
click at [875, 601] on li "Касымов Тимур" at bounding box center [1147, 603] width 813 height 22
type textarea "x"
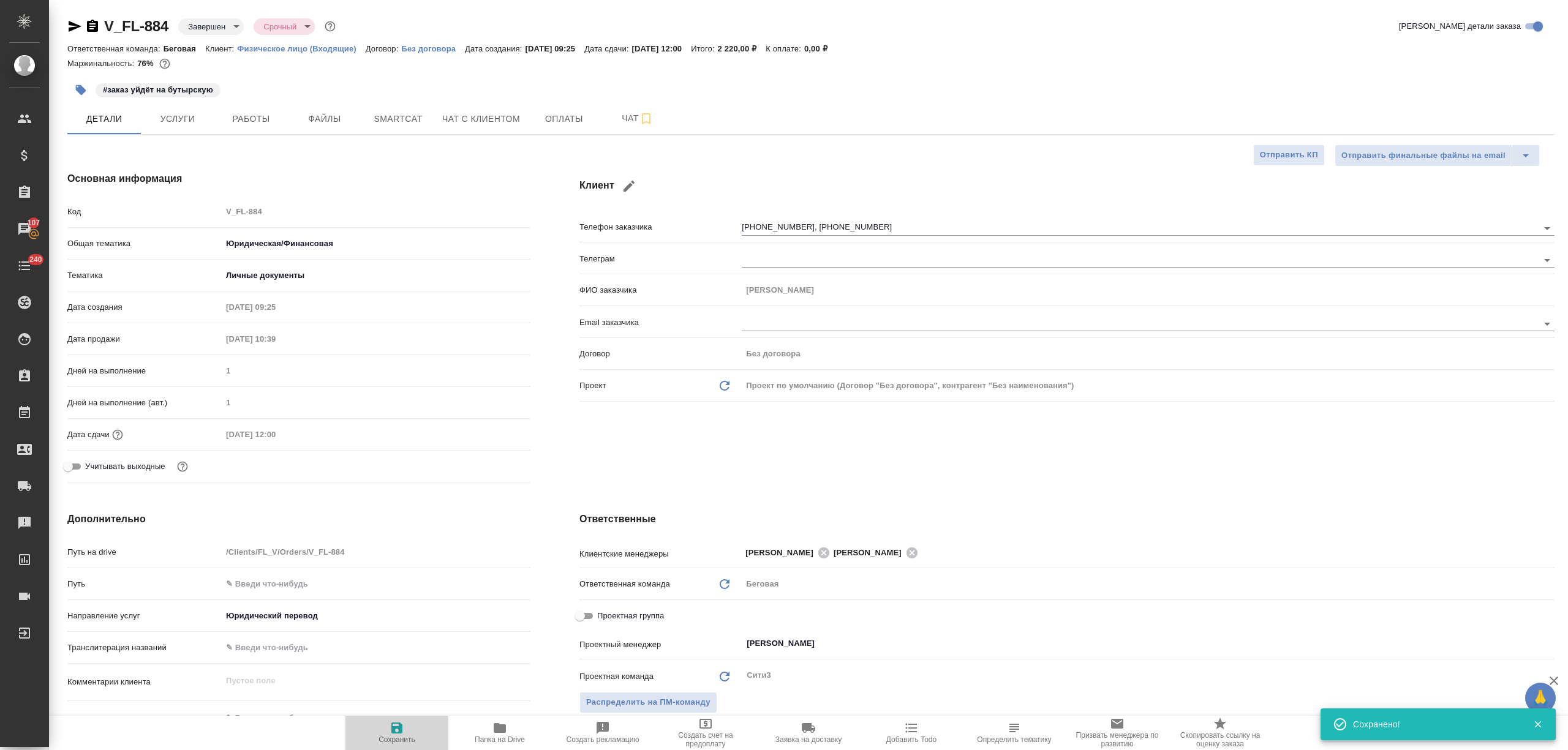
click at [385, 722] on span "Сохранить" at bounding box center [397, 732] width 88 height 23
type textarea "x"
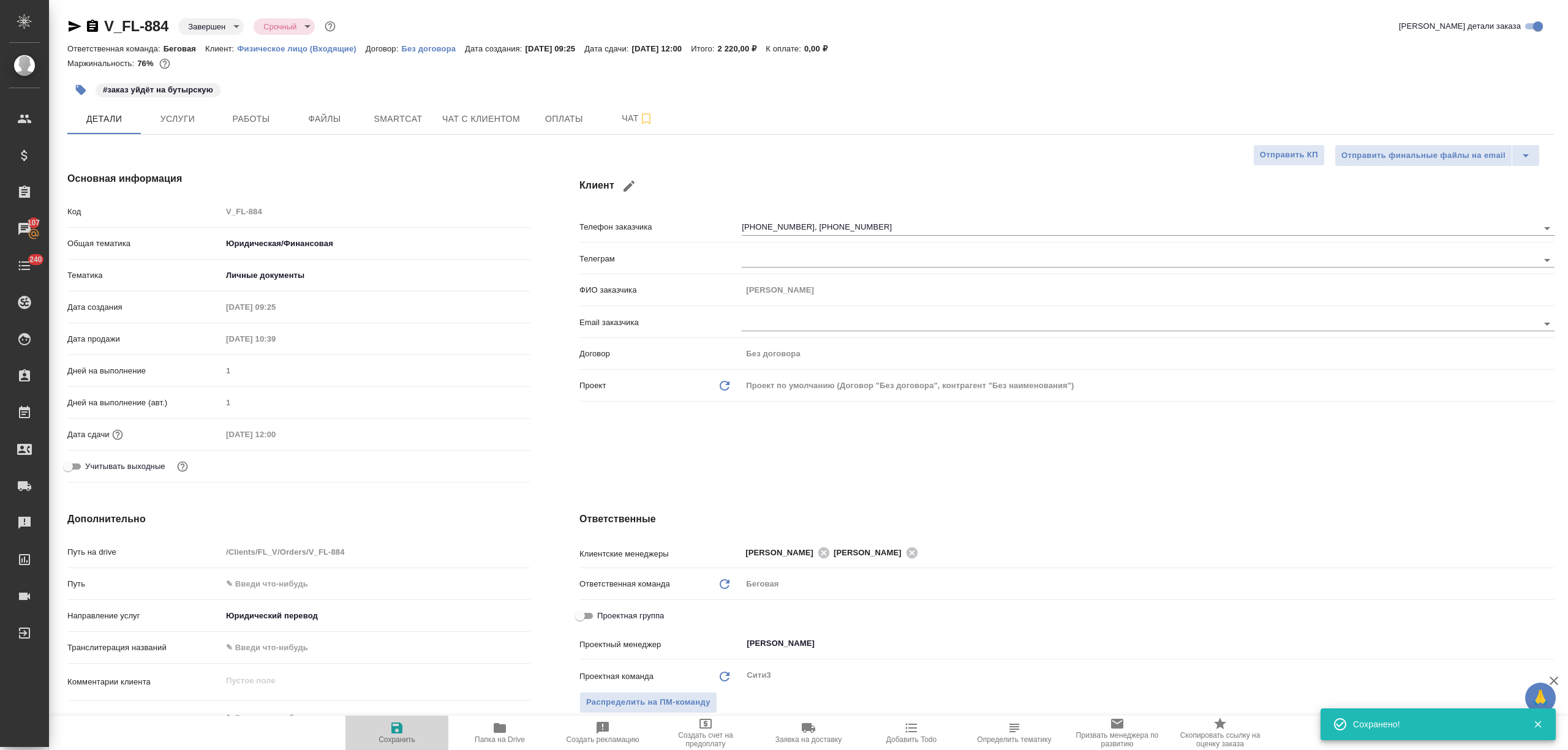
type textarea "x"
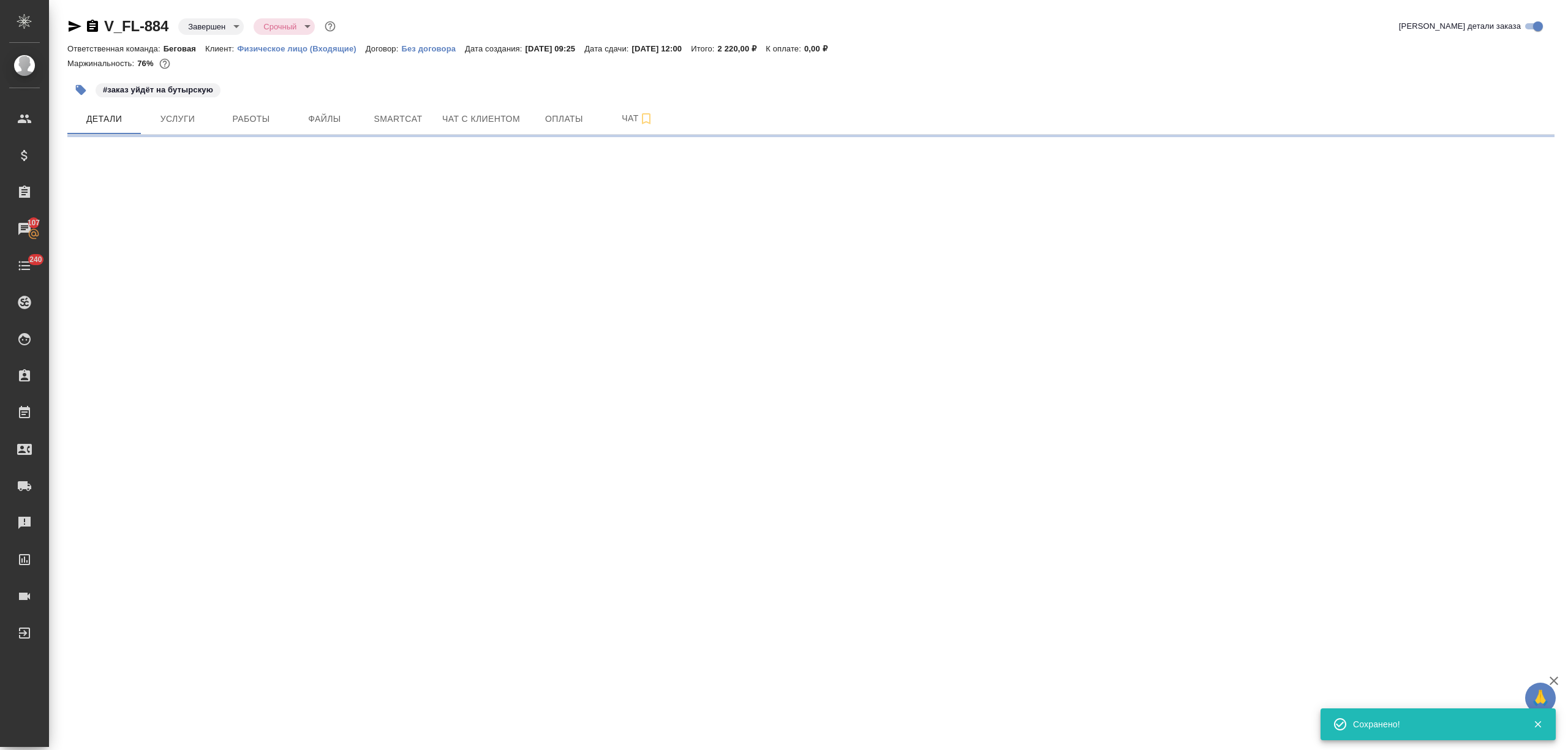
select select "RU"
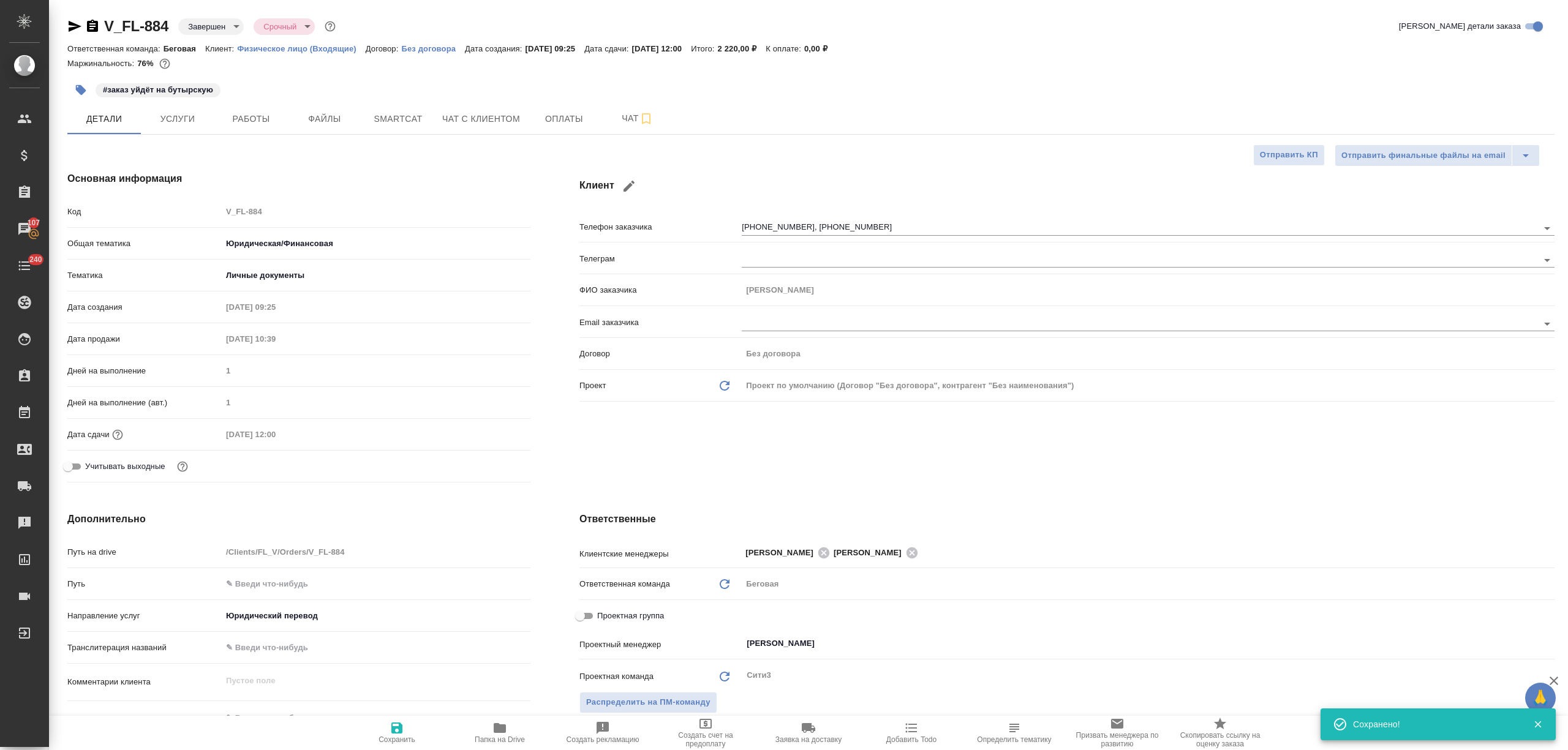
type textarea "x"
click at [817, 548] on icon at bounding box center [824, 553] width 13 height 13
type textarea "x"
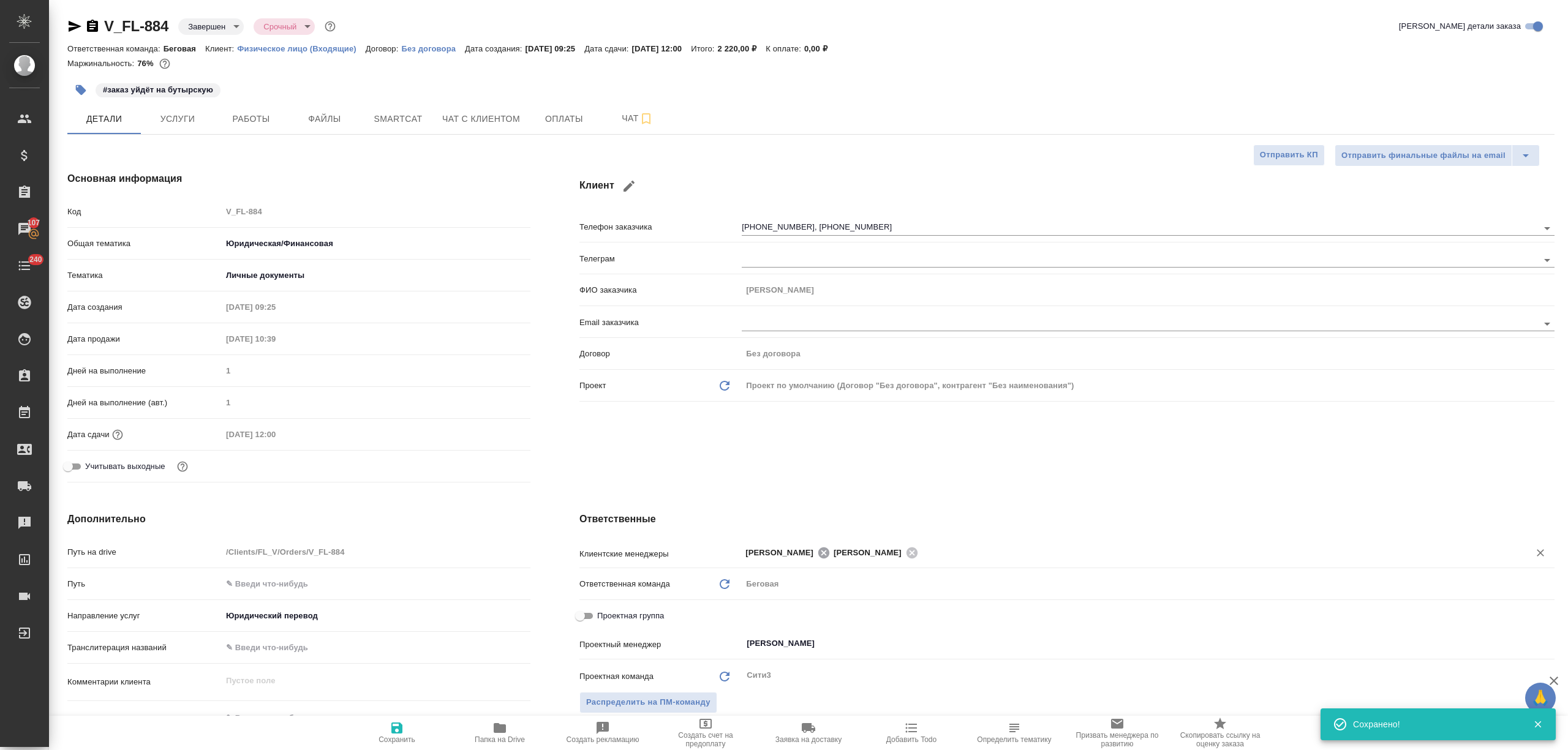
type textarea "x"
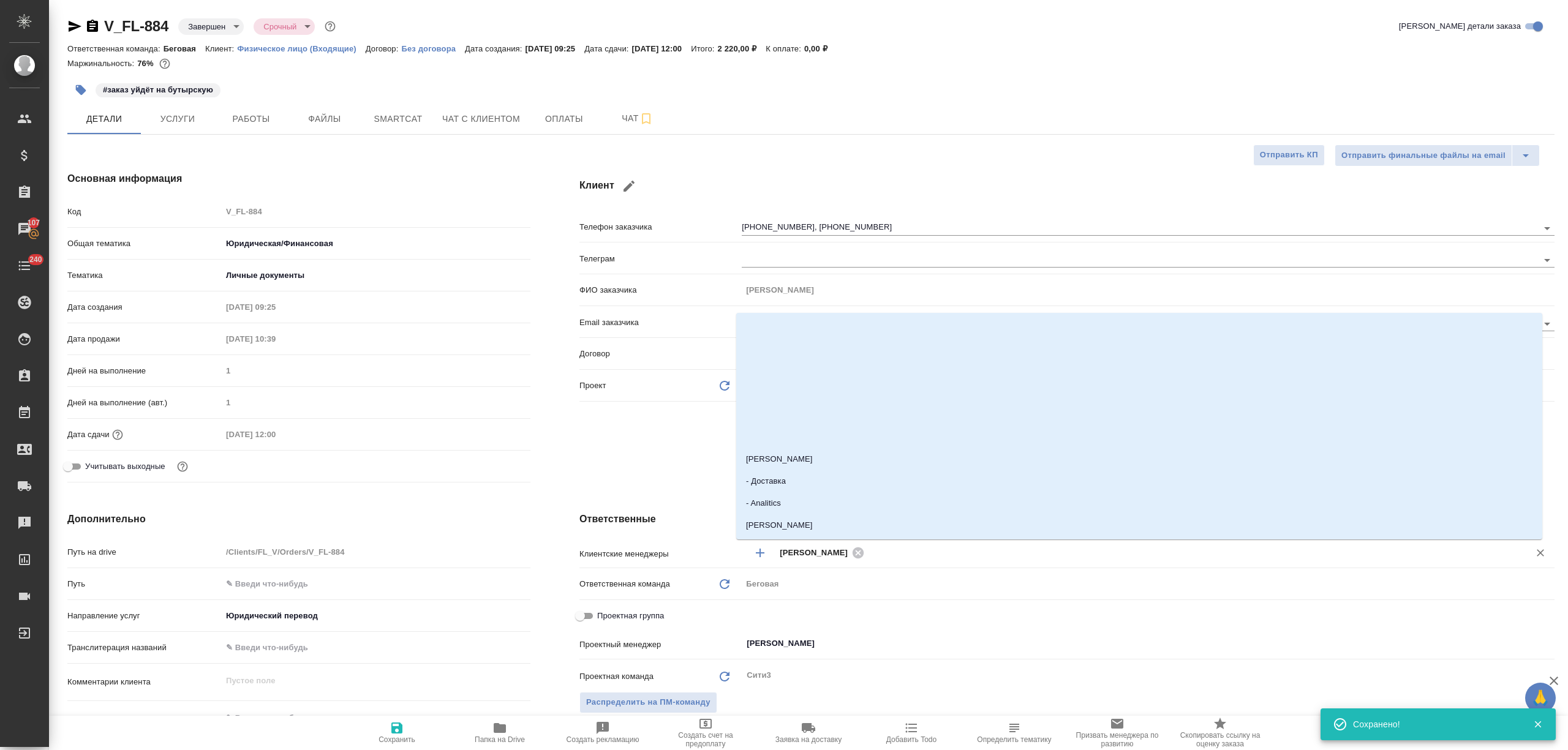
click at [918, 558] on input "text" at bounding box center [1189, 552] width 642 height 15
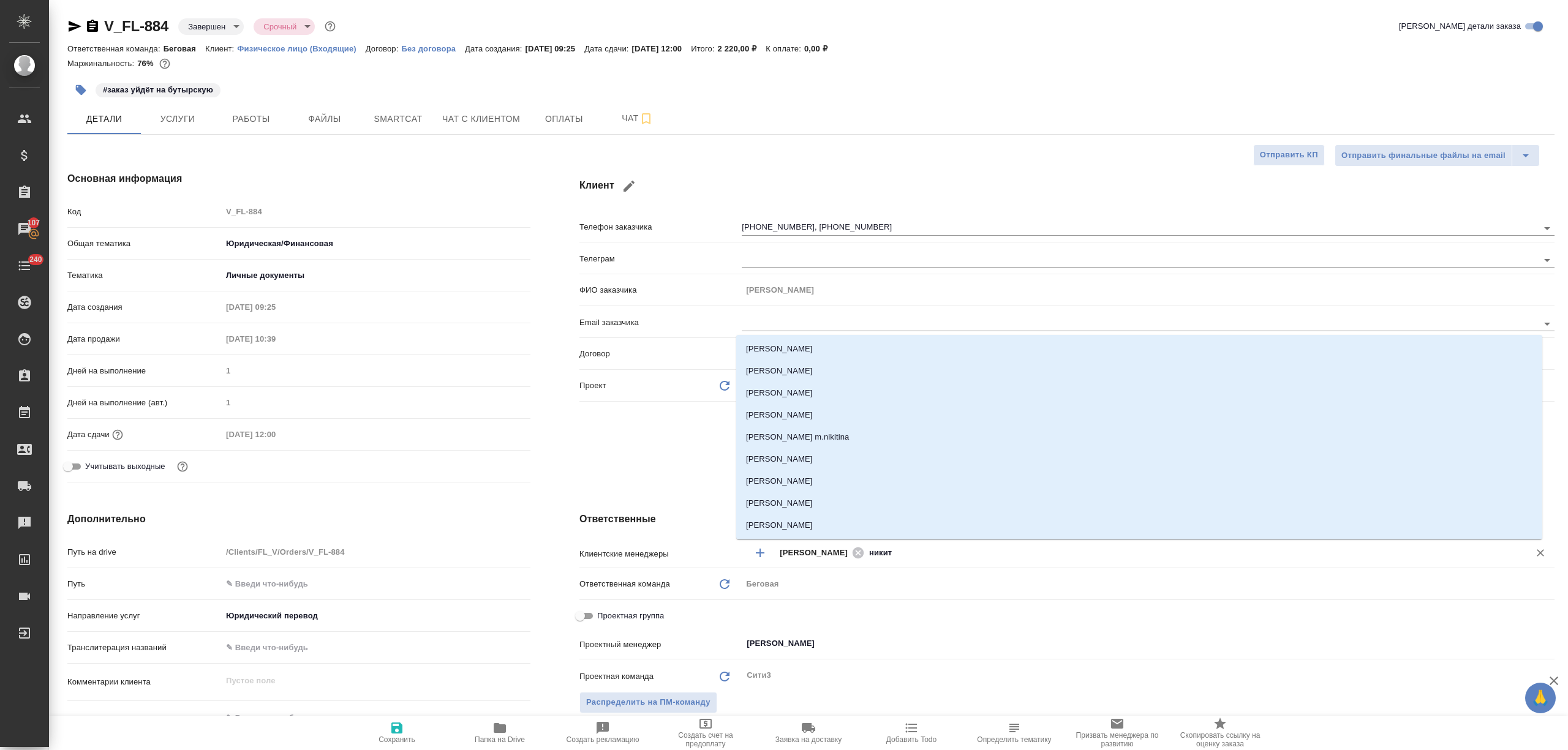
type input "никити"
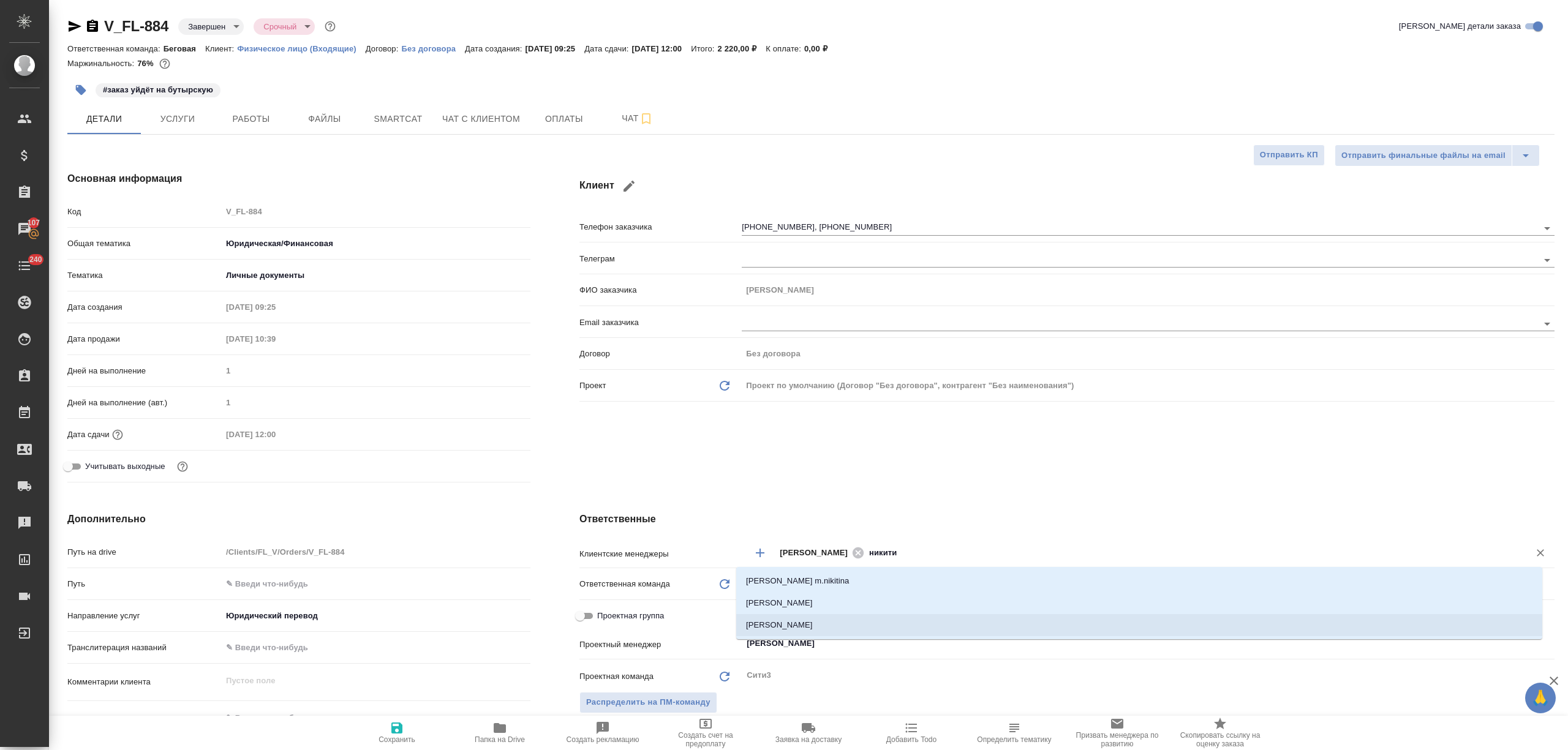
click at [826, 632] on li "[PERSON_NAME]" at bounding box center [1138, 625] width 806 height 22
type textarea "x"
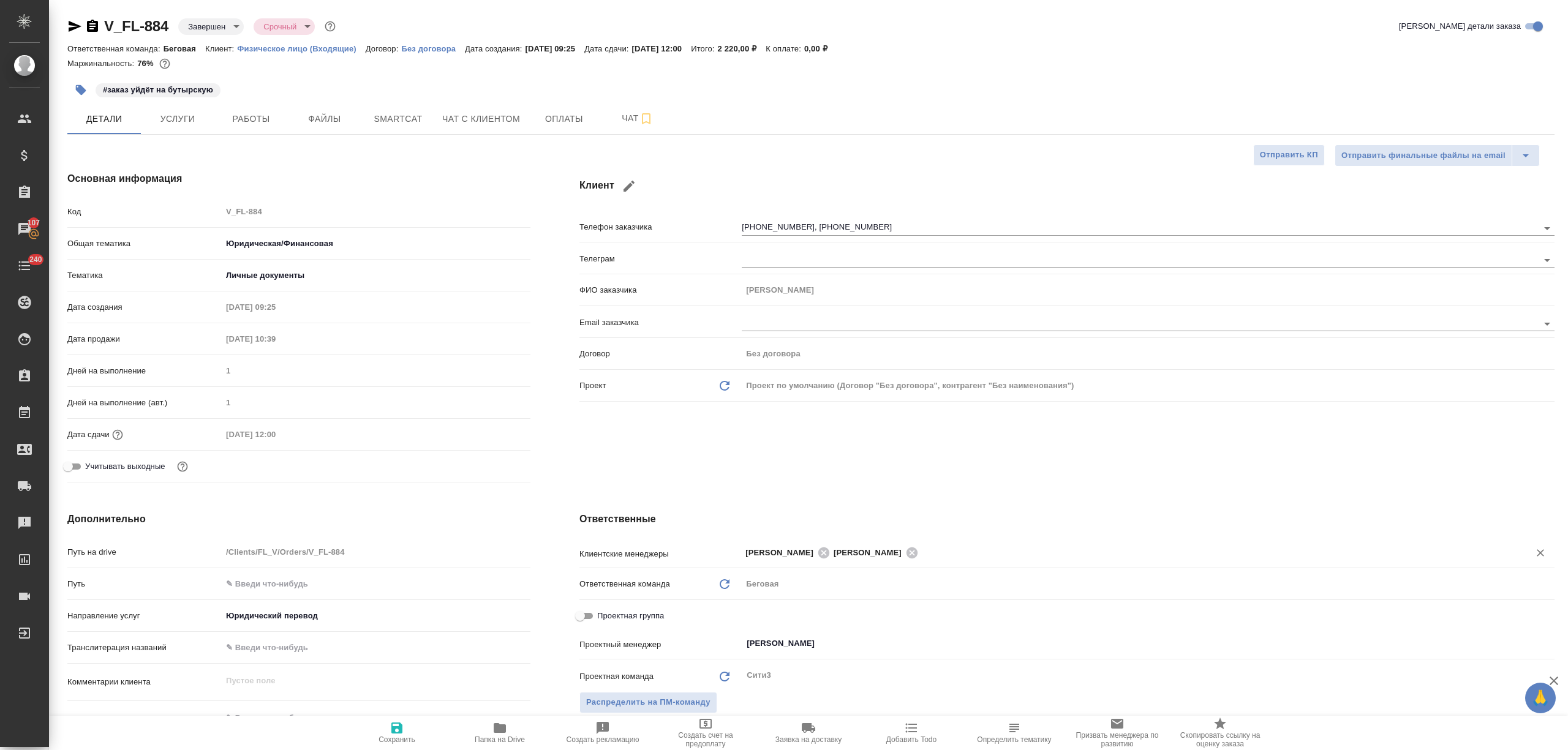
click at [407, 734] on span "Сохранить" at bounding box center [397, 732] width 88 height 23
type textarea "x"
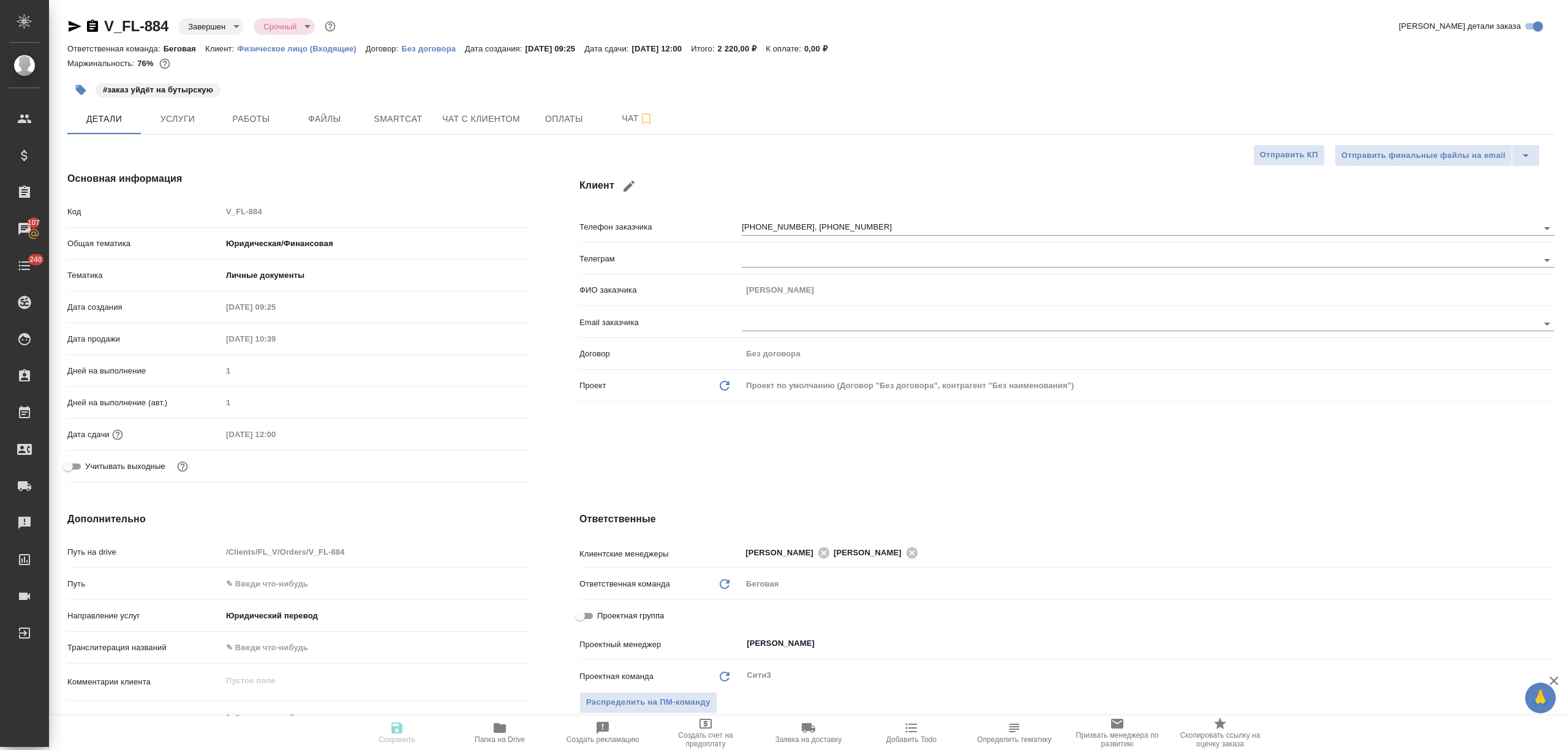
type textarea "x"
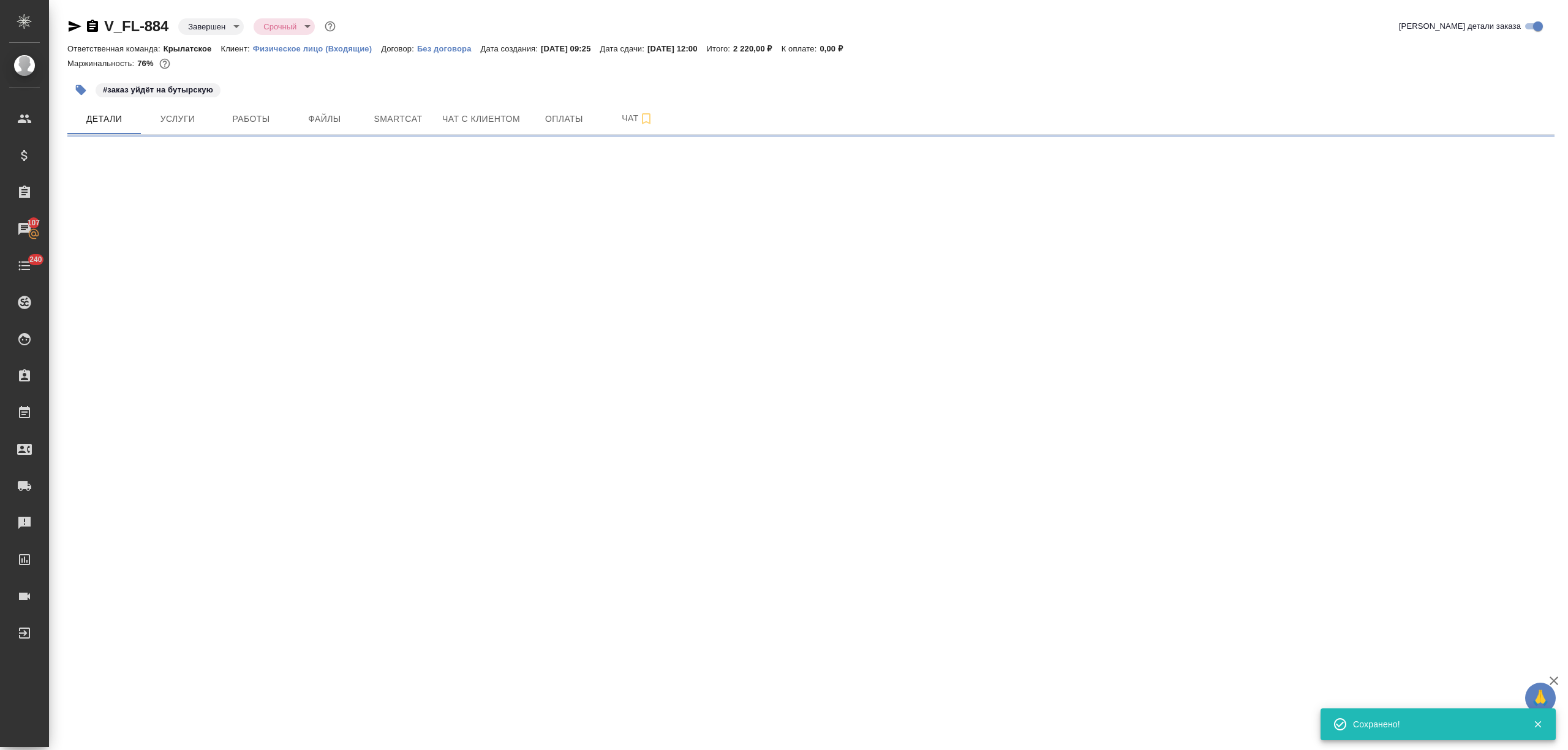
select select "RU"
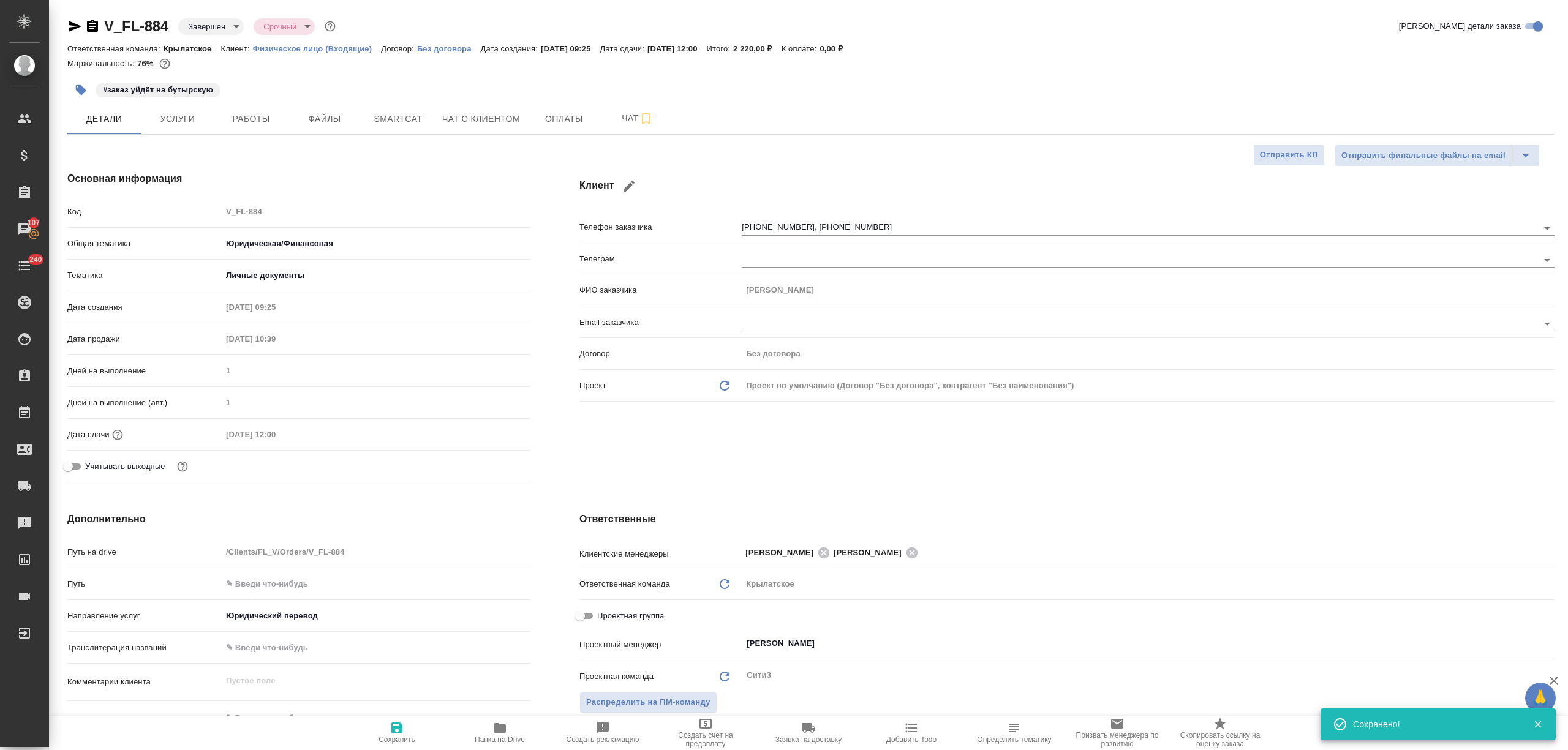
type textarea "x"
click at [906, 553] on icon at bounding box center [911, 553] width 11 height 11
type textarea "x"
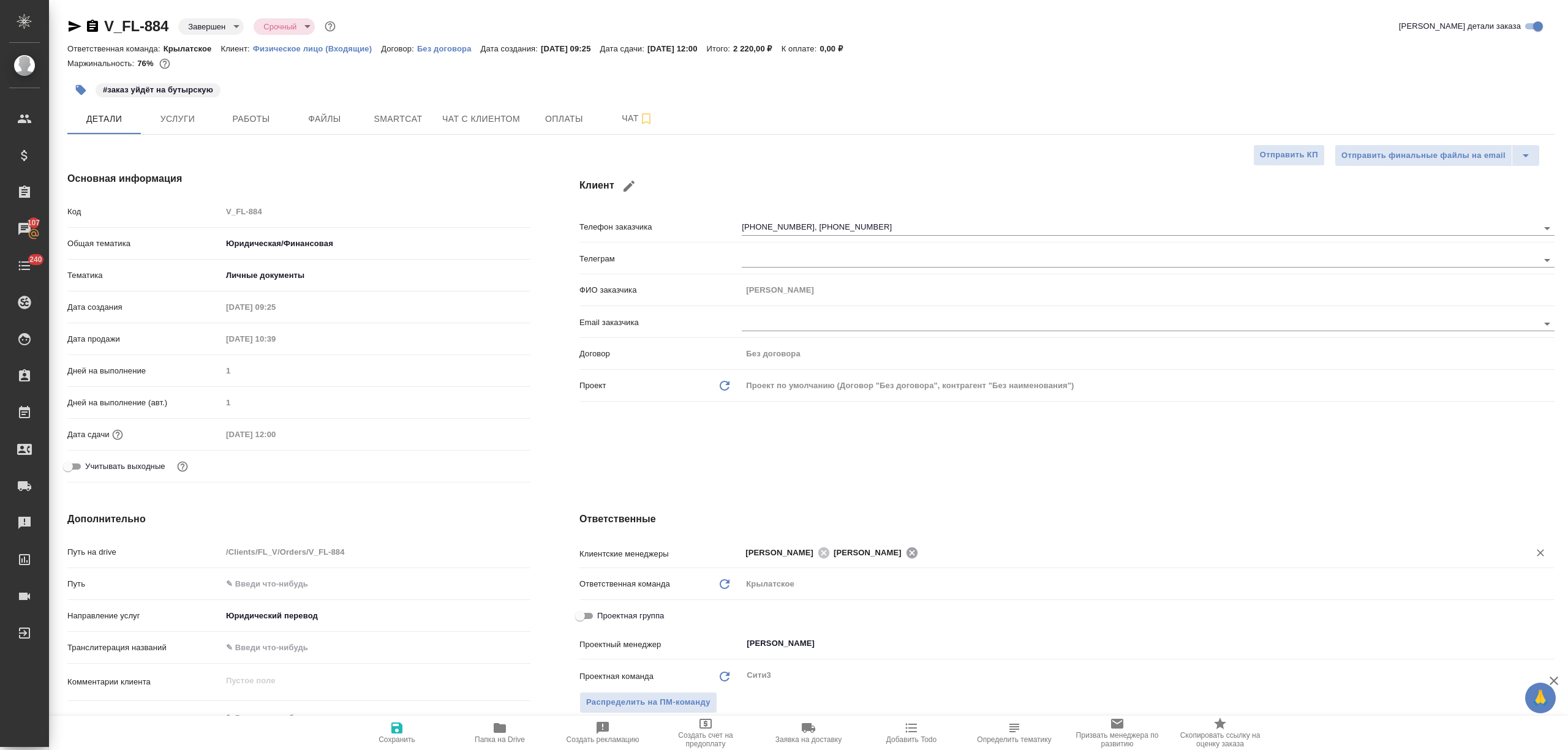
type textarea "x"
click at [888, 553] on input "text" at bounding box center [1189, 552] width 642 height 15
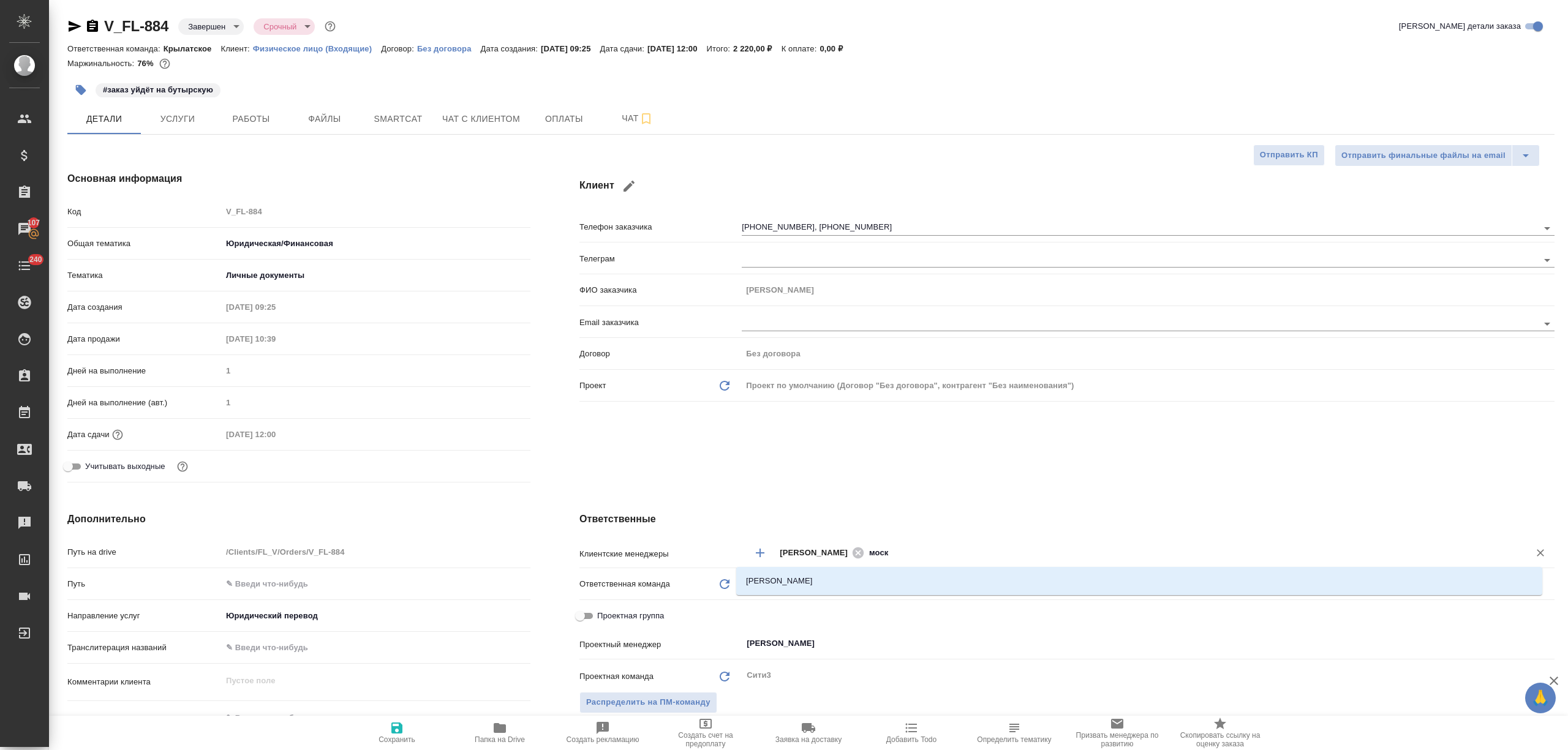
type input "моска"
click at [890, 578] on li "Москалец Алина" at bounding box center [1138, 581] width 806 height 22
type textarea "x"
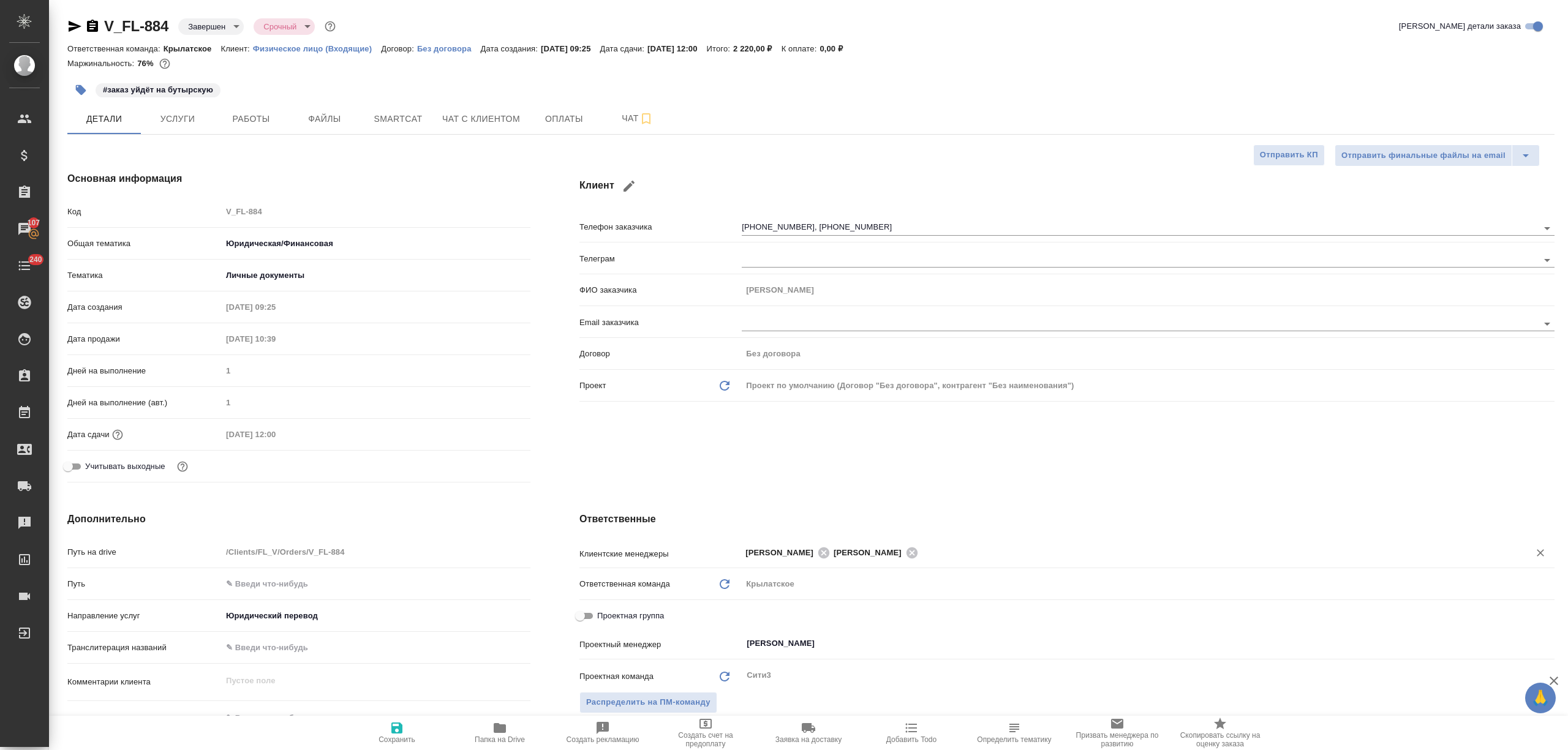
click at [415, 728] on span "Сохранить" at bounding box center [397, 732] width 88 height 23
type textarea "x"
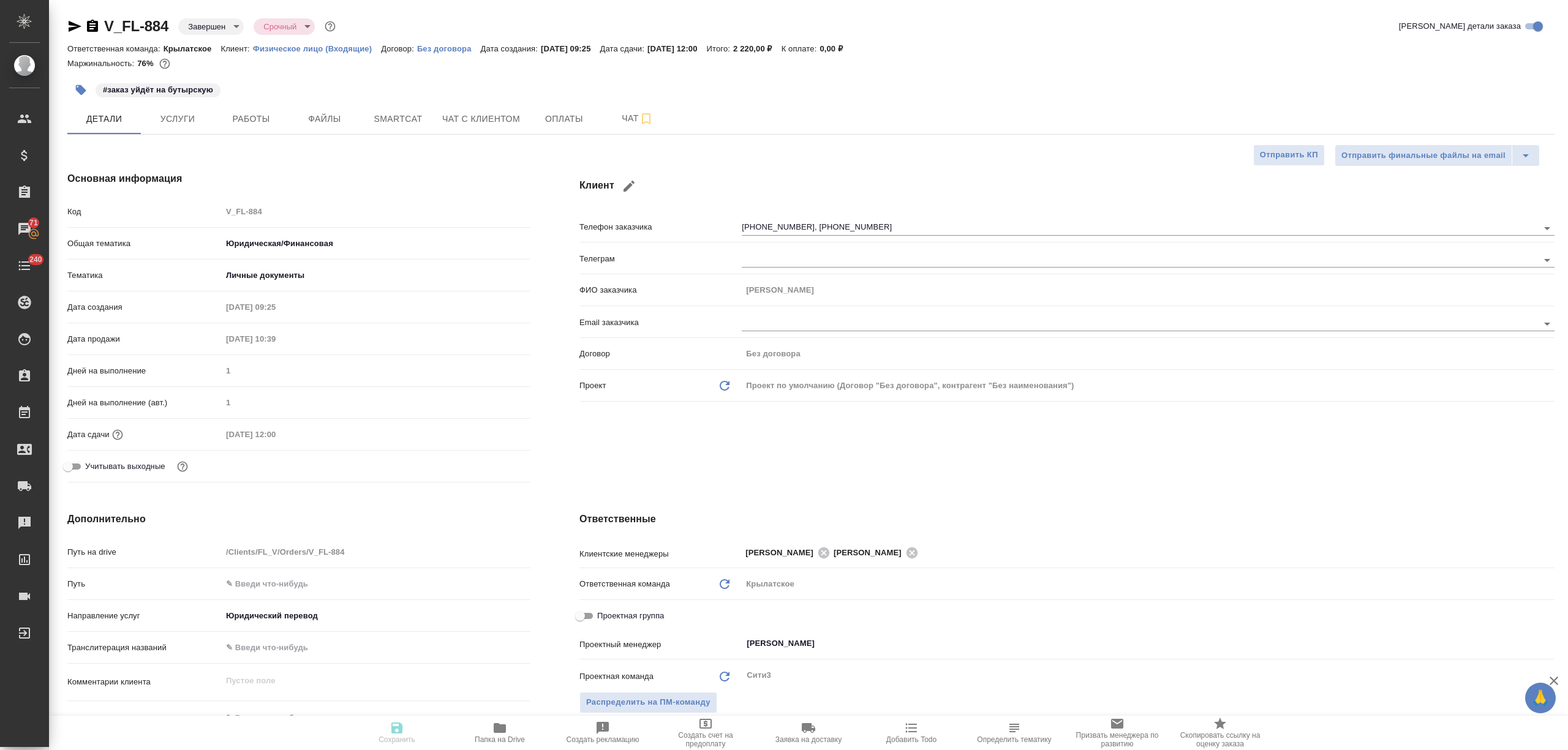
type textarea "x"
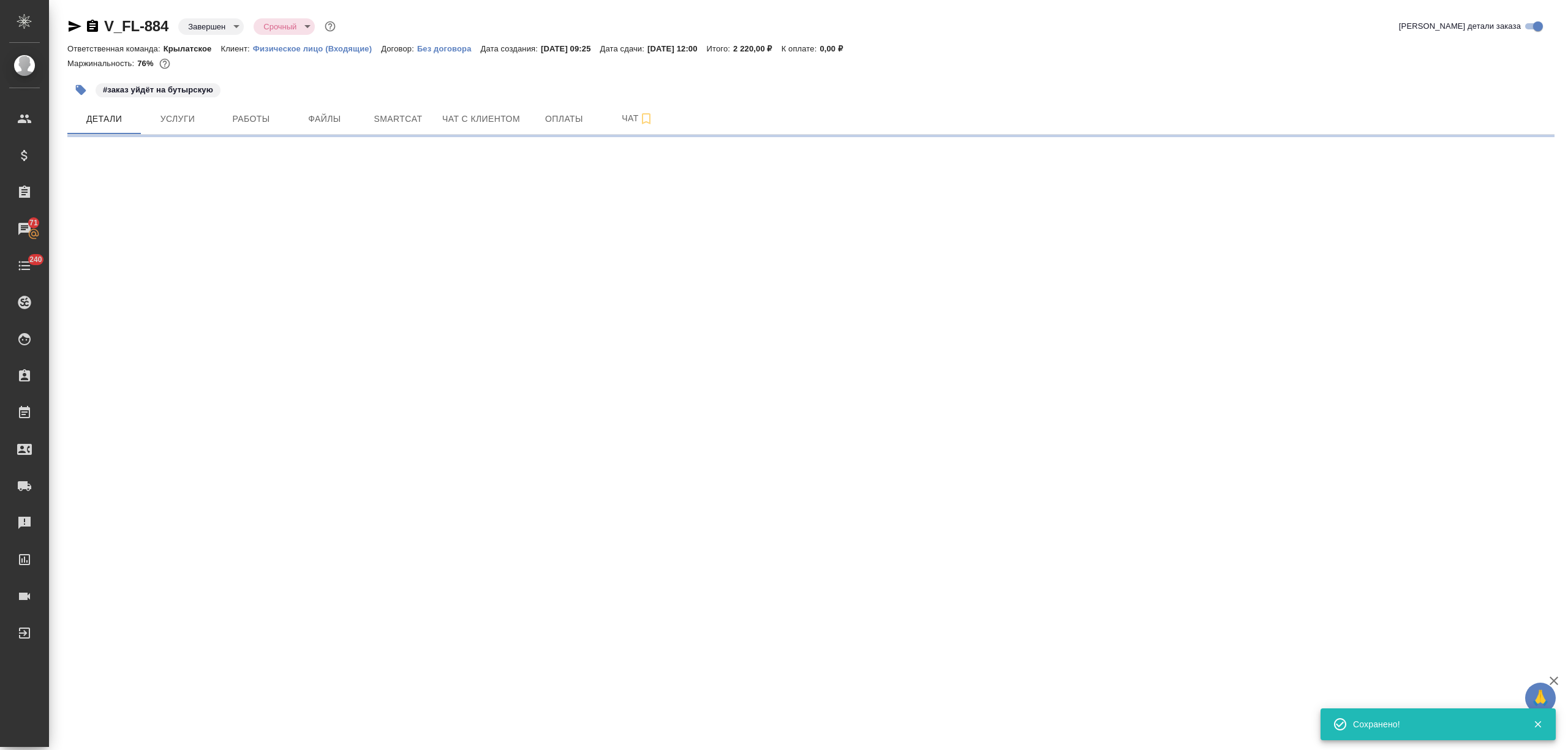
select select "RU"
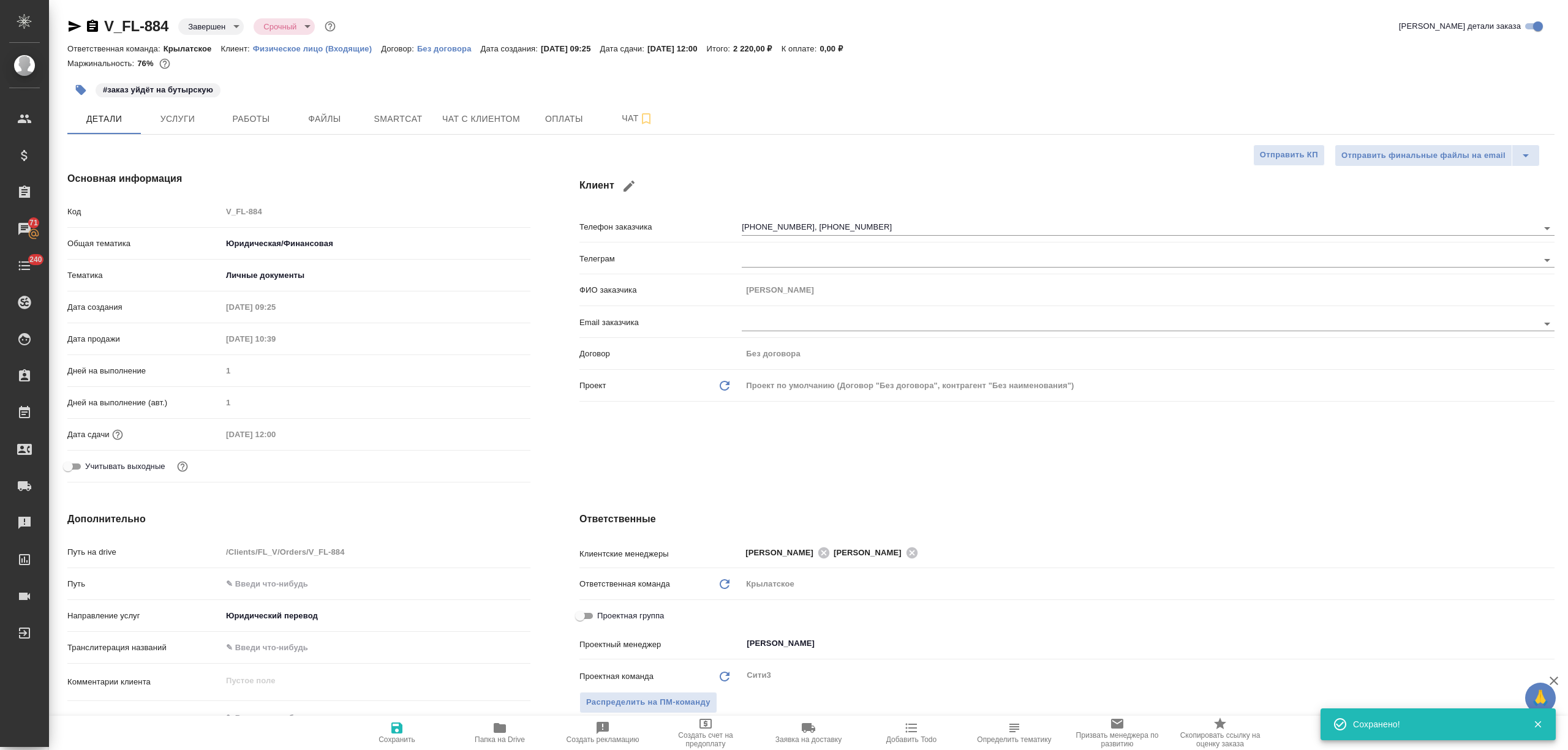
type textarea "x"
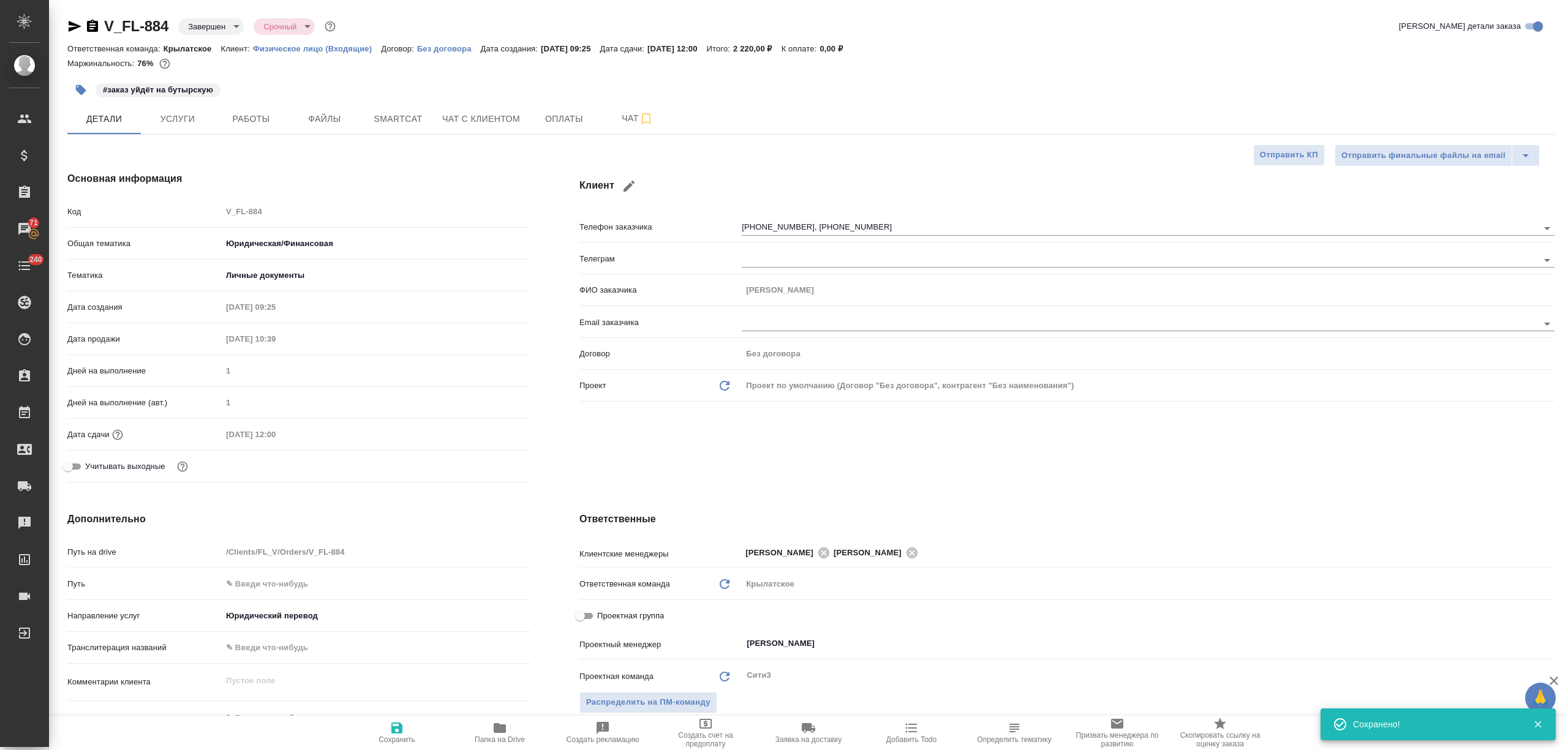
type textarea "x"
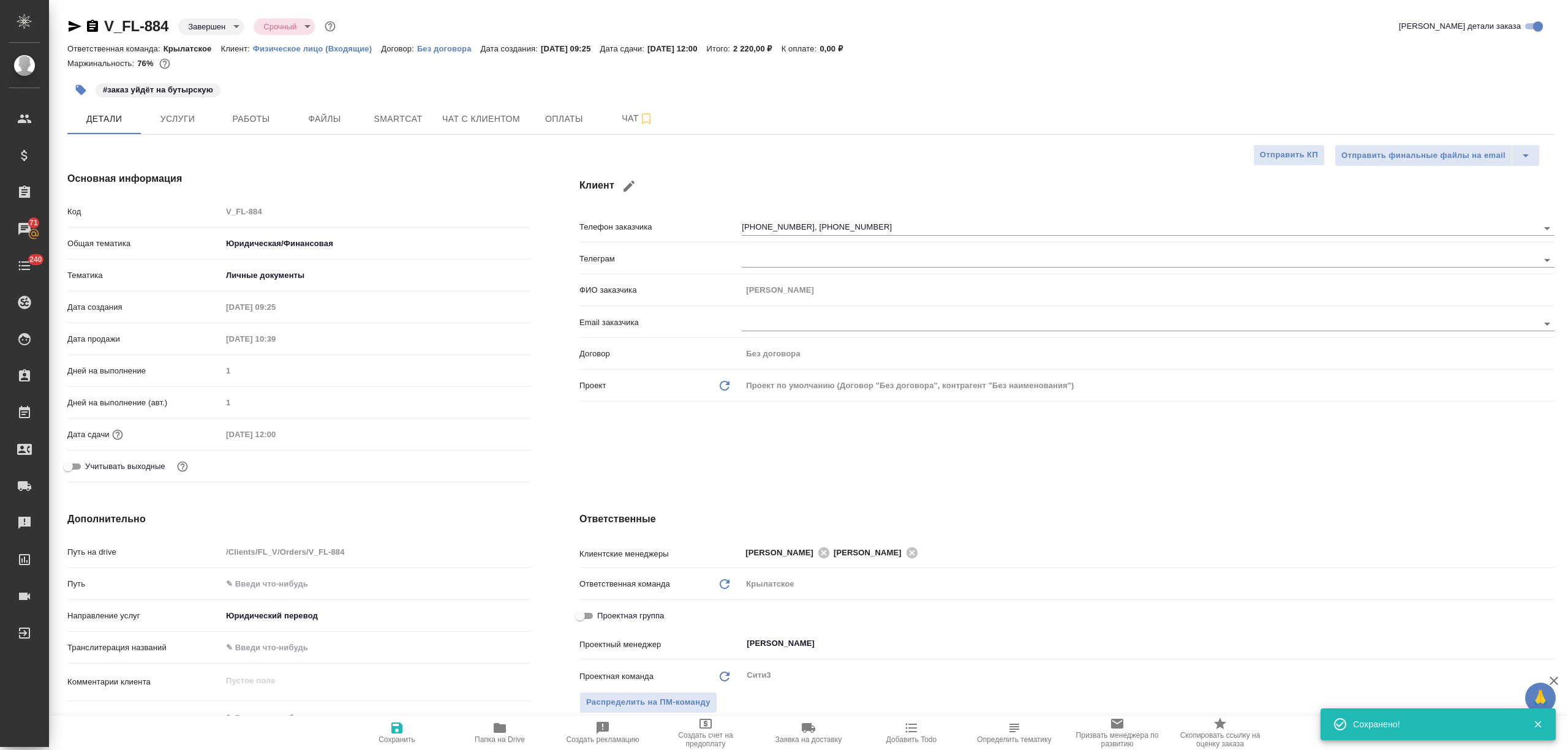
type textarea "x"
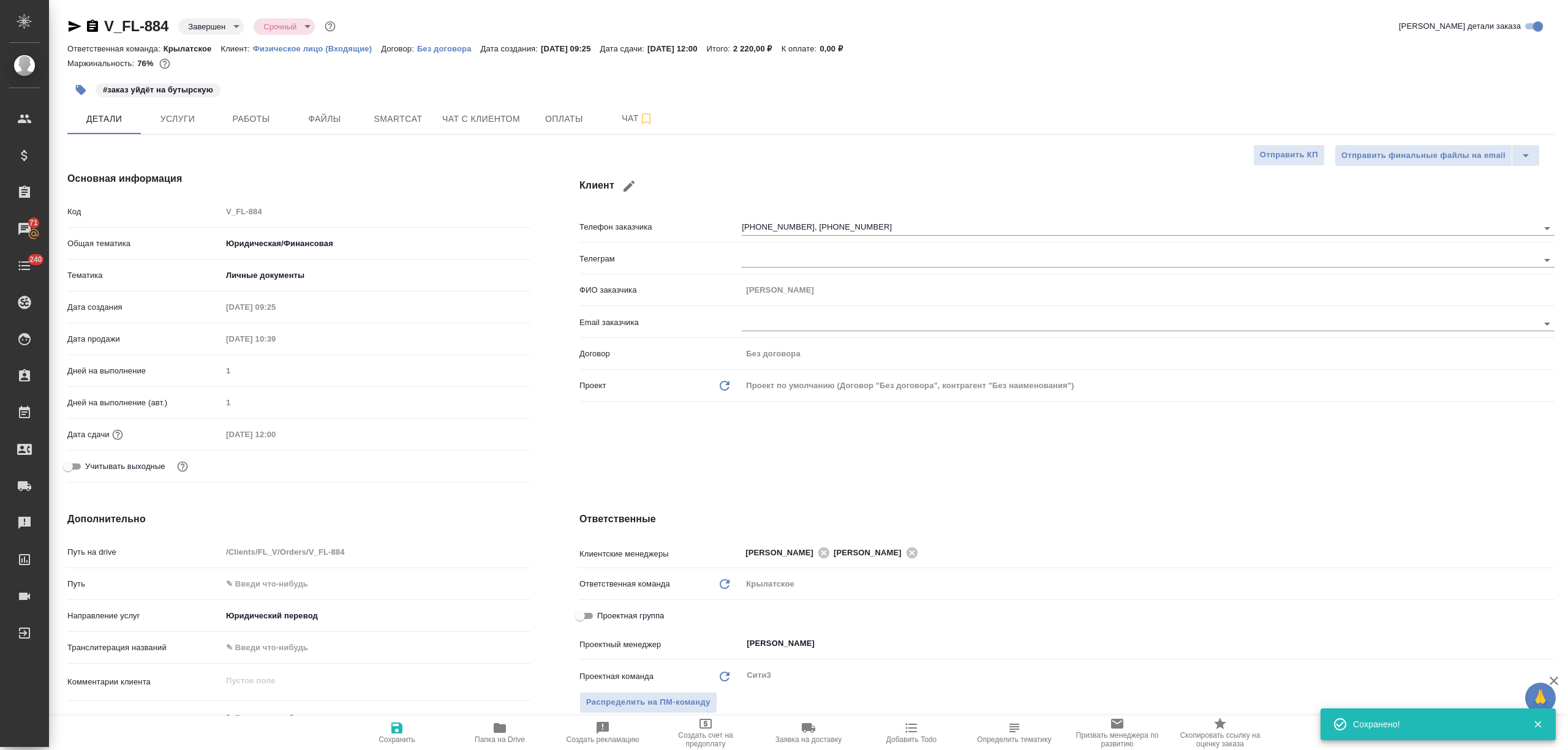
type textarea "x"
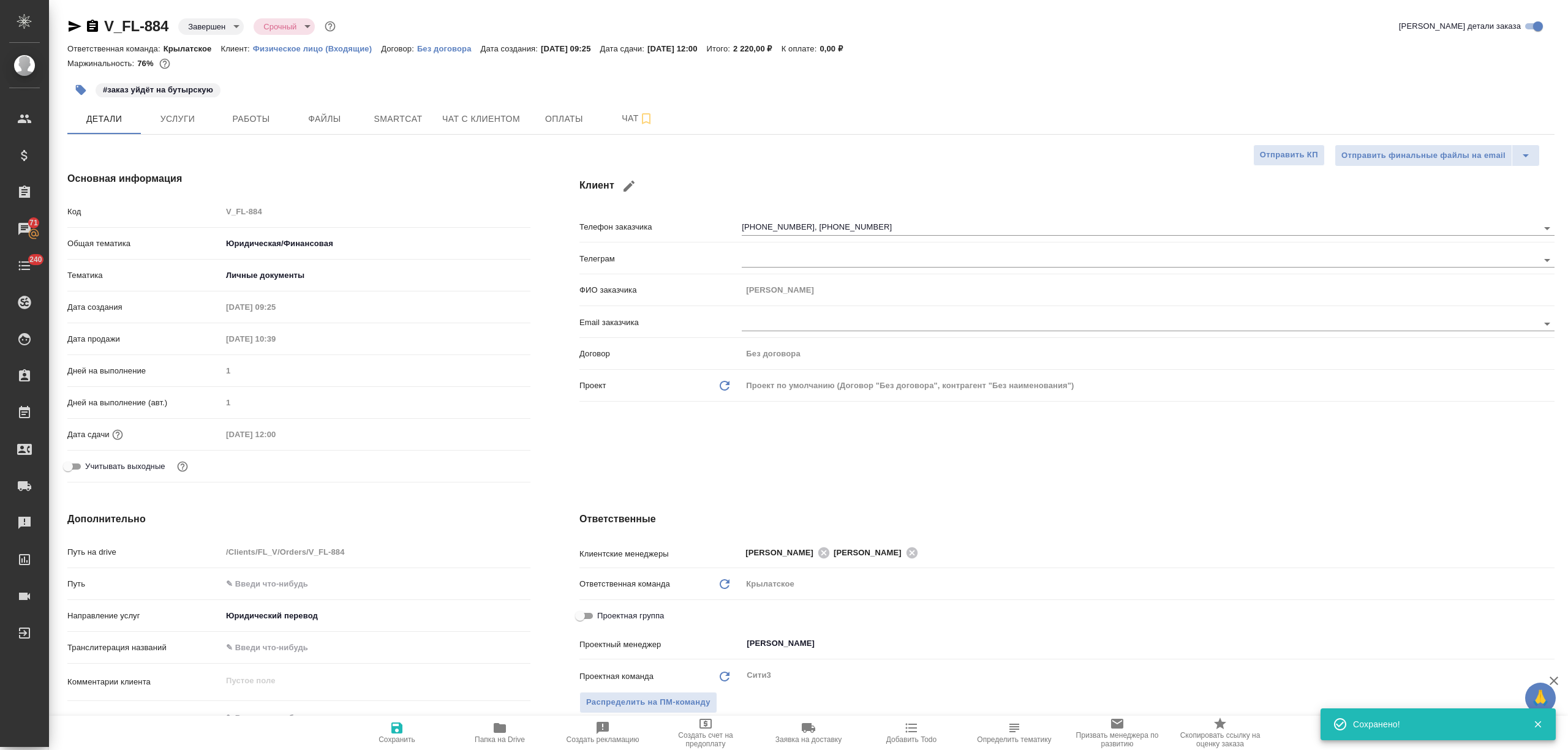
type textarea "x"
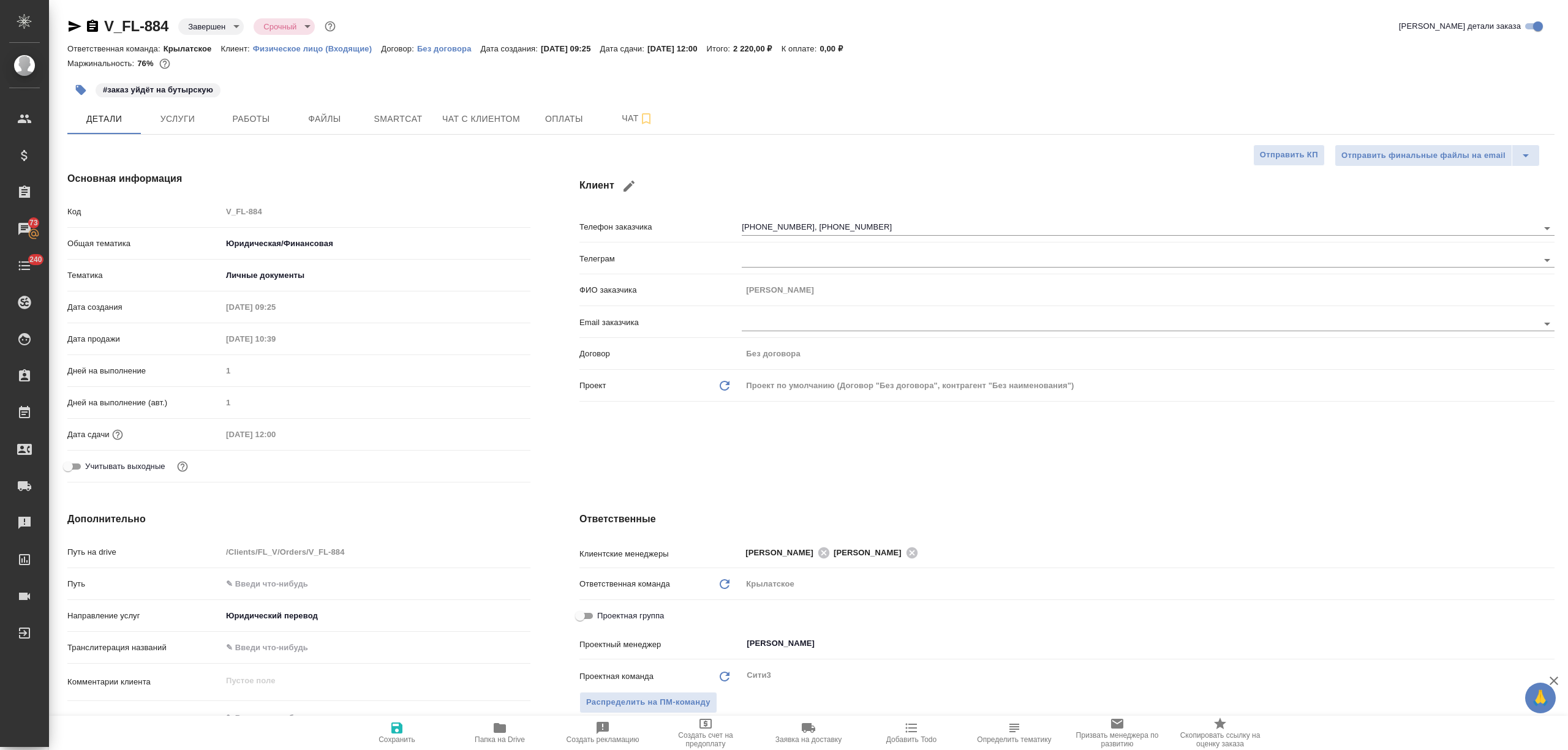
type textarea "x"
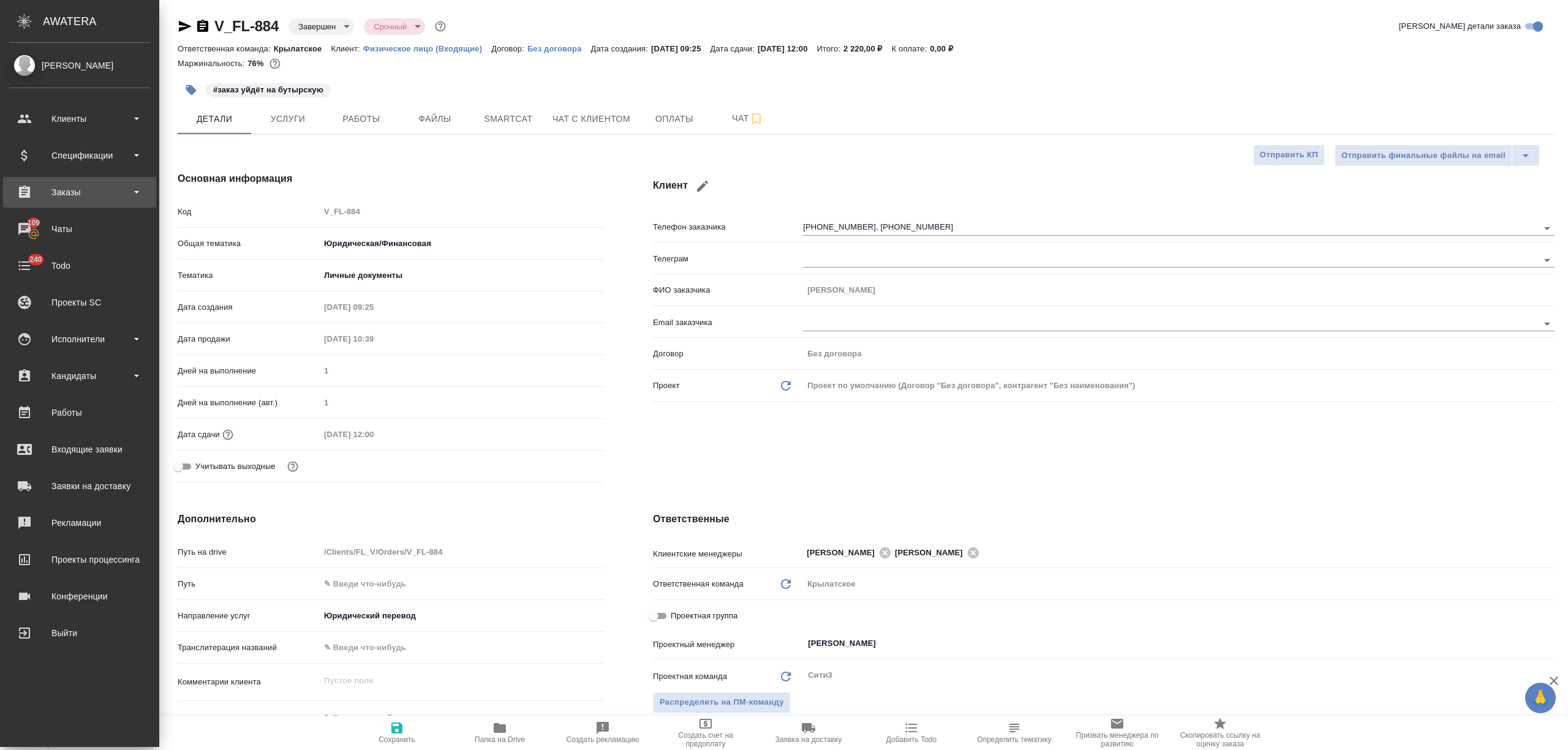
click at [74, 189] on div "Заказы" at bounding box center [79, 192] width 141 height 18
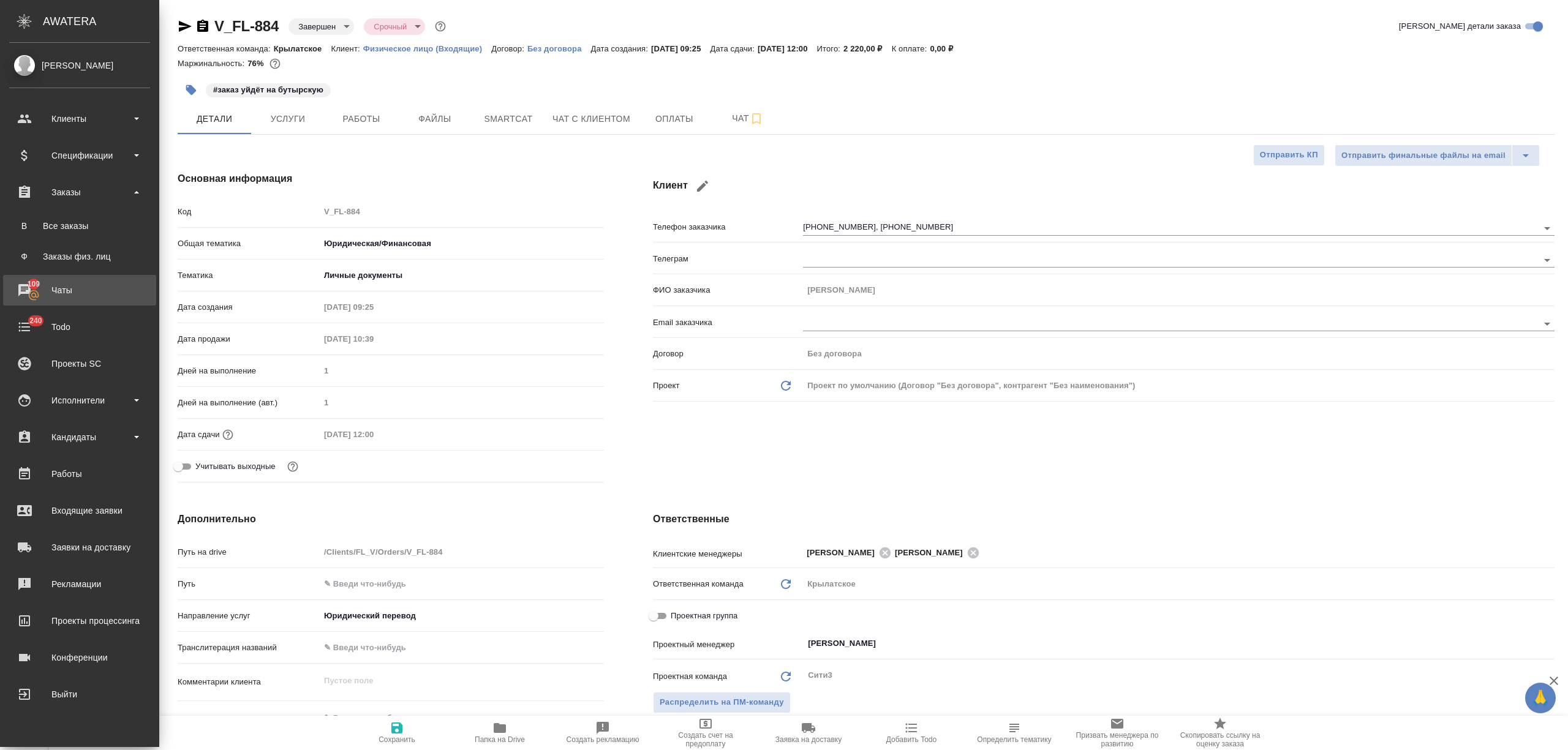
type textarea "x"
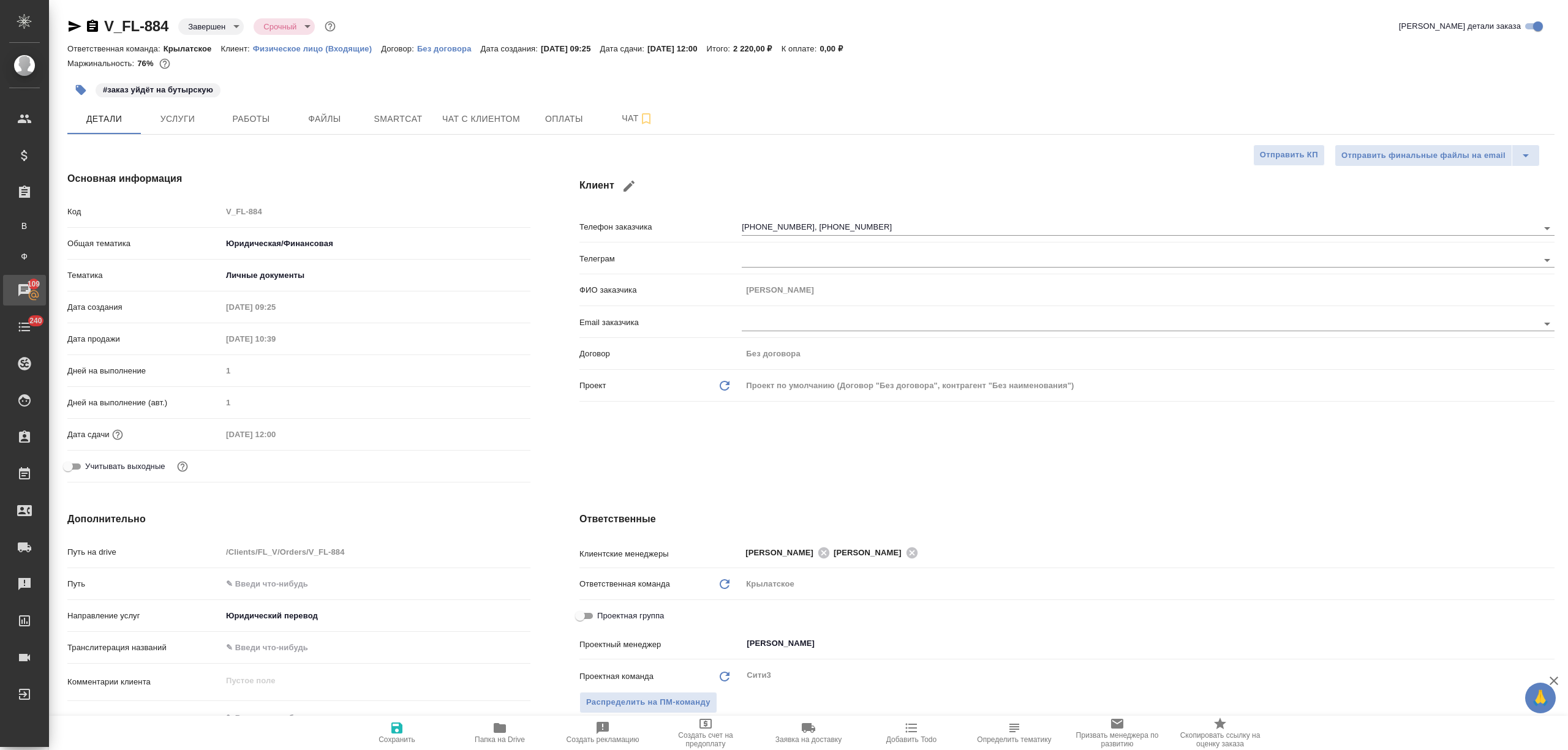
click at [25, 289] on div "Чаты" at bounding box center [8, 290] width 30 height 18
type textarea "x"
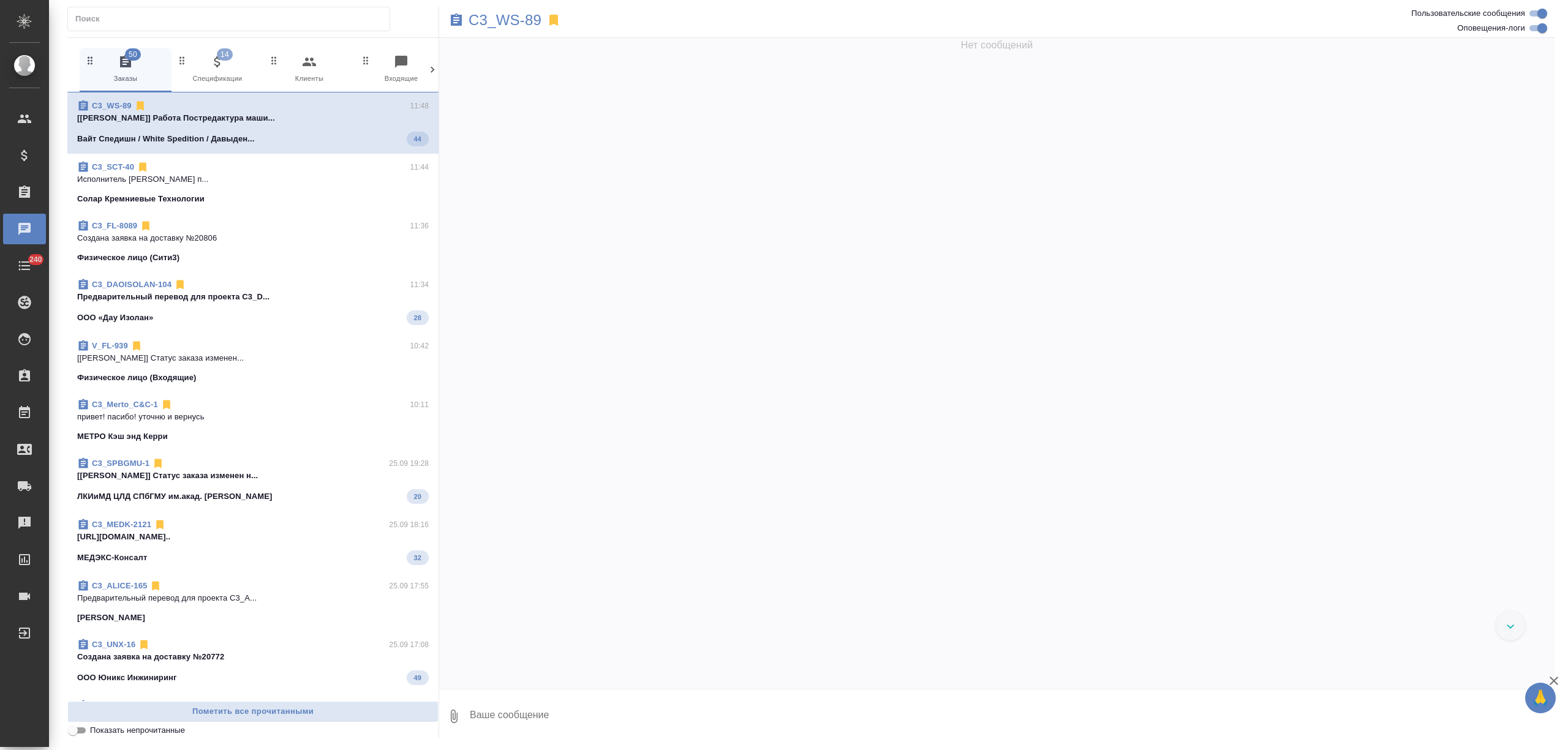
scroll to position [5534, 0]
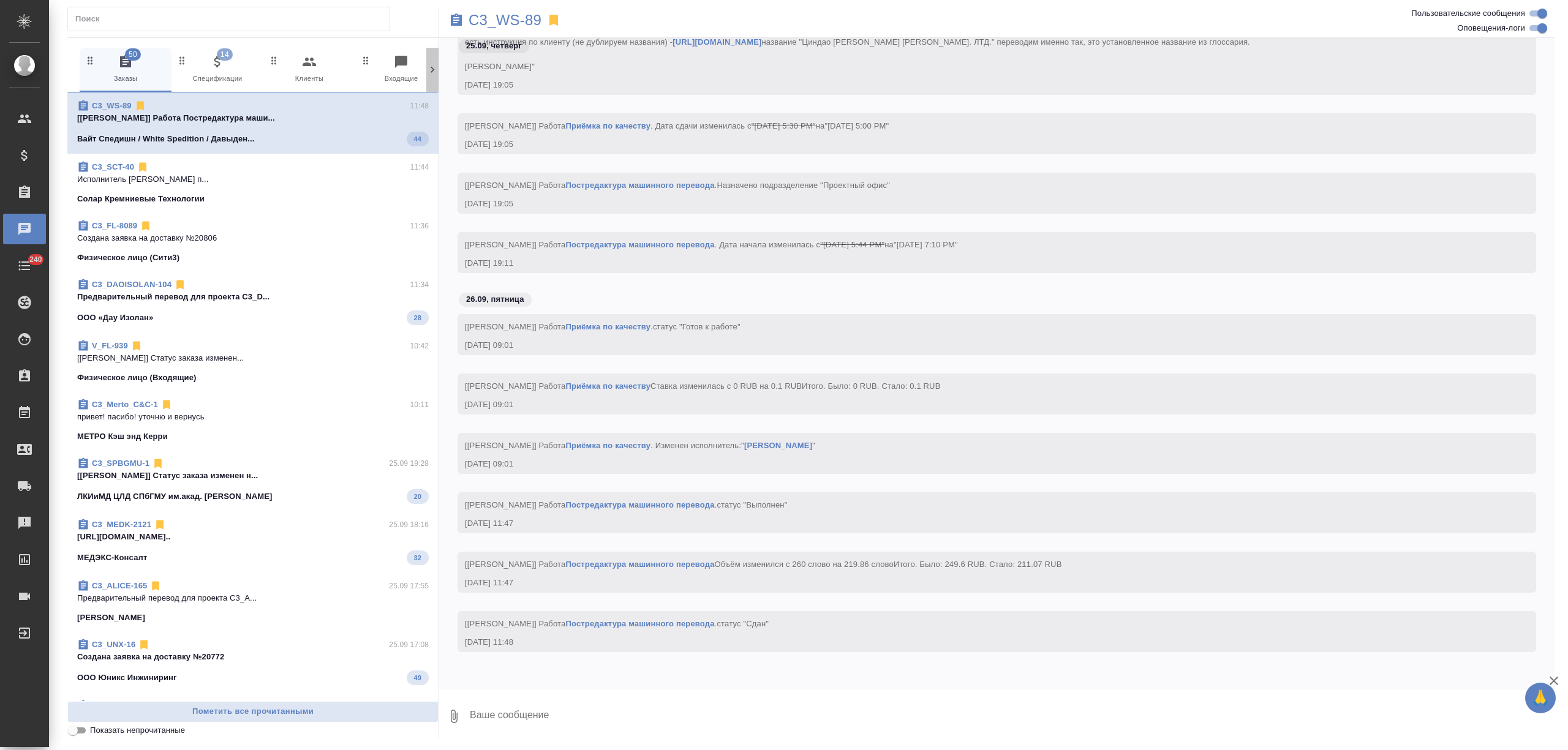
click at [430, 67] on icon at bounding box center [432, 69] width 12 height 12
click at [394, 64] on span "9 Мессенджеры" at bounding box center [381, 69] width 82 height 30
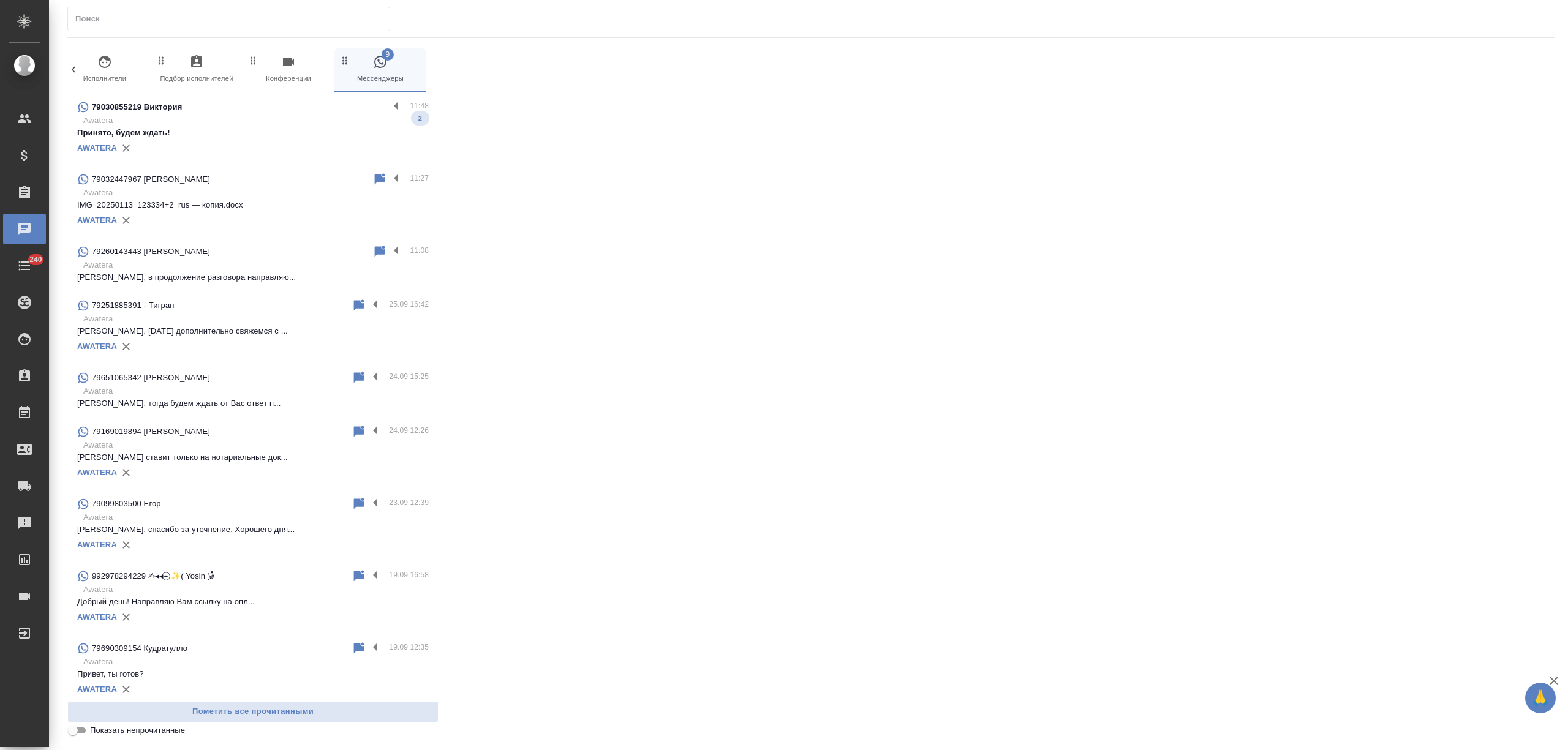
click at [273, 121] on p "Awatera" at bounding box center [256, 120] width 345 height 12
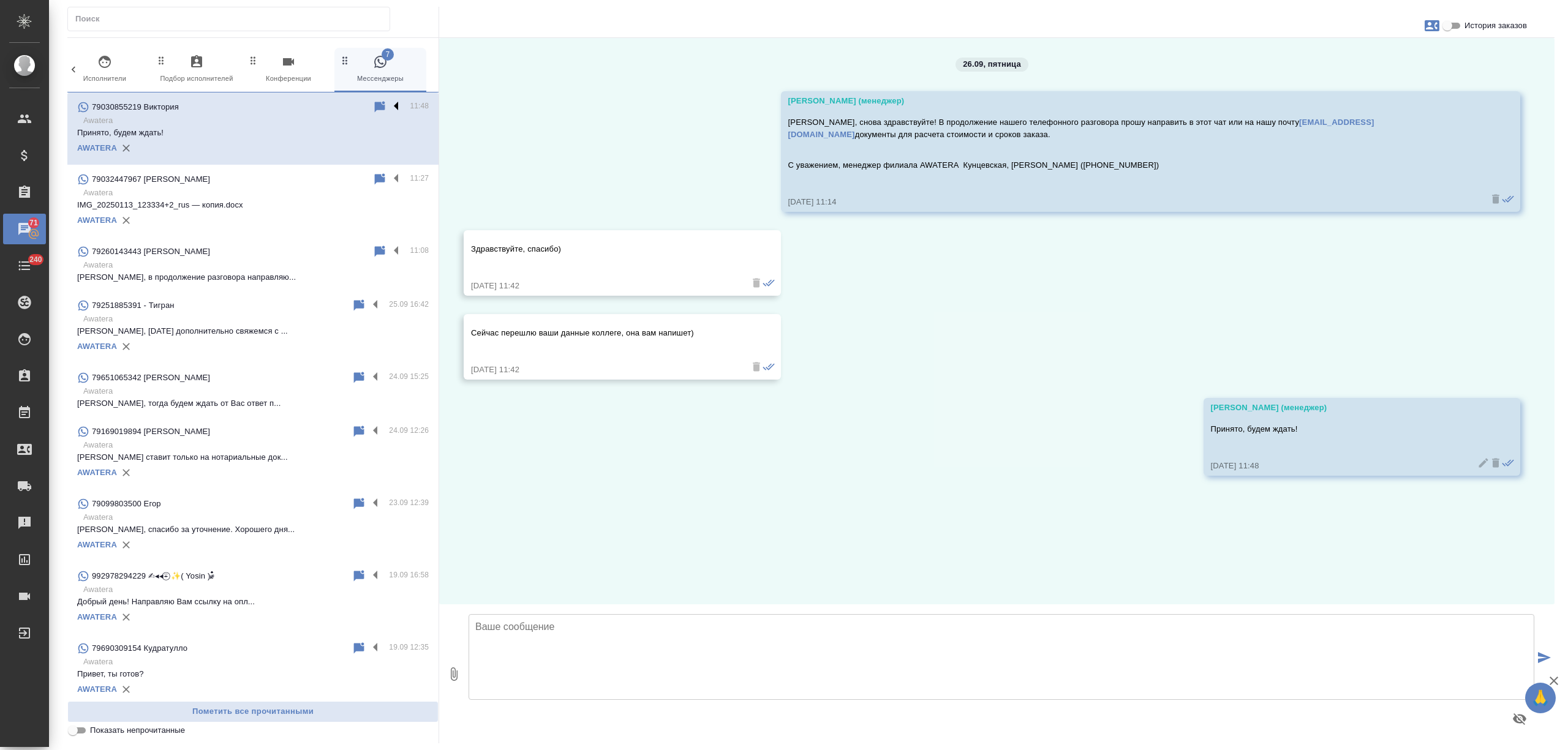
click at [389, 103] on label at bounding box center [399, 107] width 21 height 14
click at [0, 0] on input "checkbox" at bounding box center [0, 0] width 0 height 0
click at [344, 107] on icon at bounding box center [348, 108] width 8 height 11
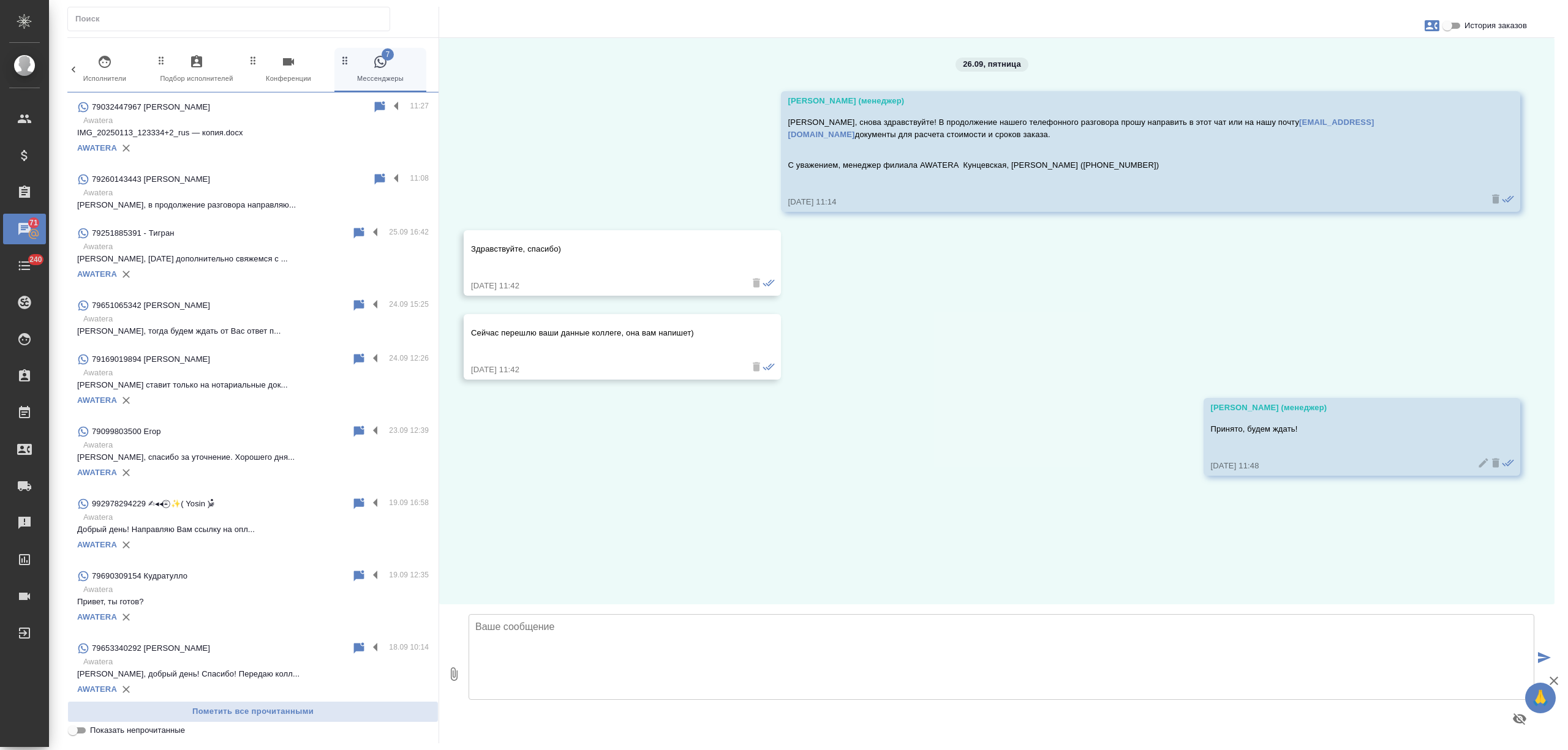
click at [270, 140] on div "AWATERA" at bounding box center [253, 148] width 352 height 18
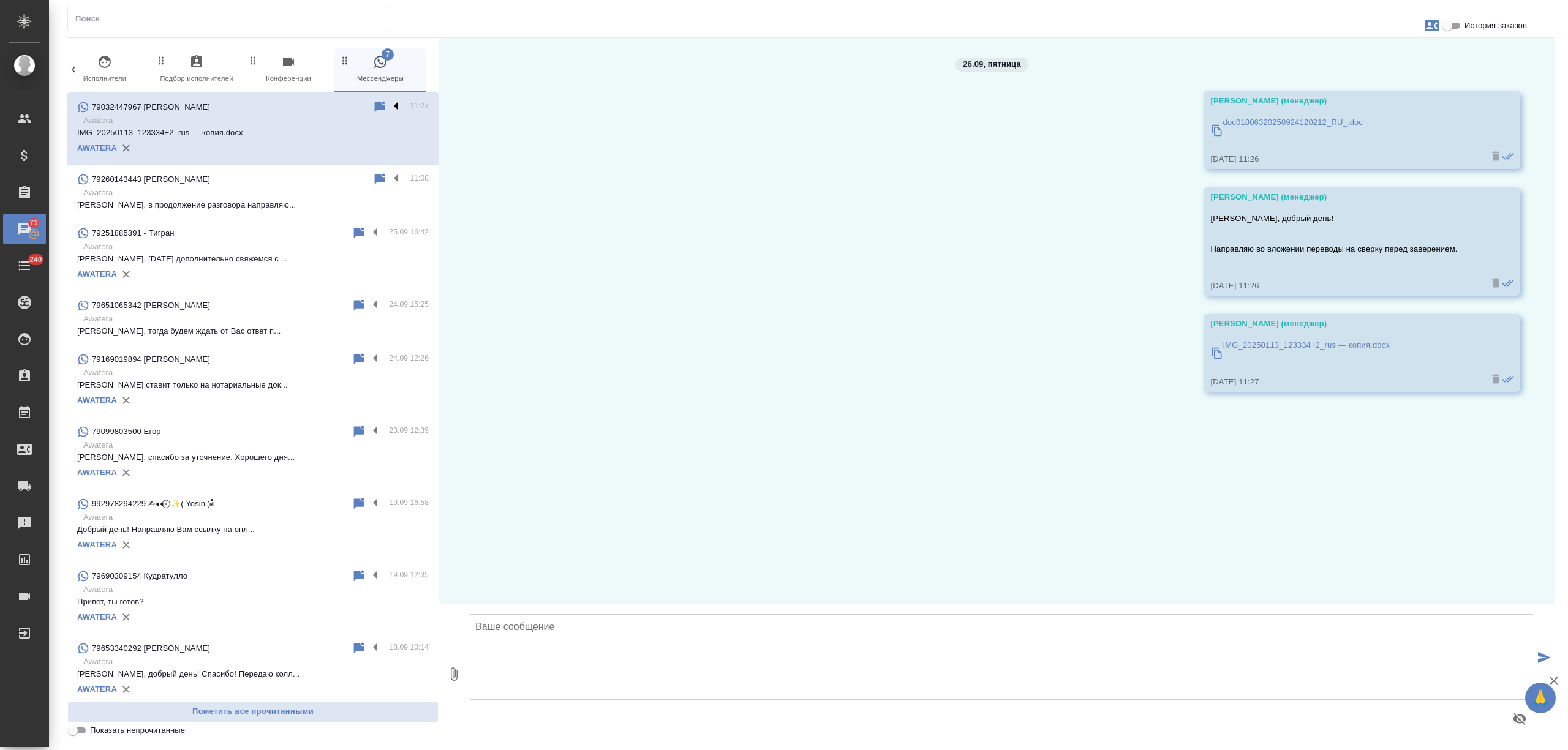
click at [389, 106] on label at bounding box center [399, 107] width 21 height 14
click at [0, 0] on input "checkbox" at bounding box center [0, 0] width 0 height 0
click at [344, 106] on icon at bounding box center [348, 108] width 8 height 11
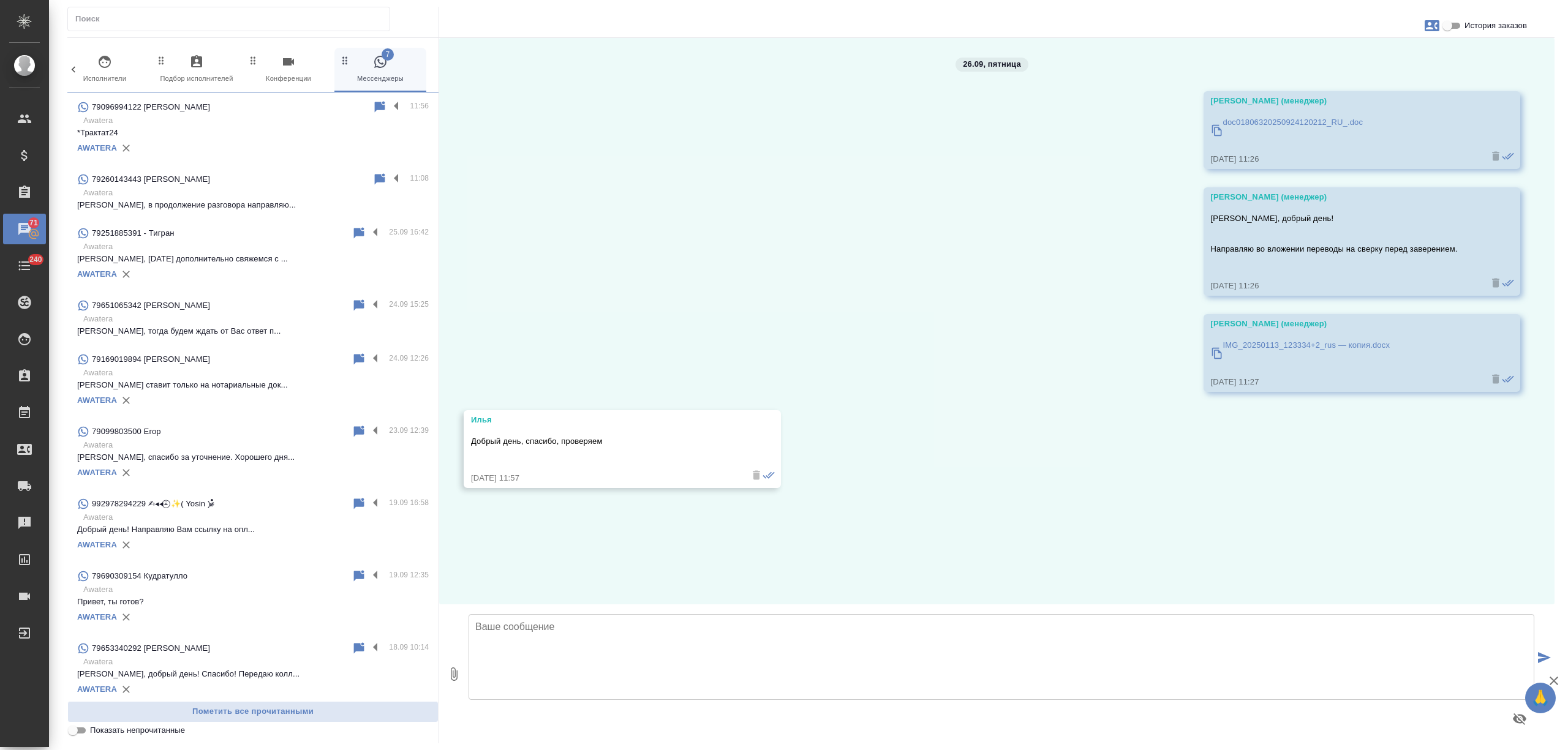
click at [253, 139] on div "AWATERA" at bounding box center [253, 148] width 352 height 18
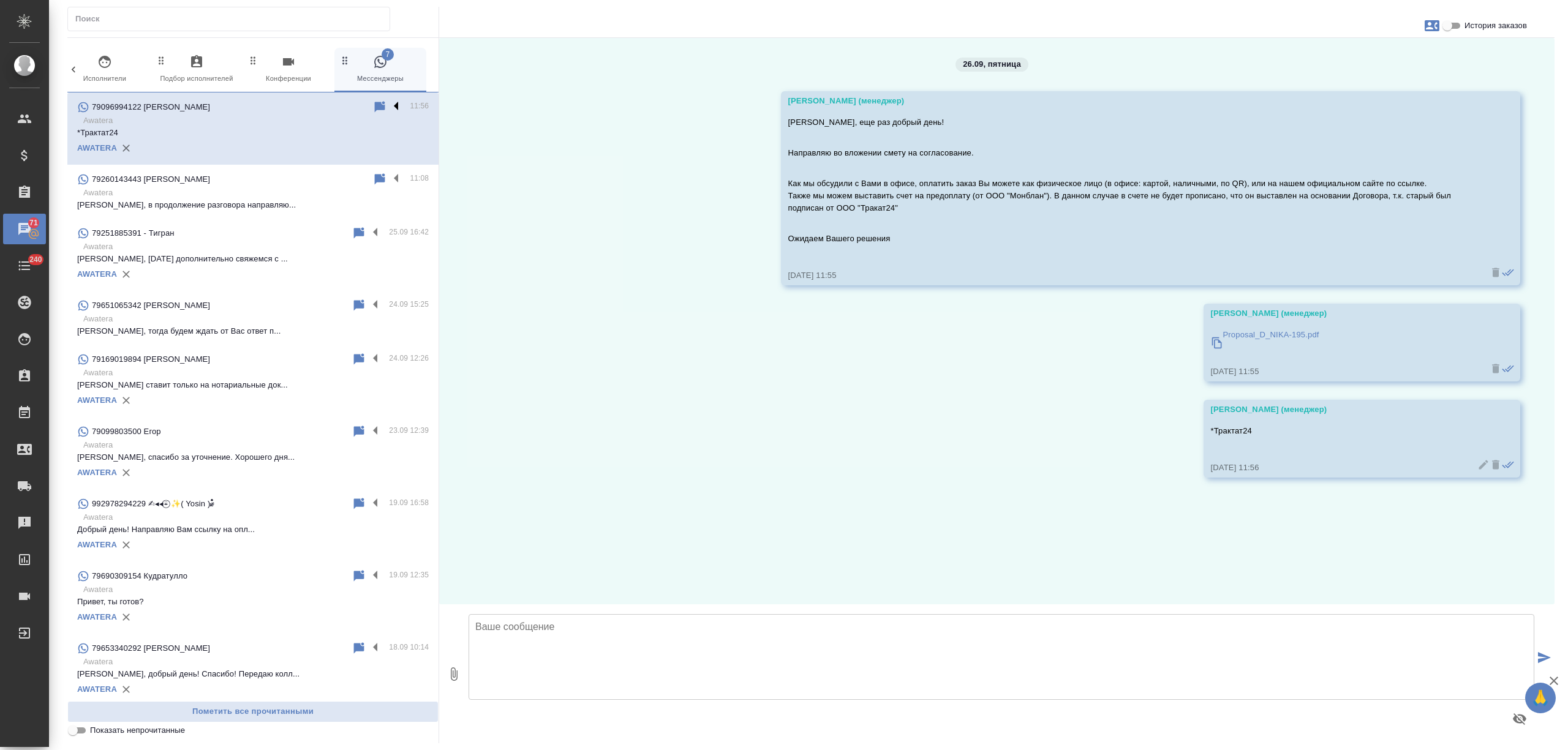
click at [389, 100] on label at bounding box center [399, 107] width 21 height 14
click at [0, 0] on input "checkbox" at bounding box center [0, 0] width 0 height 0
click at [341, 109] on icon at bounding box center [348, 107] width 15 height 15
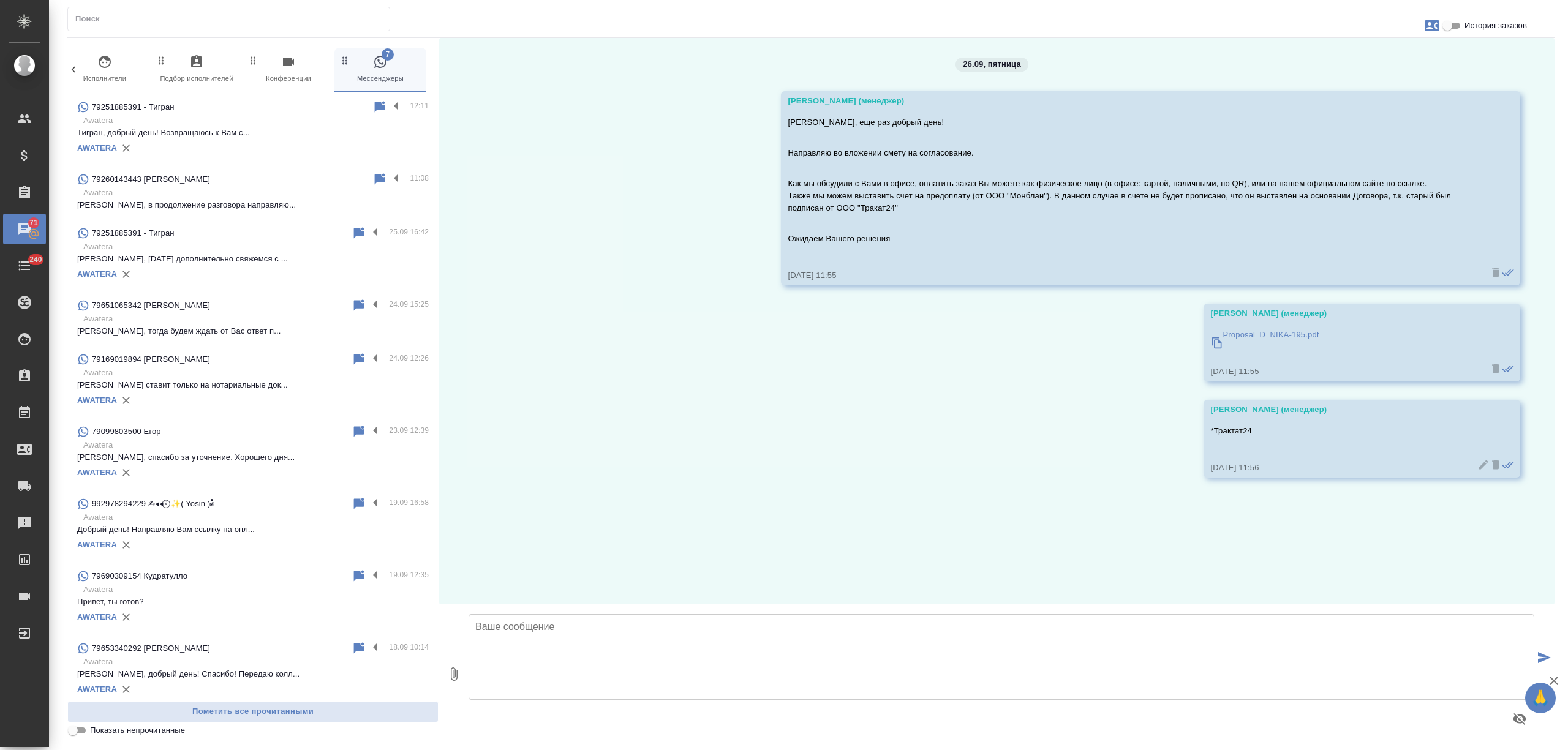
click at [280, 120] on p "Awatera" at bounding box center [256, 120] width 345 height 12
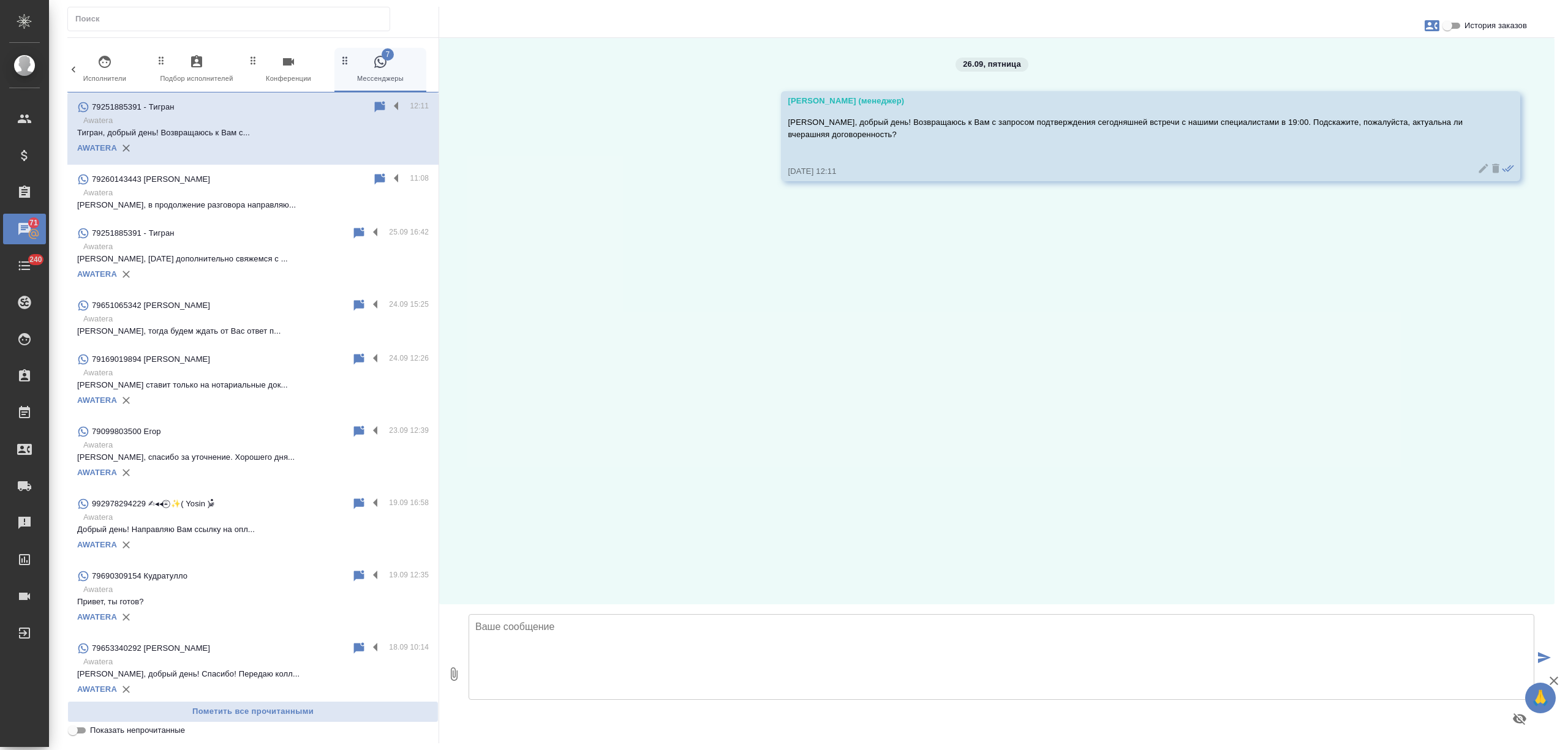
click at [1451, 27] on input "История заказов" at bounding box center [1447, 25] width 44 height 15
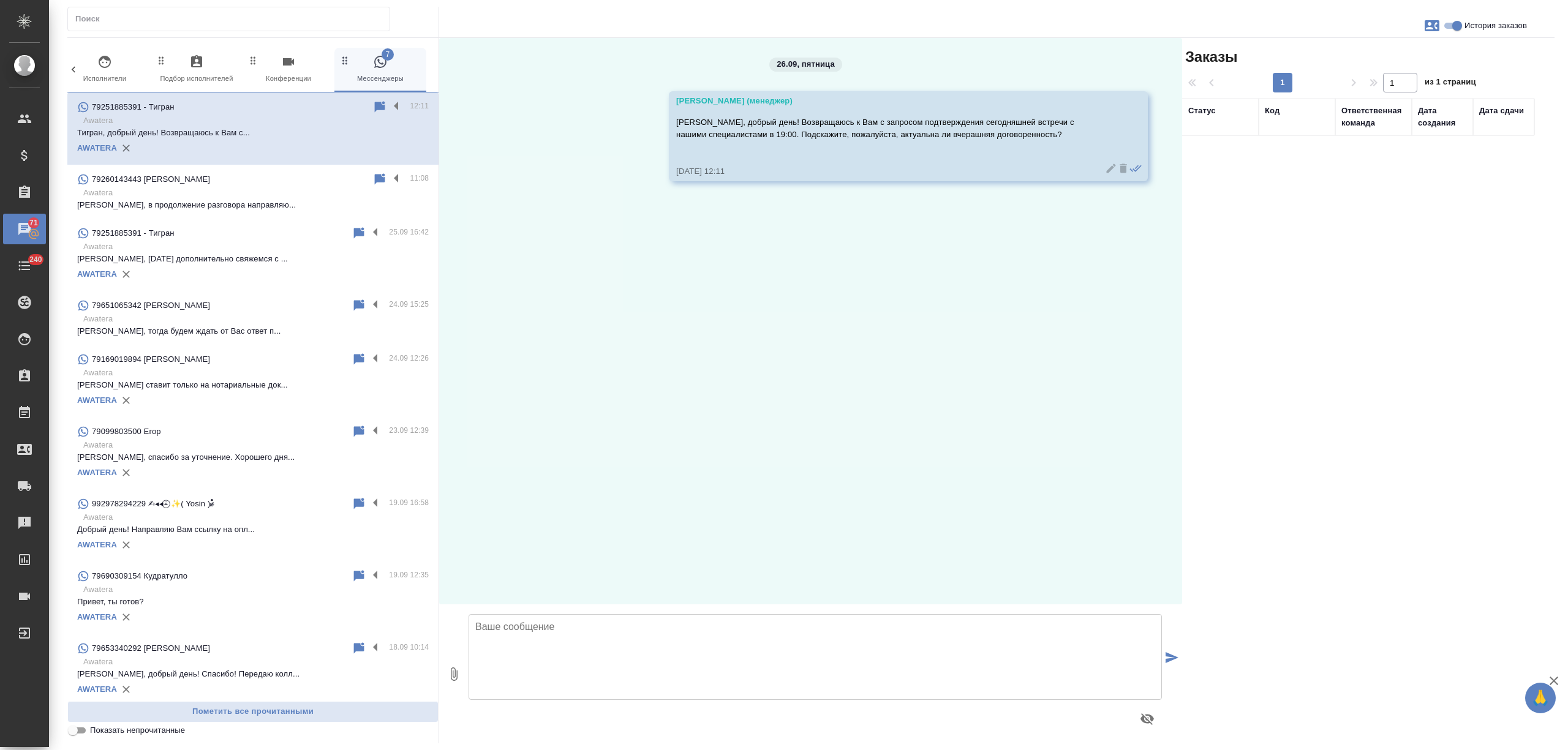
click at [1448, 25] on input "История заказов" at bounding box center [1457, 25] width 44 height 15
checkbox input "false"
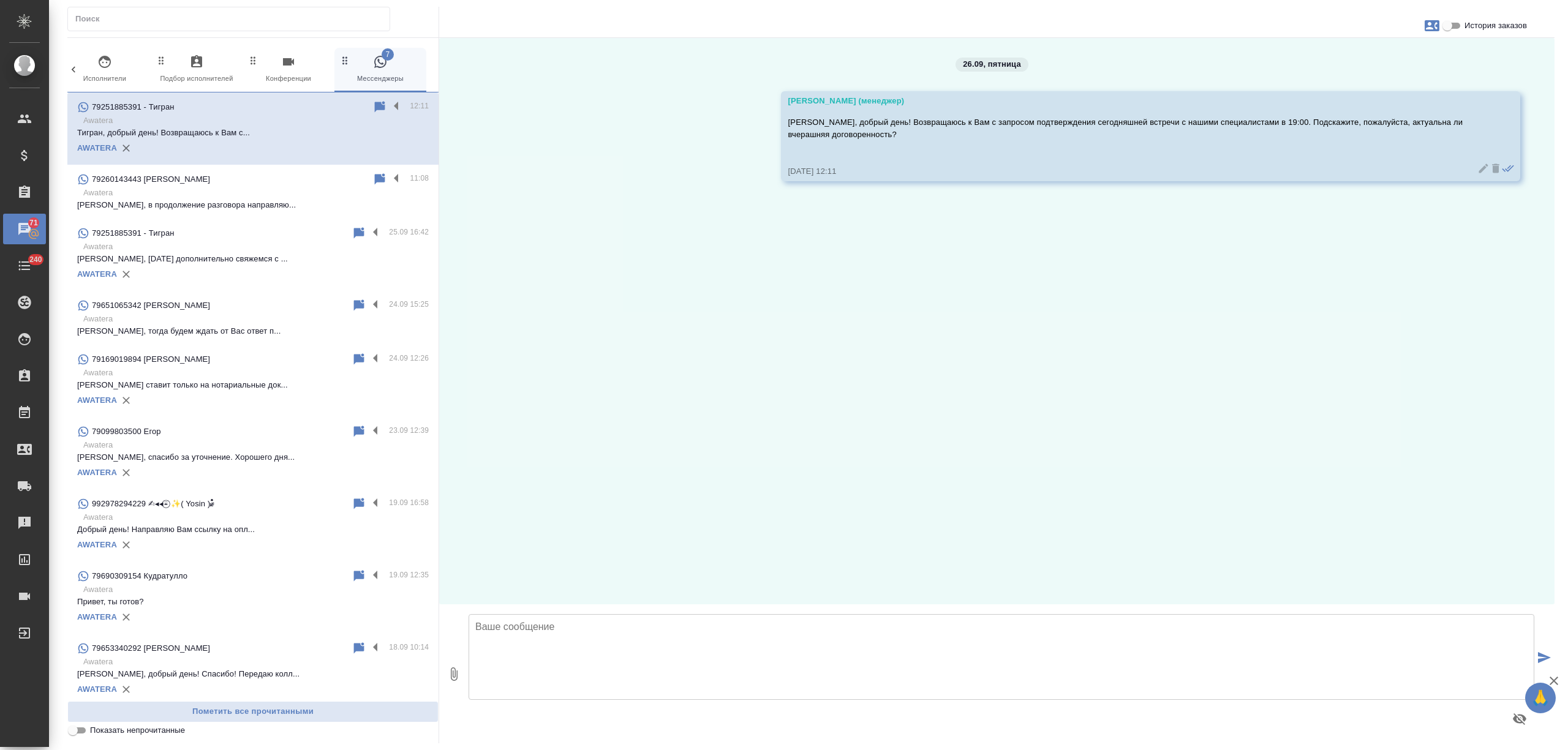
scroll to position [81, 0]
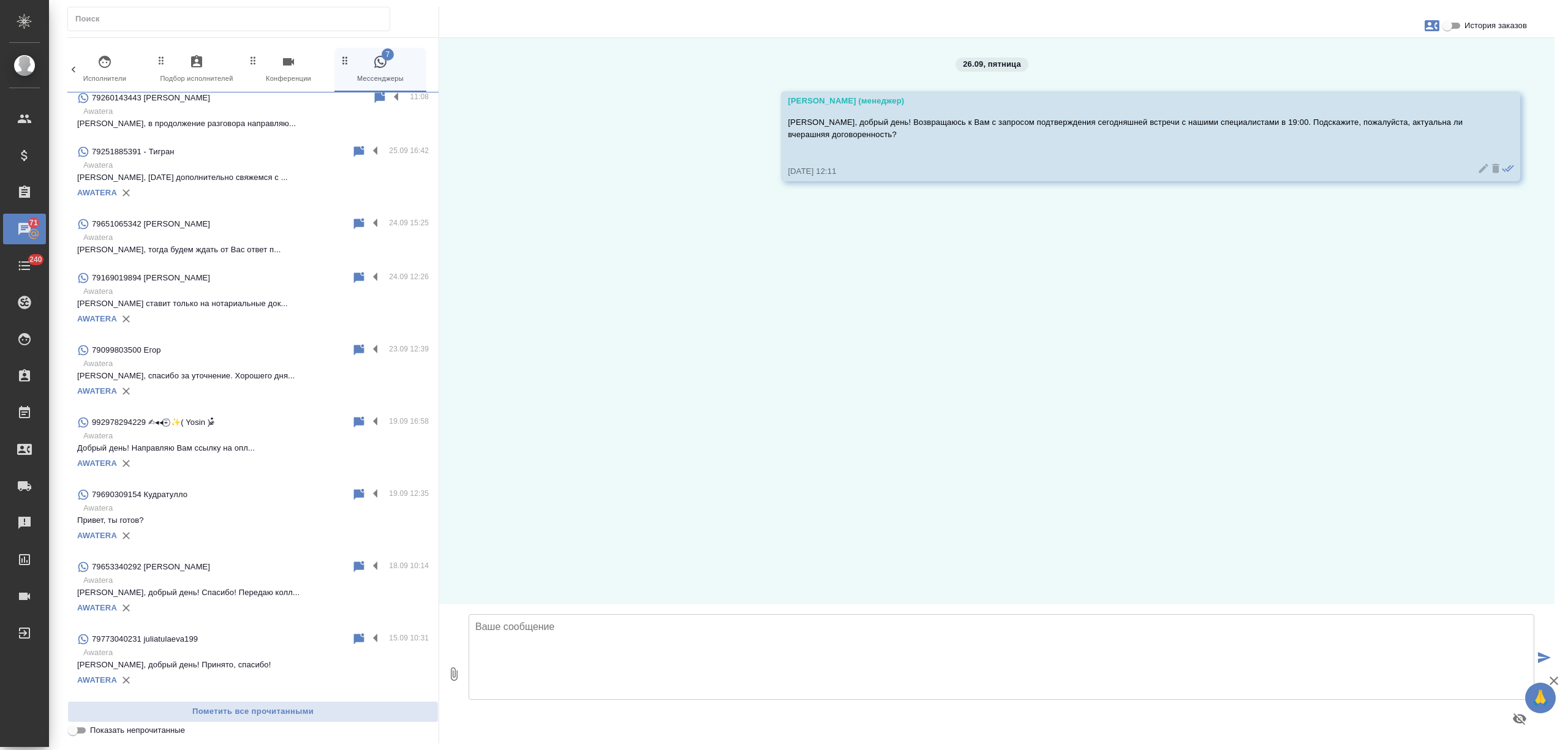
click at [268, 521] on p "Привет, ты готов?" at bounding box center [253, 520] width 352 height 12
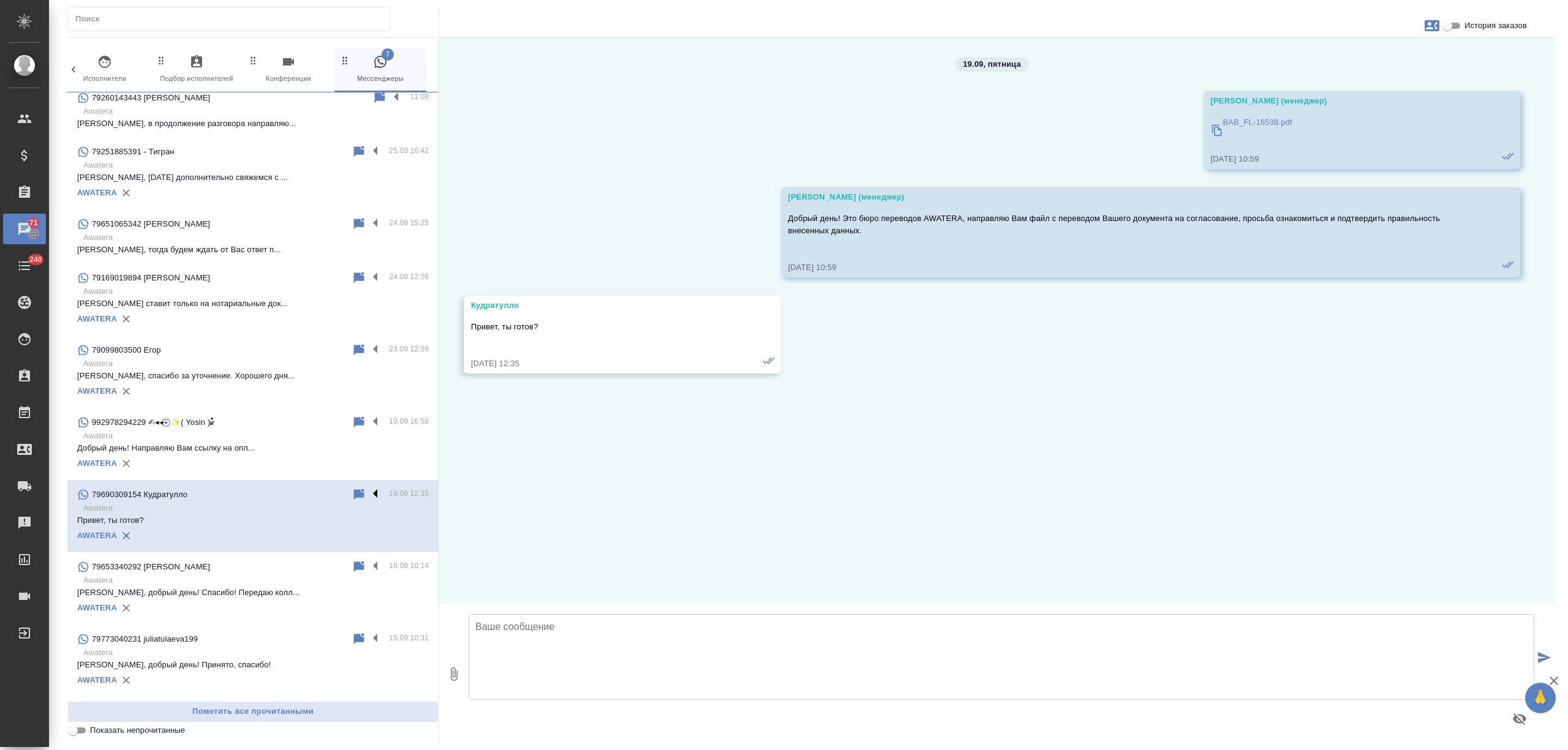
click at [368, 491] on label at bounding box center [378, 495] width 21 height 14
click at [0, 0] on input "checkbox" at bounding box center [0, 0] width 0 height 0
click at [323, 490] on icon at bounding box center [328, 495] width 8 height 11
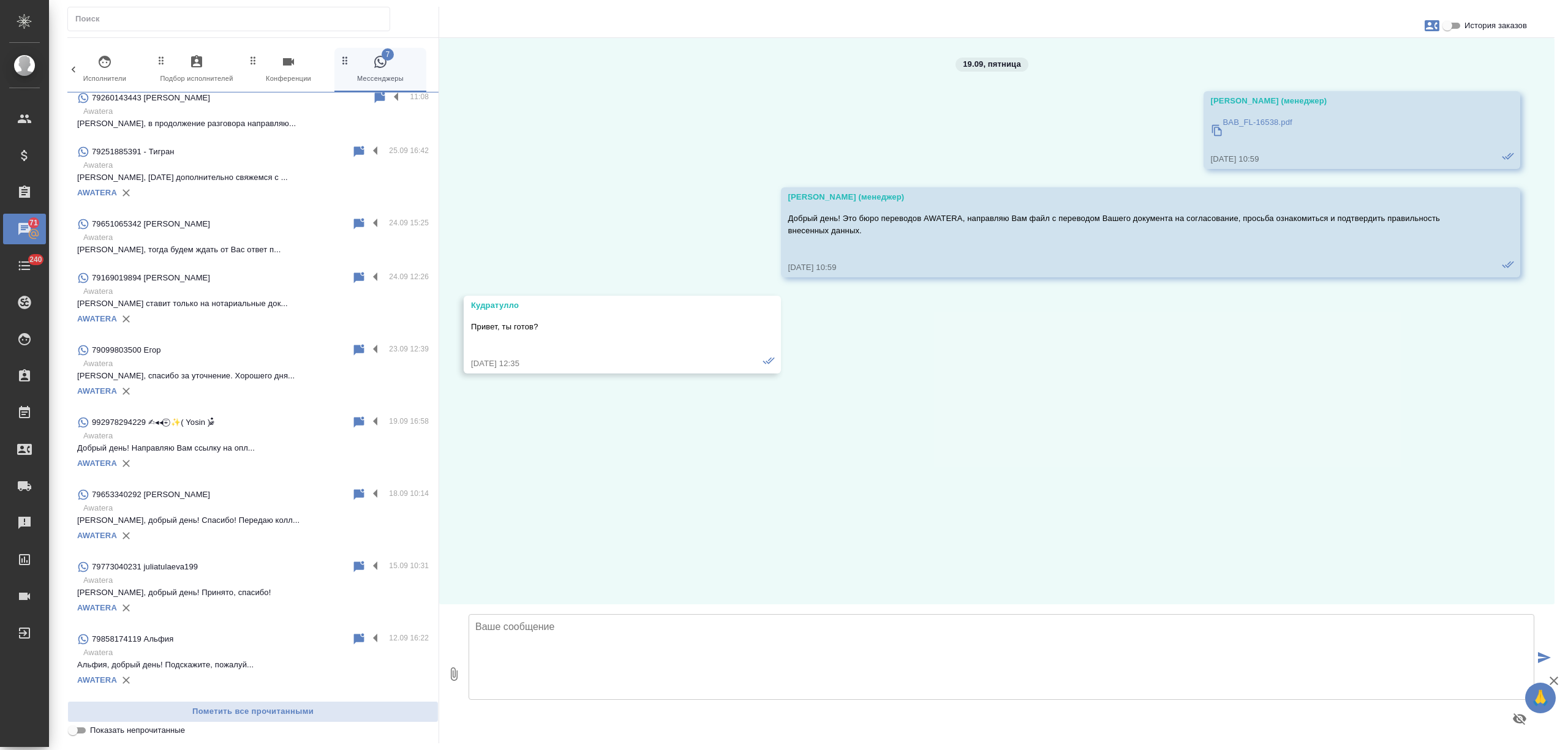
scroll to position [0, 0]
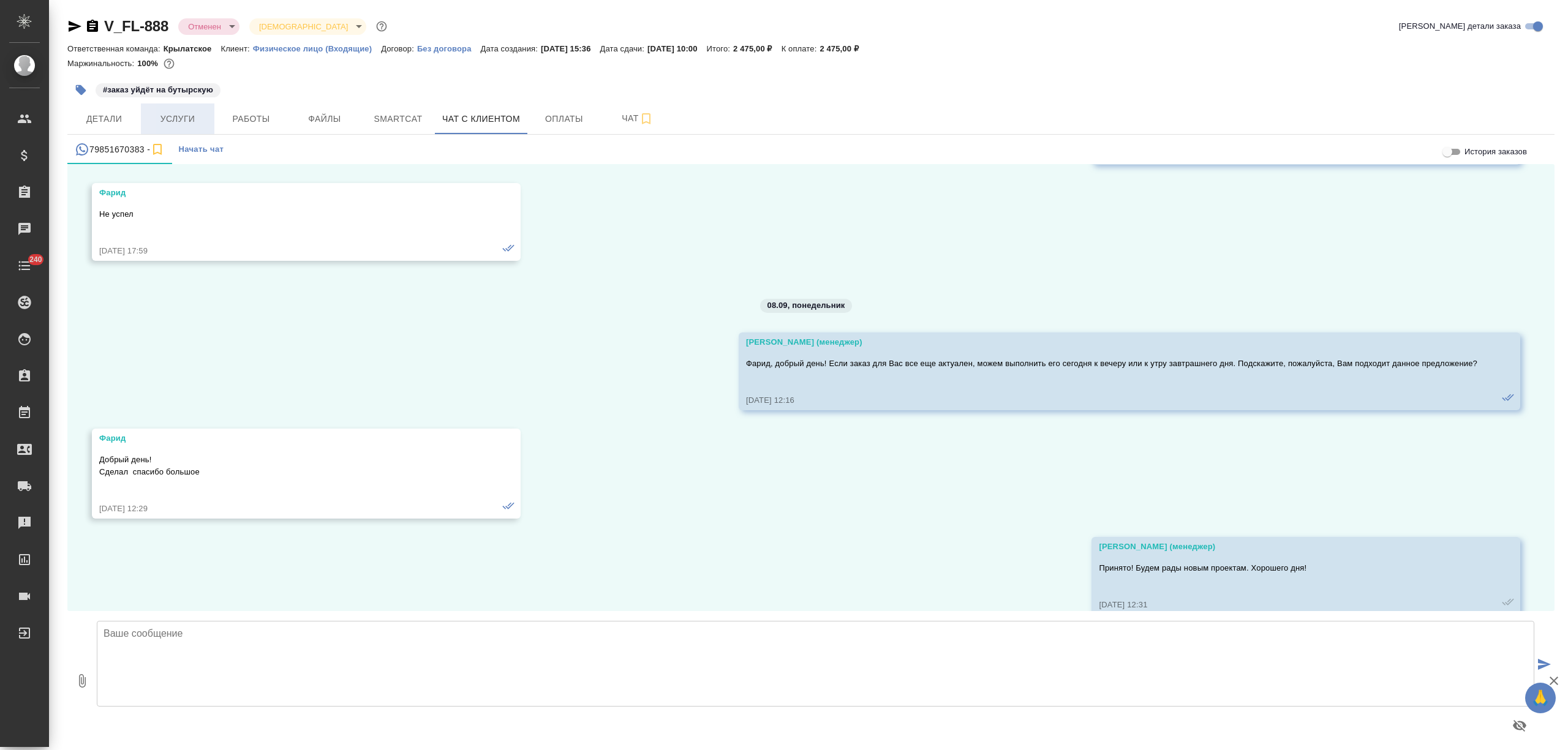
scroll to position [3283, 0]
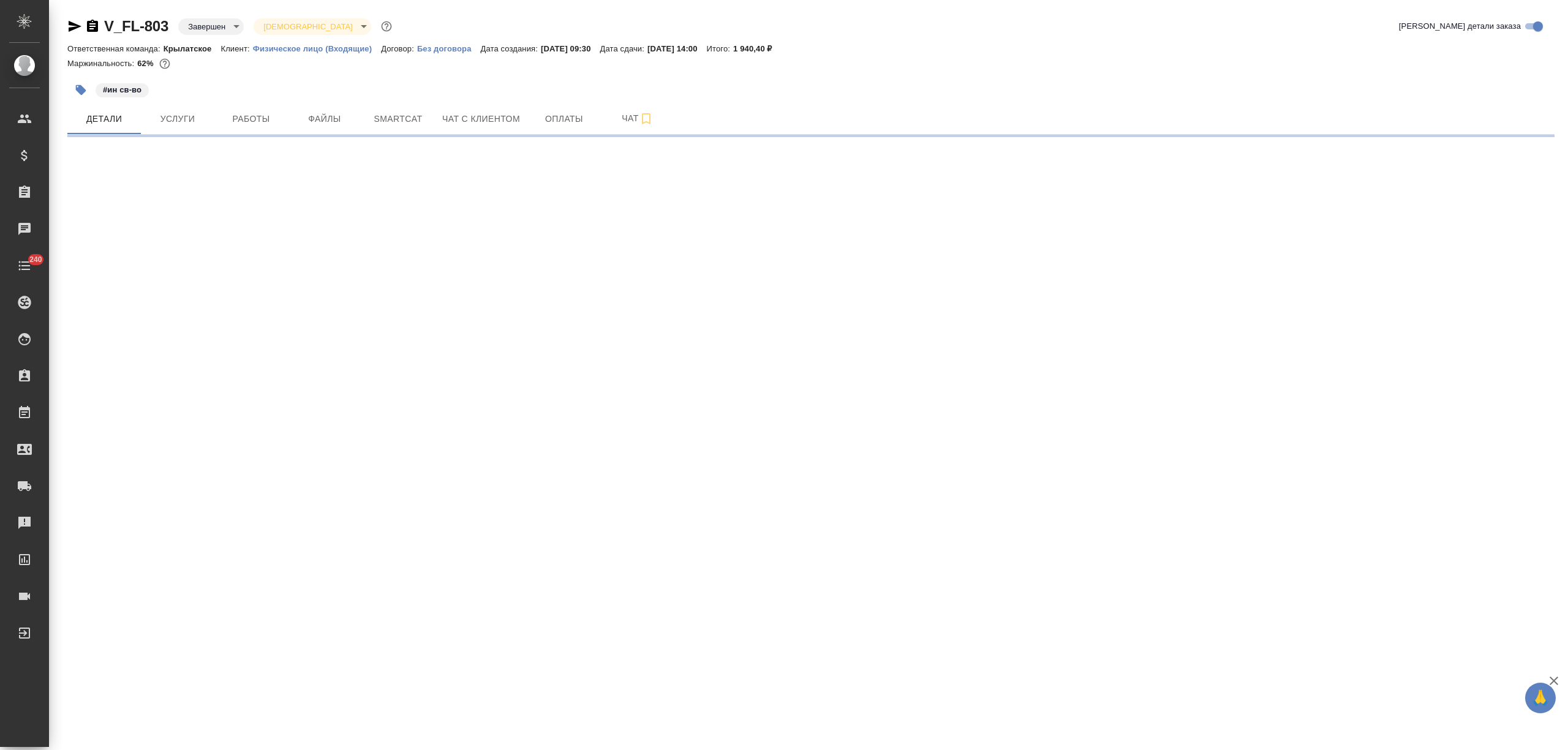
select select "RU"
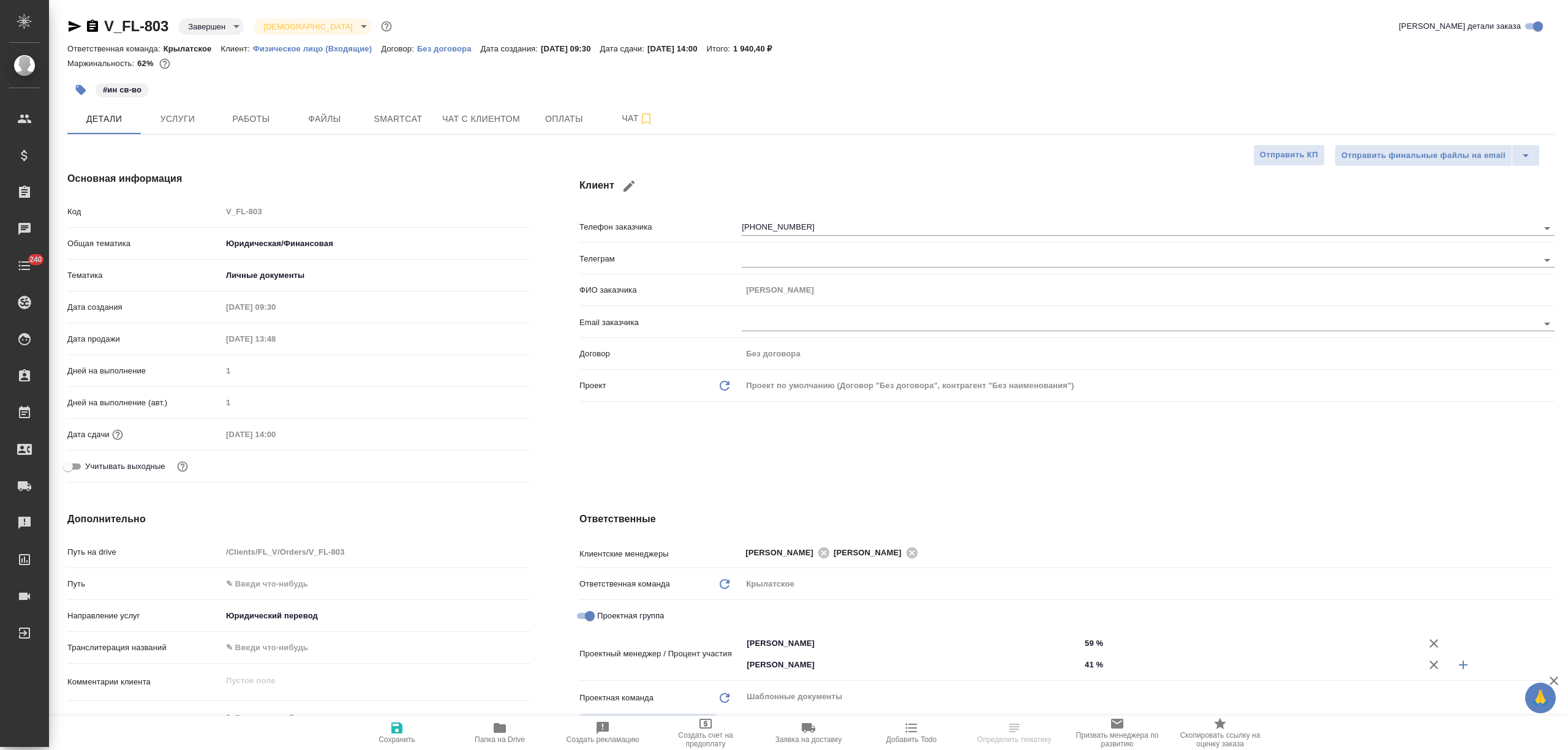
type textarea "x"
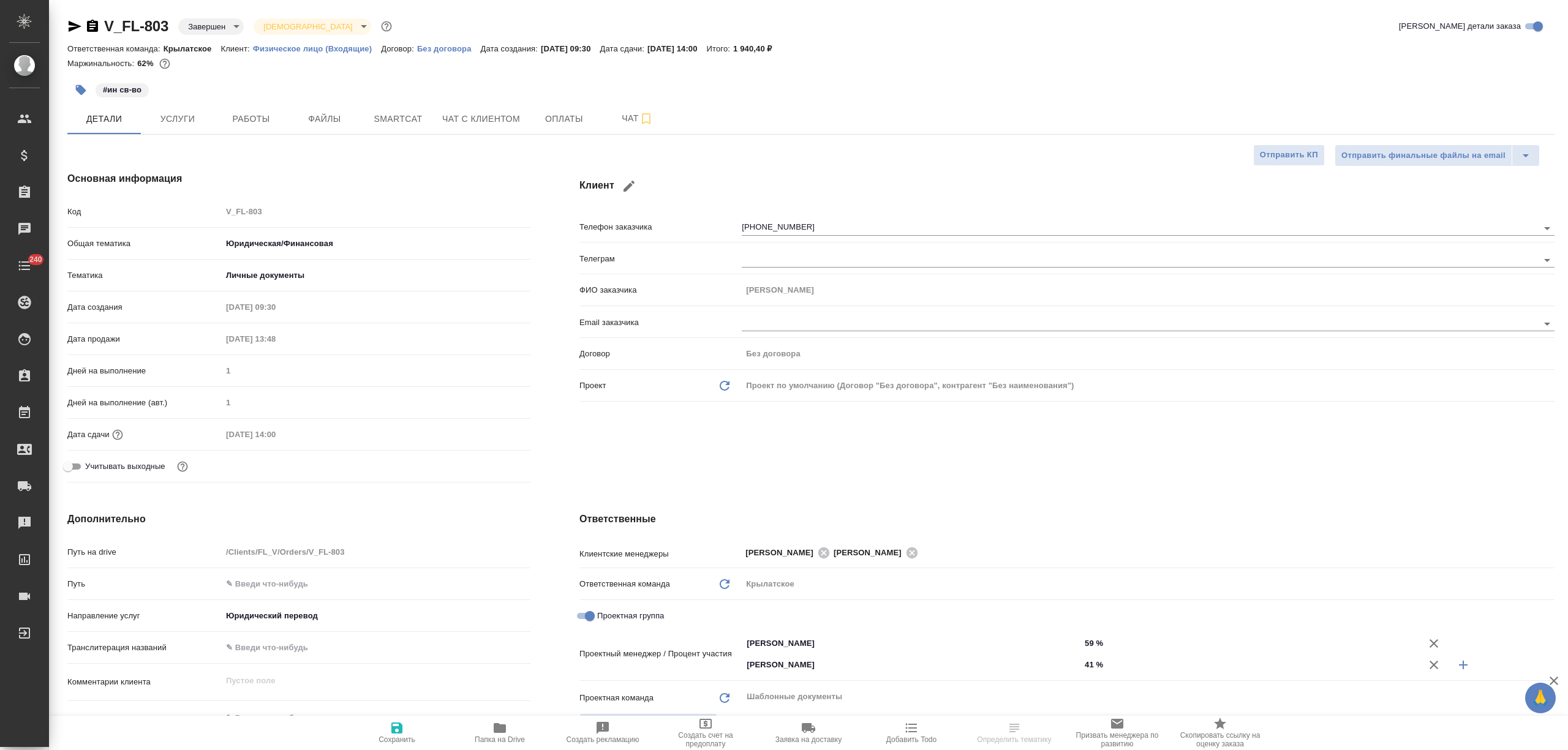
type textarea "x"
click at [818, 550] on icon at bounding box center [824, 553] width 11 height 11
type textarea "x"
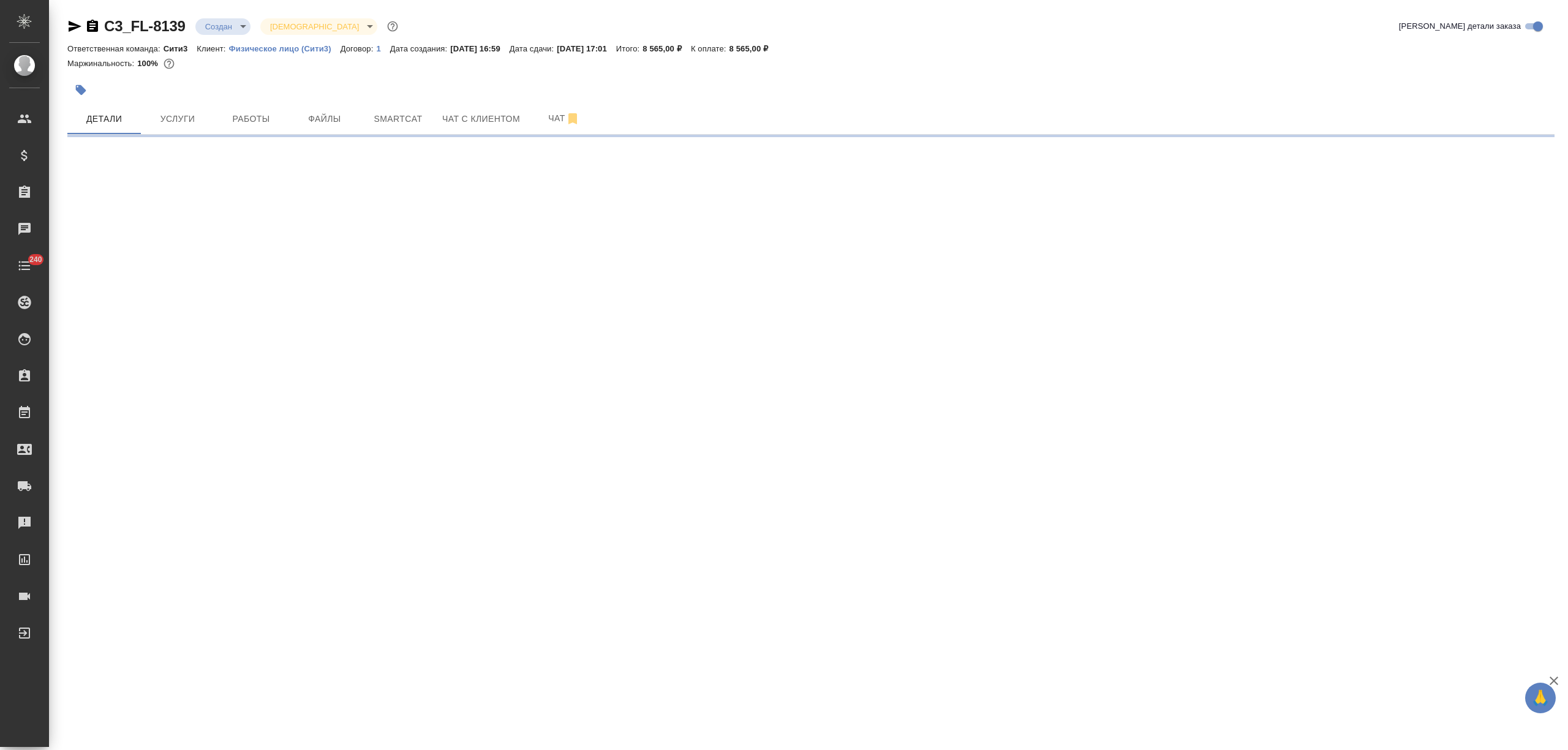
select select "RU"
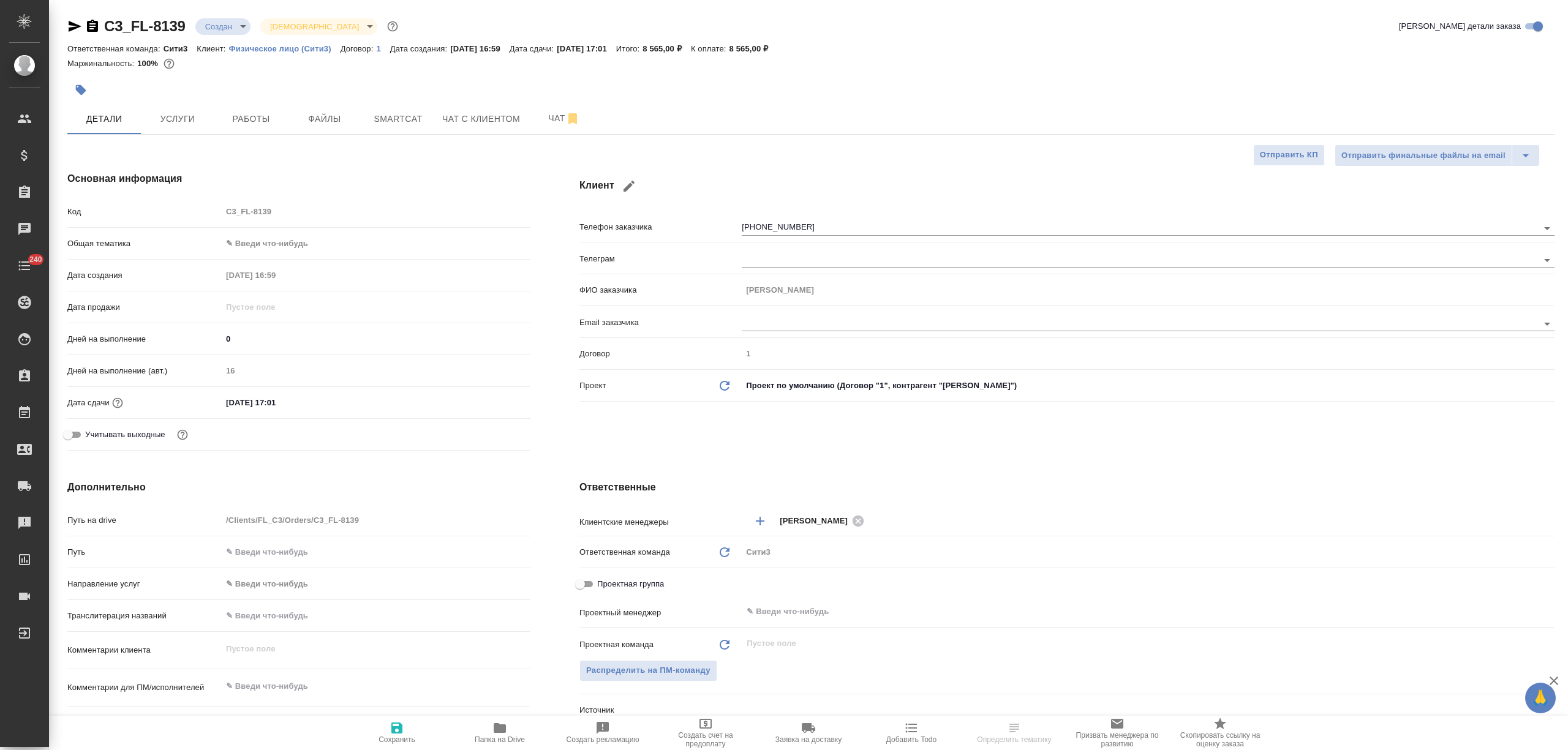
type textarea "x"
click at [262, 243] on body "🙏 .cls-1 fill:#fff; AWATERA Nikitina Tatiana Клиенты Спецификации Заказы 71 Чат…" at bounding box center [784, 375] width 1568 height 750
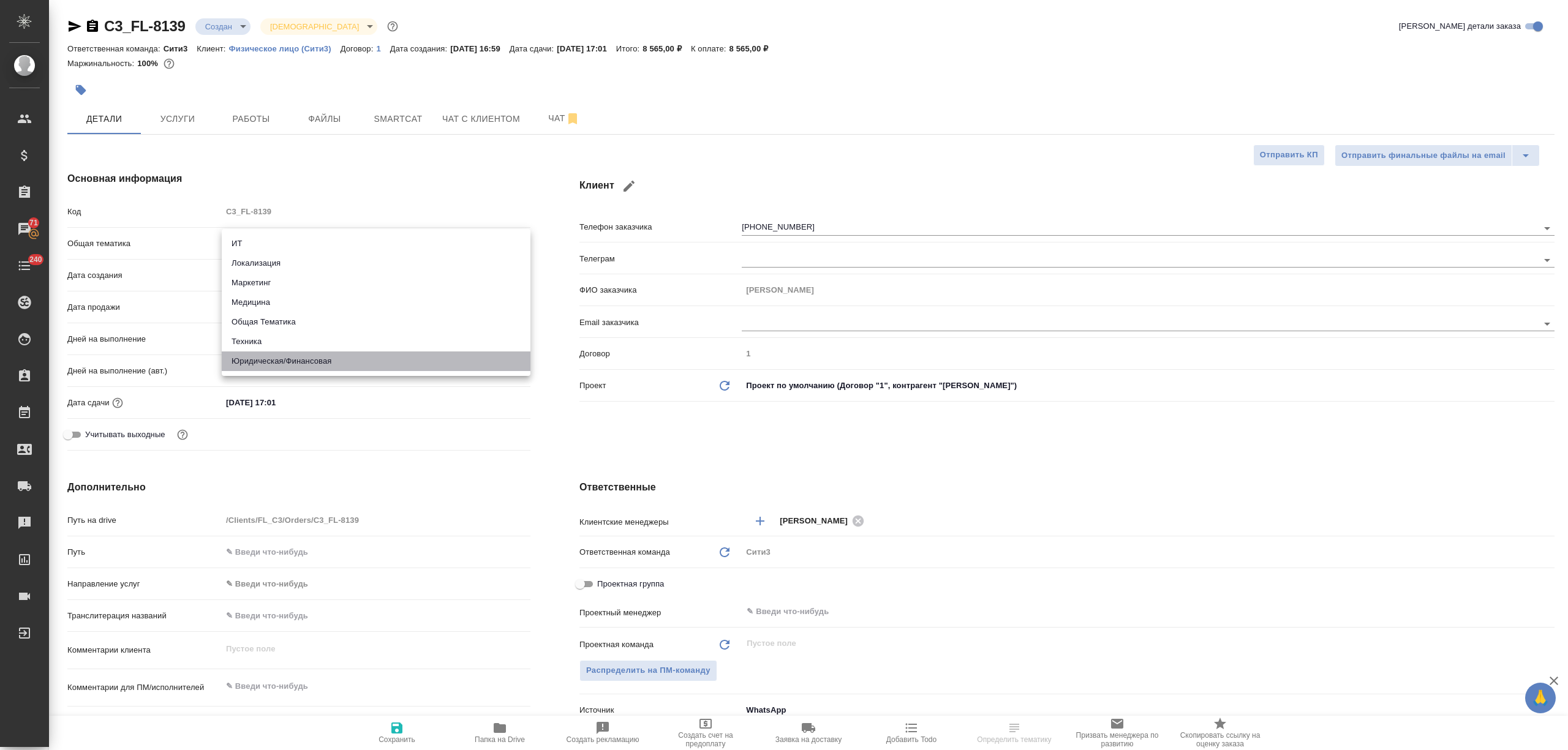
click at [275, 357] on li "Юридическая/Финансовая" at bounding box center [376, 362] width 309 height 20
type input "yr-fn"
type textarea "x"
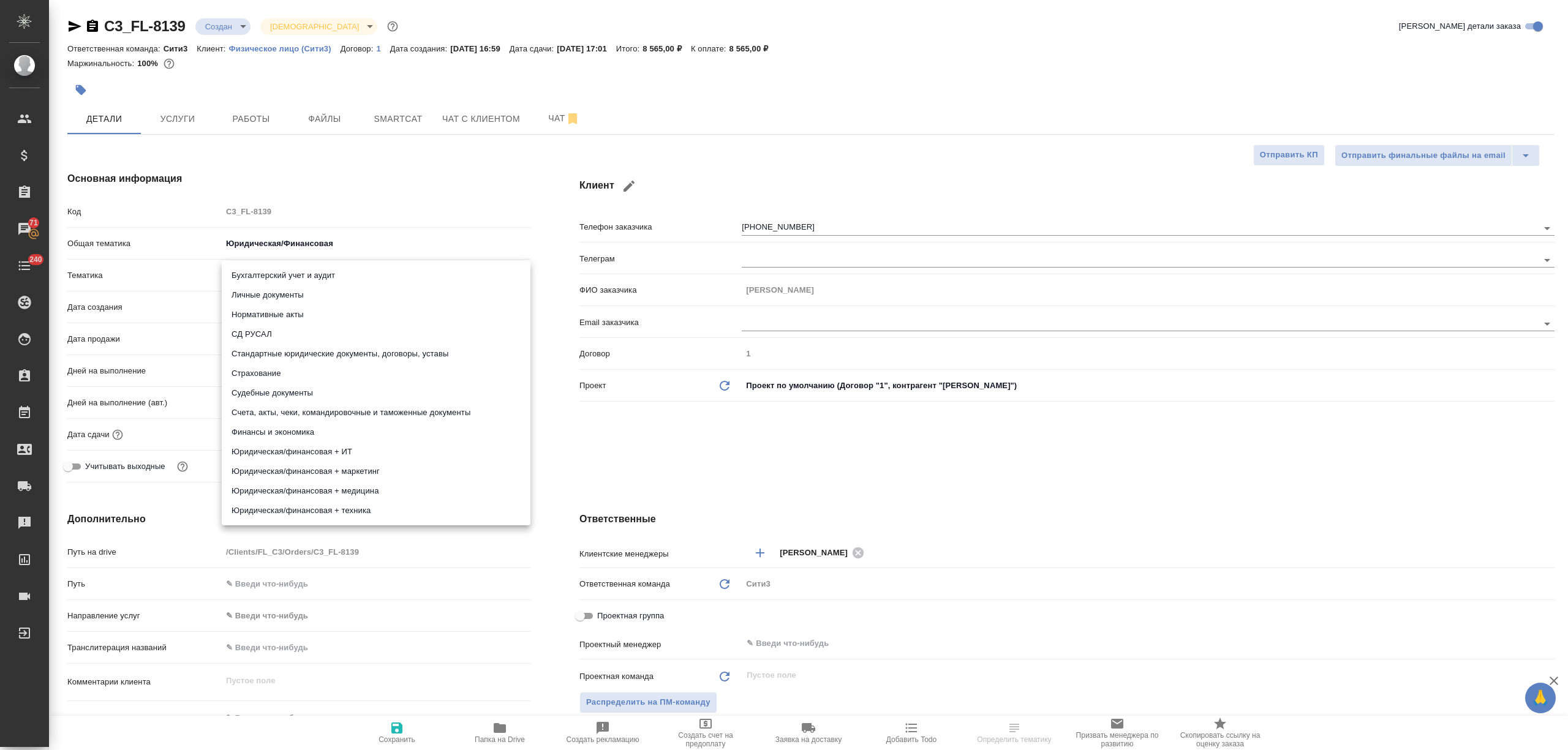
click at [295, 279] on body "🙏 .cls-1 fill:#fff; AWATERA Nikitina Tatiana Клиенты Спецификации Заказы 71 Чат…" at bounding box center [784, 375] width 1568 height 750
click at [298, 297] on li "Личные документы" at bounding box center [376, 295] width 309 height 20
type textarea "x"
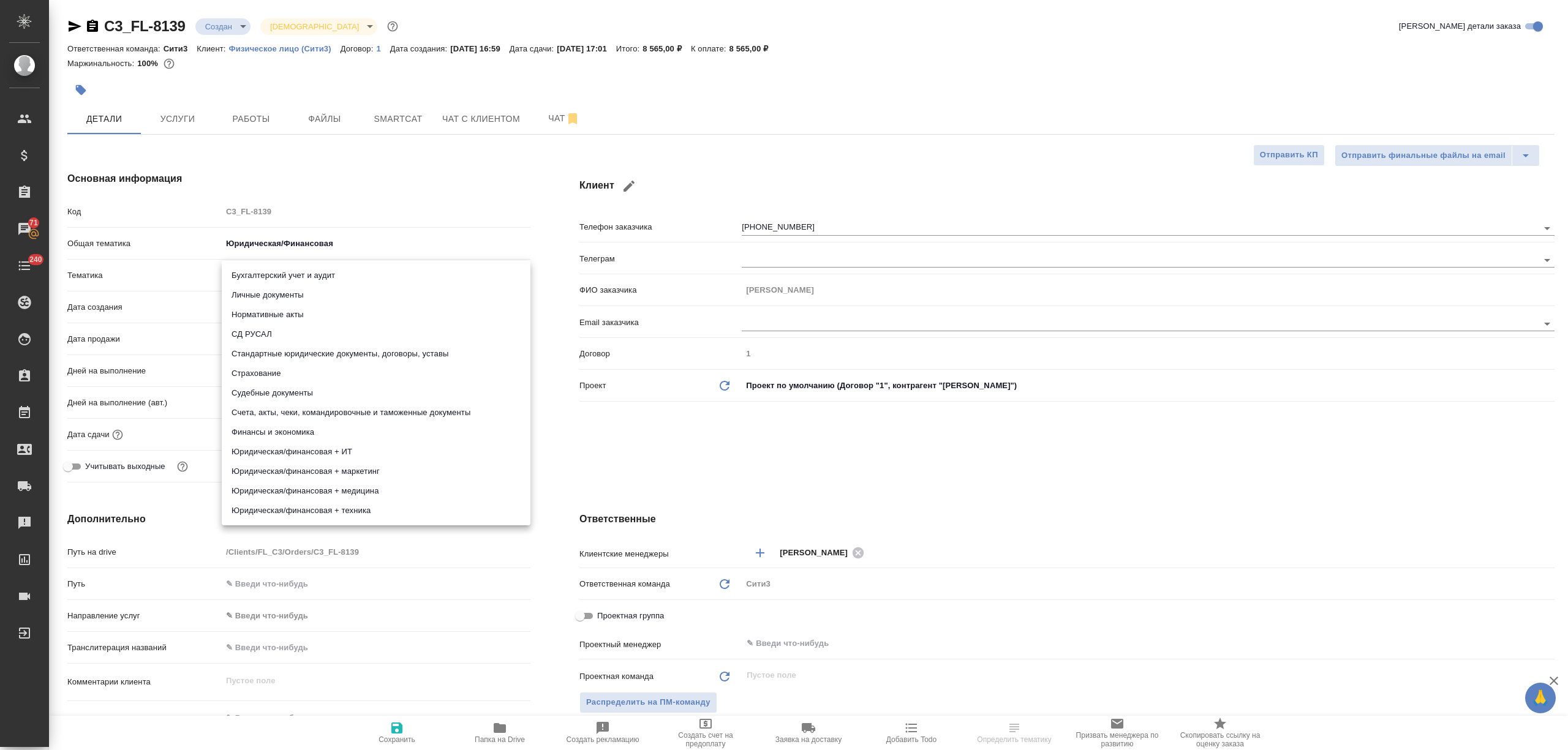
type input "5a8b8b956a9677013d343cfe"
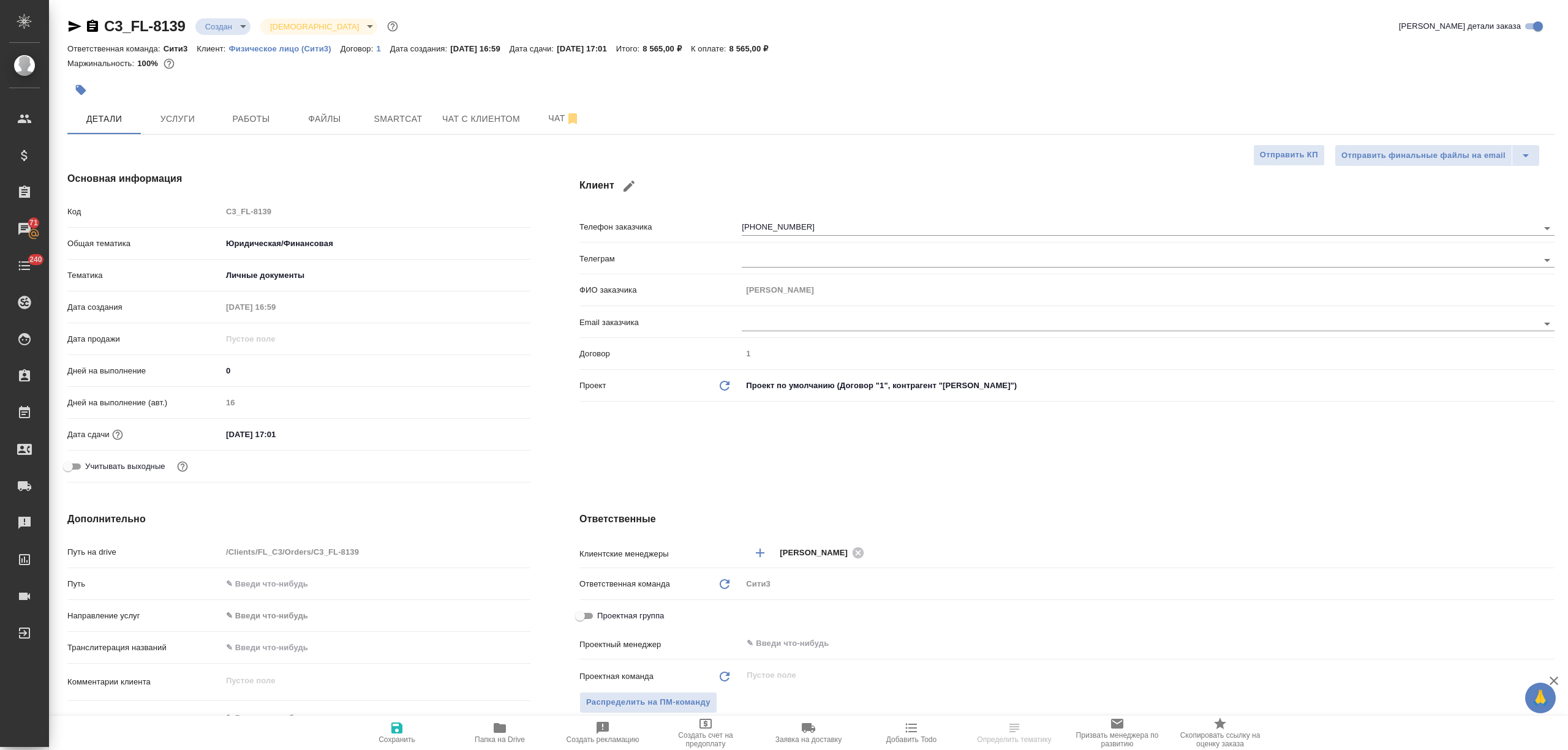
click at [301, 432] on input "26.09.2025 17:01" at bounding box center [275, 434] width 107 height 18
click at [490, 431] on icon "button" at bounding box center [495, 432] width 11 height 12
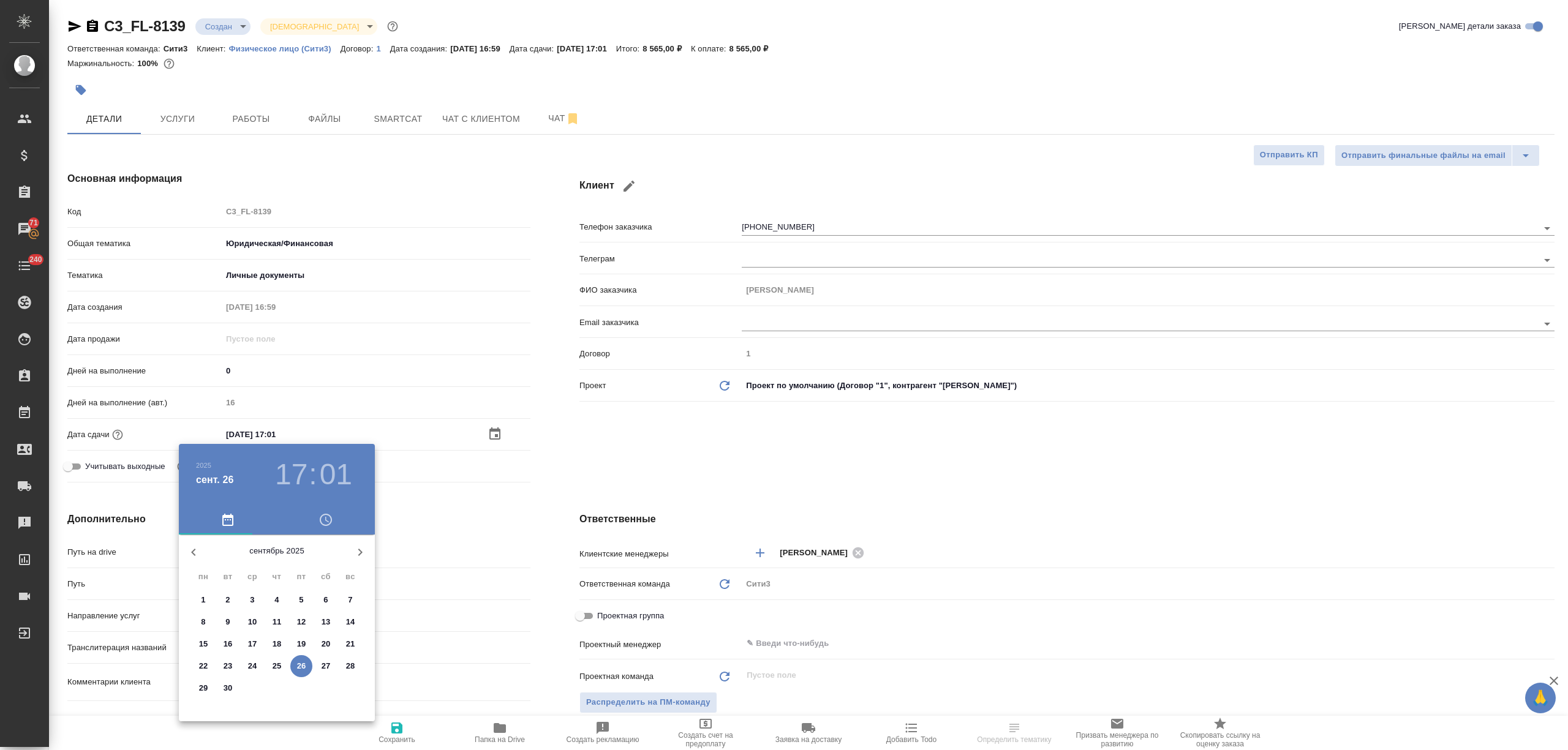
click at [199, 687] on p "29" at bounding box center [203, 688] width 9 height 12
type input "29.09.2025 17:01"
type textarea "x"
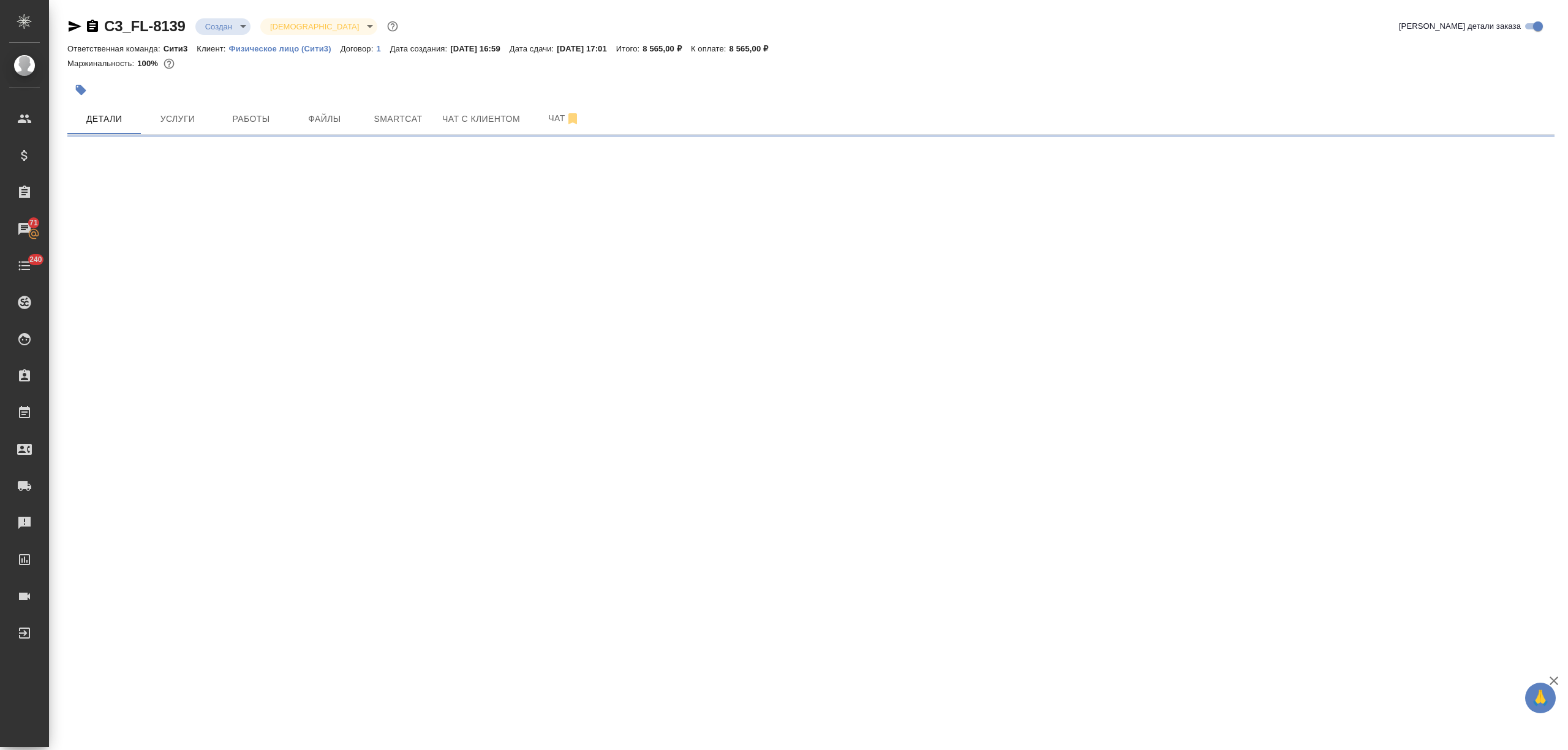
select select "RU"
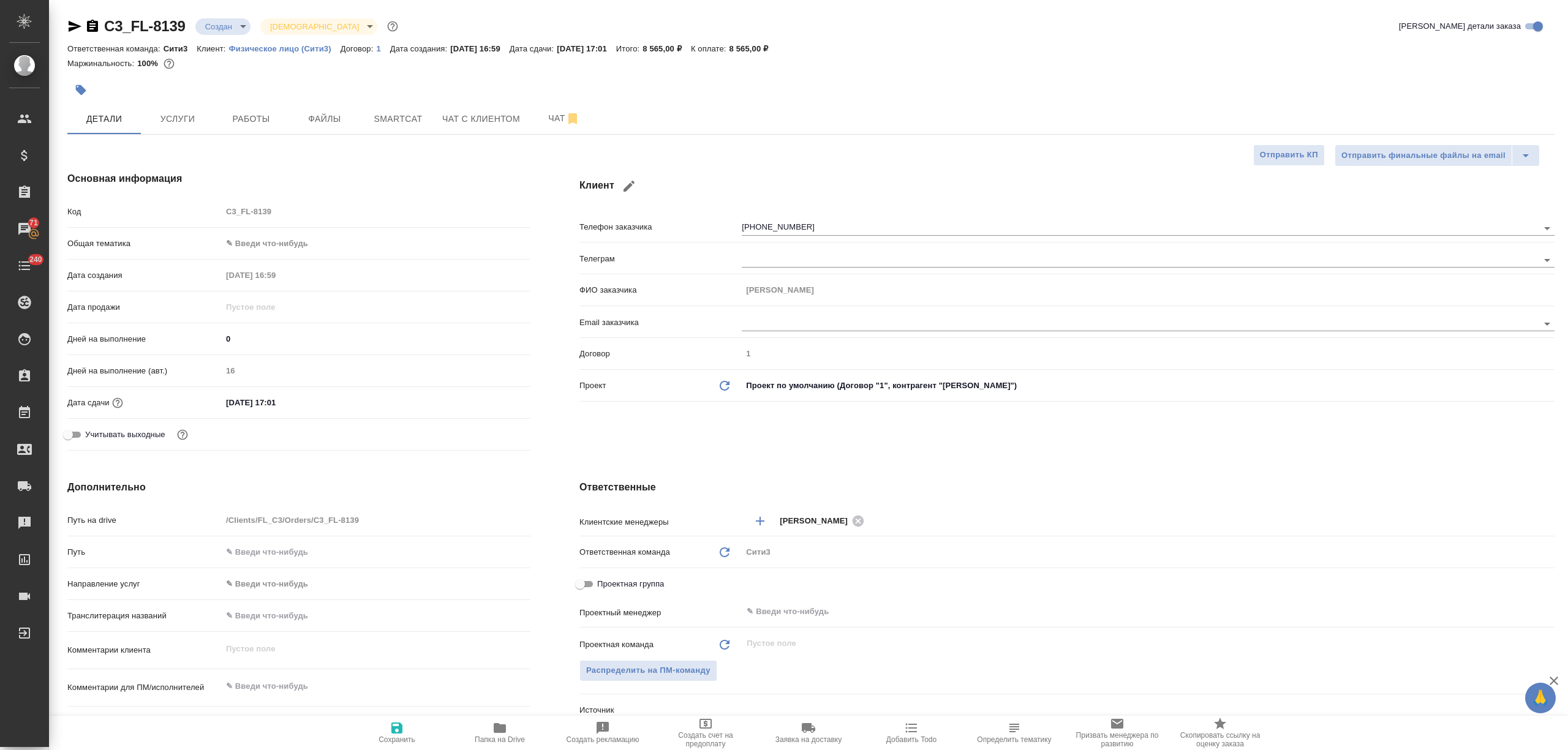
type textarea "x"
click at [253, 241] on body "🙏 .cls-1 fill:#fff; AWATERA Nikitina Tatiana Клиенты Спецификации Заказы 71 Чат…" at bounding box center [784, 375] width 1568 height 750
click at [305, 357] on li "Юридическая/Финансовая" at bounding box center [376, 362] width 309 height 20
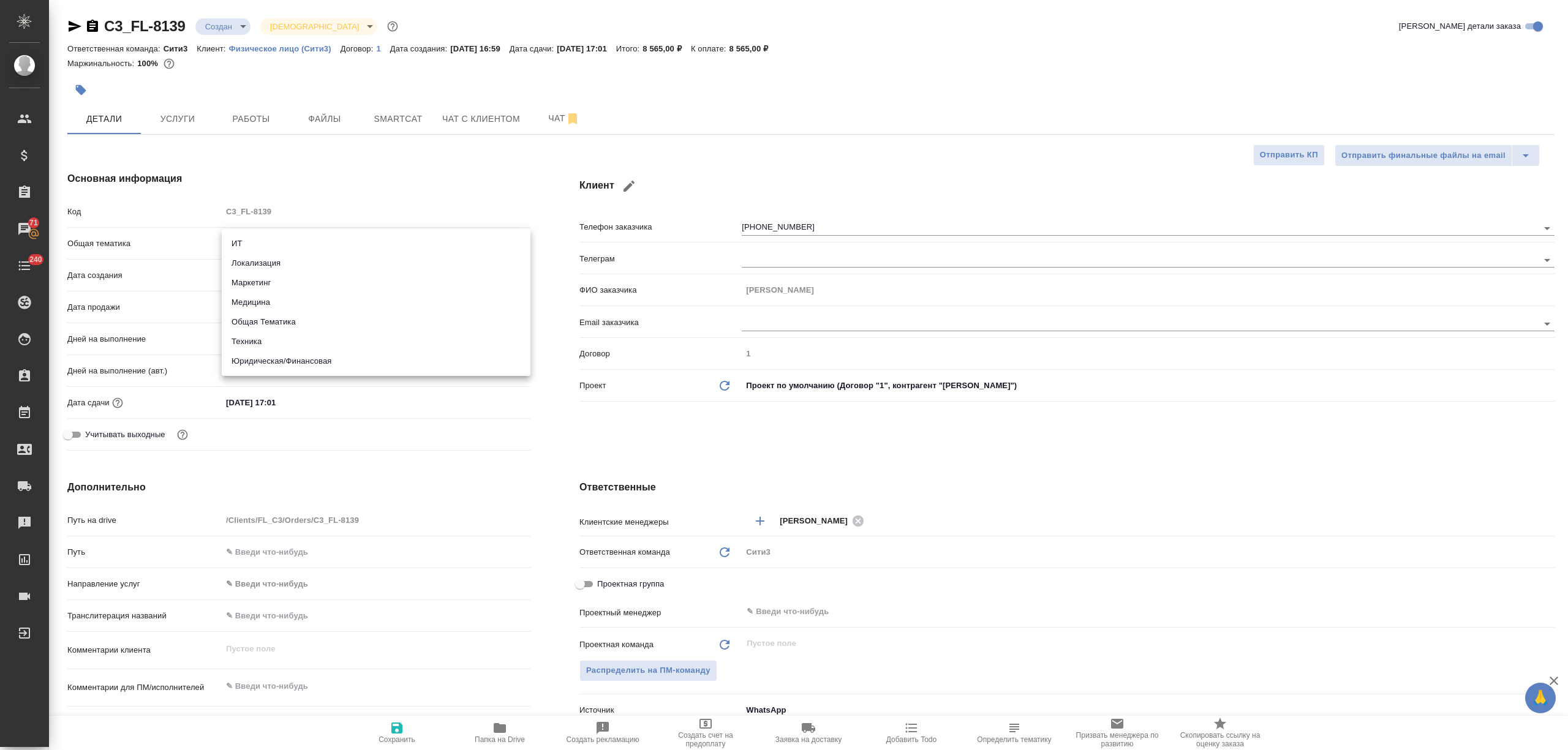
type input "yr-fn"
type textarea "x"
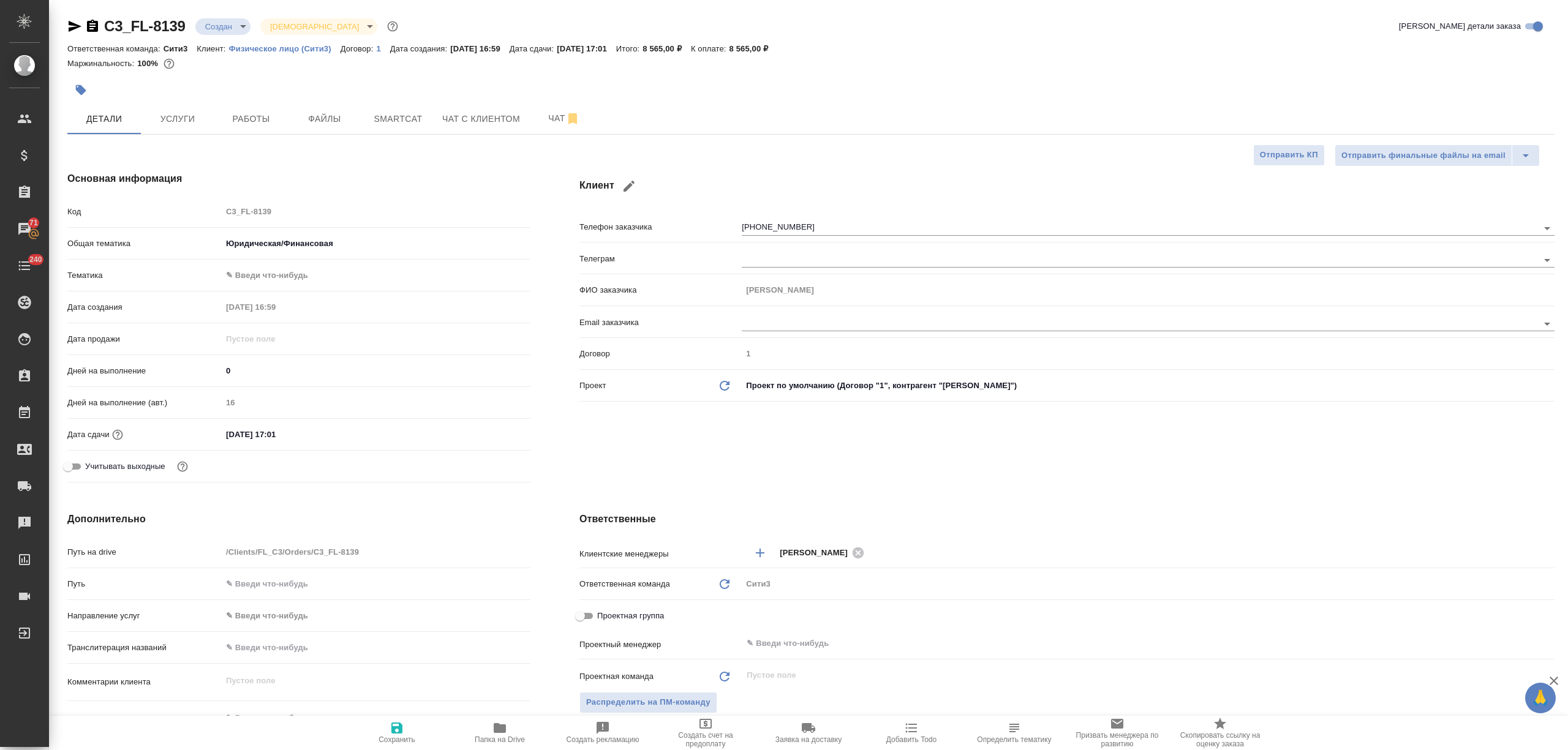
click at [285, 272] on body "🙏 .cls-1 fill:#fff; AWATERA Nikitina Tatiana Клиенты Спецификации Заказы 71 Чат…" at bounding box center [784, 375] width 1568 height 750
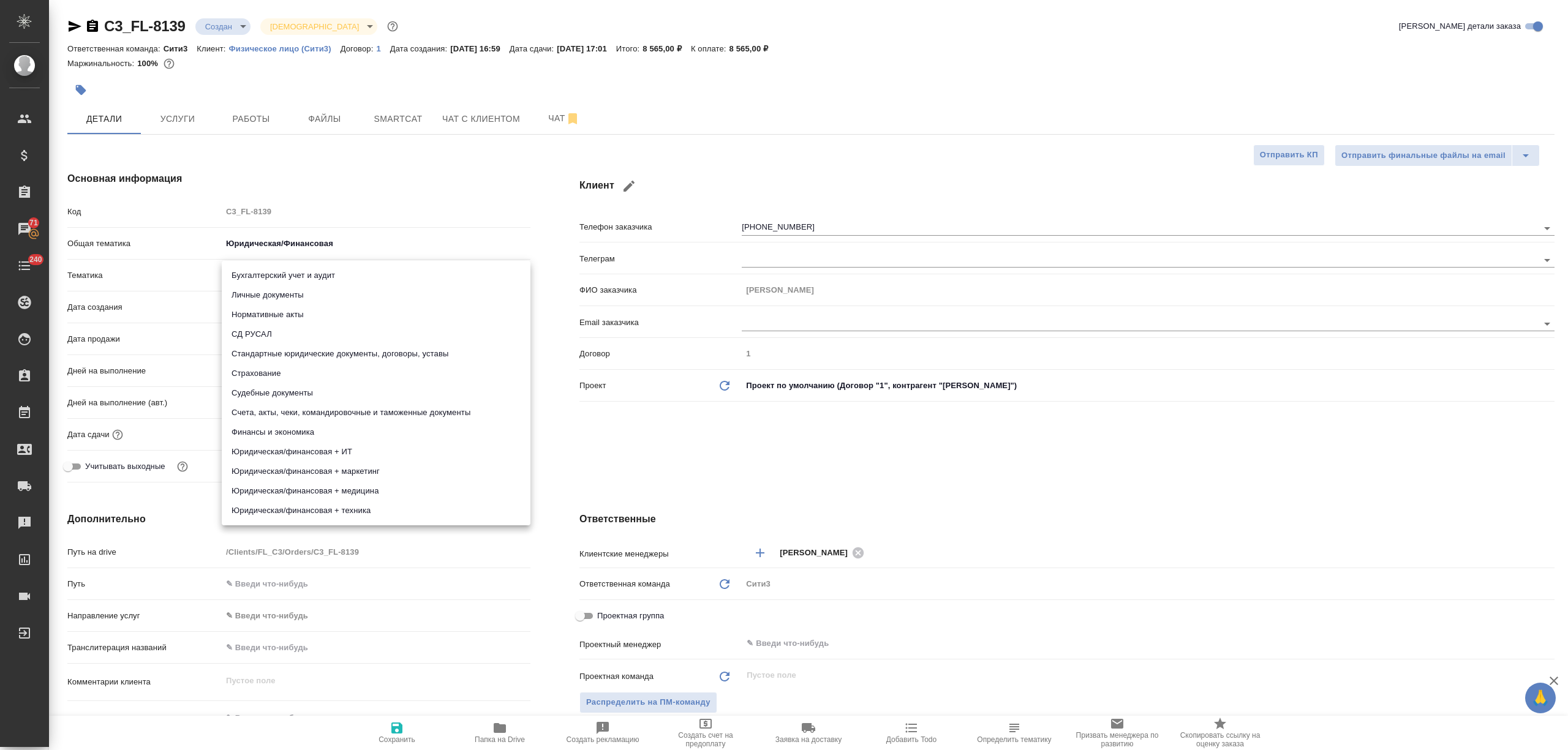
click at [282, 298] on li "Личные документы" at bounding box center [376, 295] width 309 height 20
type textarea "x"
type input "5a8b8b956a9677013d343cfe"
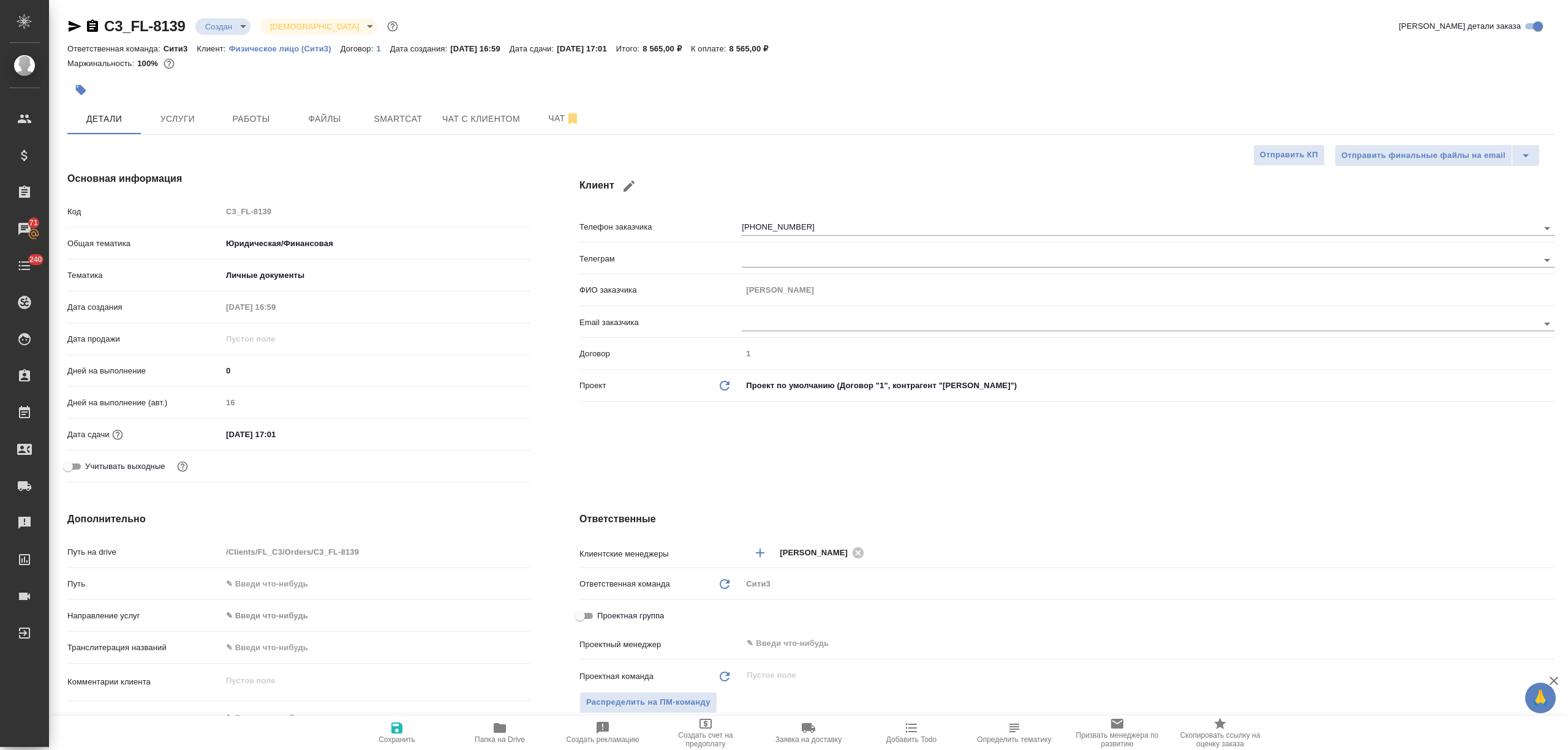
click at [297, 434] on input "26.09.2025 17:01" at bounding box center [275, 434] width 107 height 18
click at [490, 435] on icon "button" at bounding box center [495, 433] width 15 height 15
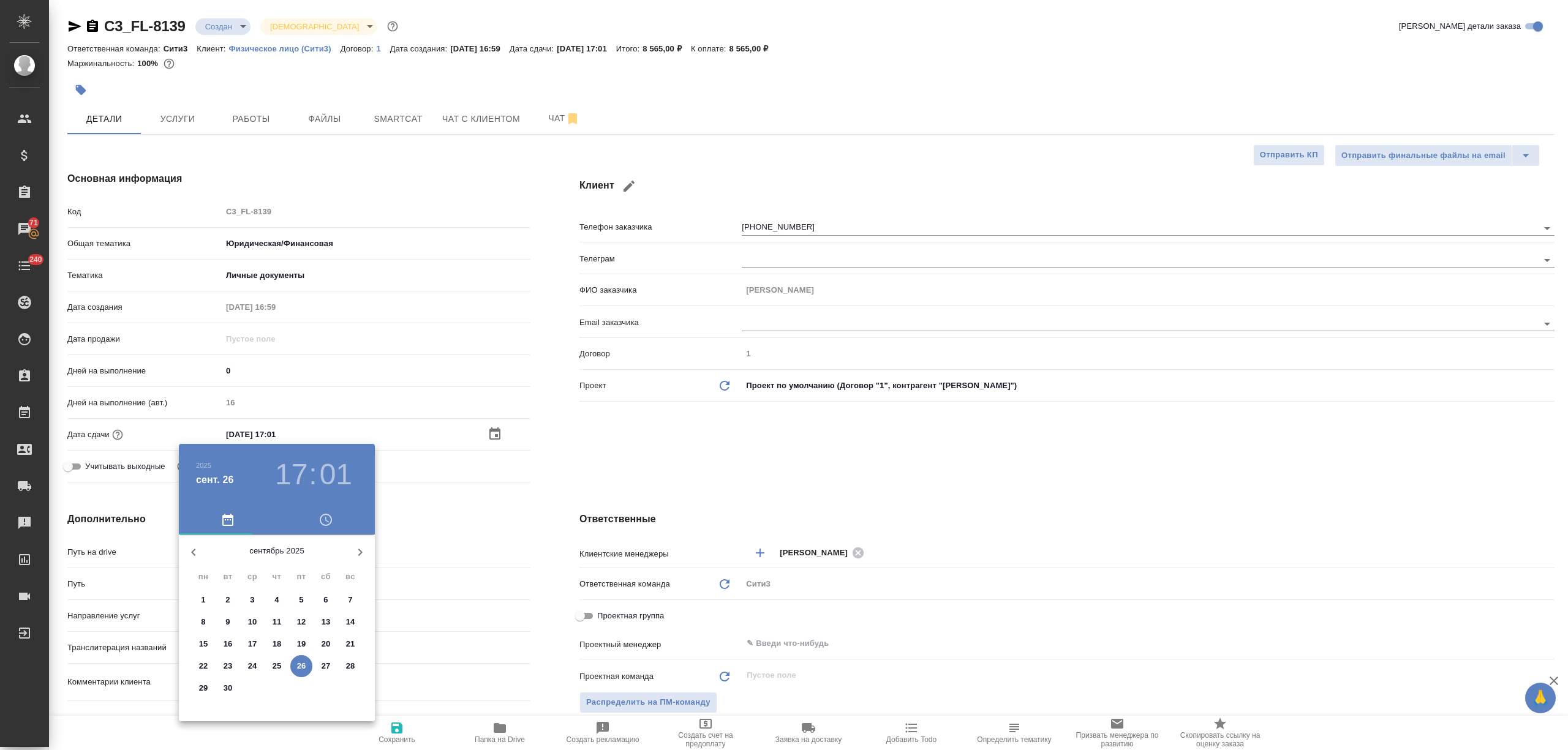
click at [302, 664] on p "26" at bounding box center [301, 666] width 9 height 12
type textarea "x"
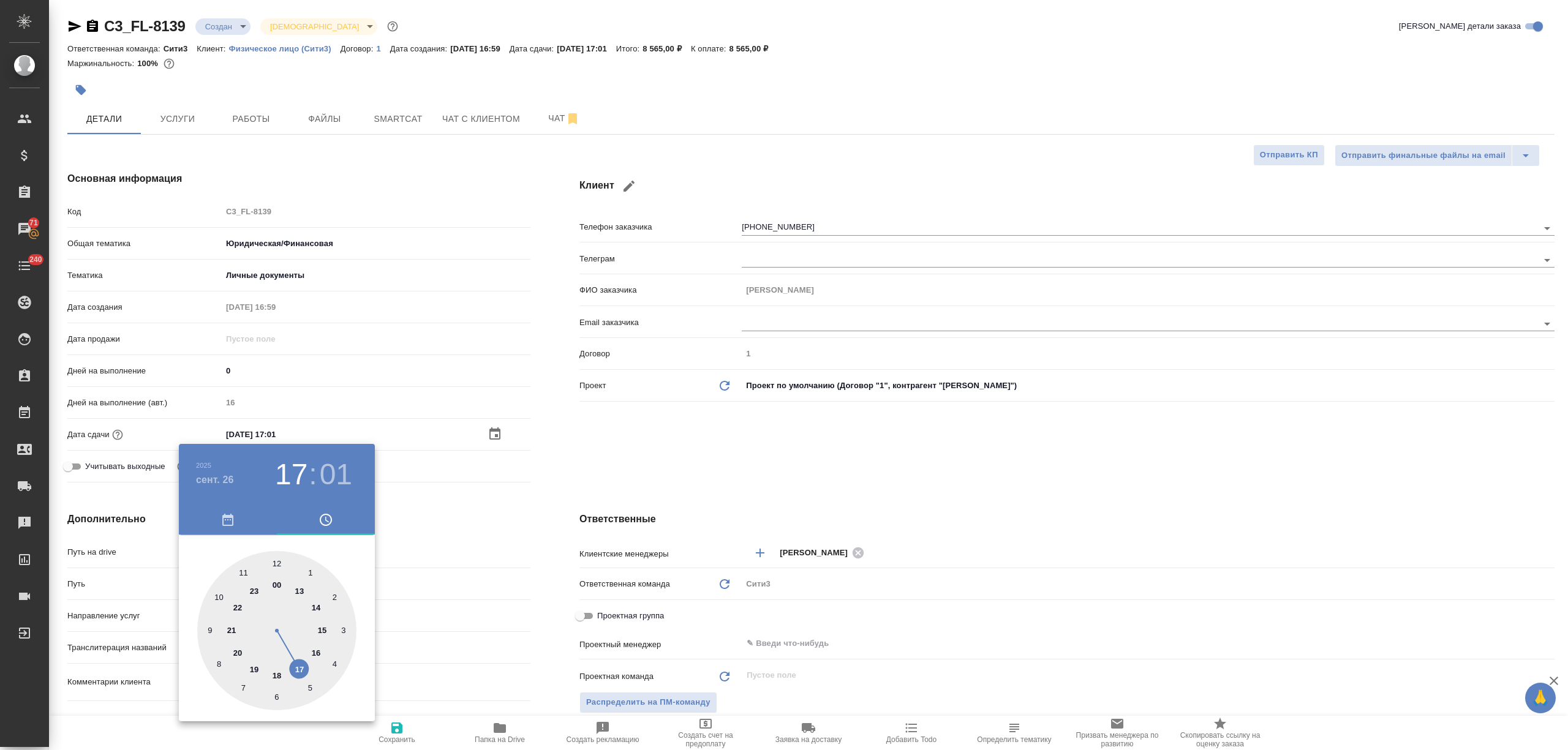
click at [313, 650] on div at bounding box center [277, 630] width 159 height 159
type input "26.09.2025 16:01"
type textarea "x"
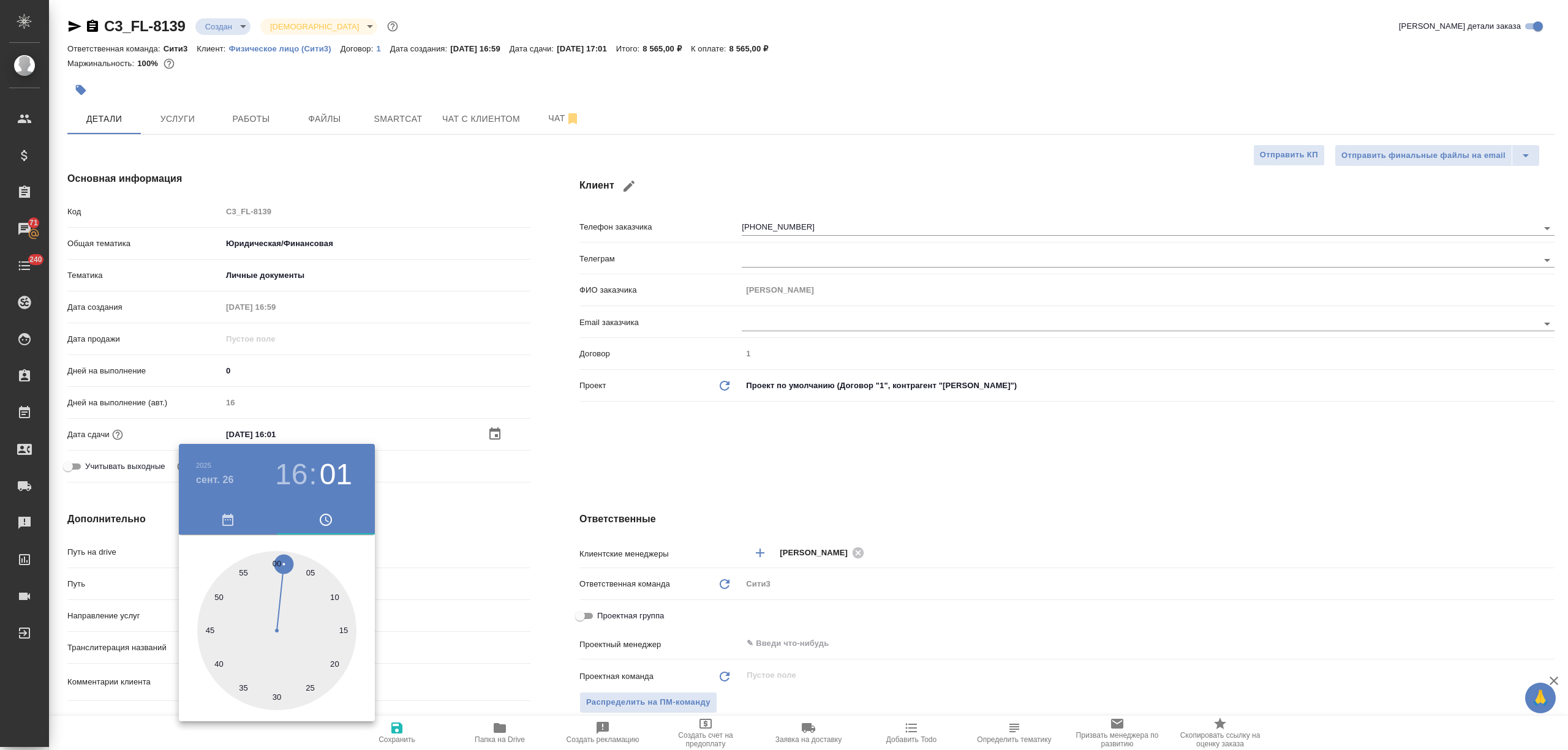
click at [277, 696] on div at bounding box center [277, 630] width 159 height 159
type input "26.09.2025 16:30"
type textarea "x"
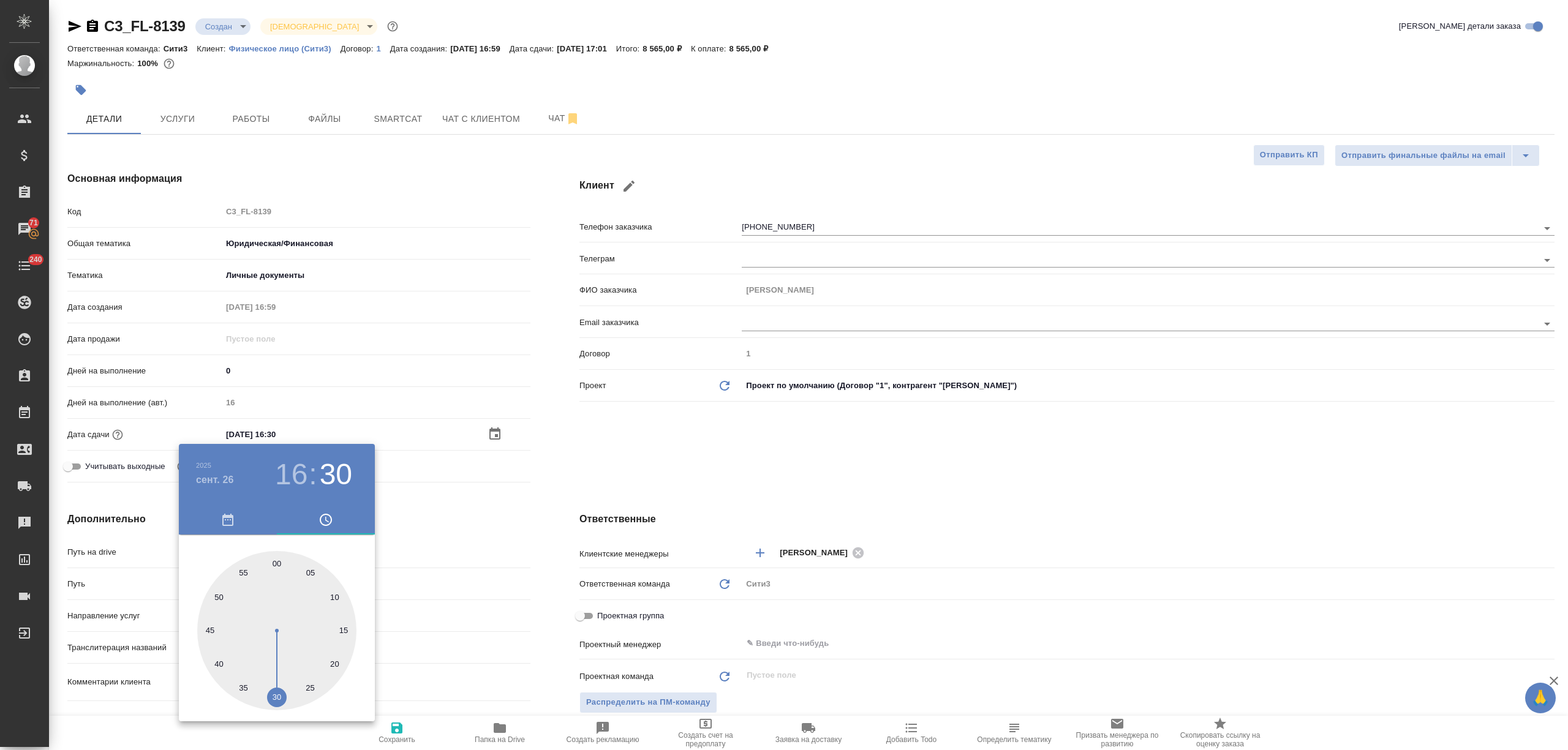
click at [297, 436] on div at bounding box center [784, 375] width 1568 height 750
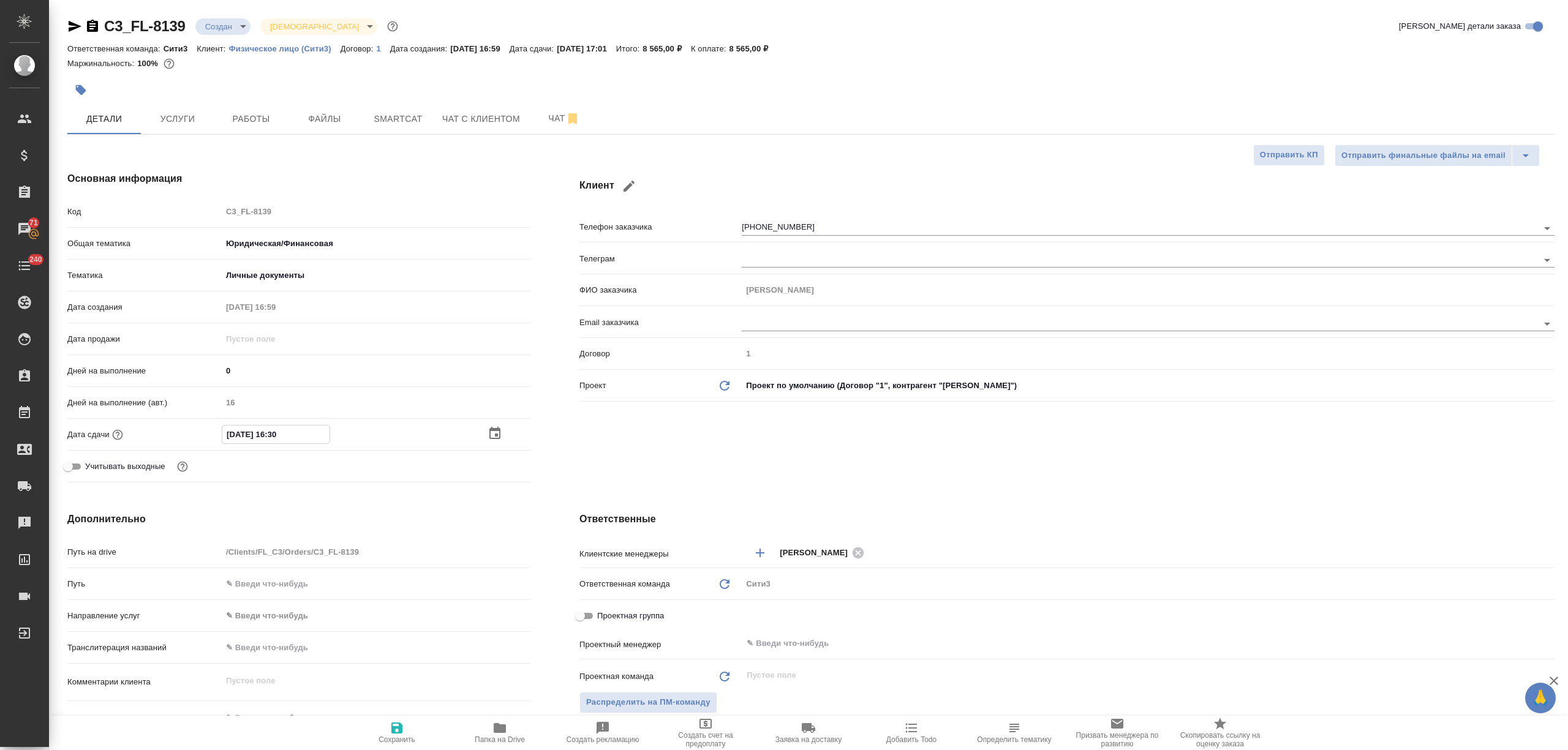
drag, startPoint x: 295, startPoint y: 435, endPoint x: 271, endPoint y: 434, distance: 24.0
click at [271, 434] on input "26.09.2025 16:30" at bounding box center [275, 434] width 107 height 18
type input "26.09.2025 1_:__"
type textarea "x"
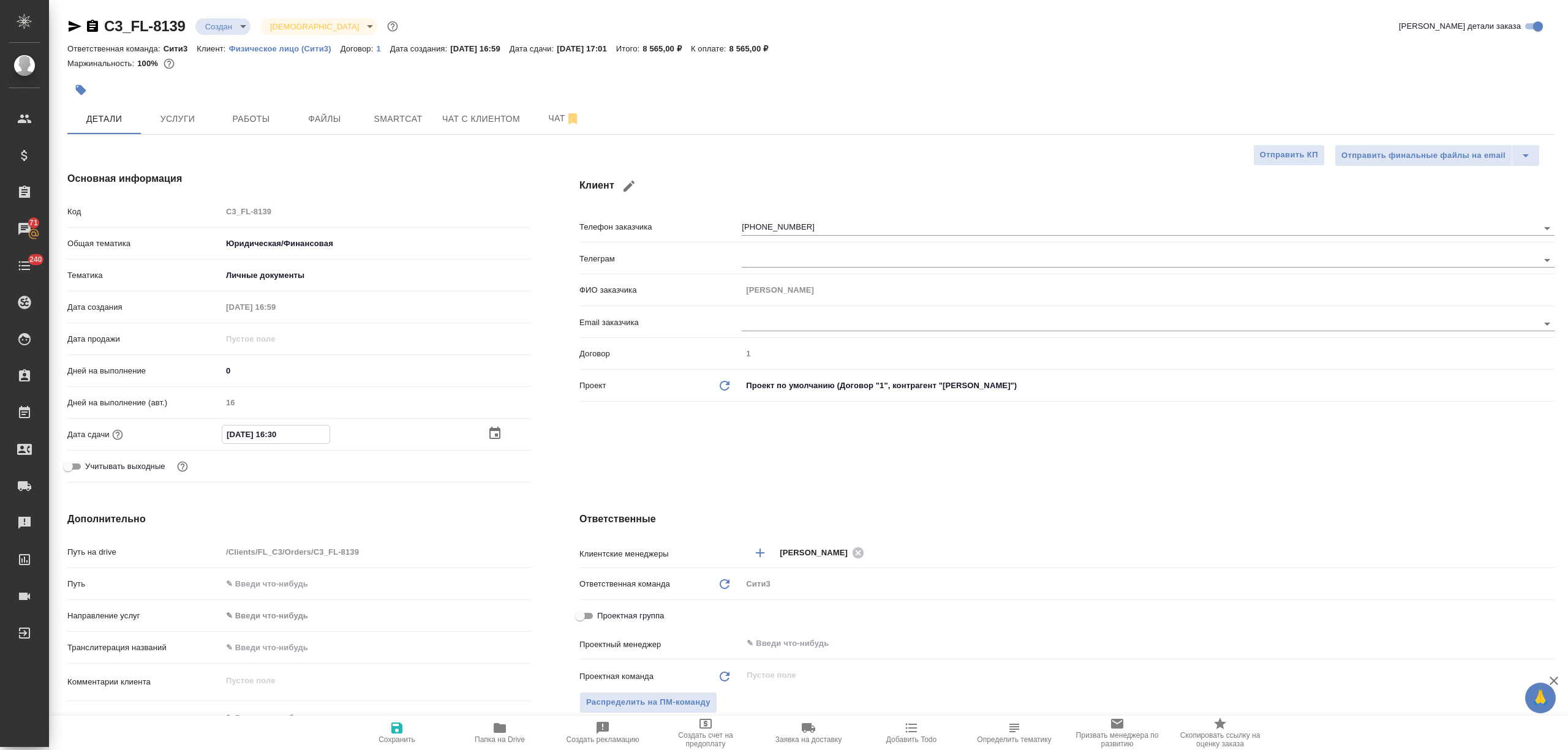
type textarea "x"
type input "26.09.2025 17:__"
type textarea "x"
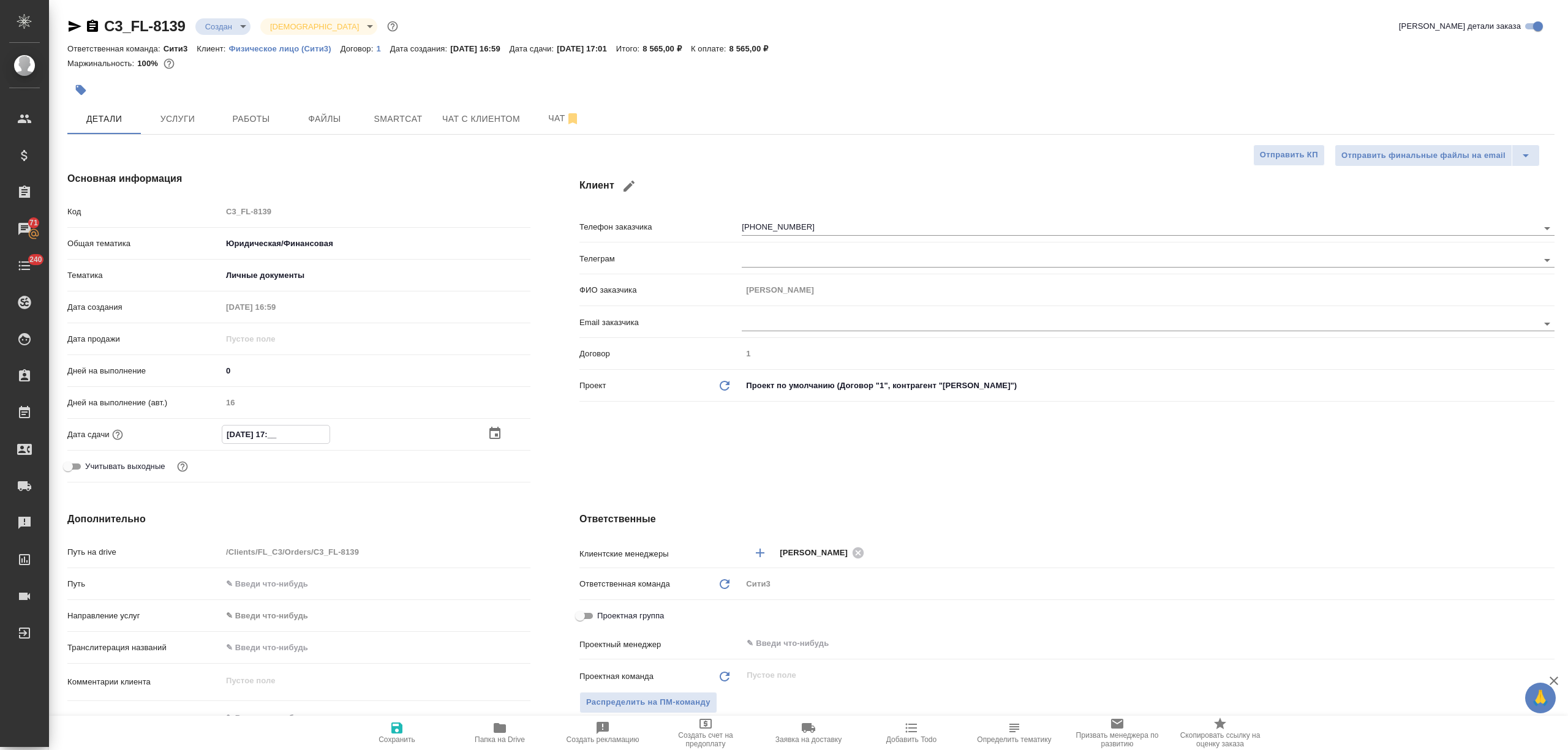
type input "26.09.2025 17:0_"
type textarea "x"
type input "26.09.2025 17:00"
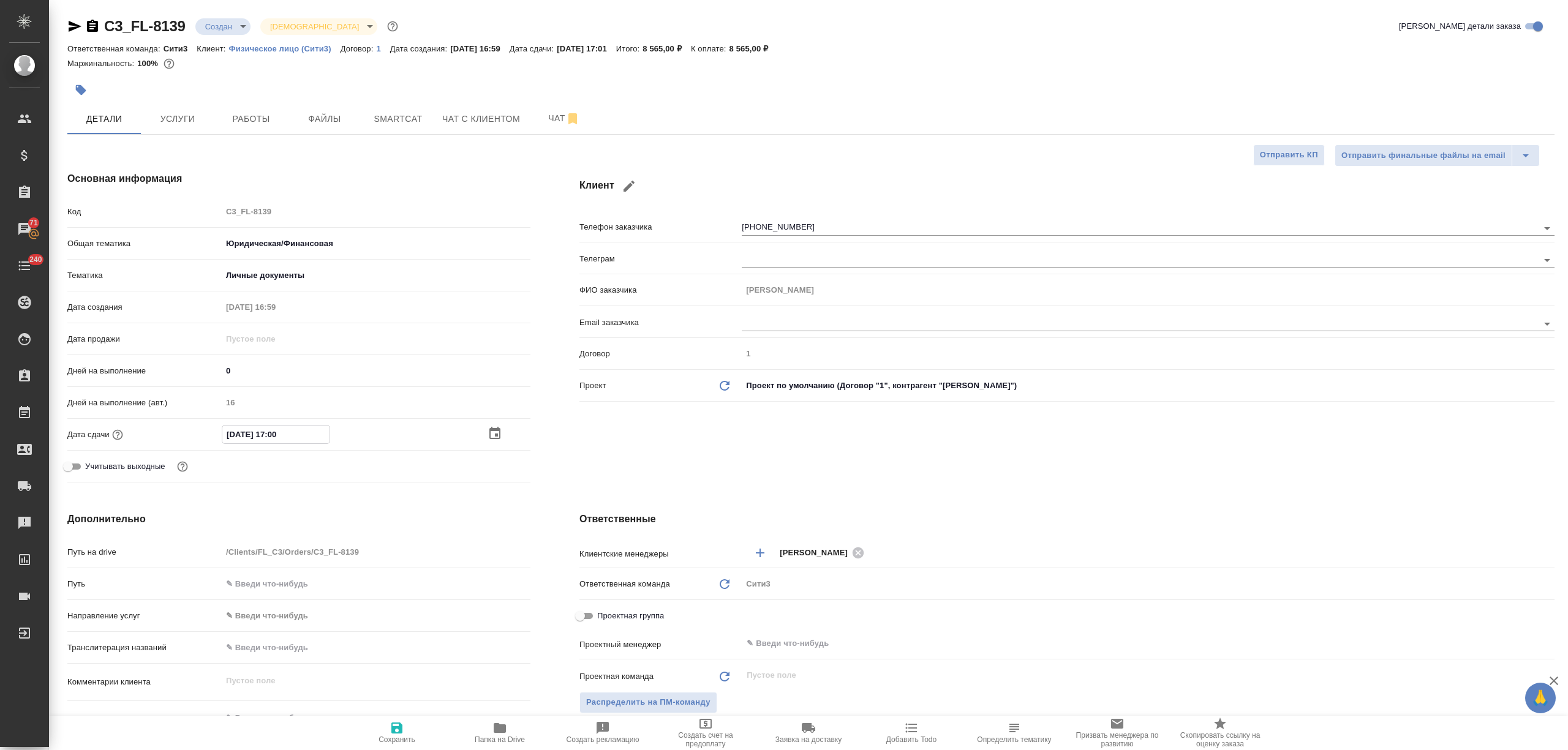
type textarea "x"
type input "26.09.2025 17:00"
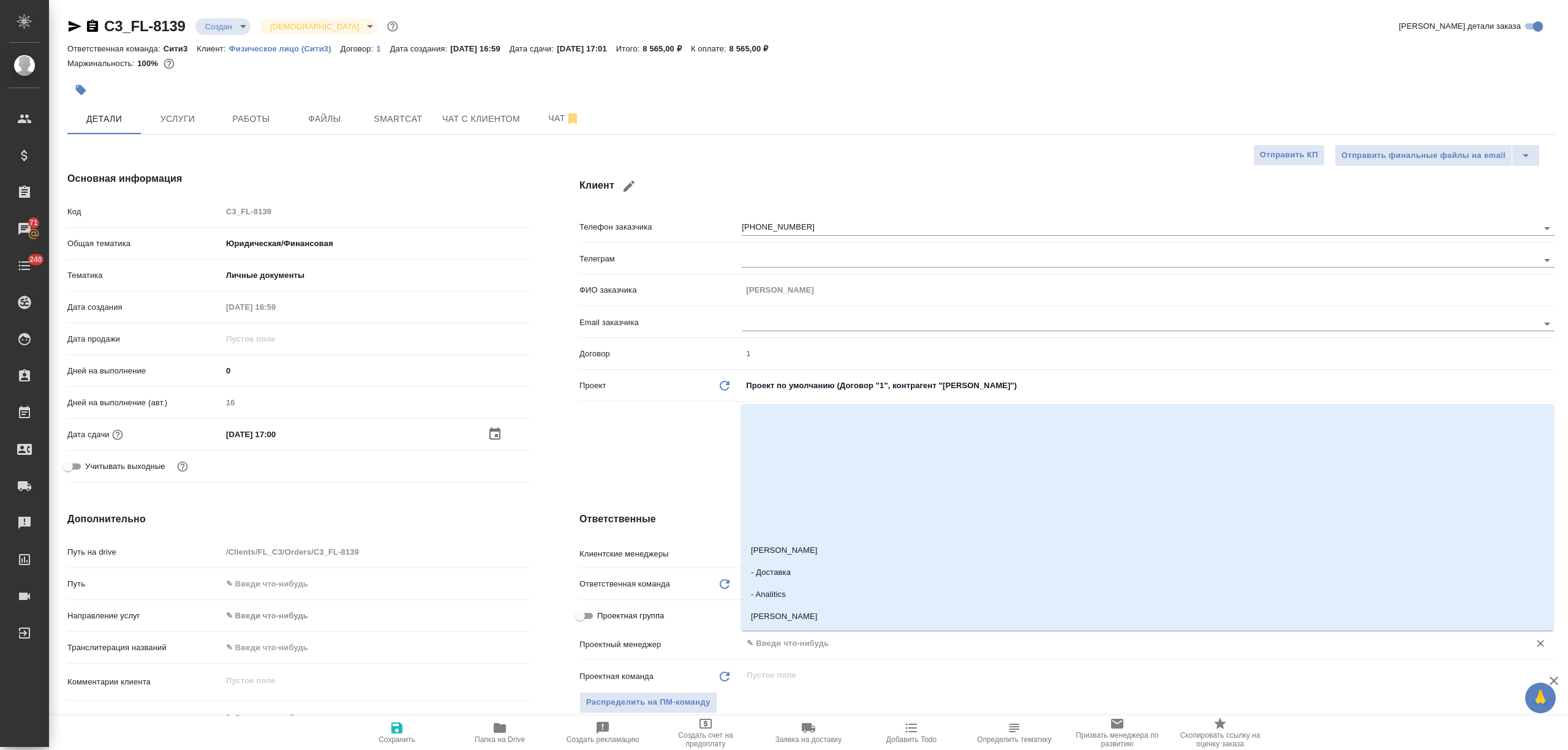
click at [795, 640] on input "text" at bounding box center [1127, 643] width 764 height 15
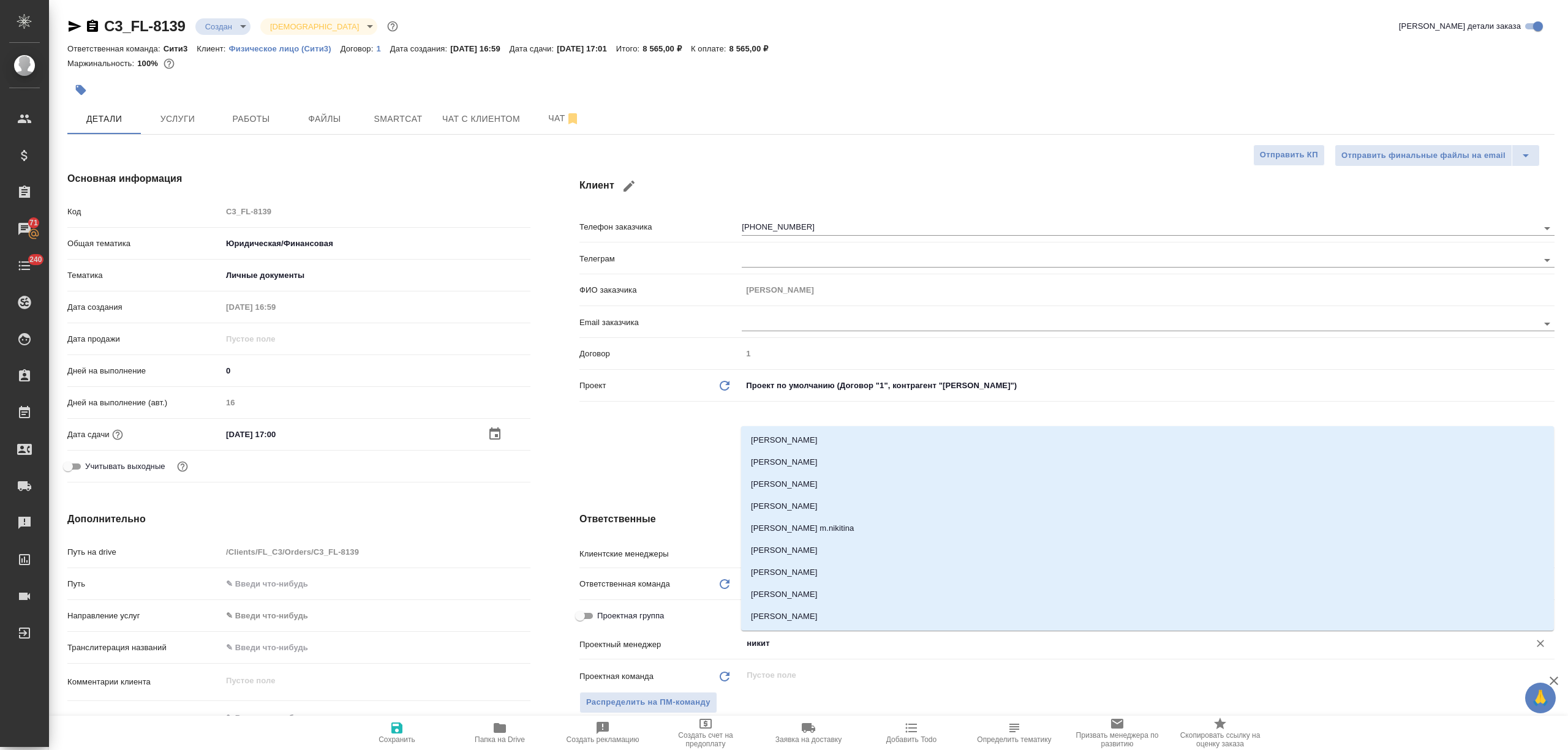
type input "никити"
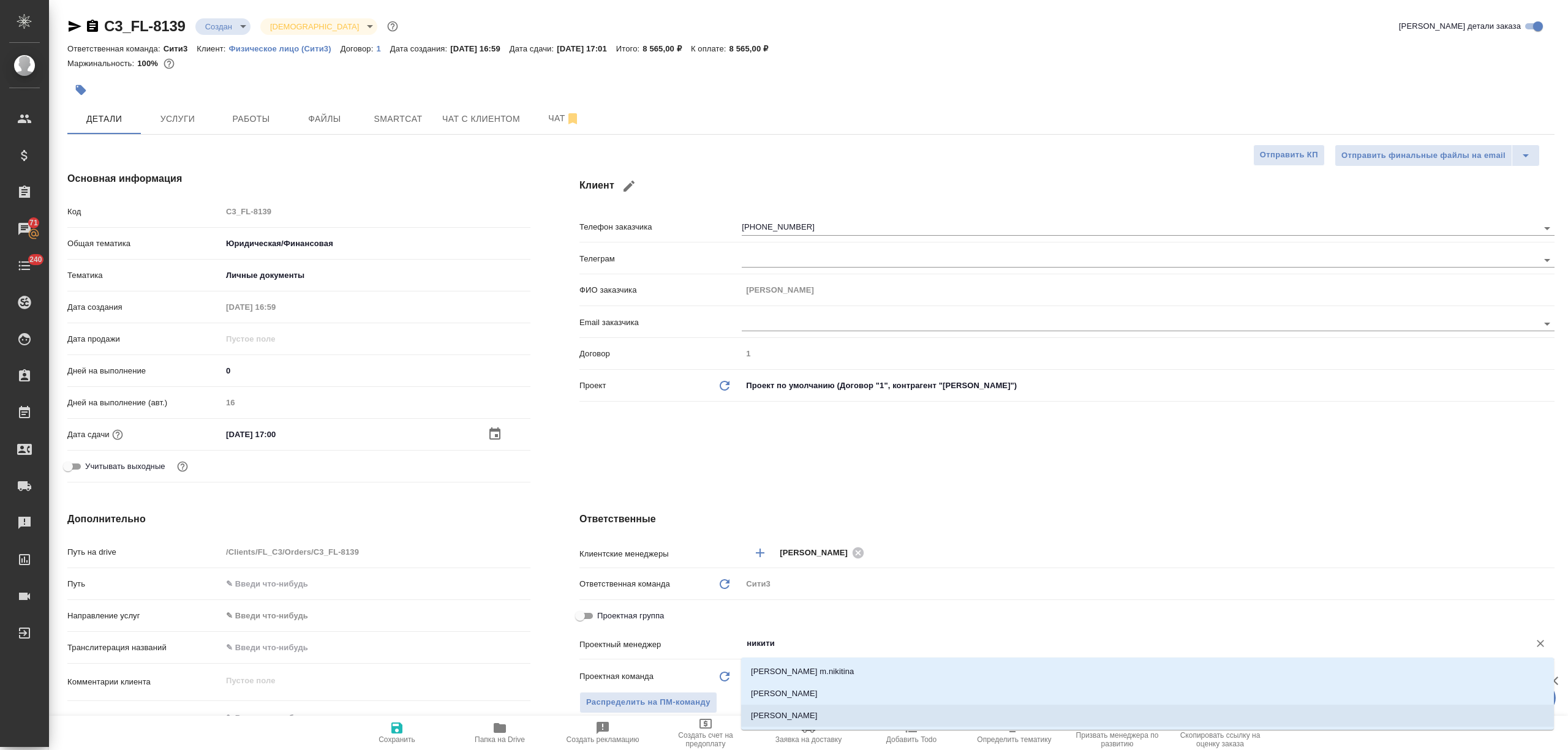
click at [813, 711] on li "Никитина Татьяна" at bounding box center [1147, 715] width 813 height 22
type textarea "x"
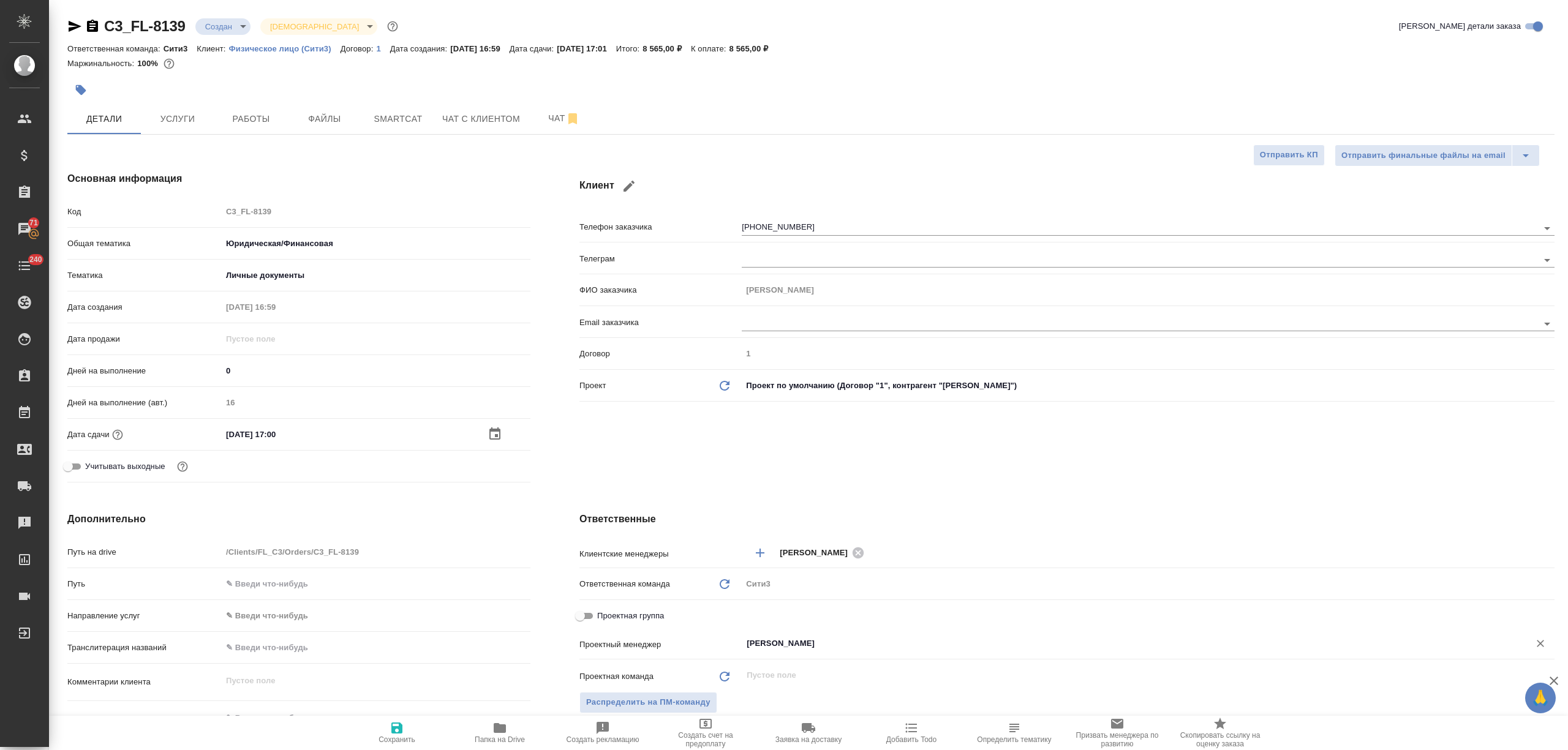
type input "Никитина Татьяна"
click at [410, 736] on span "Сохранить" at bounding box center [397, 740] width 37 height 8
type textarea "x"
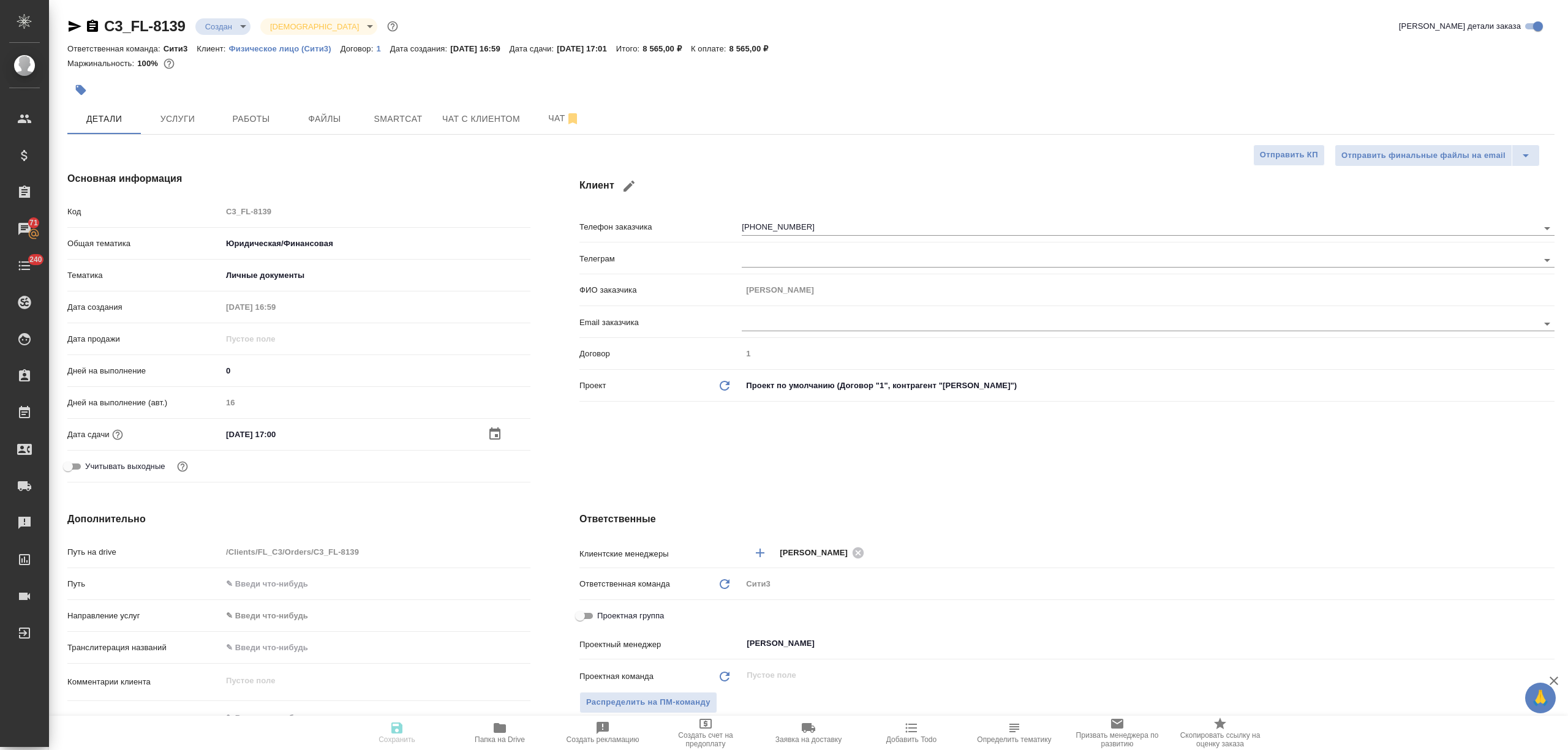
type textarea "x"
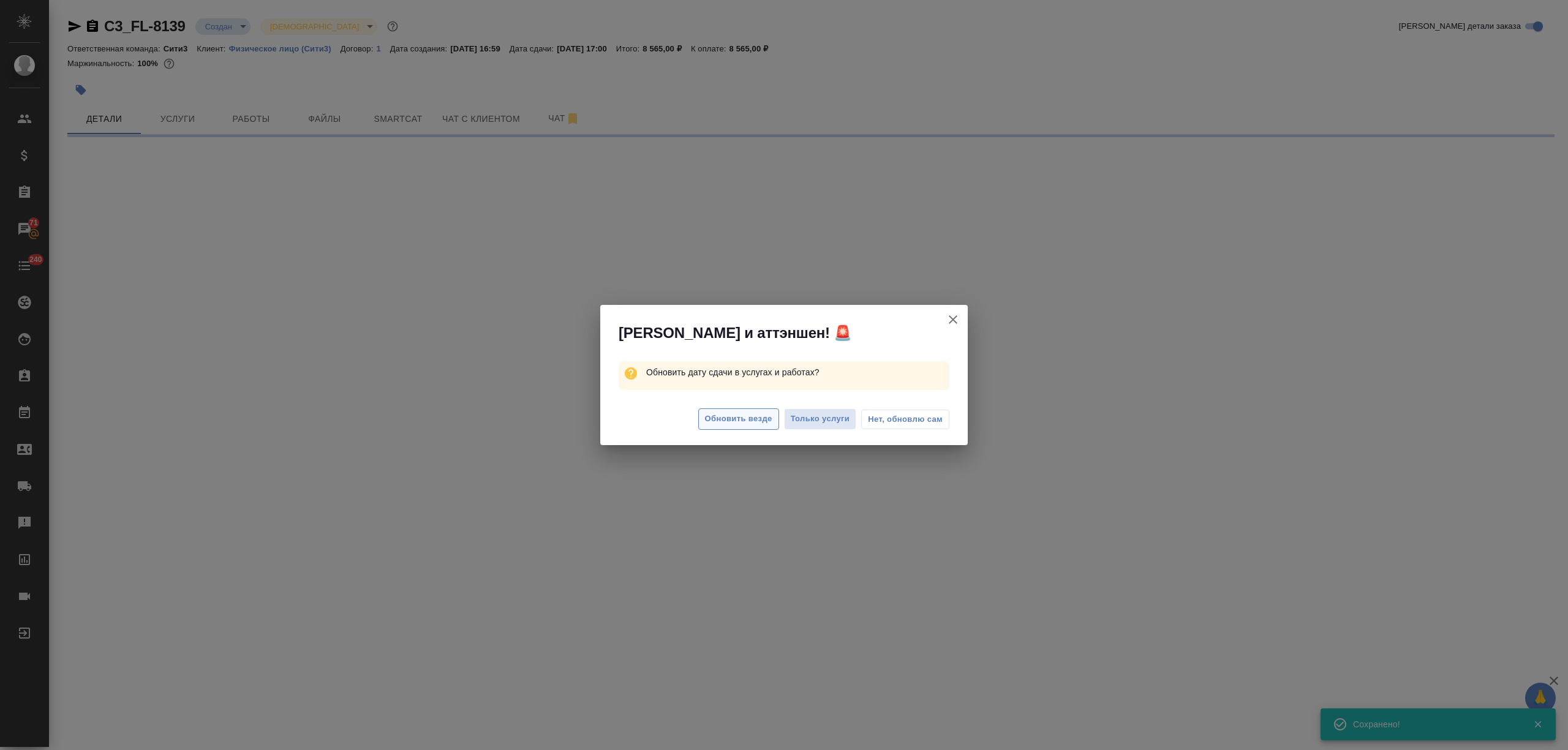
click at [747, 408] on button "Обновить везде" at bounding box center [739, 419] width 81 height 21
select select "RU"
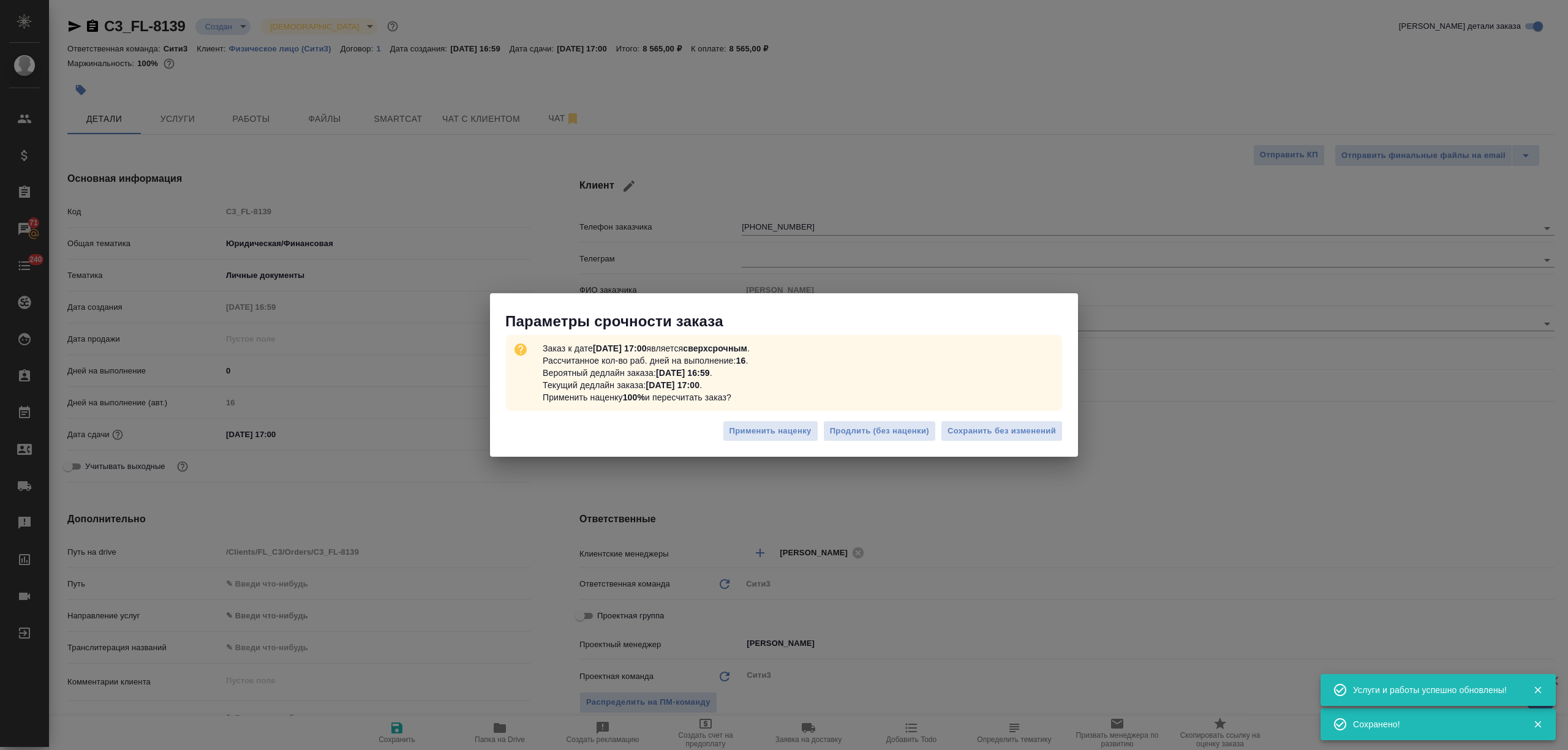
type textarea "x"
click at [1007, 429] on span "Сохранить без изменений" at bounding box center [1001, 432] width 108 height 14
type textarea "x"
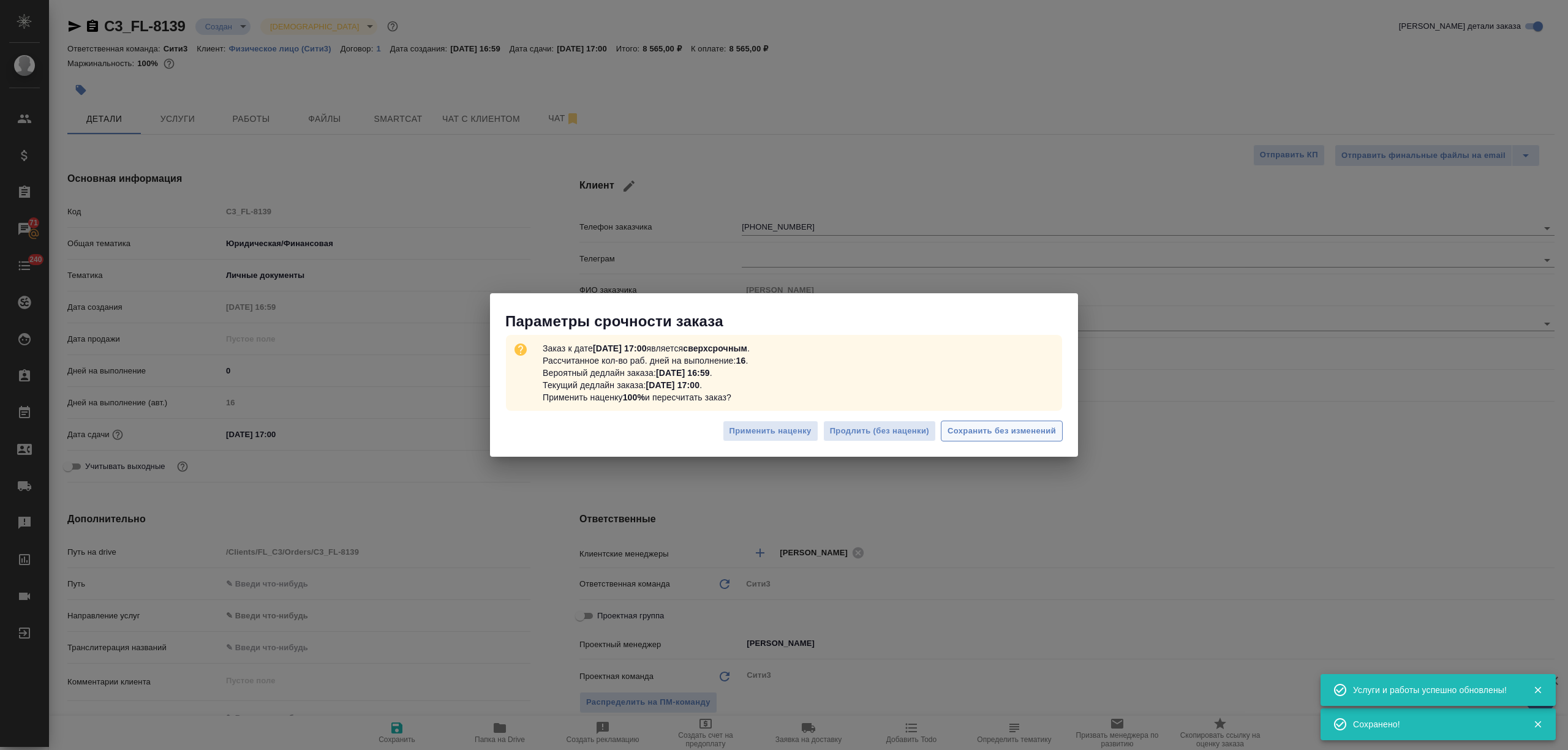
type textarea "x"
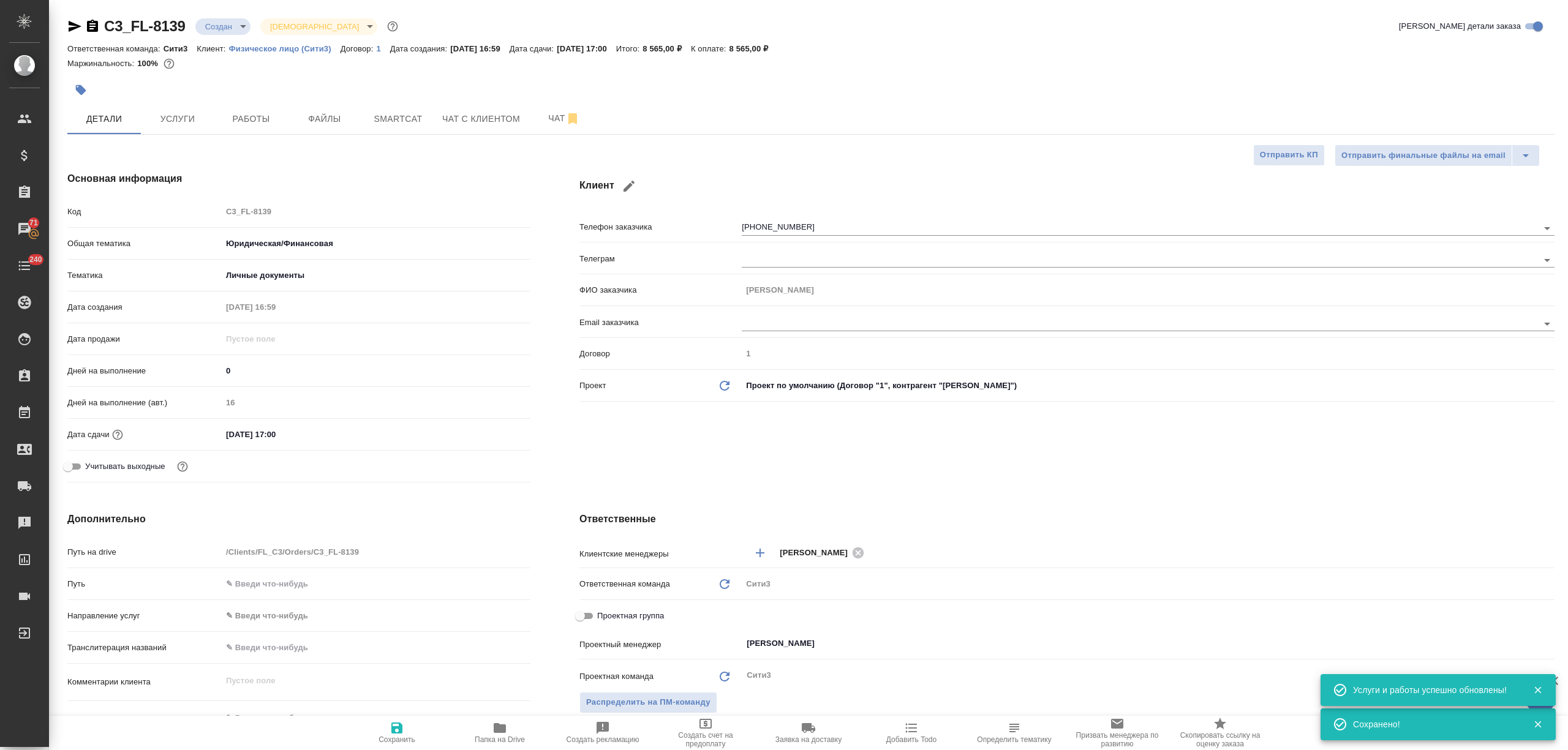
type textarea "x"
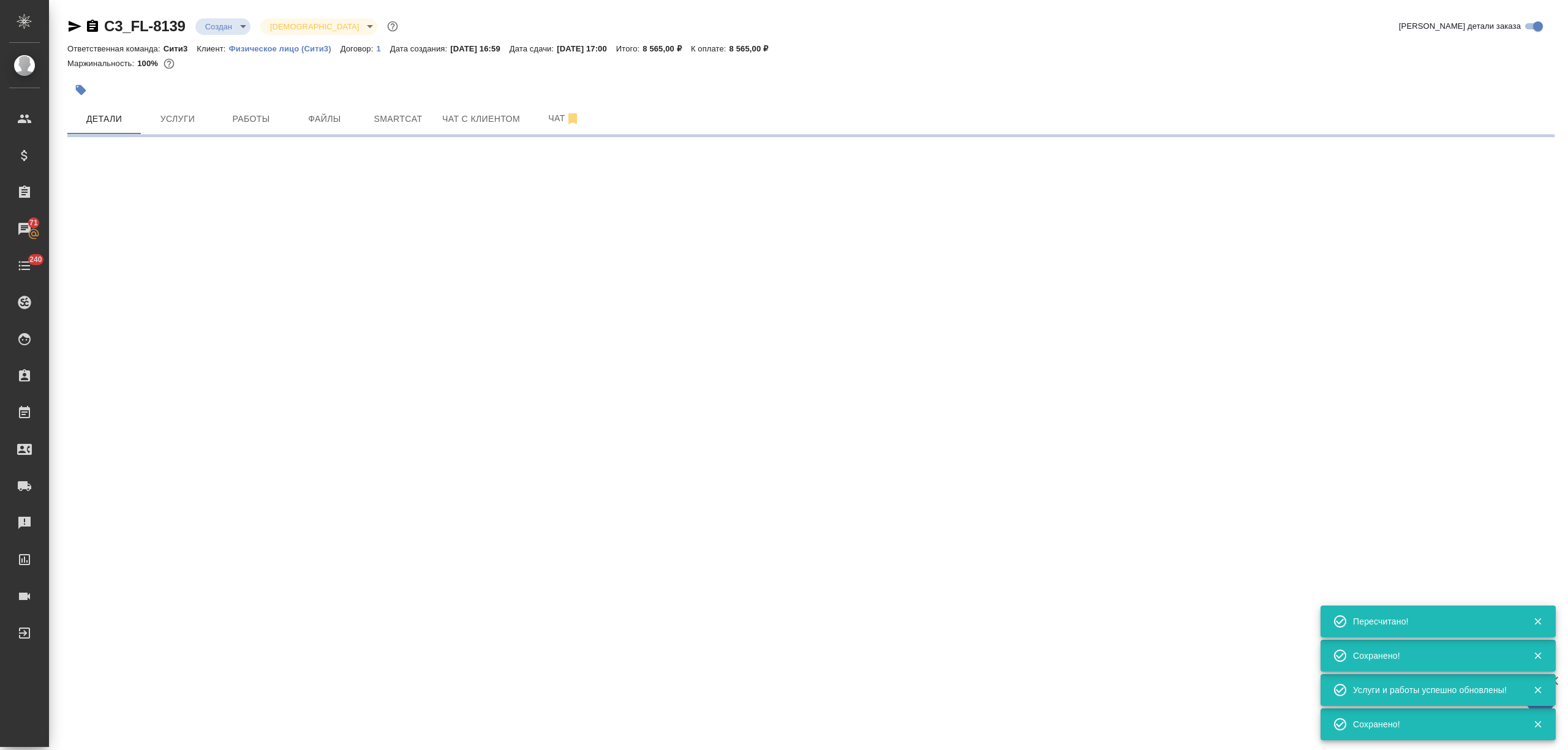
type input "urgent"
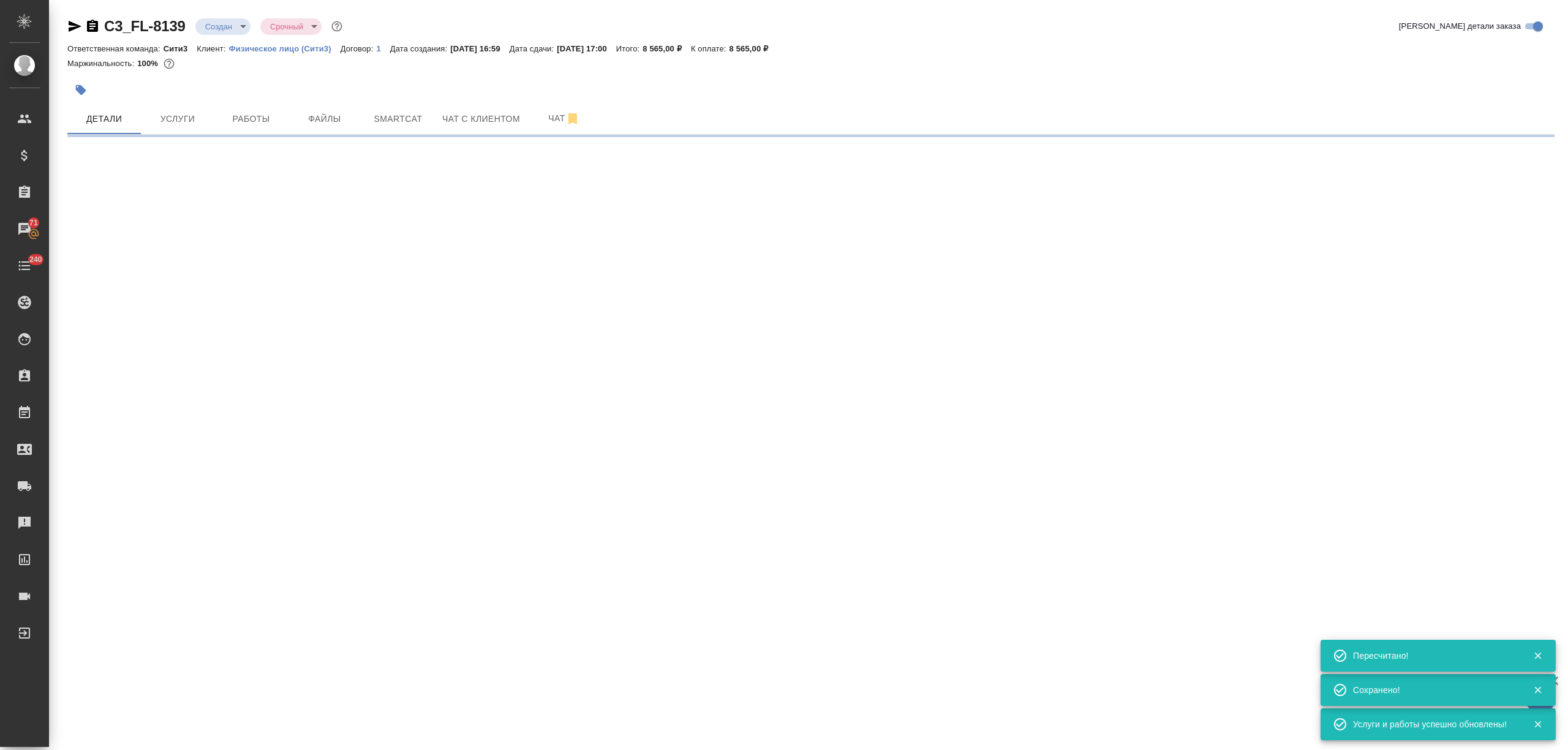
select select "RU"
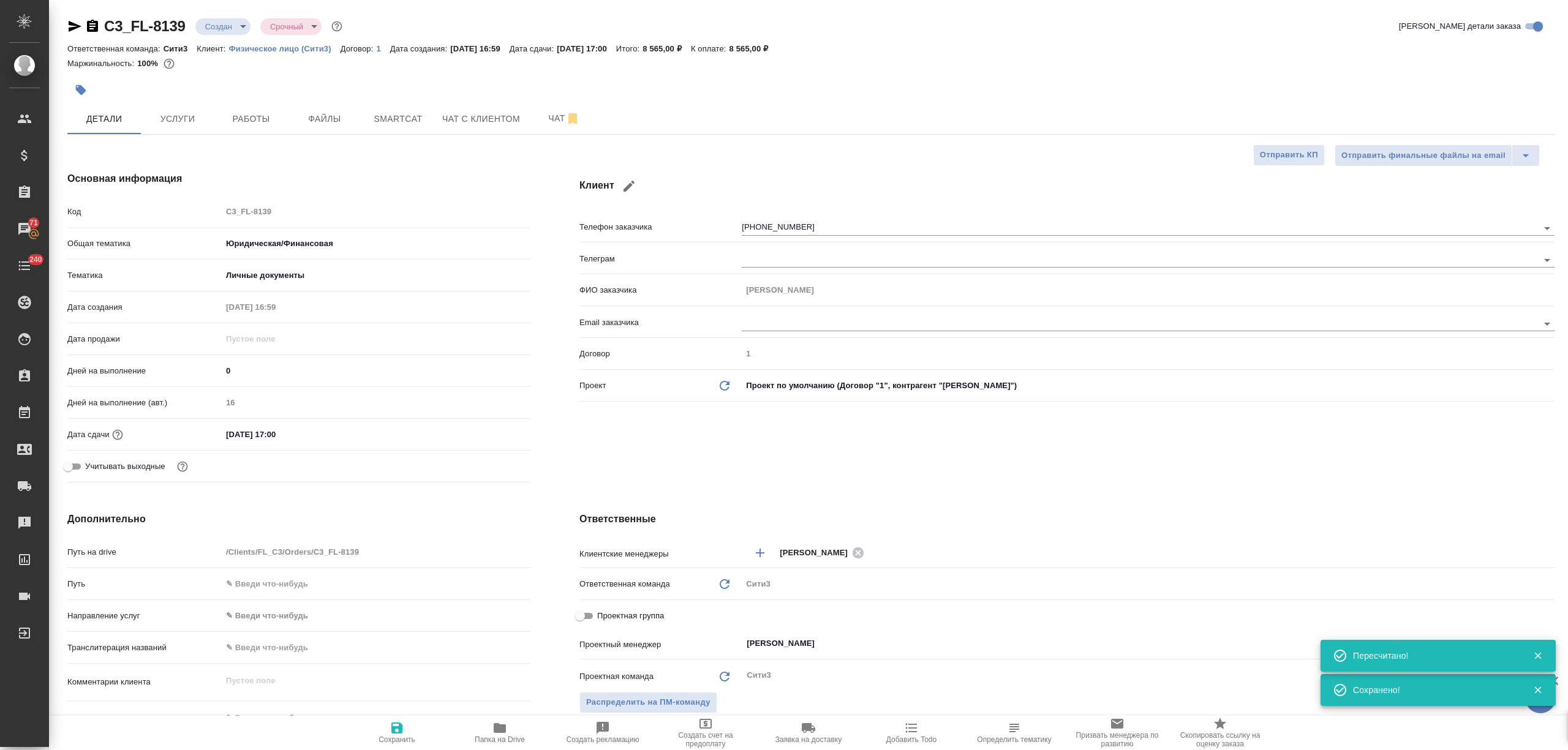
click at [228, 28] on body "🙏 .cls-1 fill:#fff; AWATERA Nikitina Tatiana Клиенты Спецификации Заказы 71 Чат…" at bounding box center [784, 375] width 1568 height 750
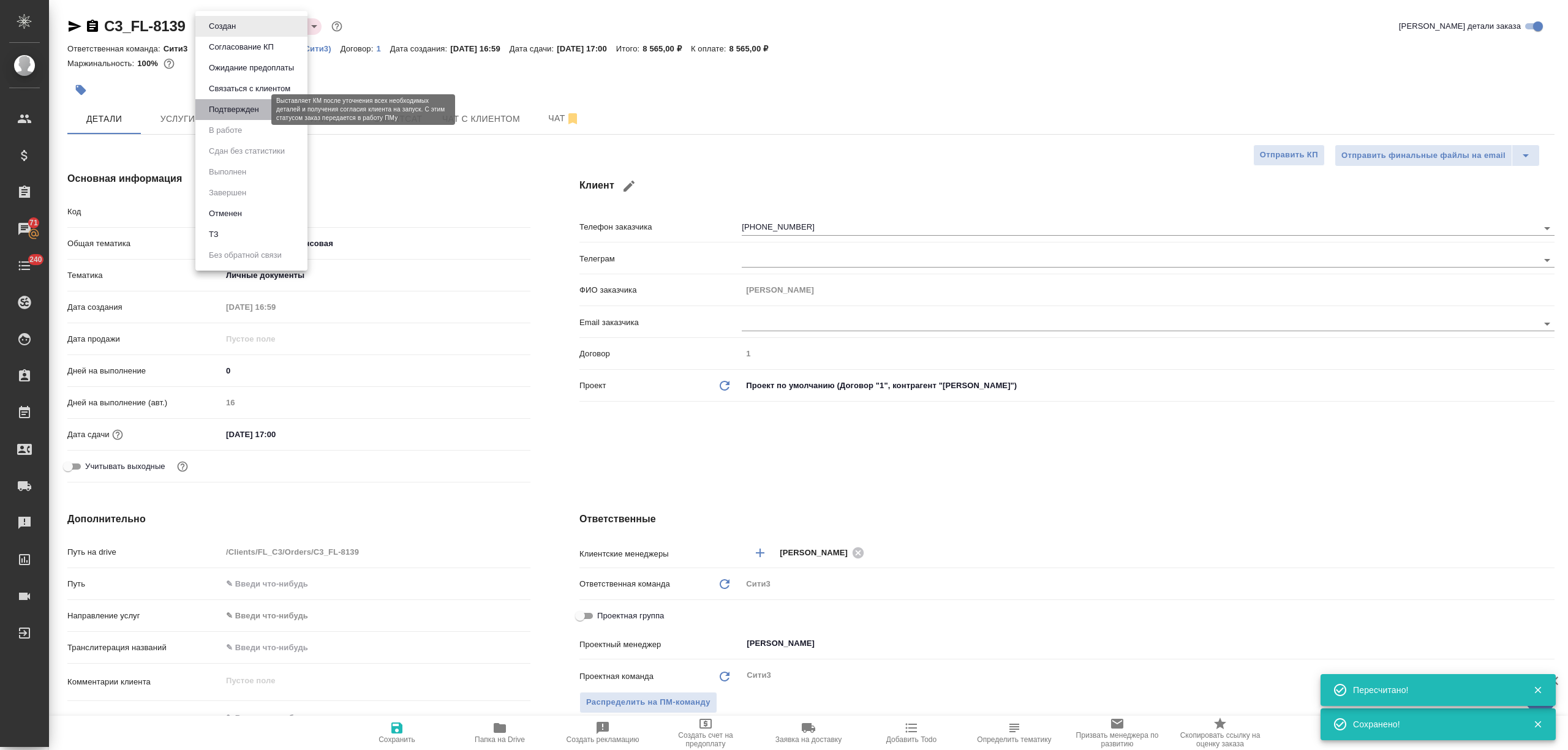
click at [240, 112] on button "Подтвержден" at bounding box center [234, 109] width 57 height 13
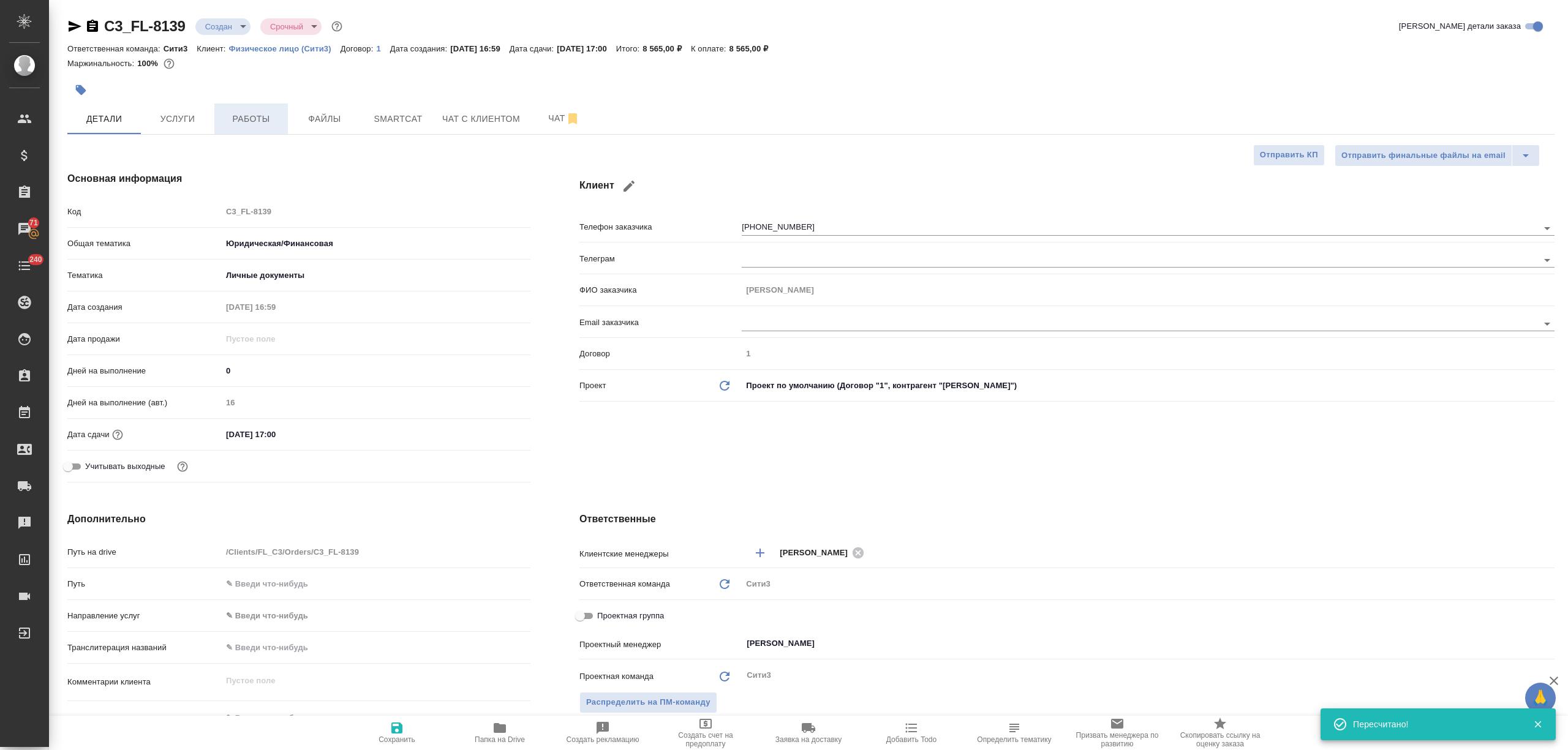
click at [271, 112] on span "Работы" at bounding box center [250, 120] width 59 height 16
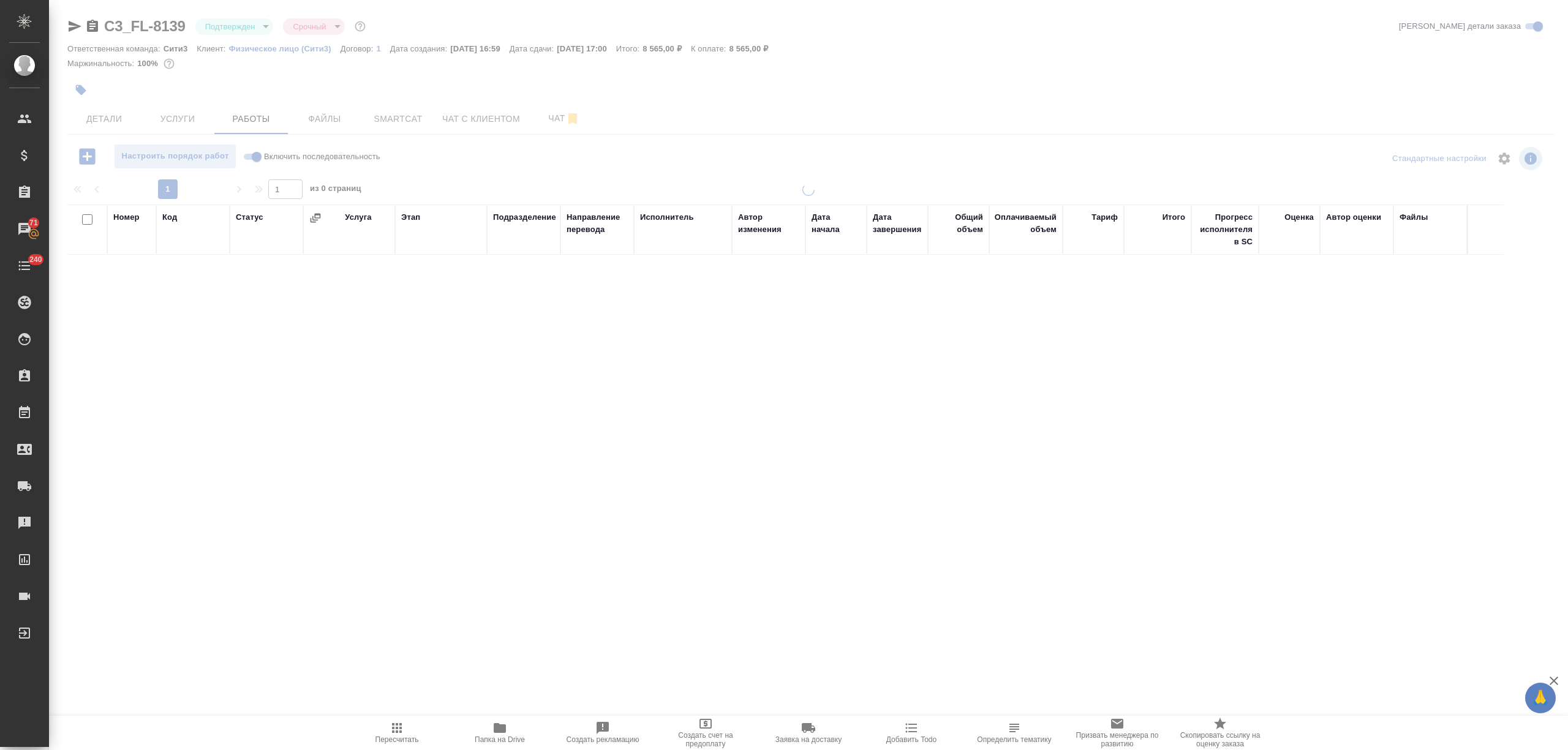
click at [89, 217] on input "checkbox" at bounding box center [87, 219] width 11 height 11
checkbox input "true"
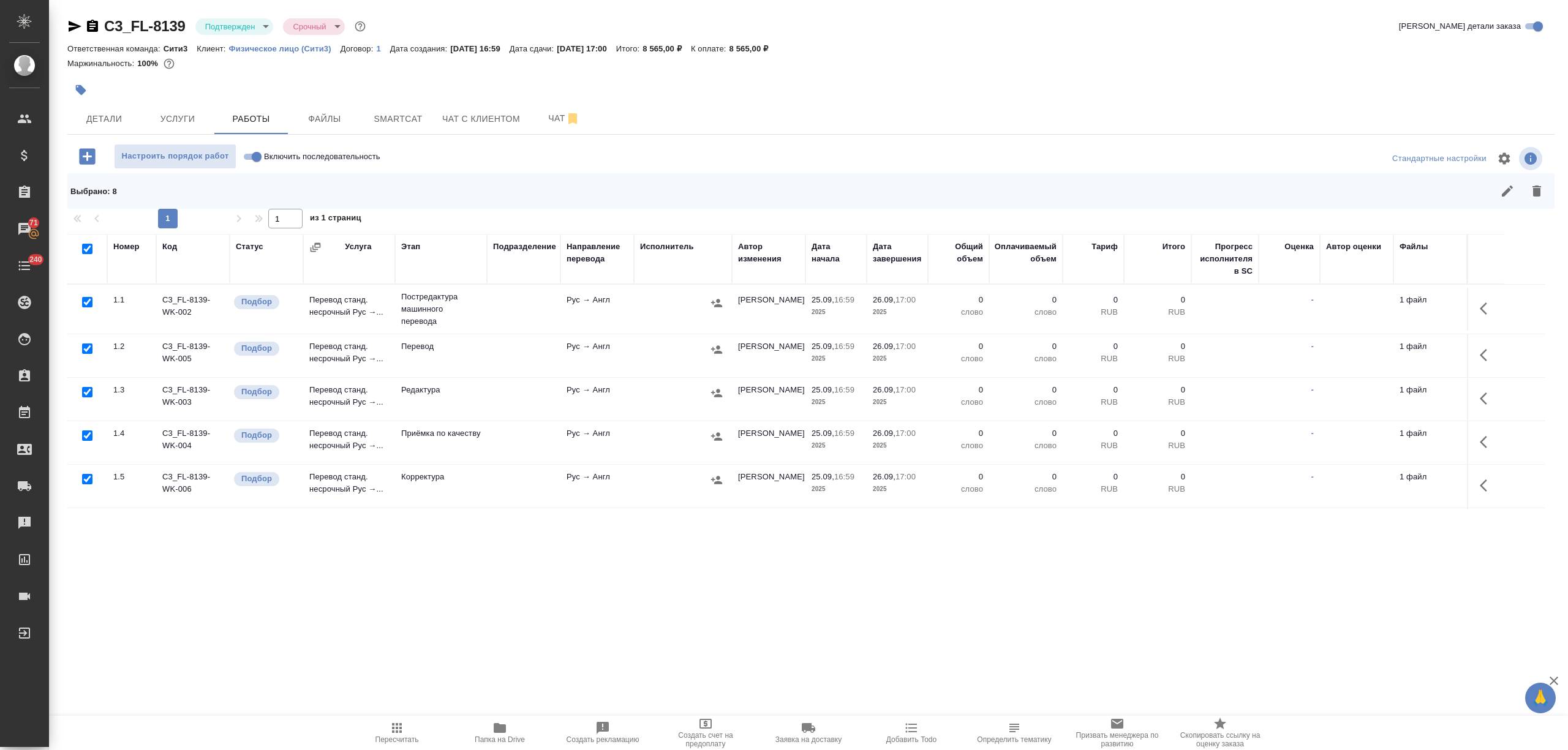
click at [86, 348] on input "checkbox" at bounding box center [87, 349] width 11 height 11
checkbox input "false"
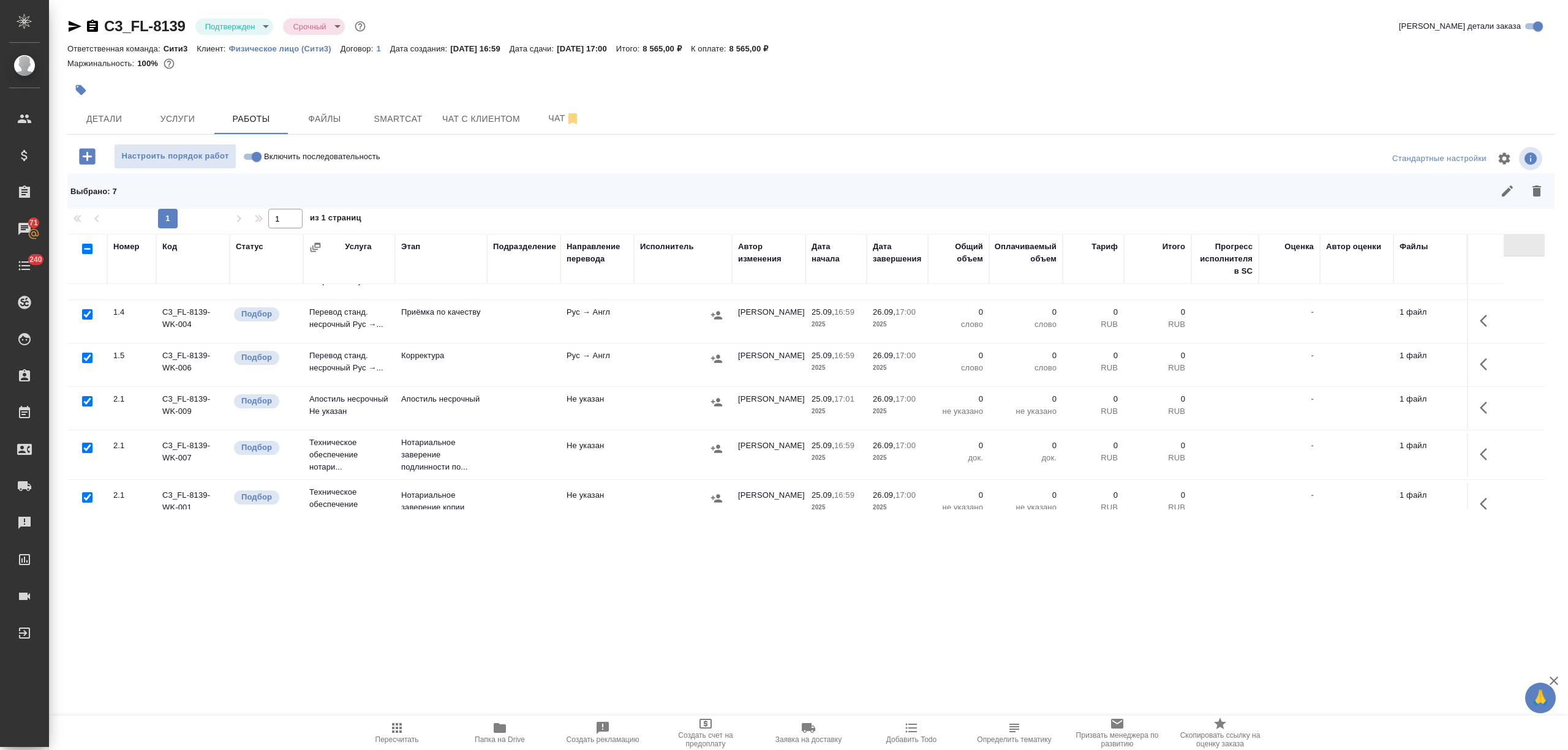
scroll to position [144, 0]
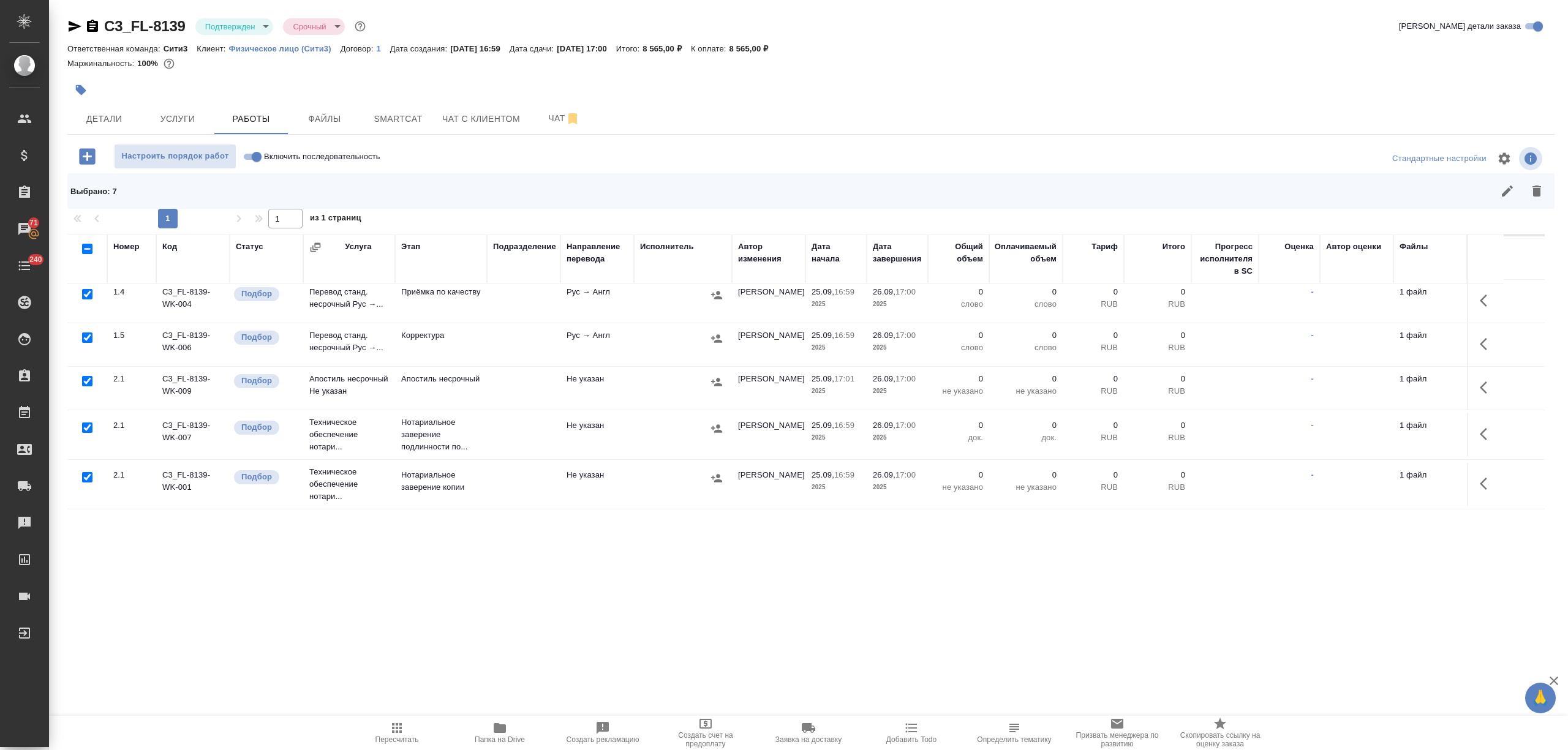
click at [89, 292] on input "checkbox" at bounding box center [87, 294] width 11 height 11
checkbox input "false"
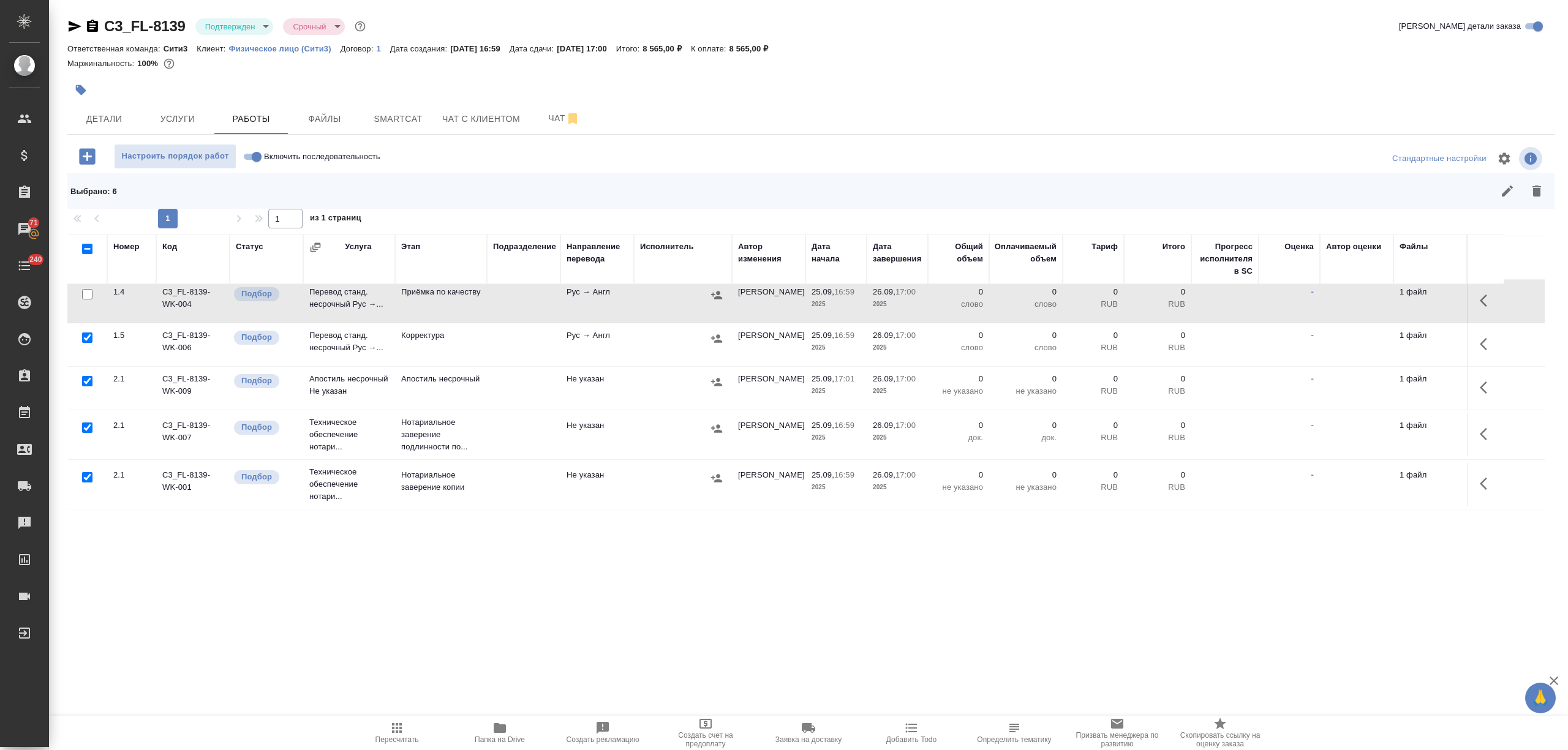
click at [84, 380] on input "checkbox" at bounding box center [87, 381] width 11 height 11
checkbox input "false"
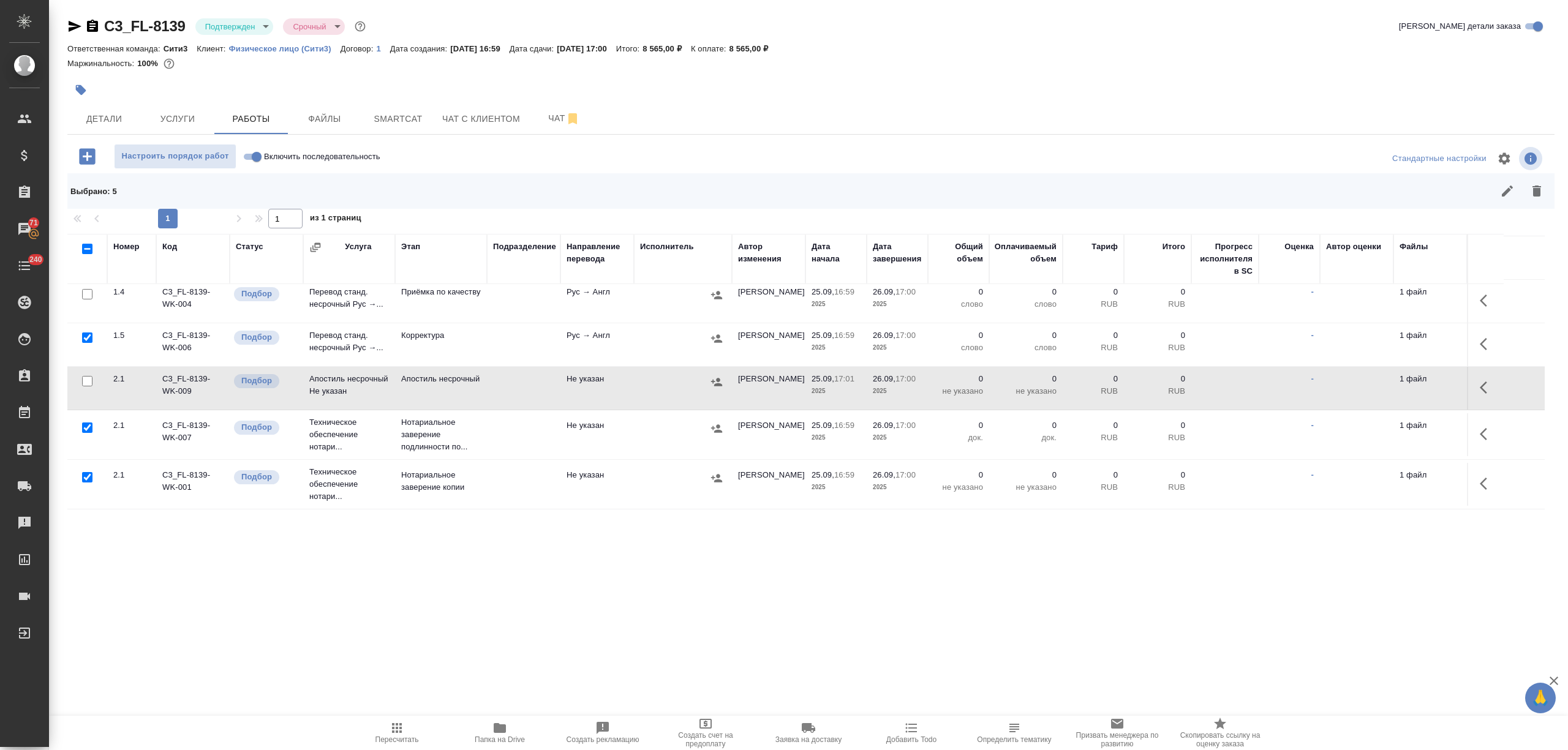
click at [84, 422] on input "checkbox" at bounding box center [87, 427] width 11 height 11
checkbox input "false"
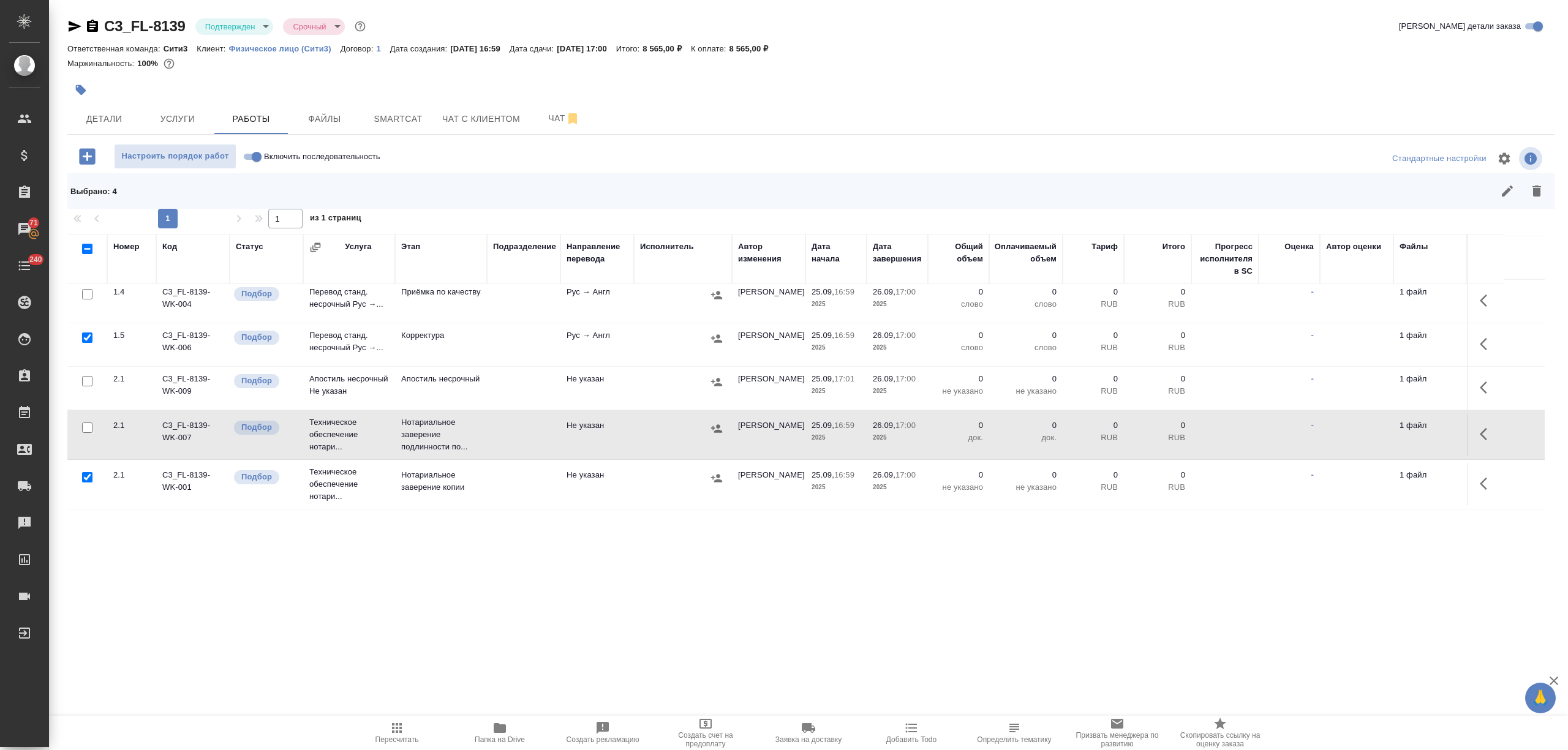
click at [84, 476] on input "checkbox" at bounding box center [87, 477] width 11 height 11
checkbox input "false"
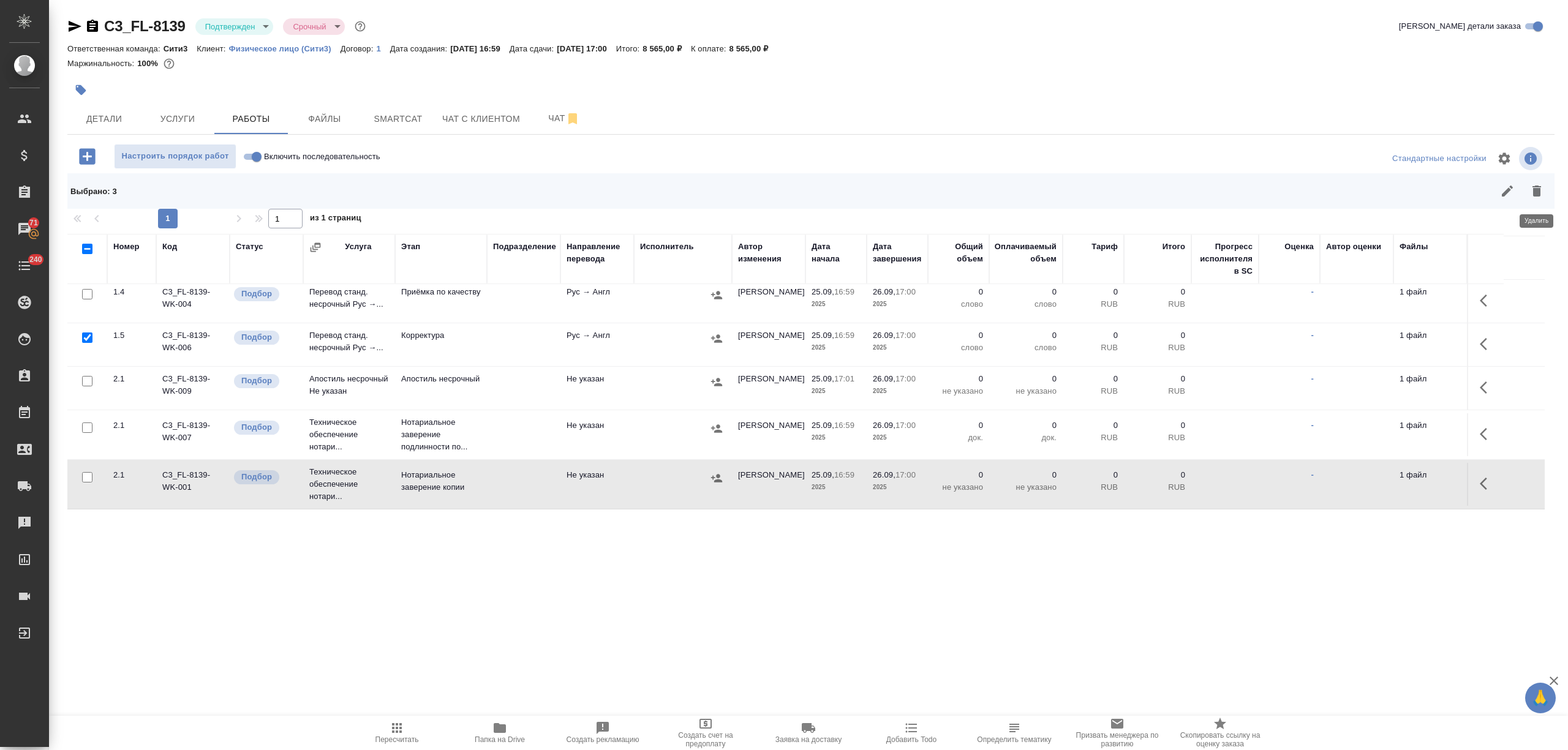
click at [1546, 195] on button "button" at bounding box center [1537, 191] width 30 height 30
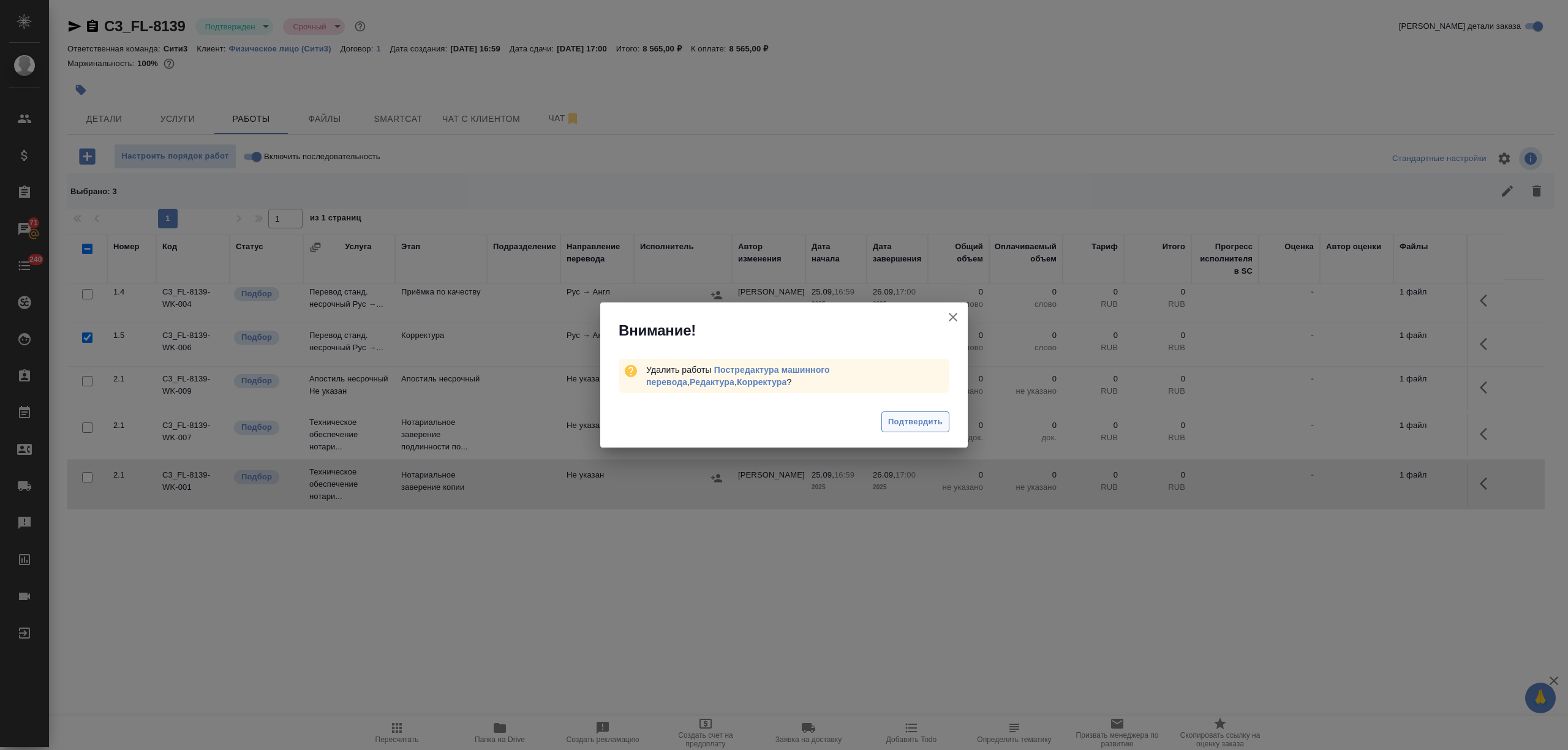
click at [892, 429] on span "Подтвердить" at bounding box center [915, 422] width 54 height 14
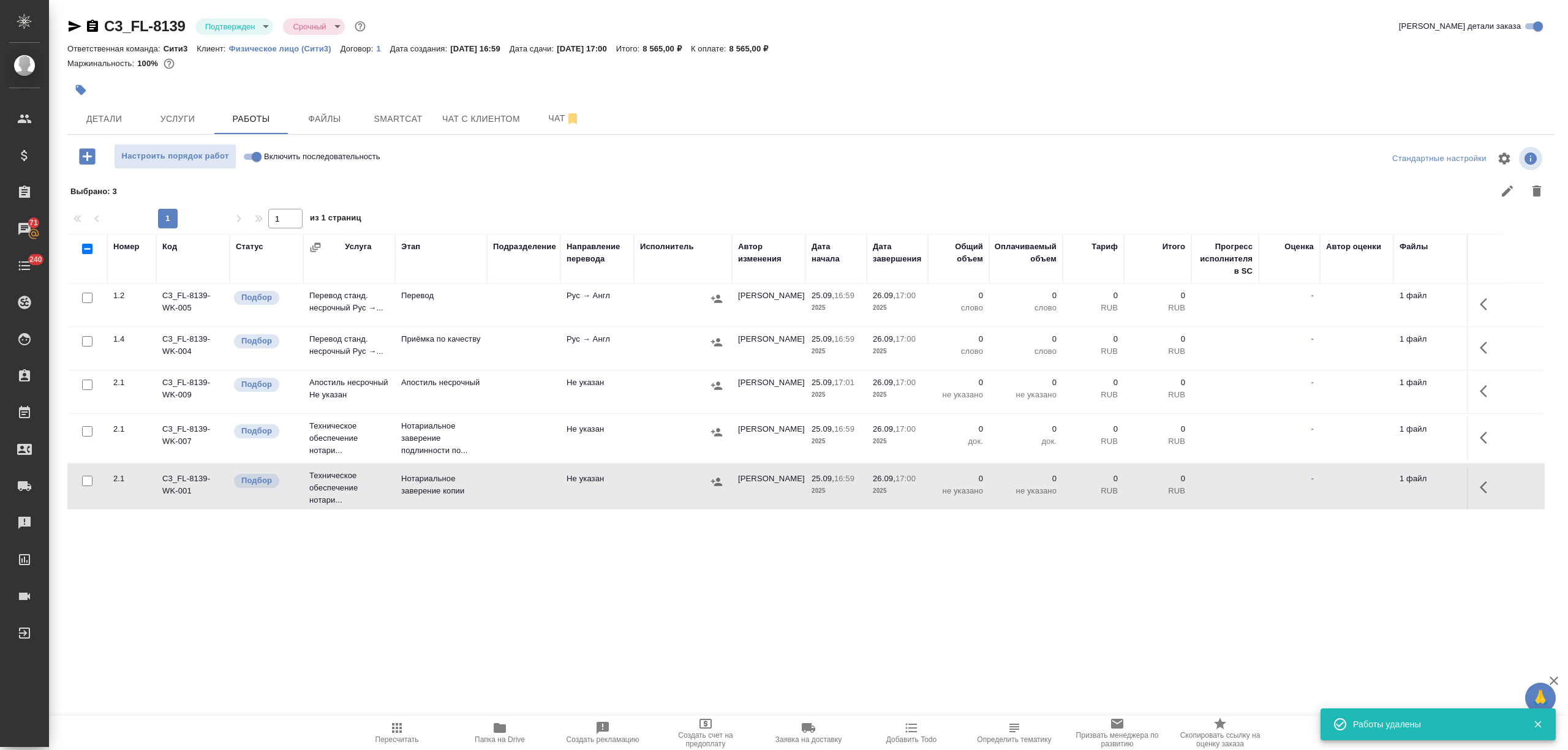
scroll to position [0, 0]
click at [1487, 305] on icon "button" at bounding box center [1487, 306] width 15 height 15
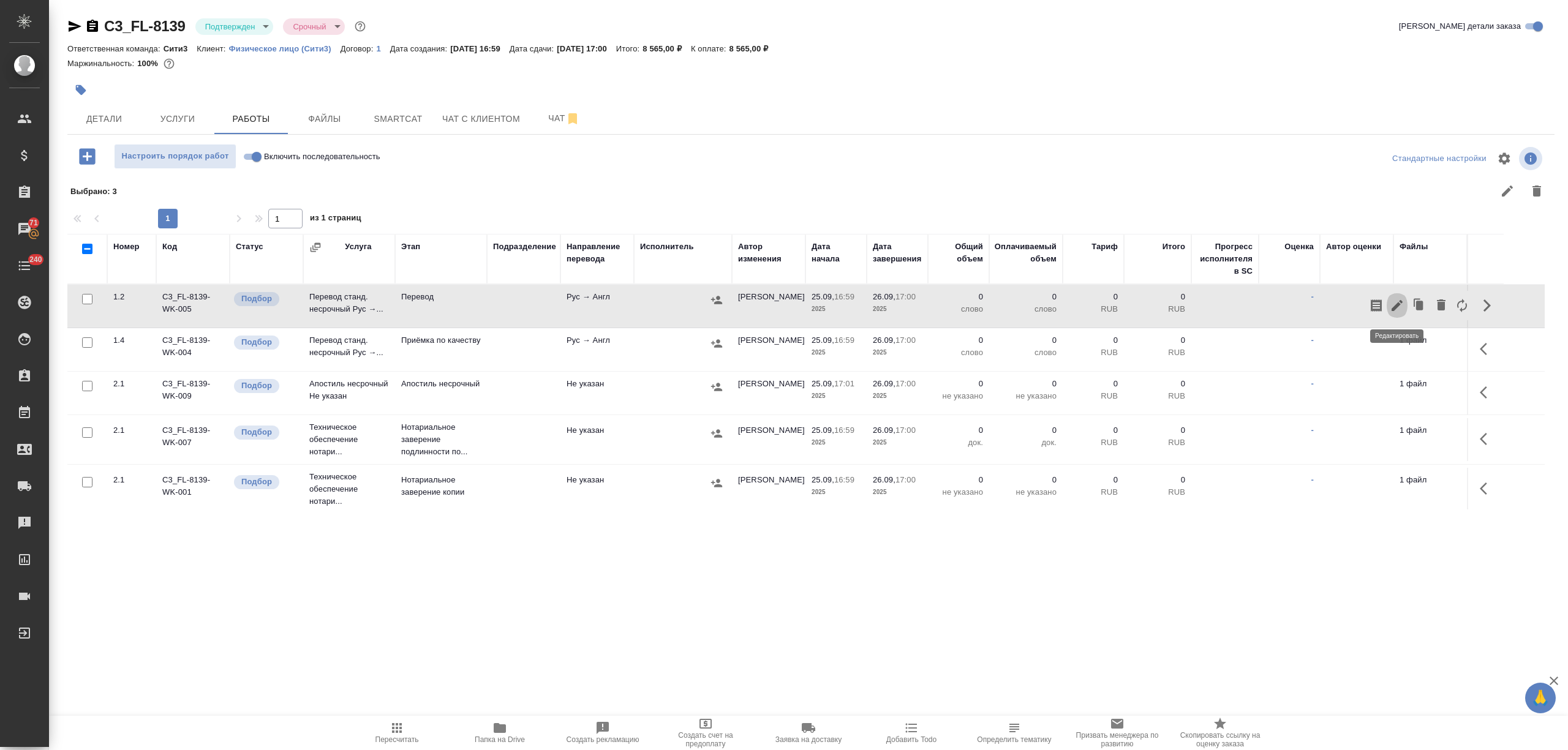
click at [1402, 304] on icon "button" at bounding box center [1397, 306] width 15 height 15
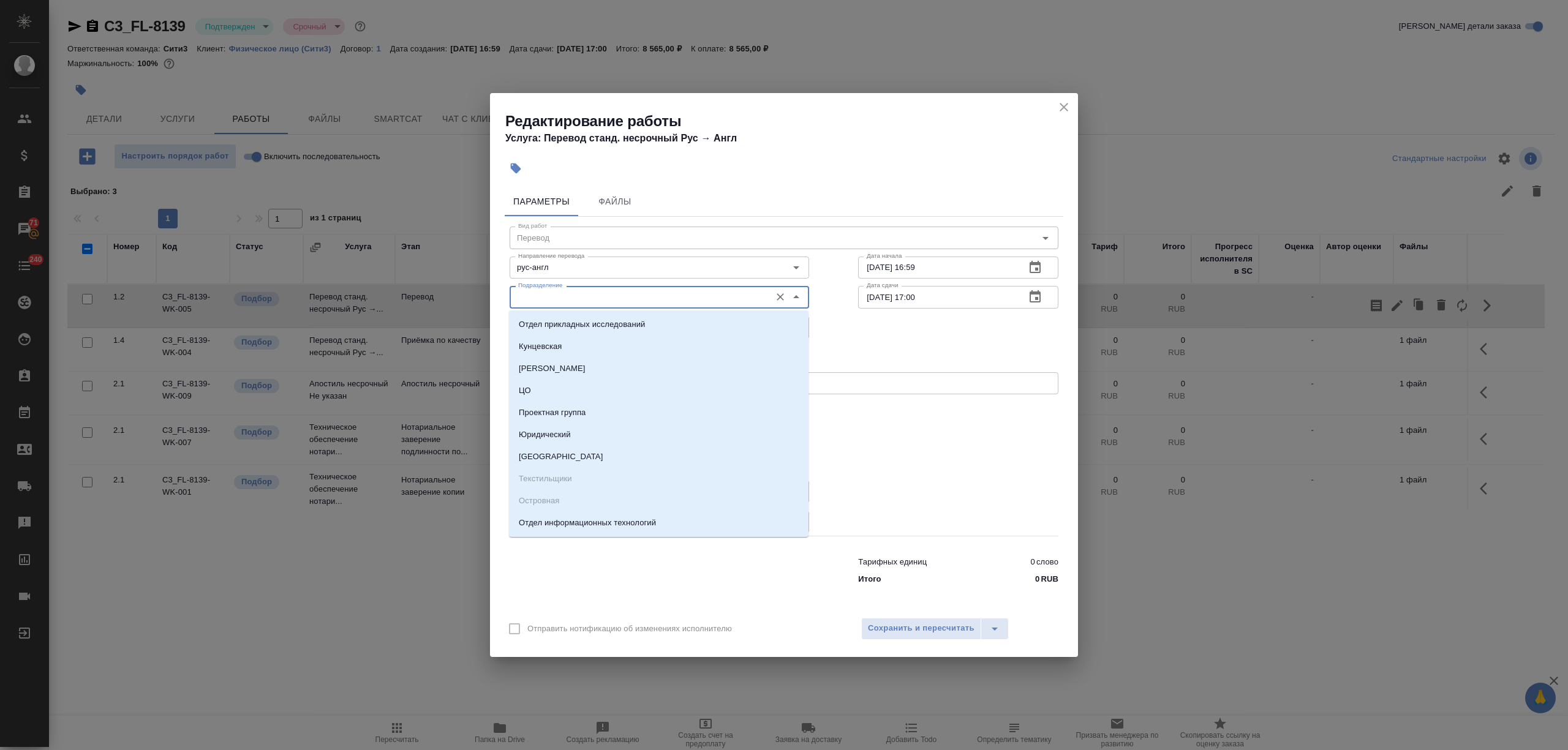
click at [604, 298] on input "Подразделение" at bounding box center [638, 296] width 251 height 15
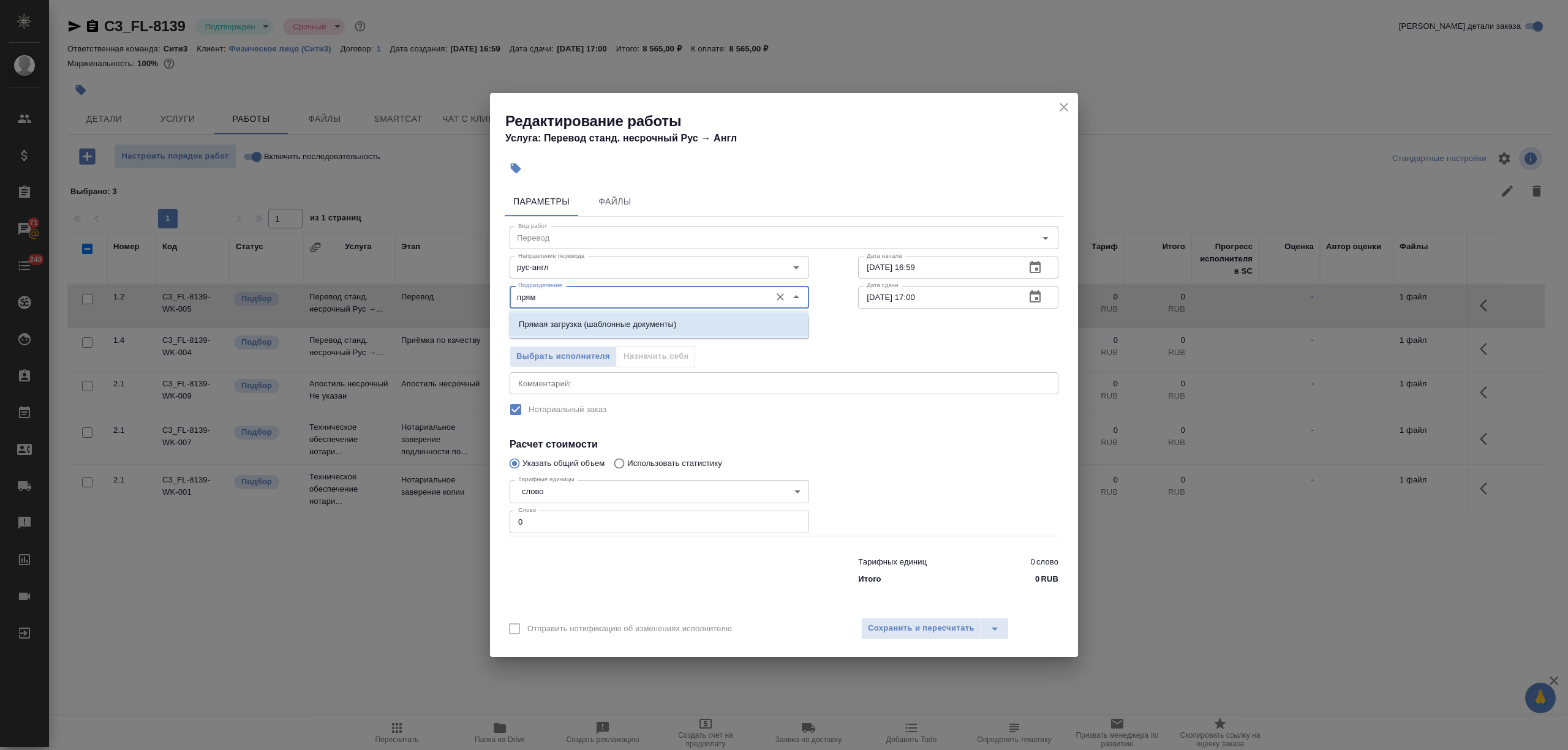
click at [605, 317] on li "Прямая загрузка (шаблонные документы)" at bounding box center [658, 324] width 299 height 22
type input "Прямая загрузка (шаблонные документы)"
click at [505, 517] on div "Тарифные единицы слово 5a8b1489cc6b4906c91bfd90 Тарифные единицы Слово 0 Слово" at bounding box center [659, 505] width 349 height 110
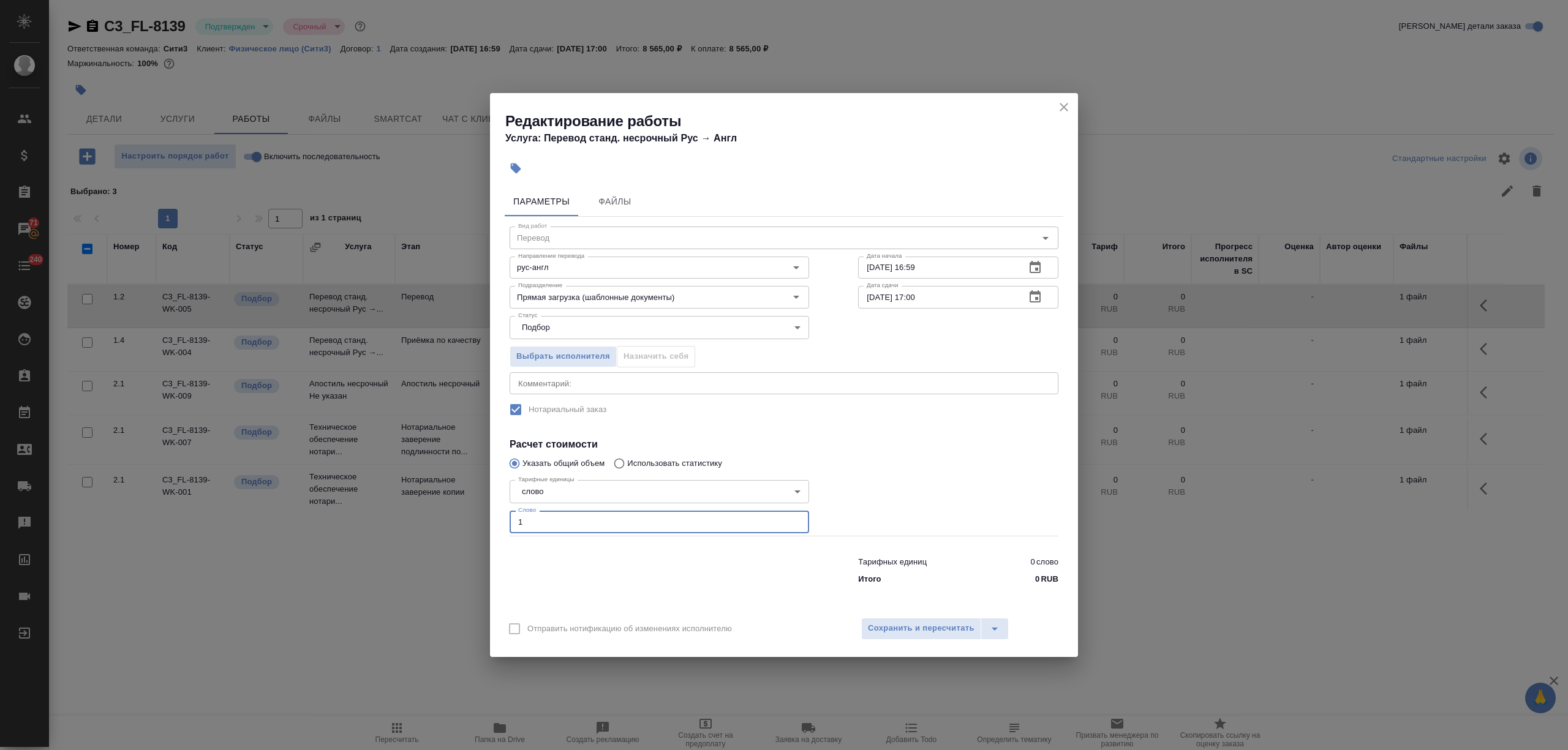
type input "1"
click at [915, 296] on input "26.09.2025 17:00" at bounding box center [937, 296] width 157 height 22
type input "26.09.2025 16:30"
click at [907, 626] on span "Сохранить и пересчитать" at bounding box center [921, 629] width 107 height 14
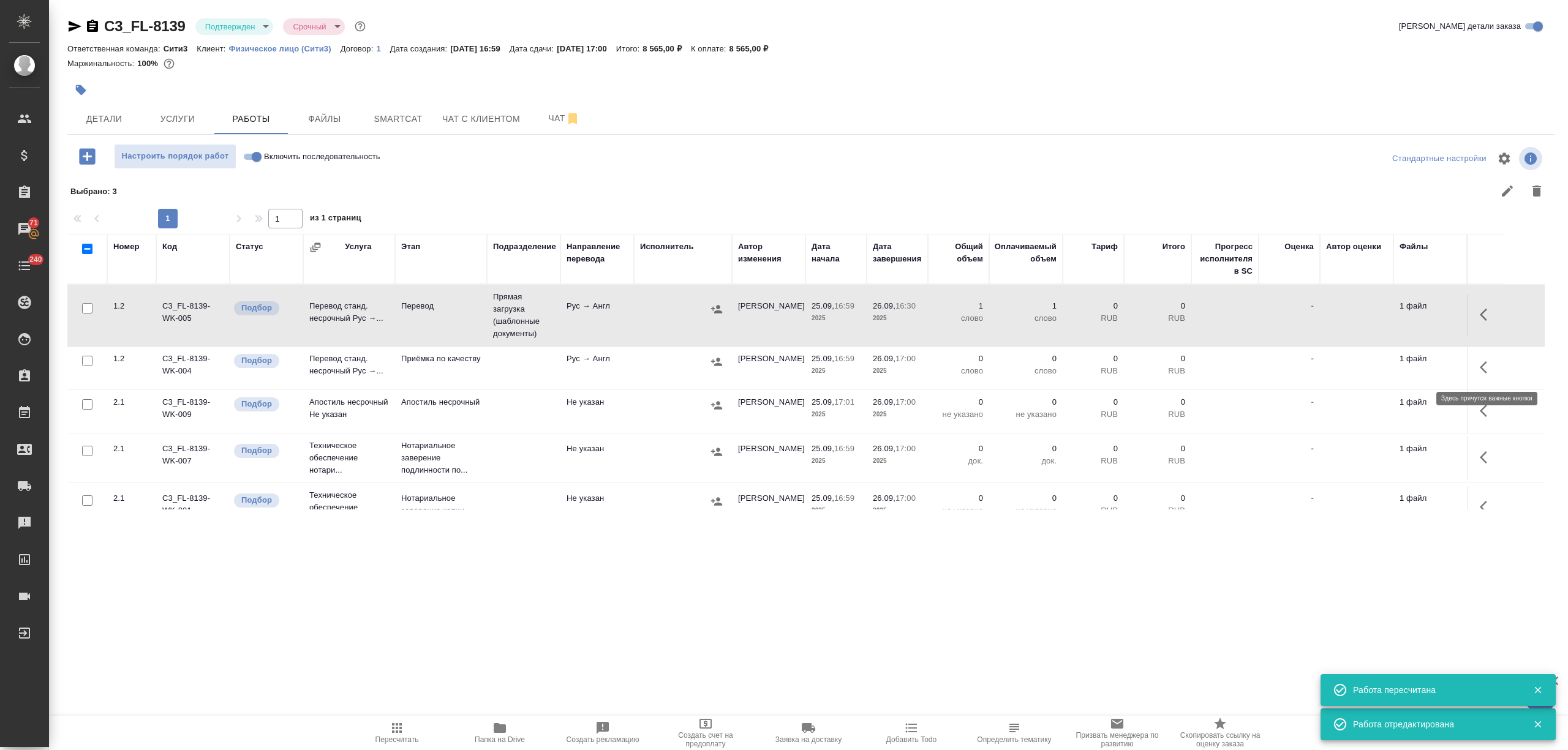
click at [1477, 371] on button "button" at bounding box center [1487, 368] width 30 height 30
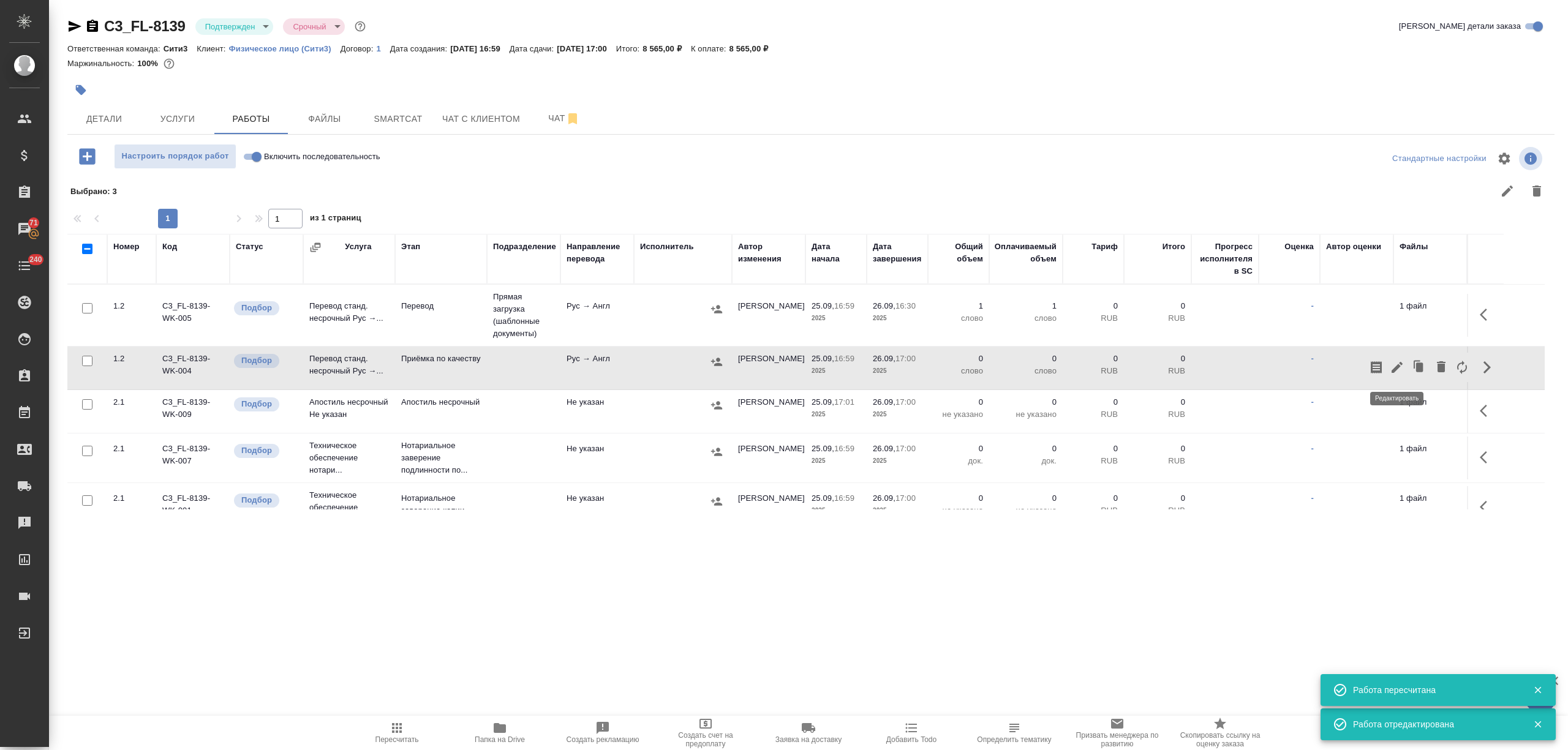
click at [1399, 368] on icon "button" at bounding box center [1397, 368] width 11 height 11
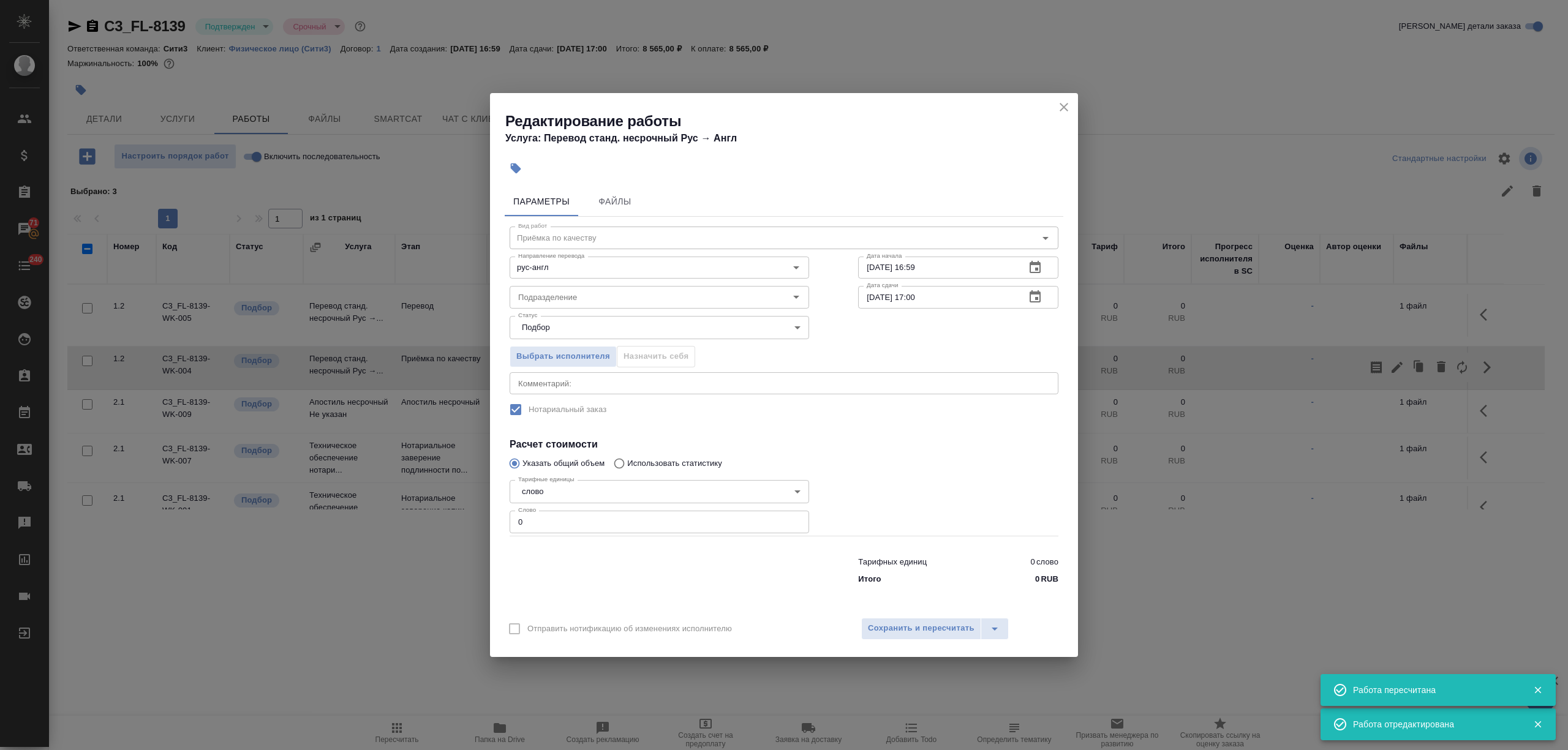
click at [581, 321] on body "🙏 .cls-1 fill:#fff; AWATERA Nikitina Tatiana Клиенты Спецификации Заказы 71 Чат…" at bounding box center [784, 375] width 1568 height 750
click at [575, 299] on li "Создан" at bounding box center [659, 306] width 299 height 21
click at [566, 321] on body "🙏 .cls-1 fill:#fff; AWATERA Nikitina Tatiana Клиенты Спецификации Заказы 71 Чат…" at bounding box center [784, 375] width 1568 height 750
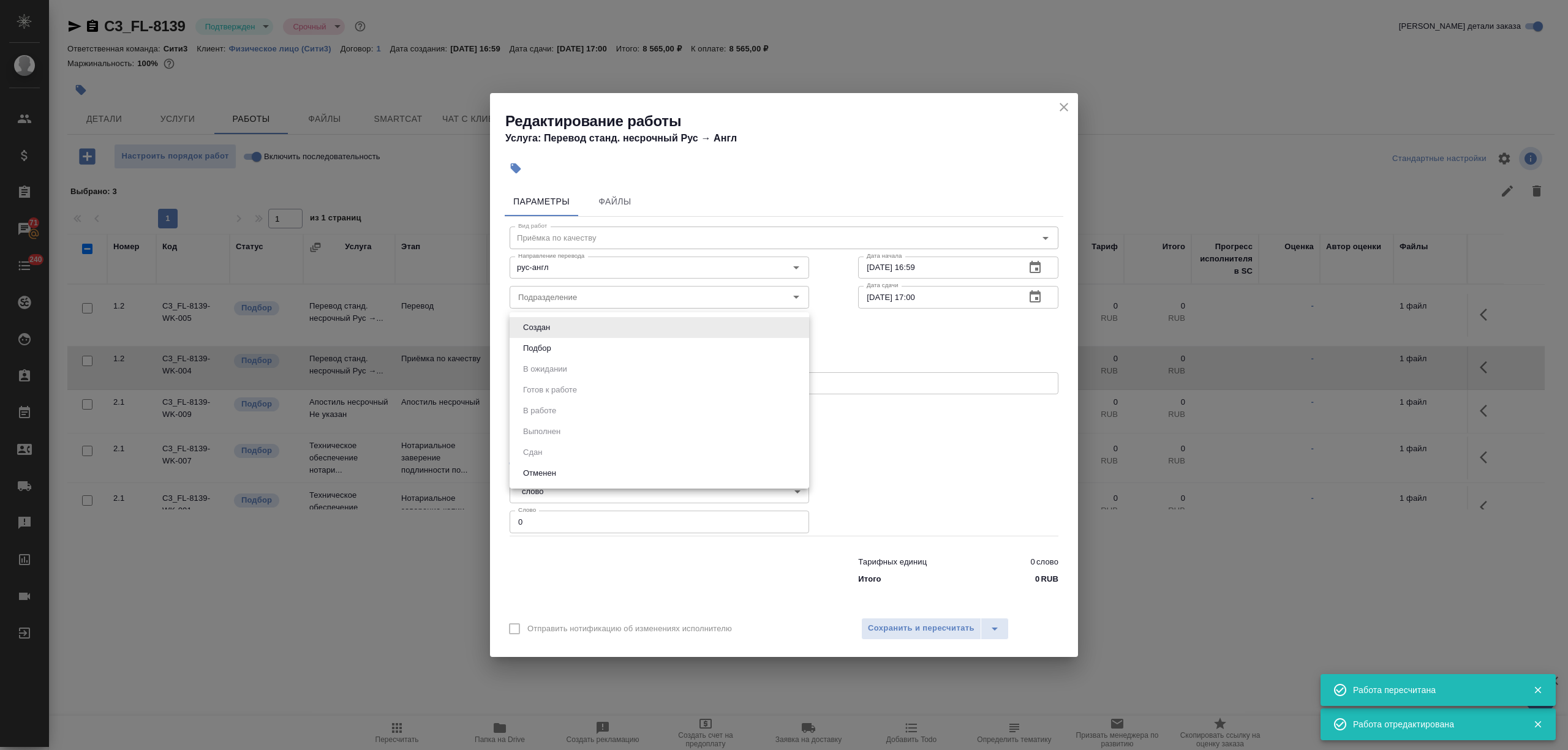
click at [566, 353] on li "Подбор" at bounding box center [659, 348] width 299 height 21
type input "recruiting"
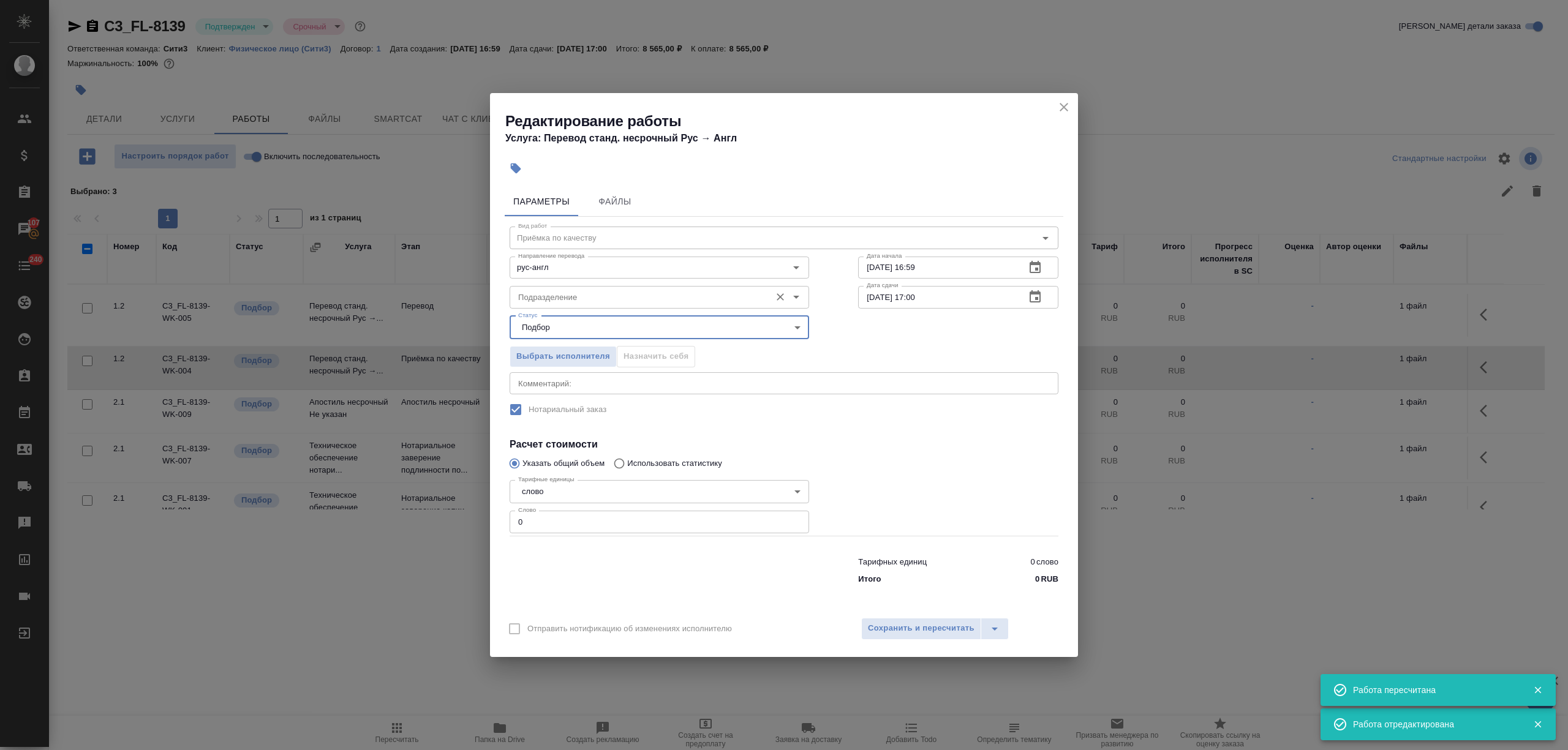
click at [562, 301] on input "Подразделение" at bounding box center [638, 296] width 251 height 15
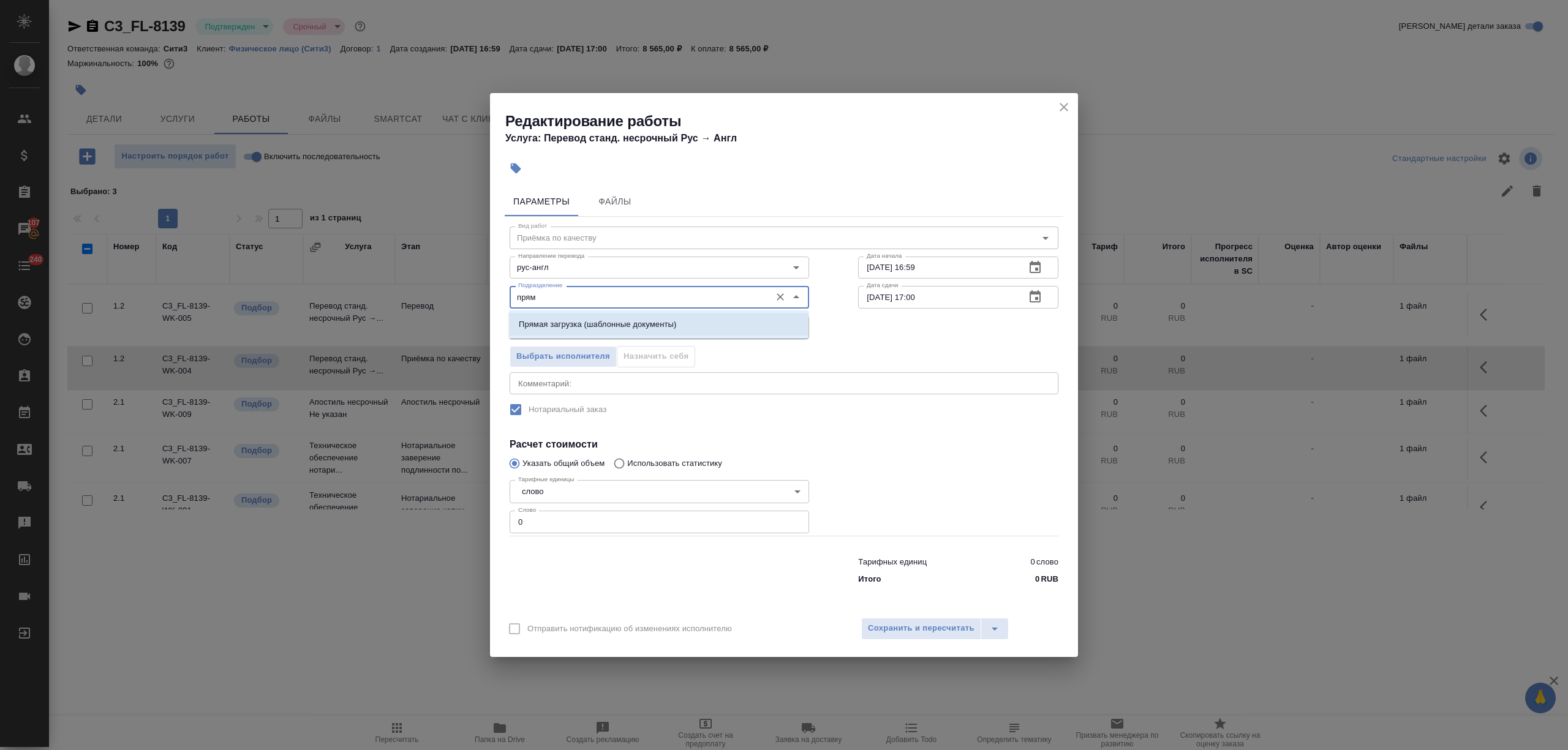
click at [582, 333] on li "Прямая загрузка (шаблонные документы)" at bounding box center [658, 324] width 299 height 22
type input "Прямая загрузка (шаблонные документы)"
click at [525, 516] on input "0" at bounding box center [659, 521] width 299 height 22
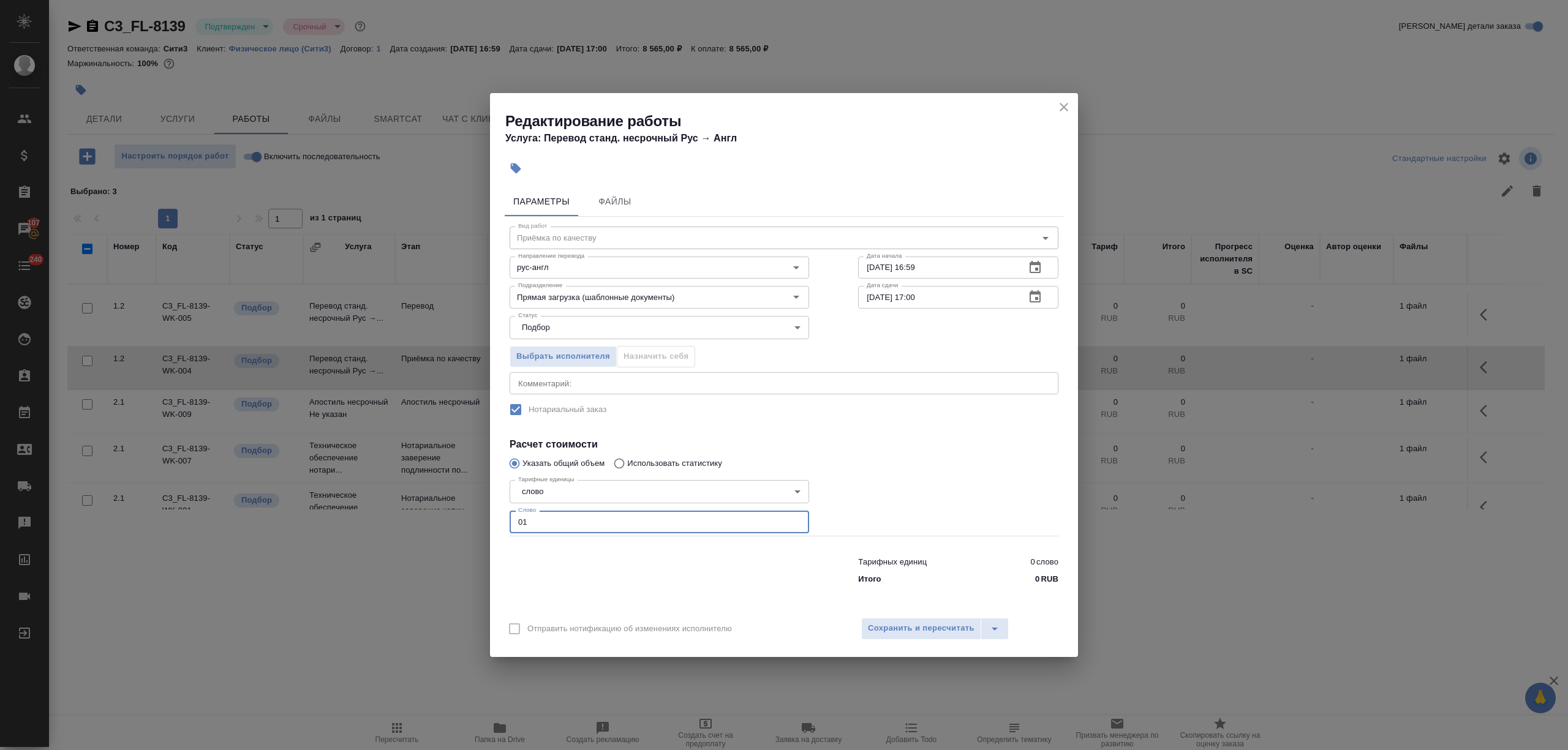
drag, startPoint x: 515, startPoint y: 522, endPoint x: 608, endPoint y: 506, distance: 94.4
click at [511, 522] on input "01" at bounding box center [659, 521] width 299 height 22
type input "1"
click at [916, 625] on span "Сохранить и пересчитать" at bounding box center [921, 629] width 107 height 14
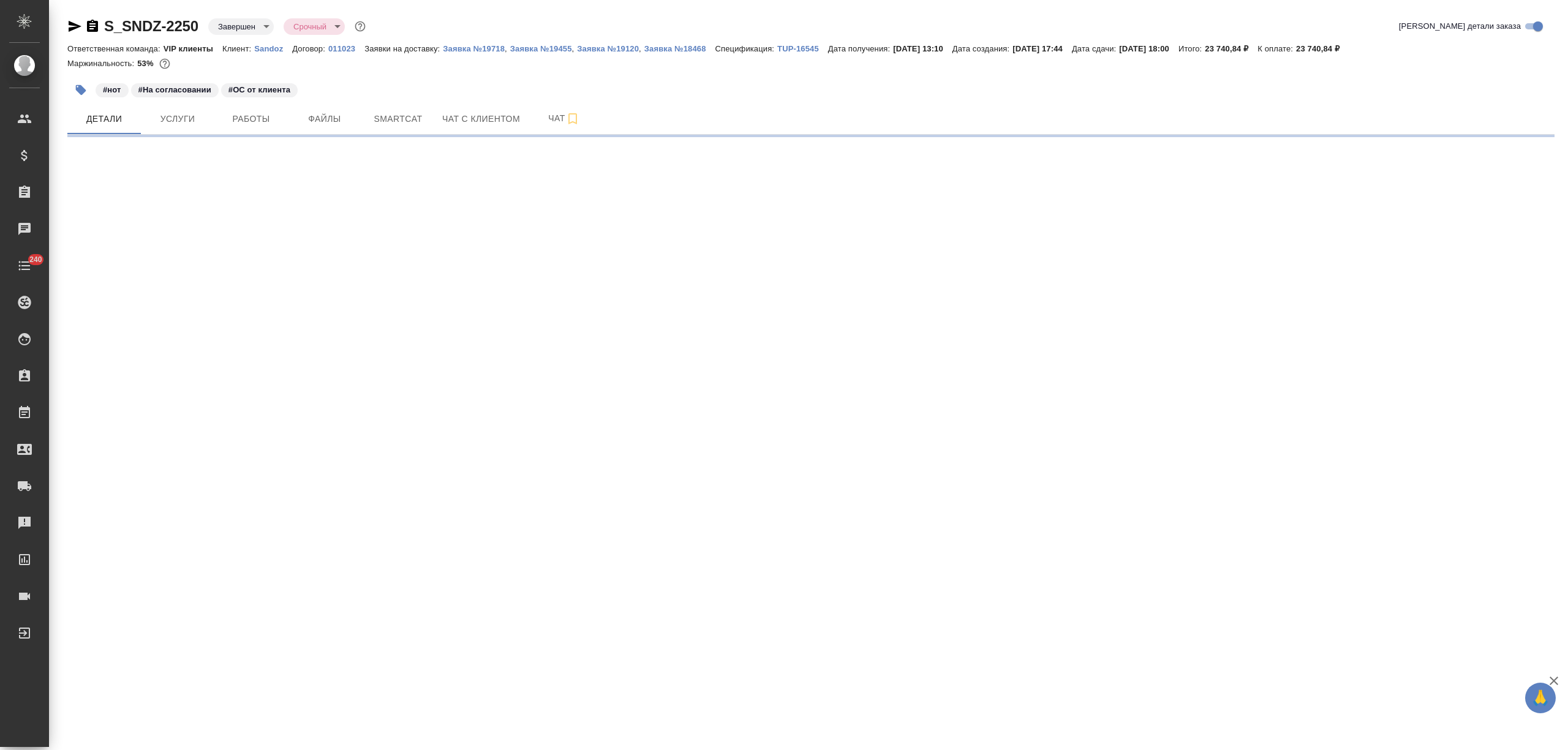
select select "RU"
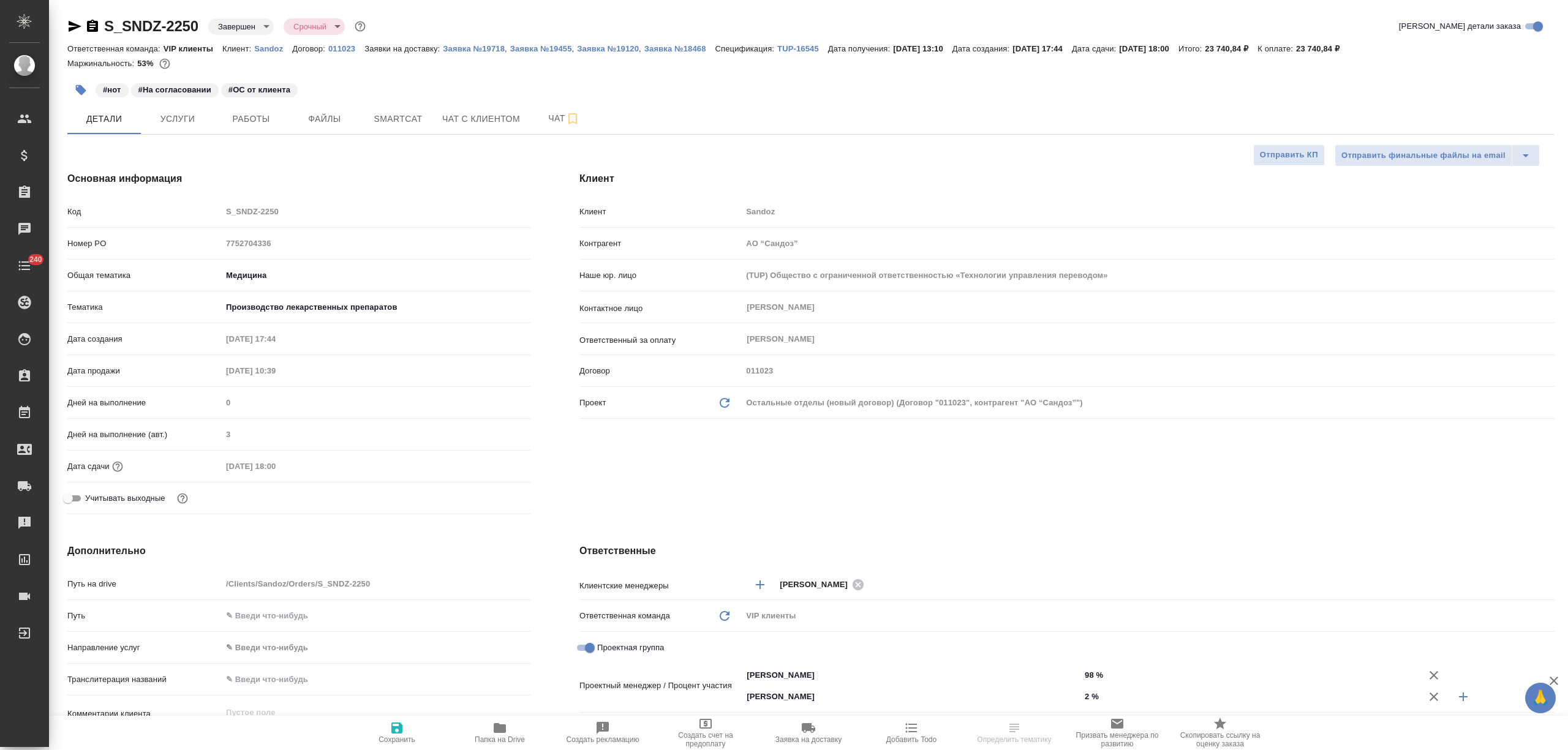
type textarea "x"
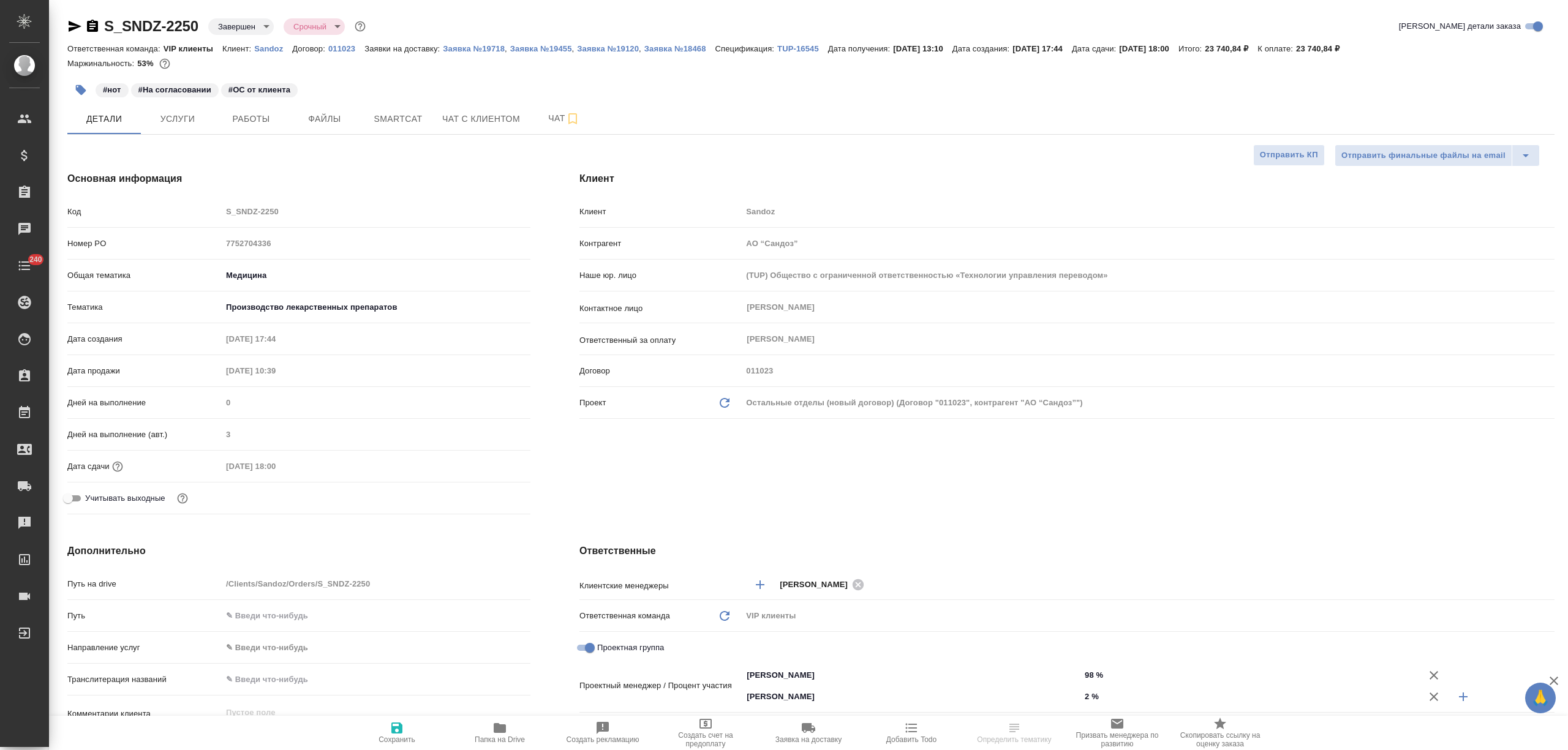
type textarea "x"
select select "RU"
type textarea "x"
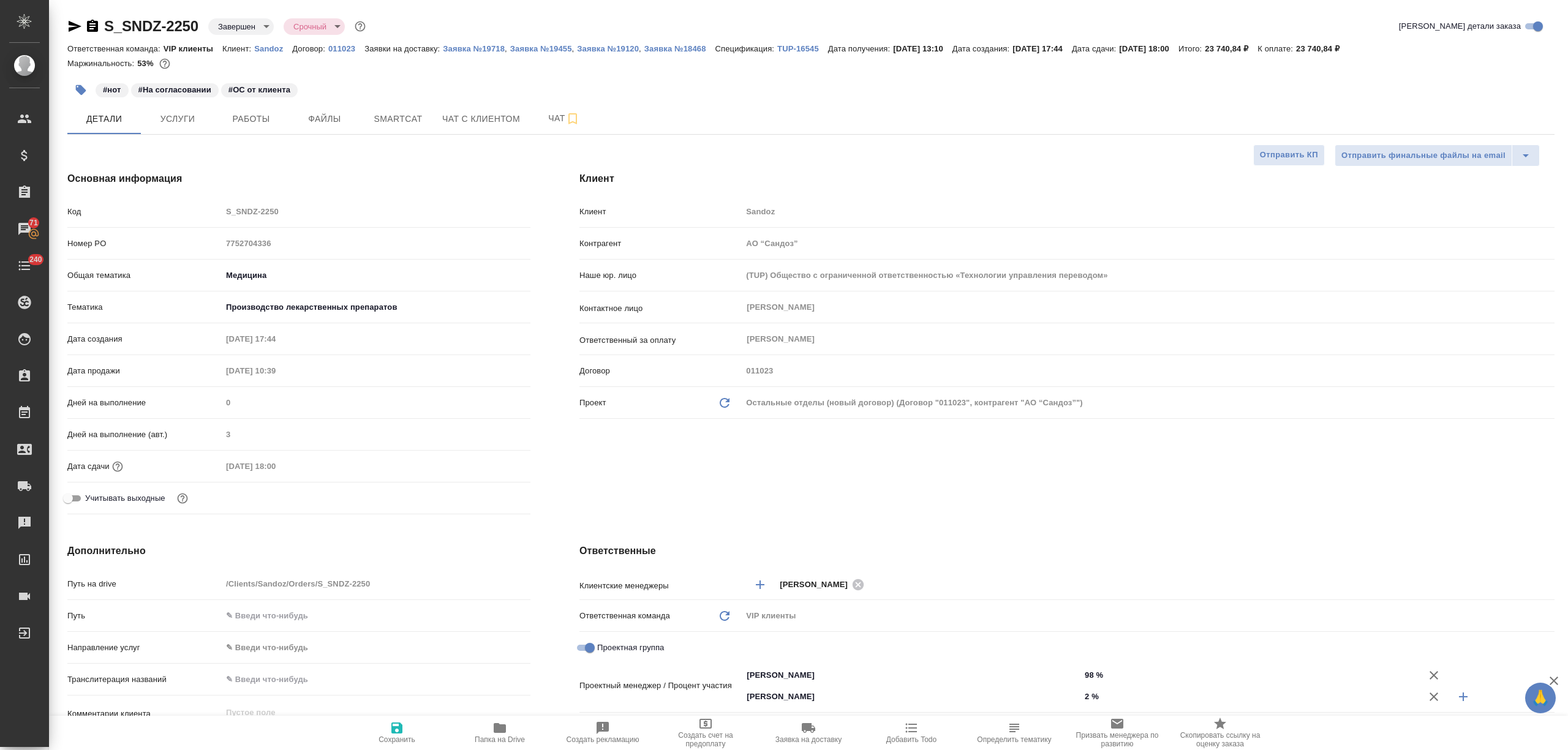
type textarea "x"
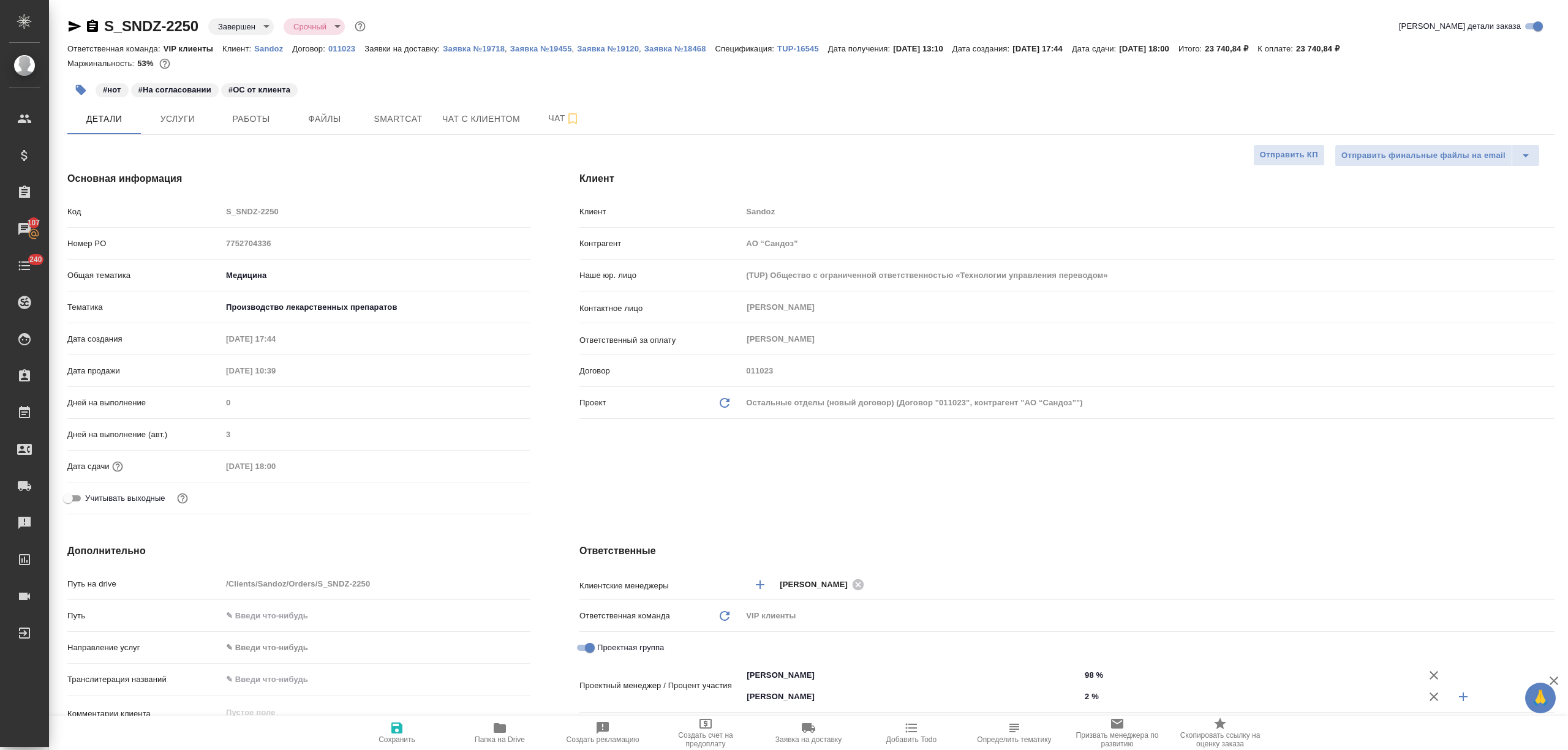
type textarea "x"
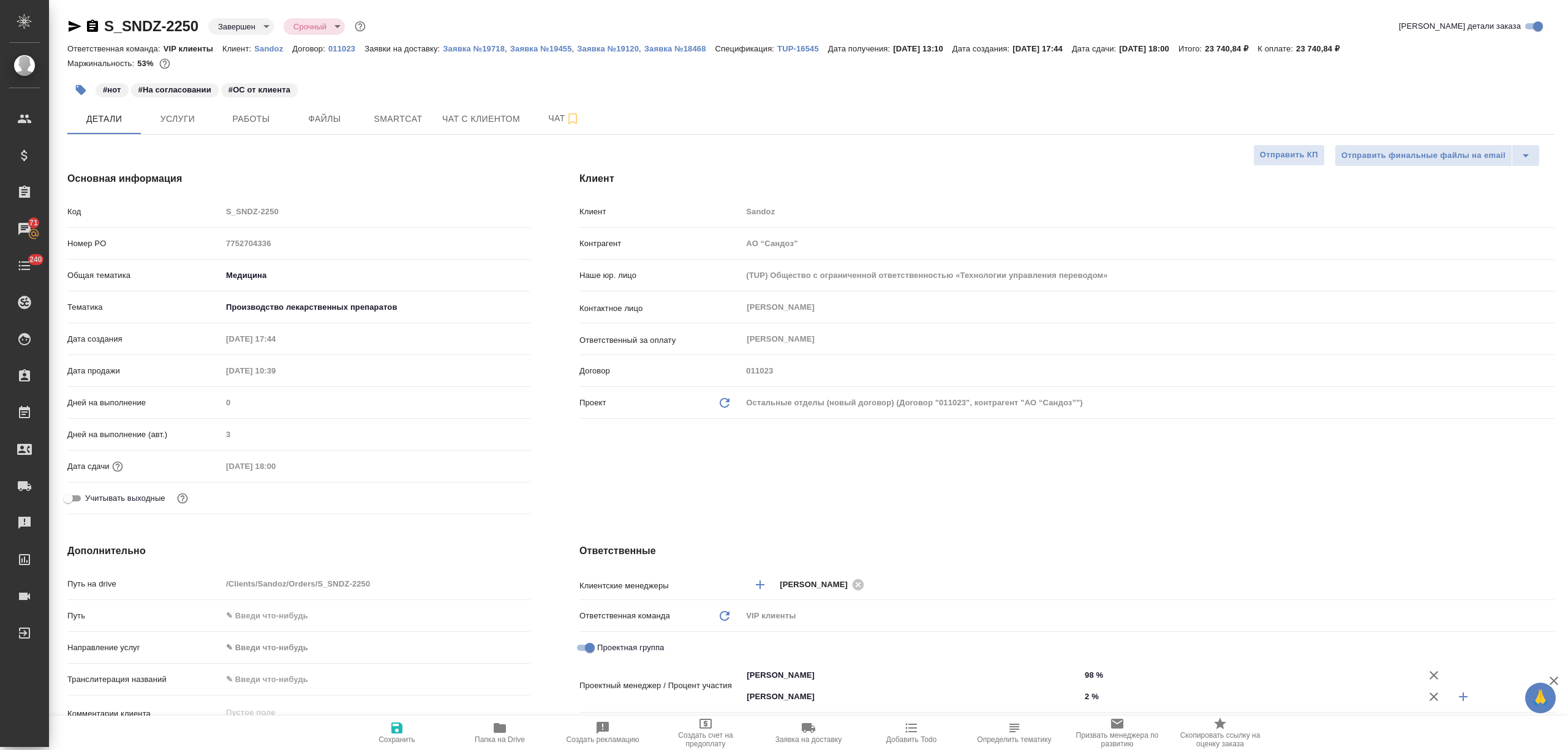
type textarea "x"
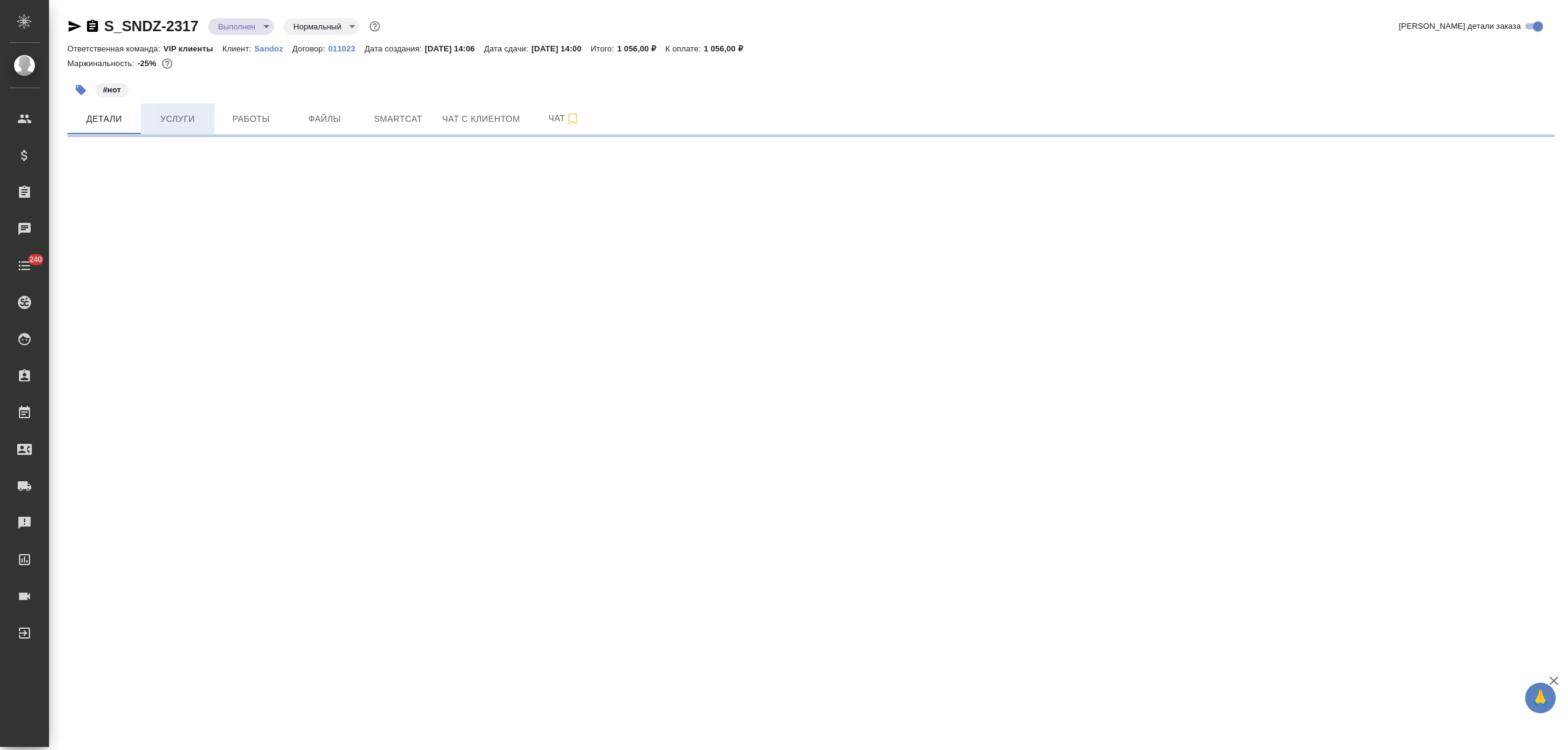
select select "RU"
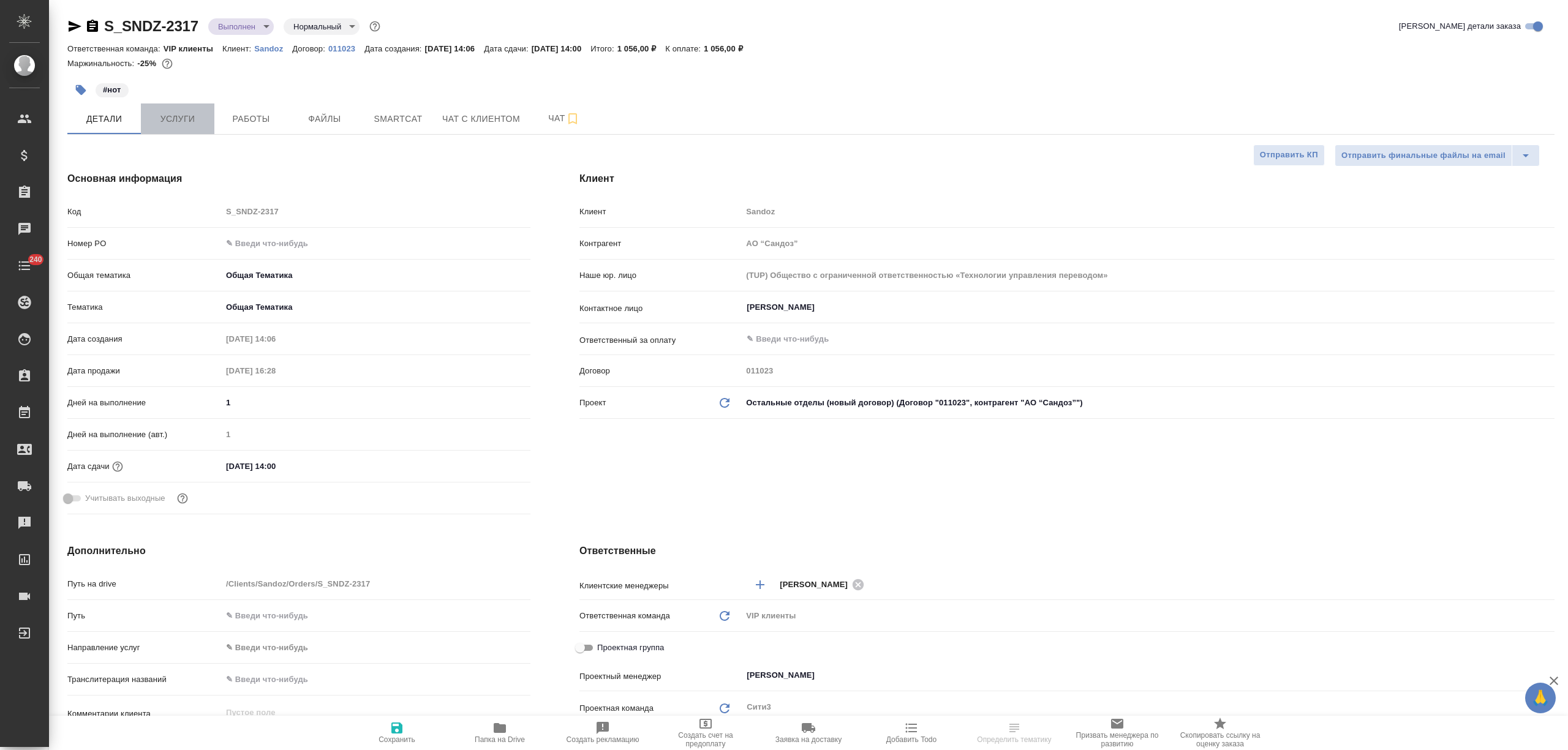
click at [197, 112] on span "Услуги" at bounding box center [177, 120] width 59 height 16
type textarea "x"
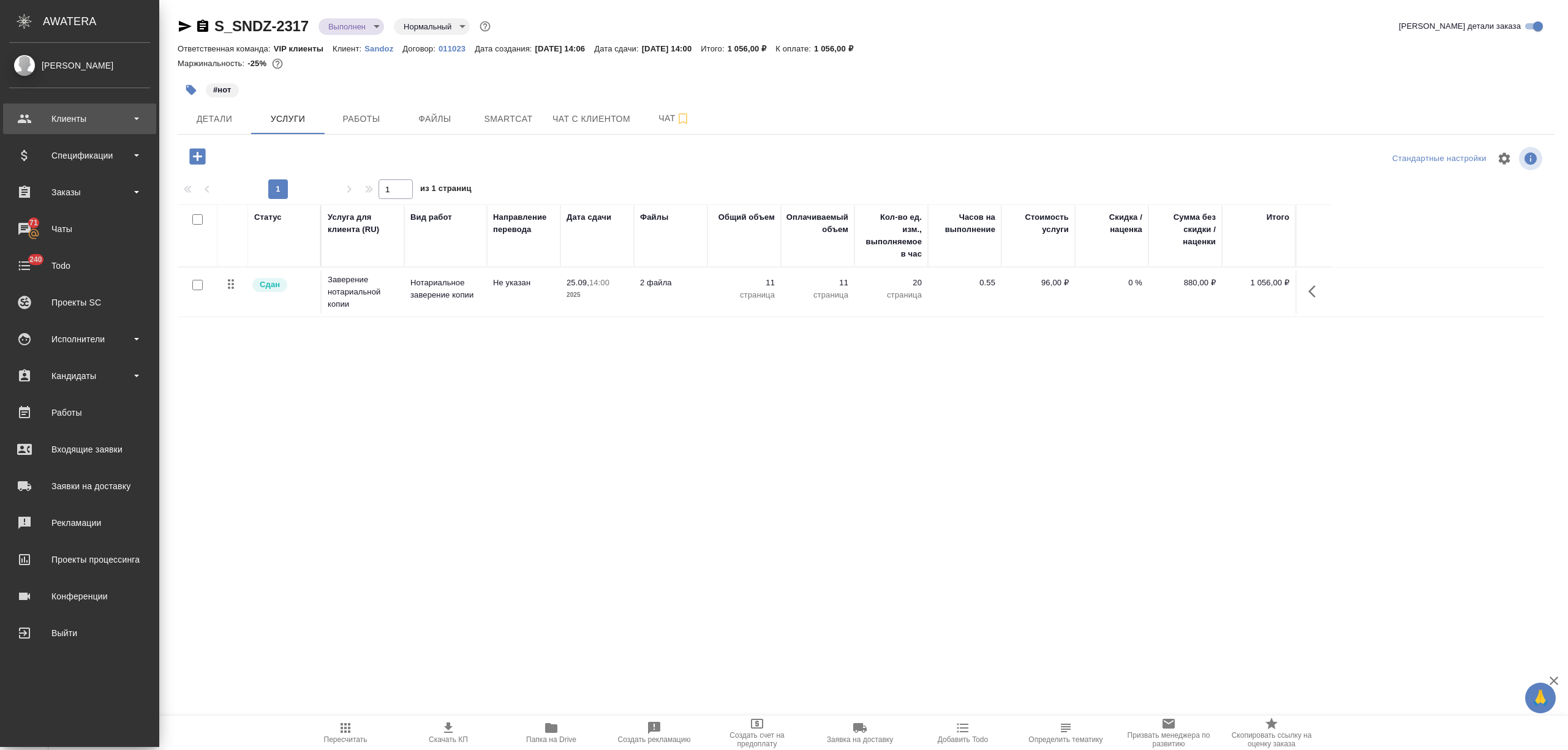
click at [71, 125] on div "Клиенты" at bounding box center [79, 119] width 141 height 18
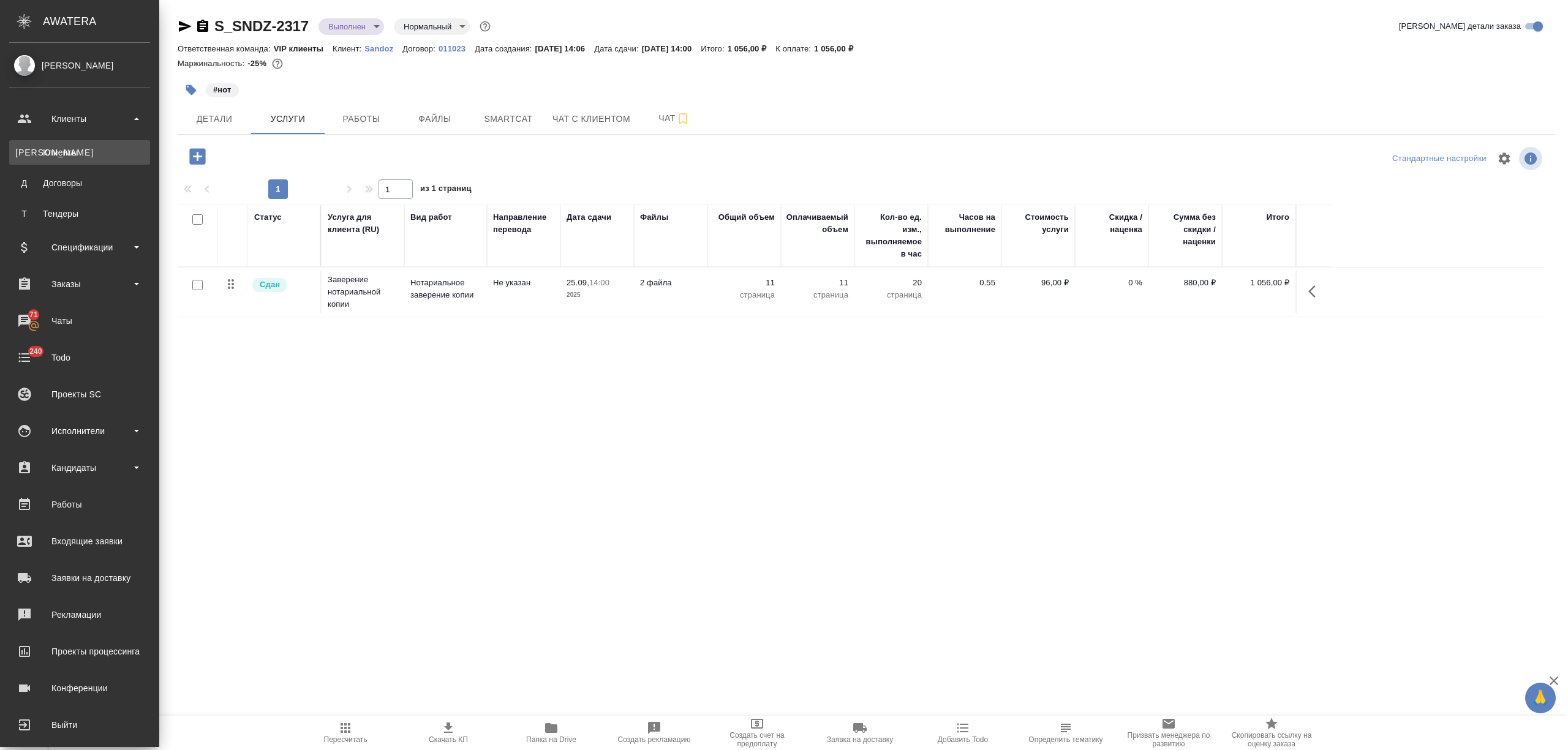
click at [82, 154] on div "Клиенты" at bounding box center [80, 152] width 129 height 12
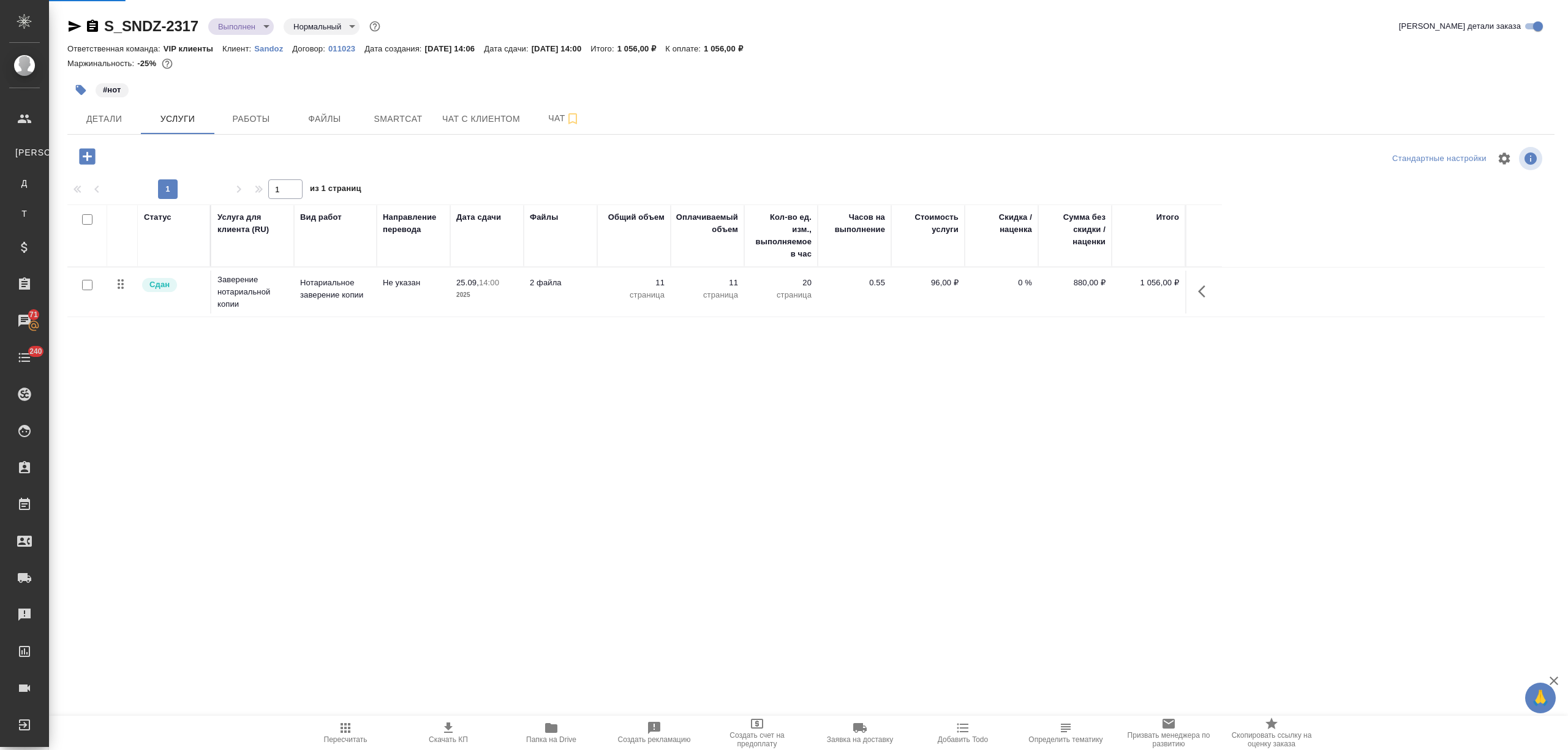
select select "RU"
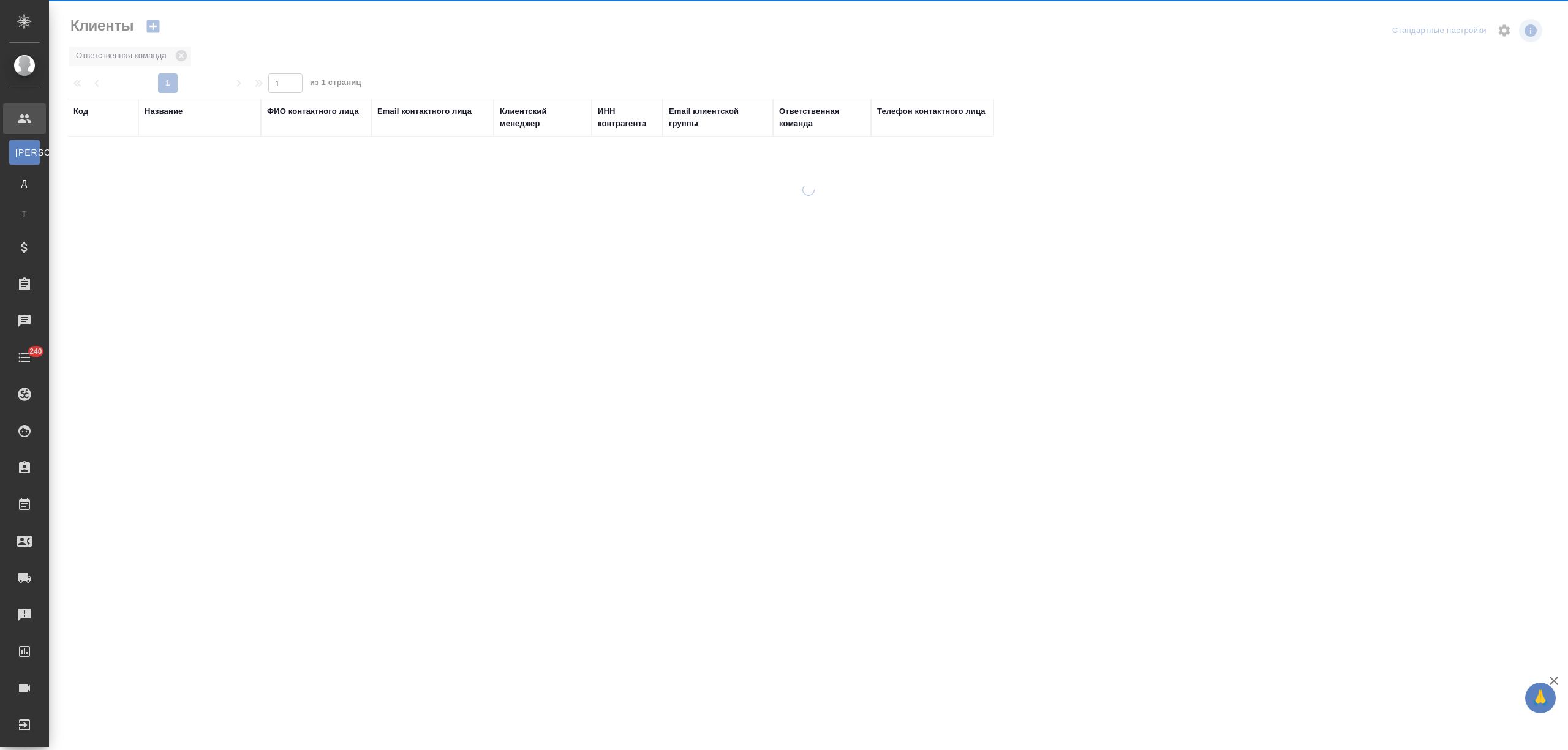
click at [159, 107] on div "Название" at bounding box center [163, 111] width 38 height 12
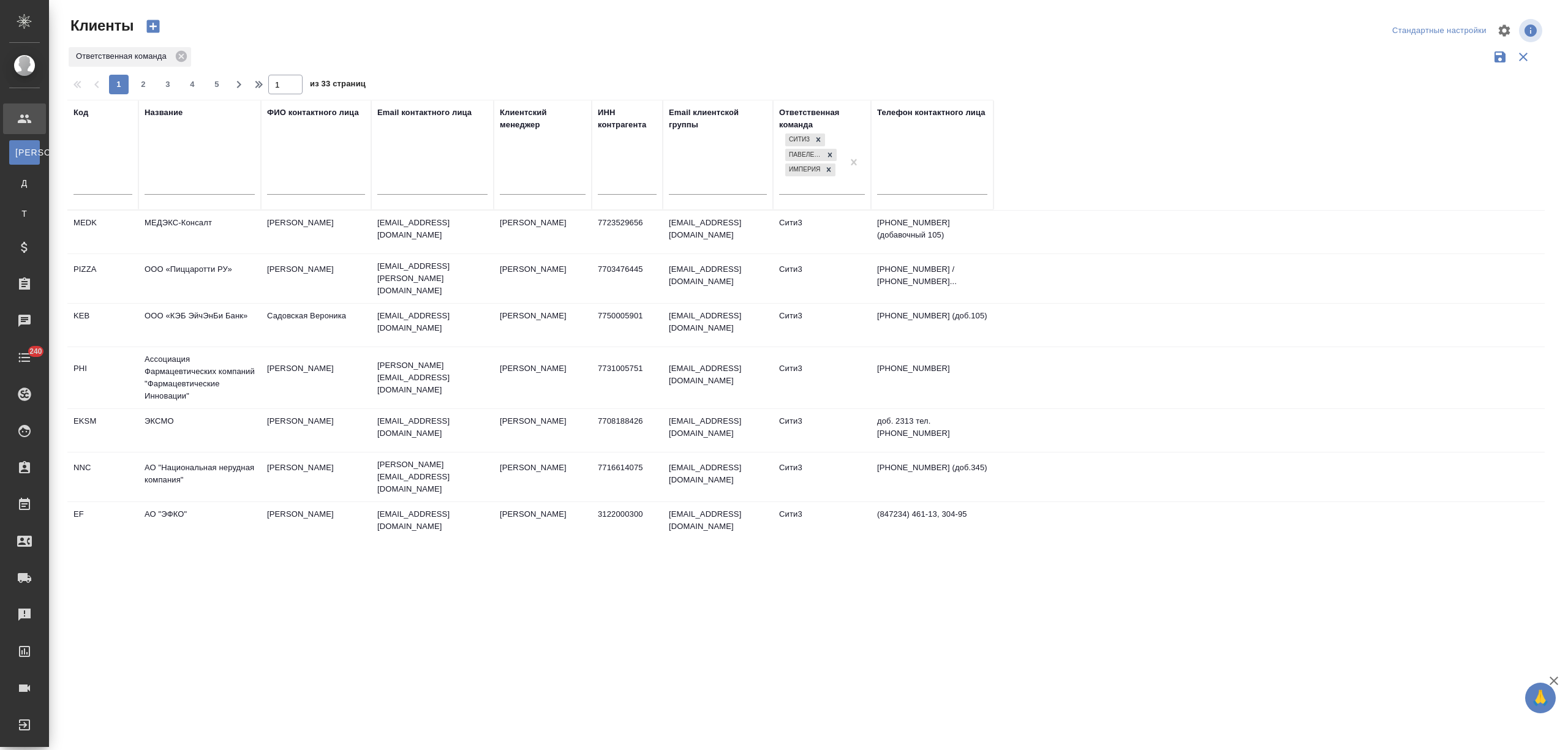
click at [173, 183] on input "text" at bounding box center [200, 187] width 110 height 16
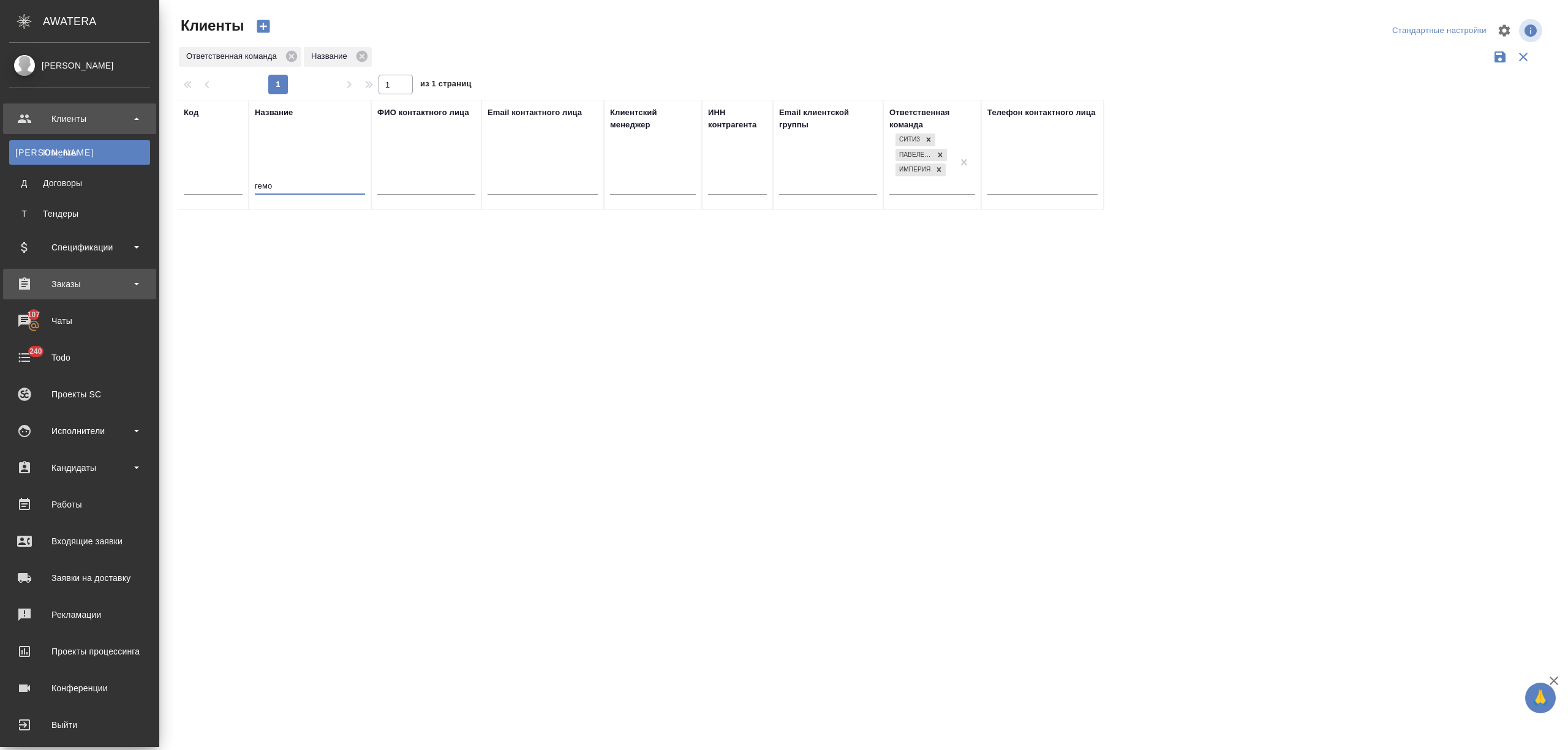
type input "гемо"
click at [82, 282] on div "Заказы" at bounding box center [79, 284] width 141 height 18
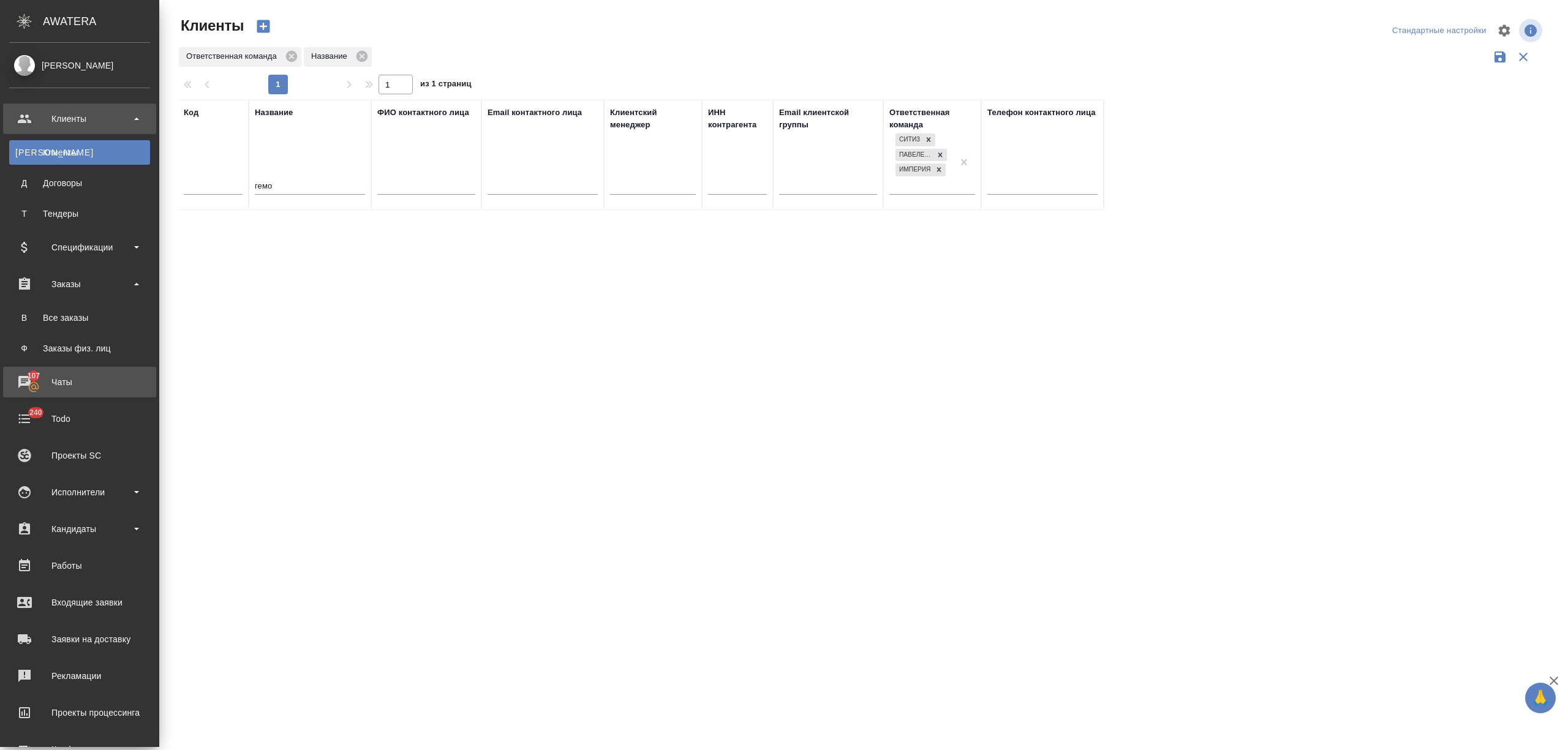
click at [88, 381] on div "Чаты" at bounding box center [79, 382] width 141 height 18
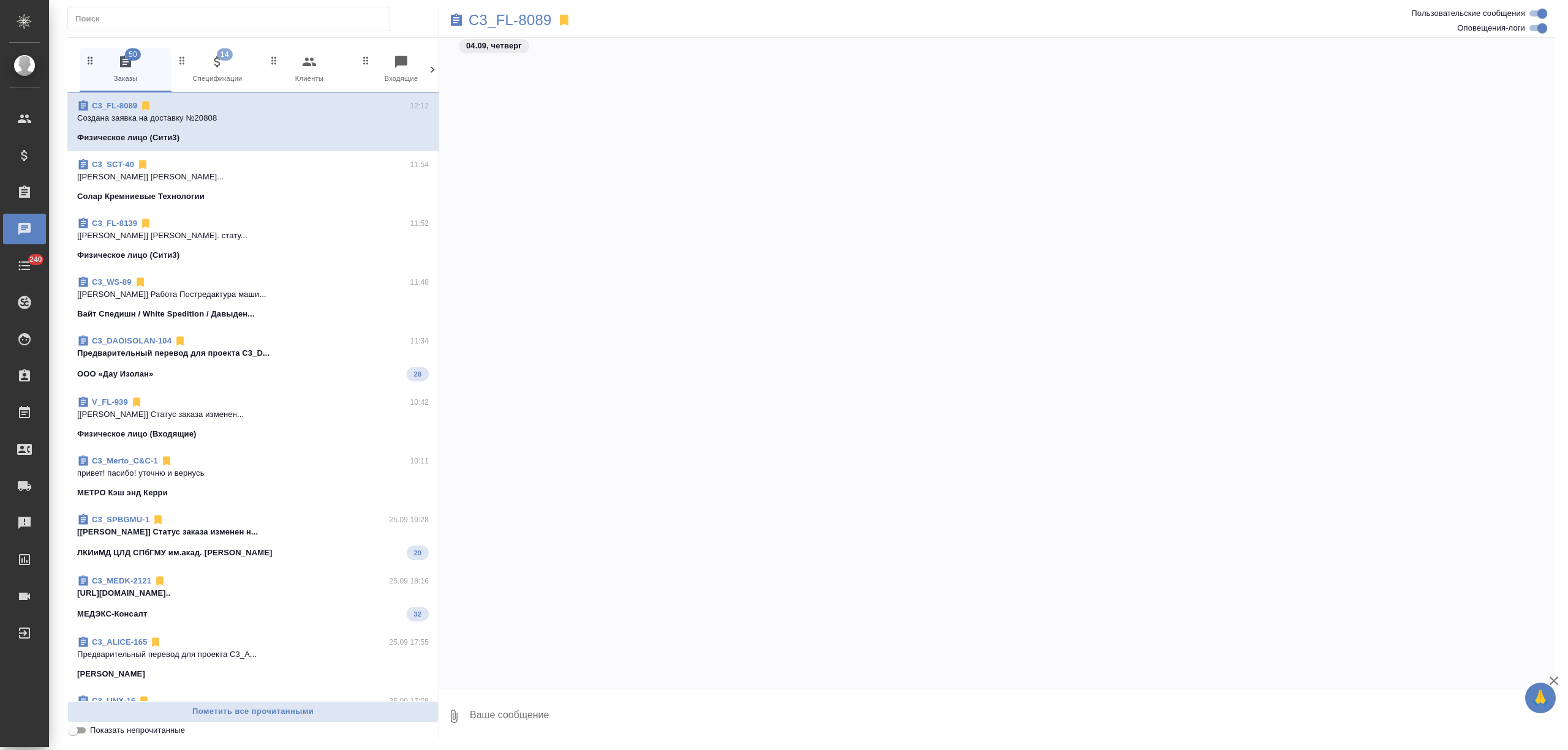
scroll to position [3930, 0]
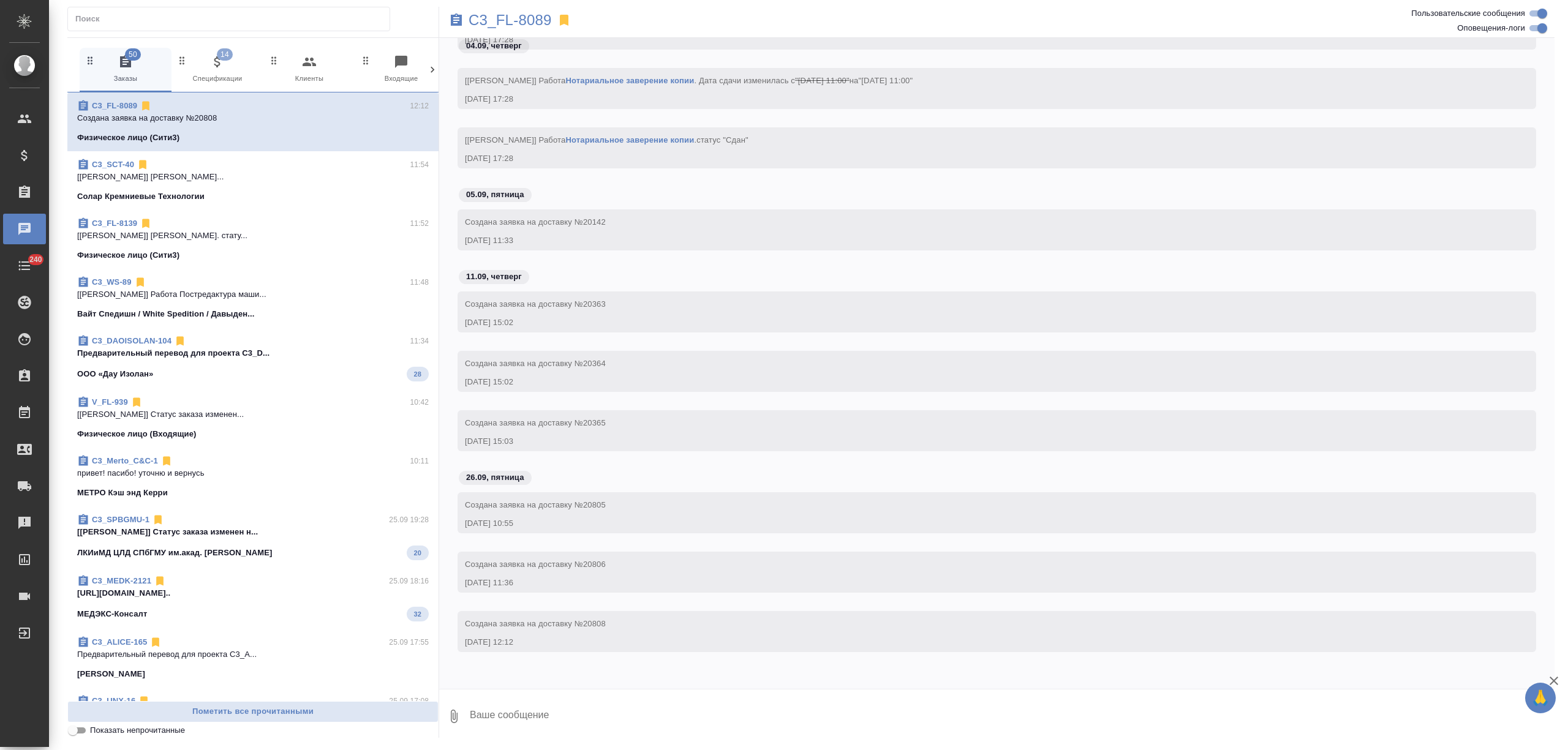
click at [427, 71] on icon at bounding box center [432, 69] width 12 height 12
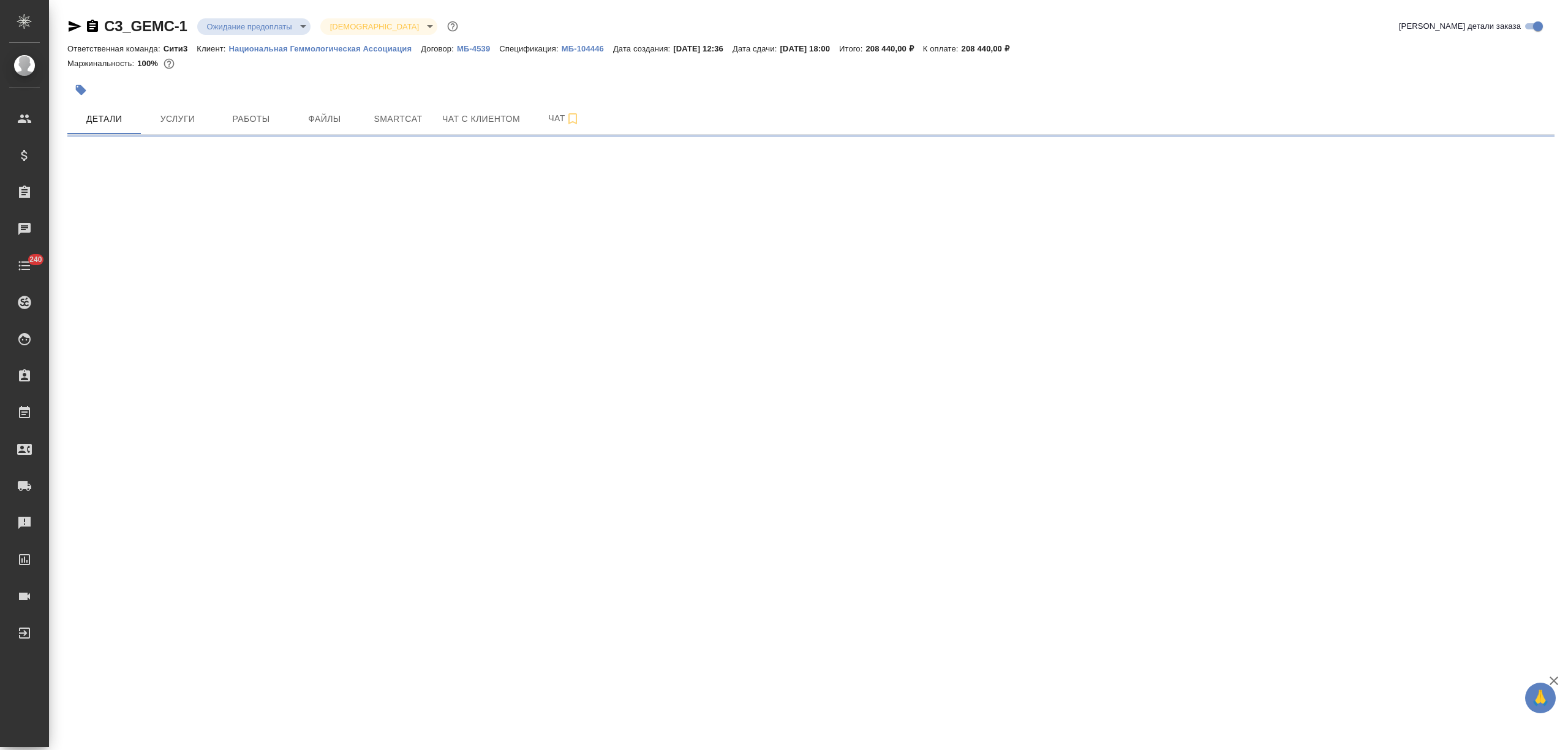
select select "RU"
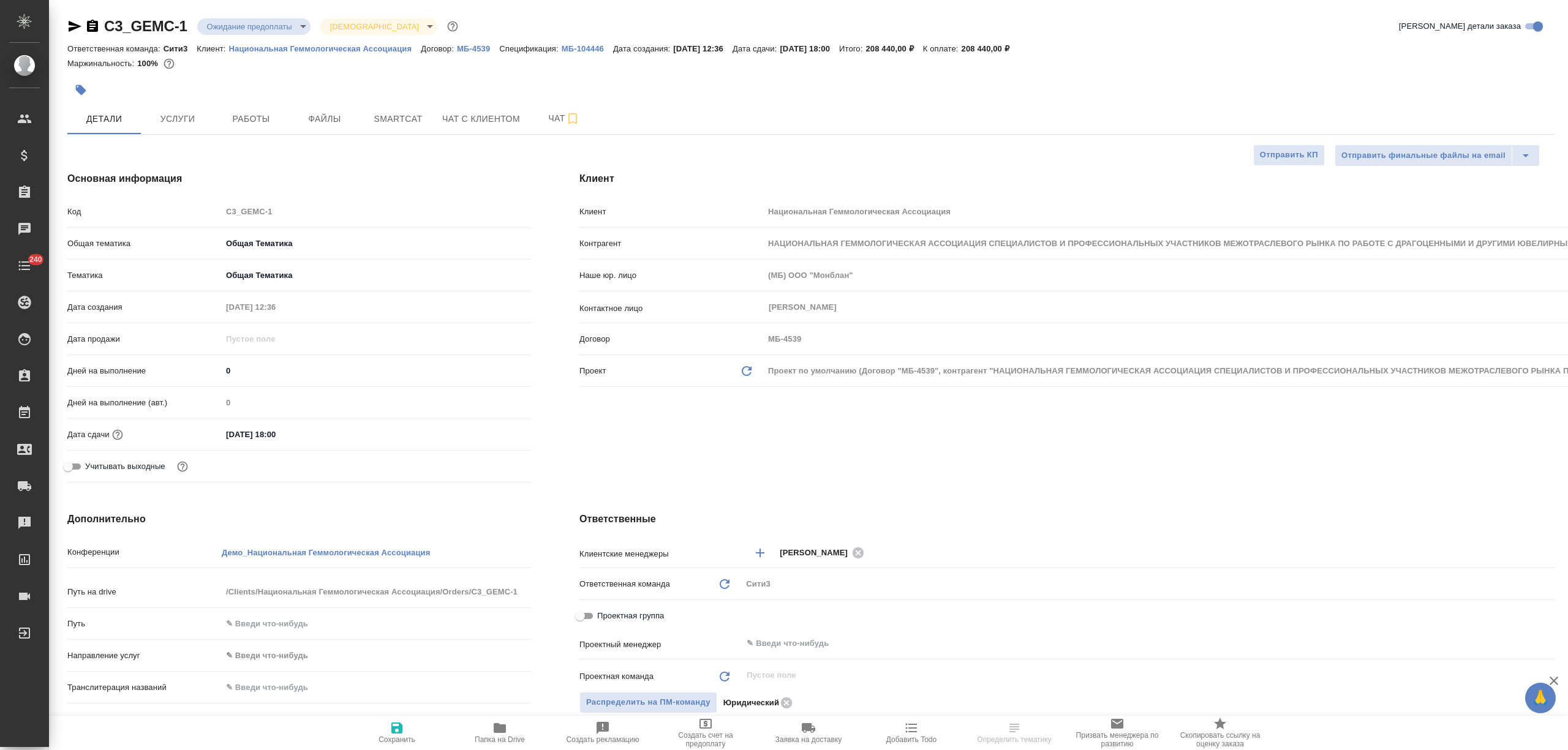
type textarea "x"
type input "[PERSON_NAME]"
type textarea "x"
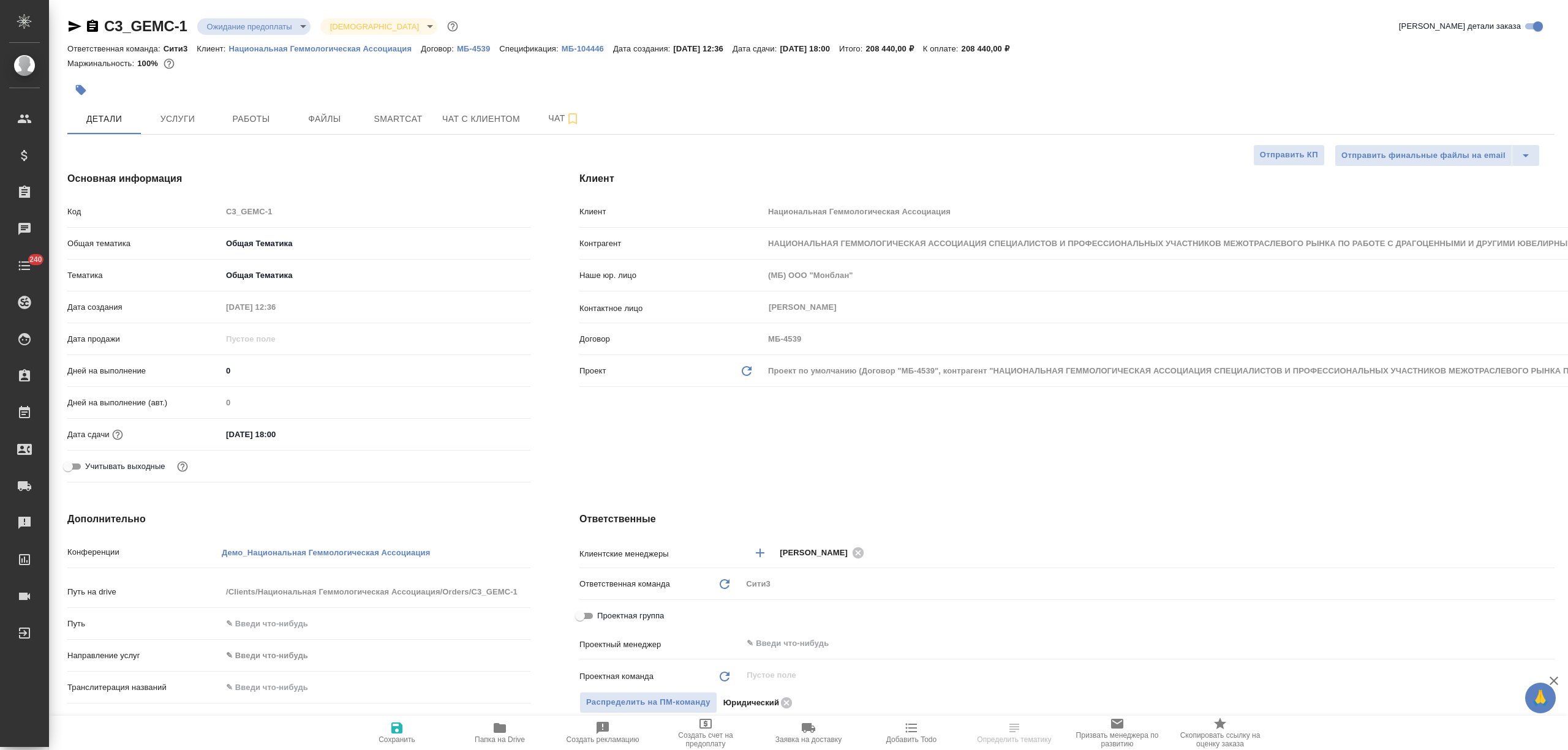
type textarea "x"
click at [74, 23] on icon "button" at bounding box center [74, 26] width 15 height 15
type textarea "x"
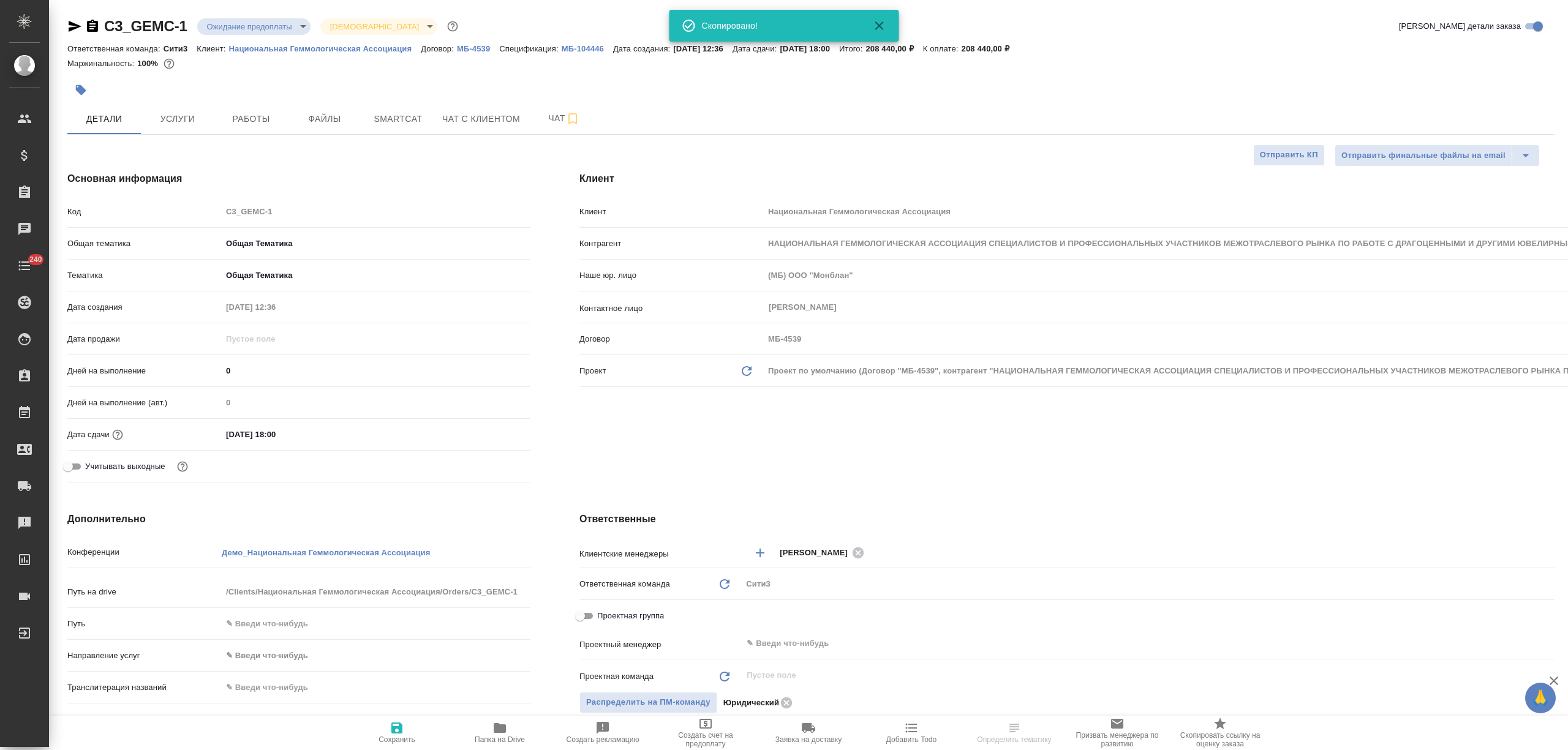
type textarea "x"
select select "RU"
type textarea "x"
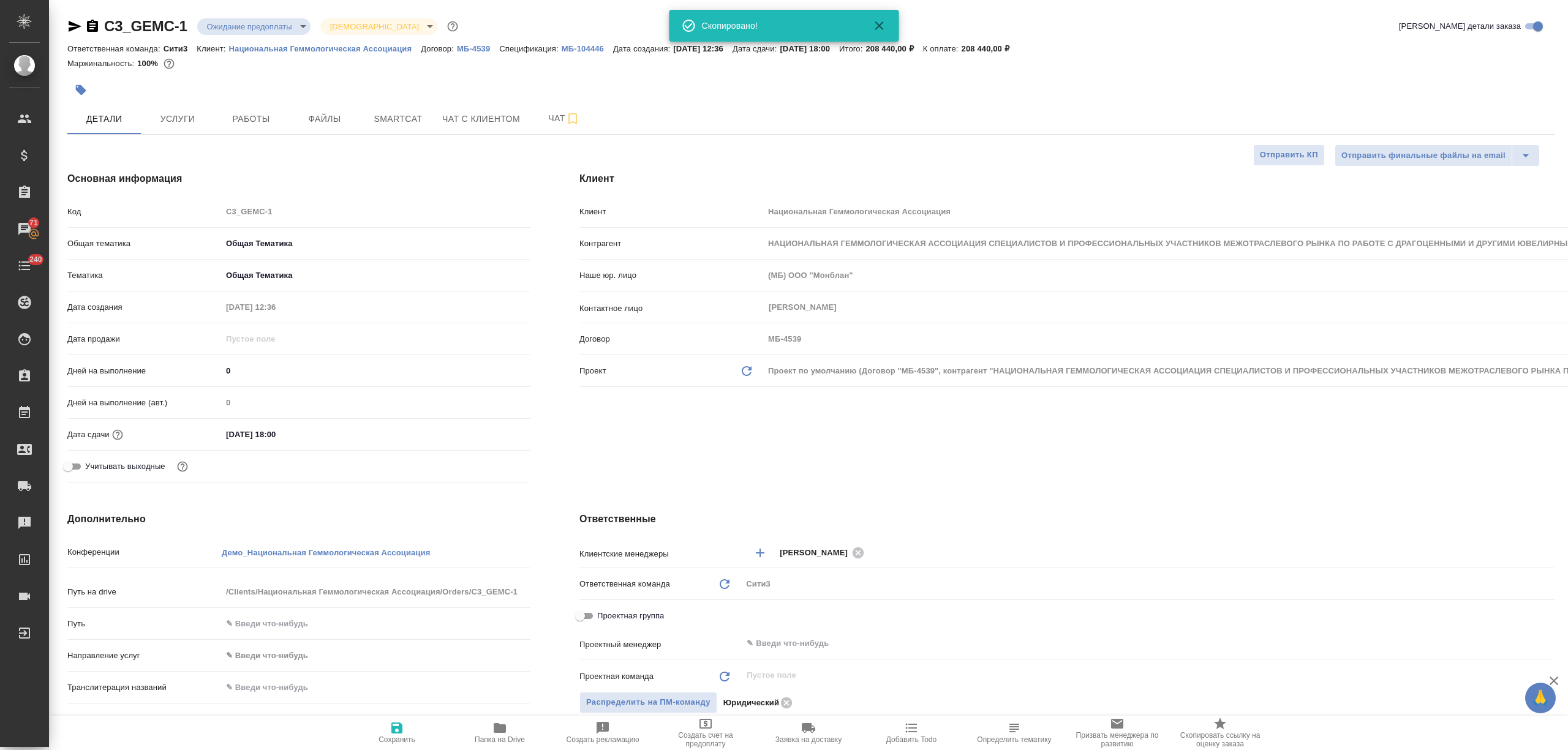
type textarea "x"
click at [195, 125] on span "Услуги" at bounding box center [177, 120] width 59 height 16
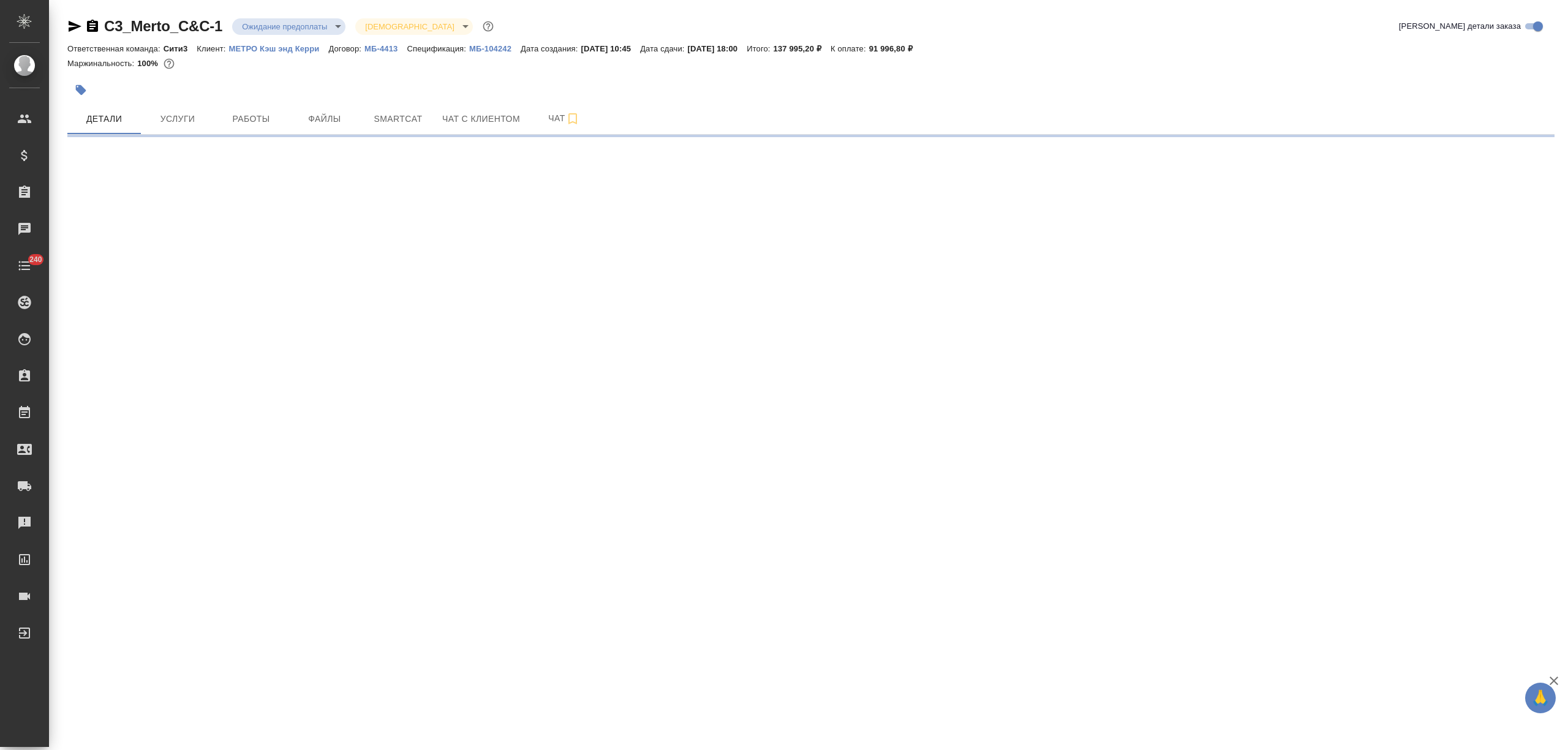
select select "RU"
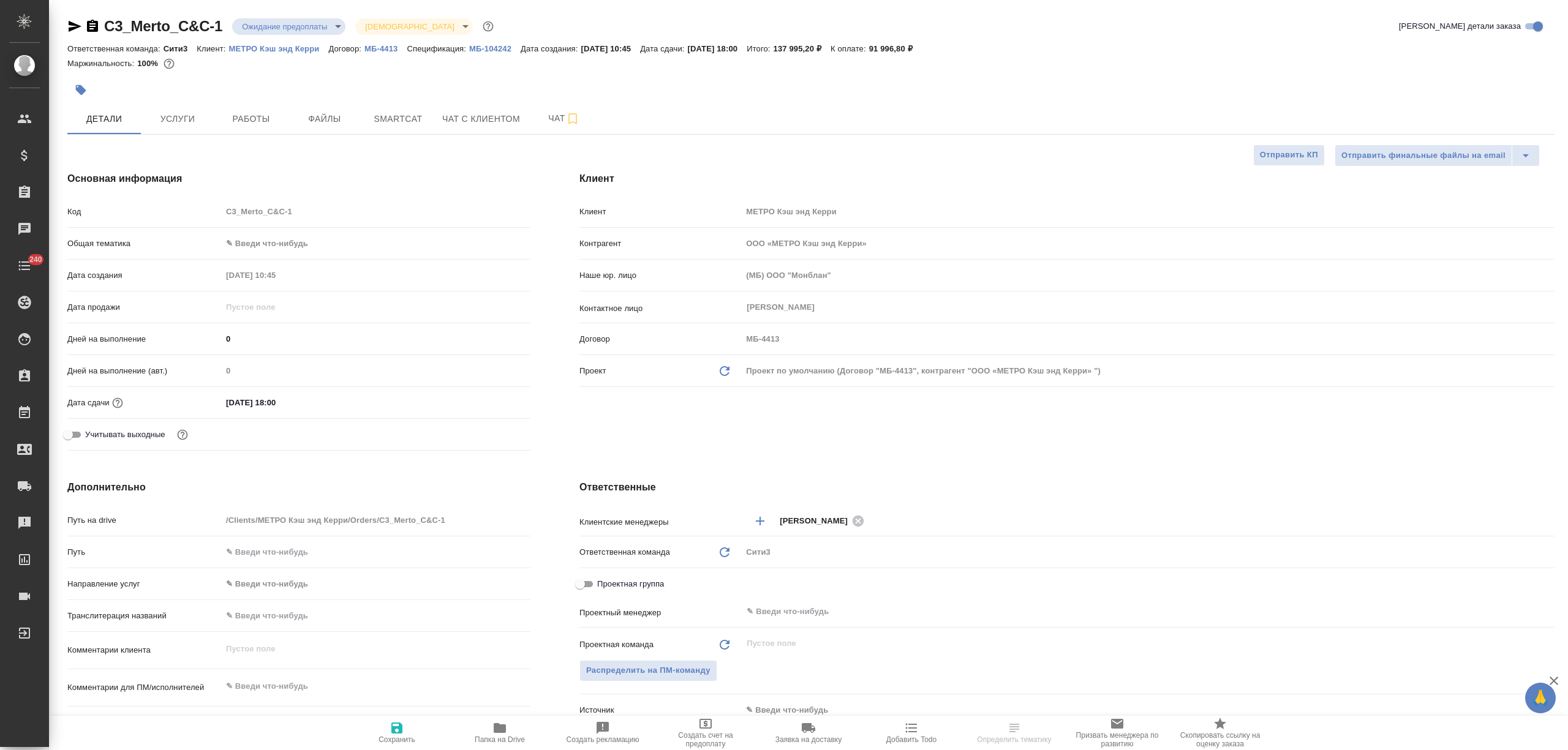
type textarea "x"
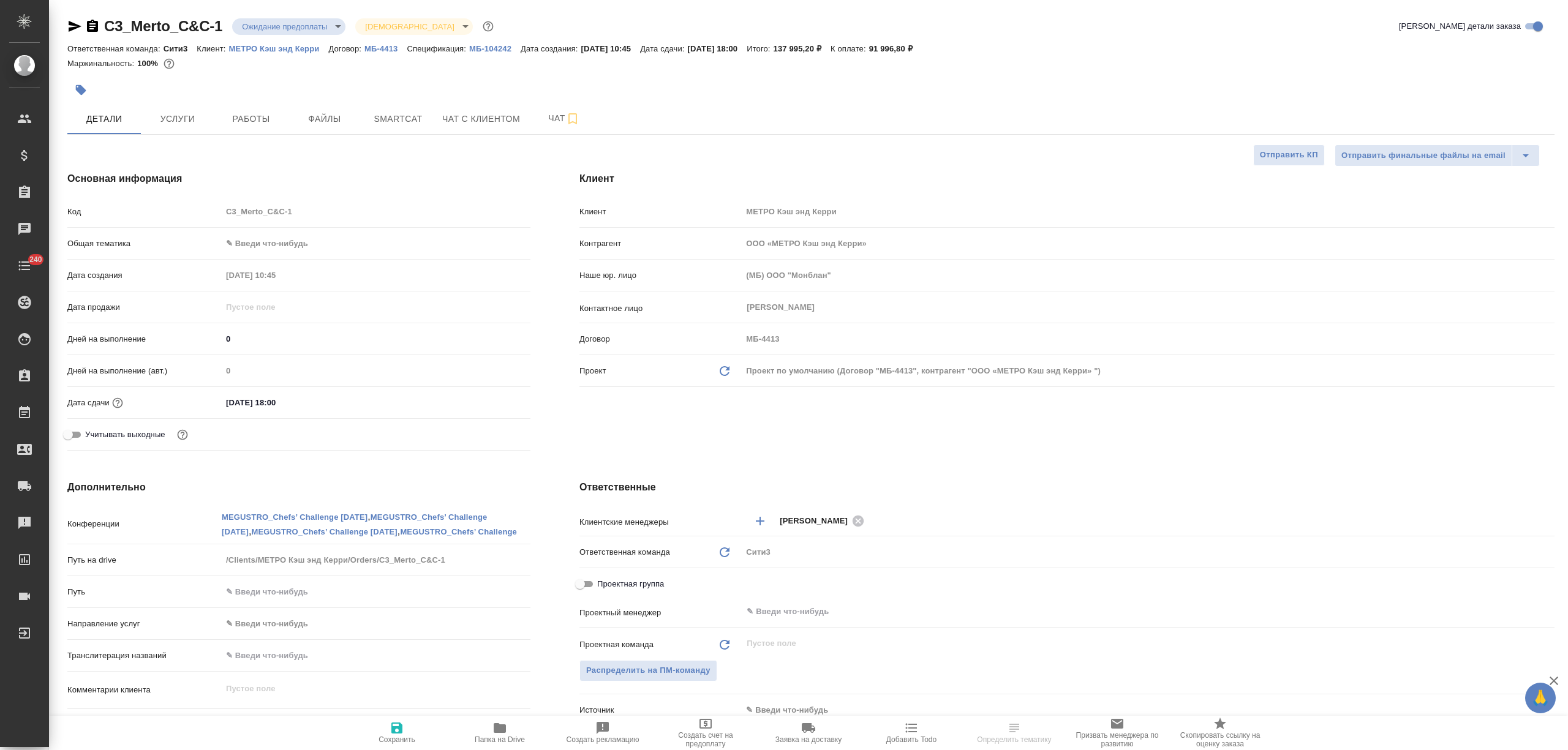
click at [74, 23] on icon "button" at bounding box center [75, 26] width 13 height 11
type textarea "x"
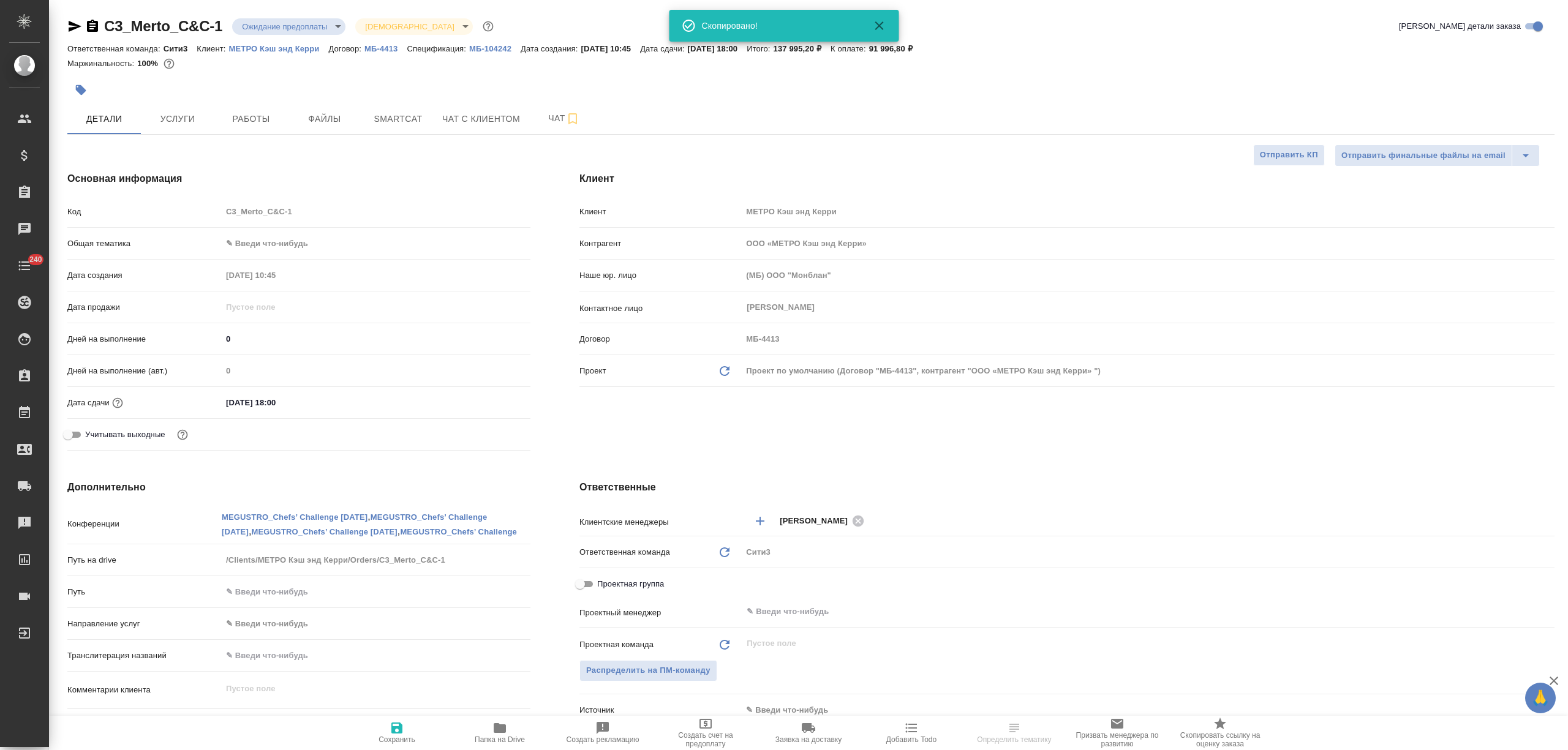
type textarea "x"
select select "RU"
type textarea "x"
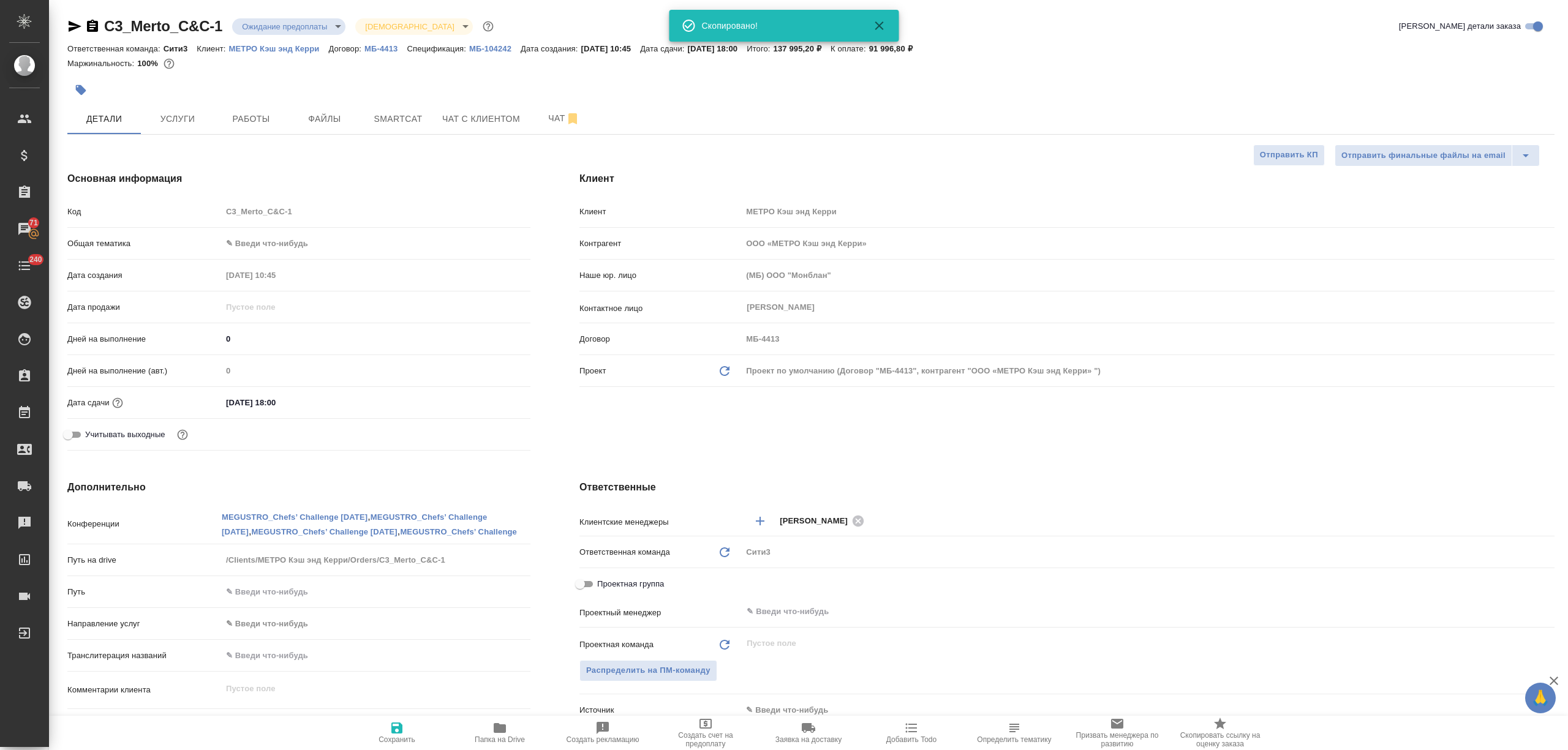
type textarea "x"
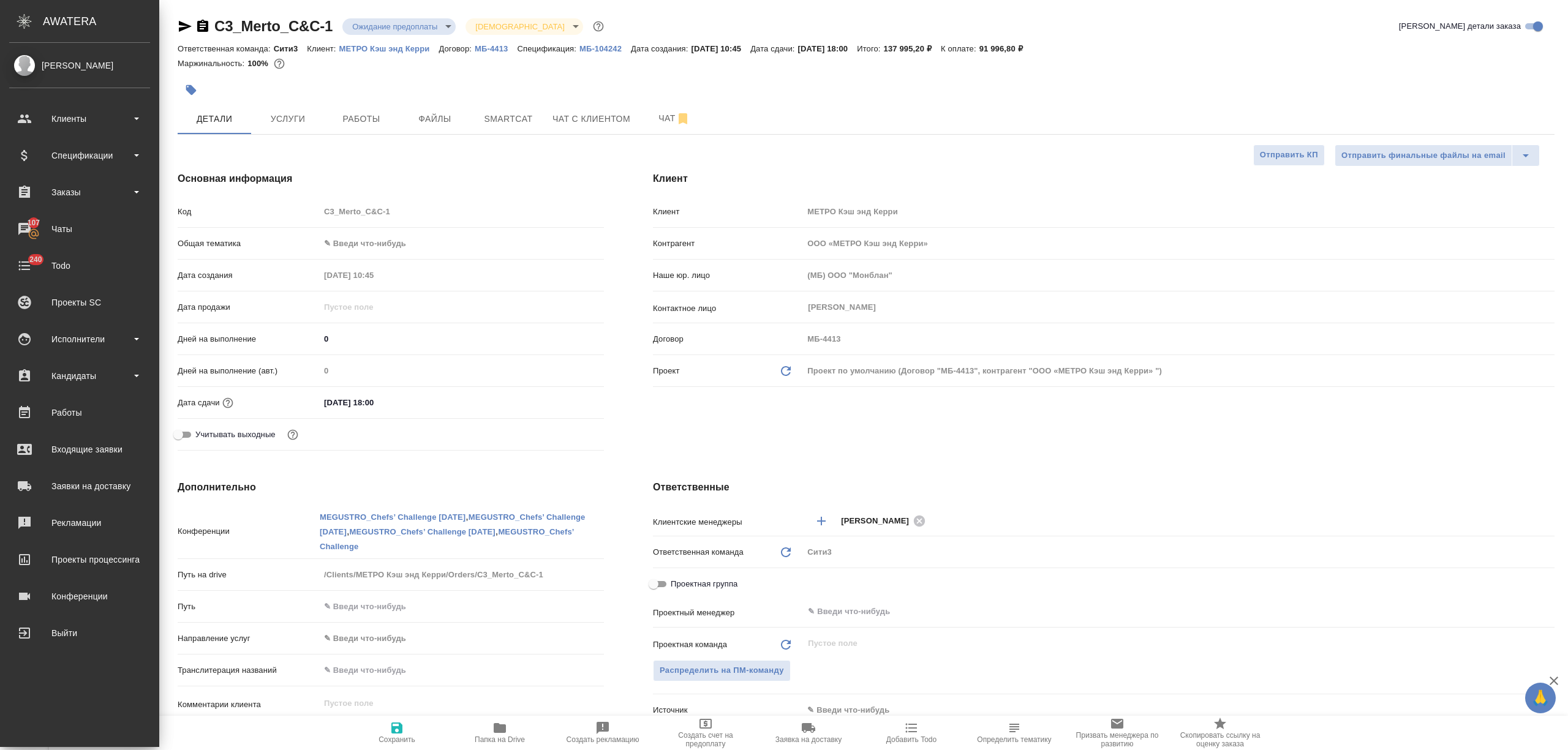
type textarea "x"
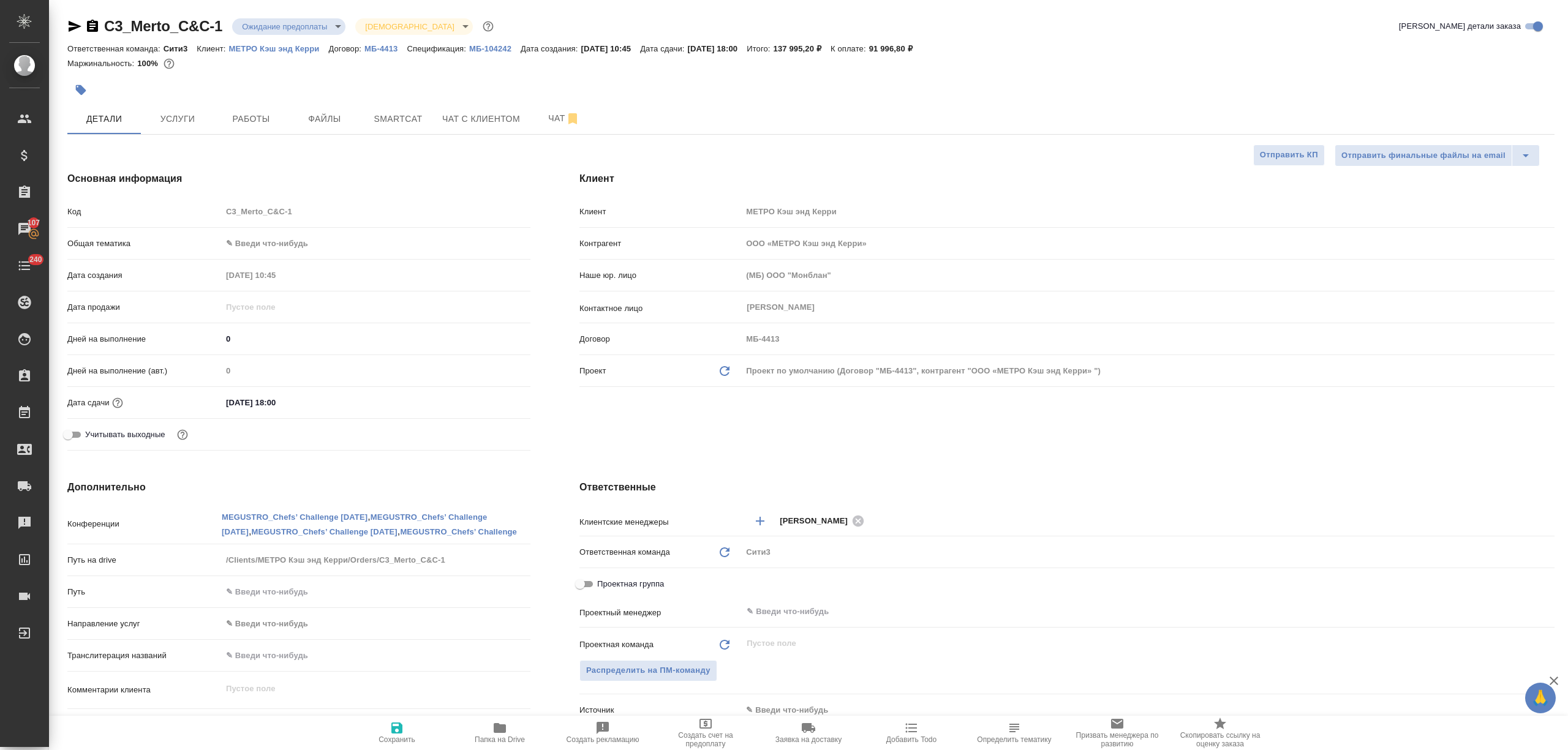
type textarea "x"
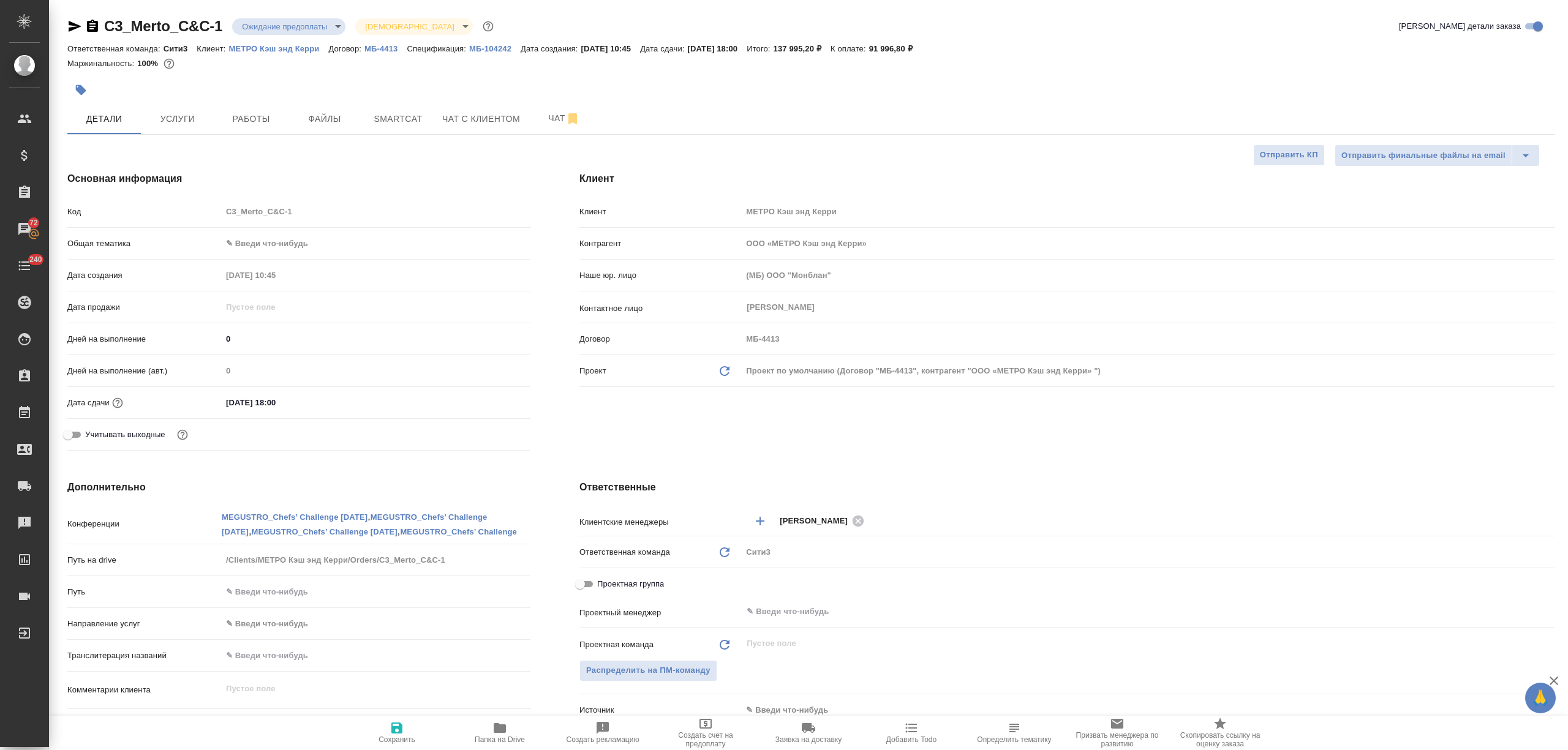
type textarea "x"
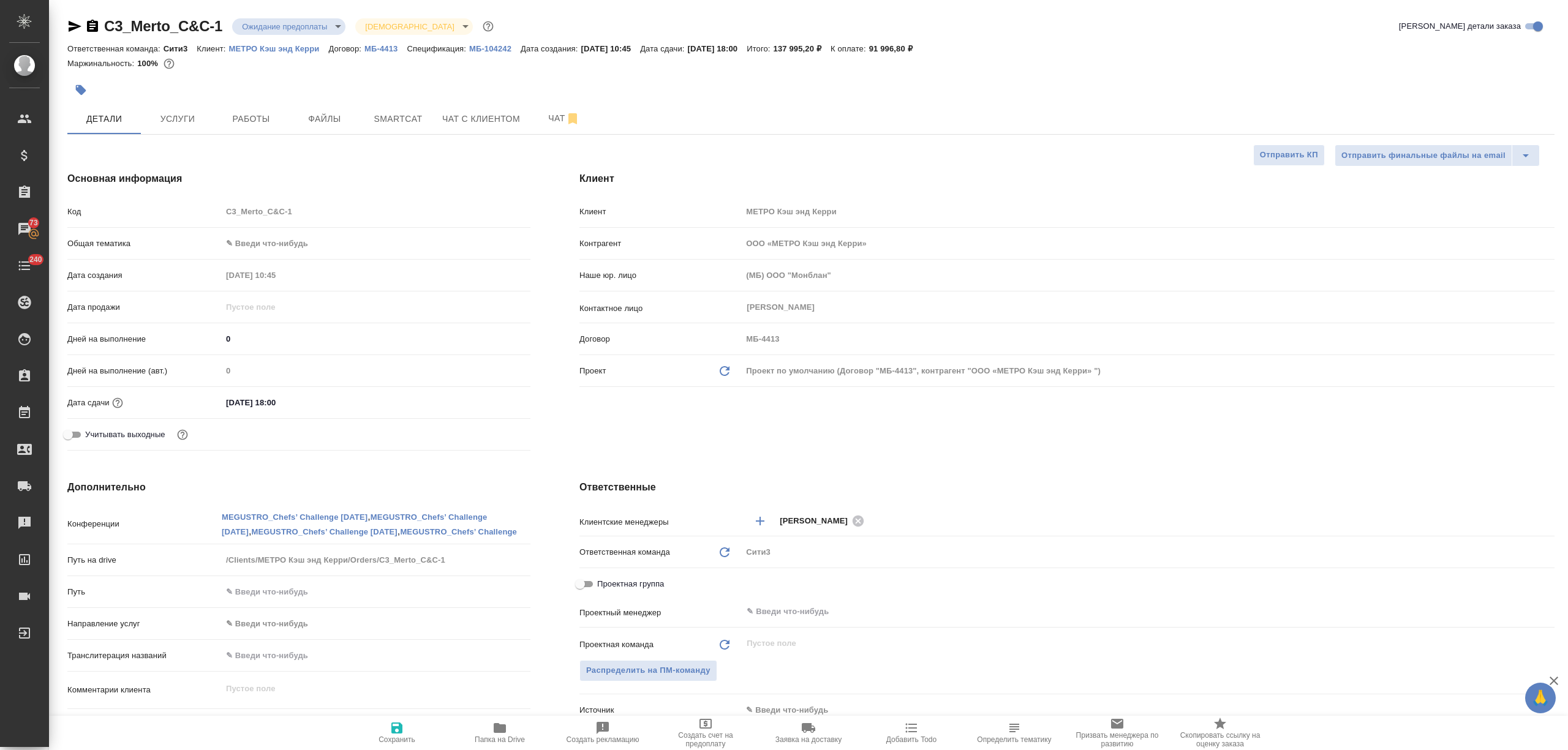
type textarea "x"
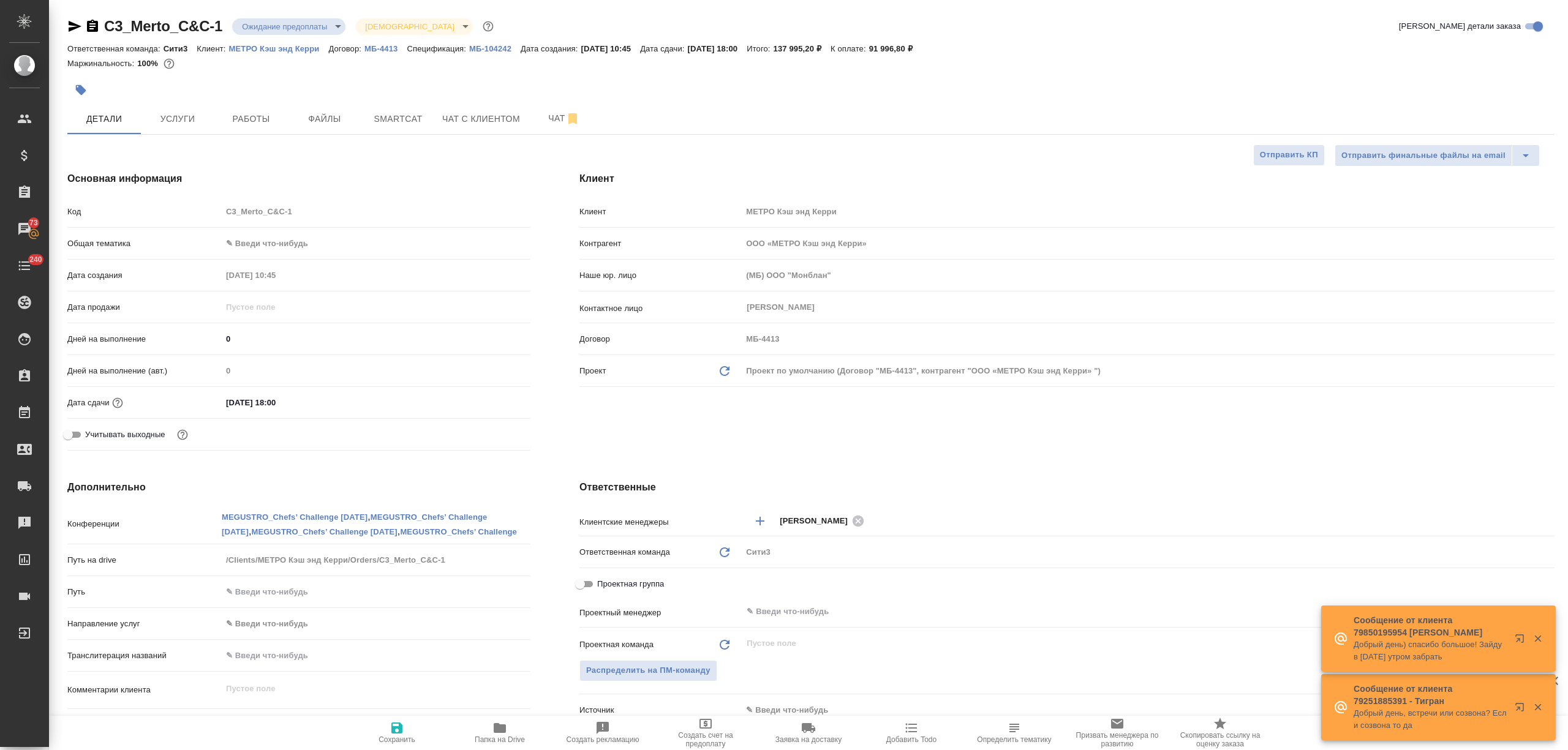
type textarea "x"
